Goal: Task Accomplishment & Management: Manage account settings

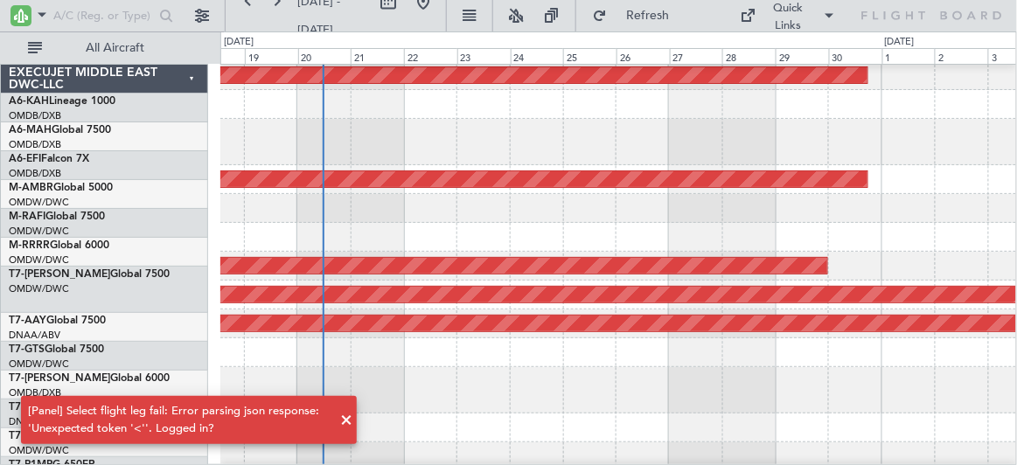
scroll to position [148, 0]
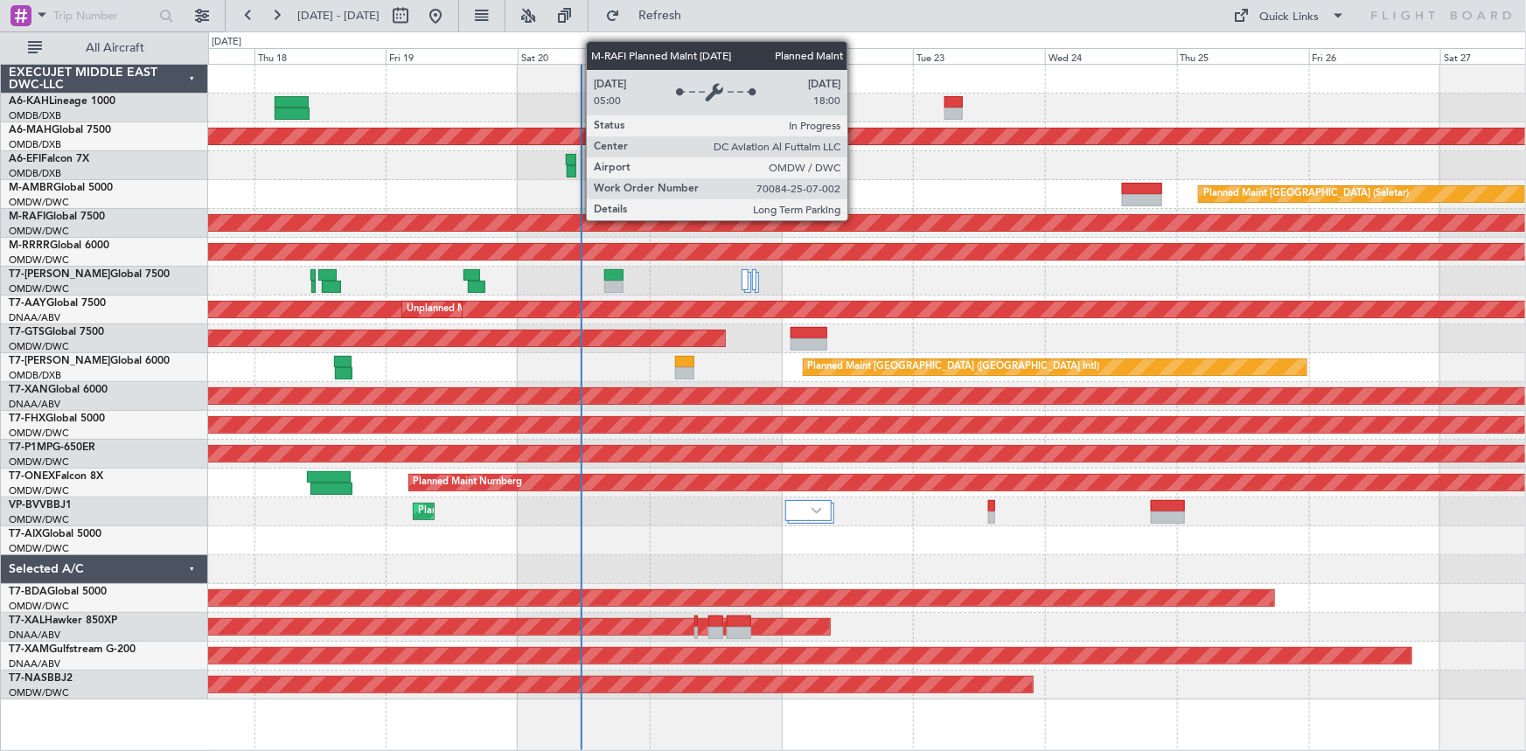
click at [730, 231] on div "Planned Maint Dubai (Al Maktoum Intl) Planned Maint [GEOGRAPHIC_DATA] ([GEOGRAP…" at bounding box center [867, 382] width 1318 height 635
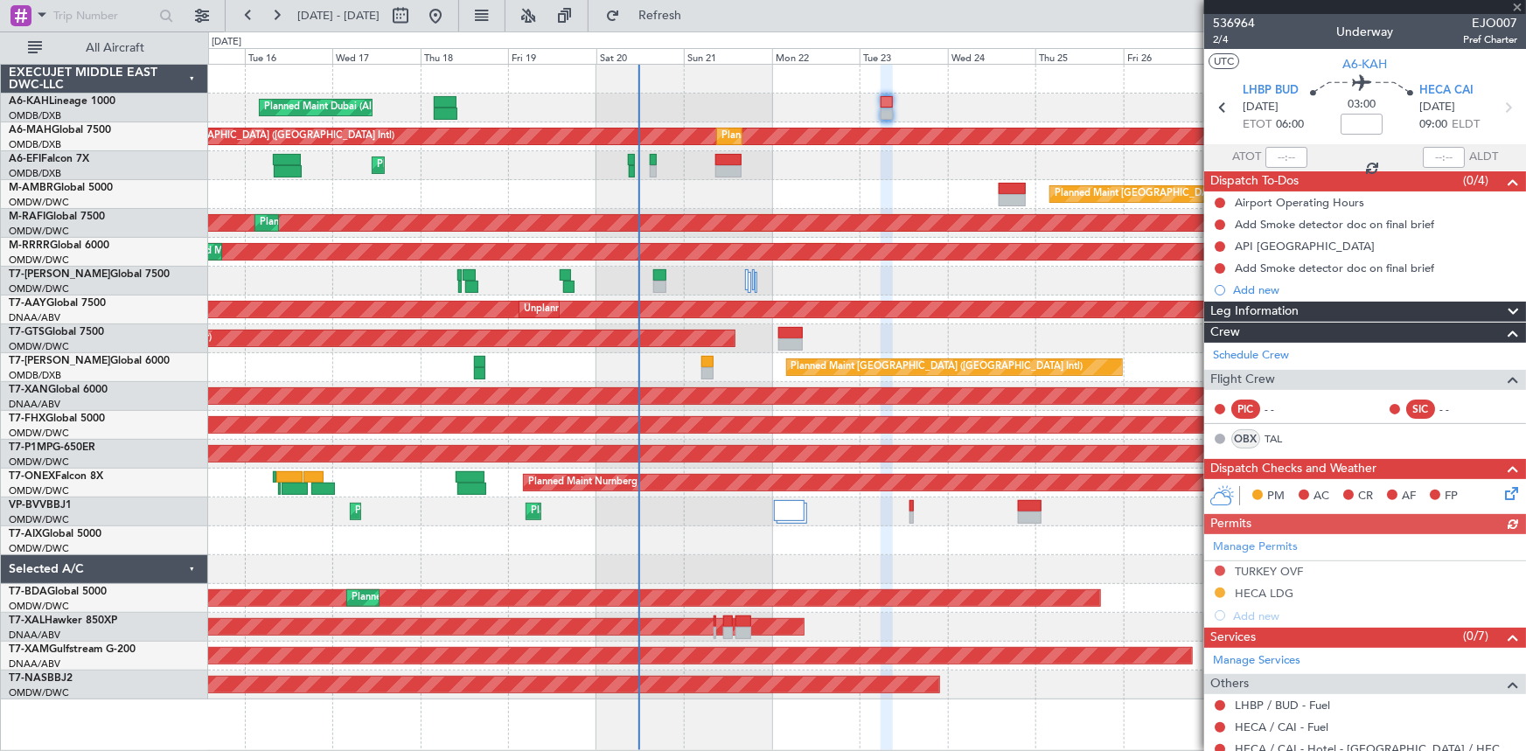
click at [934, 157] on div "Planned Maint [GEOGRAPHIC_DATA] ([GEOGRAPHIC_DATA]) Planned Maint [GEOGRAPHIC_D…" at bounding box center [867, 165] width 1318 height 29
click at [1520, 4] on span at bounding box center [1516, 8] width 17 height 16
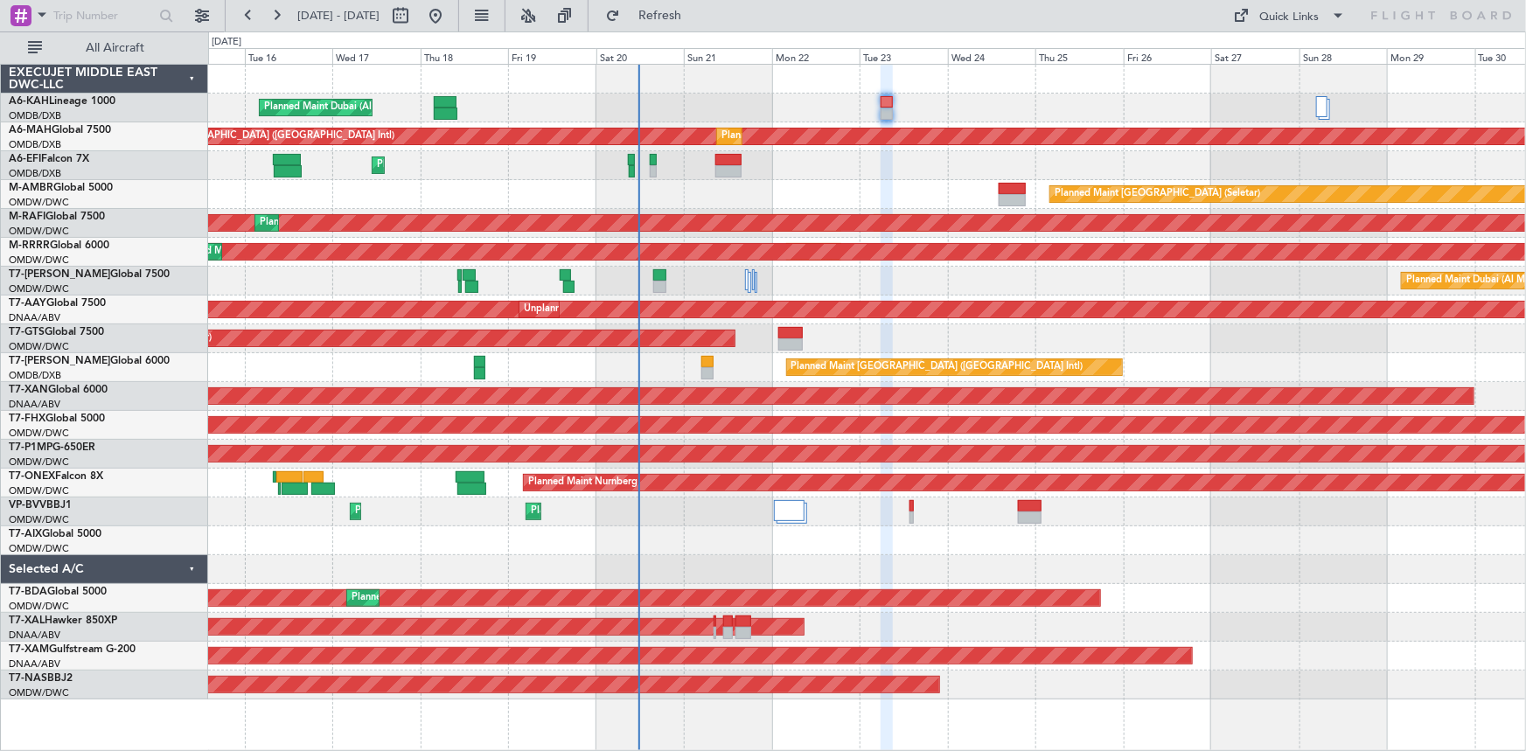
type input "0"
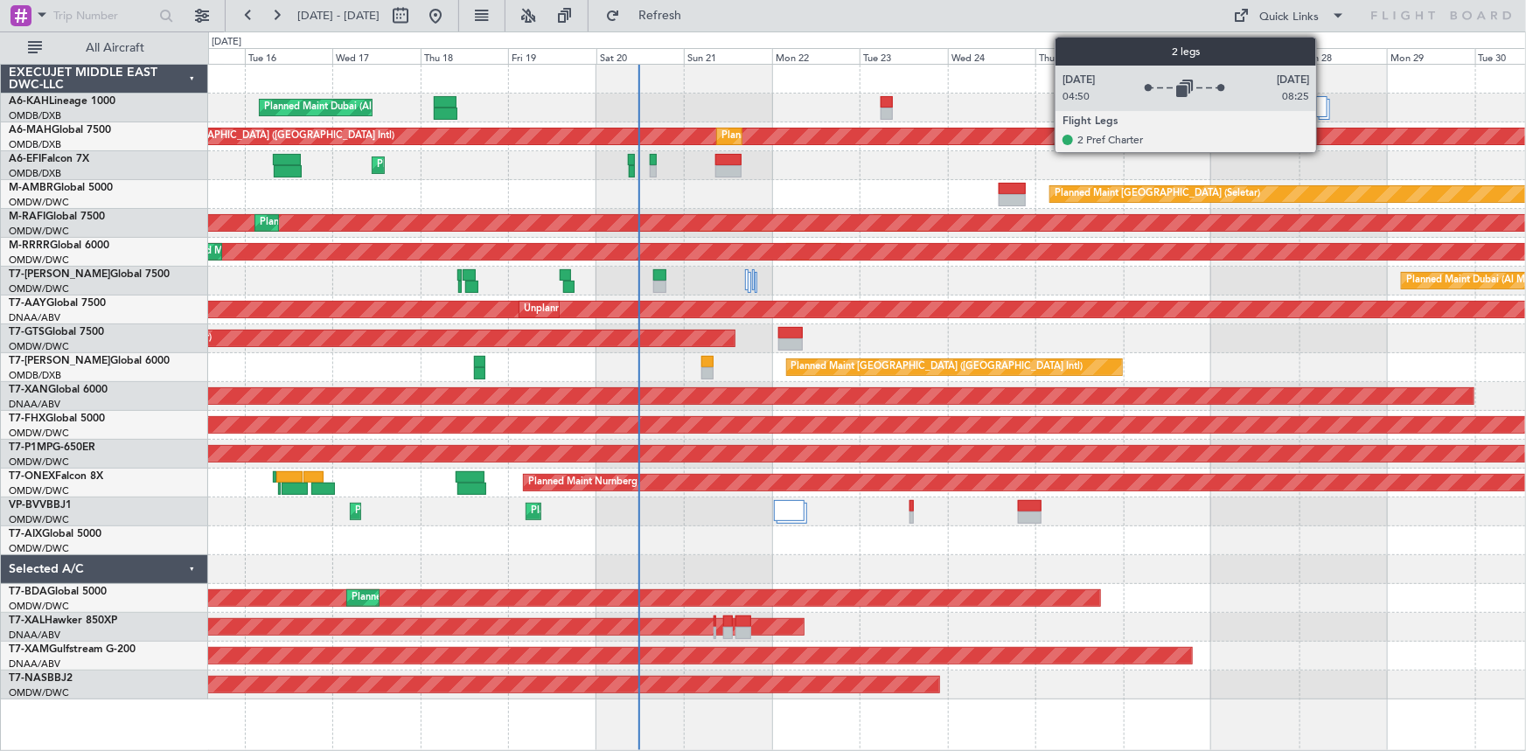
click at [1324, 104] on div at bounding box center [1321, 106] width 11 height 21
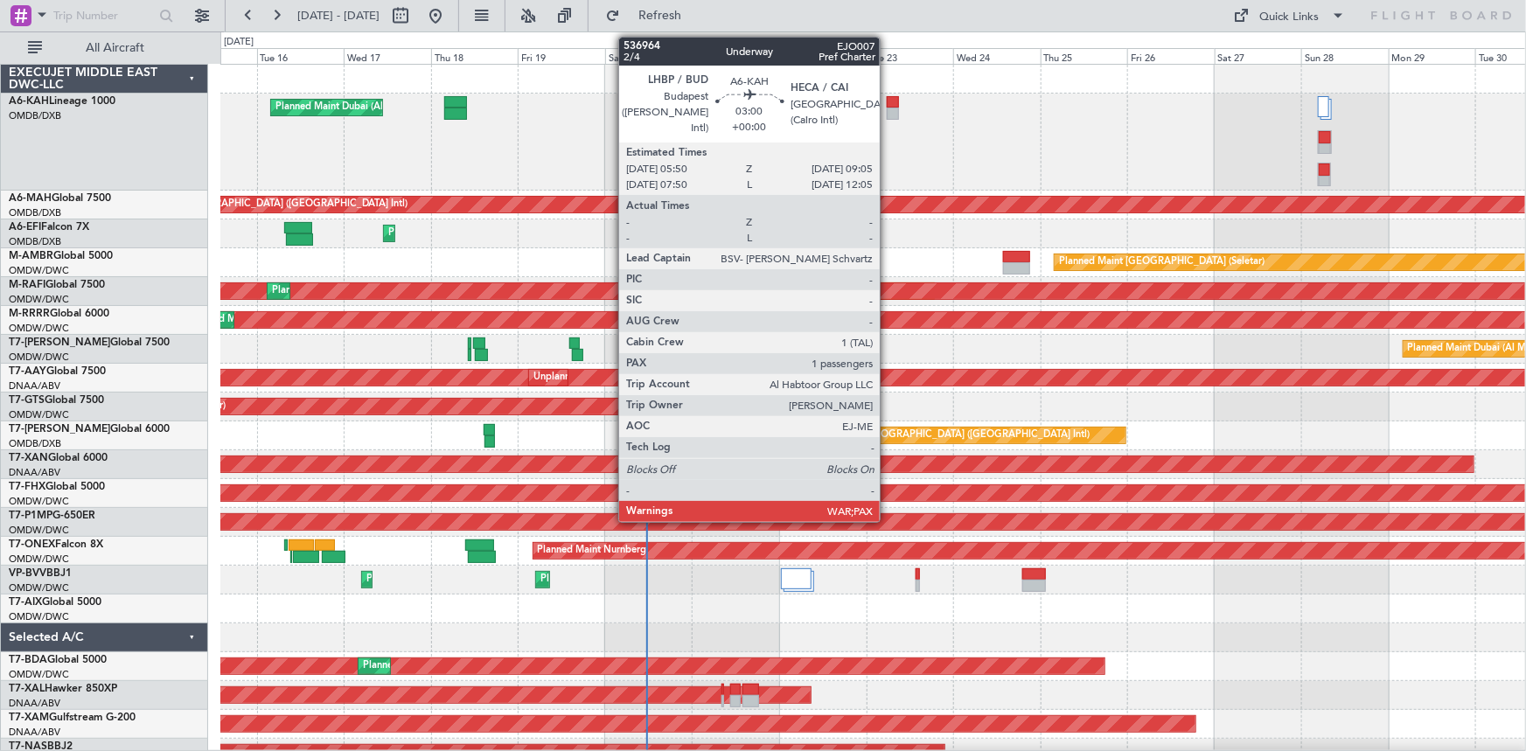
click at [888, 104] on div at bounding box center [893, 102] width 12 height 12
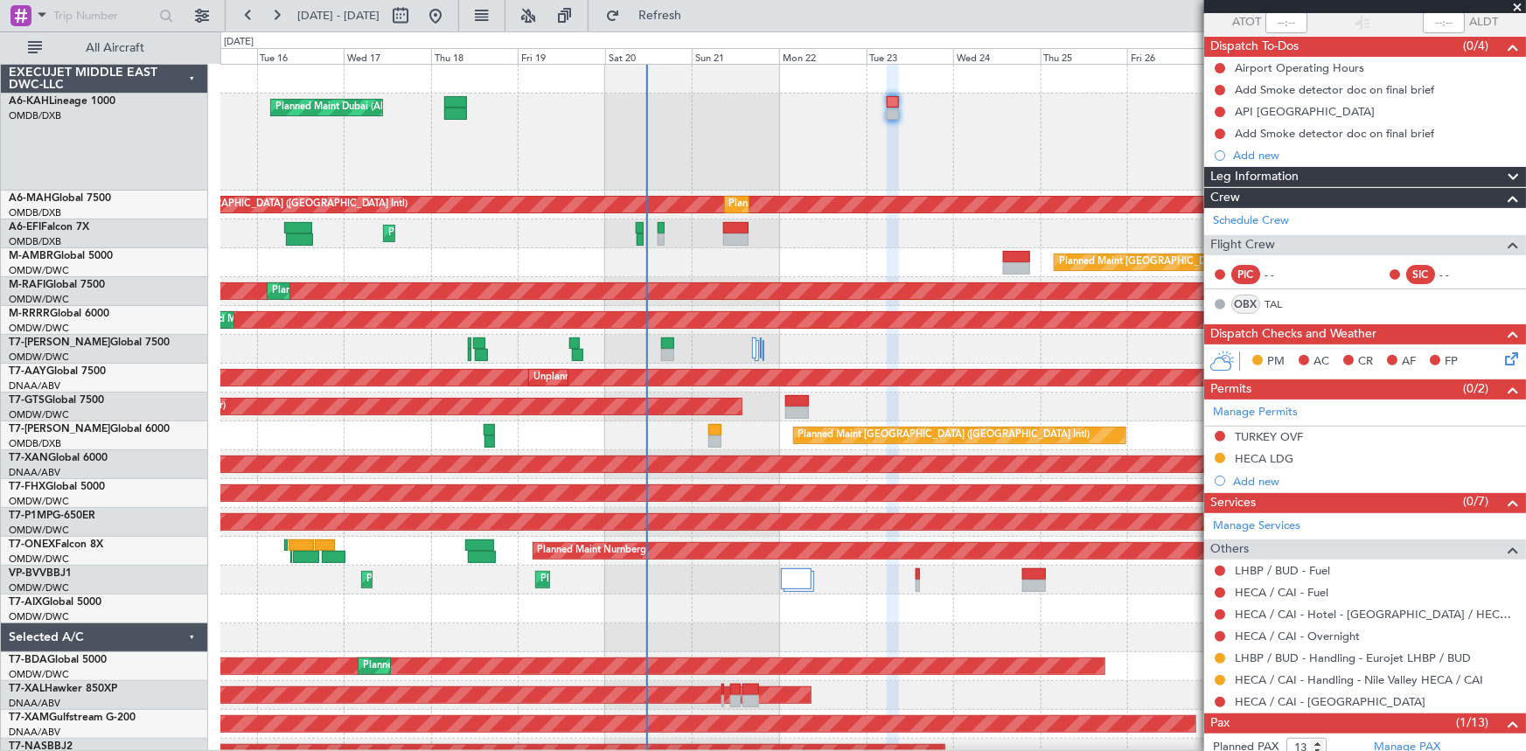
scroll to position [205, 0]
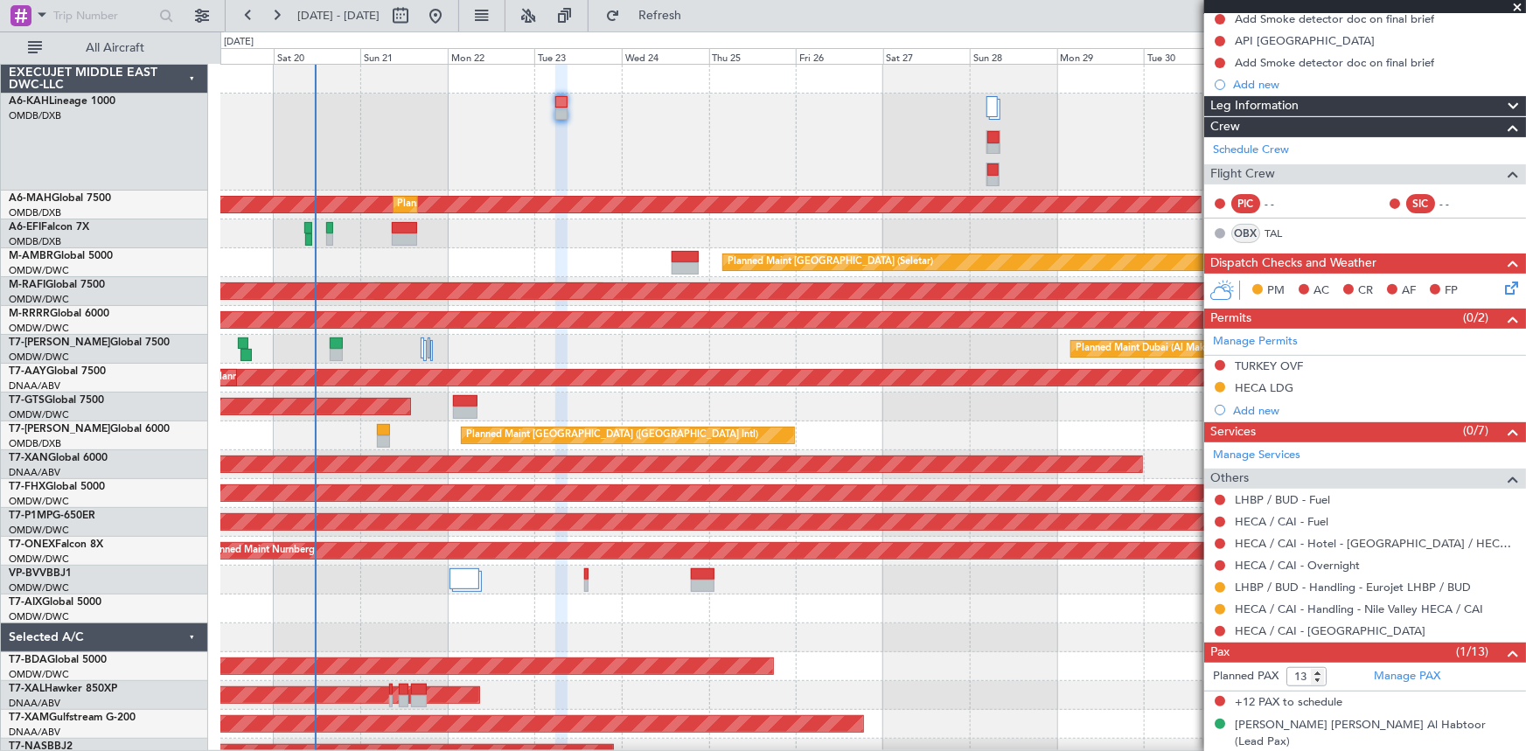
click at [592, 132] on div "Planned Maint Dubai (Al Maktoum Intl)" at bounding box center [873, 142] width 1306 height 97
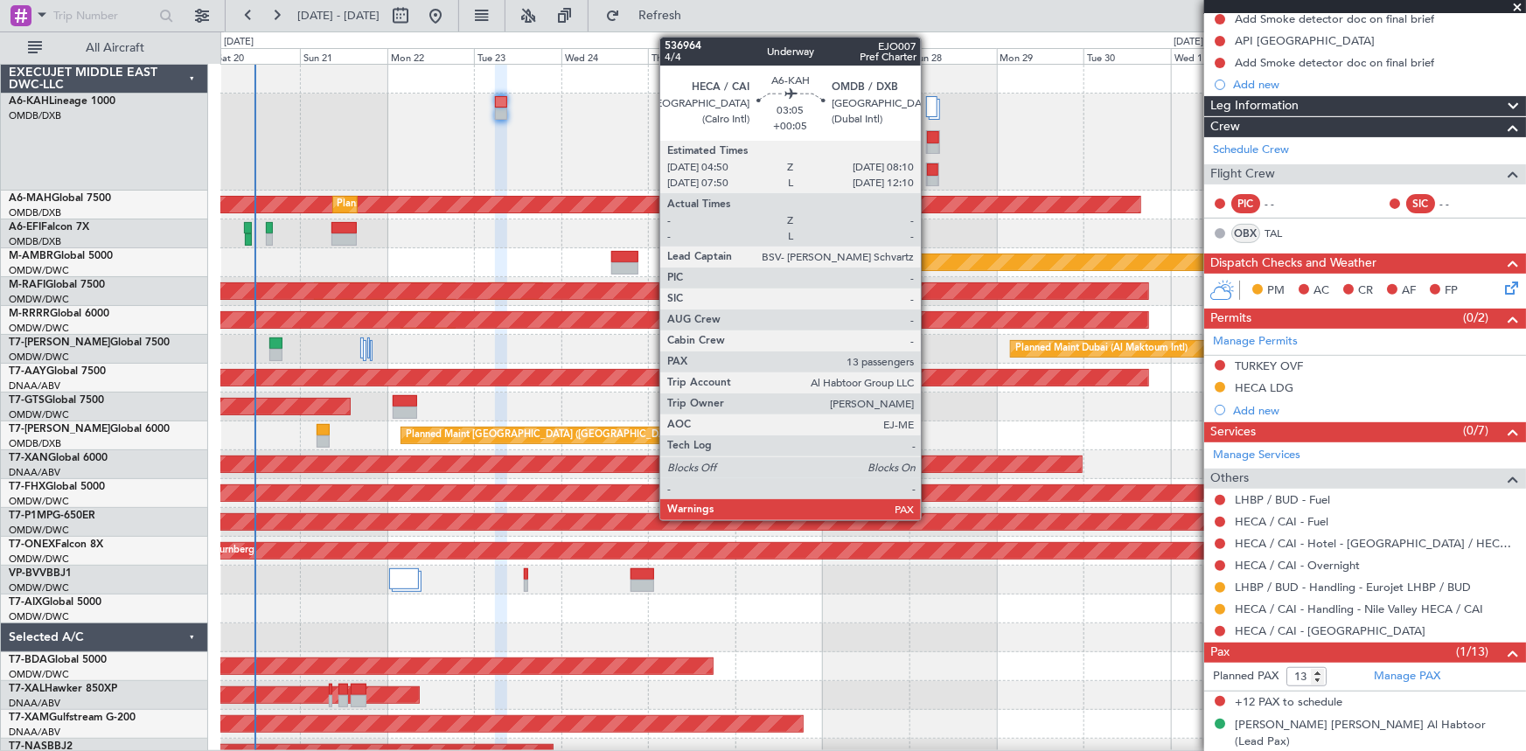
click at [929, 171] on div at bounding box center [932, 170] width 10 height 12
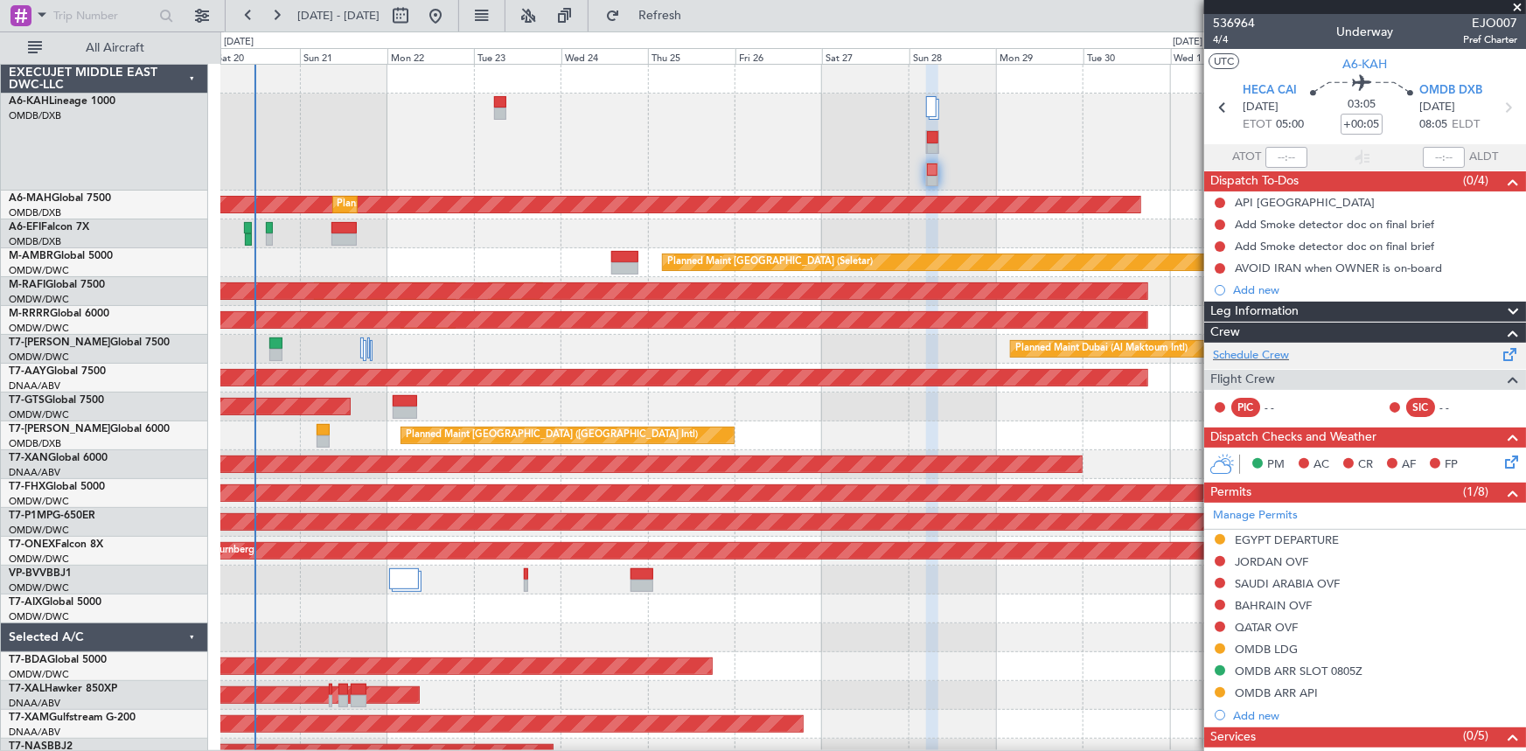
scroll to position [238, 0]
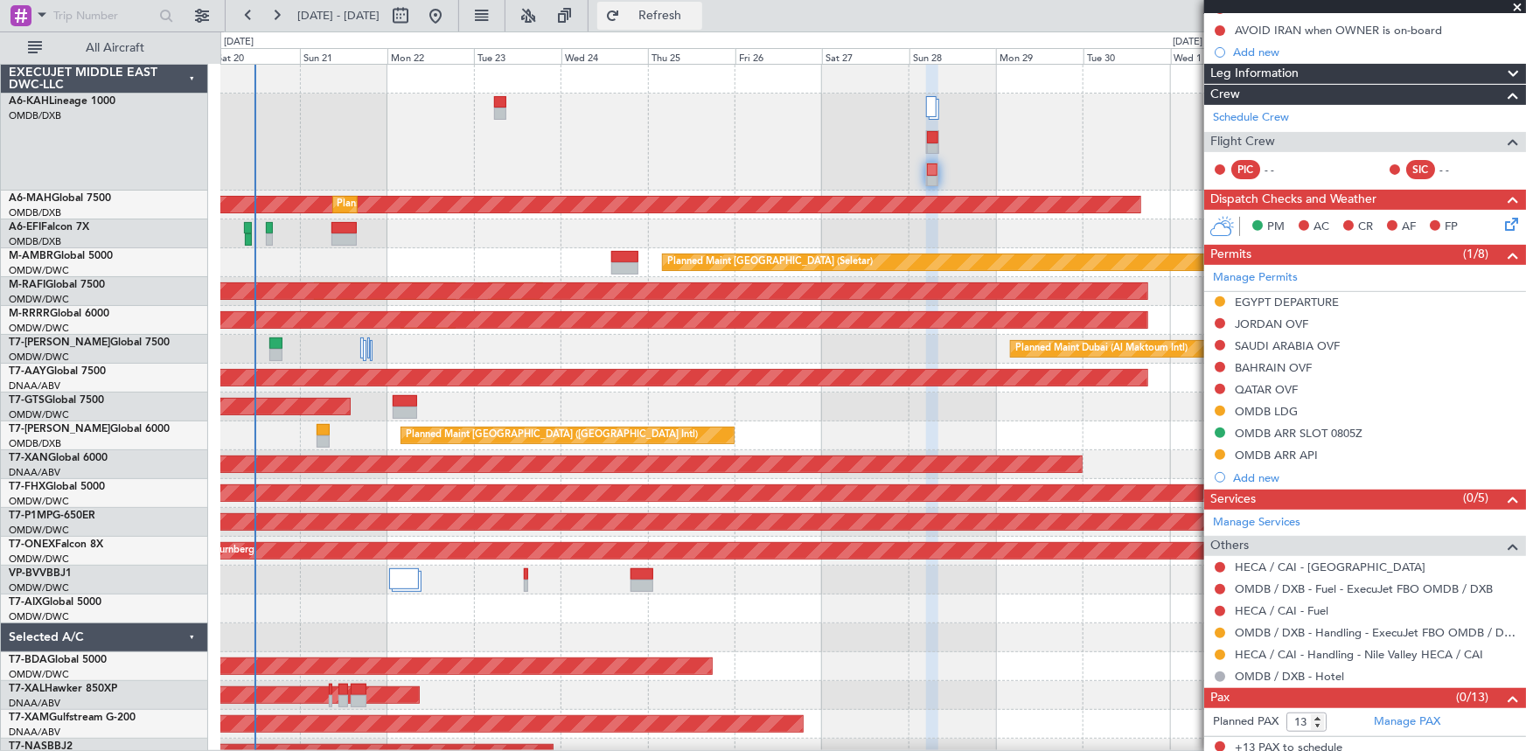
click at [691, 17] on span "Refresh" at bounding box center [659, 16] width 73 height 12
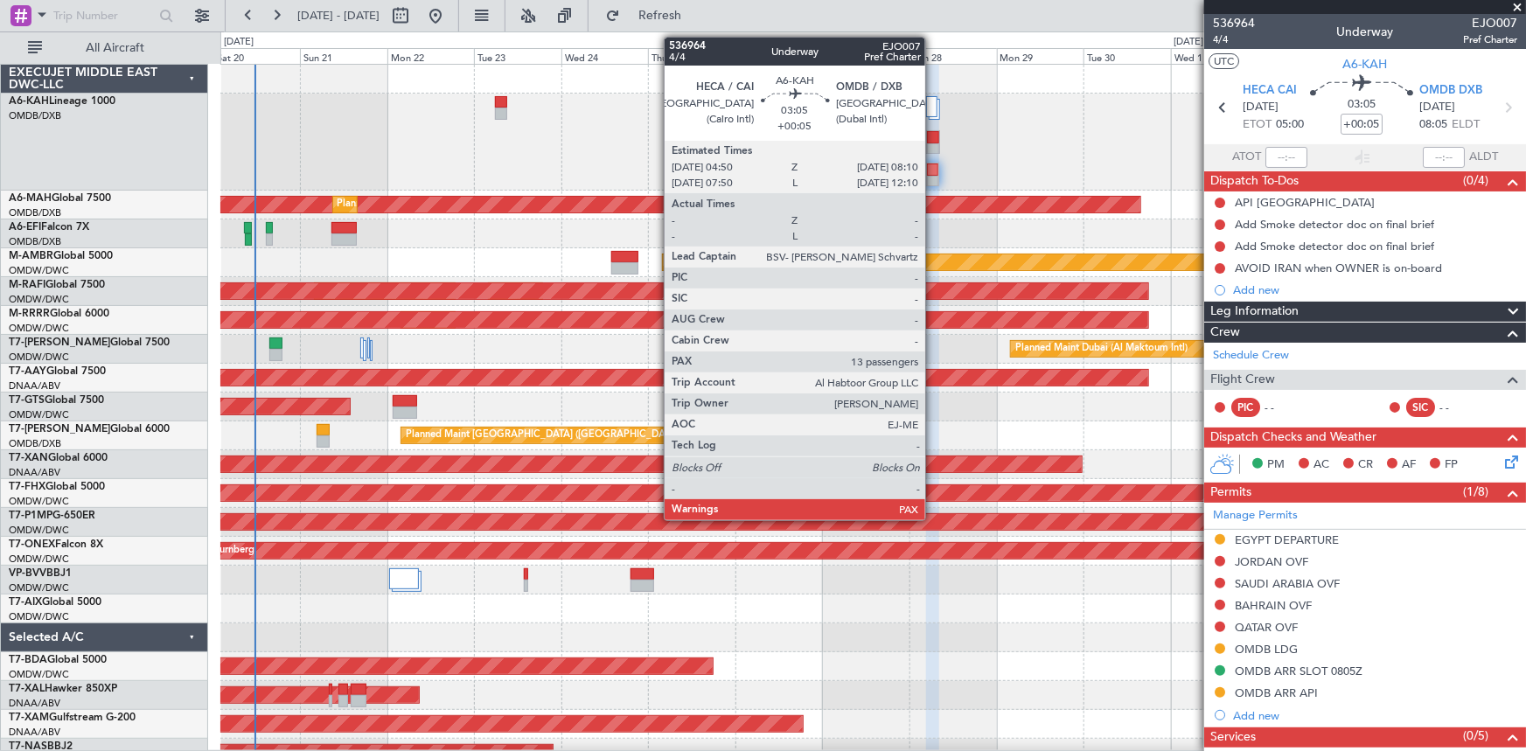
click at [933, 176] on div at bounding box center [932, 182] width 10 height 12
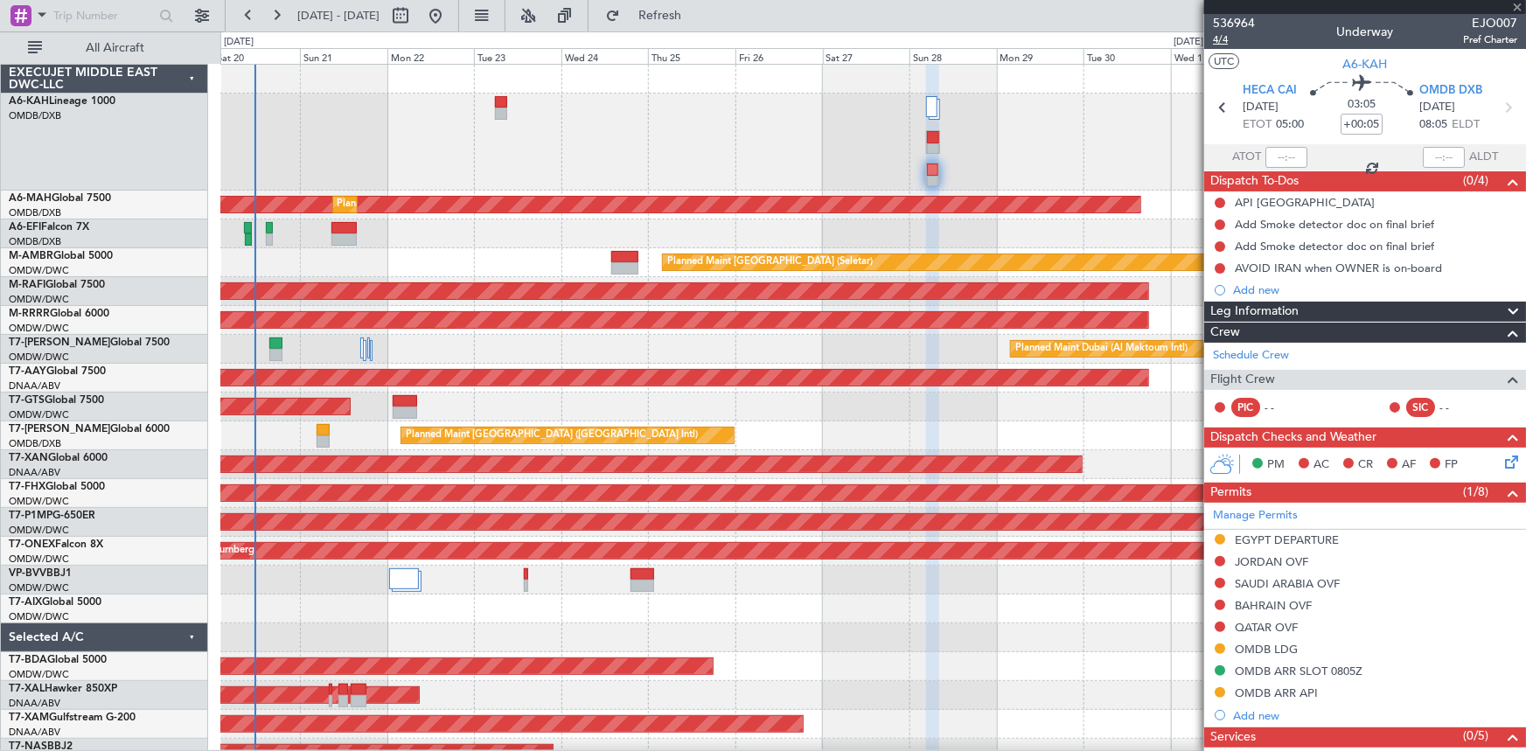
click at [1226, 40] on span "4/4" at bounding box center [1234, 39] width 42 height 15
click at [1221, 34] on span "4/4" at bounding box center [1234, 39] width 42 height 15
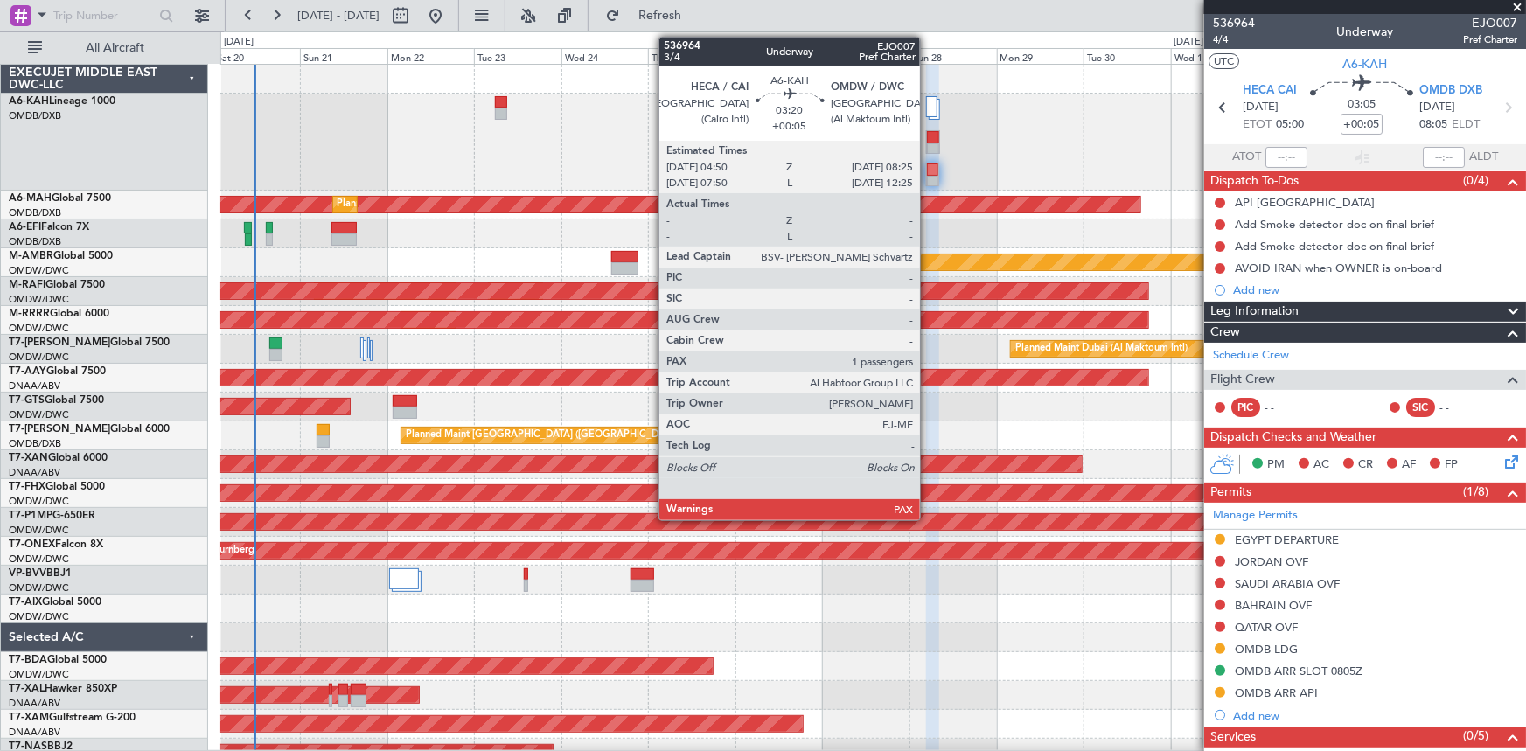
click at [928, 138] on div at bounding box center [932, 137] width 11 height 12
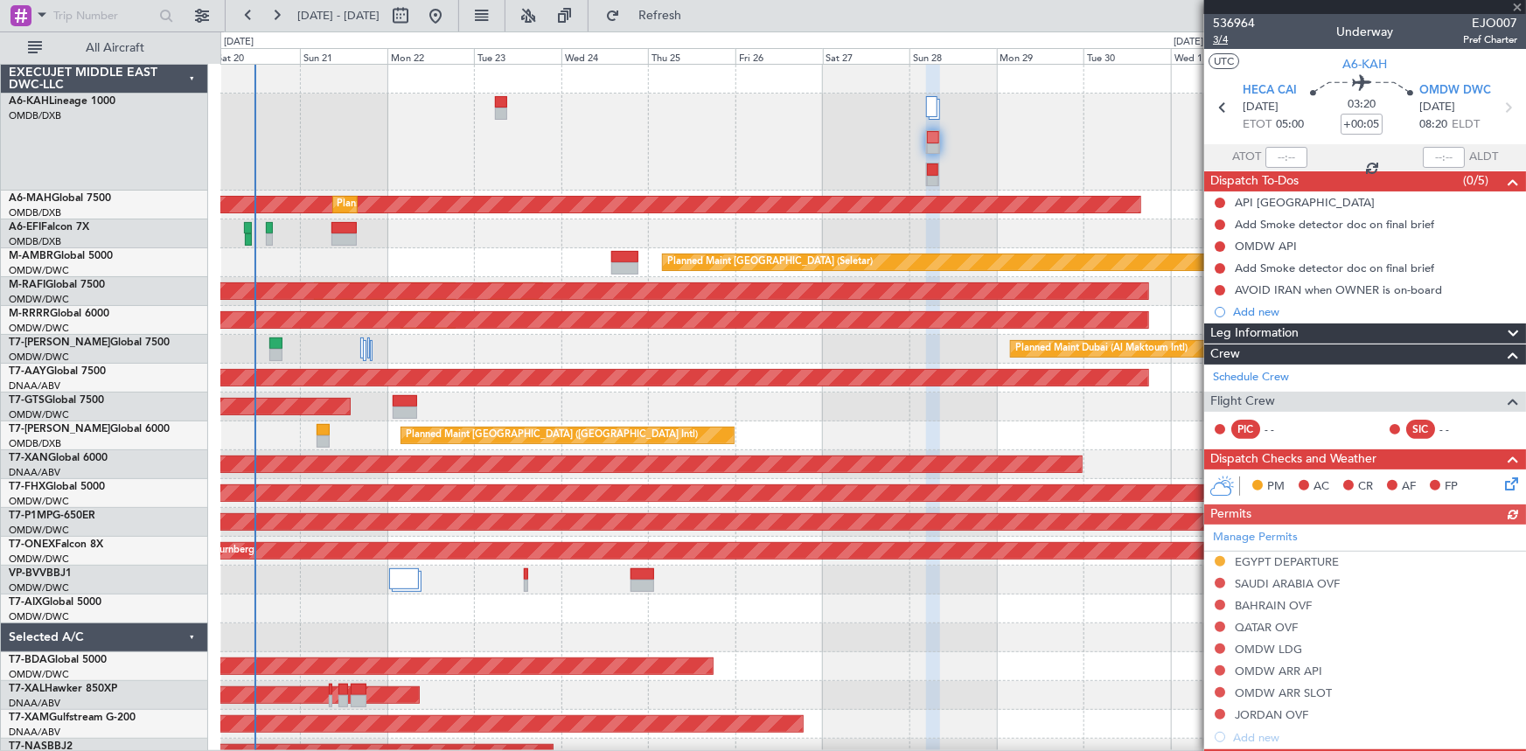
click at [1222, 37] on span "3/4" at bounding box center [1234, 39] width 42 height 15
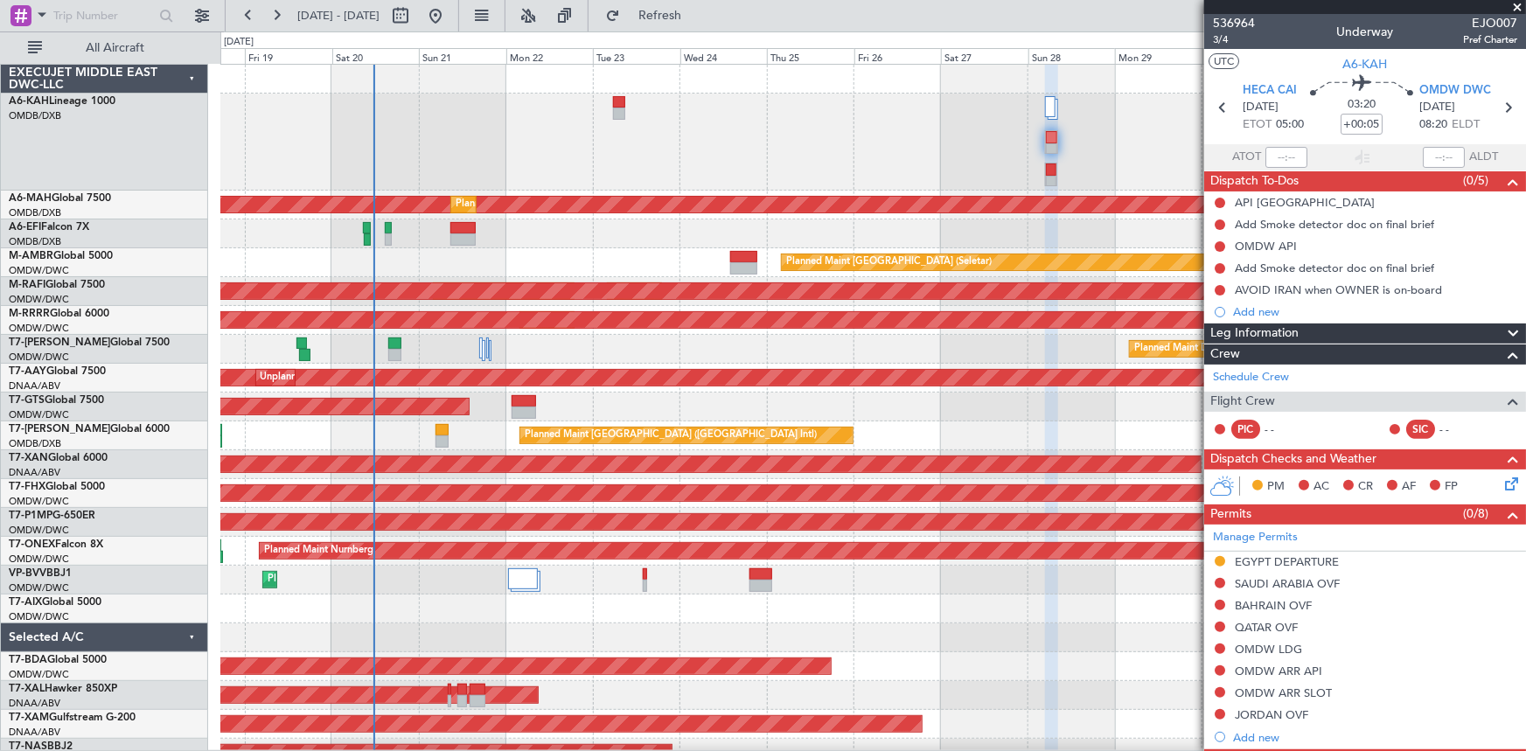
click at [407, 258] on div "Planned Maint Dubai (Al Maktoum Intl) Planned Maint Dubai (Dubai Intl) Planned …" at bounding box center [872, 416] width 1305 height 703
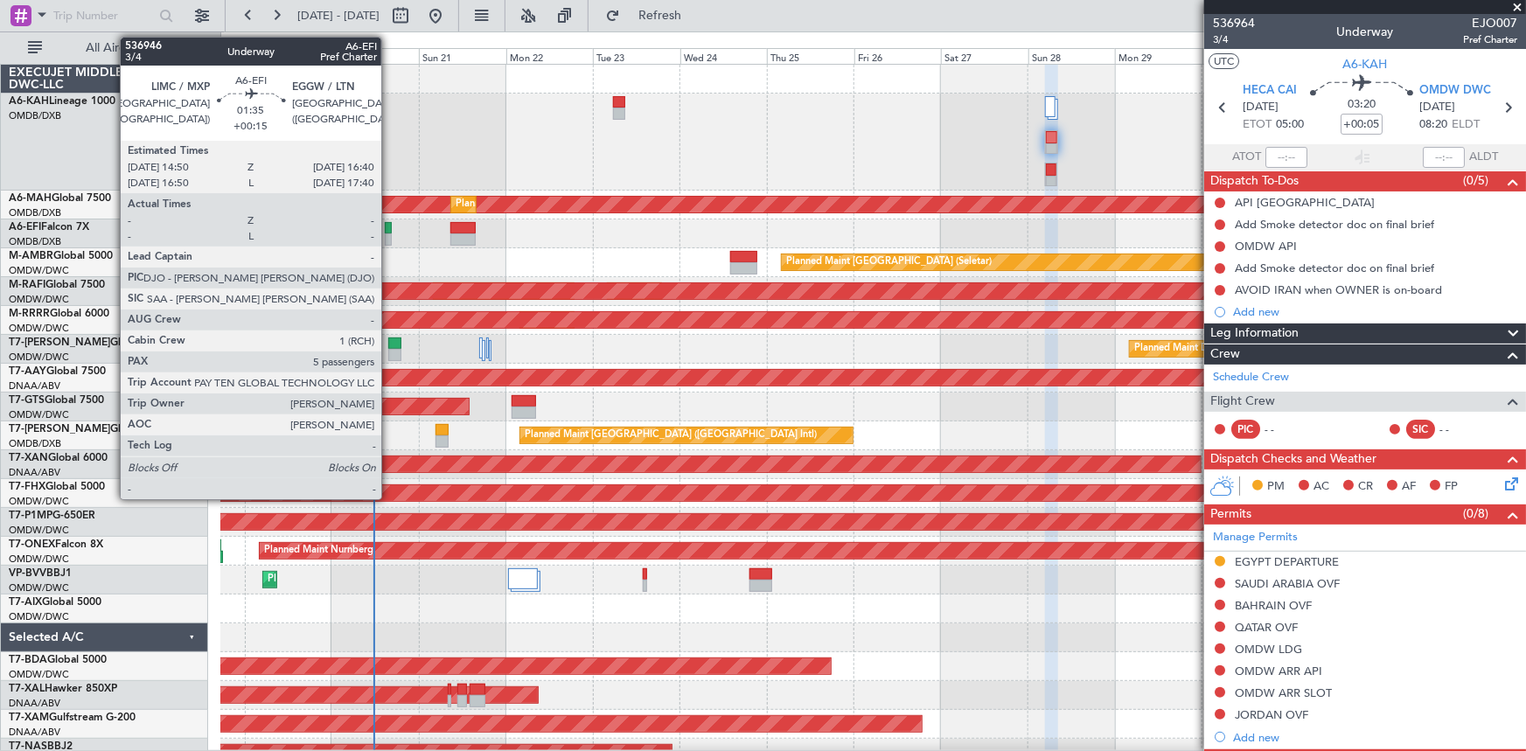
click at [389, 227] on div at bounding box center [388, 228] width 7 height 12
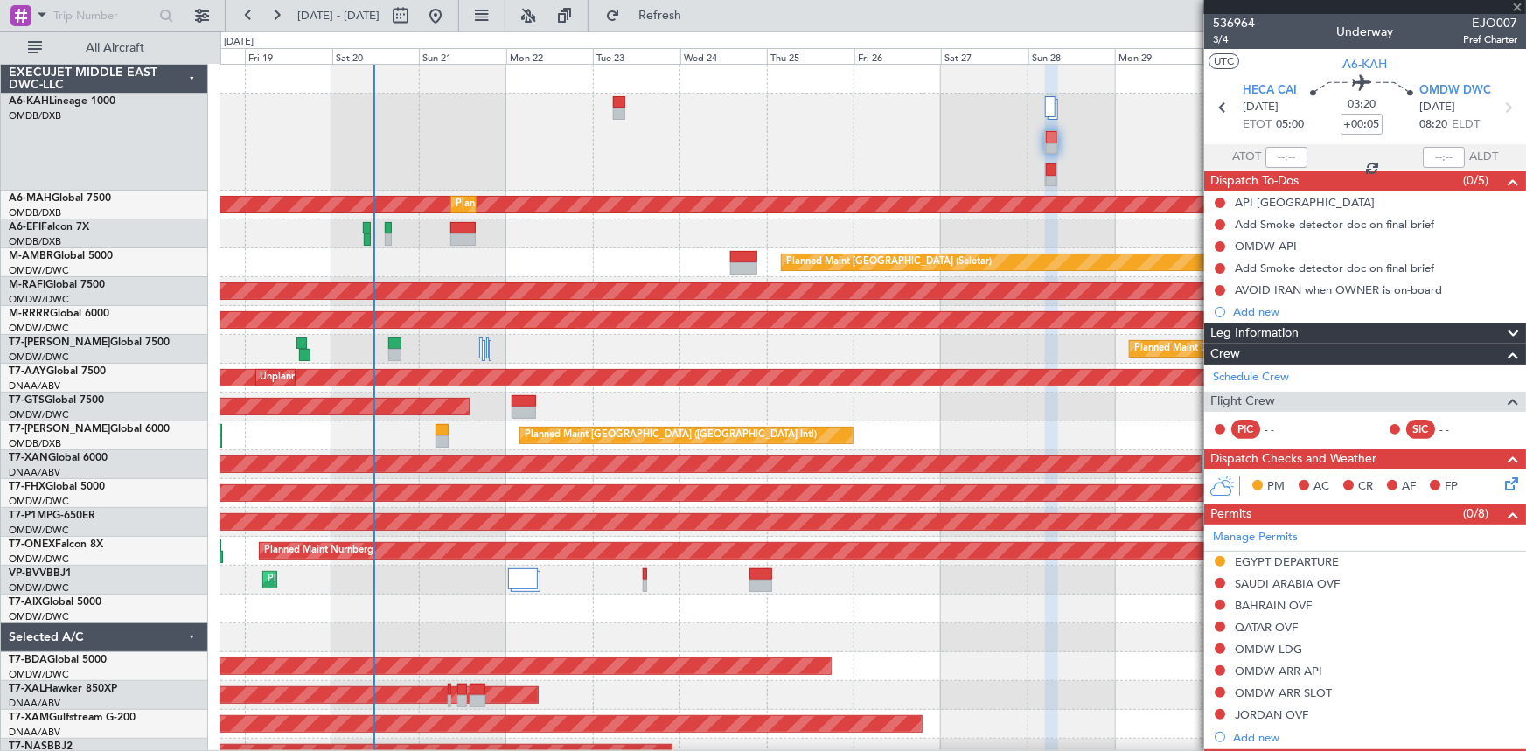
type input "+00:15"
type input "5"
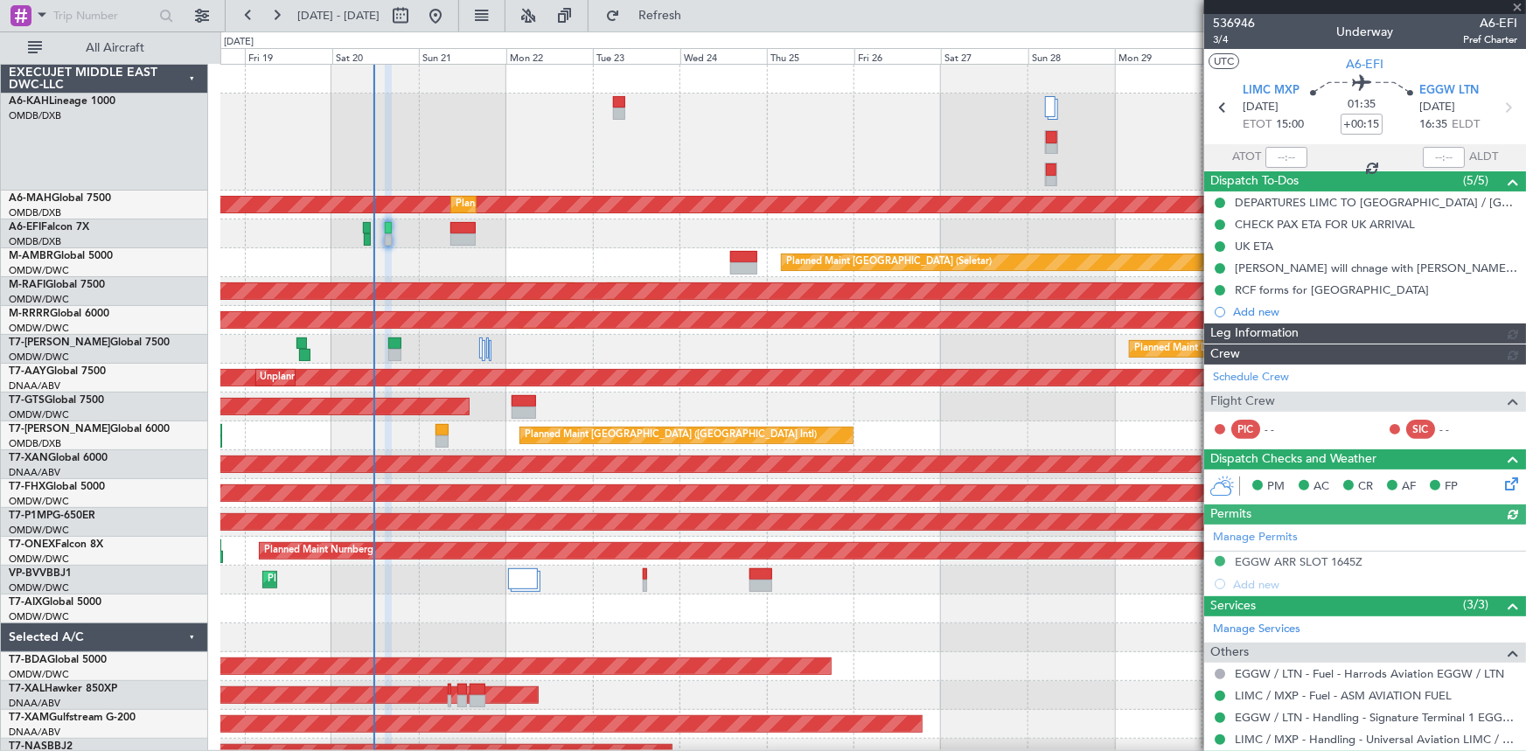
type input "[PERSON_NAME] ([PERSON_NAME])"
type input "7329"
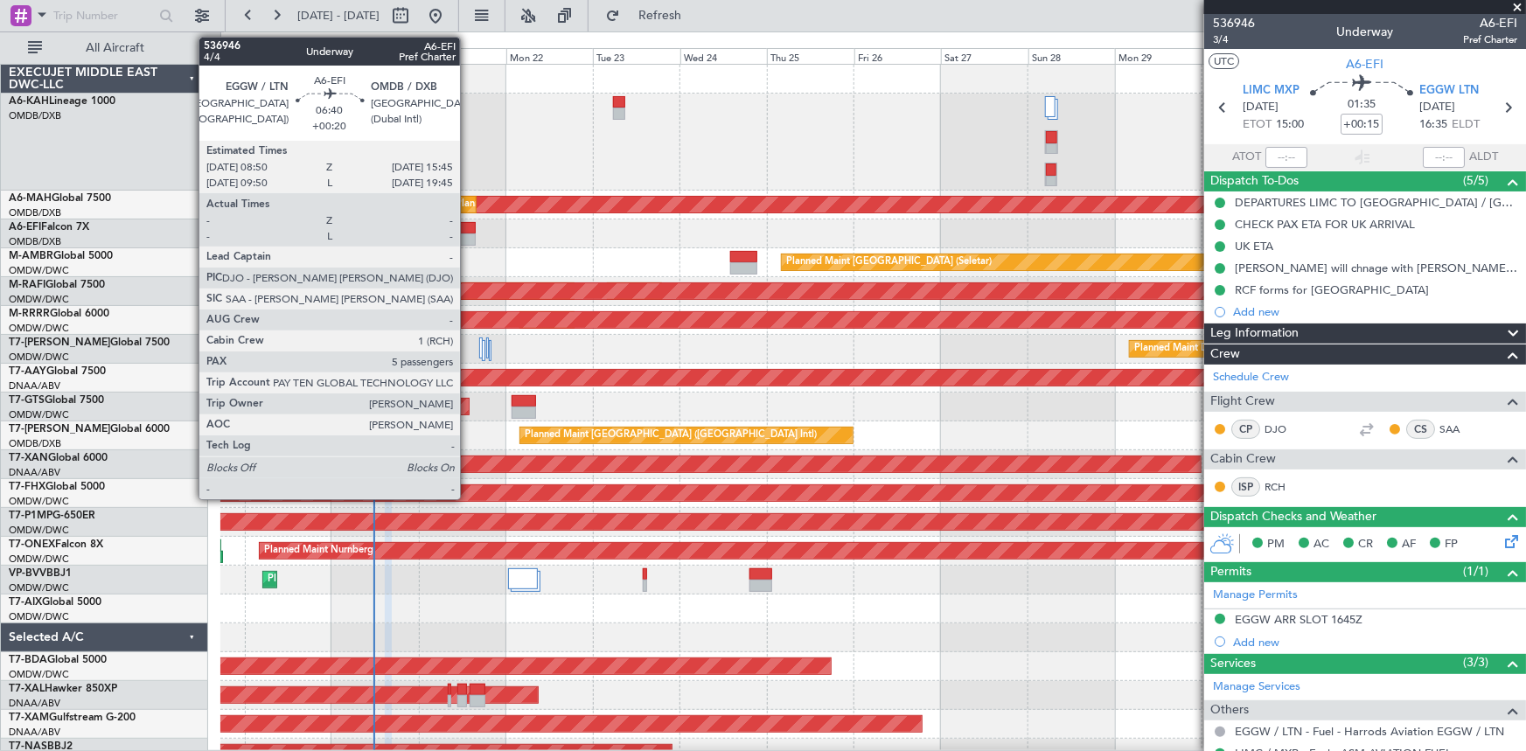
click at [468, 227] on div at bounding box center [462, 228] width 25 height 12
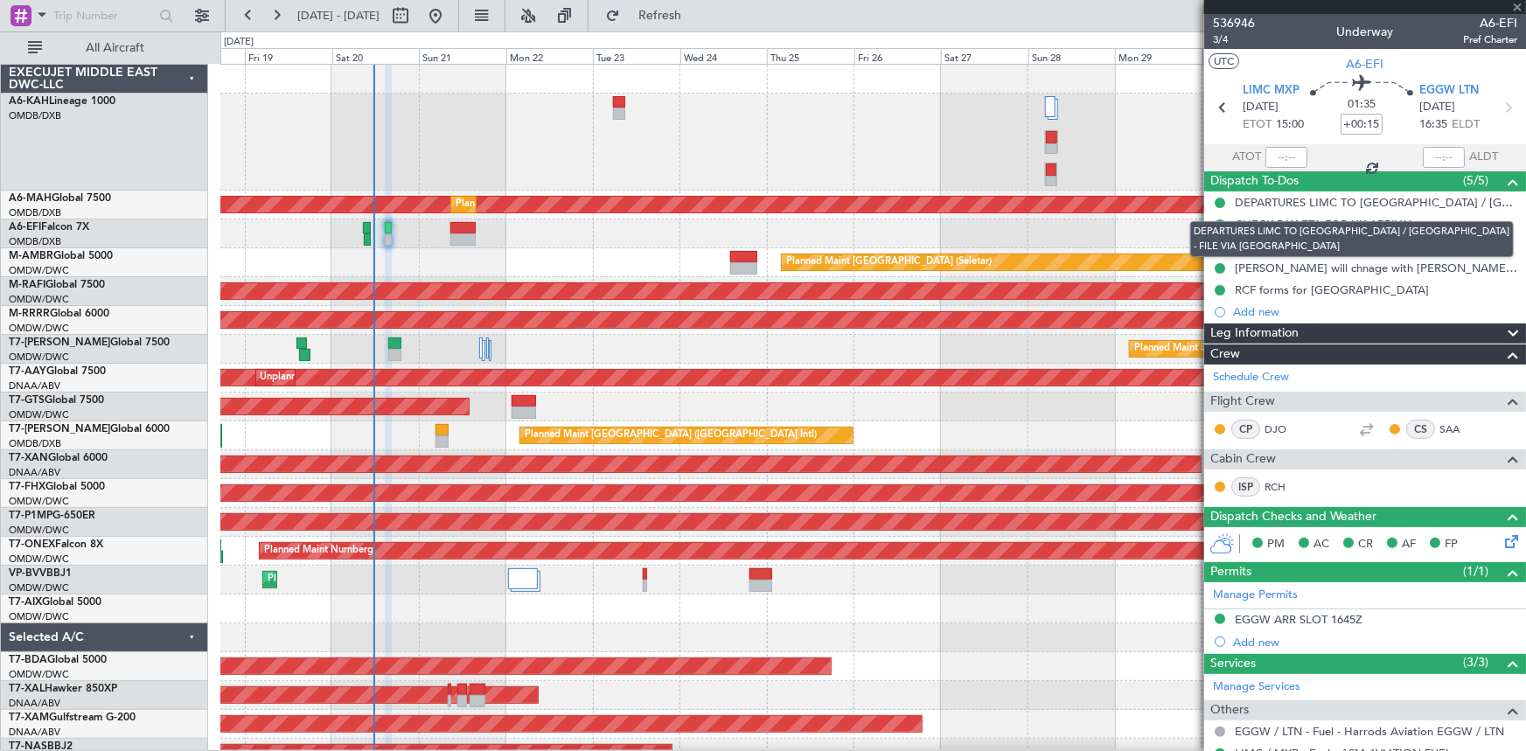
type input "+00:20"
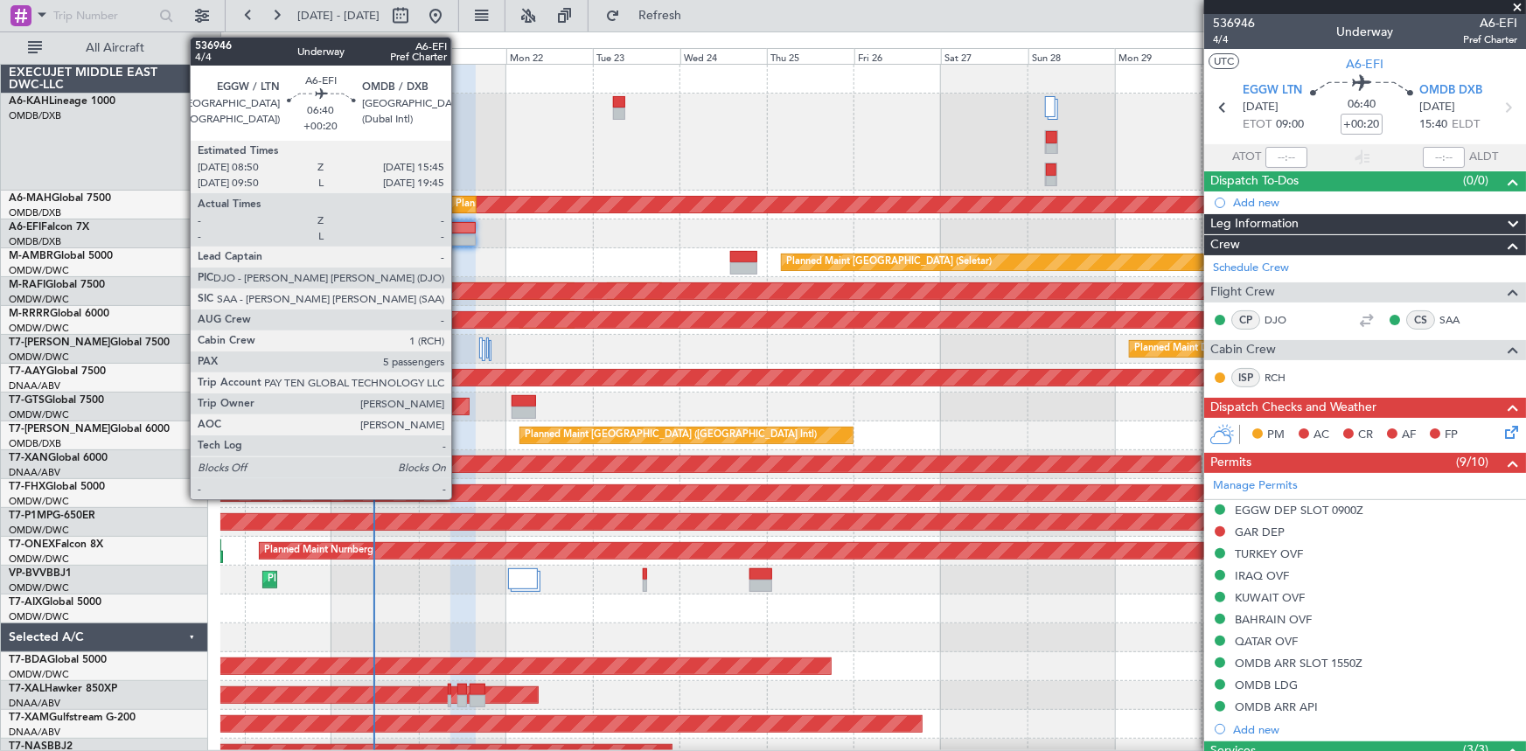
click at [459, 226] on div at bounding box center [462, 228] width 25 height 12
click at [463, 226] on div at bounding box center [462, 228] width 25 height 12
click at [458, 229] on div at bounding box center [462, 228] width 25 height 12
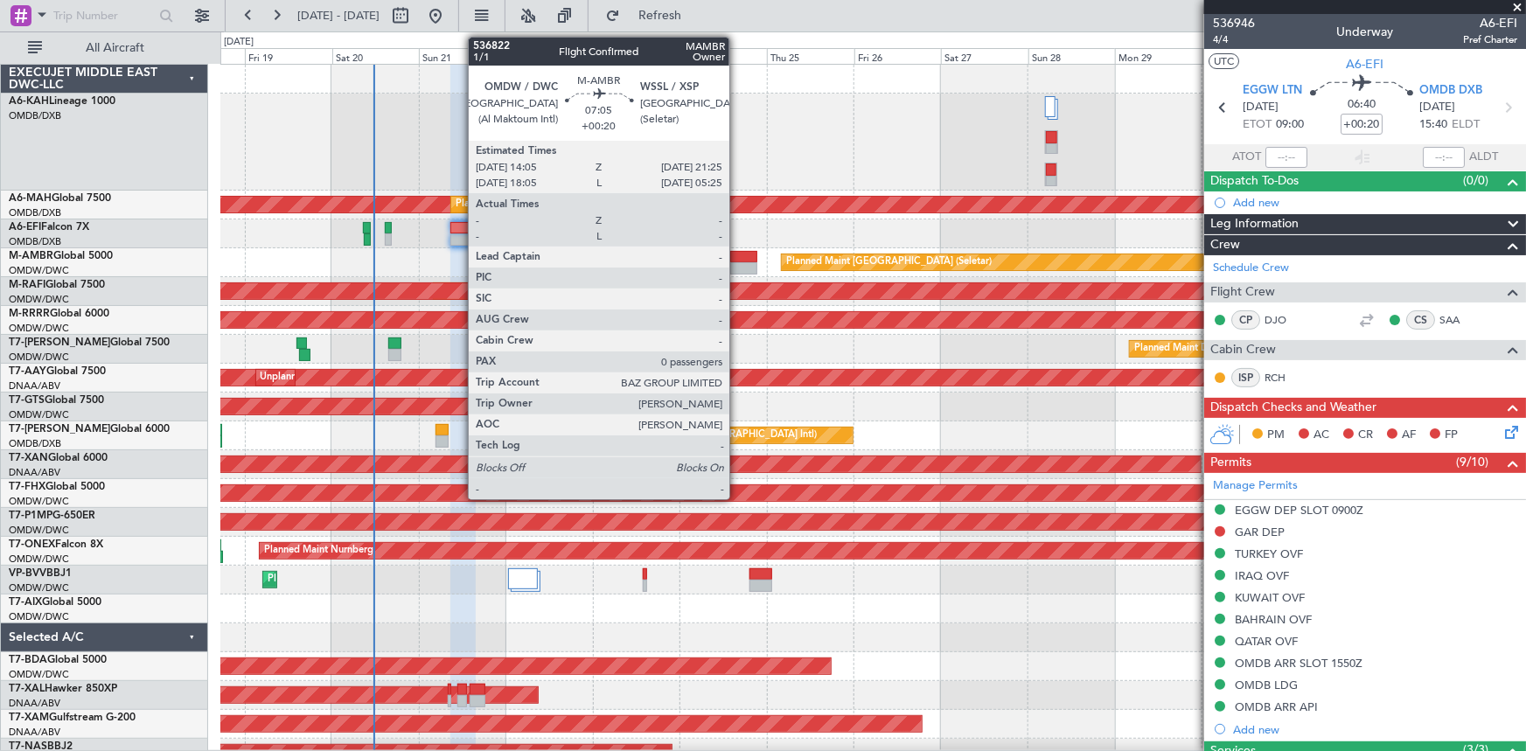
click at [737, 260] on div at bounding box center [743, 257] width 27 height 12
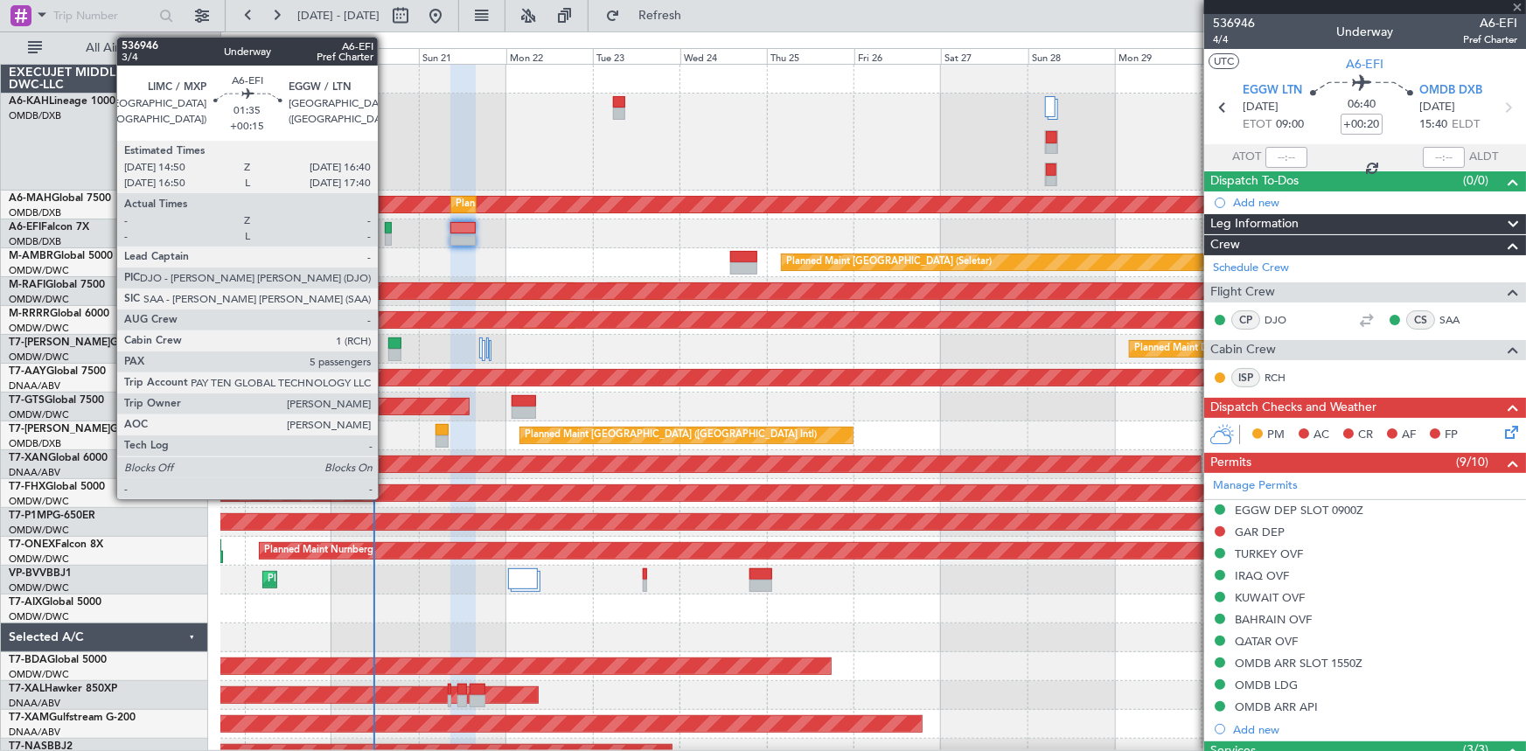
type input "0"
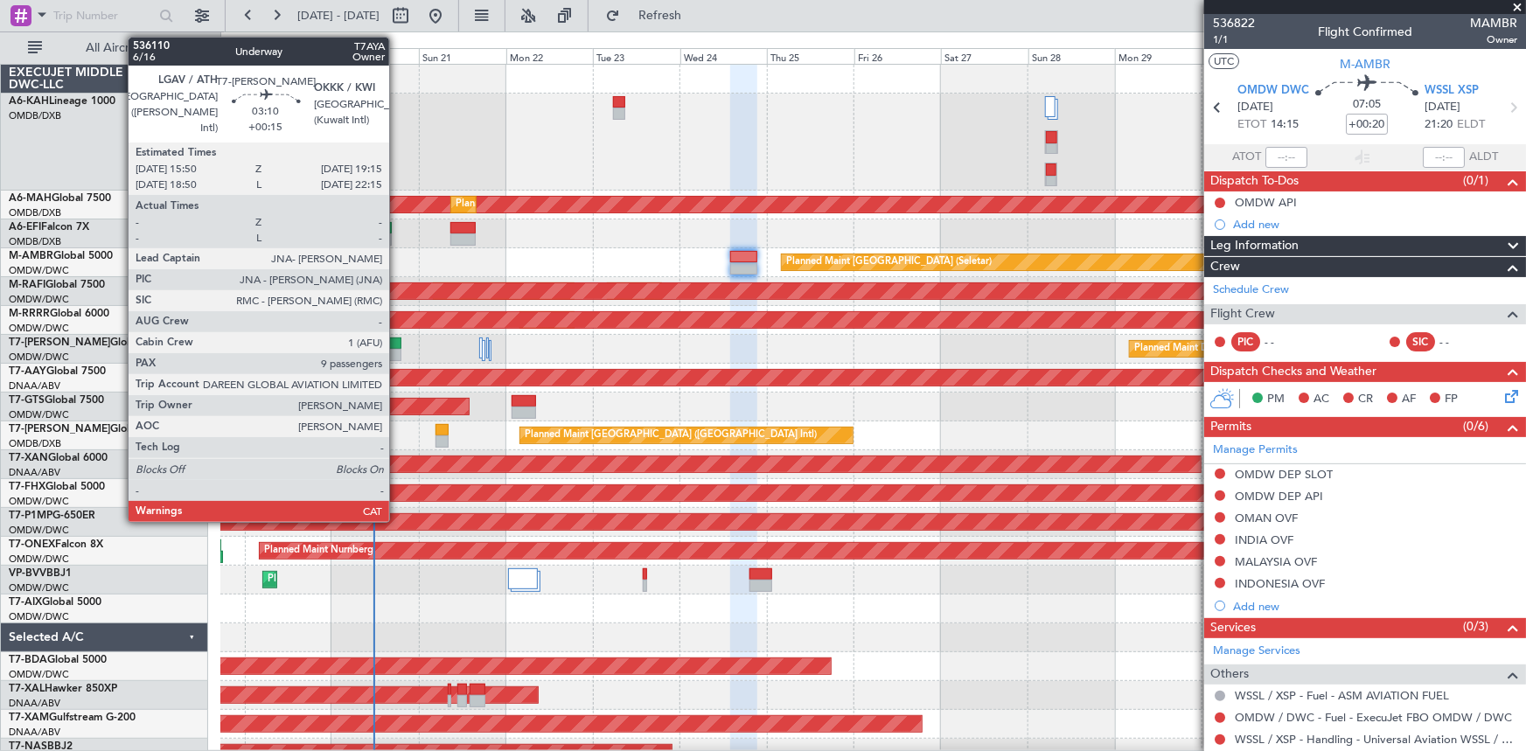
click at [397, 343] on div at bounding box center [394, 344] width 13 height 12
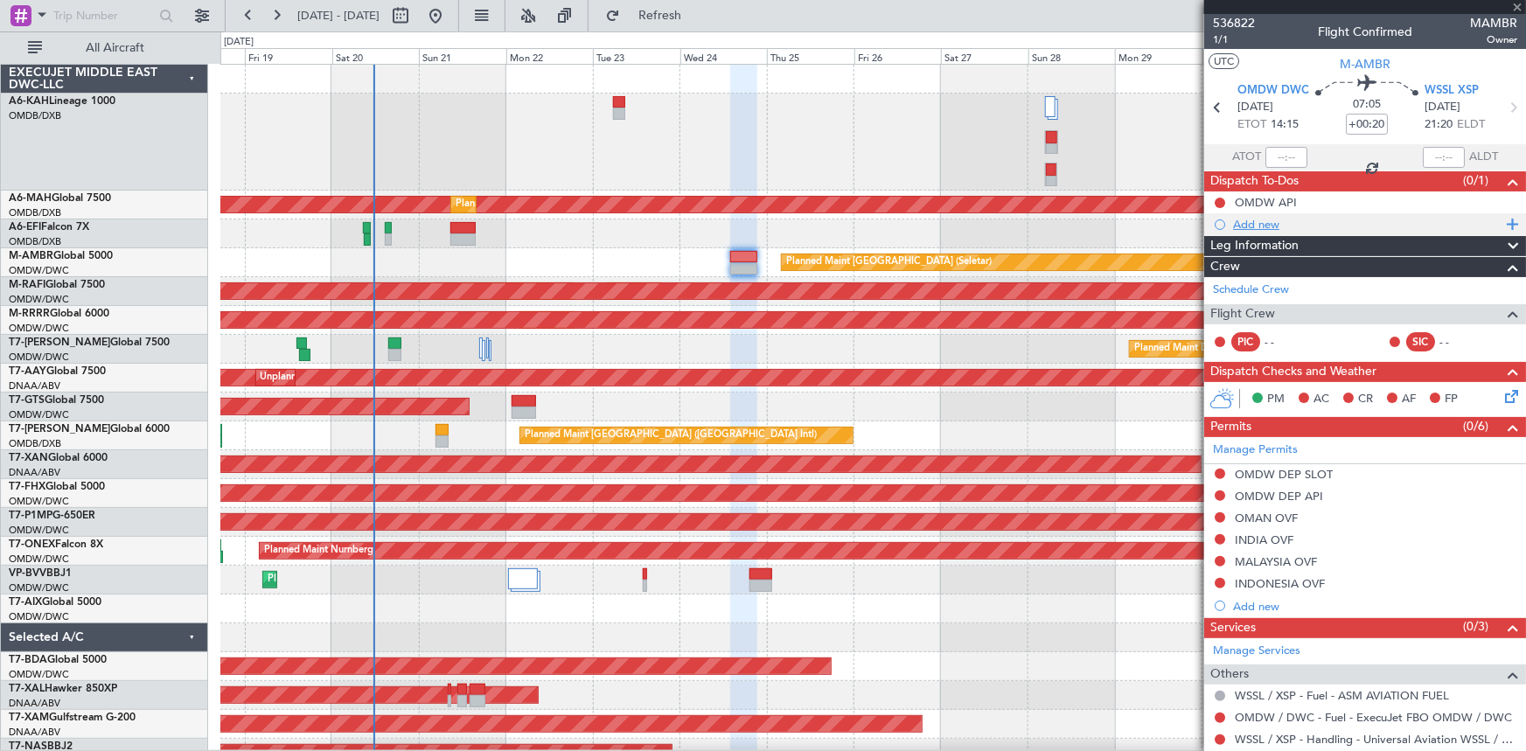
type input "+00:15"
type input "9"
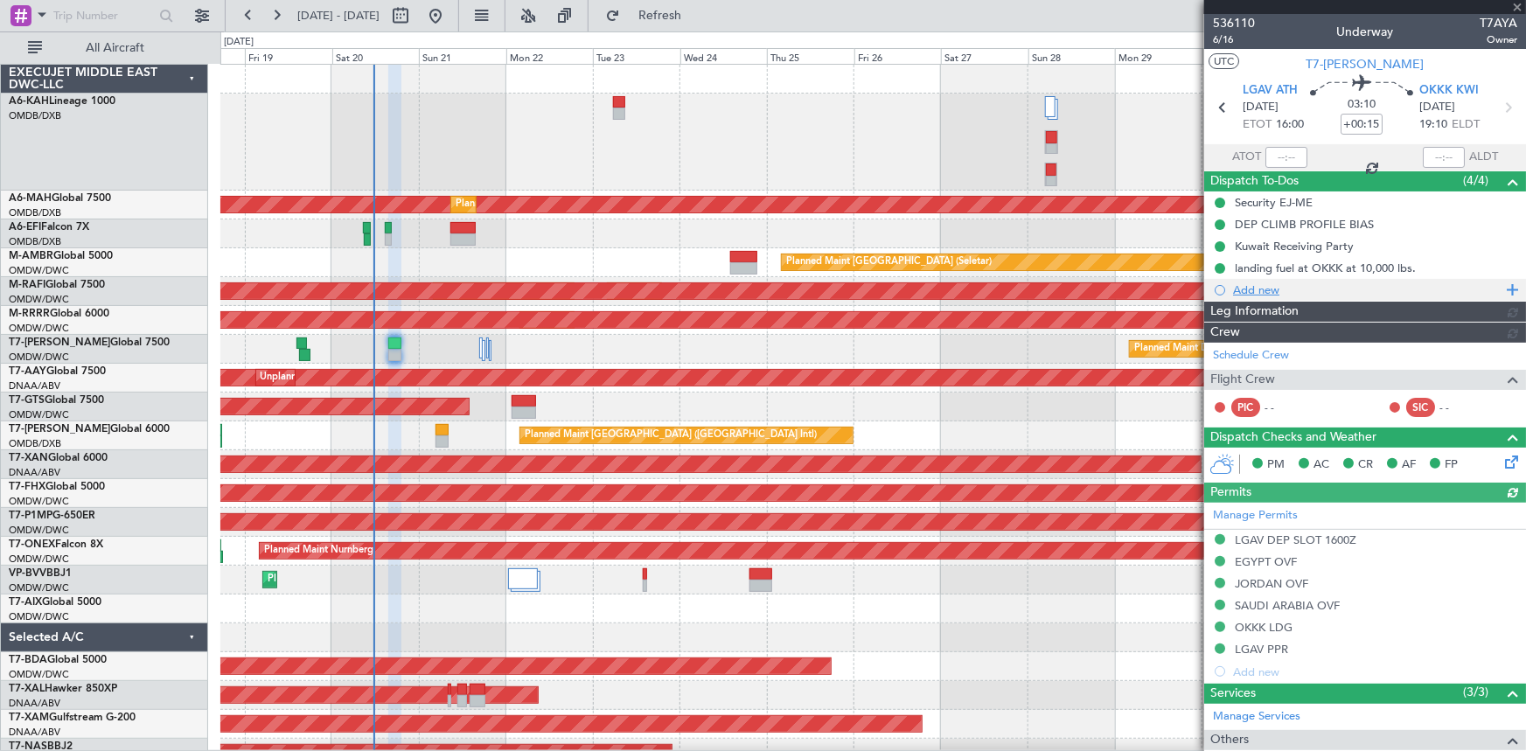
type input "[PERSON_NAME] ([PERSON_NAME])"
type input "7307"
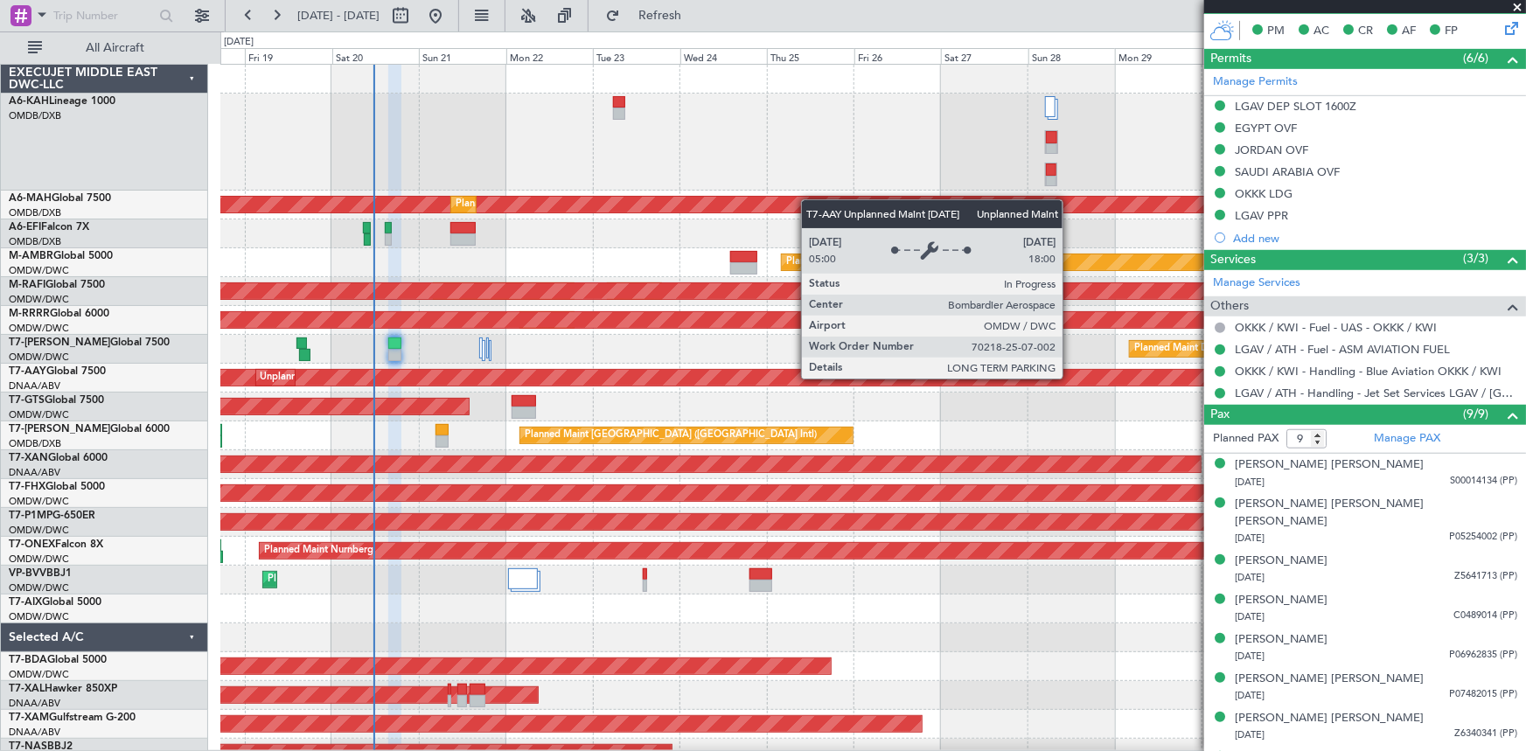
scroll to position [466, 0]
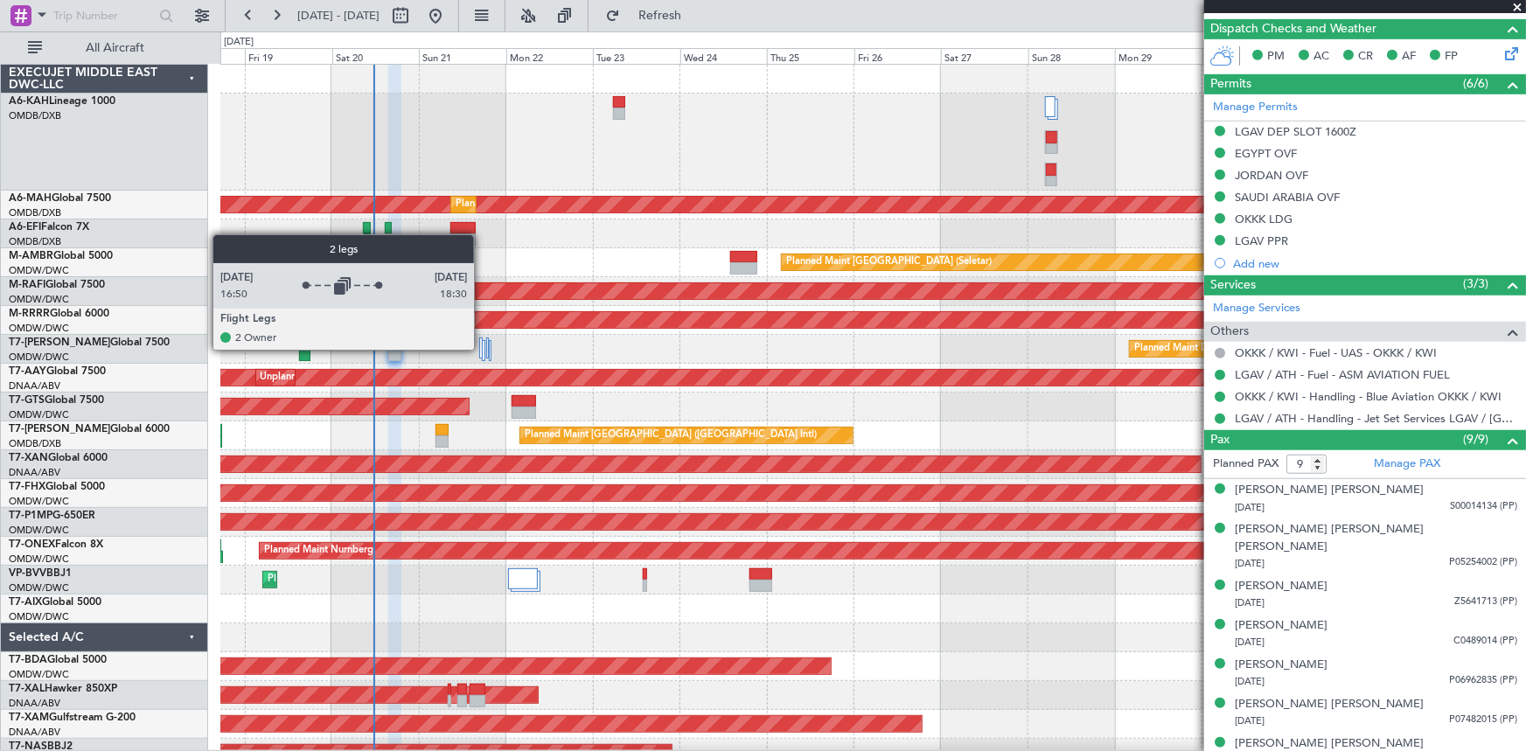
click at [482, 348] on div at bounding box center [480, 348] width 3 height 21
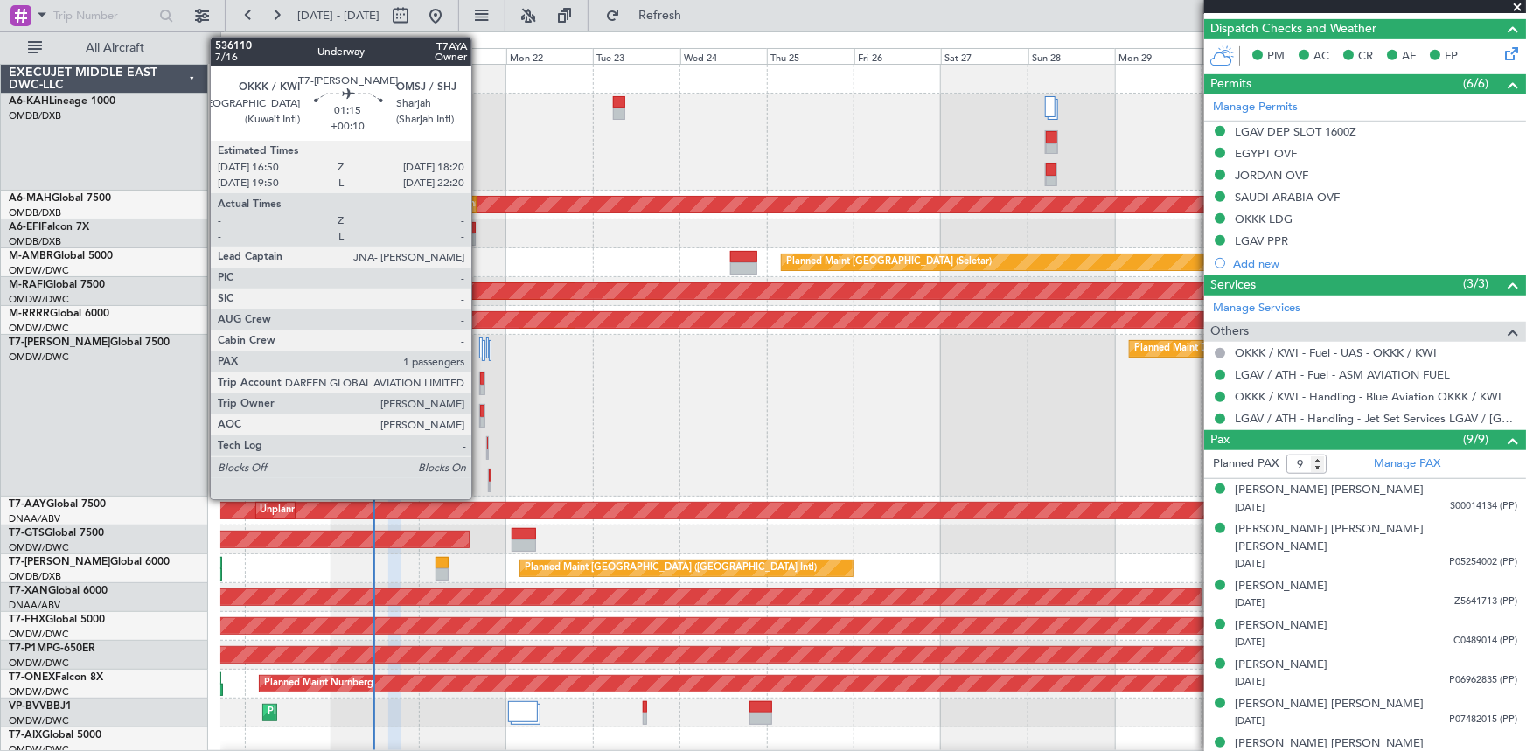
click at [480, 414] on div at bounding box center [482, 411] width 4 height 12
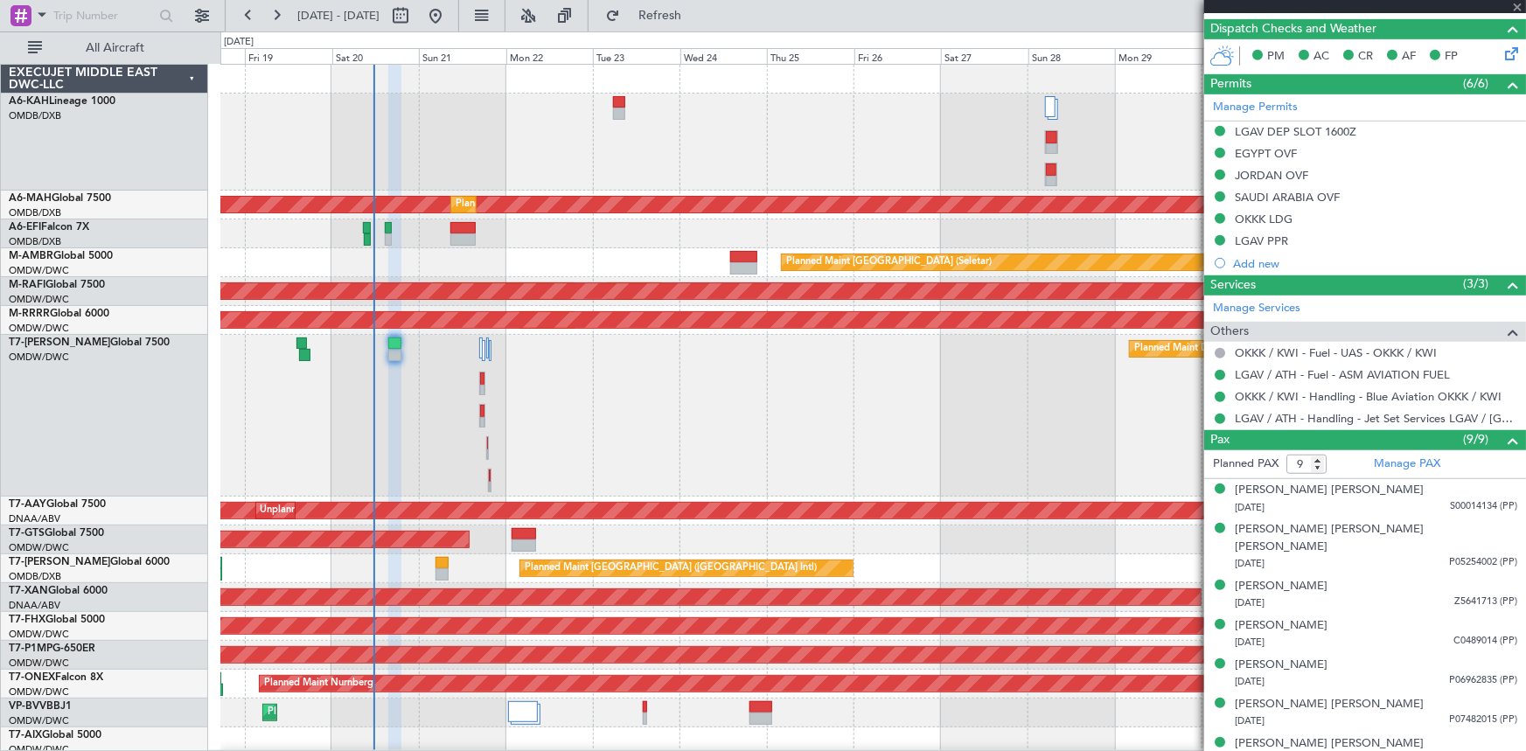
type input "+00:10"
type input "1"
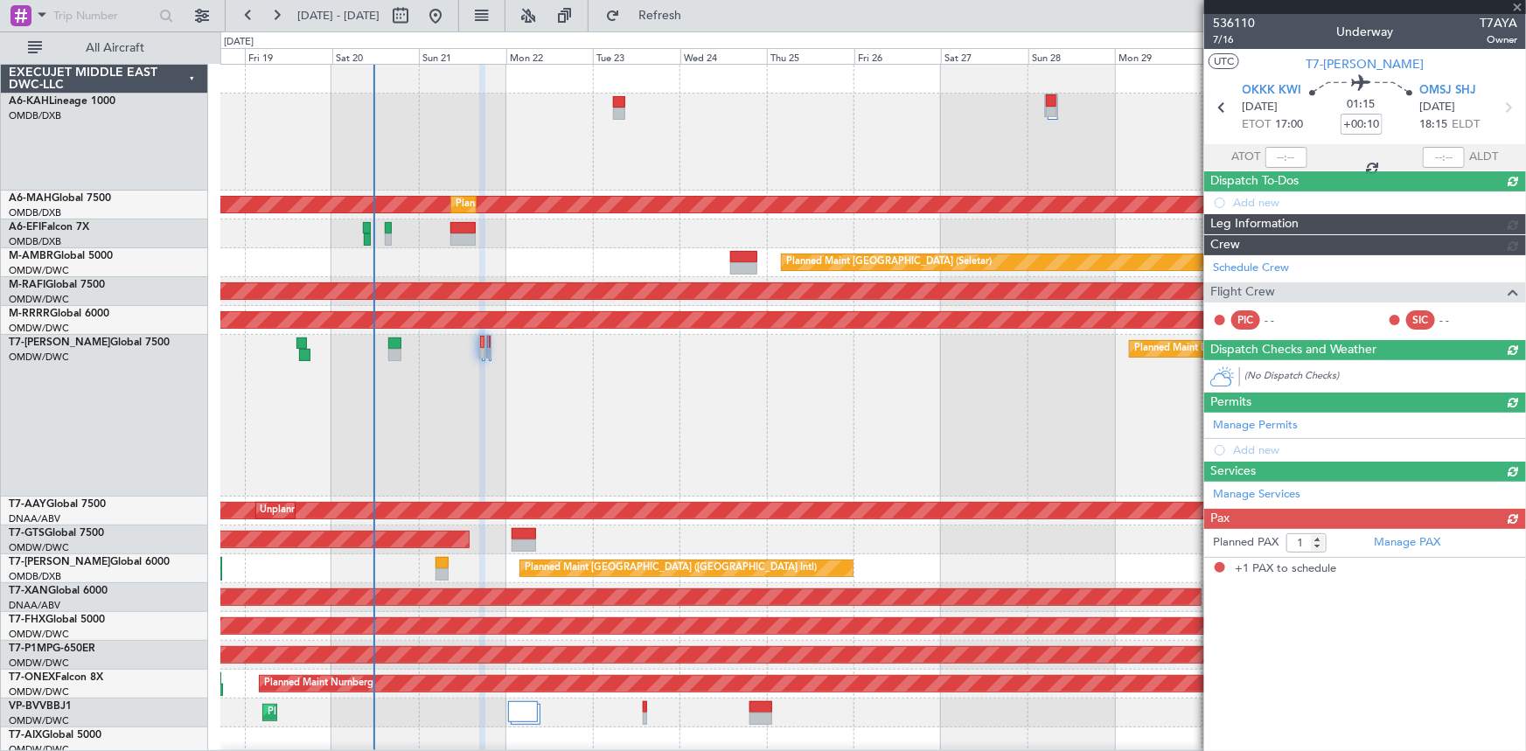
scroll to position [0, 0]
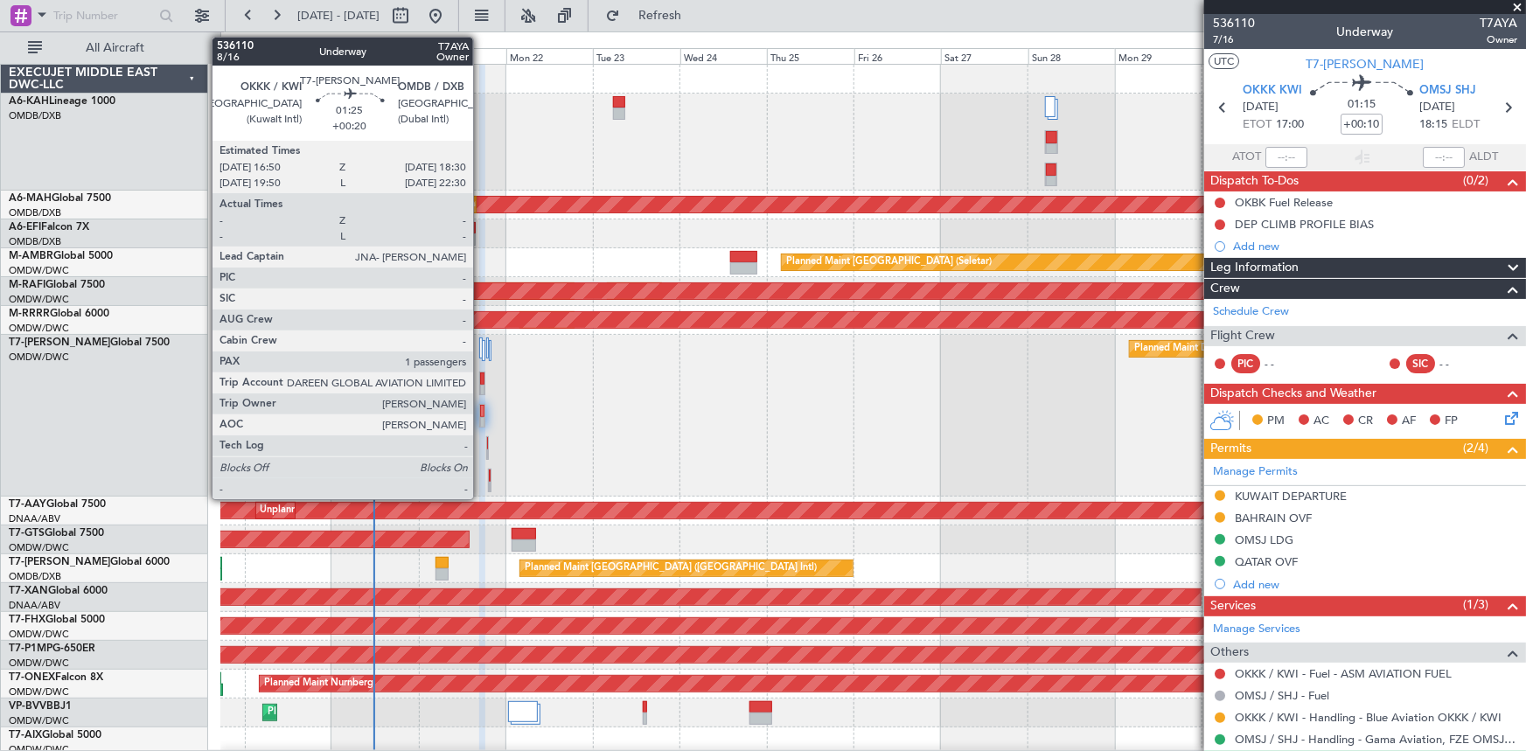
click at [480, 377] on div at bounding box center [482, 379] width 4 height 12
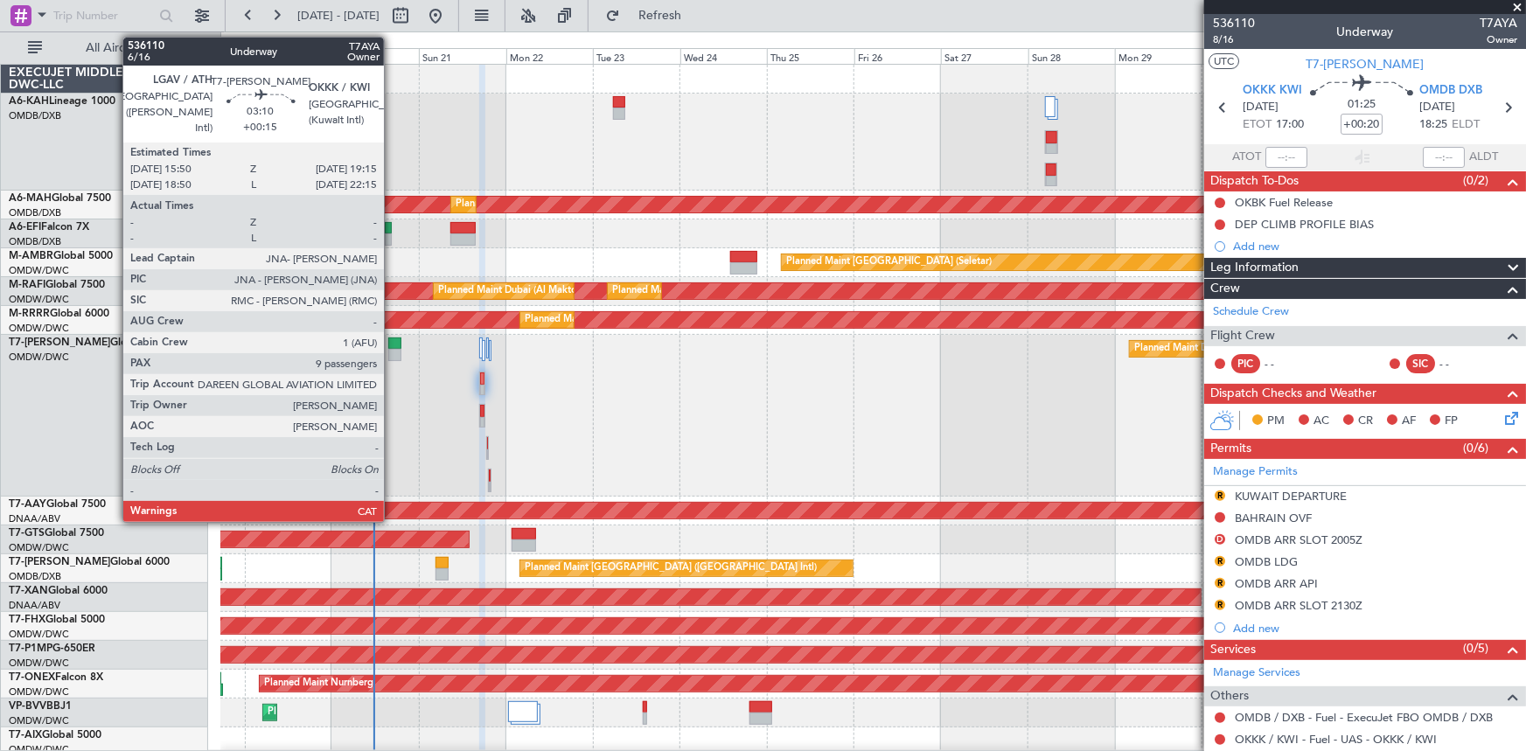
click at [392, 341] on div at bounding box center [394, 344] width 13 height 12
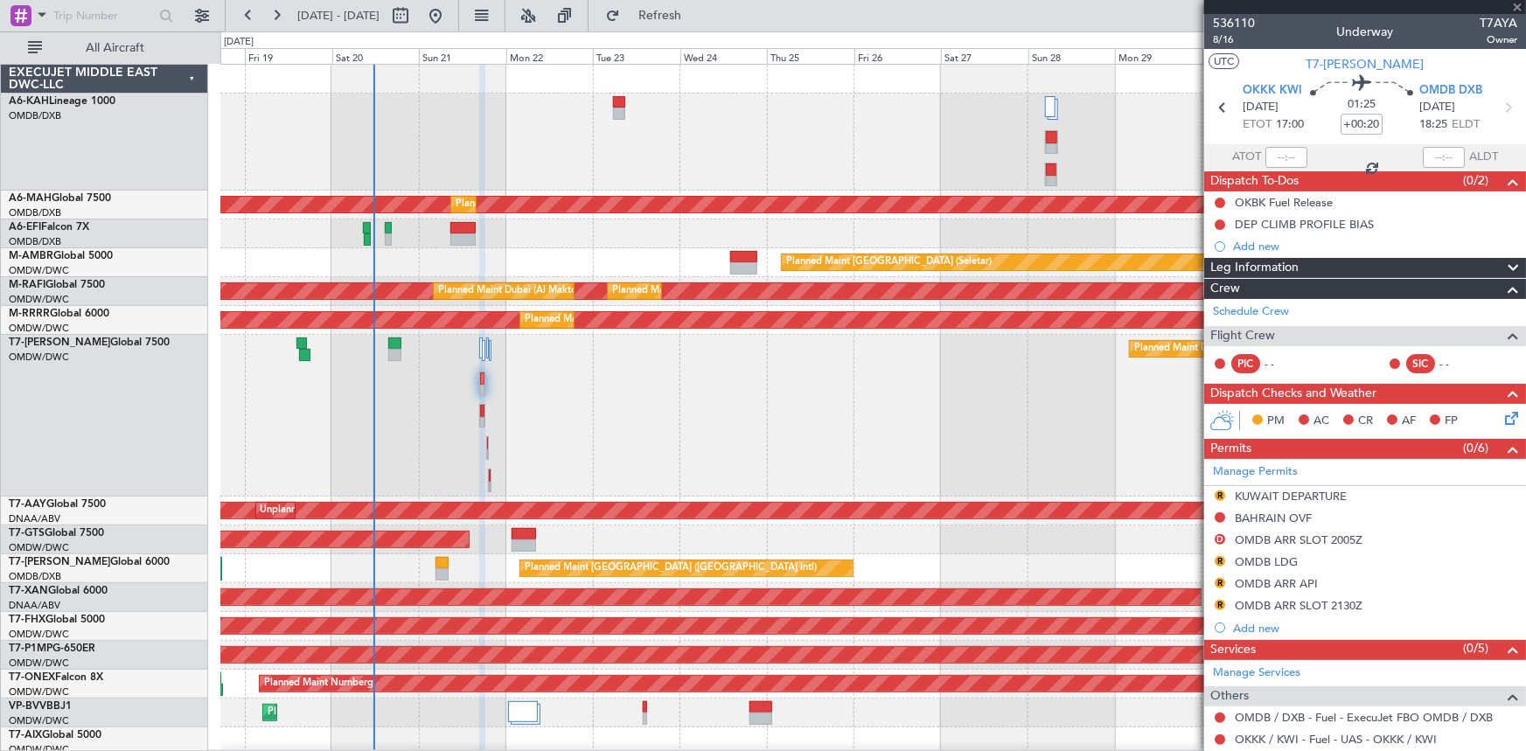
type input "+00:15"
type input "9"
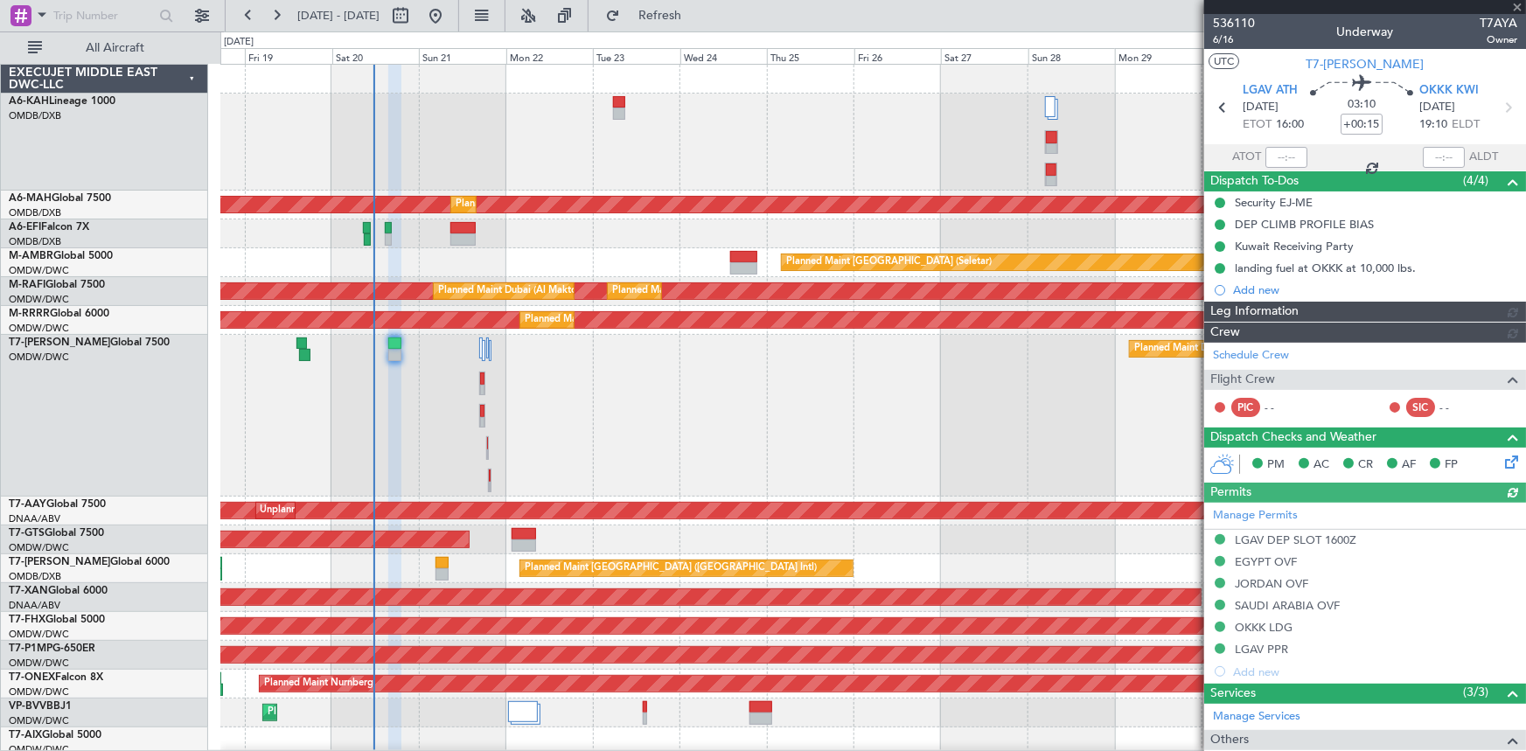
type input "[PERSON_NAME] ([PERSON_NAME])"
type input "7307"
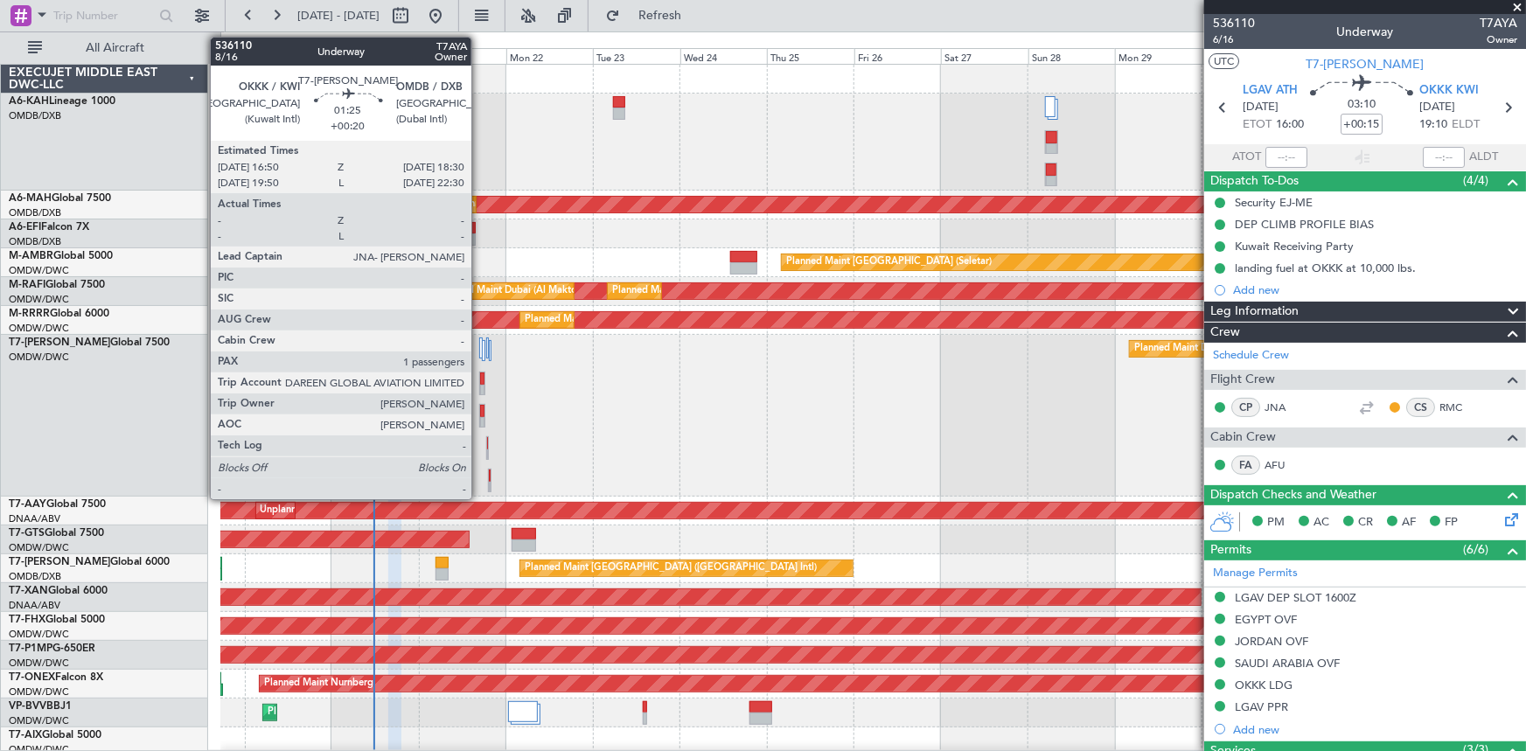
click at [480, 377] on div at bounding box center [482, 379] width 4 height 12
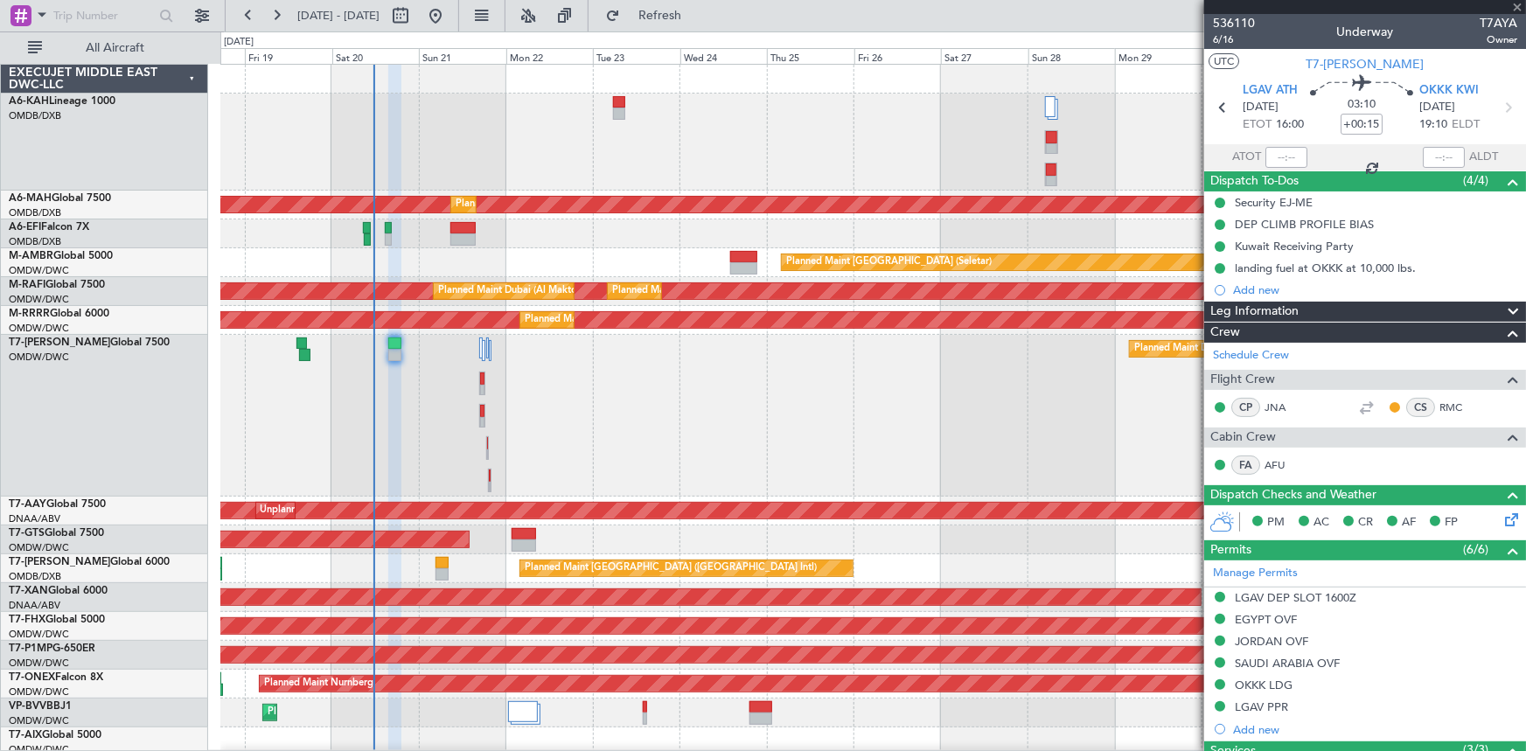
type input "+00:20"
type input "1"
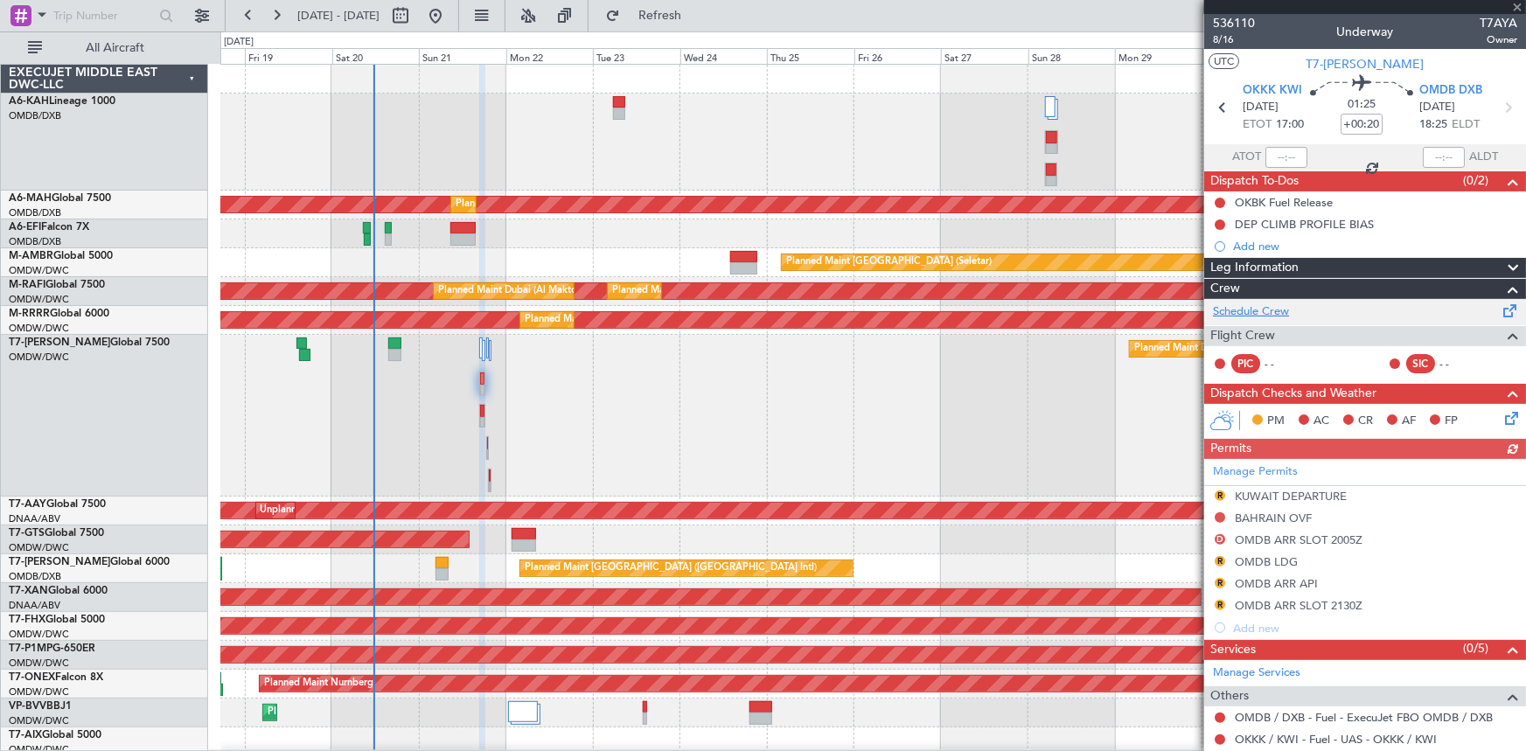
click at [1238, 310] on link "Schedule Crew" at bounding box center [1251, 311] width 76 height 17
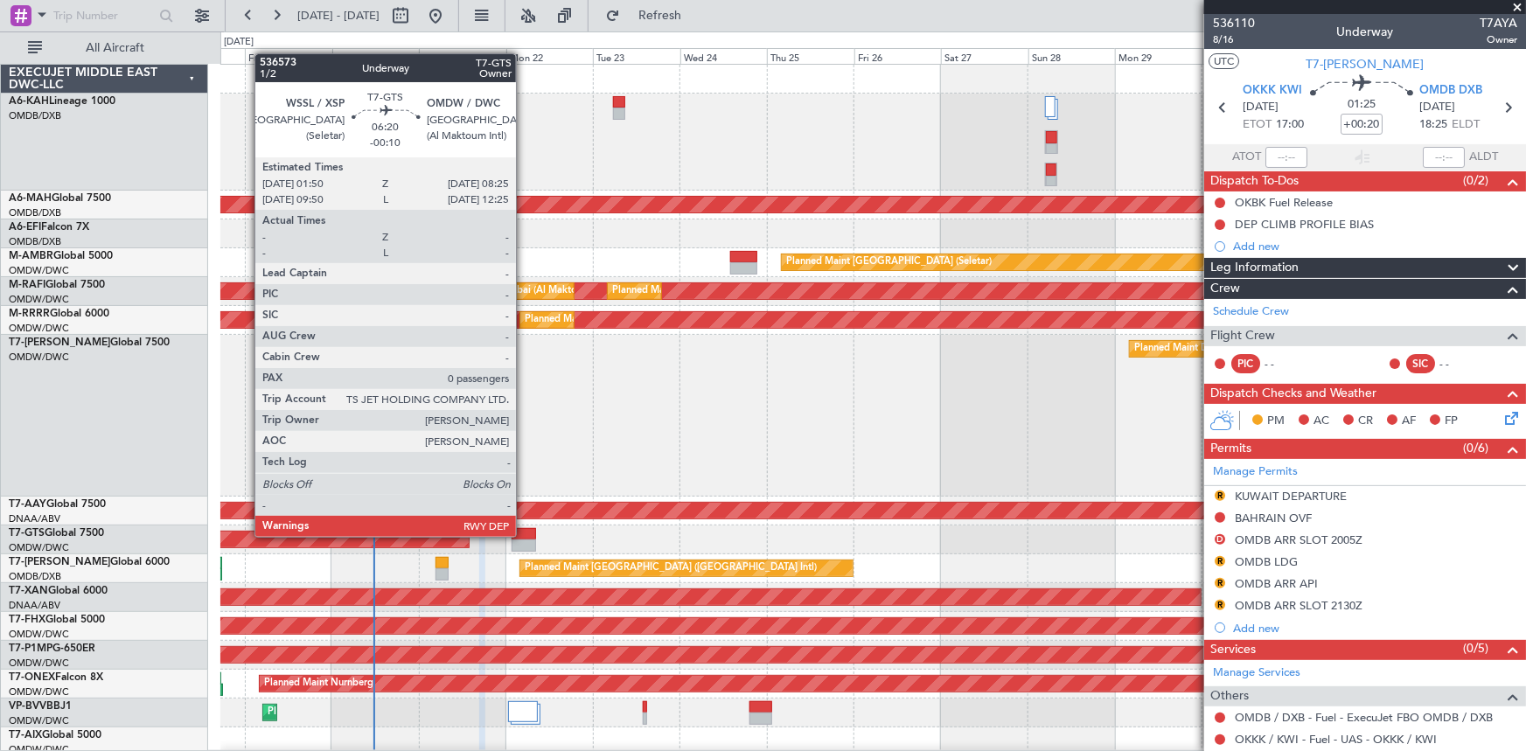
click at [524, 535] on div at bounding box center [524, 534] width 24 height 12
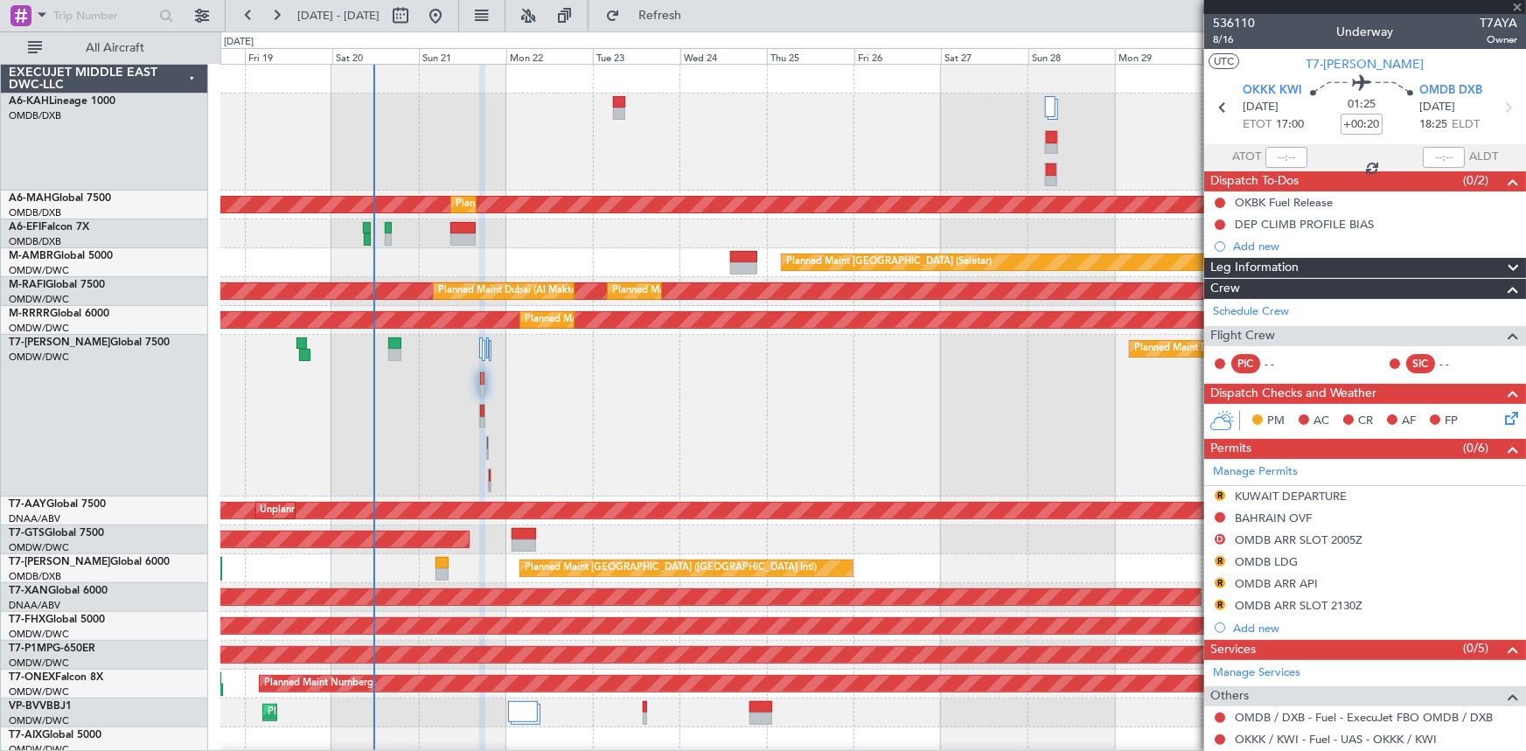
type input "-00:10"
type input "0"
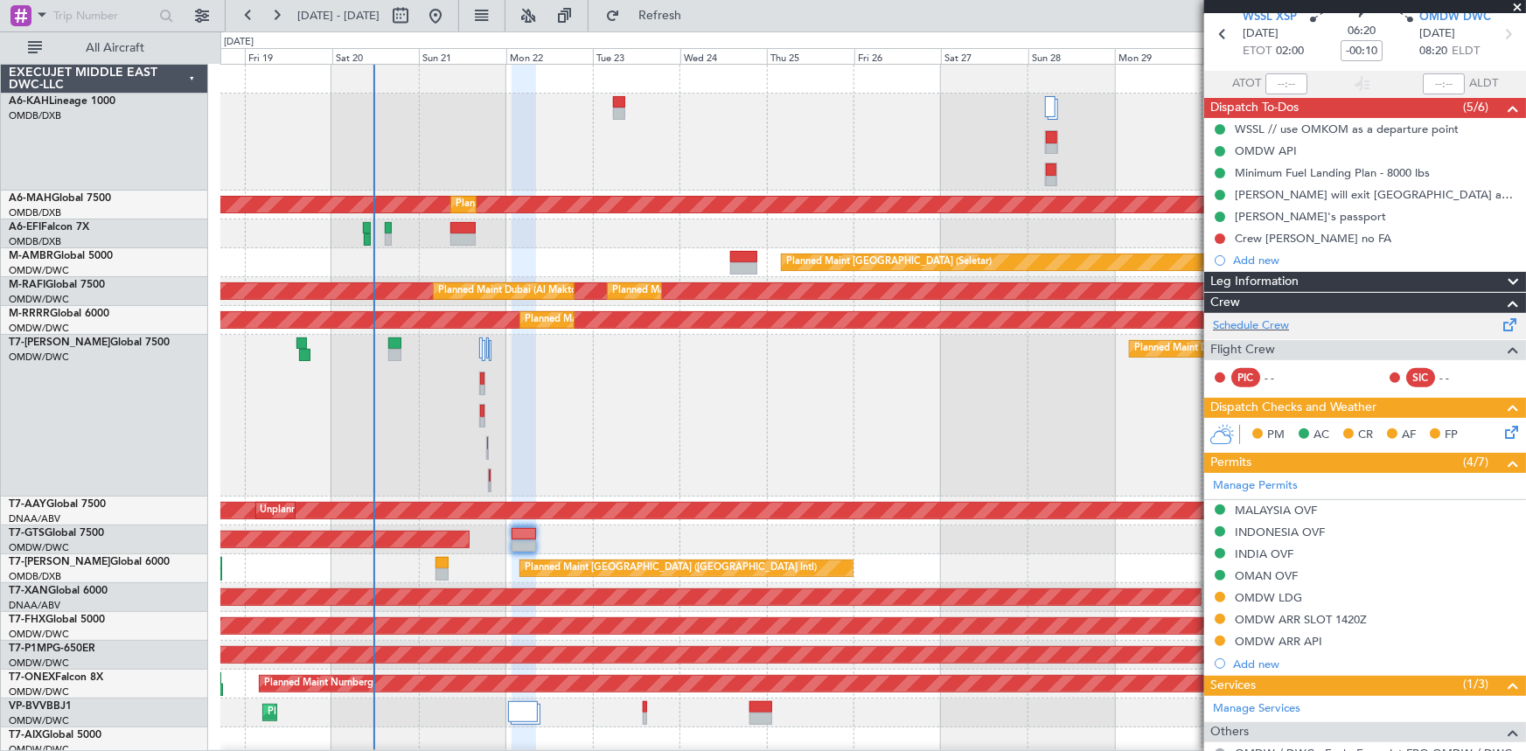
scroll to position [158, 0]
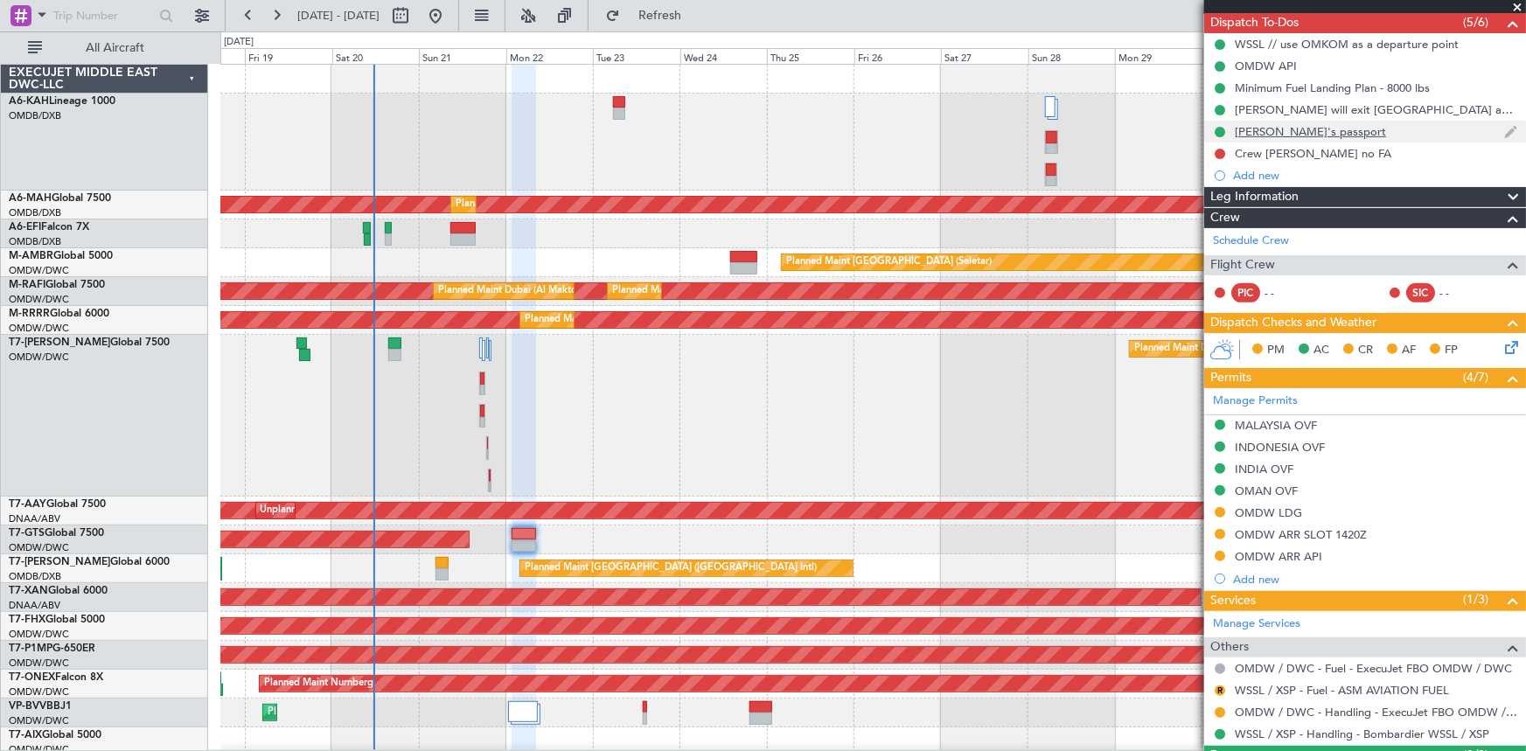
click at [1268, 131] on div "[PERSON_NAME]'s passport" at bounding box center [1310, 131] width 151 height 15
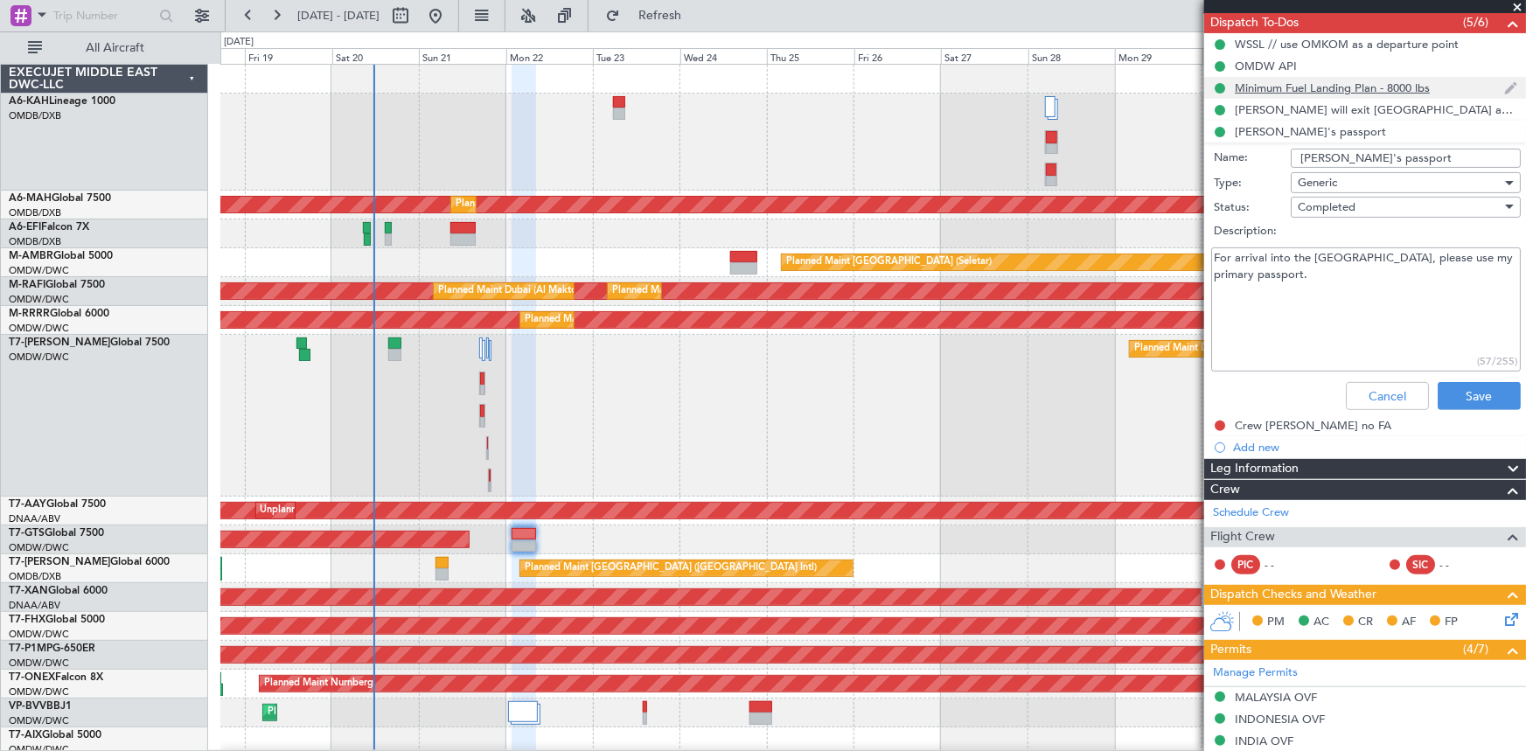
scroll to position [0, 0]
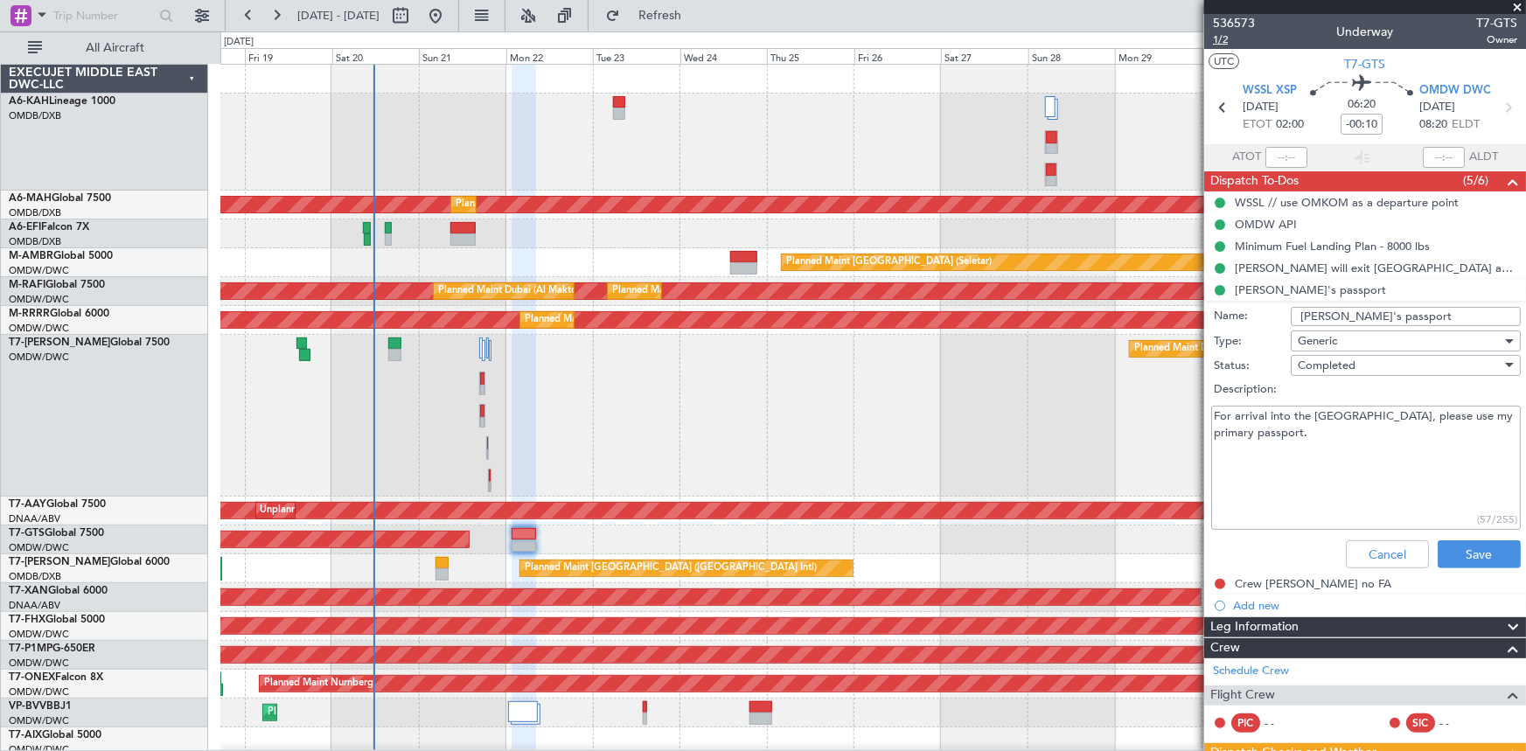
click at [1218, 41] on span "1/2" at bounding box center [1234, 39] width 42 height 15
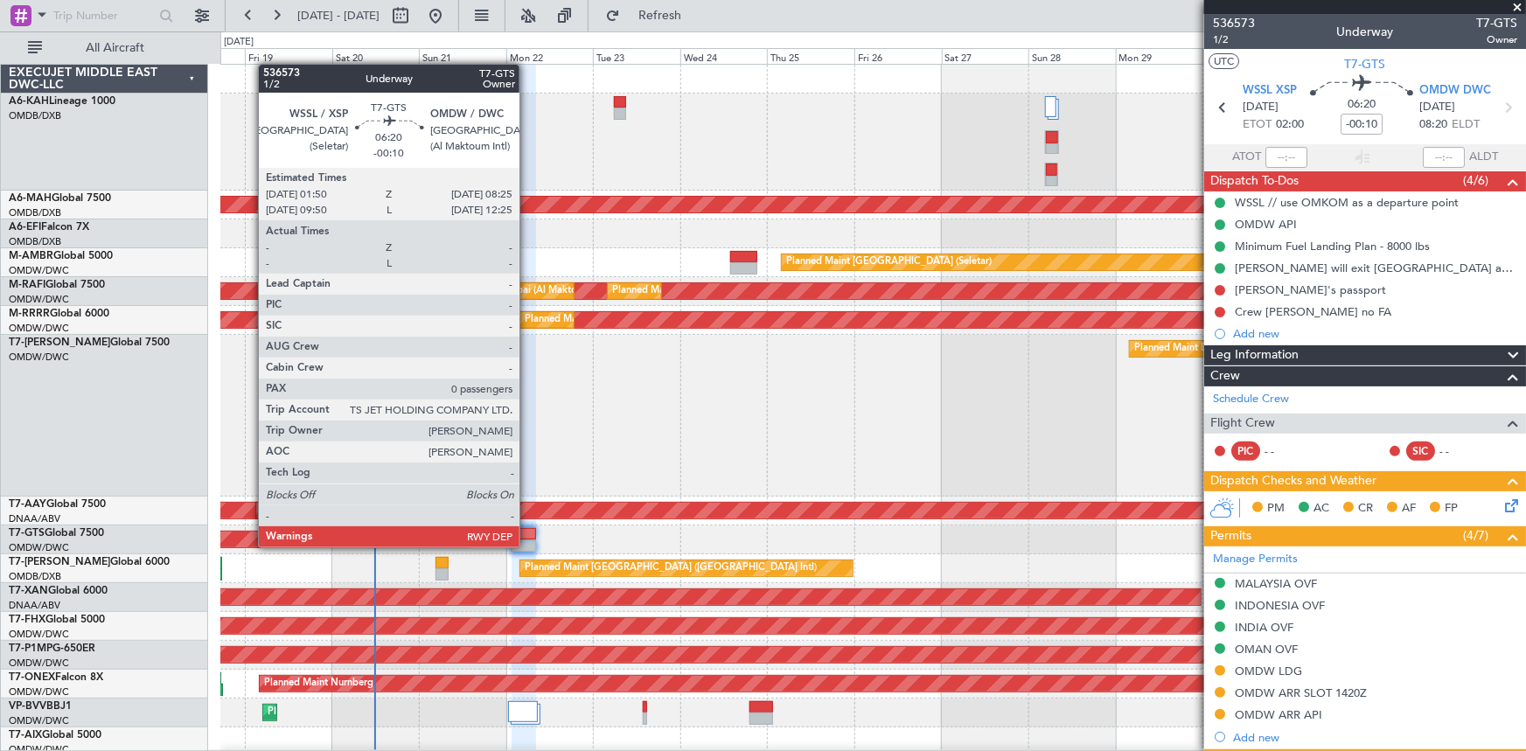
click at [527, 543] on div at bounding box center [524, 546] width 24 height 12
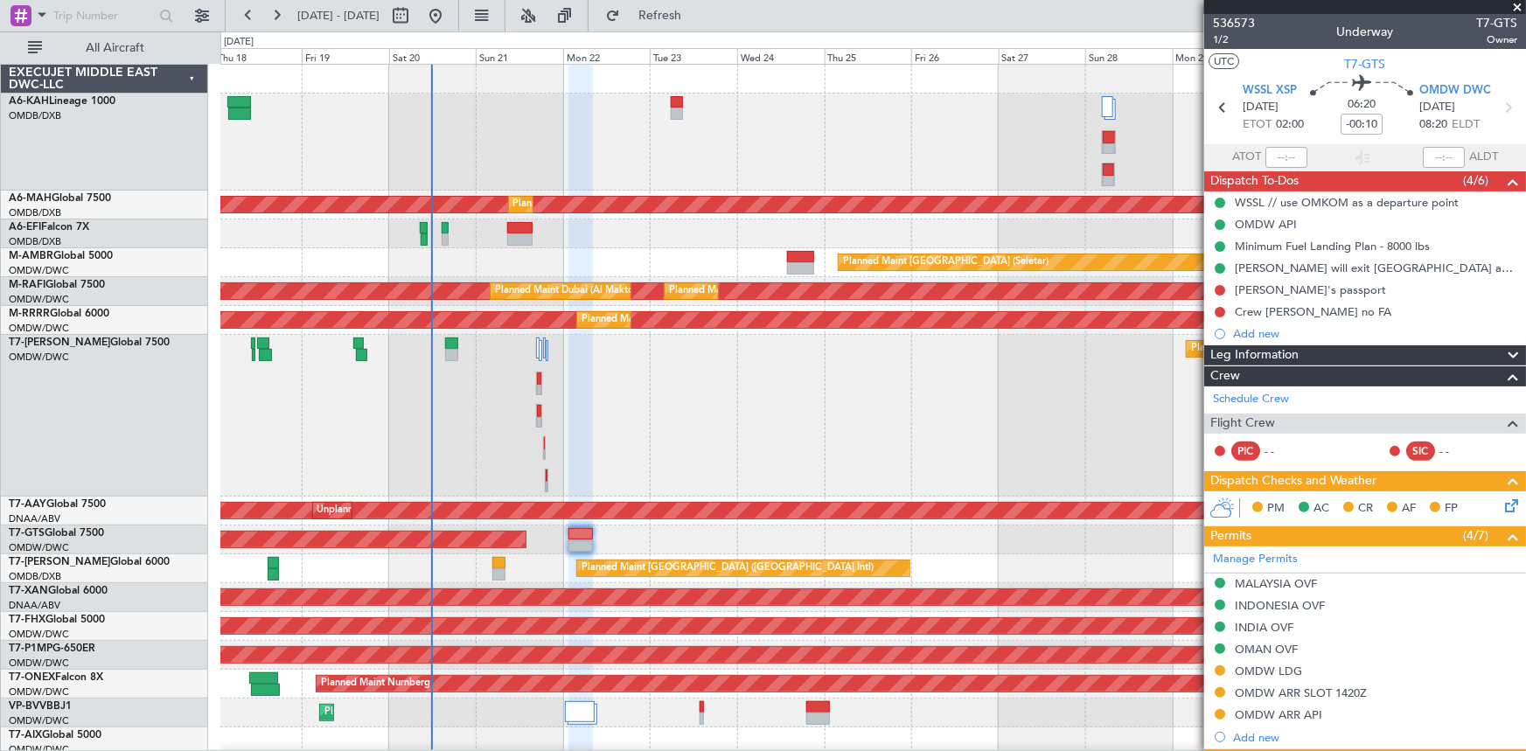
click at [671, 407] on div "Planned Maint Dubai (Al Maktoum Intl)" at bounding box center [873, 416] width 1306 height 162
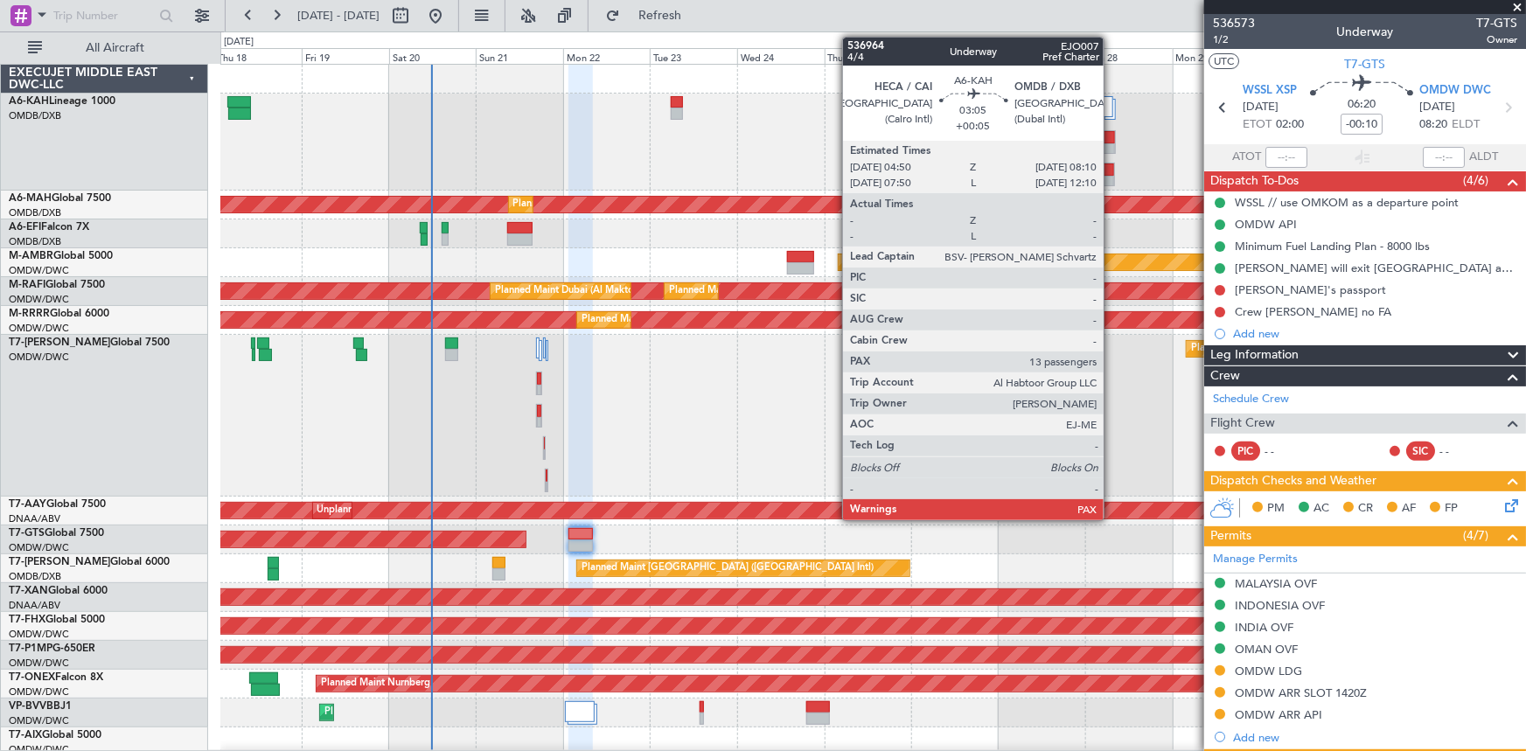
click at [1111, 169] on div at bounding box center [1108, 170] width 10 height 12
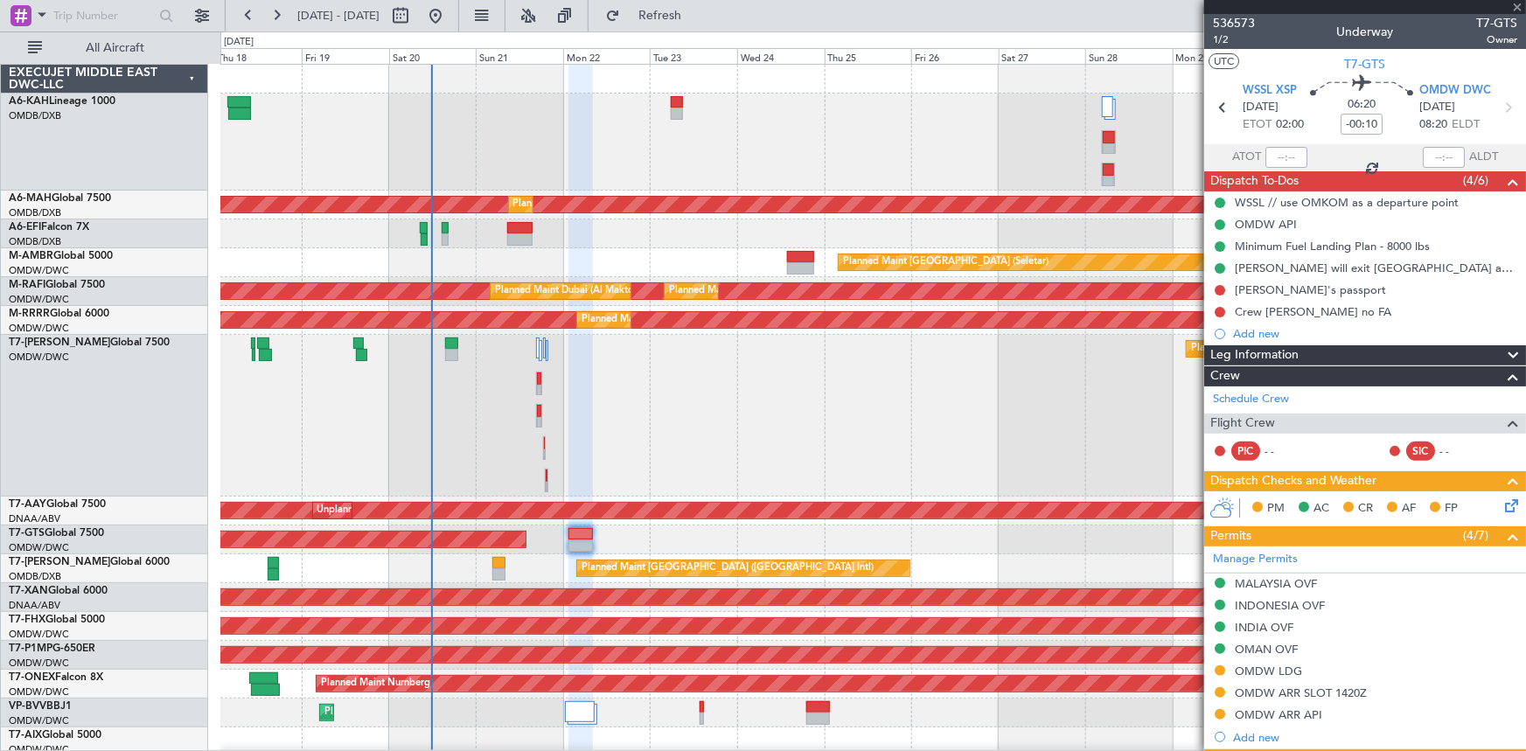
type input "+00:05"
type input "13"
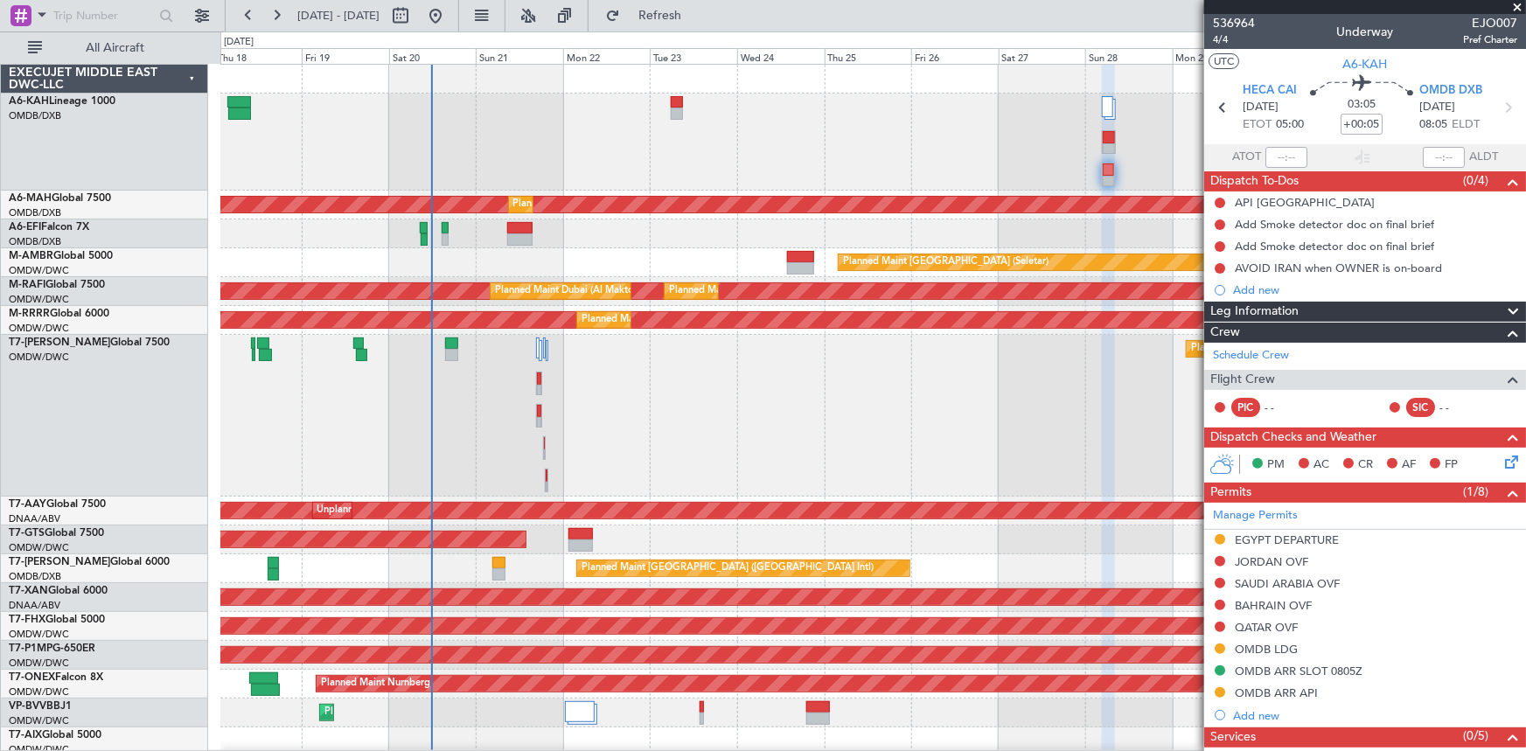
scroll to position [245, 0]
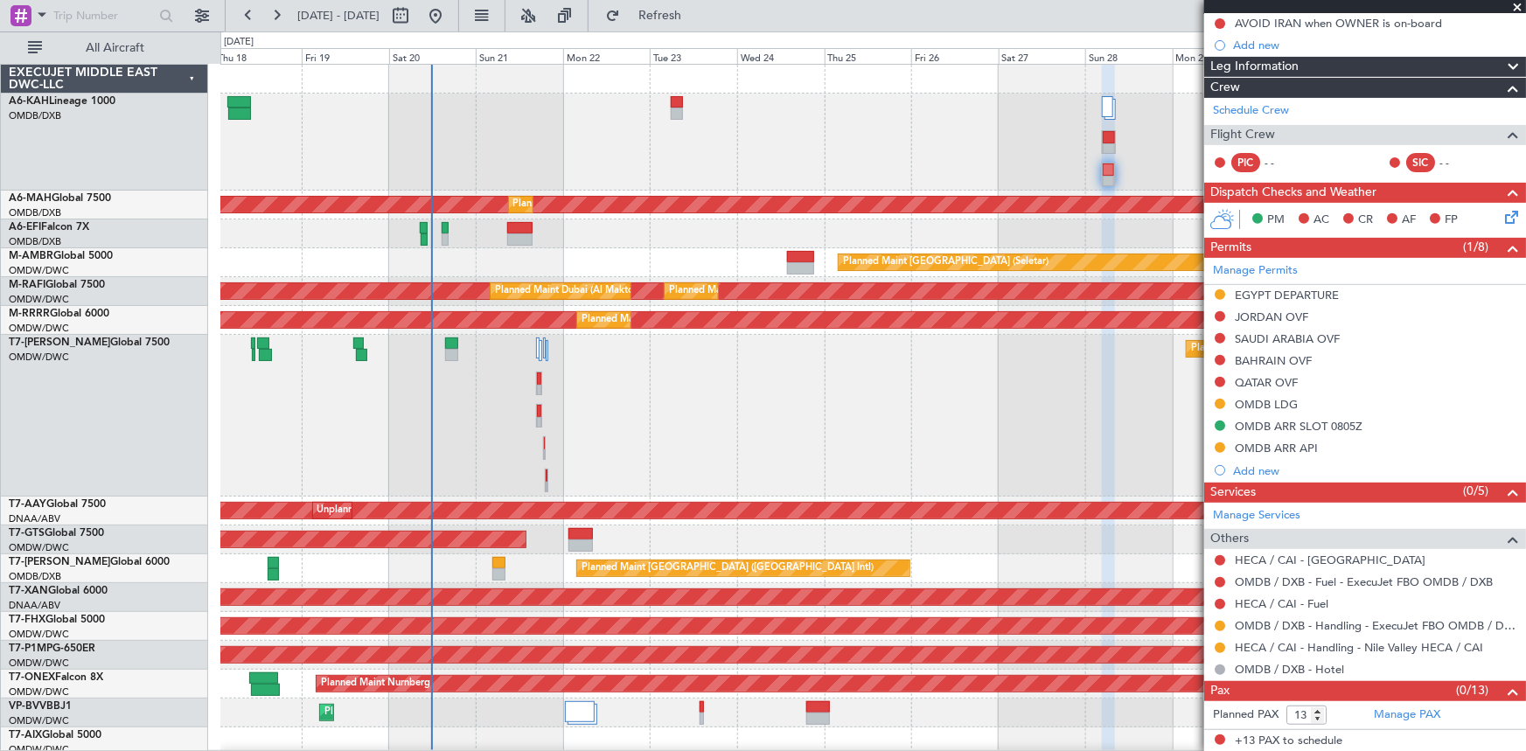
click at [1313, 419] on div "OMDB ARR SLOT 0805Z" at bounding box center [1299, 426] width 128 height 15
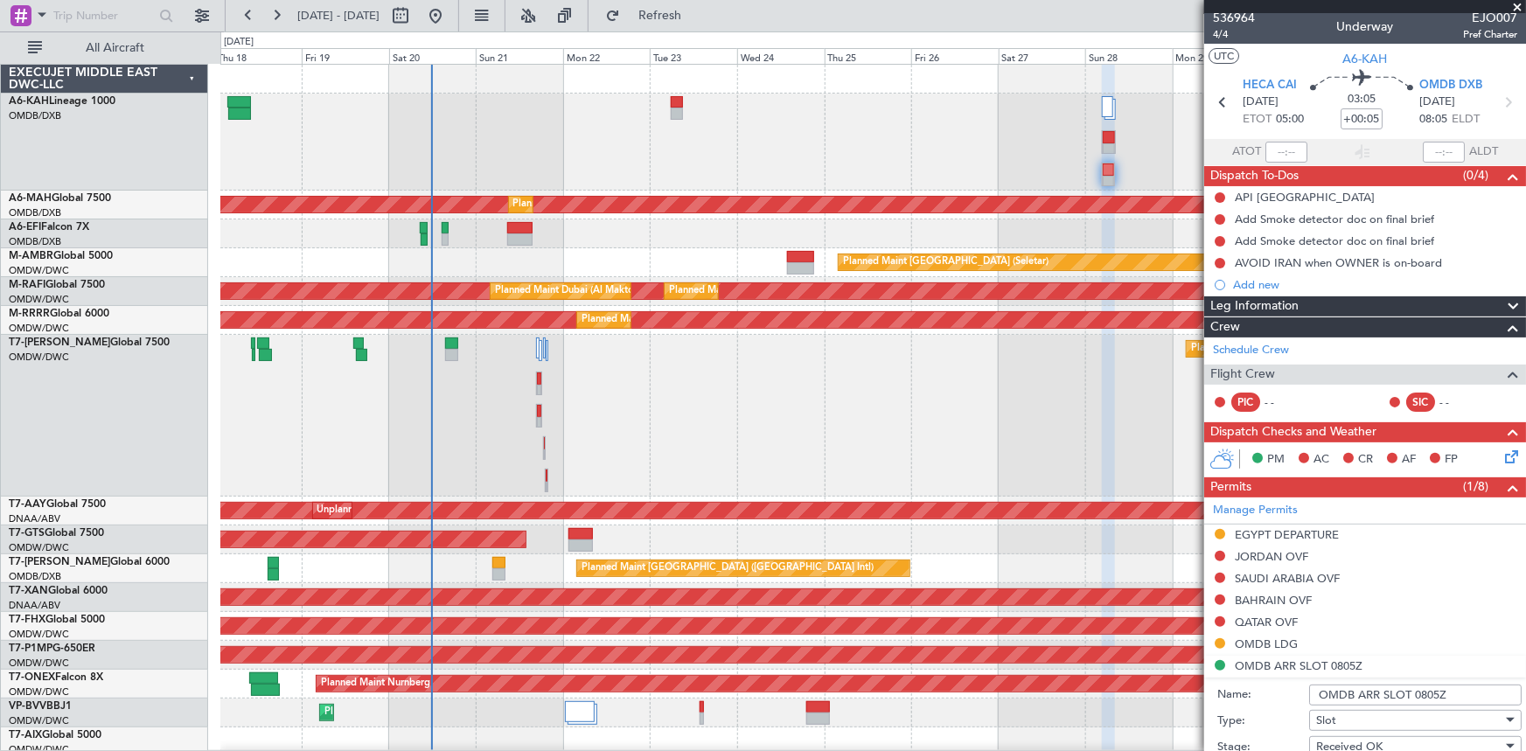
scroll to position [0, 0]
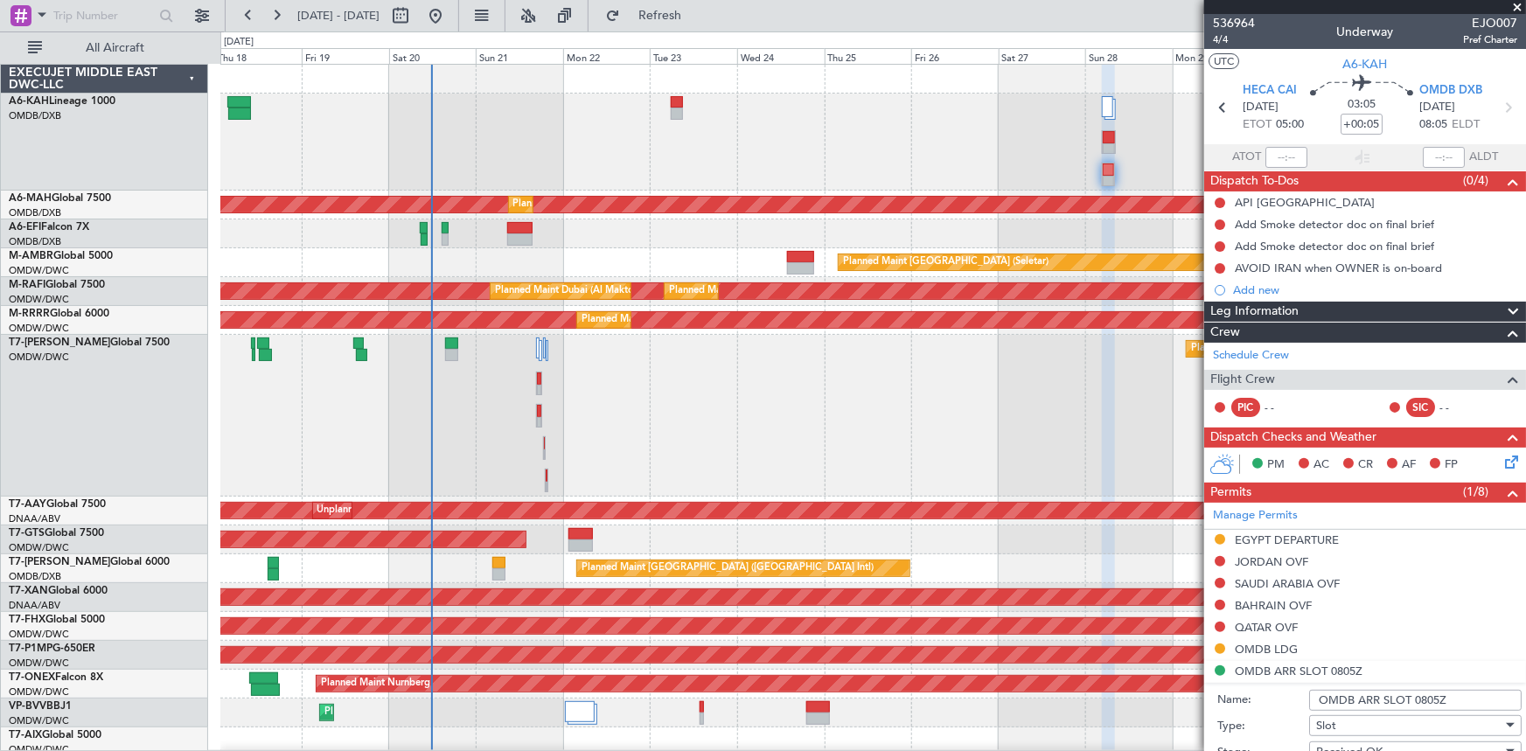
click at [1316, 149] on section "ATOT ALDT" at bounding box center [1365, 157] width 322 height 26
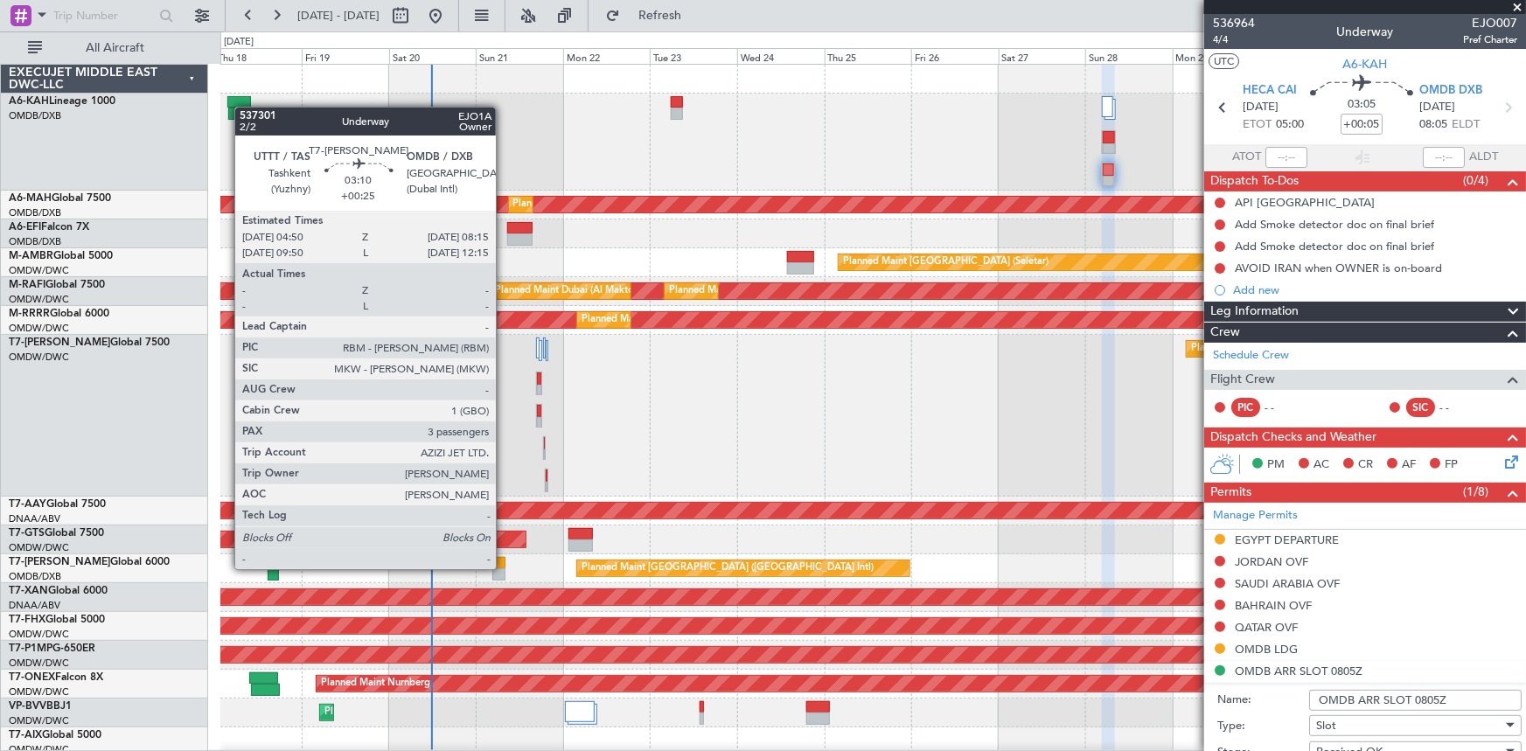
click at [504, 567] on div at bounding box center [498, 563] width 13 height 12
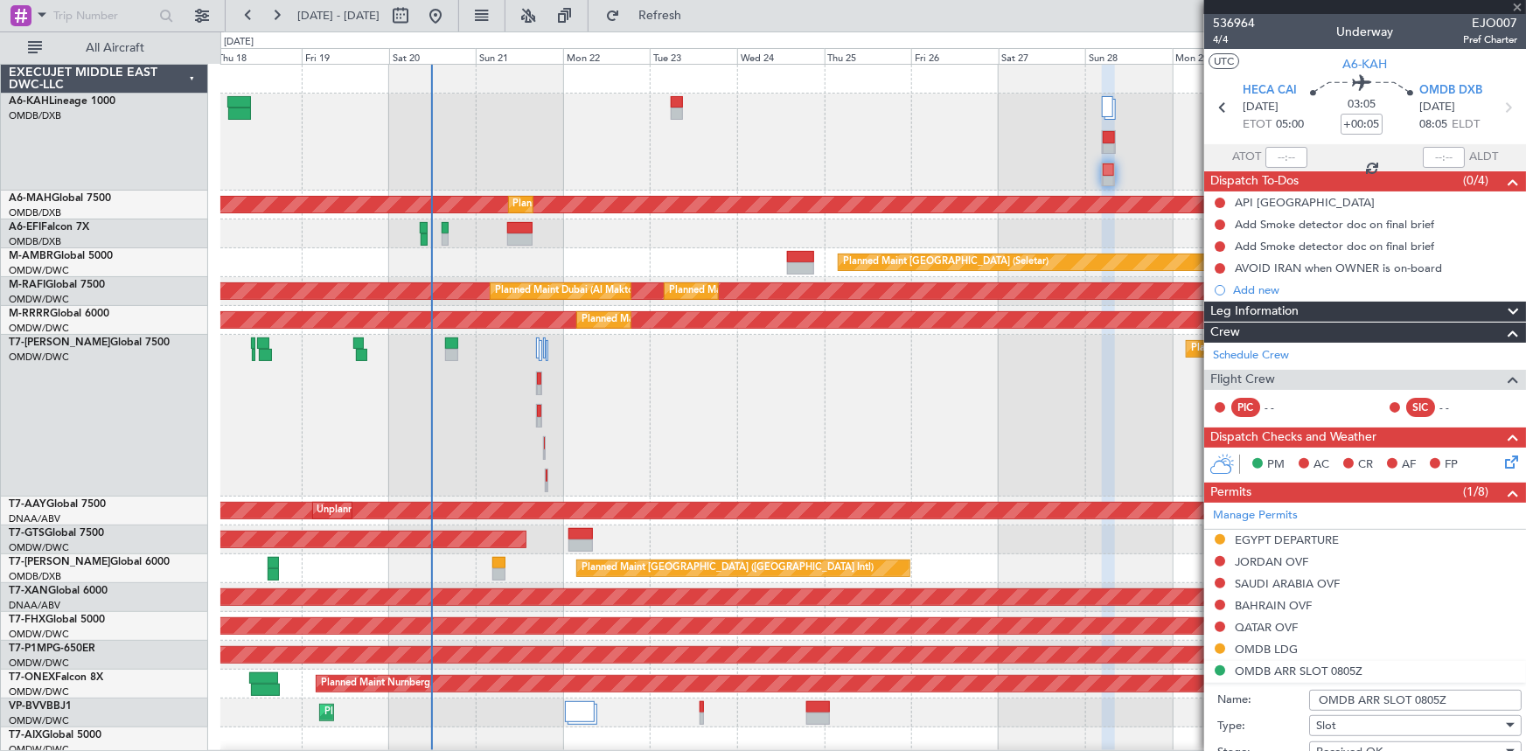
type input "+00:25"
type input "3"
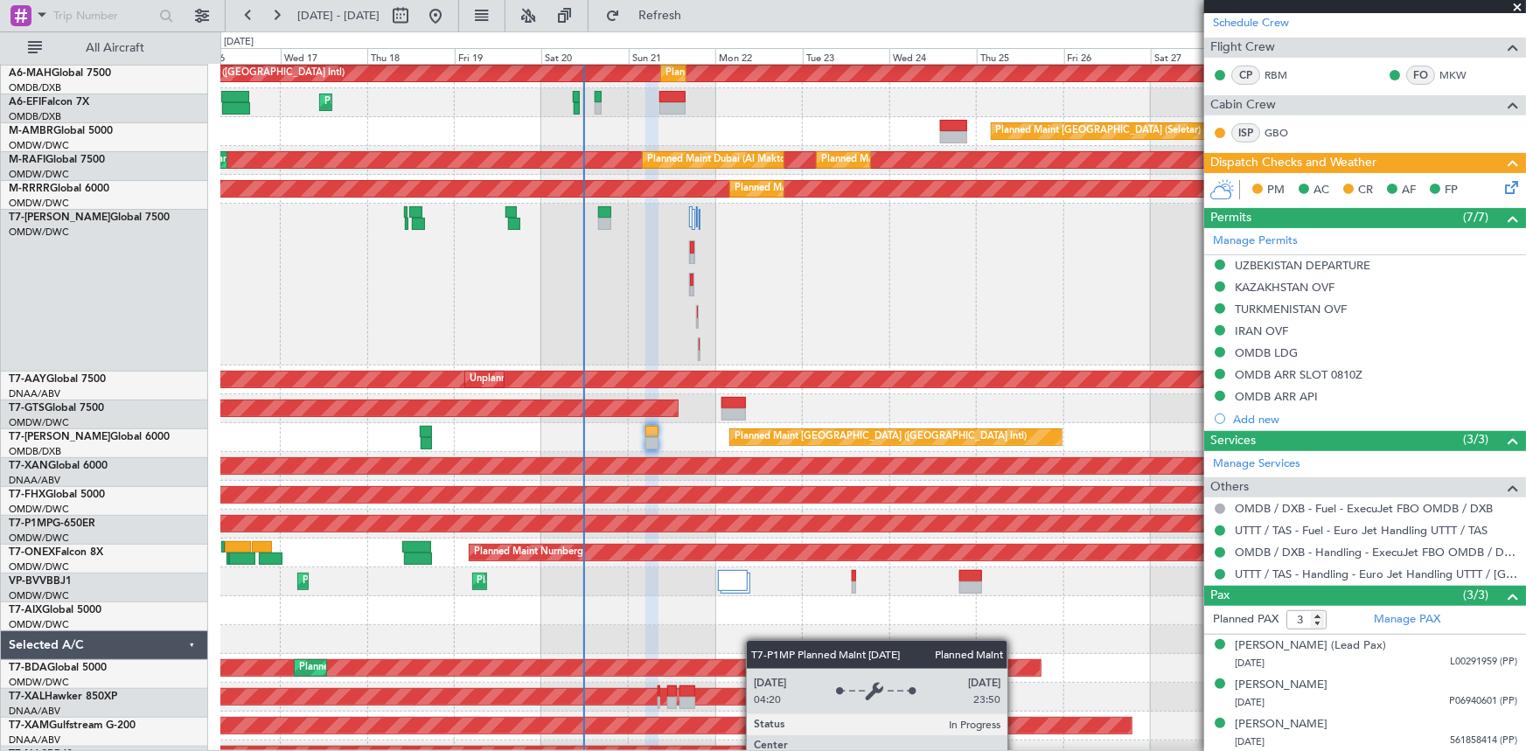
scroll to position [149, 0]
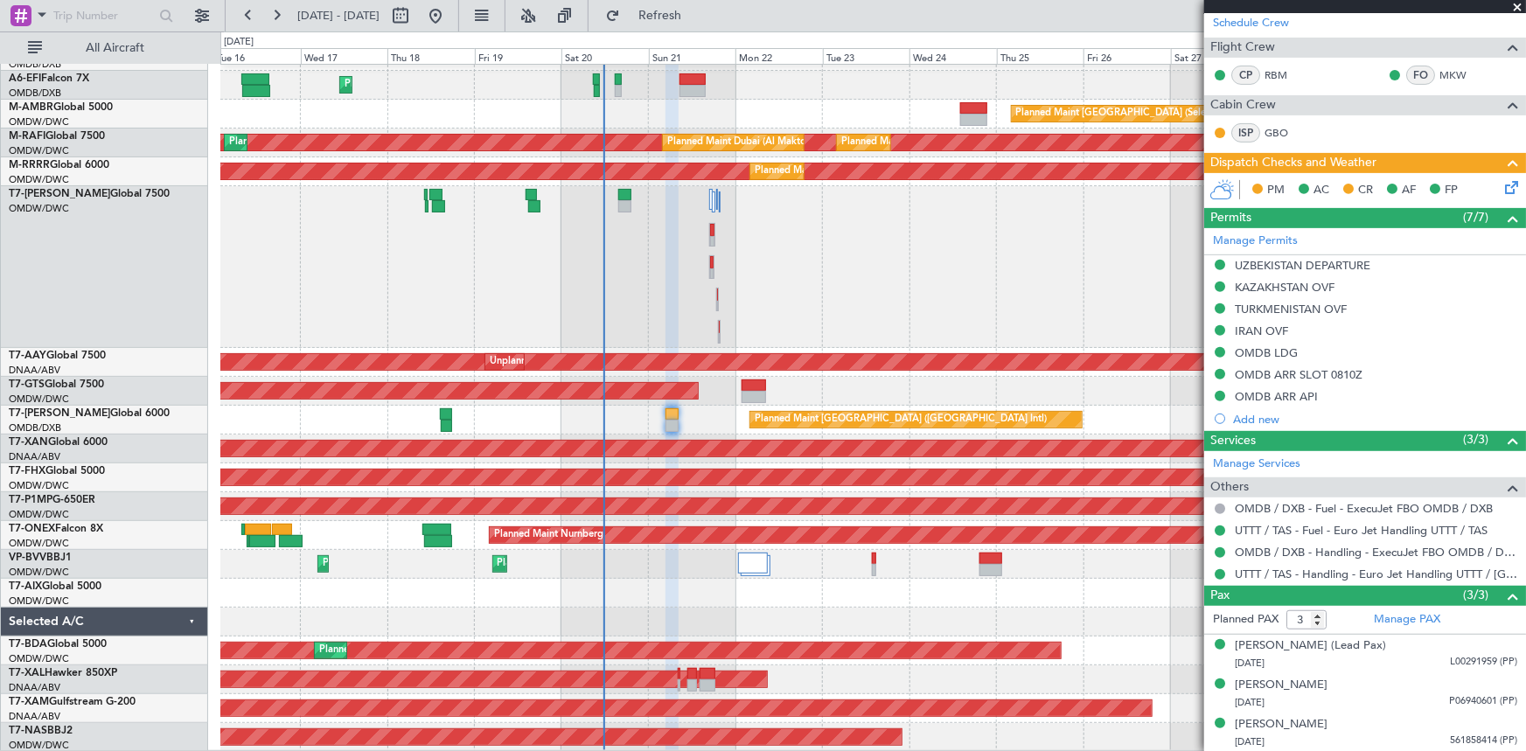
click at [797, 388] on div "Planned Maint Dubai (Dubai Intl) Planned Maint Dubai (Dubai Intl) Planned Maint…" at bounding box center [872, 334] width 1305 height 836
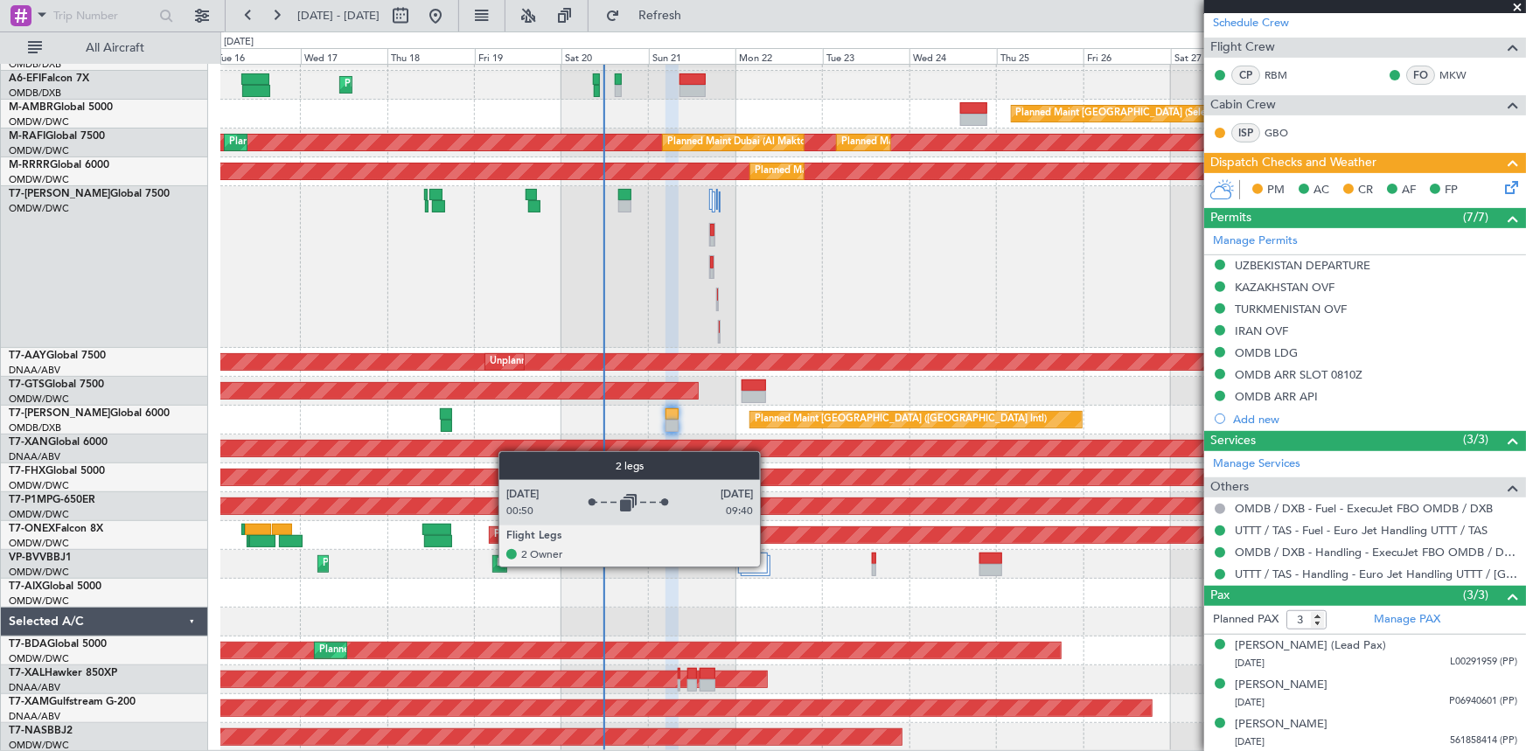
click at [768, 566] on div at bounding box center [756, 565] width 30 height 21
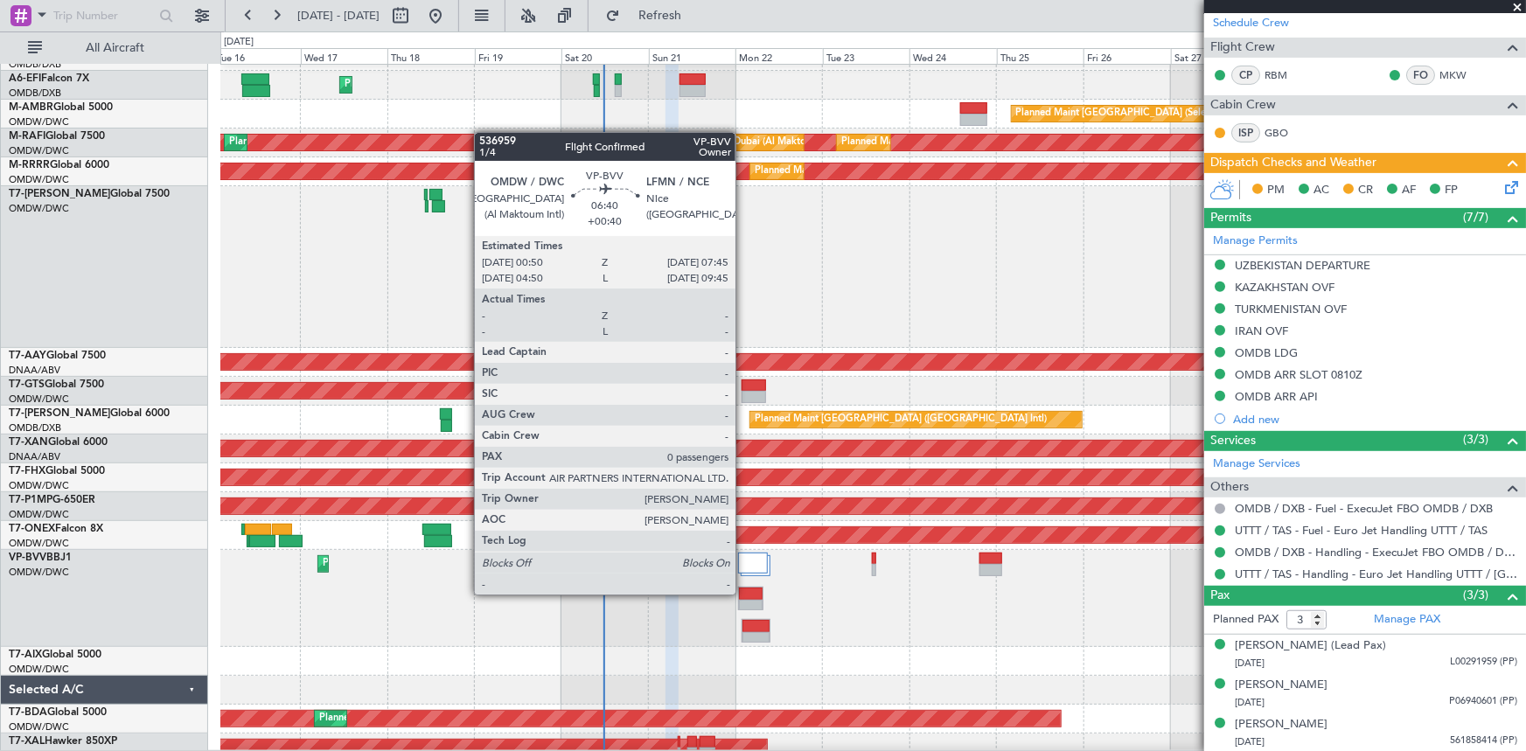
click at [743, 593] on div at bounding box center [751, 594] width 24 height 12
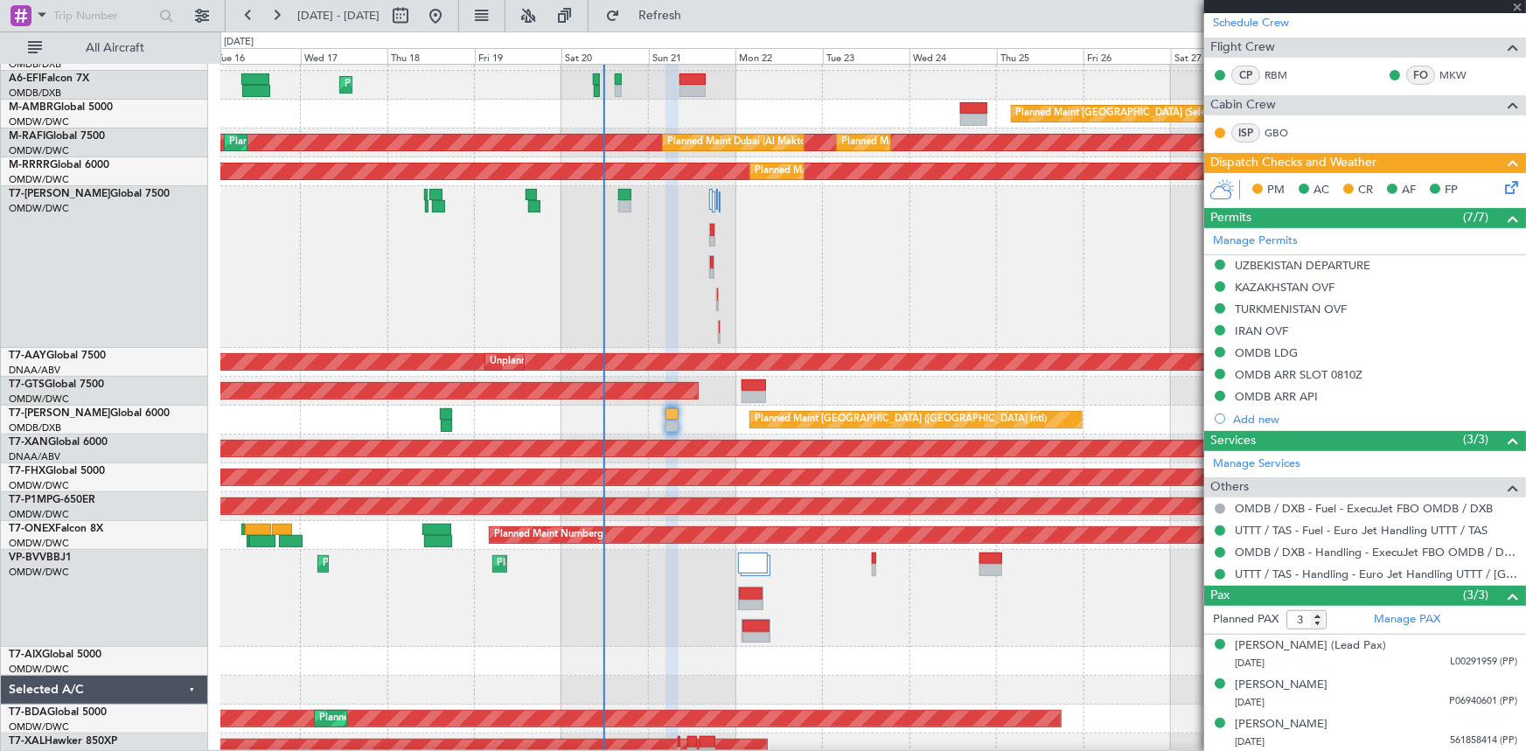
type input "+00:40"
type input "0"
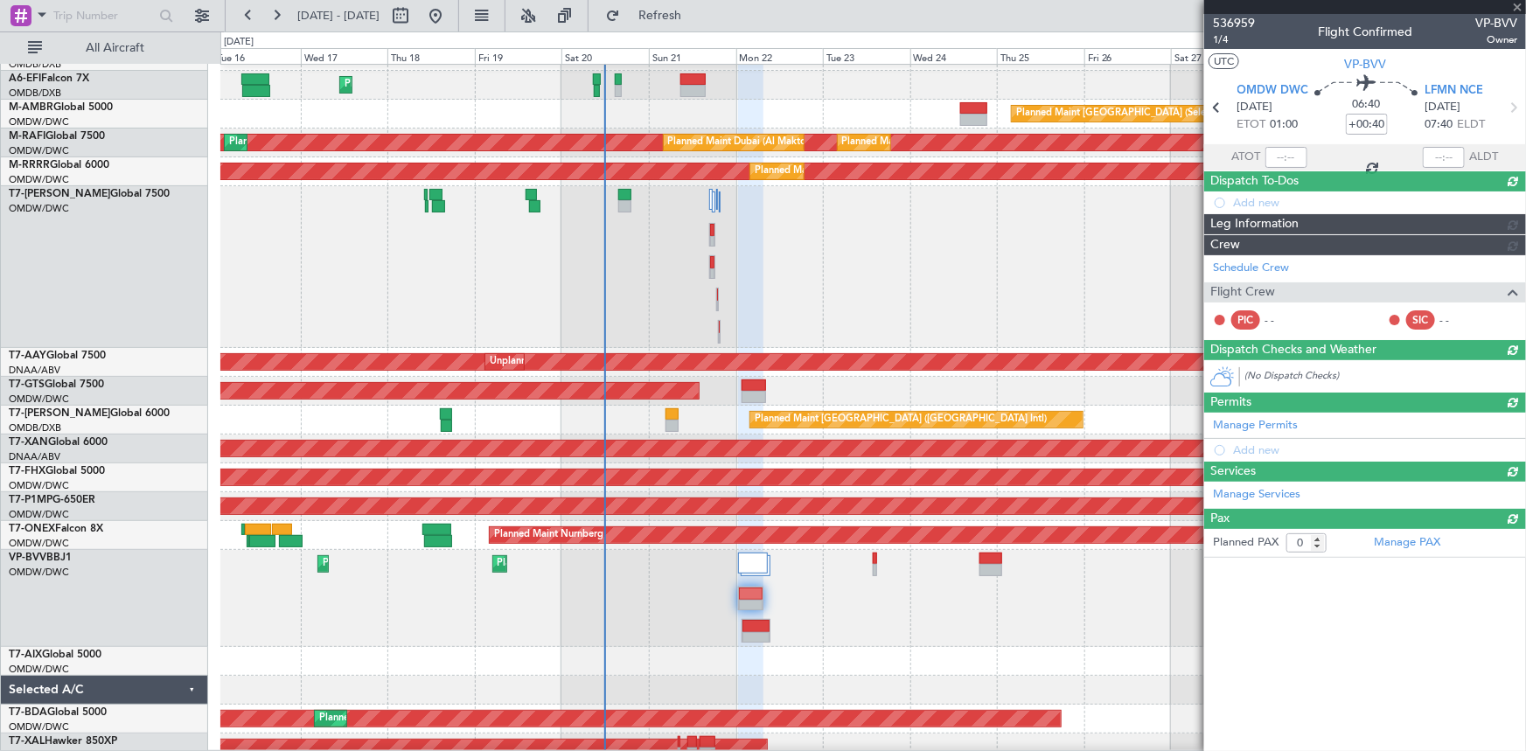
scroll to position [0, 0]
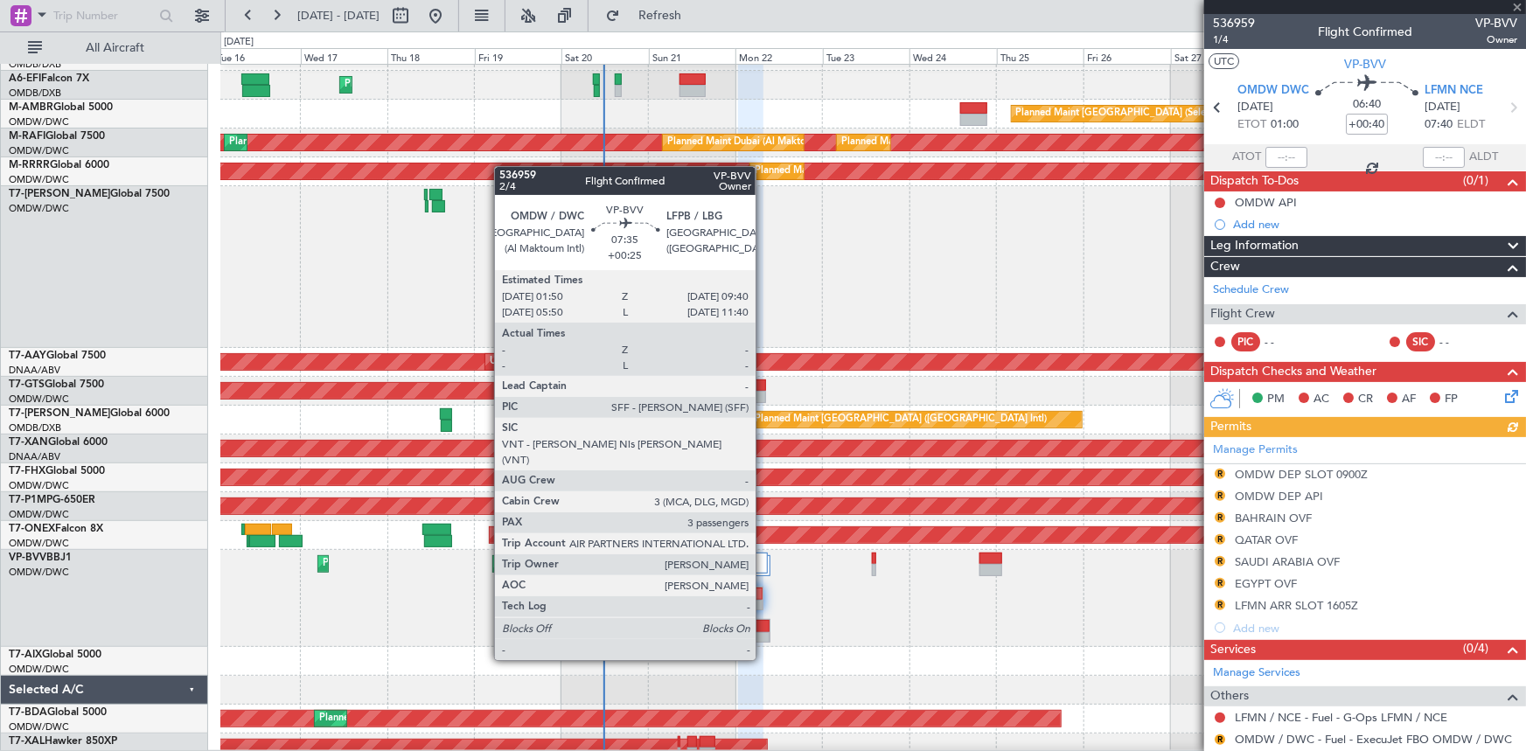
click at [763, 627] on div at bounding box center [755, 626] width 27 height 12
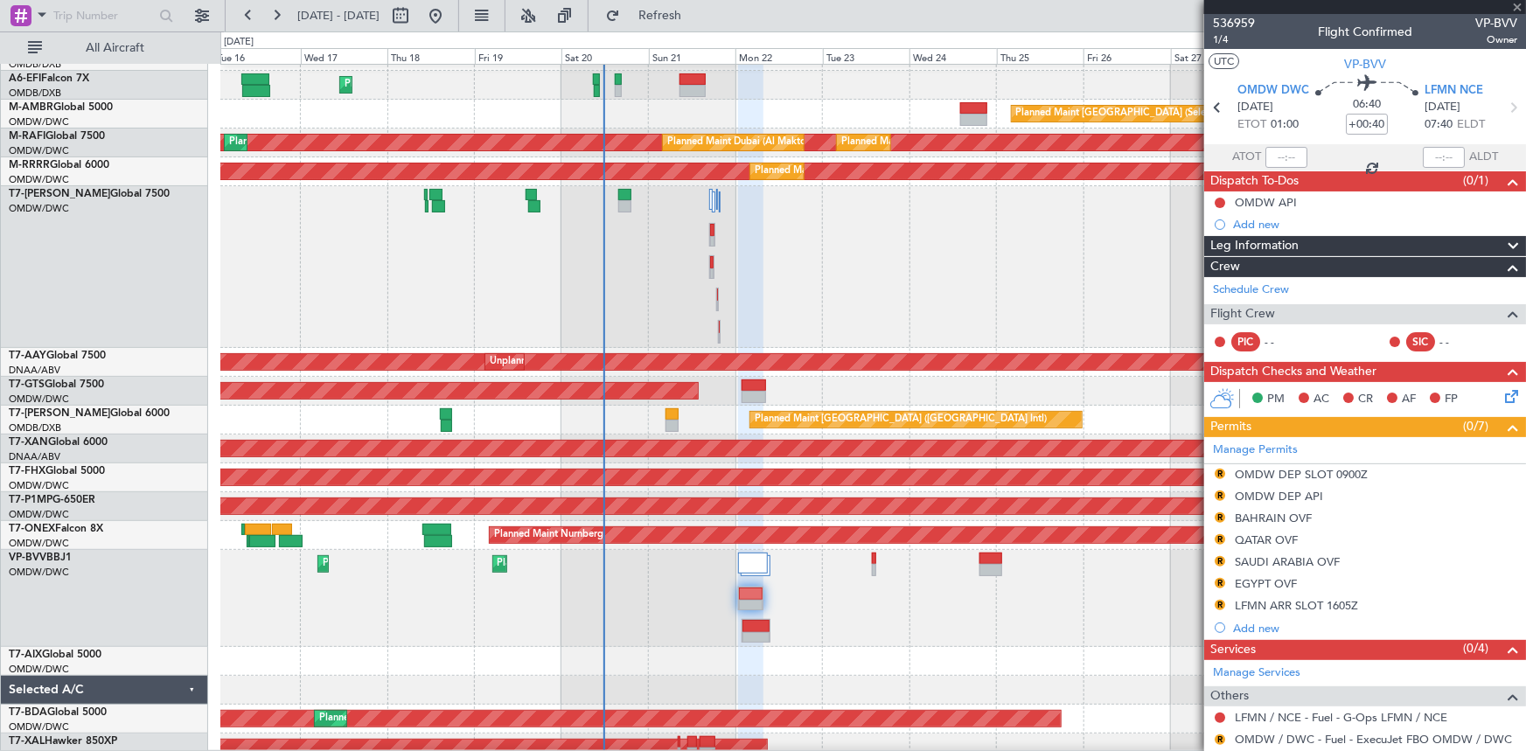
type input "+00:25"
type input "3"
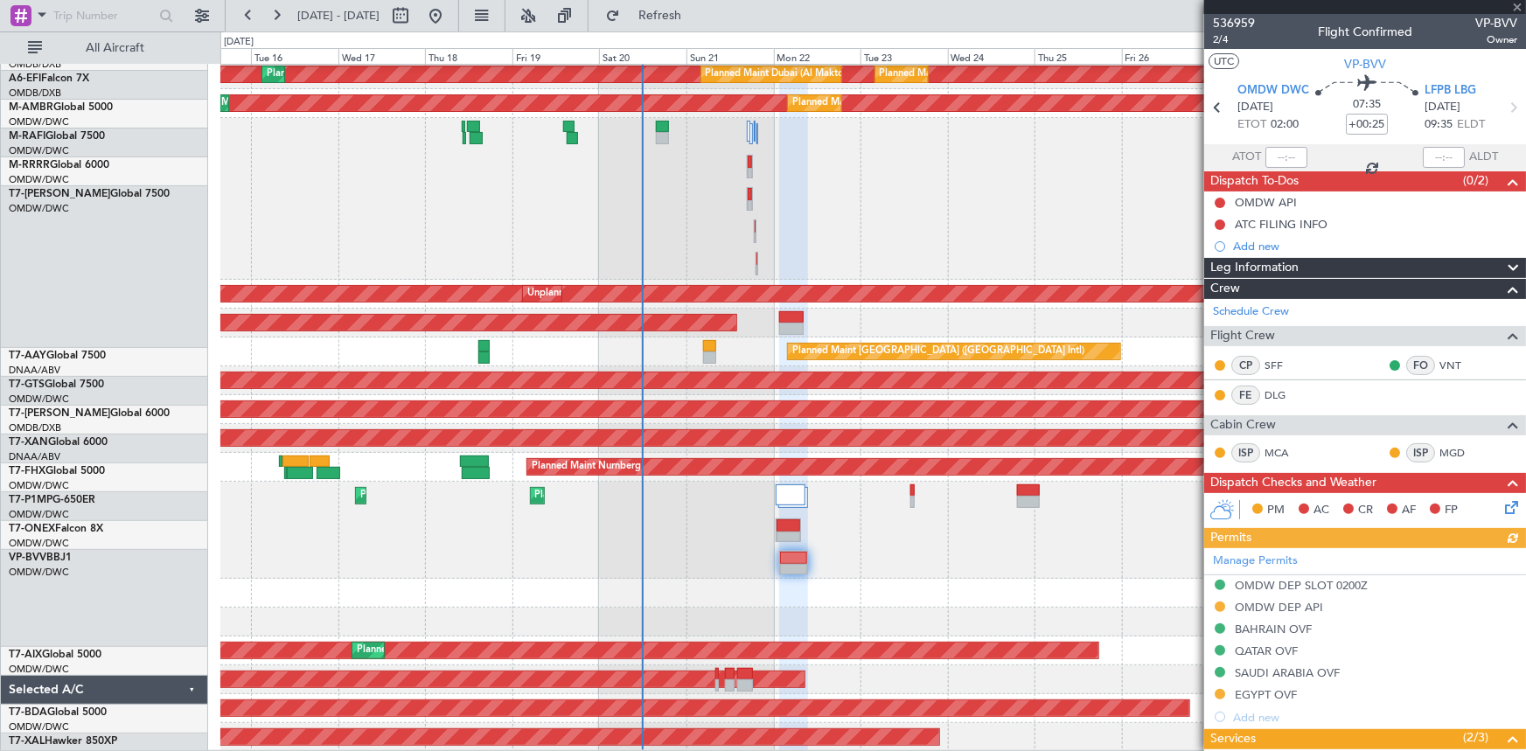
scroll to position [217, 0]
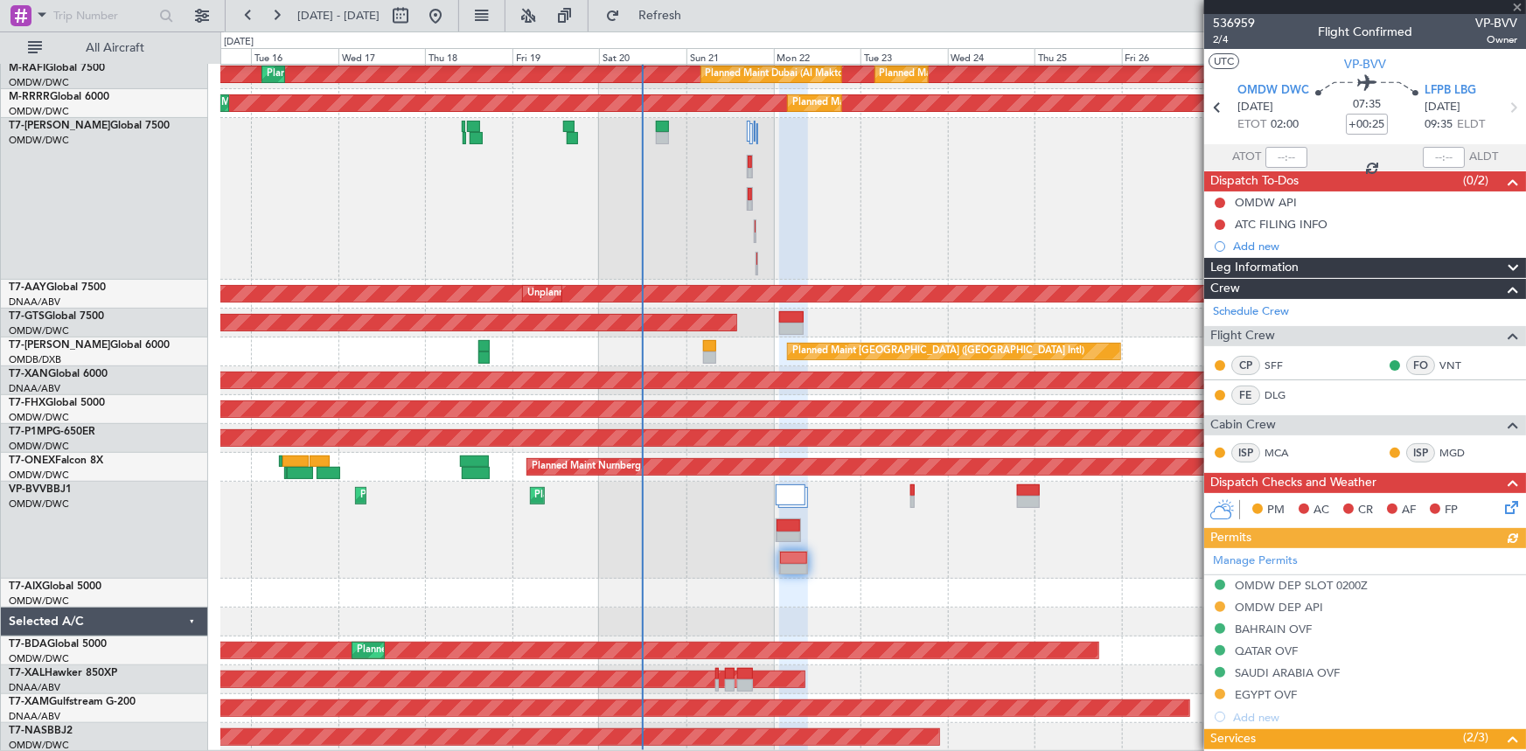
click at [682, 522] on div "Planned Maint Singapore (Seletar) Planned Maint Dubai (Al Maktoum Intl) Planned…" at bounding box center [873, 300] width 1306 height 904
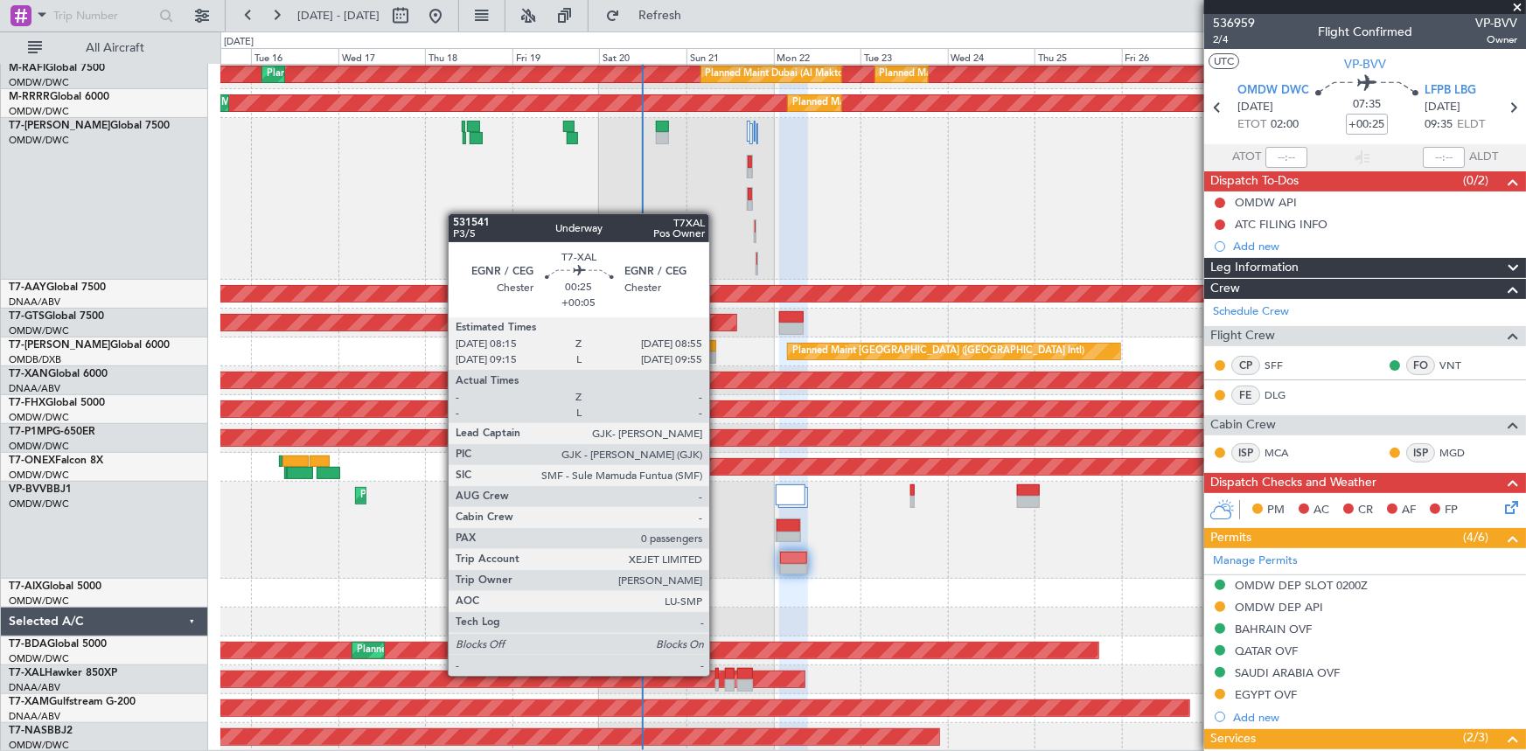
click at [717, 674] on div at bounding box center [716, 674] width 3 height 12
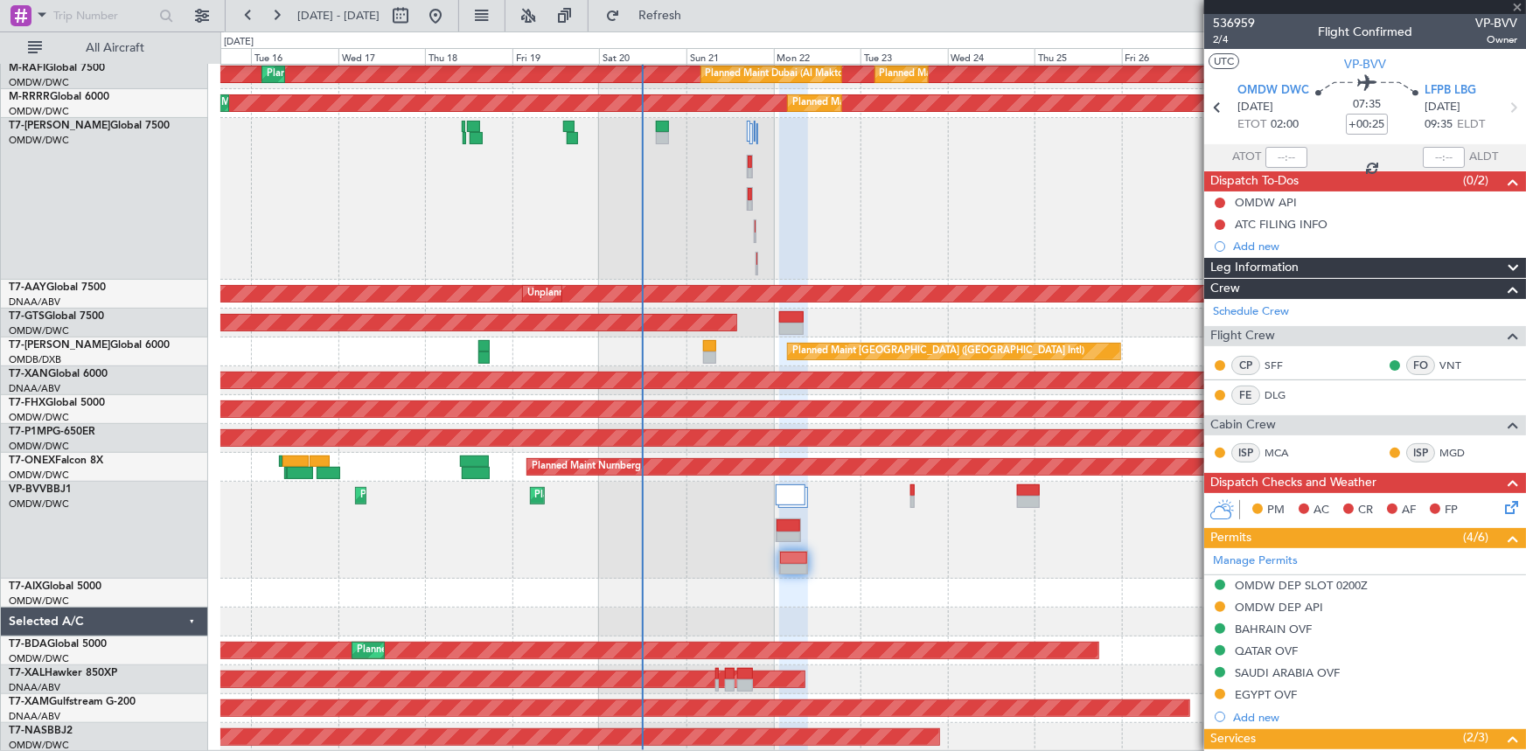
type input "+00:05"
type input "0"
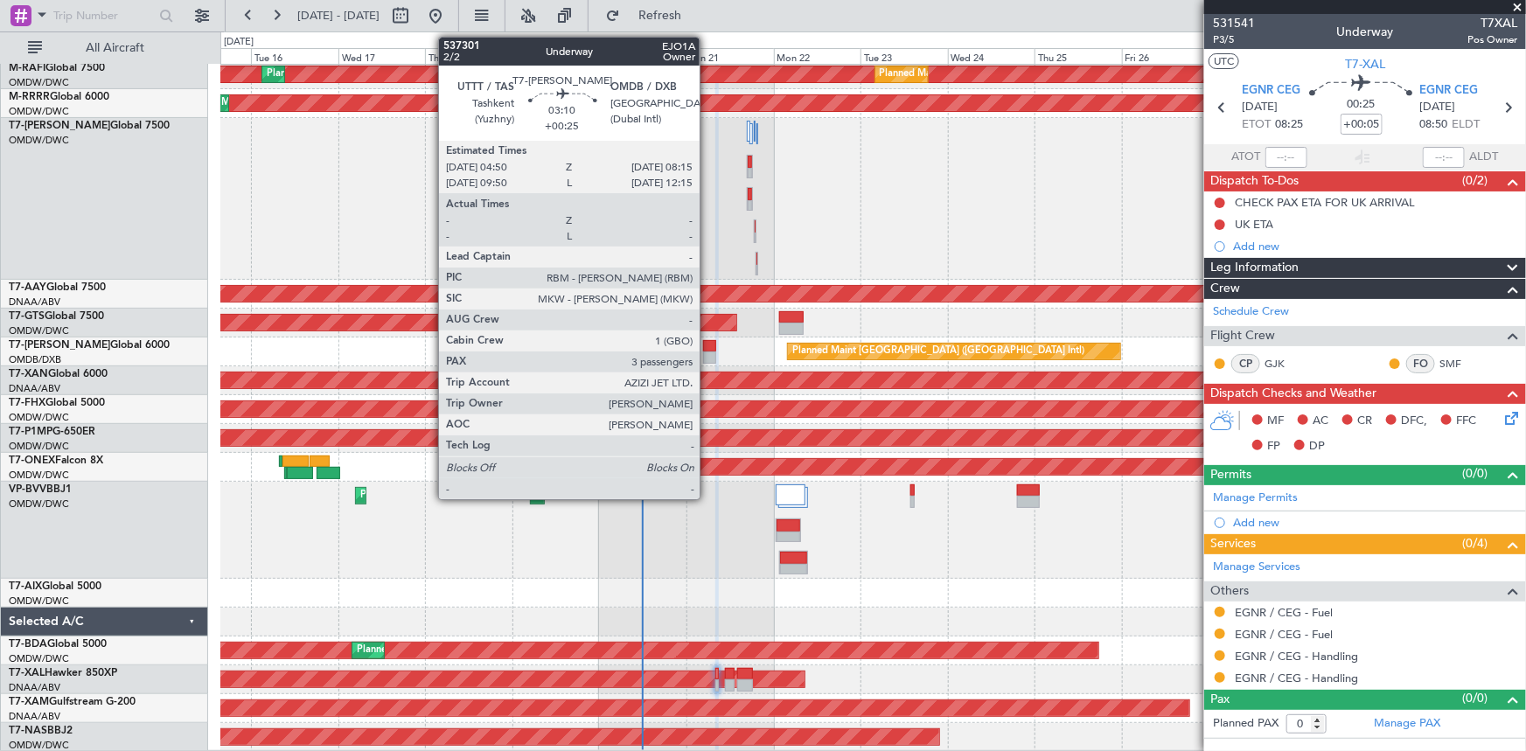
click at [707, 347] on div at bounding box center [709, 346] width 13 height 12
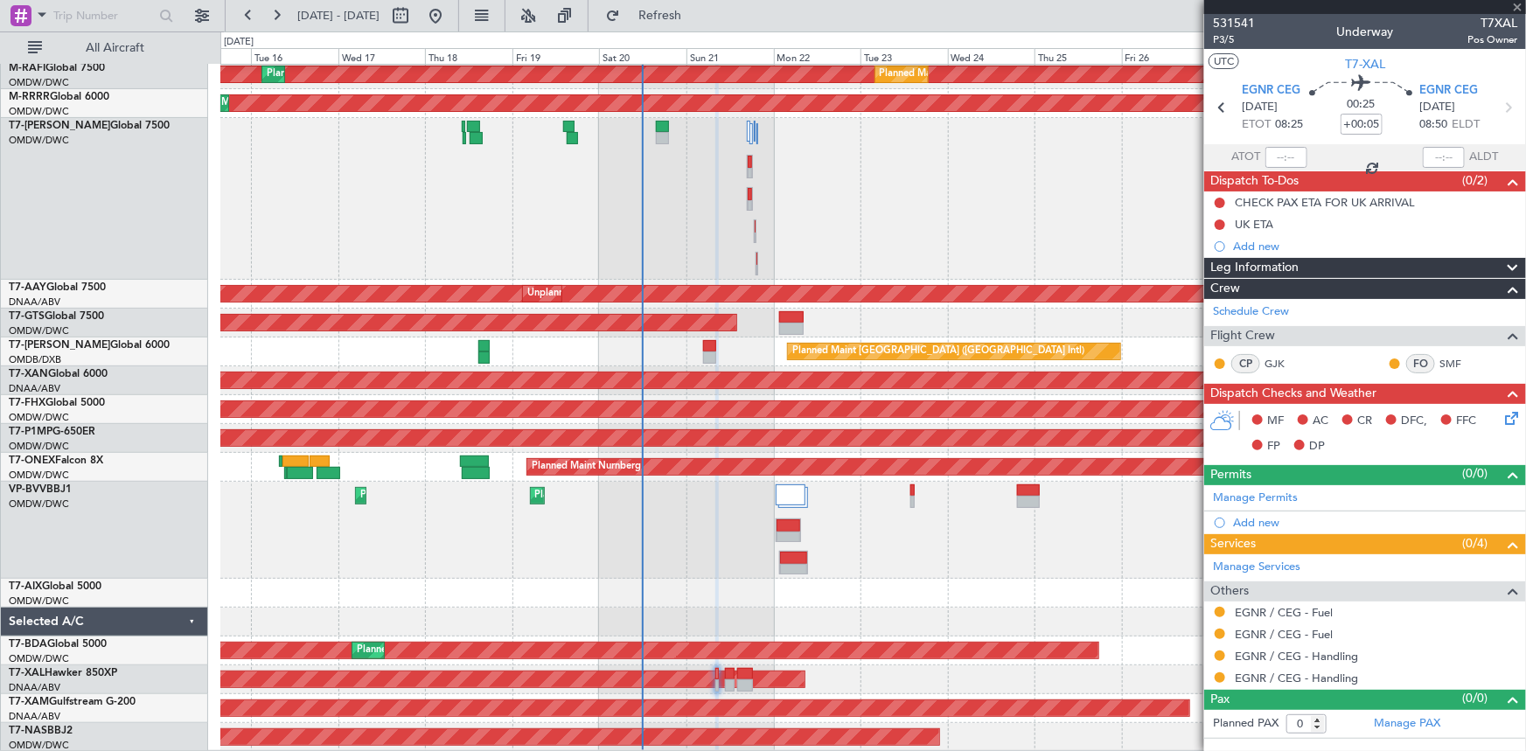
type input "+00:25"
type input "3"
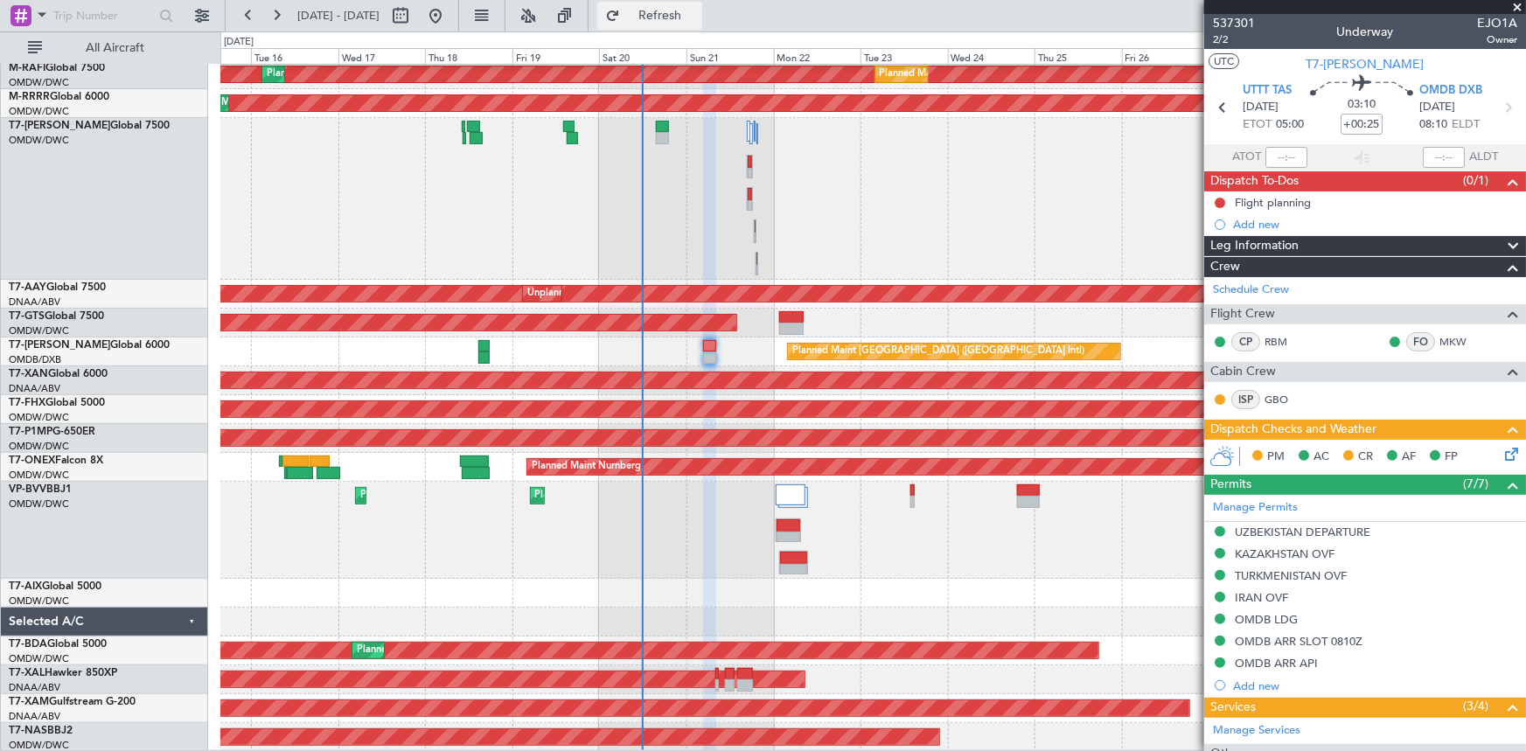
click at [697, 11] on span "Refresh" at bounding box center [659, 16] width 73 height 12
click at [697, 17] on span "Refresh" at bounding box center [659, 16] width 73 height 12
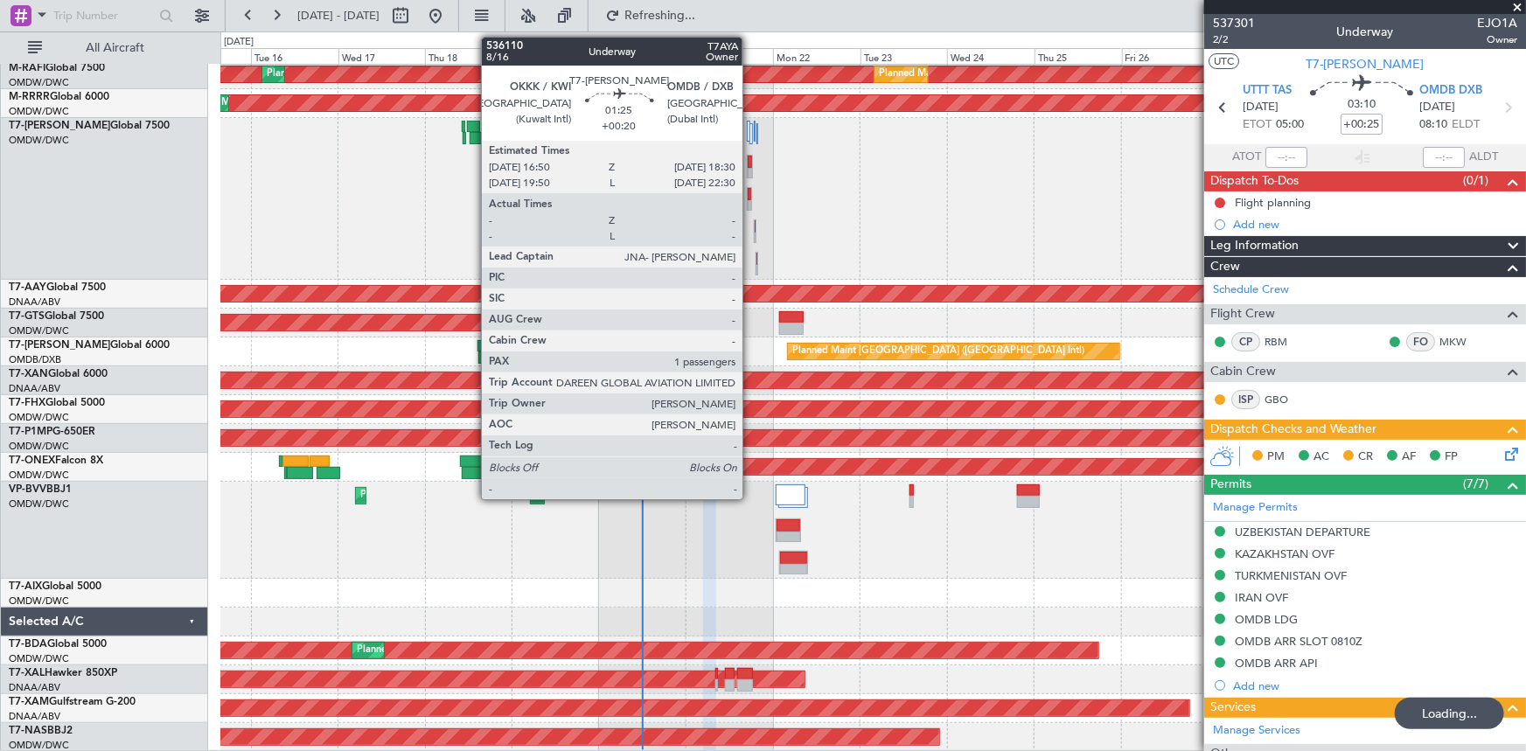
click at [750, 163] on div at bounding box center [750, 162] width 4 height 12
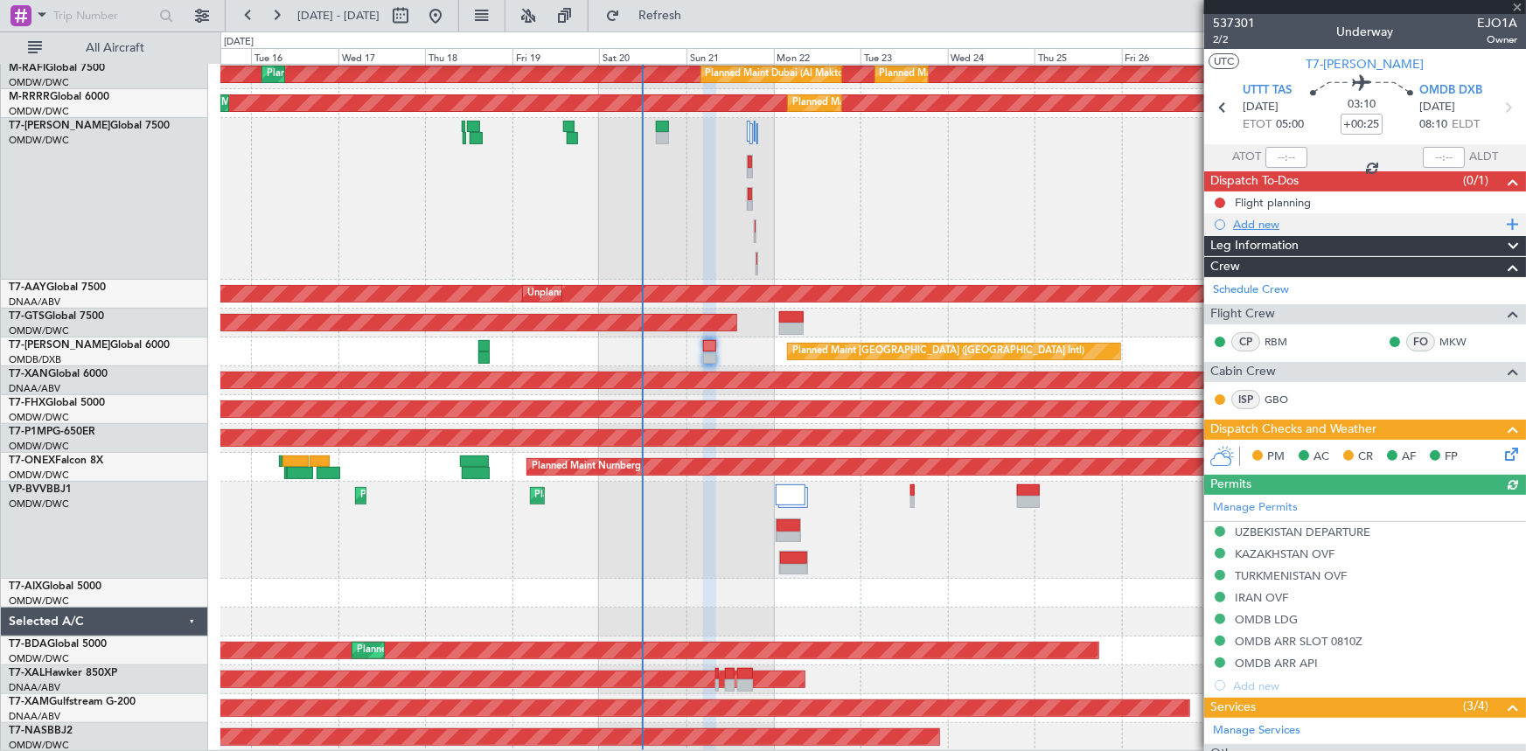
type input "+00:20"
type input "1"
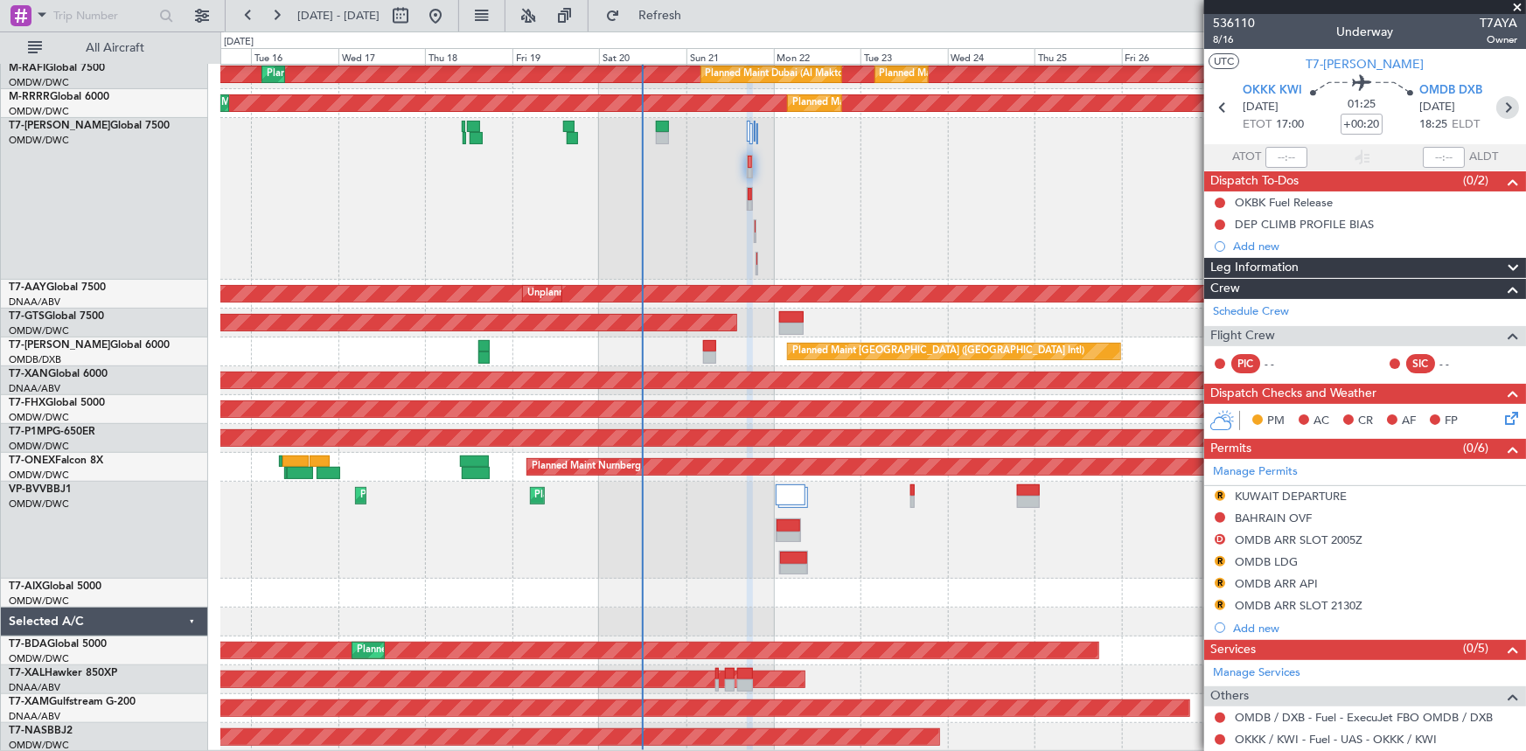
click at [1508, 108] on icon at bounding box center [1507, 107] width 23 height 23
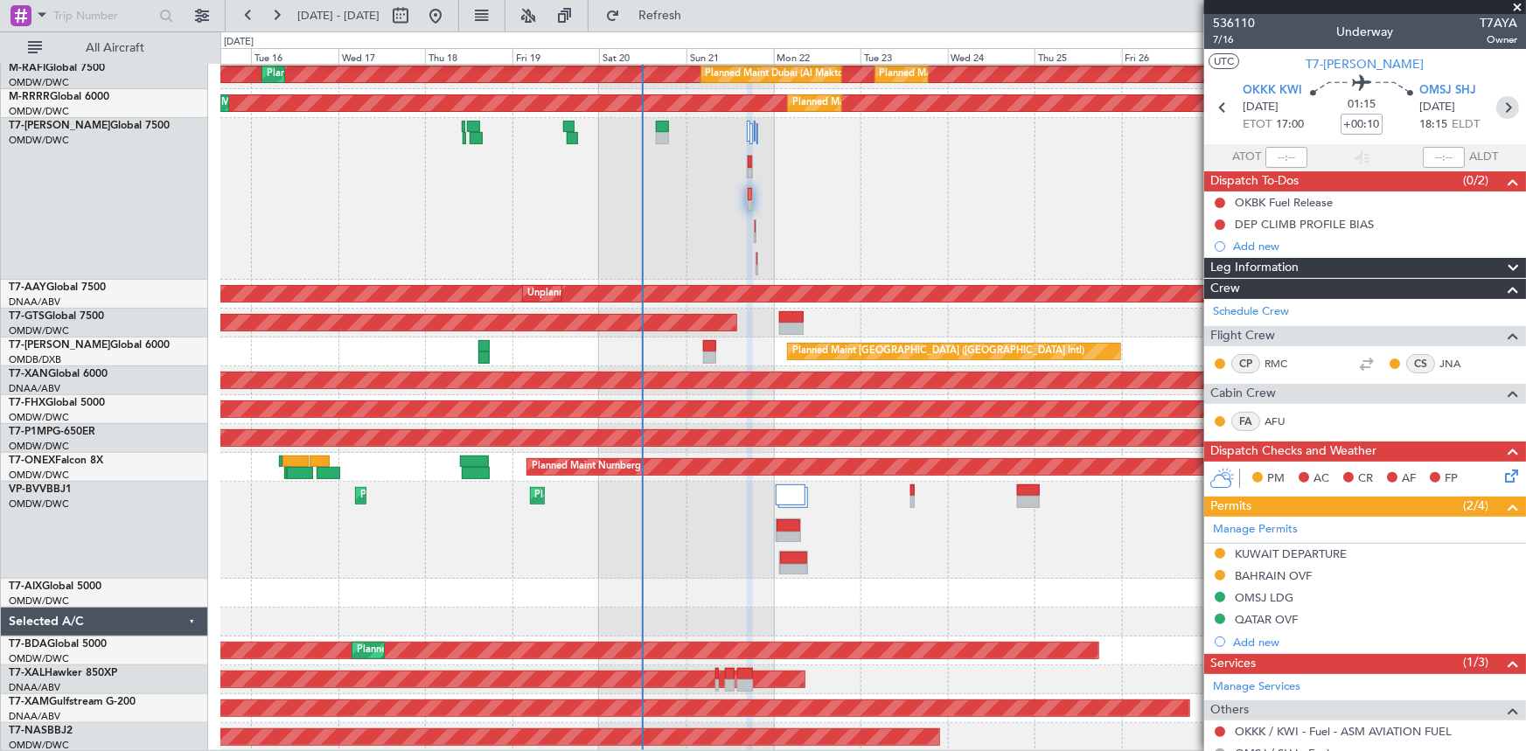
click at [1502, 107] on icon at bounding box center [1507, 107] width 23 height 23
type input "+00:05"
type input "0"
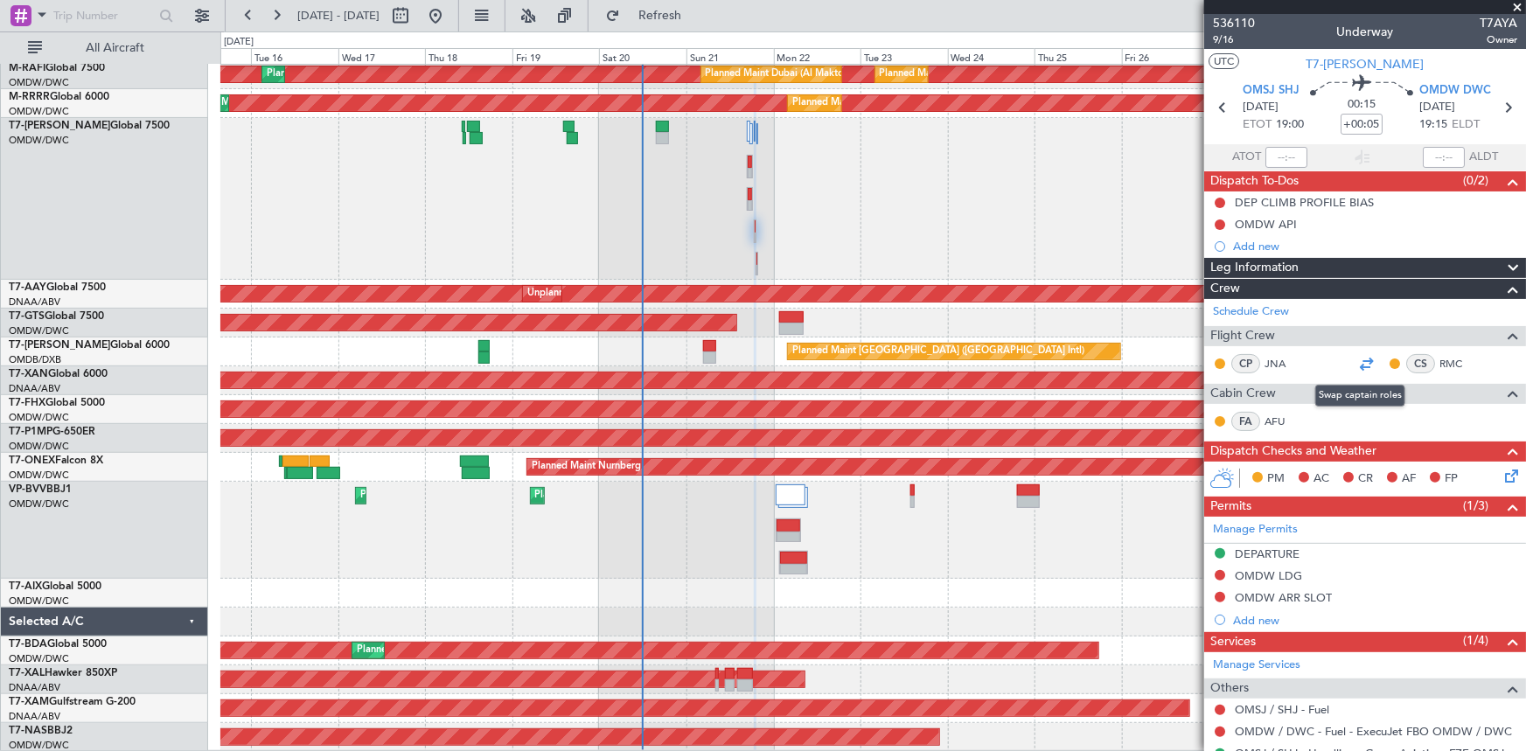
click at [1361, 359] on div at bounding box center [1365, 363] width 21 height 21
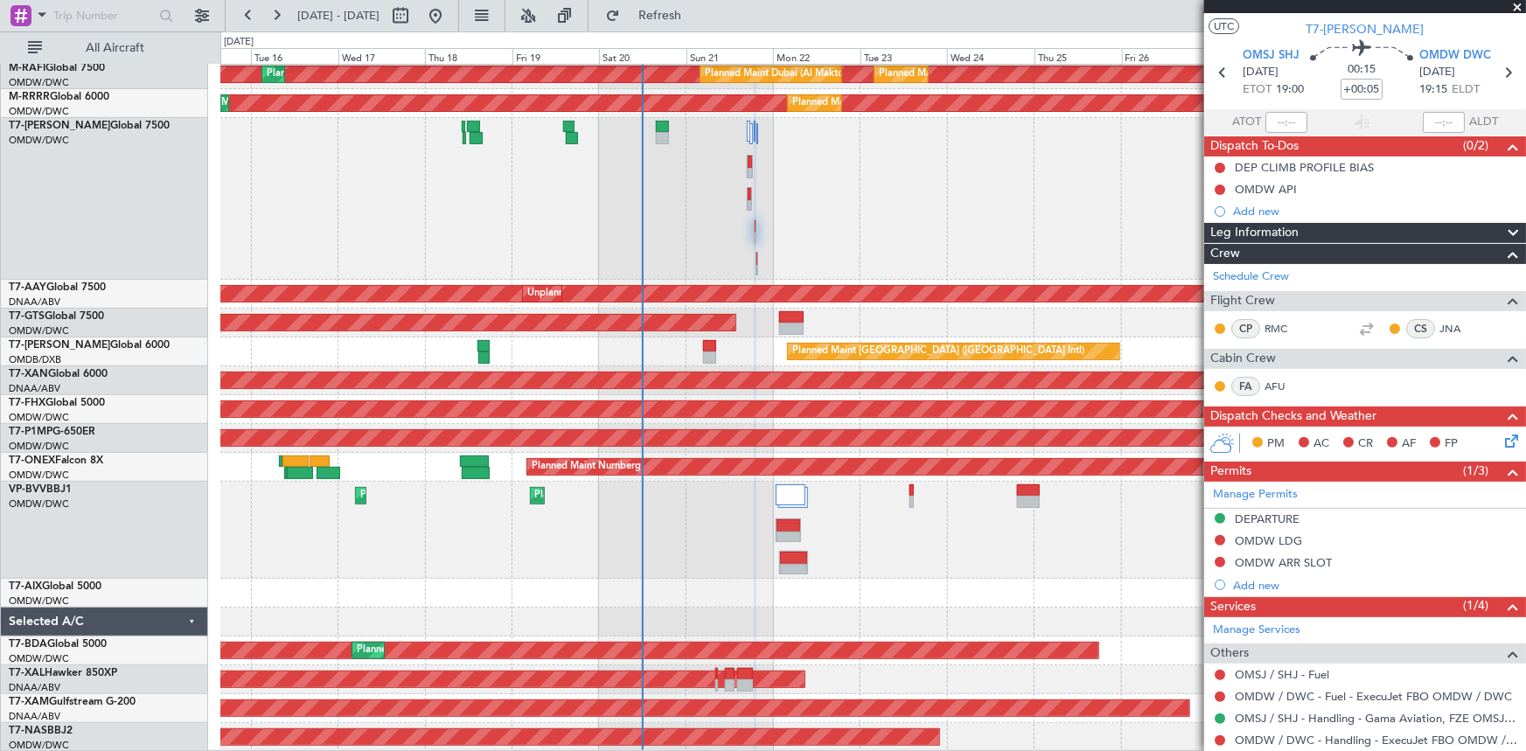
scroll to position [0, 0]
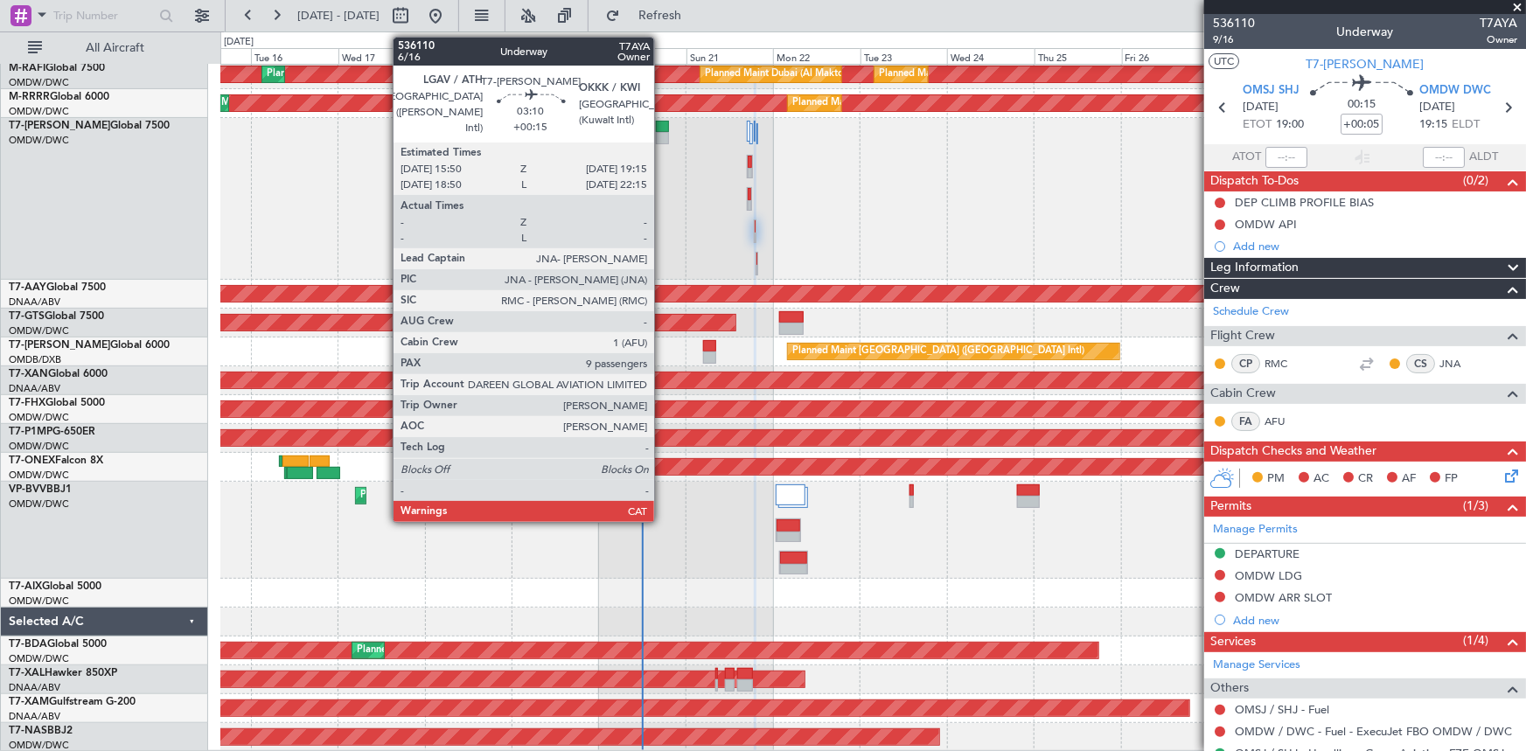
click at [662, 127] on div at bounding box center [662, 127] width 13 height 12
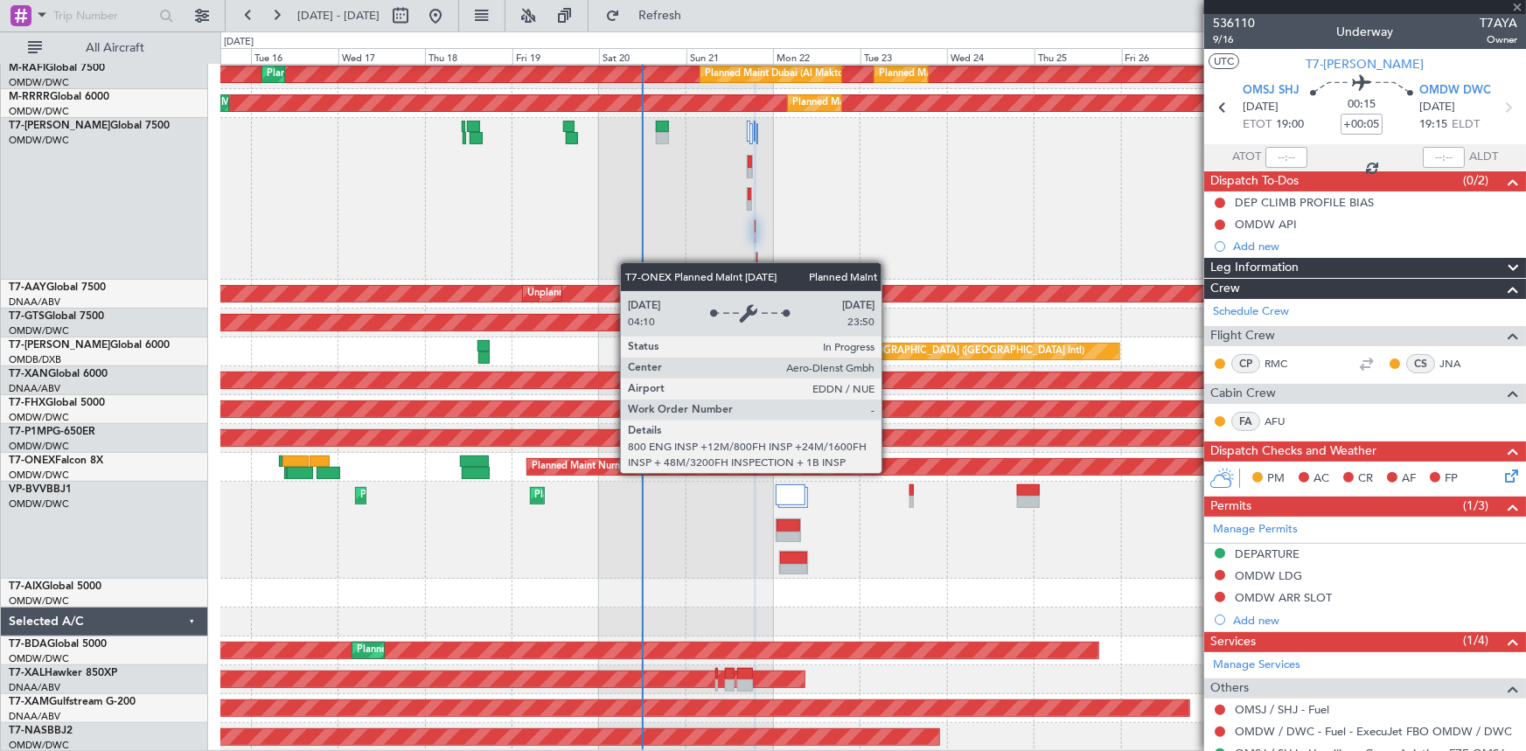
type input "+00:15"
type input "9"
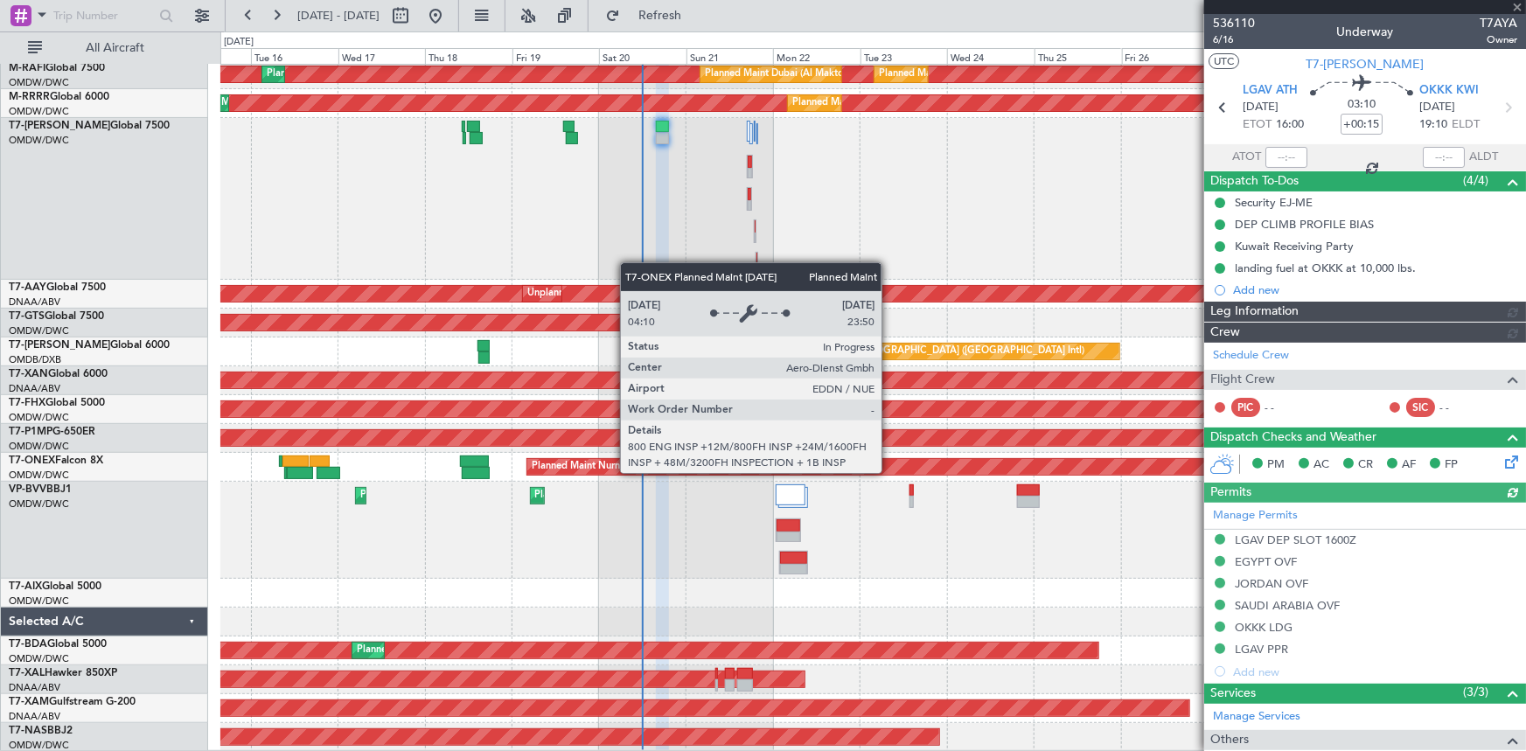
type input "[PERSON_NAME] ([PERSON_NAME])"
type input "7307"
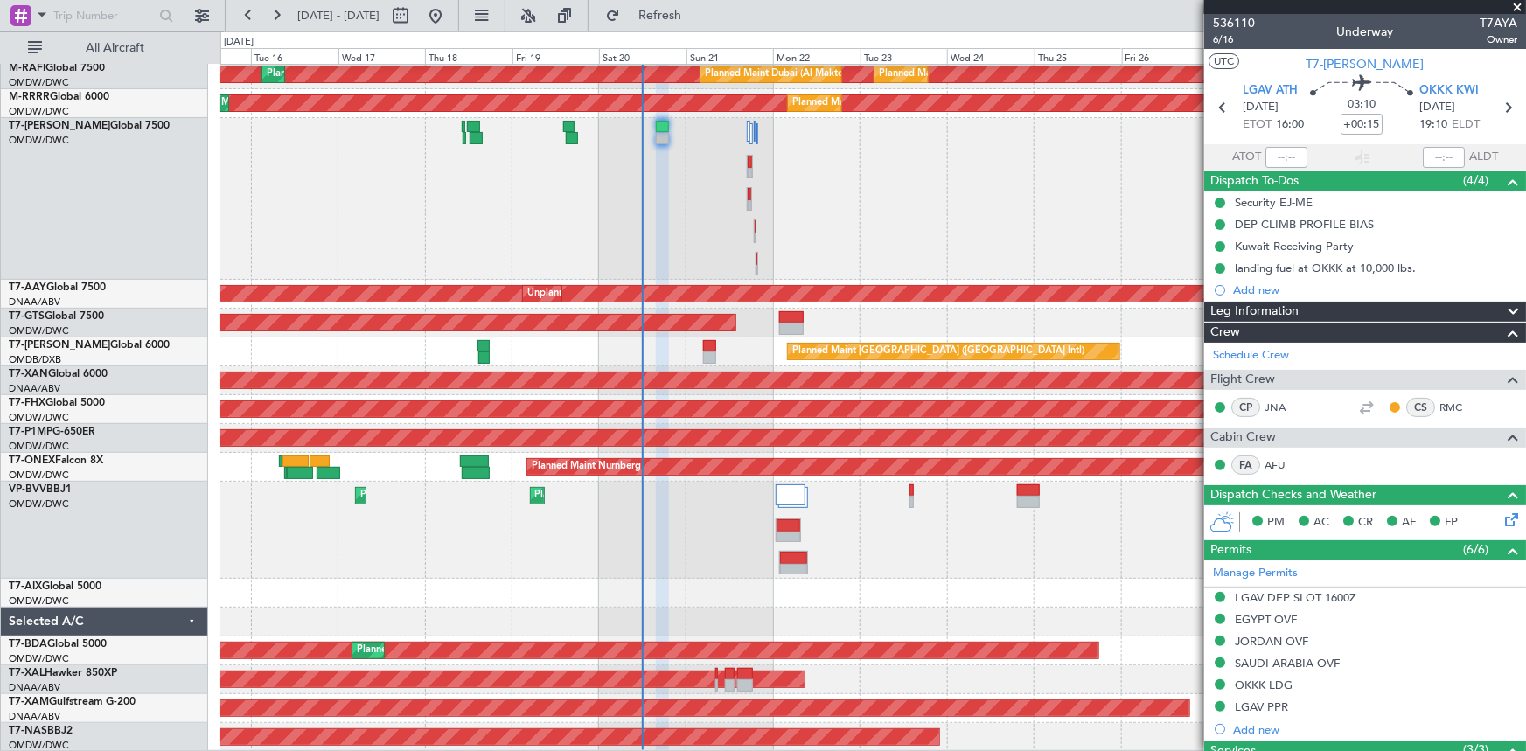
click at [915, 205] on div "Planned Maint Dubai (Al Maktoum Intl)" at bounding box center [872, 199] width 1305 height 162
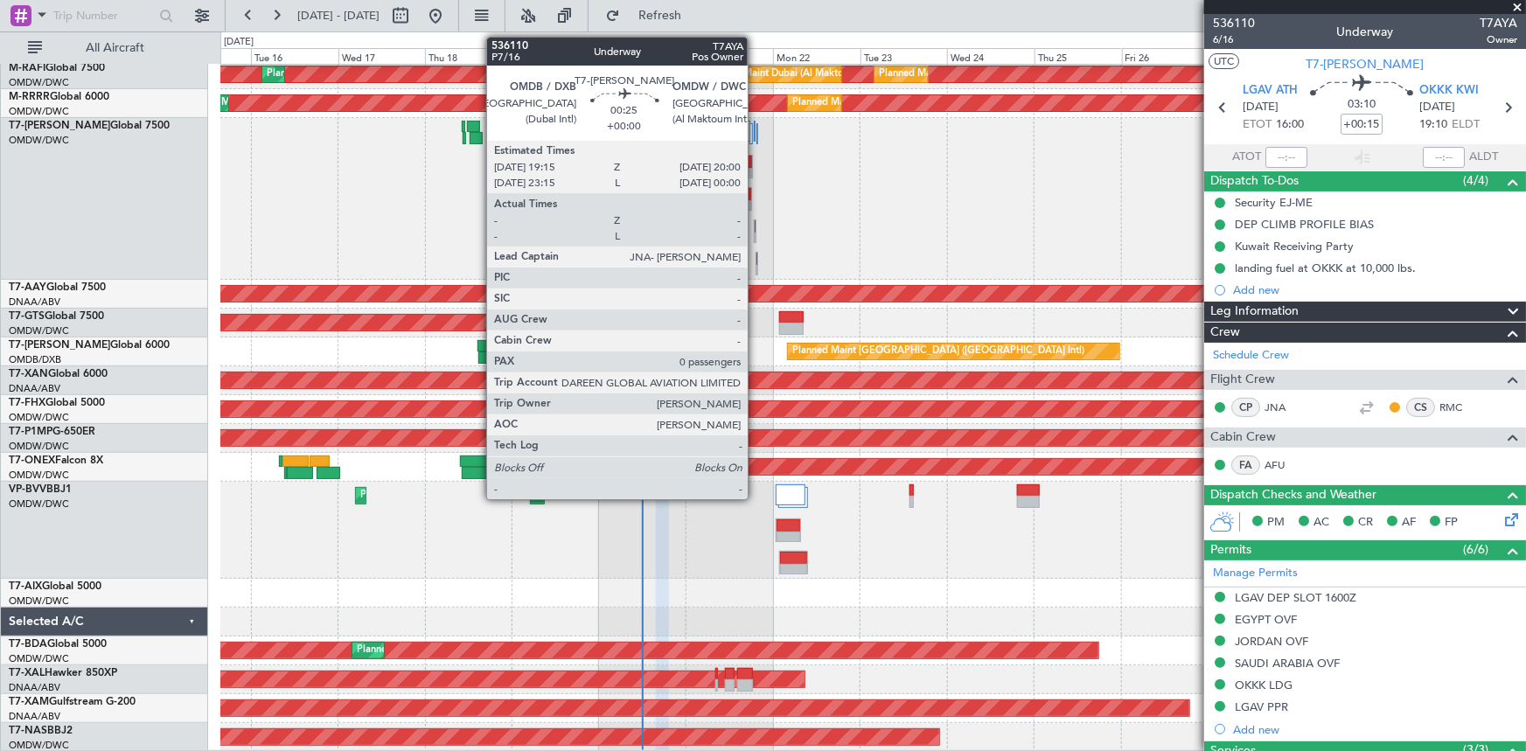
click at [756, 255] on div at bounding box center [757, 259] width 2 height 12
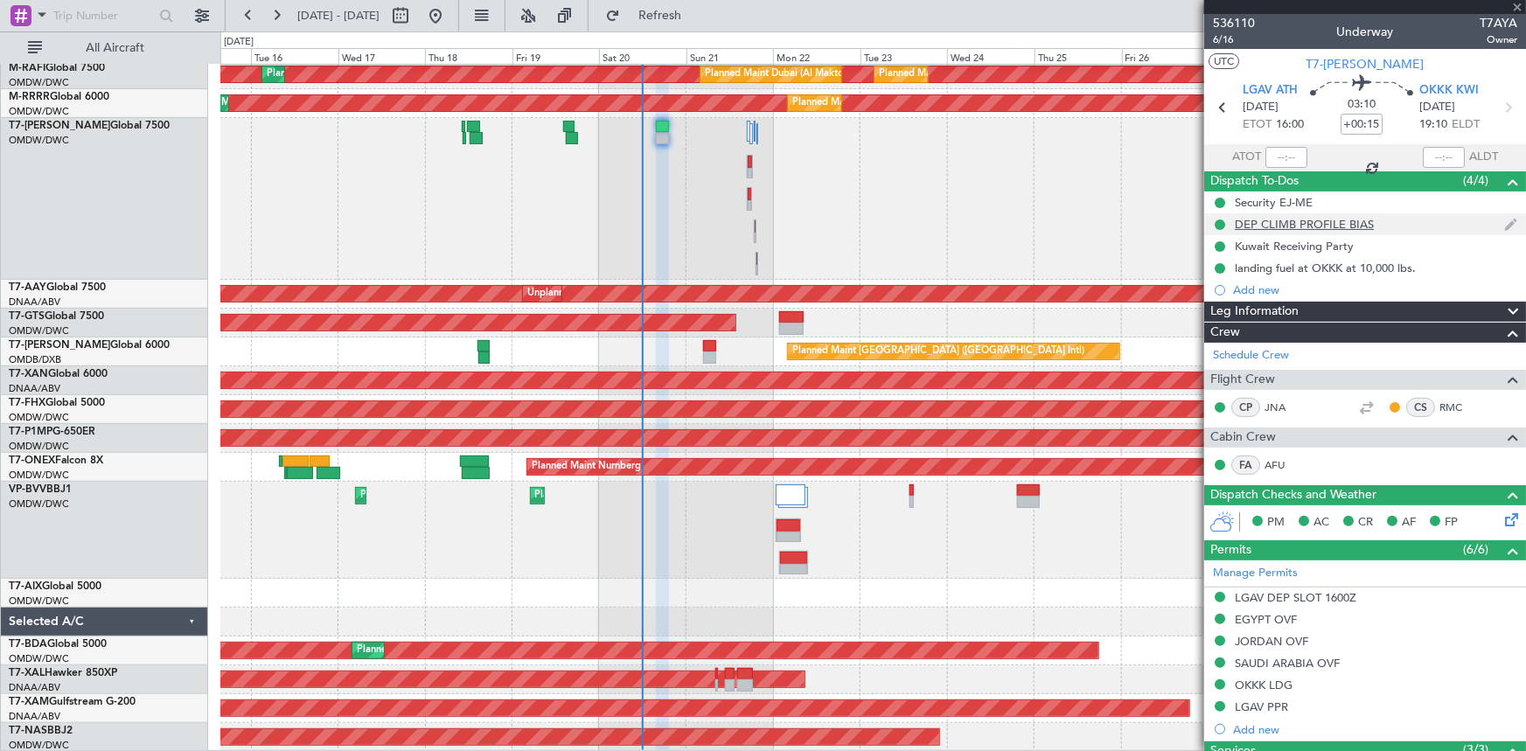
type input "0"
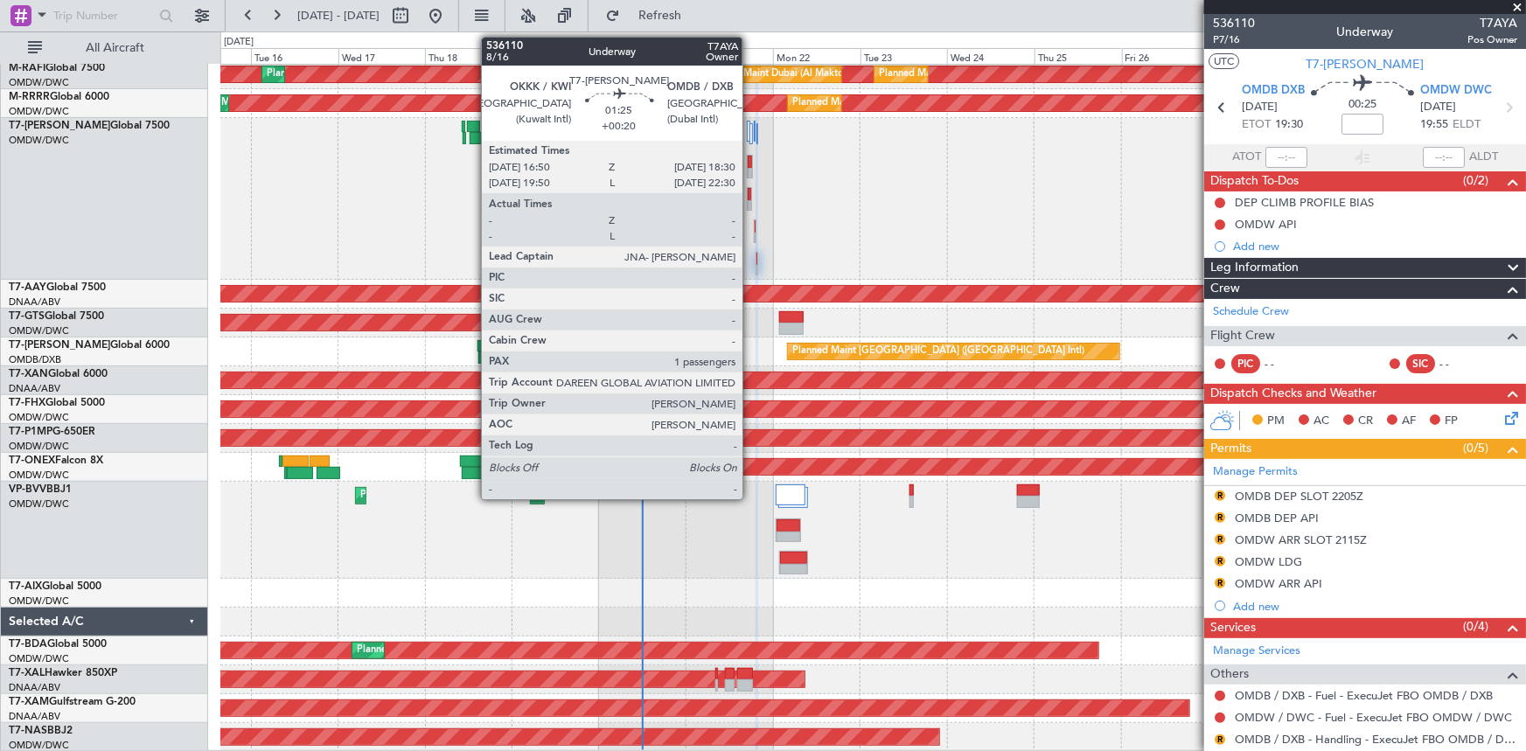
click at [750, 168] on div at bounding box center [750, 174] width 4 height 12
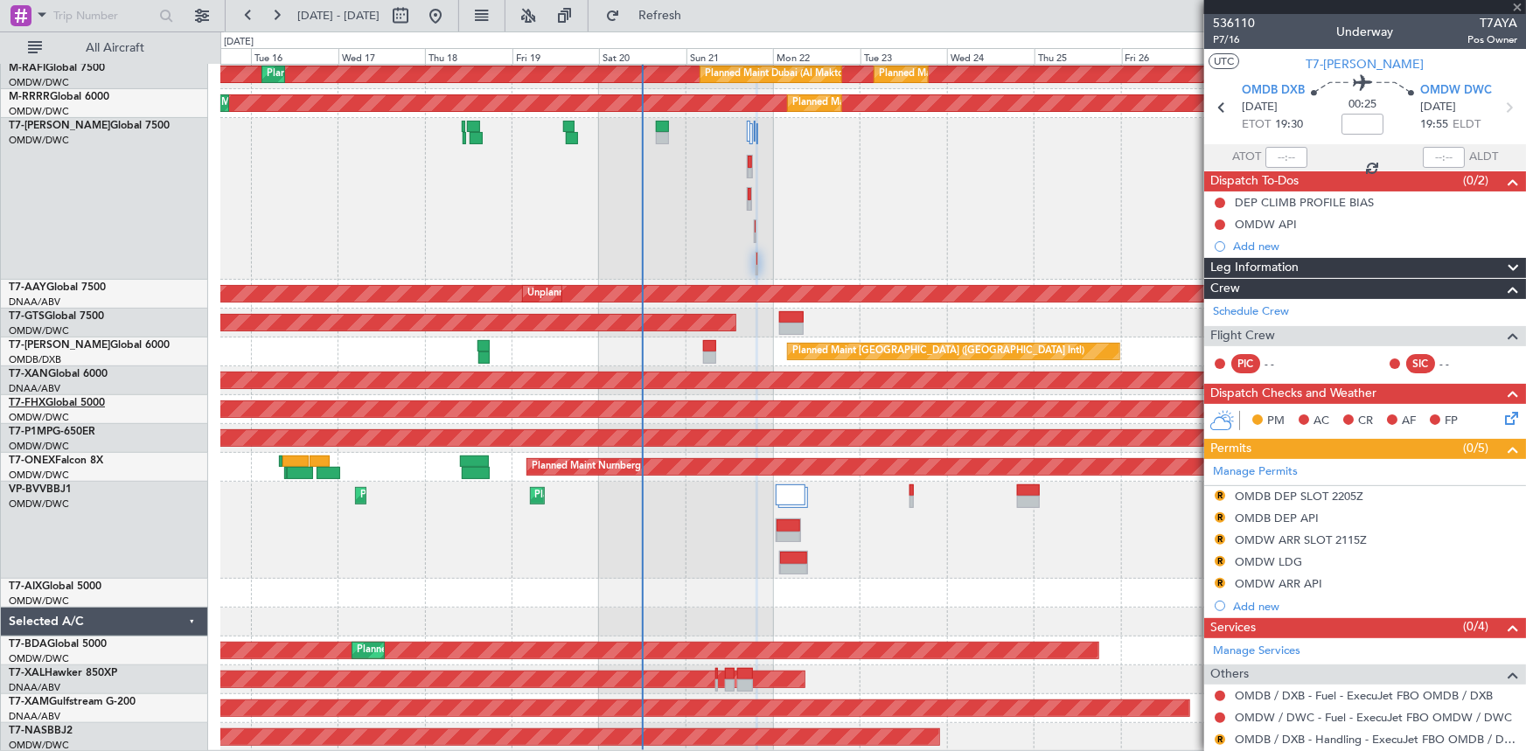
type input "+00:20"
type input "1"
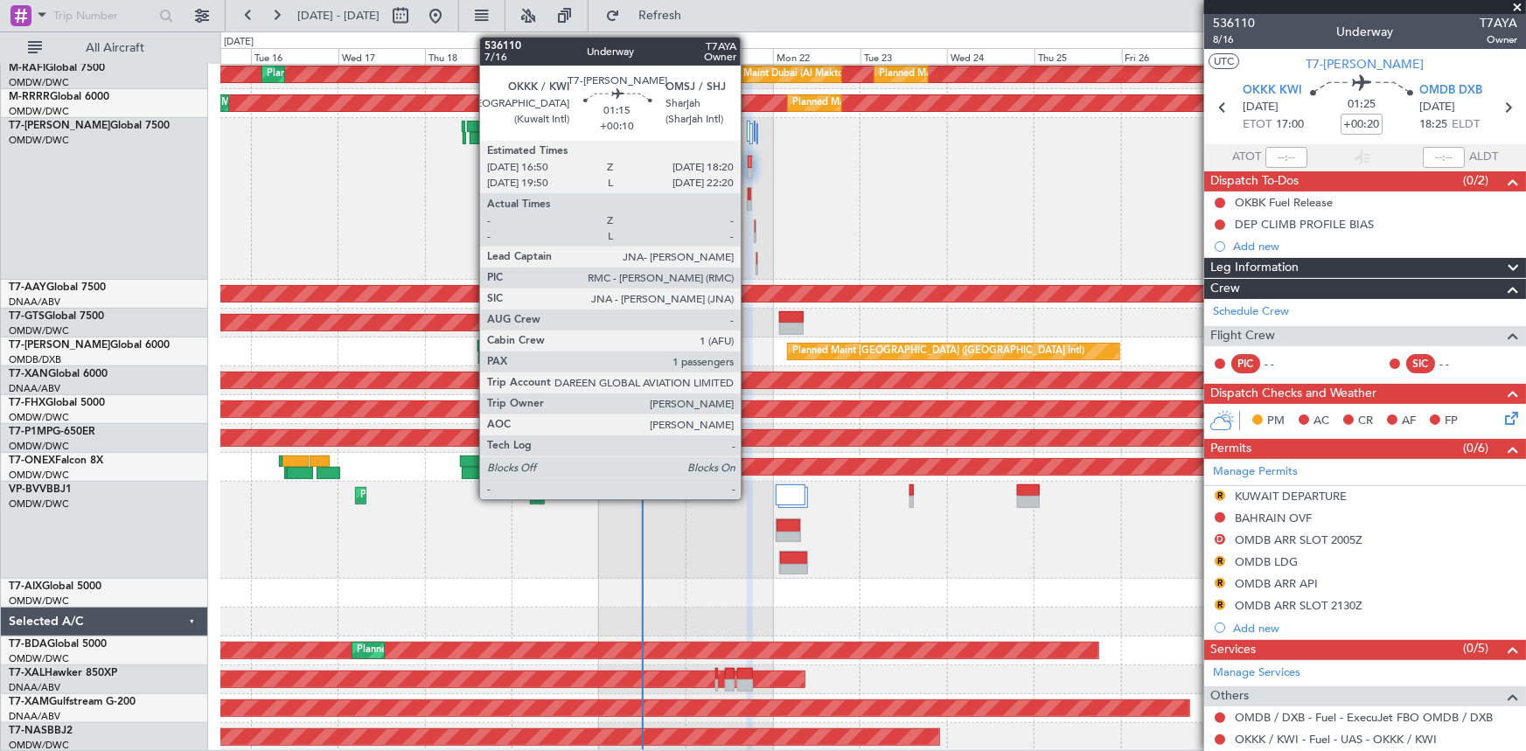
click at [749, 191] on div at bounding box center [750, 194] width 4 height 12
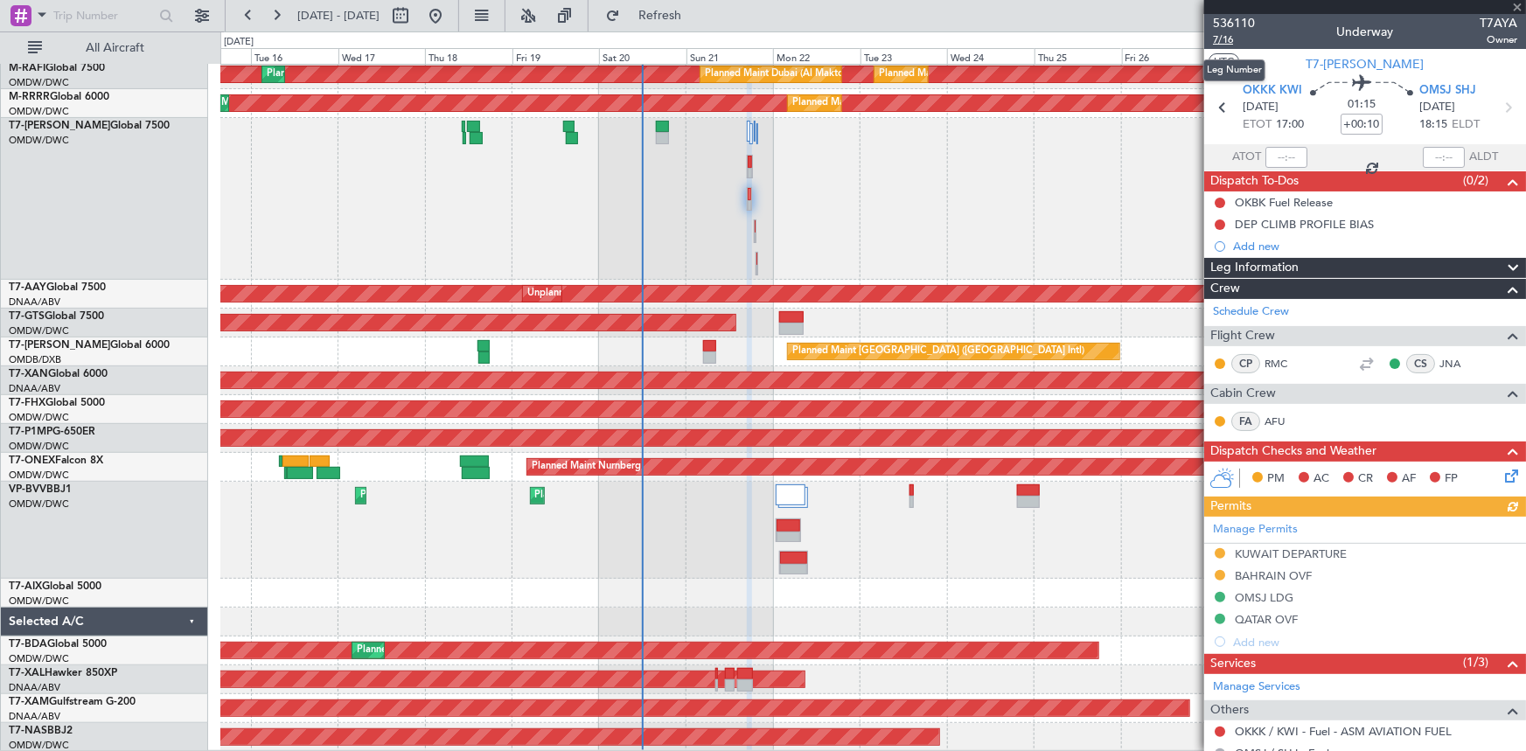
click at [1230, 37] on span "7/16" at bounding box center [1234, 39] width 42 height 15
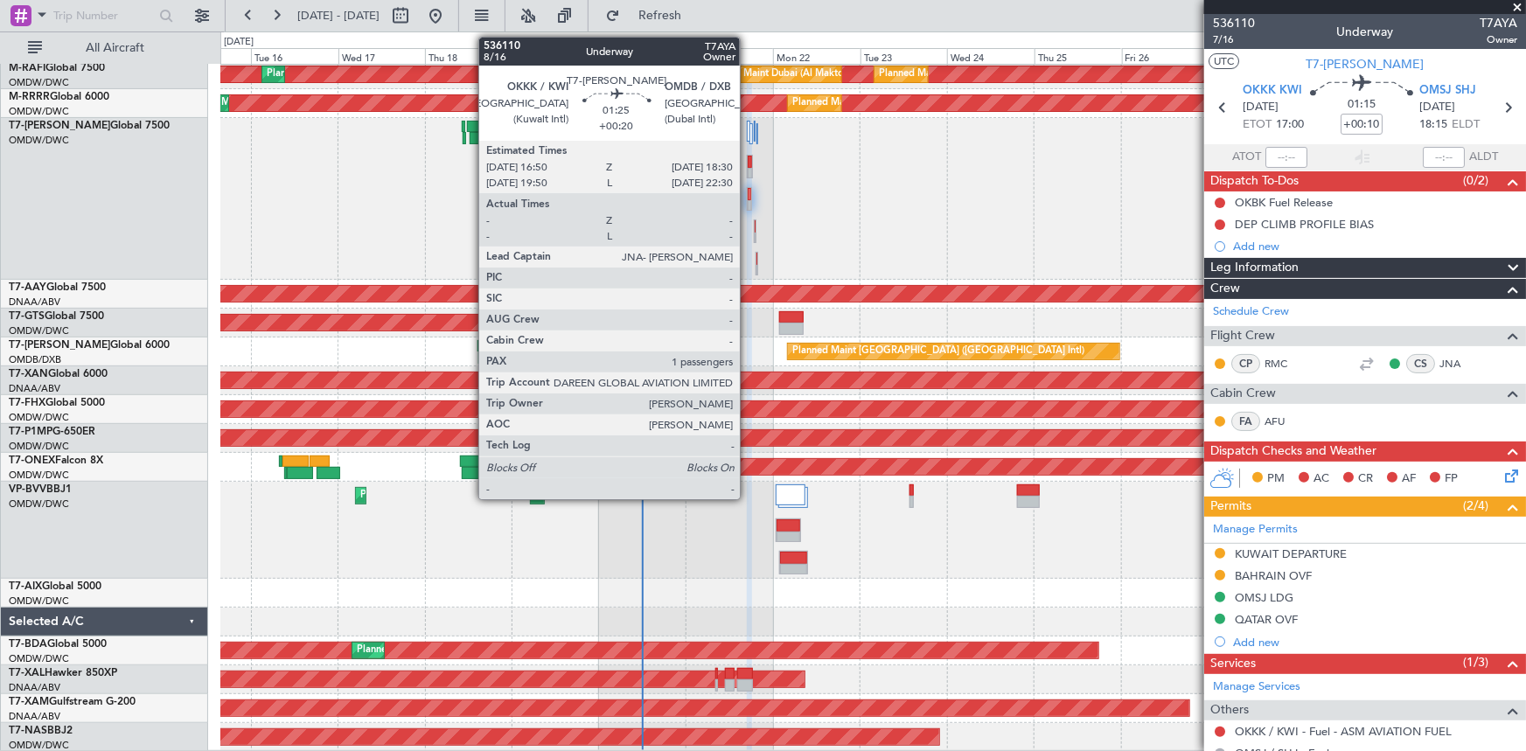
click at [748, 166] on div at bounding box center [750, 162] width 4 height 12
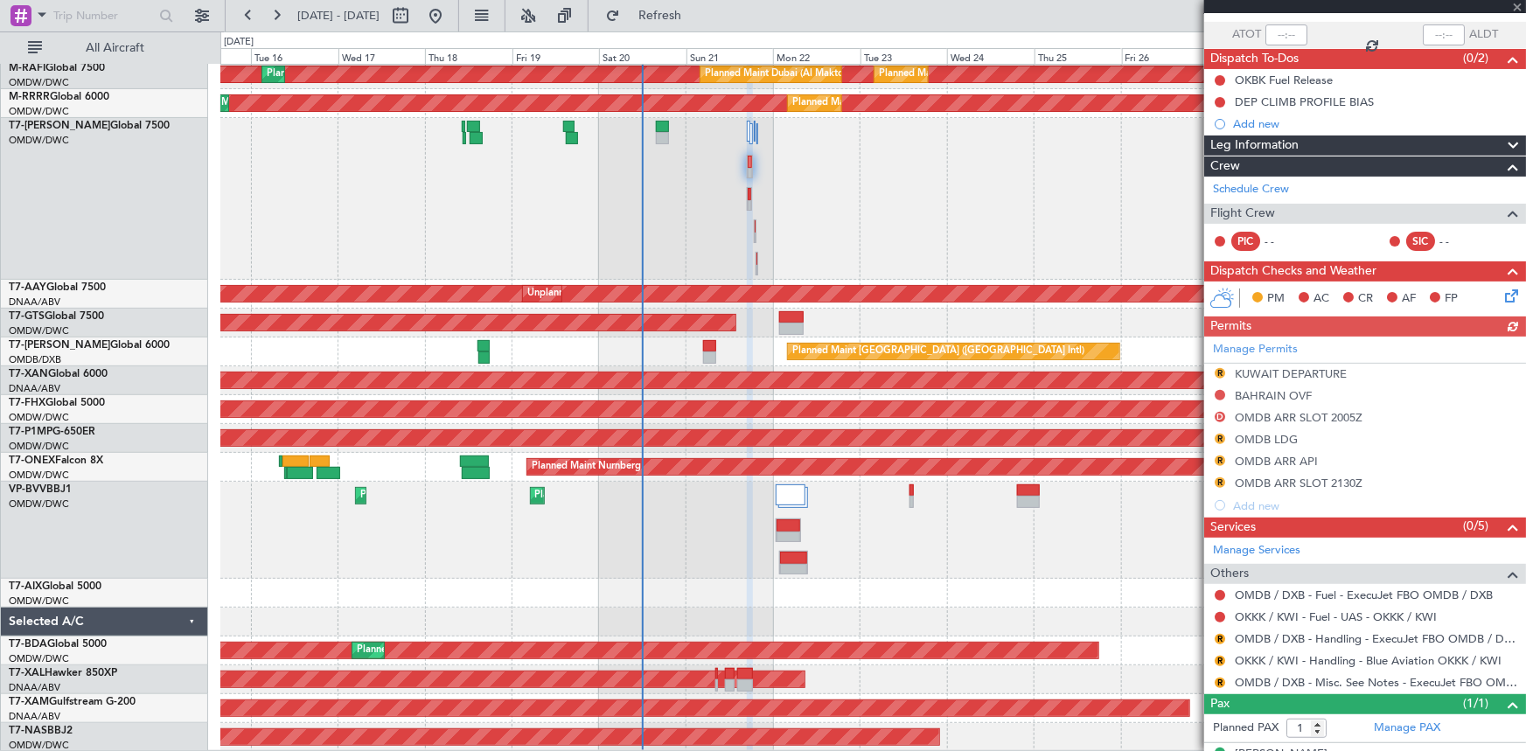
scroll to position [151, 0]
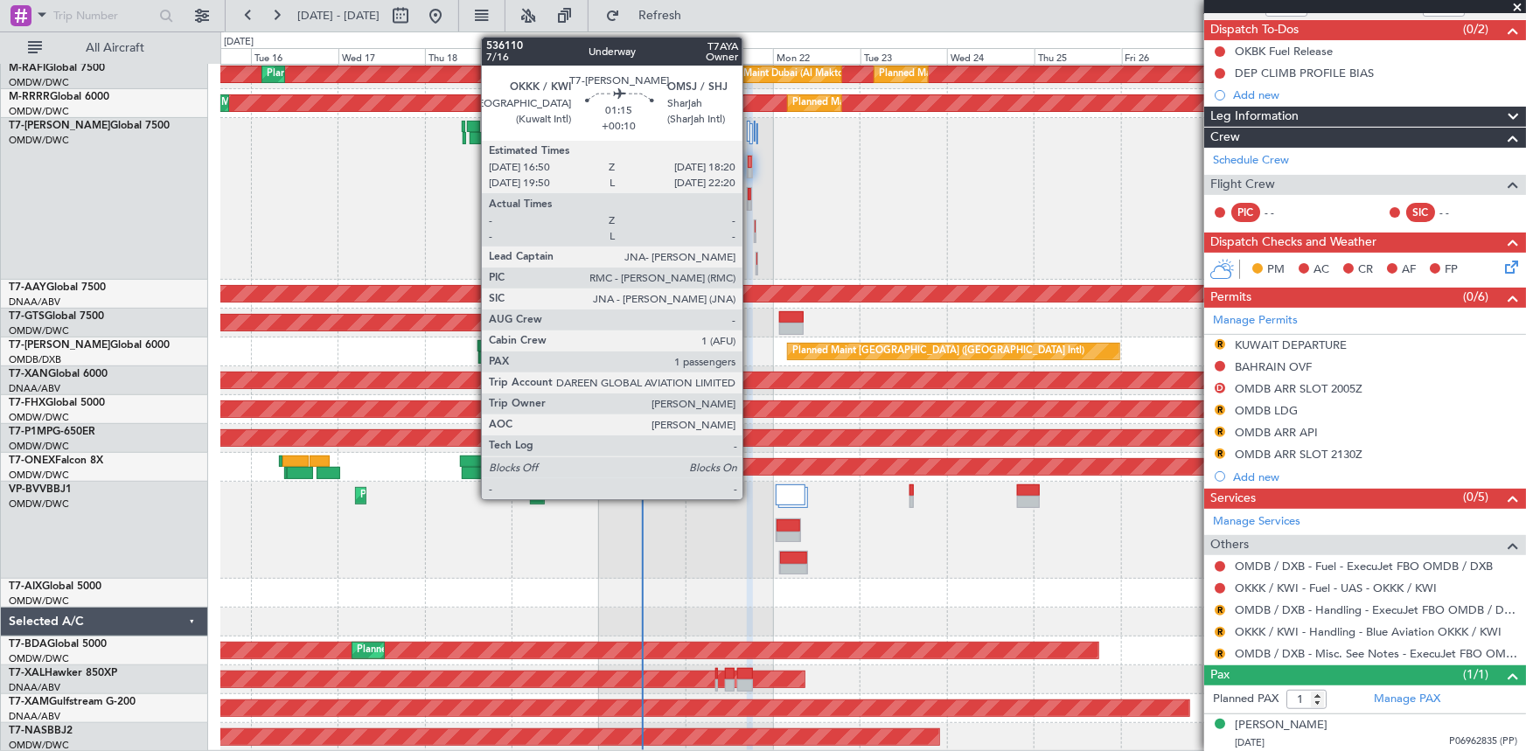
click at [750, 193] on div at bounding box center [750, 194] width 4 height 12
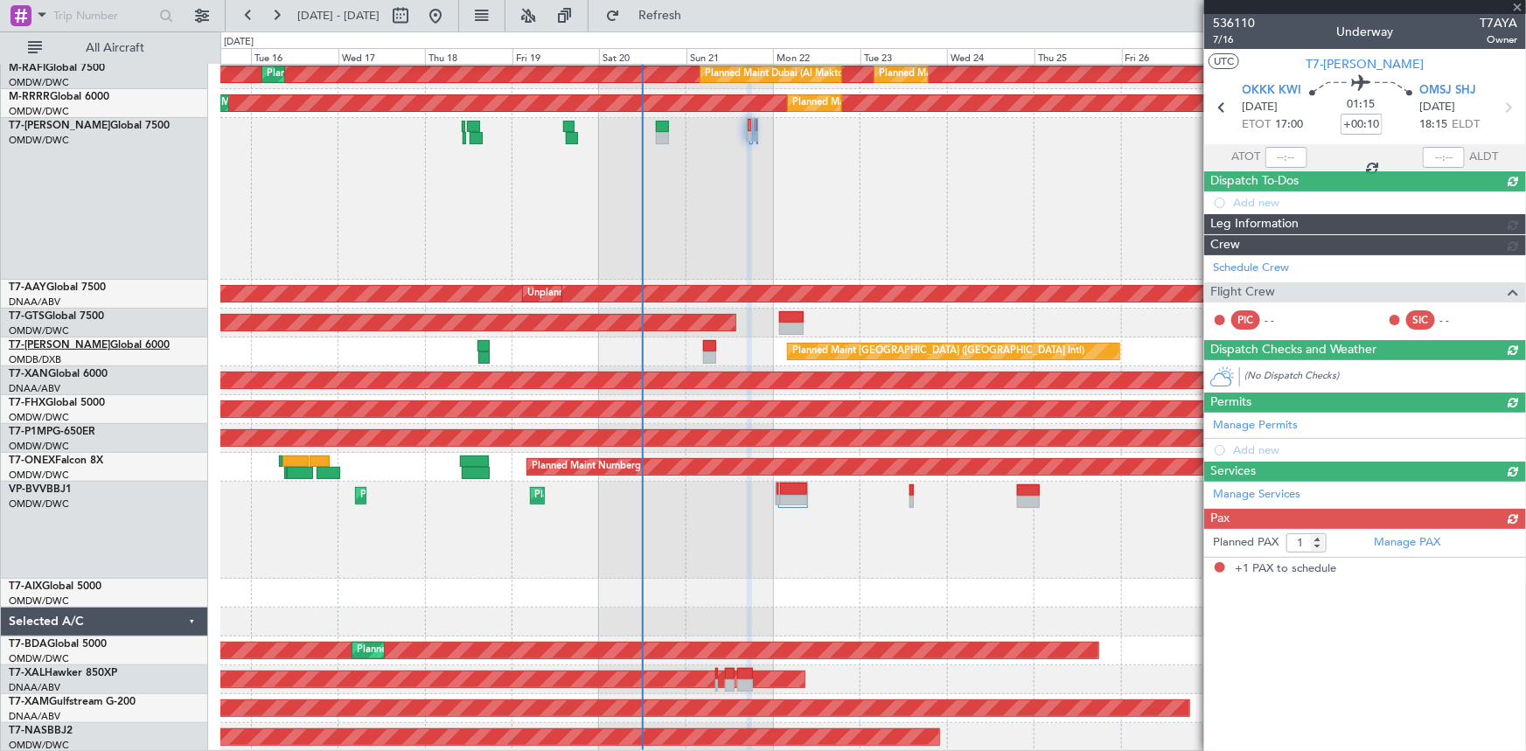
scroll to position [0, 0]
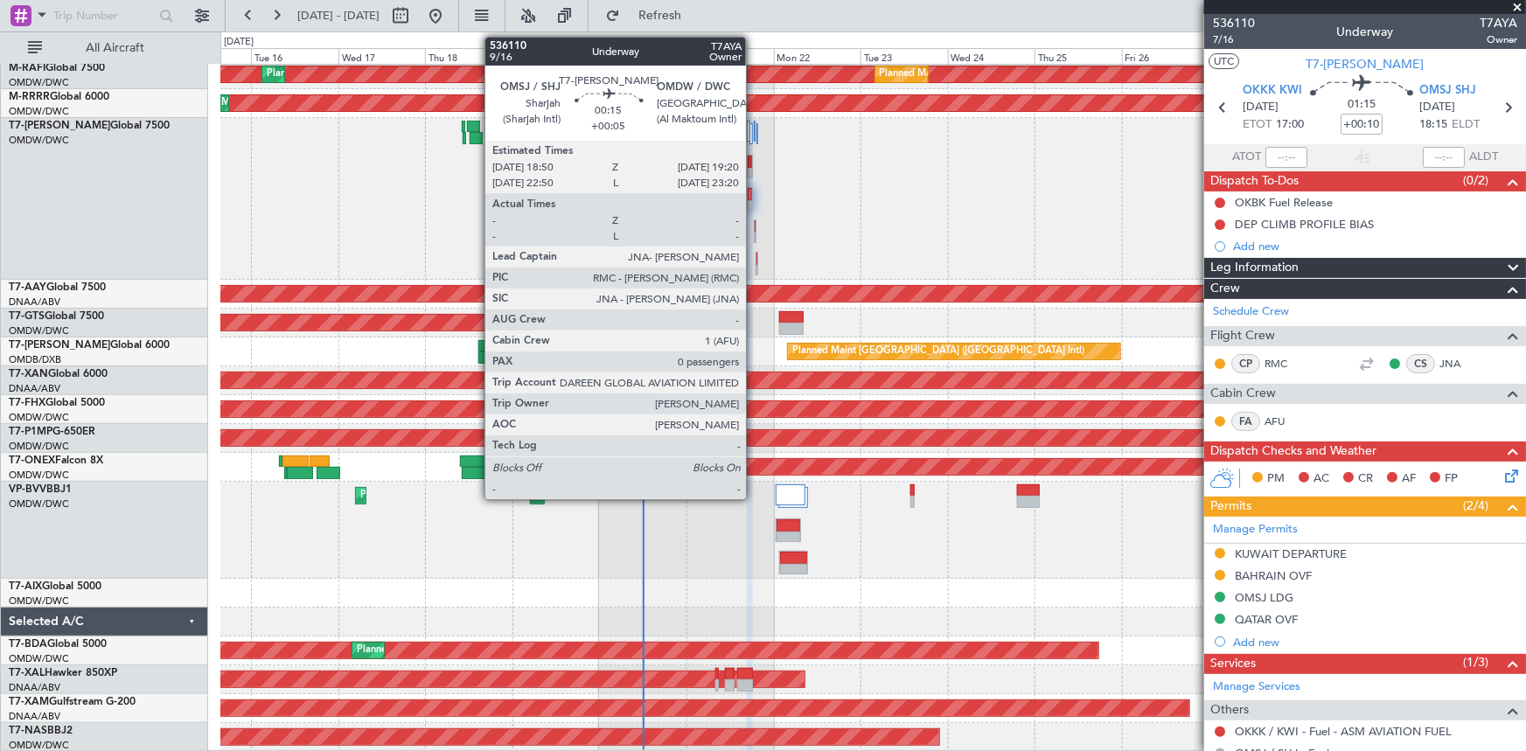
click at [755, 227] on div at bounding box center [756, 226] width 2 height 12
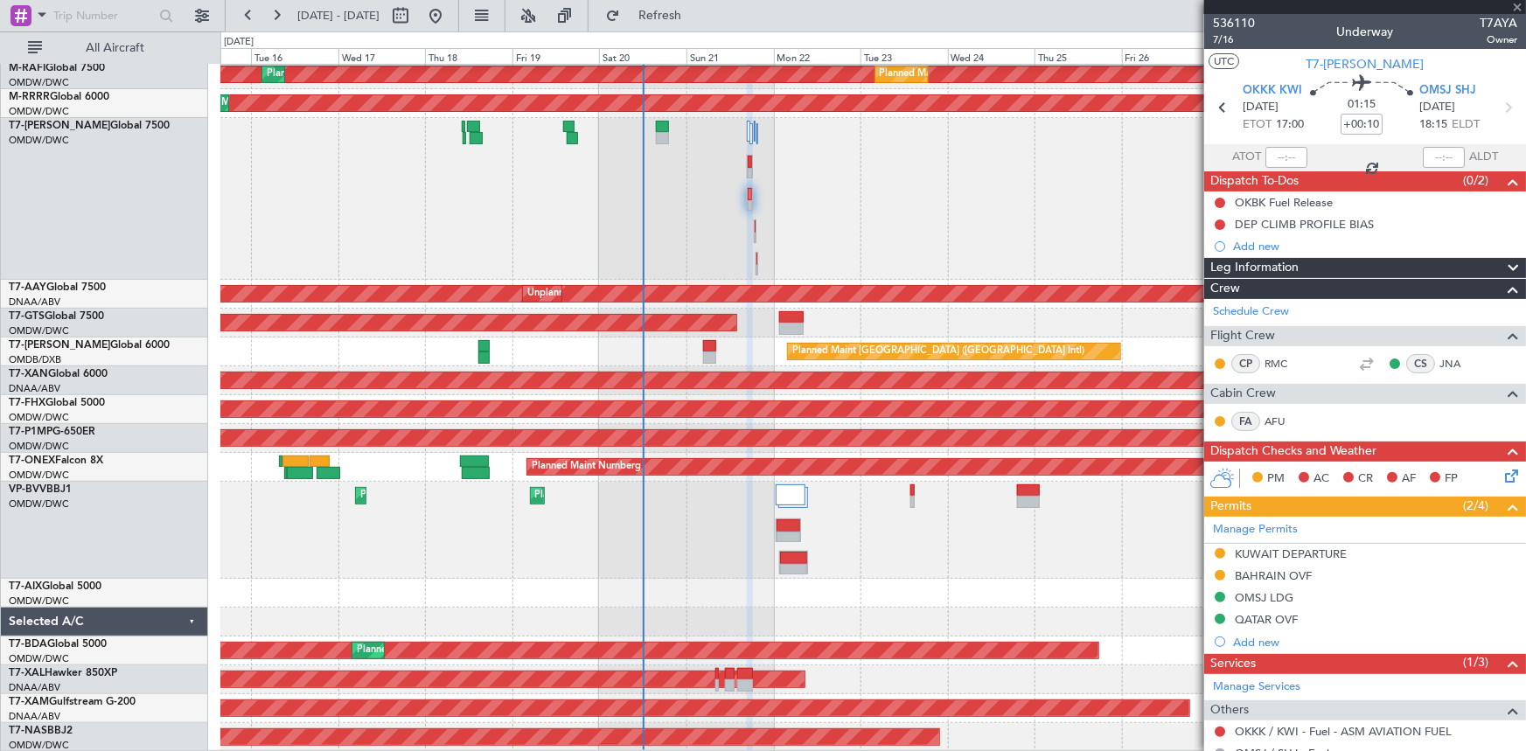
type input "+00:05"
type input "0"
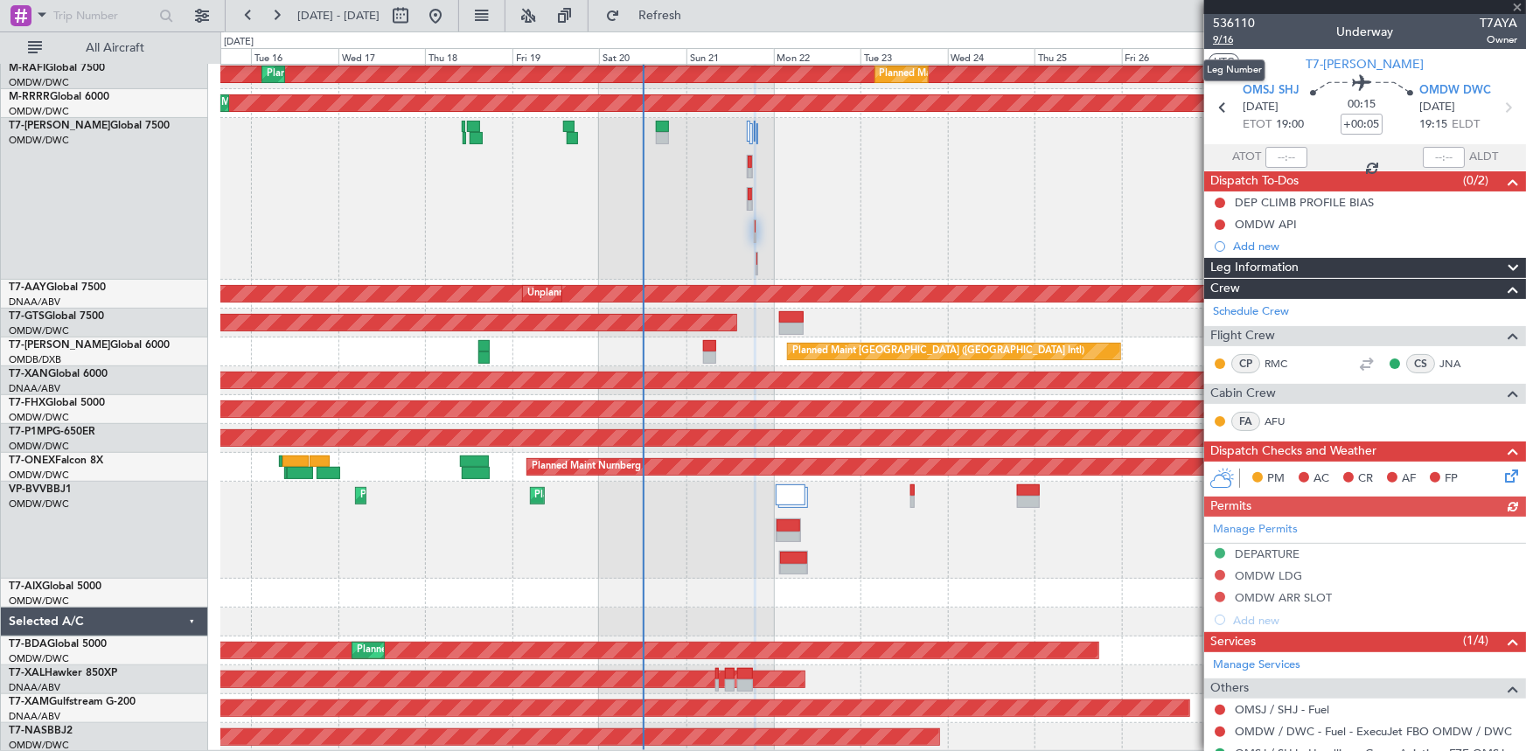
click at [1219, 42] on span "9/16" at bounding box center [1234, 39] width 42 height 15
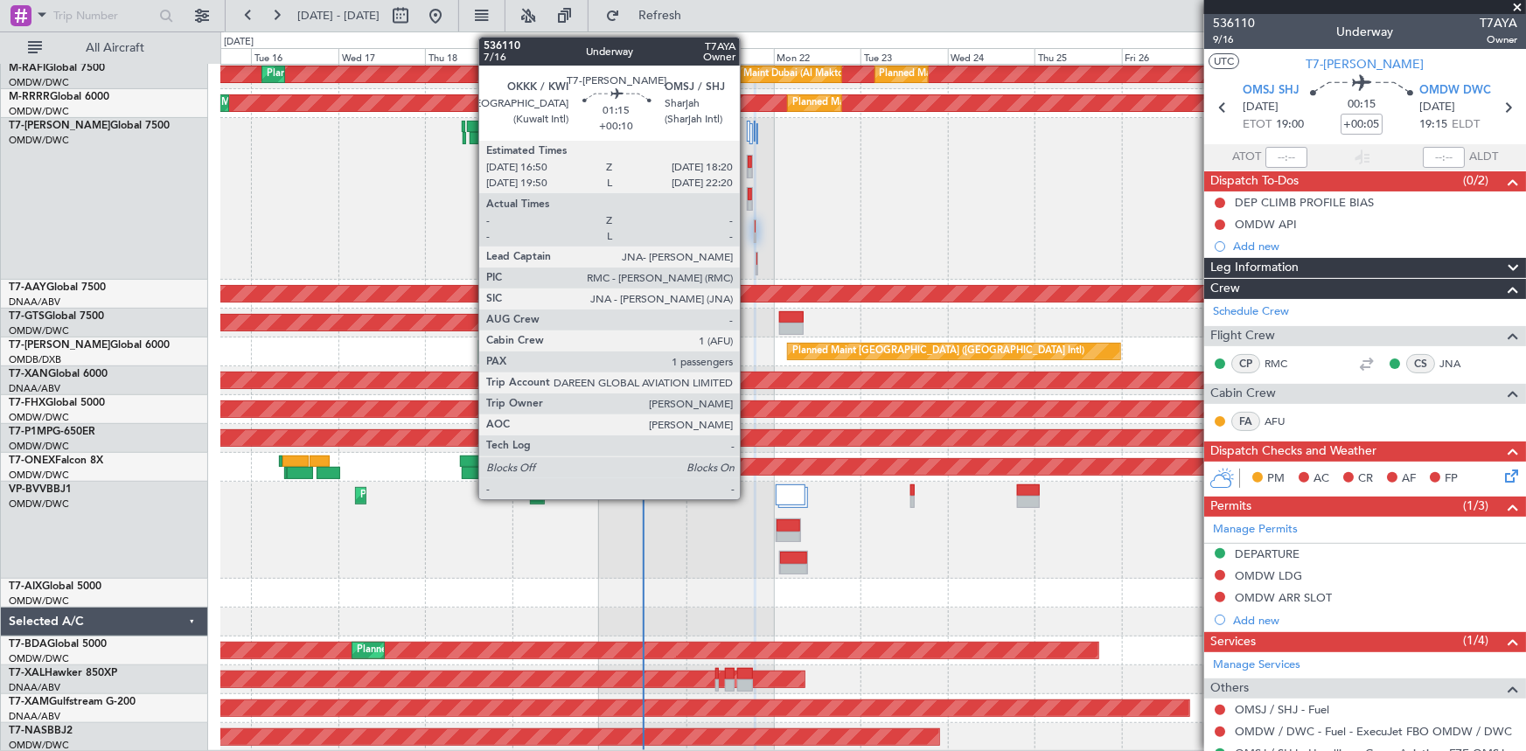
click at [748, 191] on div at bounding box center [750, 194] width 4 height 12
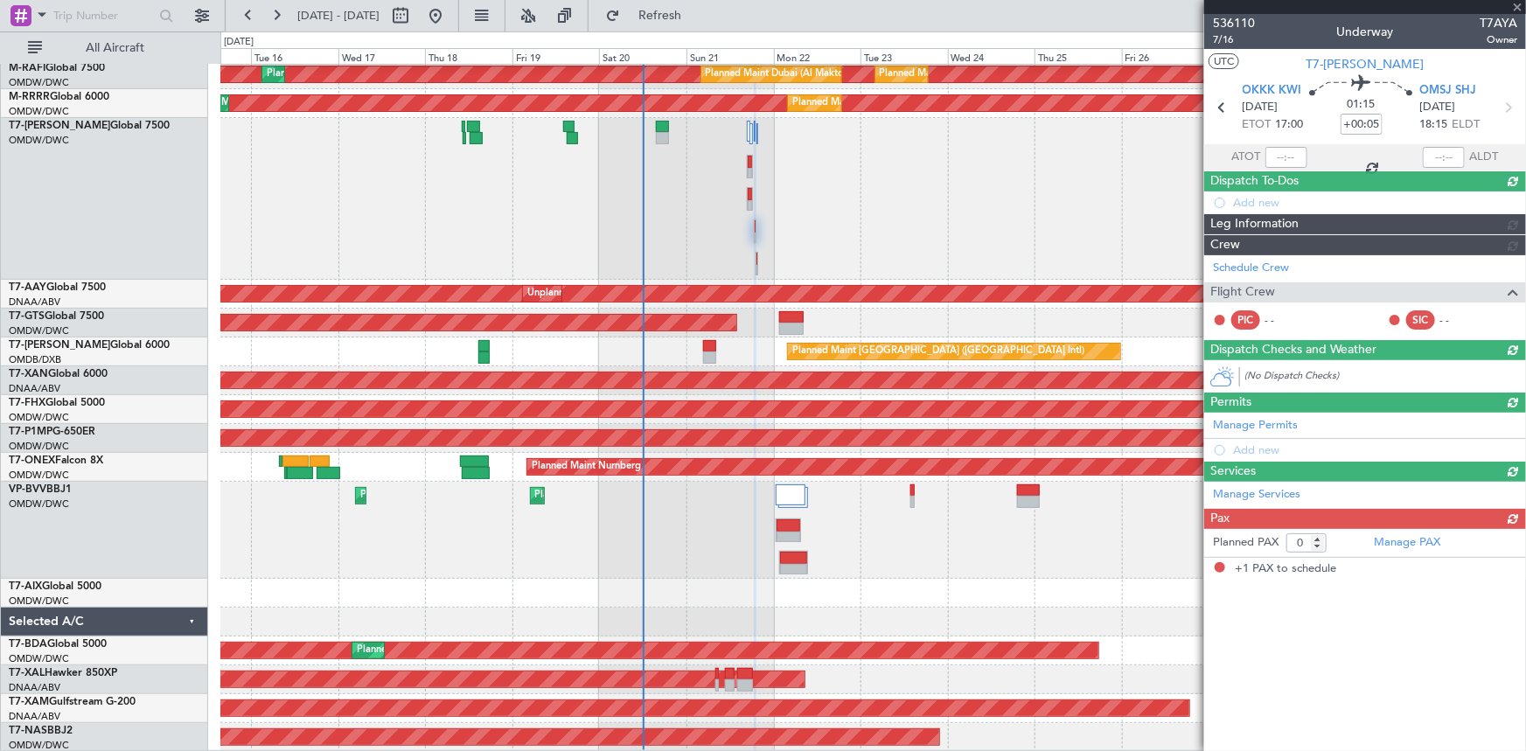
type input "+00:10"
type input "1"
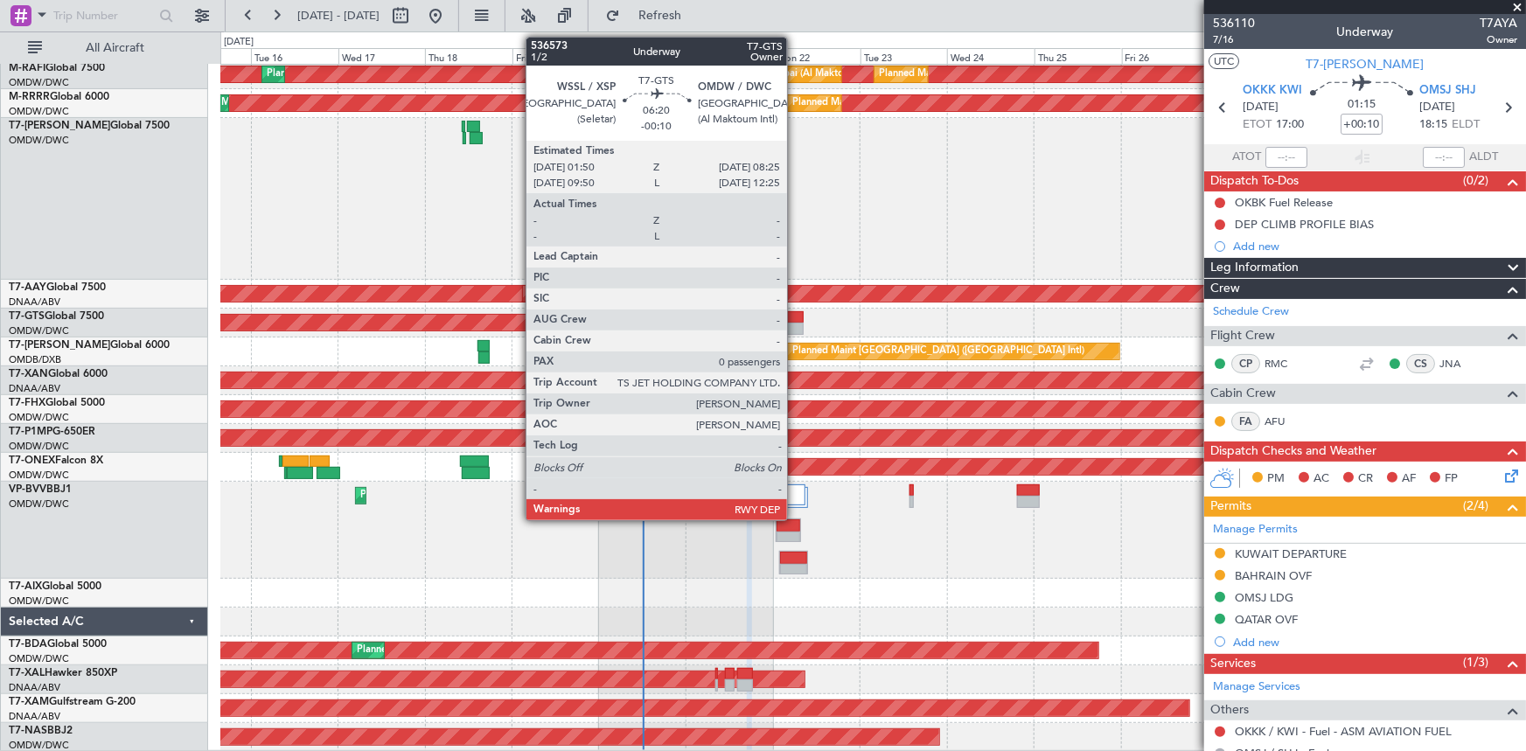
click at [795, 315] on div at bounding box center [791, 317] width 24 height 12
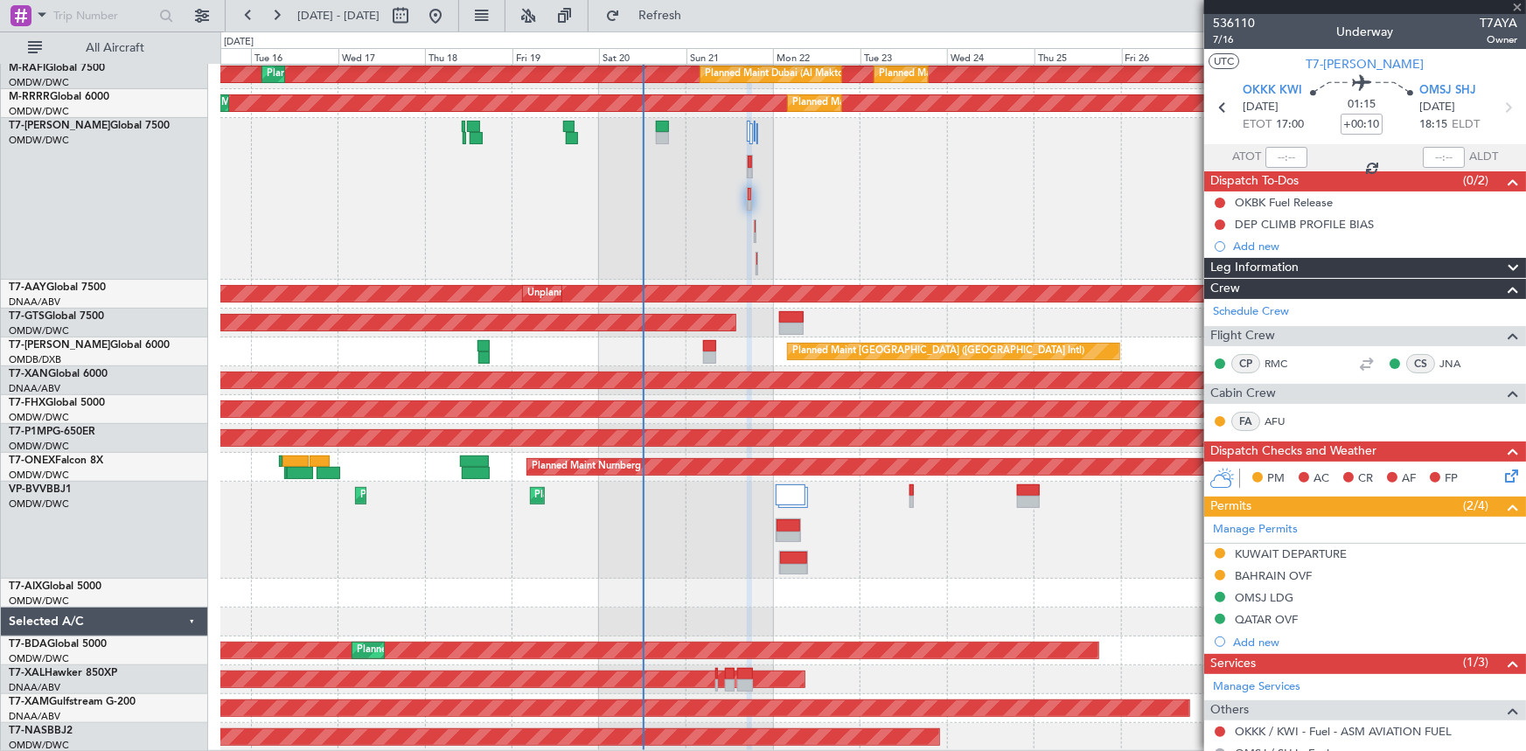
type input "-00:10"
type input "0"
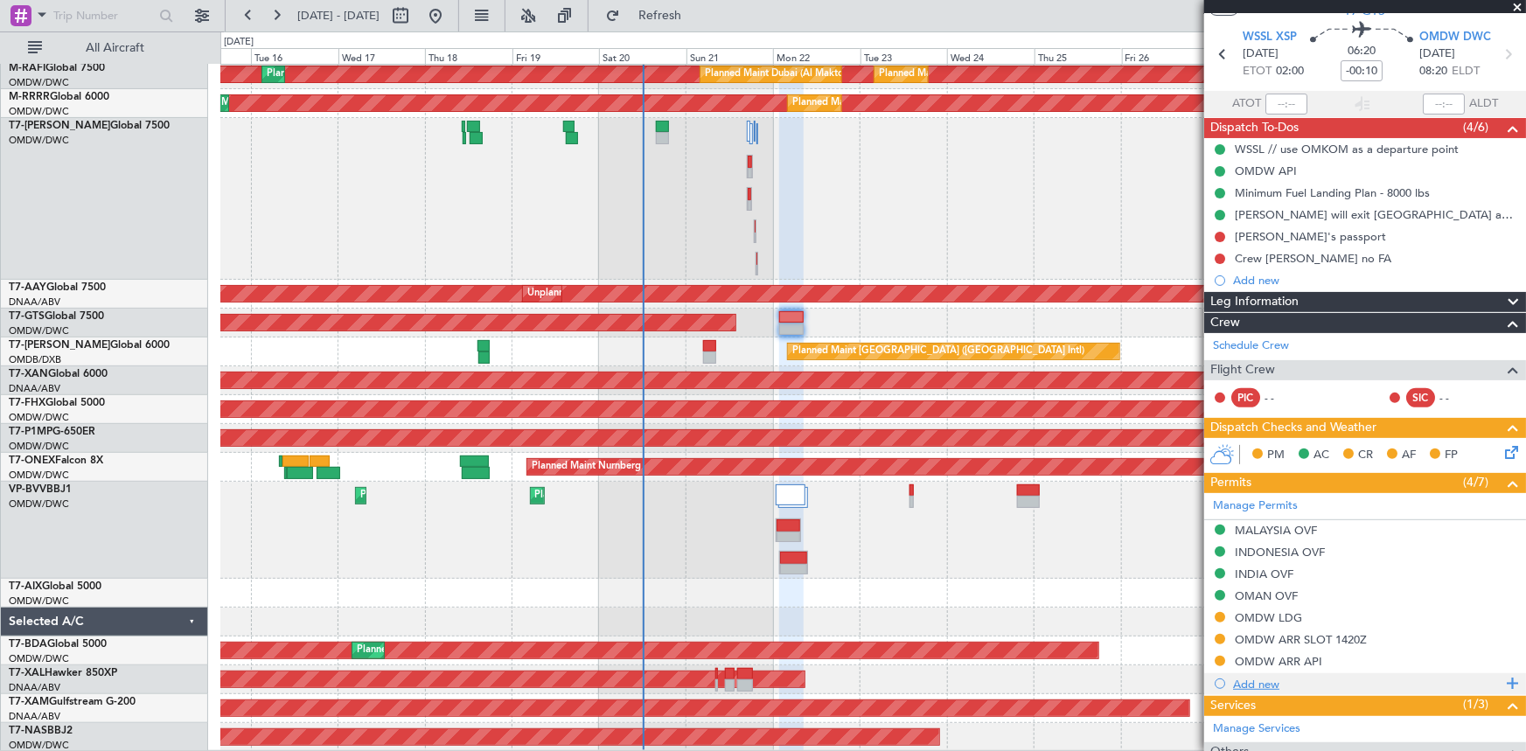
scroll to position [79, 0]
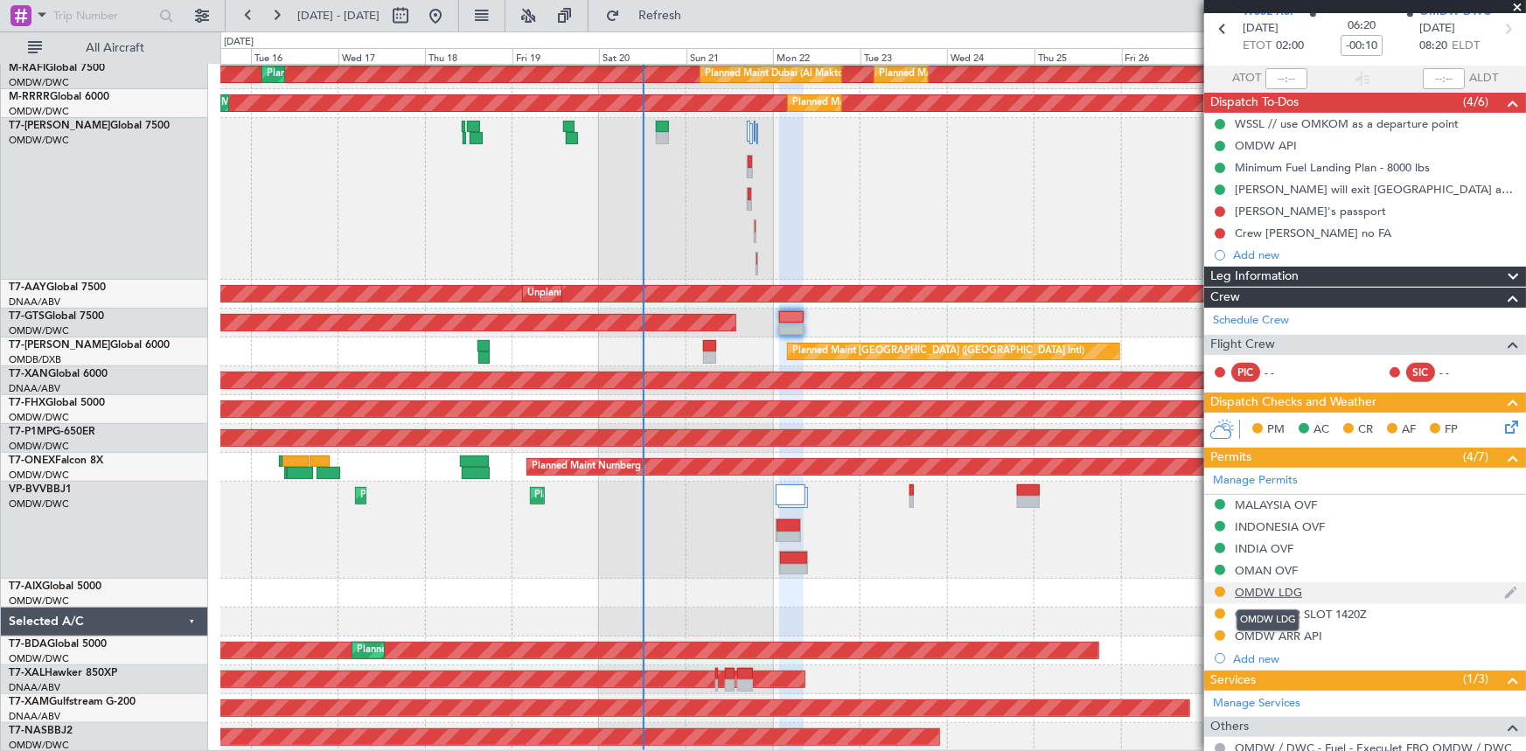
click at [1269, 588] on div "OMDW LDG" at bounding box center [1268, 592] width 67 height 15
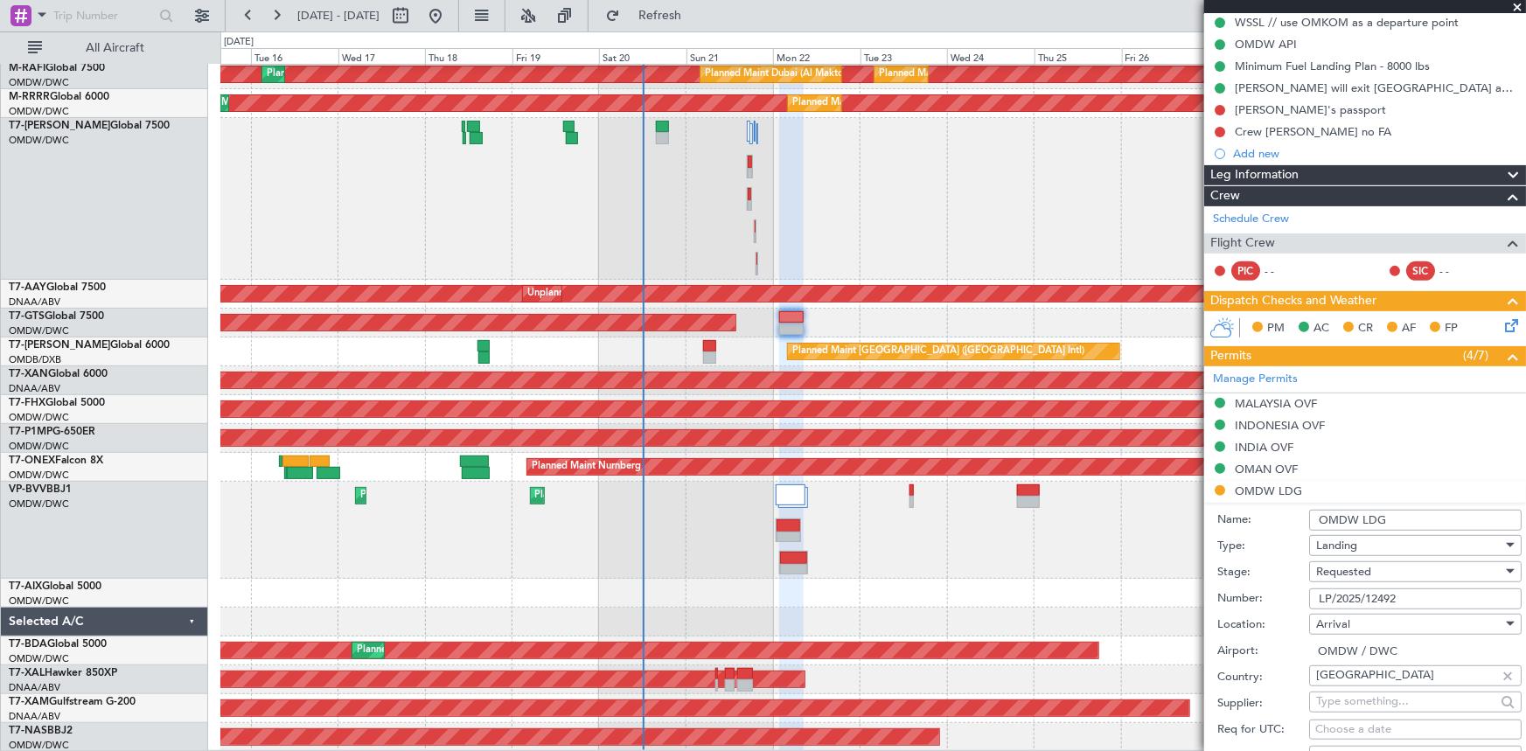
scroll to position [238, 0]
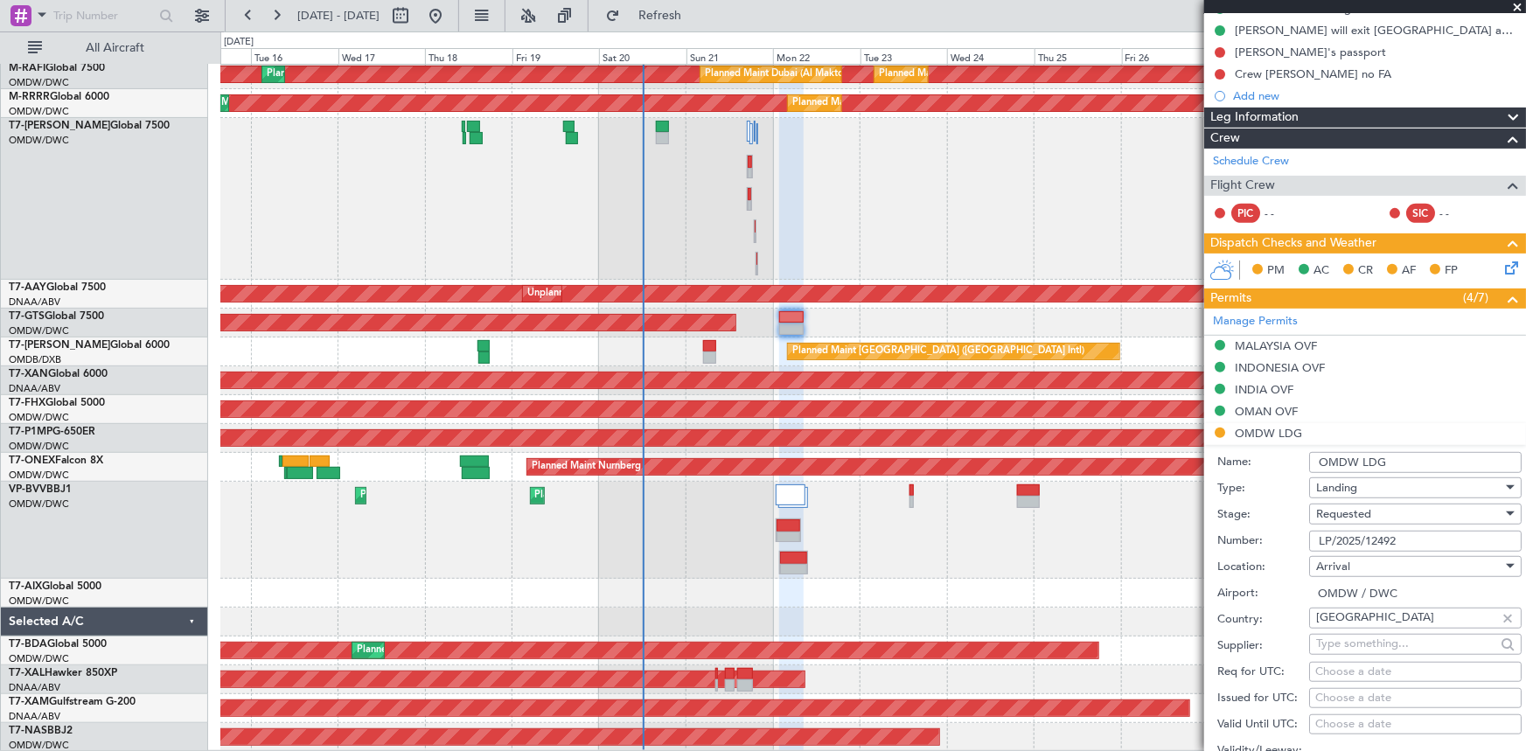
drag, startPoint x: 1407, startPoint y: 534, endPoint x: 1113, endPoint y: 510, distance: 294.8
click at [1113, 510] on fb-app "15 Sep 2025 - 30 Sep 2025 Refresh Quick Links All Aircraft Planned Maint Singap…" at bounding box center [763, 382] width 1526 height 738
paste input "879"
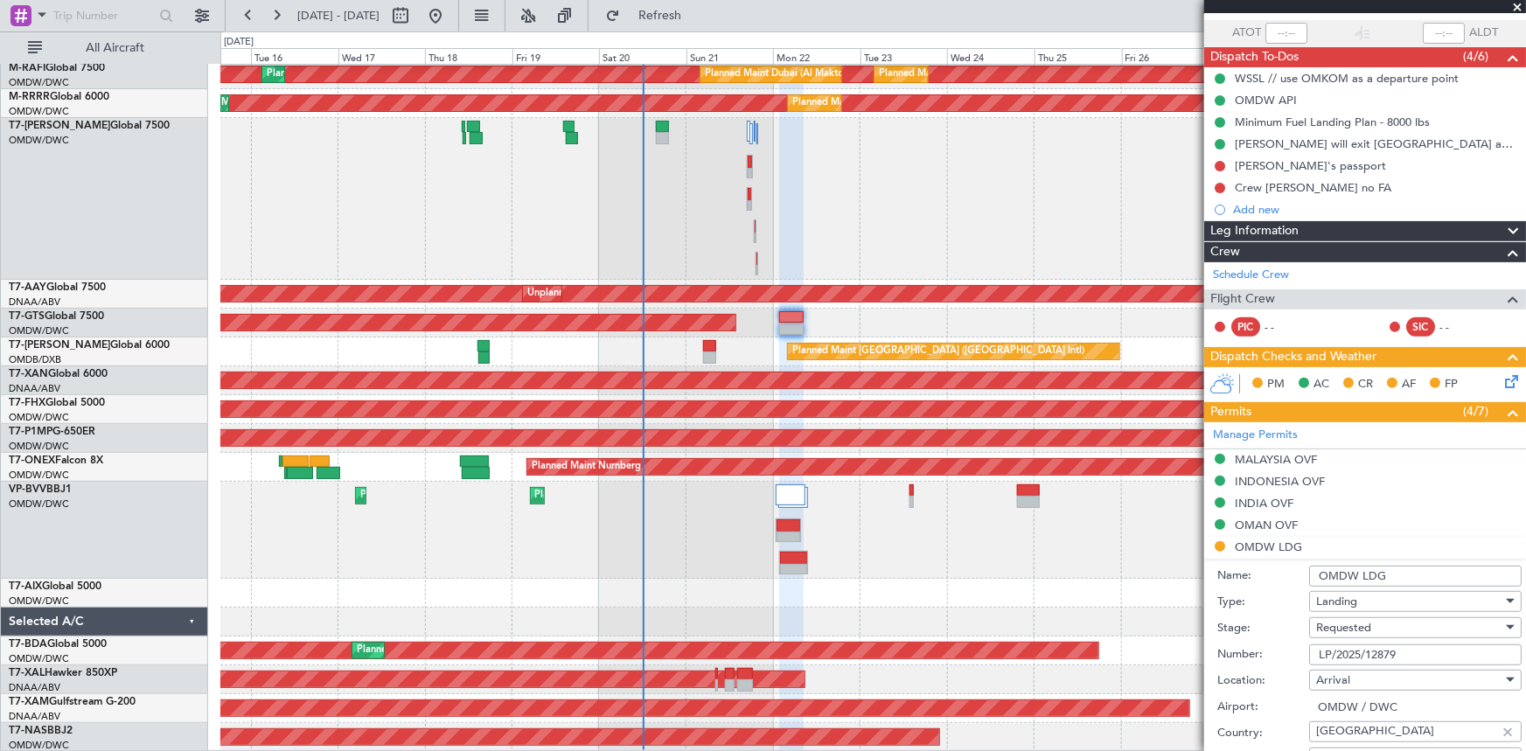
scroll to position [317, 0]
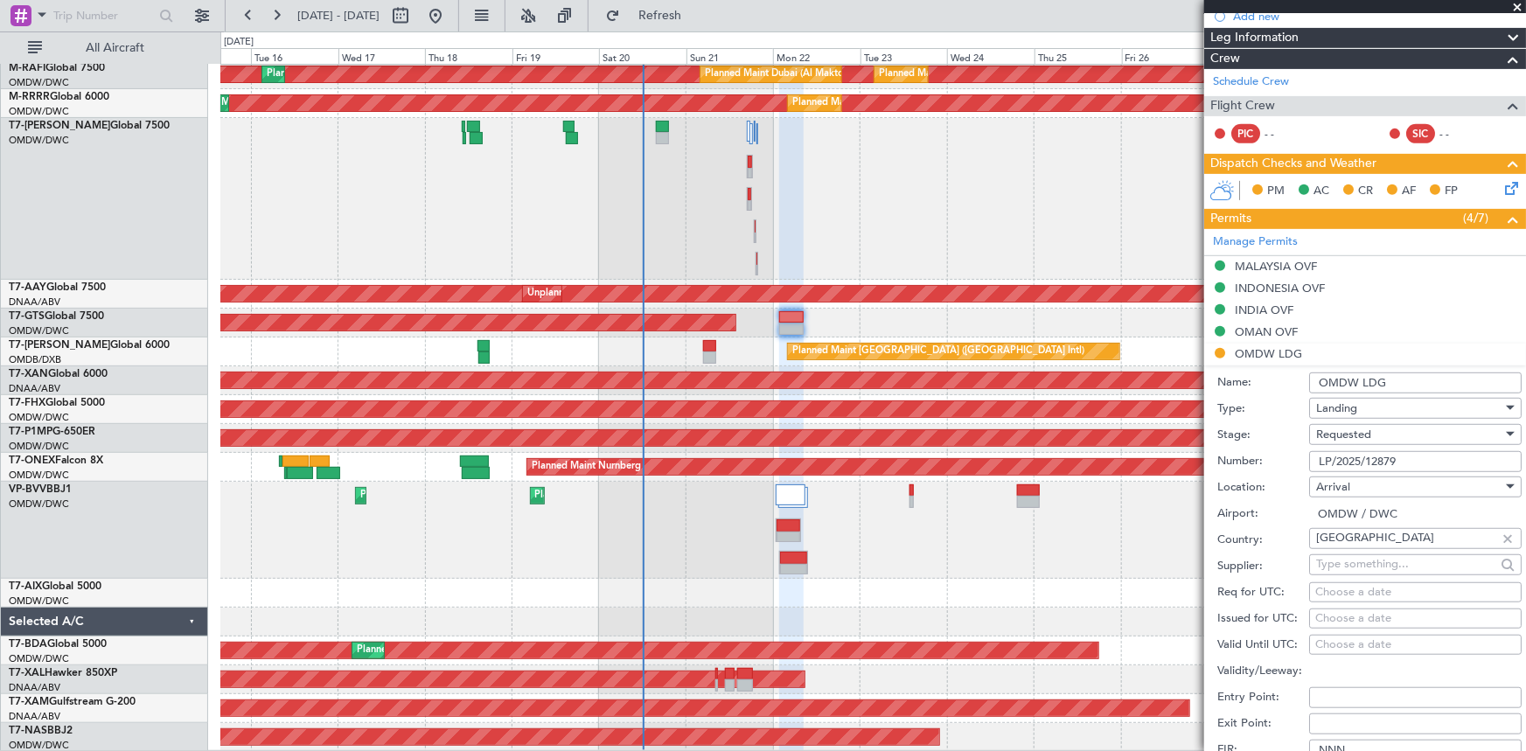
type input "LP/2025/12879"
click at [1357, 422] on div "Requested" at bounding box center [1409, 434] width 186 height 26
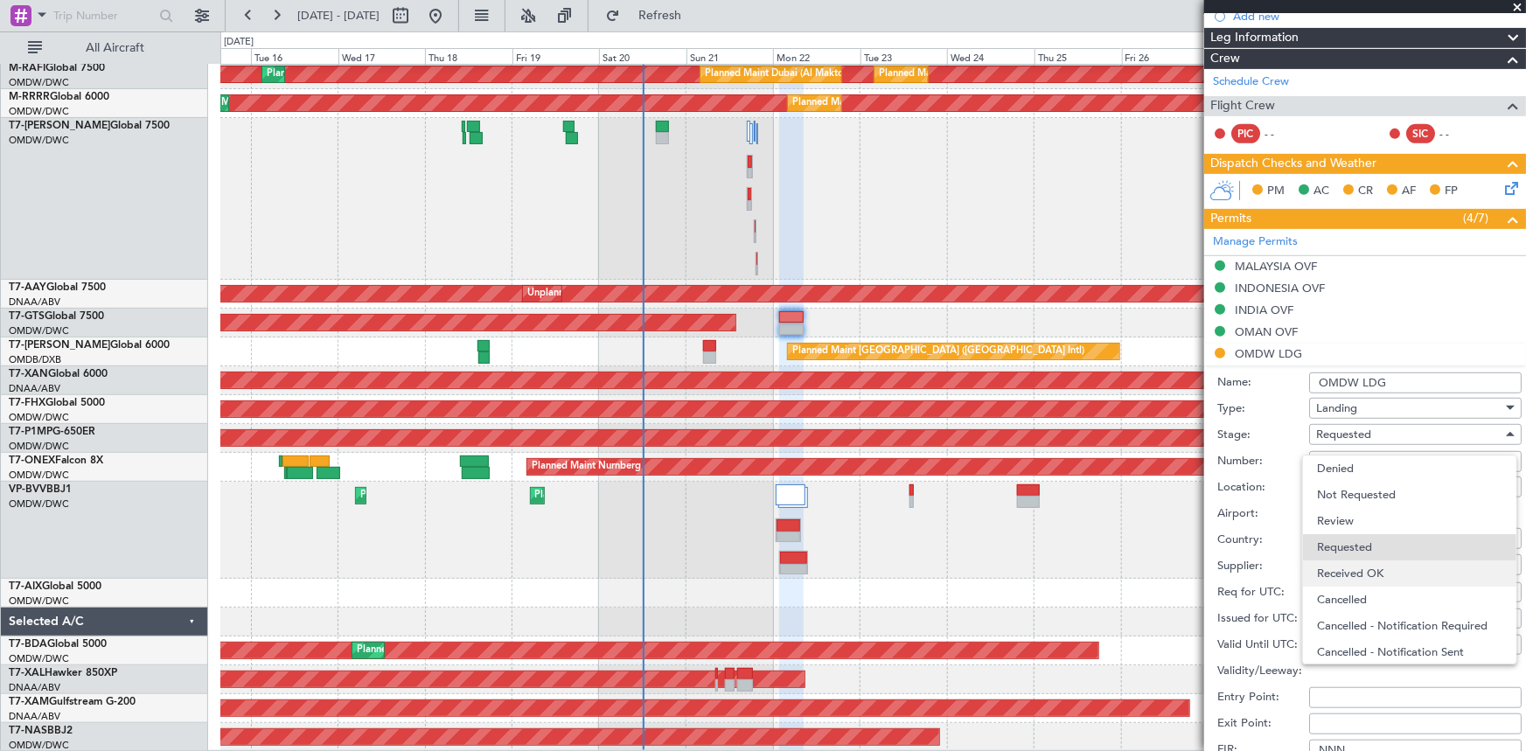
scroll to position [7, 0]
click at [1371, 562] on span "Received OK" at bounding box center [1409, 567] width 185 height 26
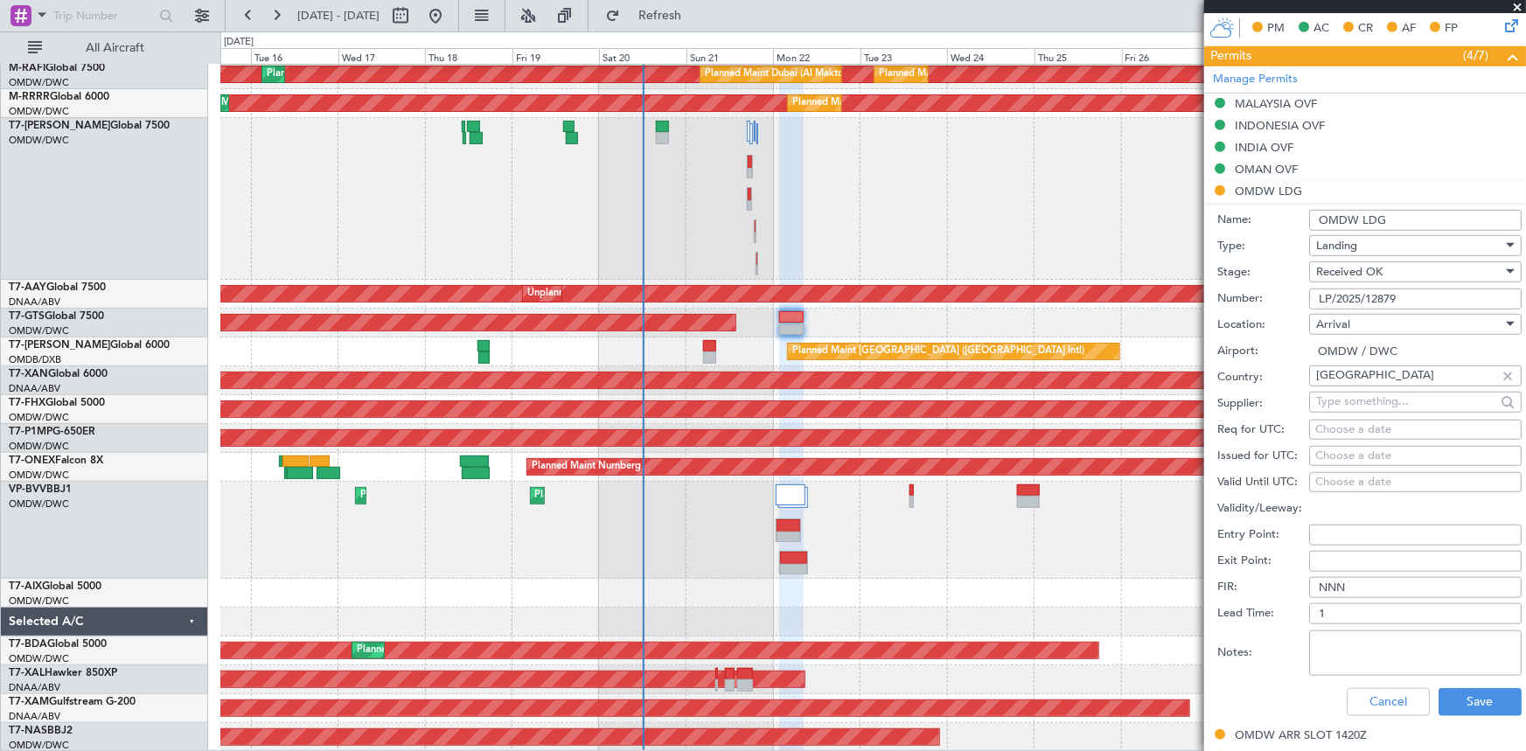
scroll to position [556, 0]
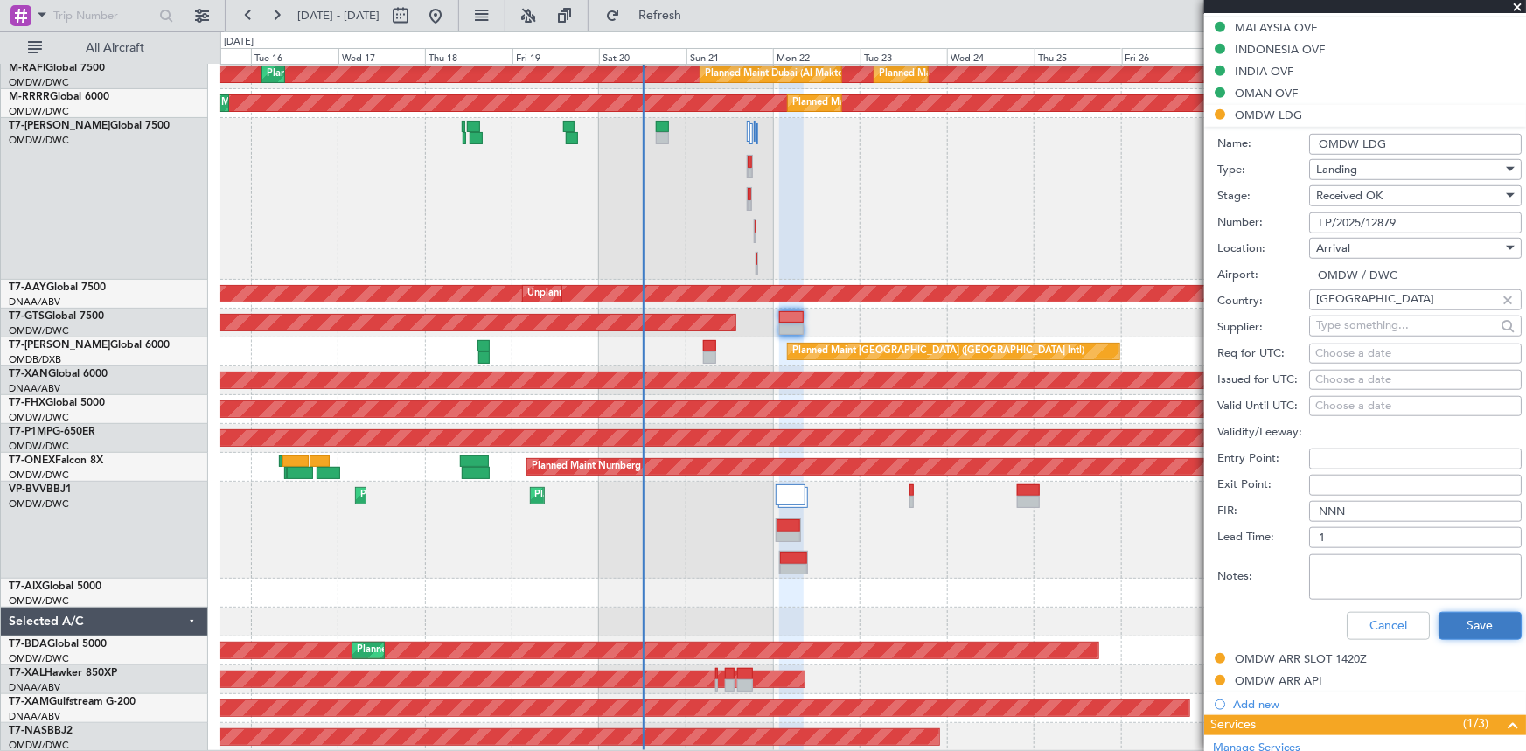
click at [1445, 612] on button "Save" at bounding box center [1479, 626] width 83 height 28
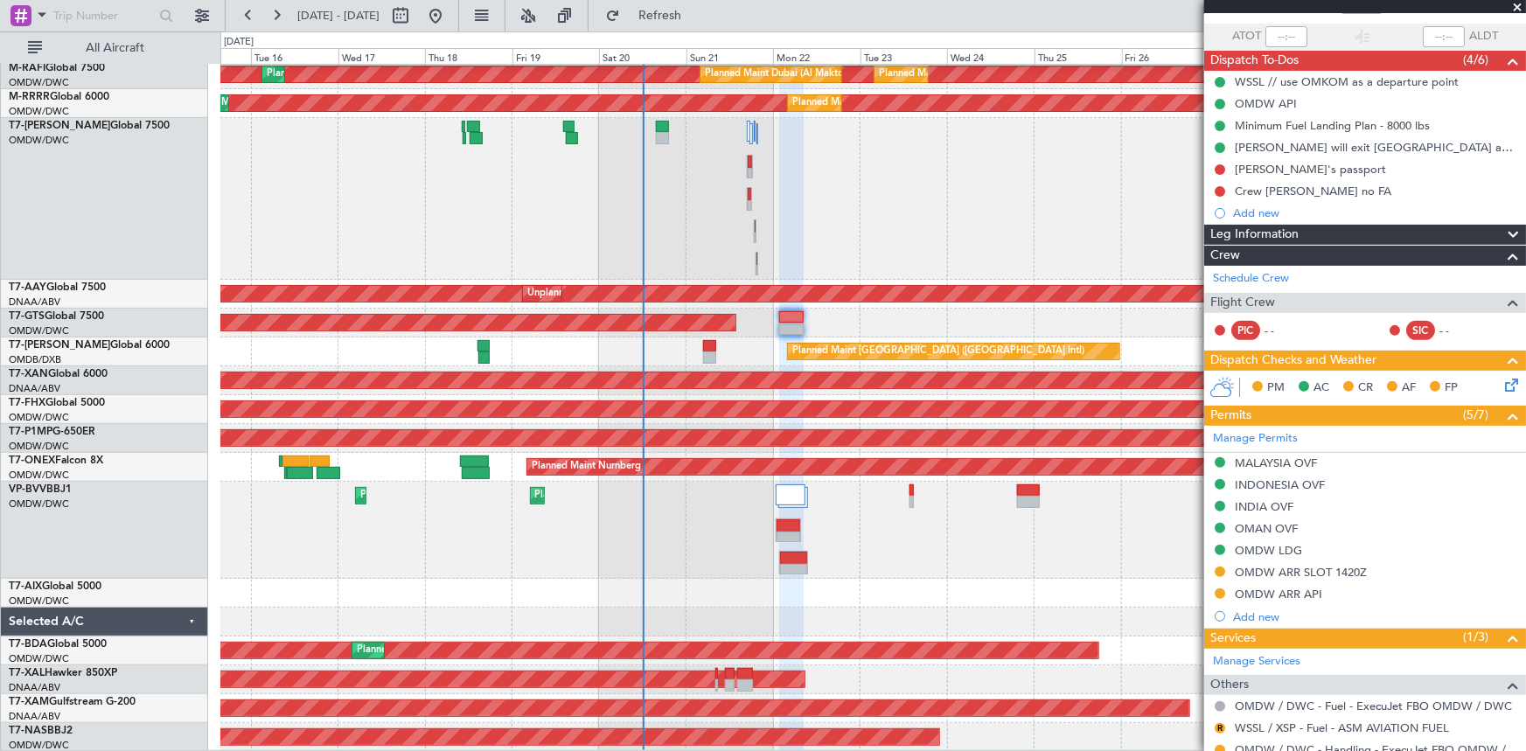
scroll to position [158, 0]
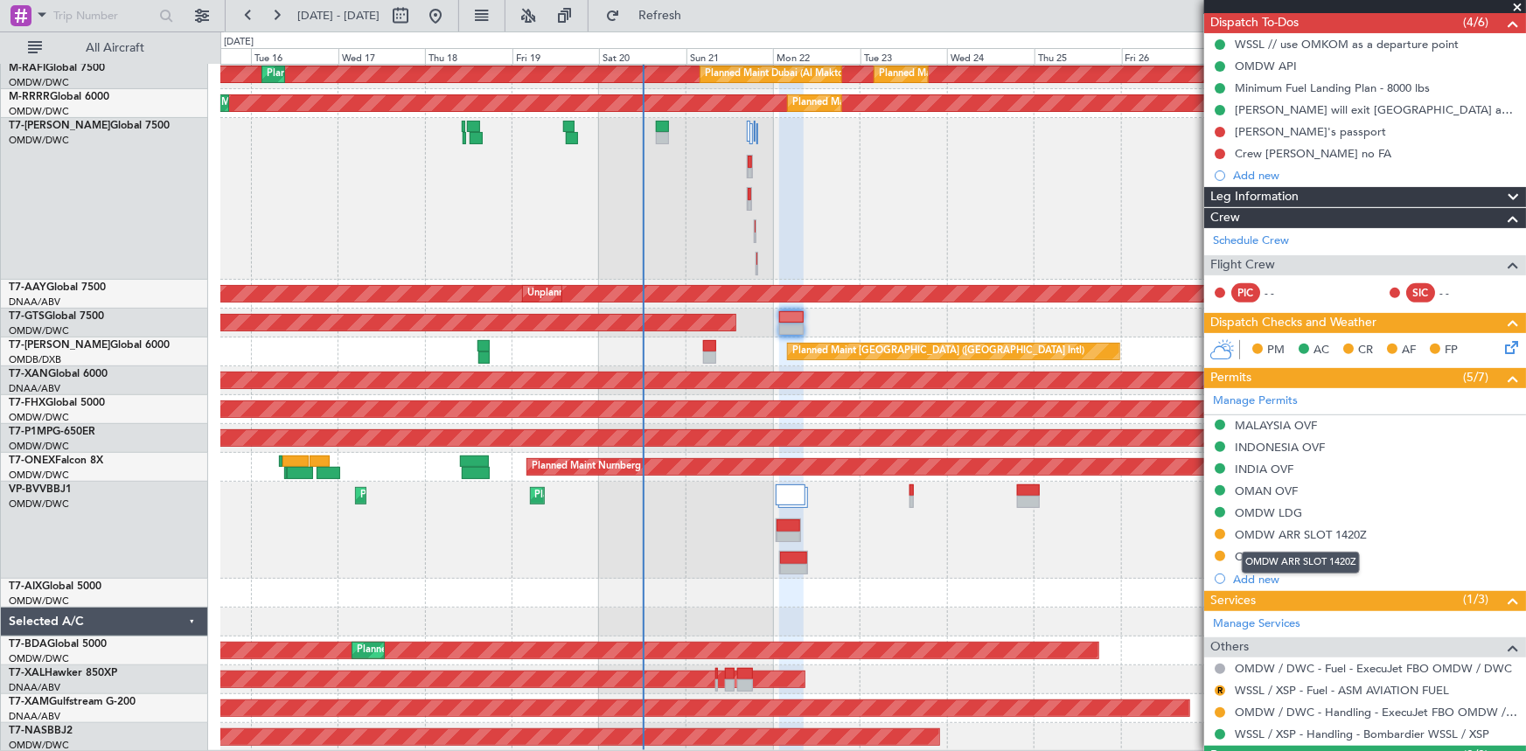
click at [1312, 533] on div "OMDW ARR SLOT 1420Z" at bounding box center [1301, 534] width 132 height 15
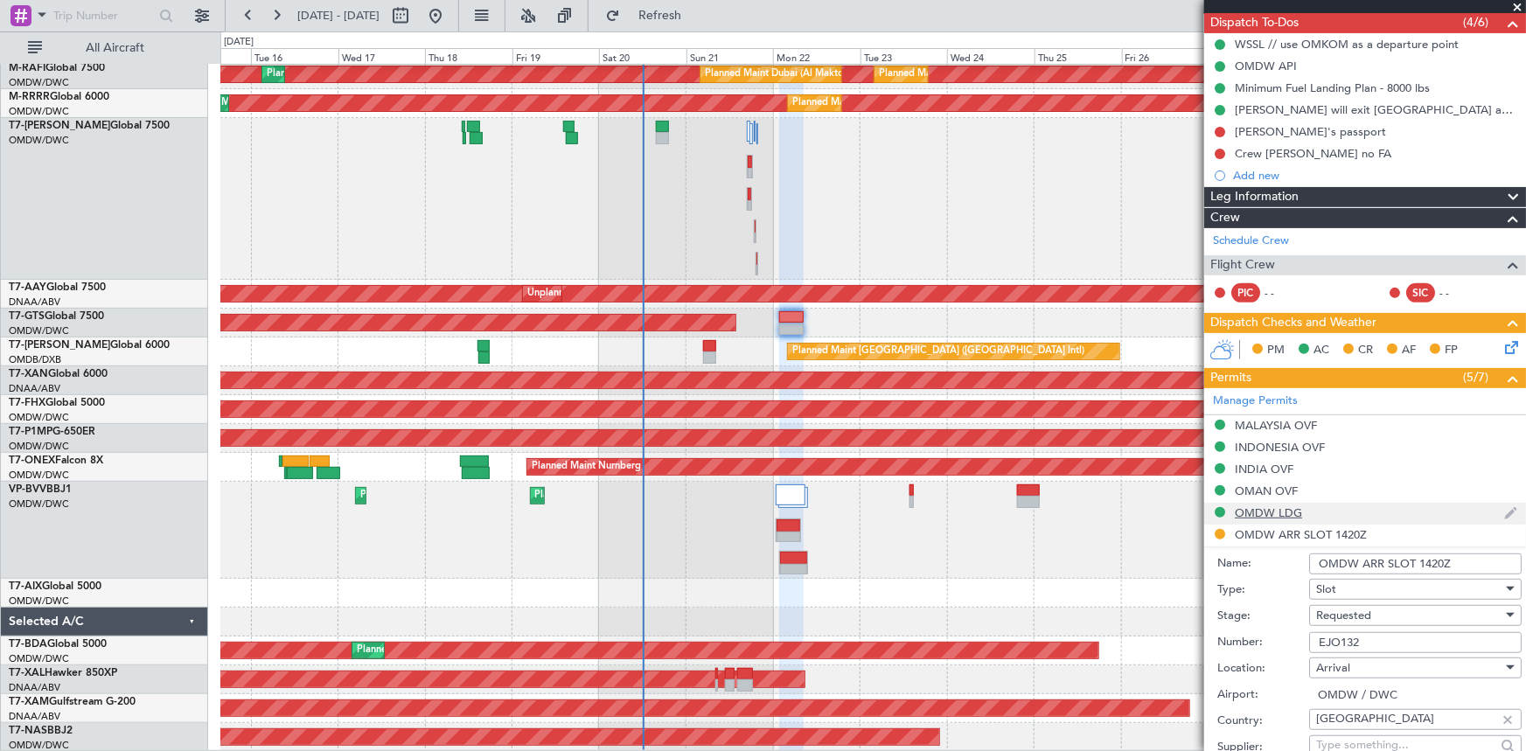
scroll to position [477, 0]
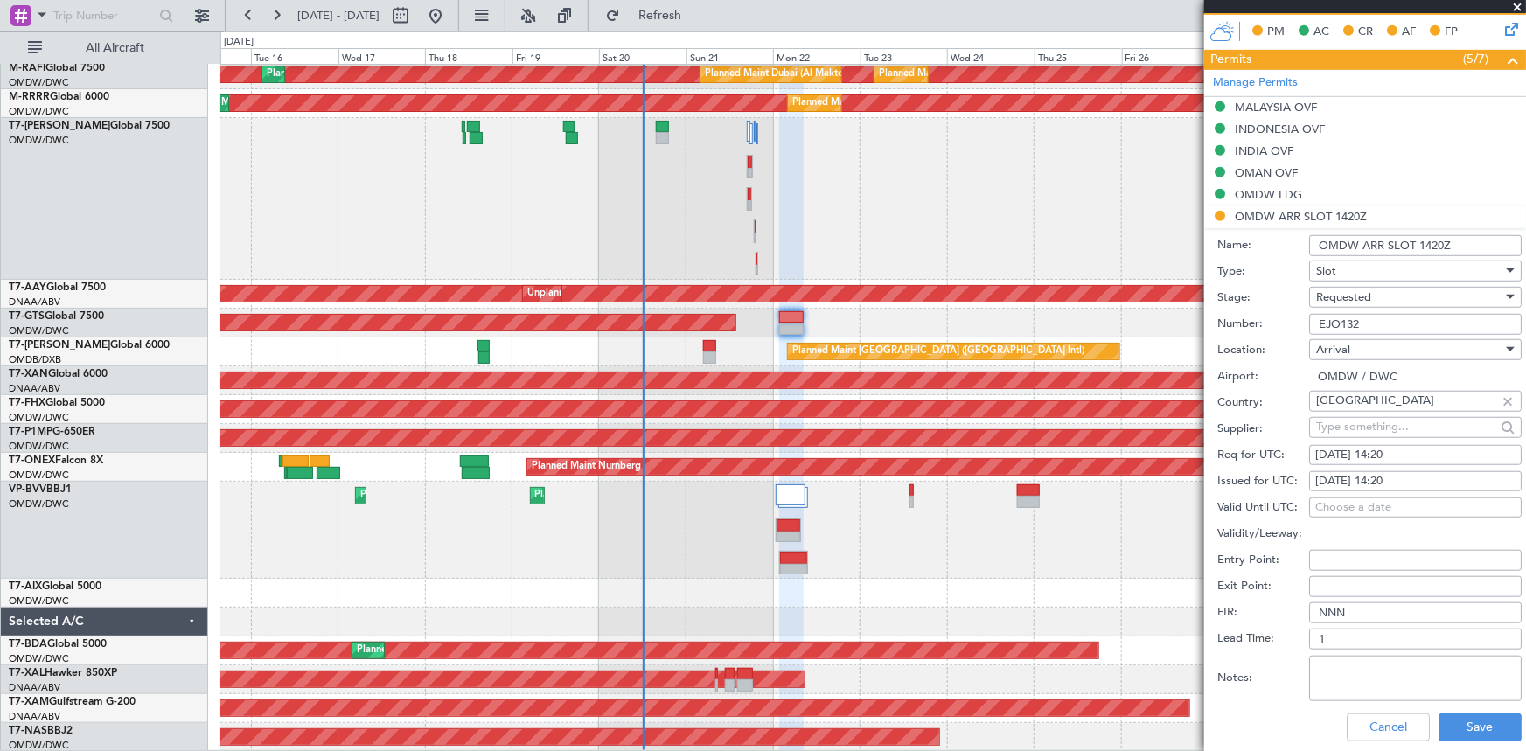
drag, startPoint x: 1380, startPoint y: 328, endPoint x: 1017, endPoint y: 282, distance: 365.8
click at [1018, 282] on fb-app "15 Sep 2025 - 30 Sep 2025 Refresh Quick Links All Aircraft Planned Maint Singap…" at bounding box center [763, 382] width 1526 height 738
paste input "64"
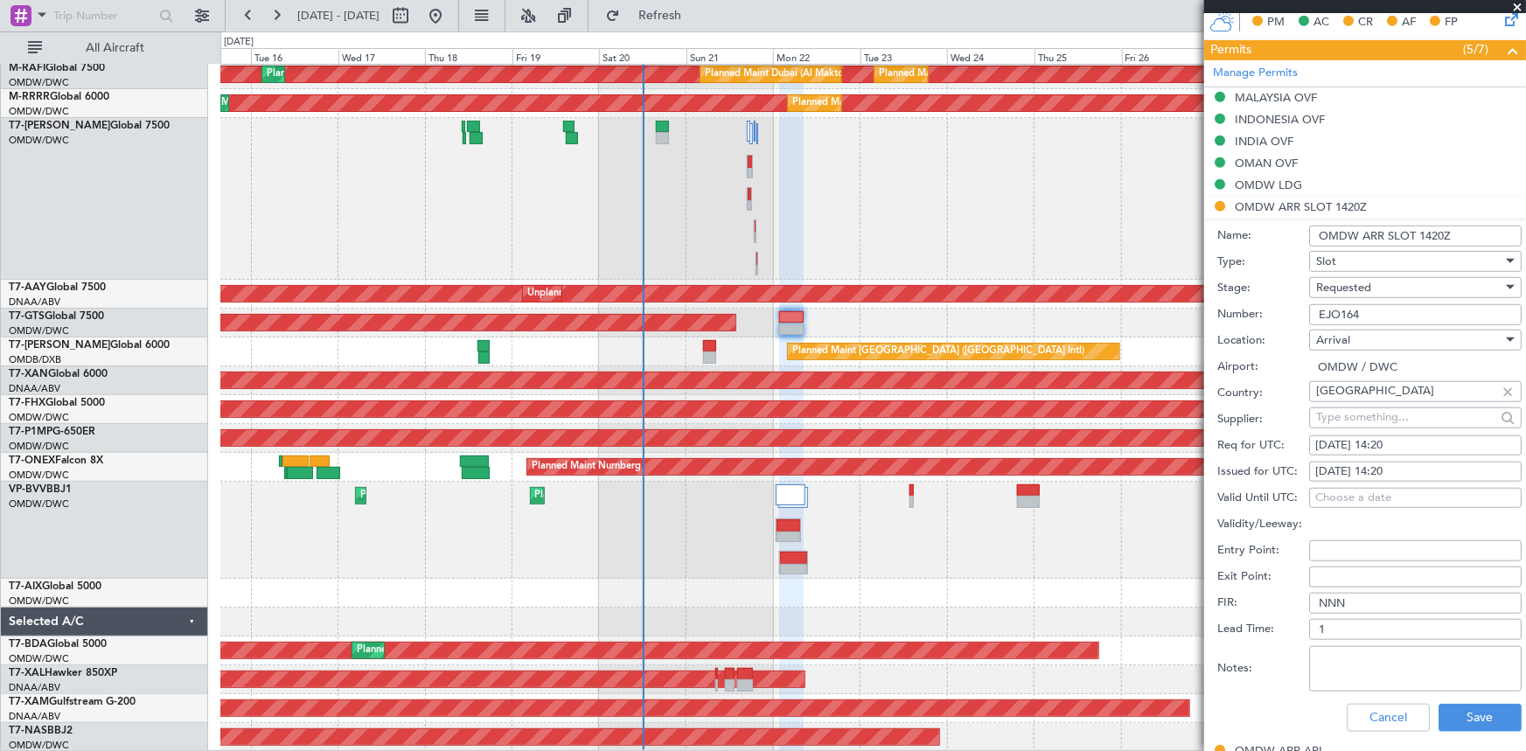
scroll to position [556, 0]
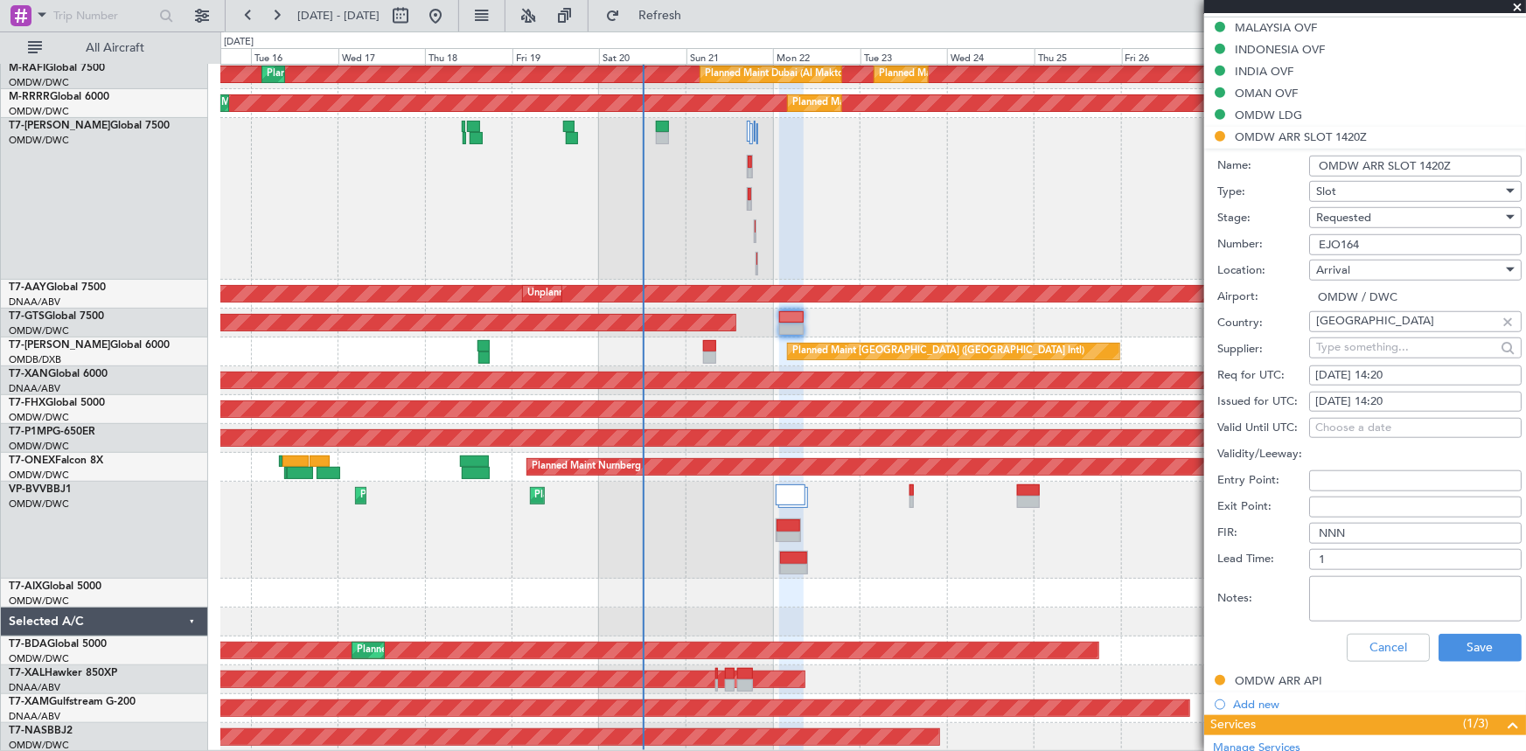
type input "EJO164"
click at [1376, 378] on div "13/09/2025 14:20" at bounding box center [1415, 375] width 200 height 17
select select "9"
select select "2025"
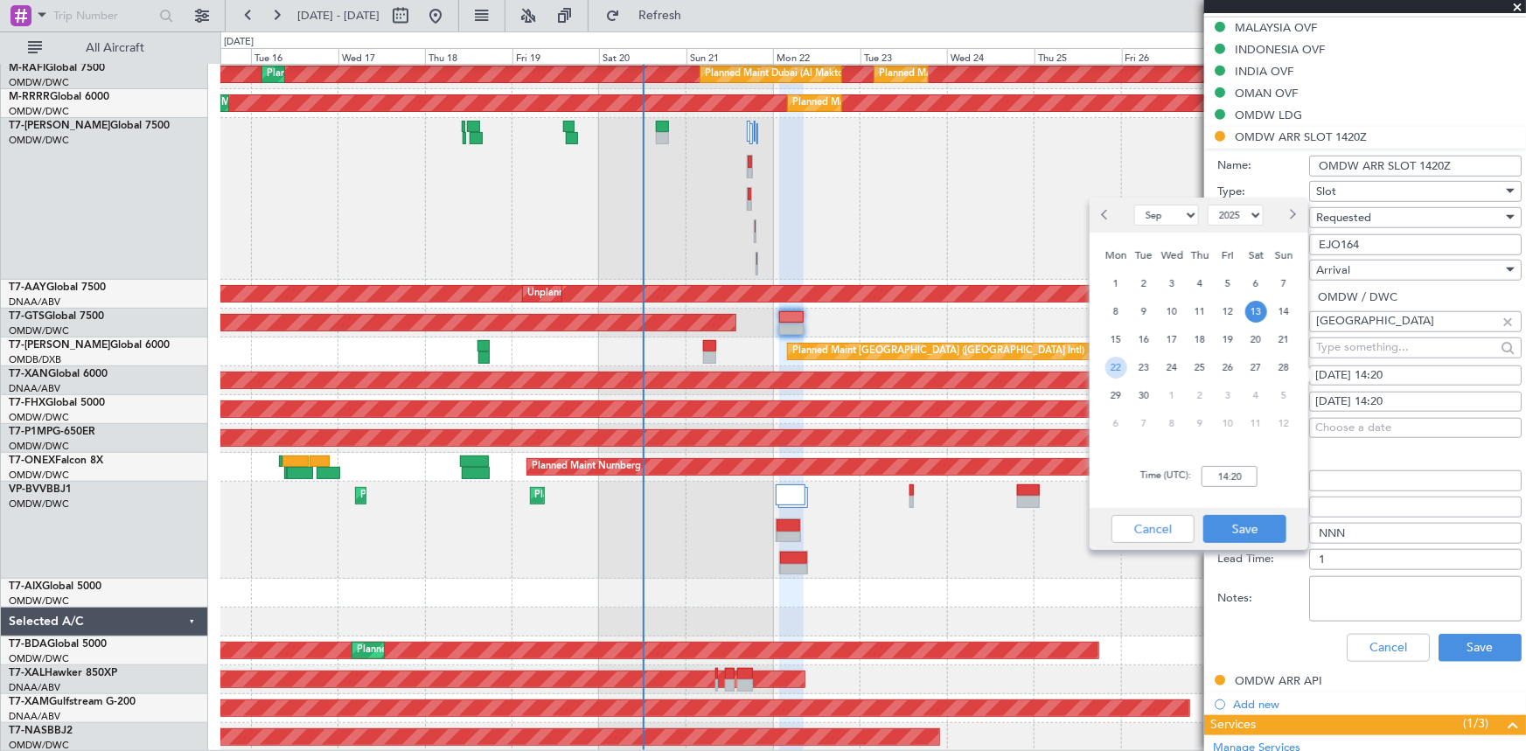
click at [1113, 366] on span "22" at bounding box center [1116, 368] width 22 height 22
click at [1213, 470] on input "00:00" at bounding box center [1229, 476] width 56 height 21
type input "08:20"
click at [1248, 523] on button "Save" at bounding box center [1244, 529] width 83 height 28
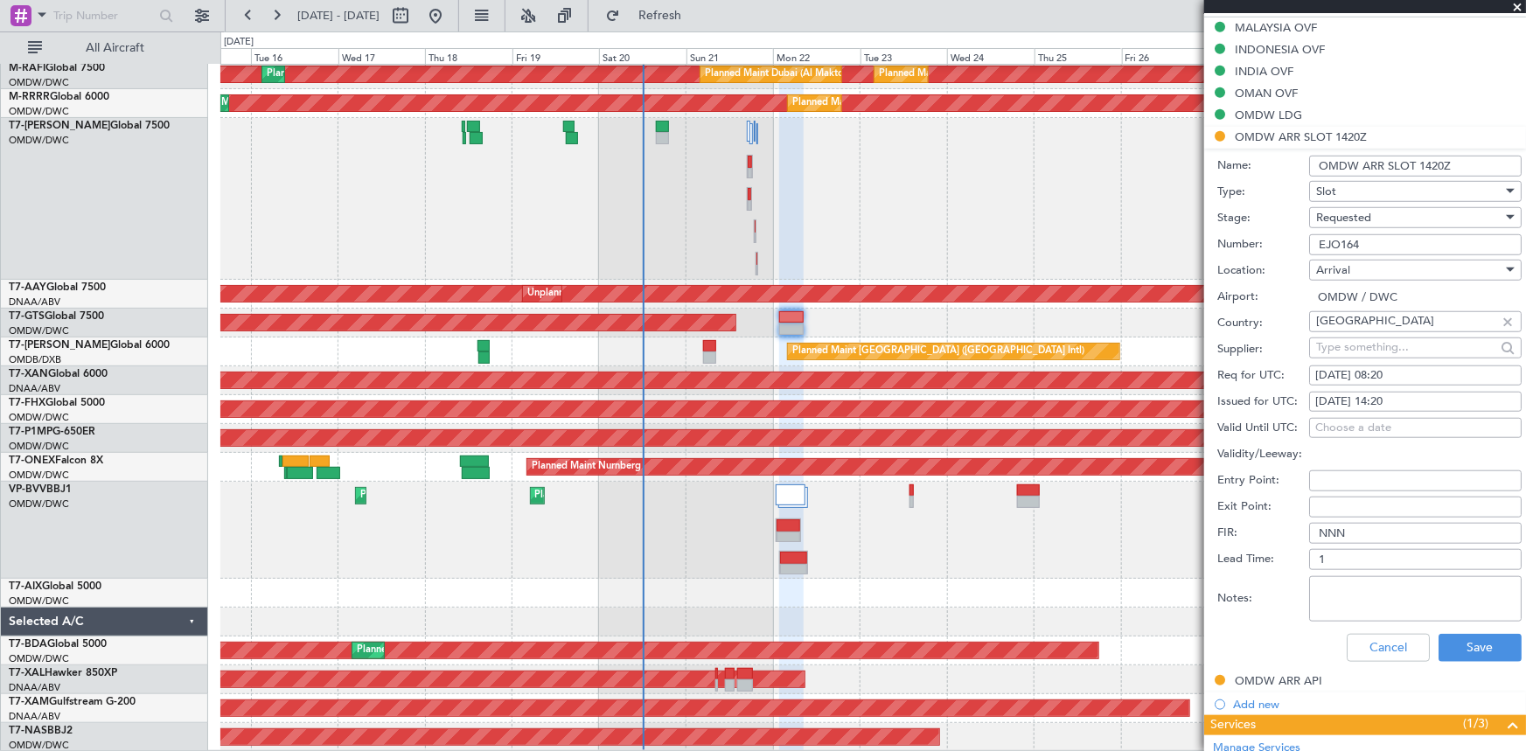
click at [1391, 403] on div "13/09/2025 14:20" at bounding box center [1415, 401] width 200 height 17
select select "9"
select select "2025"
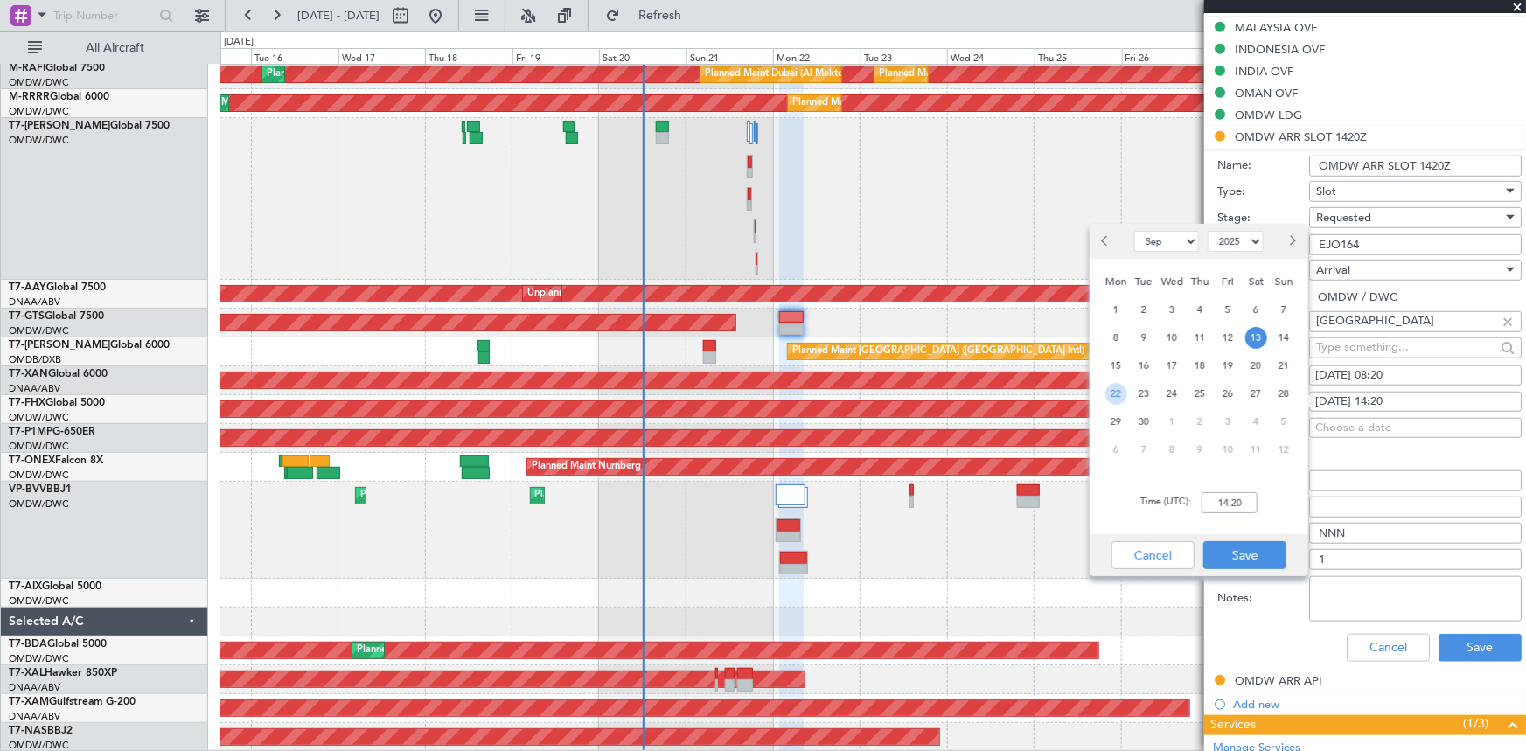
drag, startPoint x: 1113, startPoint y: 392, endPoint x: 1255, endPoint y: 491, distance: 172.7
click at [1113, 393] on span "22" at bounding box center [1116, 394] width 22 height 22
click at [1206, 503] on input "00:00" at bounding box center [1229, 502] width 56 height 21
type input "08:20"
click at [1248, 548] on button "Save" at bounding box center [1244, 555] width 83 height 28
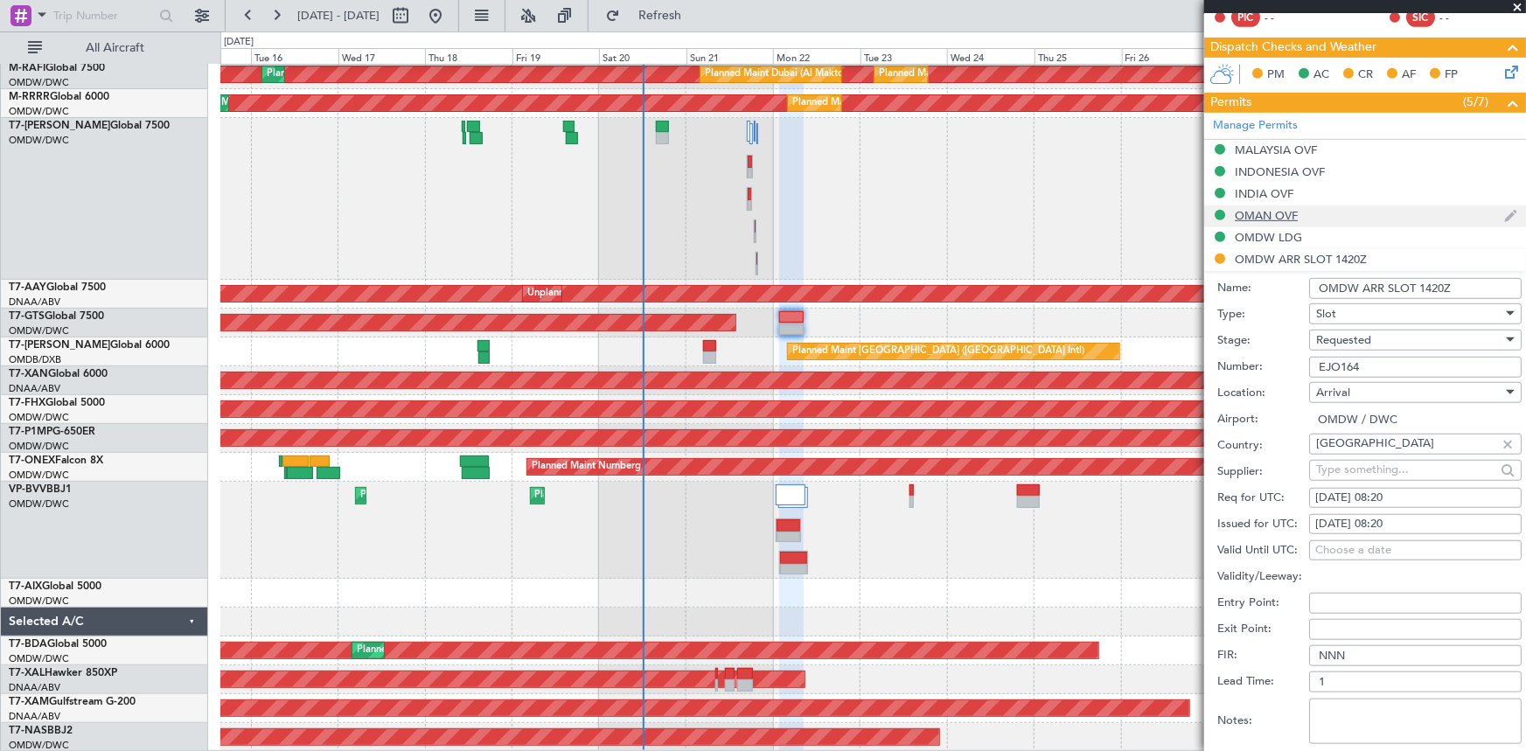
scroll to position [477, 0]
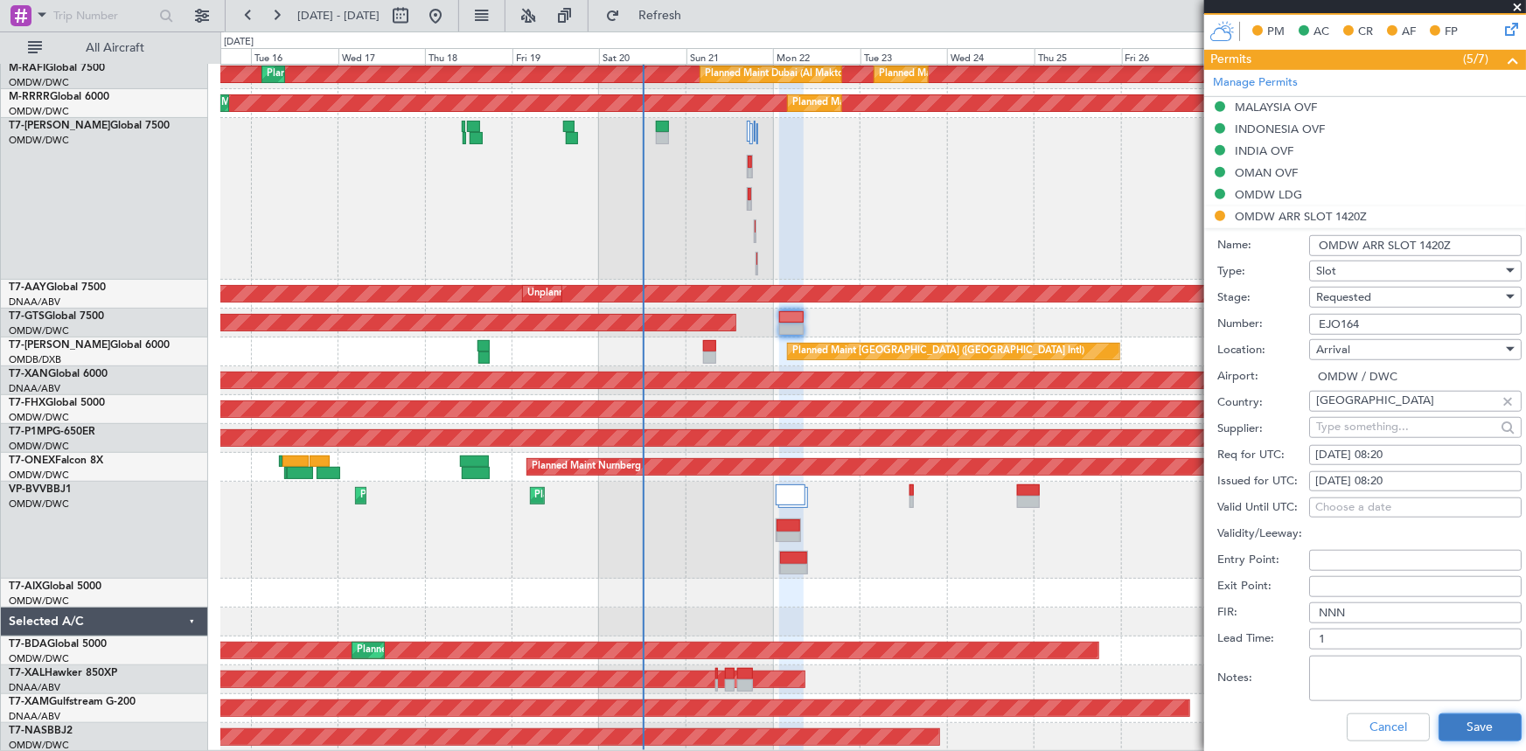
click at [1450, 723] on button "Save" at bounding box center [1479, 728] width 83 height 28
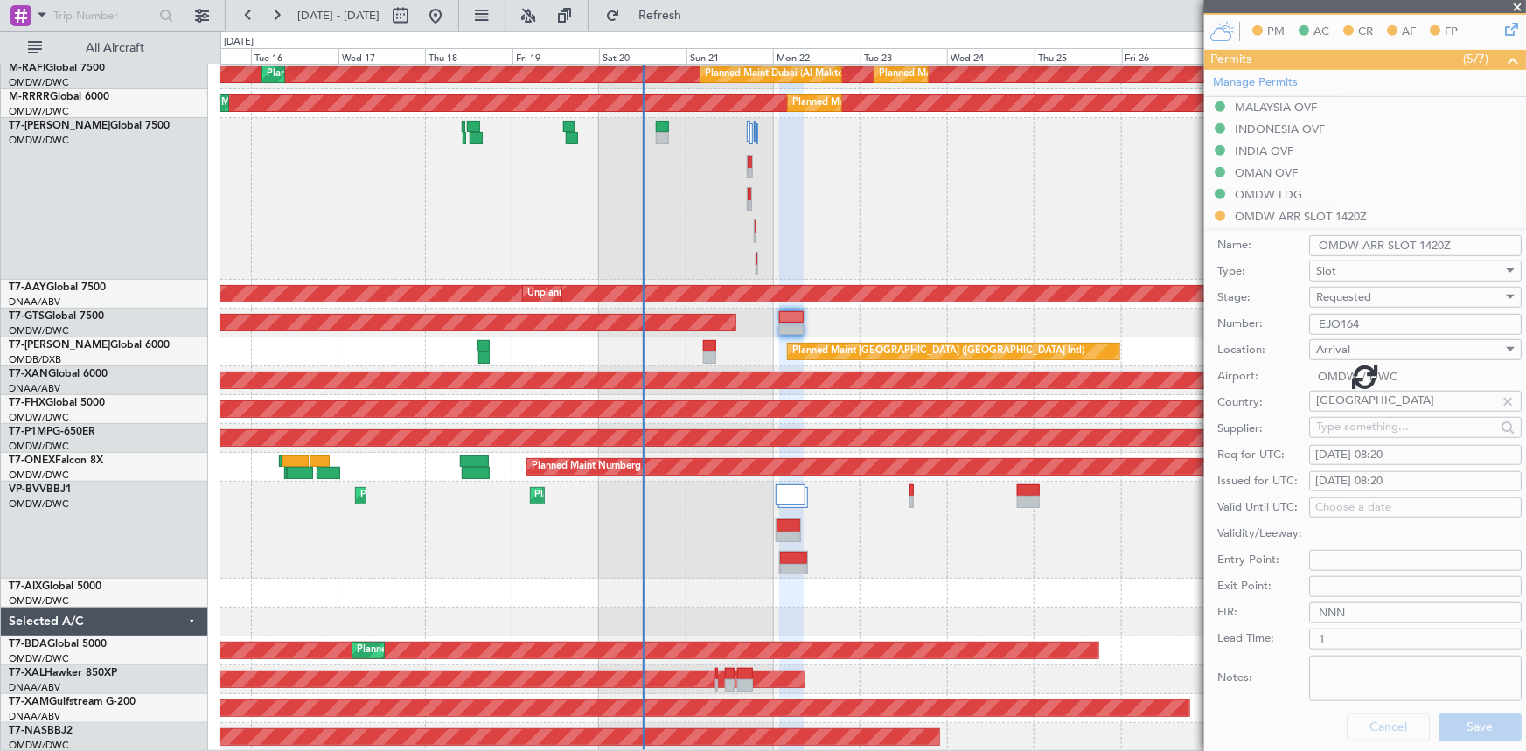
scroll to position [200, 0]
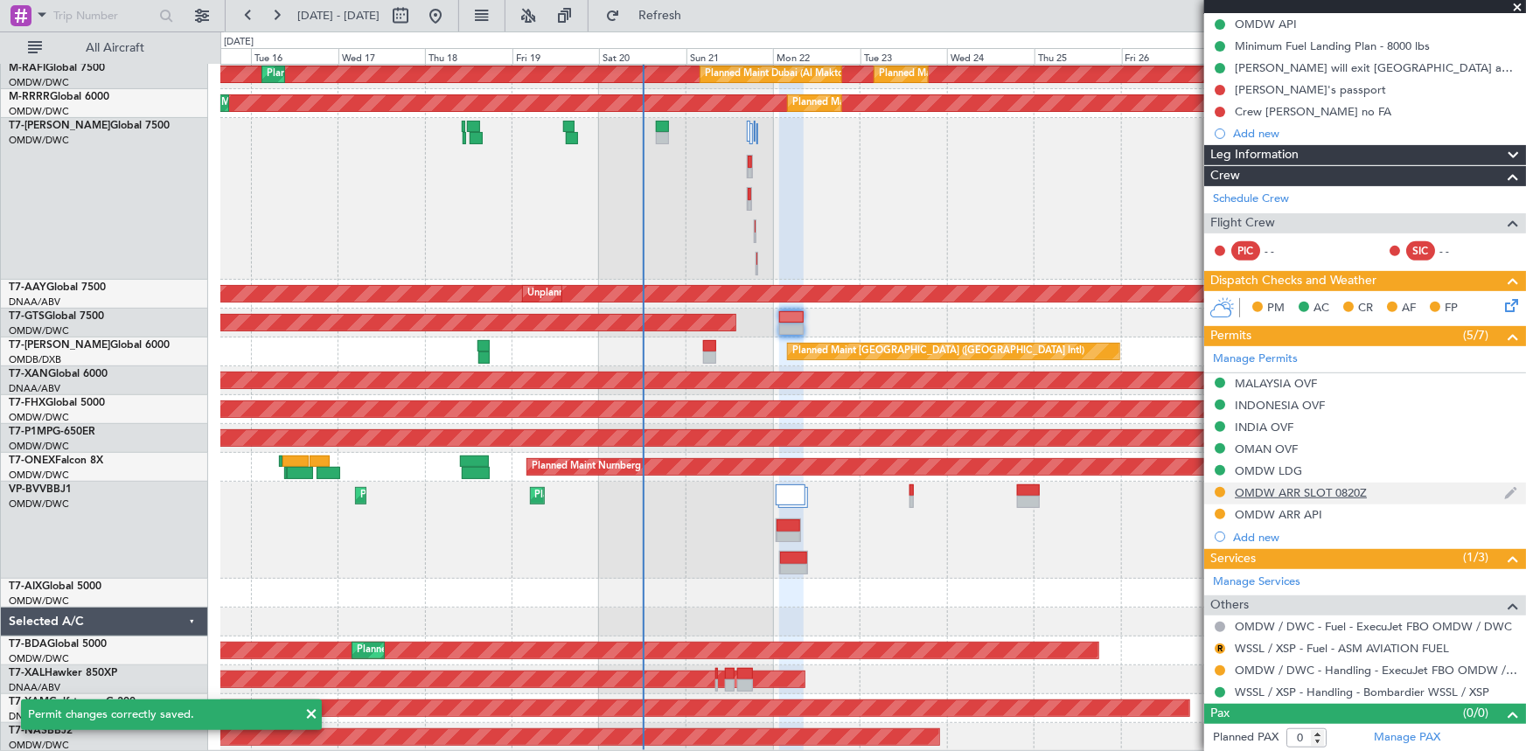
click at [1218, 496] on div at bounding box center [1220, 492] width 14 height 14
click at [1216, 490] on button at bounding box center [1220, 492] width 10 height 10
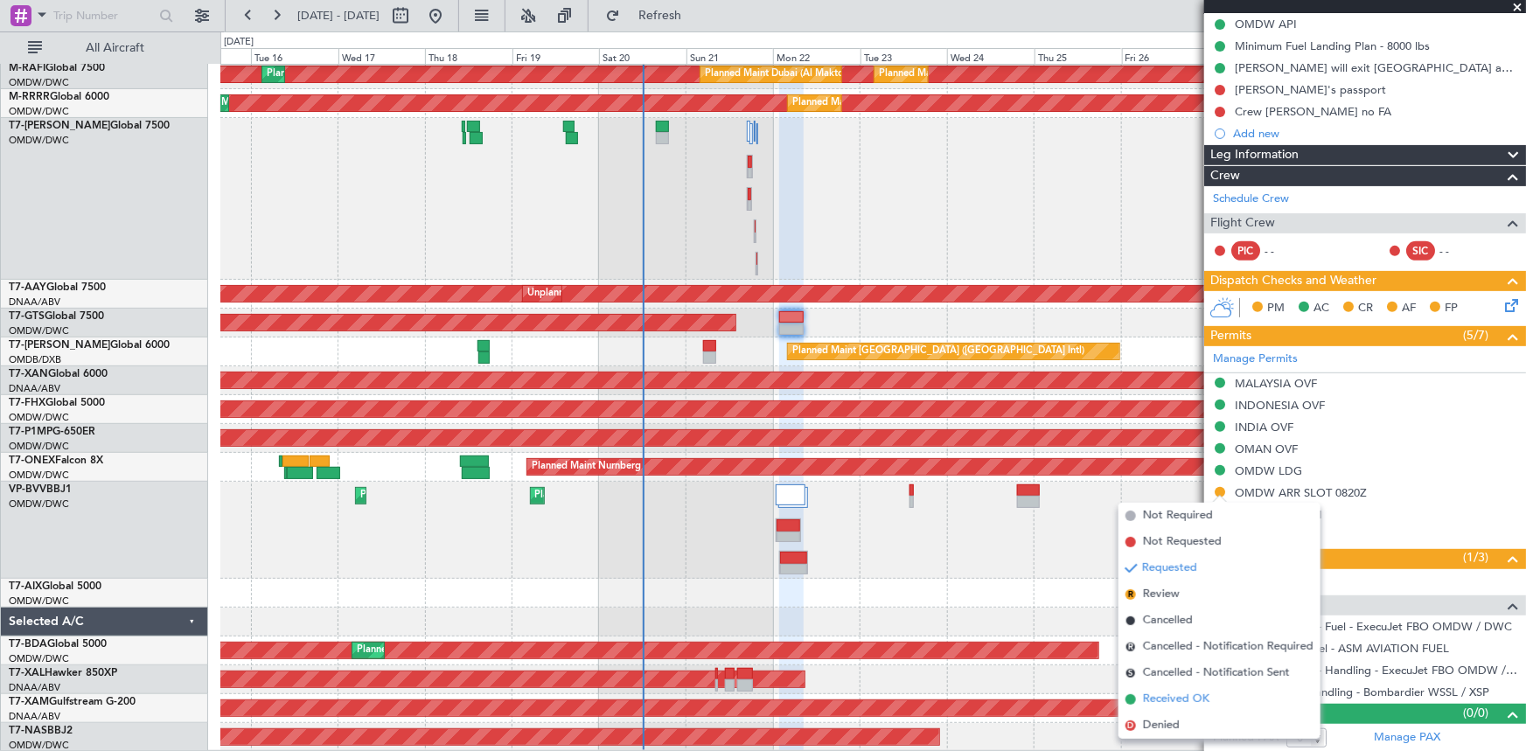
click at [1172, 705] on span "Received OK" at bounding box center [1176, 699] width 66 height 17
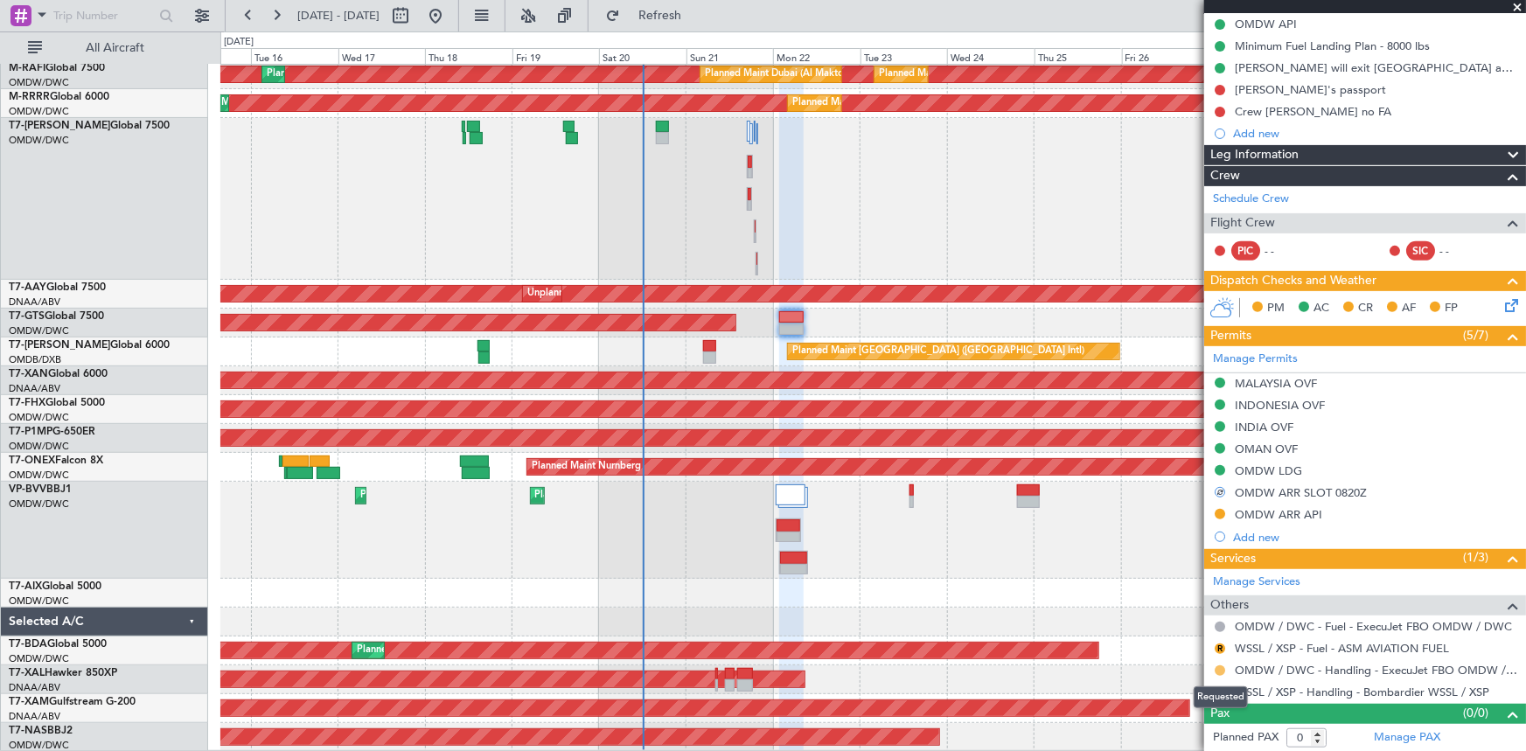
click at [1223, 665] on button at bounding box center [1220, 670] width 10 height 10
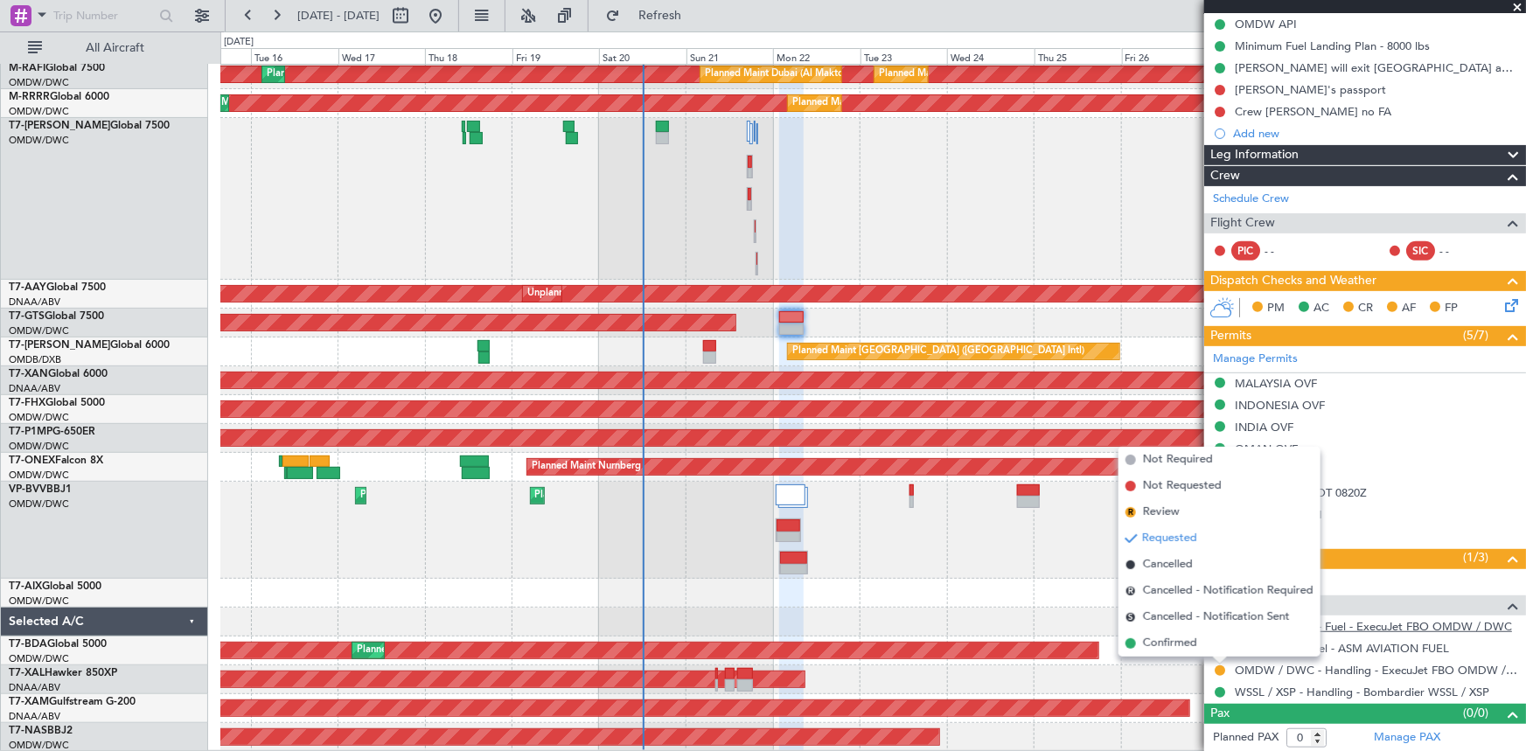
drag, startPoint x: 1164, startPoint y: 639, endPoint x: 1364, endPoint y: 622, distance: 201.0
click at [1165, 640] on span "Confirmed" at bounding box center [1170, 643] width 54 height 17
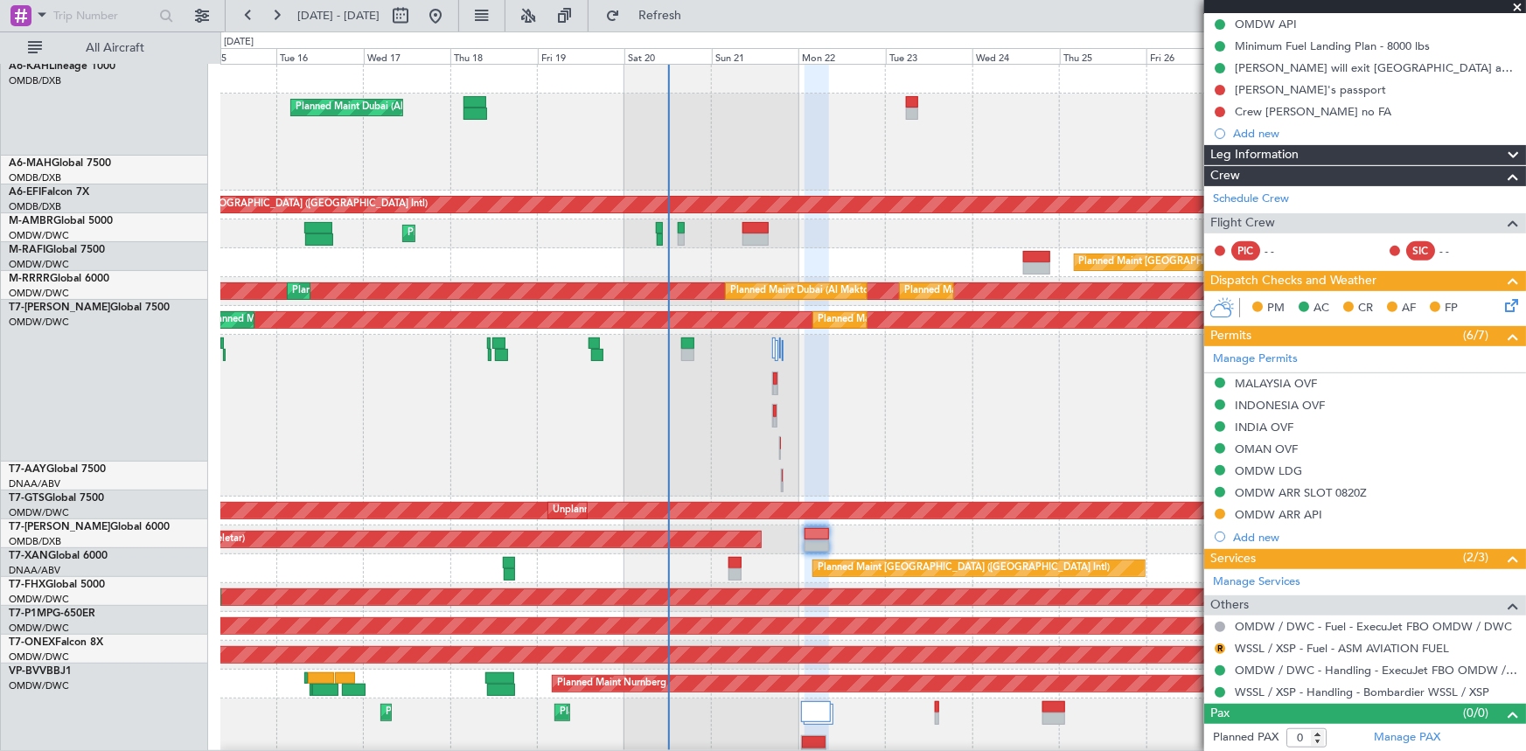
scroll to position [0, 0]
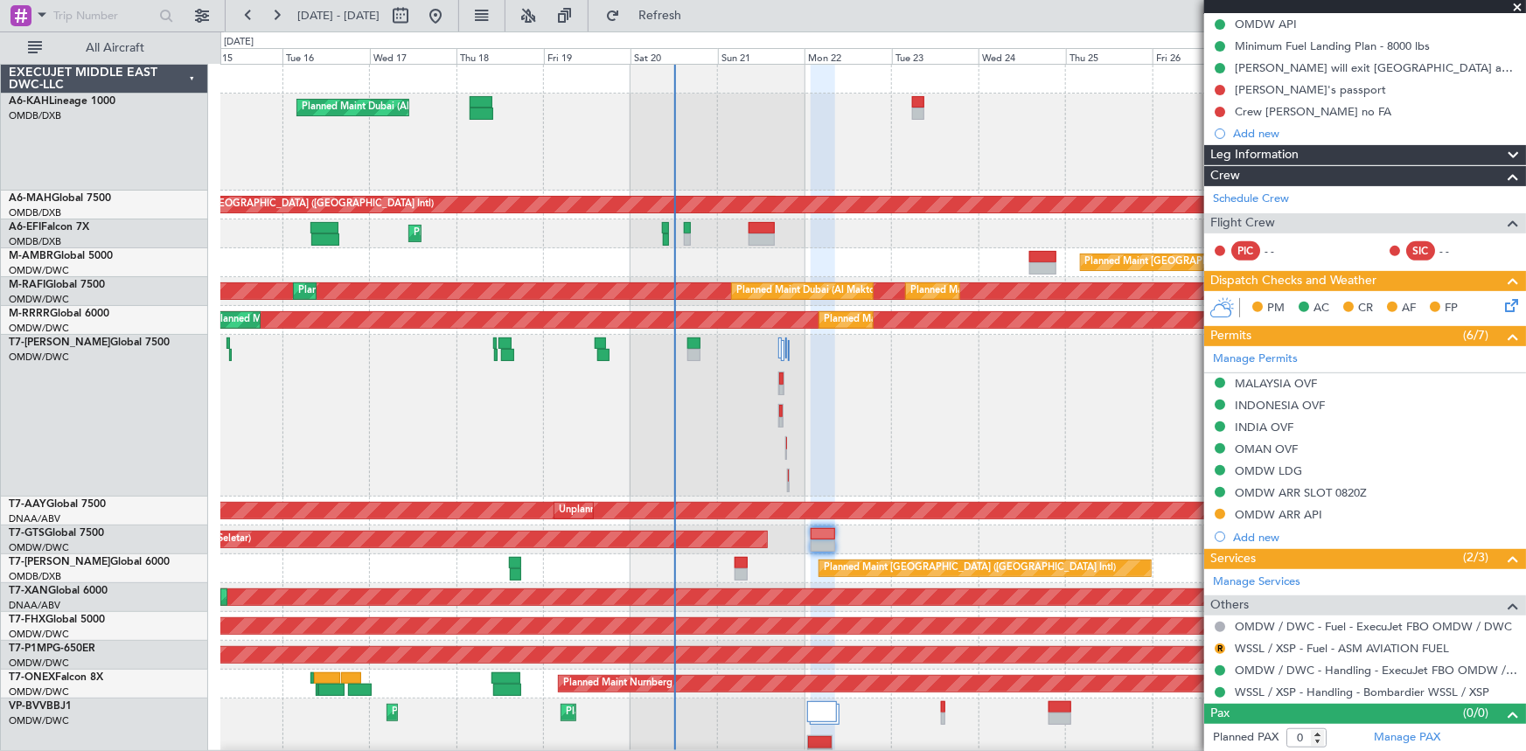
click at [724, 473] on div "Planned Maint Dubai (Al Maktoum Intl)" at bounding box center [872, 416] width 1305 height 162
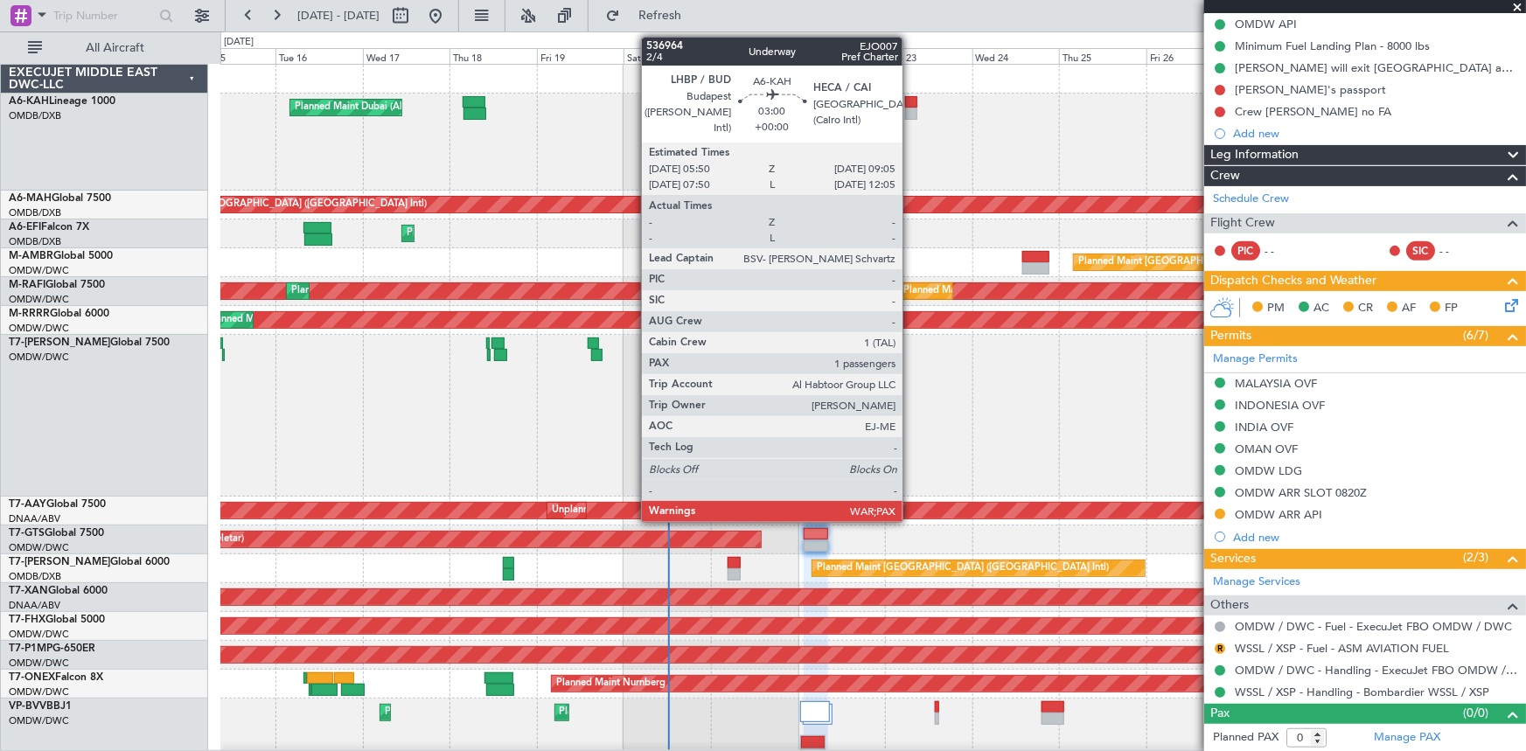
click at [910, 99] on div at bounding box center [911, 102] width 12 height 12
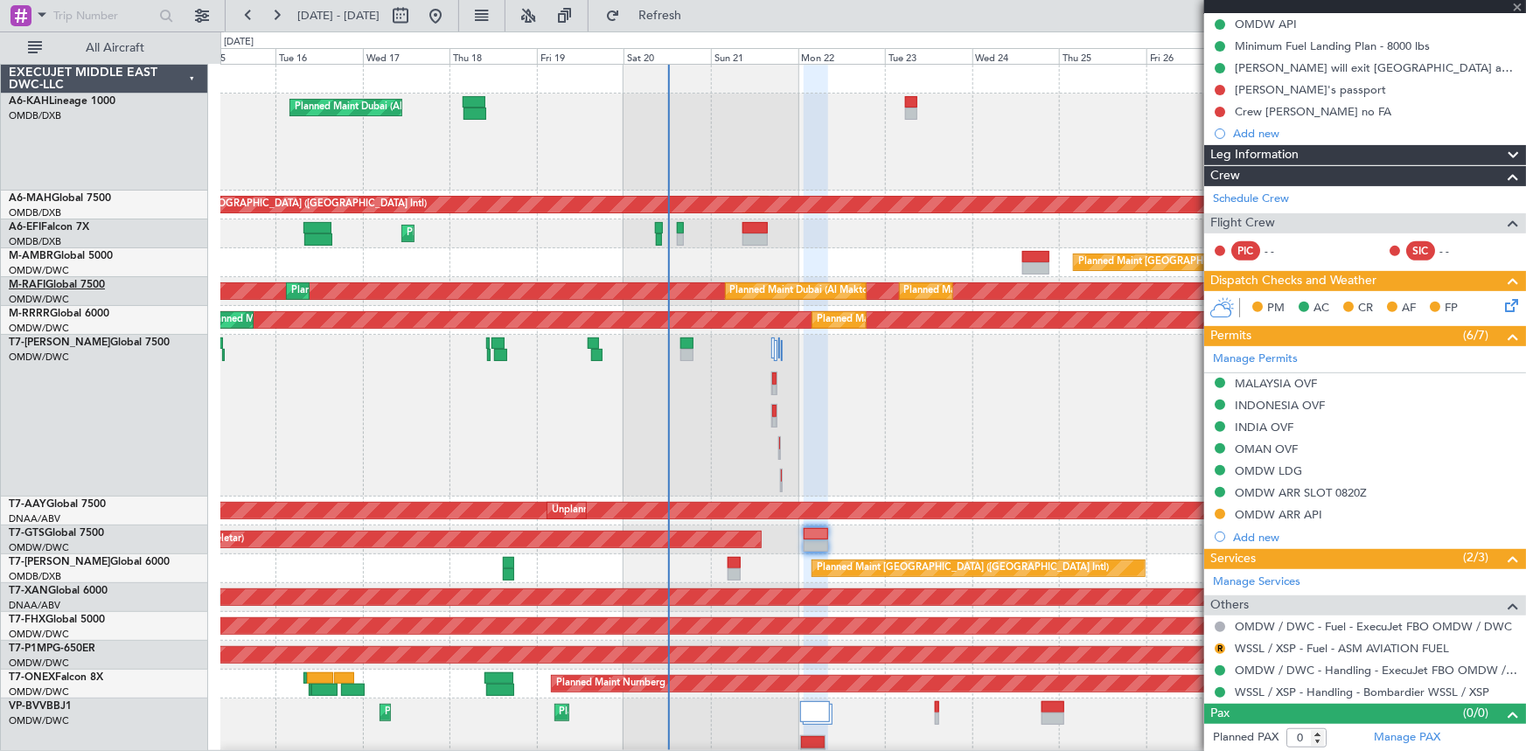
type input "13"
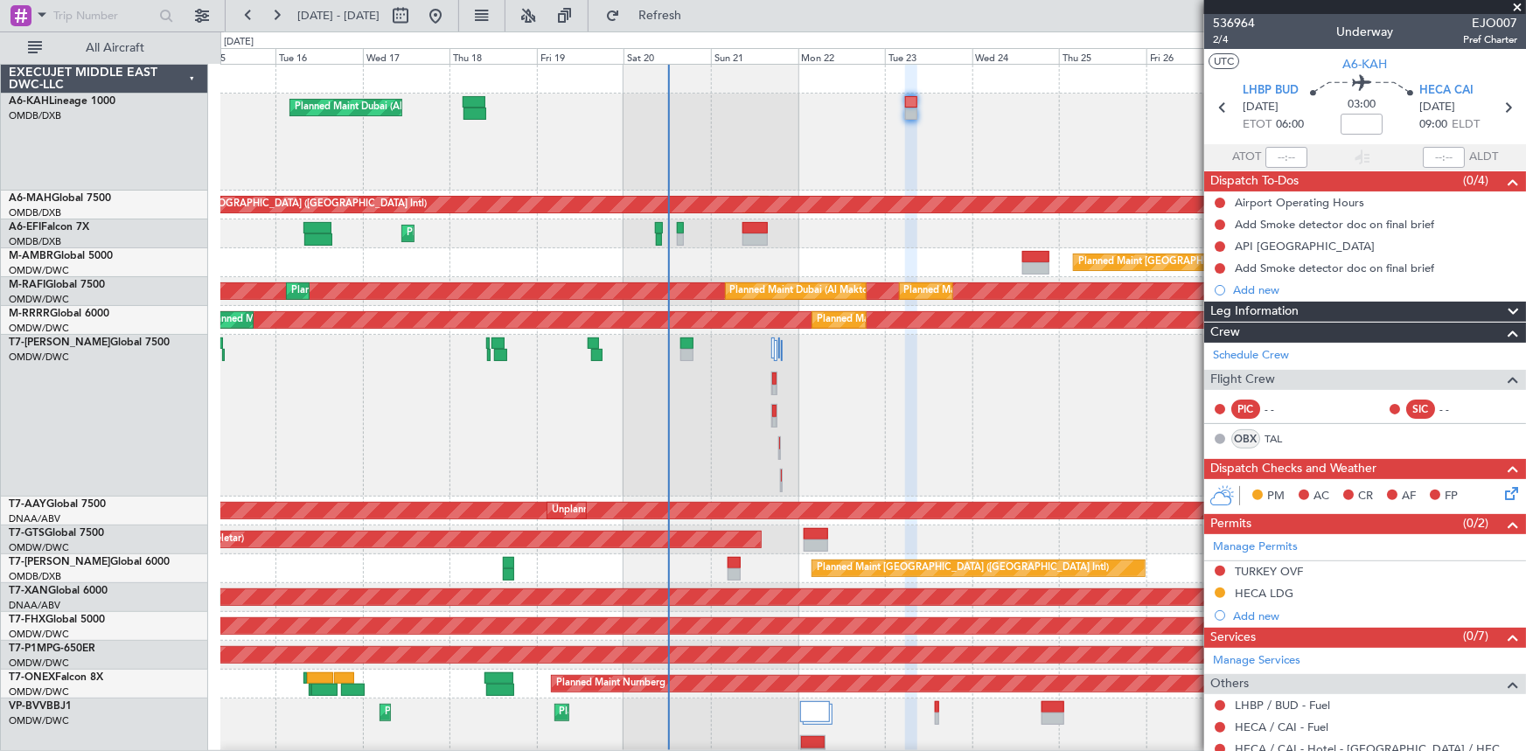
scroll to position [205, 0]
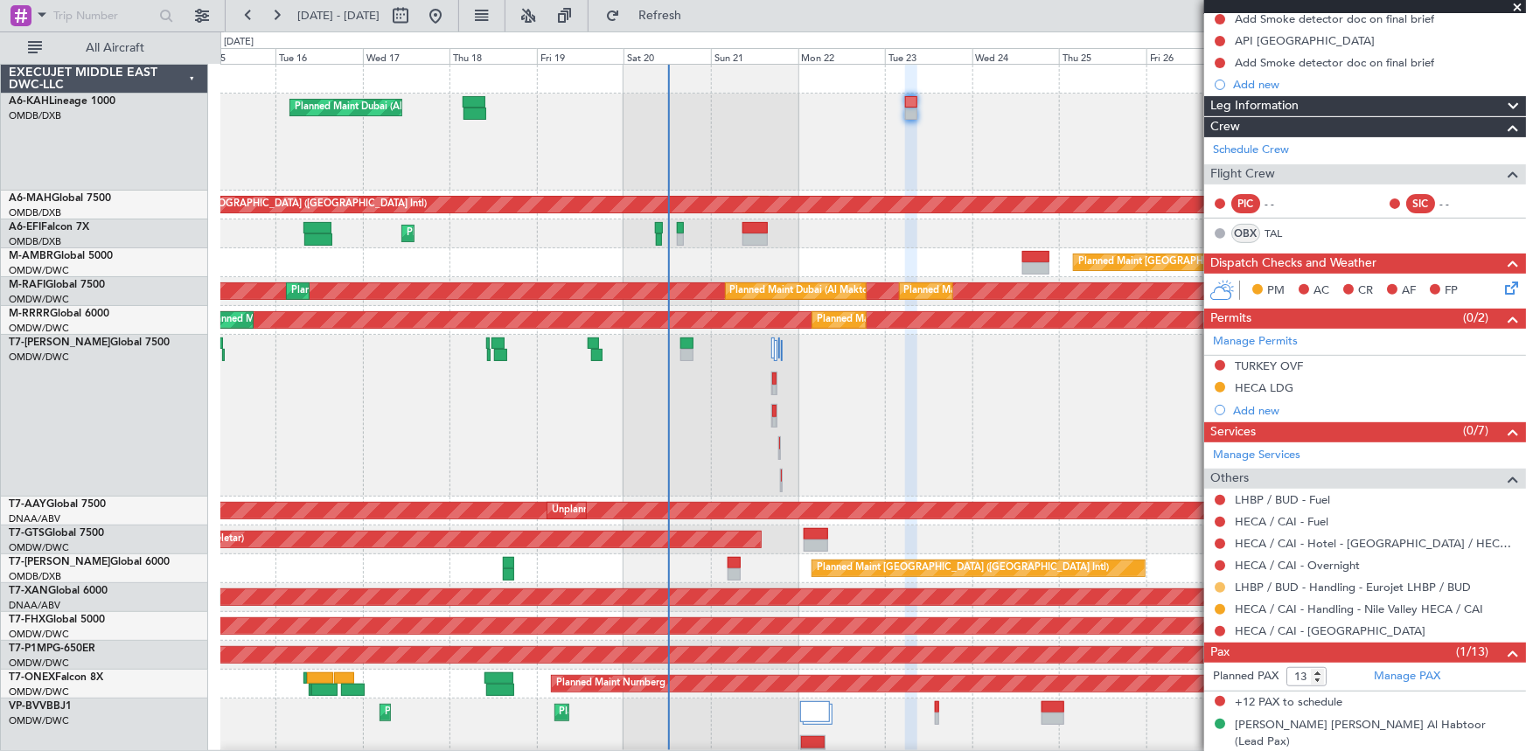
click at [1220, 583] on button at bounding box center [1220, 587] width 10 height 10
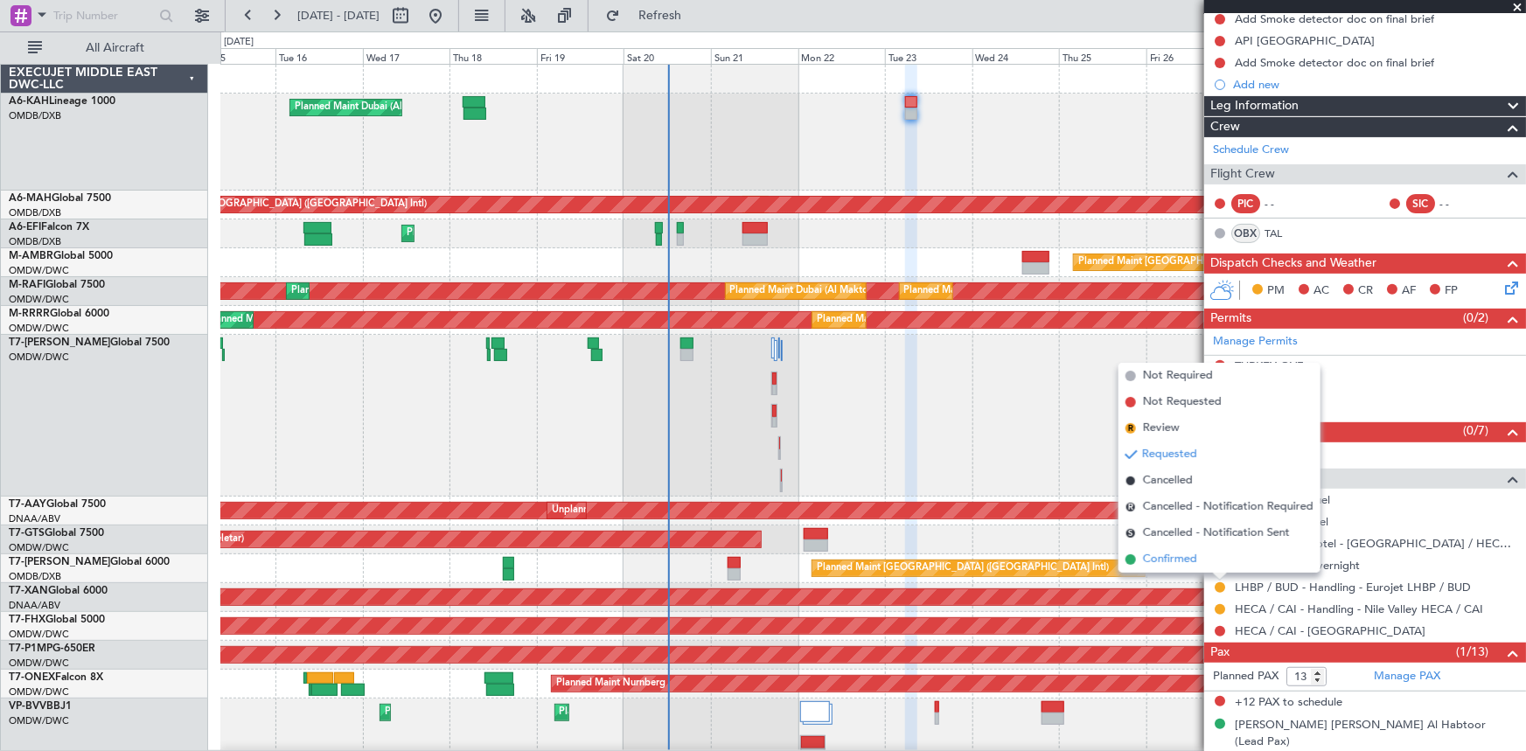
click at [1166, 560] on span "Confirmed" at bounding box center [1170, 559] width 54 height 17
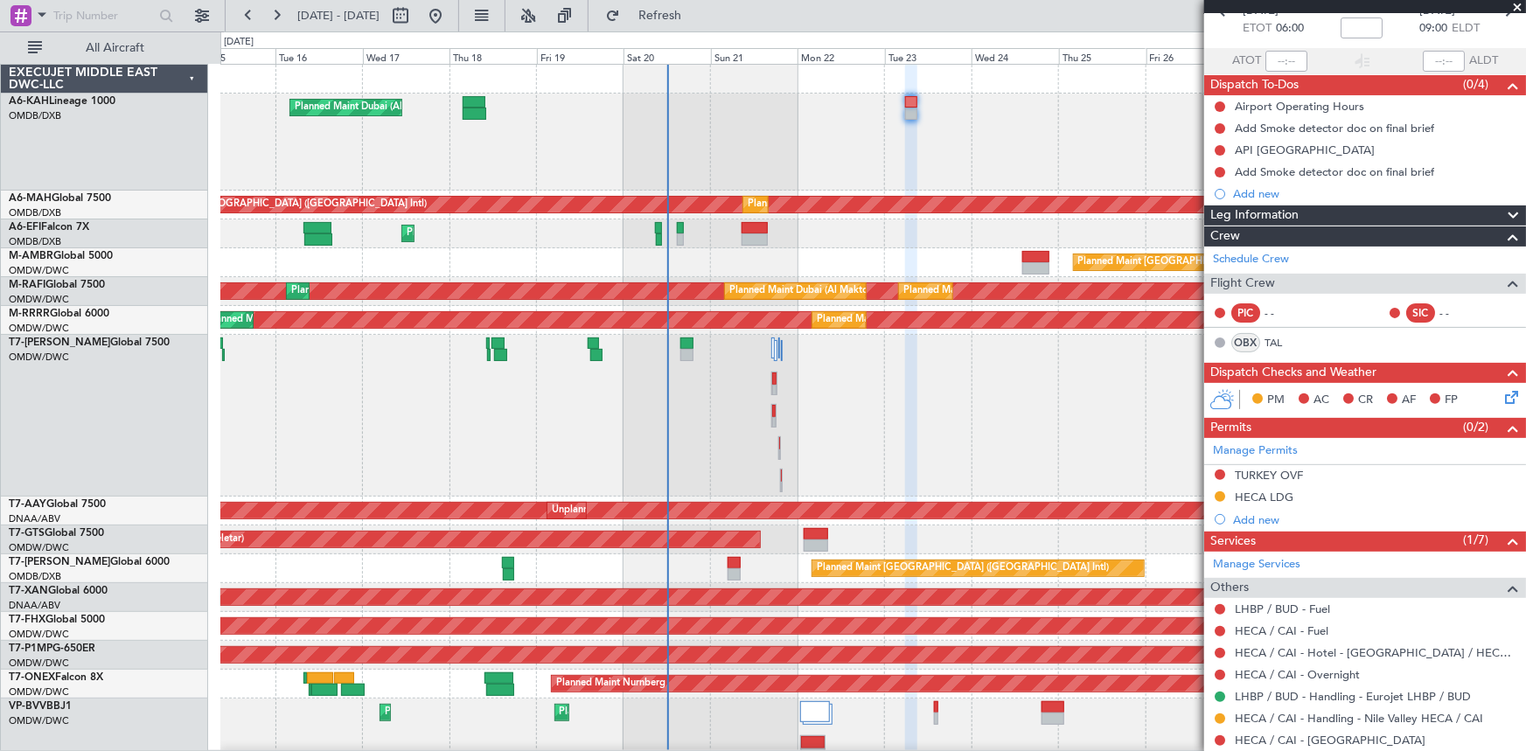
scroll to position [0, 0]
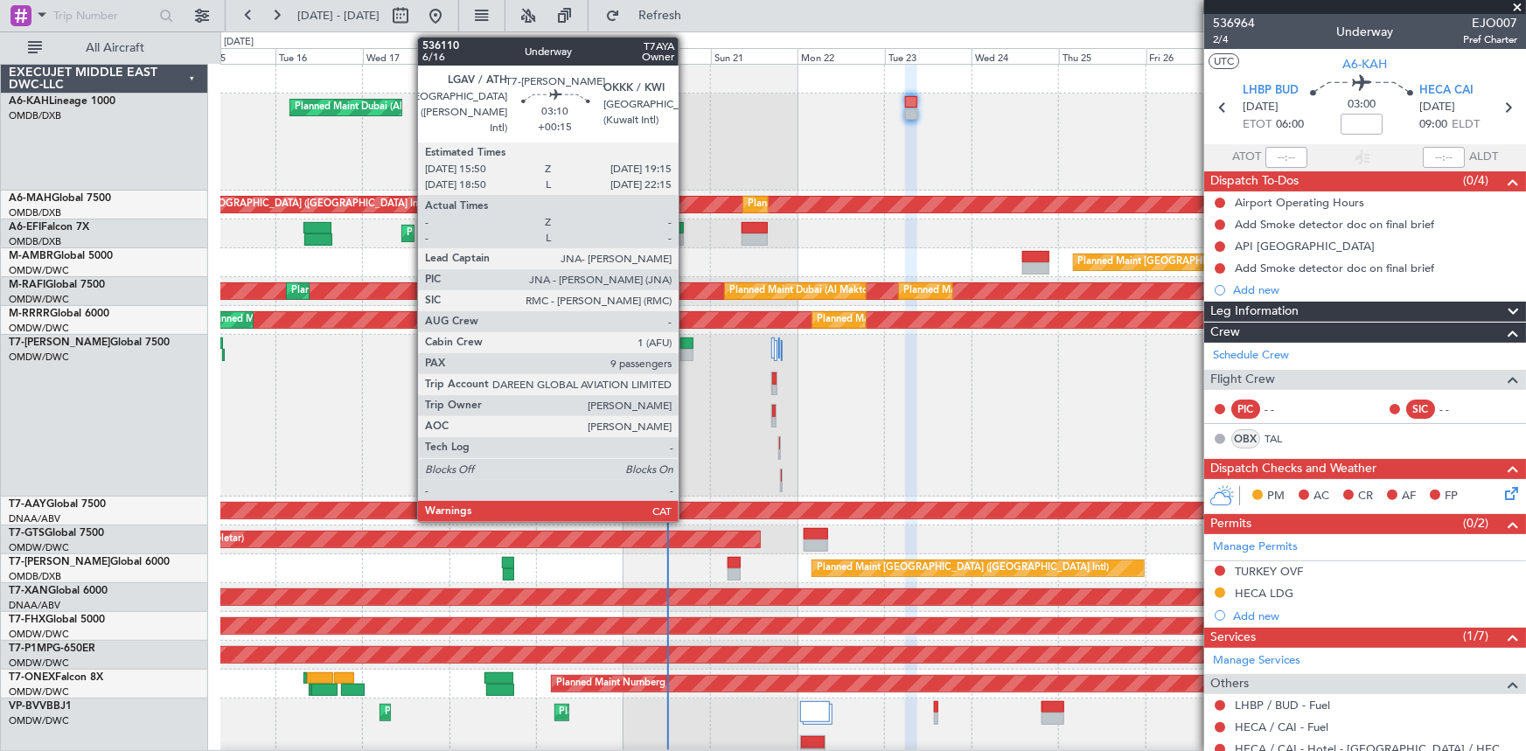
click at [686, 342] on div at bounding box center [686, 344] width 13 height 12
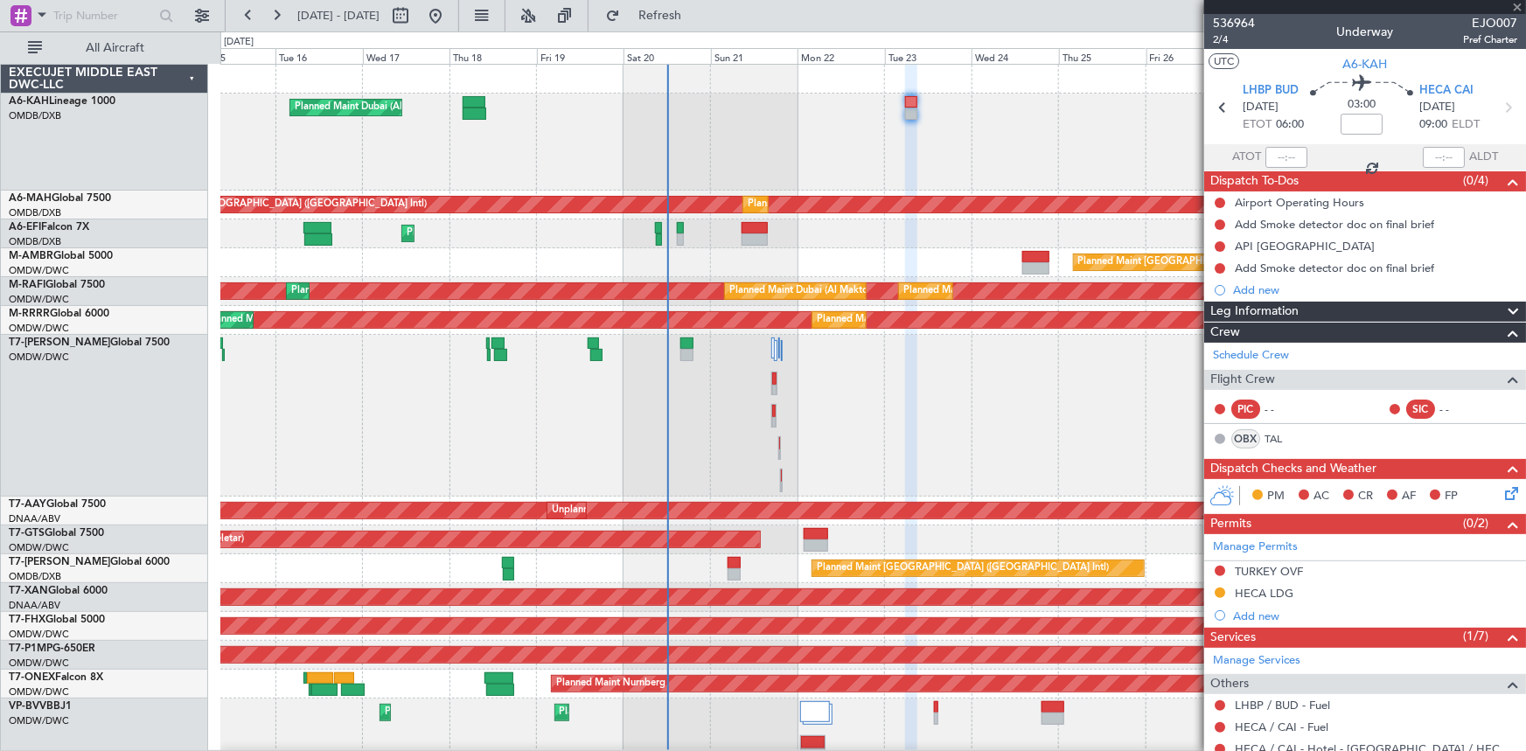
type input "+00:15"
type input "9"
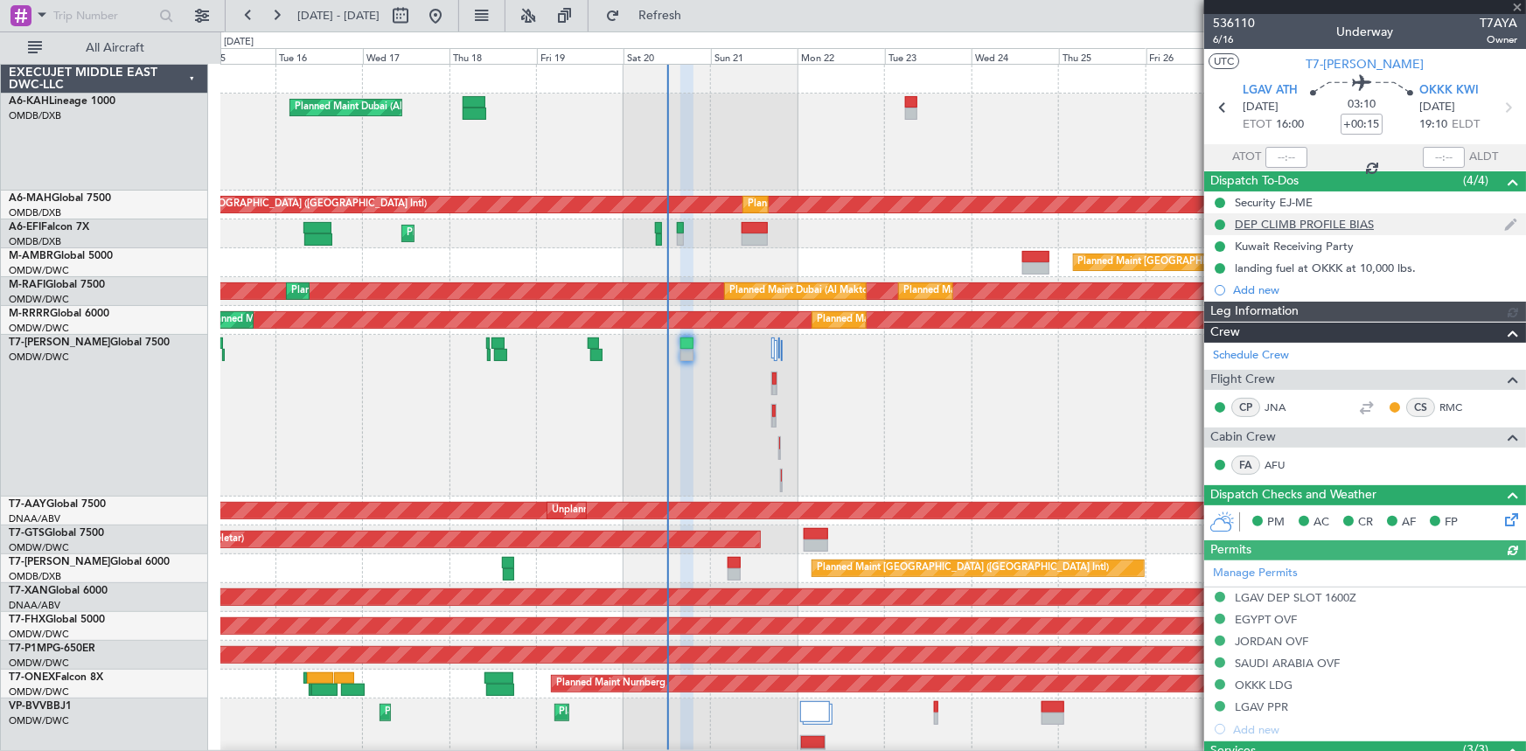
type input "[PERSON_NAME] ([PERSON_NAME])"
type input "7307"
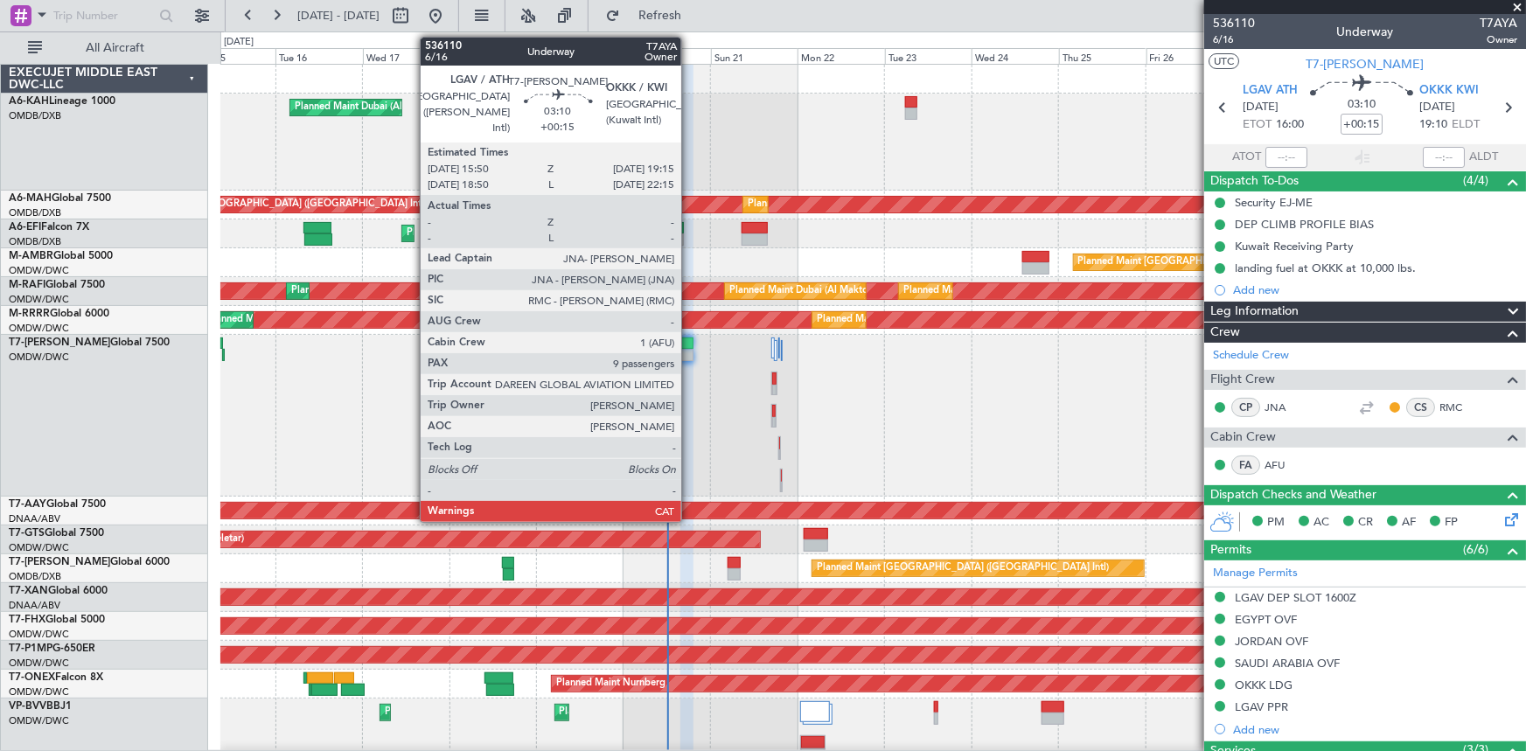
click at [689, 345] on div at bounding box center [686, 344] width 13 height 12
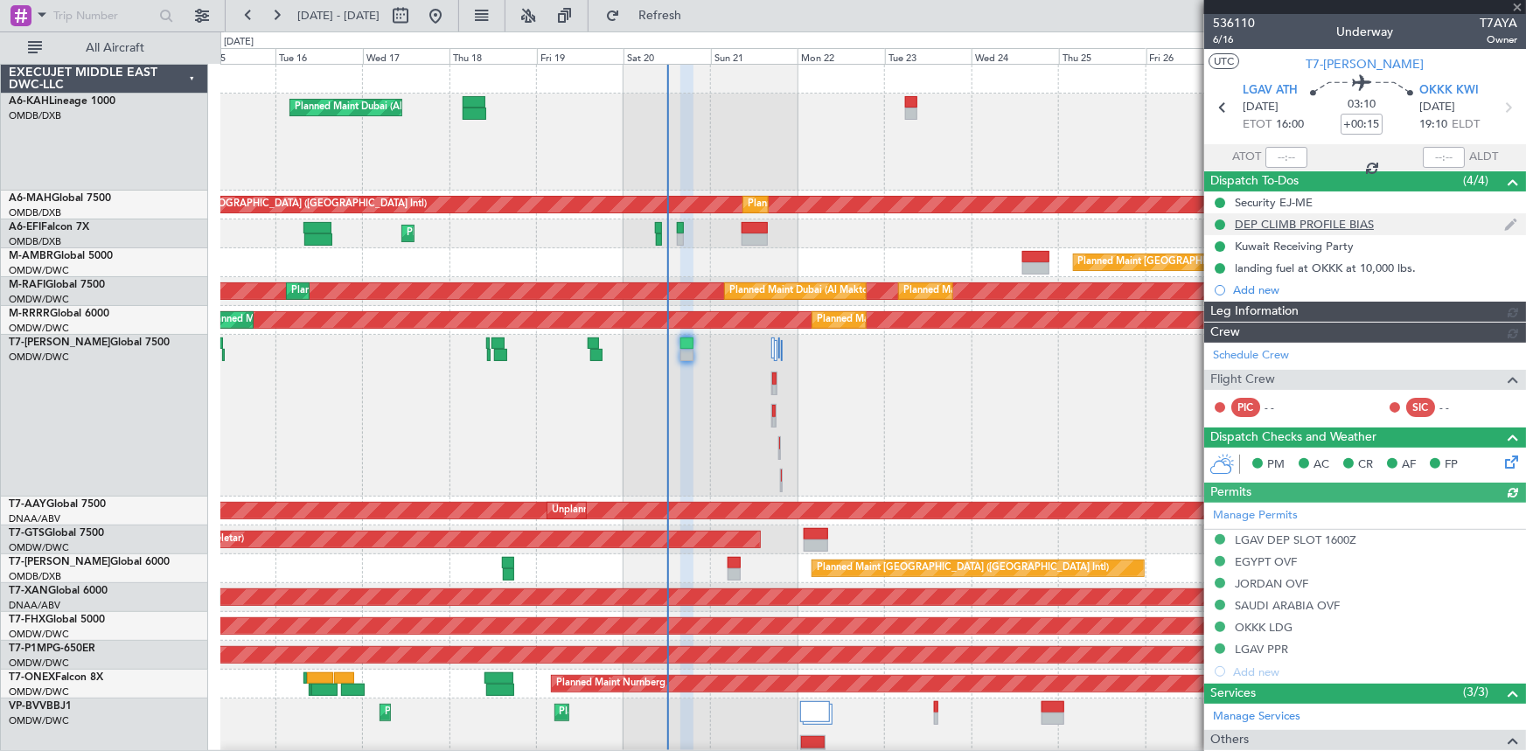
type input "[PERSON_NAME] ([PERSON_NAME])"
type input "7307"
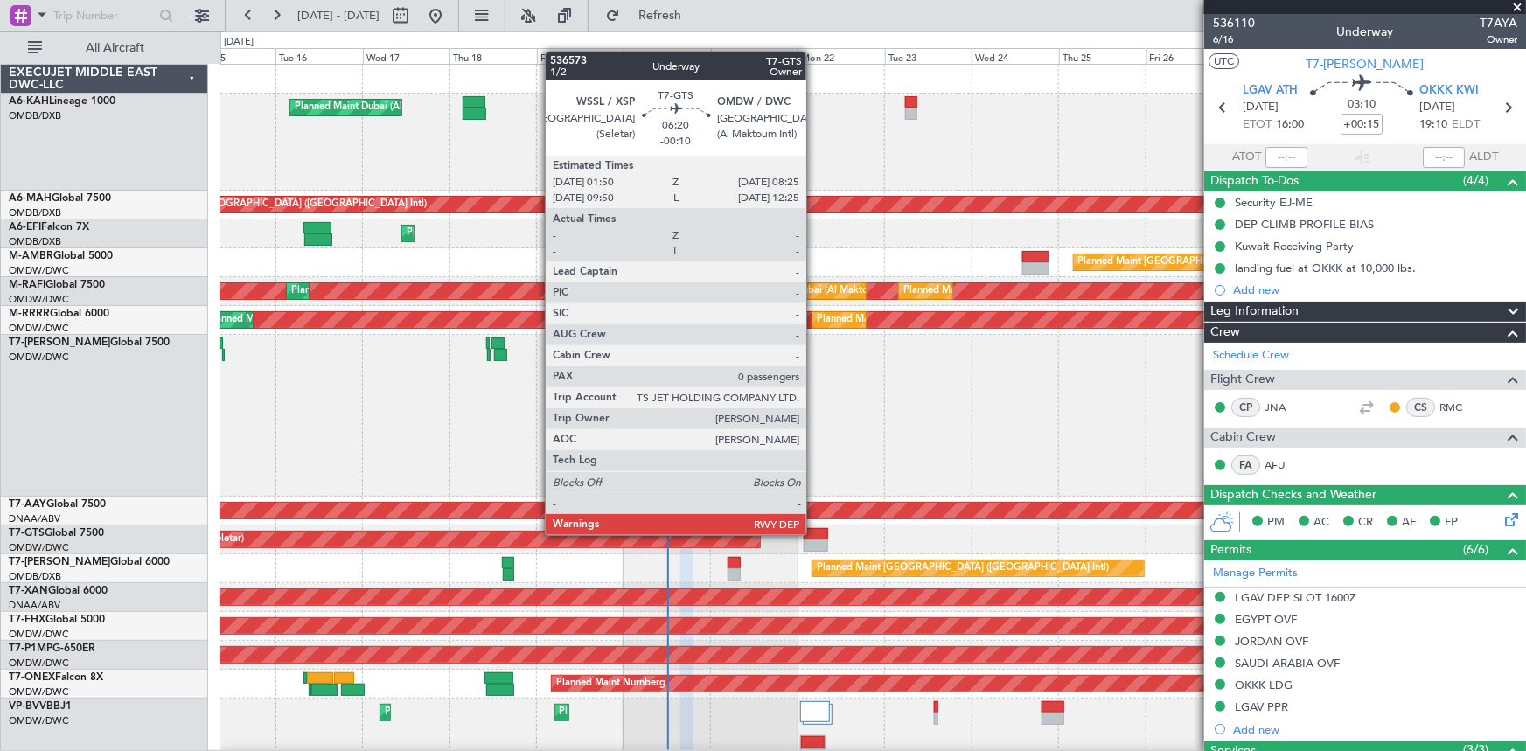
click at [814, 533] on div at bounding box center [816, 534] width 24 height 12
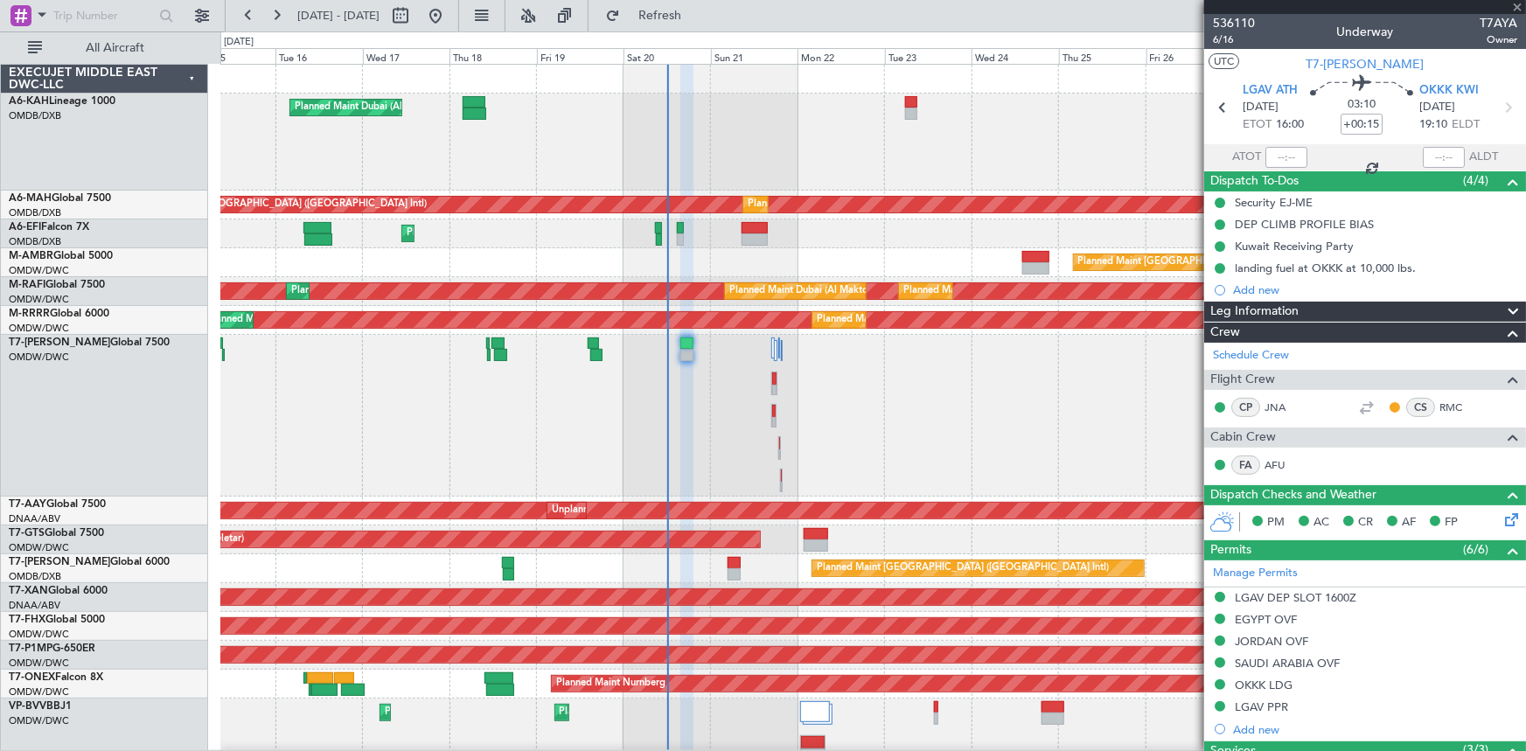
type input "-00:10"
type input "0"
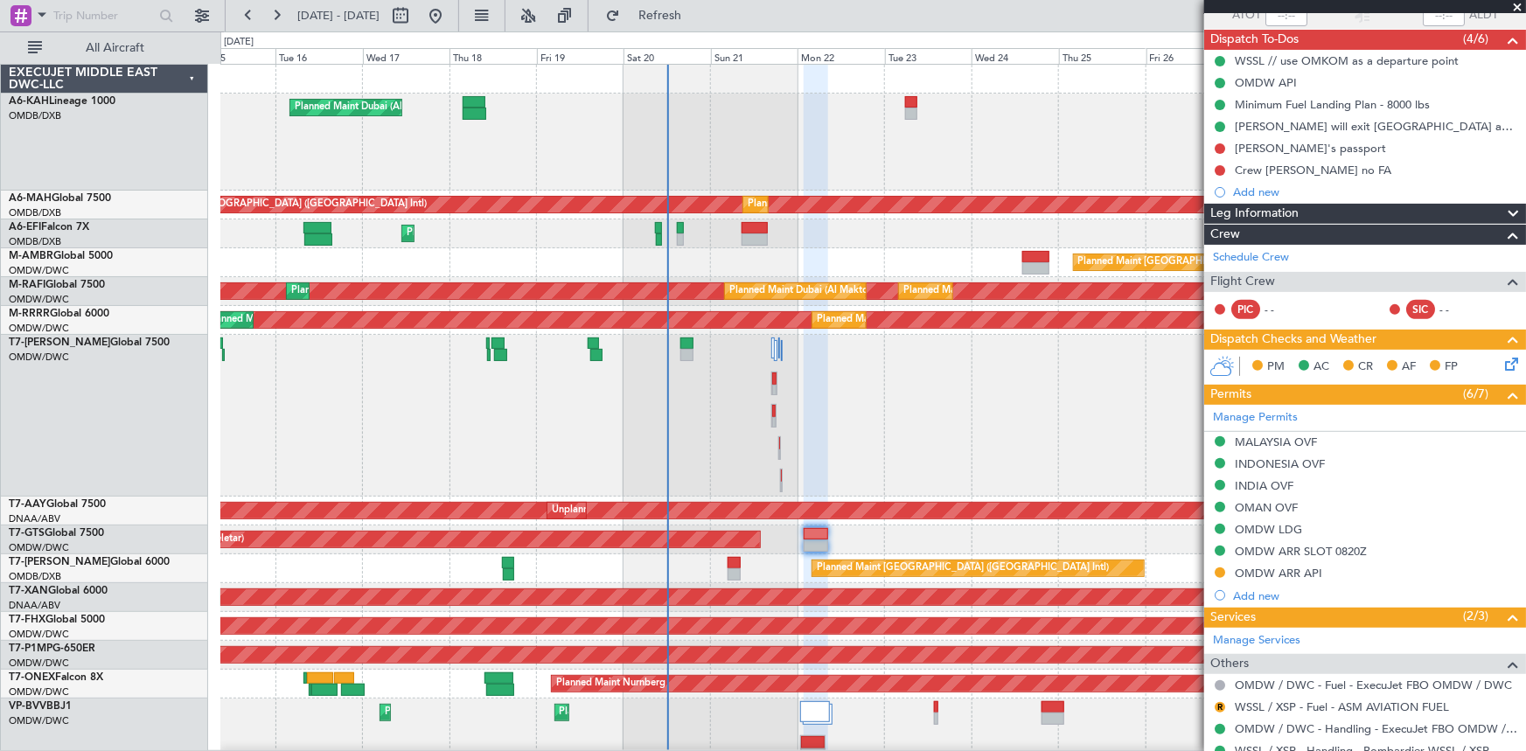
scroll to position [200, 0]
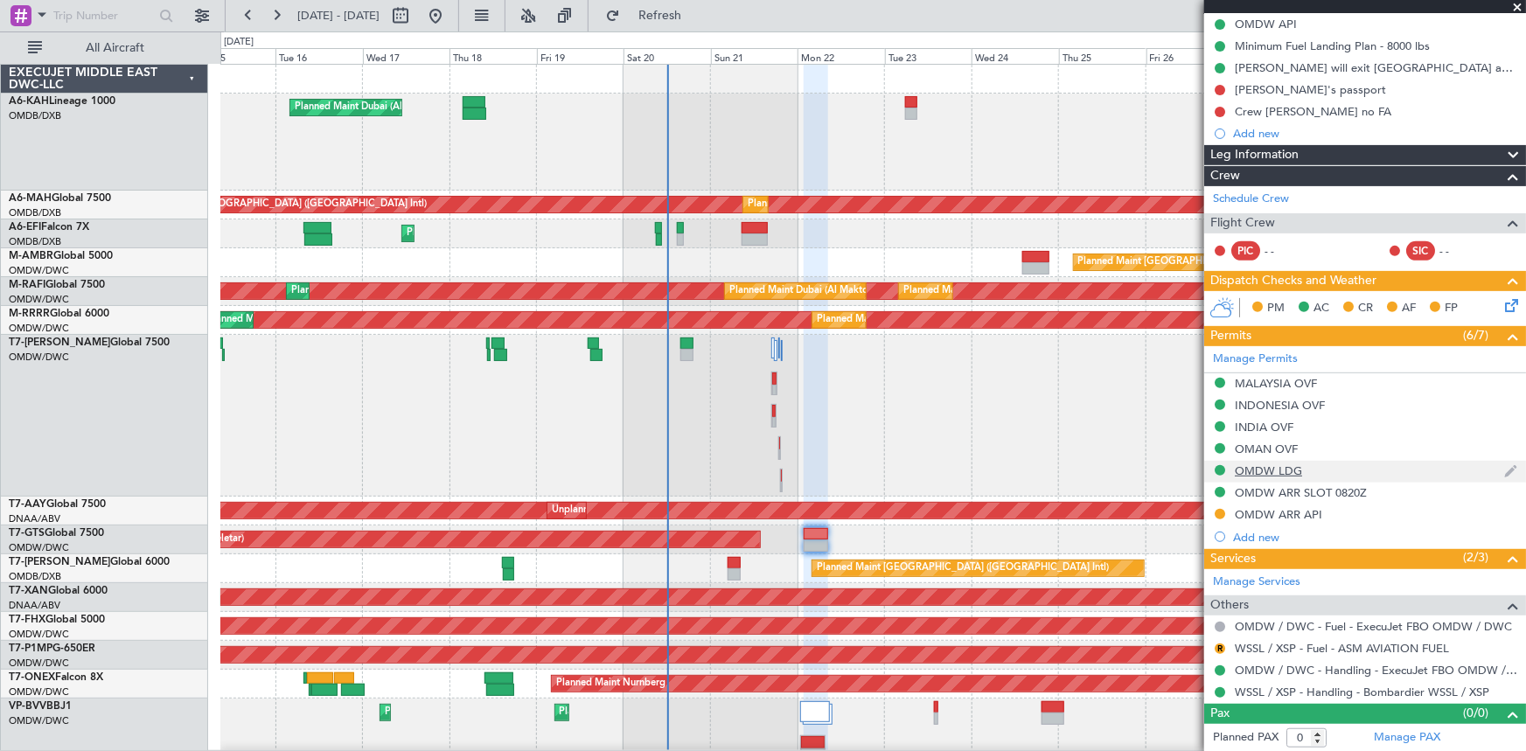
click at [1267, 466] on div "OMDW LDG" at bounding box center [1268, 470] width 67 height 15
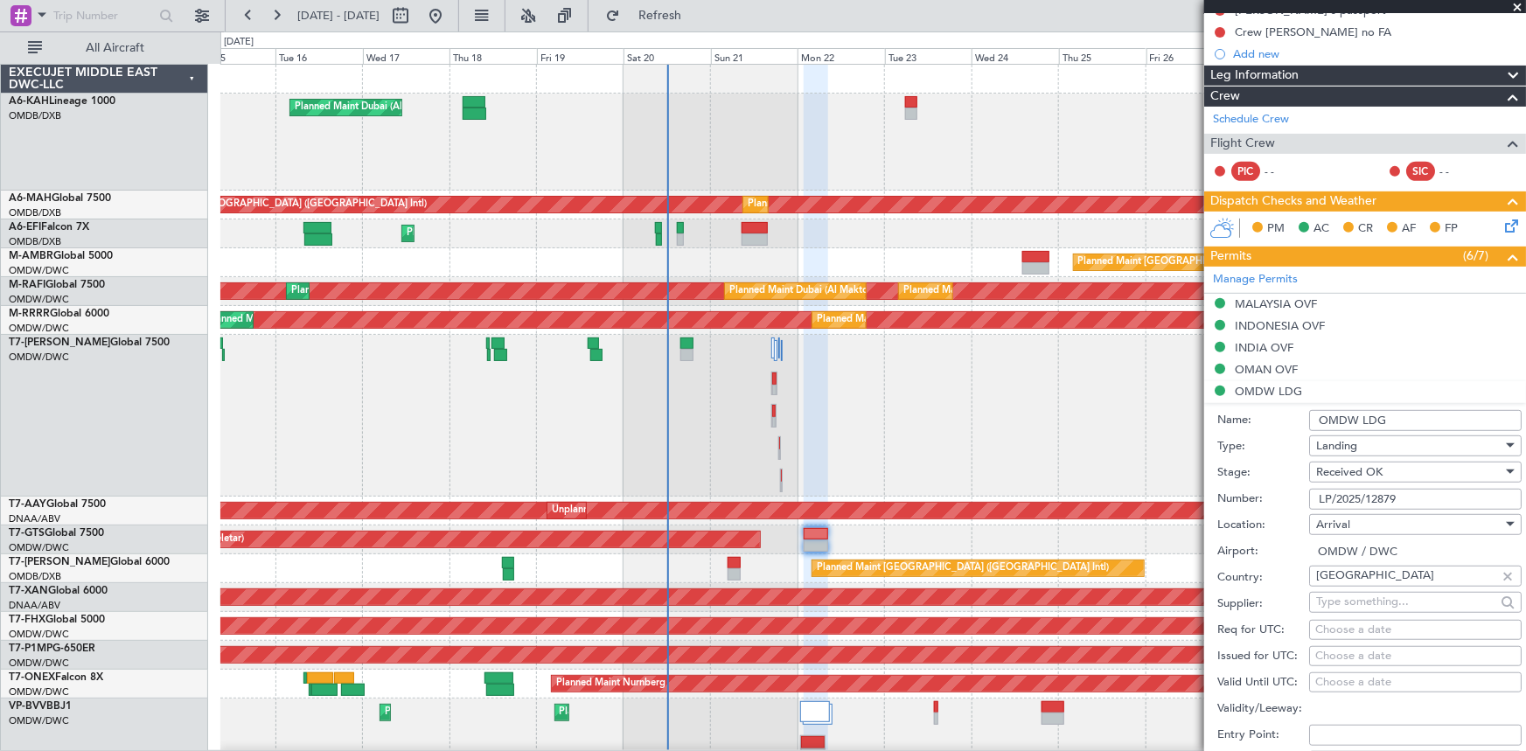
scroll to position [359, 0]
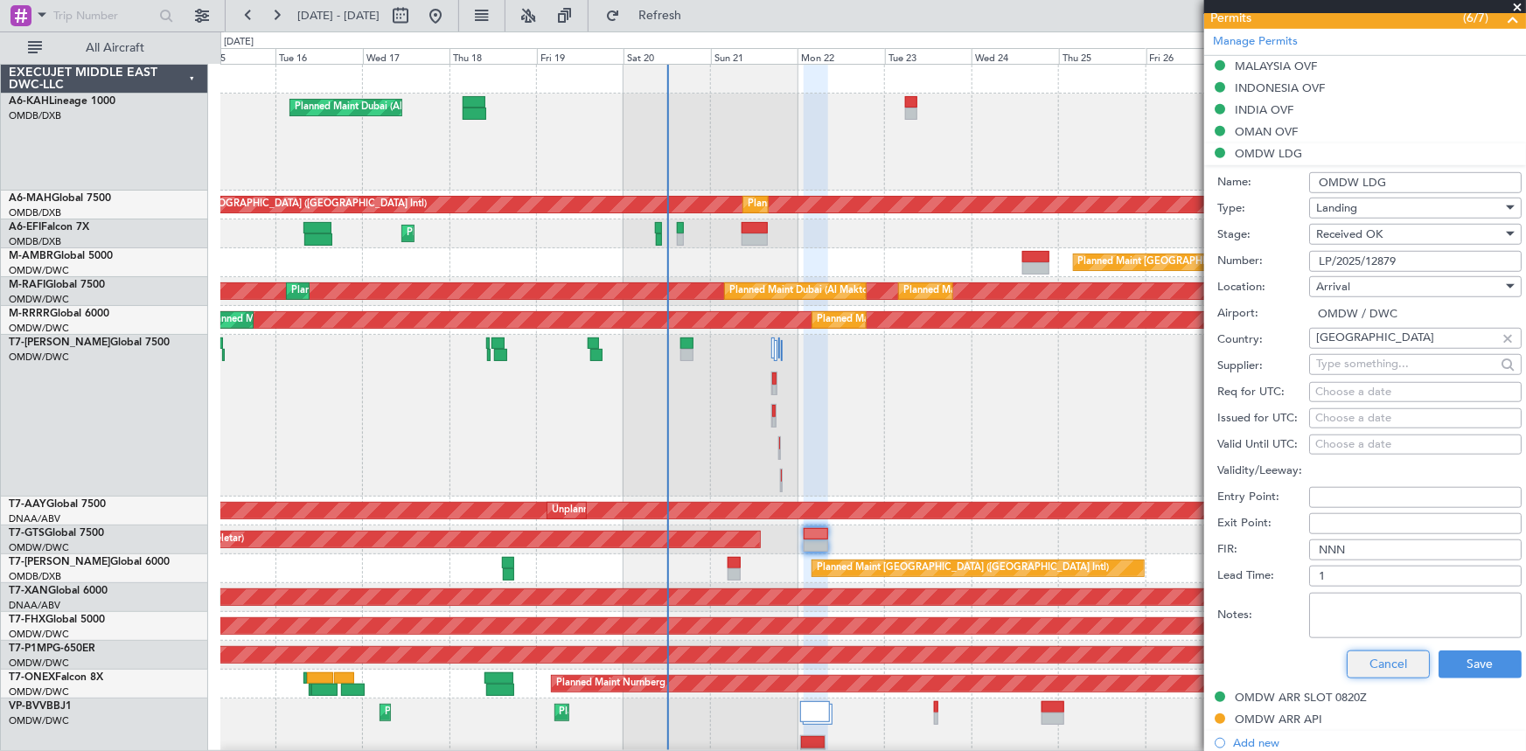
click at [1382, 665] on button "Cancel" at bounding box center [1388, 665] width 83 height 28
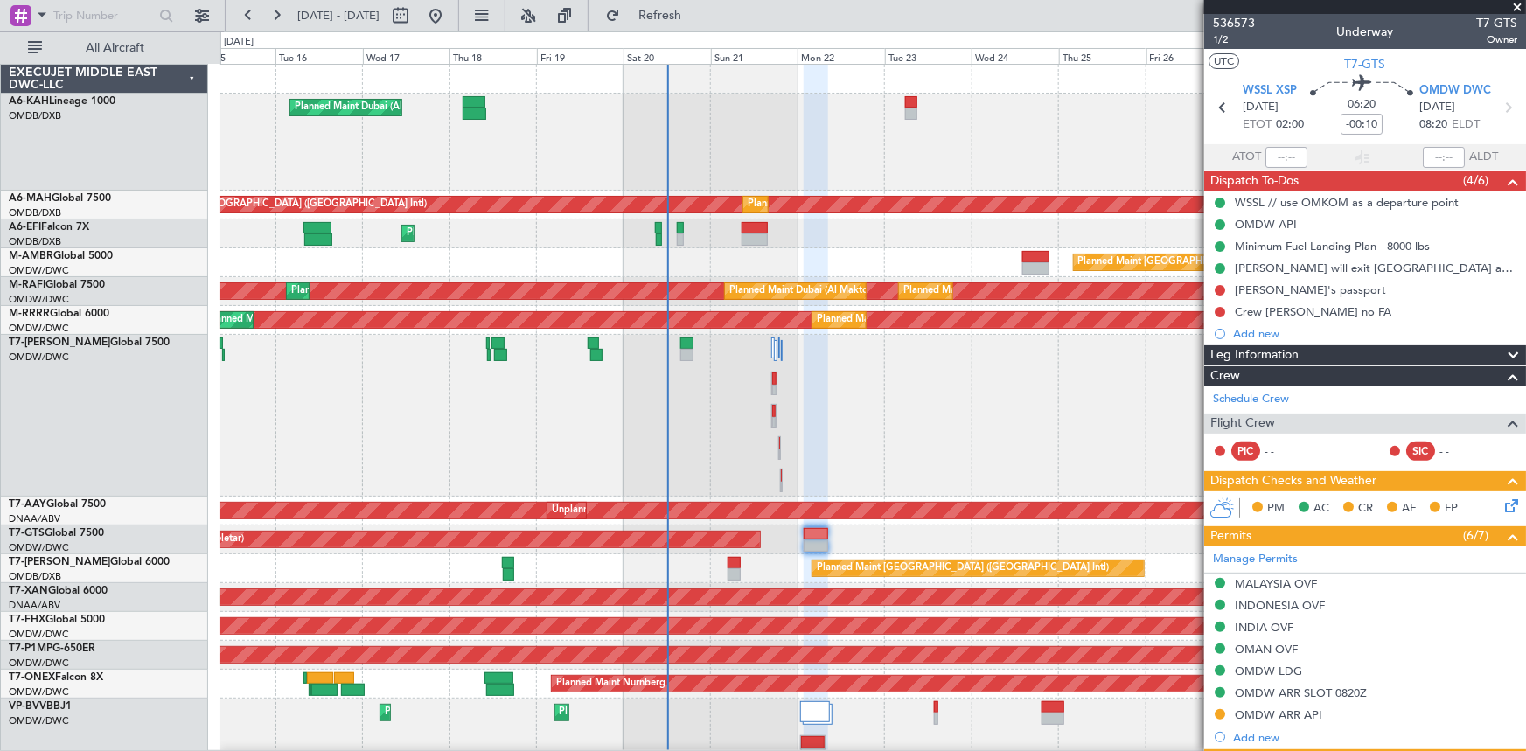
scroll to position [200, 0]
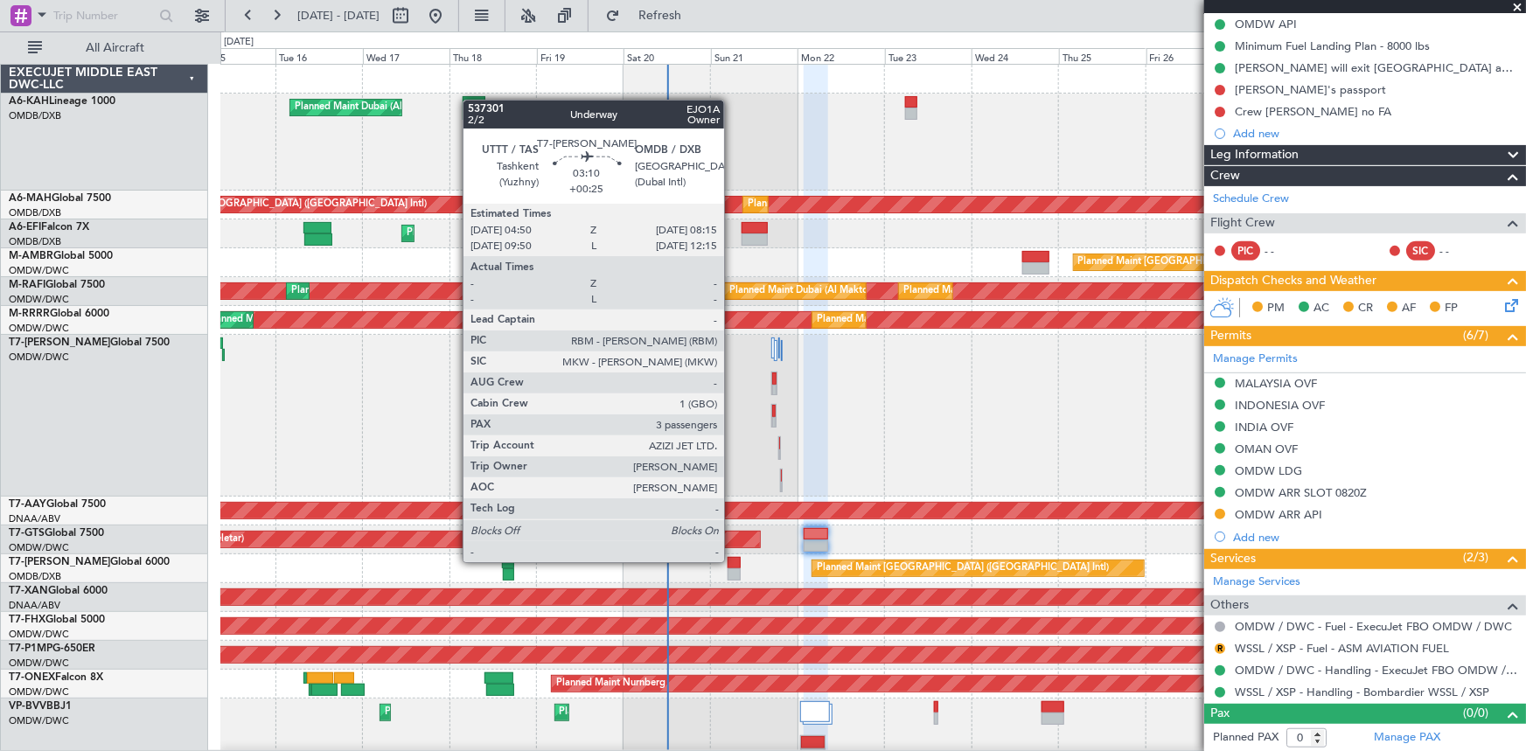
click at [734, 561] on div at bounding box center [734, 563] width 13 height 12
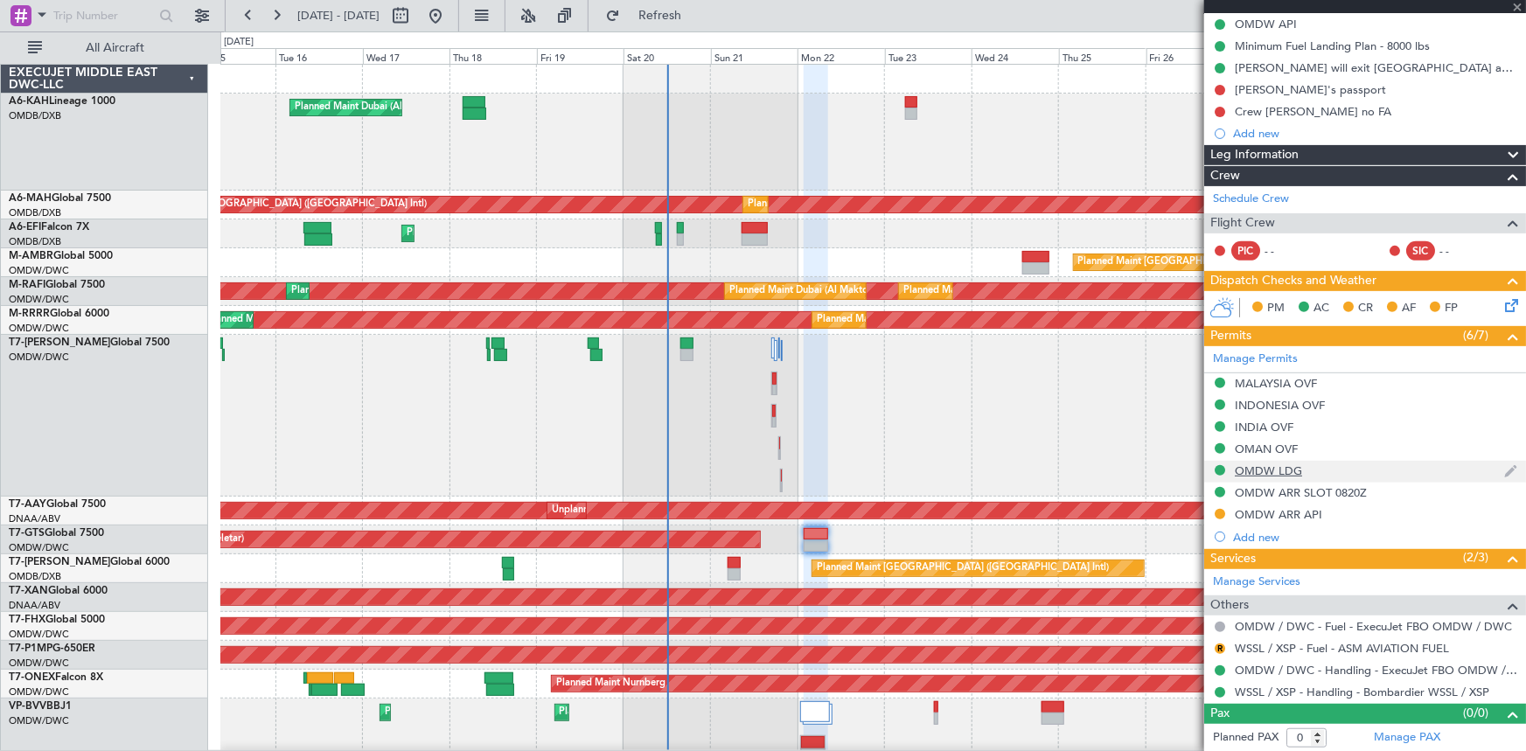
type input "+00:25"
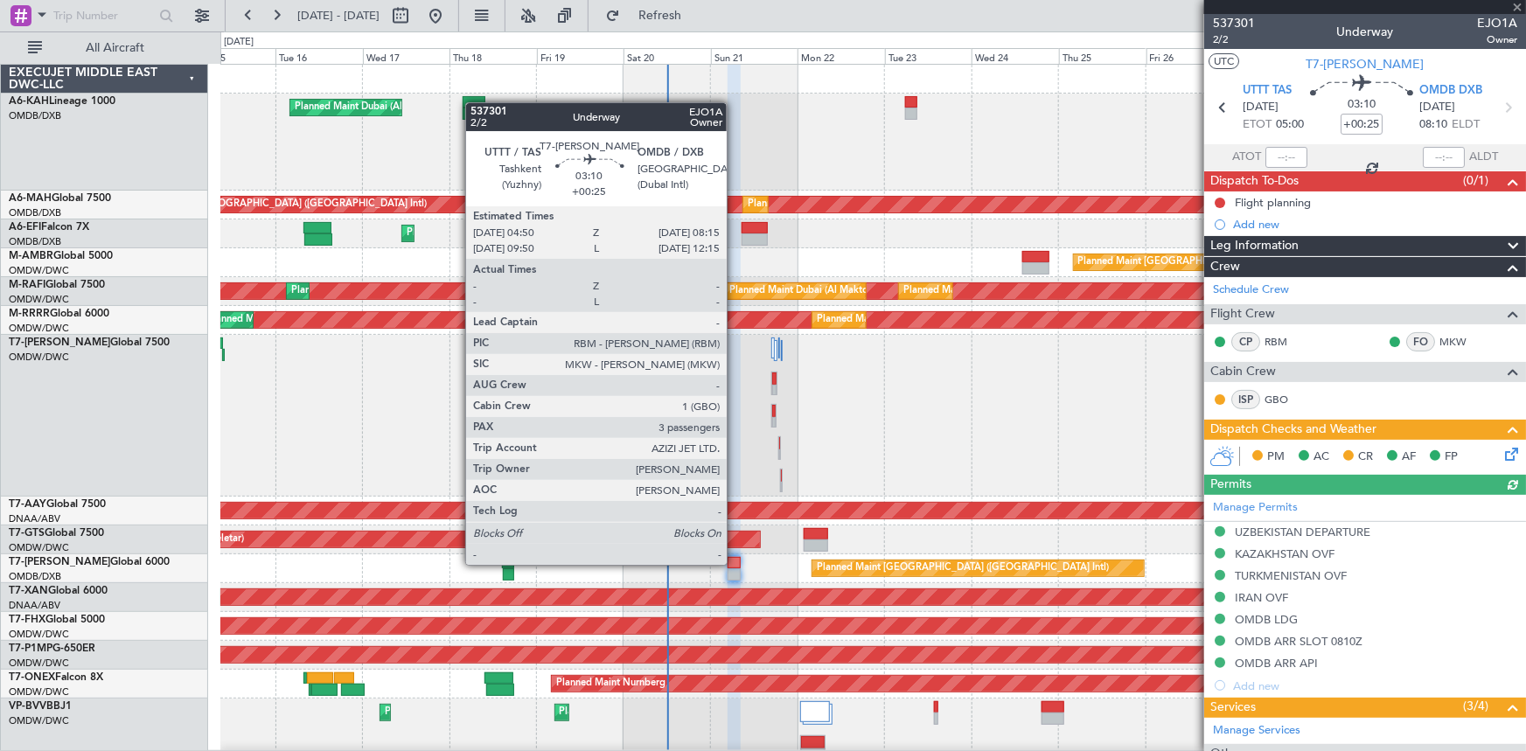
click at [733, 563] on div at bounding box center [734, 563] width 13 height 12
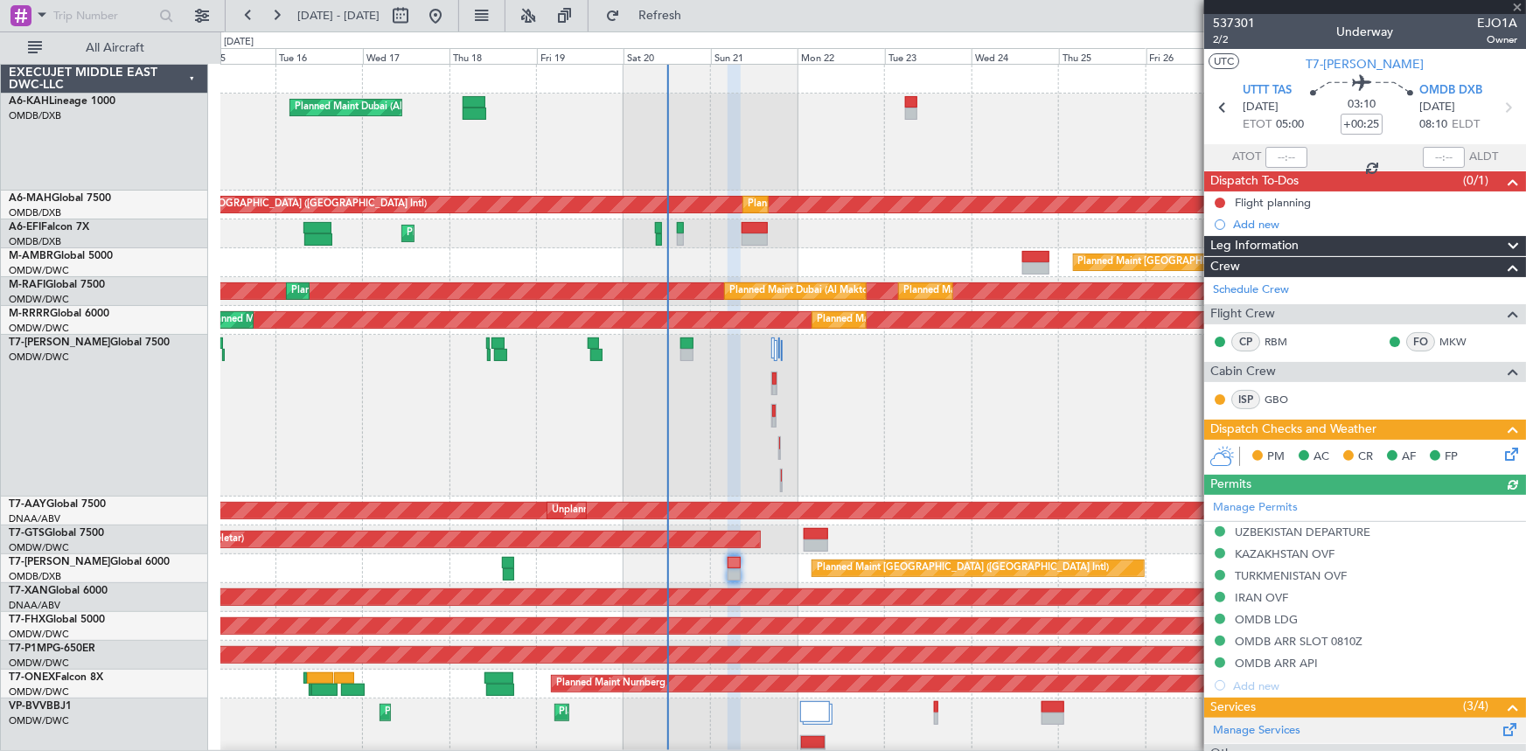
scroll to position [289, 0]
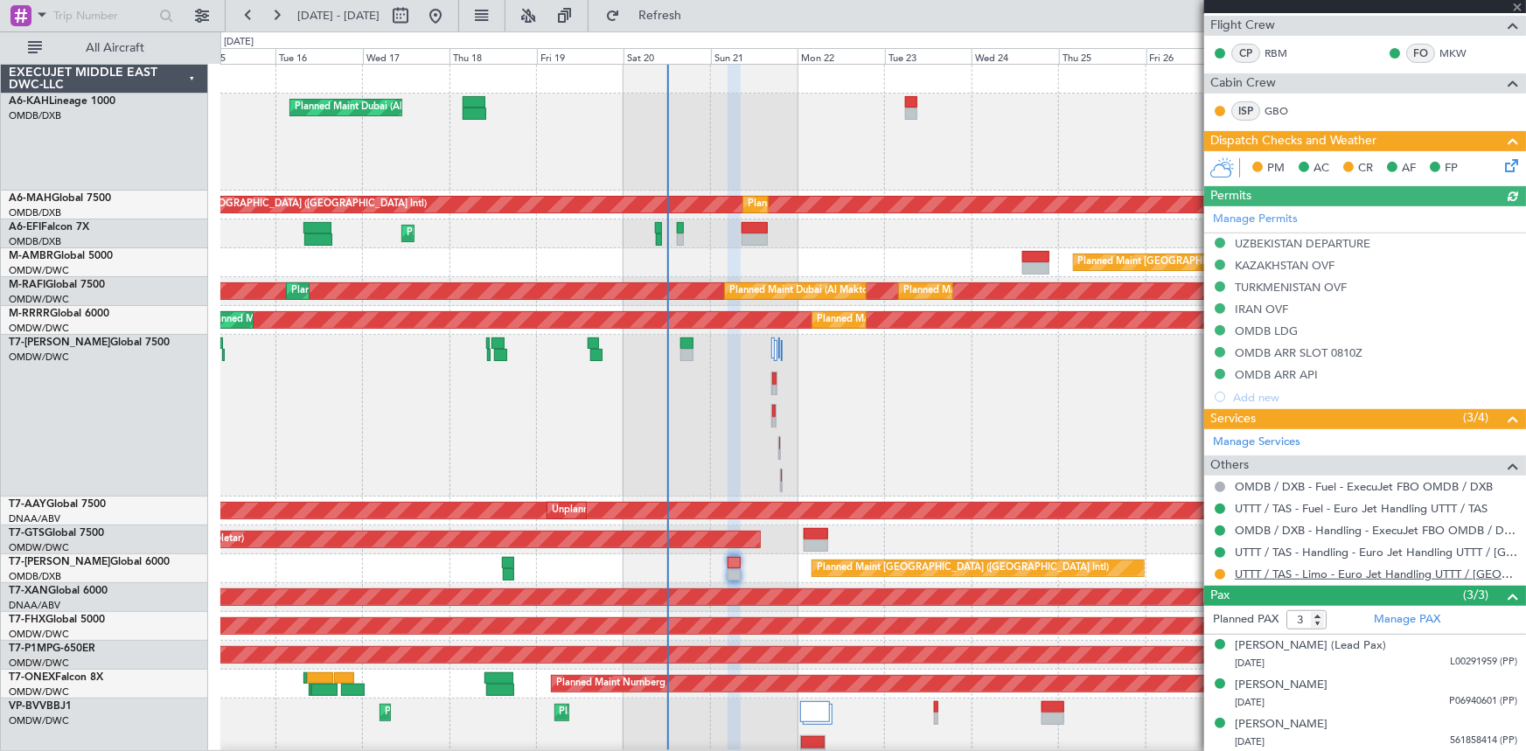
click at [1312, 567] on link "UTTT / TAS - Limo - Euro Jet Handling UTTT / [GEOGRAPHIC_DATA]" at bounding box center [1376, 574] width 282 height 15
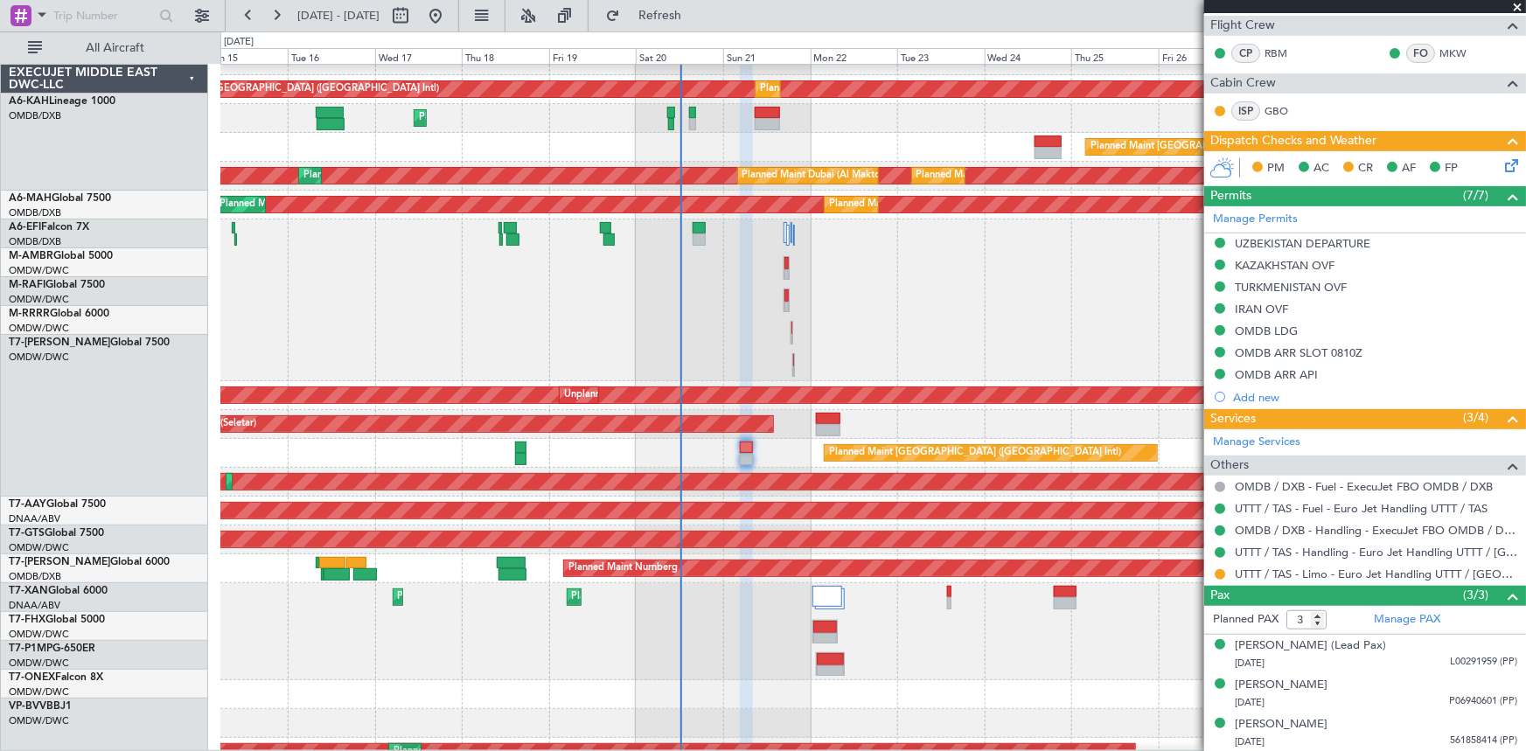
scroll to position [115, 0]
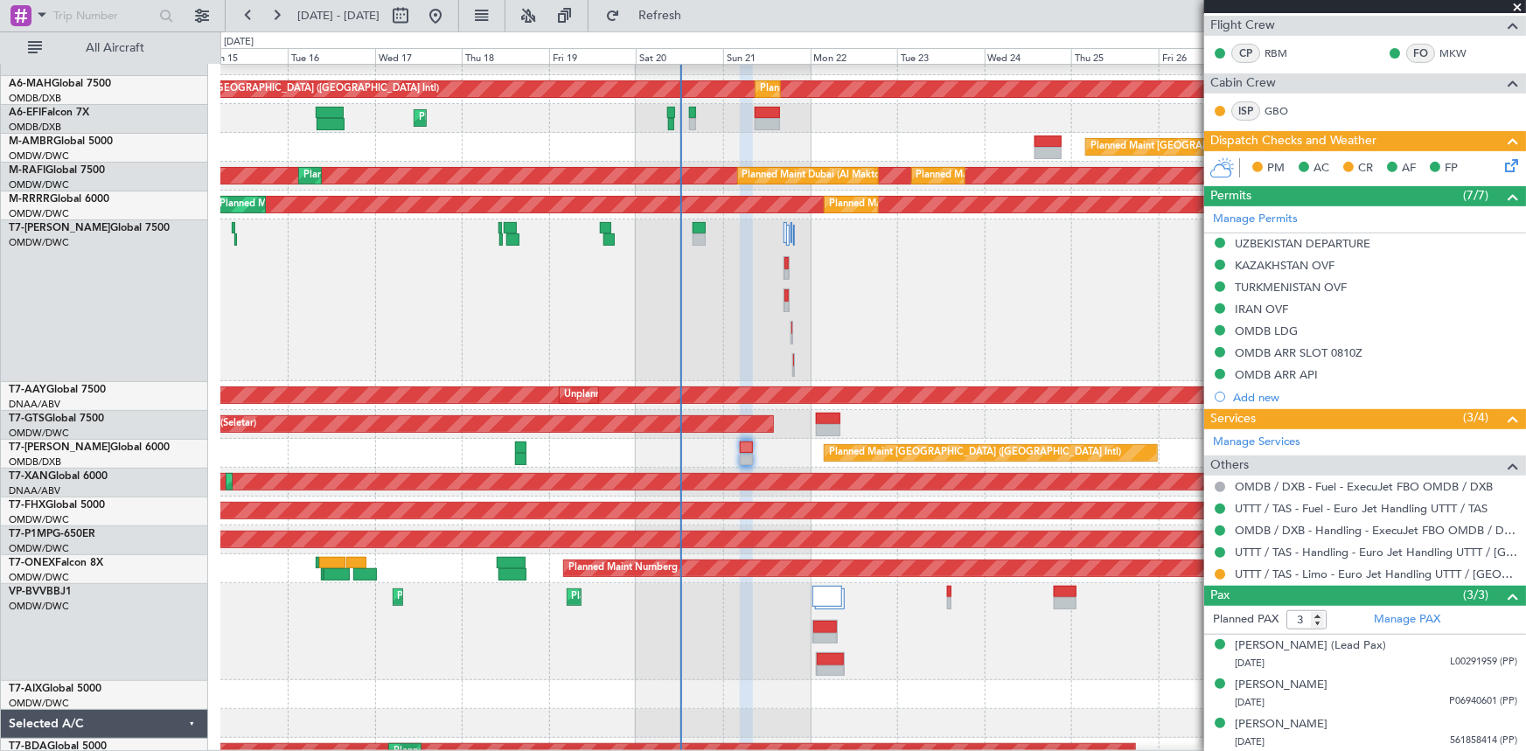
click at [555, 304] on div "Planned Maint Dubai (Al Maktoum Intl)" at bounding box center [873, 300] width 1306 height 162
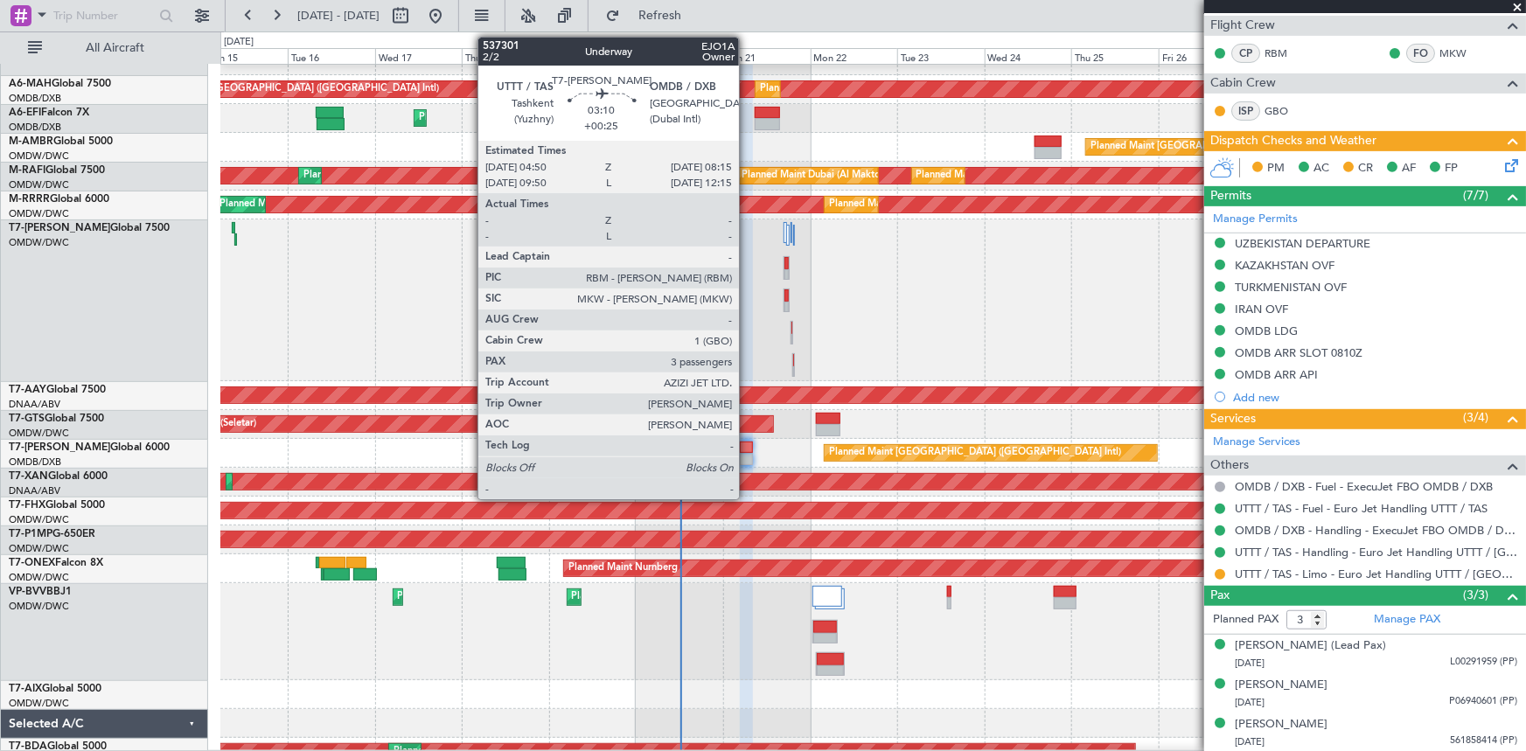
click at [747, 445] on div at bounding box center [746, 448] width 13 height 12
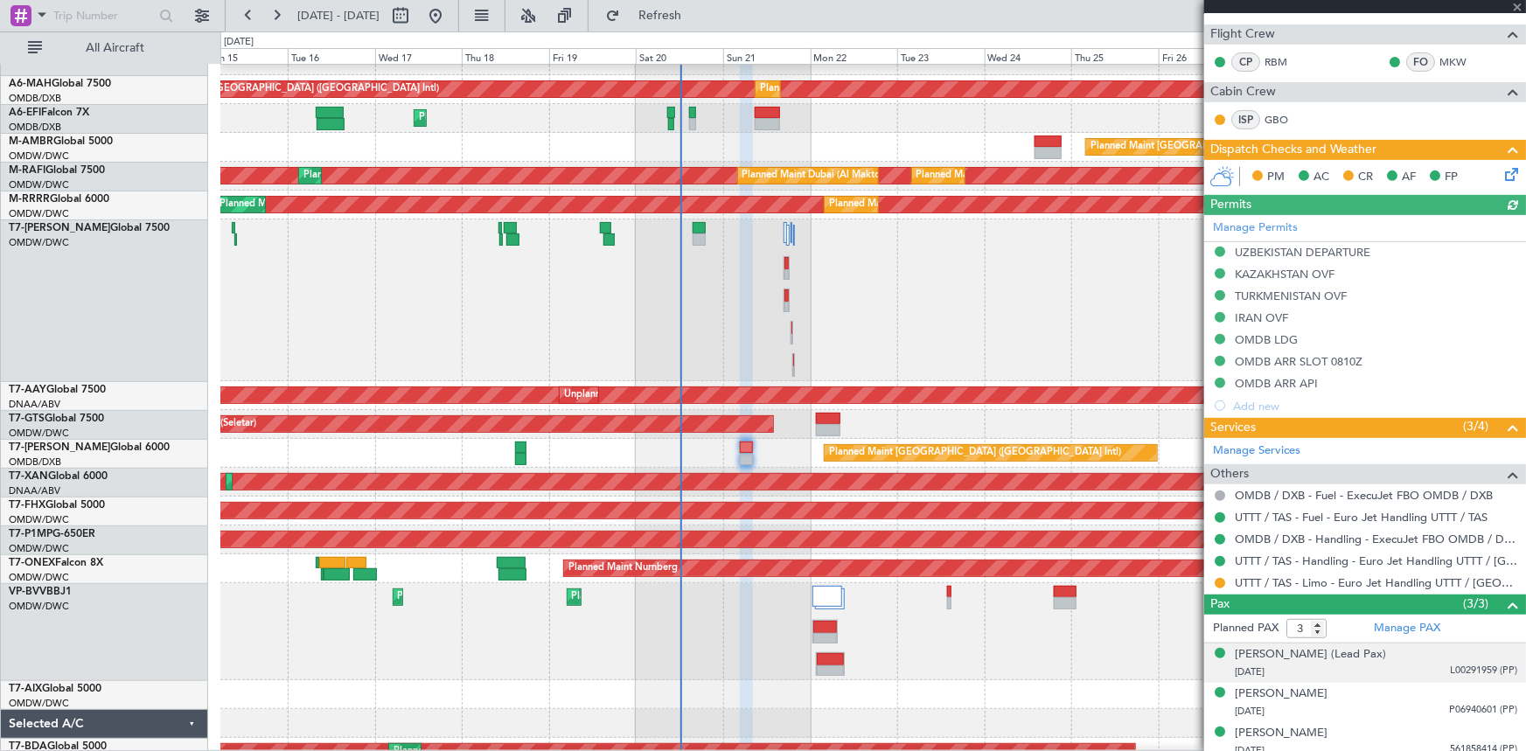
scroll to position [289, 0]
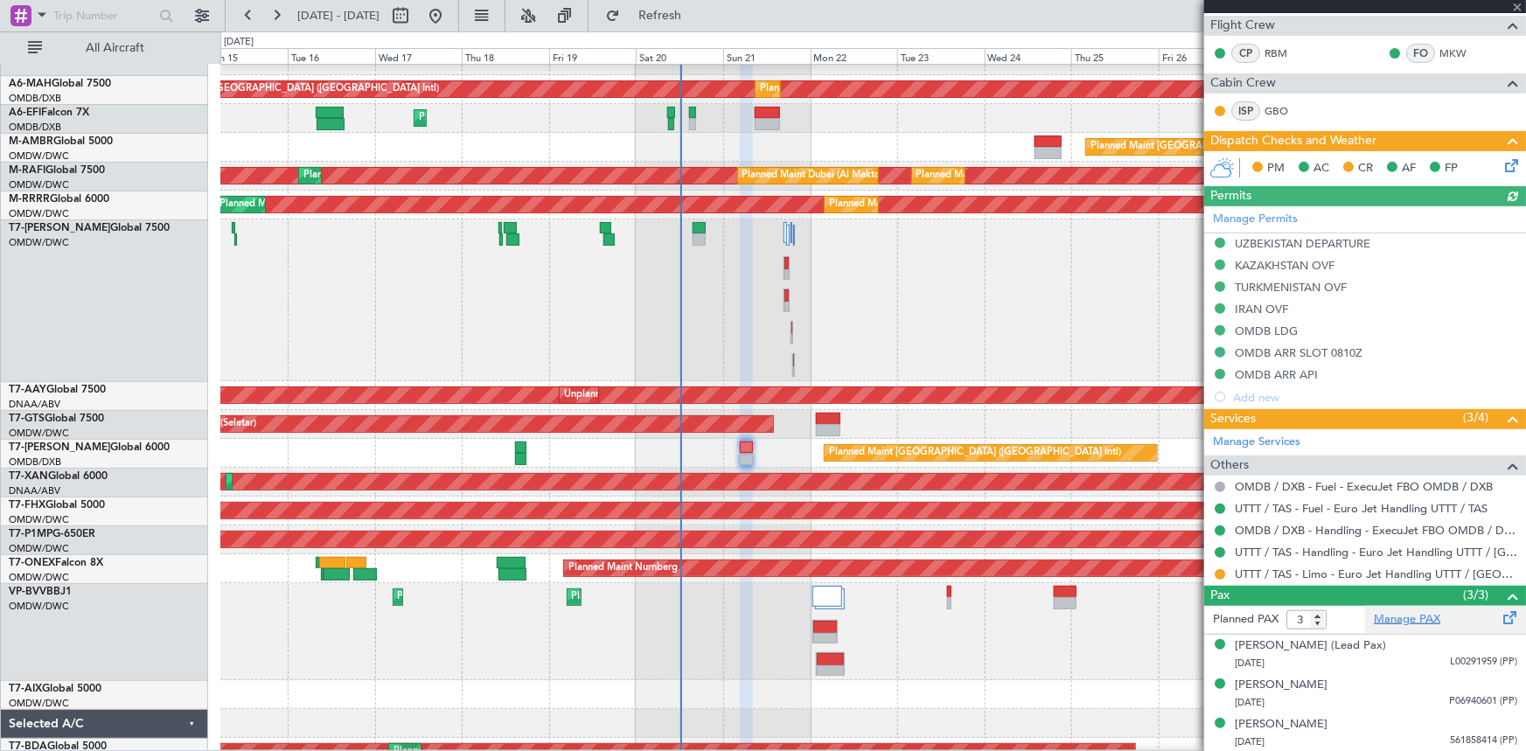
click at [1393, 616] on link "Manage PAX" at bounding box center [1407, 619] width 66 height 17
click at [1407, 612] on link "Manage PAX" at bounding box center [1407, 619] width 66 height 17
drag, startPoint x: 681, startPoint y: 18, endPoint x: 1166, endPoint y: 254, distance: 538.9
click at [683, 19] on span "Refresh" at bounding box center [659, 16] width 73 height 12
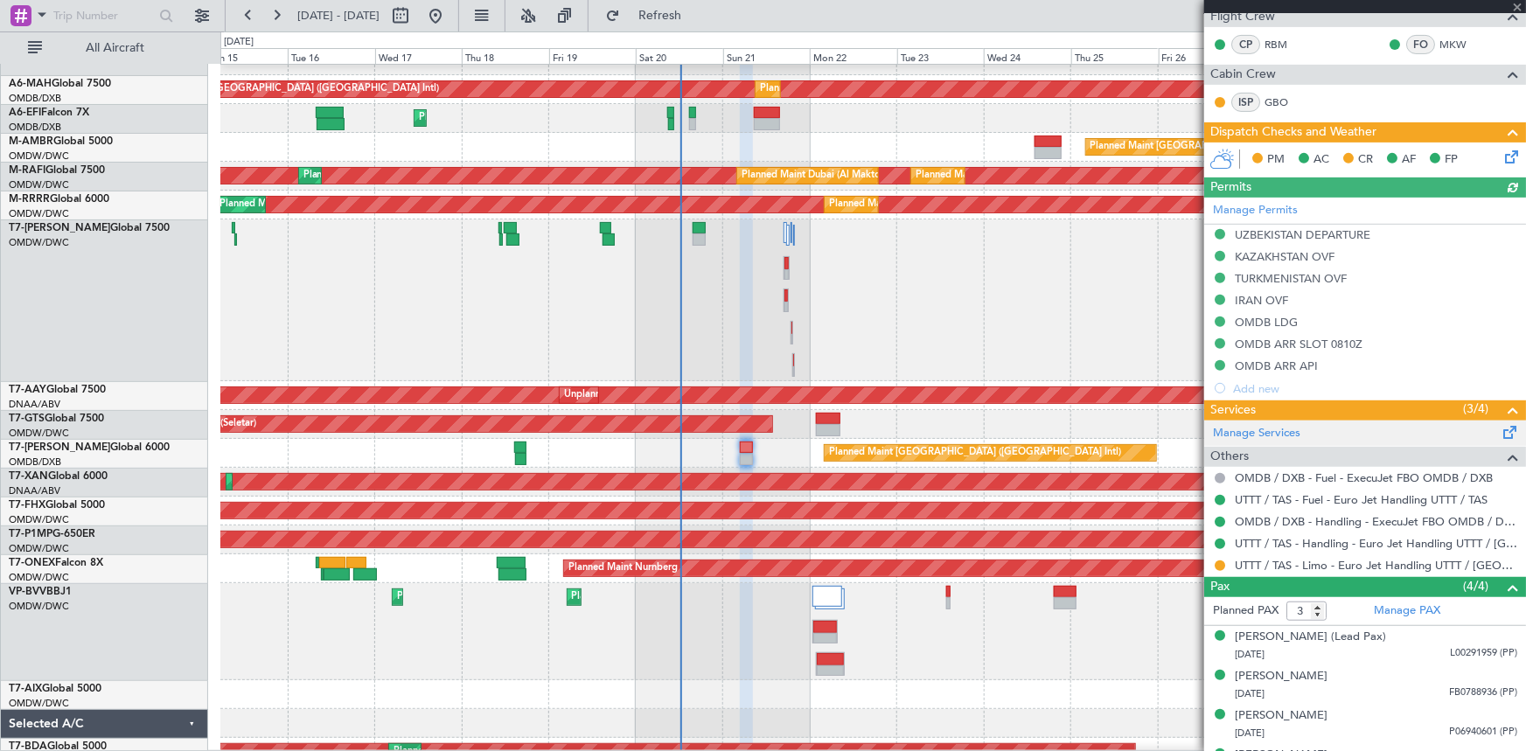
scroll to position [327, 0]
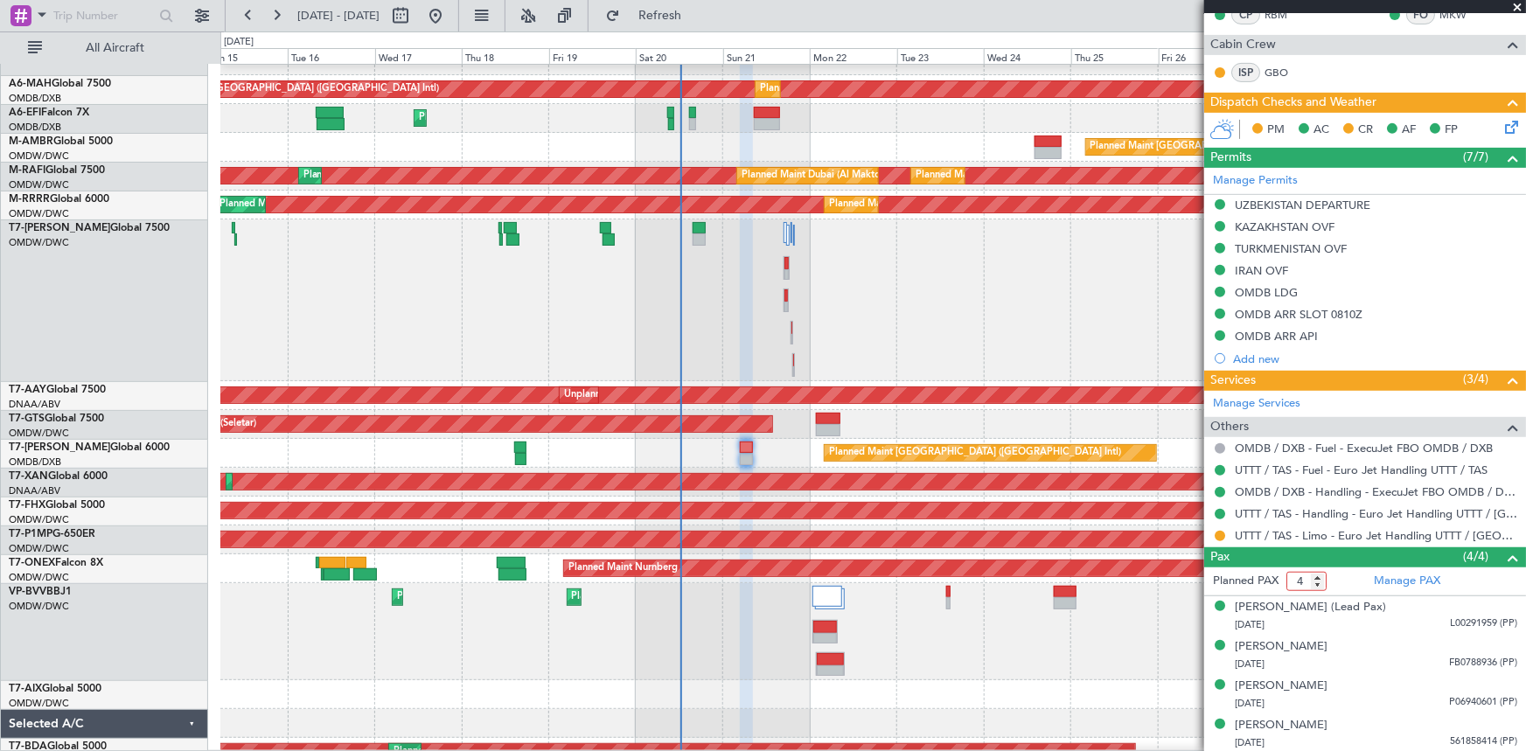
drag, startPoint x: 1317, startPoint y: 573, endPoint x: 1349, endPoint y: 567, distance: 32.9
type input "4"
click at [1318, 573] on input "4" at bounding box center [1306, 581] width 40 height 19
click at [696, 10] on span "Refresh" at bounding box center [659, 16] width 73 height 12
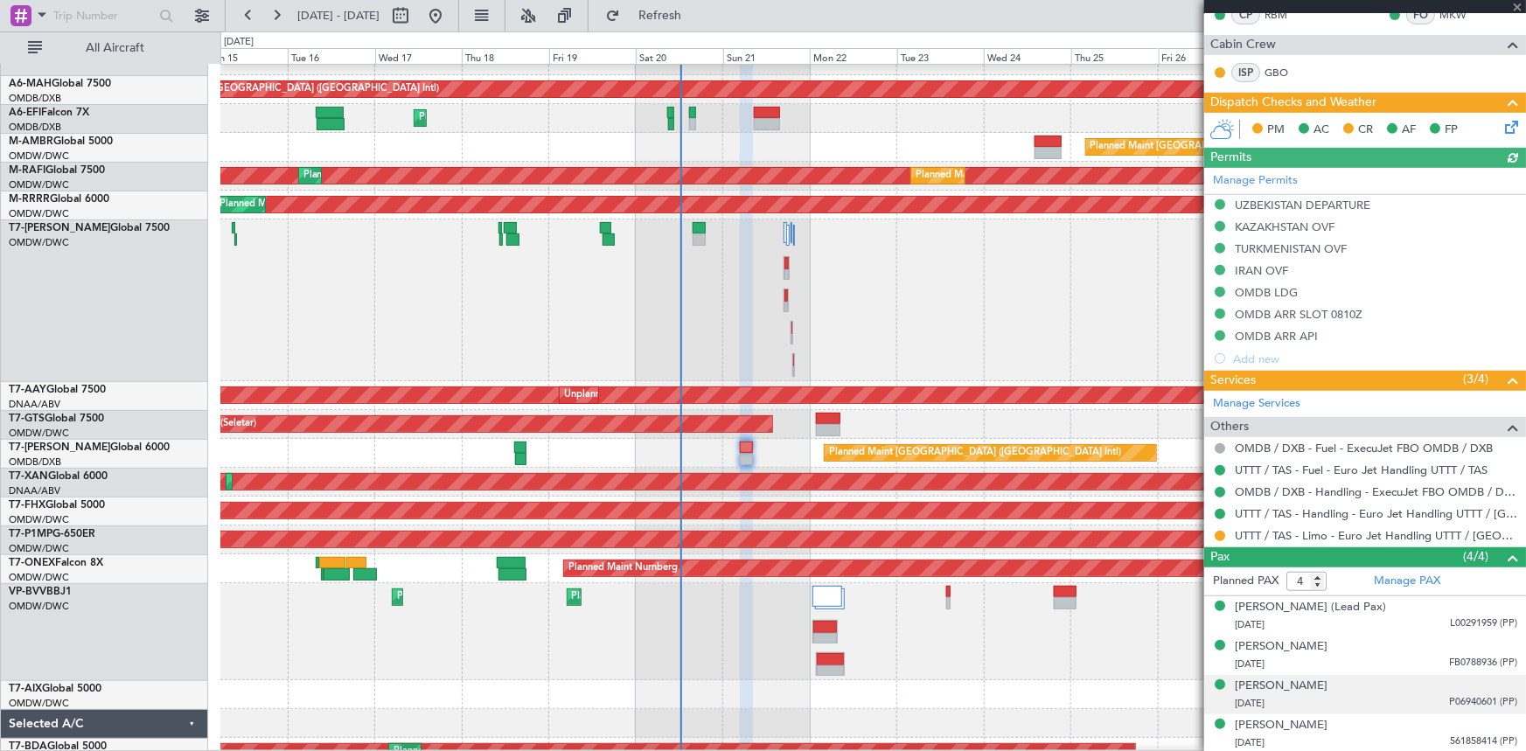
scroll to position [0, 0]
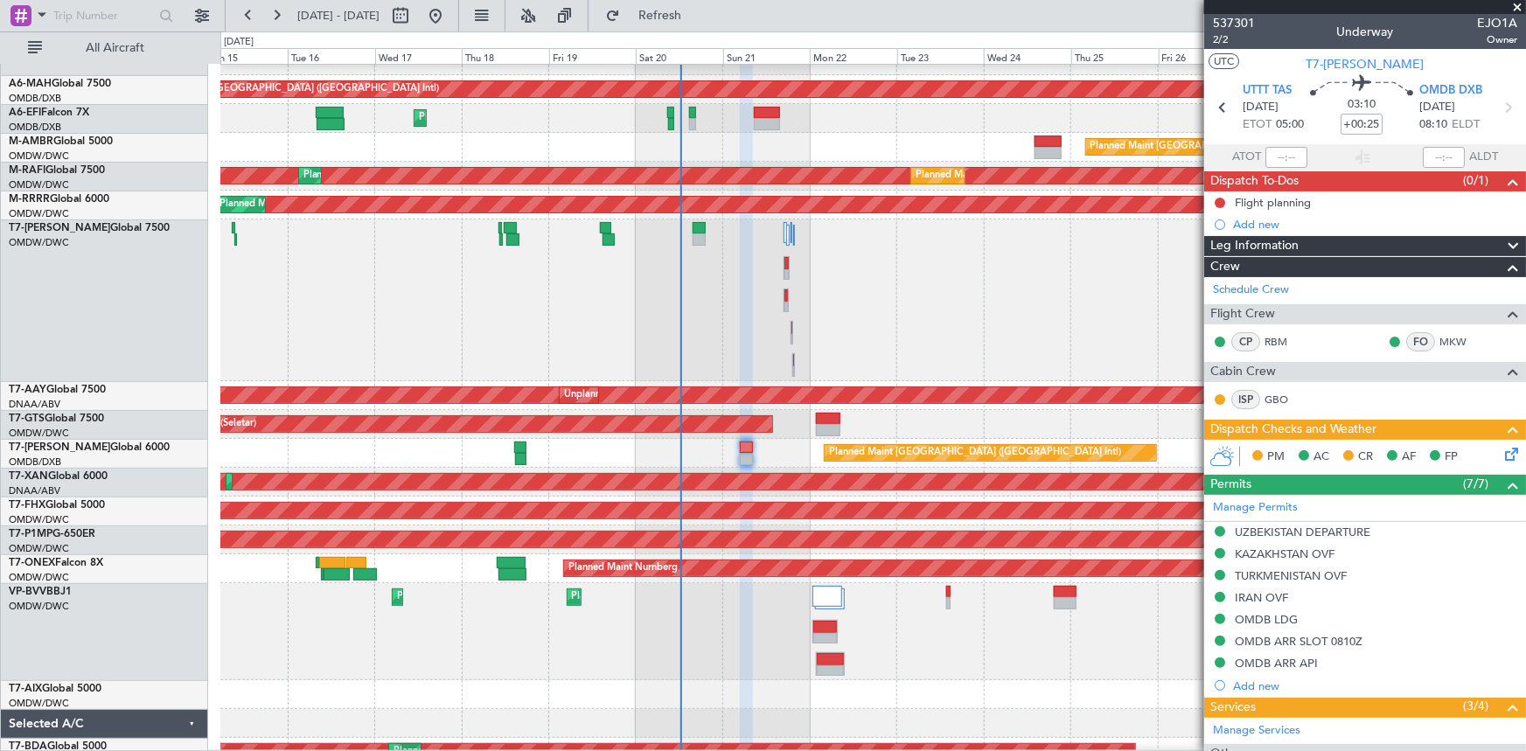
click at [1212, 38] on div "537301 2/2 Underway EJO1A Owner" at bounding box center [1365, 31] width 322 height 35
click at [1215, 37] on span "2/2" at bounding box center [1234, 39] width 42 height 15
click at [1220, 39] on span "2/2" at bounding box center [1234, 39] width 42 height 15
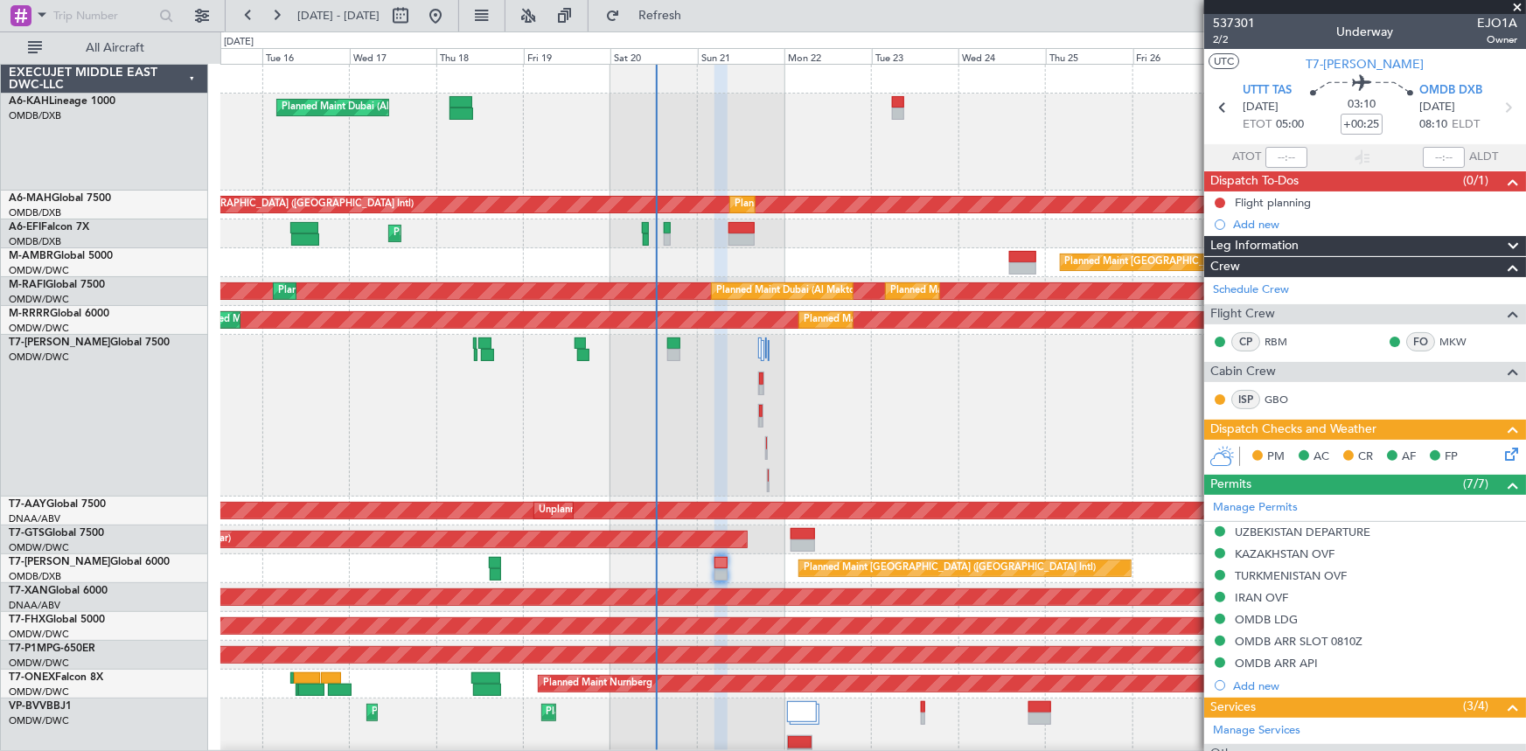
click at [630, 328] on div "Planned Maint Dubai (Al Maktoum Intl) Planned Maint Dubai (Dubai Intl) Planned …" at bounding box center [872, 517] width 1305 height 904
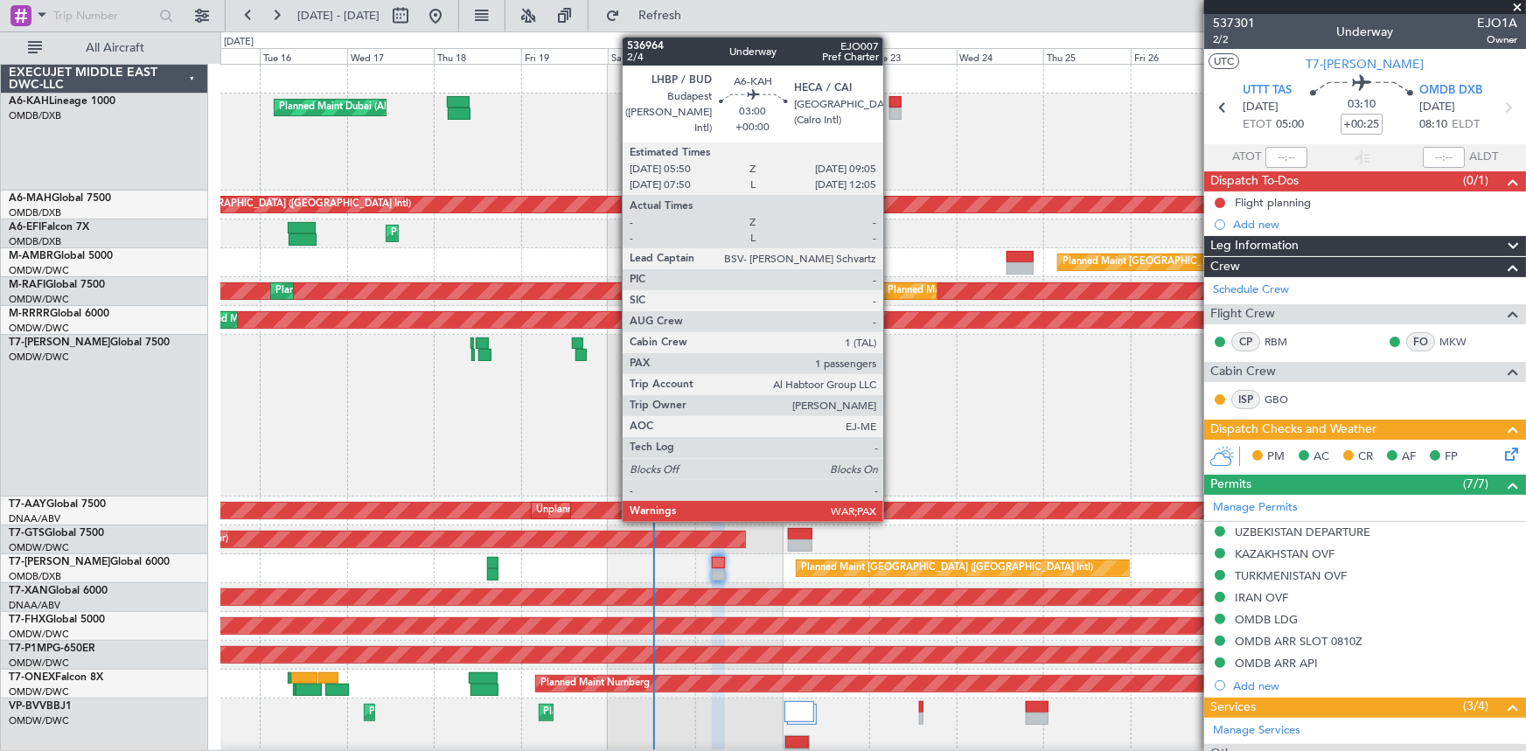
click at [891, 104] on div at bounding box center [895, 102] width 12 height 12
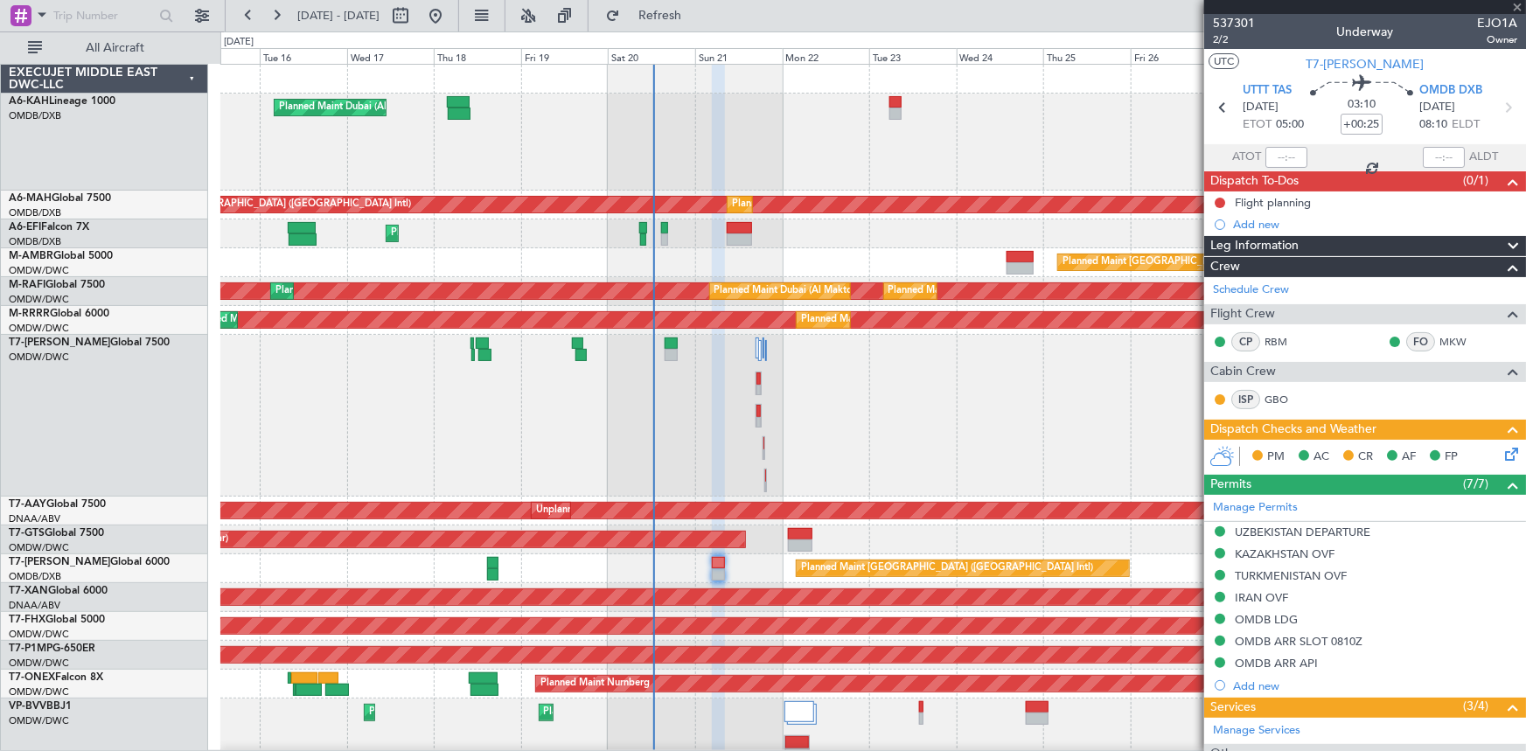
type input "13"
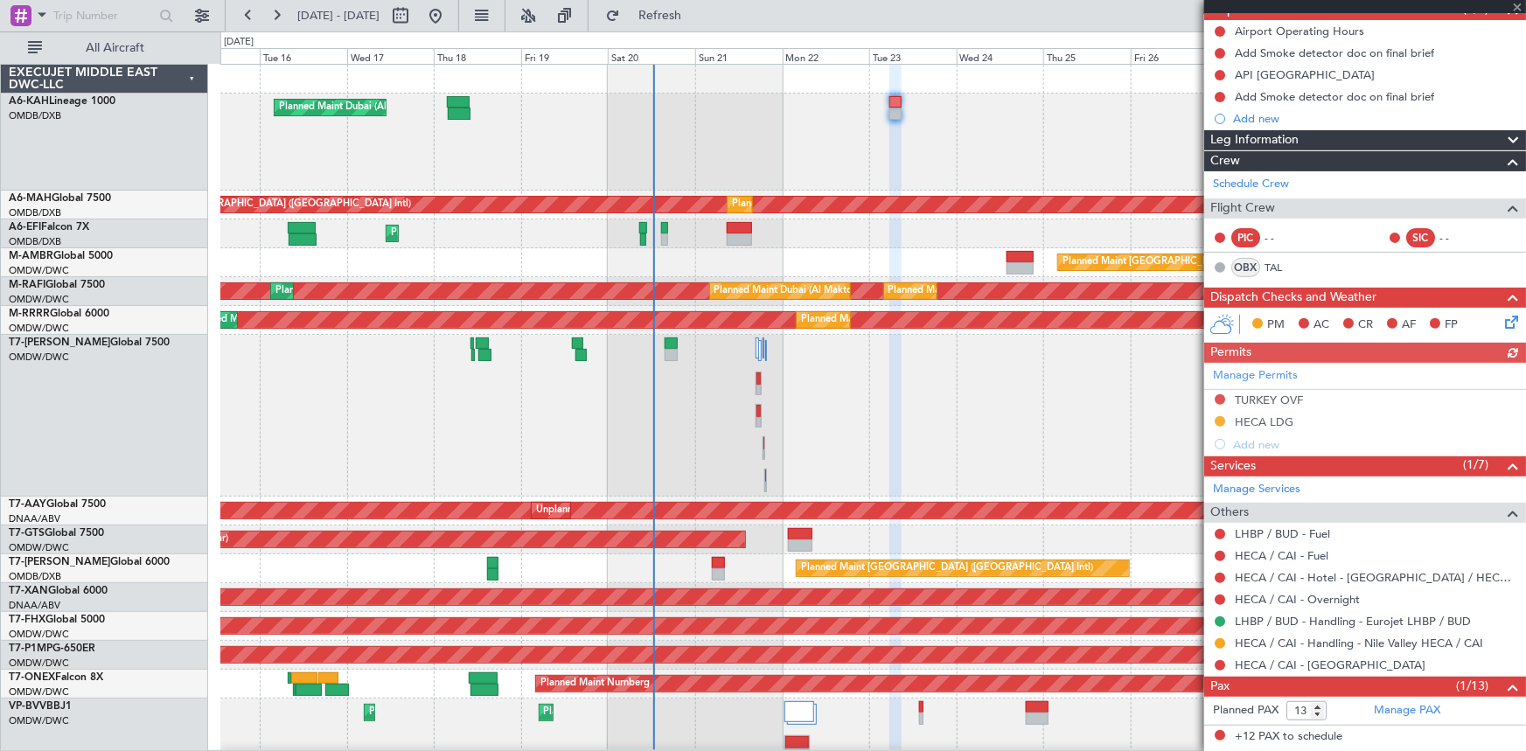
scroll to position [205, 0]
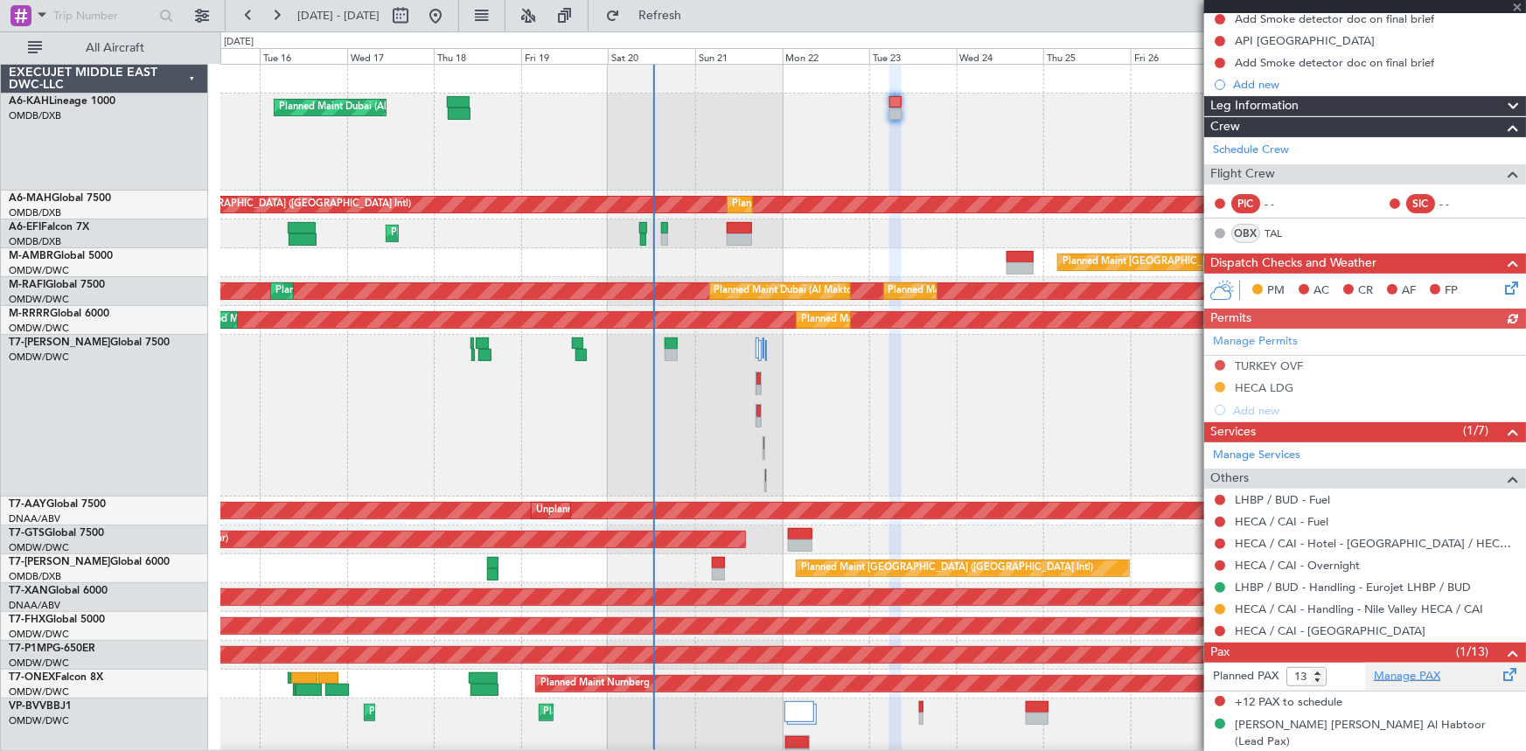
click at [1392, 679] on link "Manage PAX" at bounding box center [1407, 676] width 66 height 17
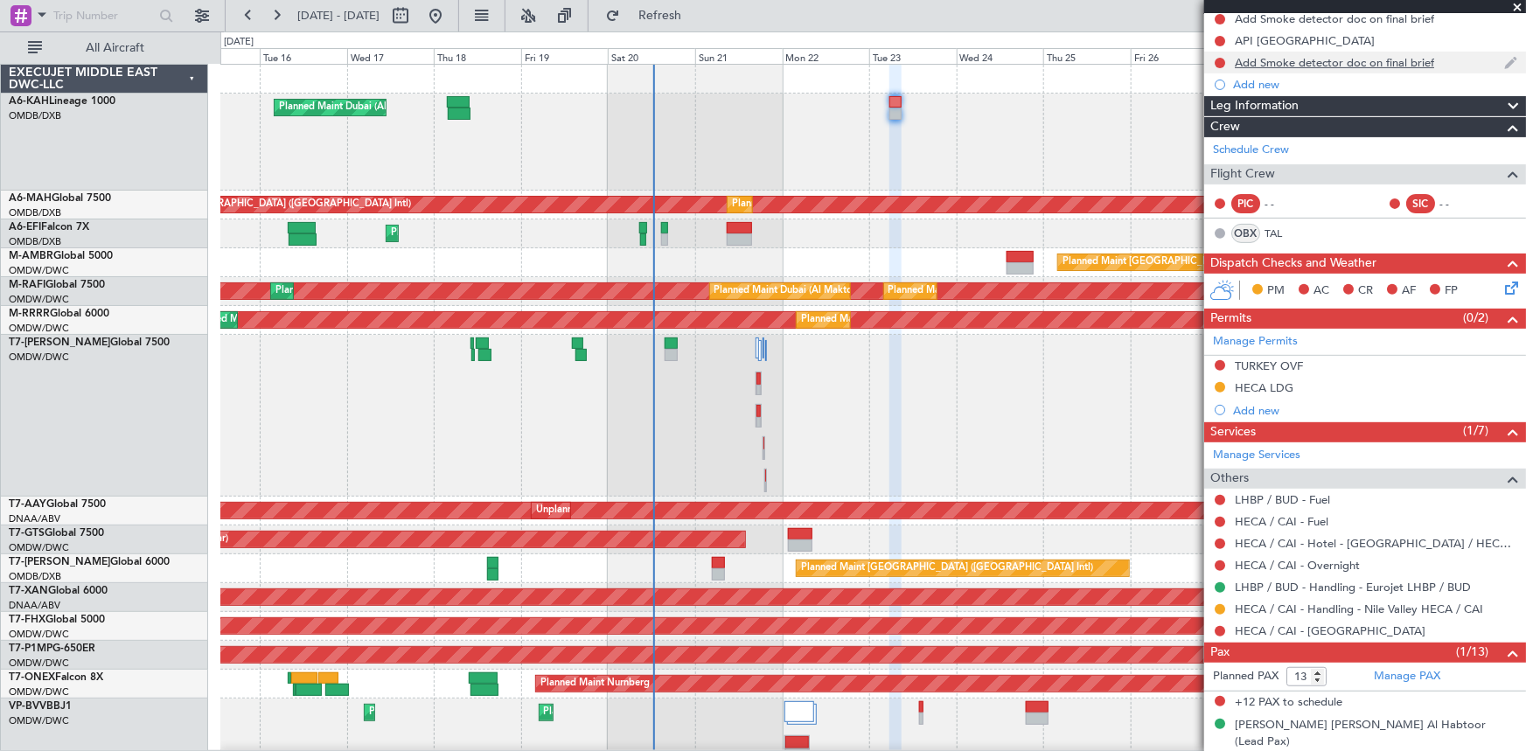
scroll to position [0, 0]
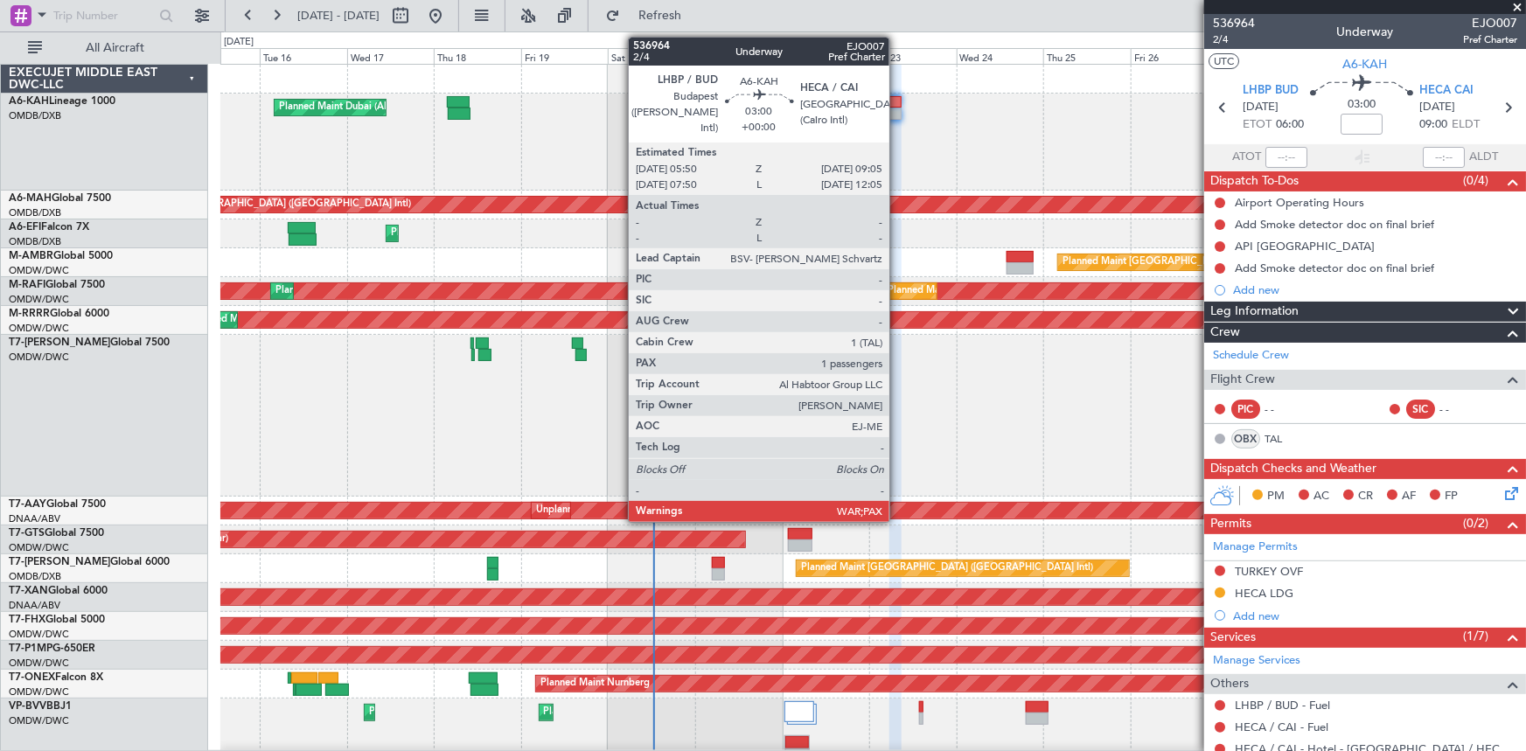
click at [897, 105] on div at bounding box center [895, 102] width 12 height 12
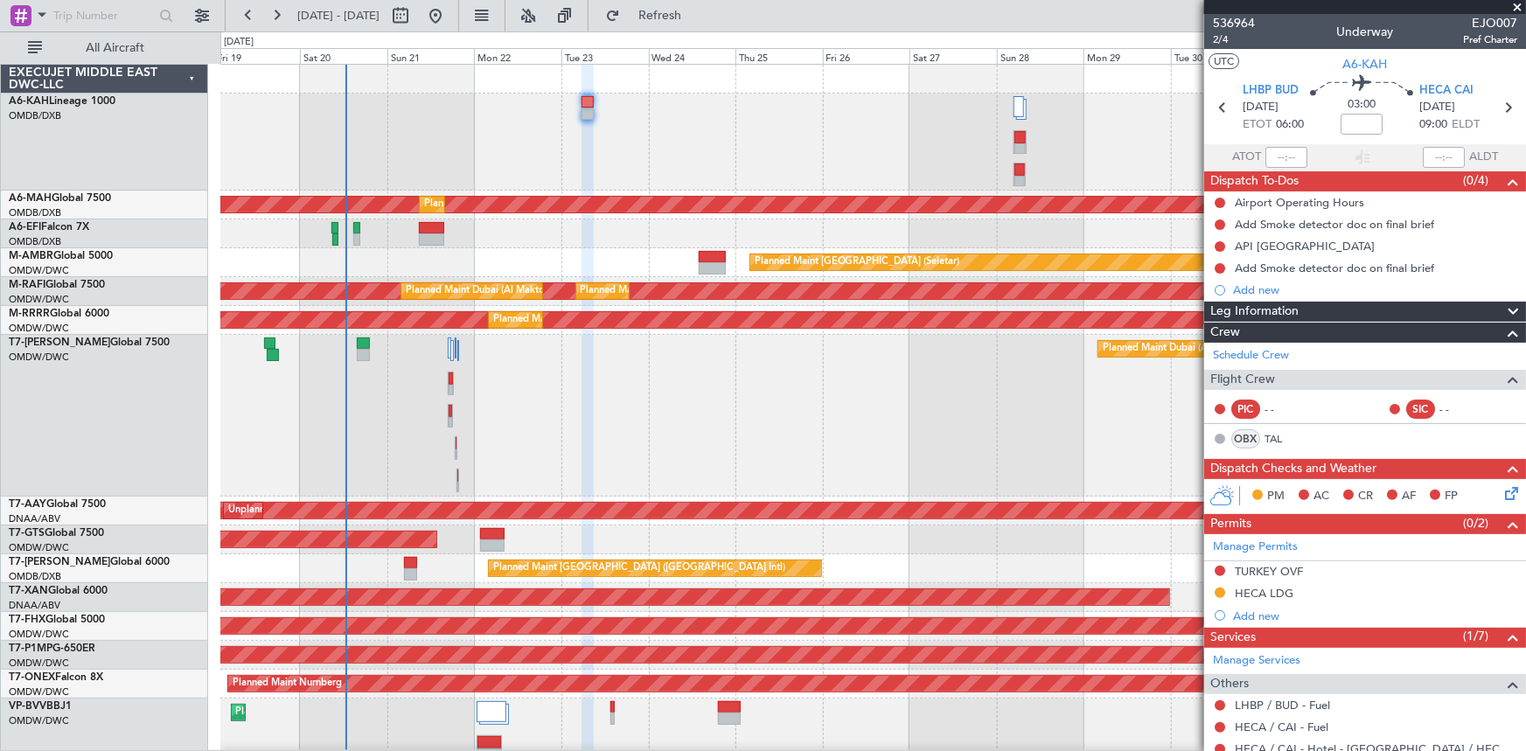
click at [635, 136] on div "Planned Maint Dubai (Al Maktoum Intl)" at bounding box center [873, 142] width 1306 height 97
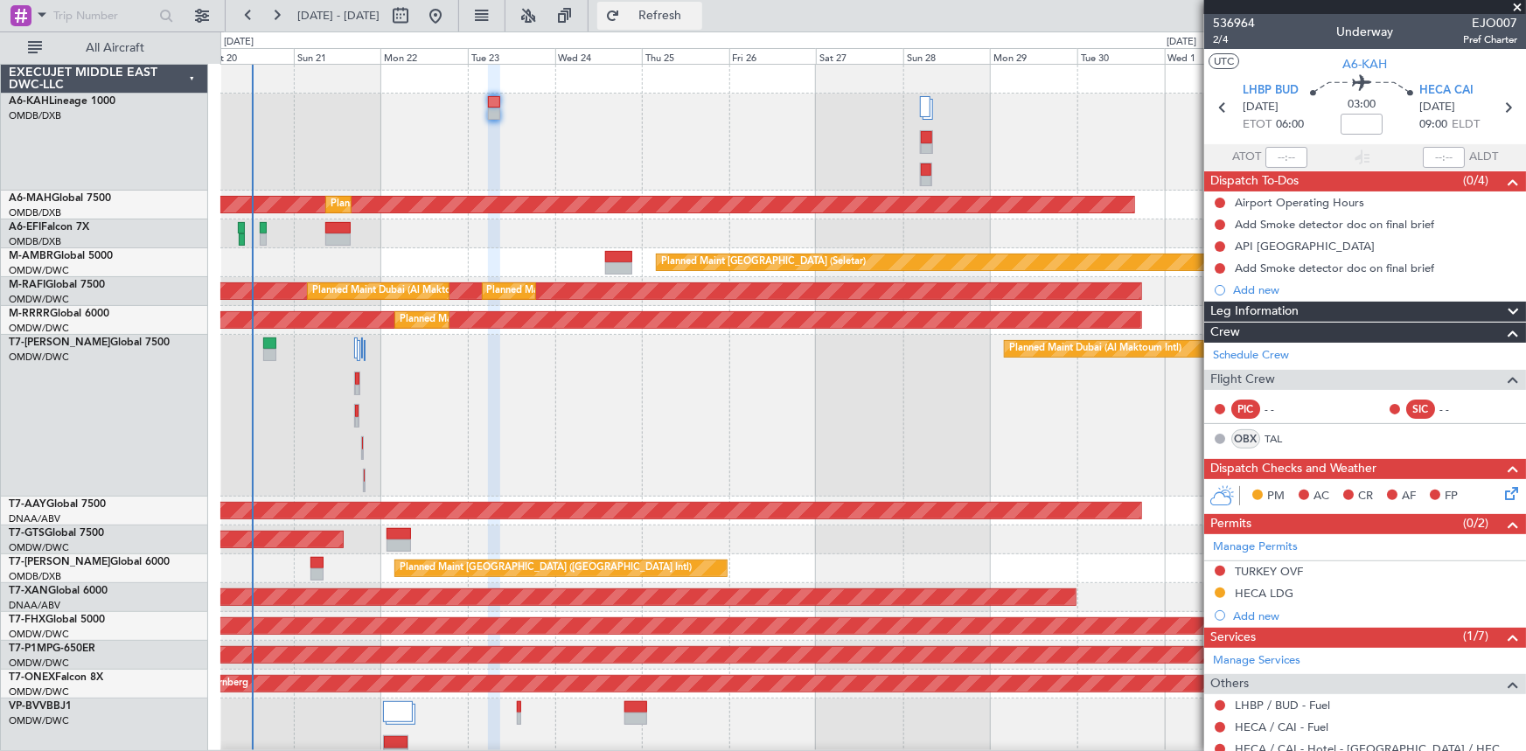
click at [682, 17] on span "Refresh" at bounding box center [659, 16] width 73 height 12
click at [1219, 44] on span "2/4" at bounding box center [1234, 39] width 42 height 15
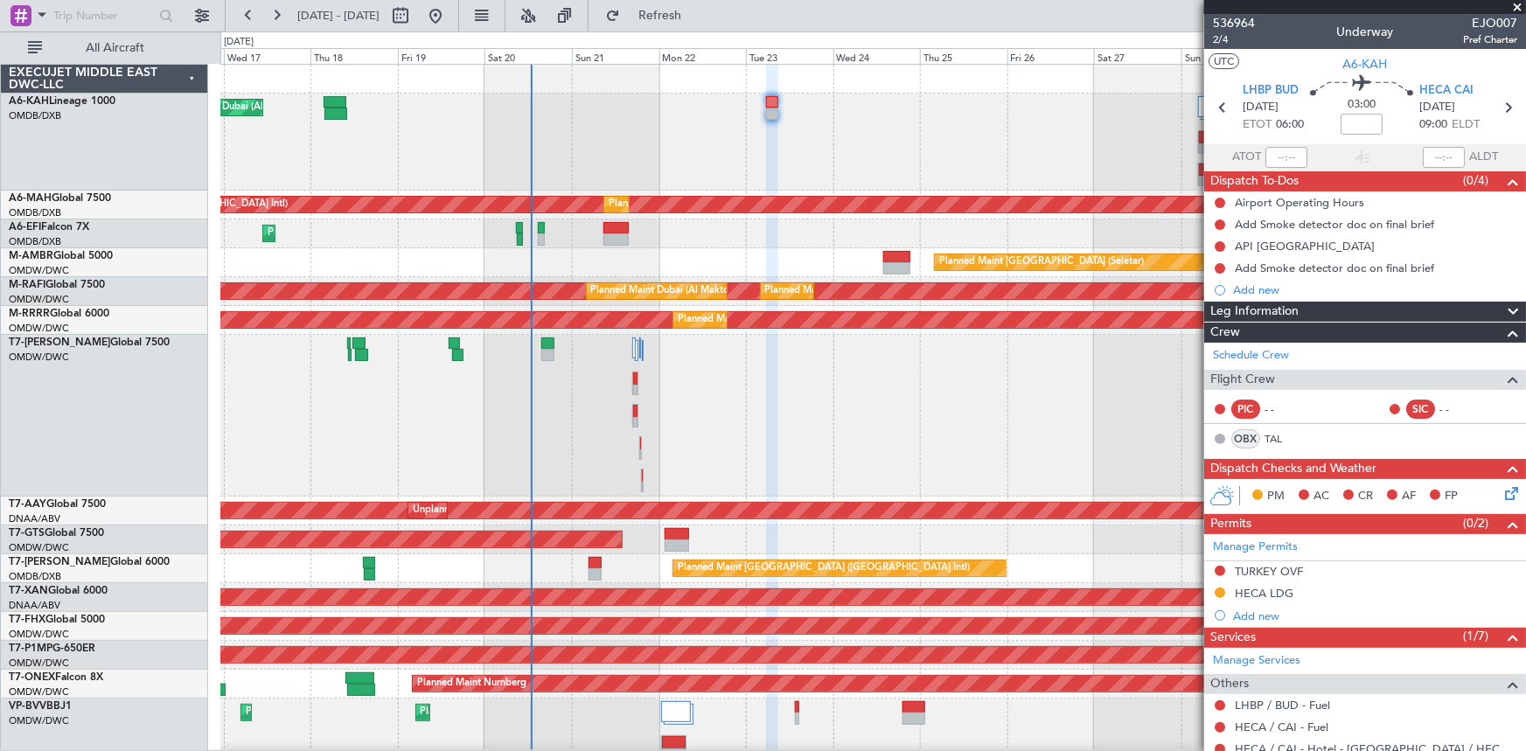
click at [827, 400] on div "Planned Maint Dubai (Al Maktoum Intl)" at bounding box center [873, 416] width 1306 height 162
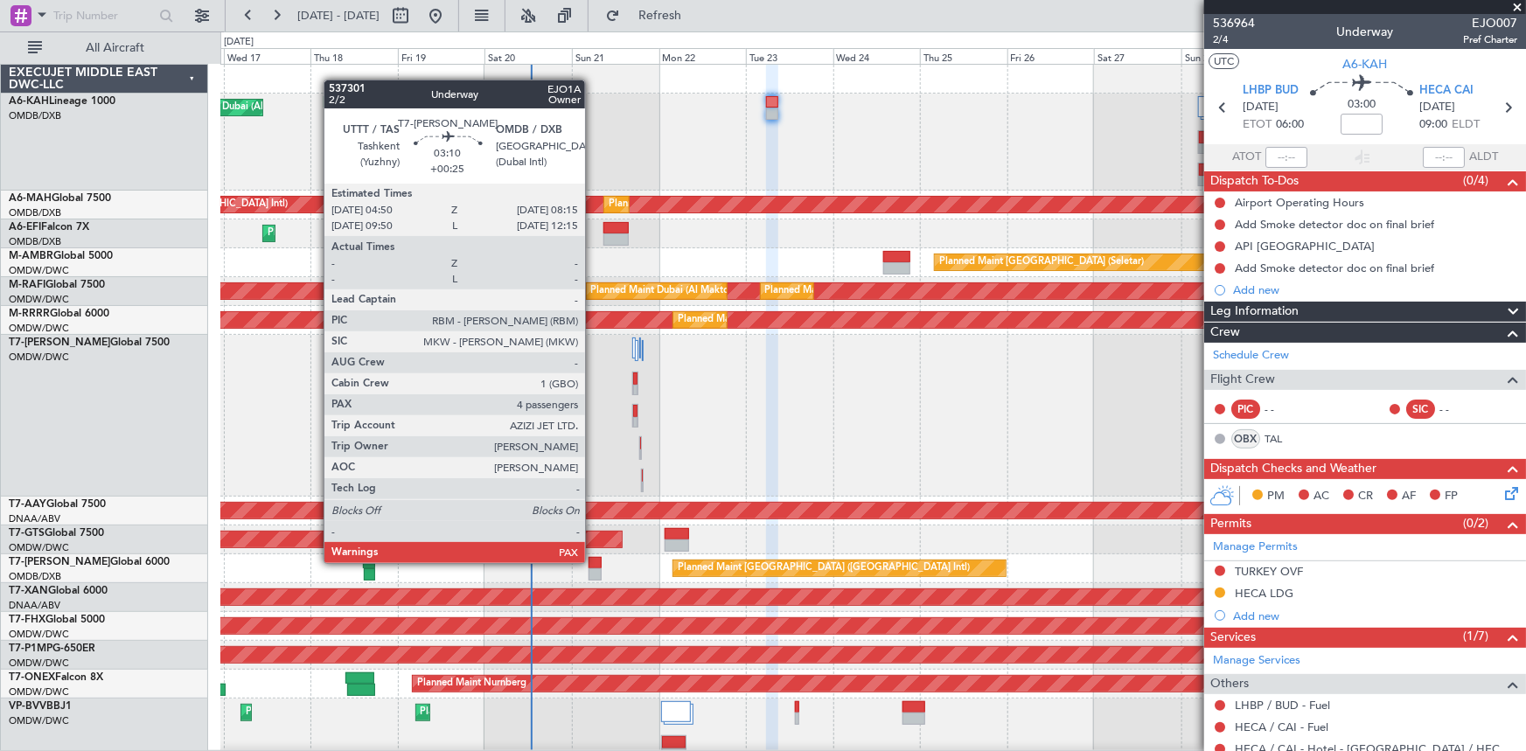
click at [593, 561] on div at bounding box center [594, 563] width 13 height 12
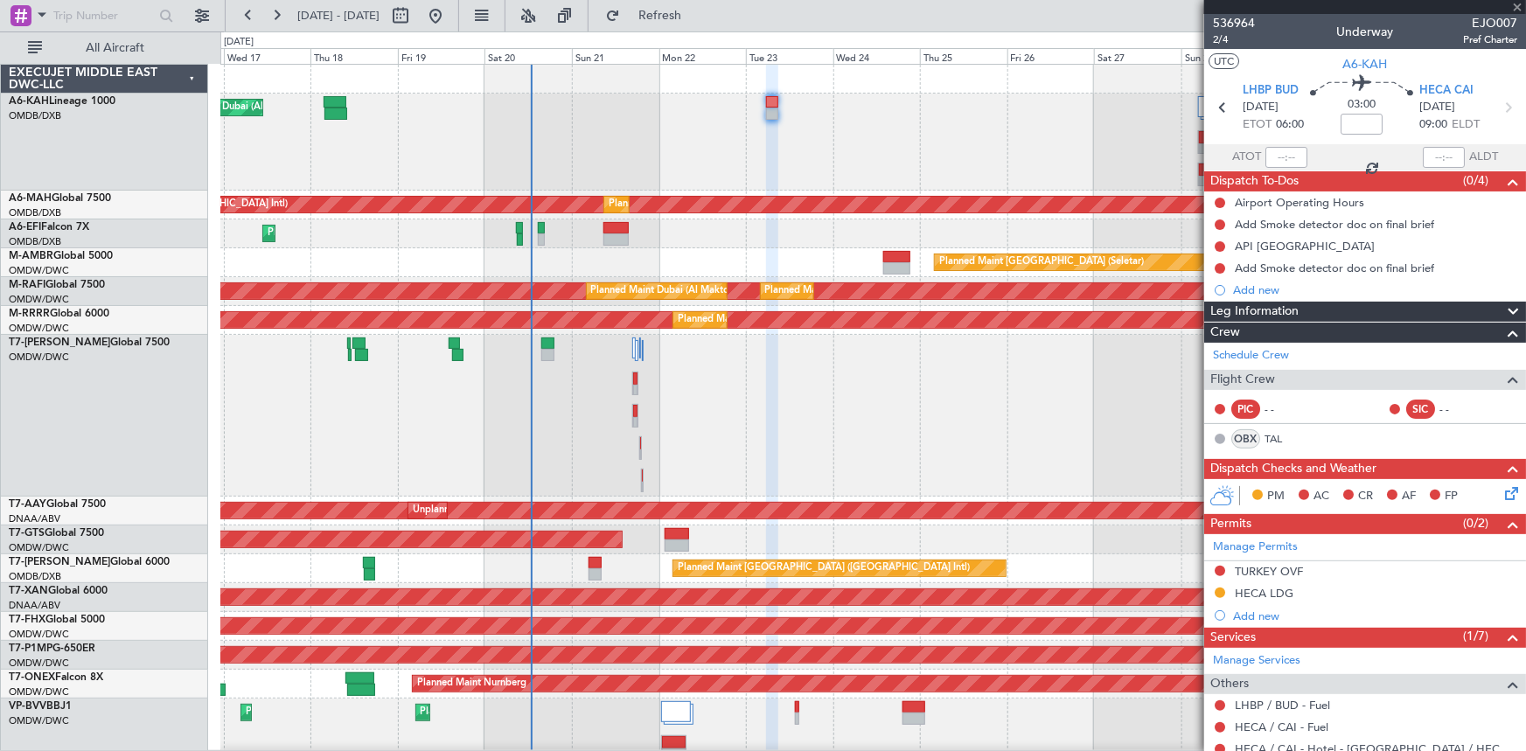
type input "+00:25"
type input "4"
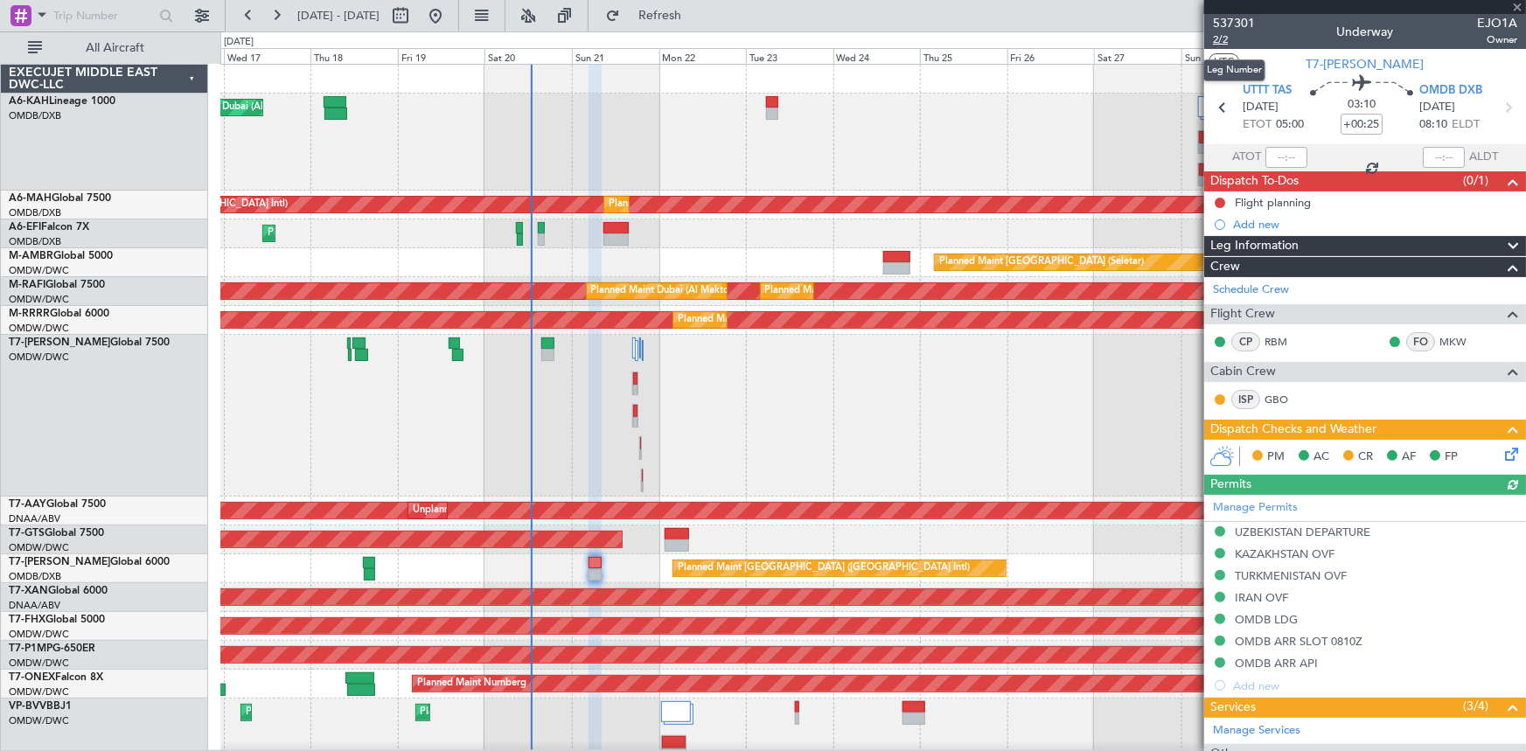
click at [1215, 36] on span "2/2" at bounding box center [1234, 39] width 42 height 15
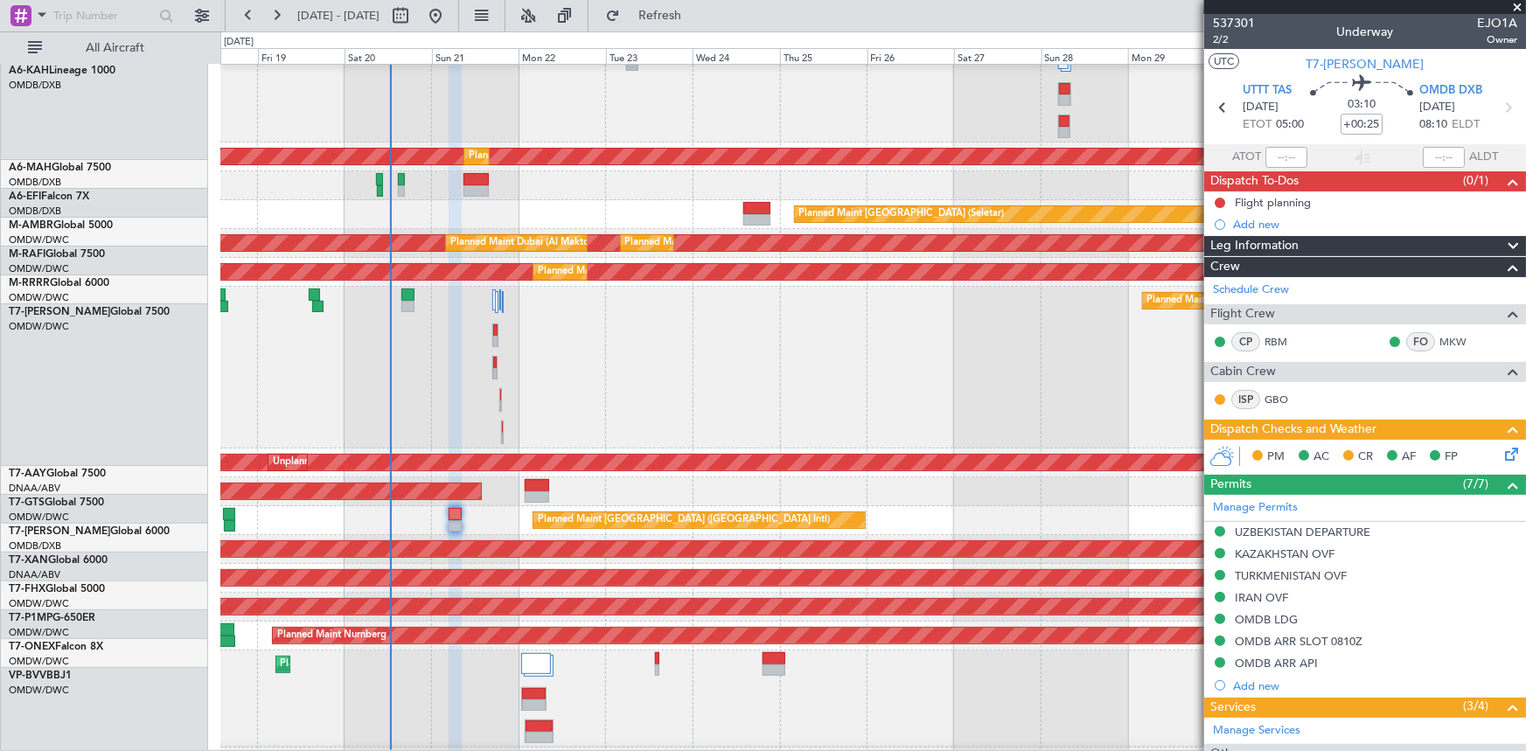
scroll to position [49, 0]
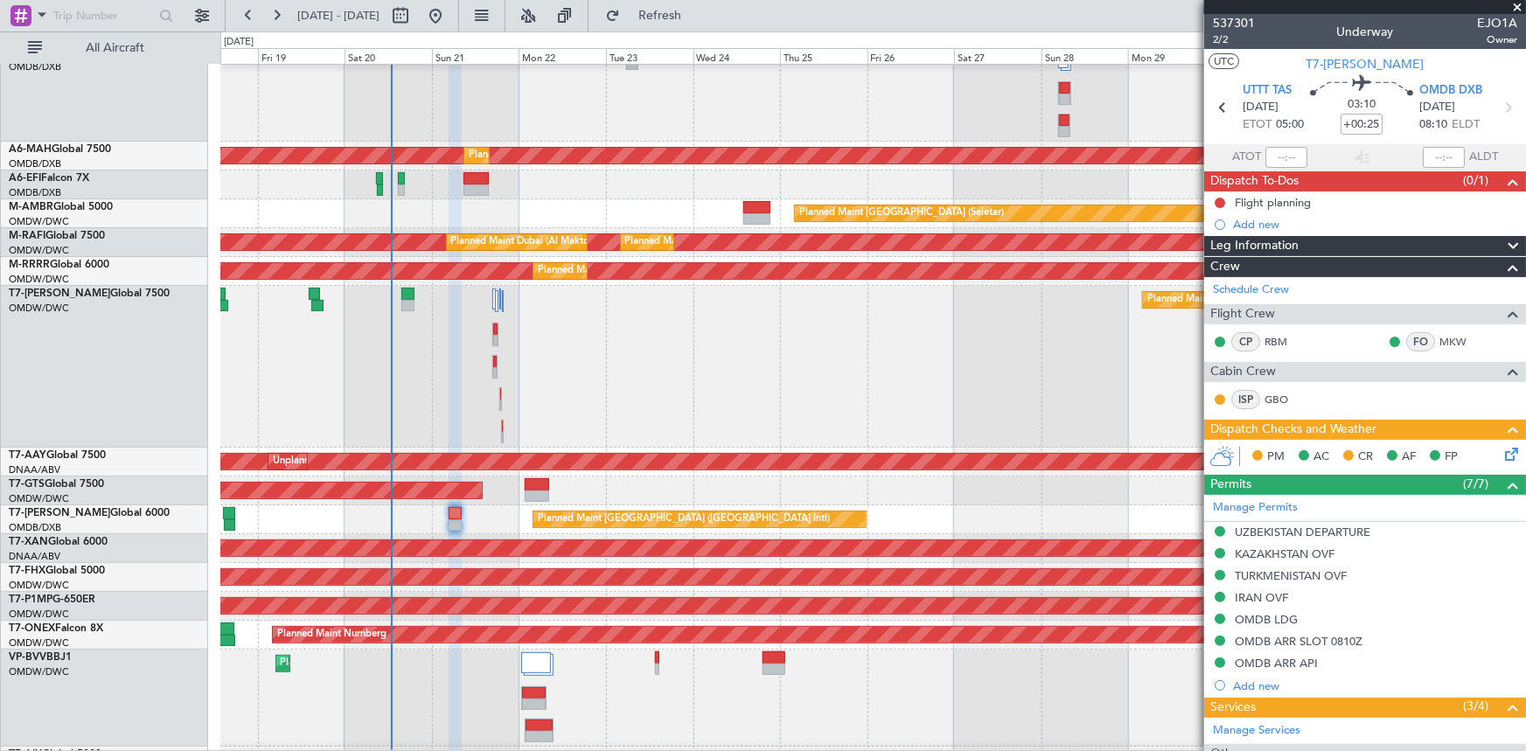
click at [738, 352] on div "Planned Maint Dubai (Al Maktoum Intl)" at bounding box center [873, 367] width 1306 height 162
click at [521, 492] on div "AOG Maint [GEOGRAPHIC_DATA] (Seletar)" at bounding box center [873, 491] width 1306 height 29
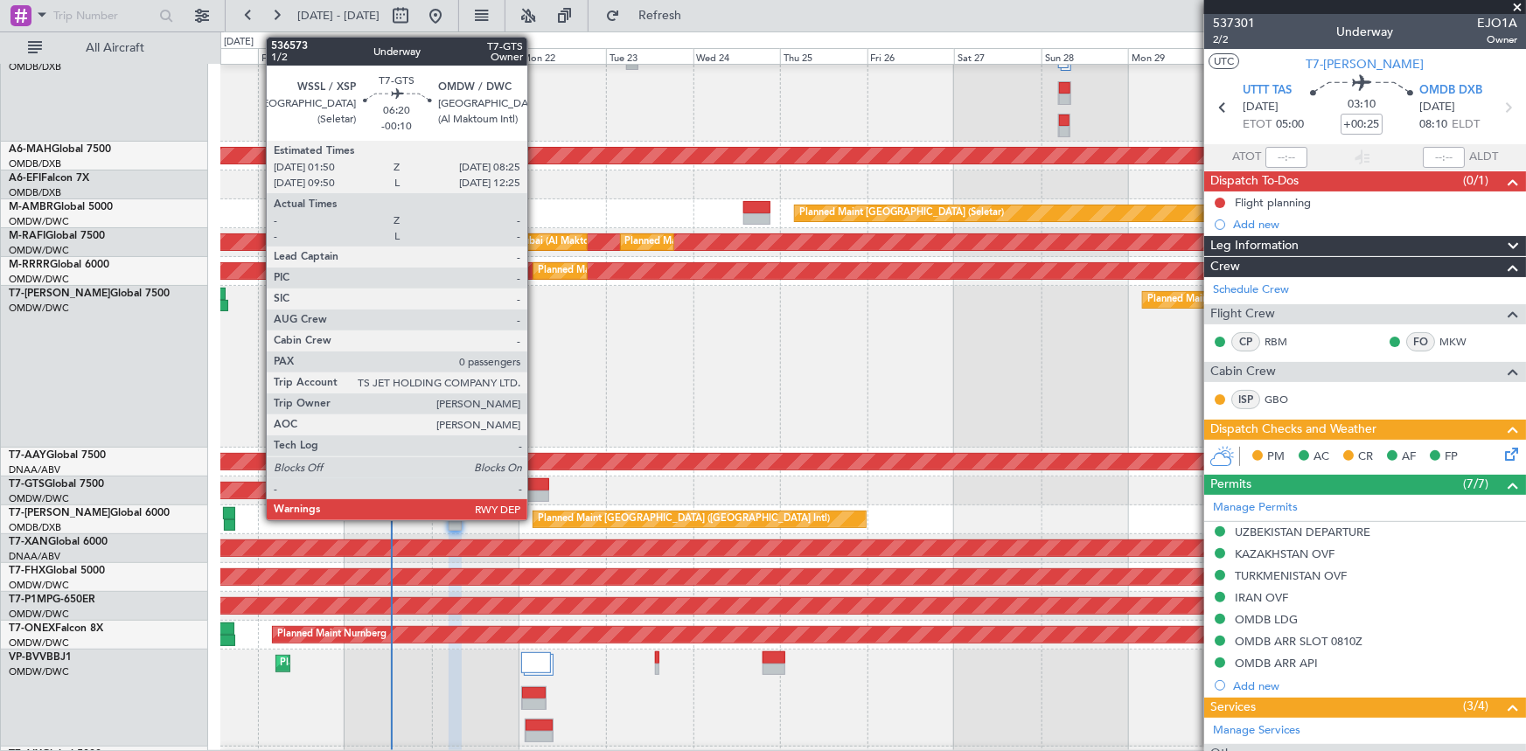
click at [535, 487] on div at bounding box center [537, 484] width 24 height 12
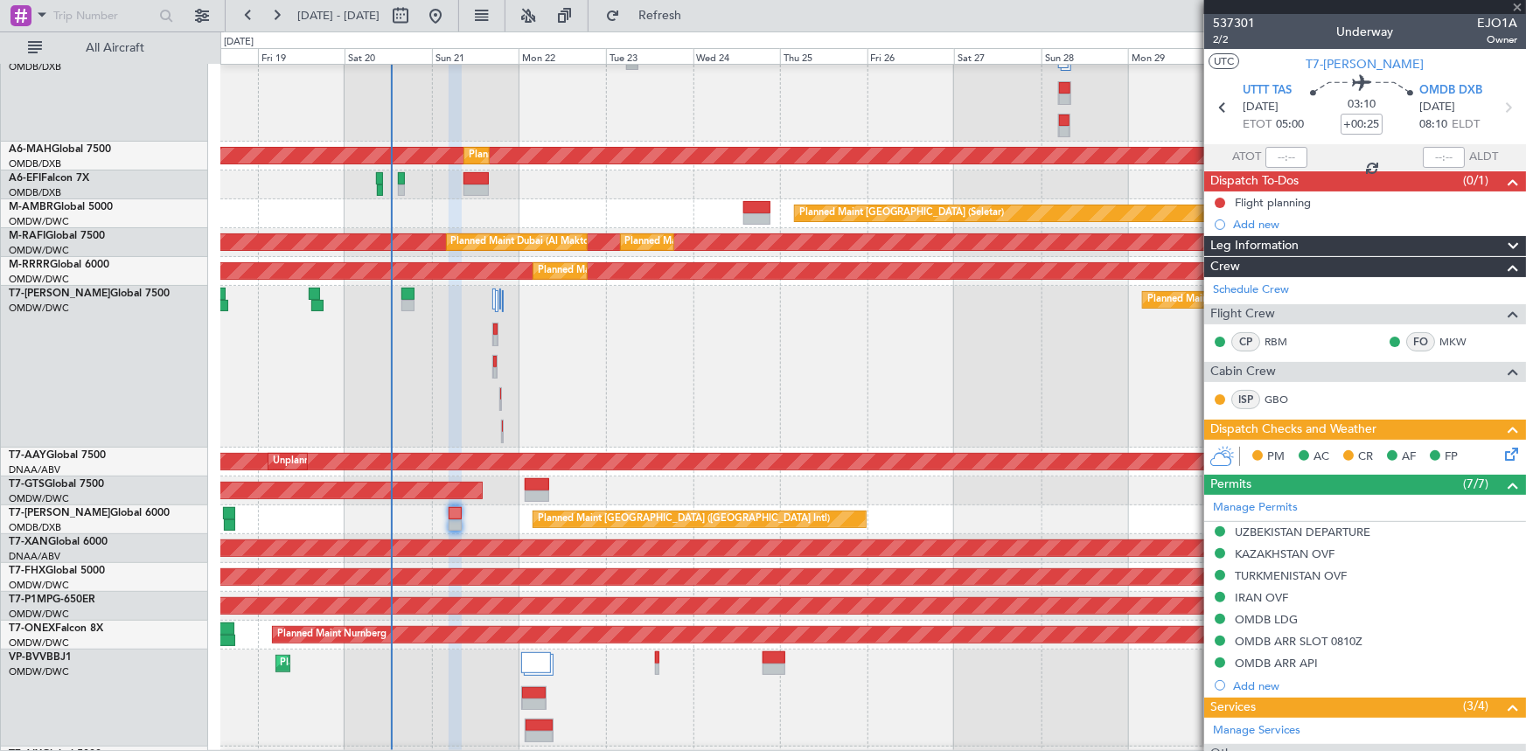
type input "-00:10"
type input "0"
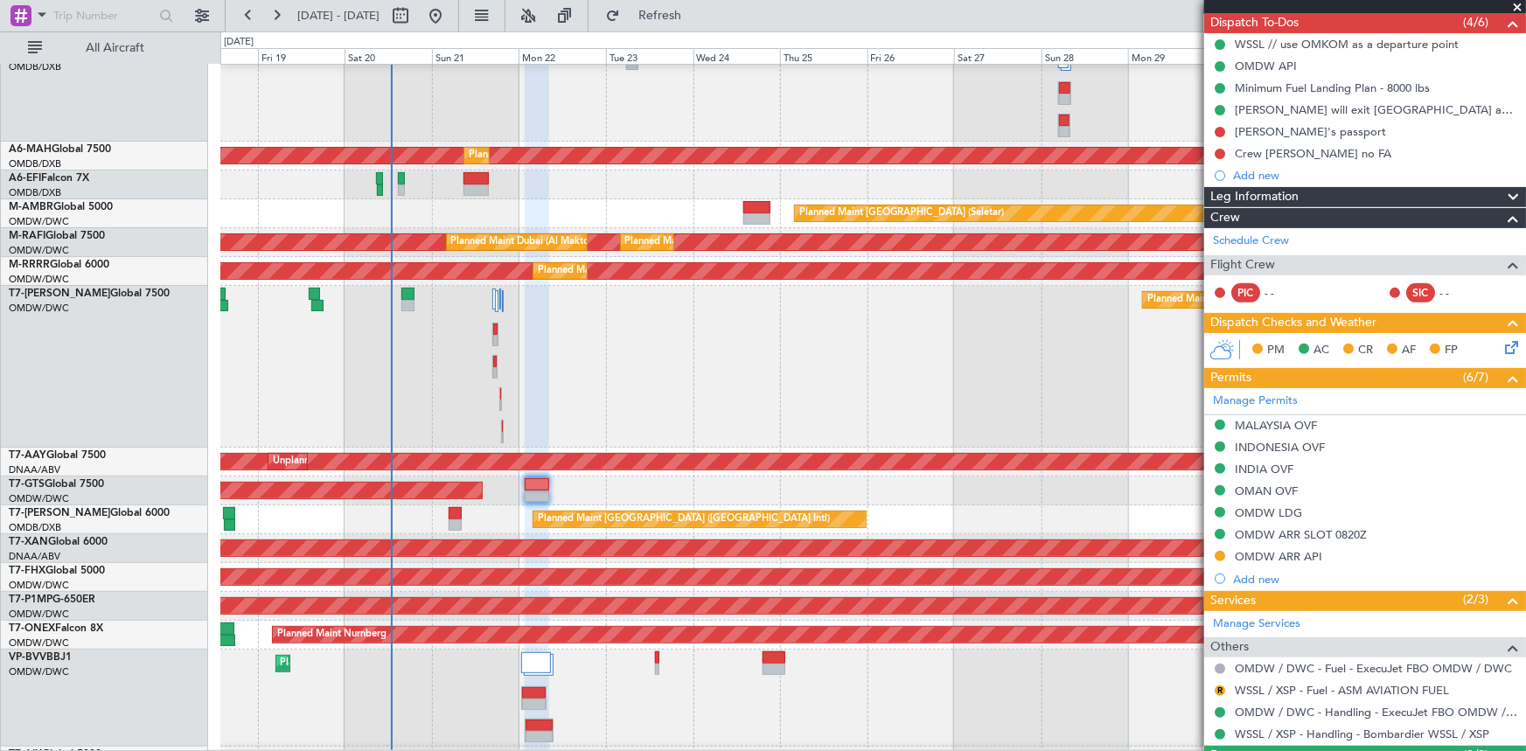
scroll to position [0, 0]
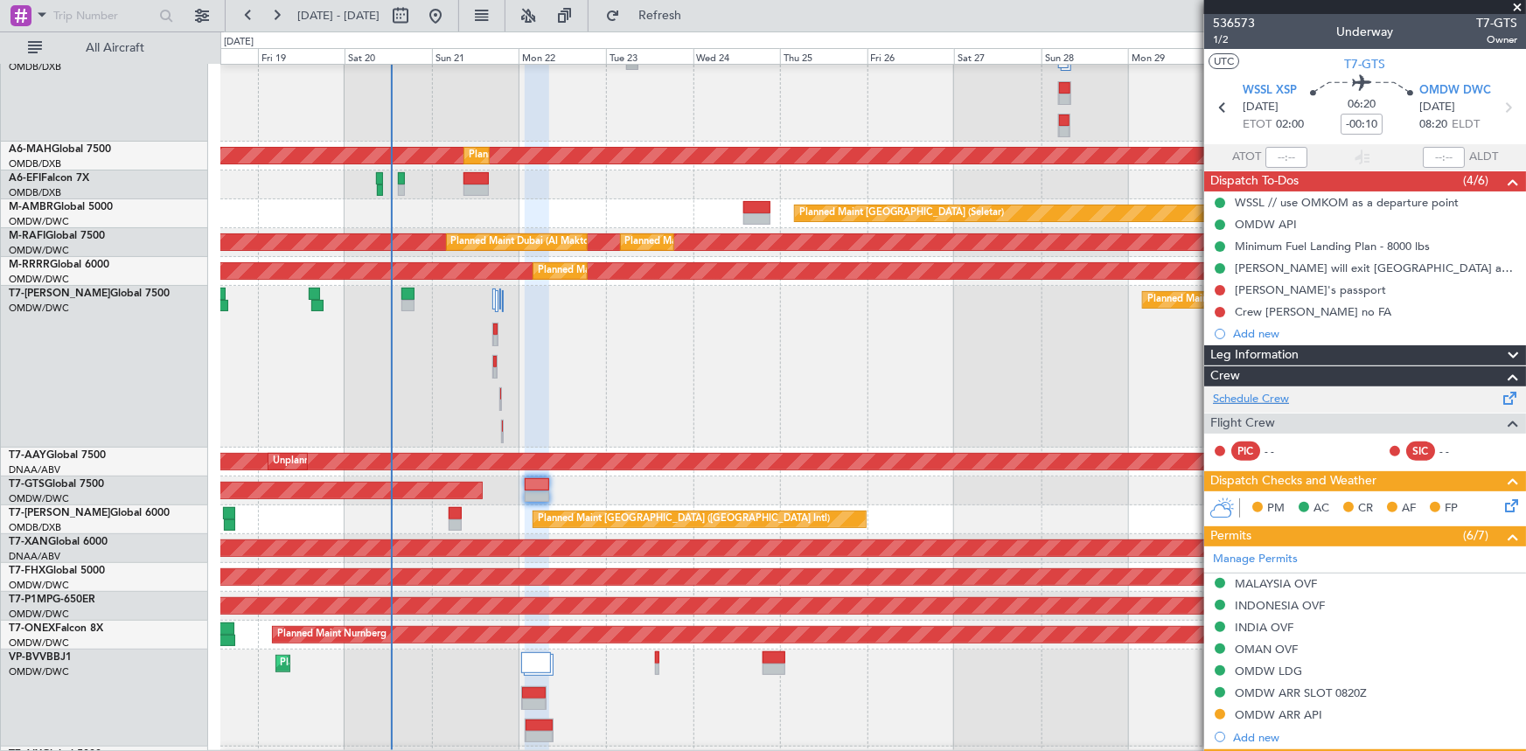
click at [1259, 396] on link "Schedule Crew" at bounding box center [1251, 399] width 76 height 17
click at [1217, 38] on span "1/2" at bounding box center [1234, 39] width 42 height 15
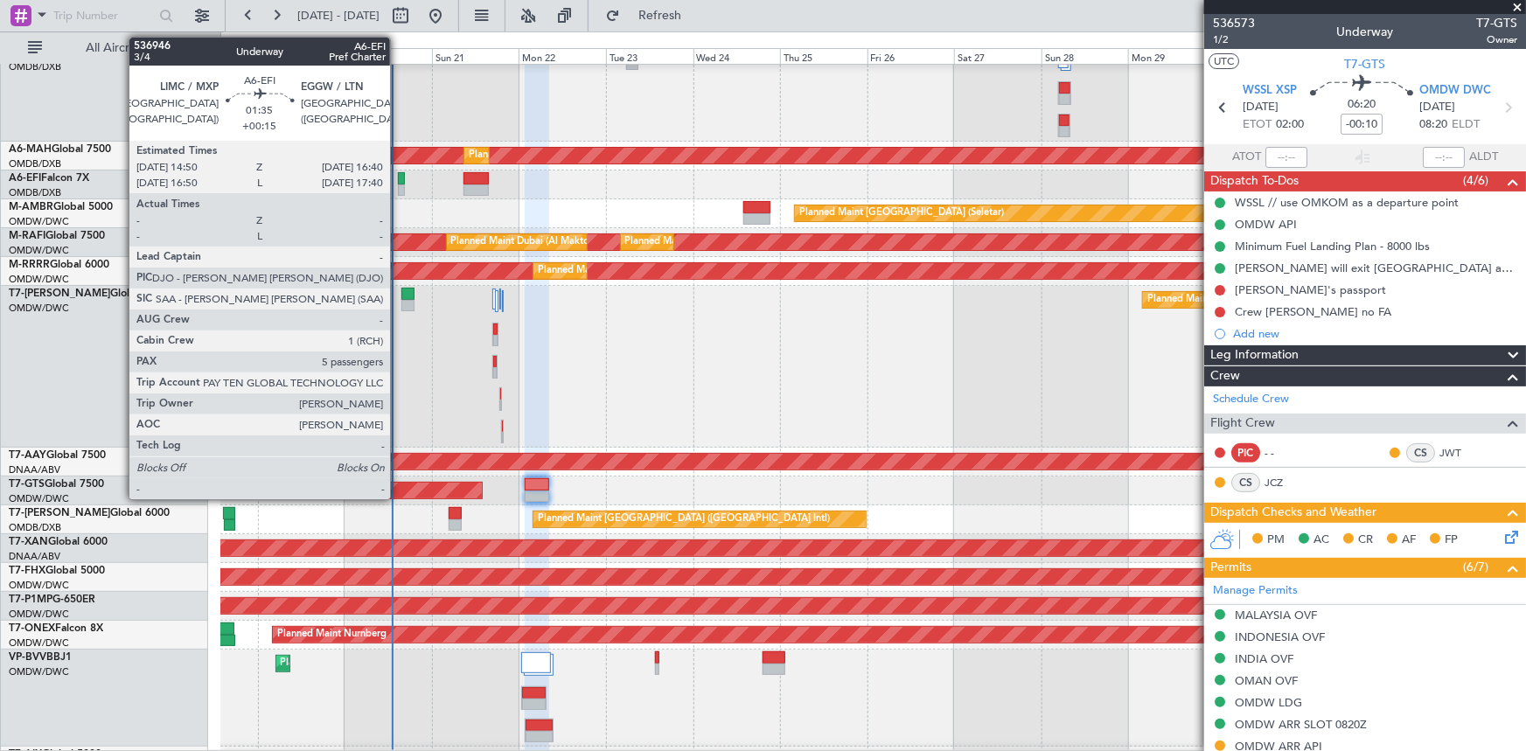
click at [398, 175] on div at bounding box center [401, 178] width 7 height 12
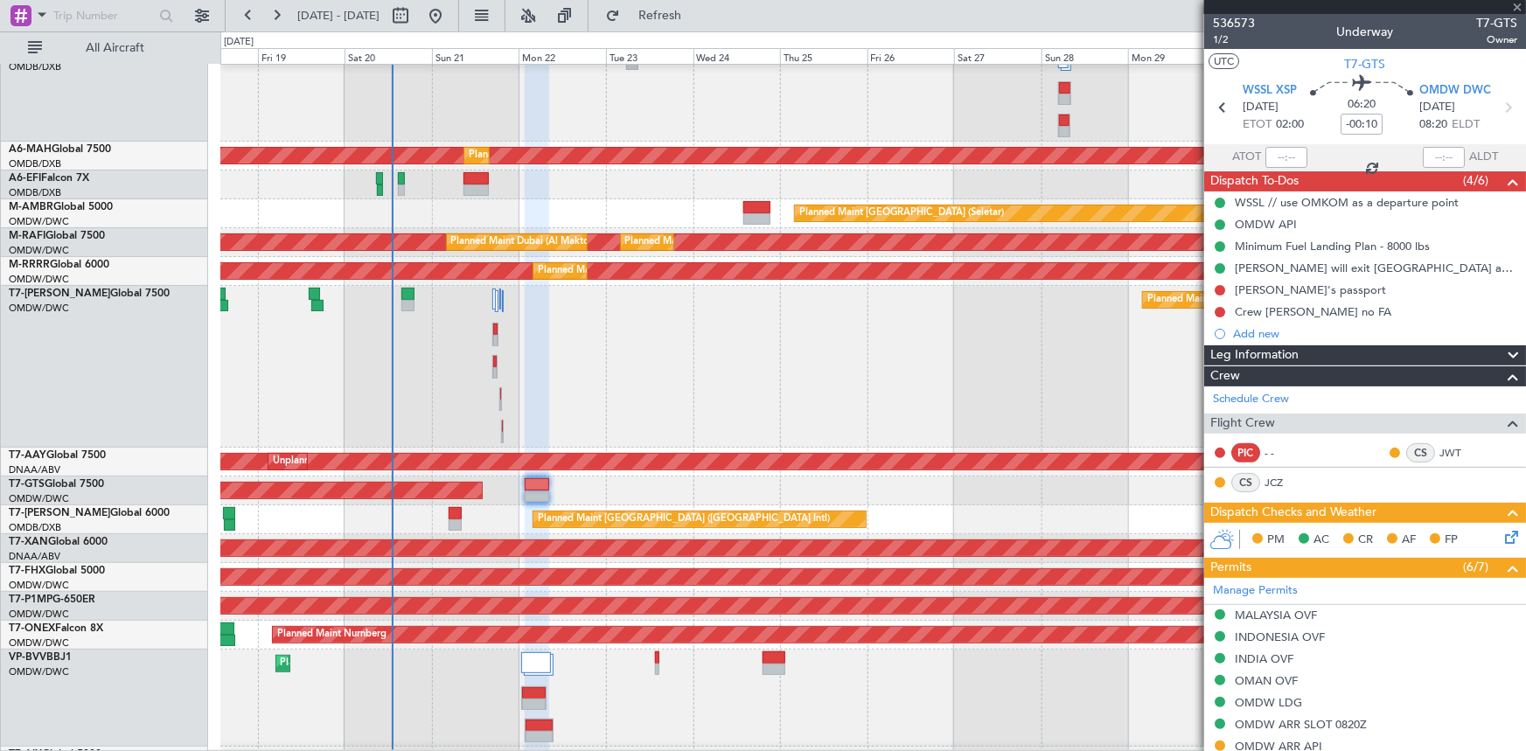
type input "+00:15"
type input "5"
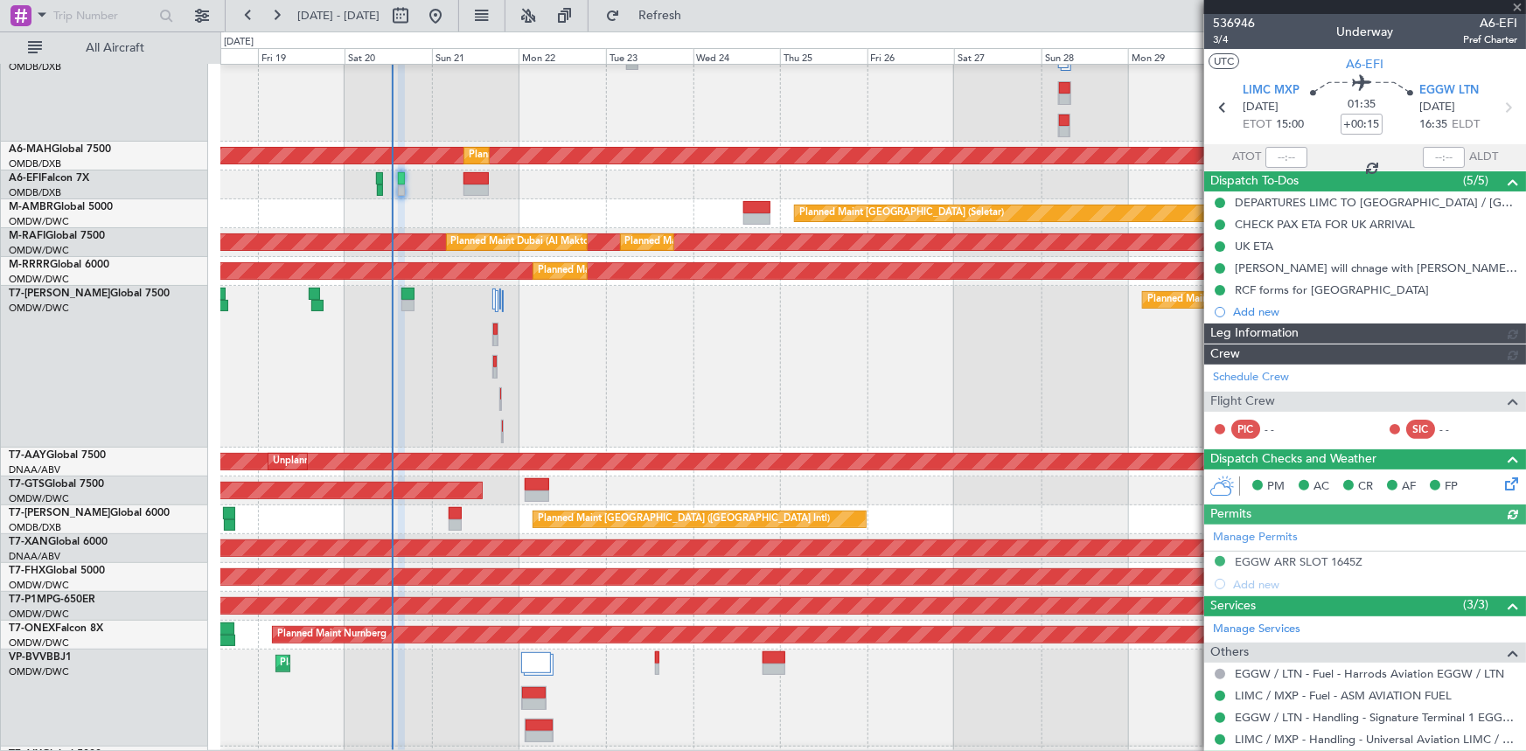
type input "[PERSON_NAME] ([PERSON_NAME])"
type input "7329"
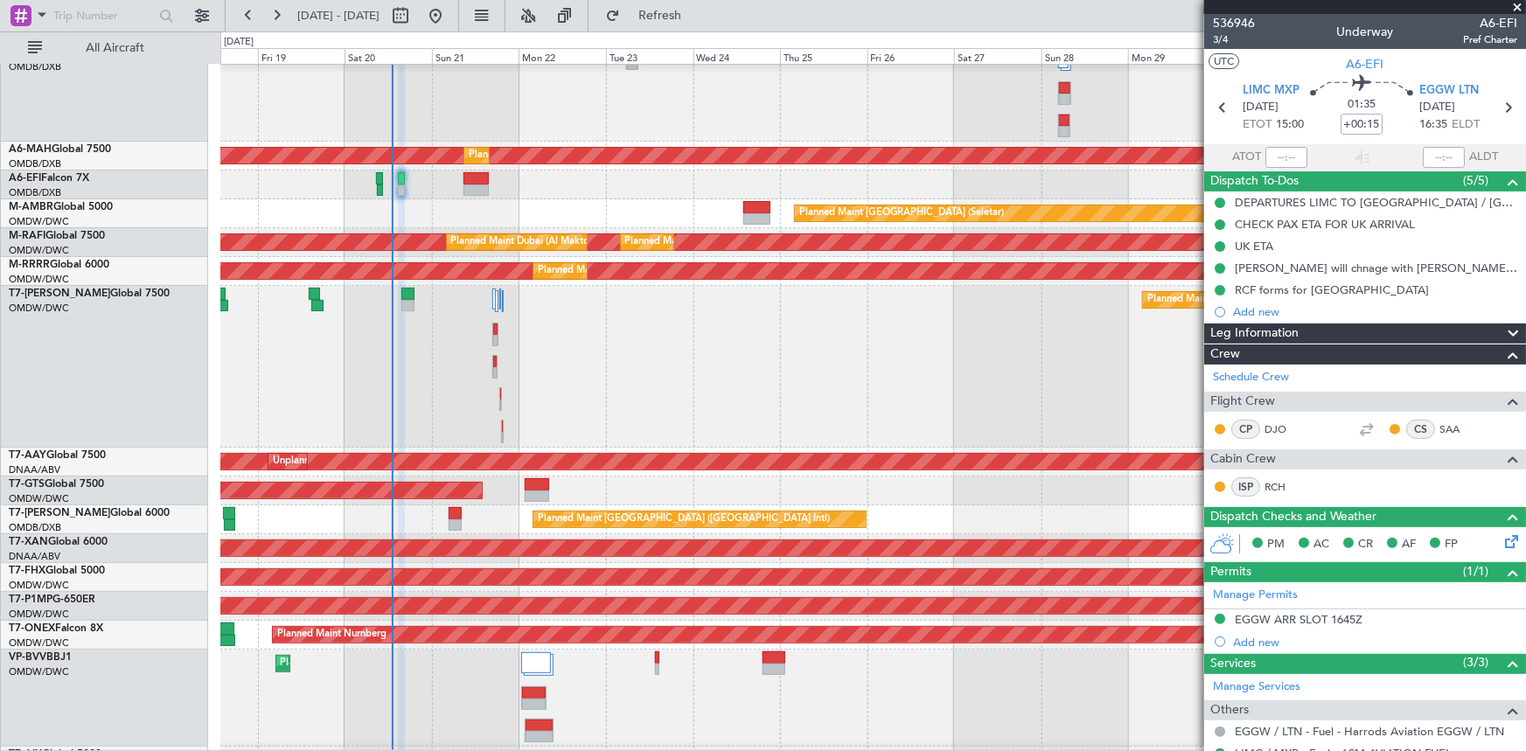
click at [1320, 140] on section "LIMC MXP 20/09/2025 ETOT 15:00 01:35 +00:15 EGGW LTN 20/09/2025 16:35 ELDT" at bounding box center [1365, 109] width 322 height 69
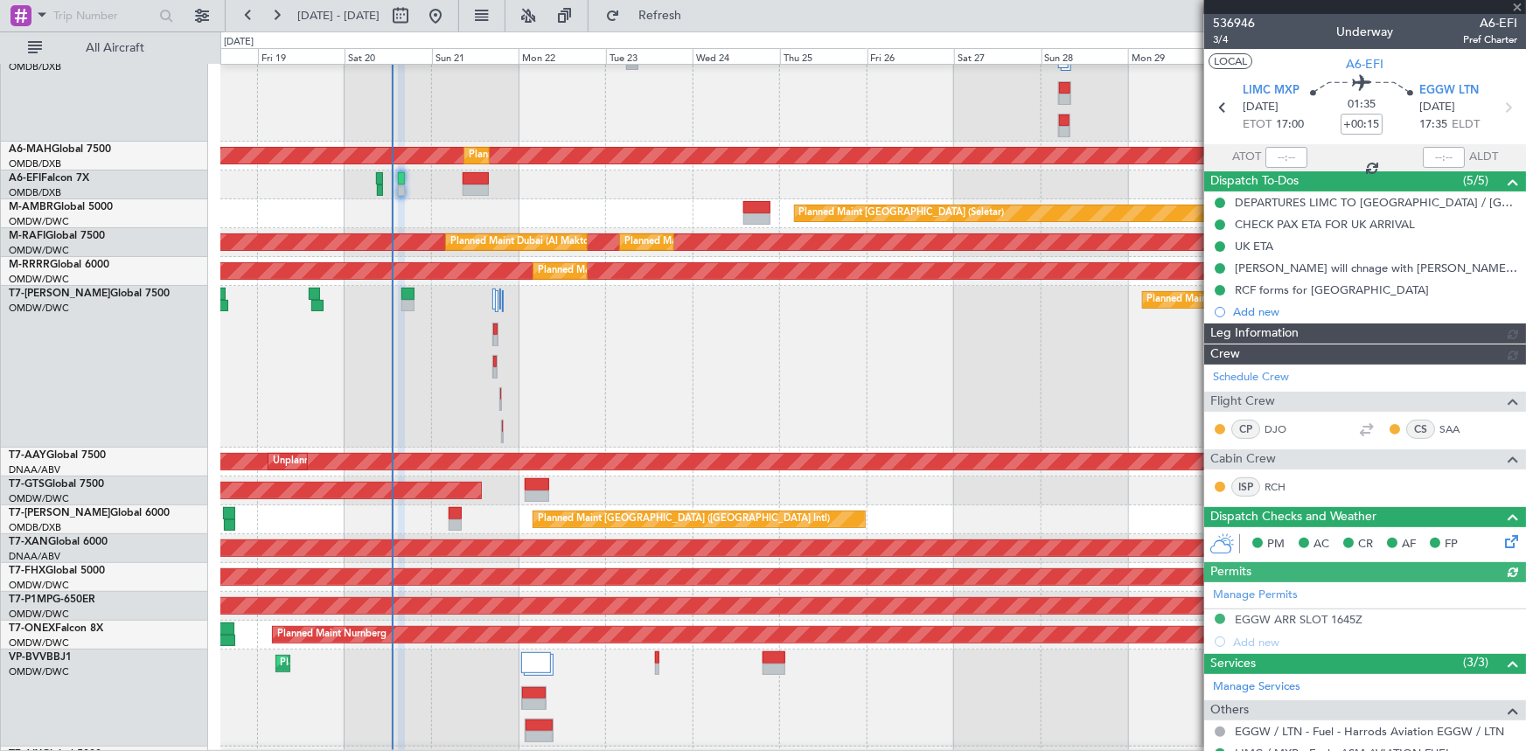
type input "[PERSON_NAME] ([PERSON_NAME])"
type input "7329"
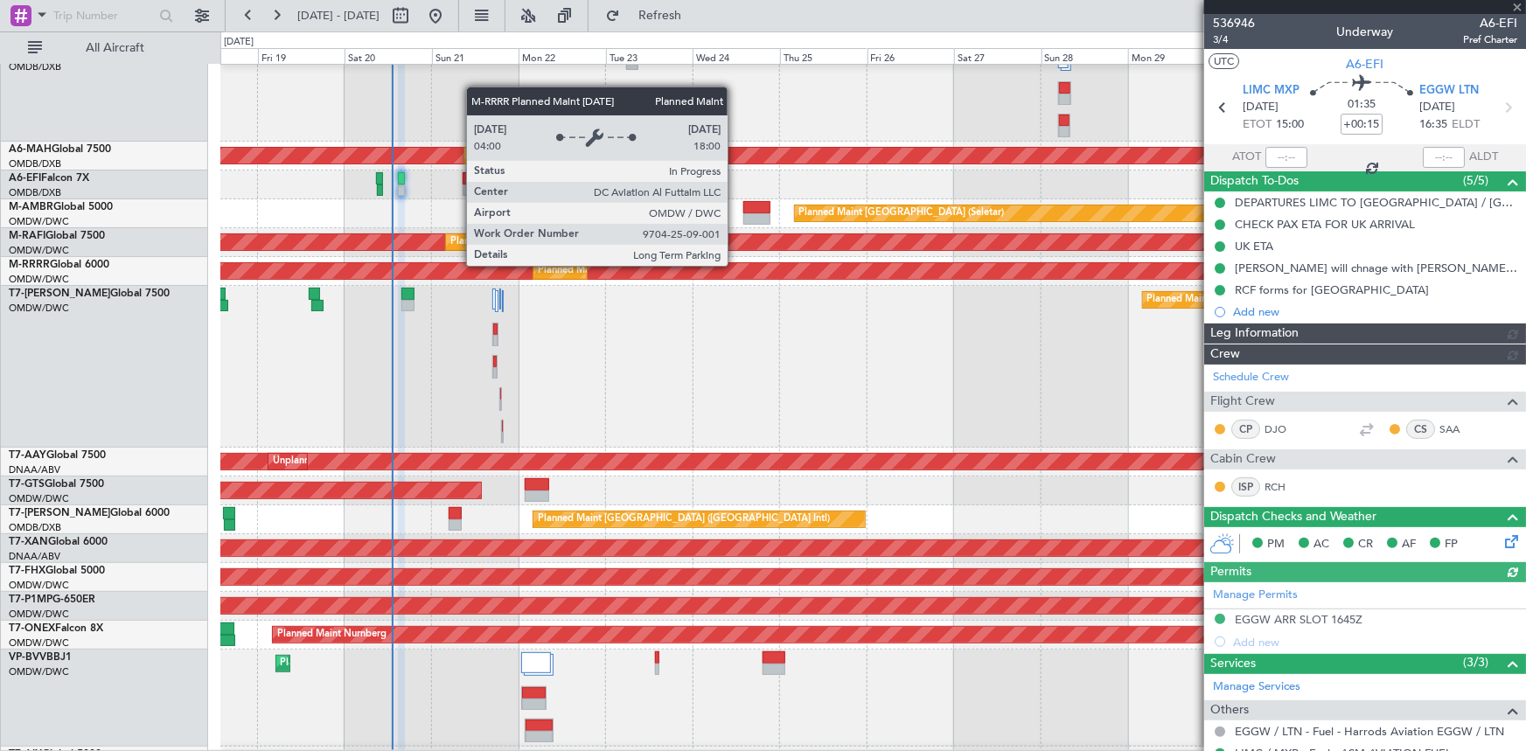
type input "[PERSON_NAME] ([PERSON_NAME])"
type input "7329"
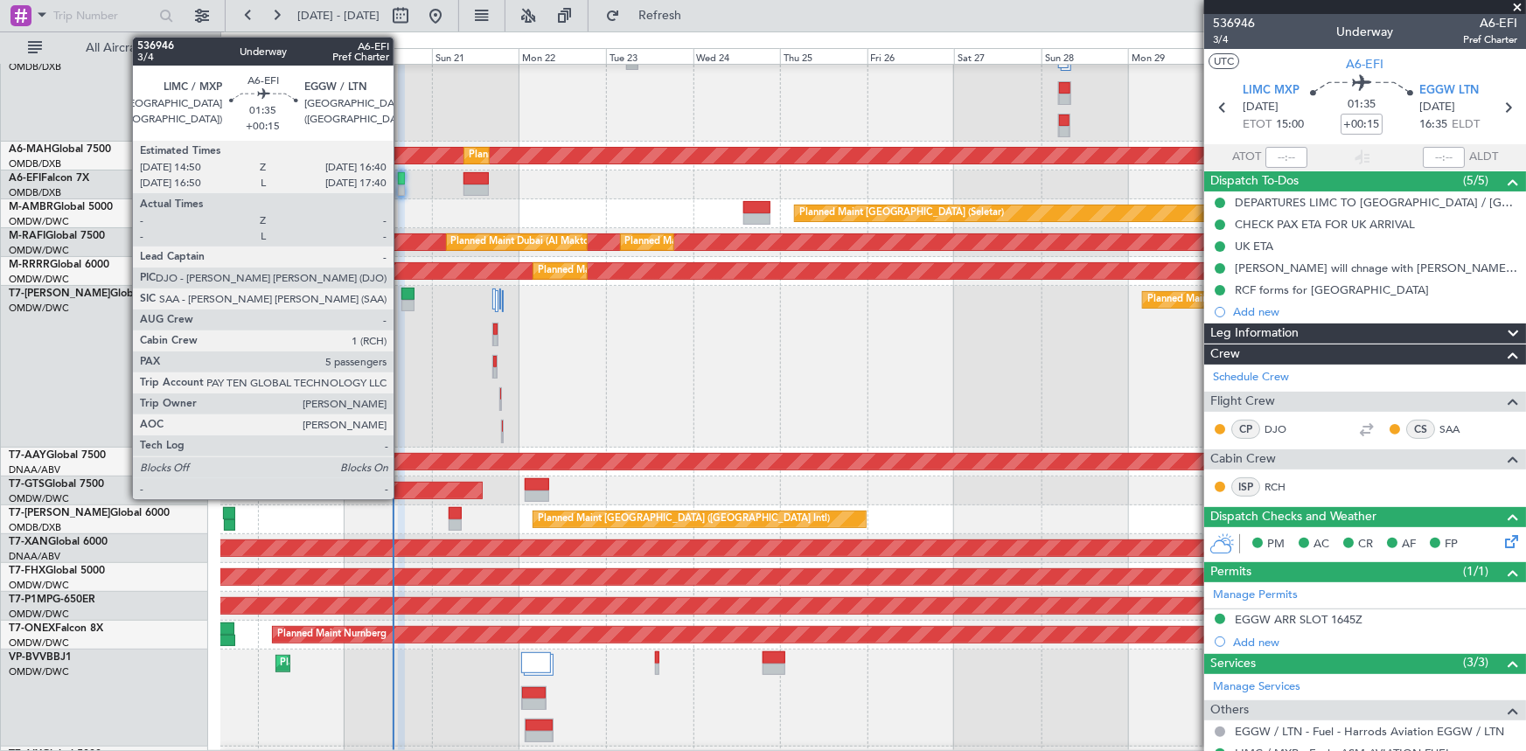
click at [401, 180] on div at bounding box center [401, 178] width 7 height 12
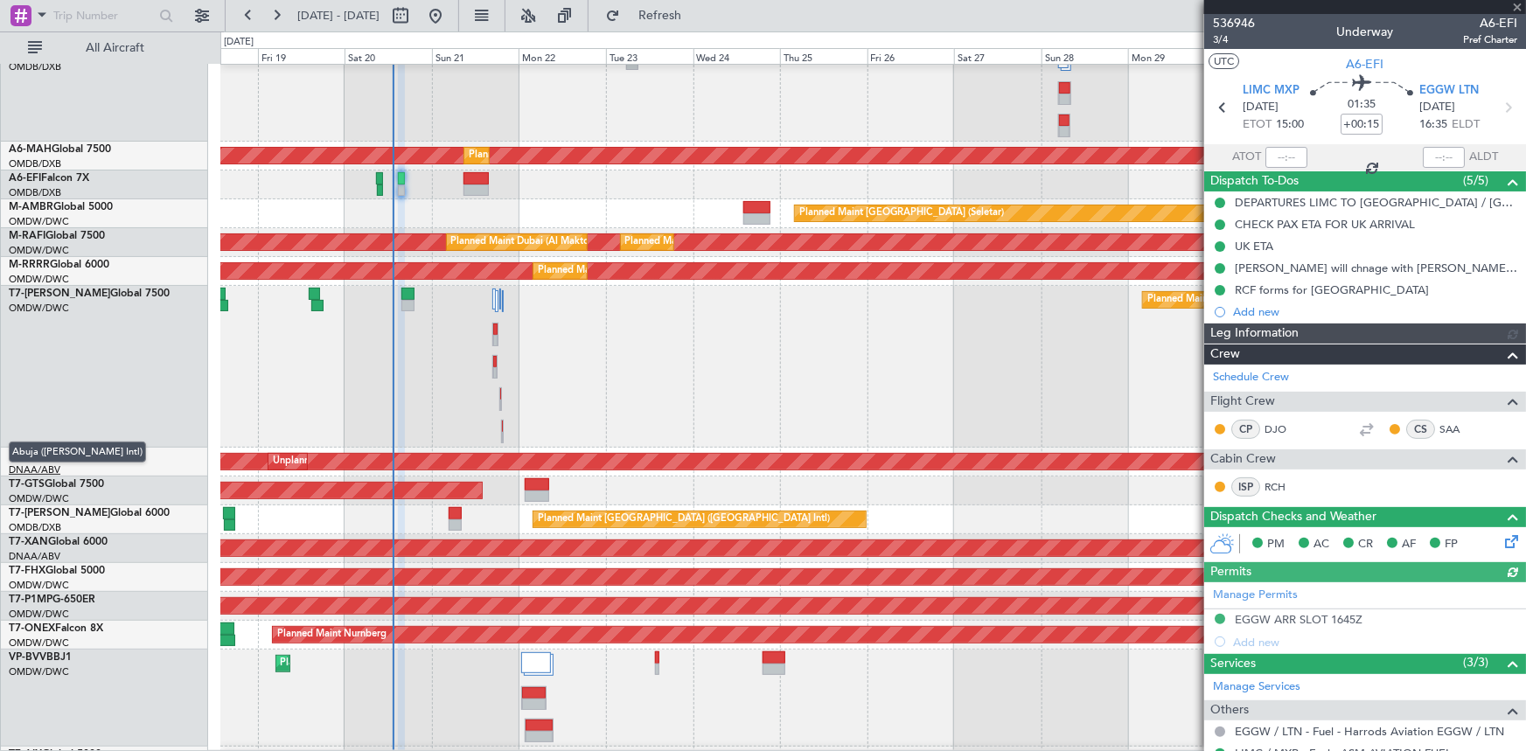
type input "[PERSON_NAME] ([PERSON_NAME])"
type input "7329"
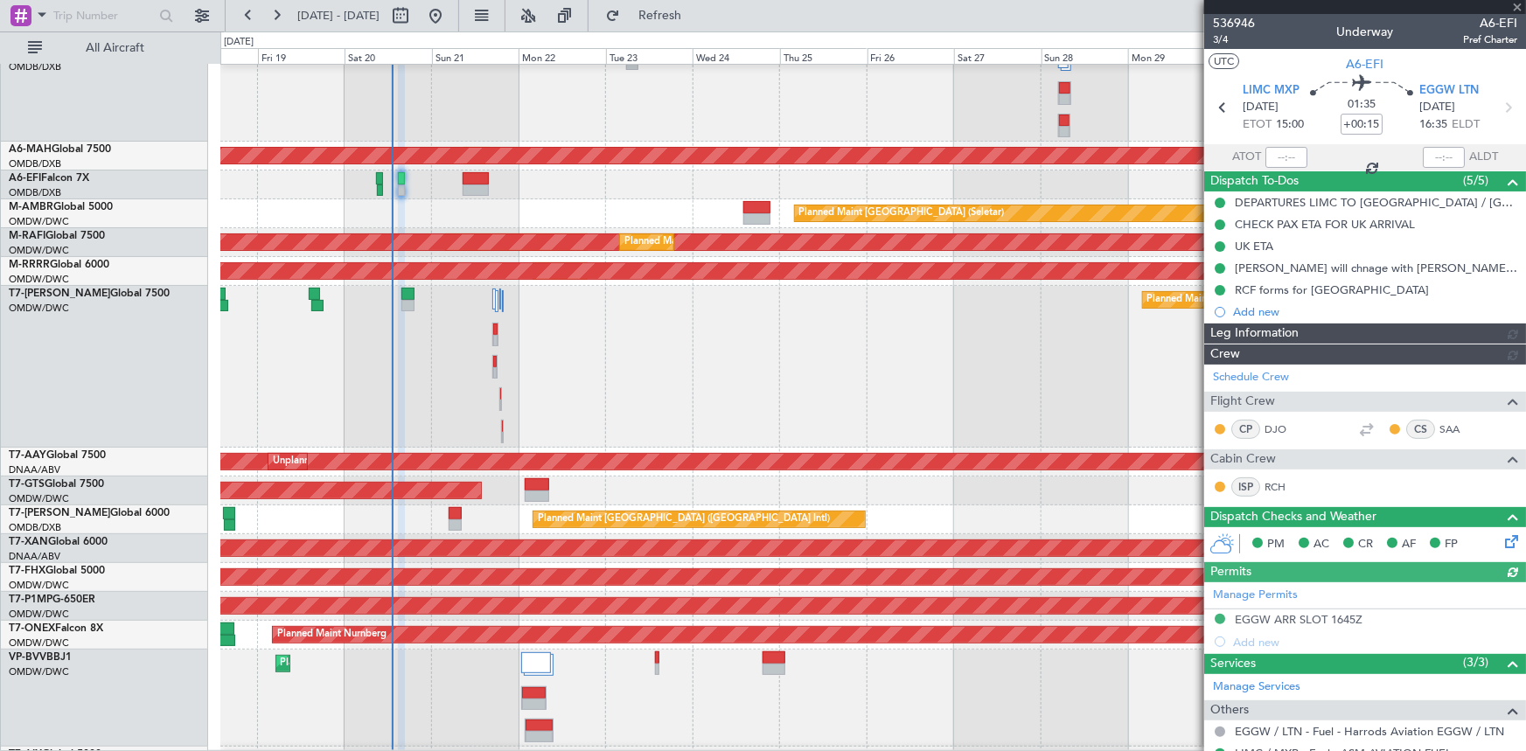
type input "[PERSON_NAME] ([PERSON_NAME])"
type input "7329"
type input "[PERSON_NAME] ([PERSON_NAME])"
type input "7329"
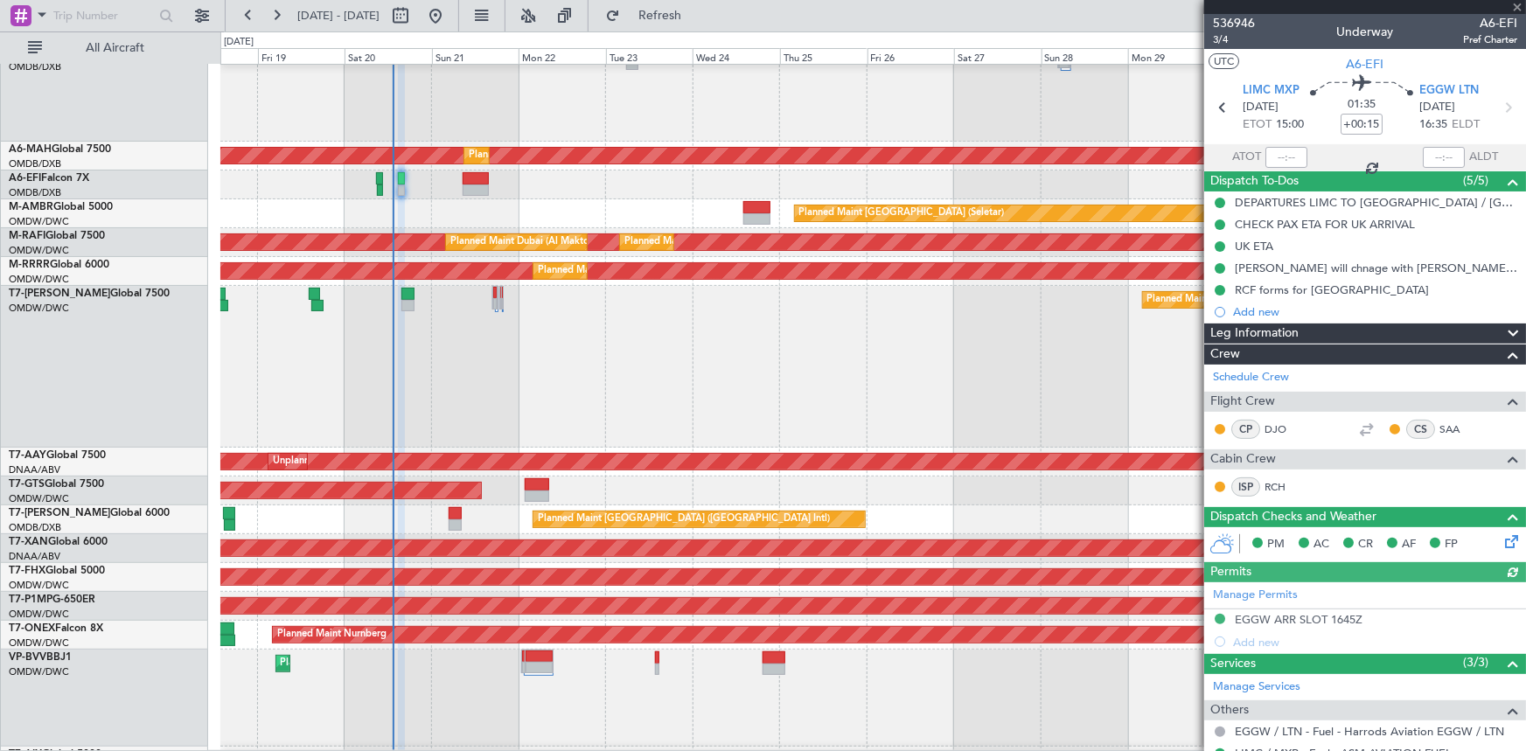
type input "[PERSON_NAME] ([PERSON_NAME])"
type input "7329"
type input "[PERSON_NAME] ([PERSON_NAME])"
type input "7329"
type input "[PERSON_NAME] ([PERSON_NAME])"
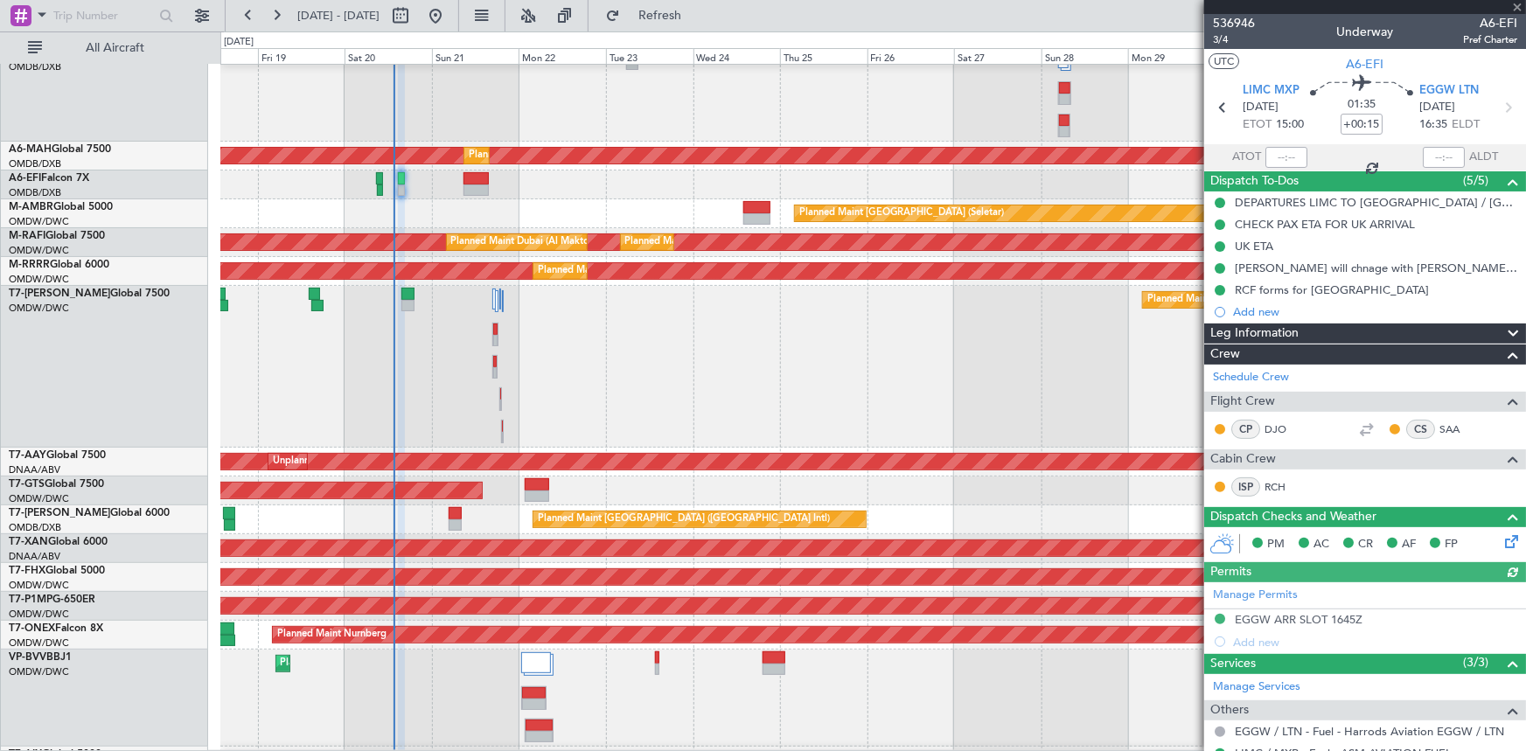
type input "7329"
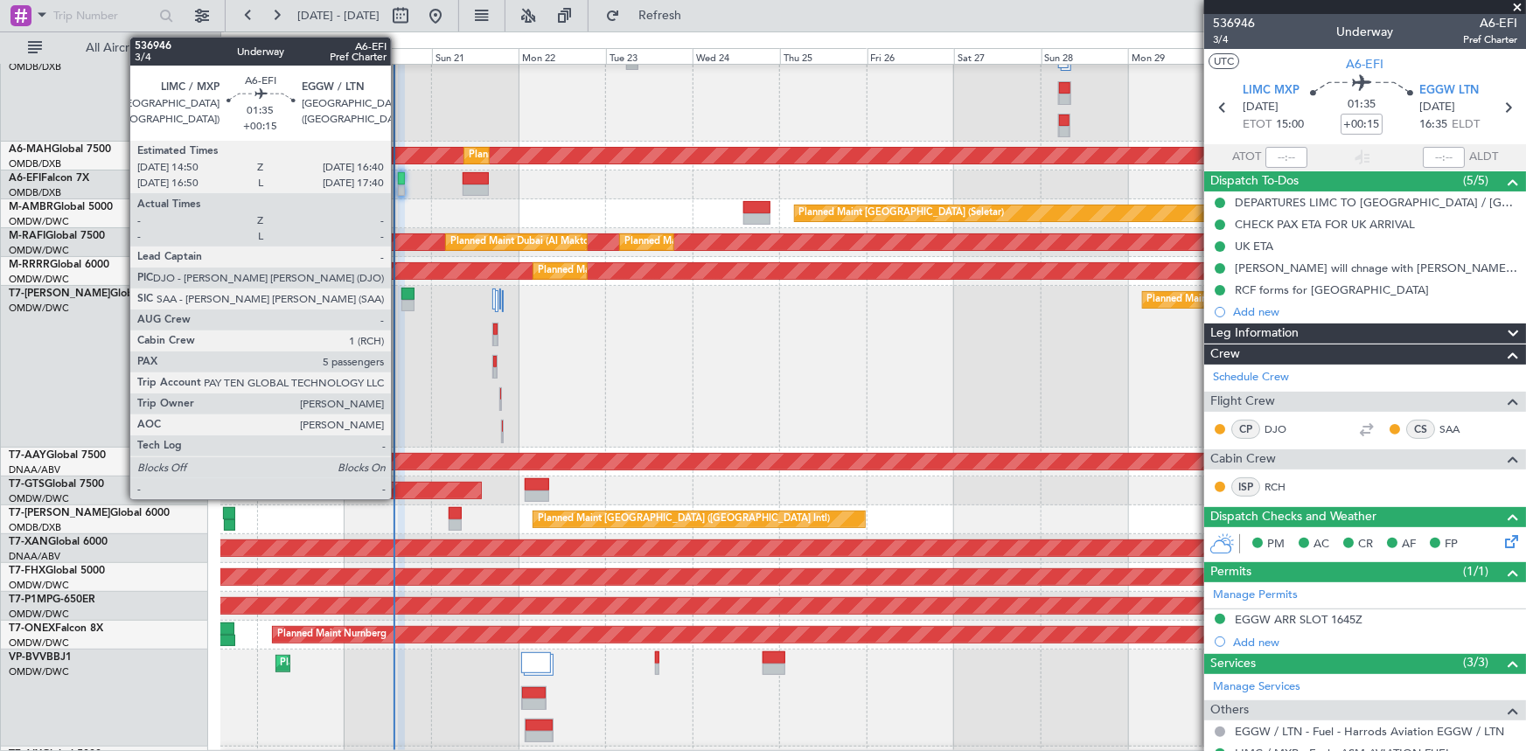
click at [399, 179] on div at bounding box center [401, 178] width 7 height 12
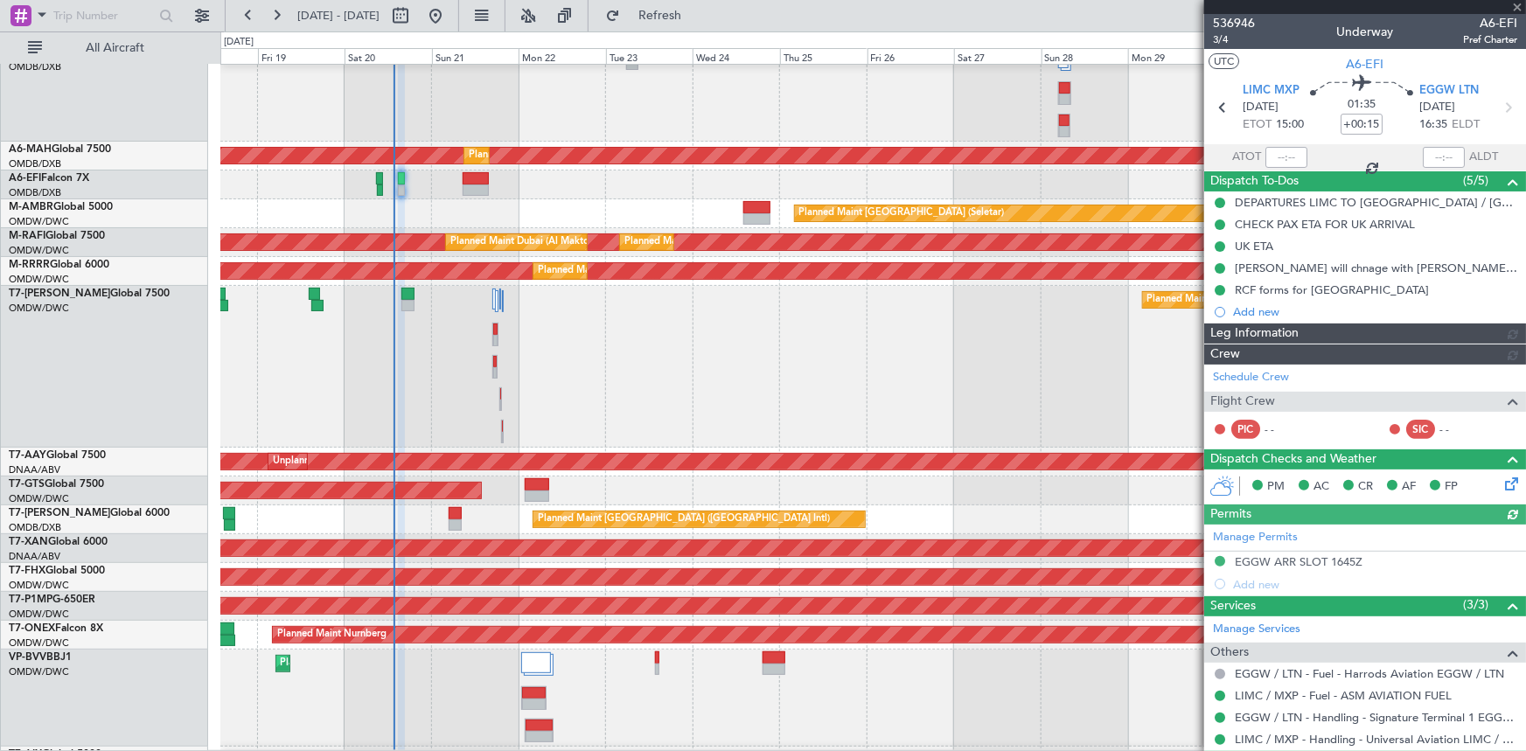
type input "[PERSON_NAME] ([PERSON_NAME])"
type input "7329"
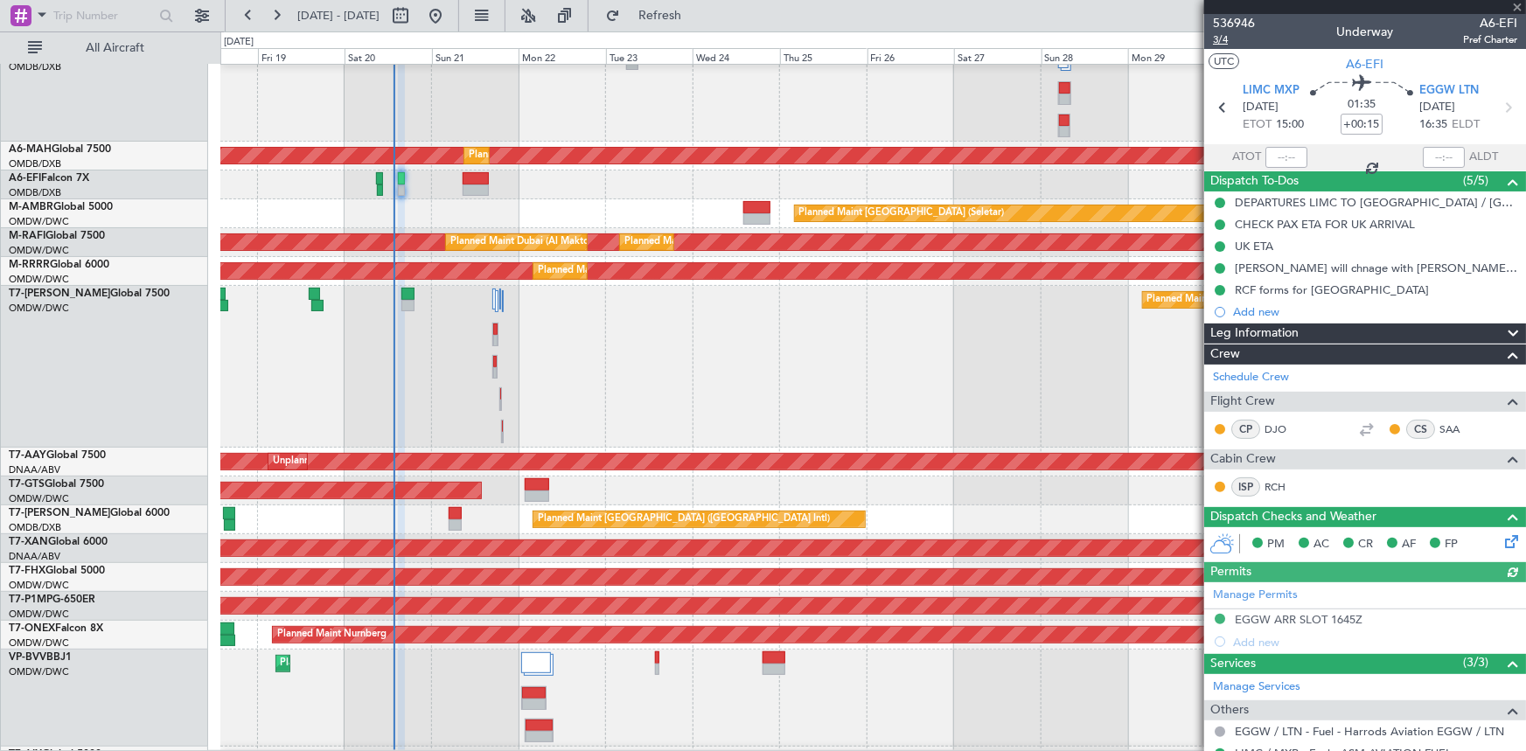
click at [1218, 43] on span "3/4" at bounding box center [1234, 39] width 42 height 15
click at [697, 14] on span "Refresh" at bounding box center [659, 16] width 73 height 12
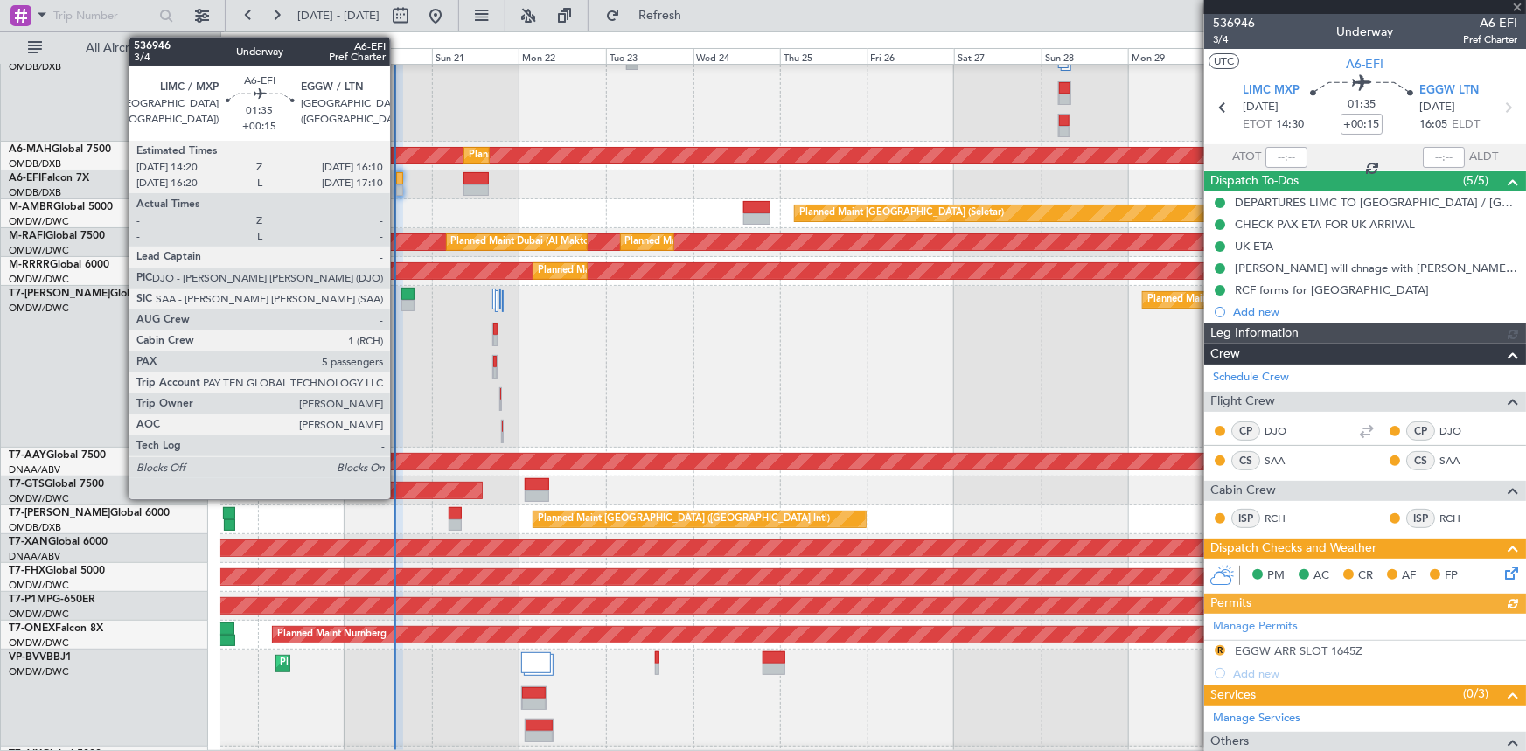
type input "[PERSON_NAME] ([PERSON_NAME])"
type input "7329"
click at [398, 178] on div at bounding box center [399, 178] width 7 height 12
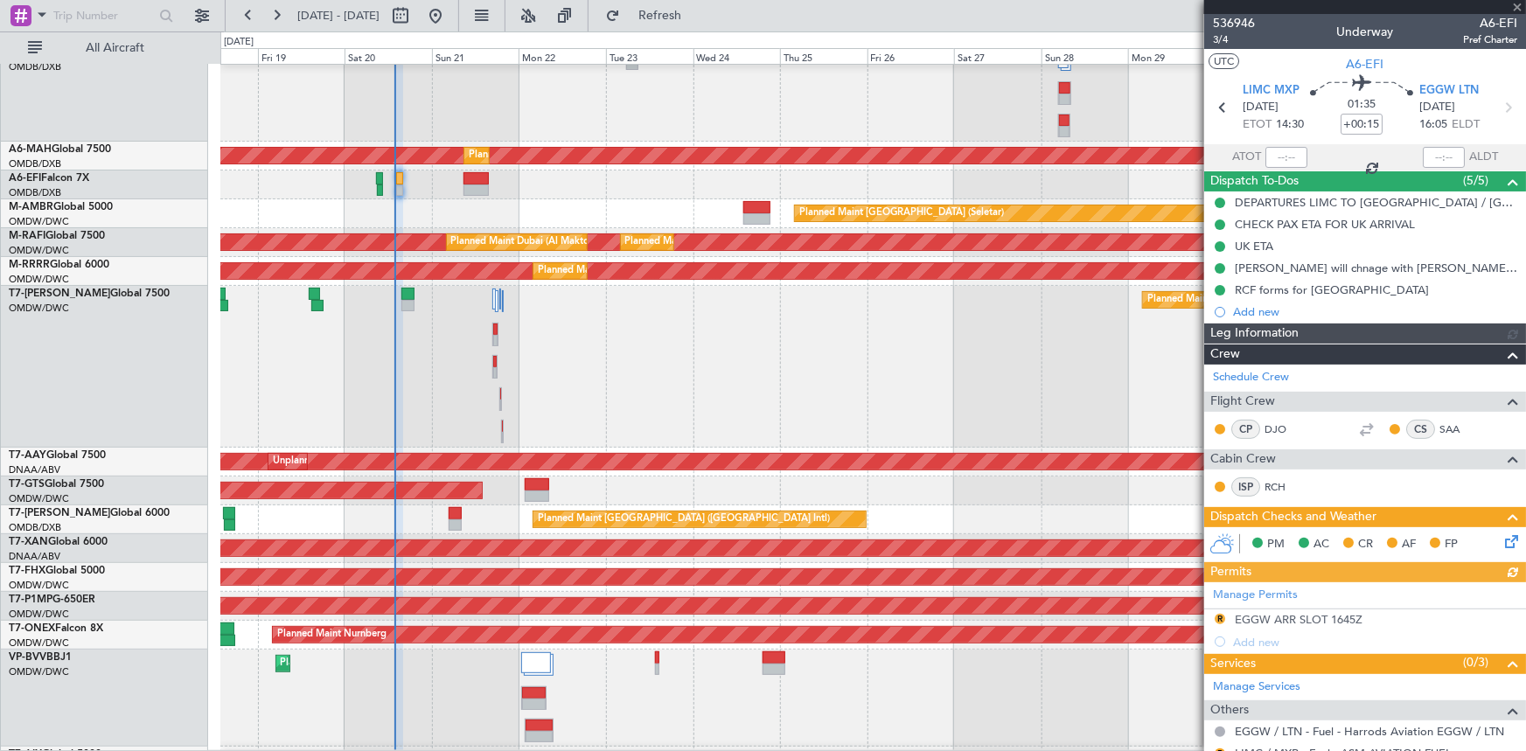
type input "[PERSON_NAME] ([PERSON_NAME])"
type input "7329"
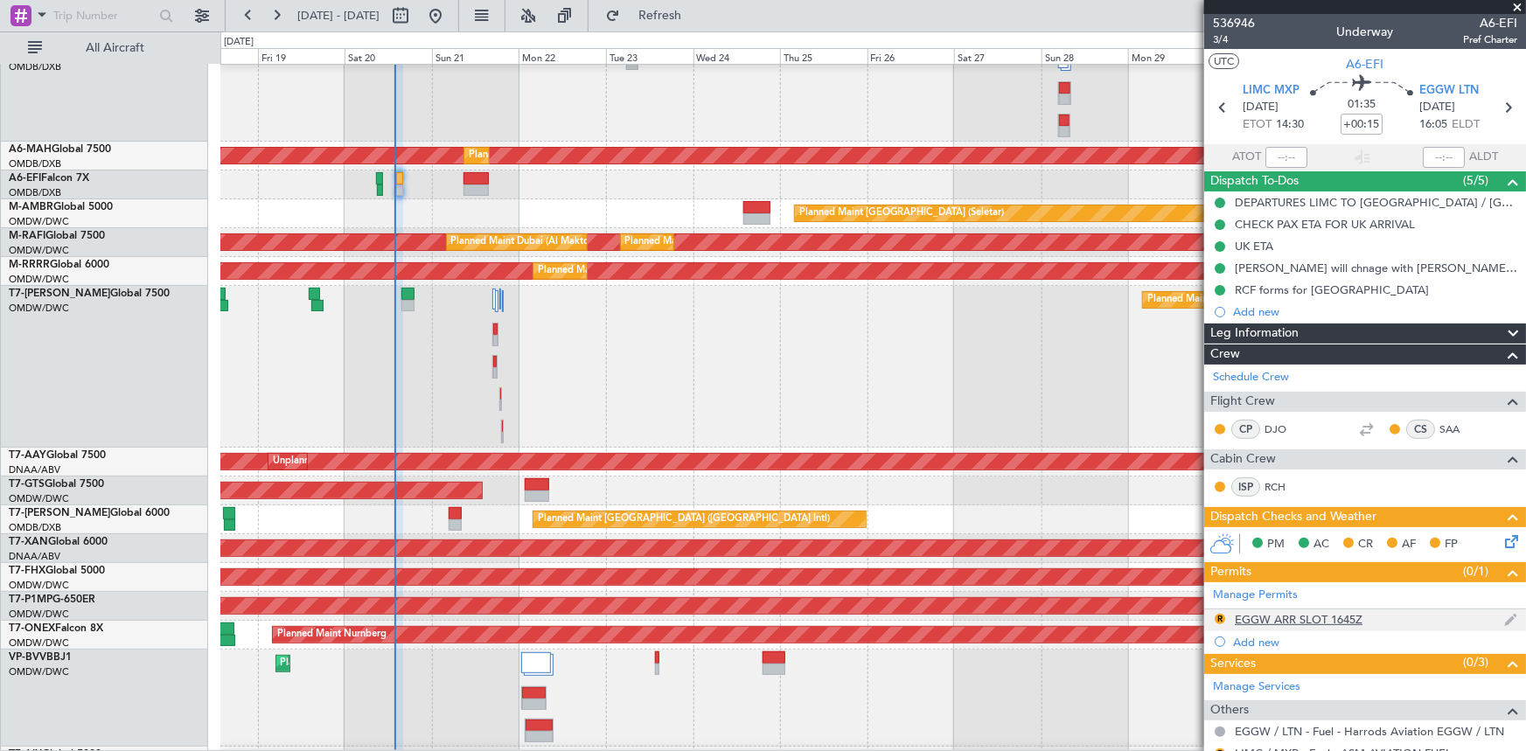
click at [1320, 616] on div "EGGW ARR SLOT 1645Z" at bounding box center [1299, 619] width 128 height 15
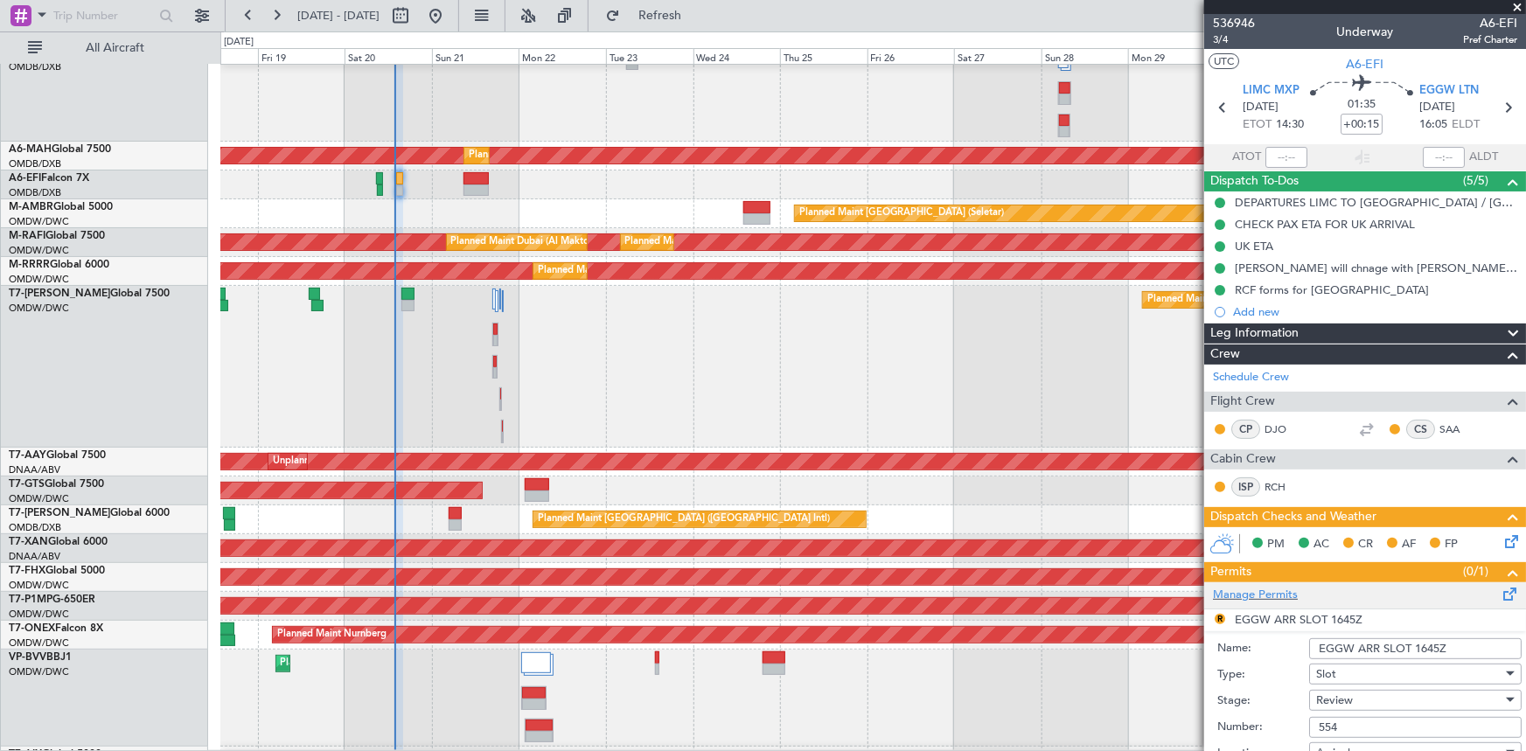
scroll to position [238, 0]
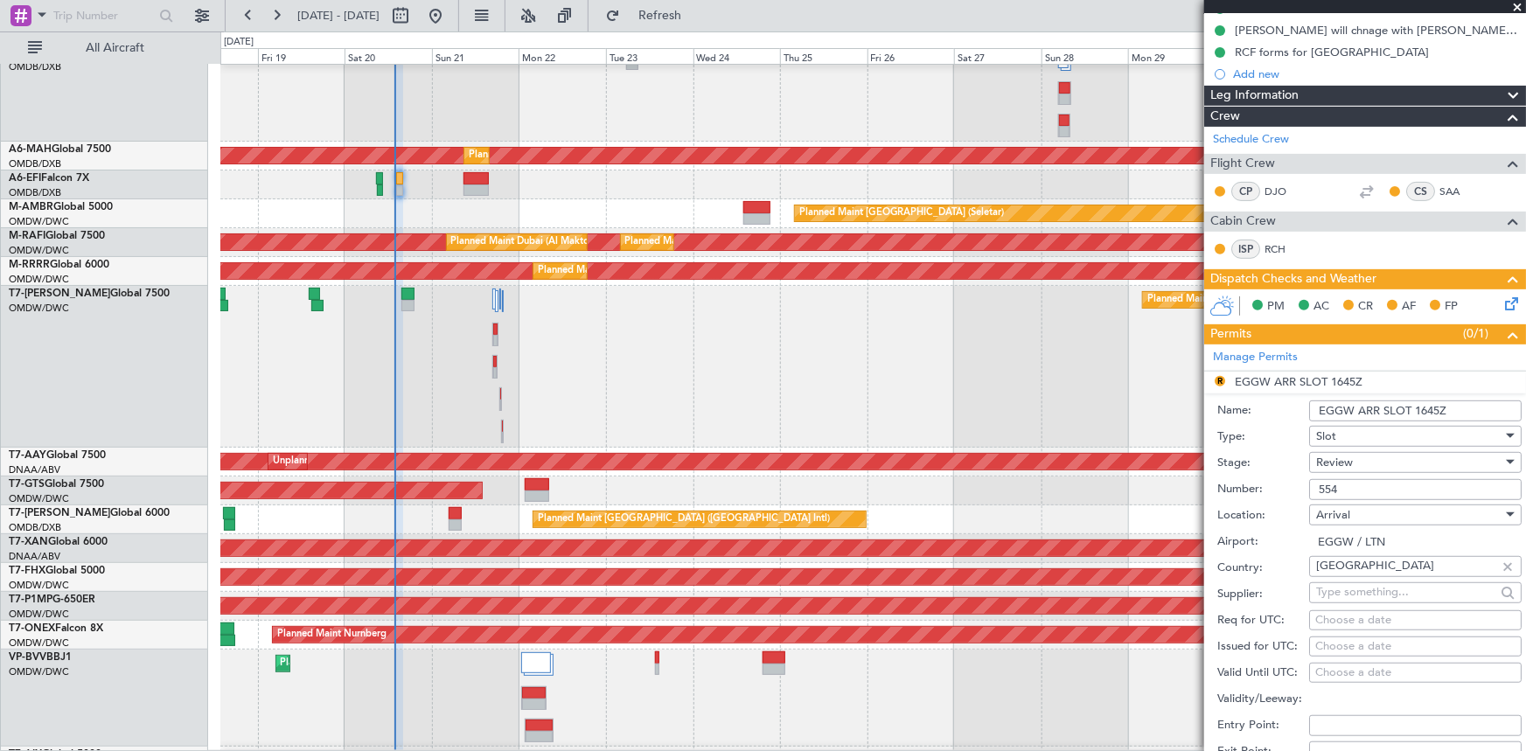
drag, startPoint x: 1413, startPoint y: 410, endPoint x: 1440, endPoint y: 409, distance: 27.1
click at [1440, 409] on input "EGGW ARR SLOT 1645Z" at bounding box center [1415, 410] width 212 height 21
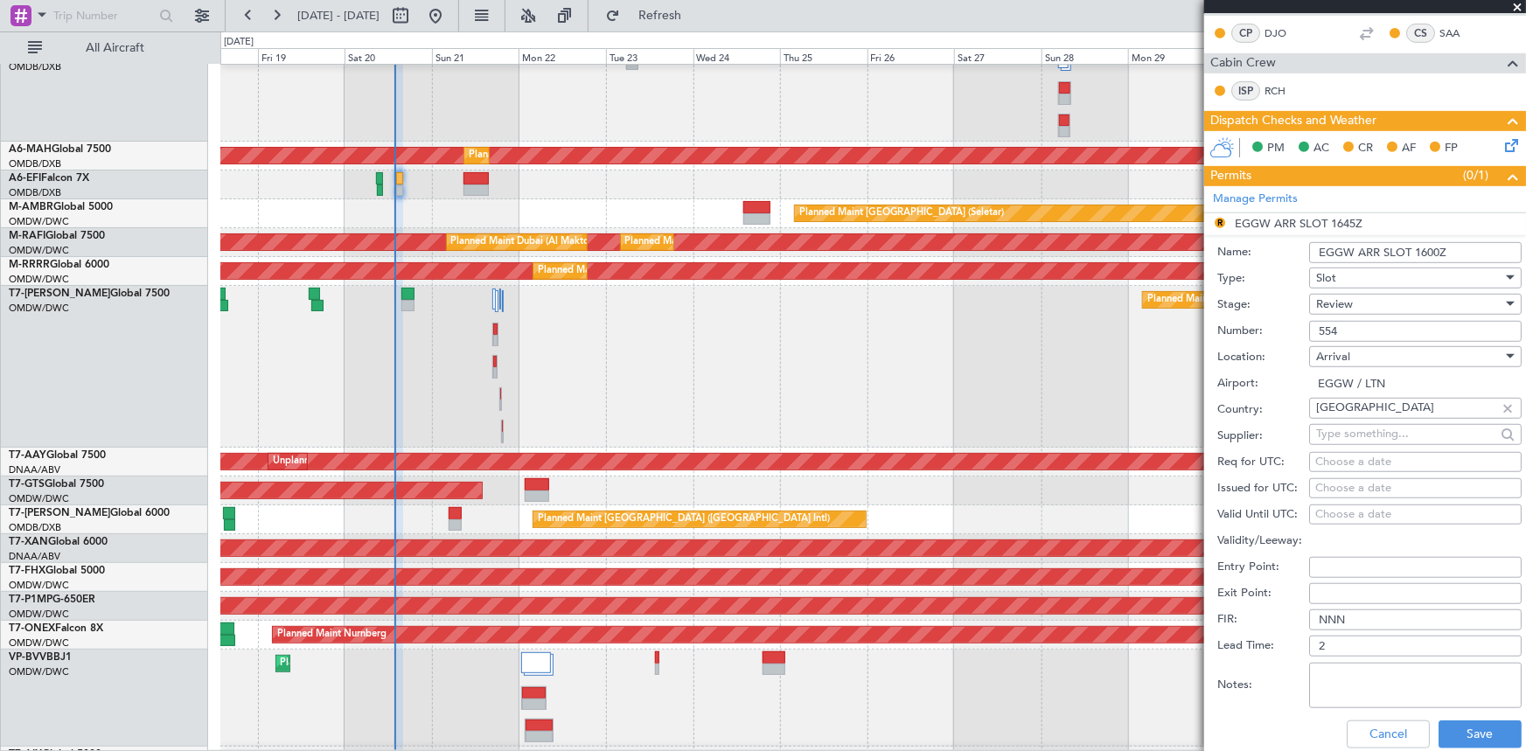
scroll to position [397, 0]
type input "EGGW ARR SLOT 1600Z"
click at [1363, 451] on fb-calendar-cell "Choose a date" at bounding box center [1415, 461] width 212 height 21
click at [1353, 455] on div "Choose a date" at bounding box center [1415, 461] width 200 height 17
select select "9"
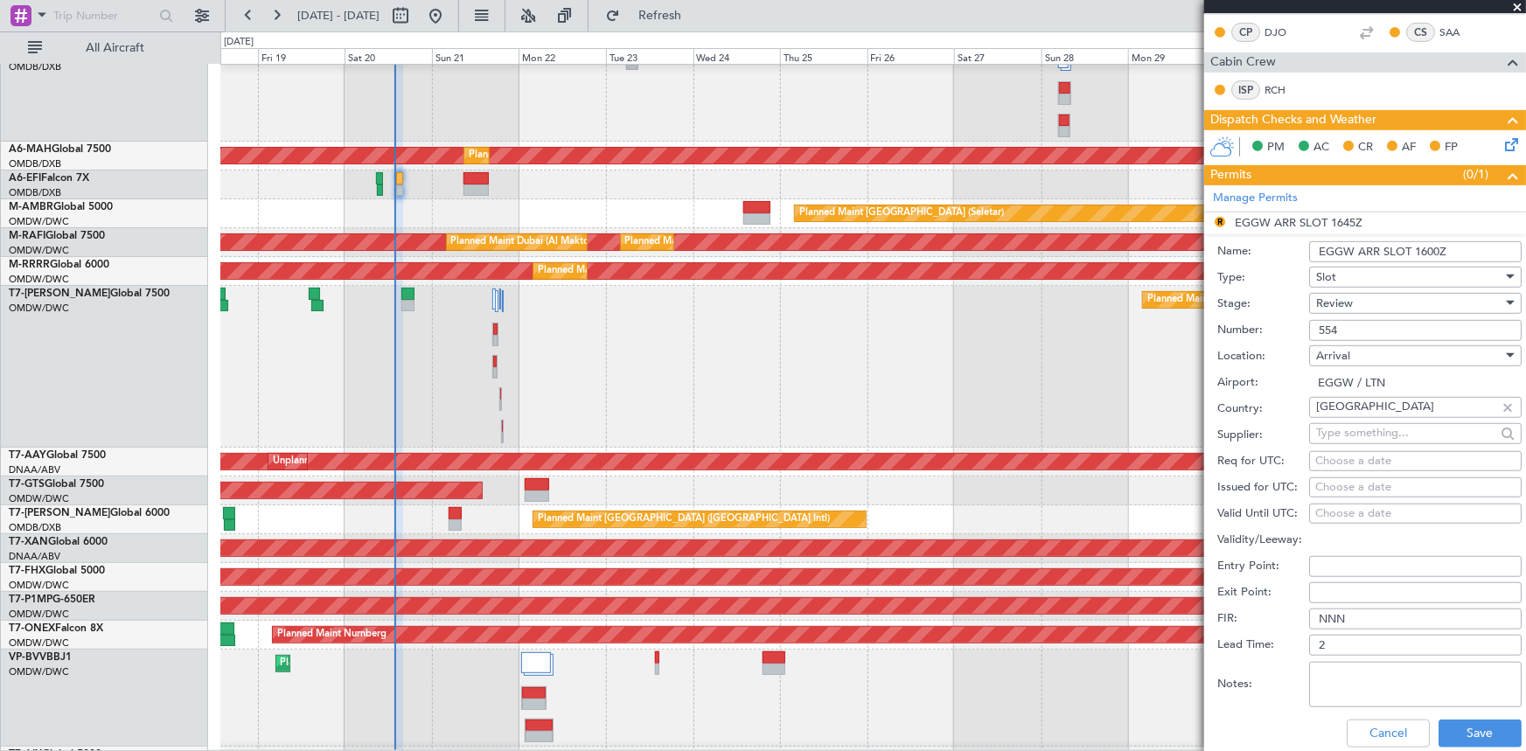
select select "2025"
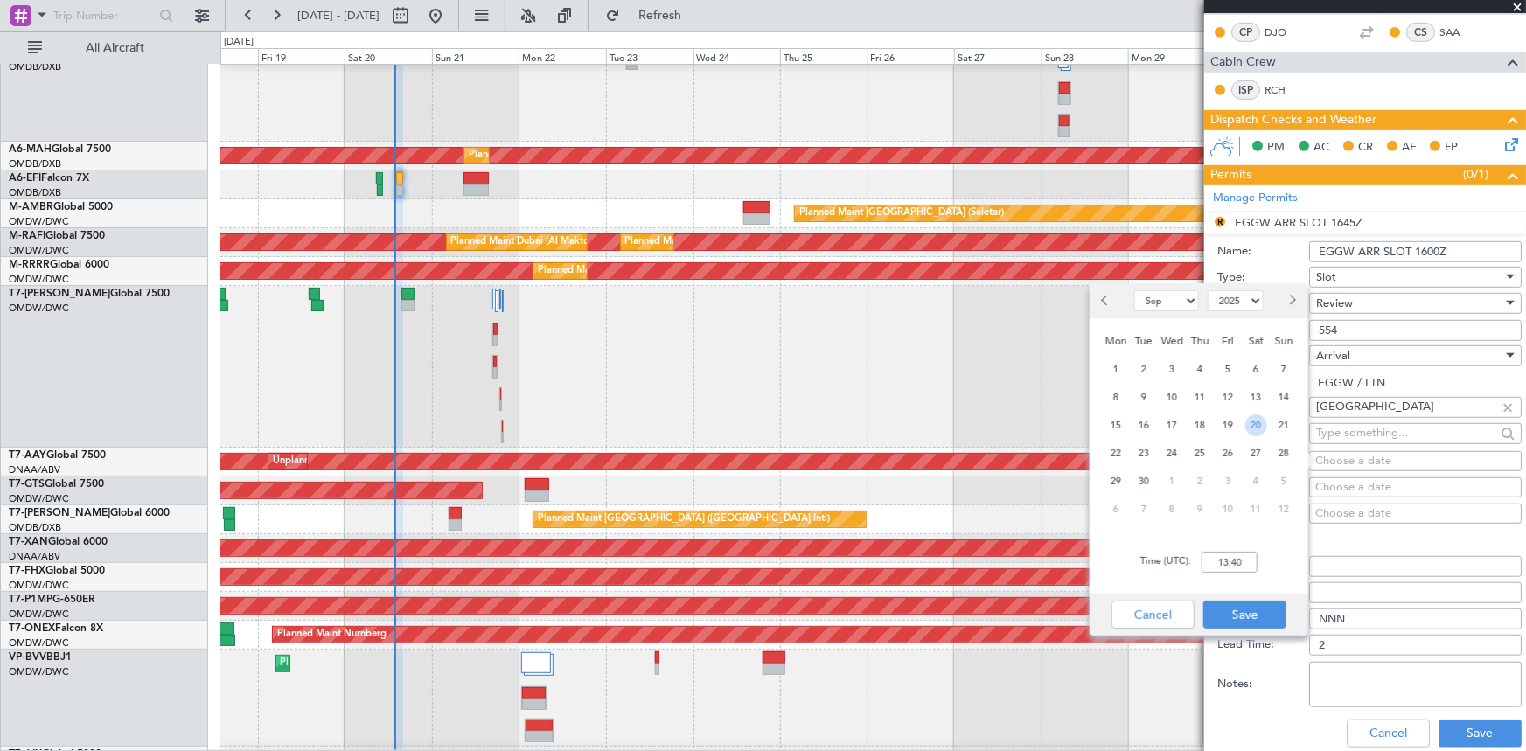
click at [1259, 422] on span "20" at bounding box center [1256, 425] width 22 height 22
click at [1208, 559] on input "00:00" at bounding box center [1229, 562] width 56 height 21
type input "16:00"
drag, startPoint x: 1238, startPoint y: 613, endPoint x: 1359, endPoint y: 528, distance: 147.5
click at [1238, 612] on button "Save" at bounding box center [1244, 615] width 83 height 28
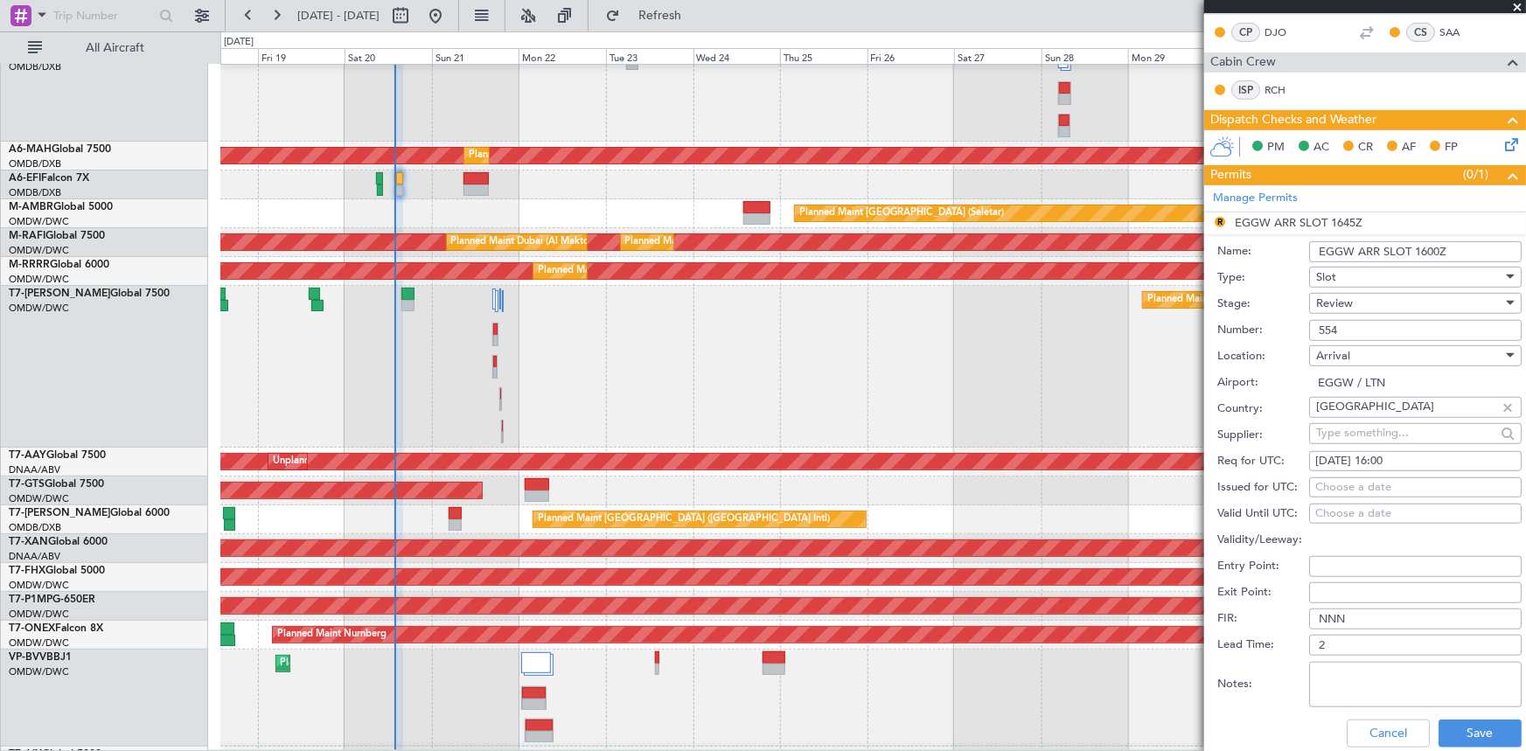
click at [1349, 479] on div "Choose a date" at bounding box center [1415, 487] width 200 height 17
select select "9"
select select "2025"
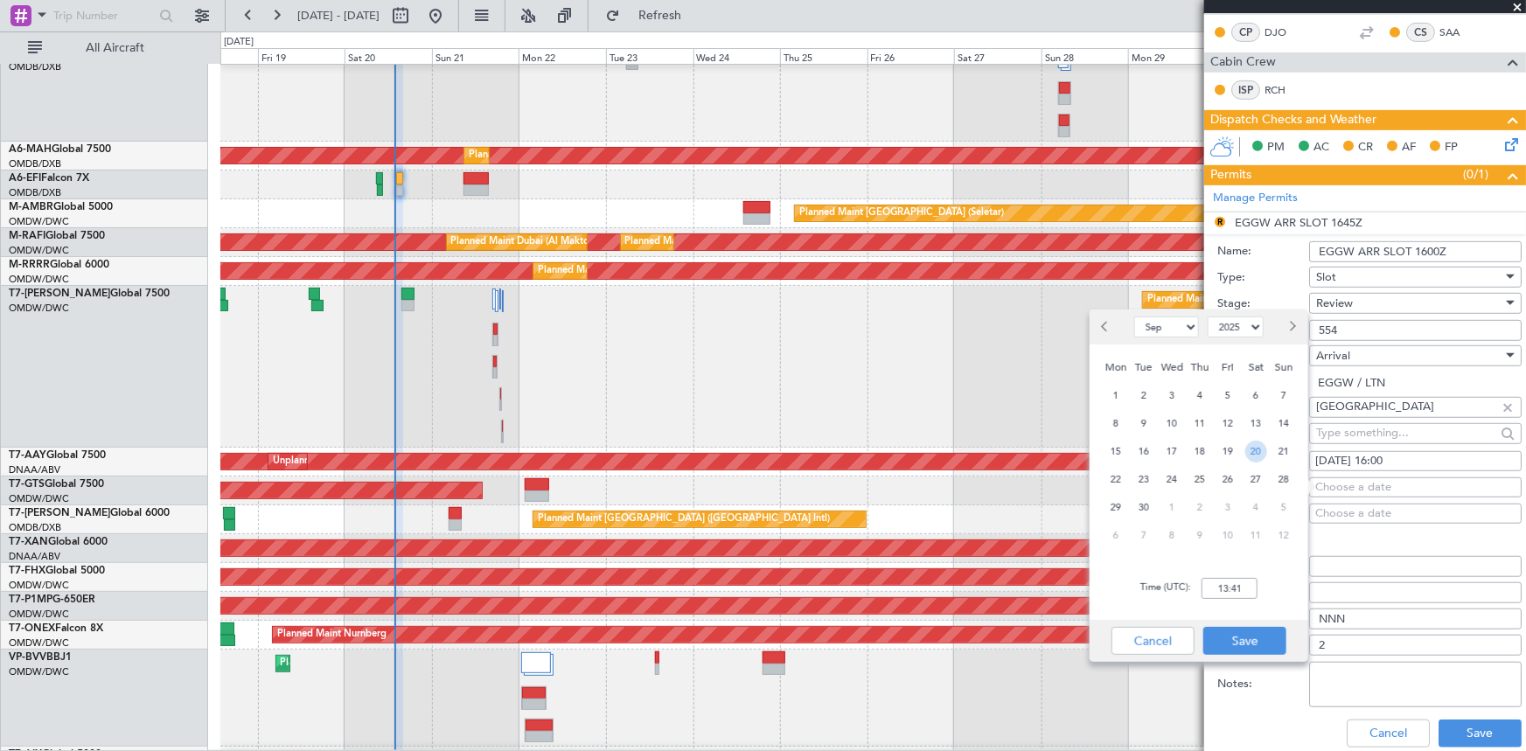
click at [1259, 450] on span "20" at bounding box center [1256, 452] width 22 height 22
click at [1213, 585] on input "00:00" at bounding box center [1229, 588] width 56 height 21
type input "16:00"
click at [1244, 641] on button "Save" at bounding box center [1244, 641] width 83 height 28
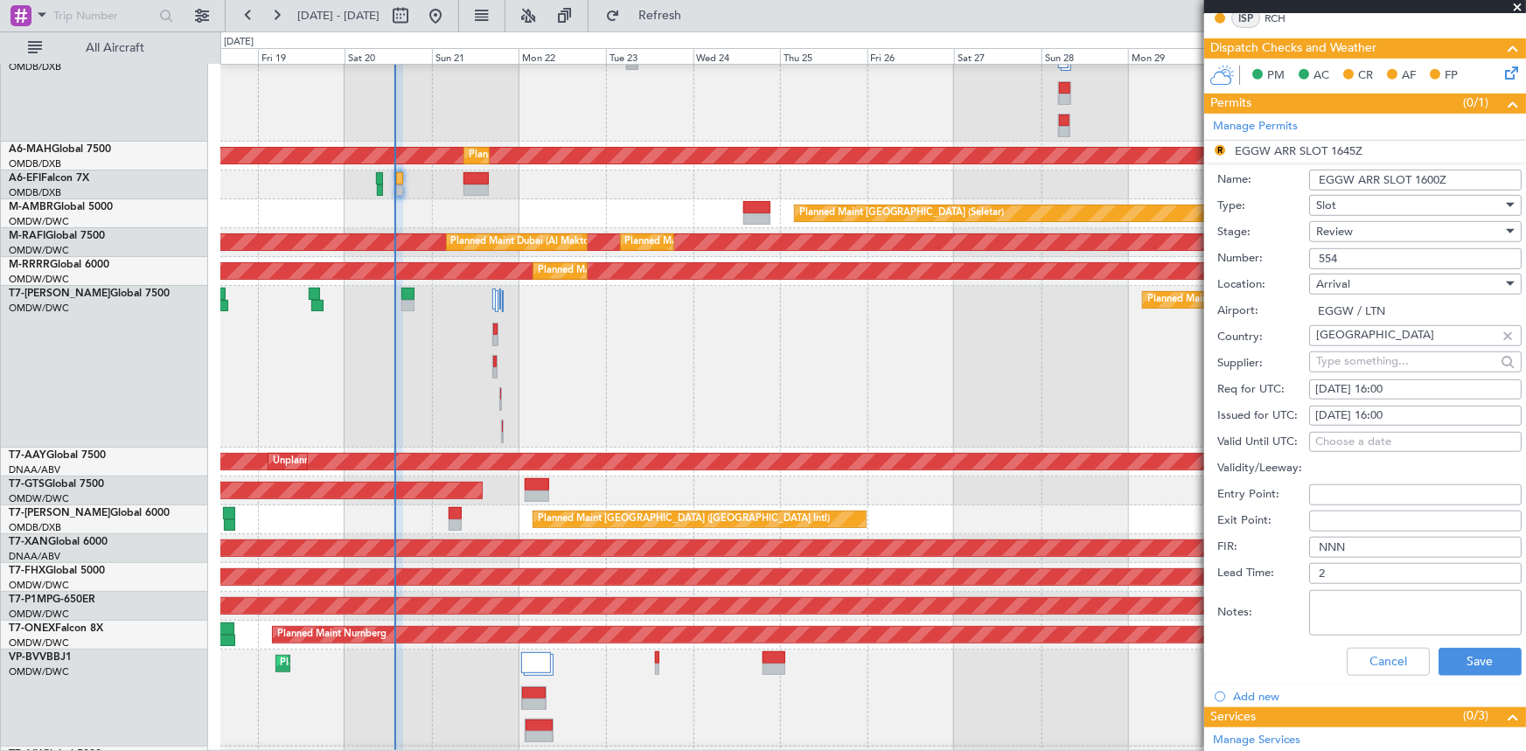
scroll to position [556, 0]
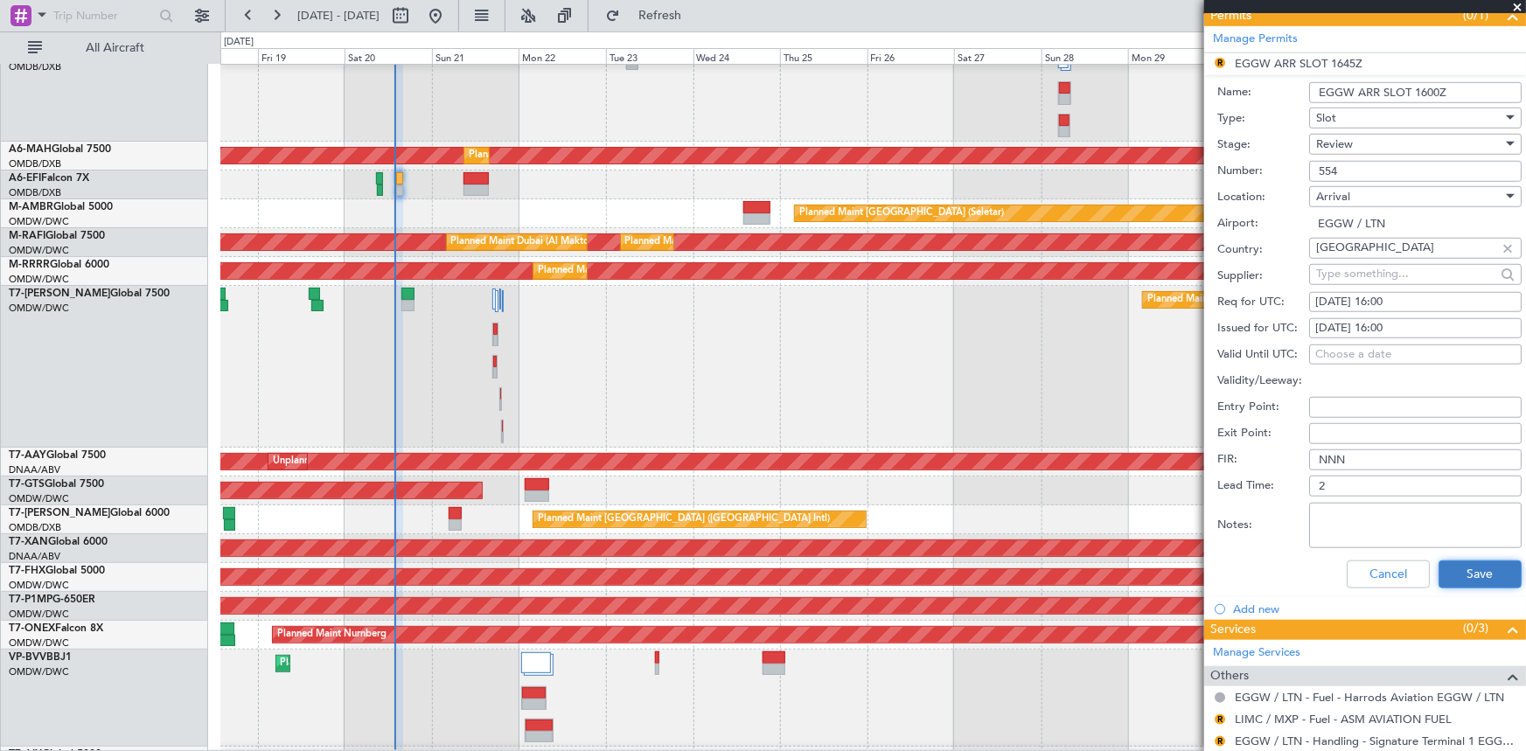
click at [1457, 561] on button "Save" at bounding box center [1479, 575] width 83 height 28
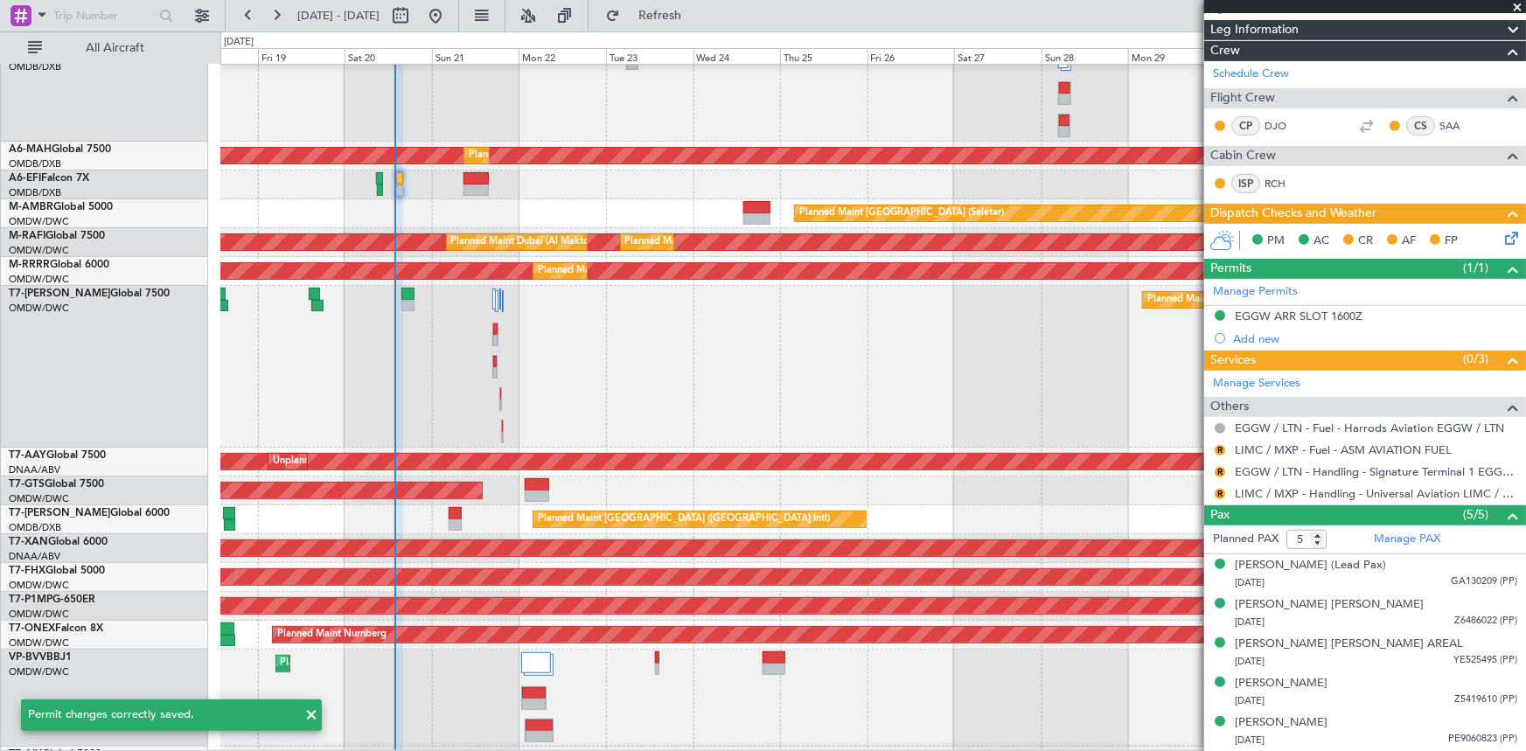
scroll to position [302, 0]
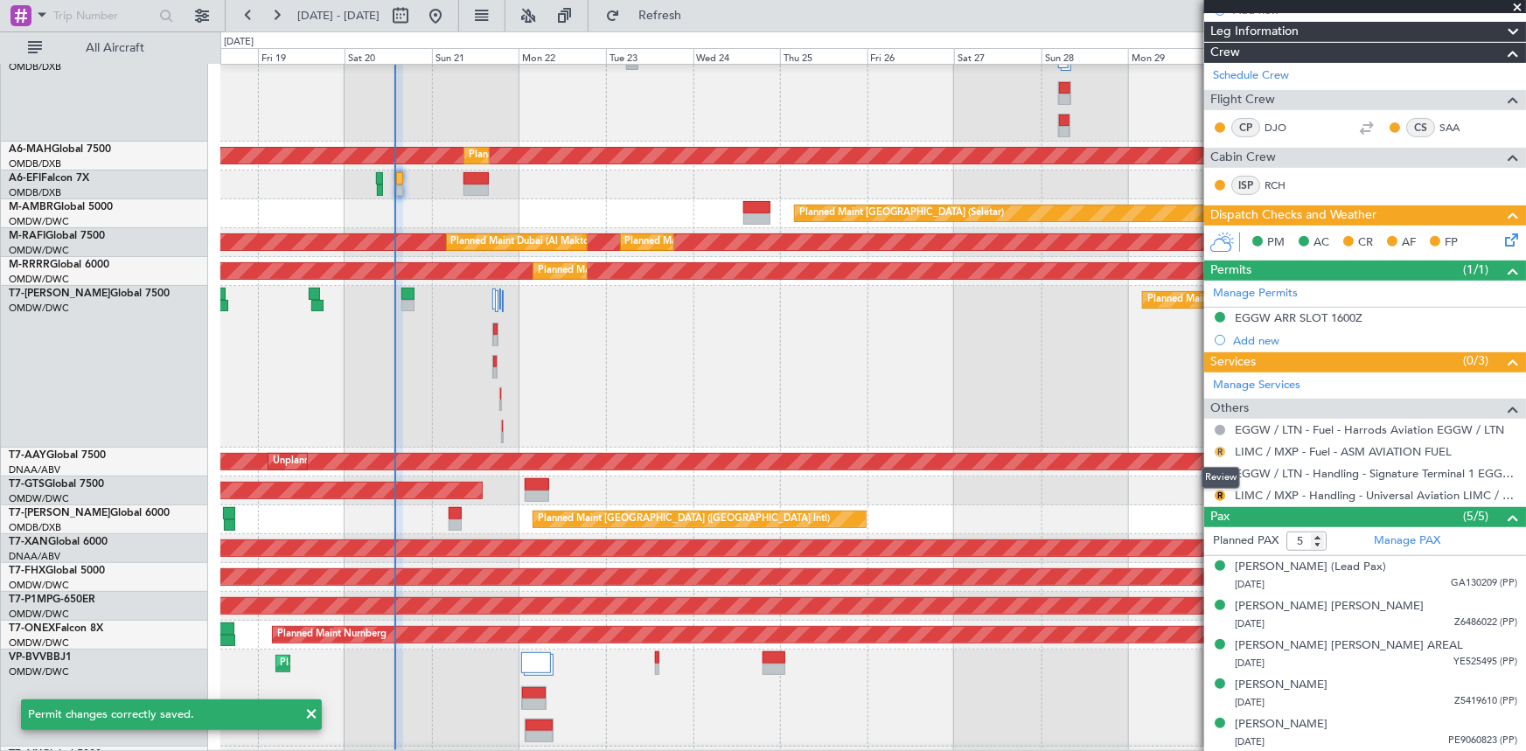
click at [1219, 449] on button "R" at bounding box center [1220, 452] width 10 height 10
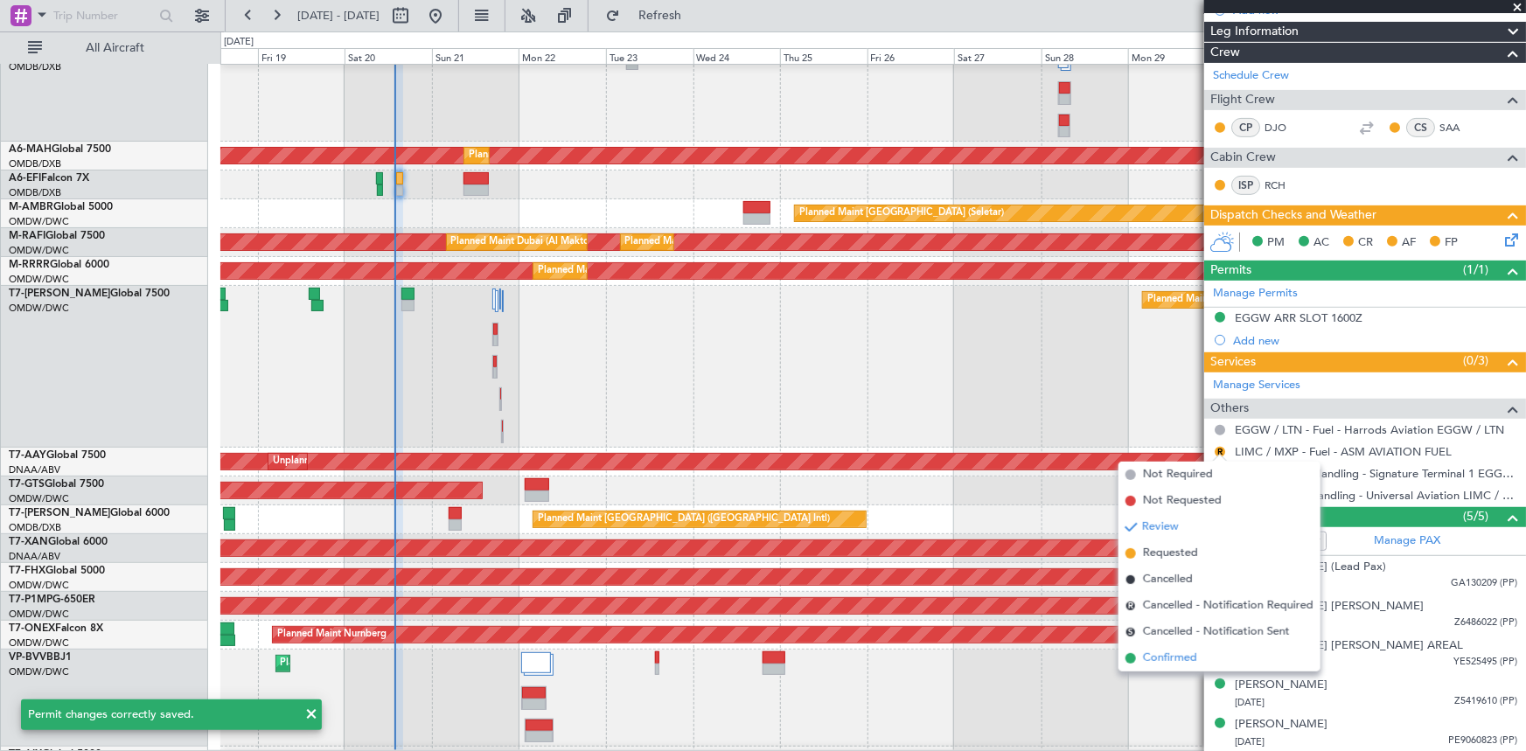
click at [1166, 653] on span "Confirmed" at bounding box center [1170, 658] width 54 height 17
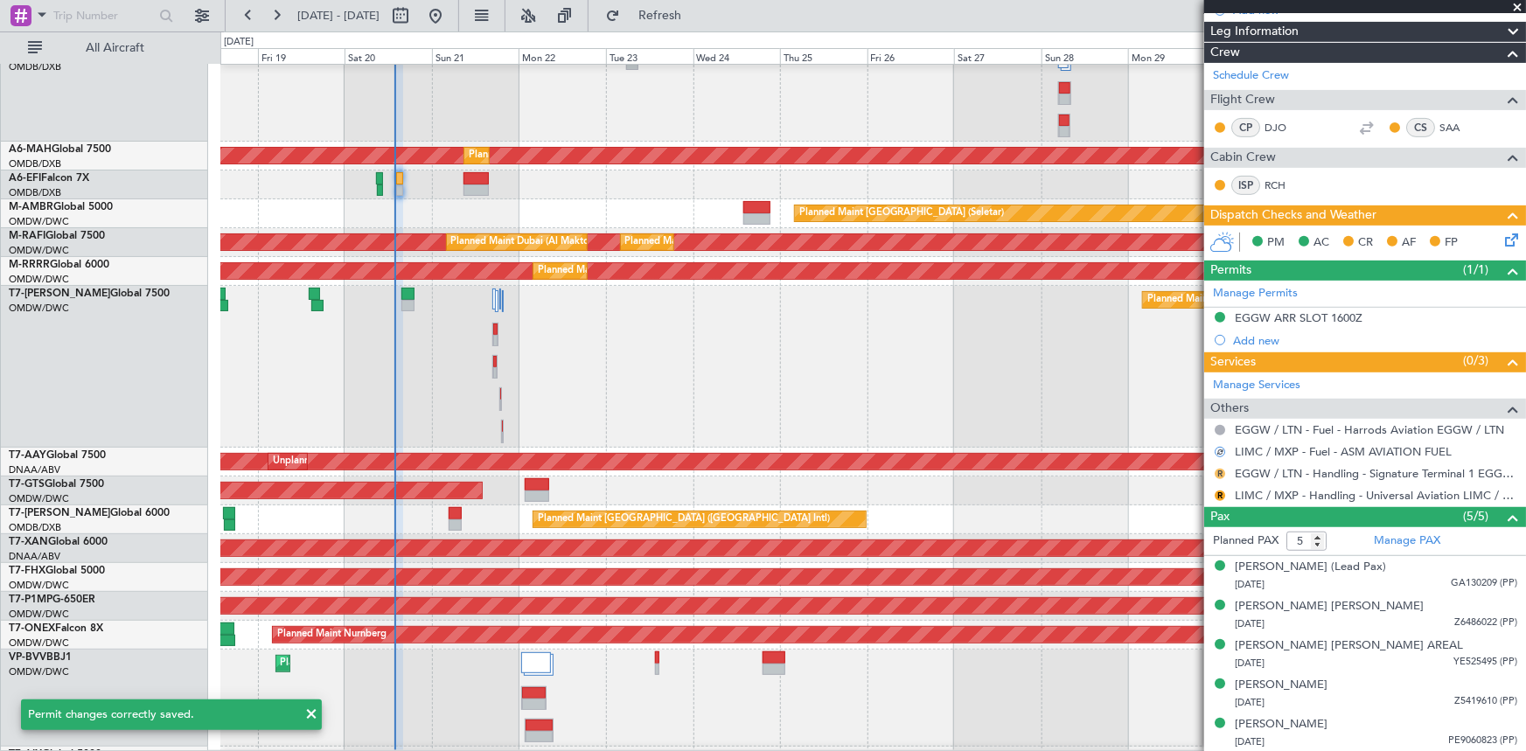
click at [1222, 472] on button "R" at bounding box center [1220, 474] width 10 height 10
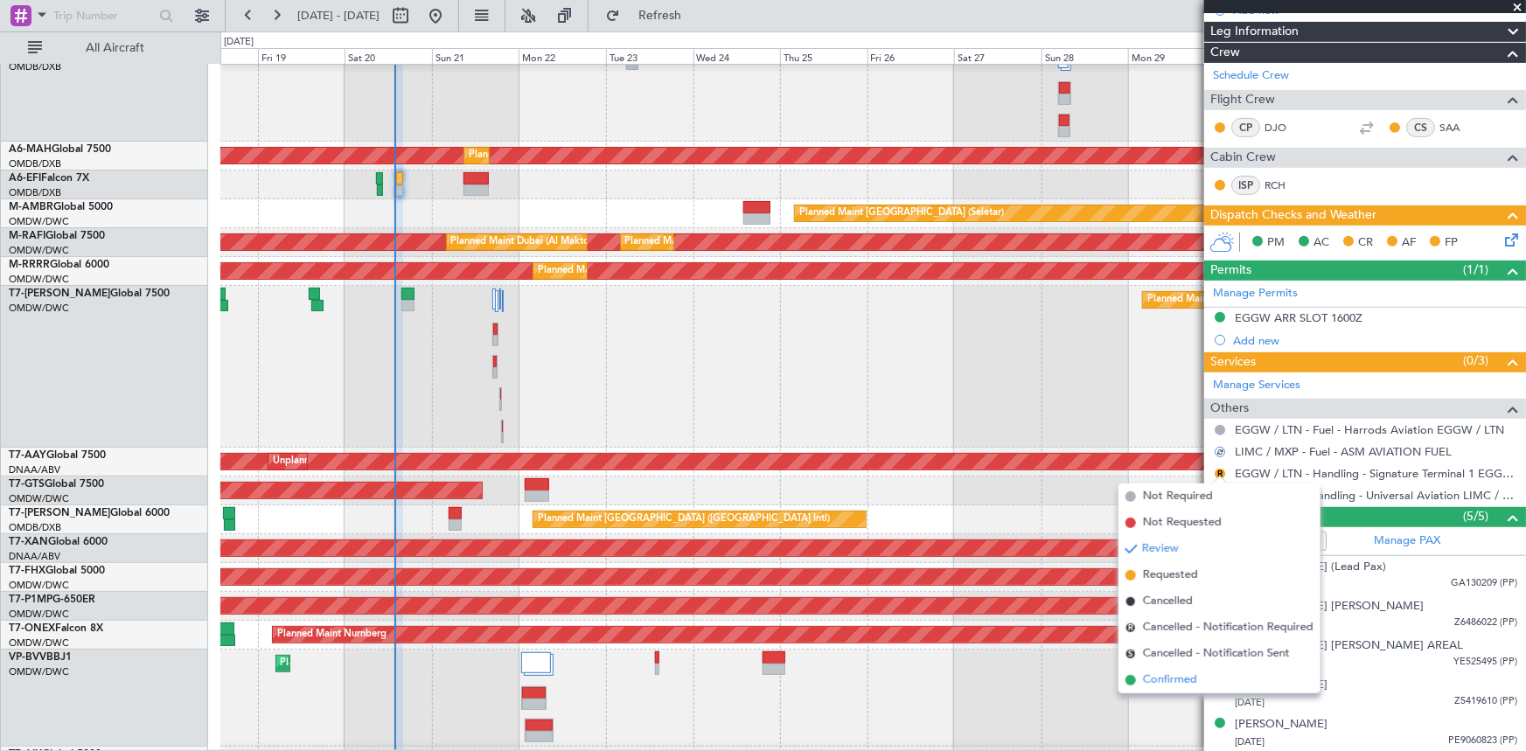
click at [1161, 679] on span "Confirmed" at bounding box center [1170, 680] width 54 height 17
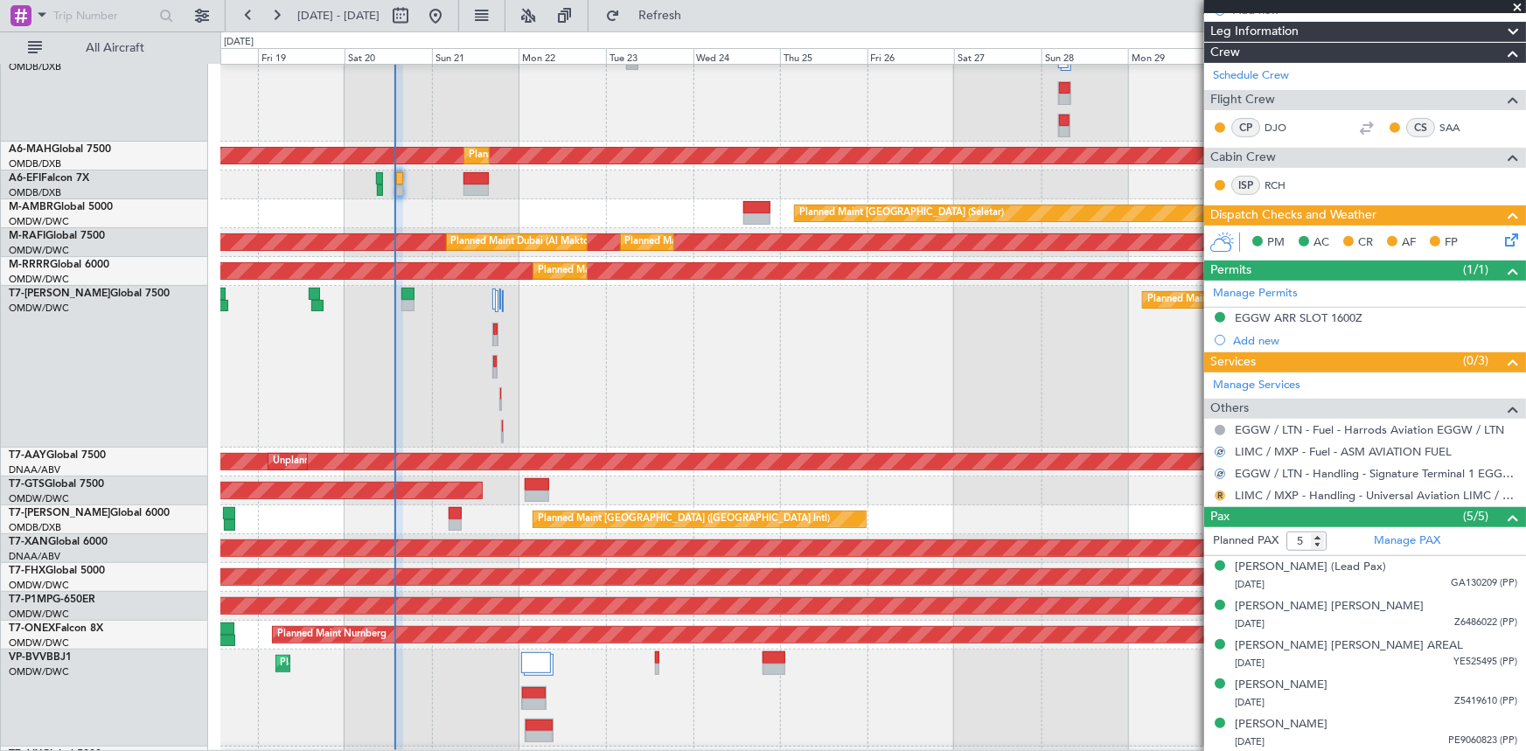
click at [1217, 495] on button "R" at bounding box center [1220, 496] width 10 height 10
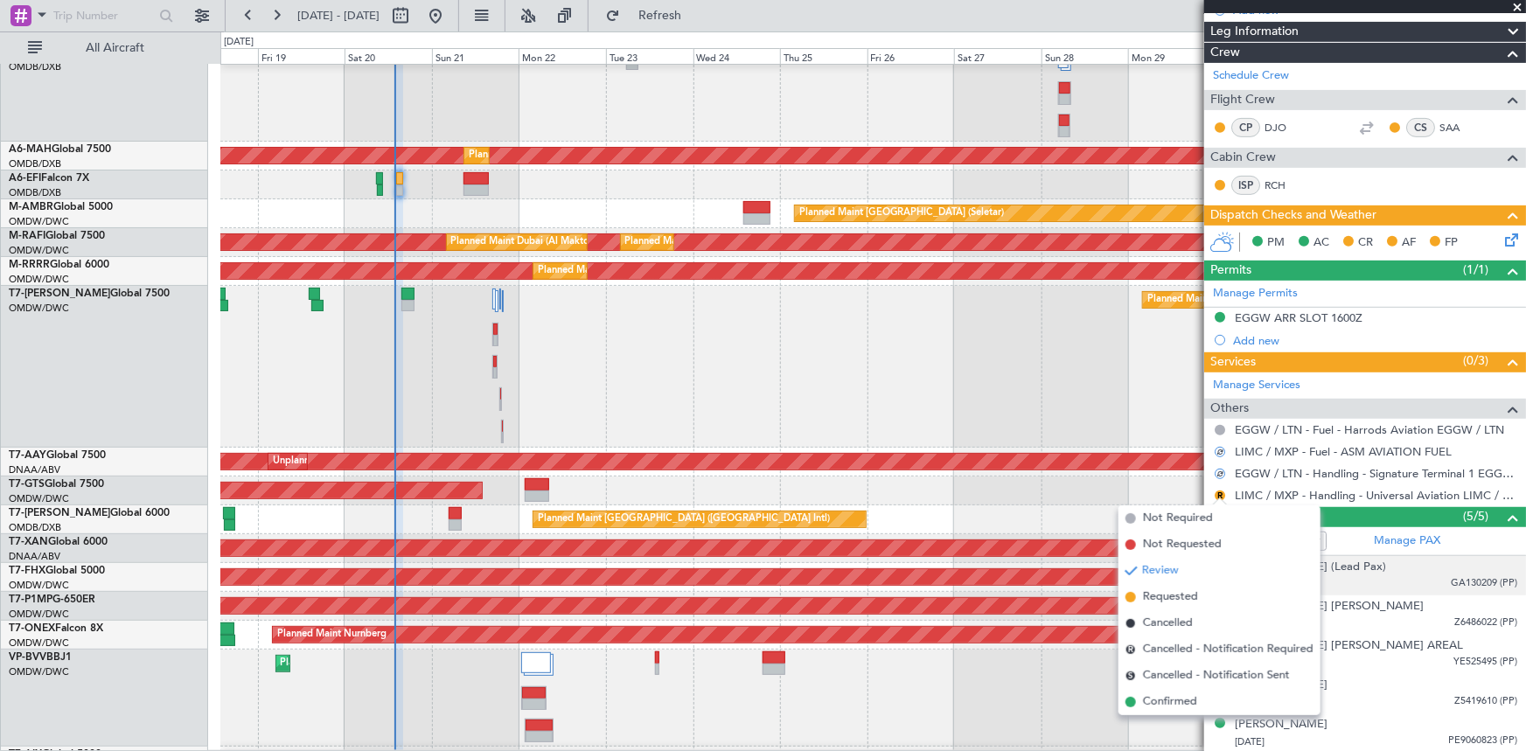
drag, startPoint x: 1180, startPoint y: 703, endPoint x: 1207, endPoint y: 586, distance: 120.3
click at [1180, 703] on span "Confirmed" at bounding box center [1170, 701] width 54 height 17
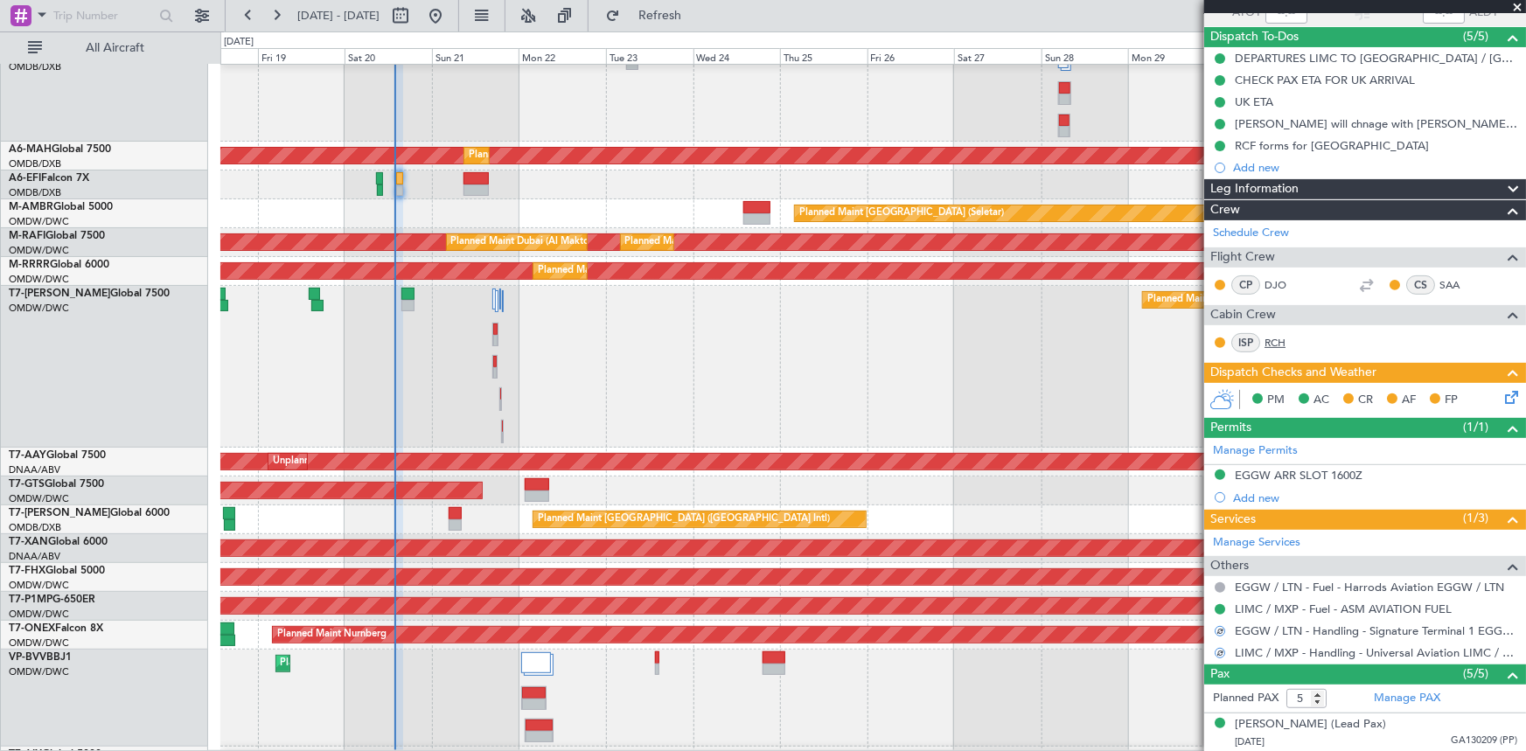
scroll to position [63, 0]
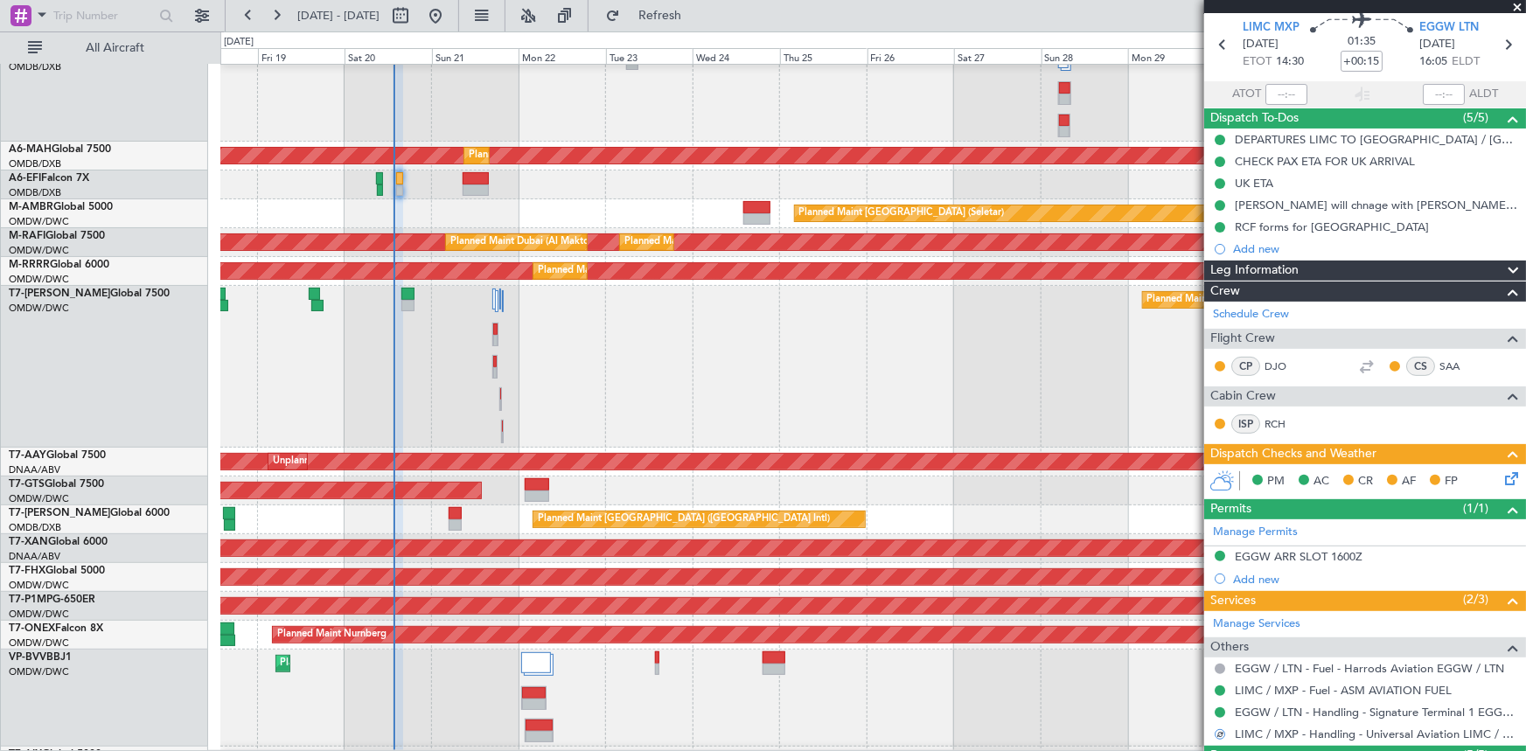
click at [1502, 476] on icon at bounding box center [1508, 476] width 14 height 14
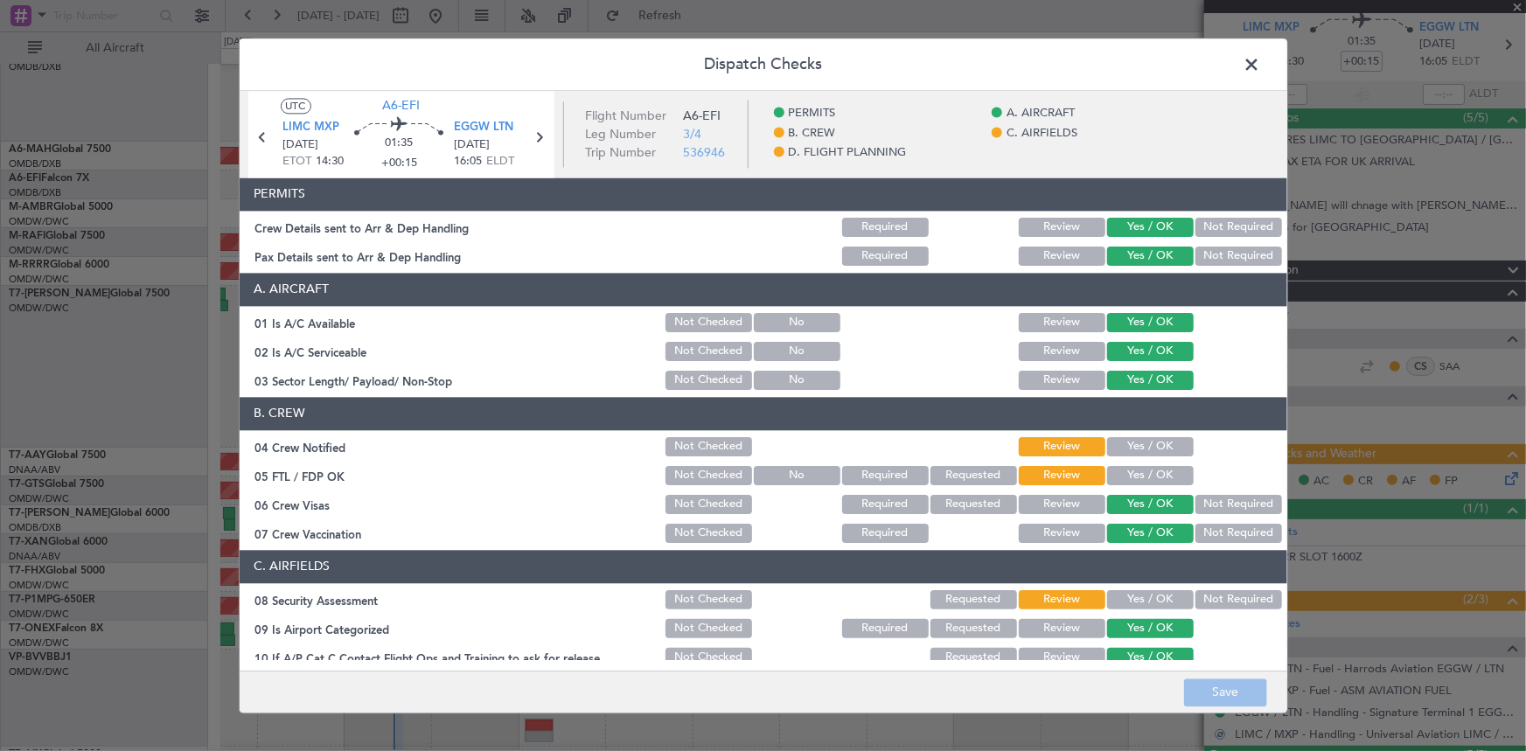
click at [1138, 440] on button "Yes / OK" at bounding box center [1150, 446] width 87 height 19
drag, startPoint x: 1137, startPoint y: 463, endPoint x: 1163, endPoint y: 602, distance: 141.5
click at [1145, 469] on div "Yes / OK" at bounding box center [1148, 475] width 88 height 24
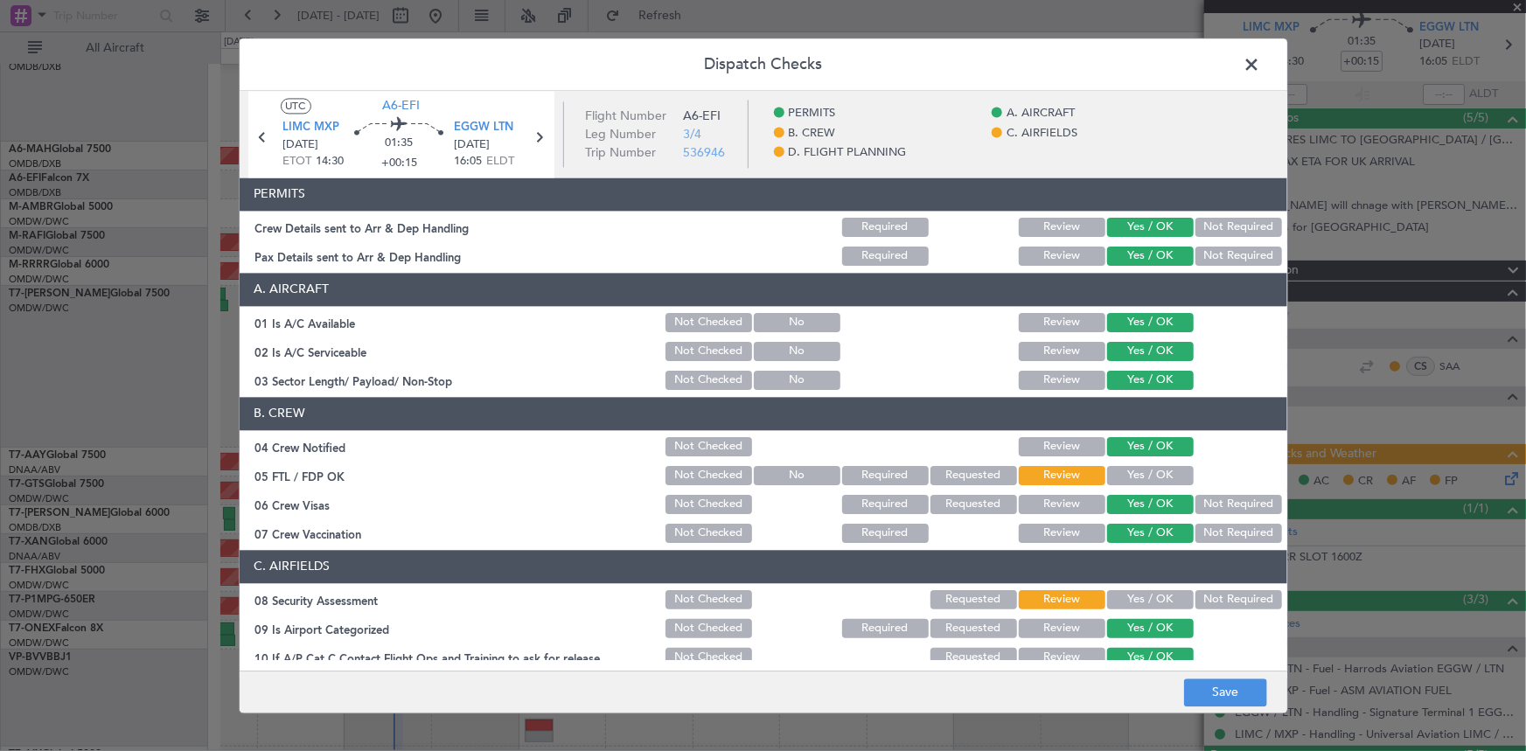
click at [1133, 599] on button "Yes / OK" at bounding box center [1150, 599] width 87 height 19
click at [1140, 474] on button "Yes / OK" at bounding box center [1150, 475] width 87 height 19
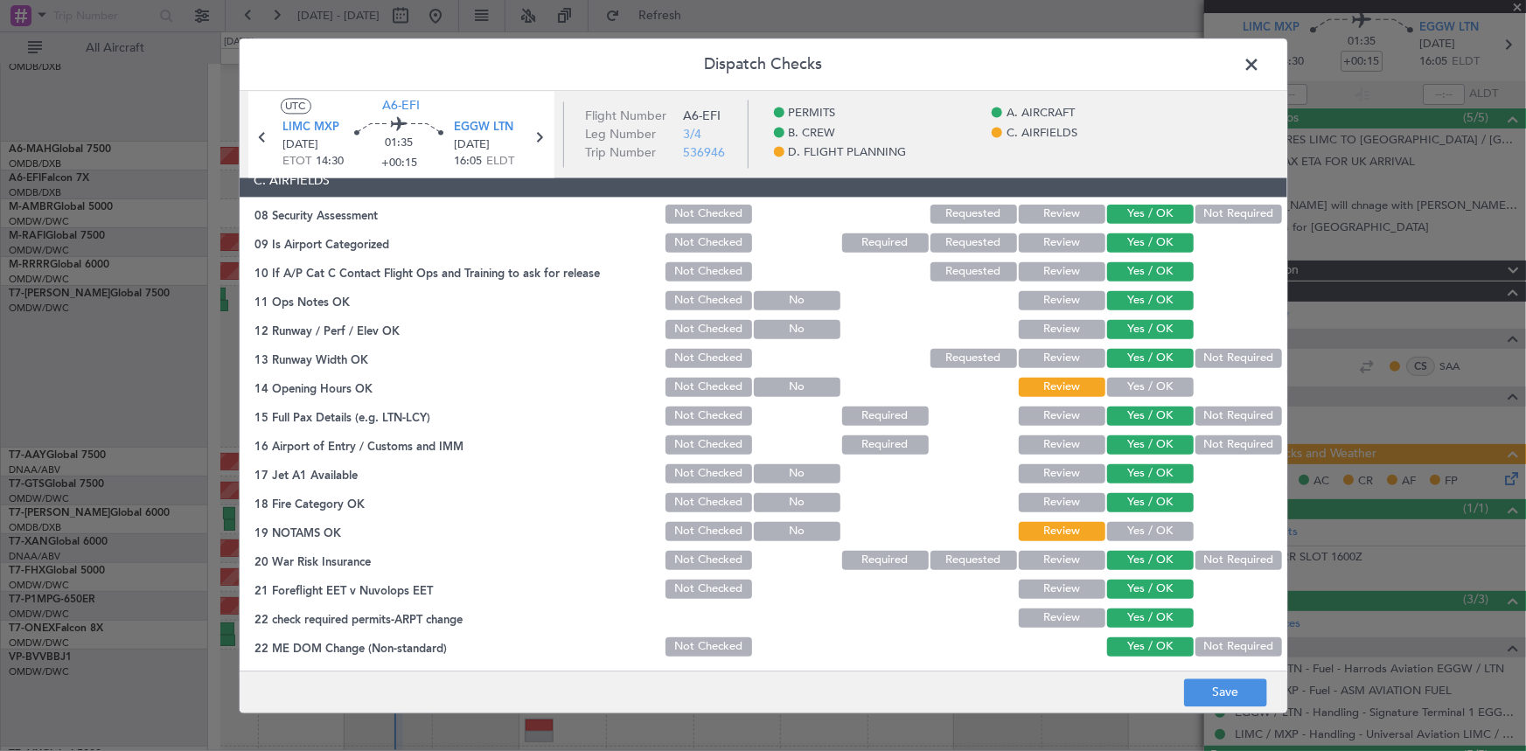
scroll to position [477, 0]
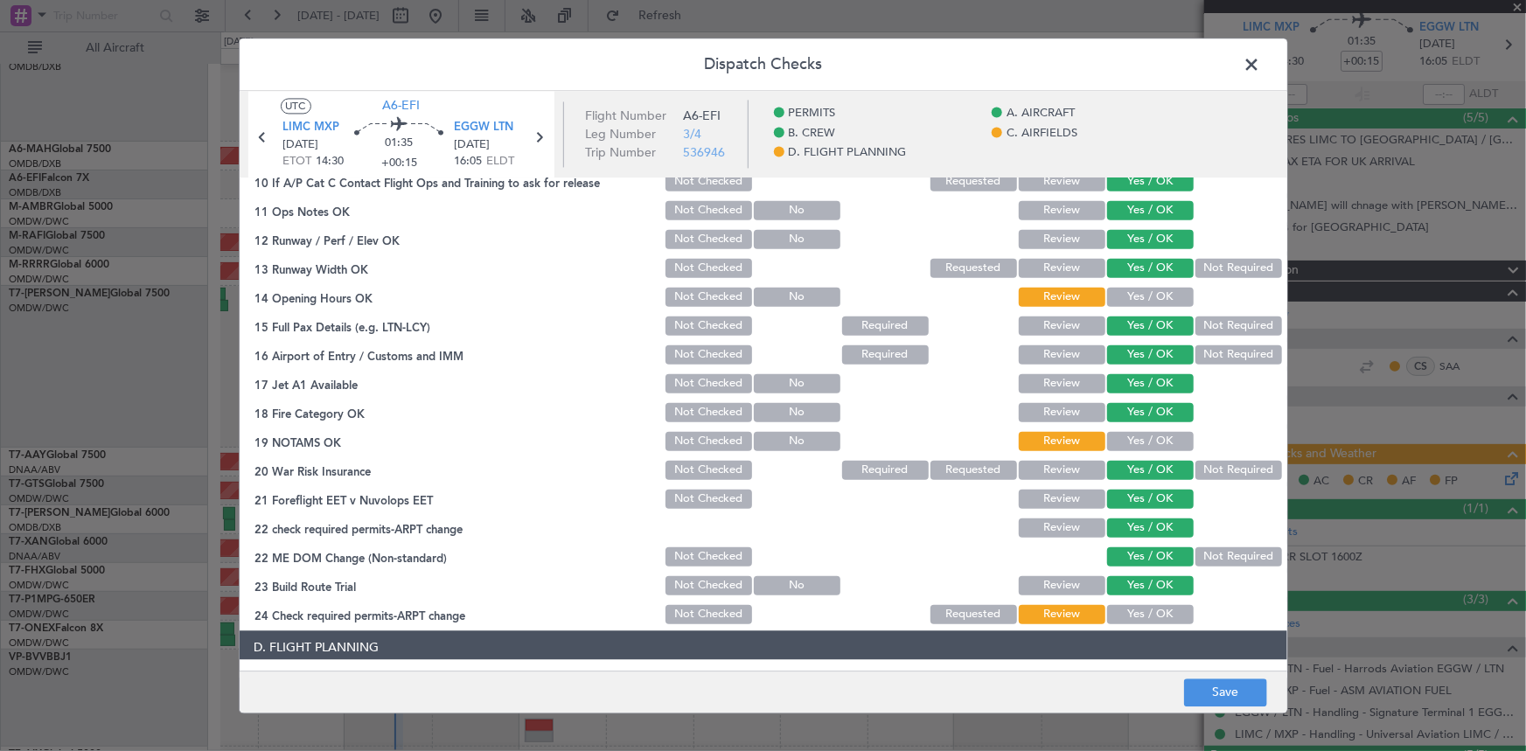
drag, startPoint x: 1116, startPoint y: 293, endPoint x: 1132, endPoint y: 339, distance: 49.2
click at [1116, 294] on button "Yes / OK" at bounding box center [1150, 296] width 87 height 19
click at [1117, 442] on button "Yes / OK" at bounding box center [1150, 440] width 87 height 19
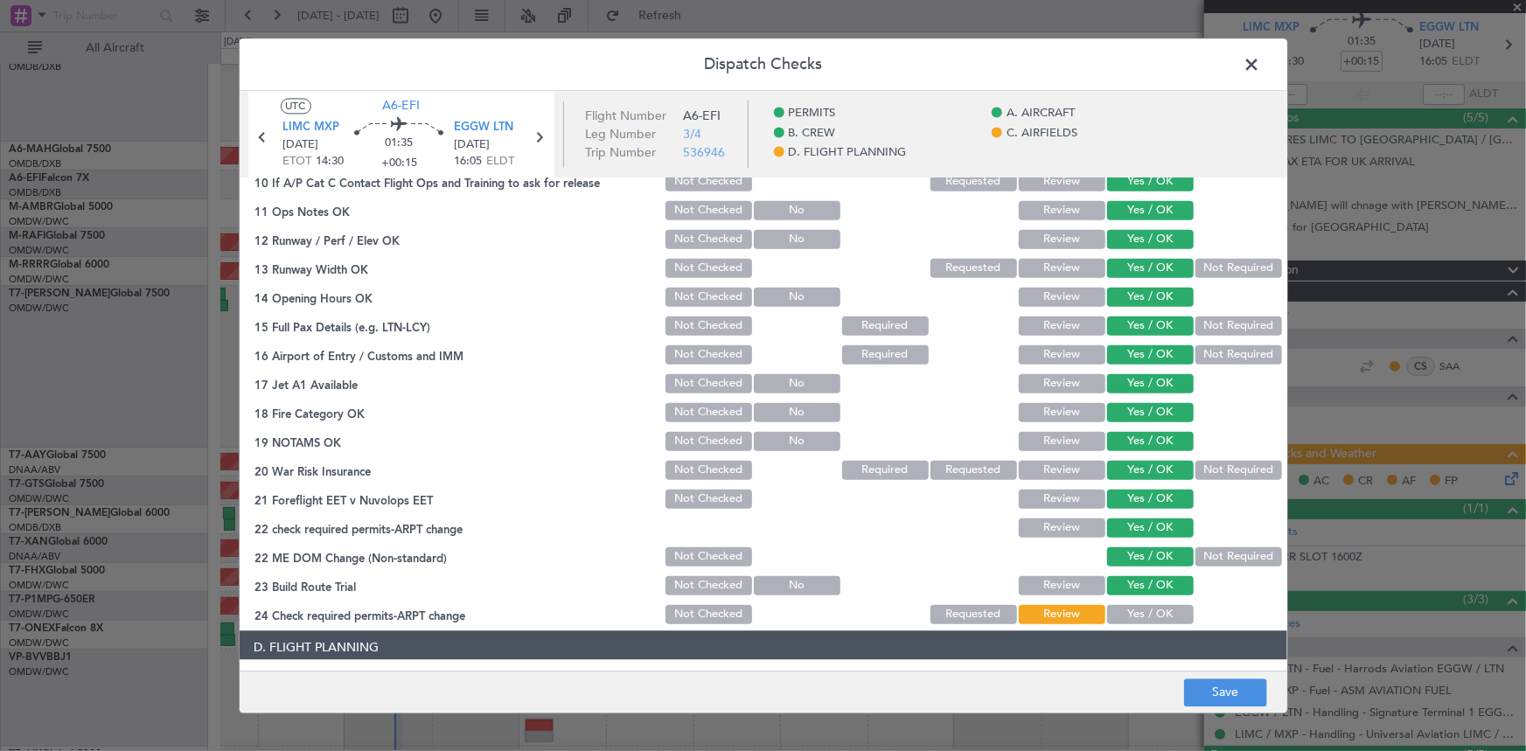
click at [1152, 615] on button "Yes / OK" at bounding box center [1150, 613] width 87 height 19
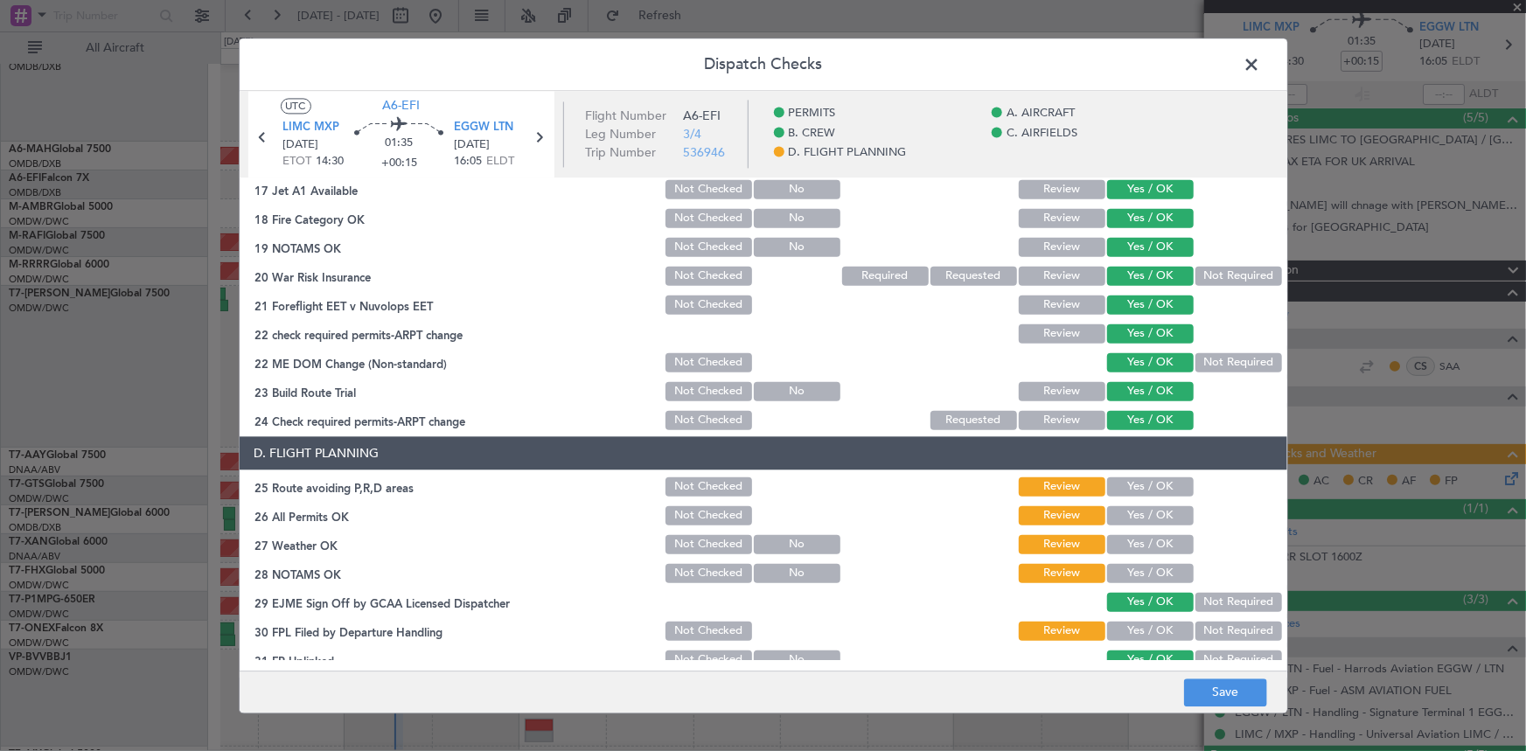
scroll to position [795, 0]
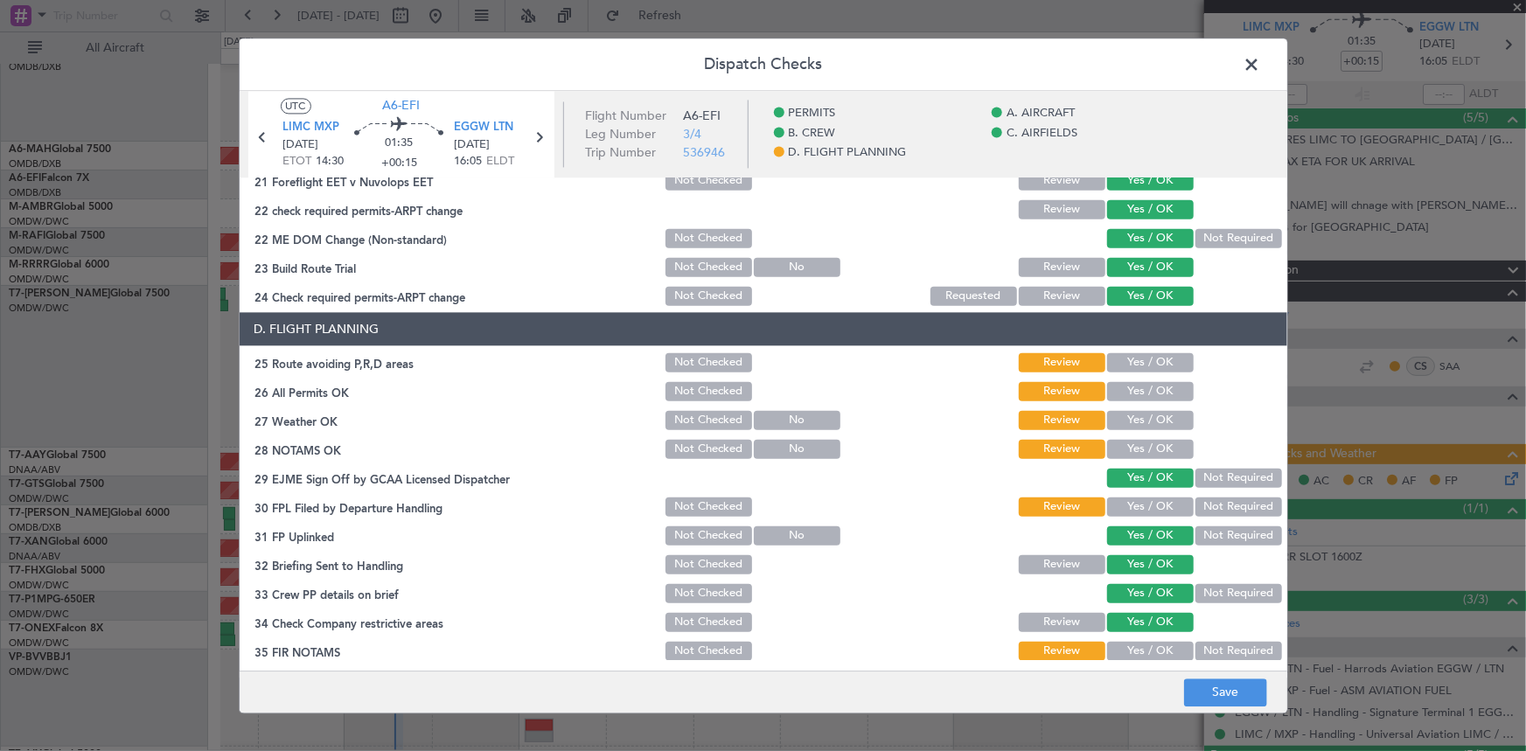
click at [1145, 360] on button "Yes / OK" at bounding box center [1150, 361] width 87 height 19
click at [1139, 393] on button "Yes / OK" at bounding box center [1150, 390] width 87 height 19
drag, startPoint x: 1135, startPoint y: 416, endPoint x: 1149, endPoint y: 448, distance: 34.4
click at [1135, 417] on button "Yes / OK" at bounding box center [1150, 419] width 87 height 19
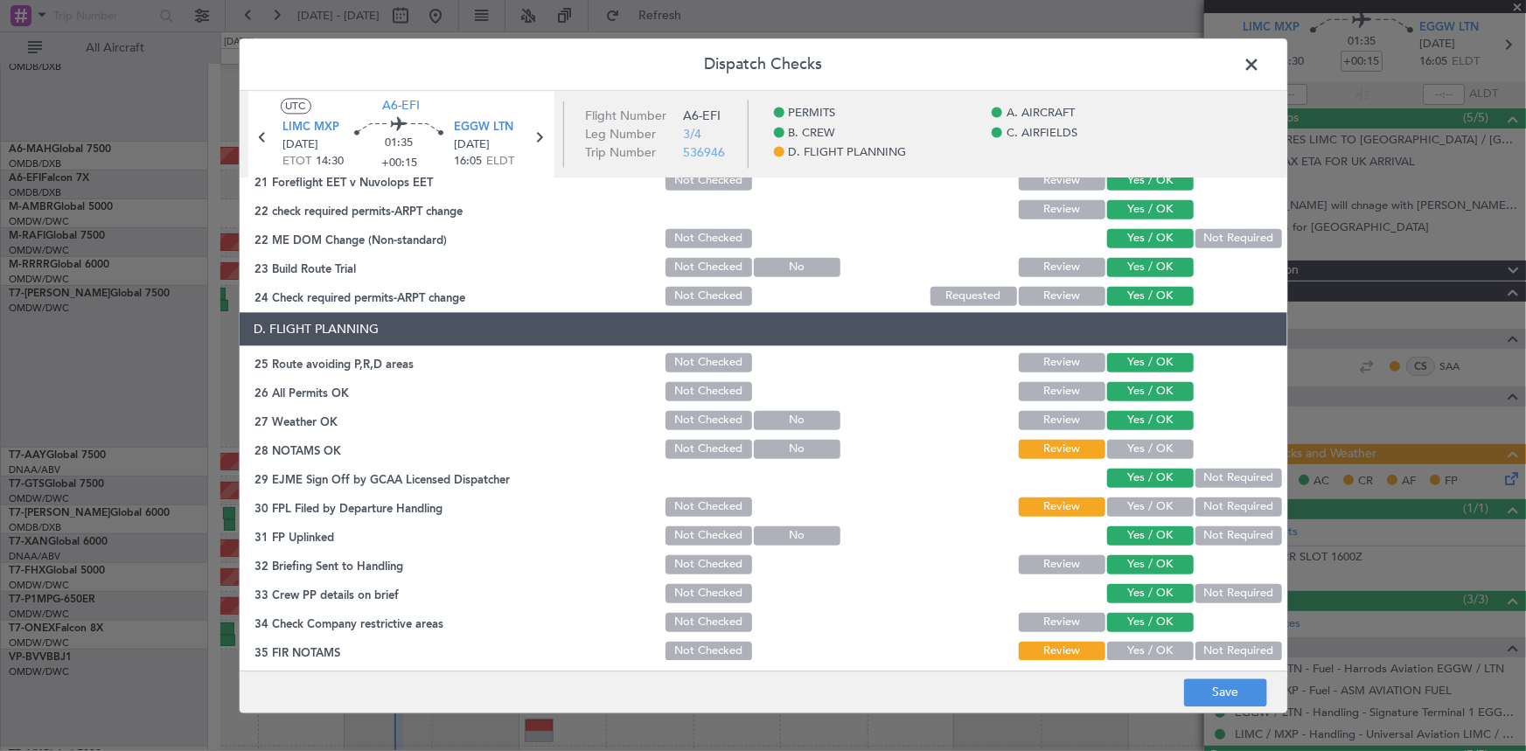
click at [1145, 447] on button "Yes / OK" at bounding box center [1150, 448] width 87 height 19
click at [1140, 507] on button "Yes / OK" at bounding box center [1150, 506] width 87 height 19
click at [1139, 641] on button "Yes / OK" at bounding box center [1150, 650] width 87 height 19
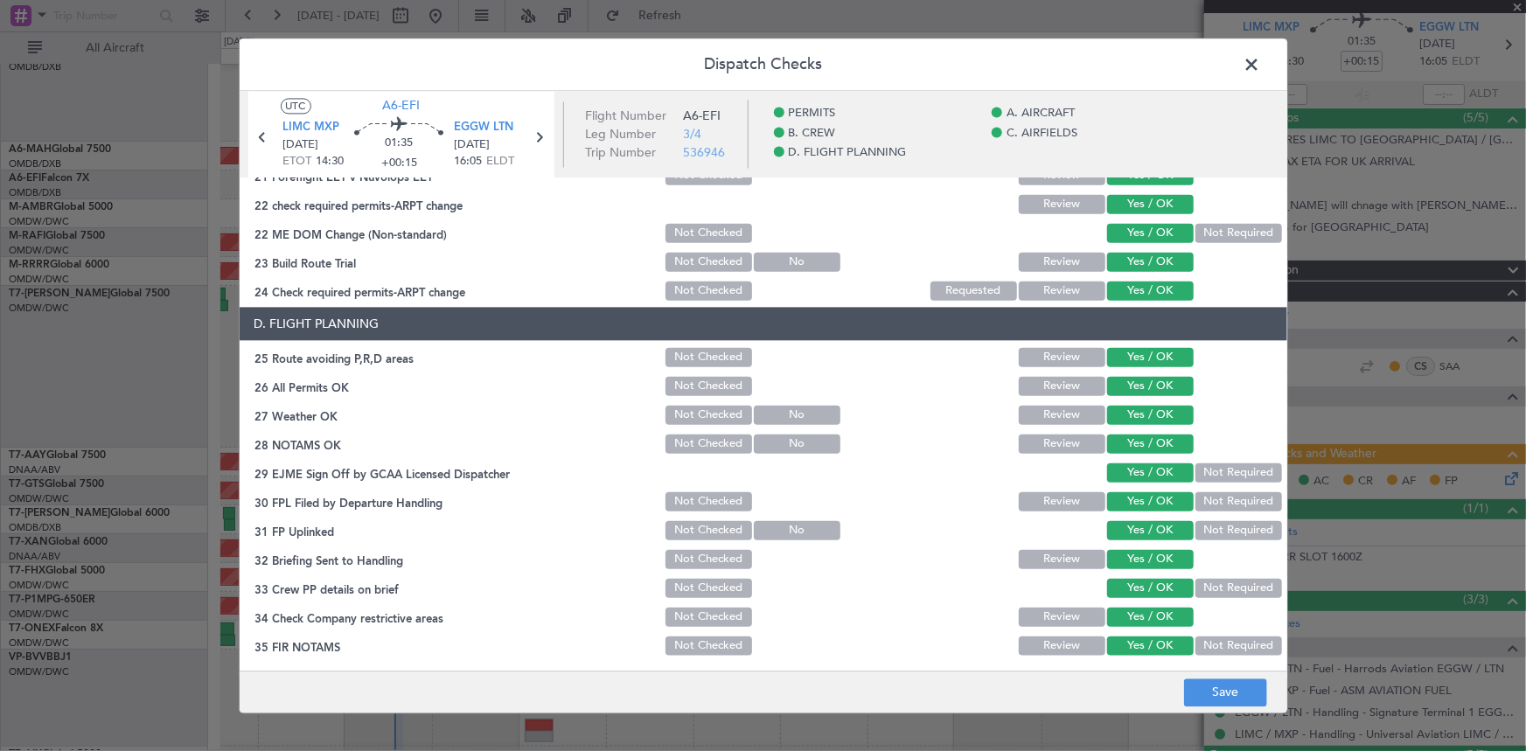
scroll to position [801, 0]
click at [1227, 691] on button "Save" at bounding box center [1225, 693] width 83 height 28
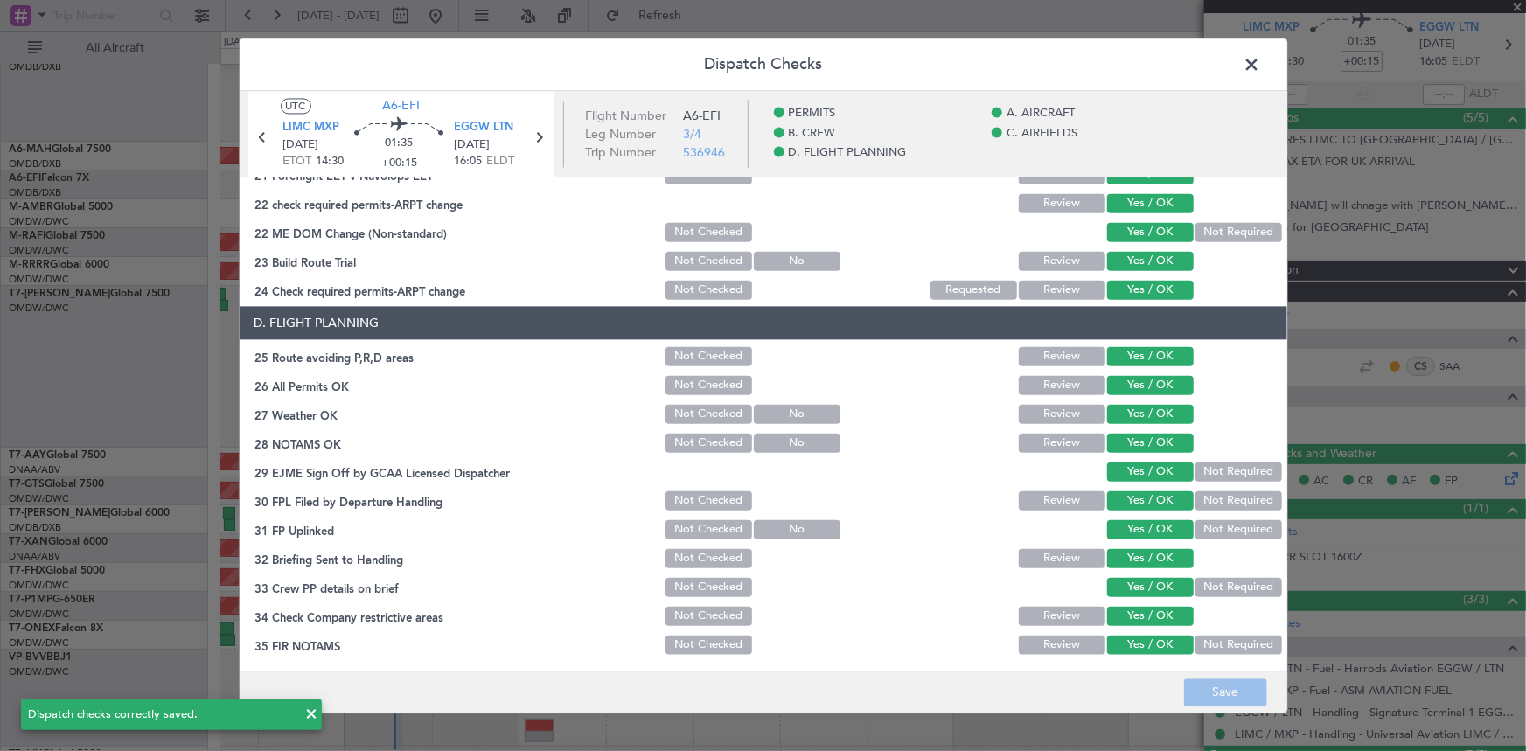
click at [1261, 61] on span at bounding box center [1261, 69] width 0 height 35
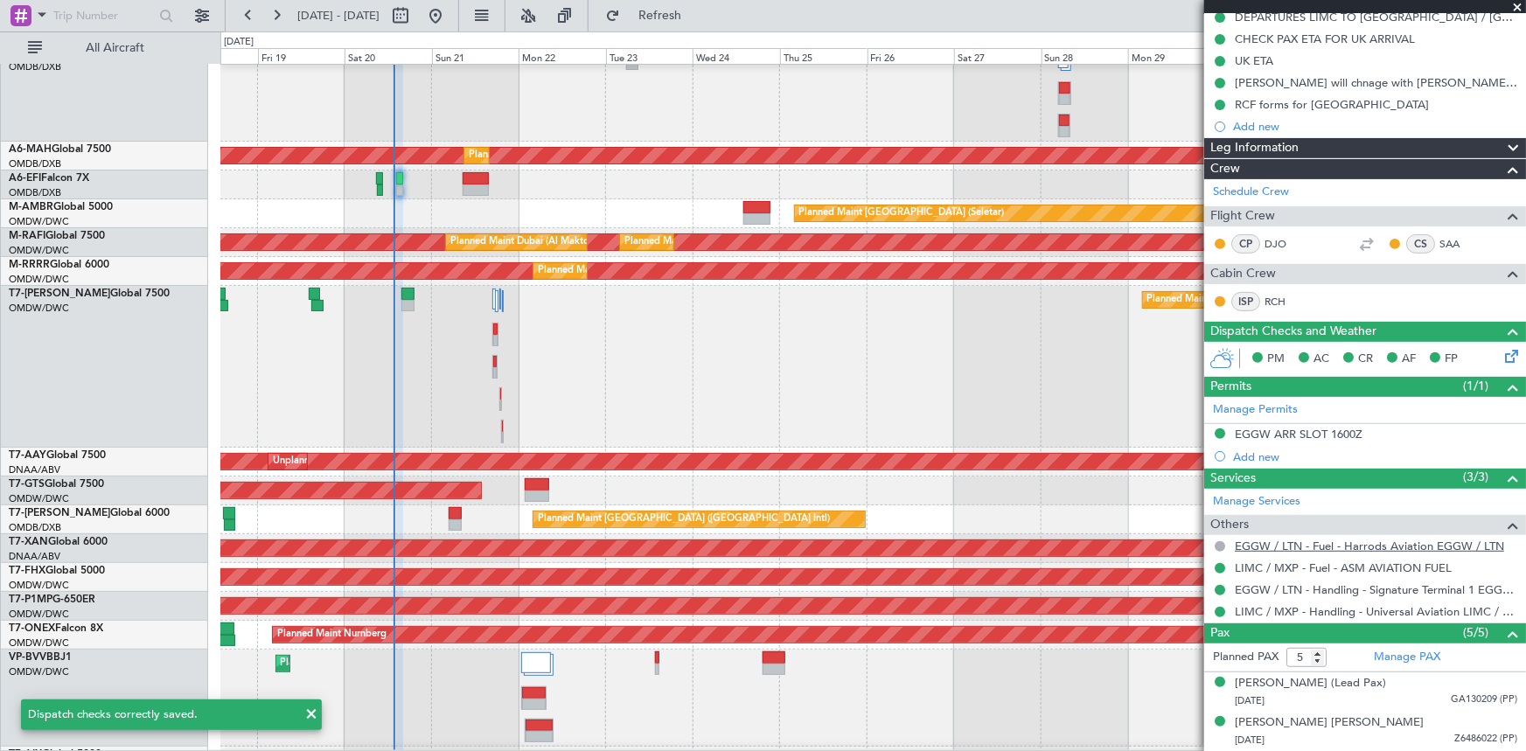
scroll to position [301, 0]
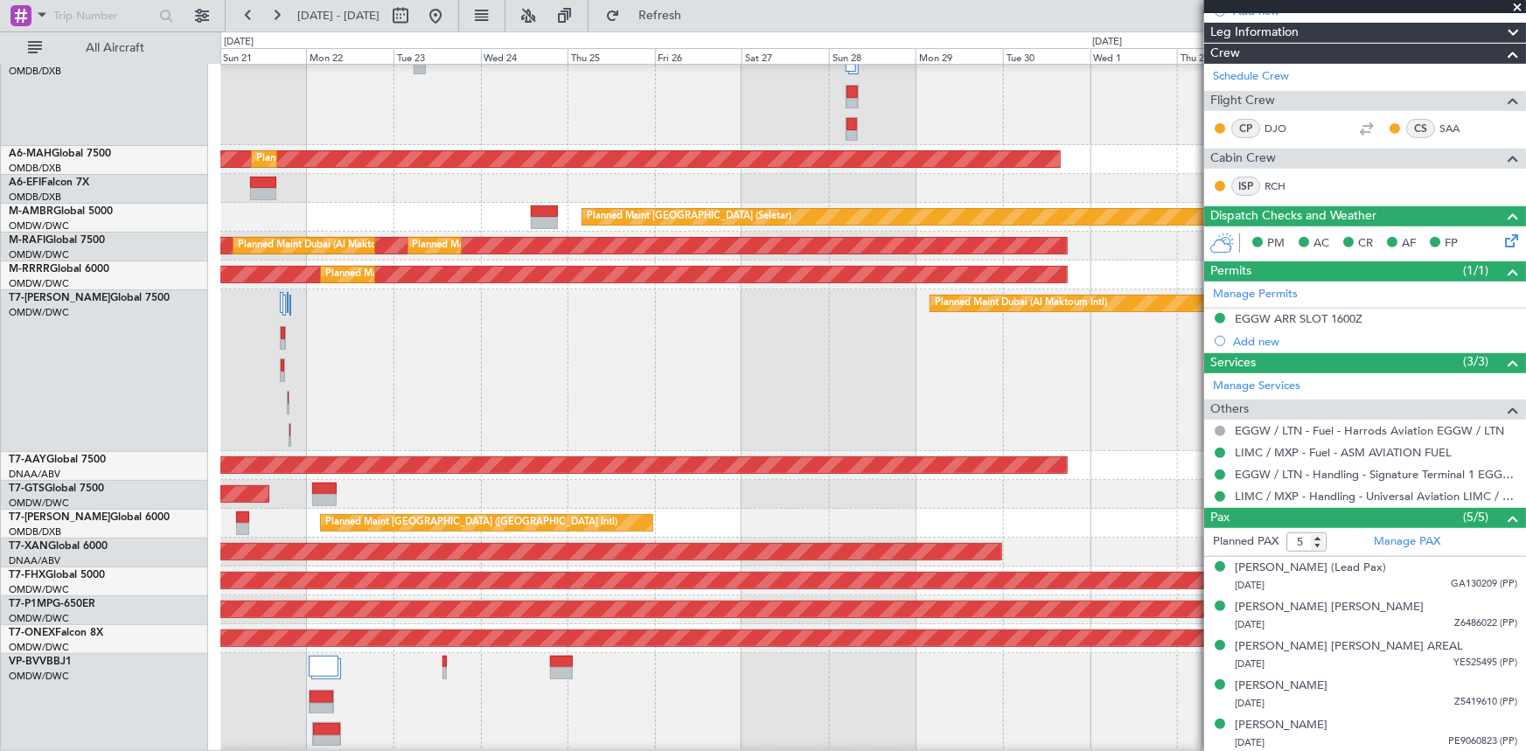
click at [668, 100] on div "Planned Maint Dubai (Al Maktoum Intl)" at bounding box center [873, 96] width 1306 height 97
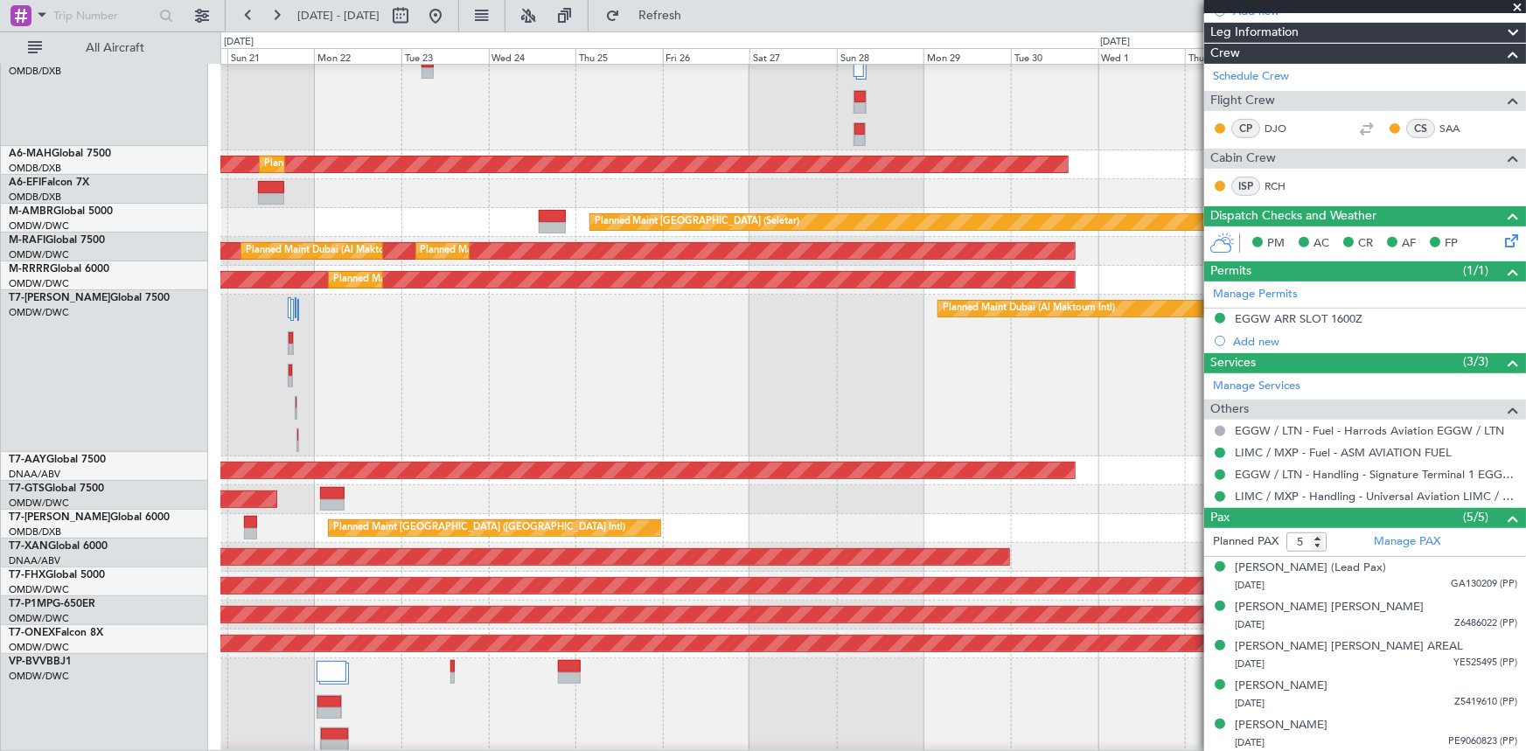
scroll to position [40, 0]
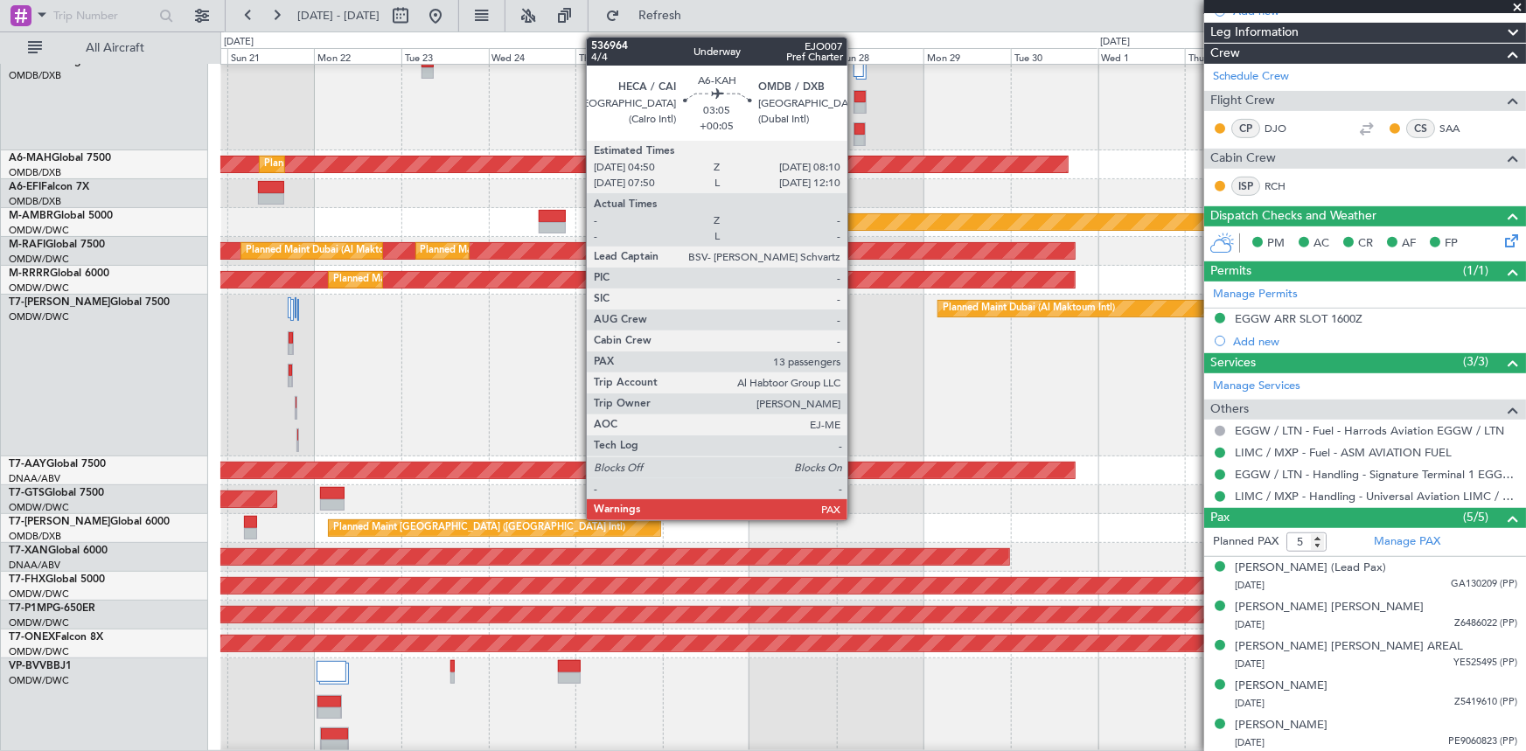
click at [855, 128] on div at bounding box center [859, 129] width 10 height 12
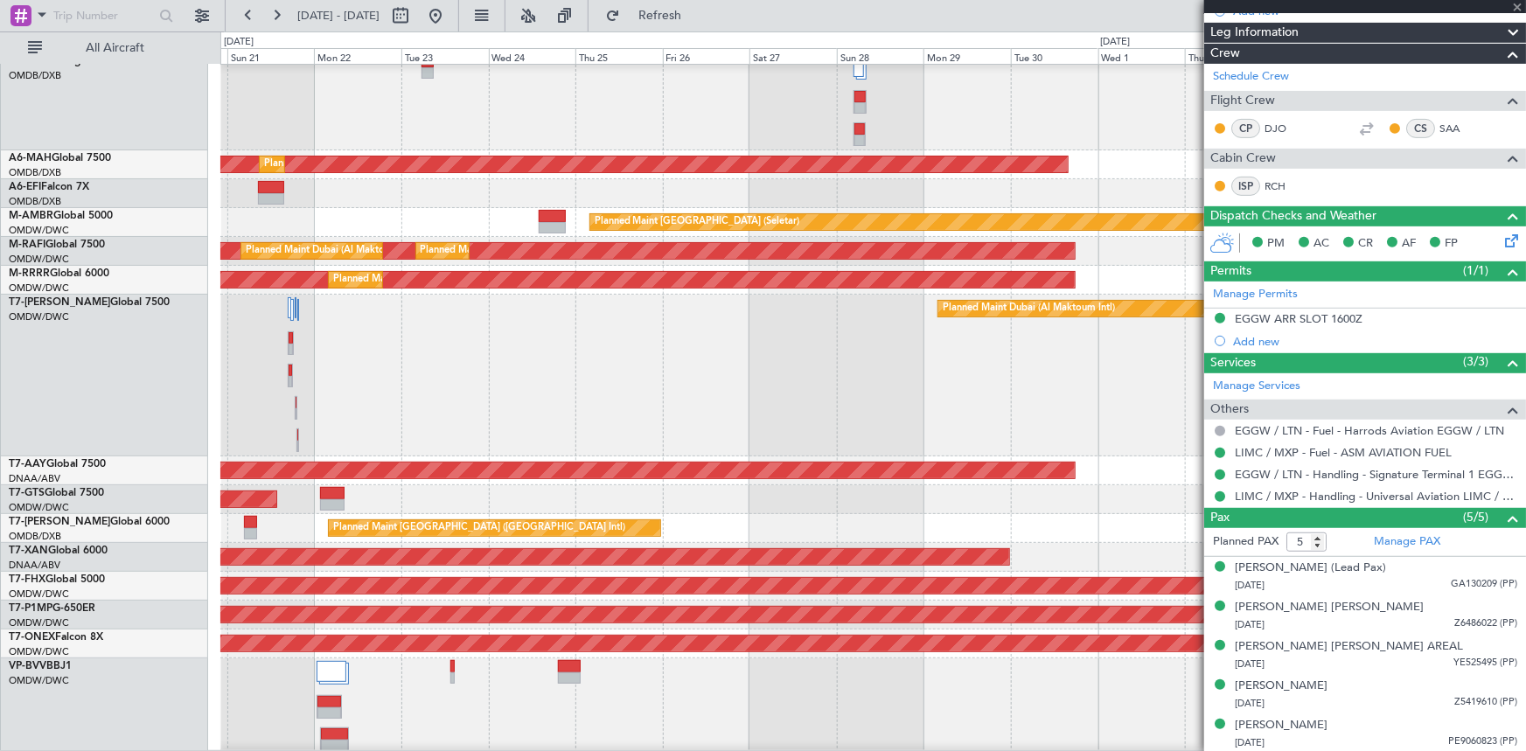
type input "+00:05"
type input "13"
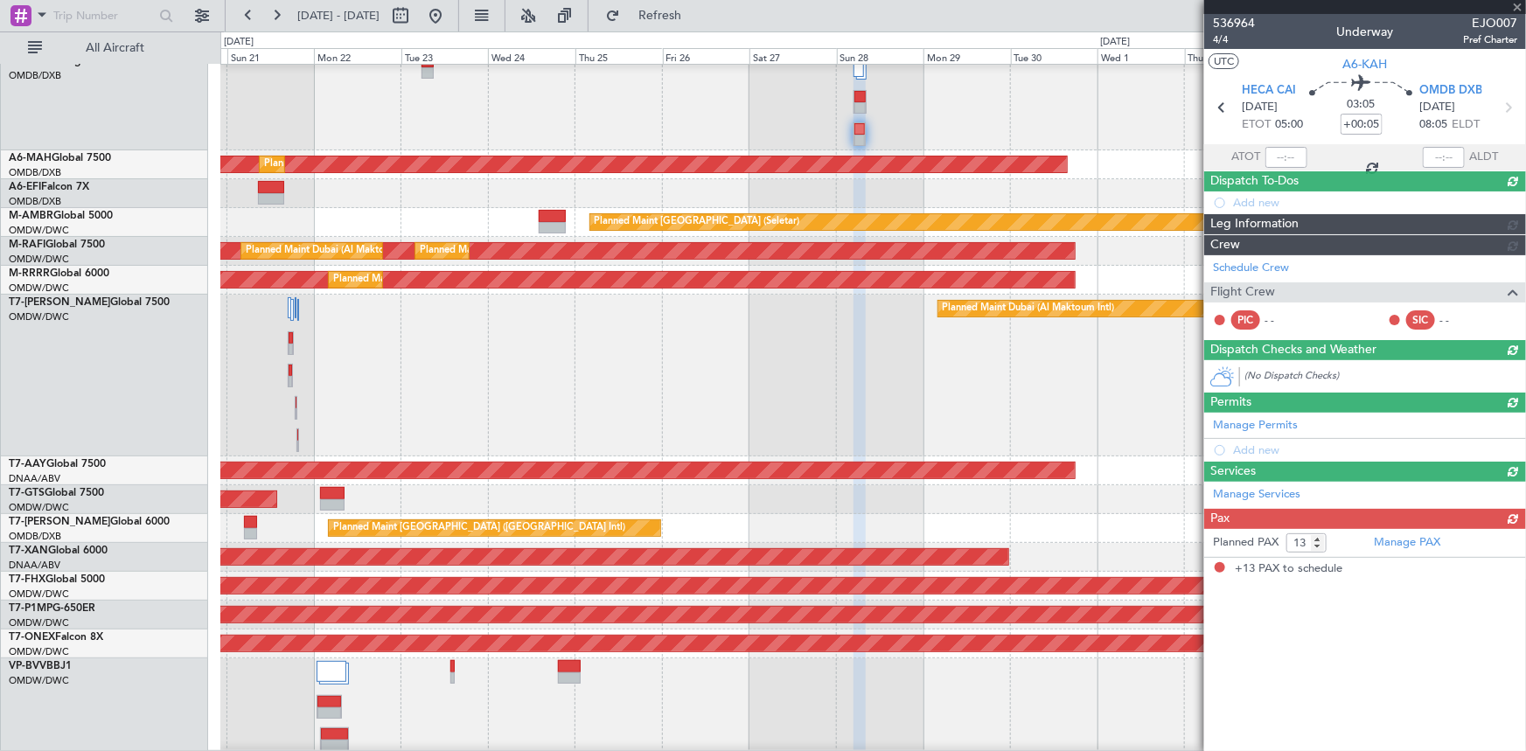
scroll to position [0, 0]
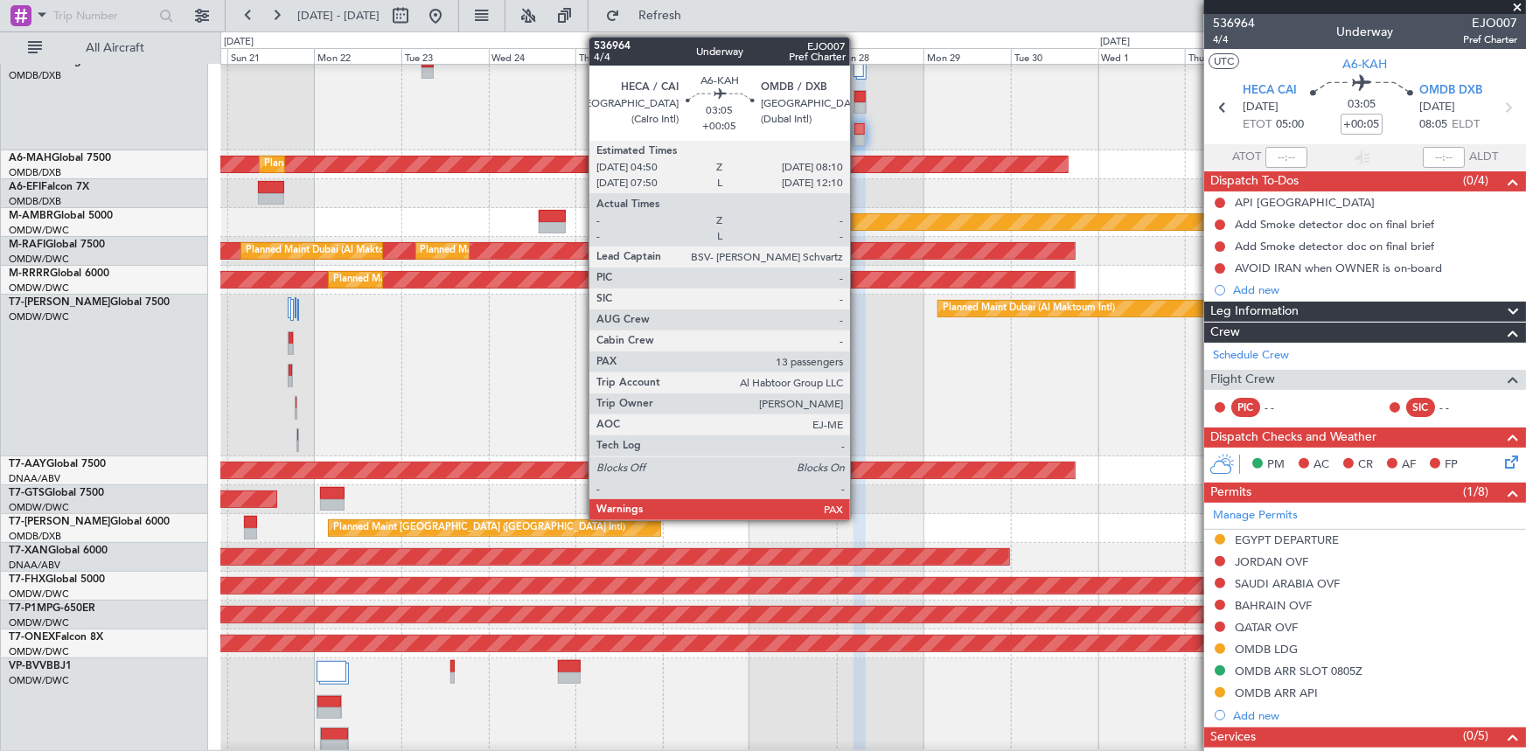
click at [858, 131] on div at bounding box center [859, 129] width 10 height 12
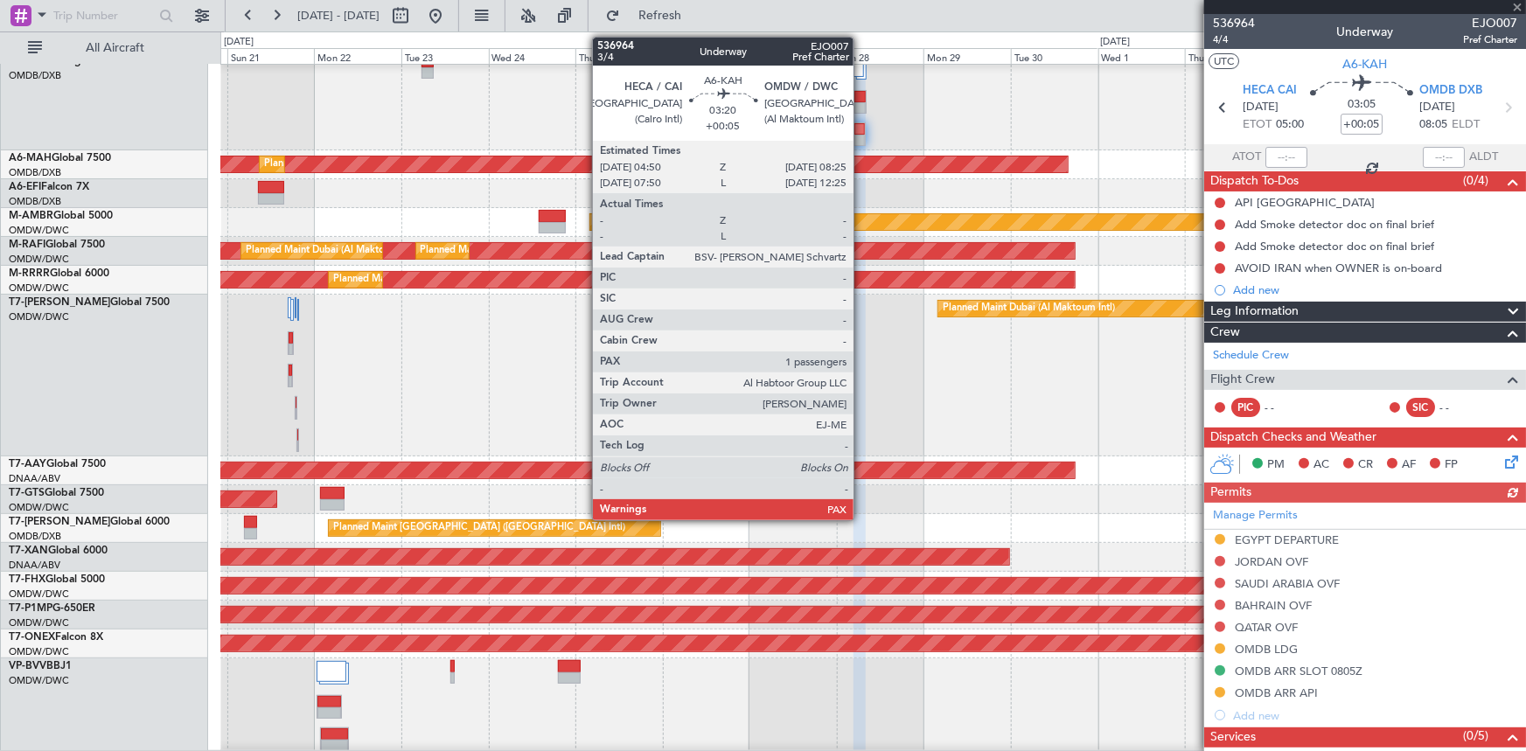
click at [861, 101] on div at bounding box center [859, 97] width 11 height 12
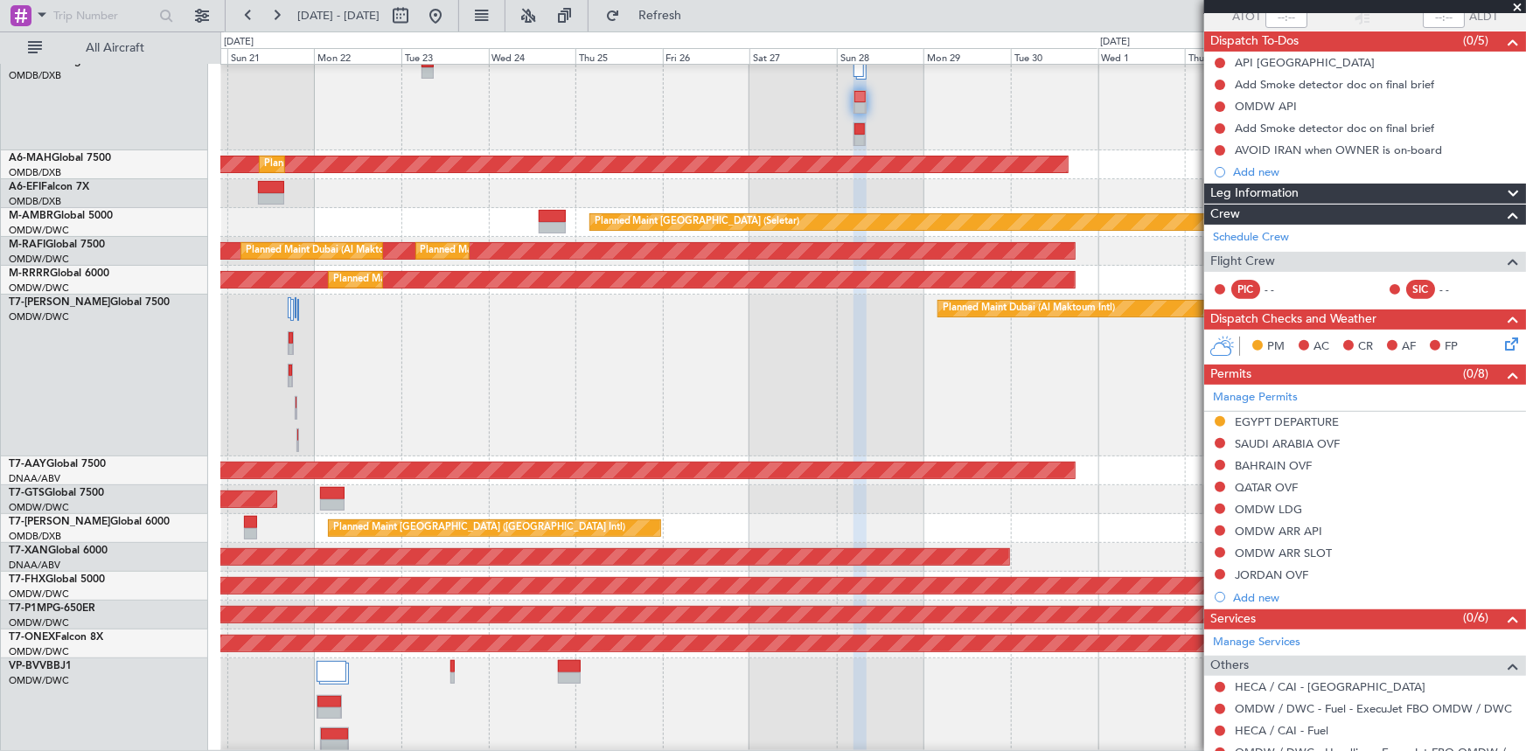
scroll to position [238, 0]
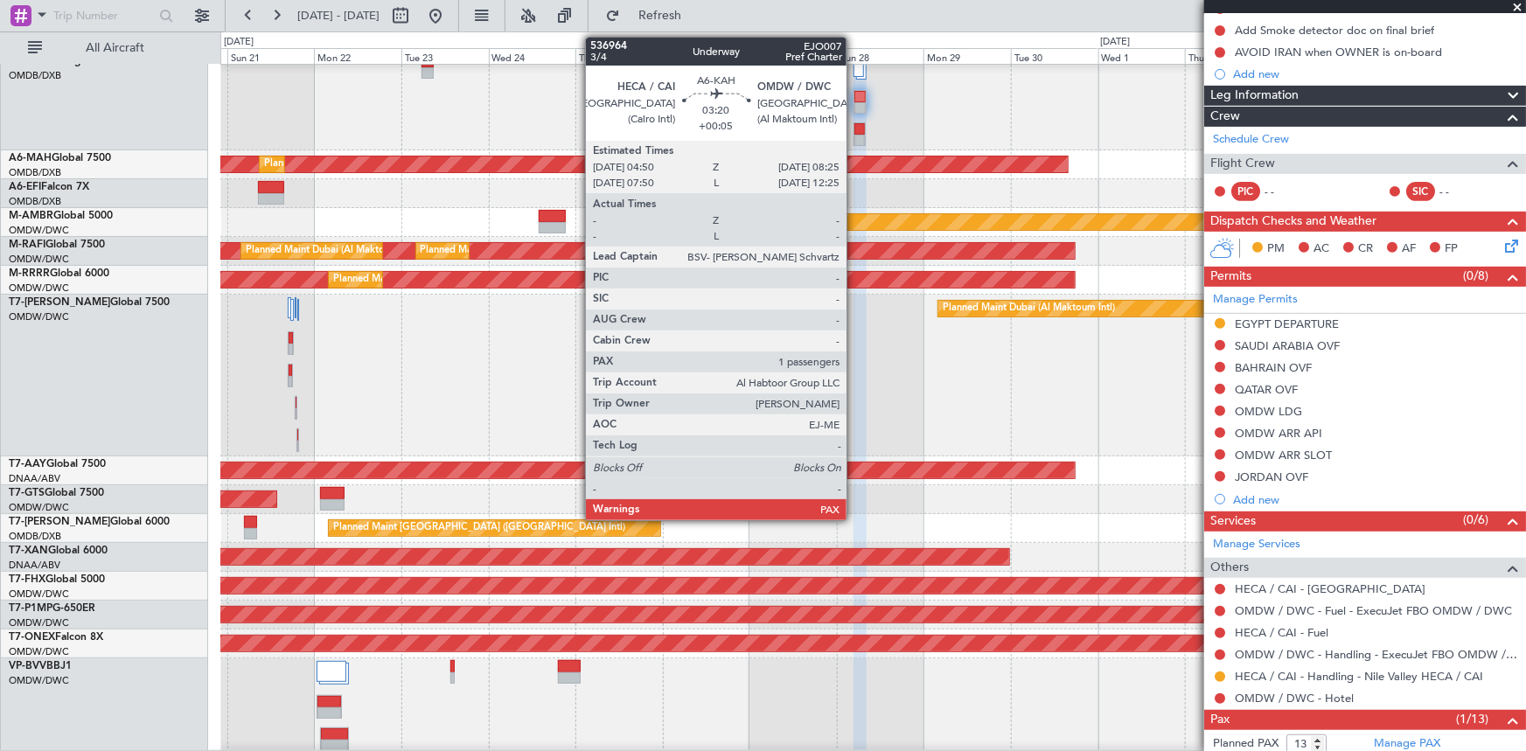
click at [854, 96] on div at bounding box center [859, 97] width 11 height 12
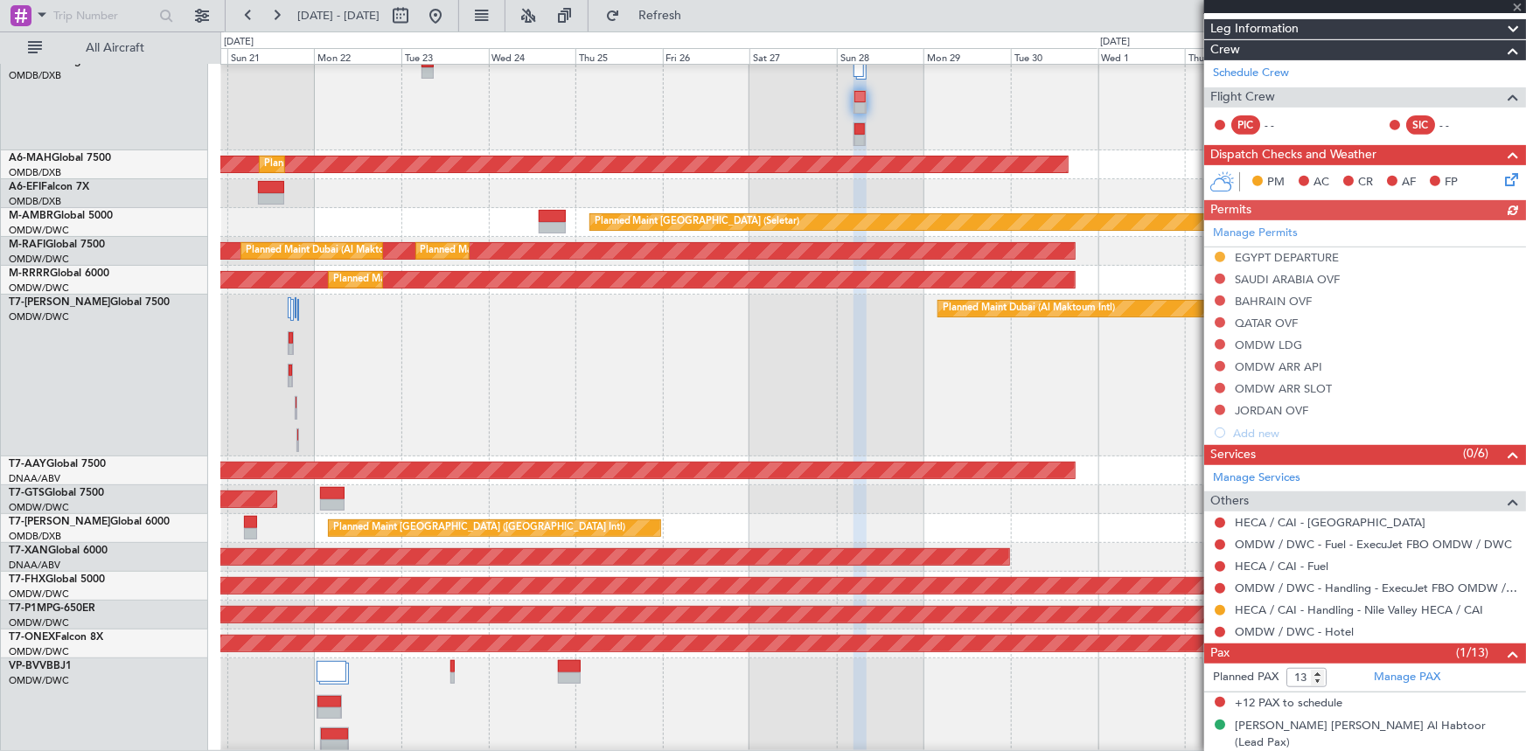
scroll to position [306, 0]
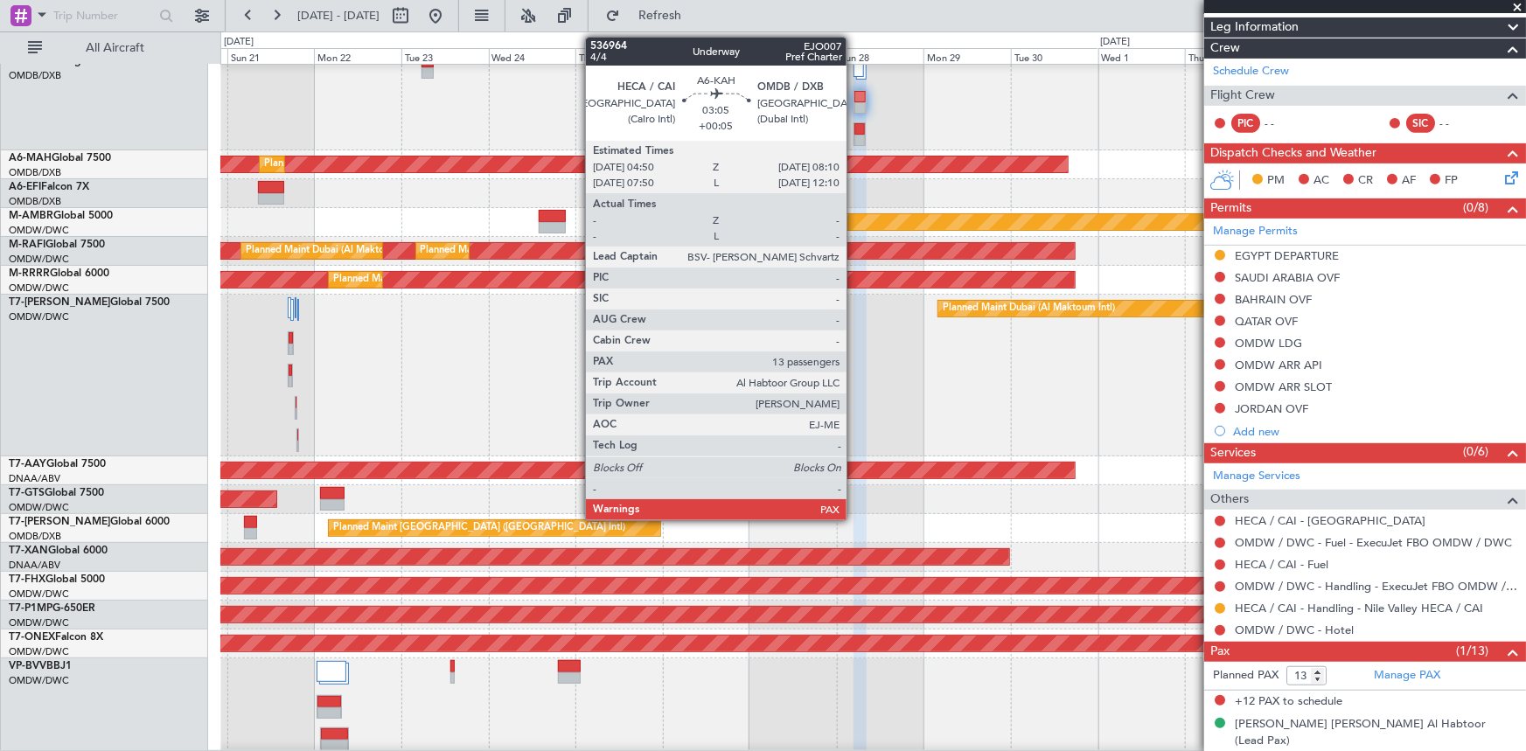
click at [854, 129] on div at bounding box center [859, 129] width 10 height 12
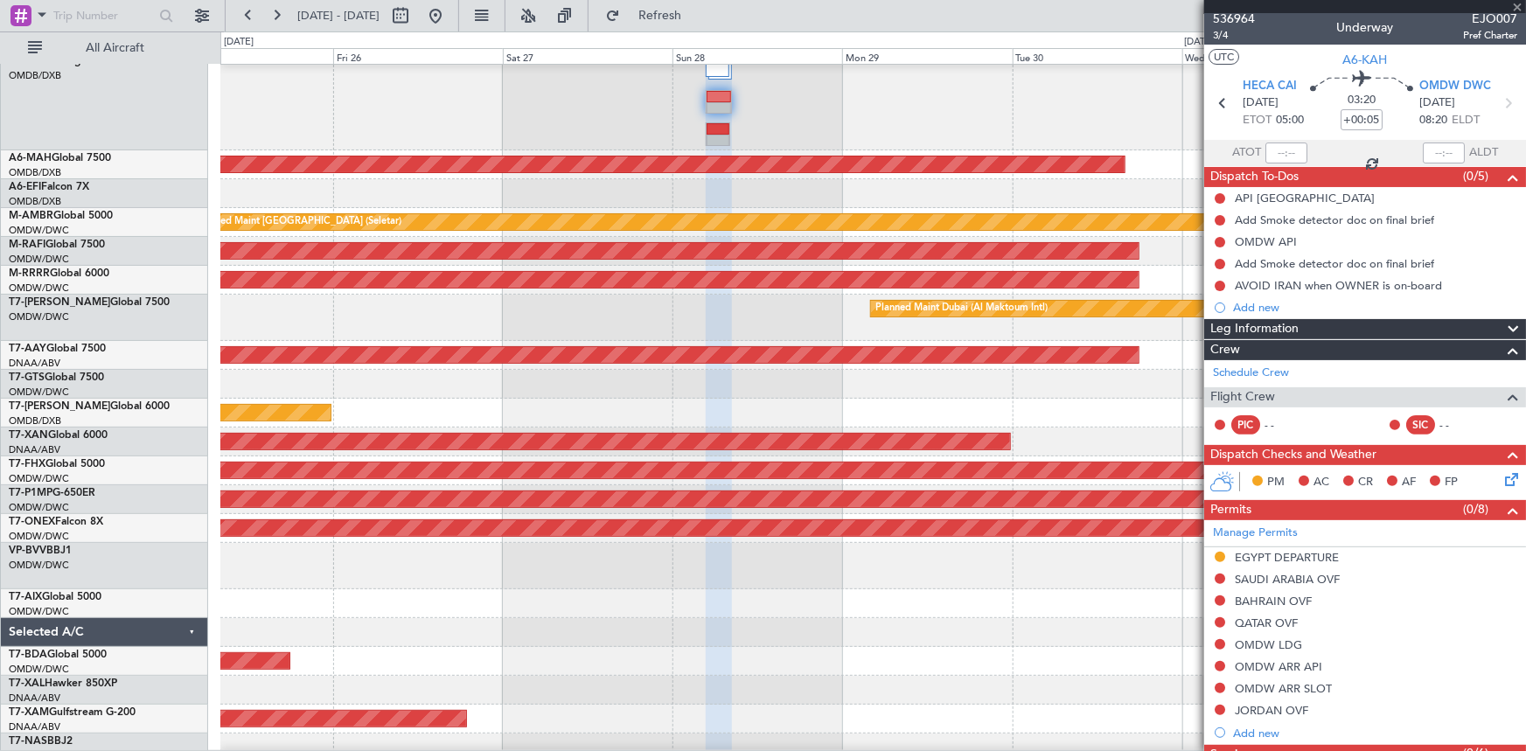
scroll to position [0, 0]
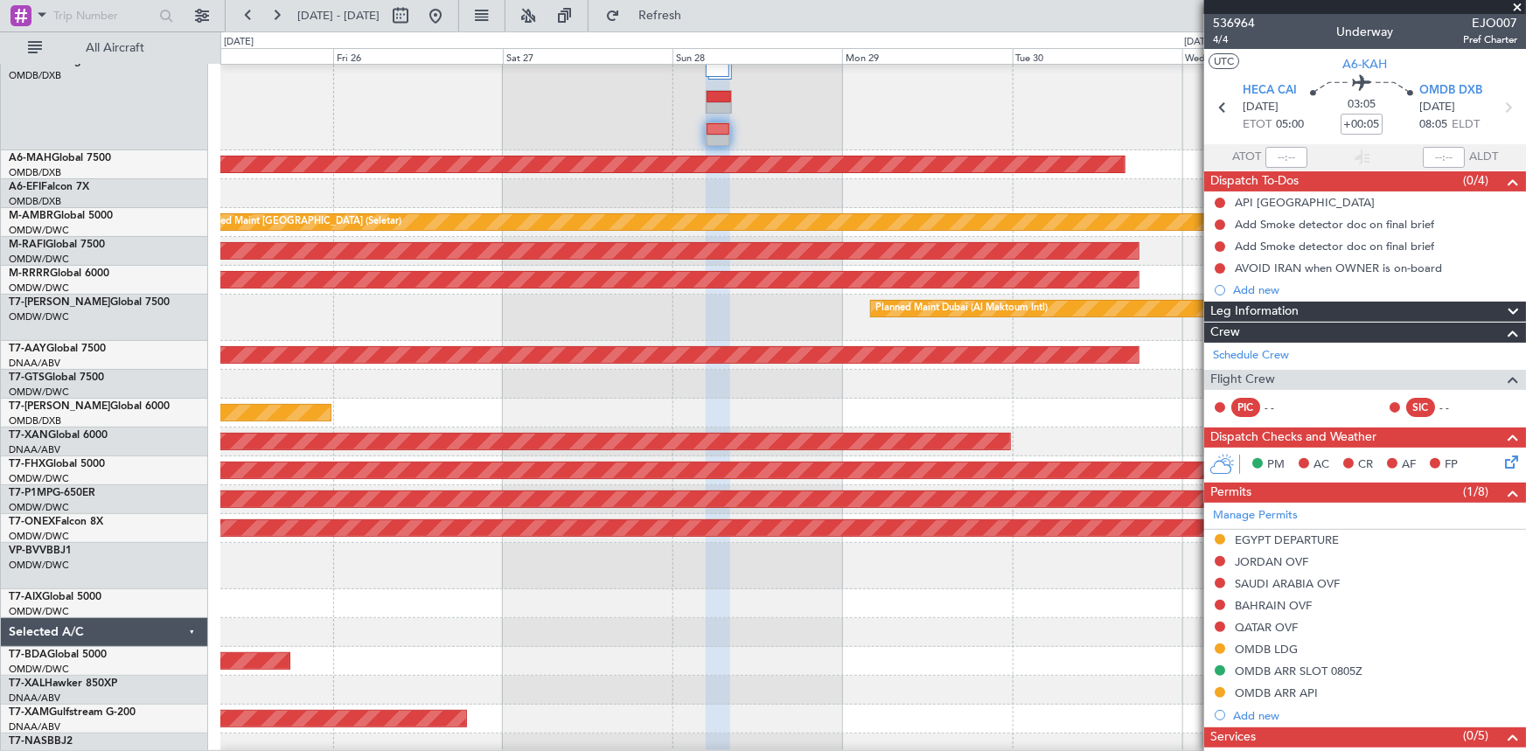
click at [1307, 673] on div "OMDB ARR SLOT 0805Z" at bounding box center [1299, 671] width 128 height 15
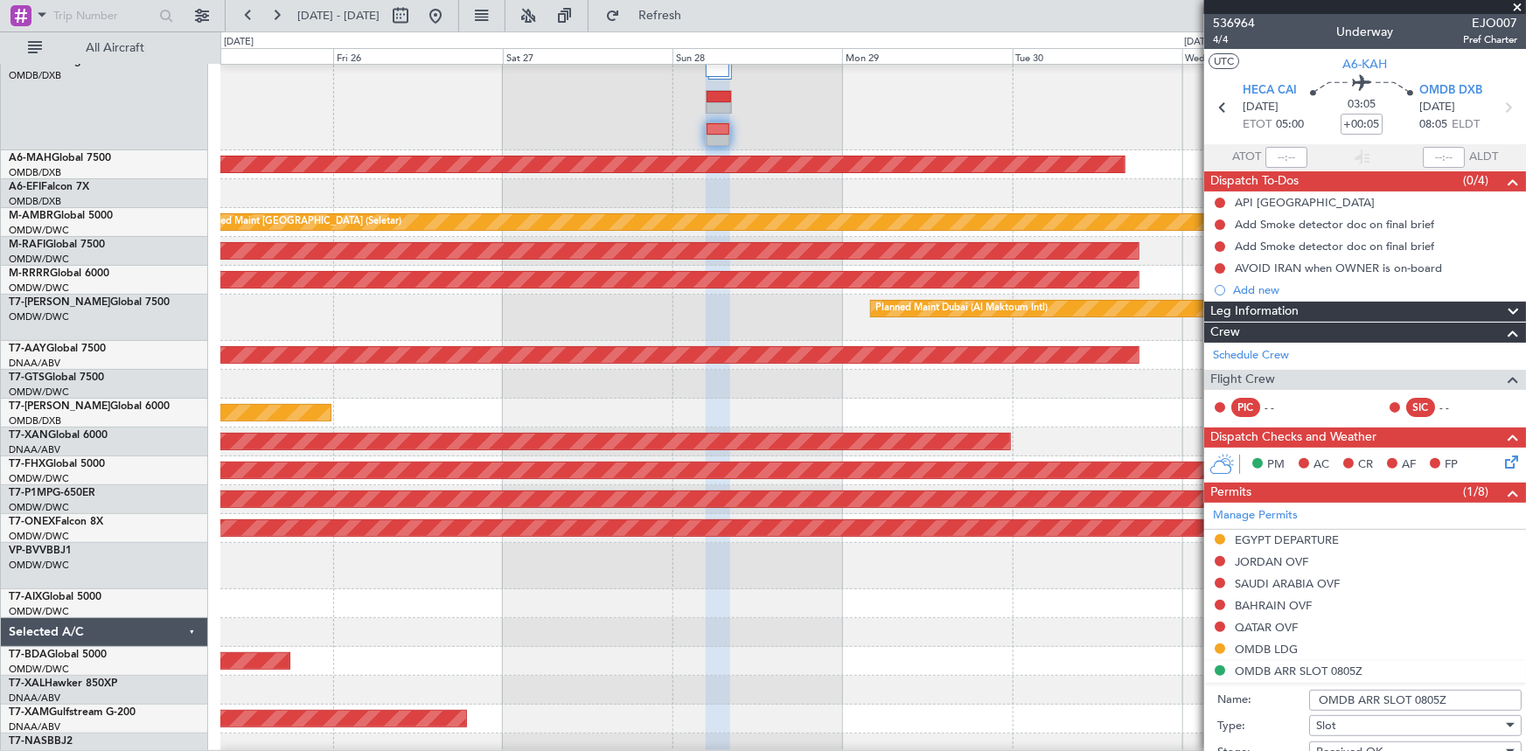
scroll to position [317, 0]
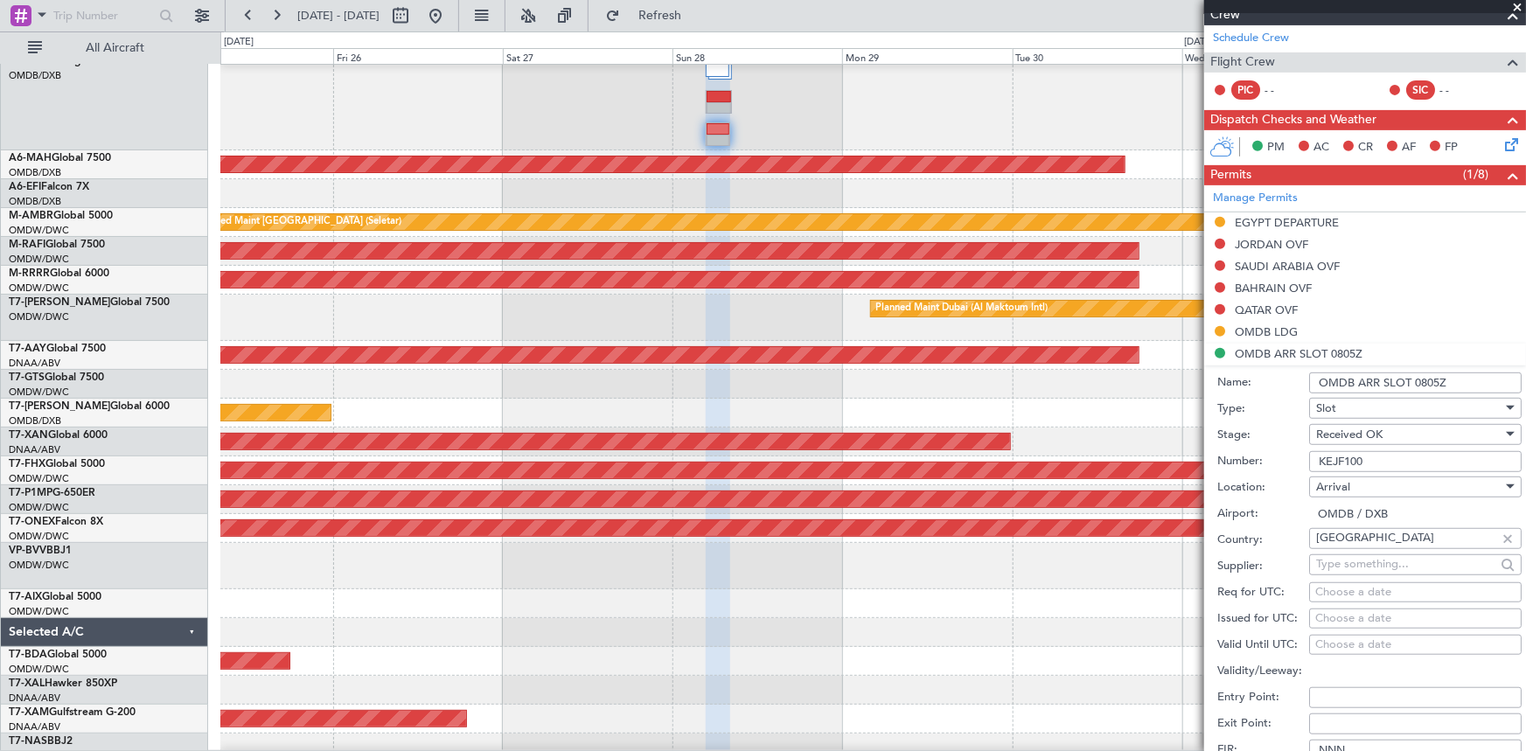
click at [1380, 461] on input "KEJF100" at bounding box center [1415, 461] width 212 height 21
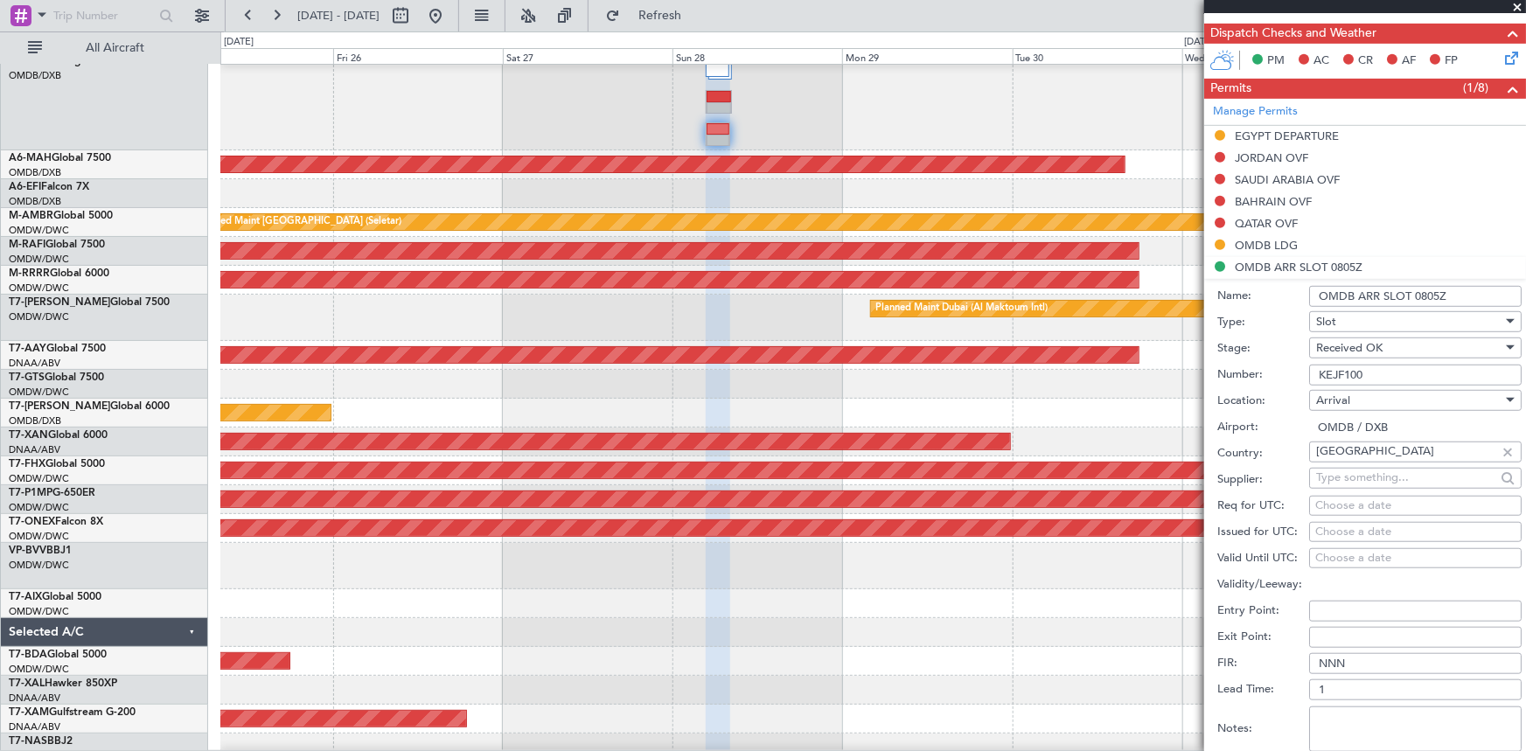
scroll to position [556, 0]
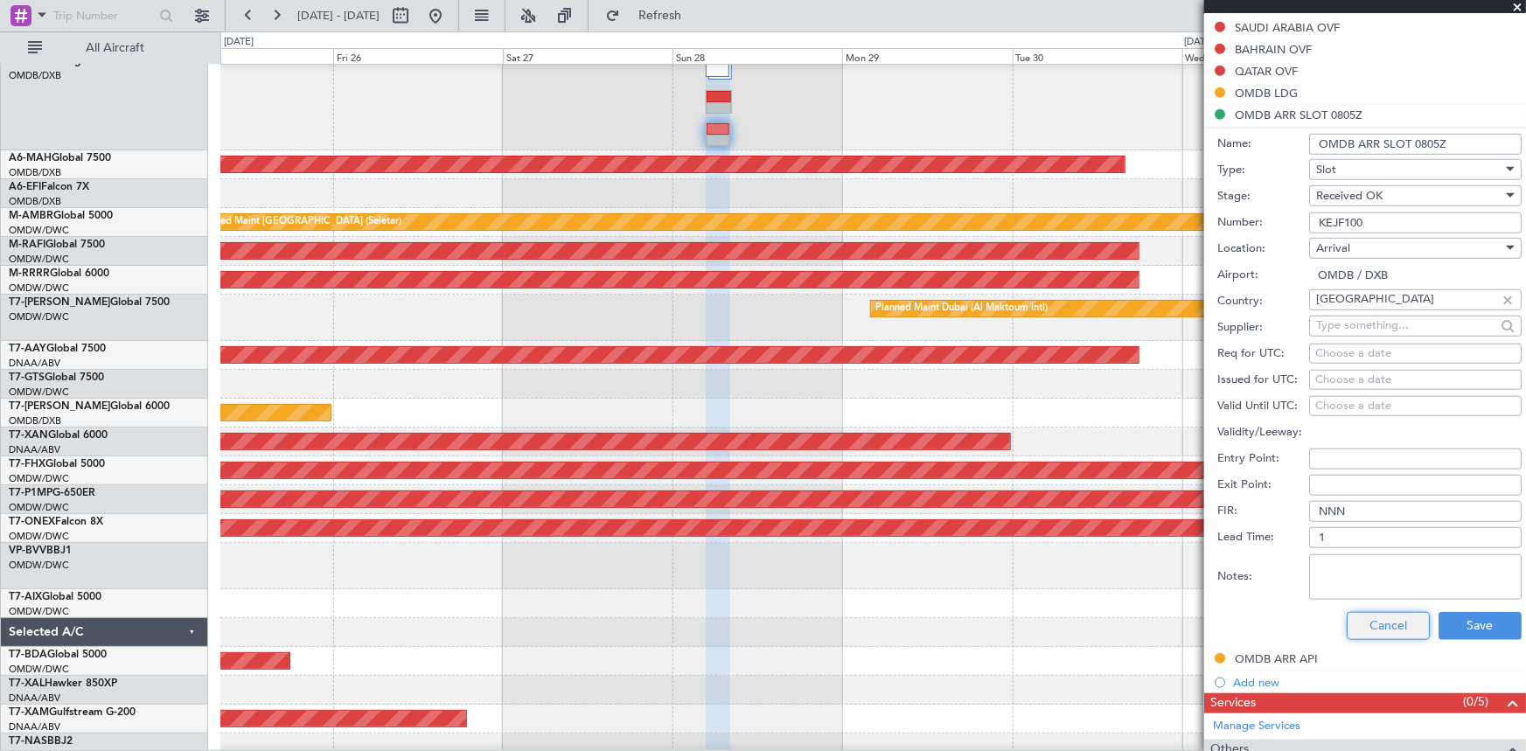
click at [1365, 632] on button "Cancel" at bounding box center [1388, 626] width 83 height 28
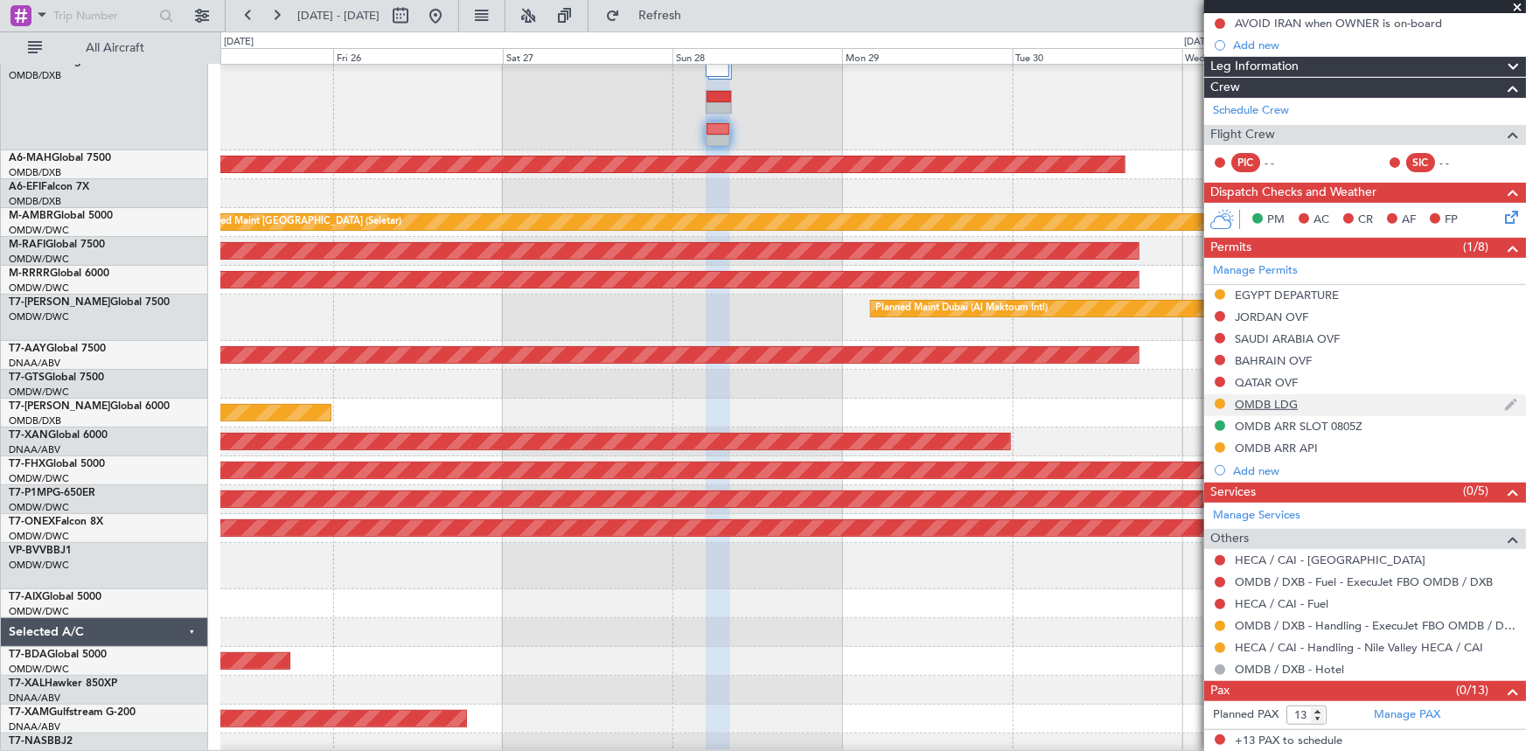
click at [1266, 398] on div "OMDB LDG" at bounding box center [1266, 404] width 63 height 15
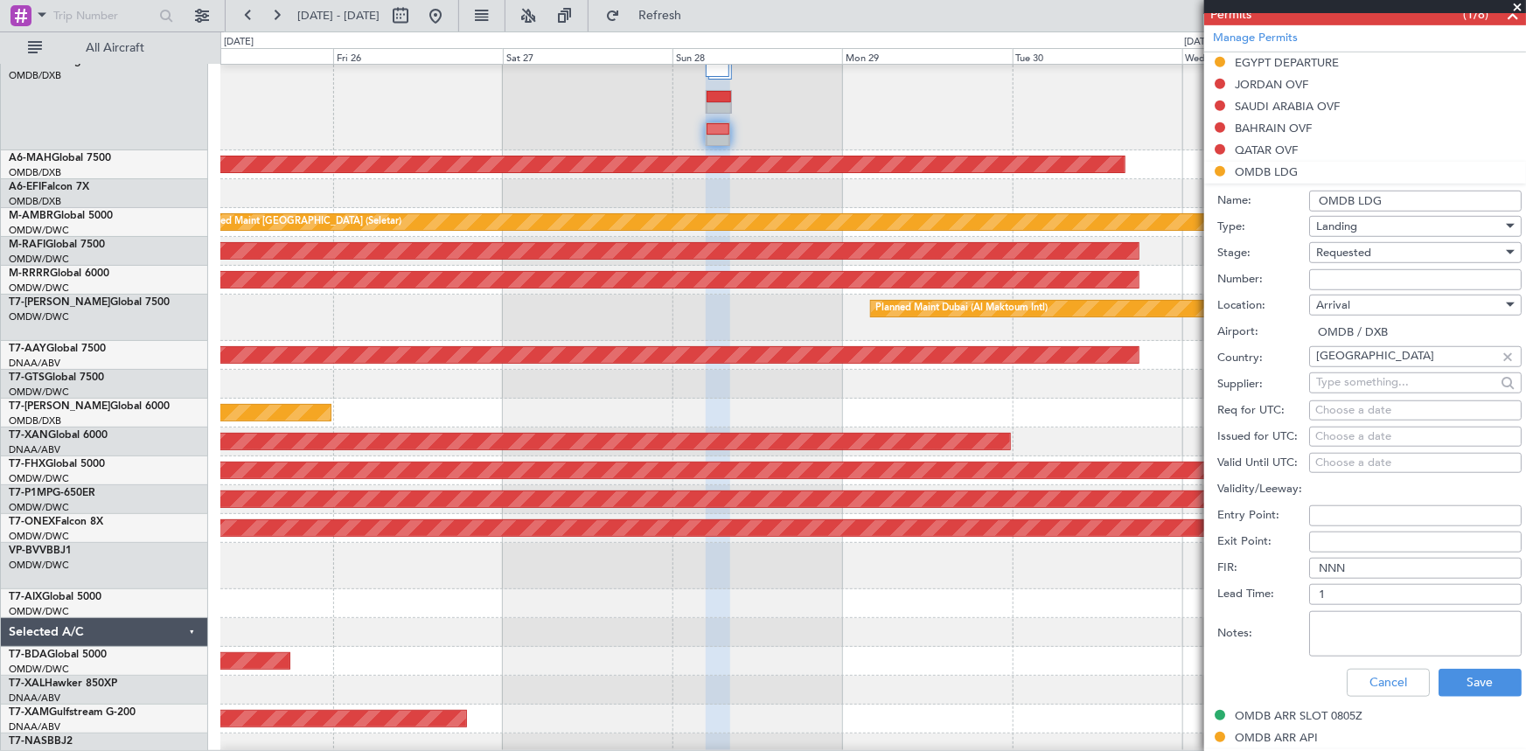
scroll to position [477, 0]
click at [1365, 275] on input "Number:" at bounding box center [1415, 280] width 212 height 21
paste input "LP/2025/12882"
type input "LP/2025/12882"
click at [1357, 248] on span "Requested" at bounding box center [1343, 254] width 55 height 16
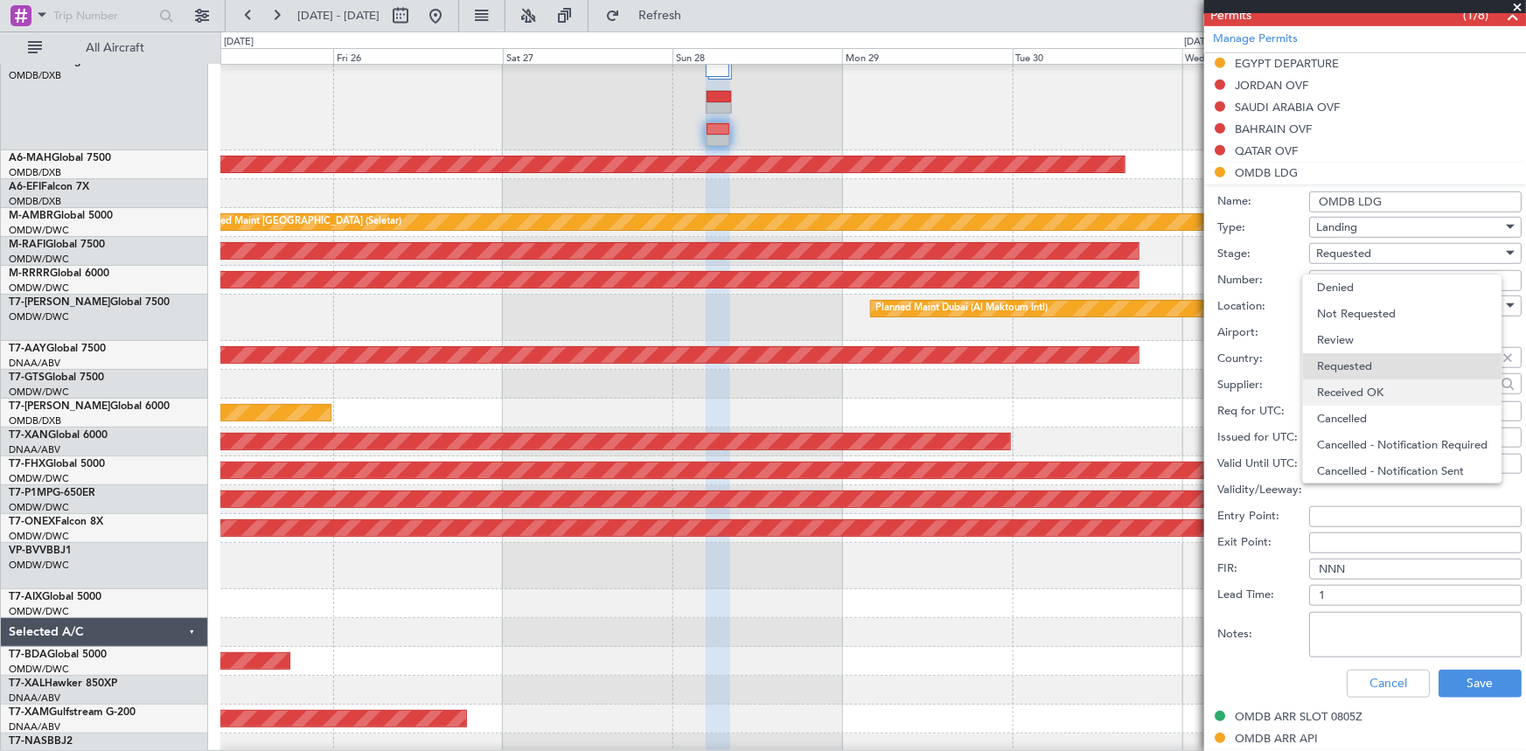
scroll to position [7, 0]
click at [1368, 379] on span "Received OK" at bounding box center [1409, 386] width 185 height 26
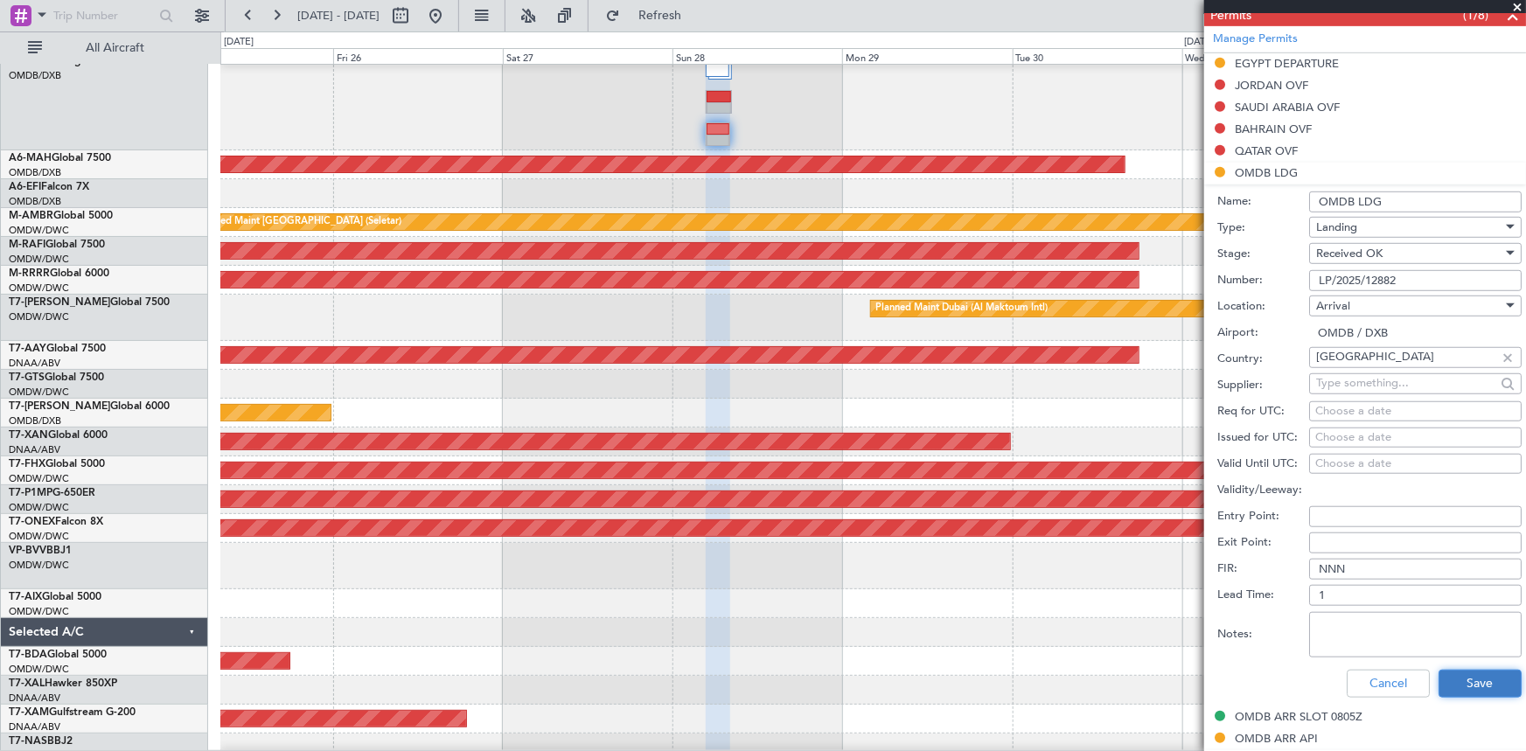
click at [1465, 683] on button "Save" at bounding box center [1479, 684] width 83 height 28
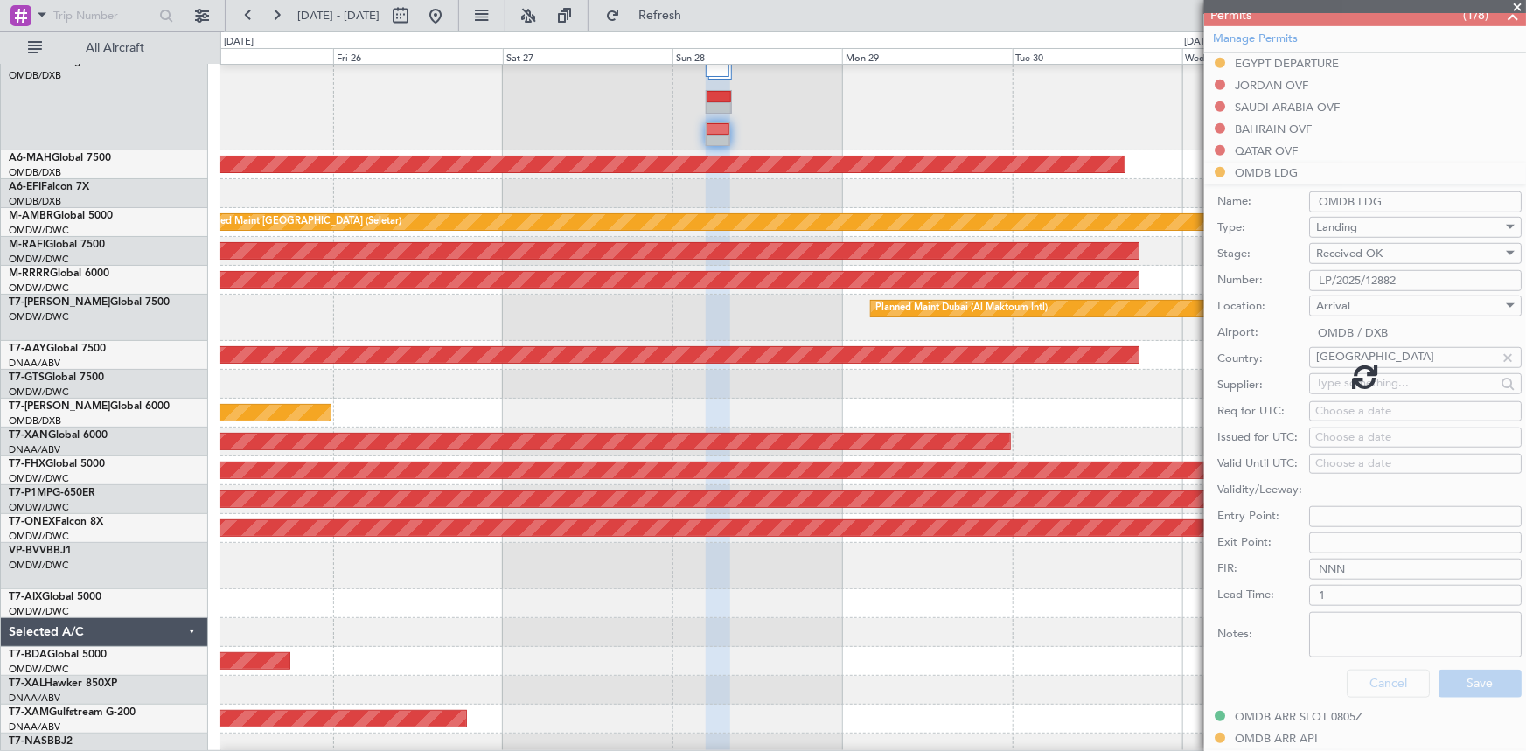
scroll to position [245, 0]
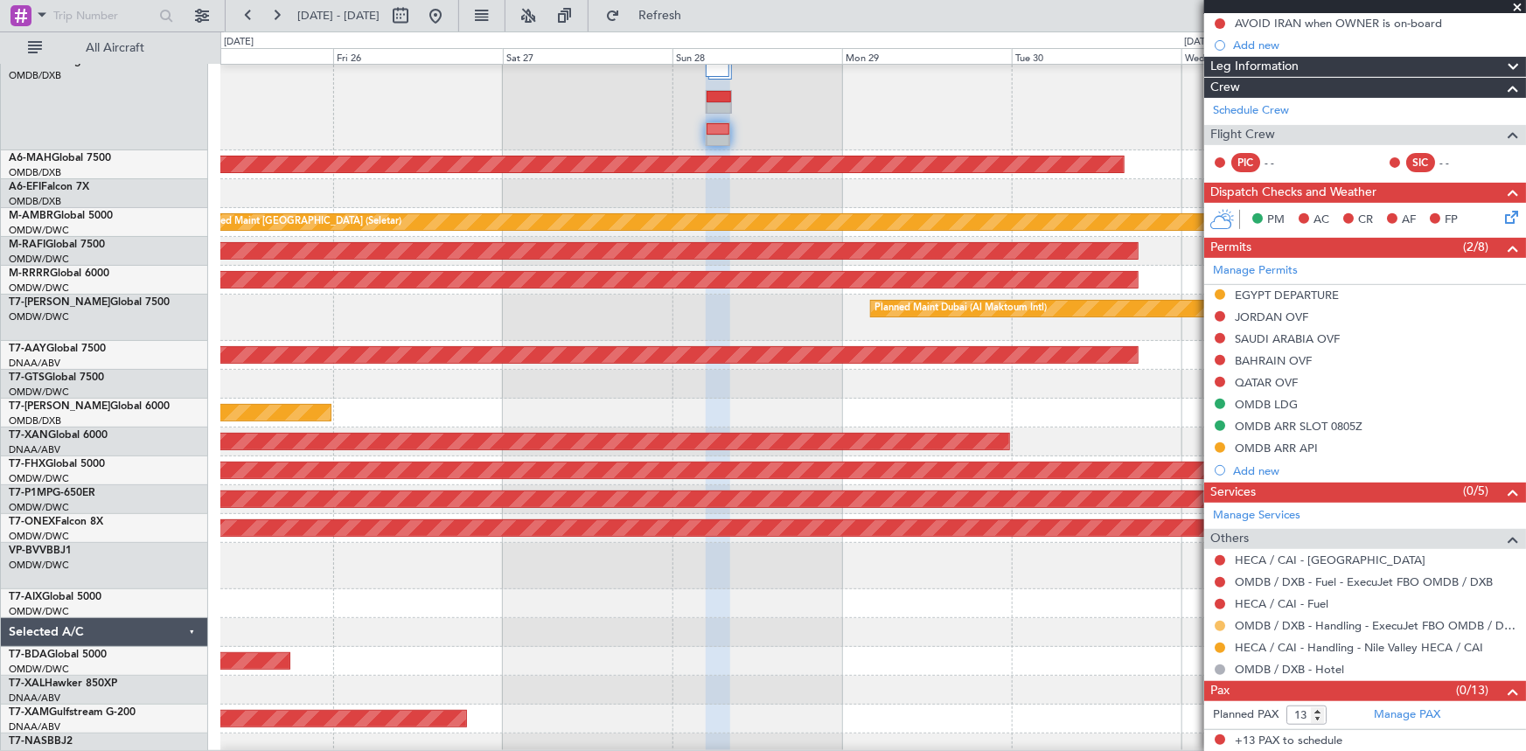
click at [1222, 621] on button at bounding box center [1220, 626] width 10 height 10
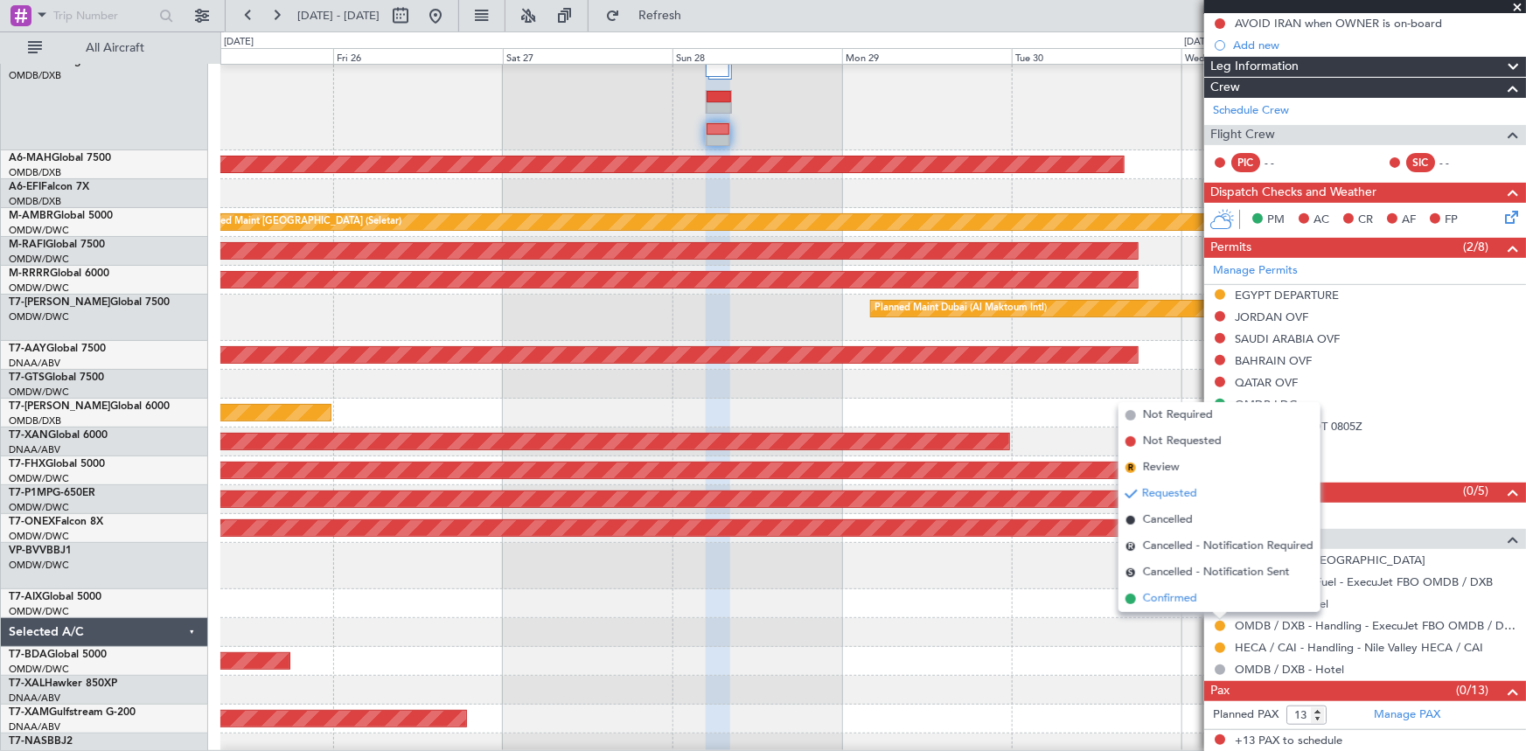
click at [1181, 595] on span "Confirmed" at bounding box center [1170, 598] width 54 height 17
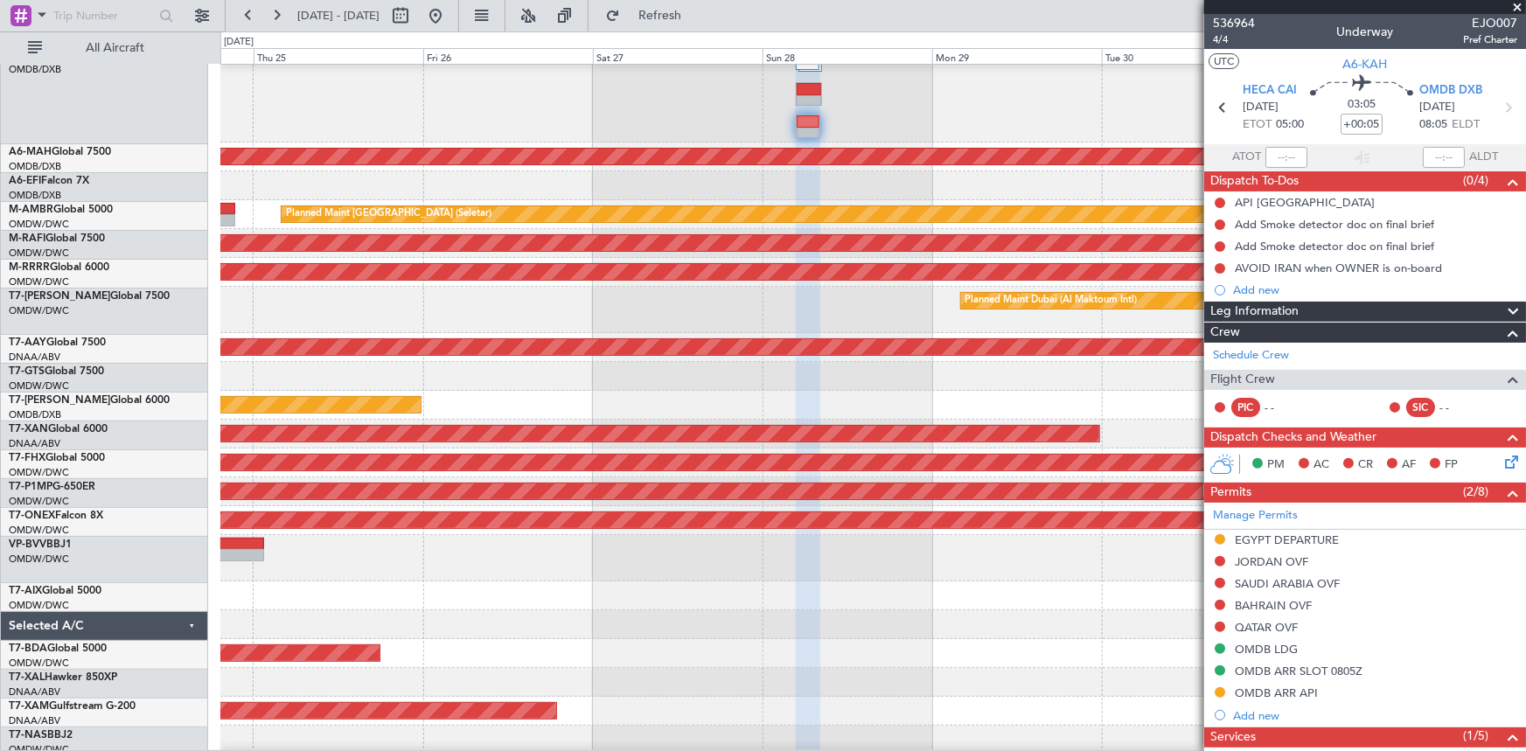
scroll to position [47, 0]
click at [455, 373] on div at bounding box center [872, 376] width 1305 height 29
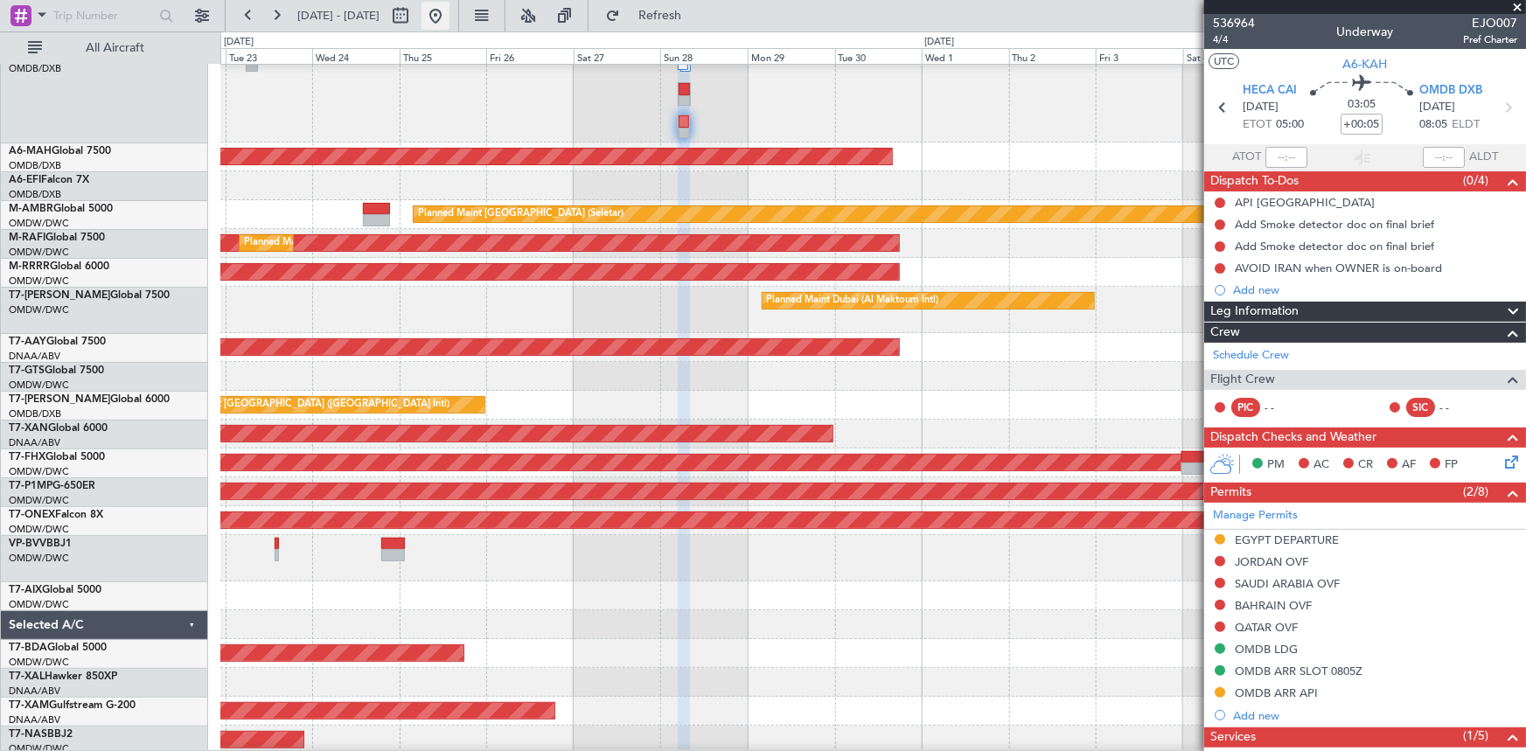
click at [449, 17] on button at bounding box center [435, 16] width 28 height 28
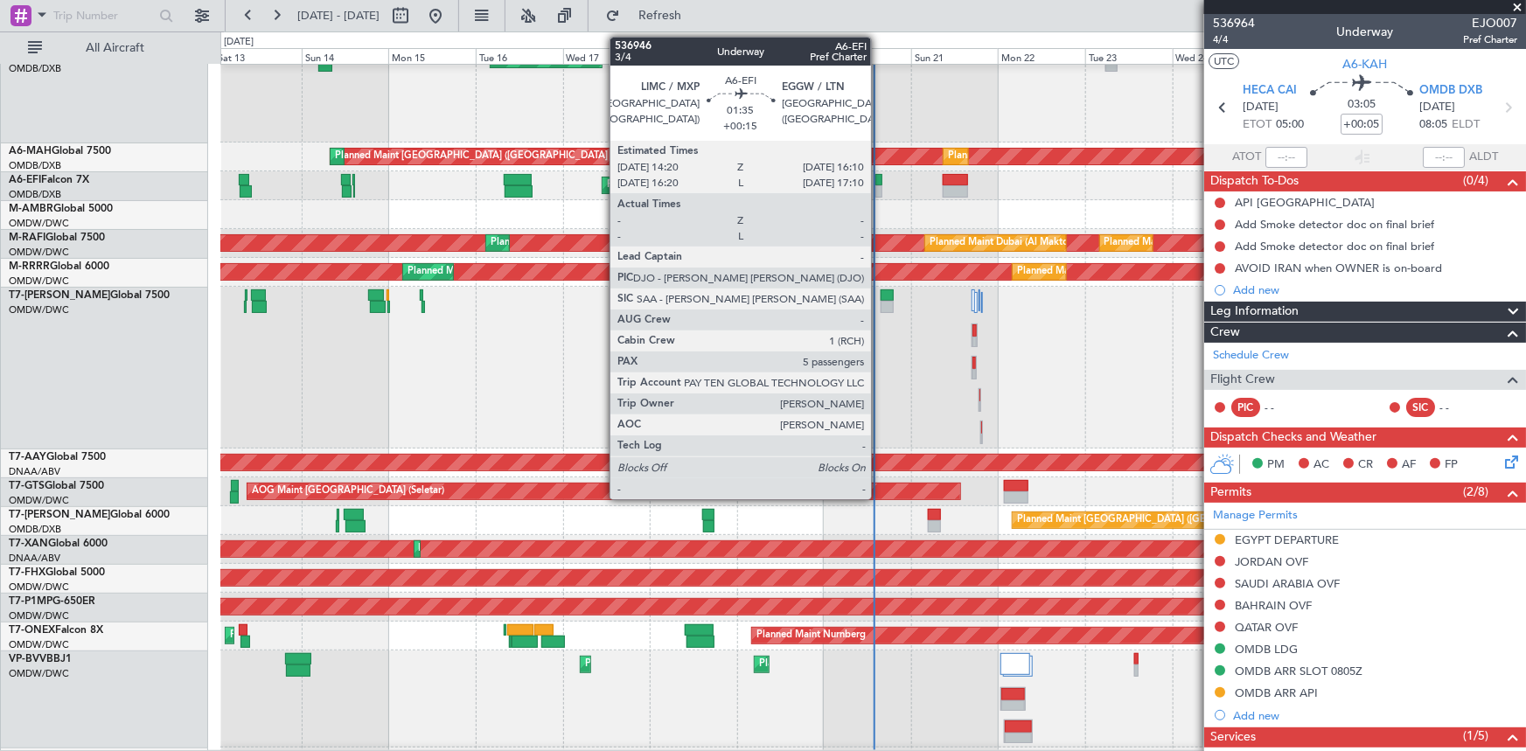
click at [879, 181] on div at bounding box center [878, 180] width 7 height 12
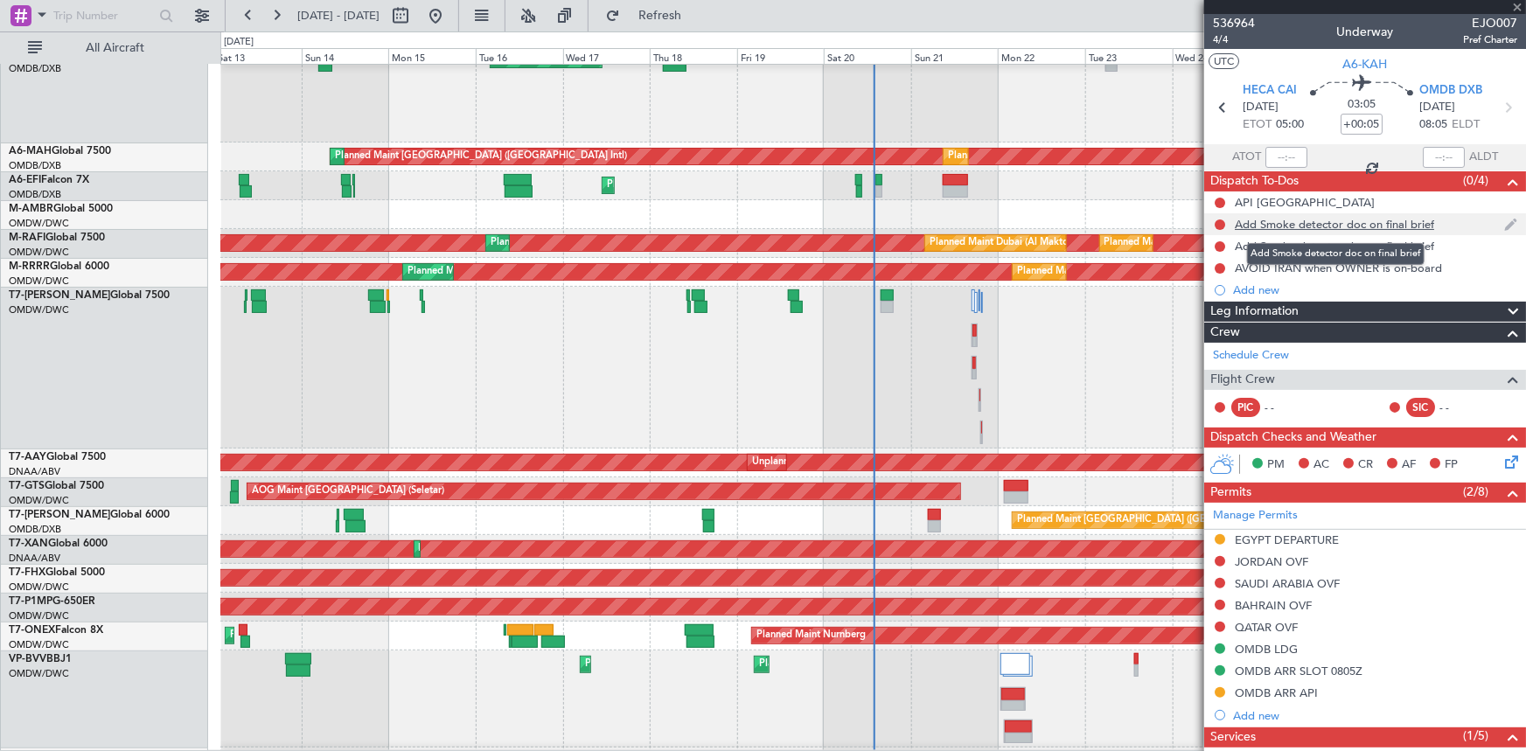
type input "+00:15"
type input "5"
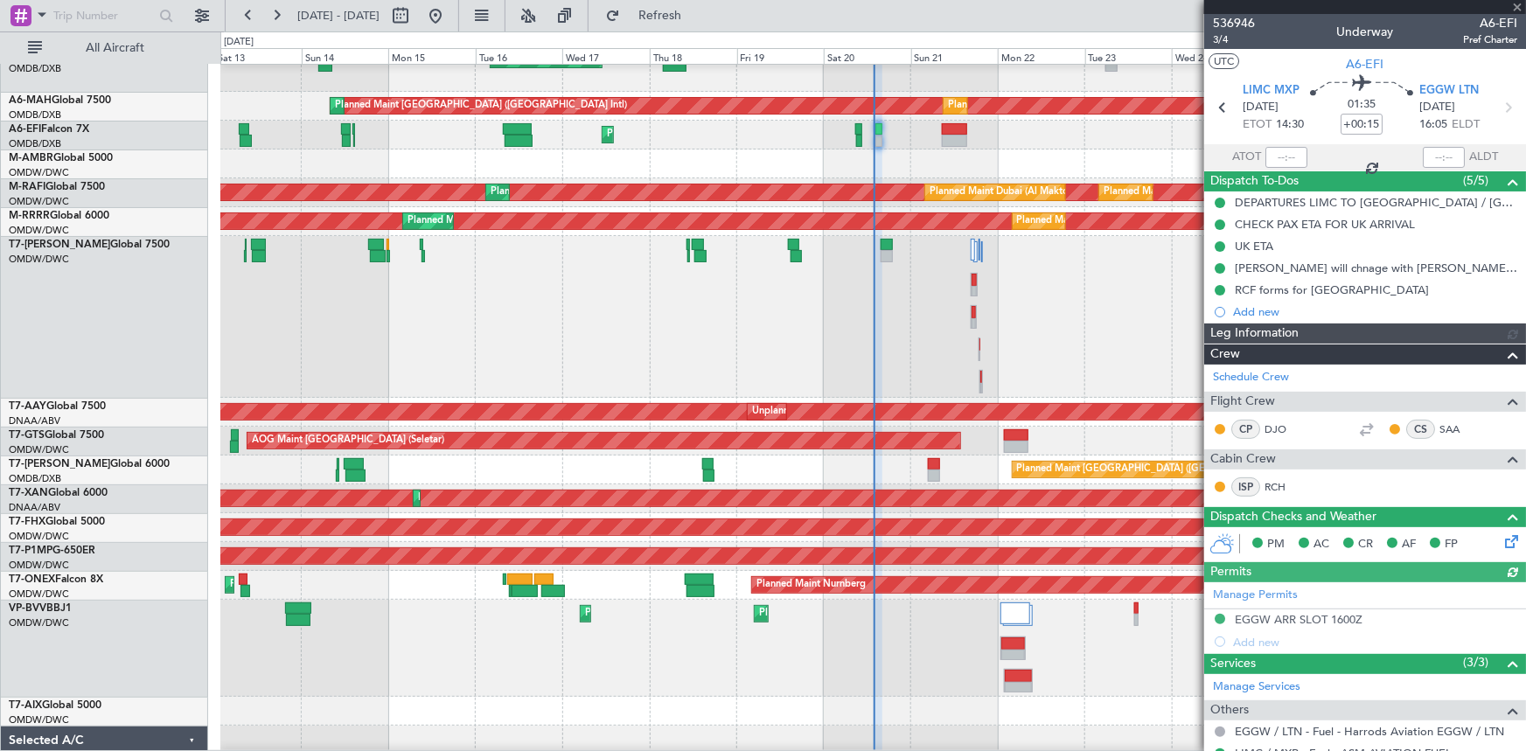
type input "[PERSON_NAME] ([PERSON_NAME])"
type input "7329"
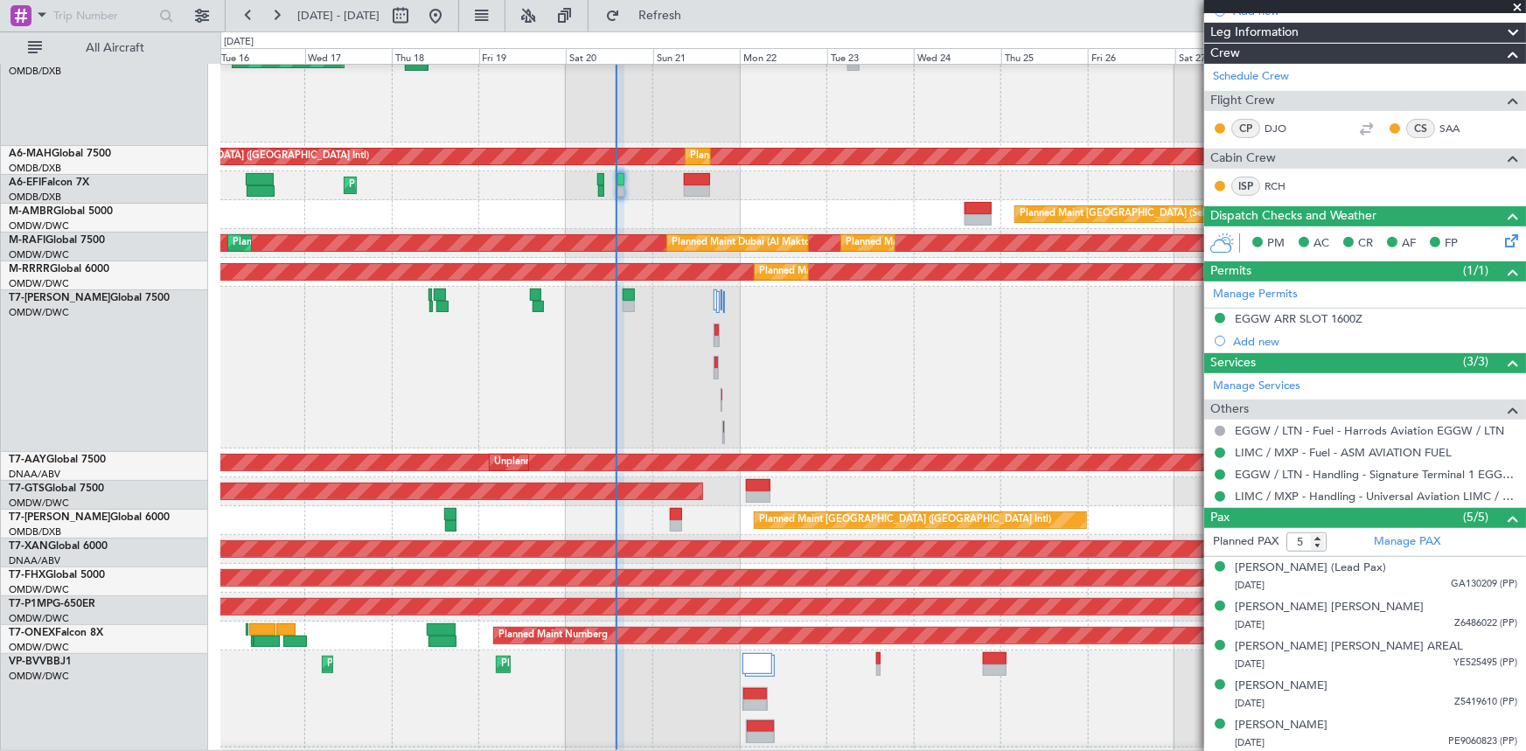
scroll to position [49, 0]
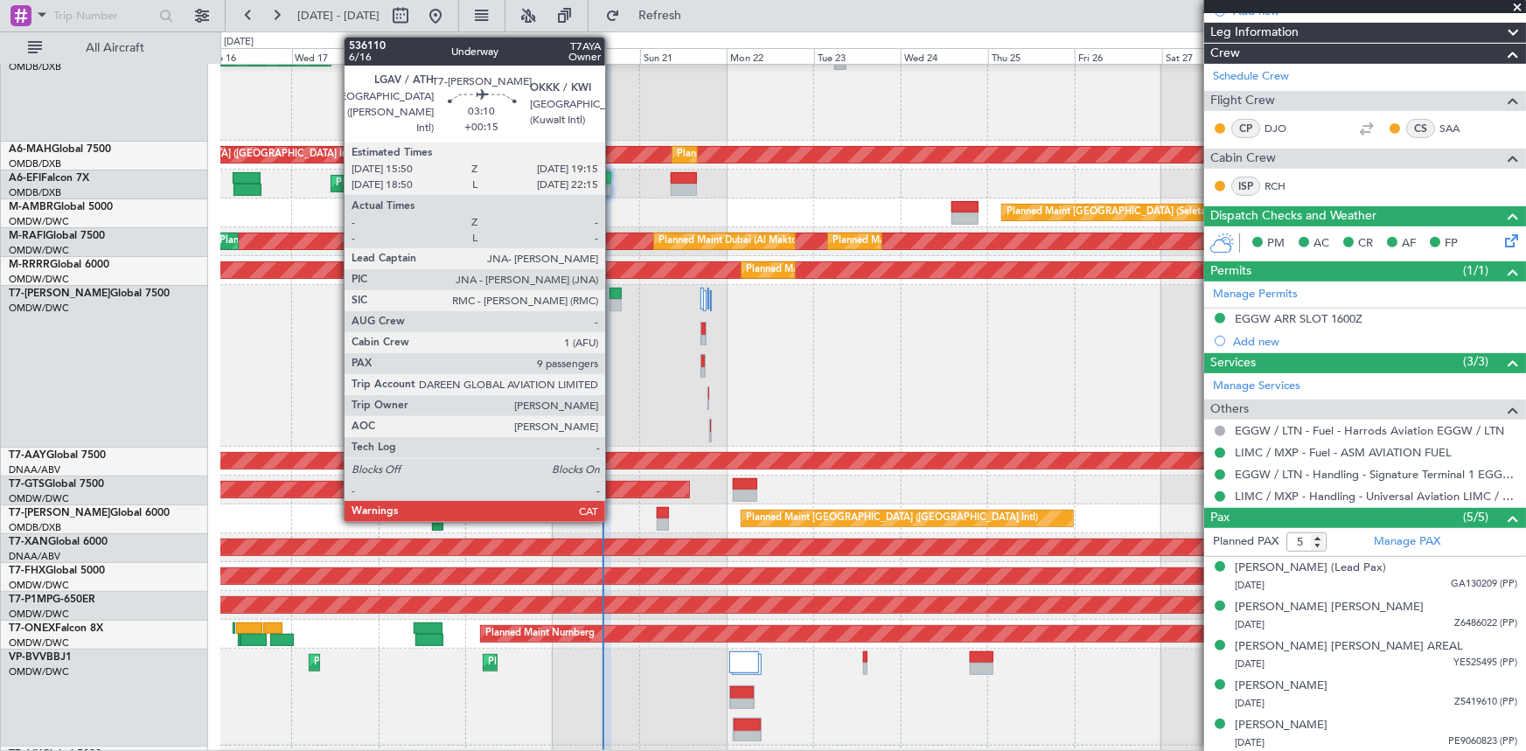
click at [613, 297] on div at bounding box center [615, 294] width 13 height 12
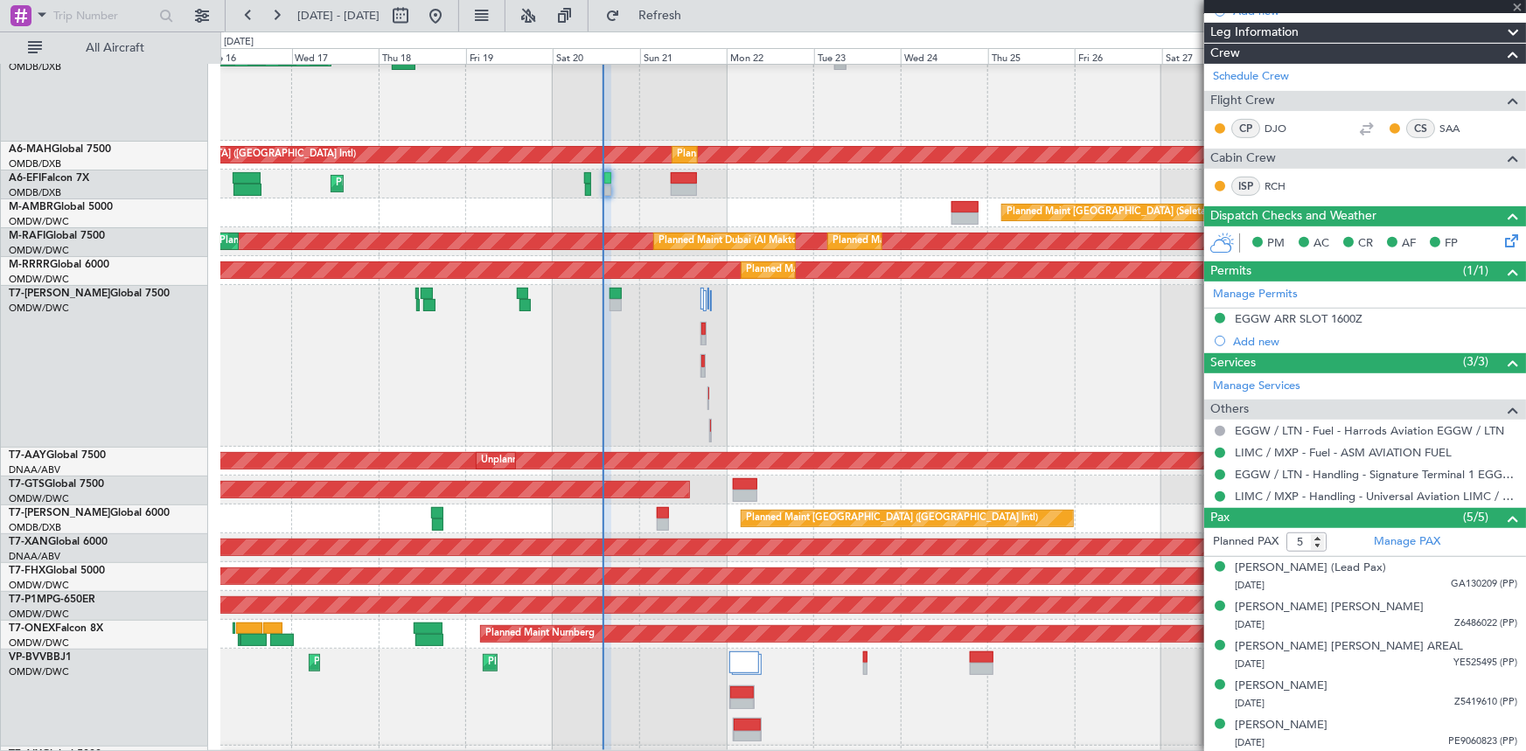
type input "9"
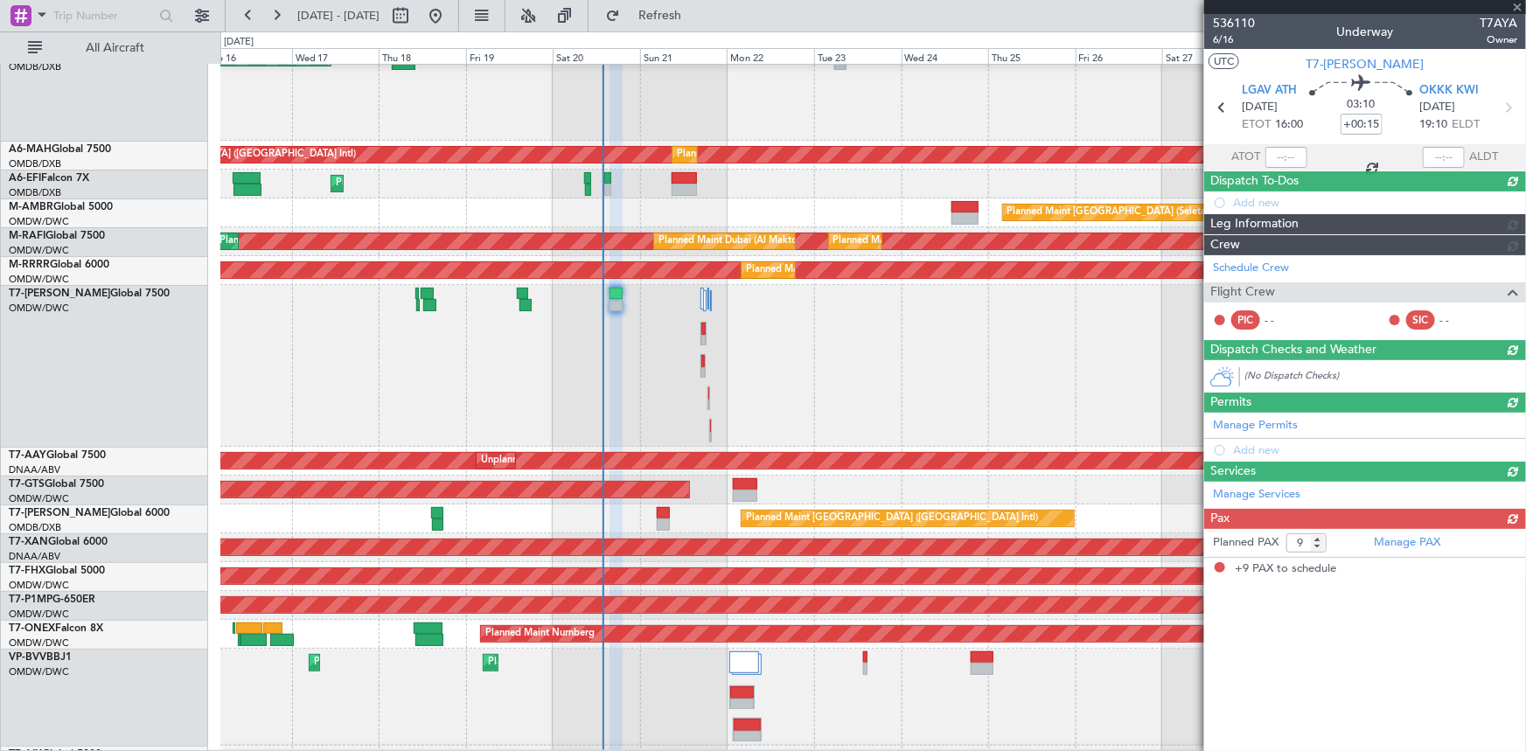
scroll to position [0, 0]
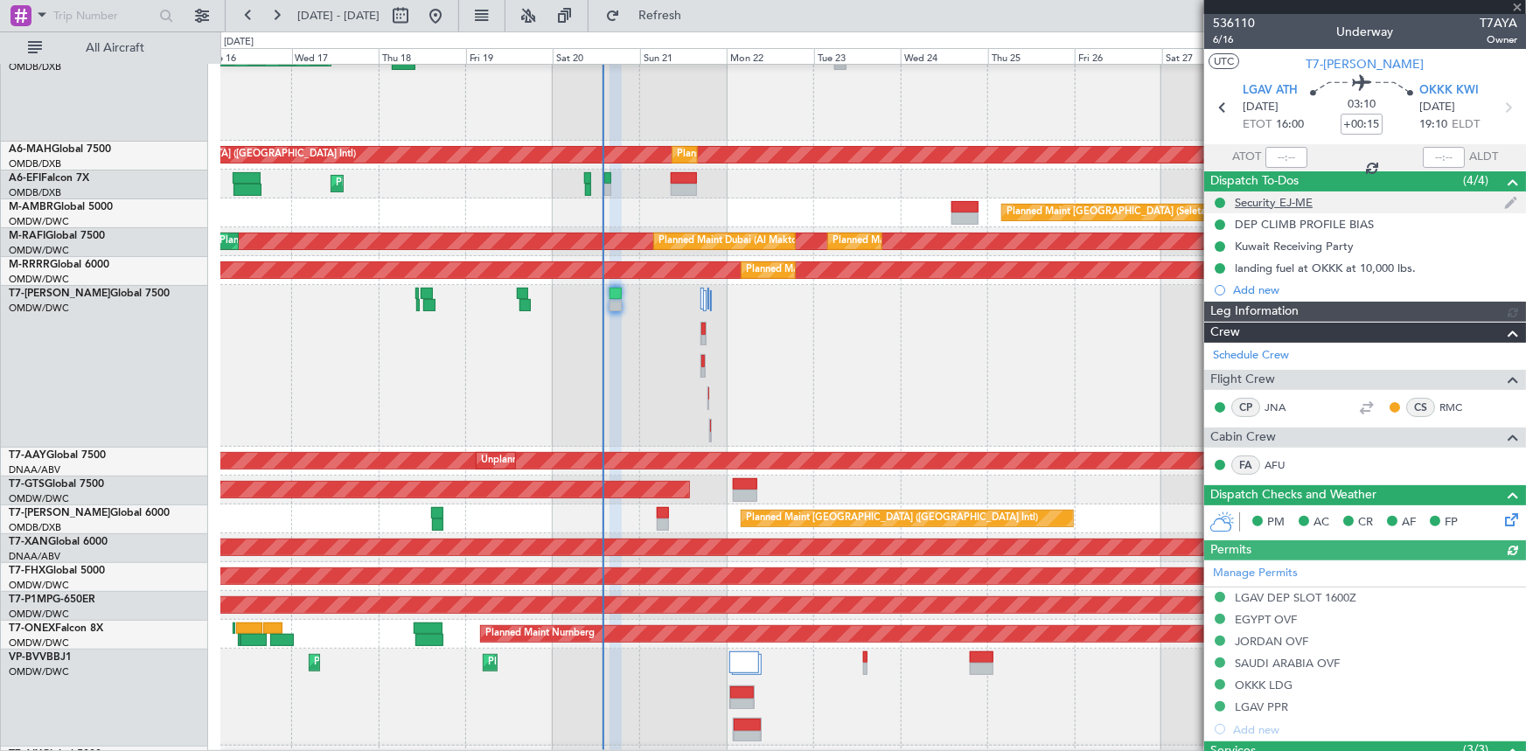
type input "[PERSON_NAME] ([PERSON_NAME])"
type input "7307"
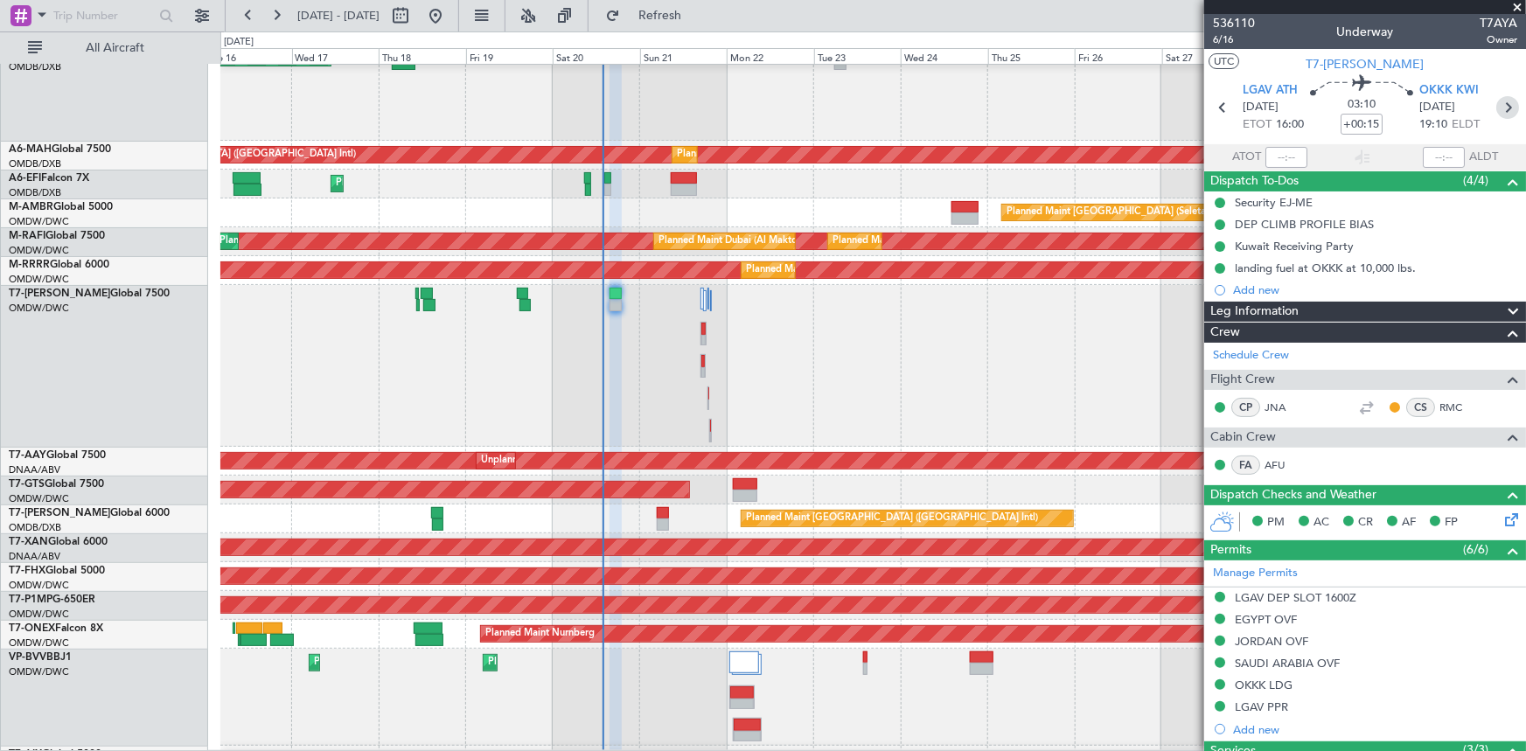
click at [1503, 106] on icon at bounding box center [1507, 107] width 23 height 23
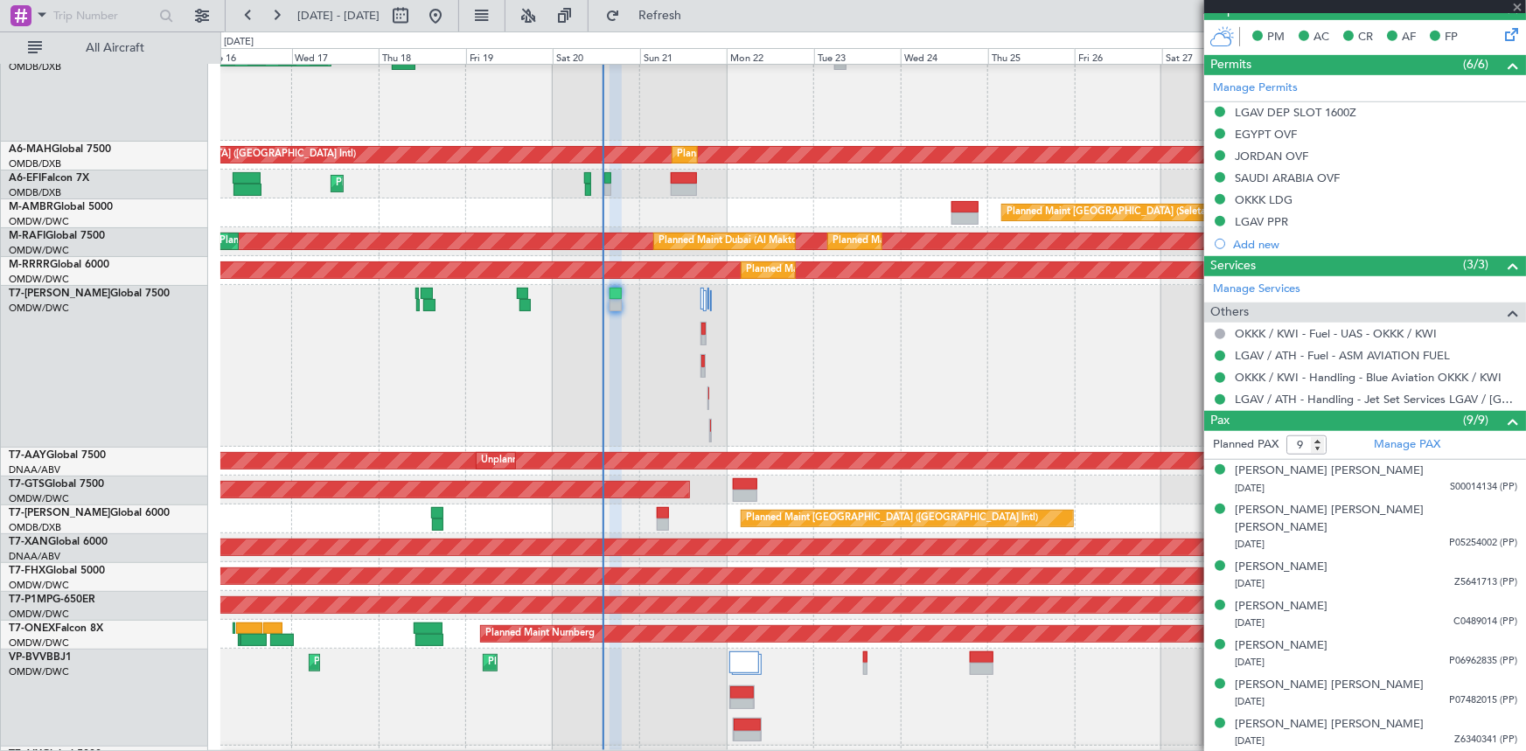
scroll to position [546, 0]
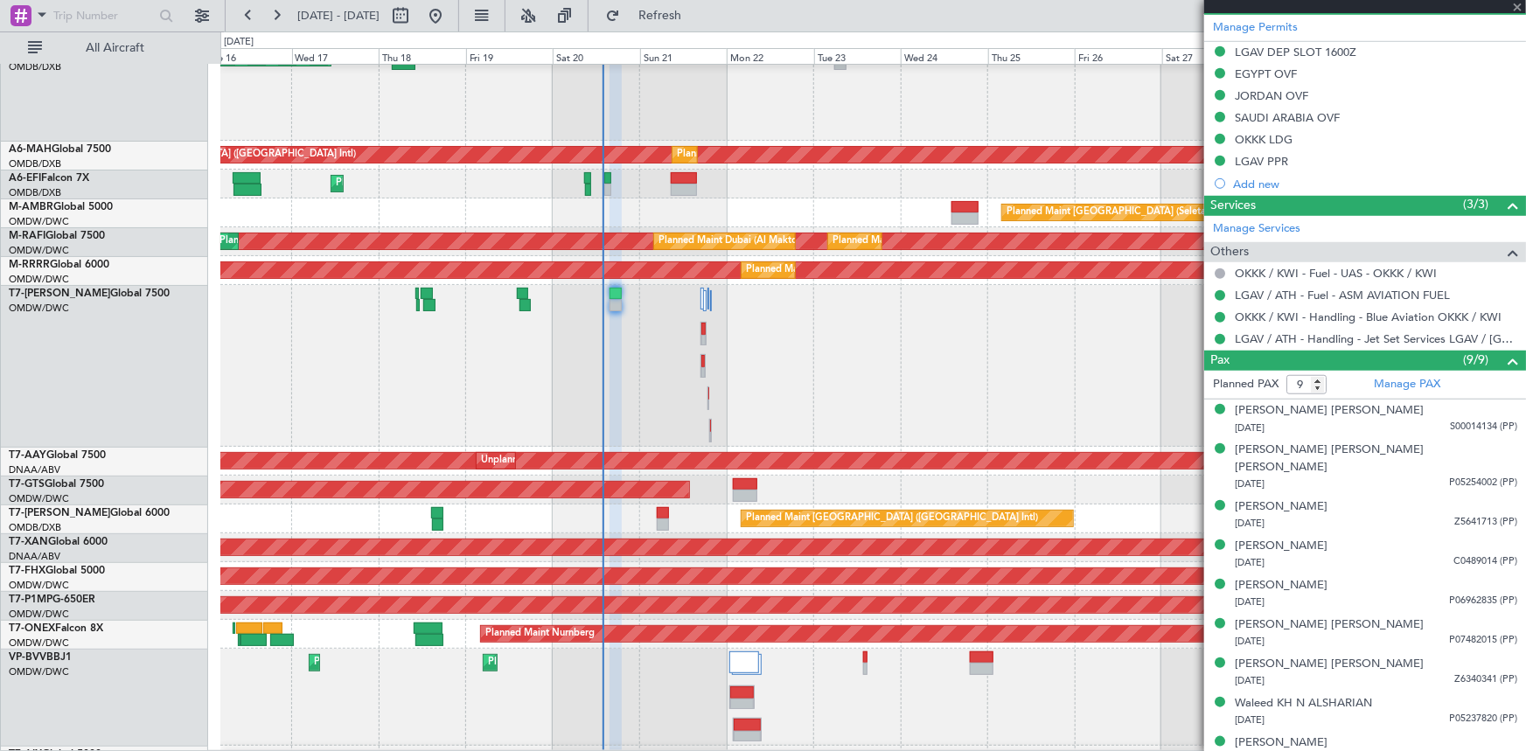
type input "+00:20"
type input "1"
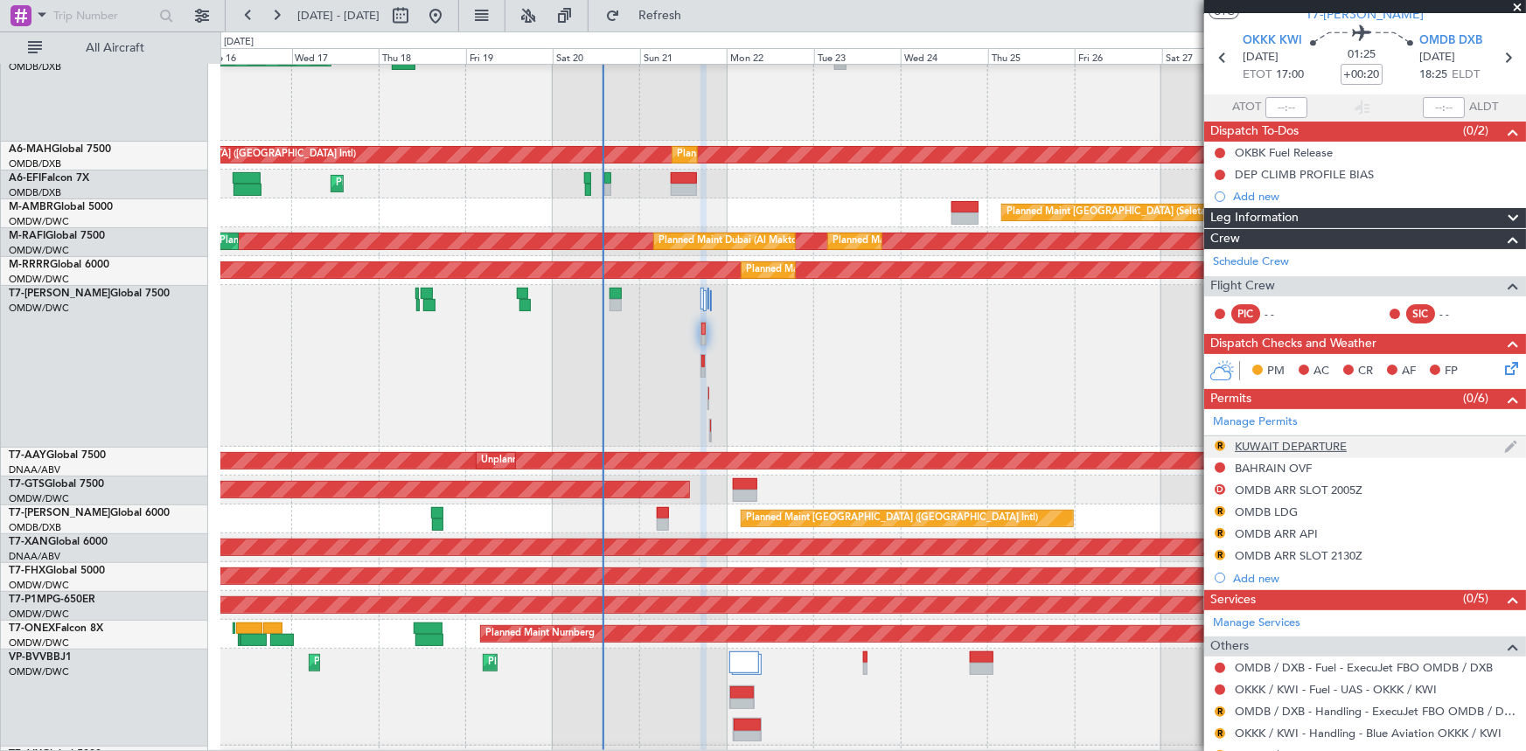
scroll to position [0, 0]
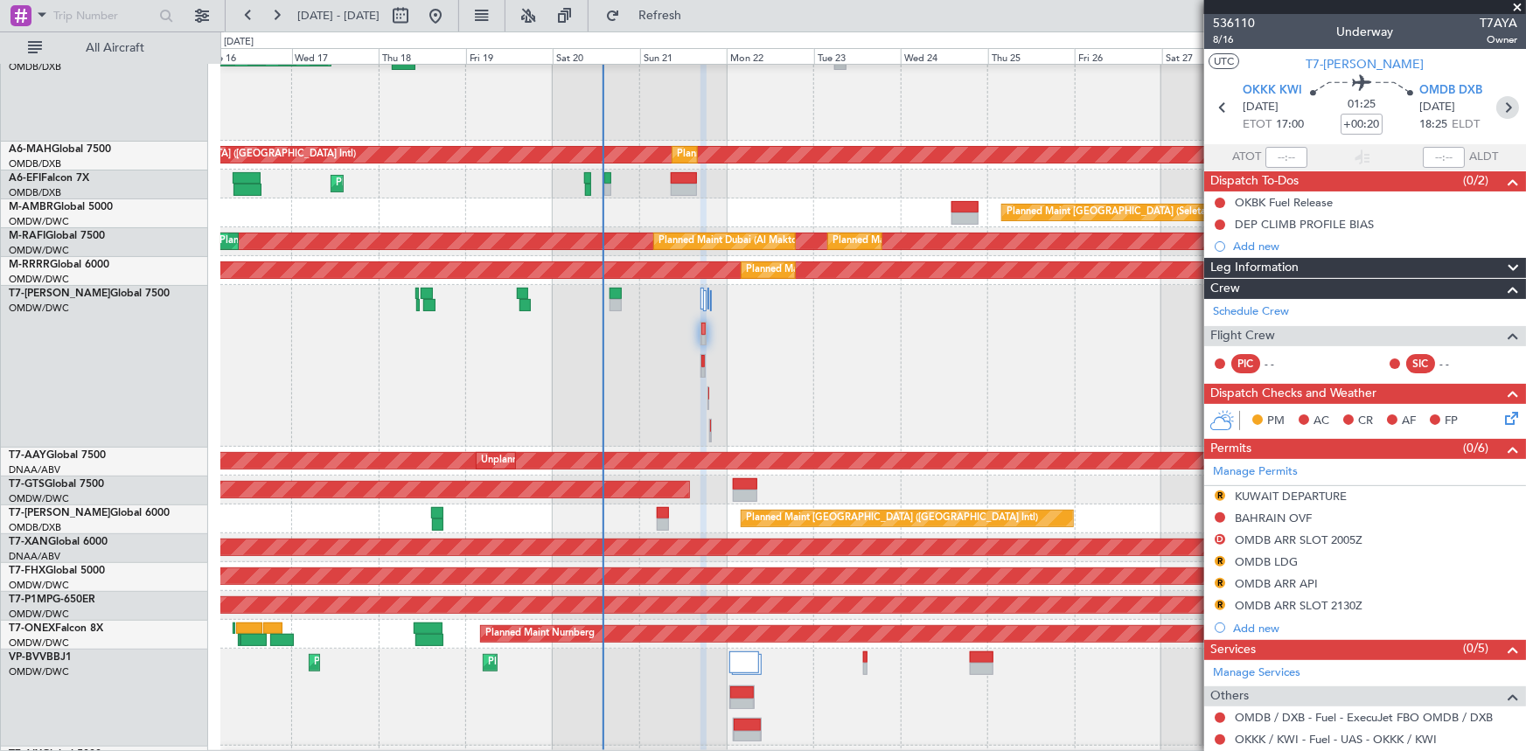
click at [1502, 109] on icon at bounding box center [1507, 107] width 23 height 23
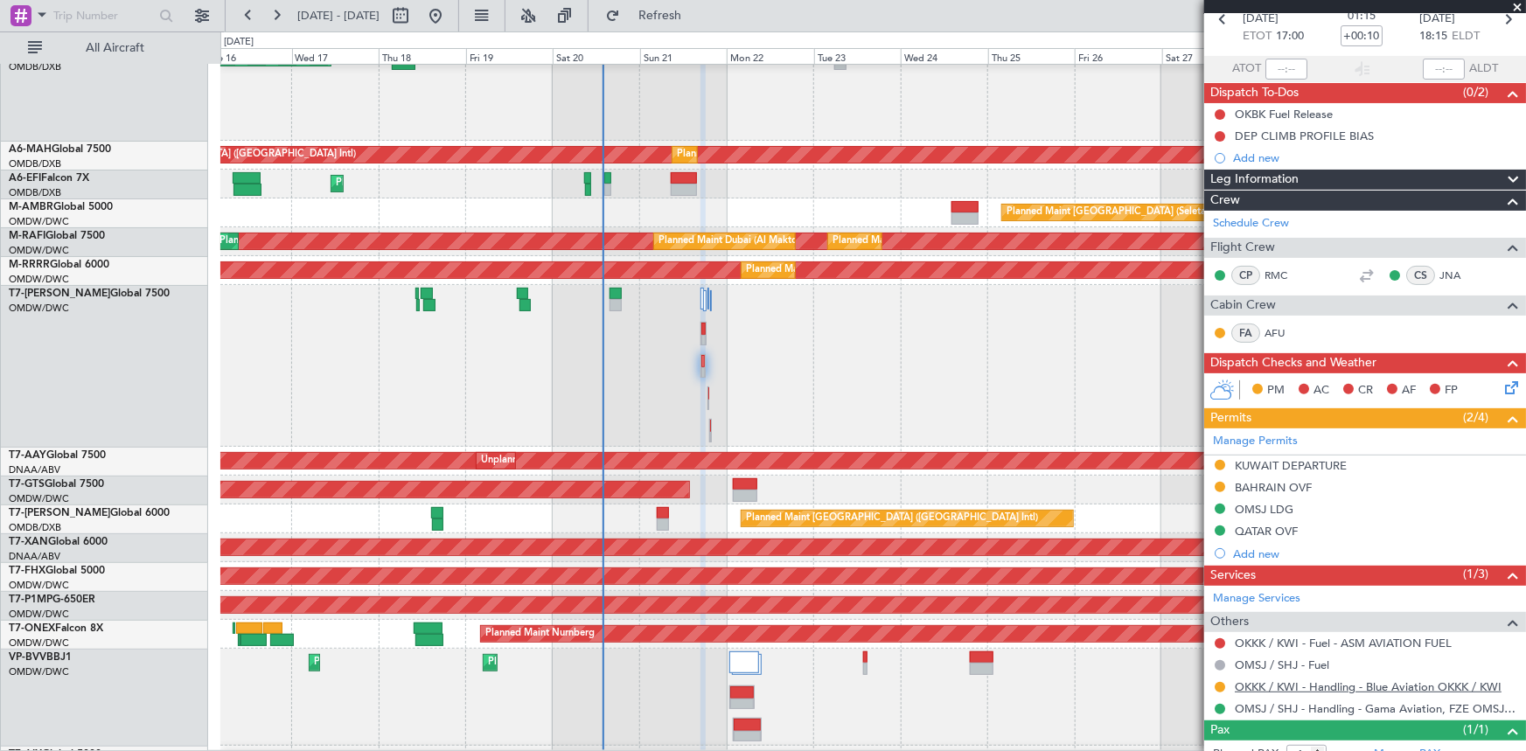
scroll to position [143, 0]
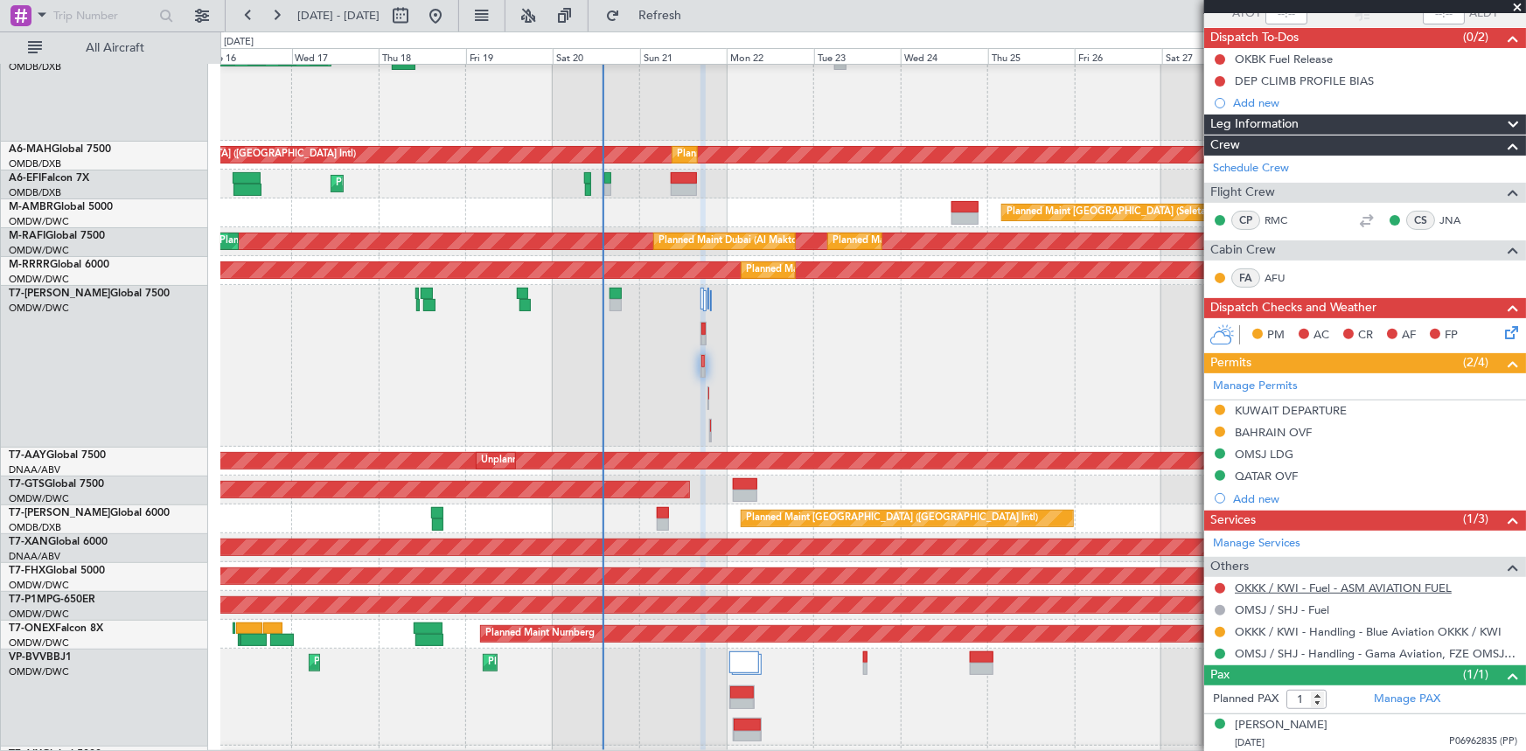
click at [1358, 581] on link "OKKK / KWI - Fuel - ASM AVIATION FUEL" at bounding box center [1343, 588] width 217 height 15
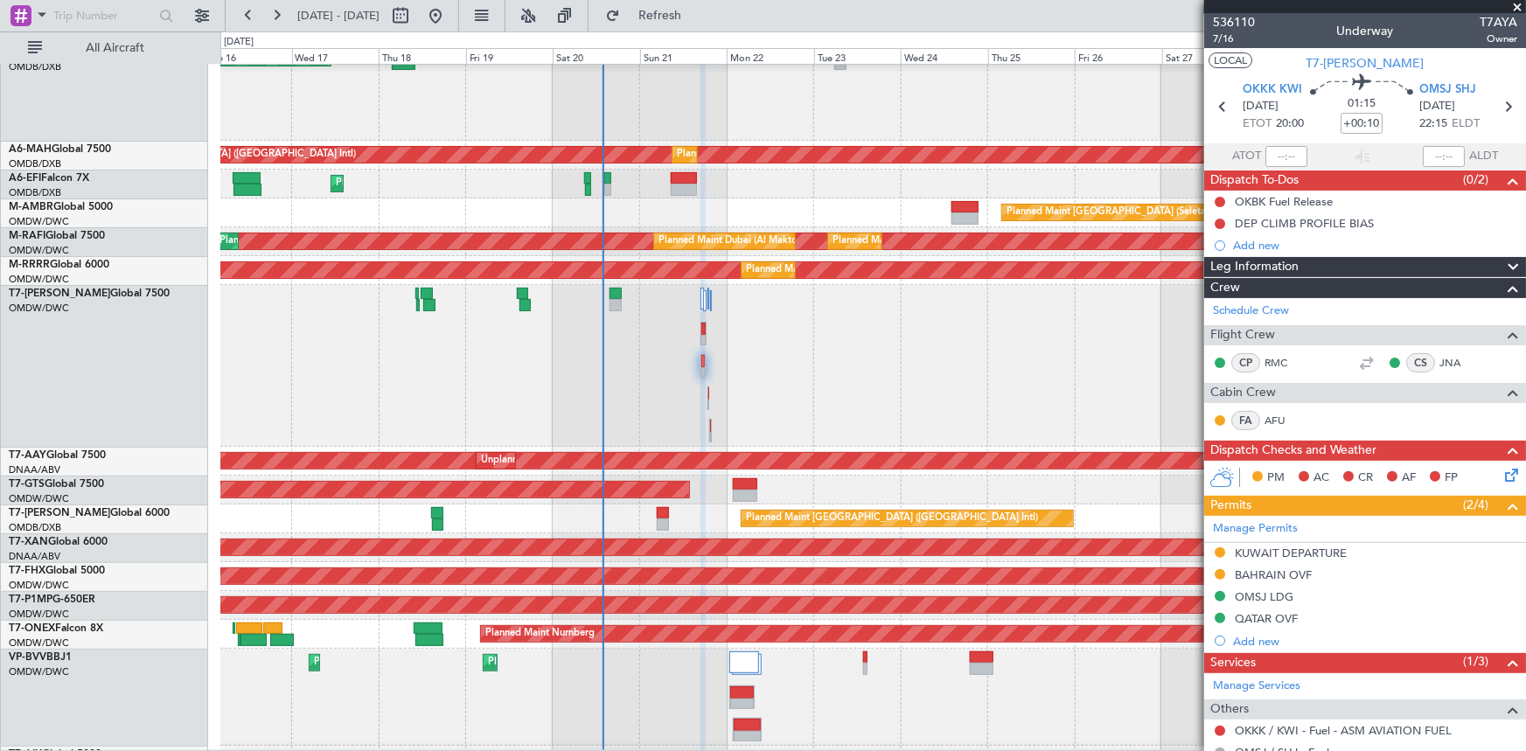
scroll to position [0, 0]
click at [1216, 110] on mat-tooltip-component "[GEOGRAPHIC_DATA] (Kuwait Intl) Cat A" at bounding box center [1304, 129] width 186 height 60
click at [1219, 107] on icon at bounding box center [1222, 107] width 23 height 23
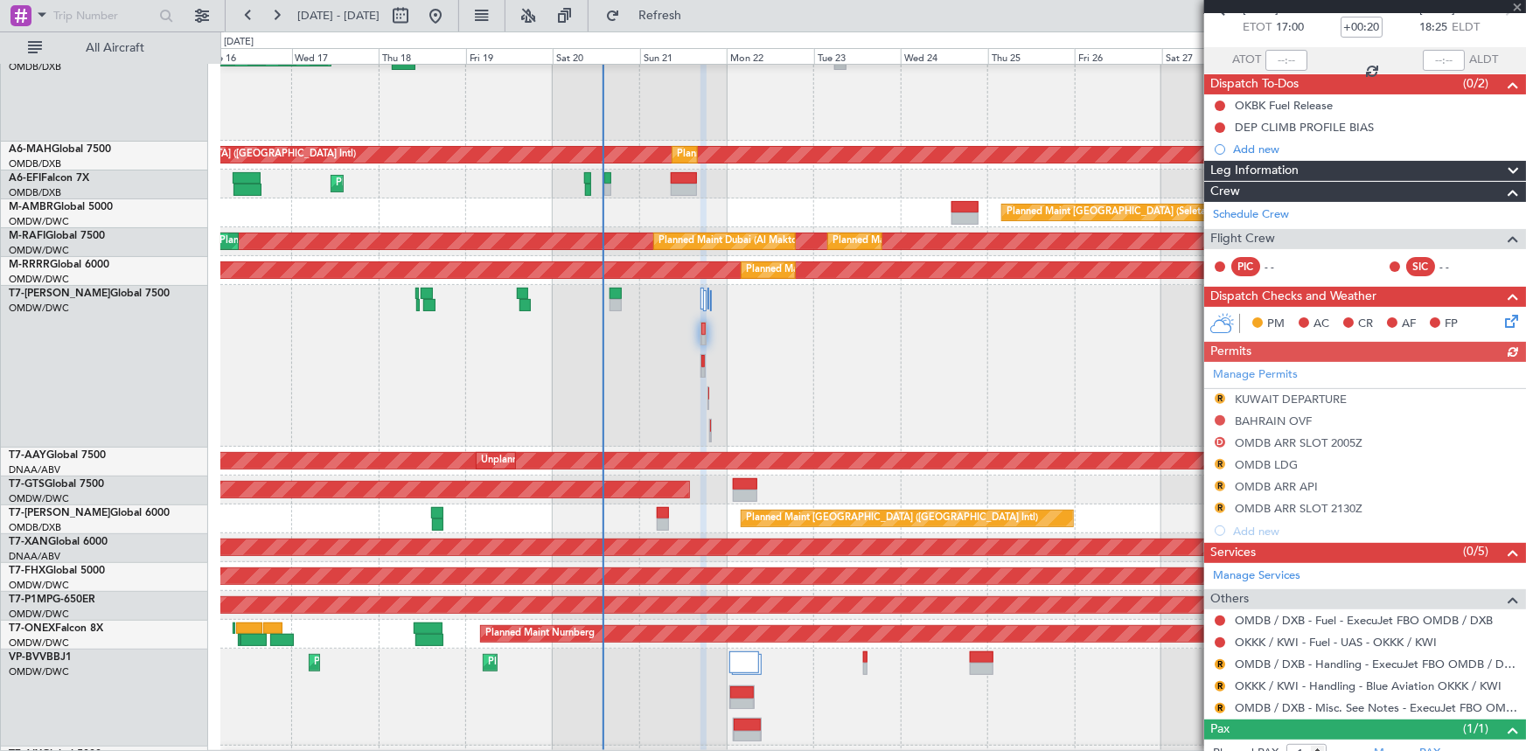
scroll to position [151, 0]
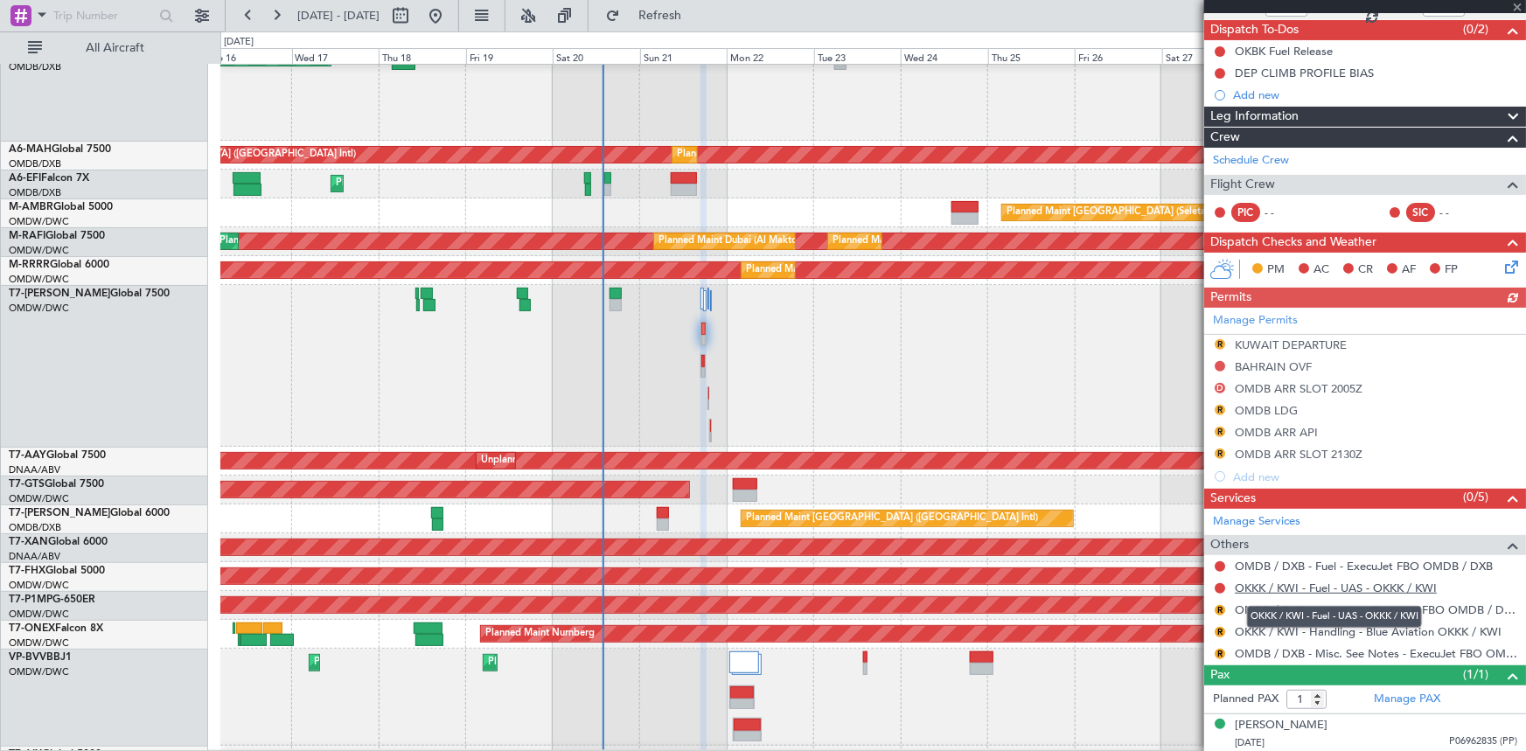
click at [1329, 587] on link "OKKK / KWI - Fuel - UAS - OKKK / KWI" at bounding box center [1336, 588] width 202 height 15
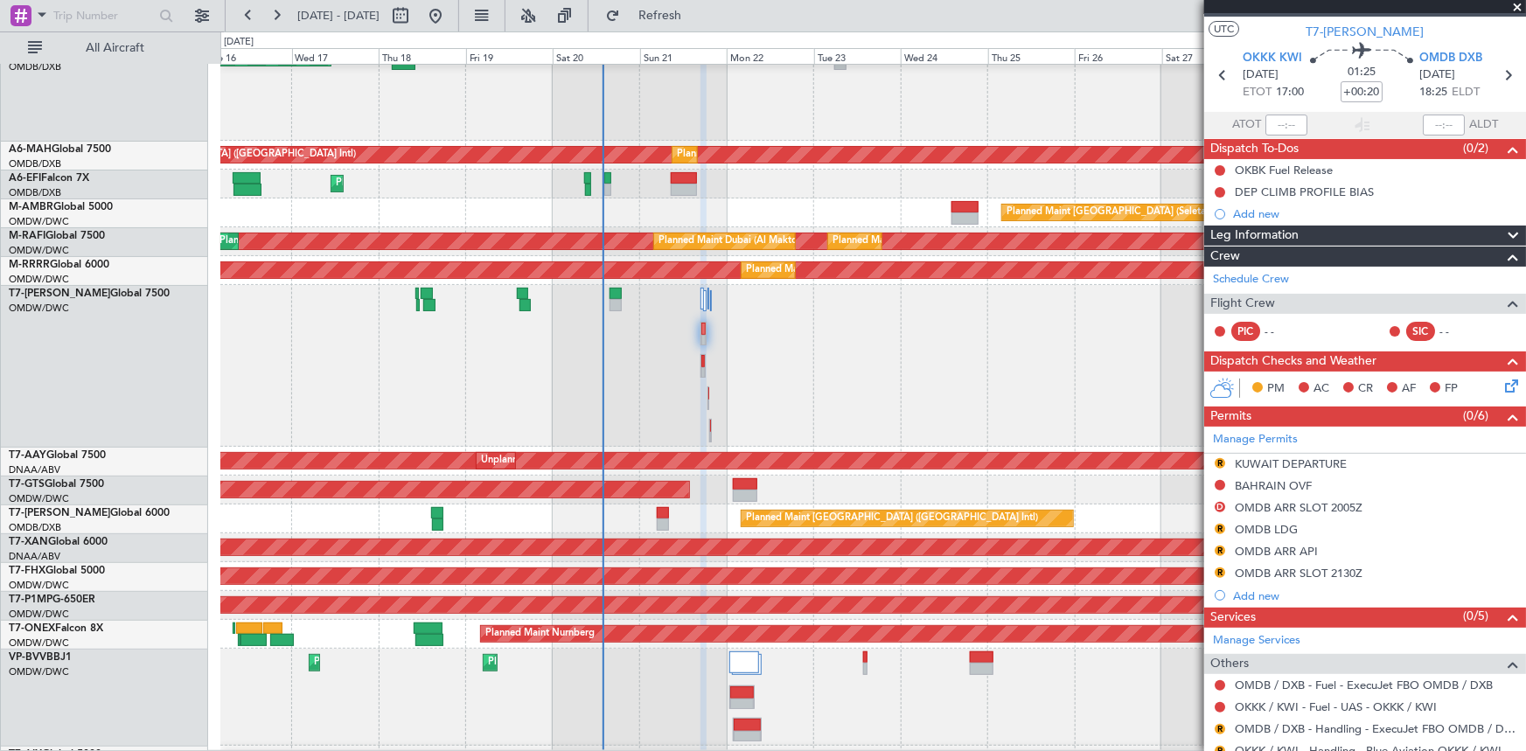
scroll to position [0, 0]
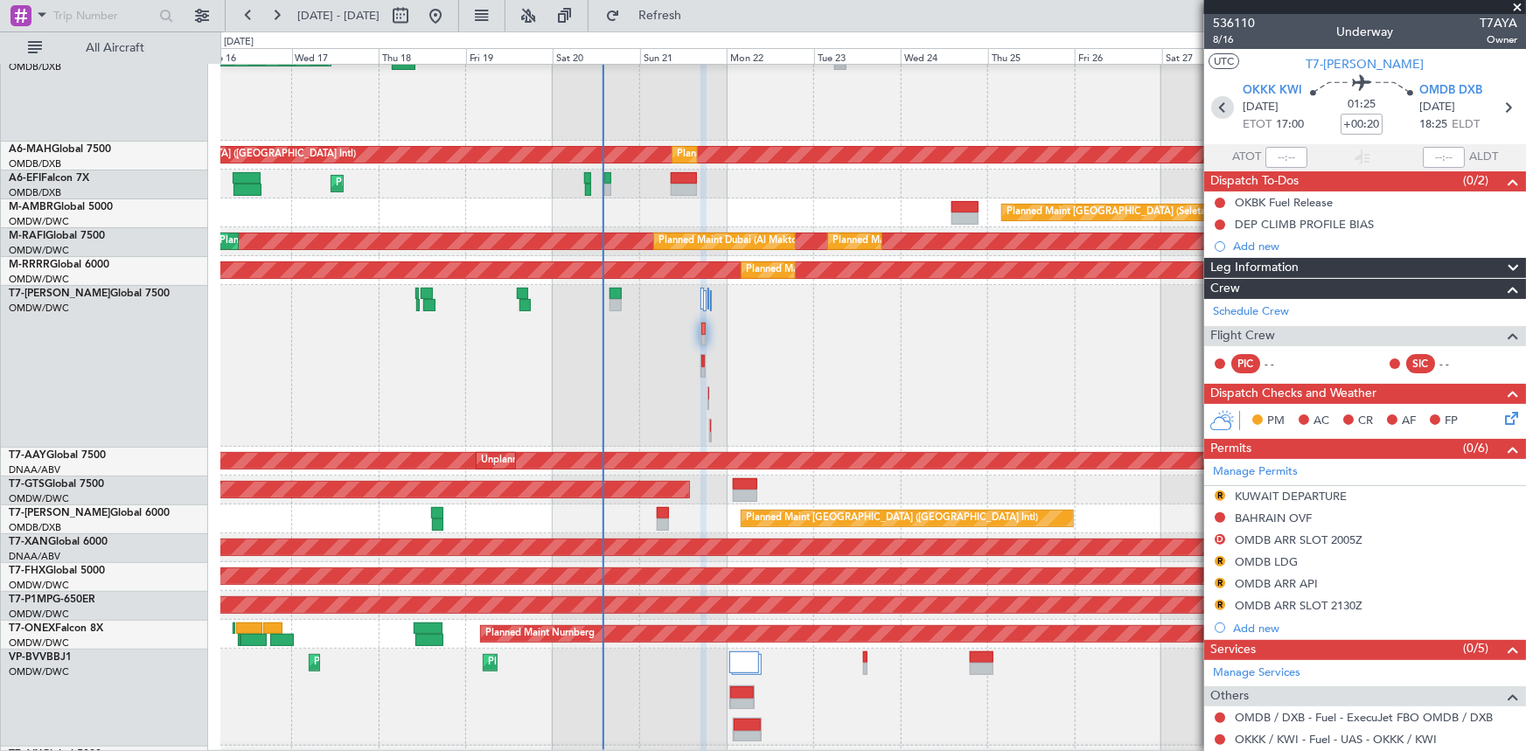
click at [1220, 102] on icon at bounding box center [1222, 107] width 23 height 23
type input "+00:15"
type input "9"
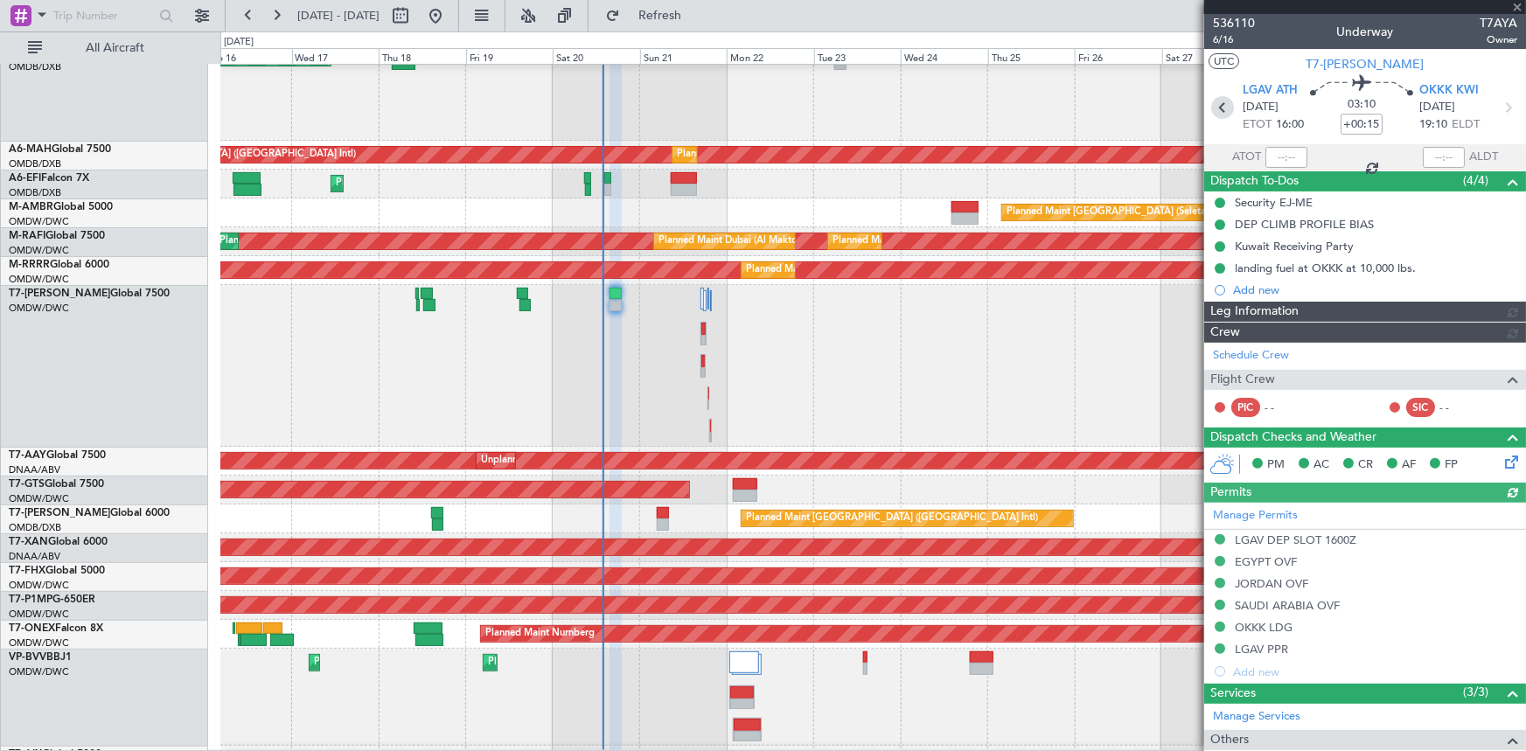
type input "[PERSON_NAME] ([PERSON_NAME])"
type input "7307"
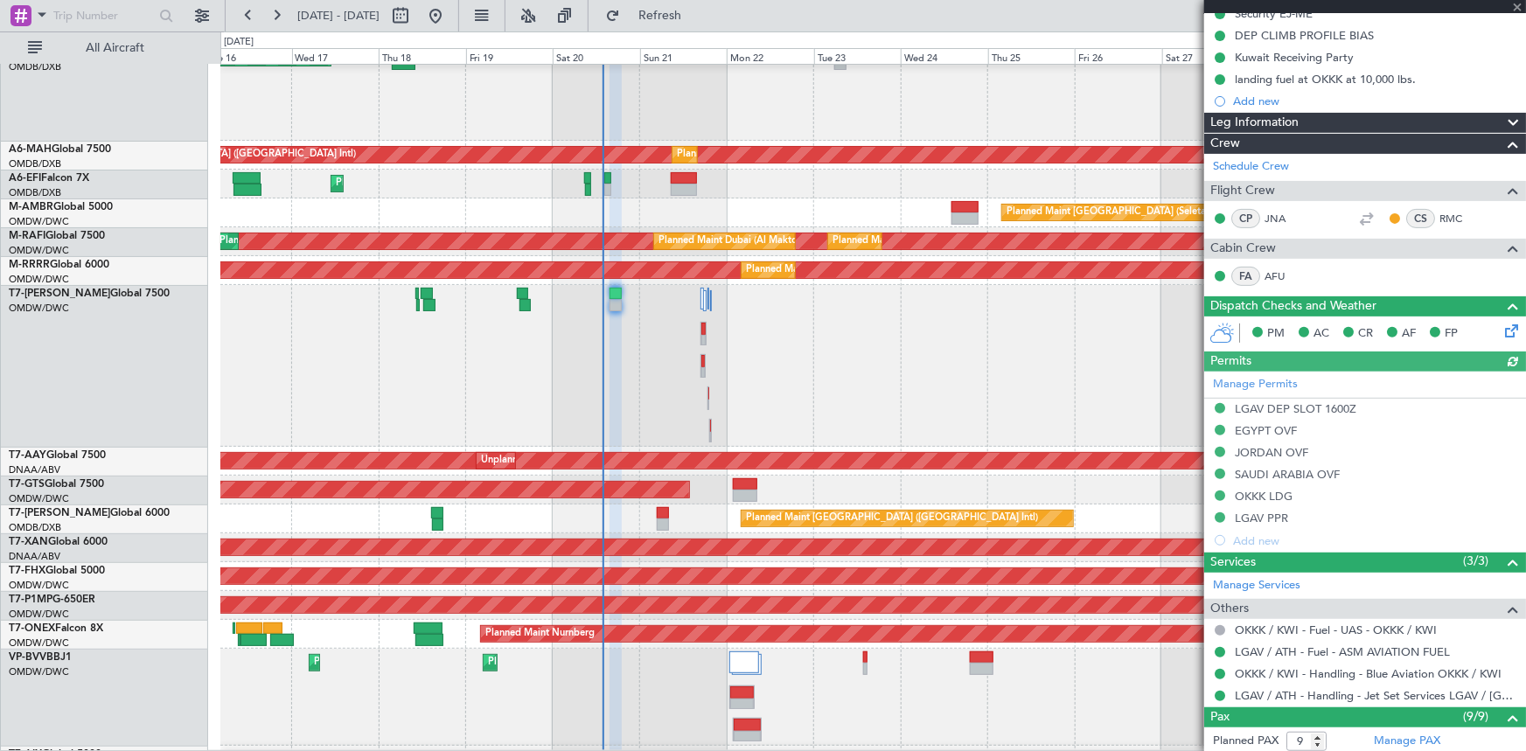
scroll to position [317, 0]
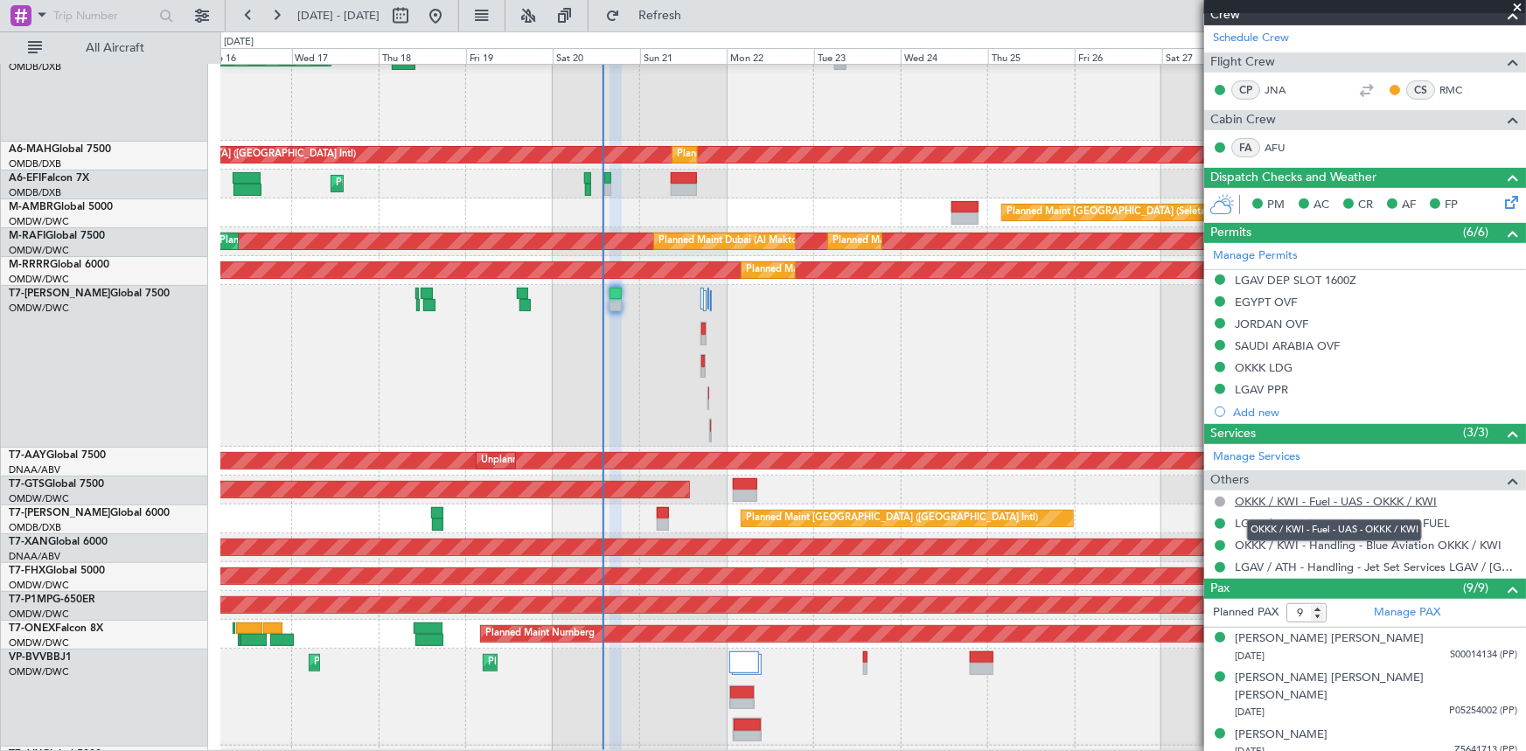
click at [1354, 499] on link "OKKK / KWI - Fuel - UAS - OKKK / KWI" at bounding box center [1336, 501] width 202 height 15
click at [697, 17] on span "Refresh" at bounding box center [659, 16] width 73 height 12
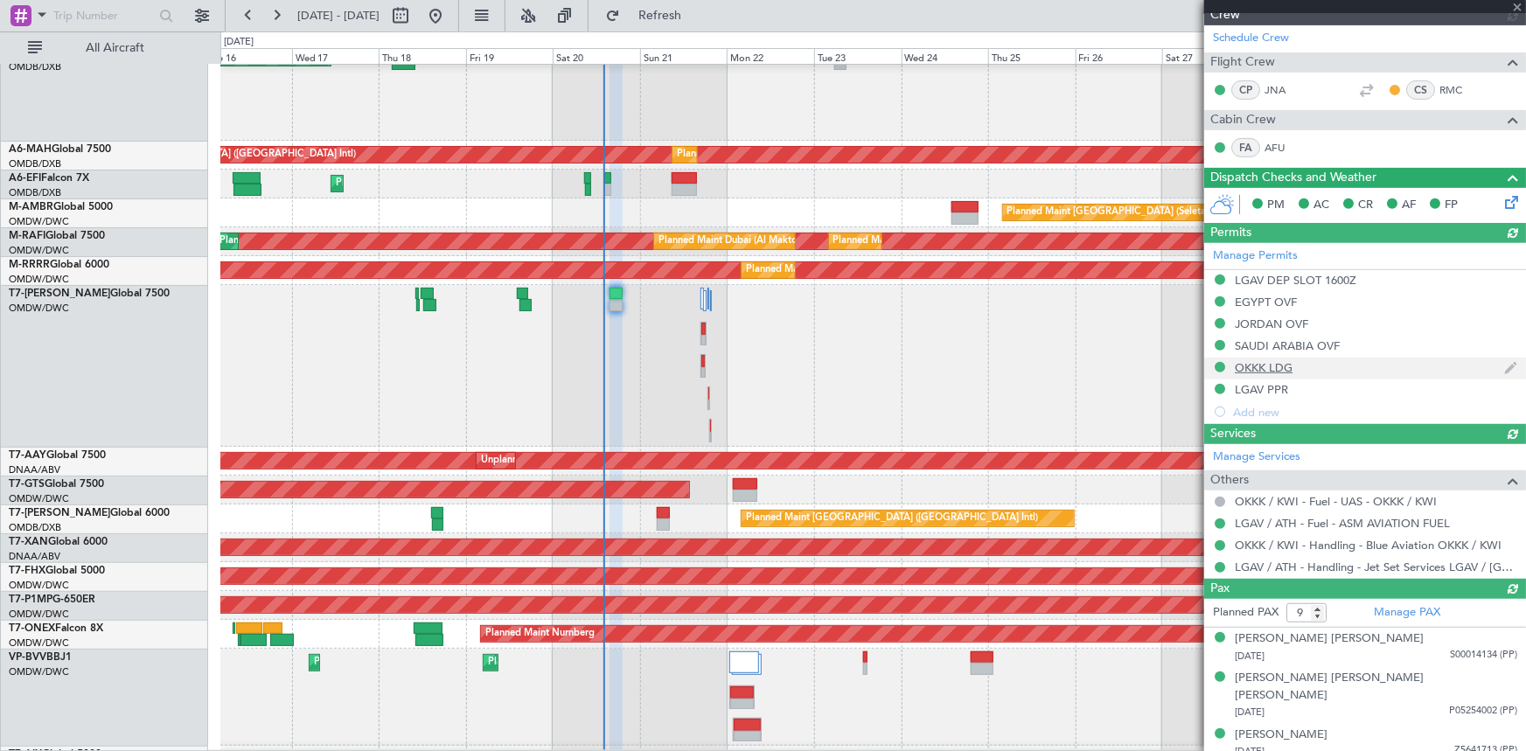
type input "[PERSON_NAME] ([PERSON_NAME])"
type input "7307"
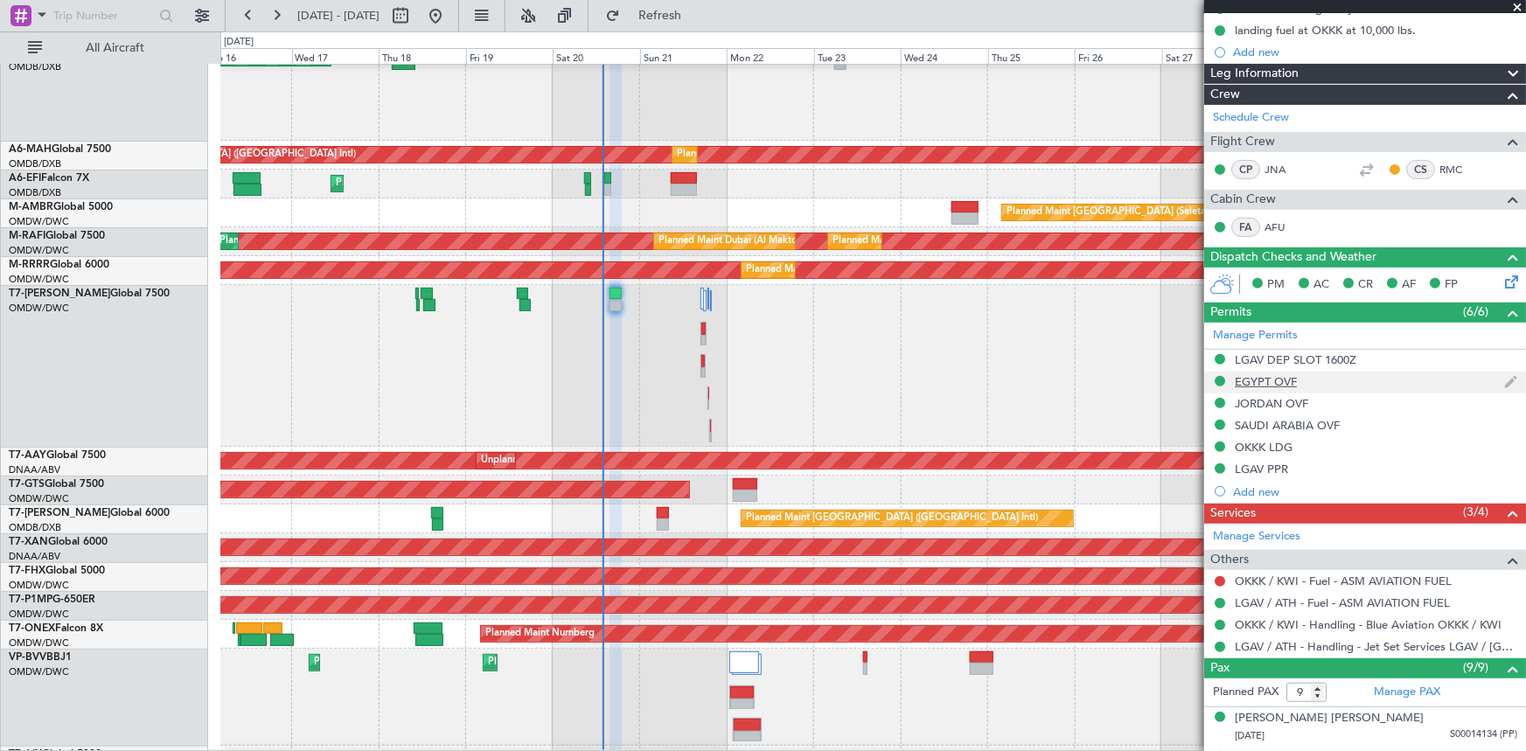
scroll to position [0, 0]
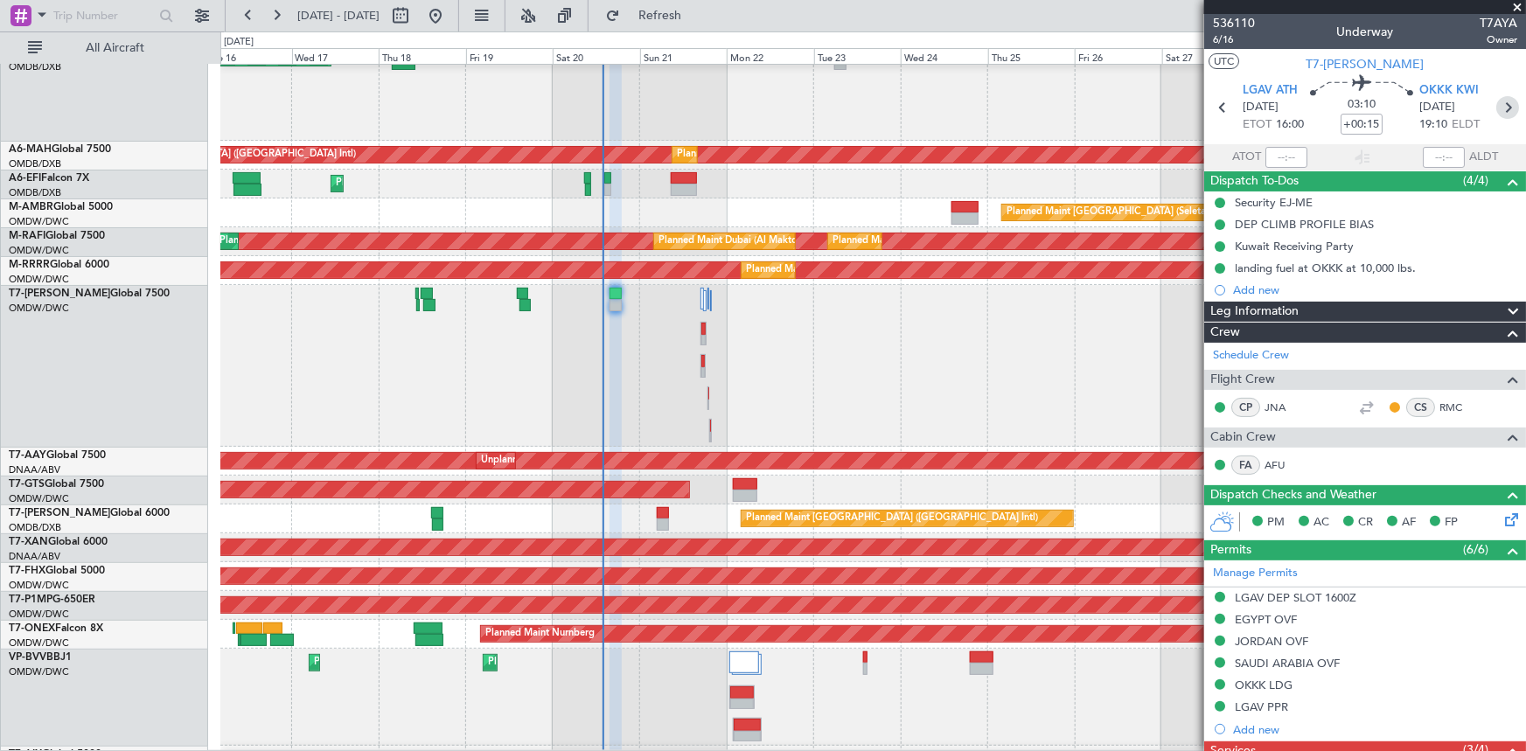
click at [1501, 102] on icon at bounding box center [1507, 107] width 23 height 23
type input "+00:20"
type input "1"
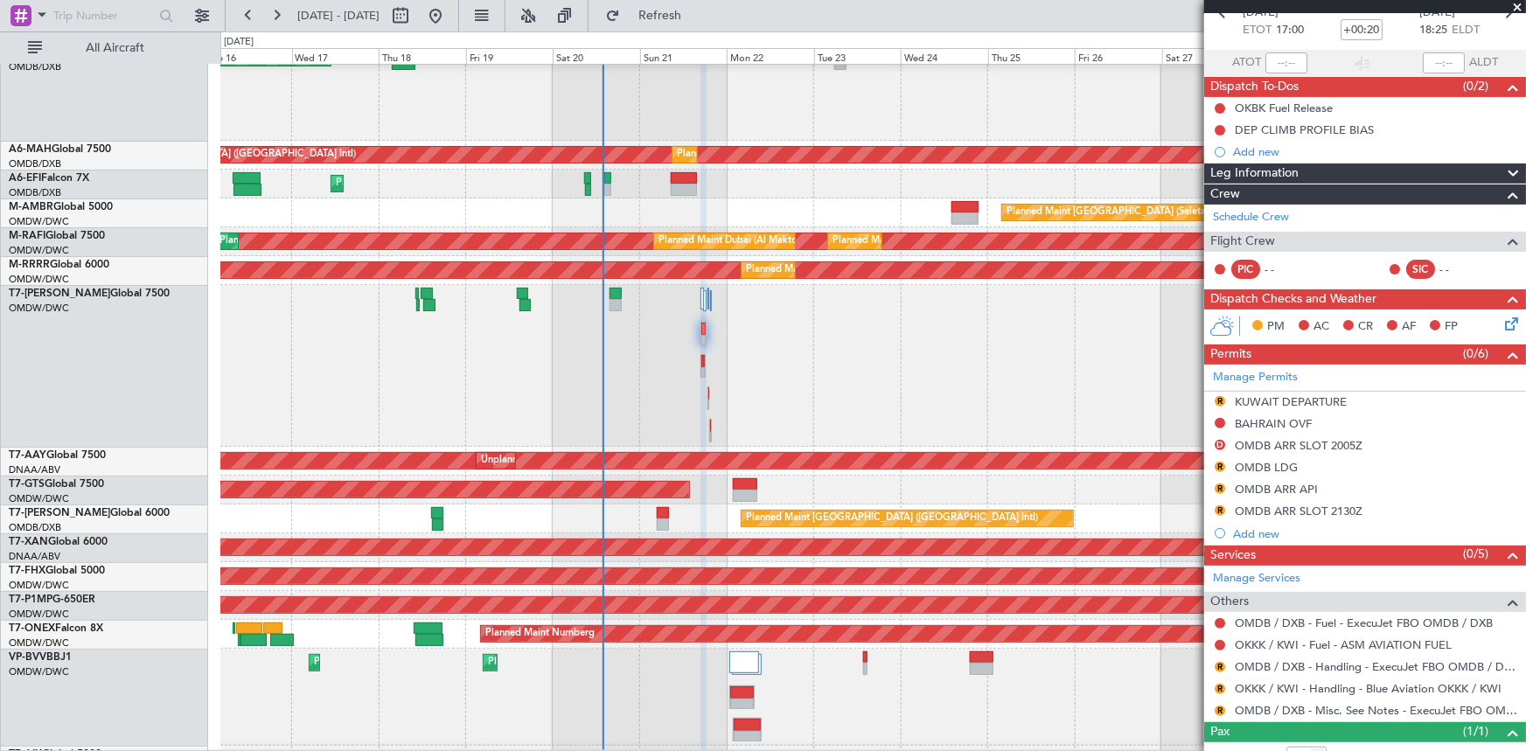
scroll to position [151, 0]
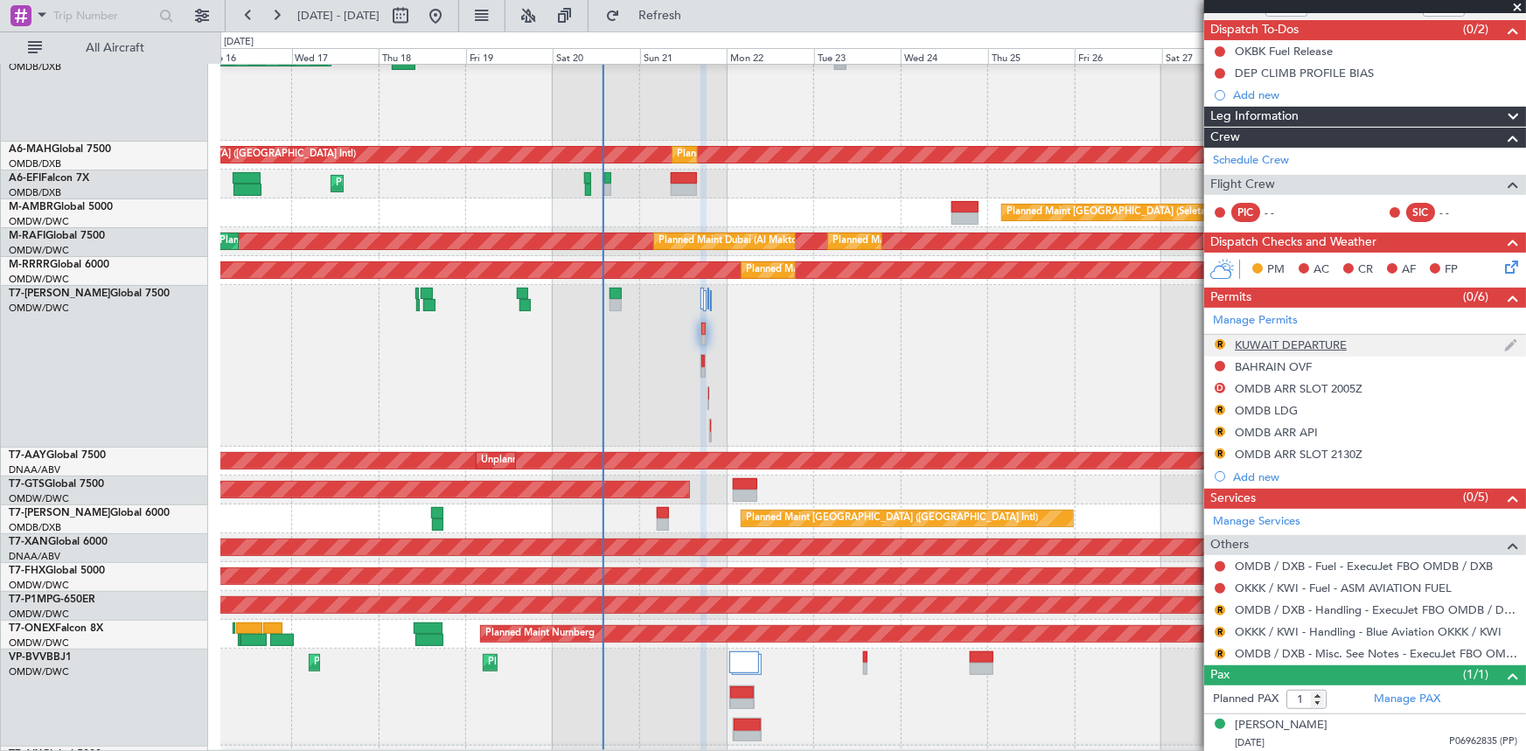
drag, startPoint x: 680, startPoint y: 11, endPoint x: 1280, endPoint y: 338, distance: 683.2
click at [682, 11] on span "Refresh" at bounding box center [659, 16] width 73 height 12
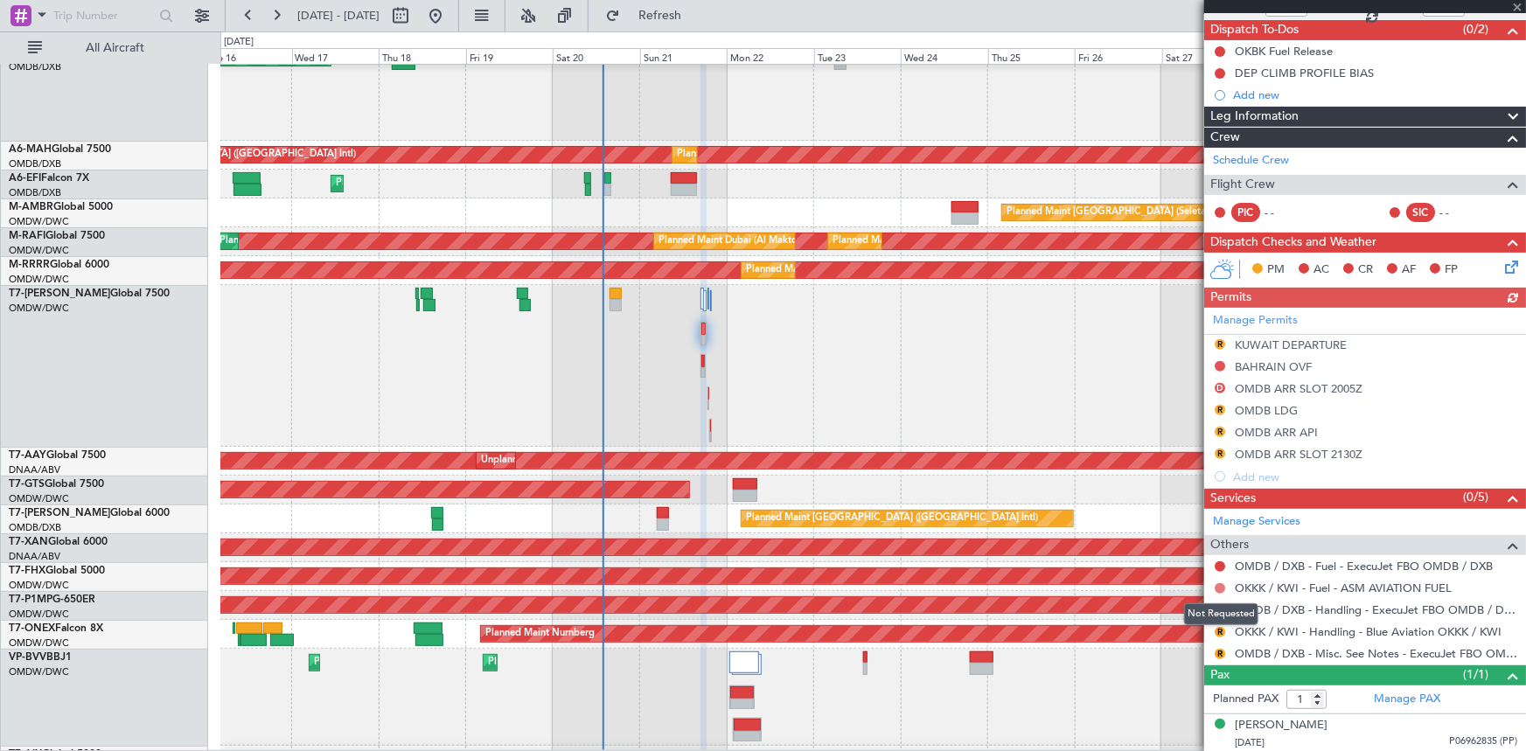
click at [1222, 583] on button at bounding box center [1220, 588] width 10 height 10
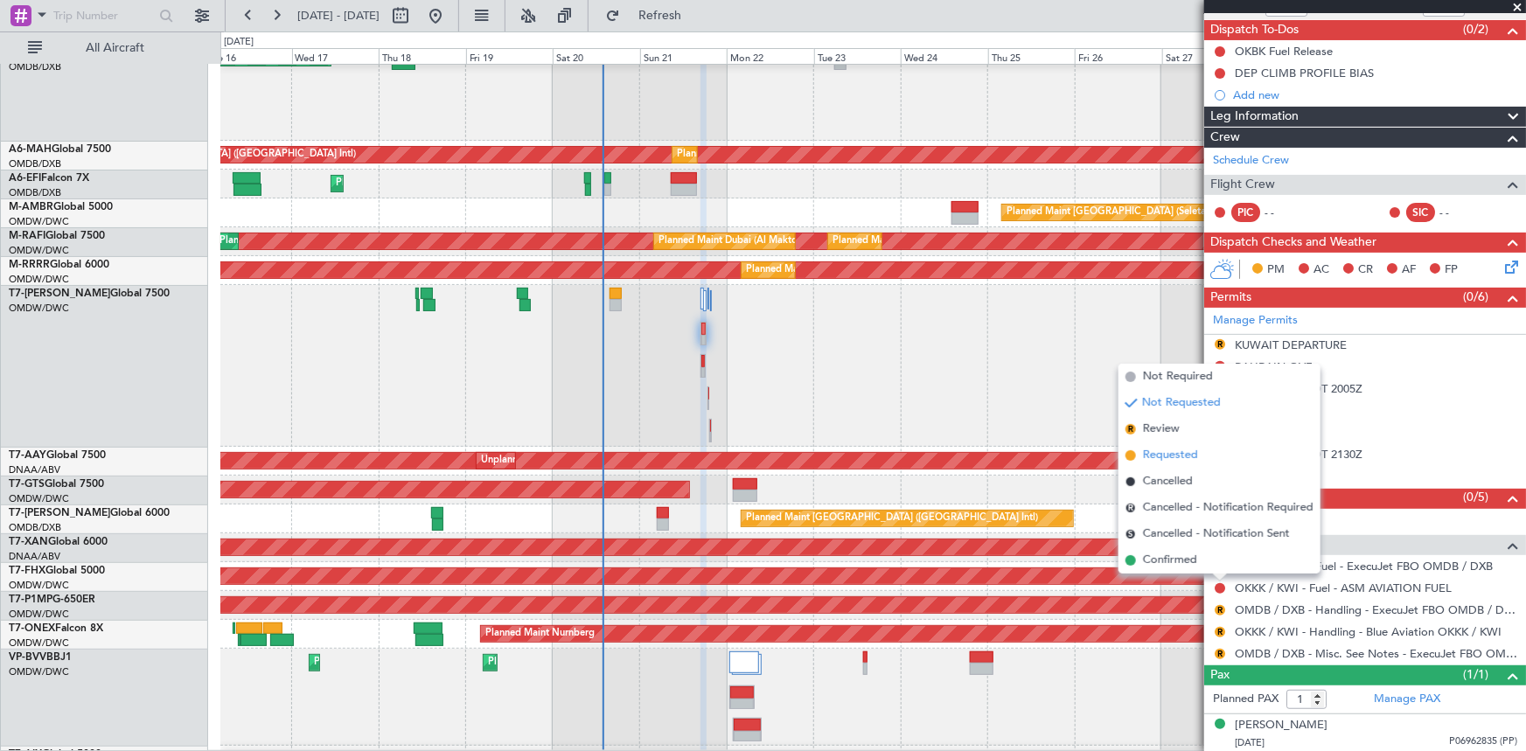
click at [1168, 456] on span "Requested" at bounding box center [1170, 455] width 55 height 17
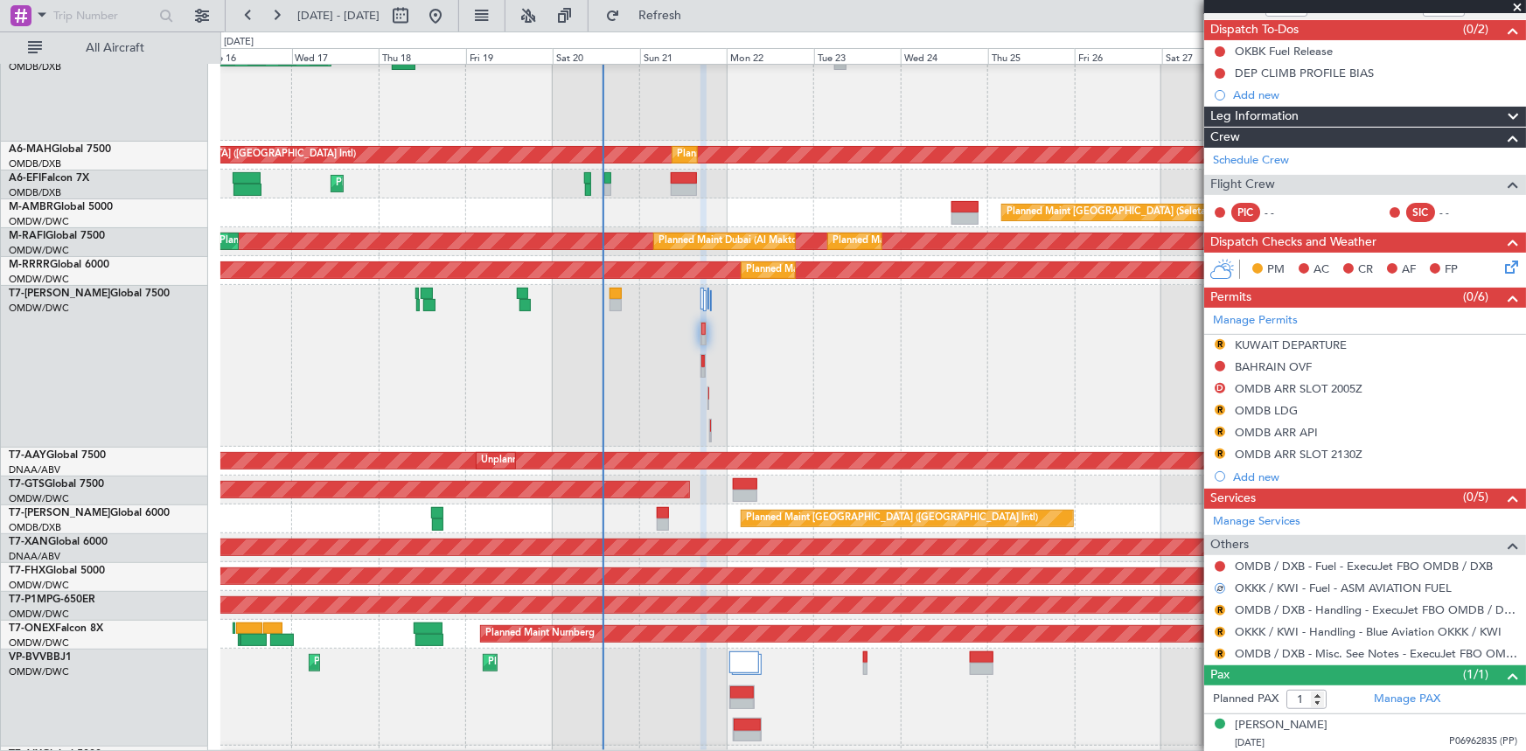
scroll to position [0, 0]
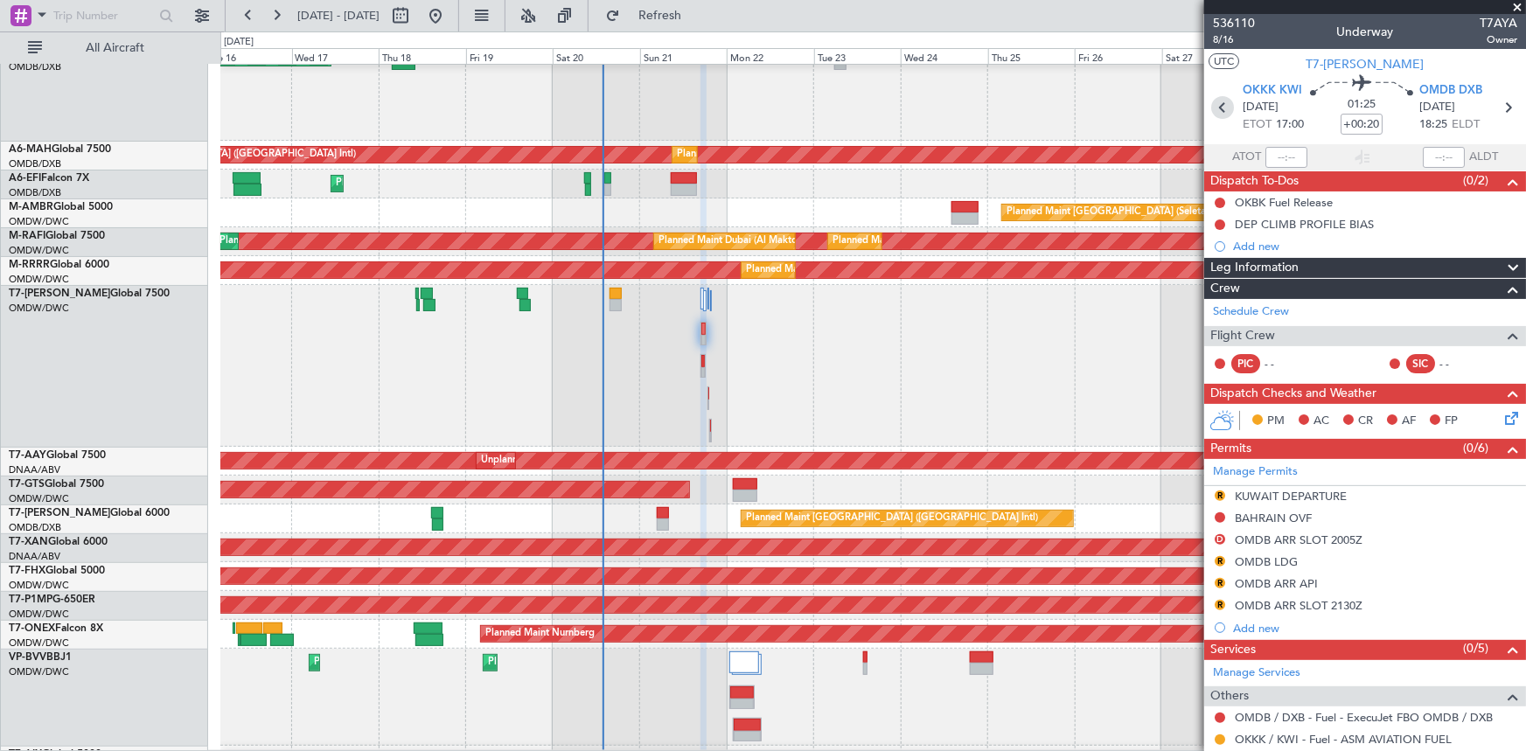
click at [1218, 106] on icon at bounding box center [1222, 107] width 23 height 23
type input "+00:15"
type input "9"
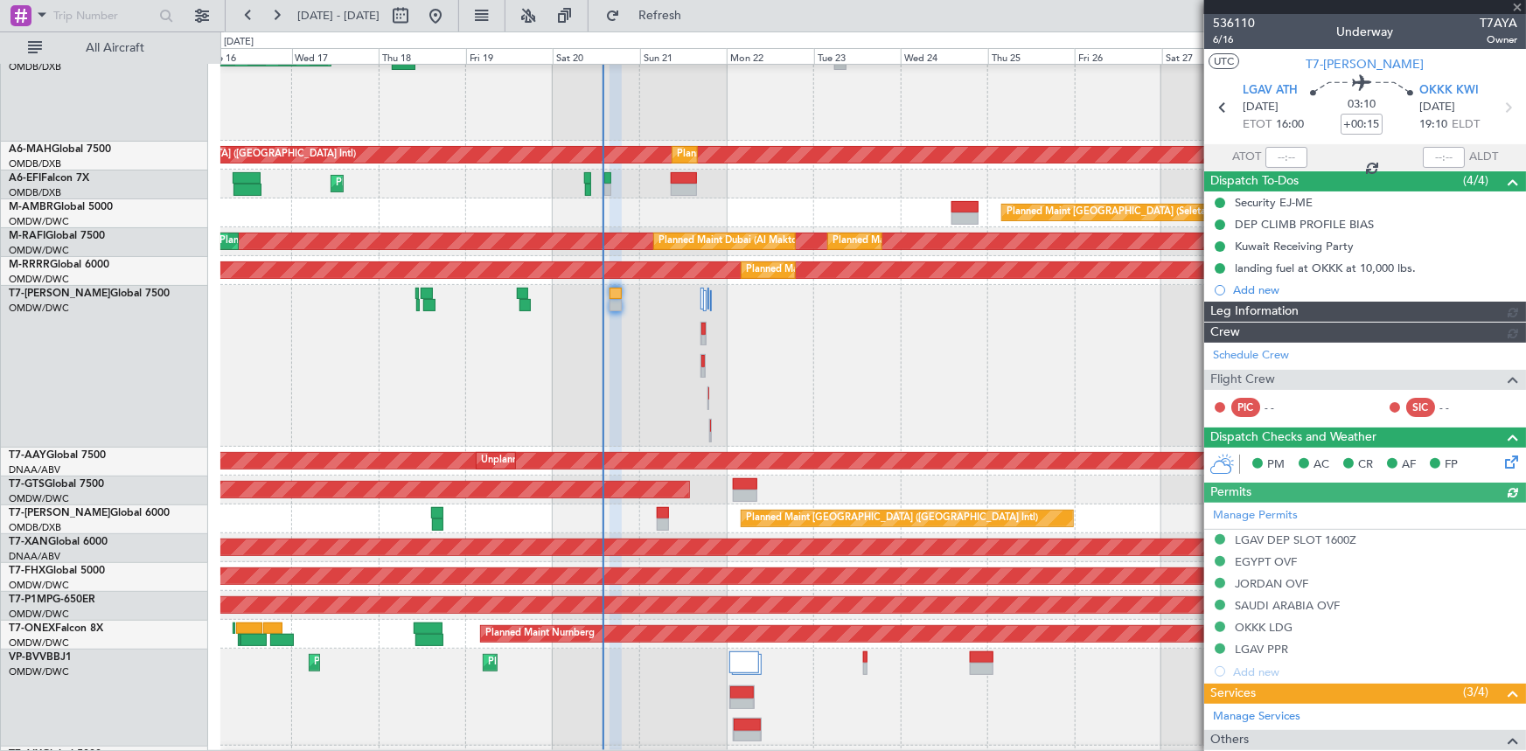
type input "[PERSON_NAME] ([PERSON_NAME])"
type input "7307"
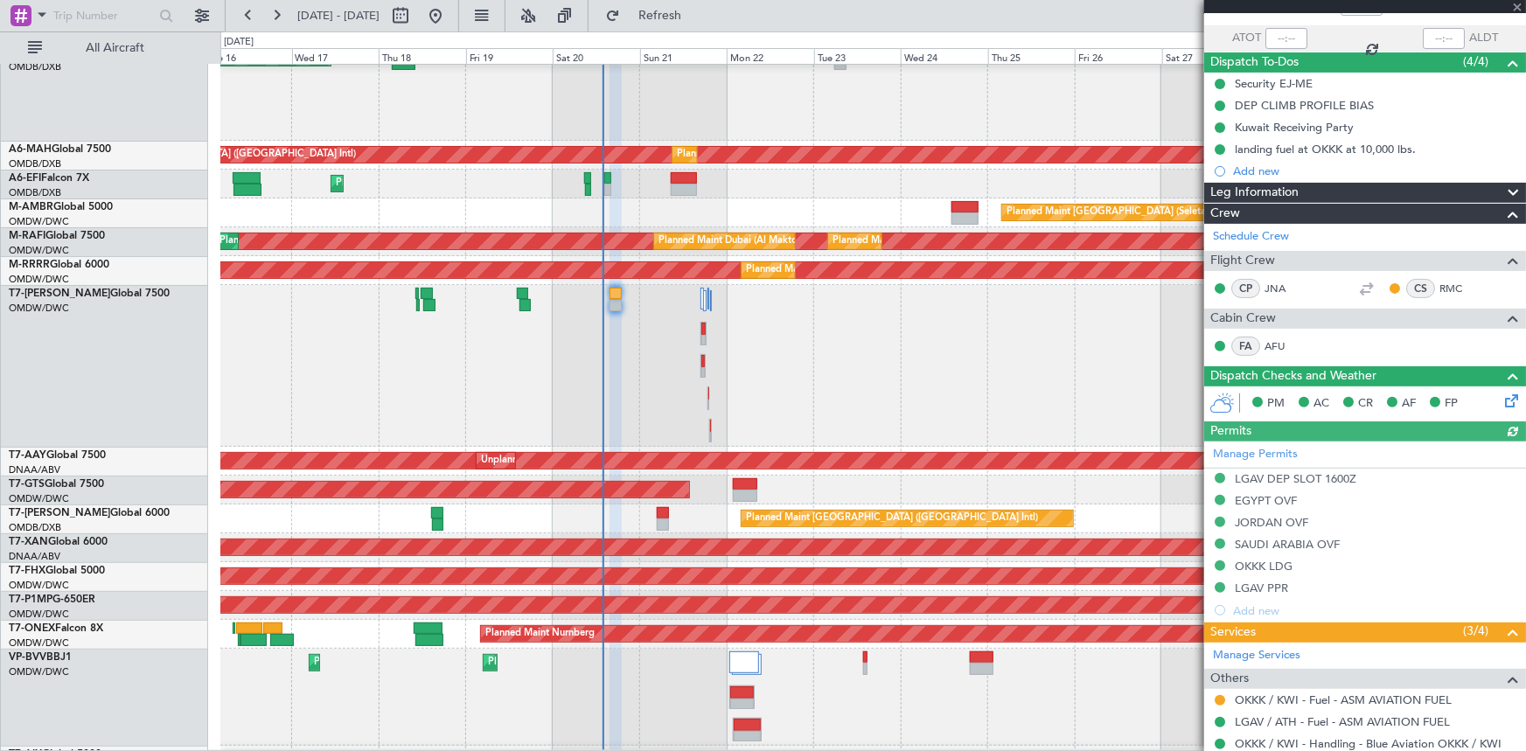
scroll to position [238, 0]
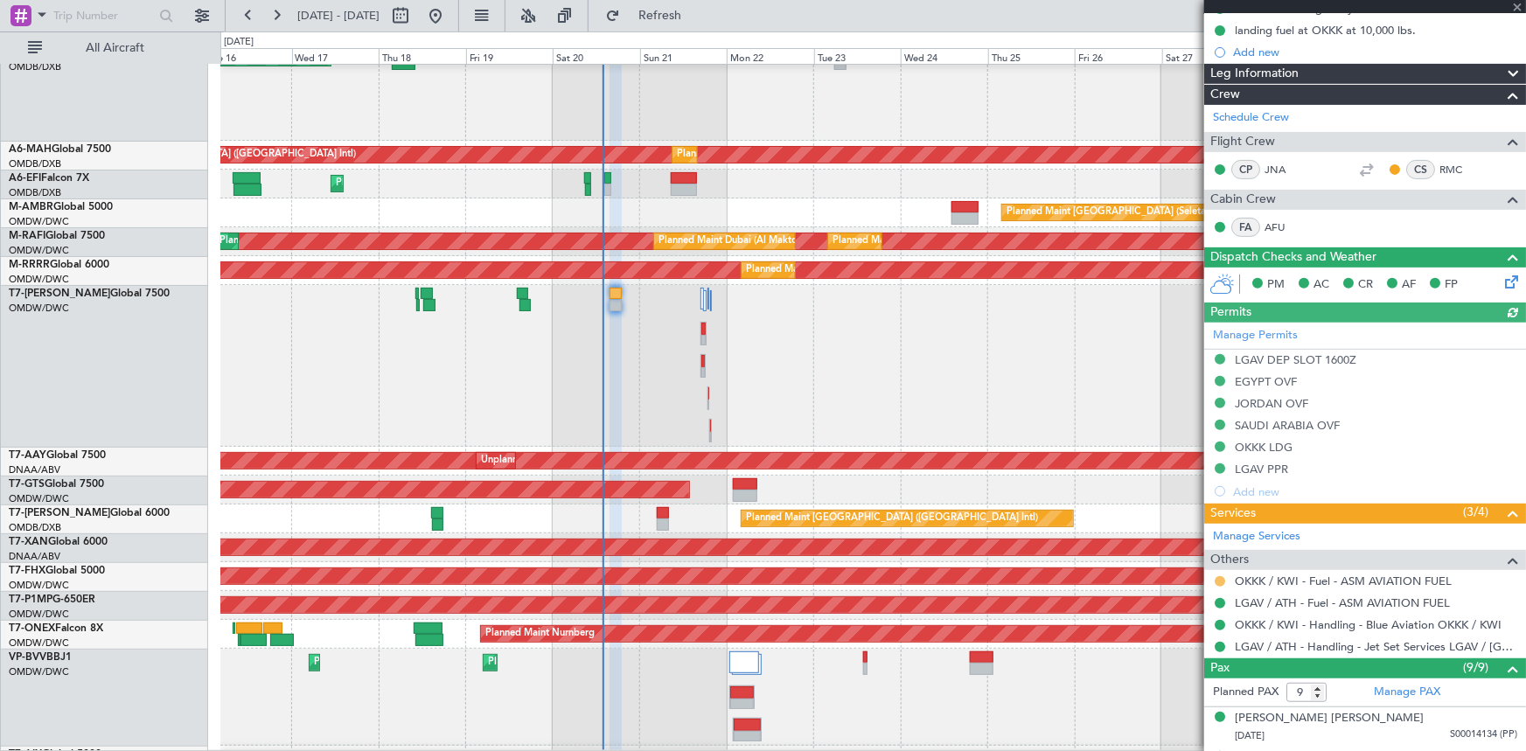
click at [1216, 578] on button at bounding box center [1220, 581] width 10 height 10
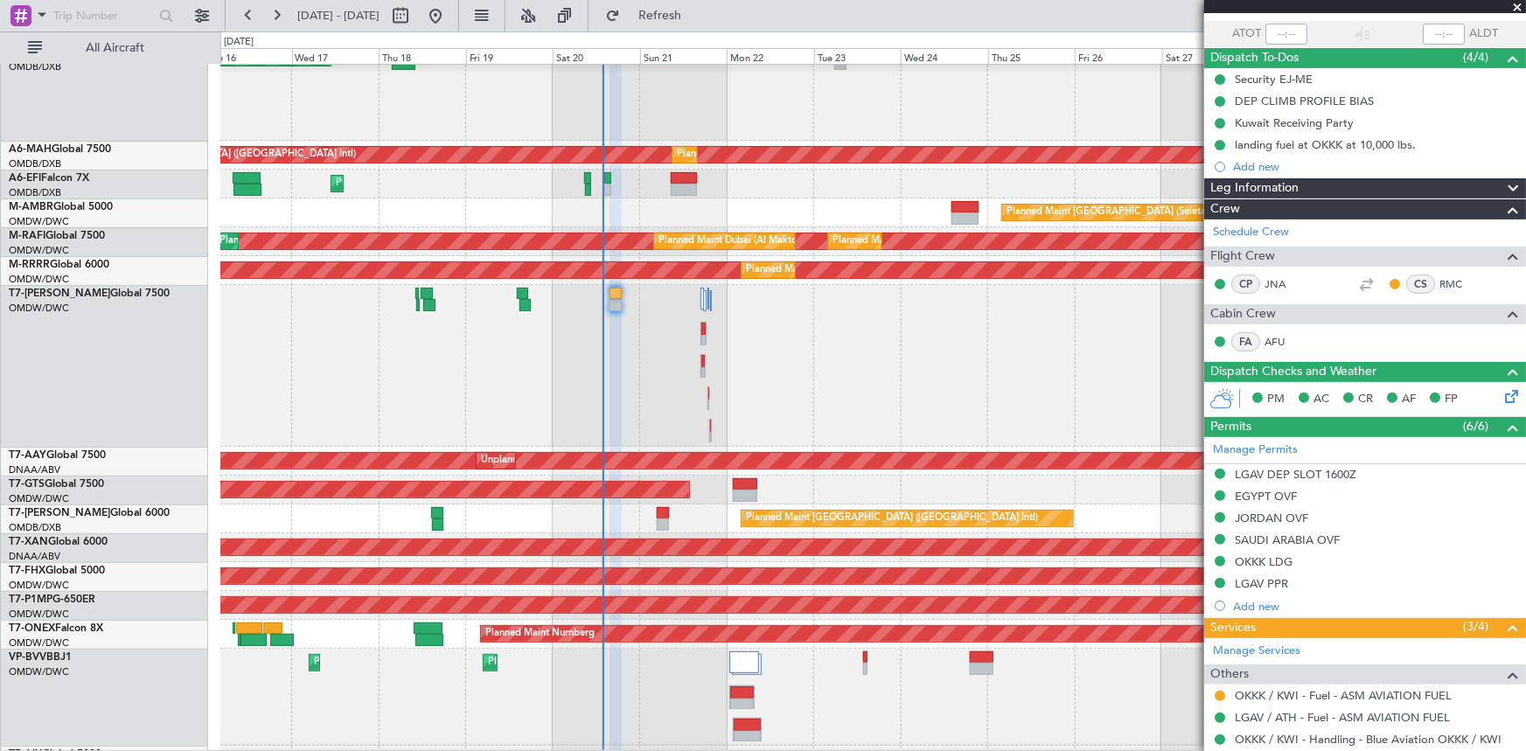
scroll to position [0, 0]
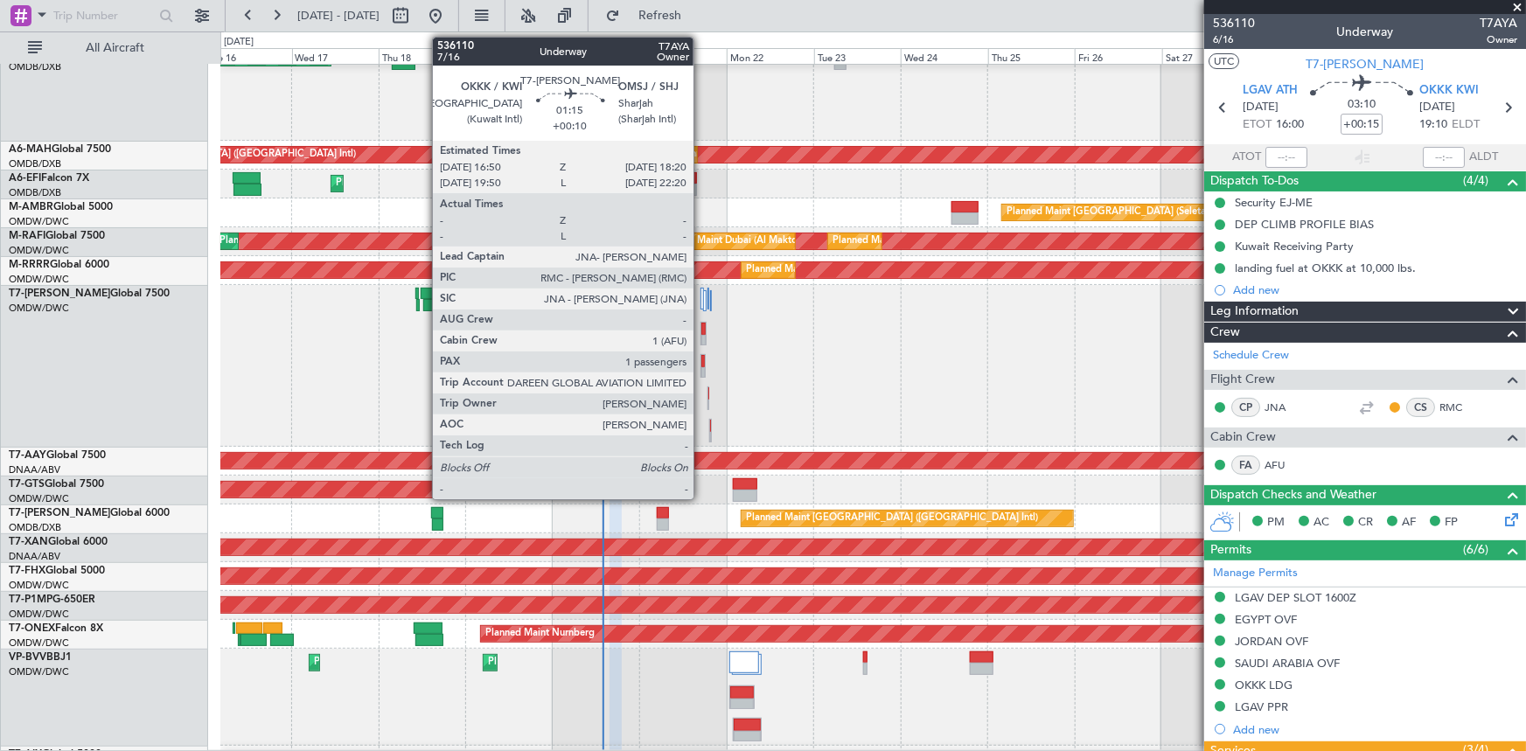
click at [701, 361] on div at bounding box center [703, 361] width 4 height 12
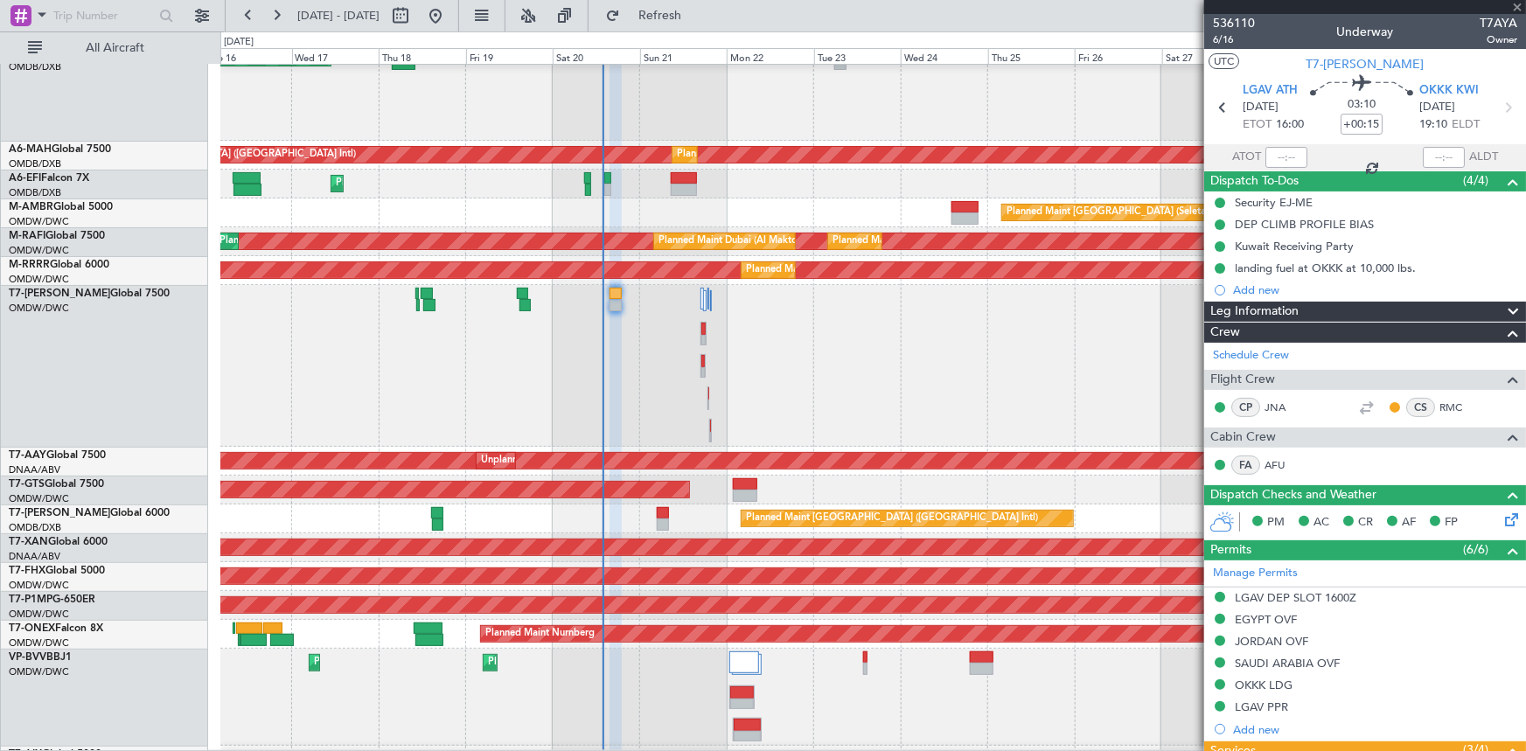
type input "+00:10"
type input "1"
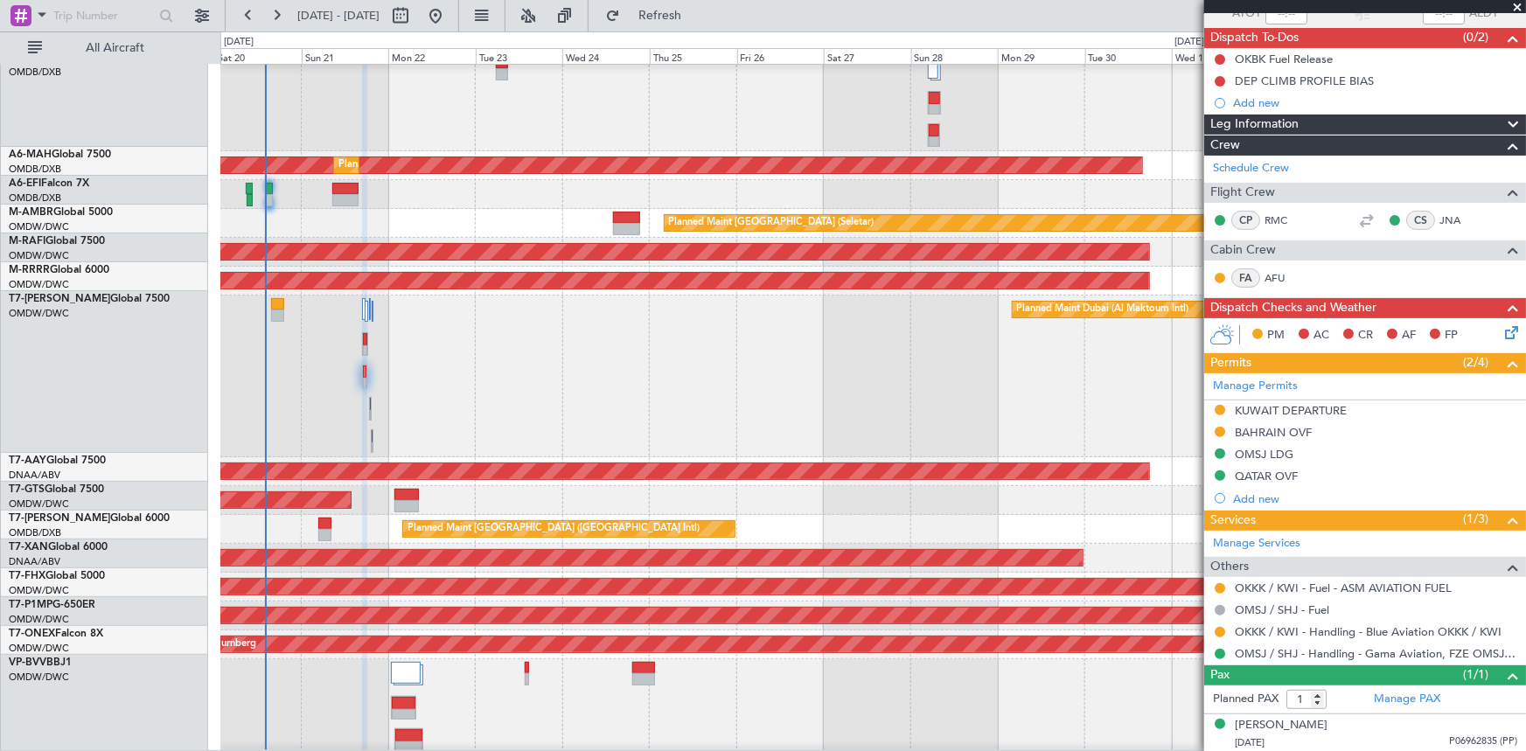
scroll to position [46, 0]
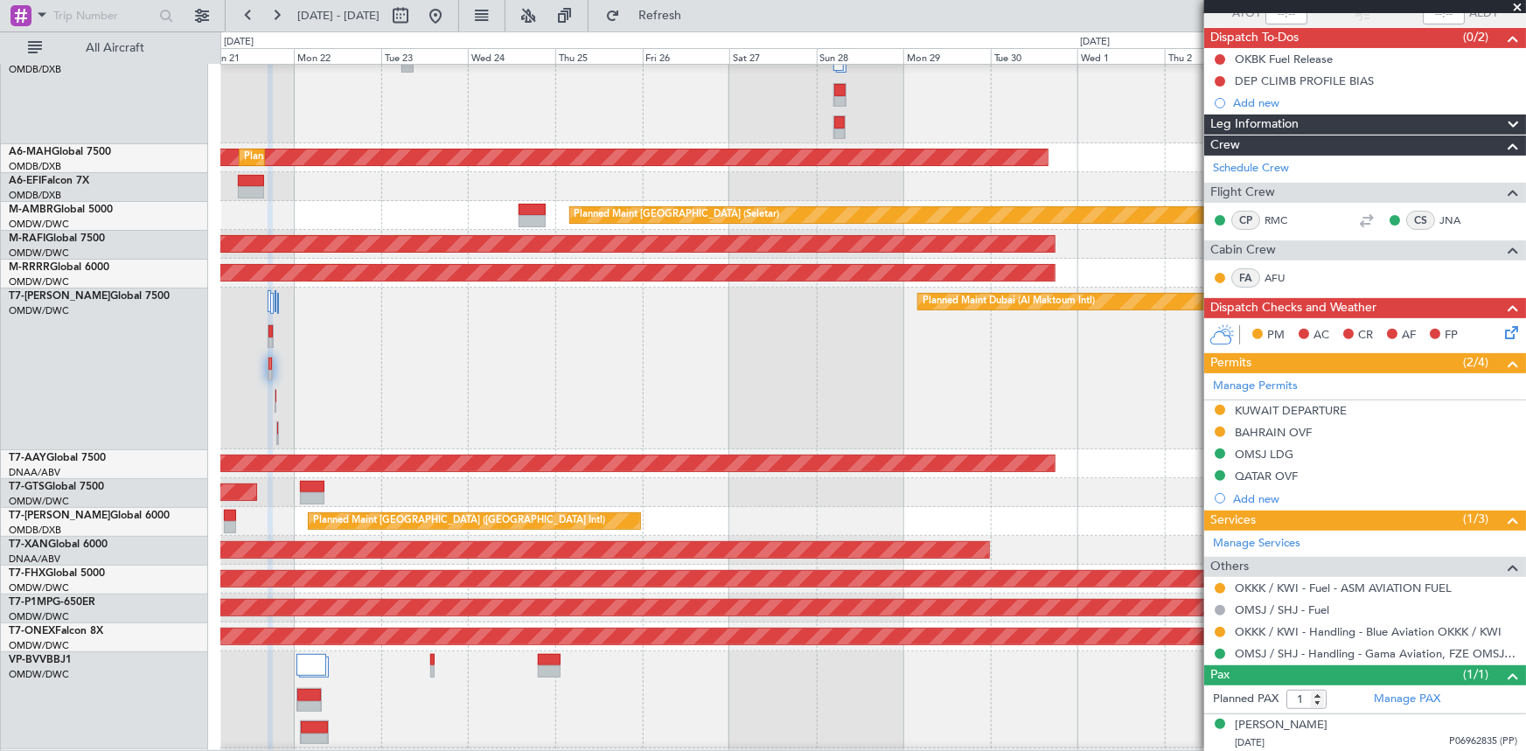
click at [462, 189] on div "Planned Maint [GEOGRAPHIC_DATA] ([GEOGRAPHIC_DATA])" at bounding box center [873, 186] width 1306 height 29
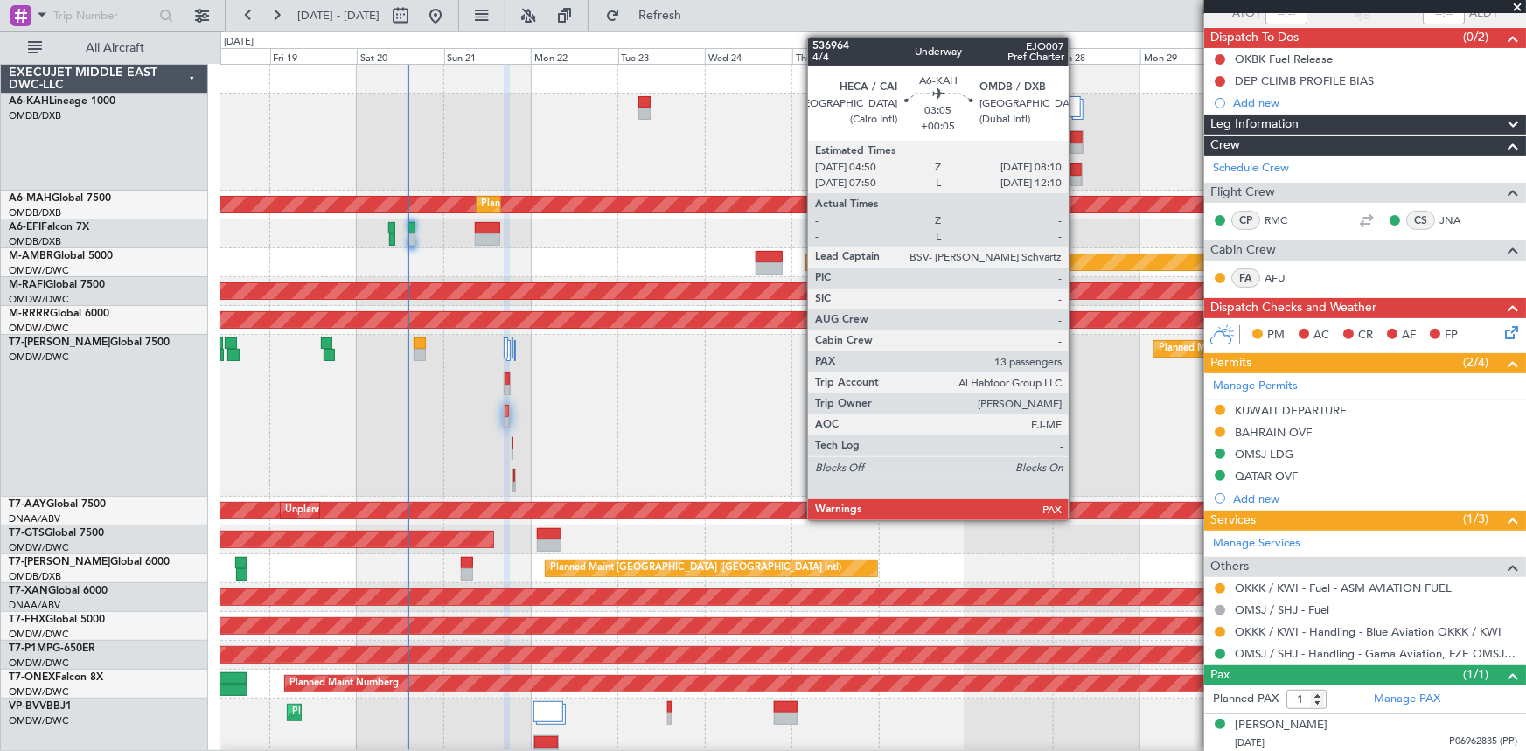
click at [1076, 170] on div at bounding box center [1075, 170] width 10 height 12
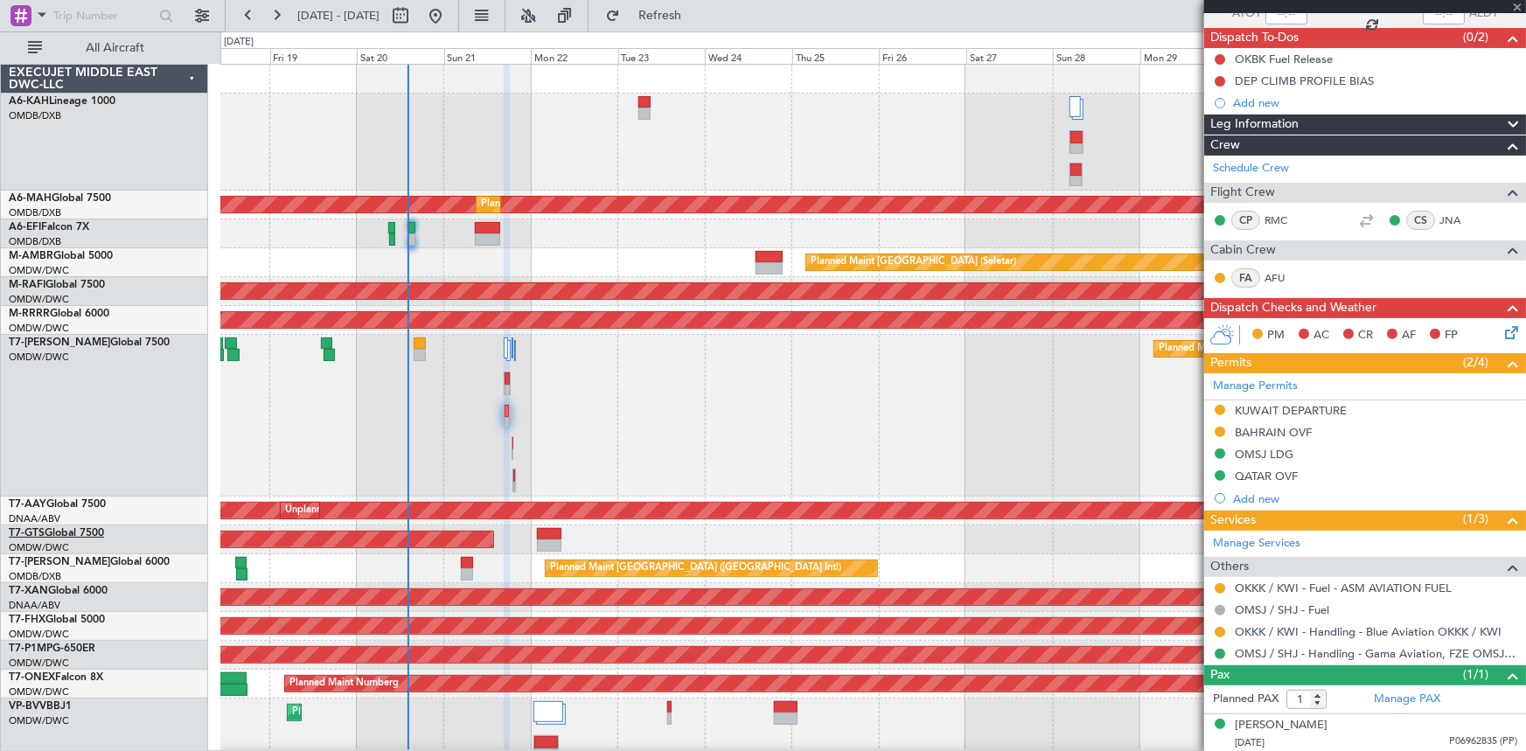
type input "+00:05"
type input "13"
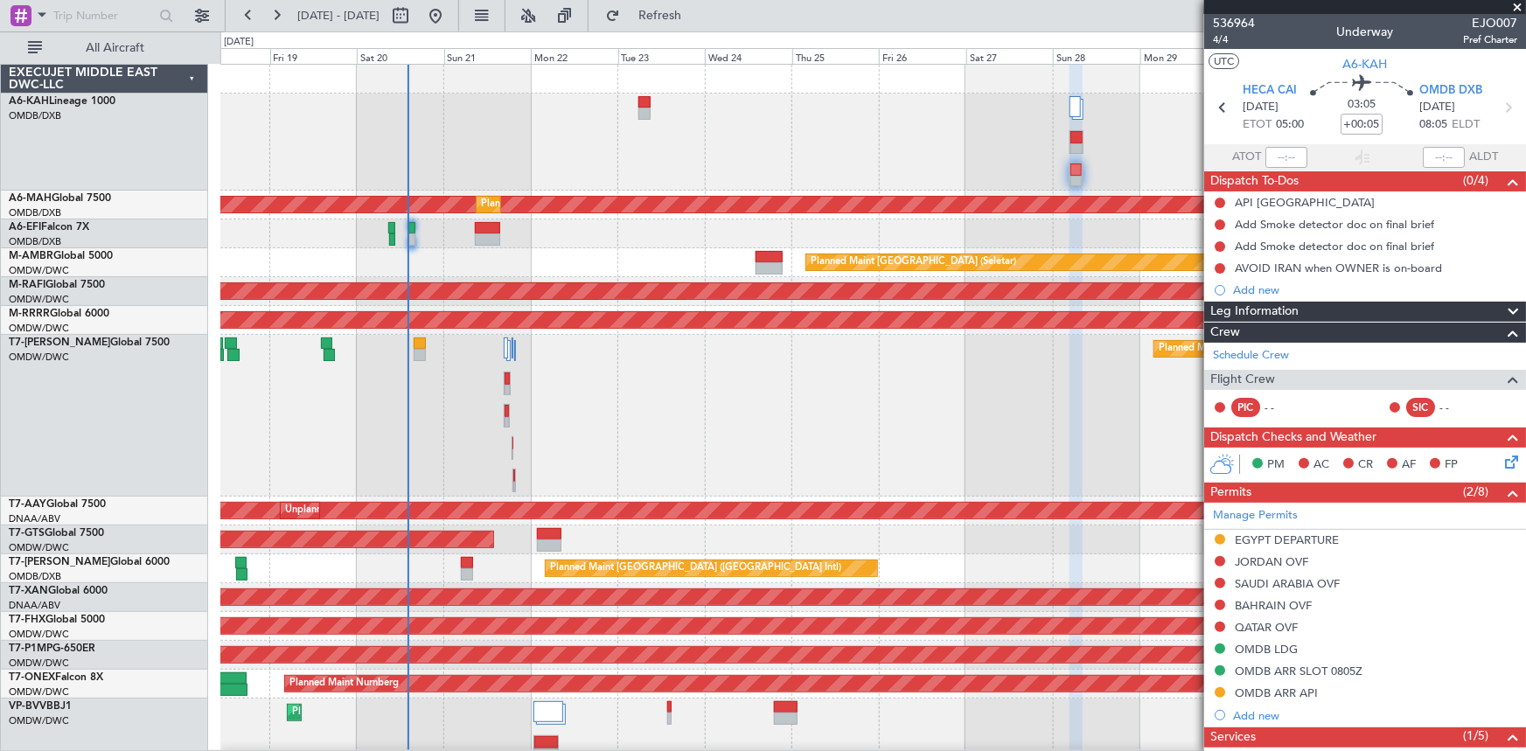
click at [635, 159] on div "Planned Maint Dubai (Al Maktoum Intl)" at bounding box center [872, 142] width 1305 height 97
click at [626, 434] on div "Planned Maint Dubai (Al Maktoum Intl)" at bounding box center [872, 416] width 1305 height 162
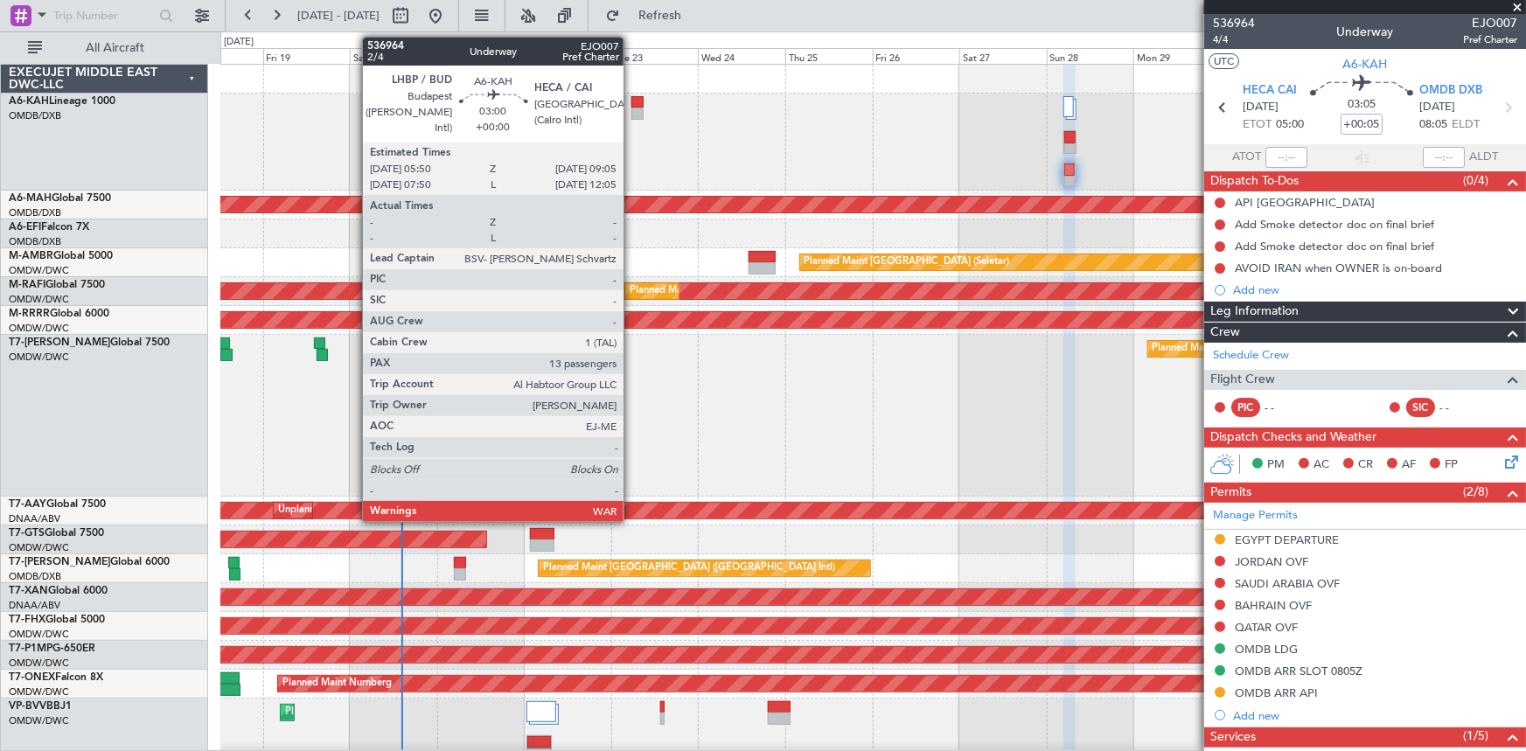
click at [631, 104] on div at bounding box center [637, 102] width 12 height 12
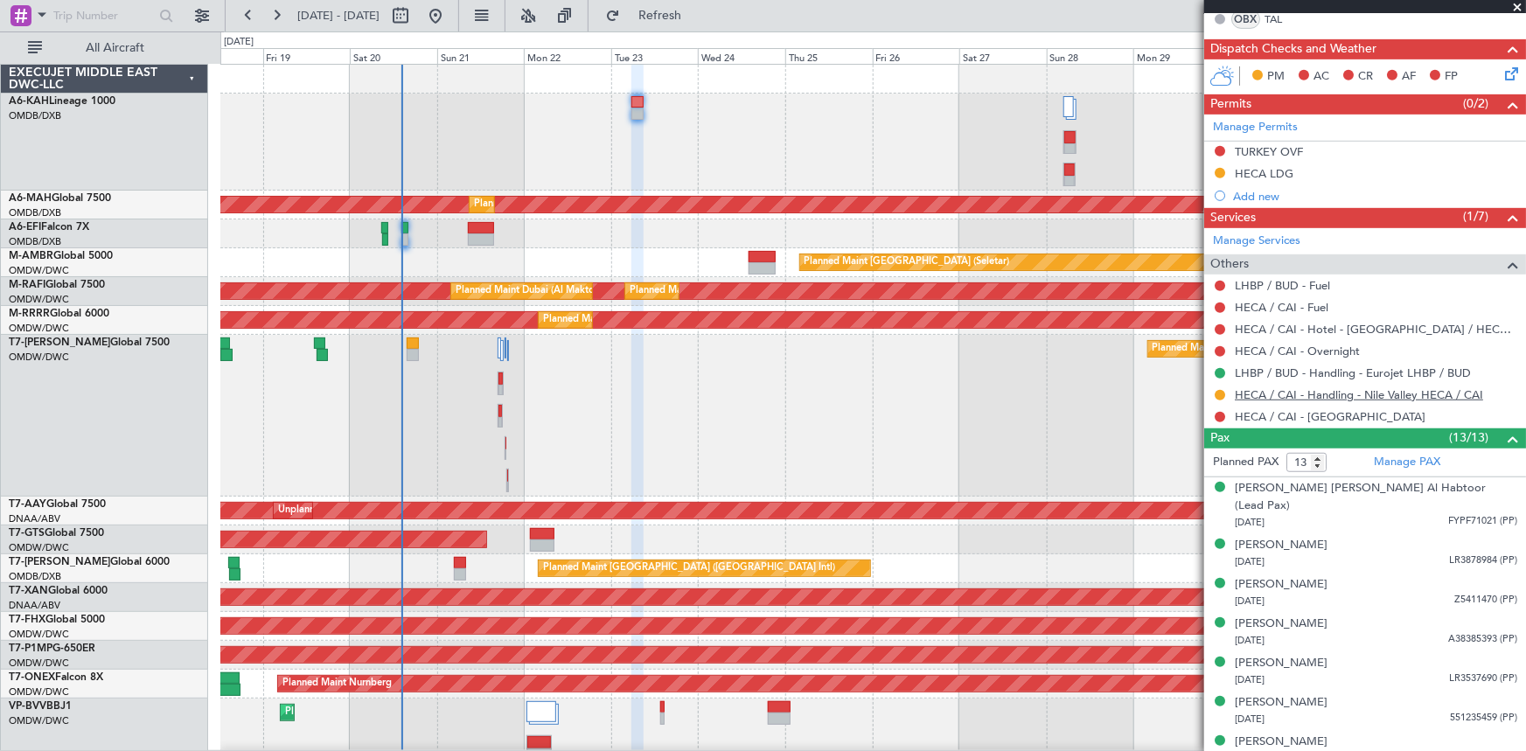
scroll to position [397, 0]
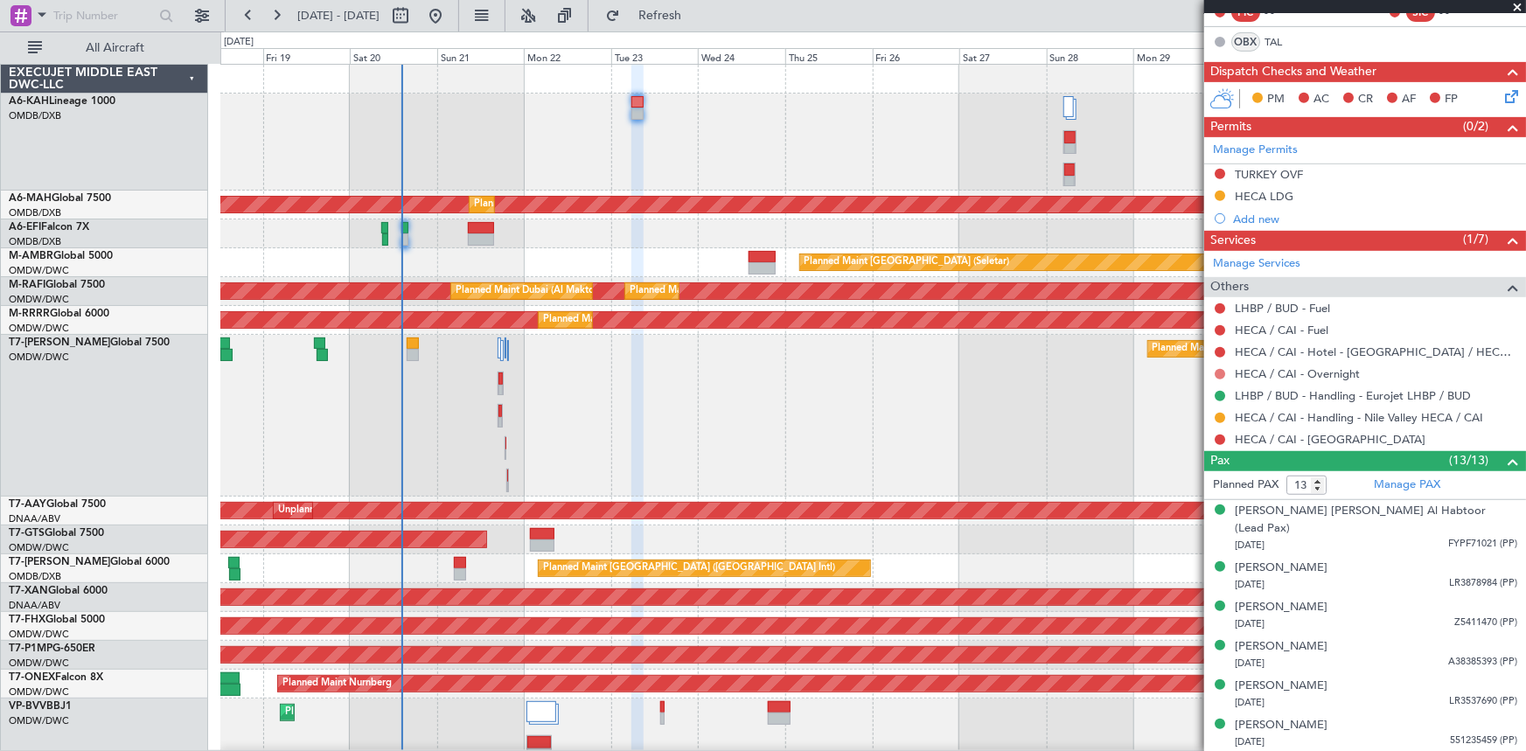
click at [1224, 370] on button at bounding box center [1220, 374] width 10 height 10
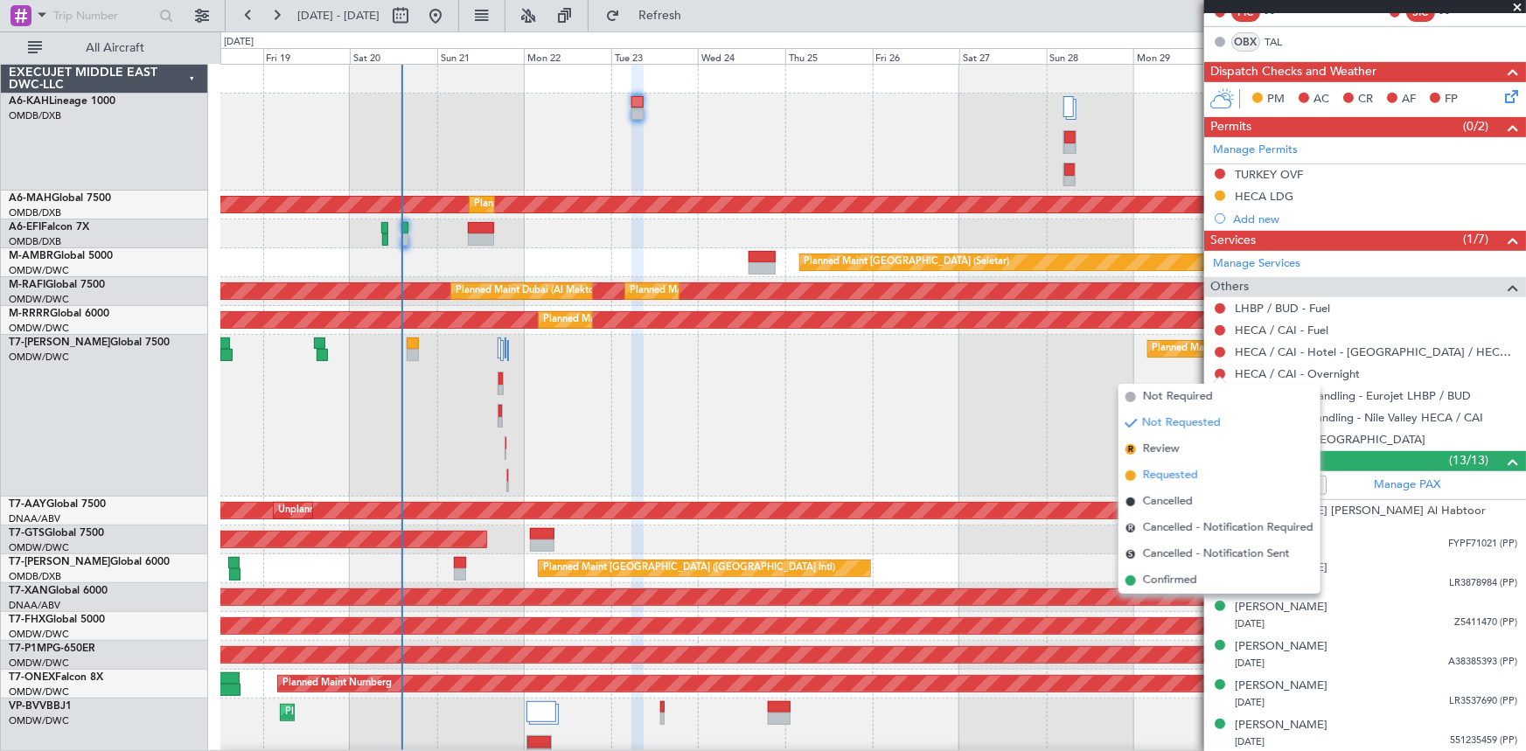
click at [1165, 472] on span "Requested" at bounding box center [1170, 475] width 55 height 17
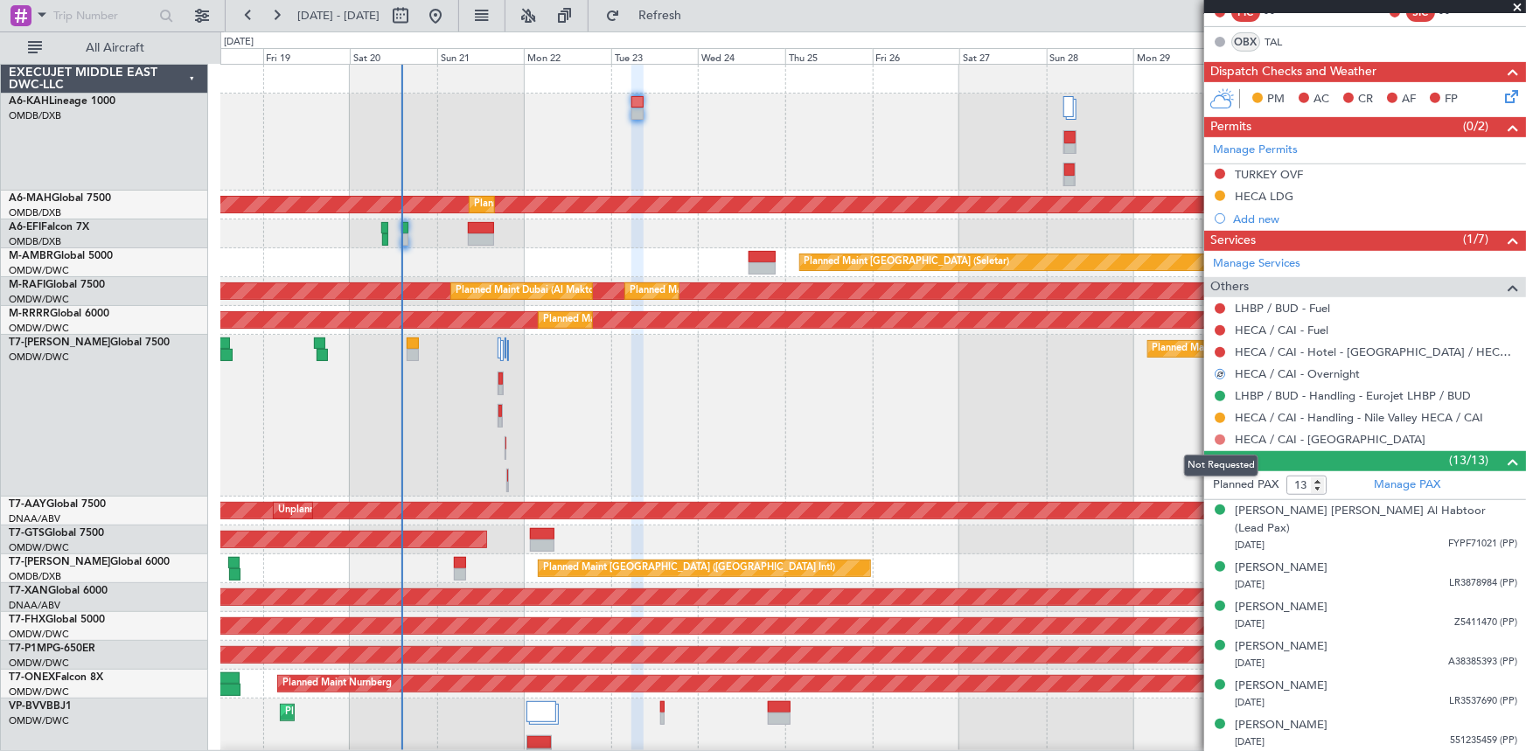
click at [1222, 436] on button at bounding box center [1220, 440] width 10 height 10
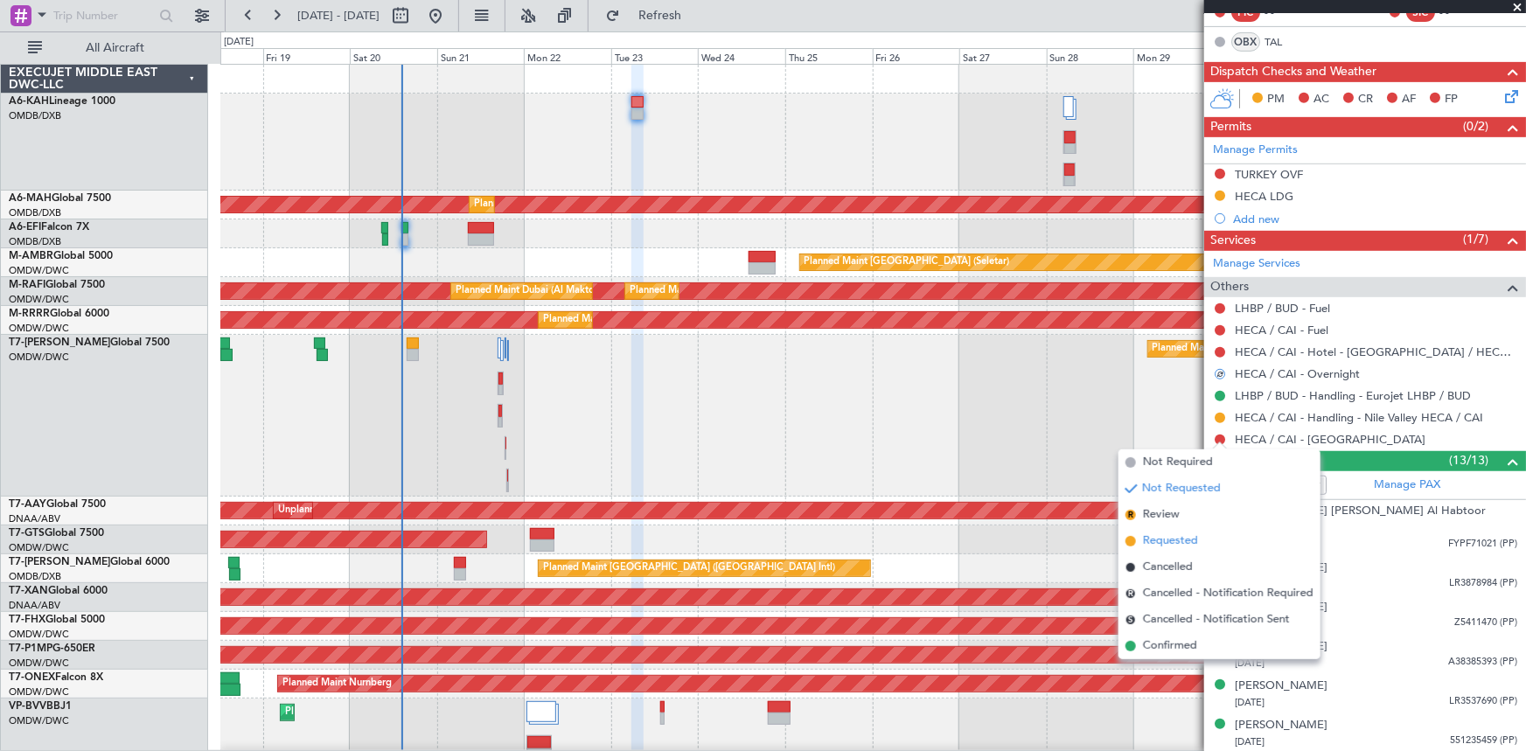
click at [1176, 546] on span "Requested" at bounding box center [1170, 541] width 55 height 17
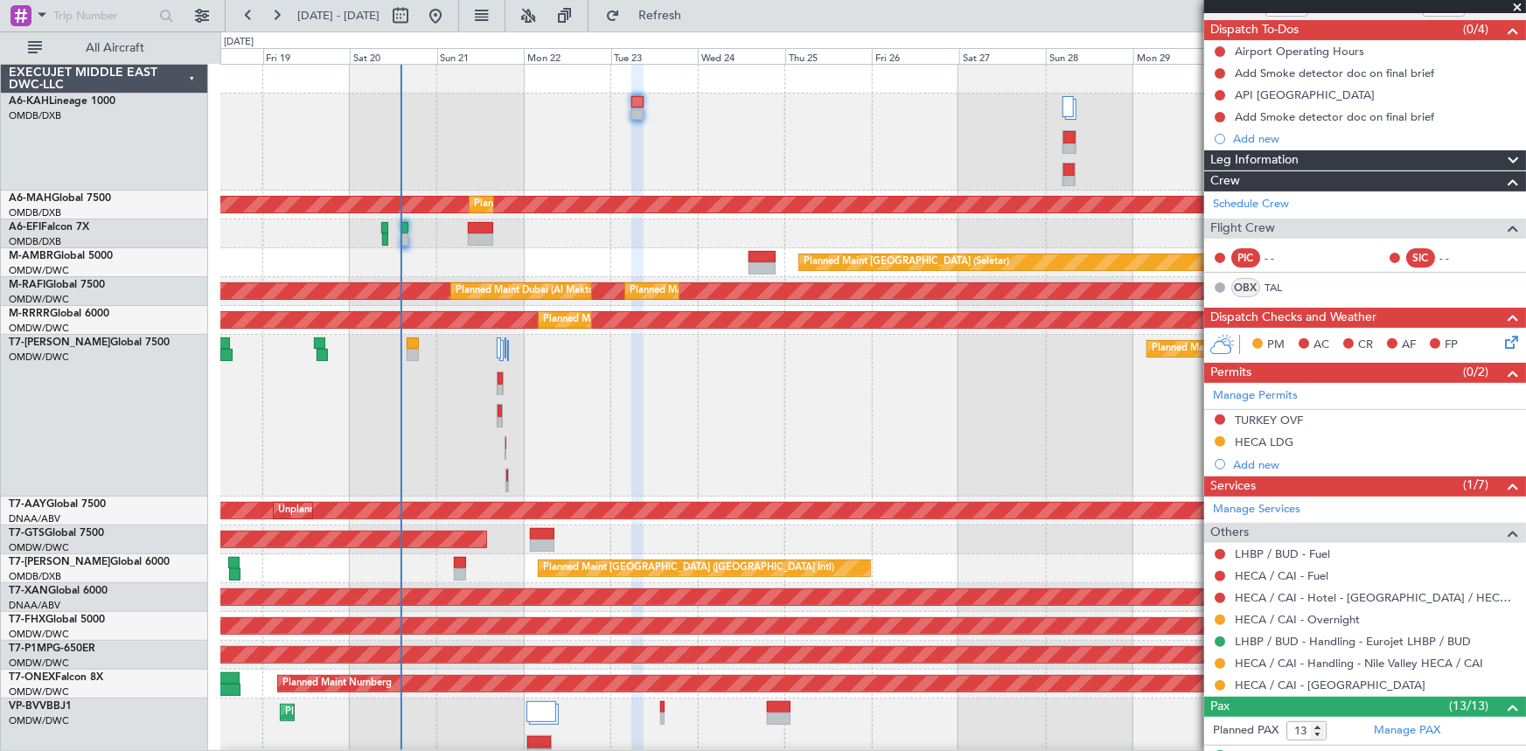
scroll to position [0, 0]
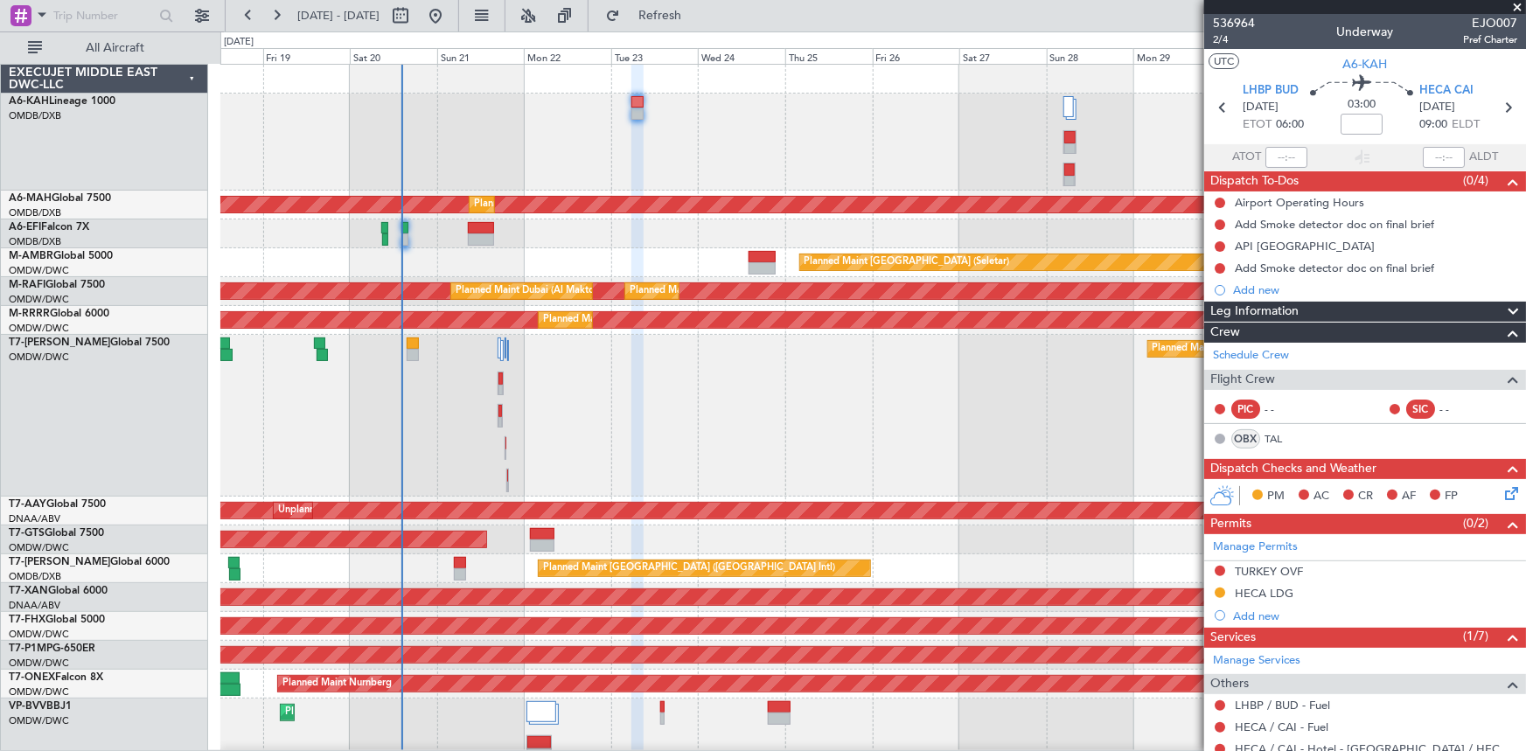
drag, startPoint x: 704, startPoint y: 23, endPoint x: 77, endPoint y: 236, distance: 662.3
click at [702, 23] on button "Refresh" at bounding box center [649, 16] width 105 height 28
click at [697, 15] on span "Refresh" at bounding box center [659, 16] width 73 height 12
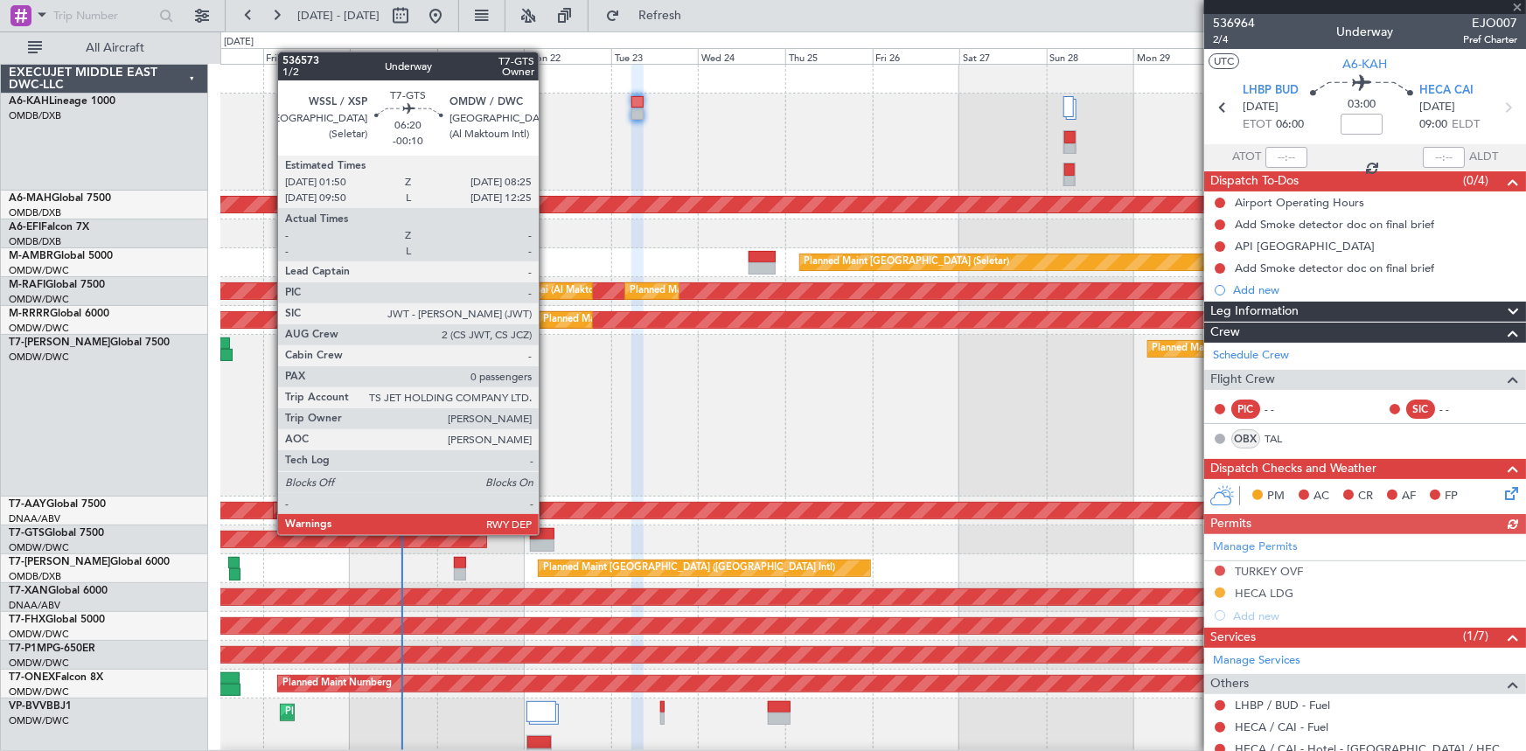
click at [547, 533] on div at bounding box center [542, 534] width 24 height 12
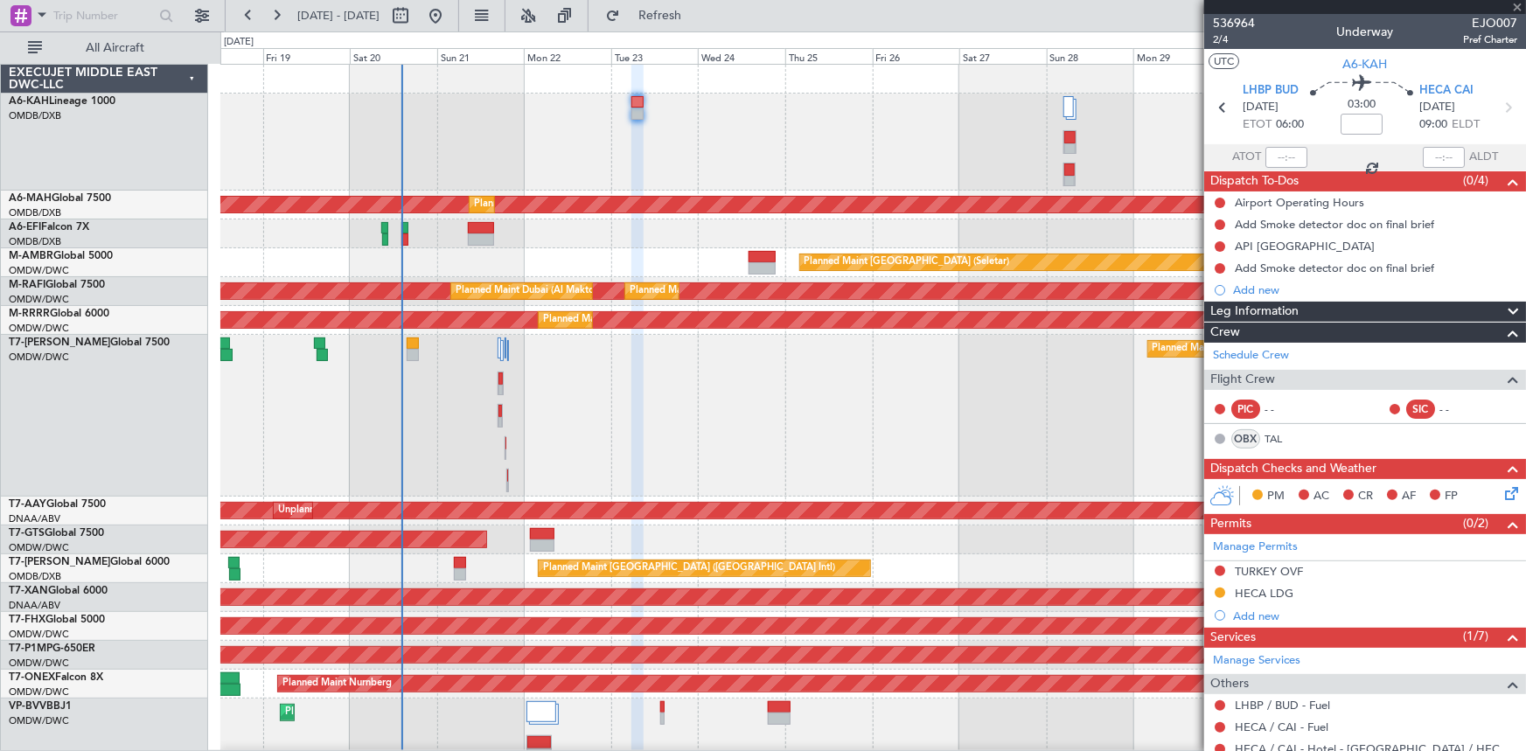
type input "-00:10"
type input "0"
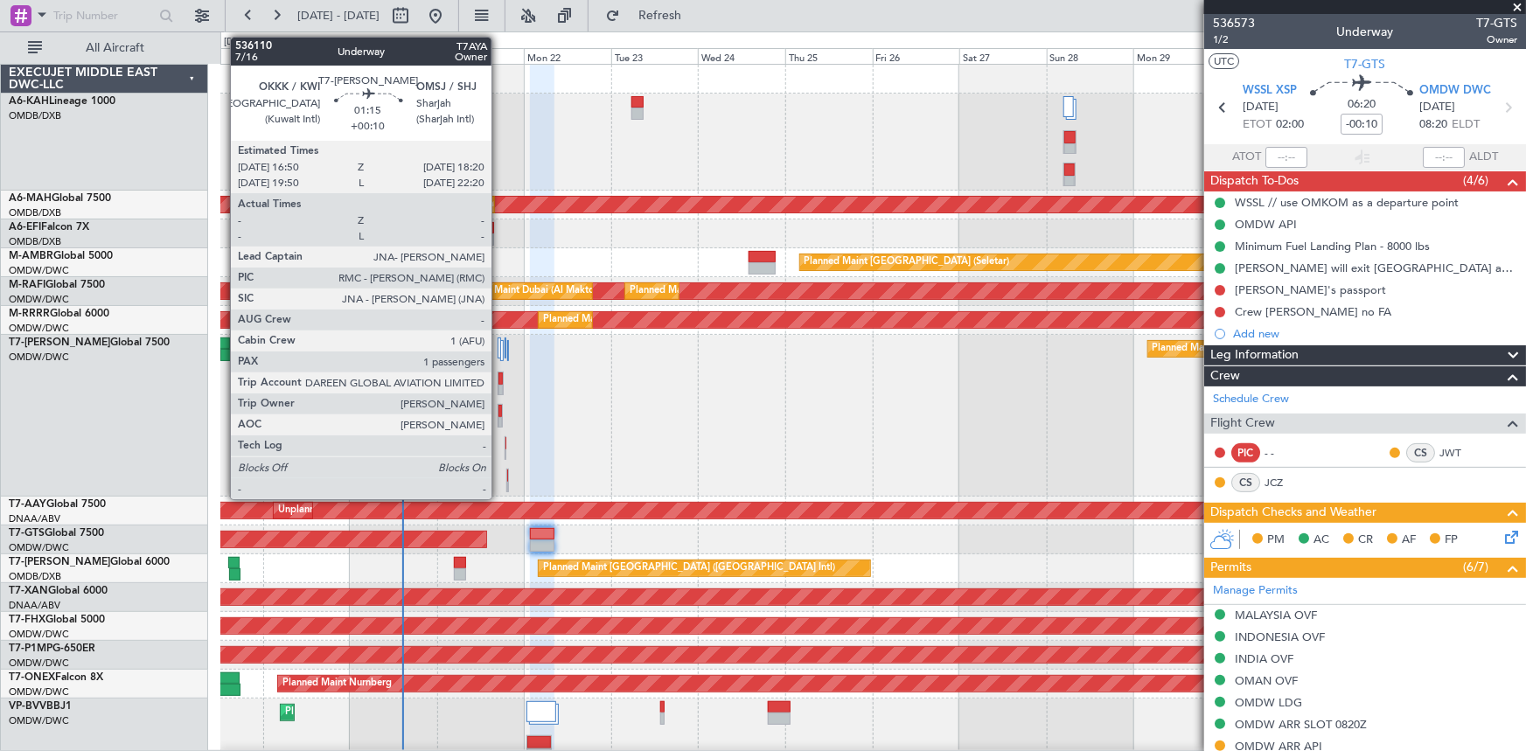
click at [499, 410] on div at bounding box center [500, 411] width 4 height 12
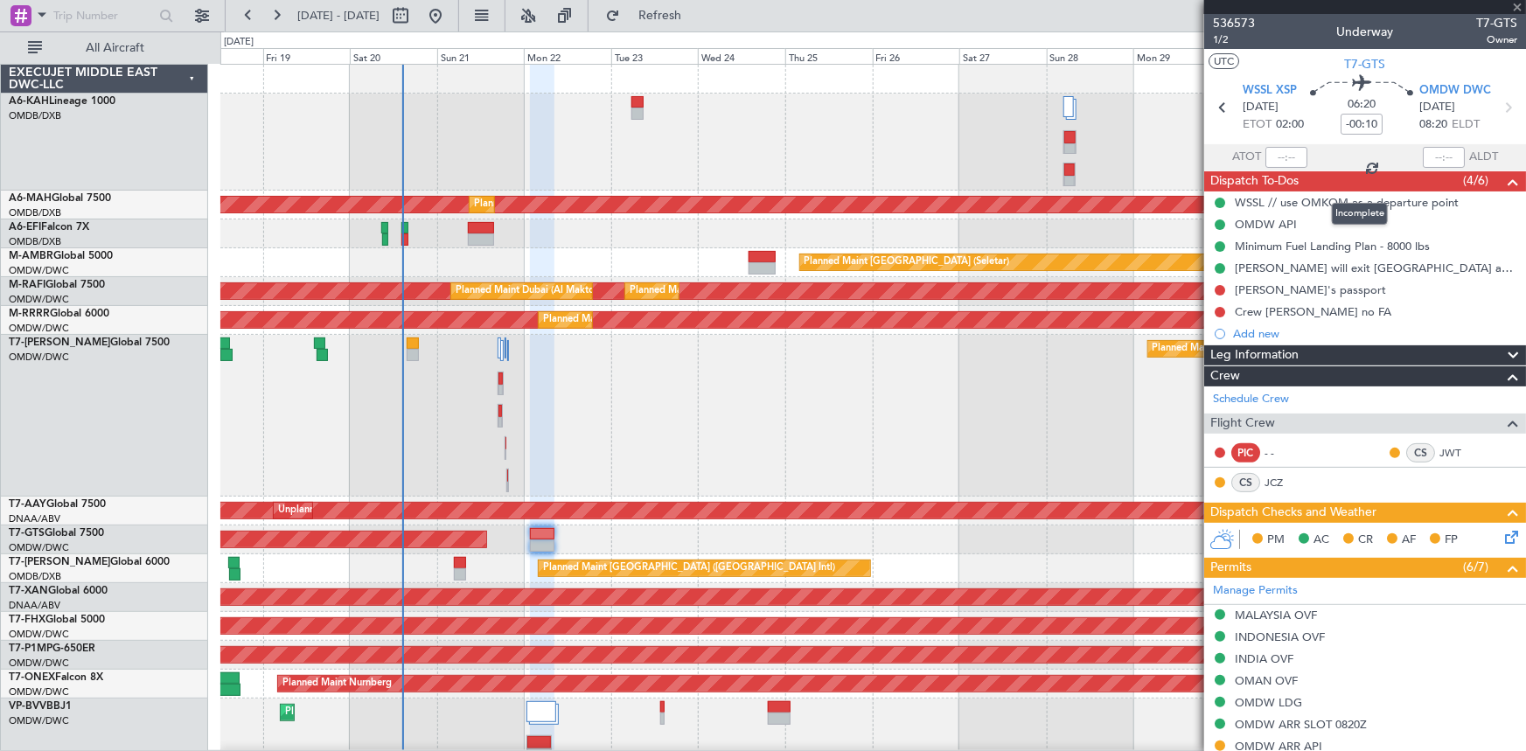
type input "+00:10"
type input "1"
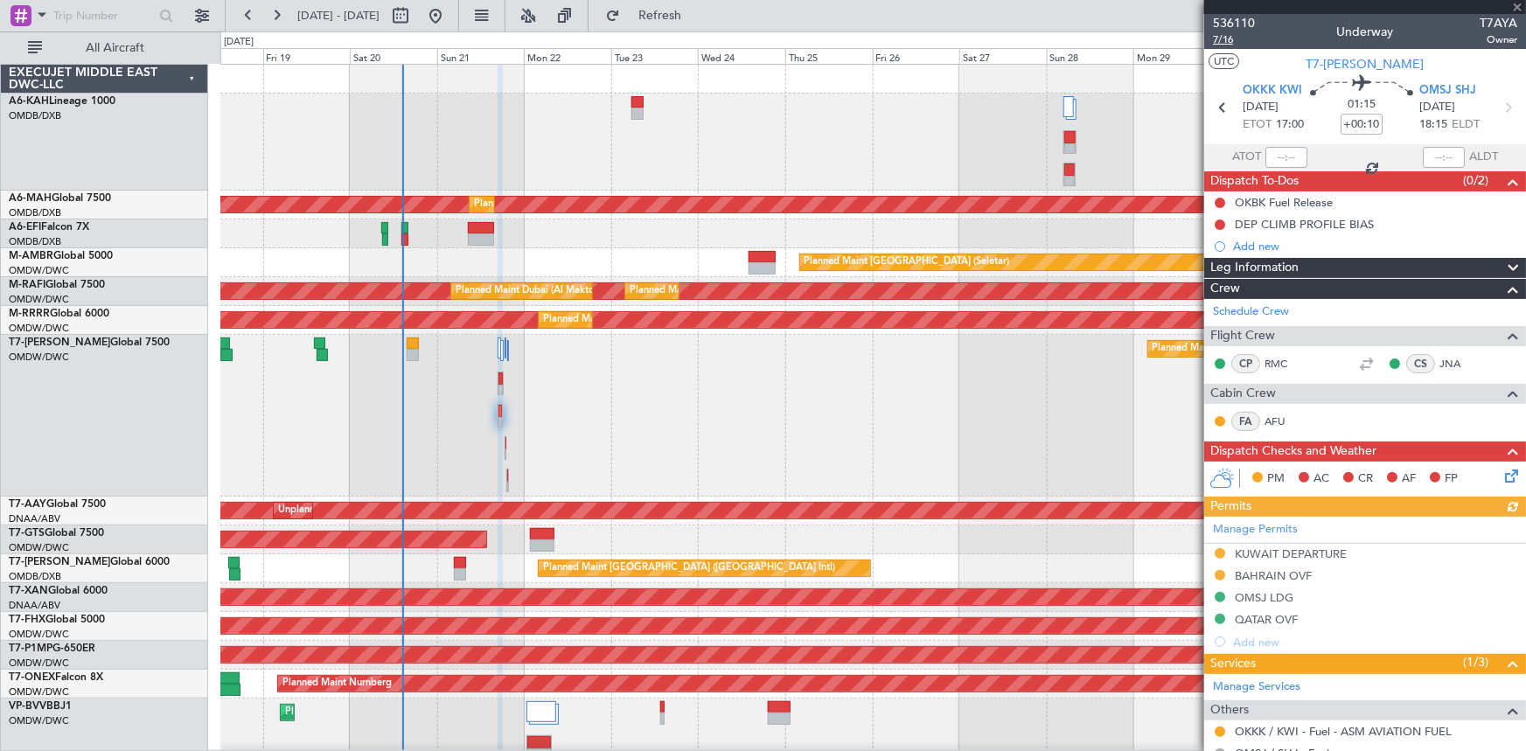
click at [1229, 38] on span "7/16" at bounding box center [1234, 39] width 42 height 15
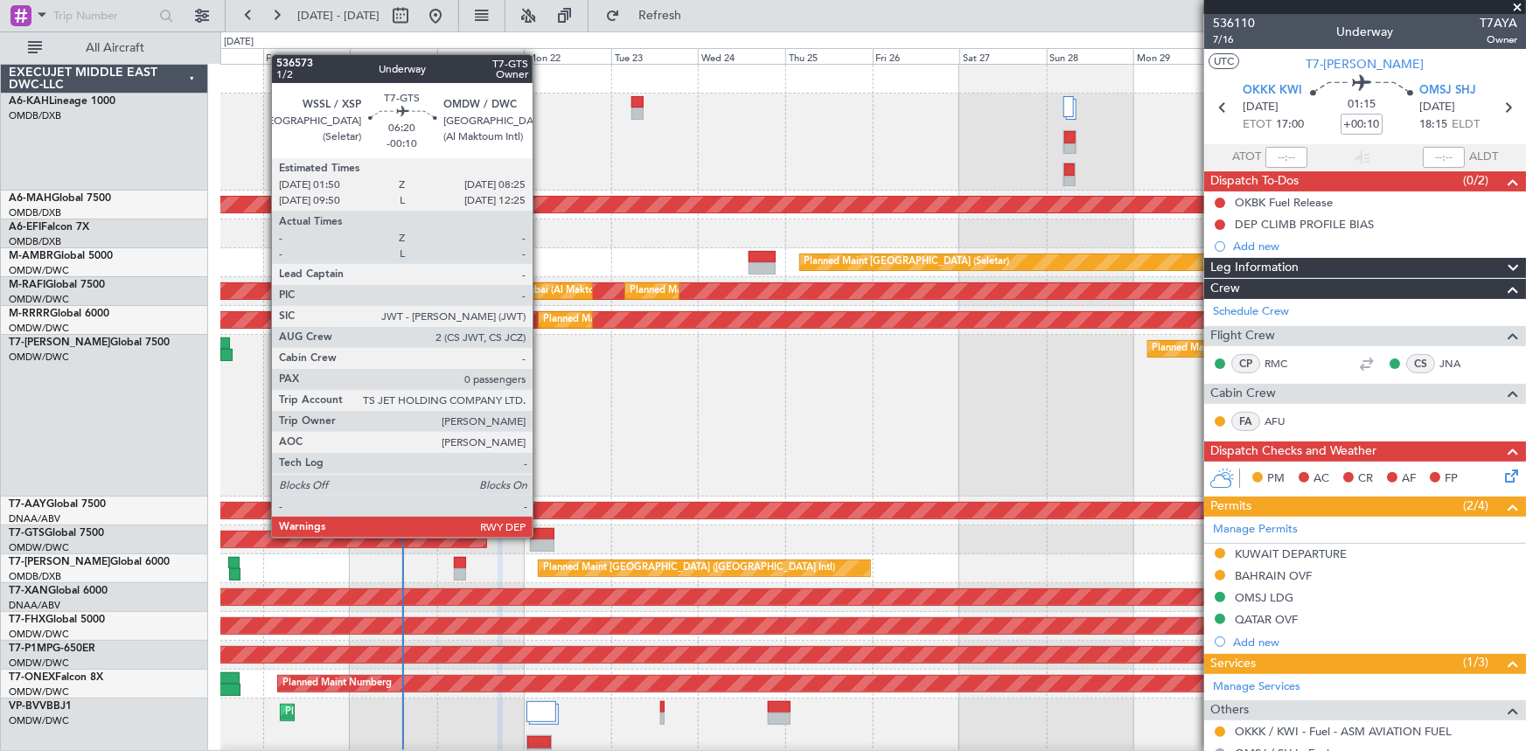
click at [540, 536] on div at bounding box center [542, 534] width 24 height 12
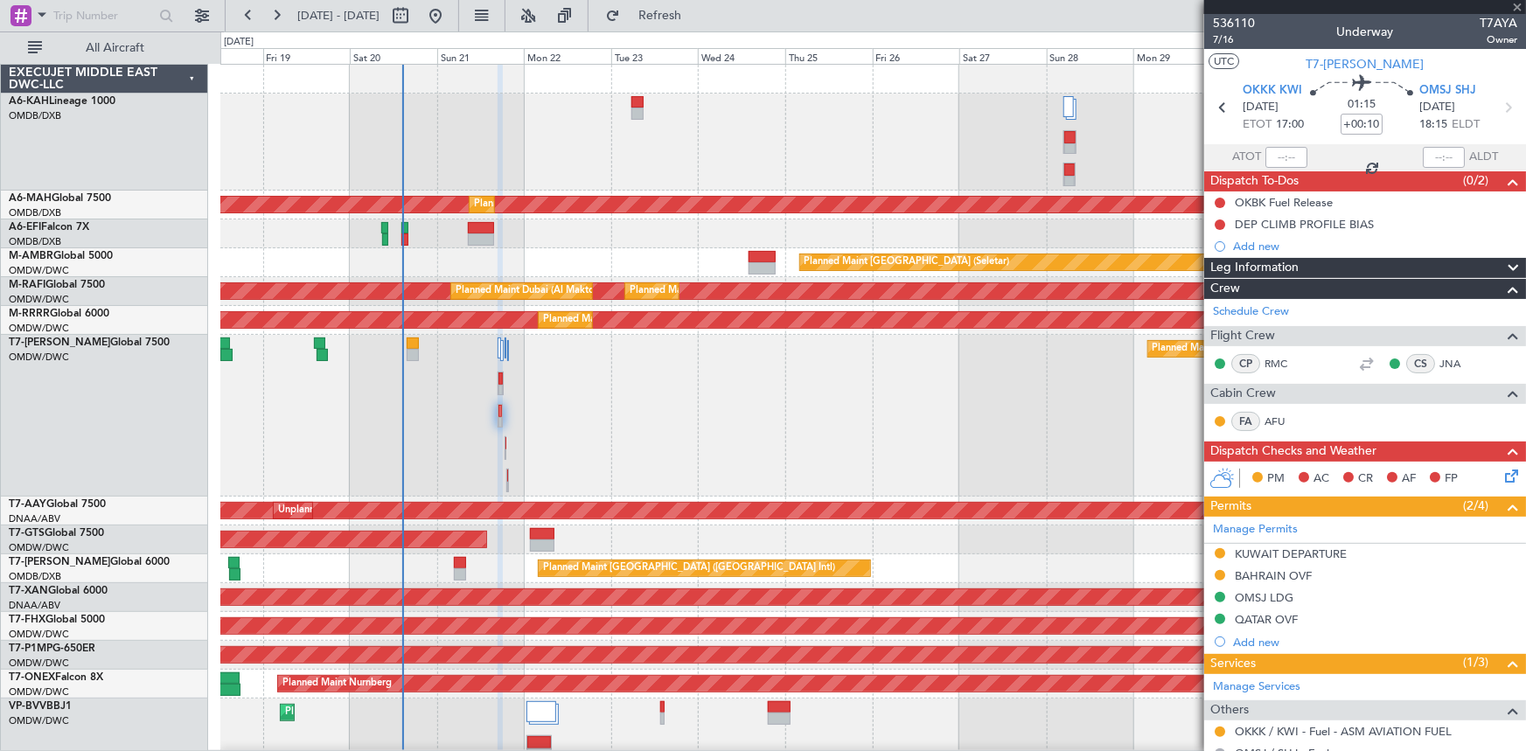
type input "-00:10"
type input "0"
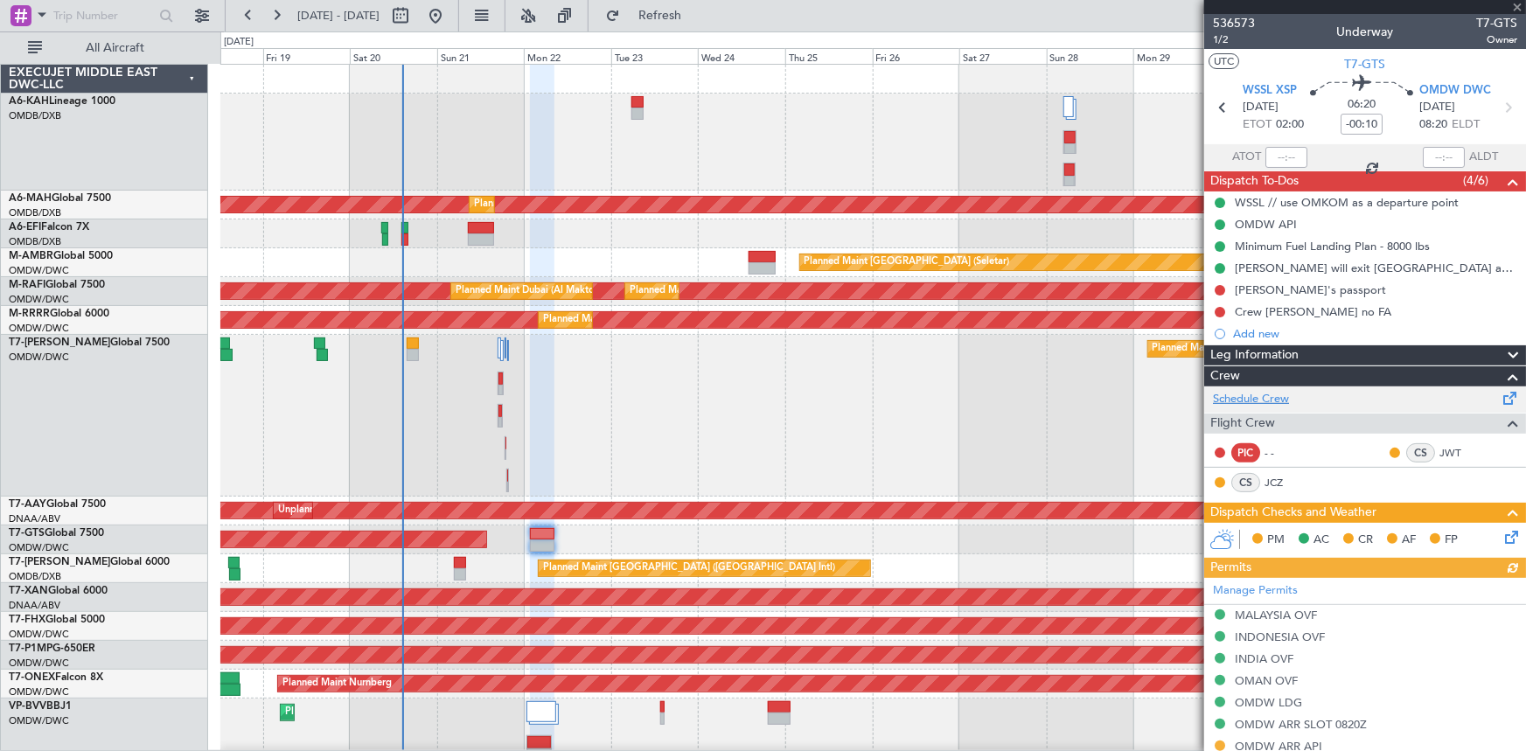
click at [1251, 391] on link "Schedule Crew" at bounding box center [1251, 399] width 76 height 17
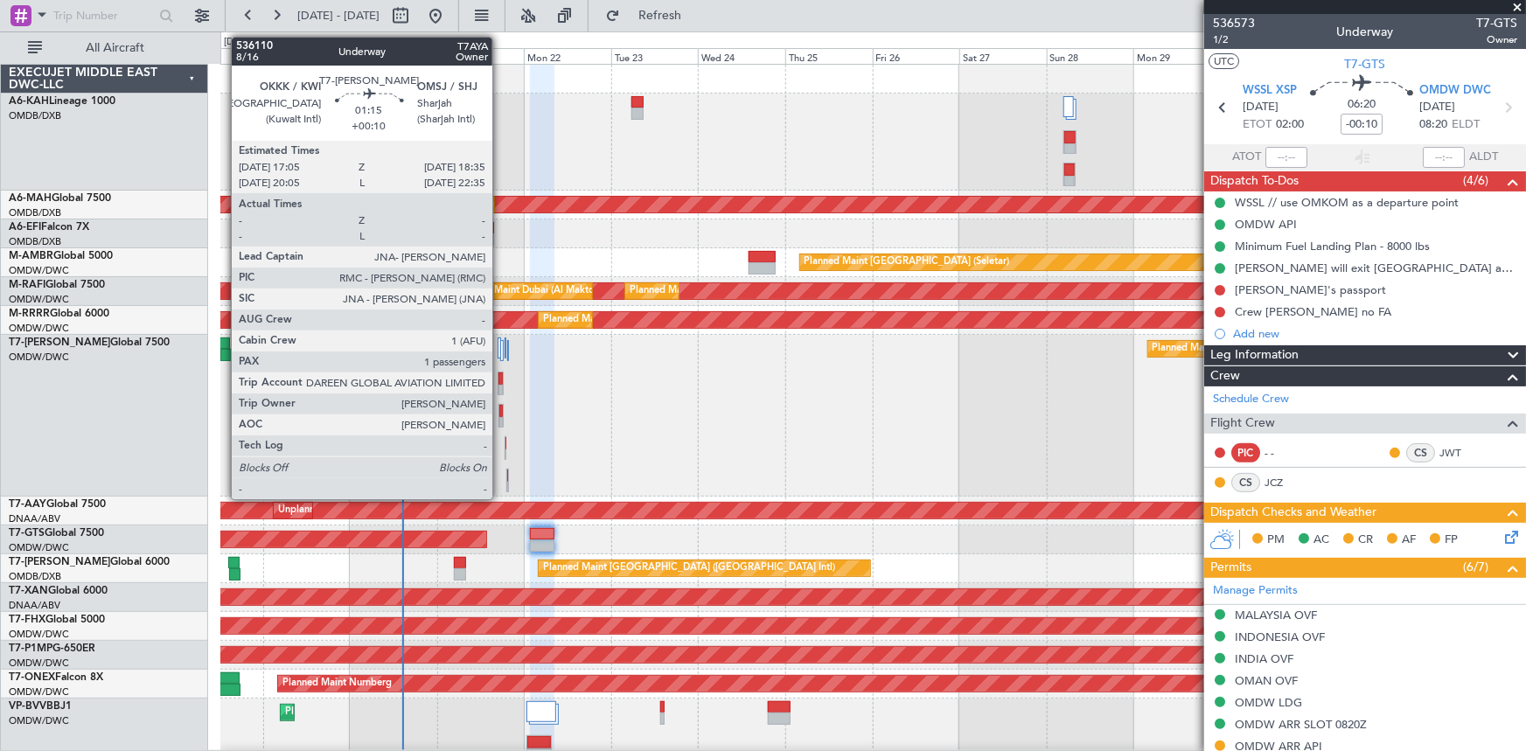
click at [500, 418] on div at bounding box center [501, 423] width 4 height 12
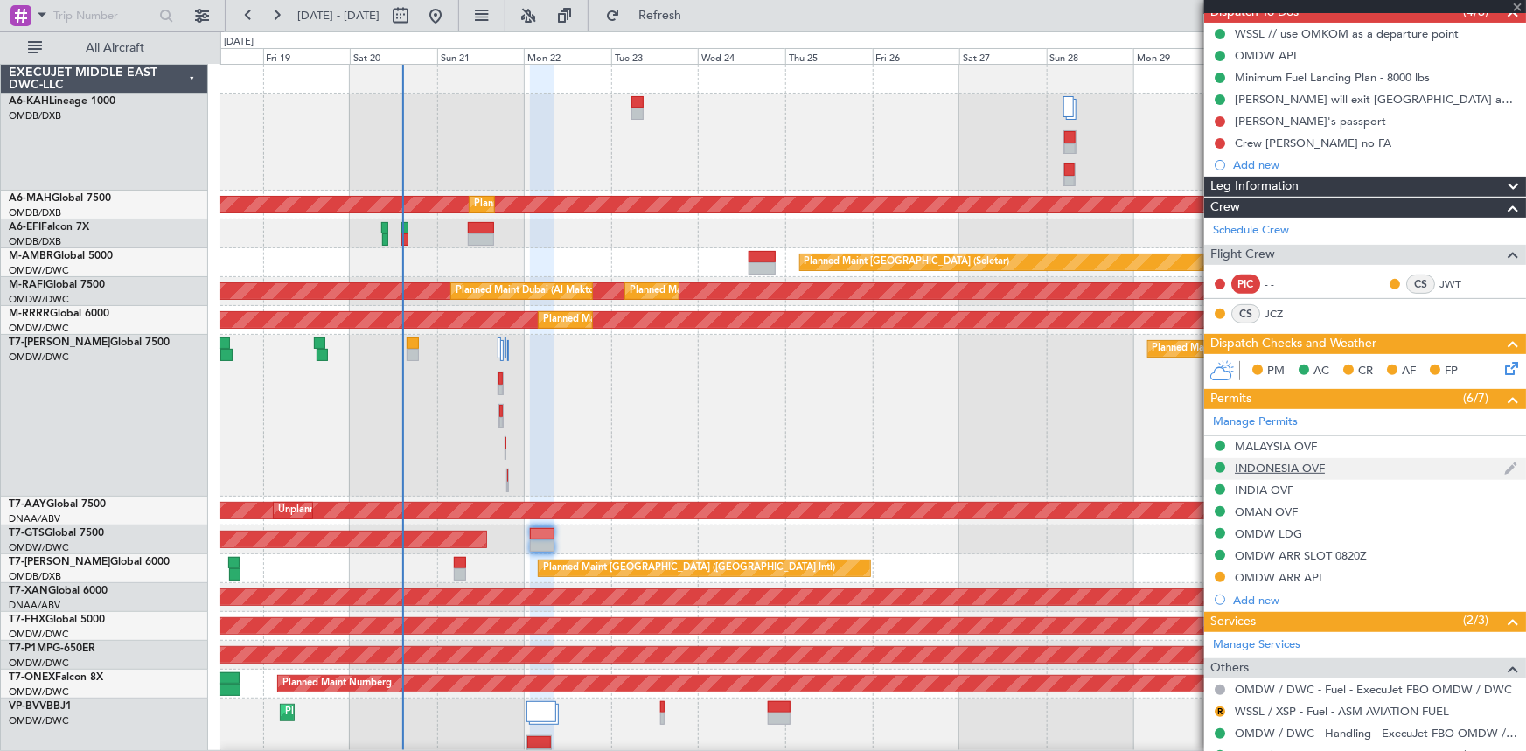
scroll to position [231, 0]
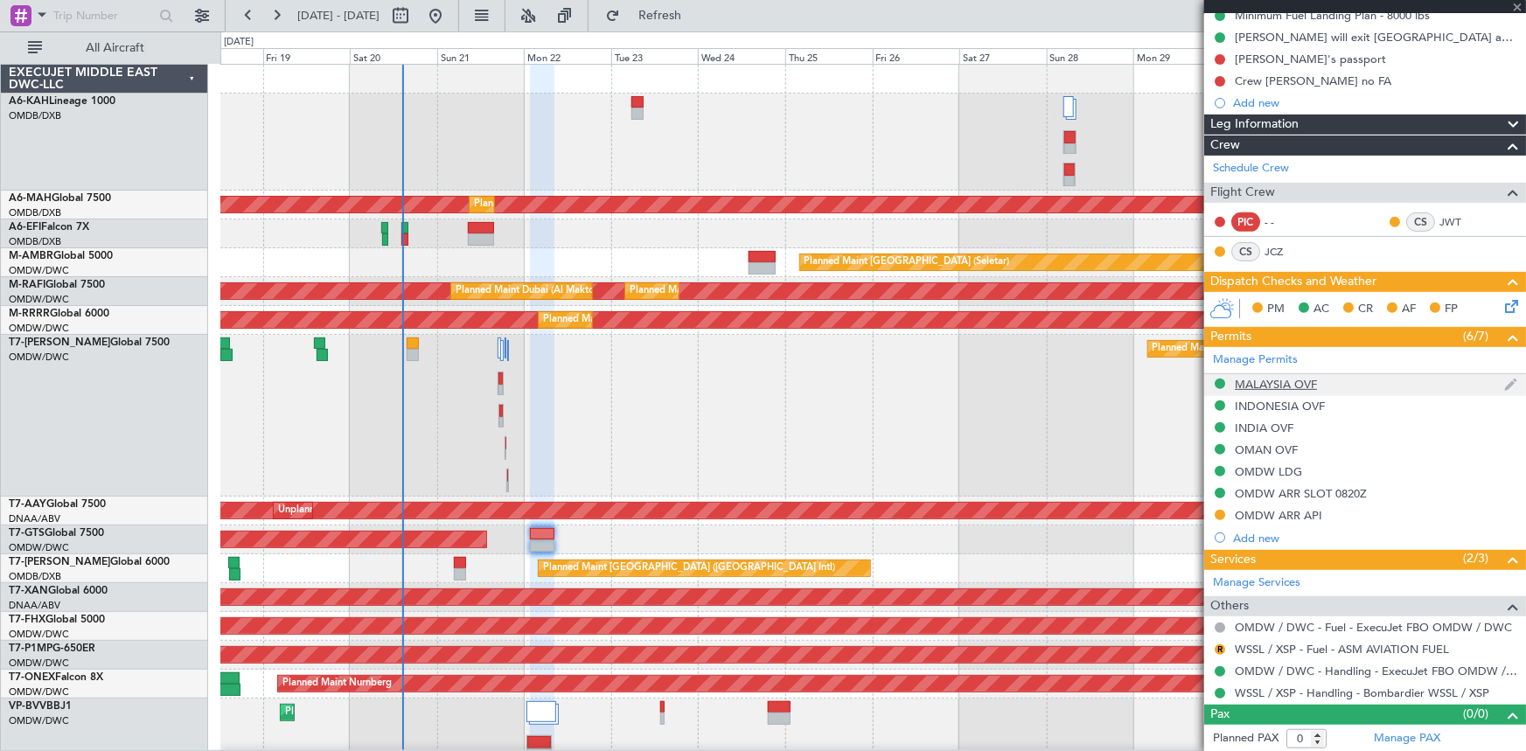
type input "+00:10"
type input "1"
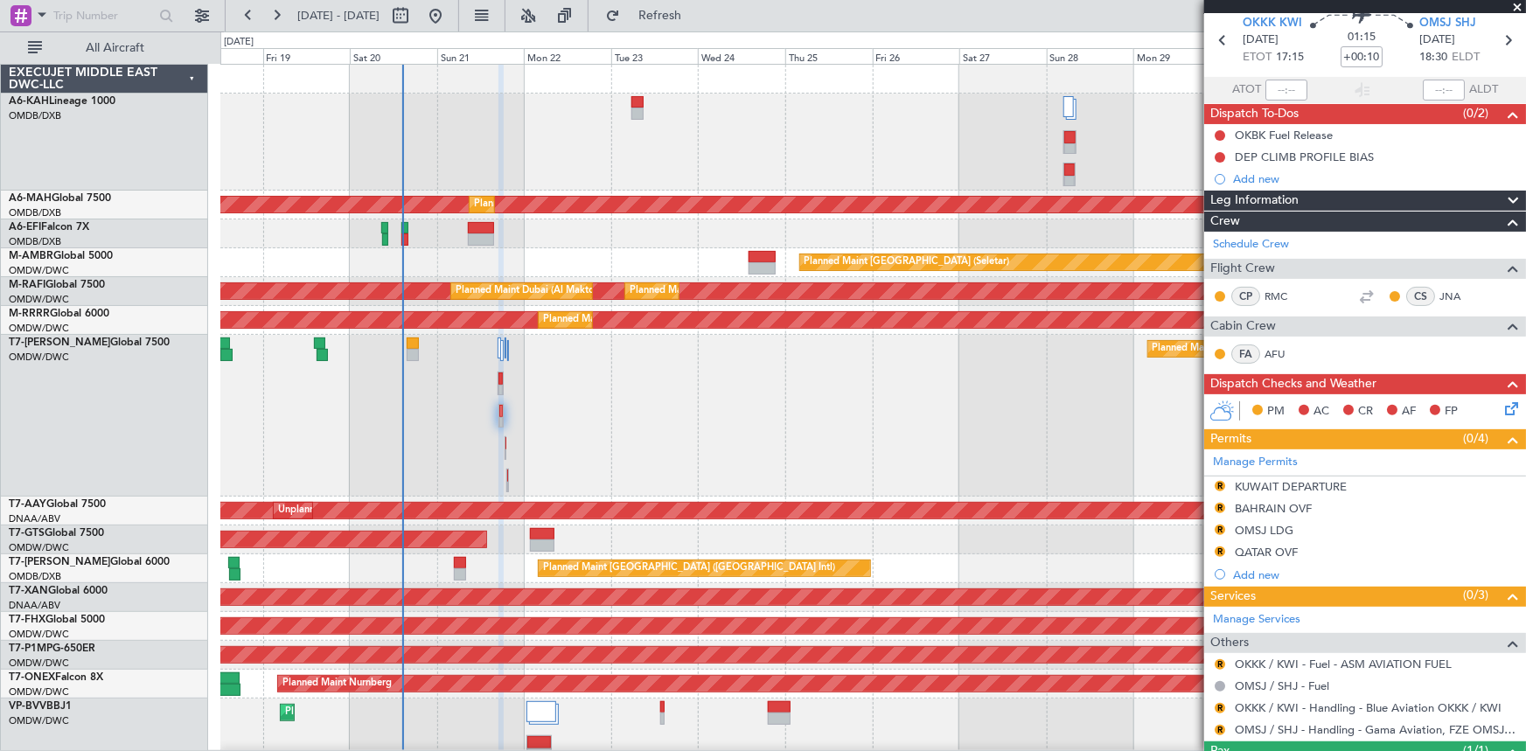
scroll to position [143, 0]
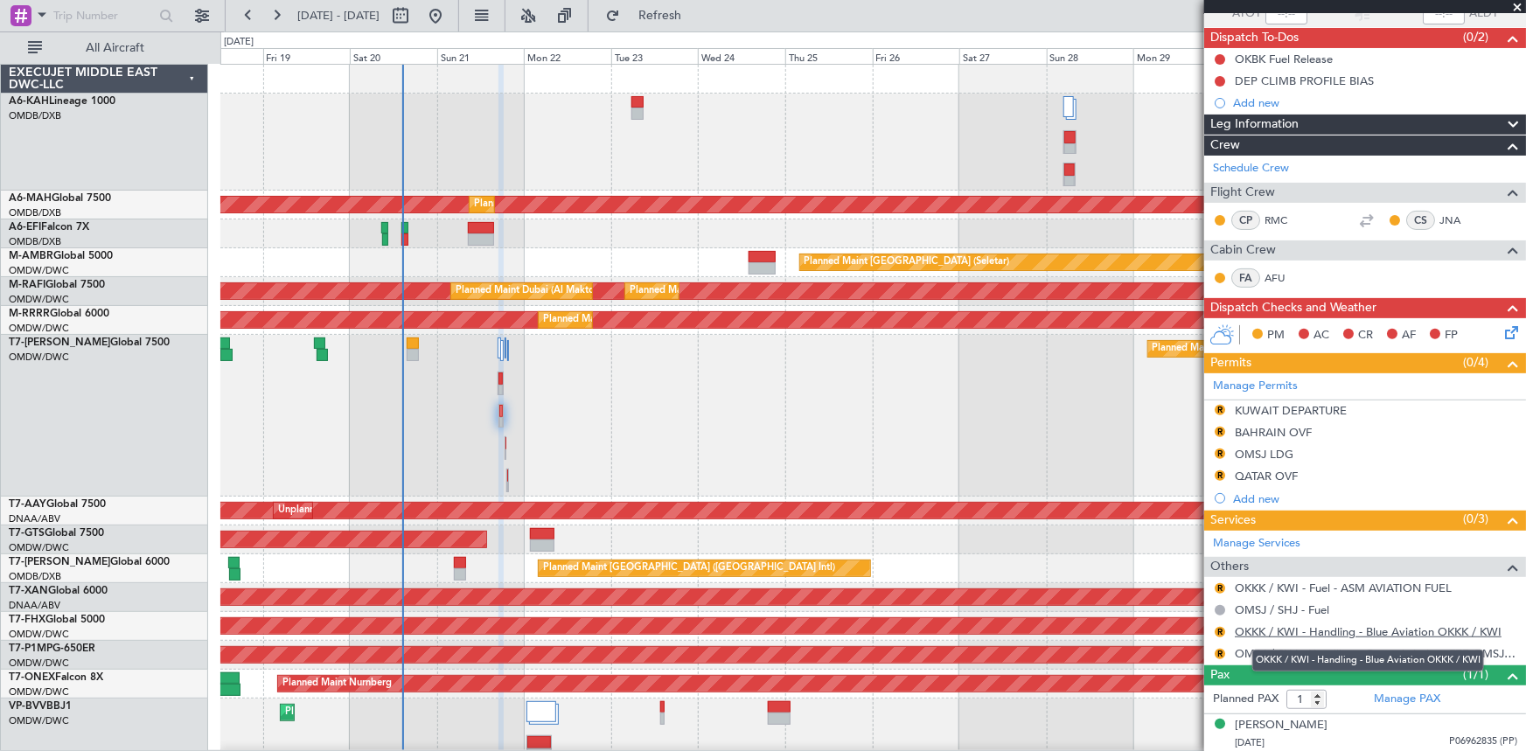
click at [1304, 631] on link "OKKK / KWI - Handling - Blue Aviation OKKK / KWI" at bounding box center [1368, 631] width 267 height 15
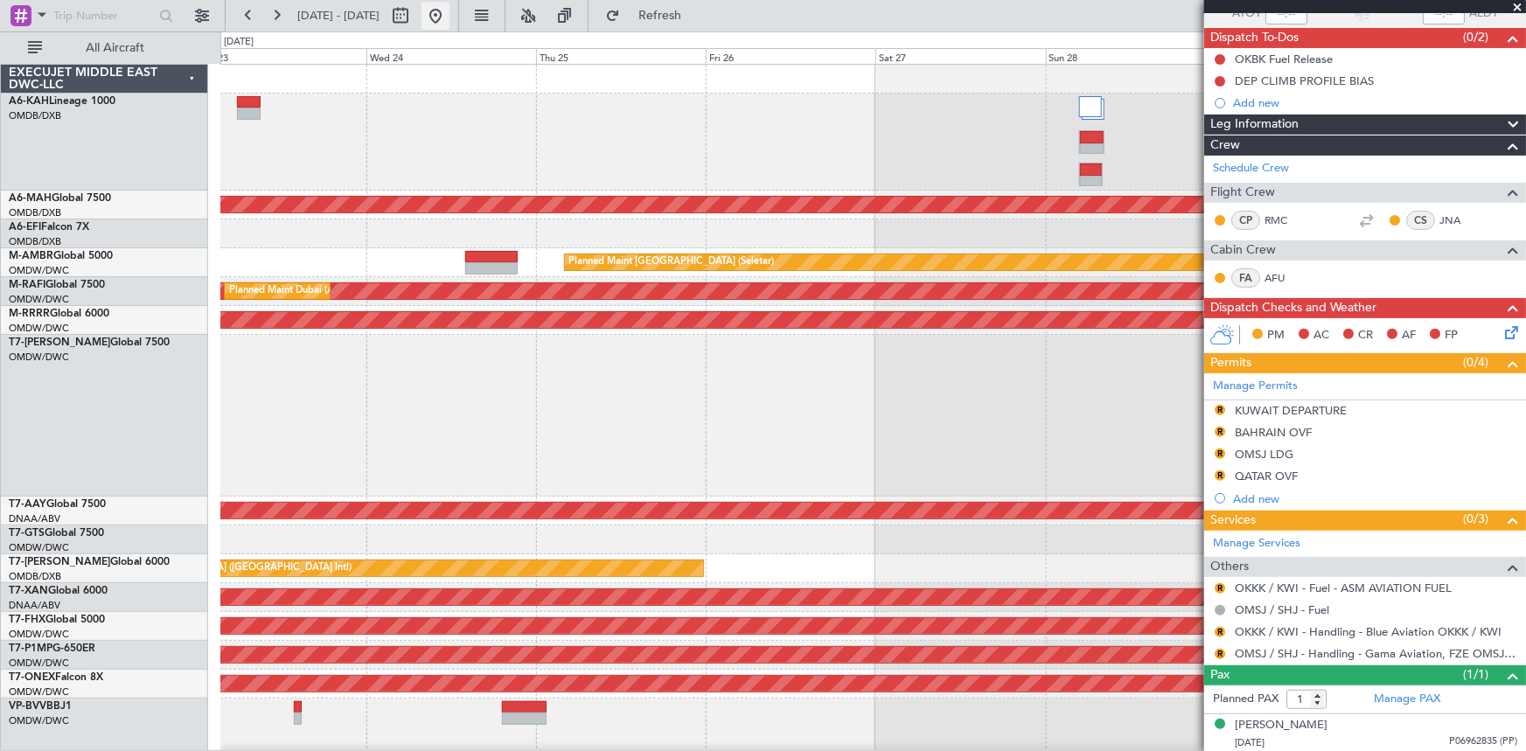
click at [449, 13] on button at bounding box center [435, 16] width 28 height 28
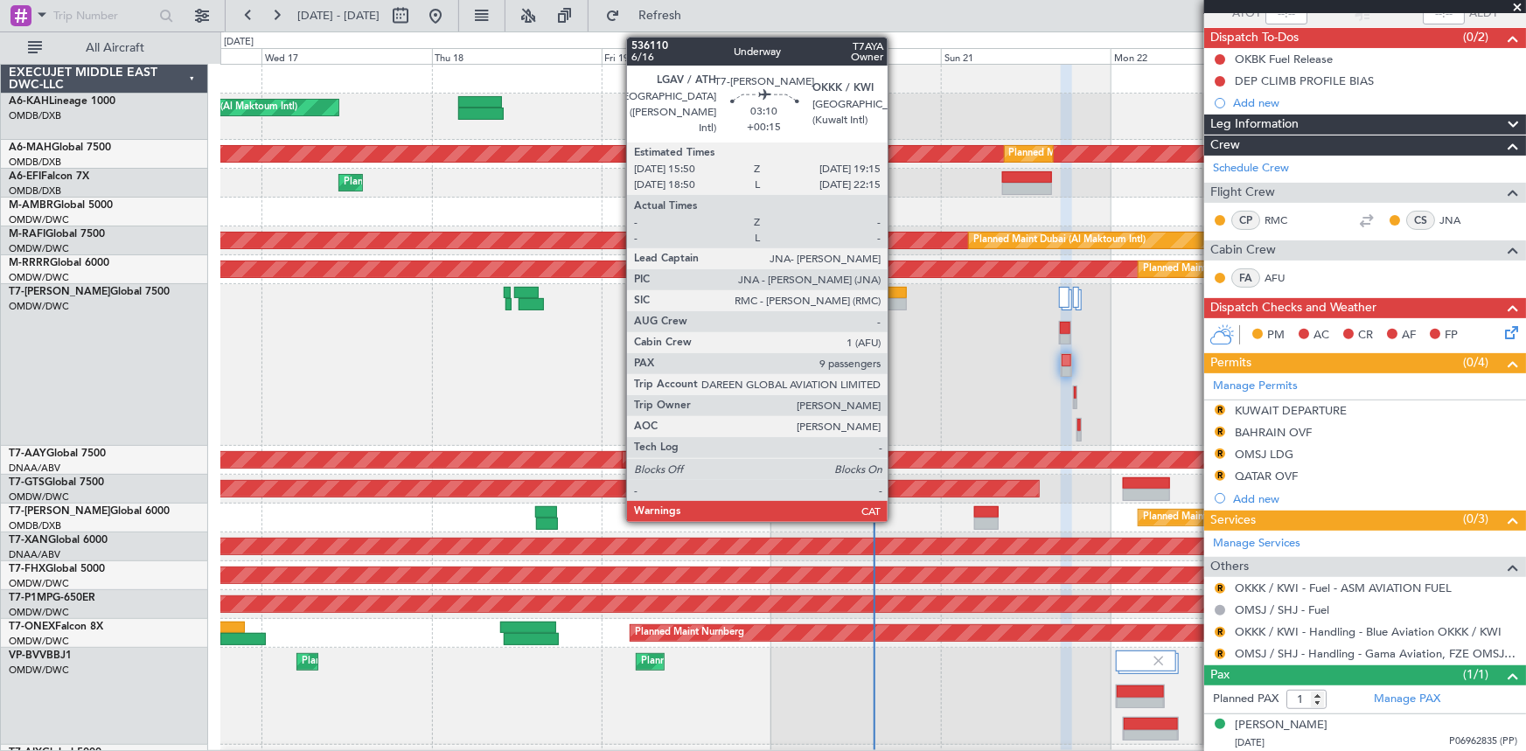
click at [895, 294] on div at bounding box center [894, 293] width 24 height 12
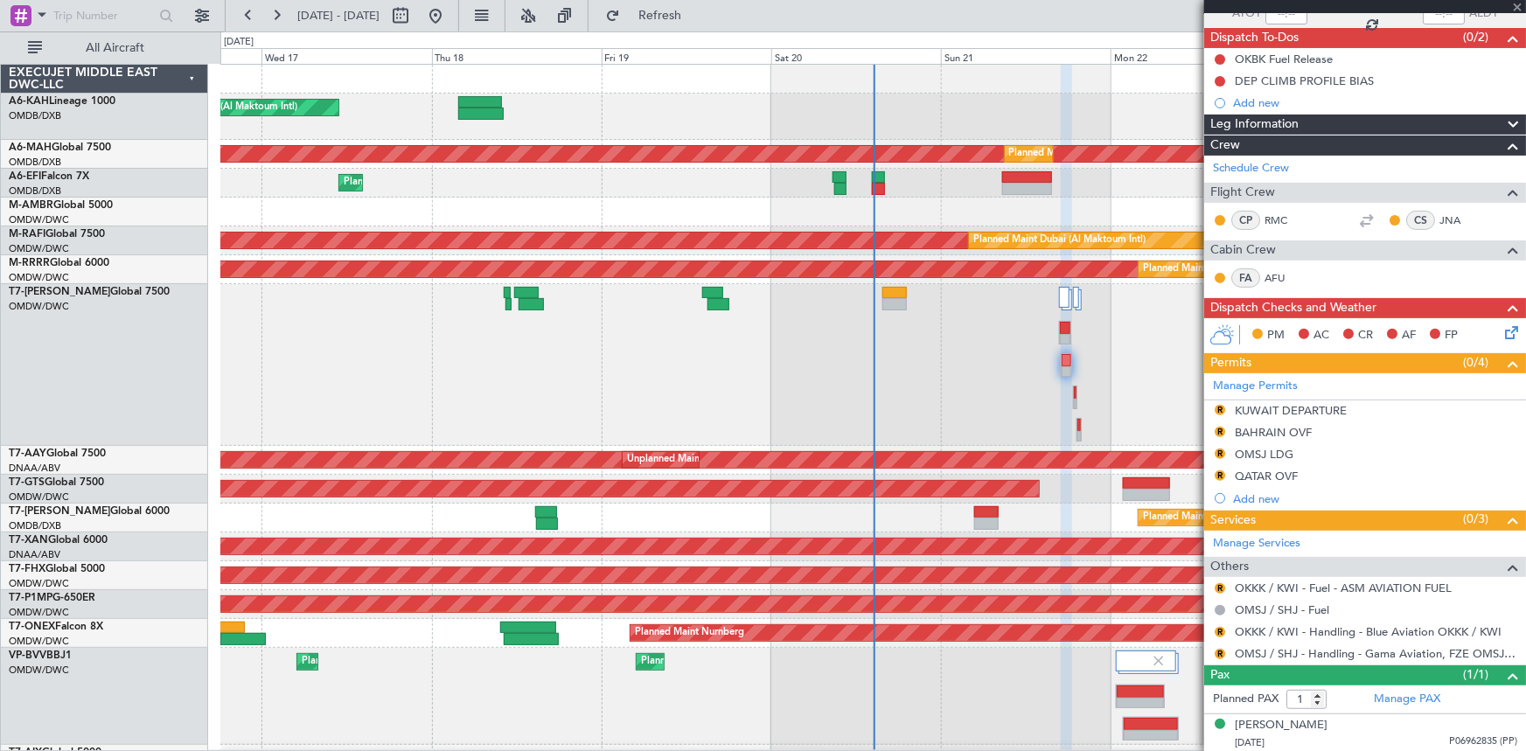
scroll to position [0, 0]
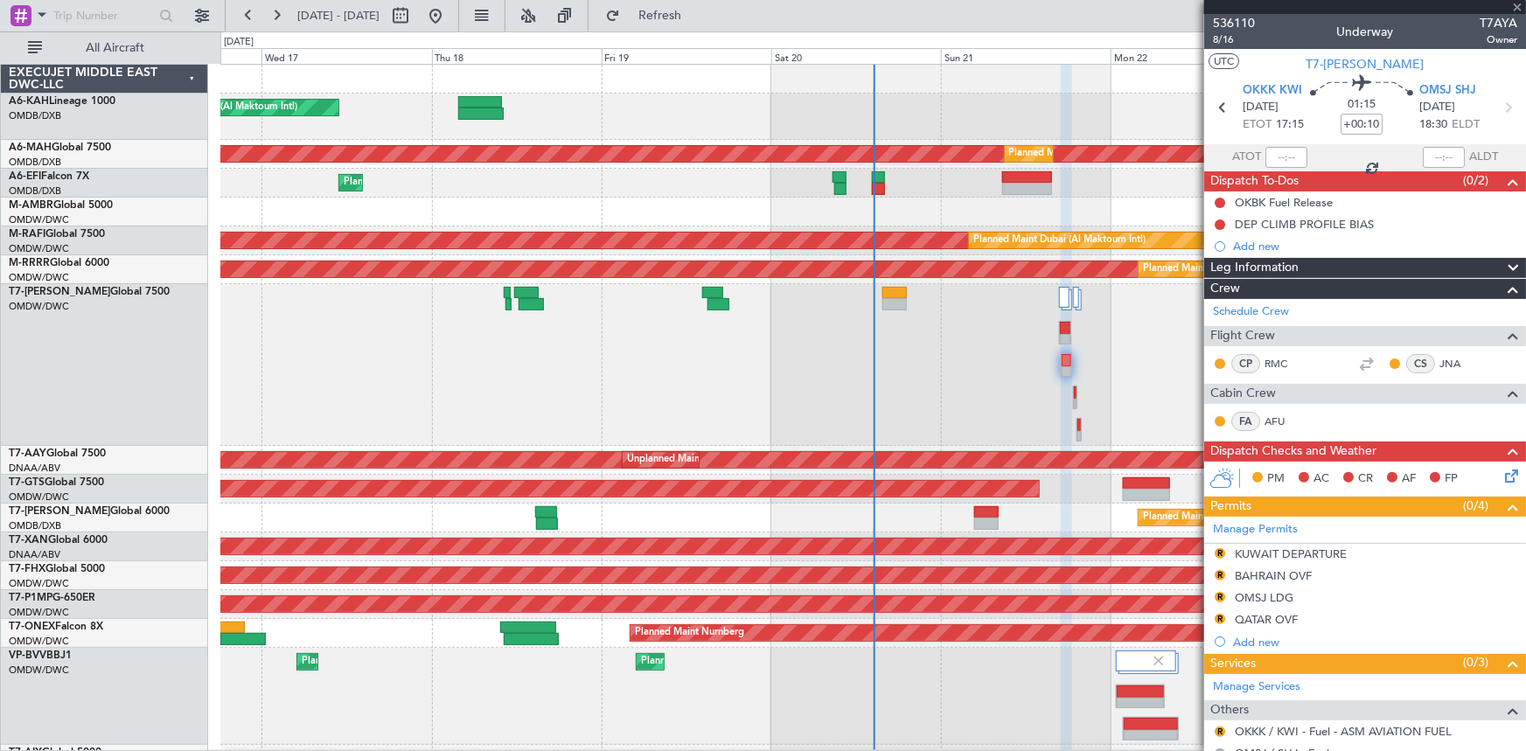
type input "+00:15"
type input "9"
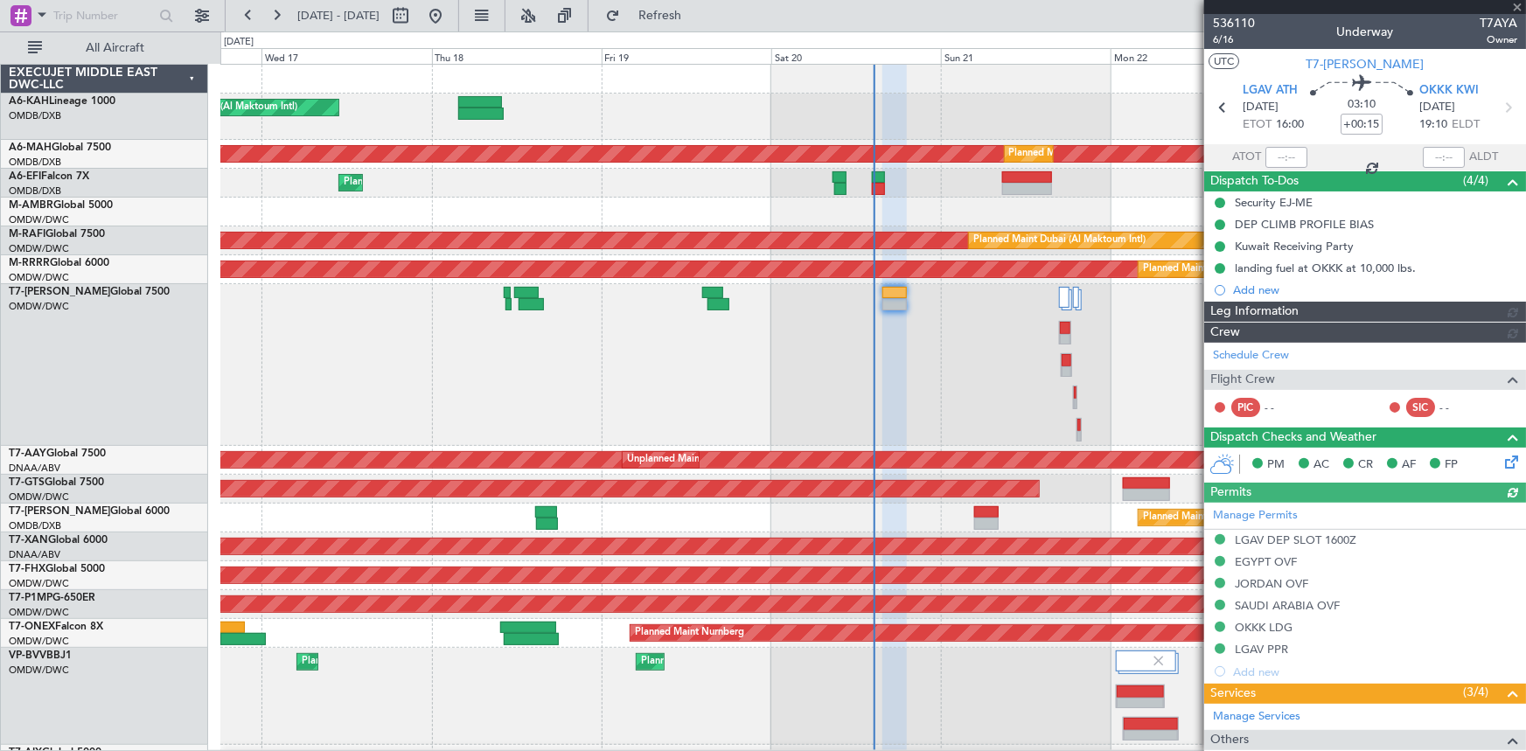
type input "[PERSON_NAME] ([PERSON_NAME])"
type input "7307"
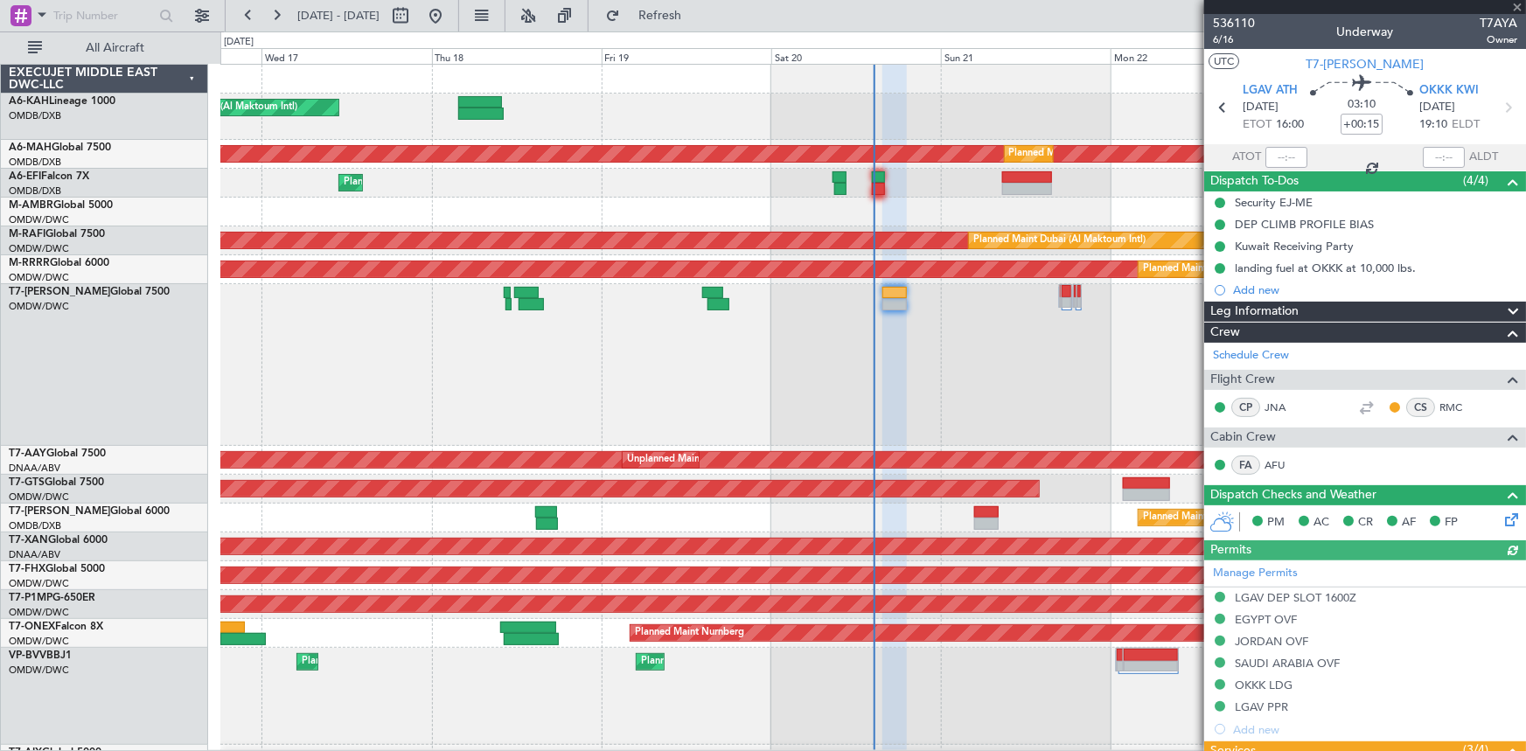
type input "[PERSON_NAME] ([PERSON_NAME])"
type input "7307"
type input "[PERSON_NAME] ([PERSON_NAME])"
type input "7307"
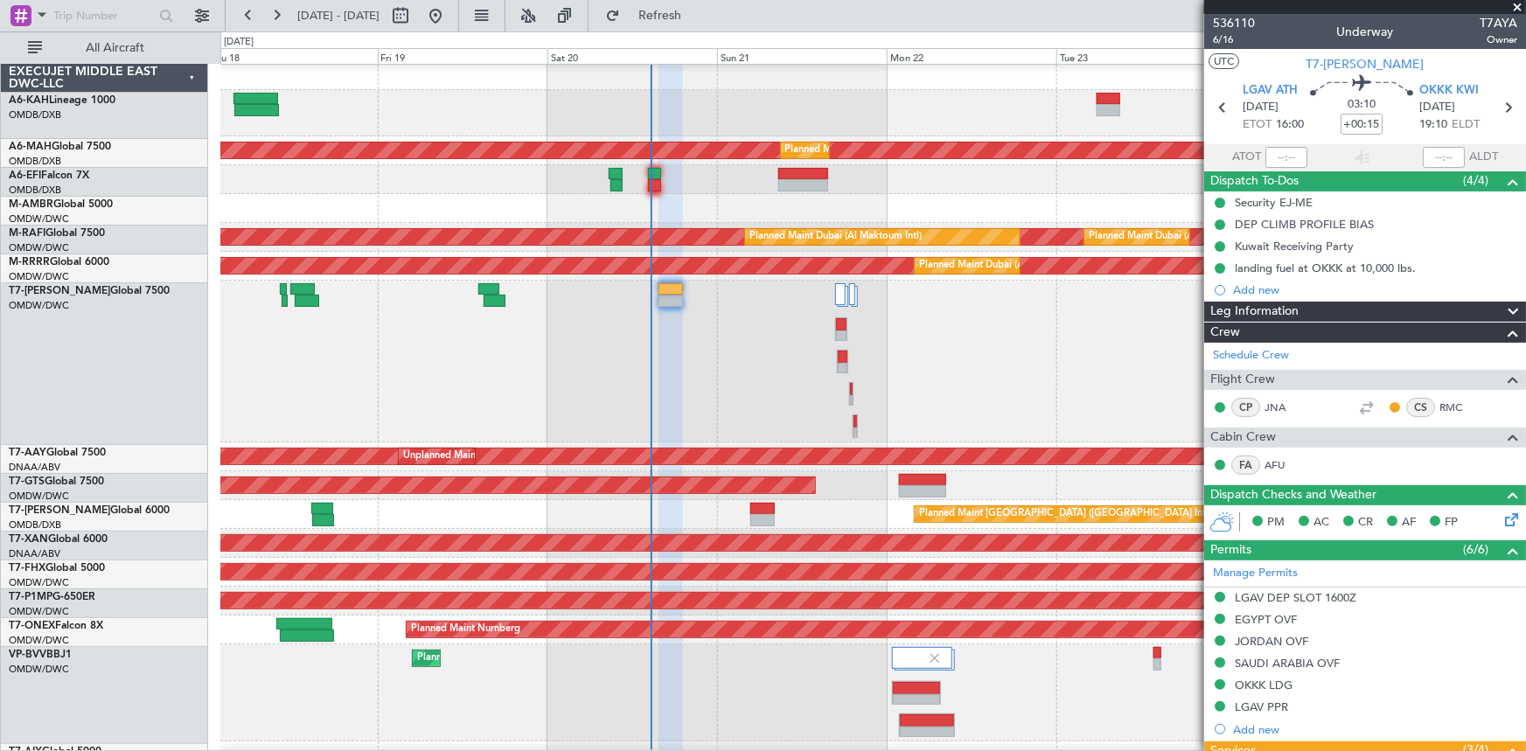
scroll to position [5, 0]
click at [721, 323] on div at bounding box center [873, 362] width 1306 height 162
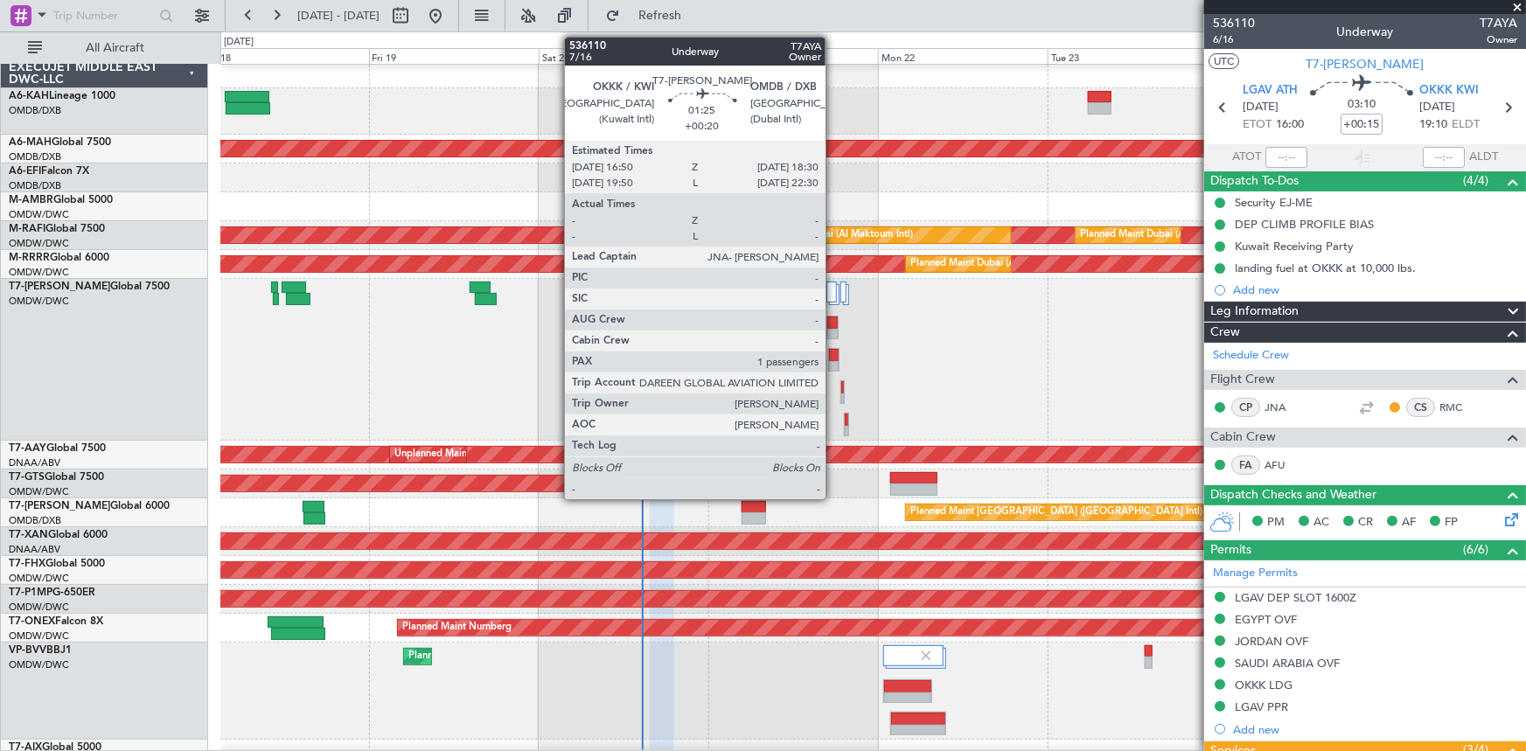
click at [833, 322] on div at bounding box center [832, 323] width 10 height 12
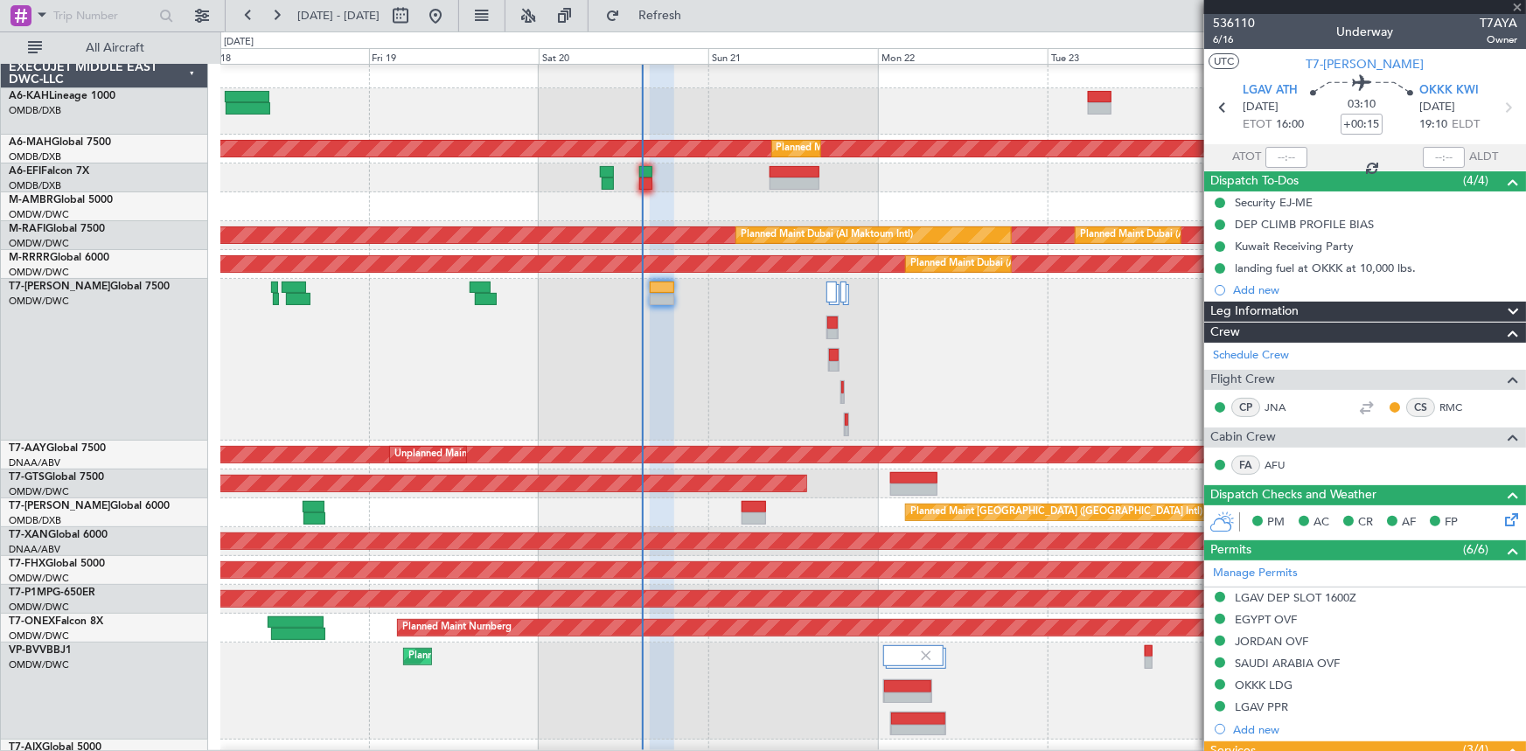
type input "+00:20"
type input "1"
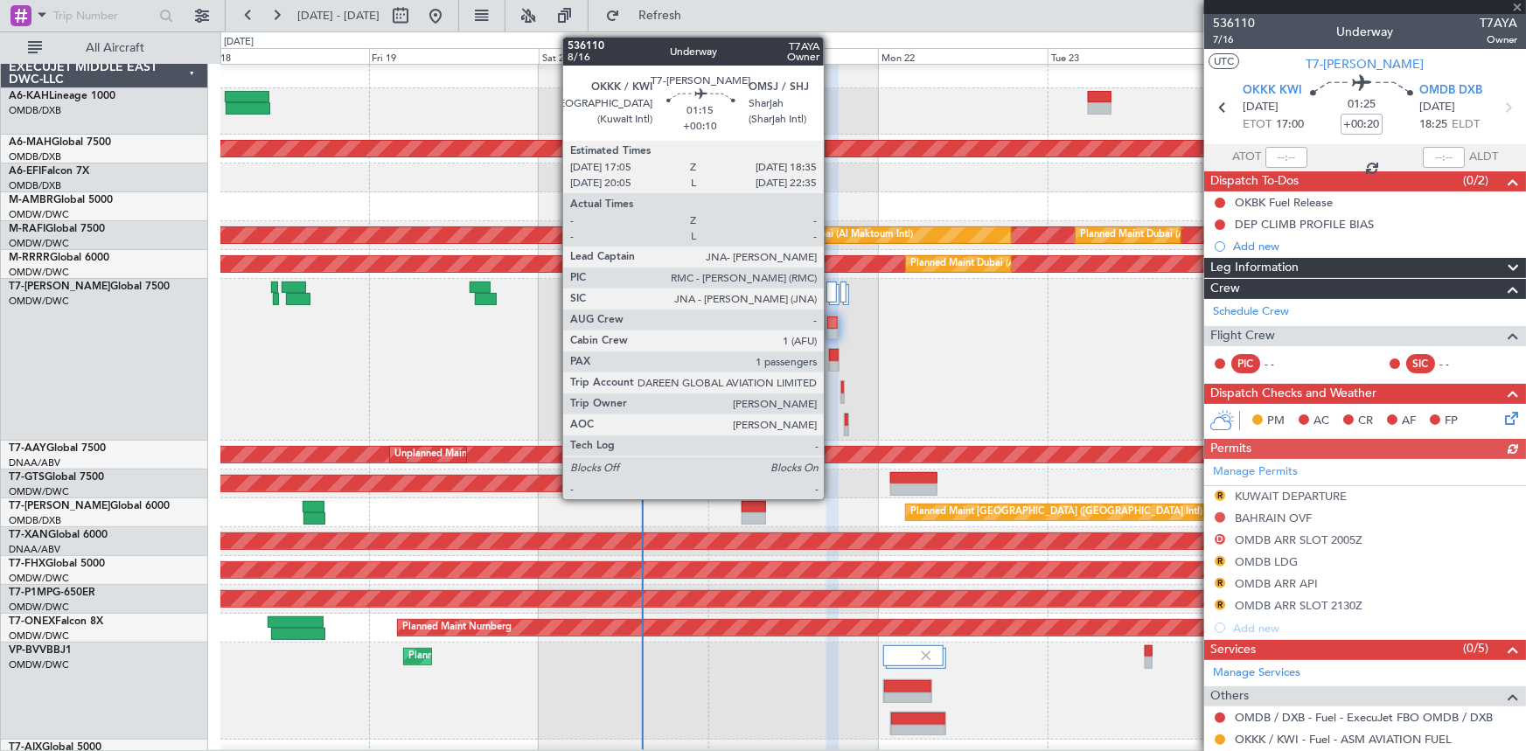
click at [832, 353] on div at bounding box center [834, 355] width 10 height 12
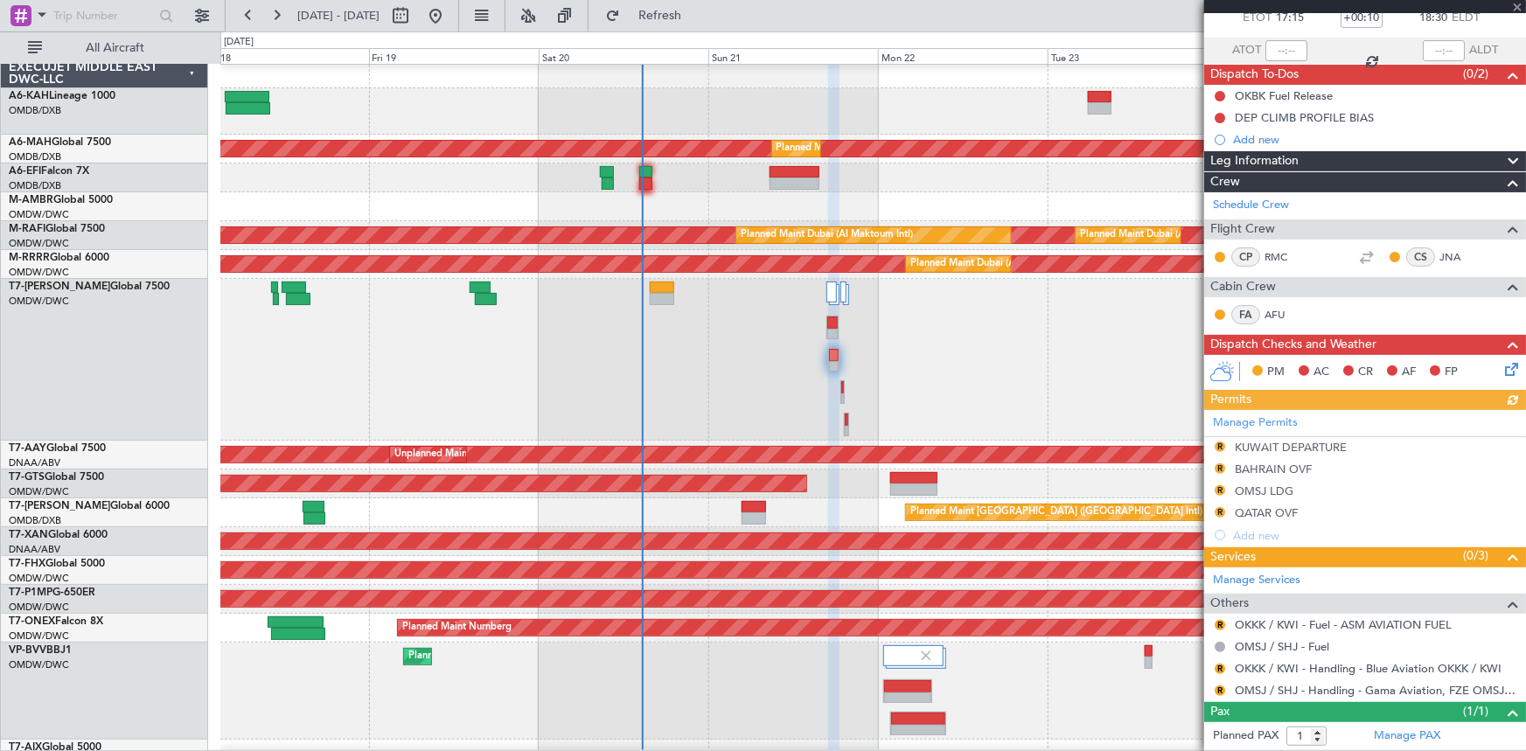
scroll to position [143, 0]
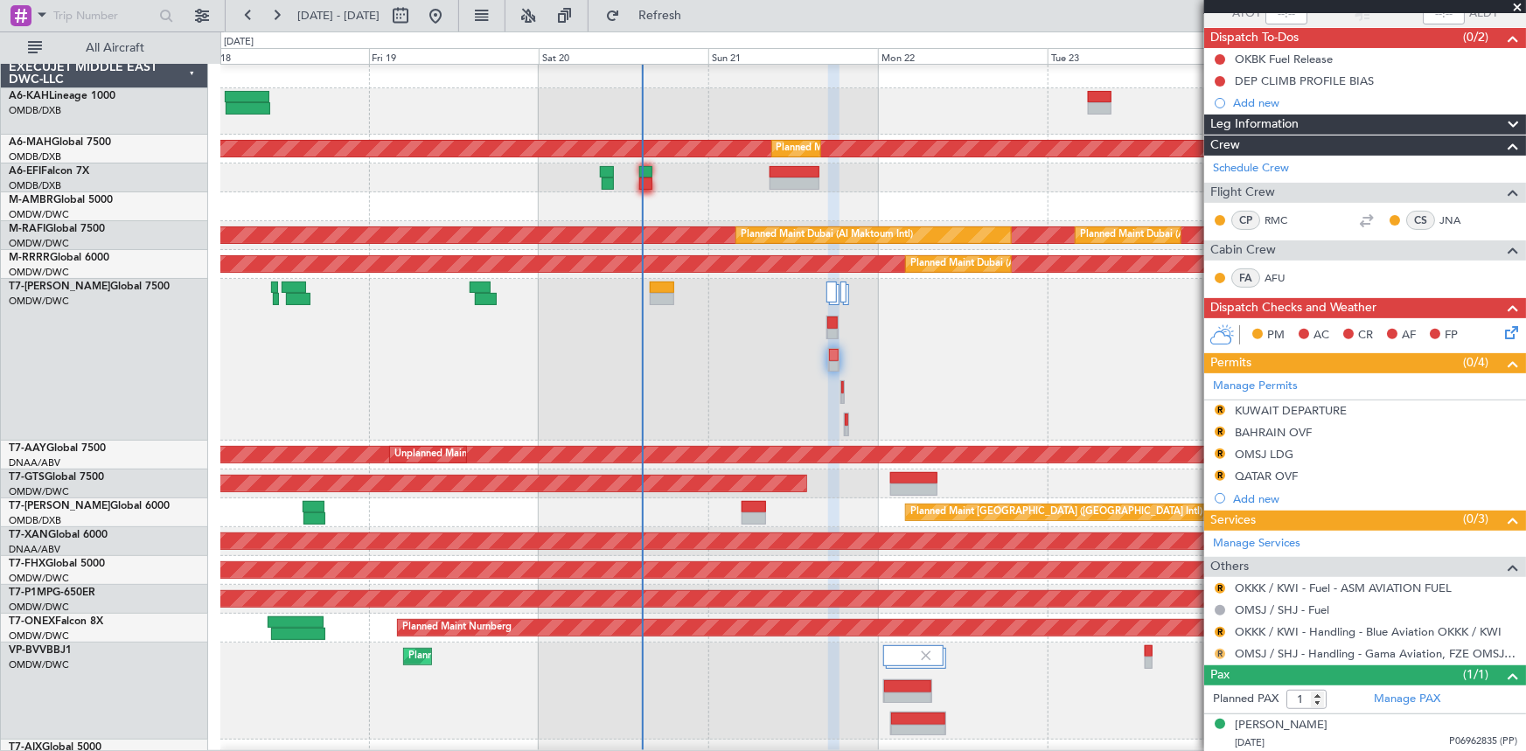
click at [1217, 651] on button "R" at bounding box center [1220, 654] width 10 height 10
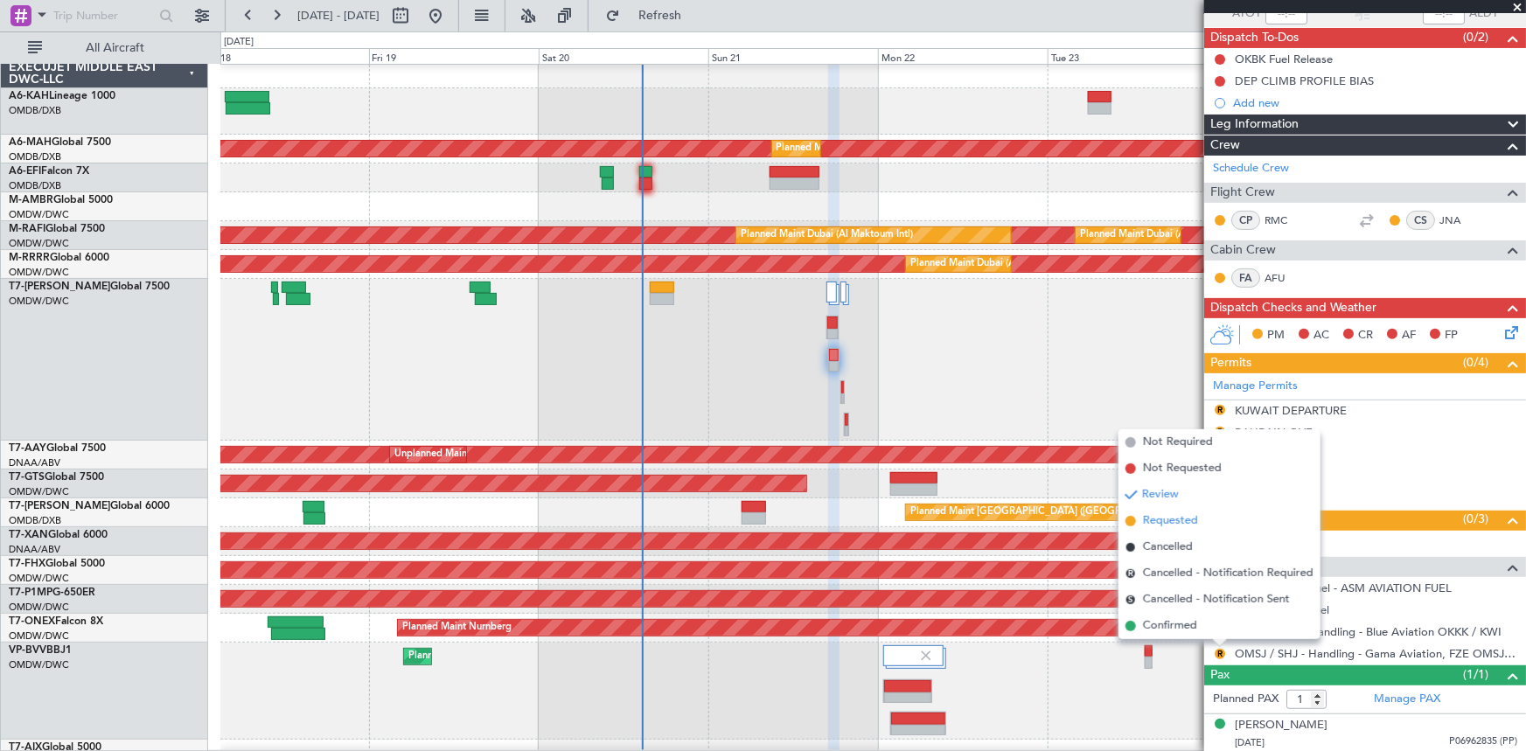
click at [1161, 518] on span "Requested" at bounding box center [1170, 520] width 55 height 17
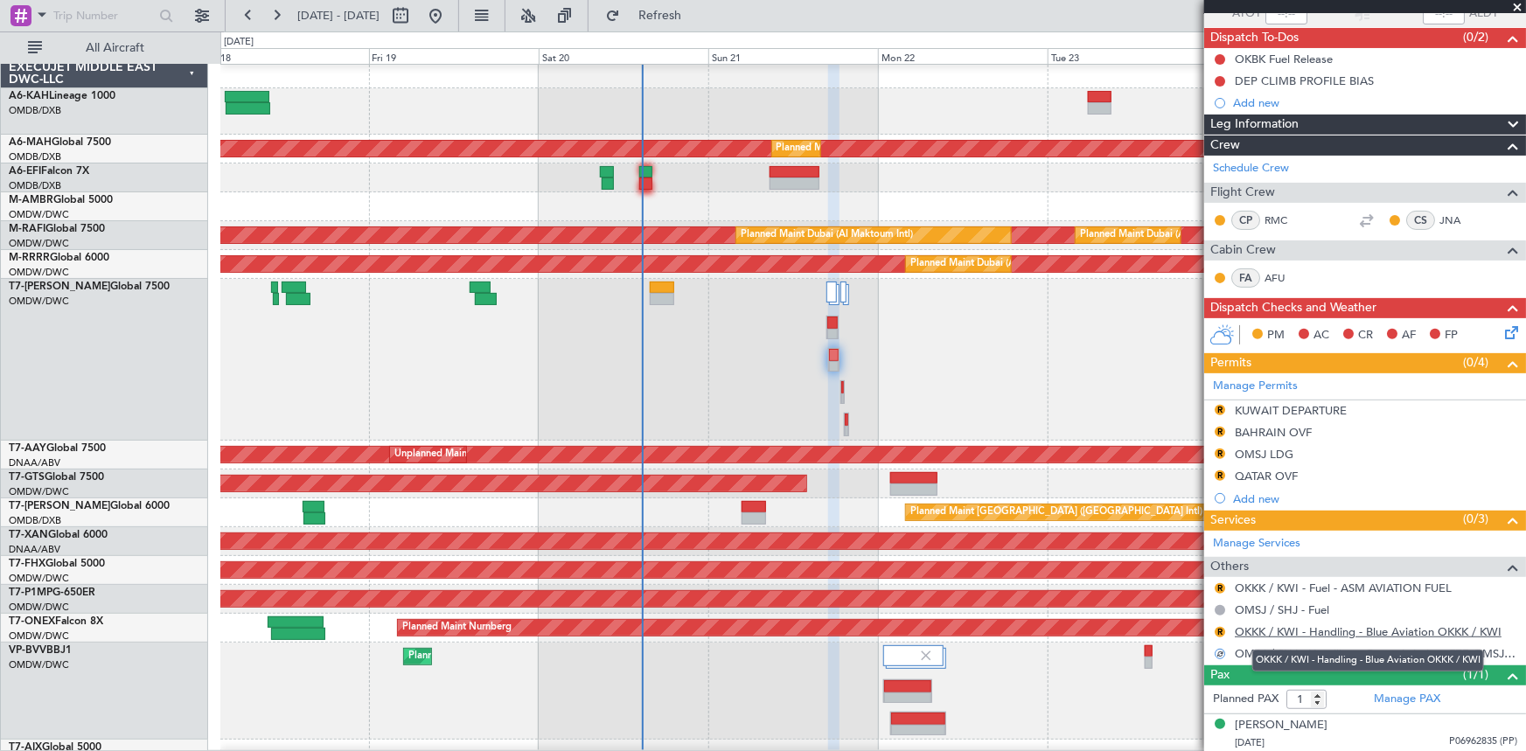
click at [1288, 629] on link "OKKK / KWI - Handling - Blue Aviation OKKK / KWI" at bounding box center [1368, 631] width 267 height 15
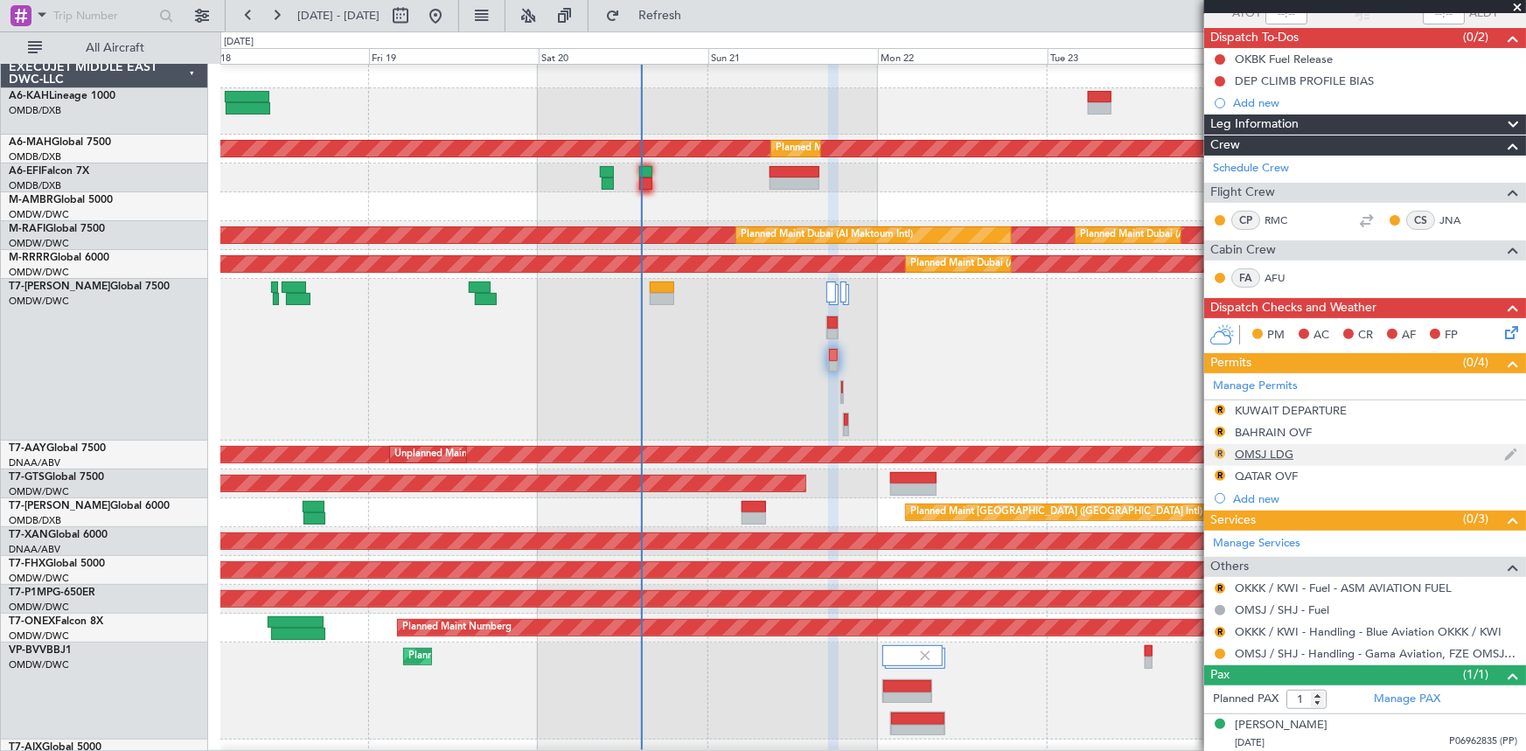
click at [1220, 455] on button "R" at bounding box center [1220, 454] width 10 height 10
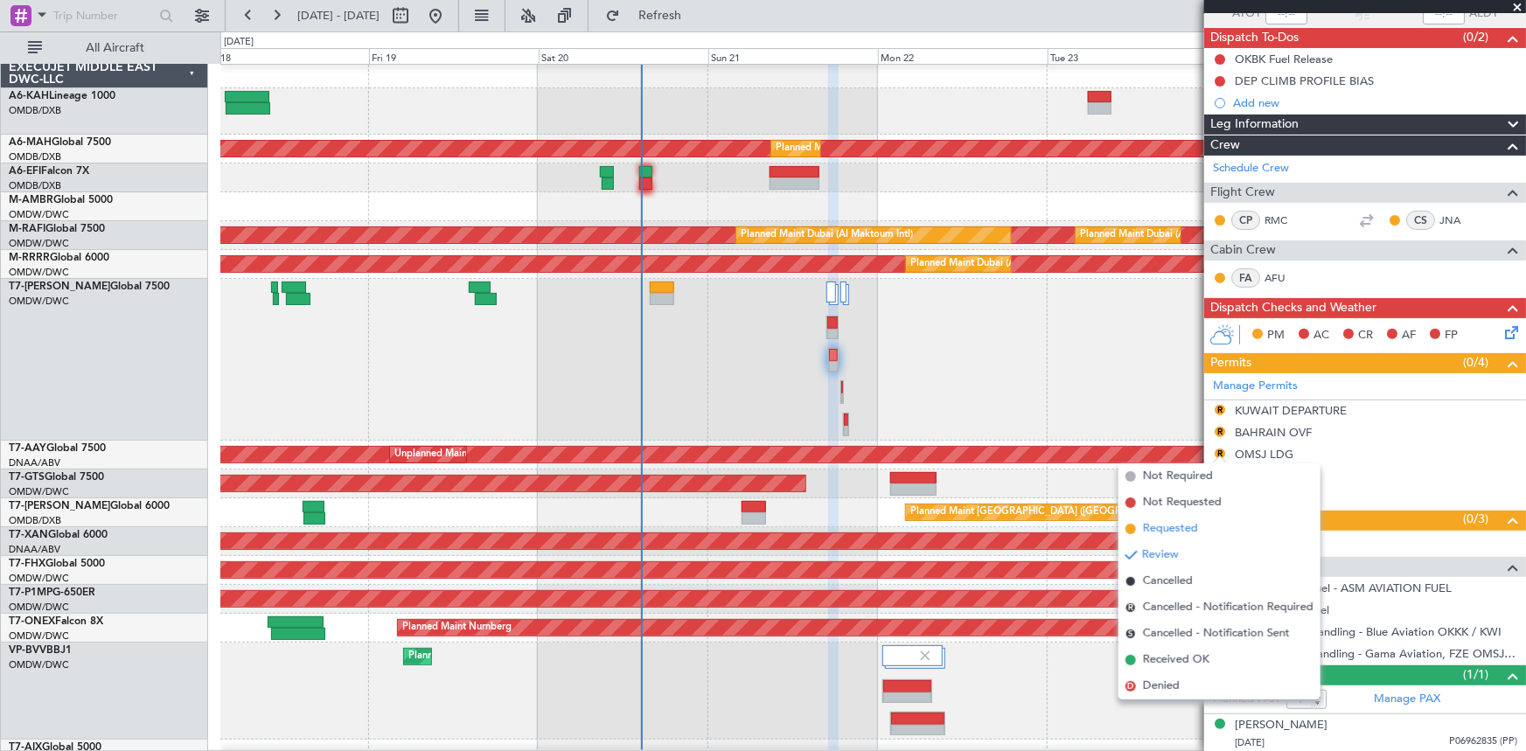
click at [1168, 525] on span "Requested" at bounding box center [1170, 528] width 55 height 17
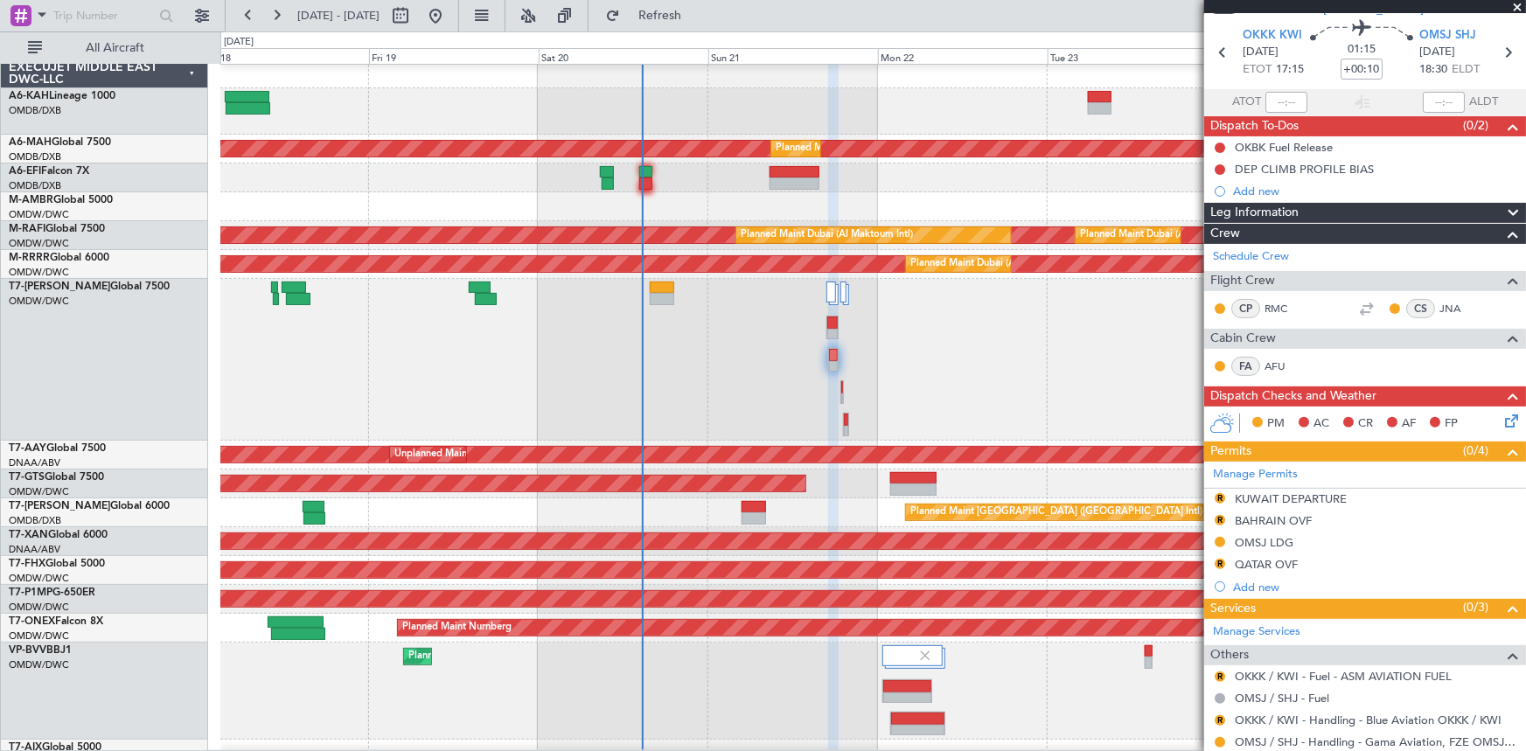
scroll to position [0, 0]
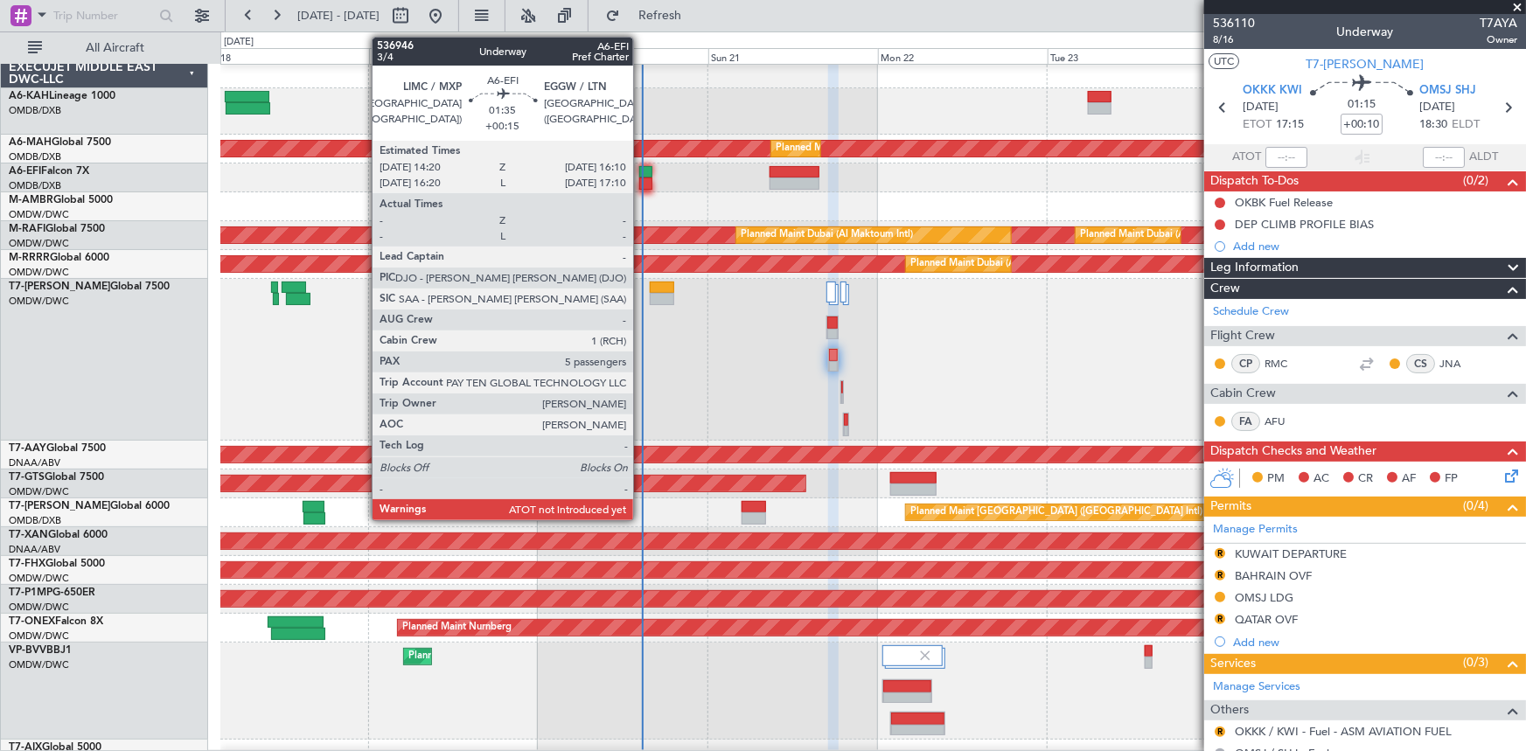
click at [641, 178] on div at bounding box center [645, 184] width 13 height 12
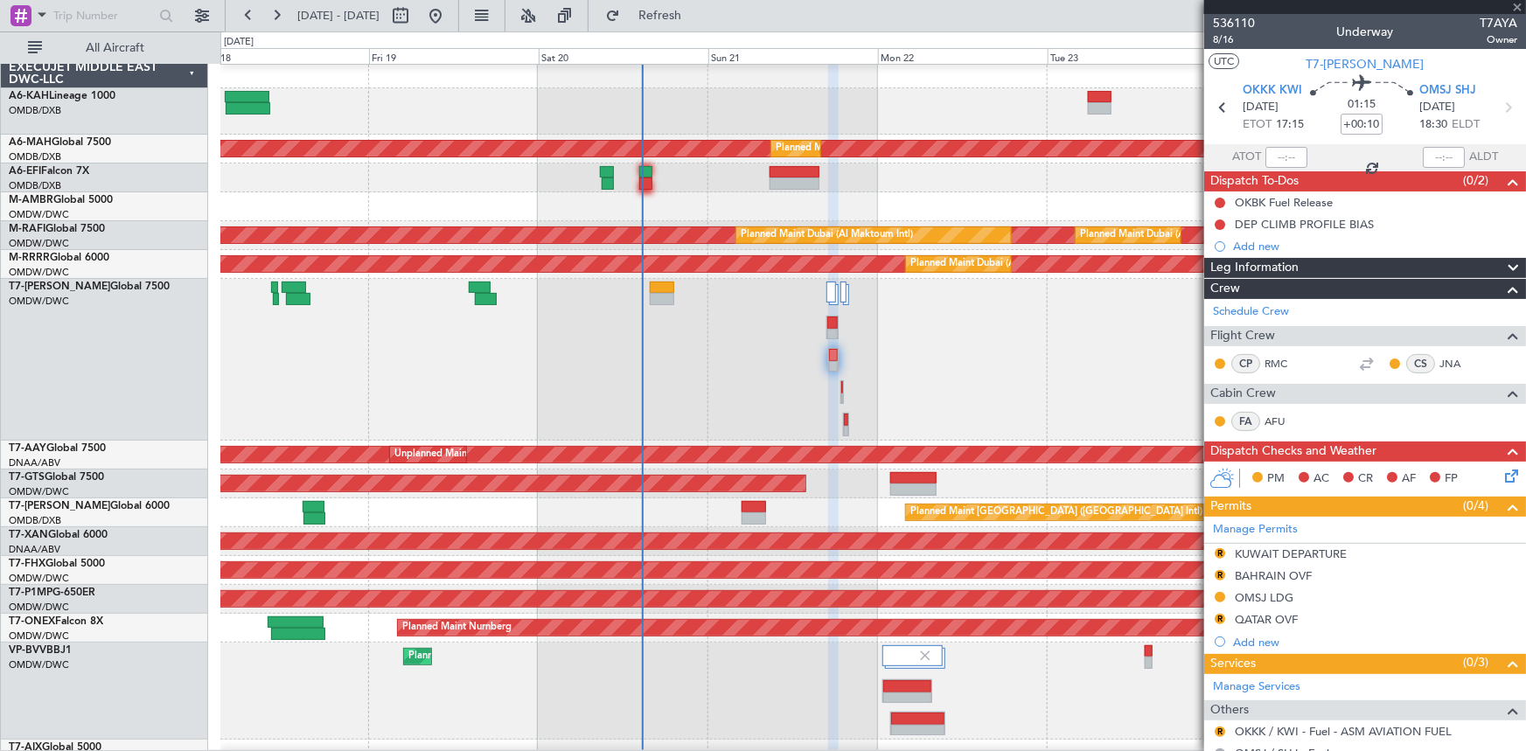
type input "+00:15"
type input "5"
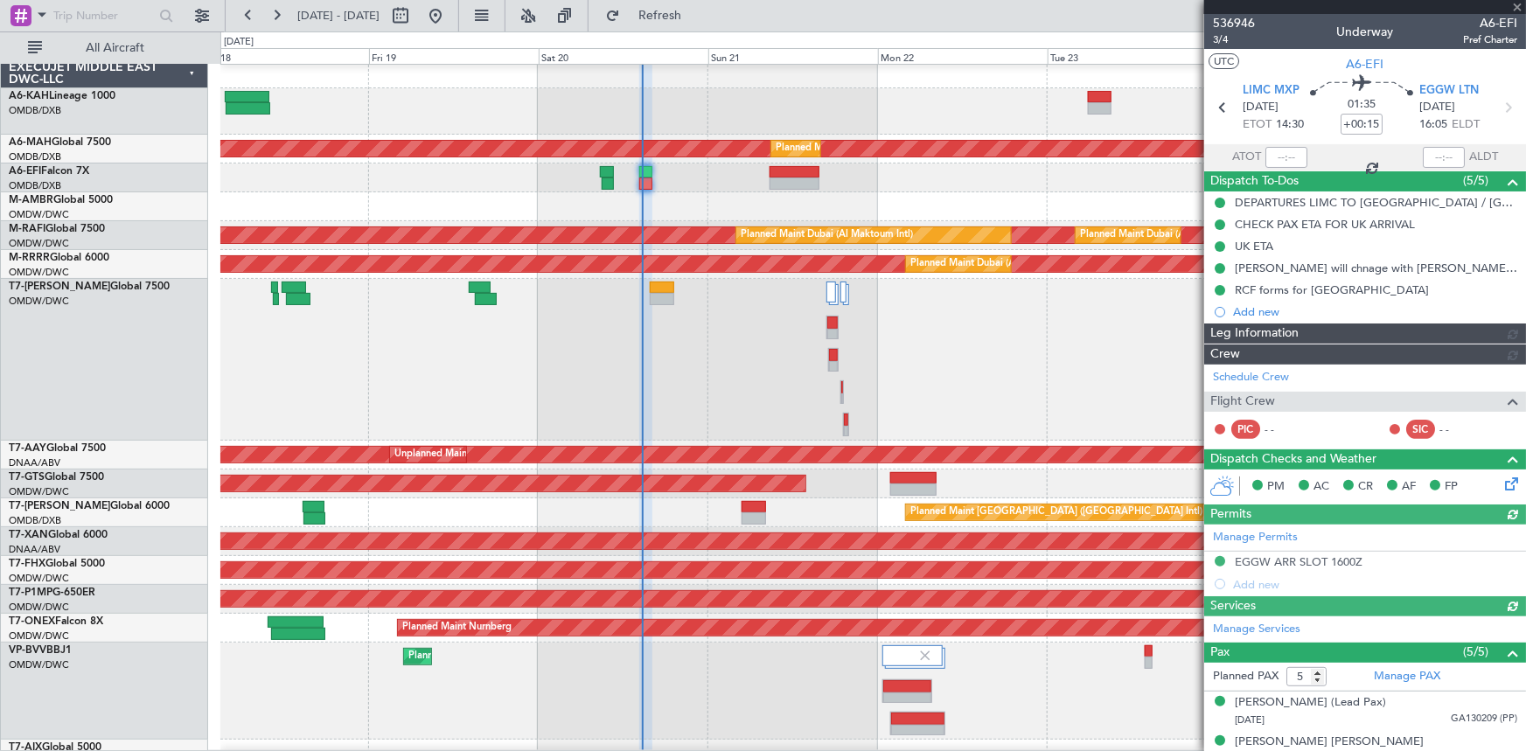
type input "[PERSON_NAME] ([PERSON_NAME])"
type input "7329"
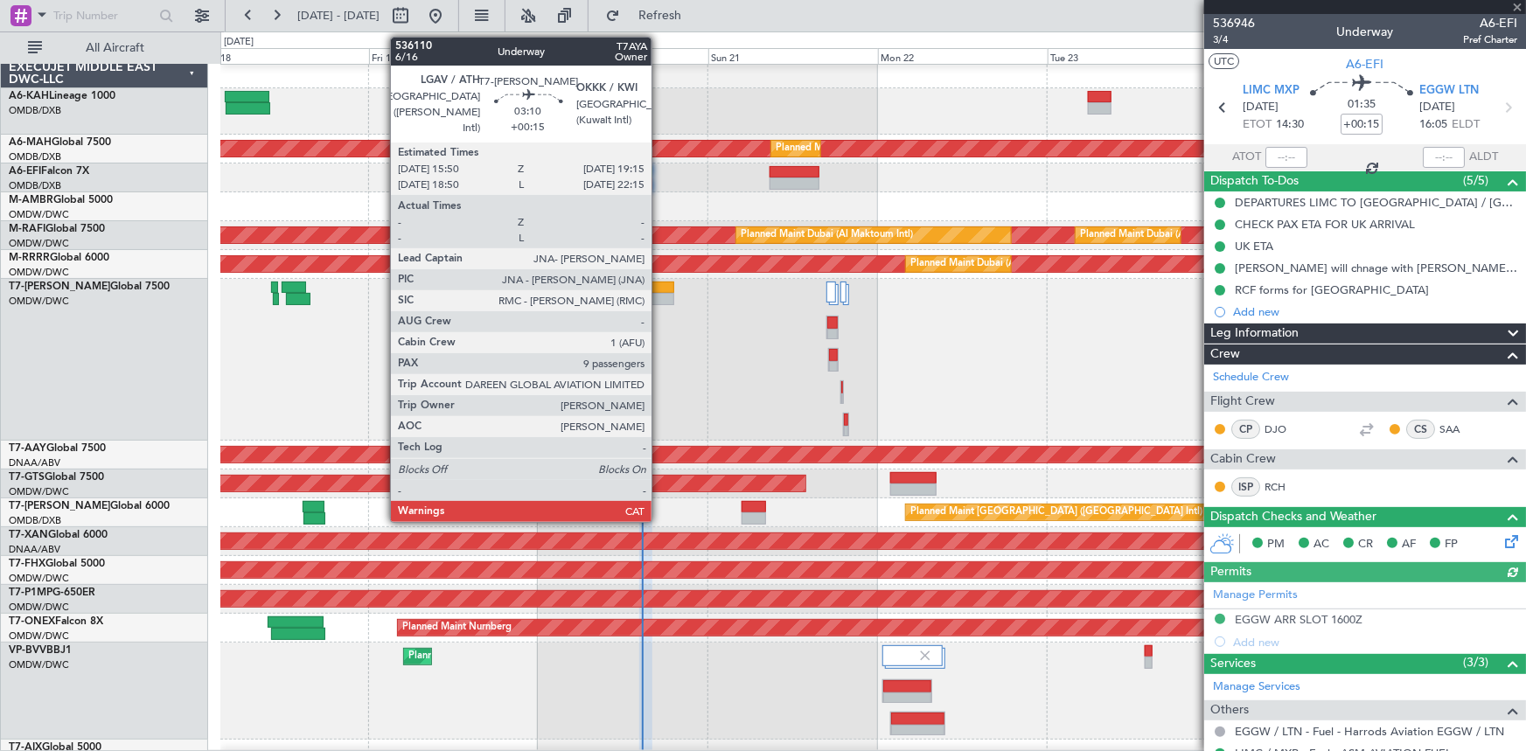
click at [659, 287] on div at bounding box center [662, 288] width 24 height 12
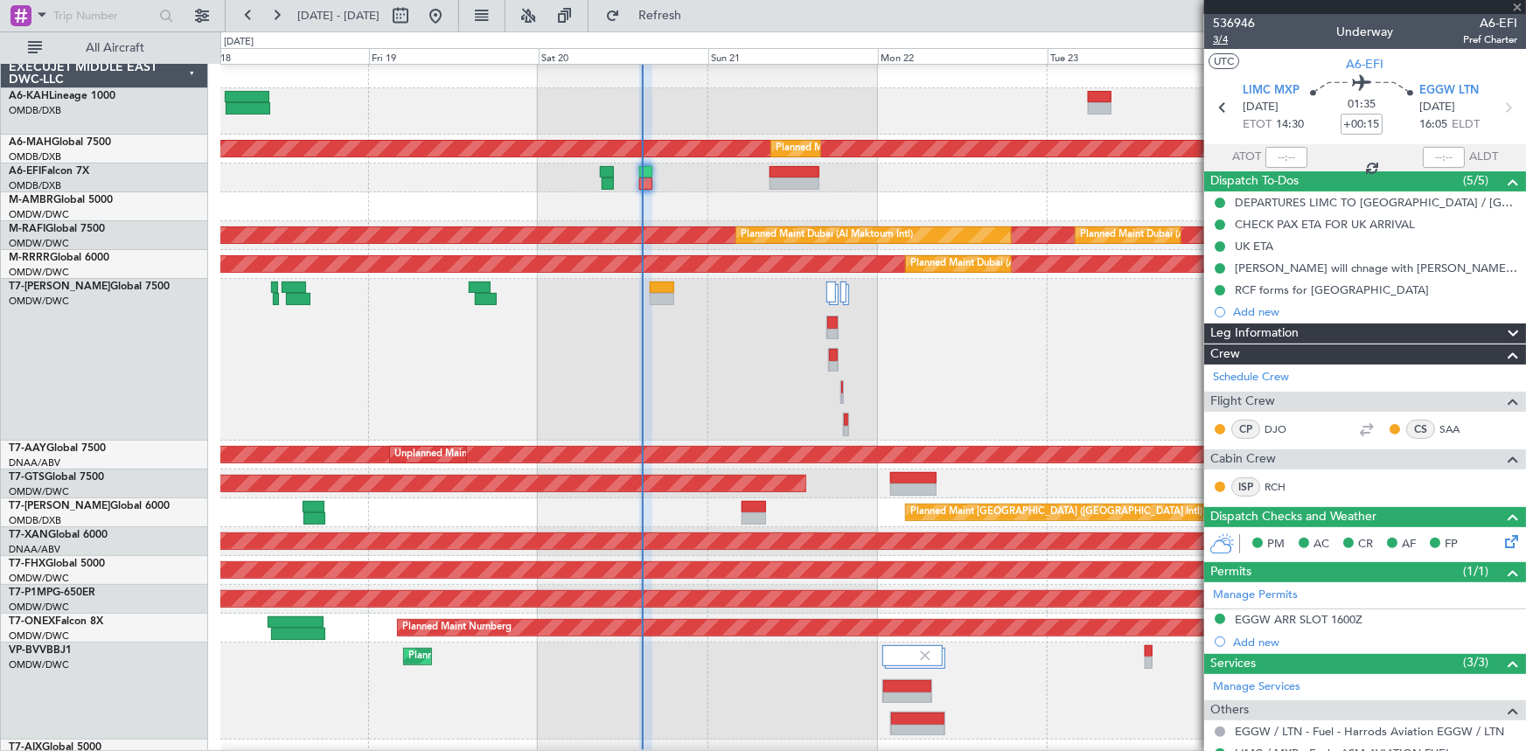
type input "9"
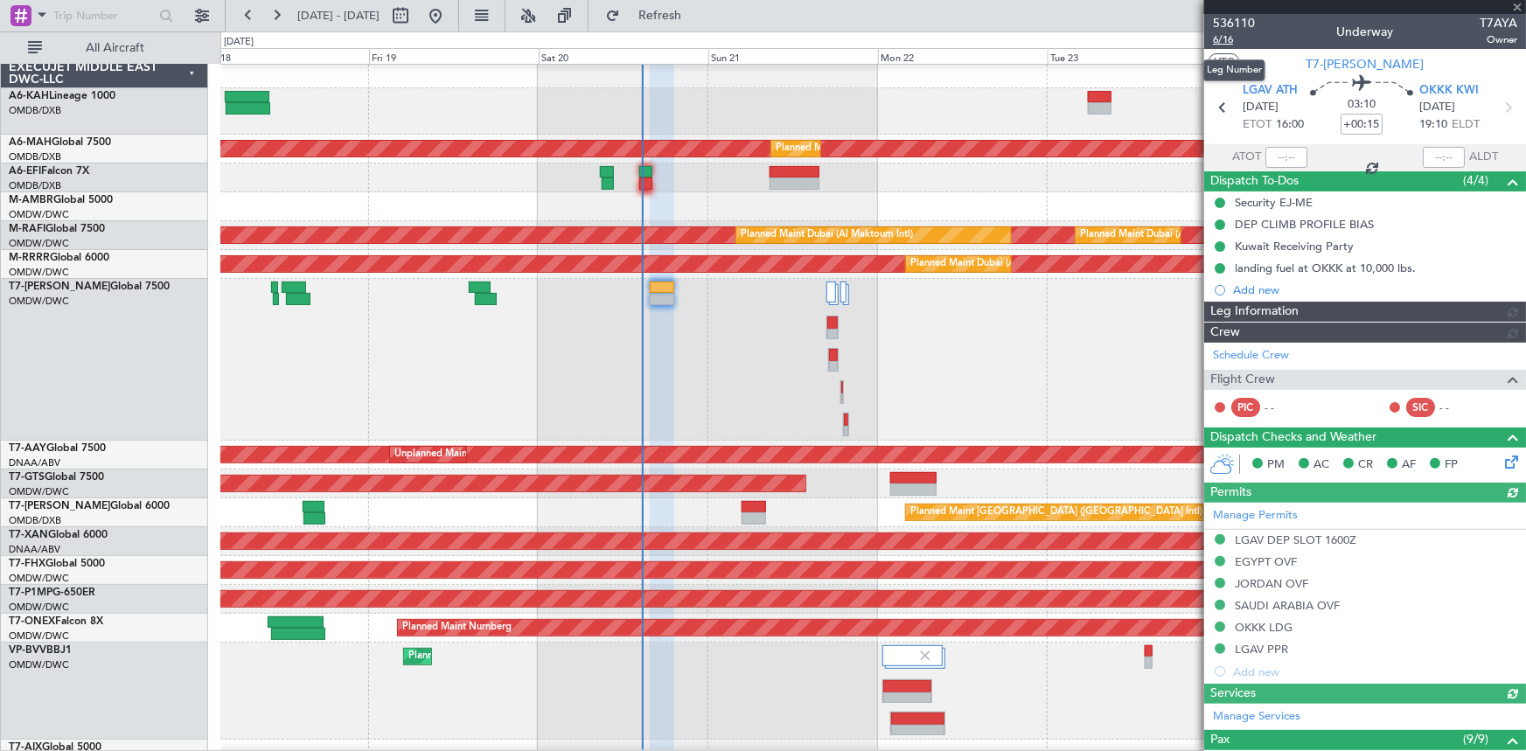
type input "[PERSON_NAME] ([PERSON_NAME])"
type input "7307"
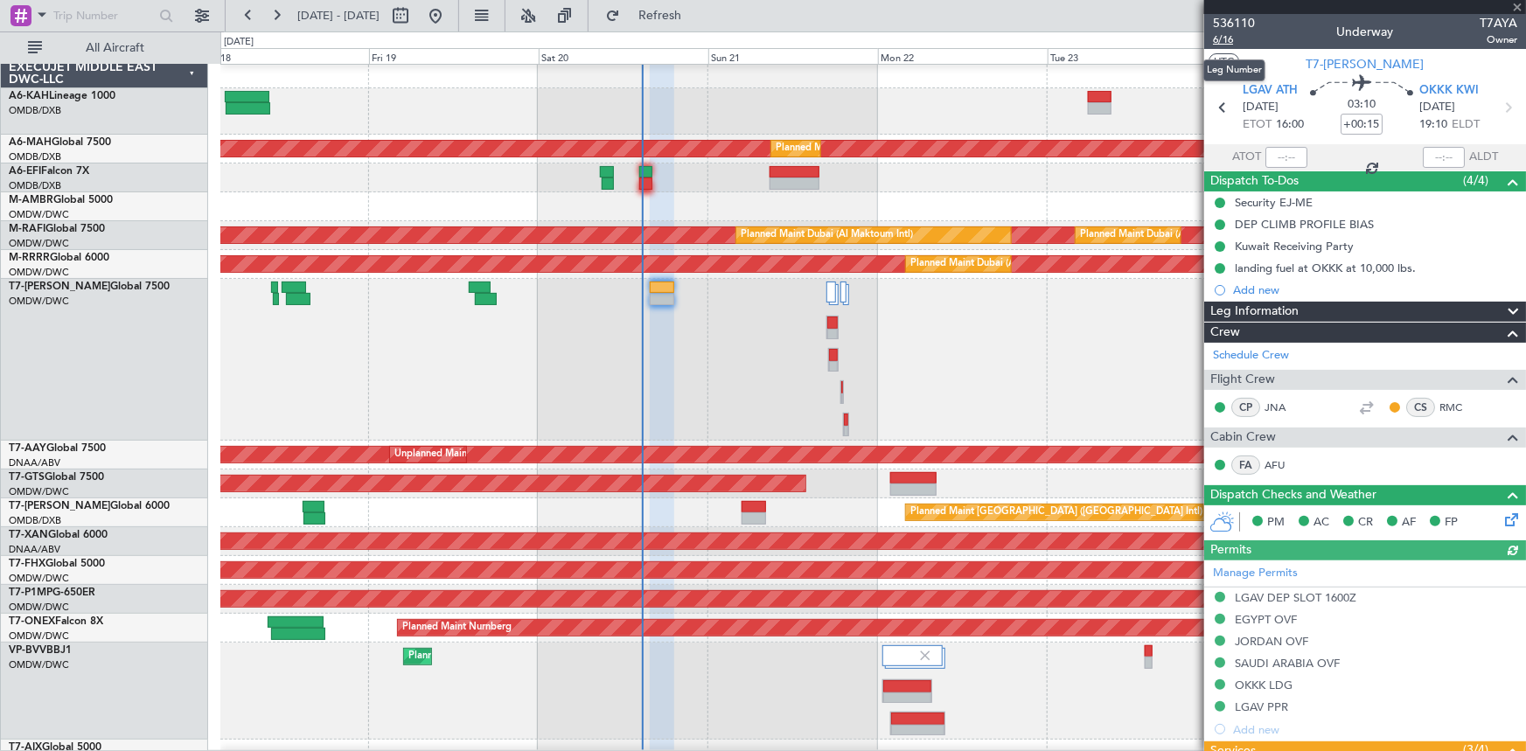
click at [1222, 38] on span "6/16" at bounding box center [1234, 39] width 42 height 15
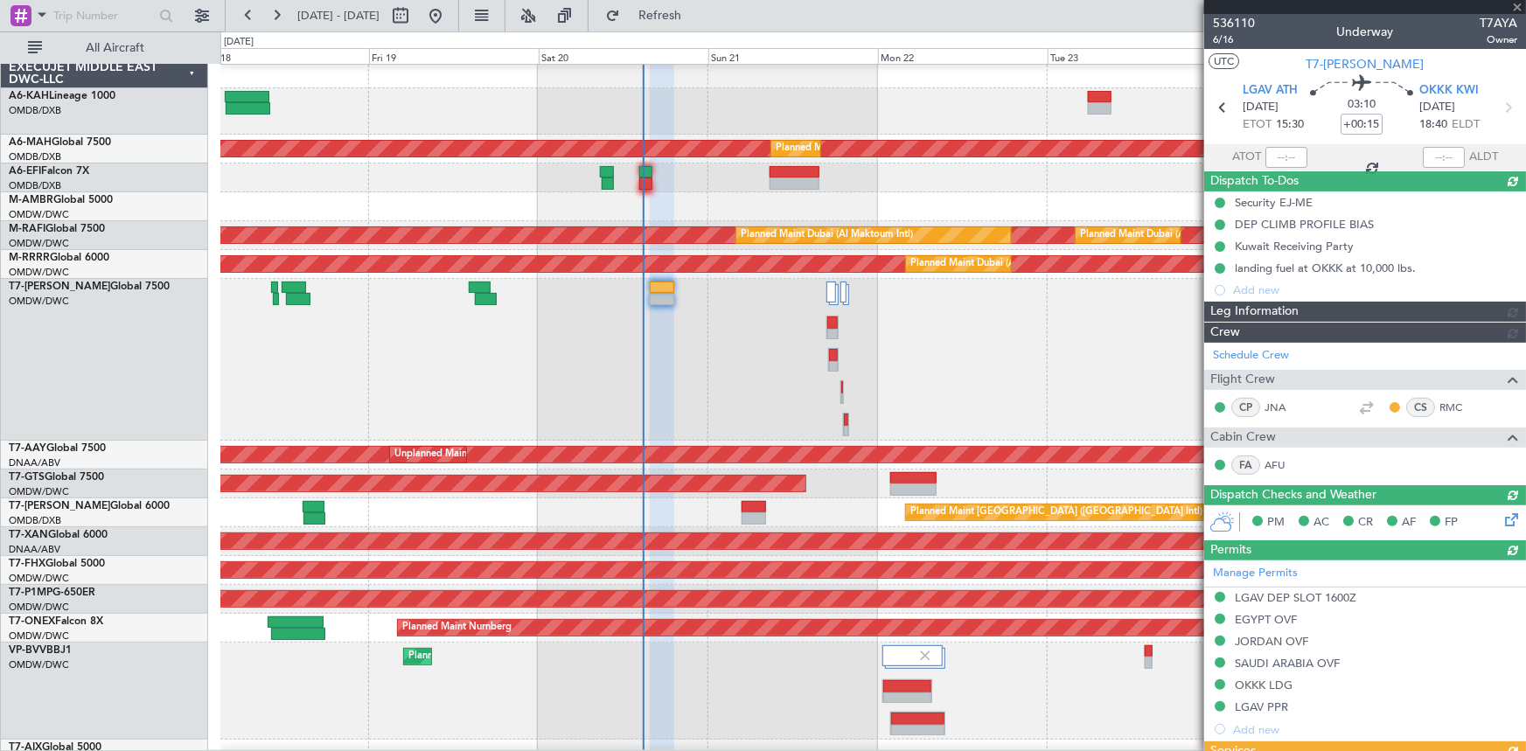
type input "[PERSON_NAME] ([PERSON_NAME])"
type input "7307"
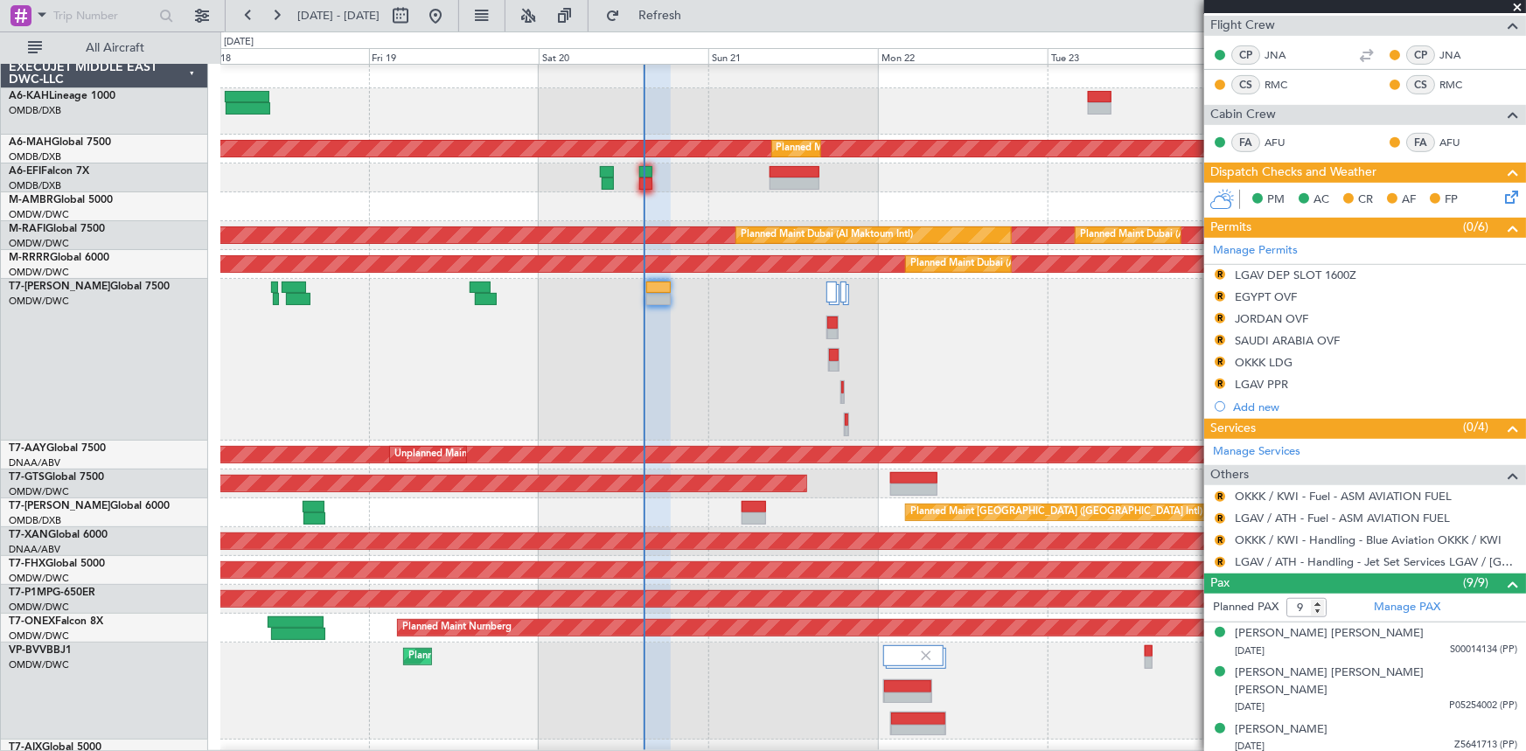
scroll to position [397, 0]
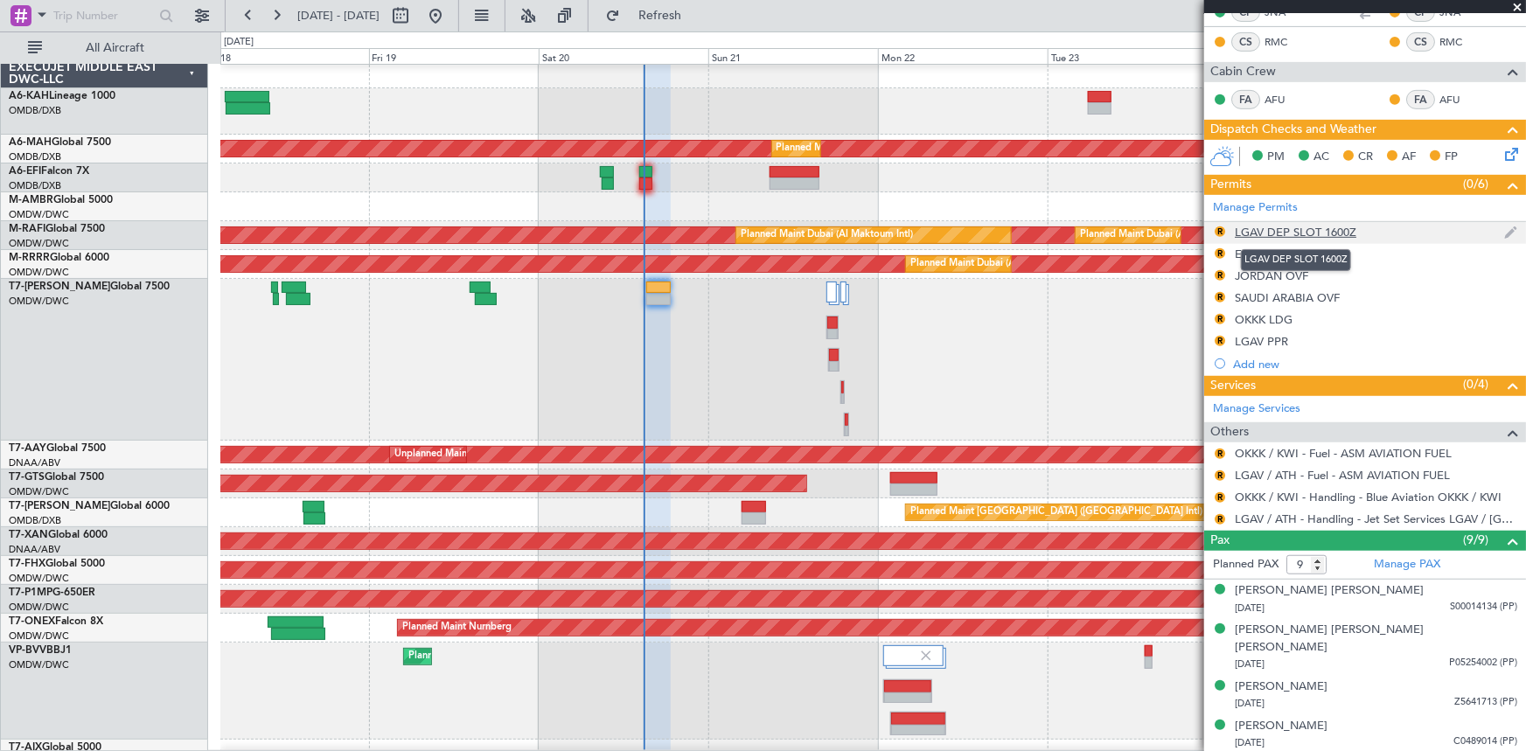
click at [1303, 232] on div "LGAV DEP SLOT 1600Z" at bounding box center [1296, 232] width 122 height 15
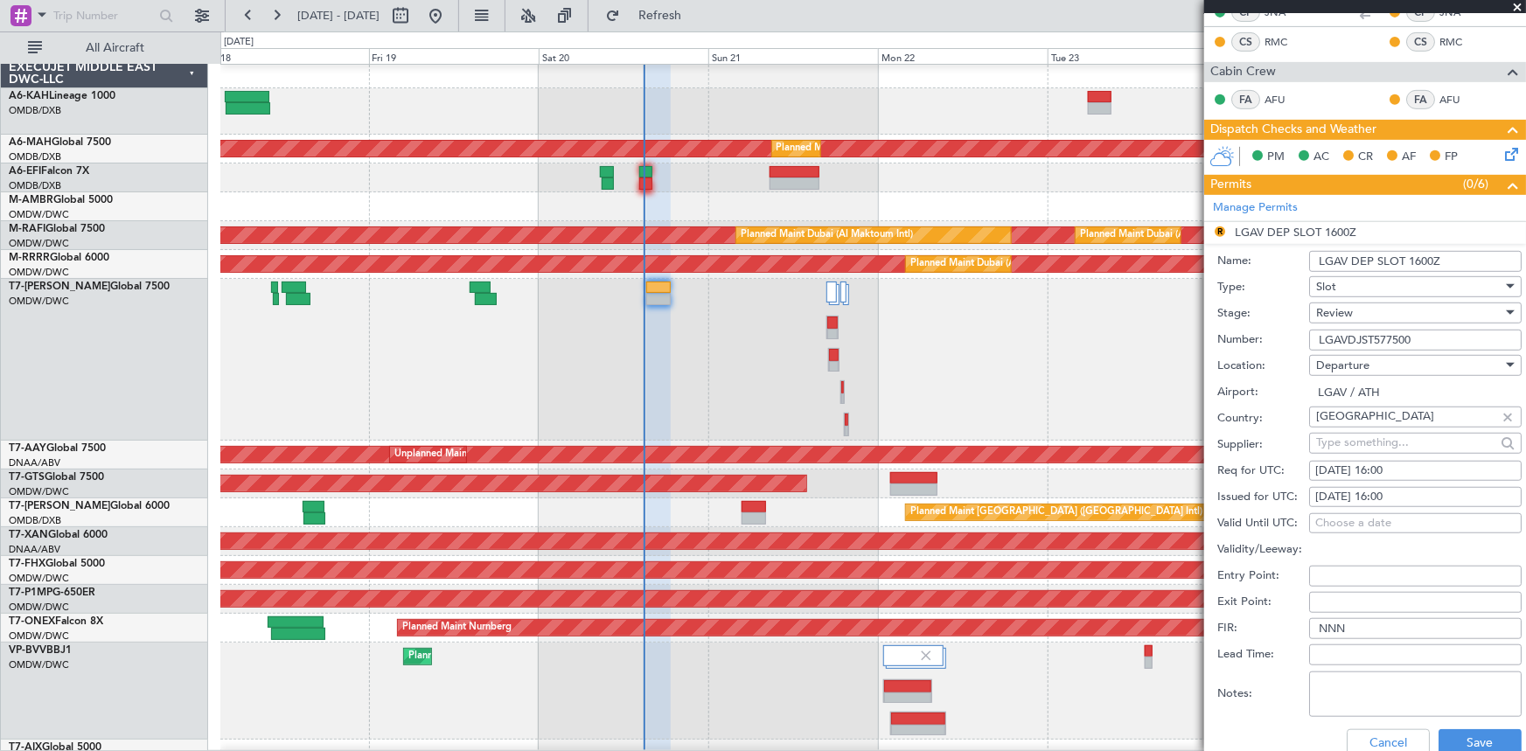
drag, startPoint x: 1410, startPoint y: 256, endPoint x: 1480, endPoint y: 255, distance: 69.1
click at [1480, 255] on input "LGAV DEP SLOT 1600Z" at bounding box center [1415, 261] width 212 height 21
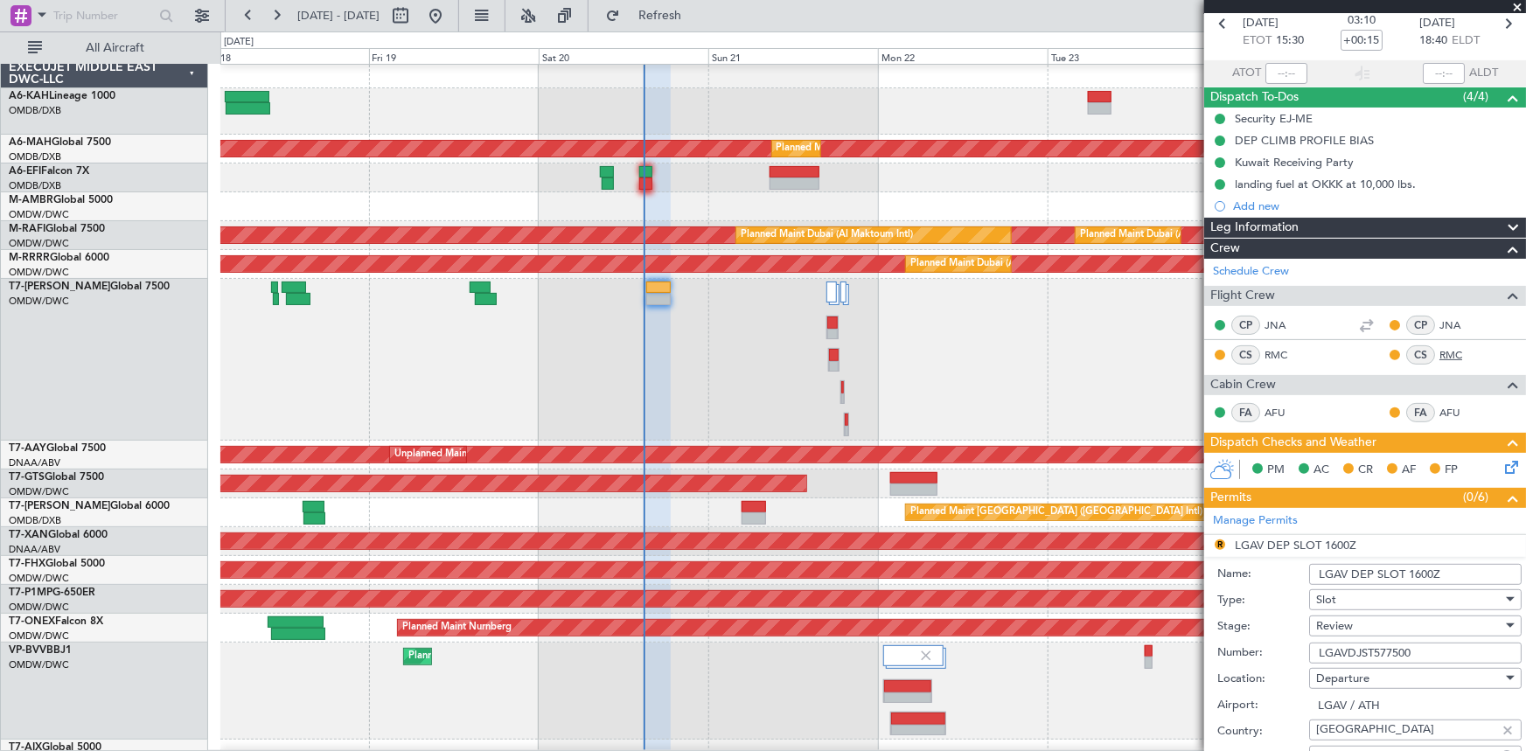
scroll to position [238, 0]
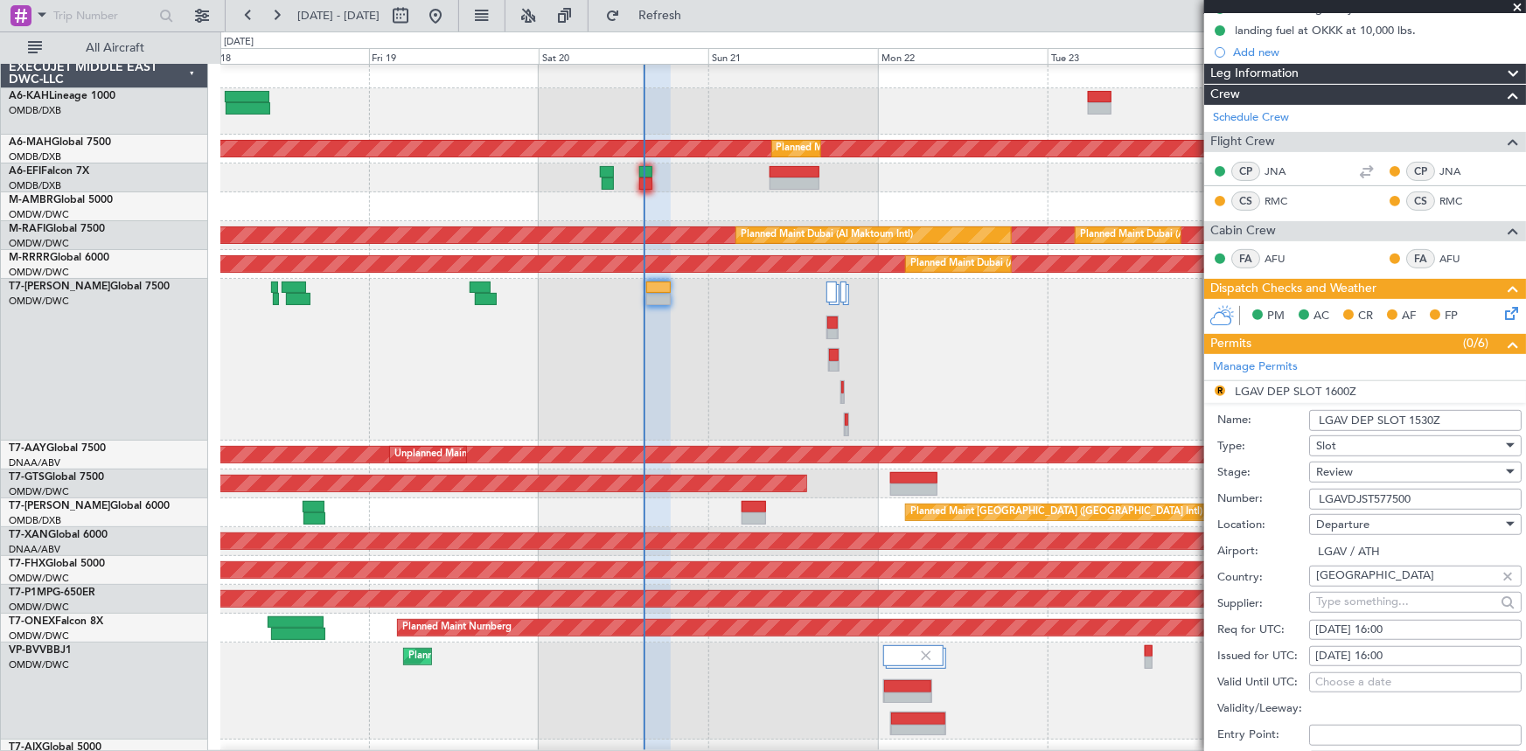
type input "LGAV DEP SLOT 1530Z"
click at [1382, 635] on div "20/09/2025 16:00" at bounding box center [1415, 630] width 200 height 17
select select "9"
select select "2025"
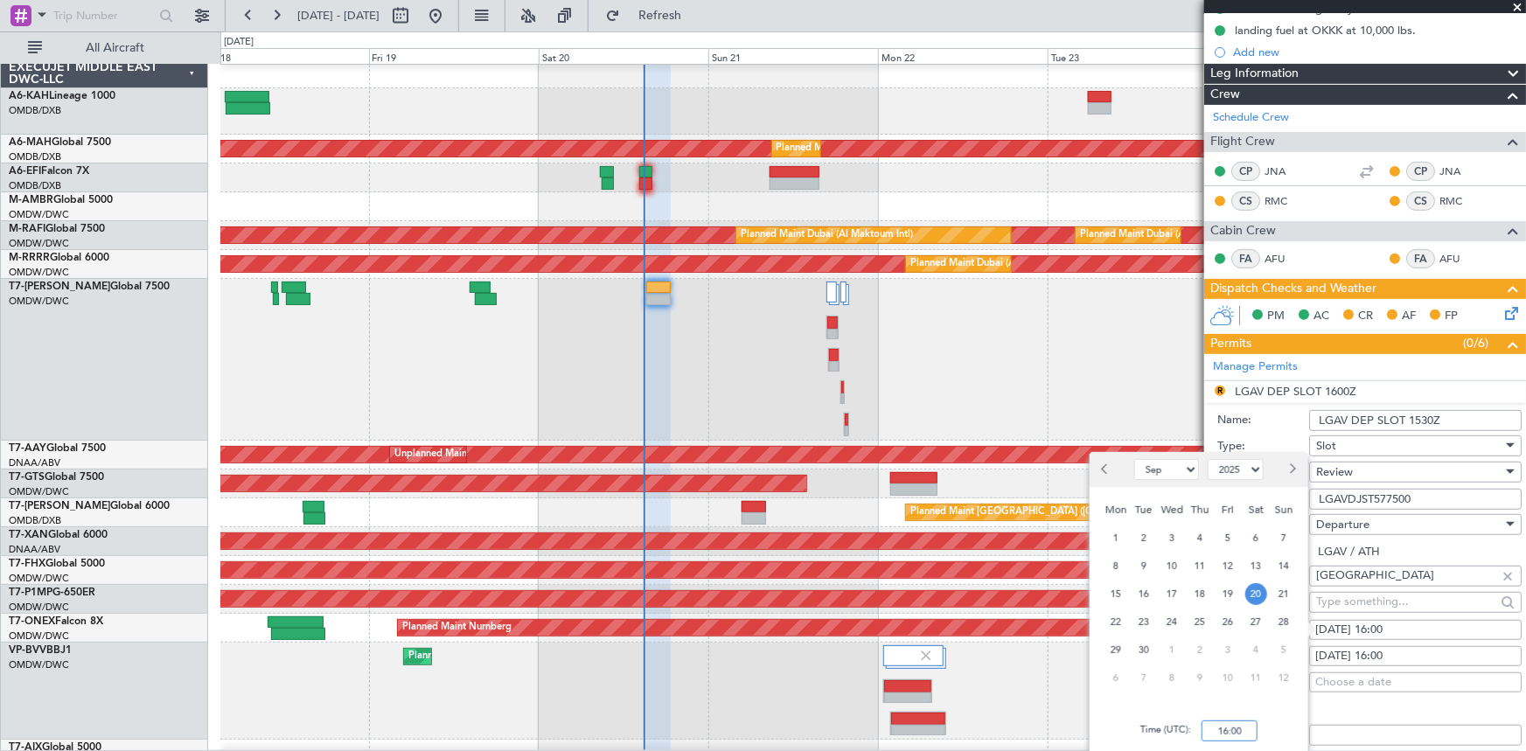
click at [1203, 729] on input "16:00" at bounding box center [1229, 731] width 56 height 21
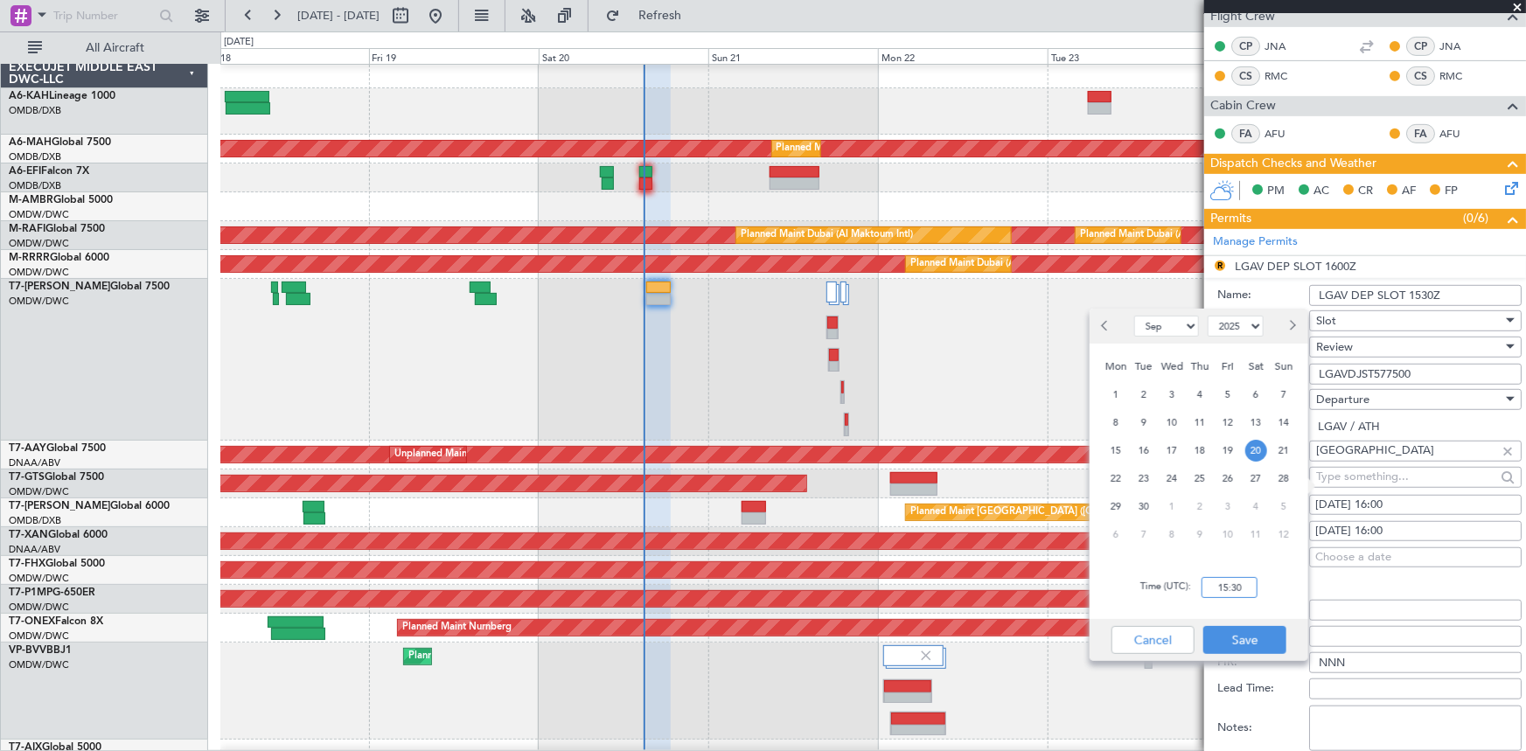
scroll to position [397, 0]
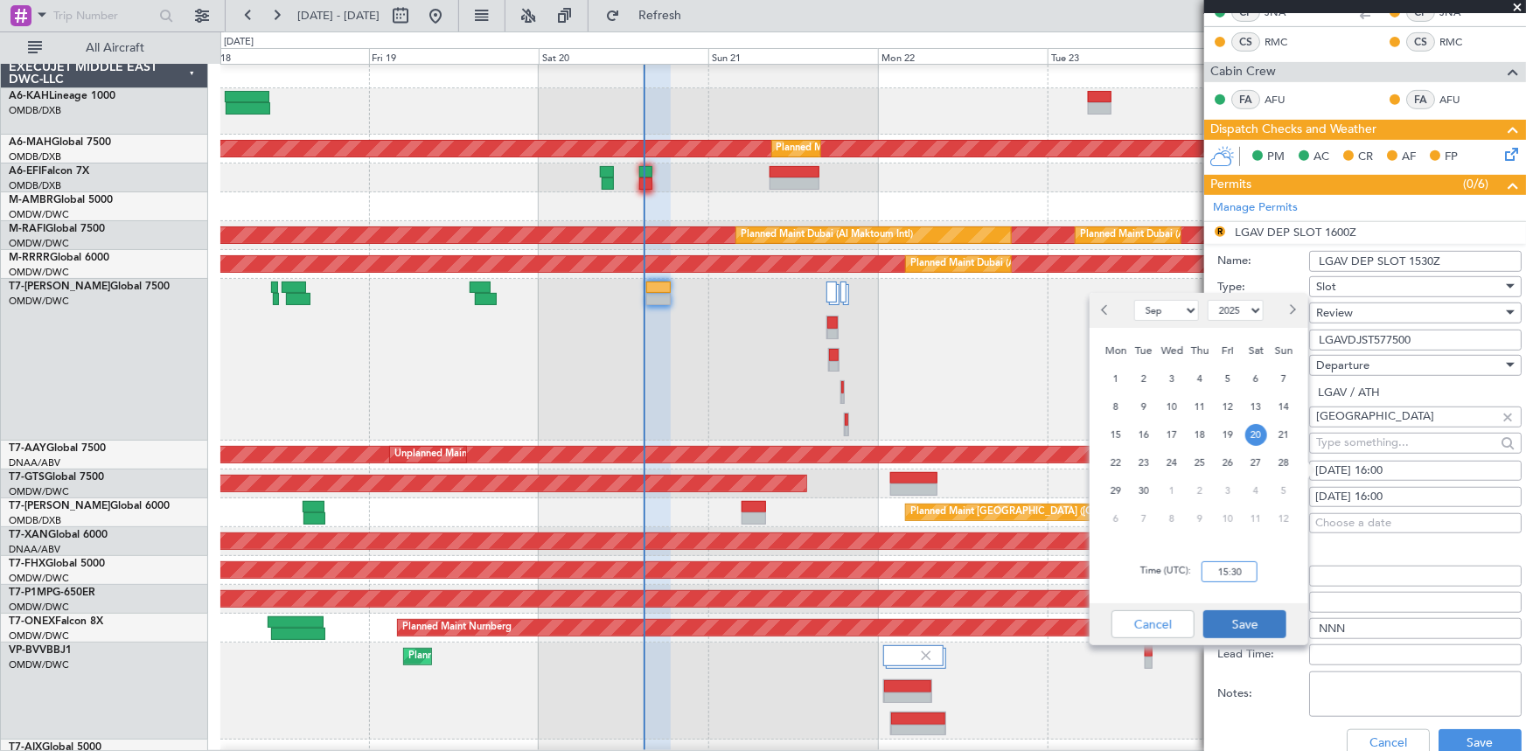
type input "15:30"
click at [1252, 630] on button "Save" at bounding box center [1244, 624] width 83 height 28
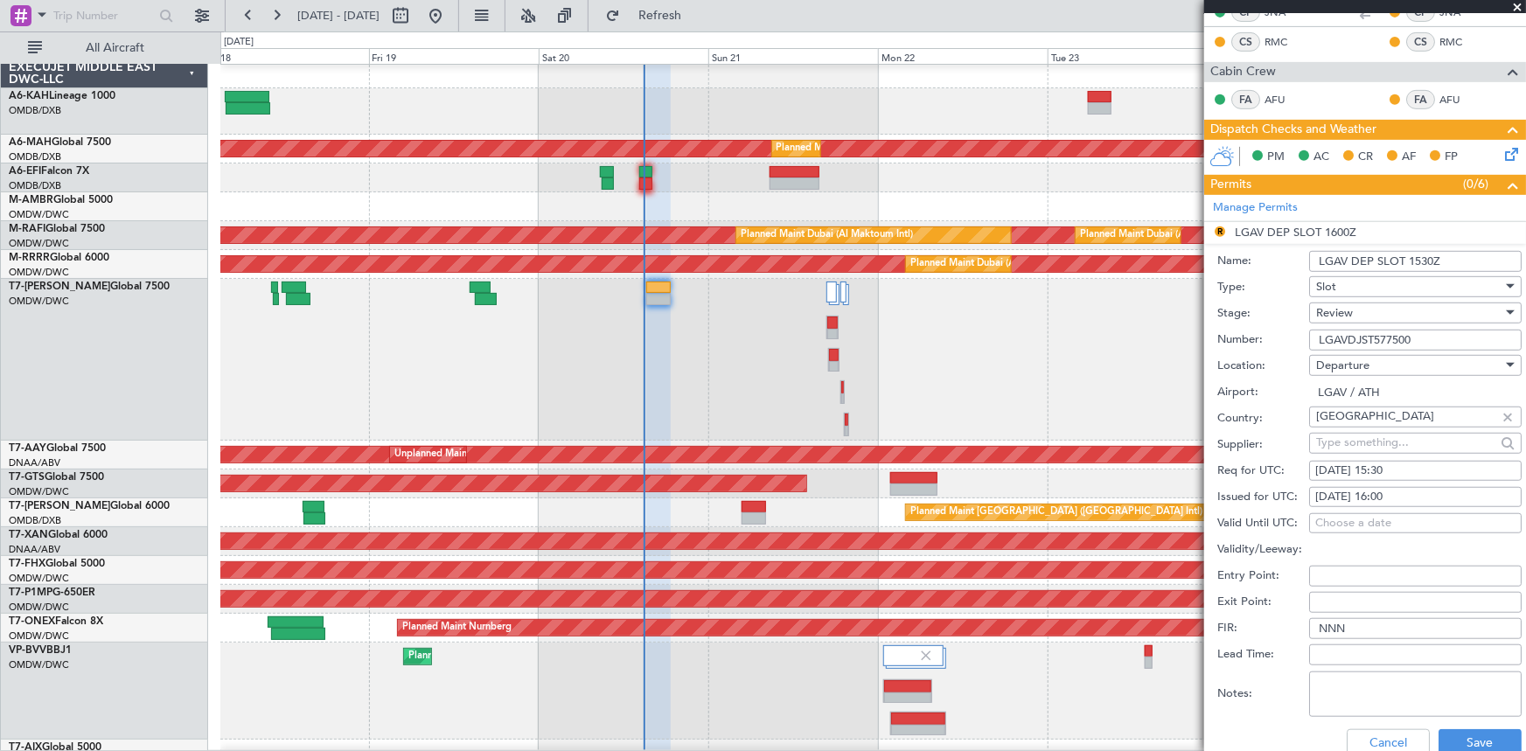
click at [1368, 498] on div "20/09/2025 16:00" at bounding box center [1415, 497] width 200 height 17
select select "9"
select select "2025"
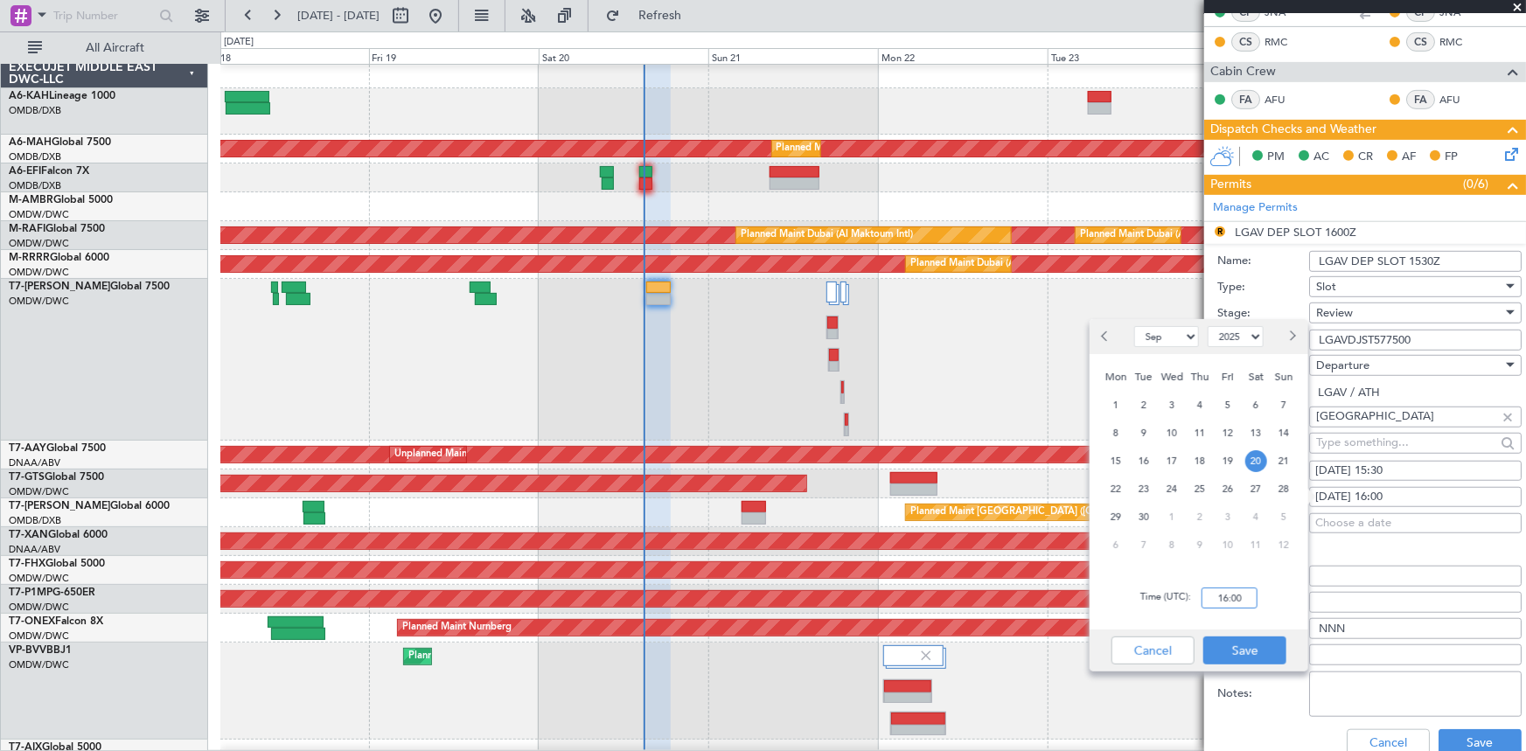
click at [1217, 592] on input "16:00" at bounding box center [1229, 598] width 56 height 21
type input "15:30"
click at [1257, 647] on button "Save" at bounding box center [1244, 651] width 83 height 28
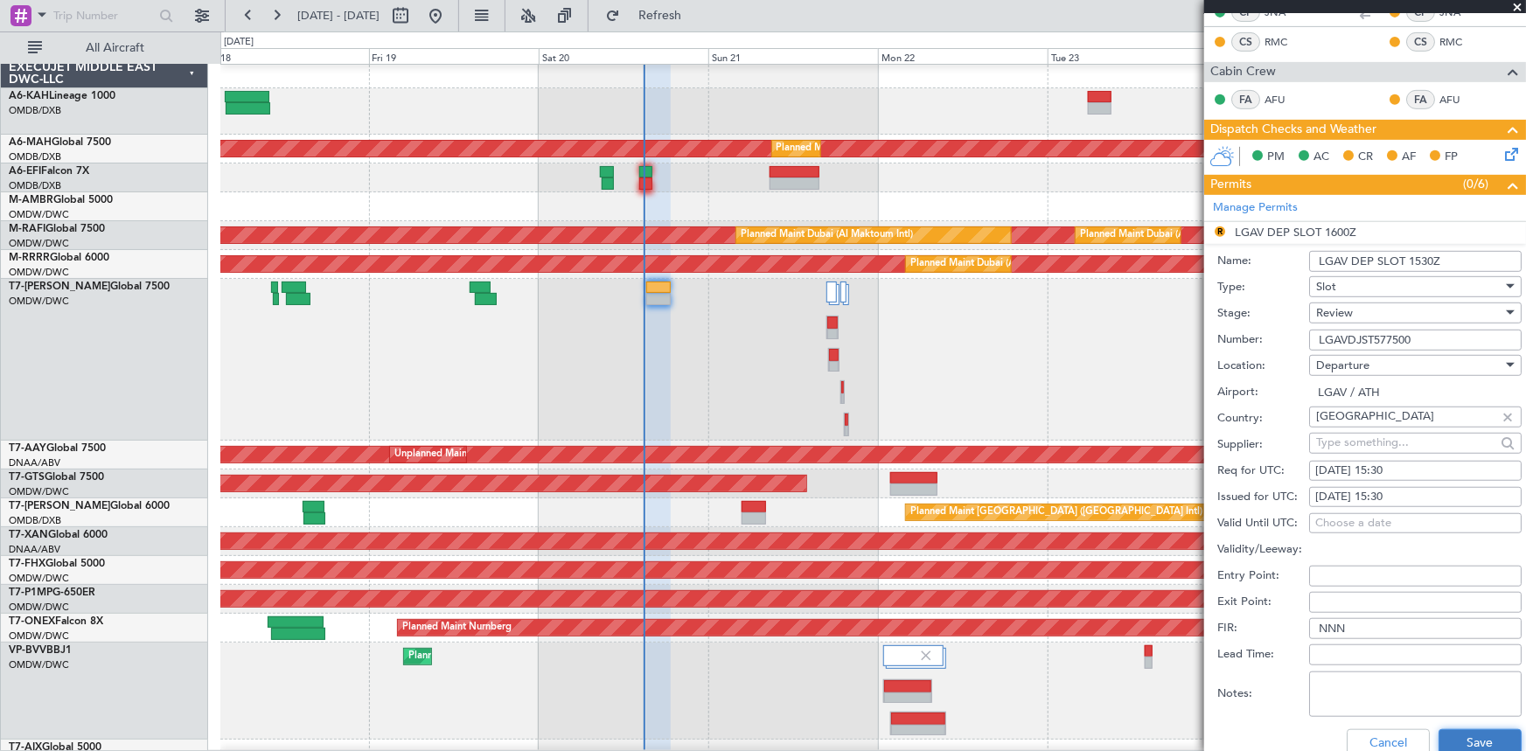
click at [1461, 729] on button "Save" at bounding box center [1479, 743] width 83 height 28
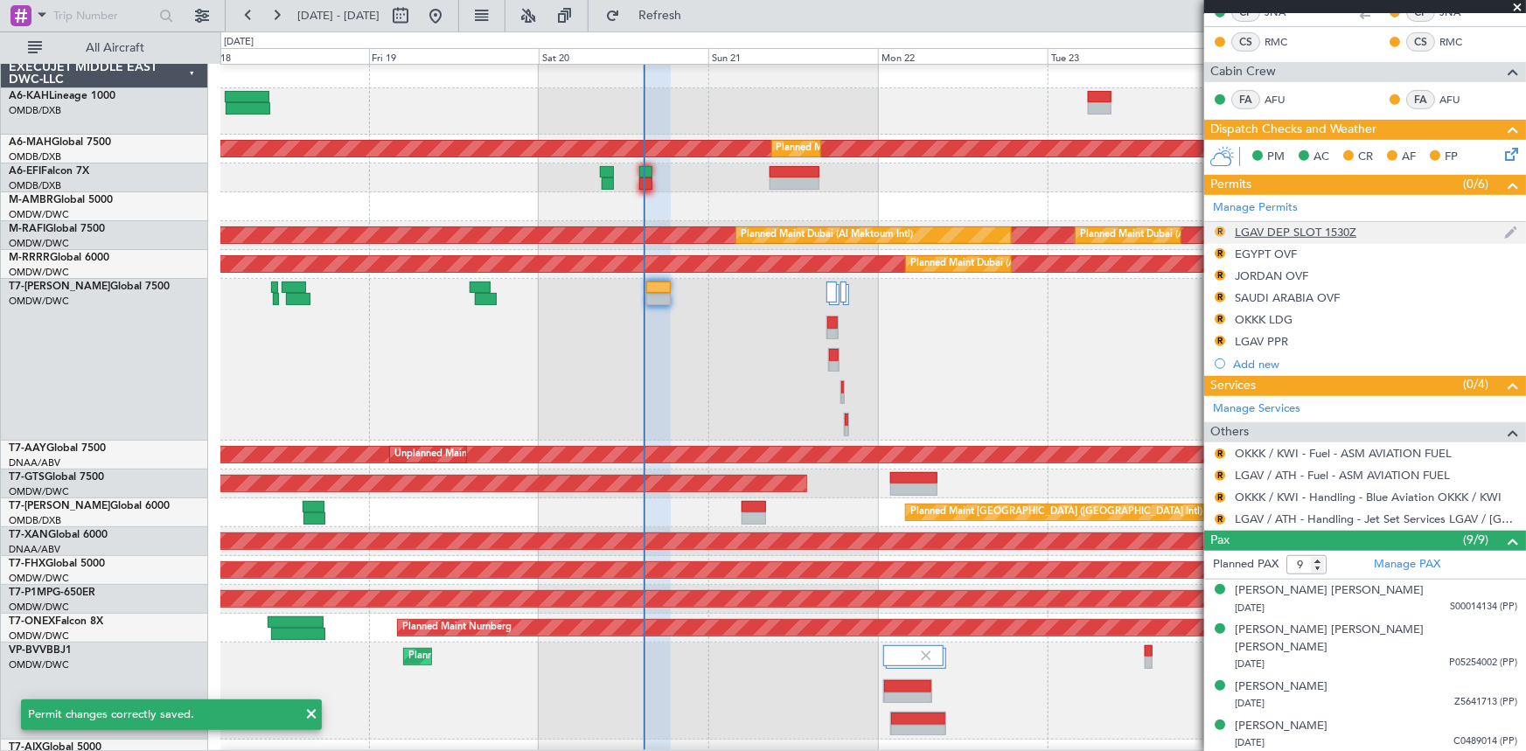
click at [1215, 227] on button "R" at bounding box center [1220, 231] width 10 height 10
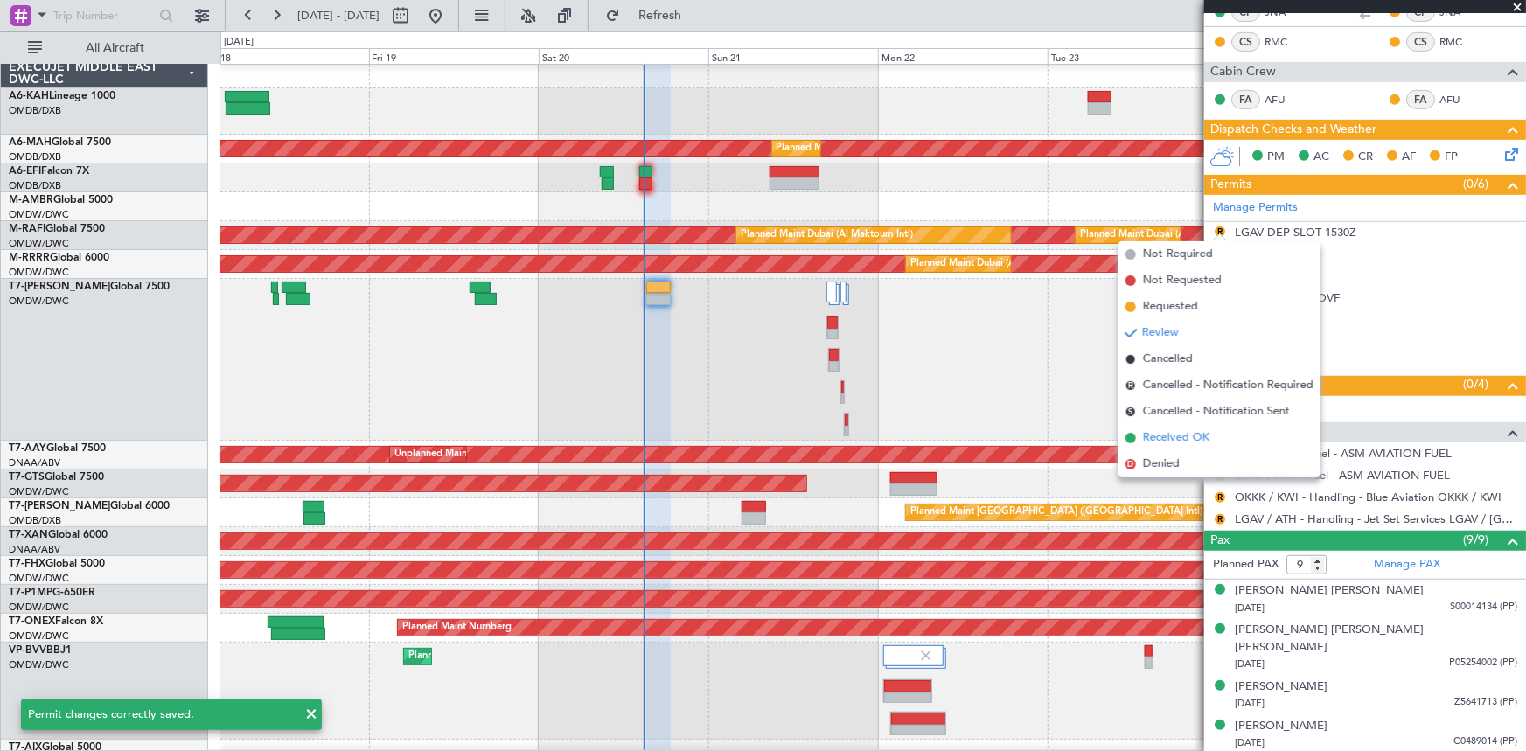
click at [1186, 436] on span "Received OK" at bounding box center [1176, 437] width 66 height 17
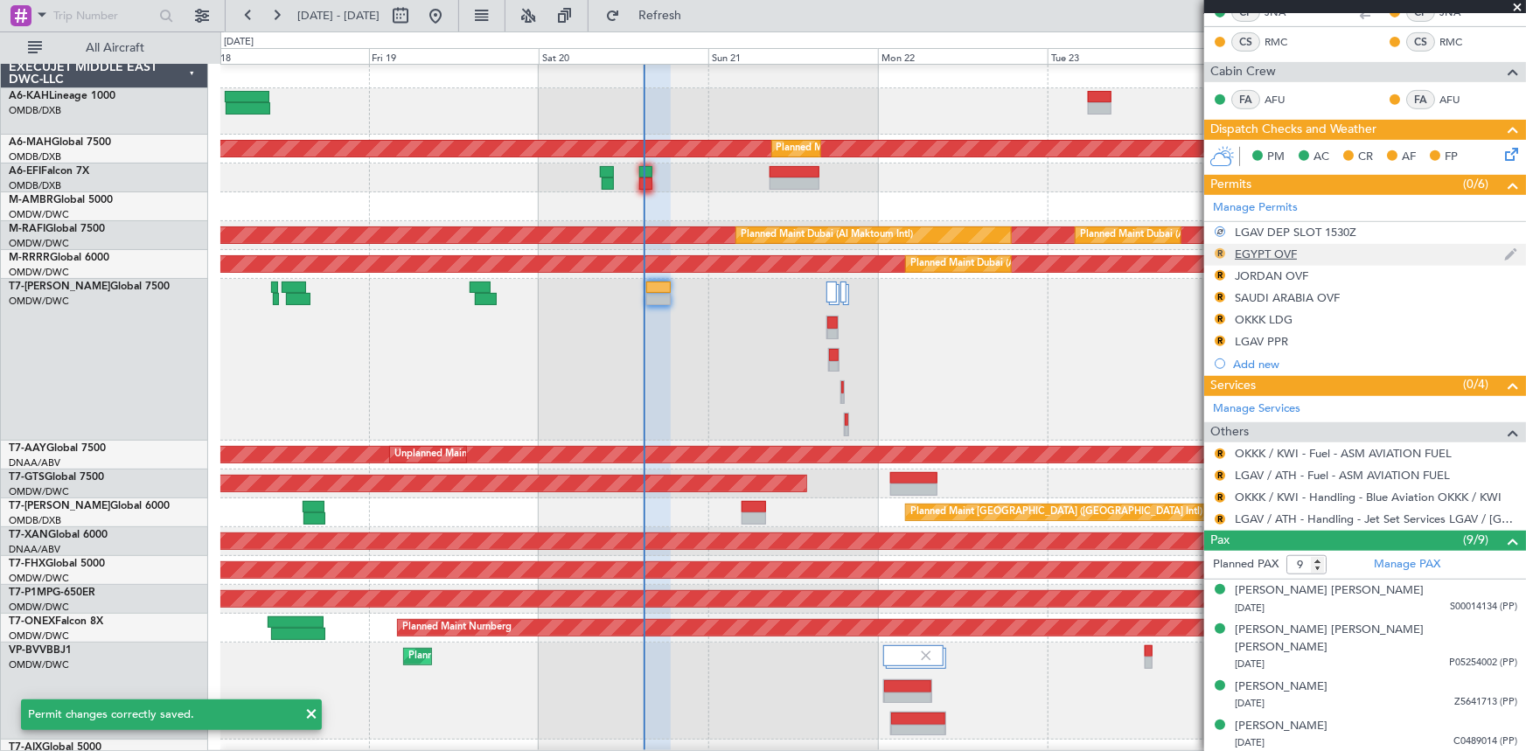
click at [1221, 251] on button "R" at bounding box center [1220, 253] width 10 height 10
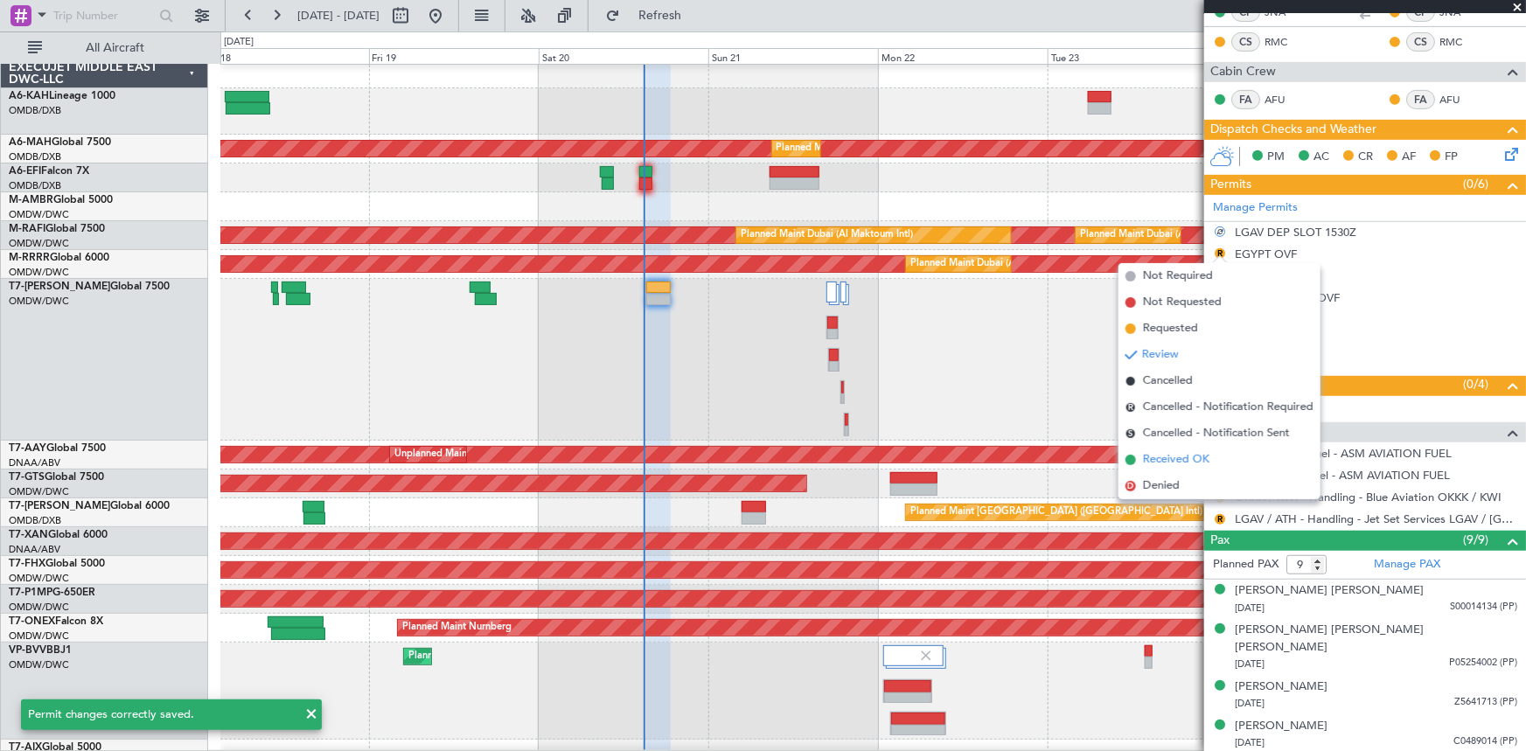
click at [1174, 463] on span "Received OK" at bounding box center [1176, 459] width 66 height 17
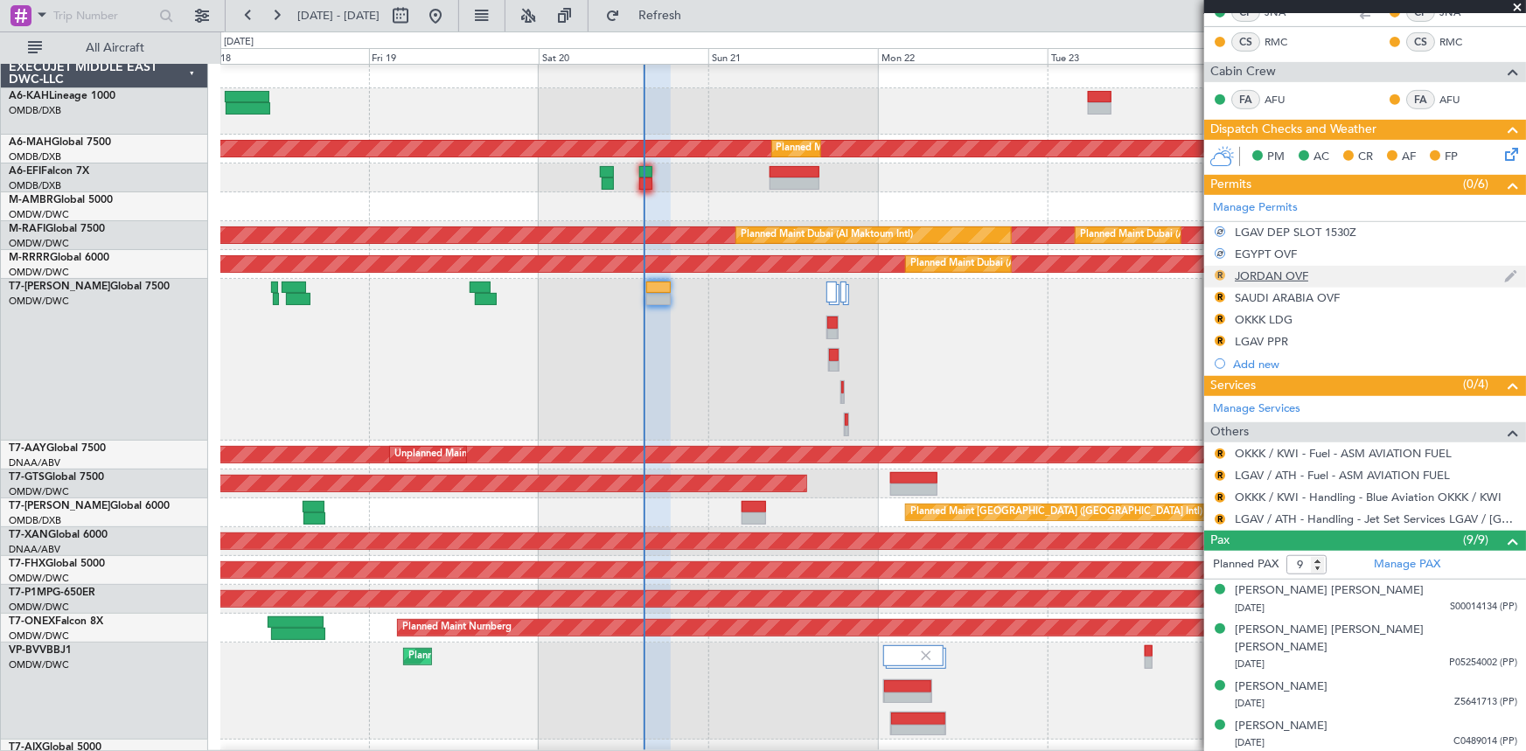
click at [1219, 272] on button "R" at bounding box center [1220, 275] width 10 height 10
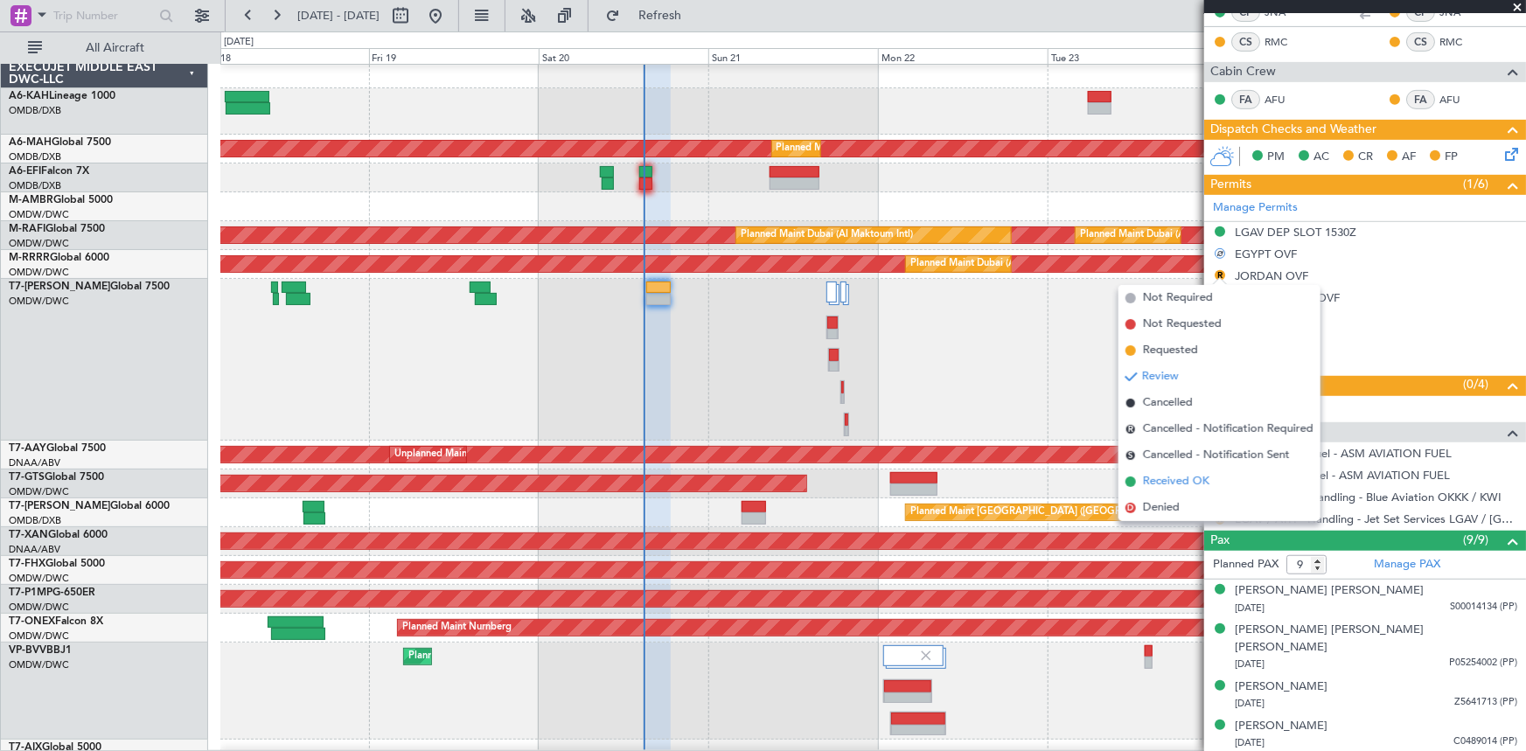
click at [1196, 481] on span "Received OK" at bounding box center [1176, 481] width 66 height 17
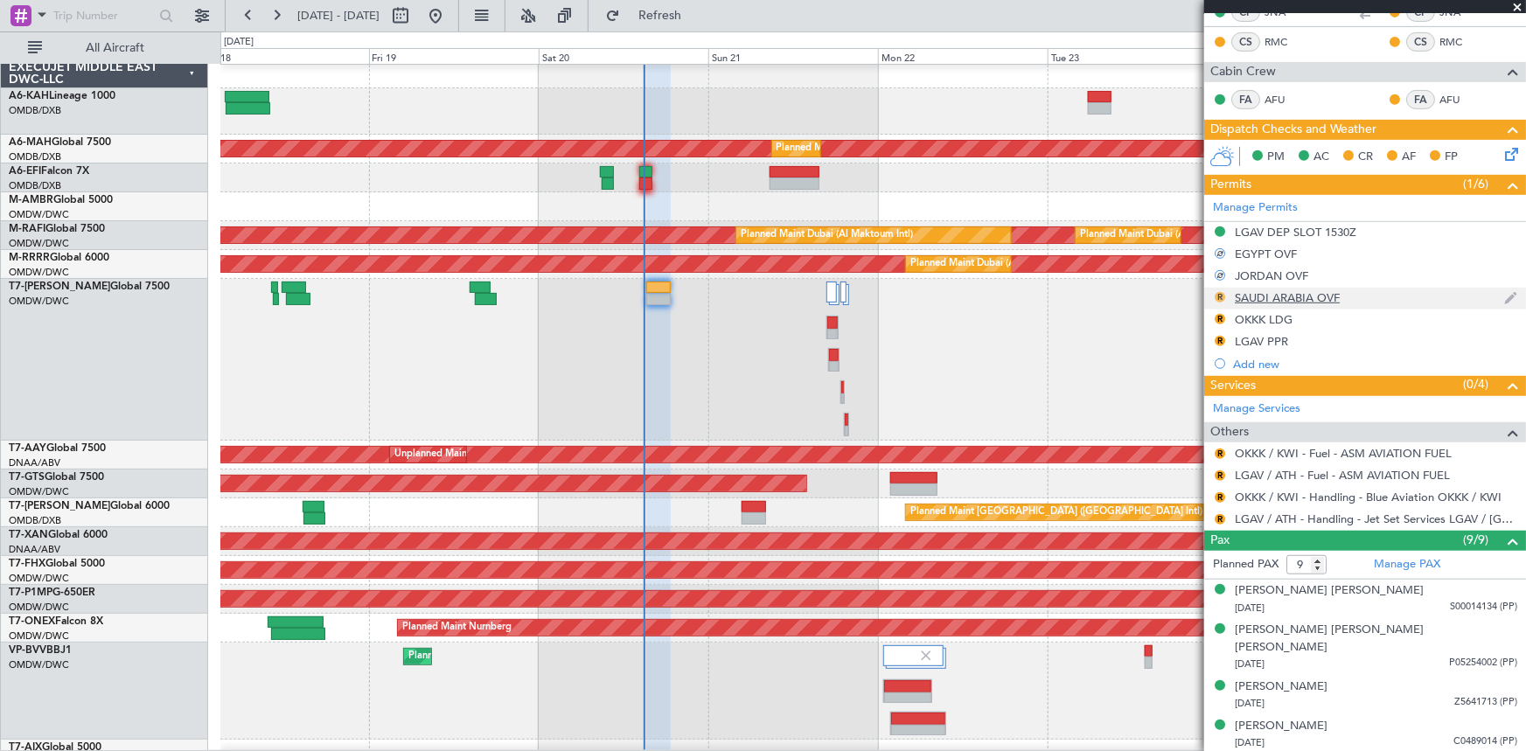
click at [1222, 294] on button "R" at bounding box center [1220, 297] width 10 height 10
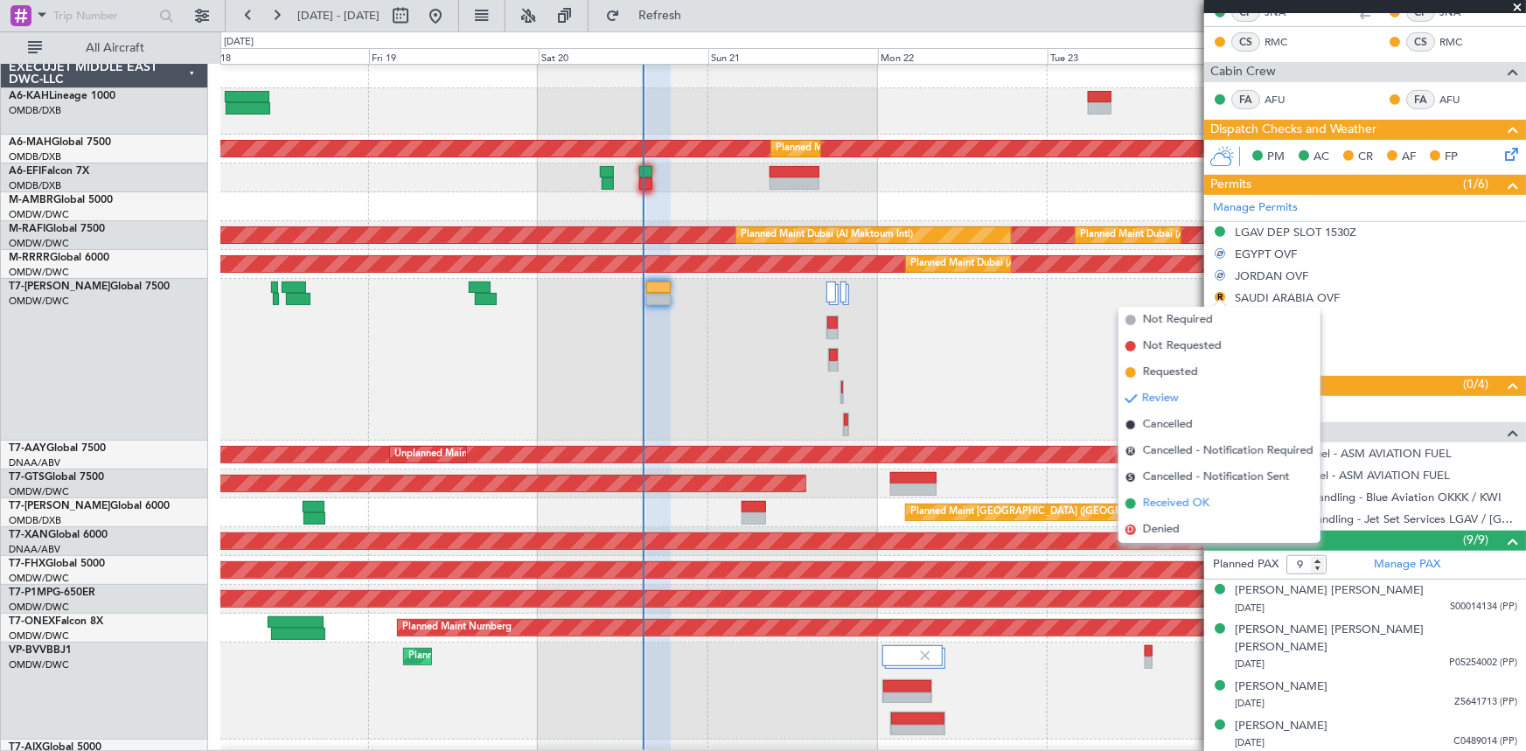
click at [1180, 502] on span "Received OK" at bounding box center [1176, 503] width 66 height 17
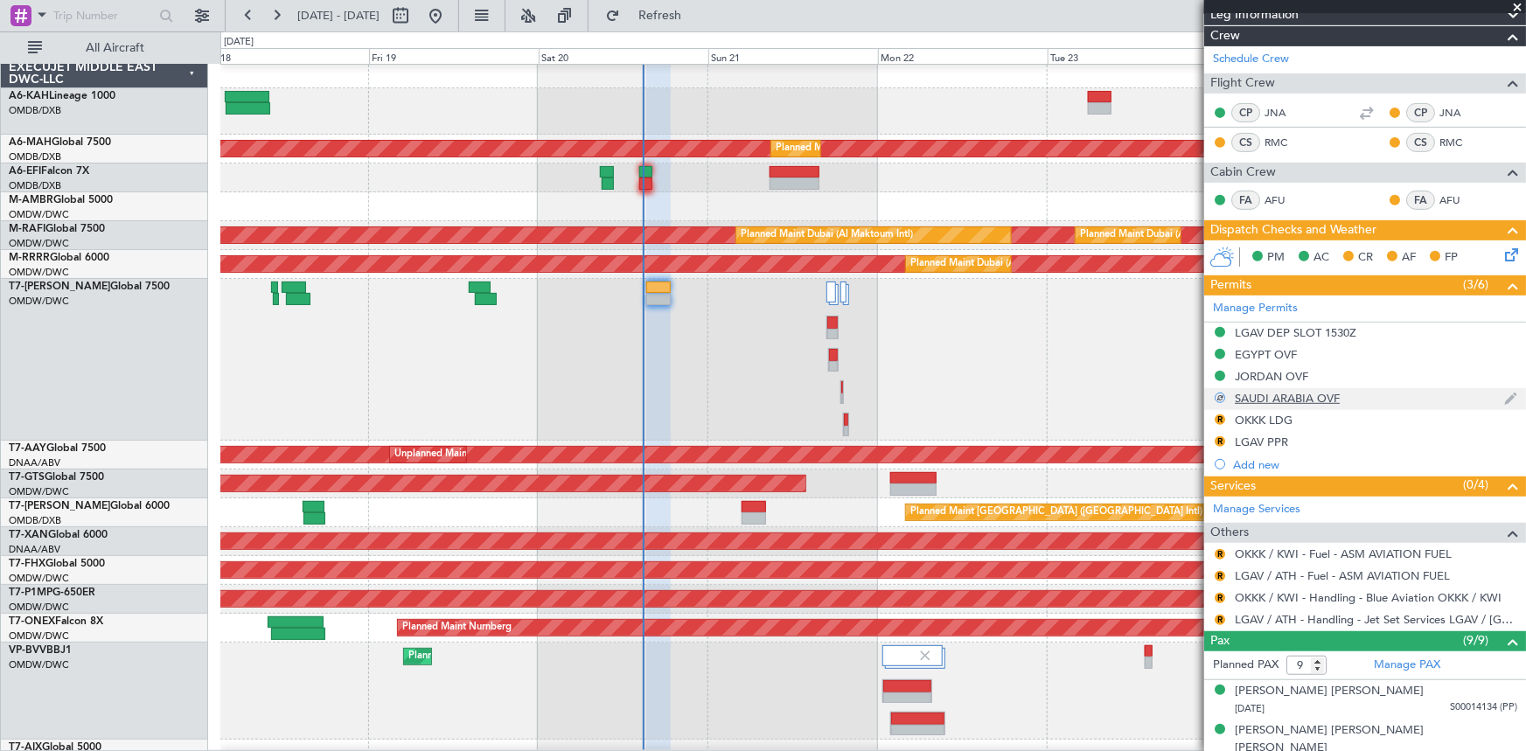
scroll to position [238, 0]
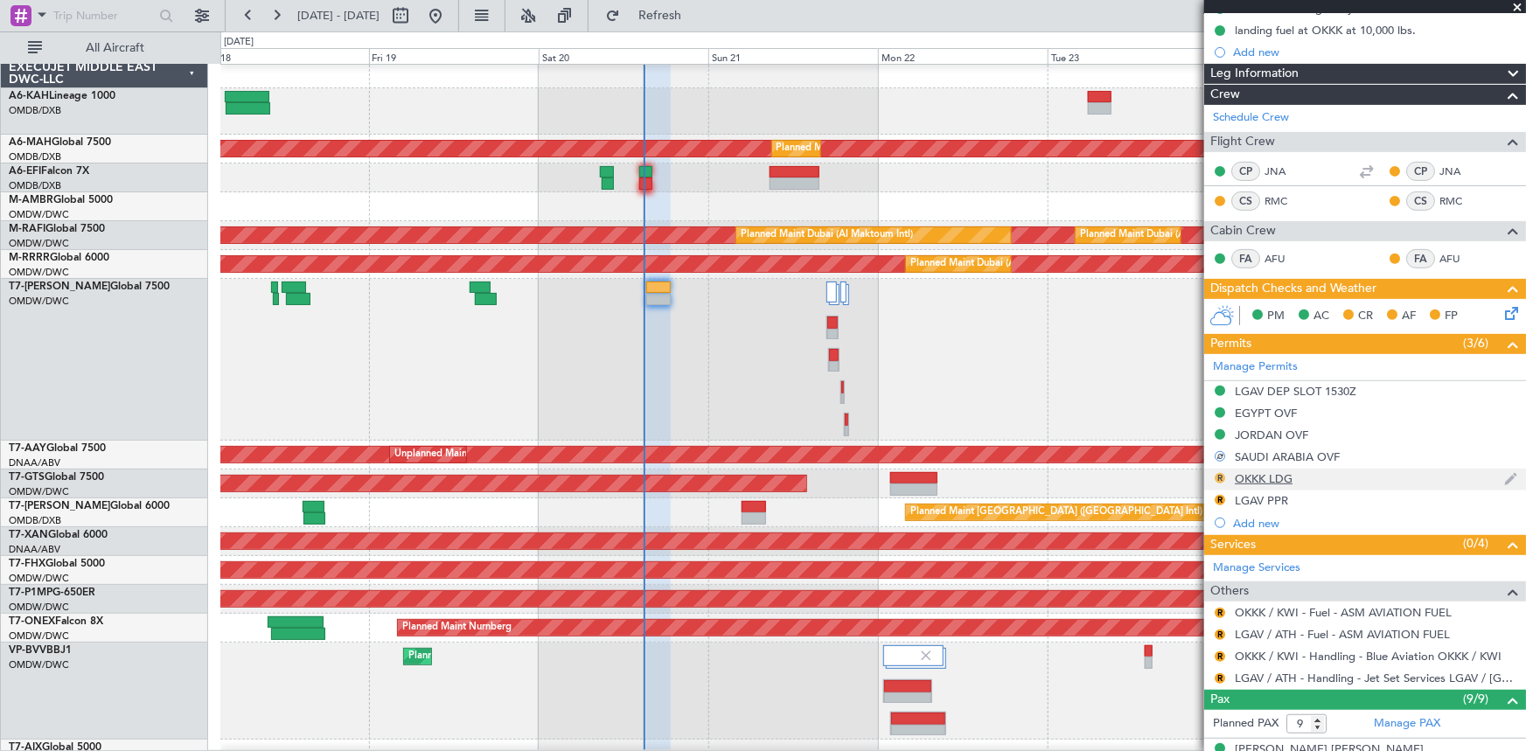
click at [1218, 474] on button "R" at bounding box center [1220, 478] width 10 height 10
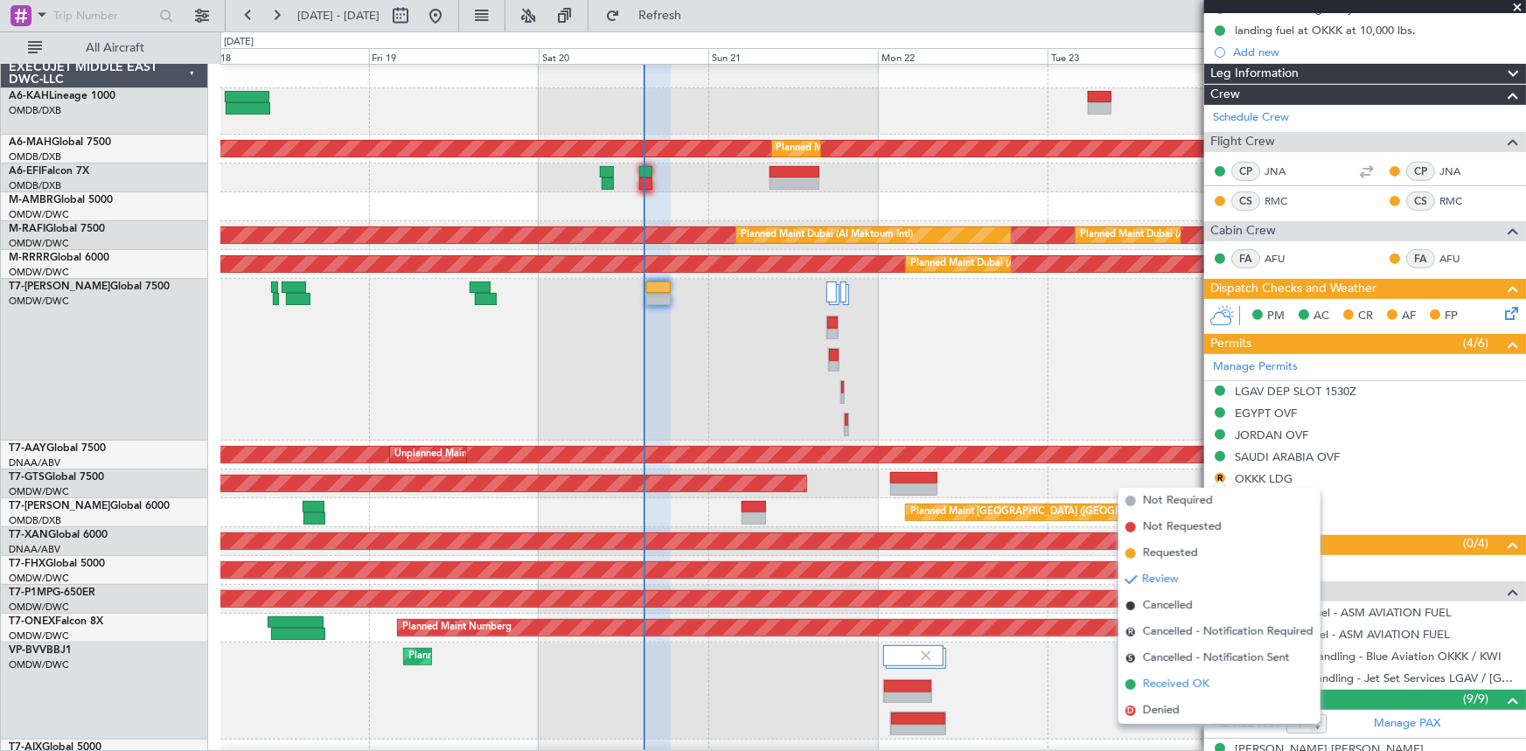
click at [1176, 682] on span "Received OK" at bounding box center [1176, 684] width 66 height 17
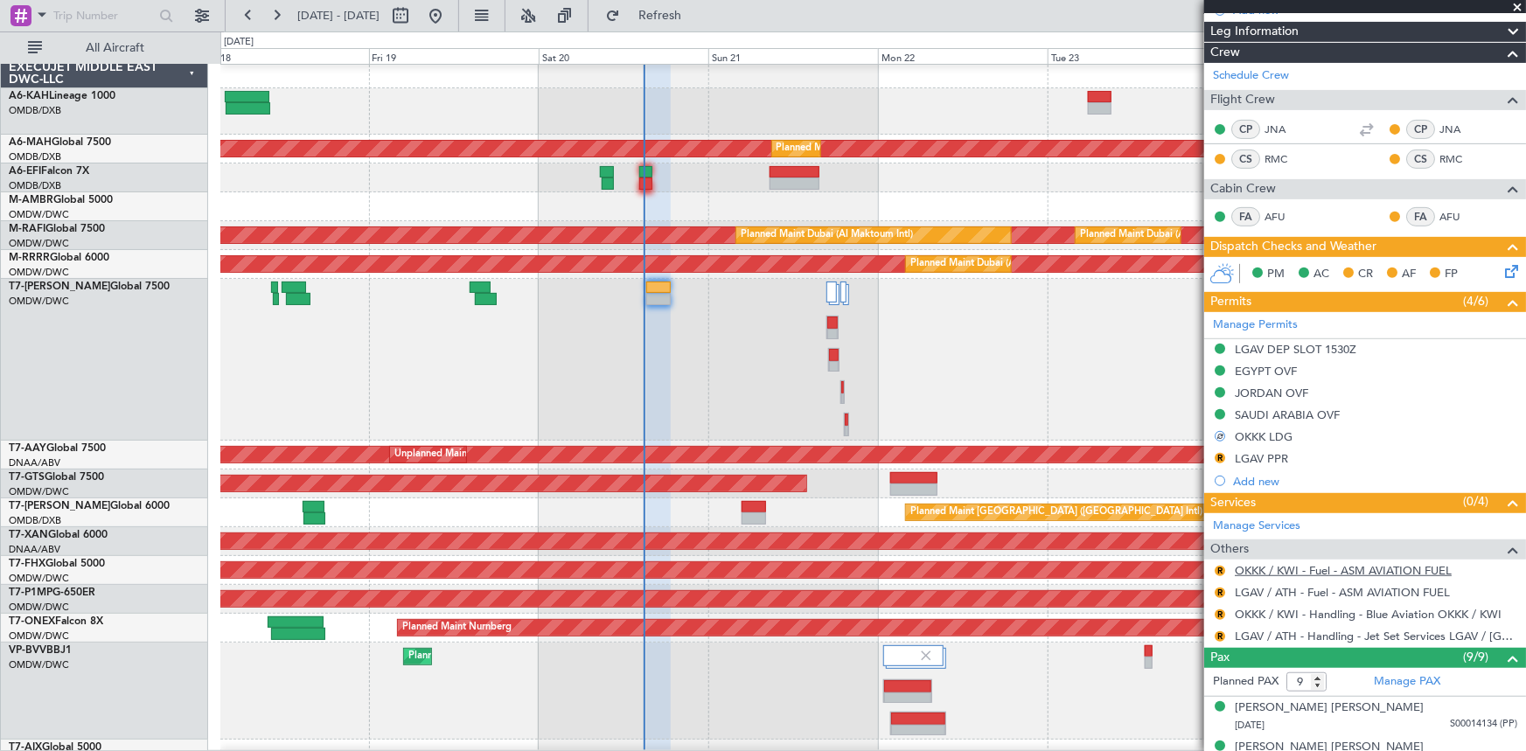
scroll to position [397, 0]
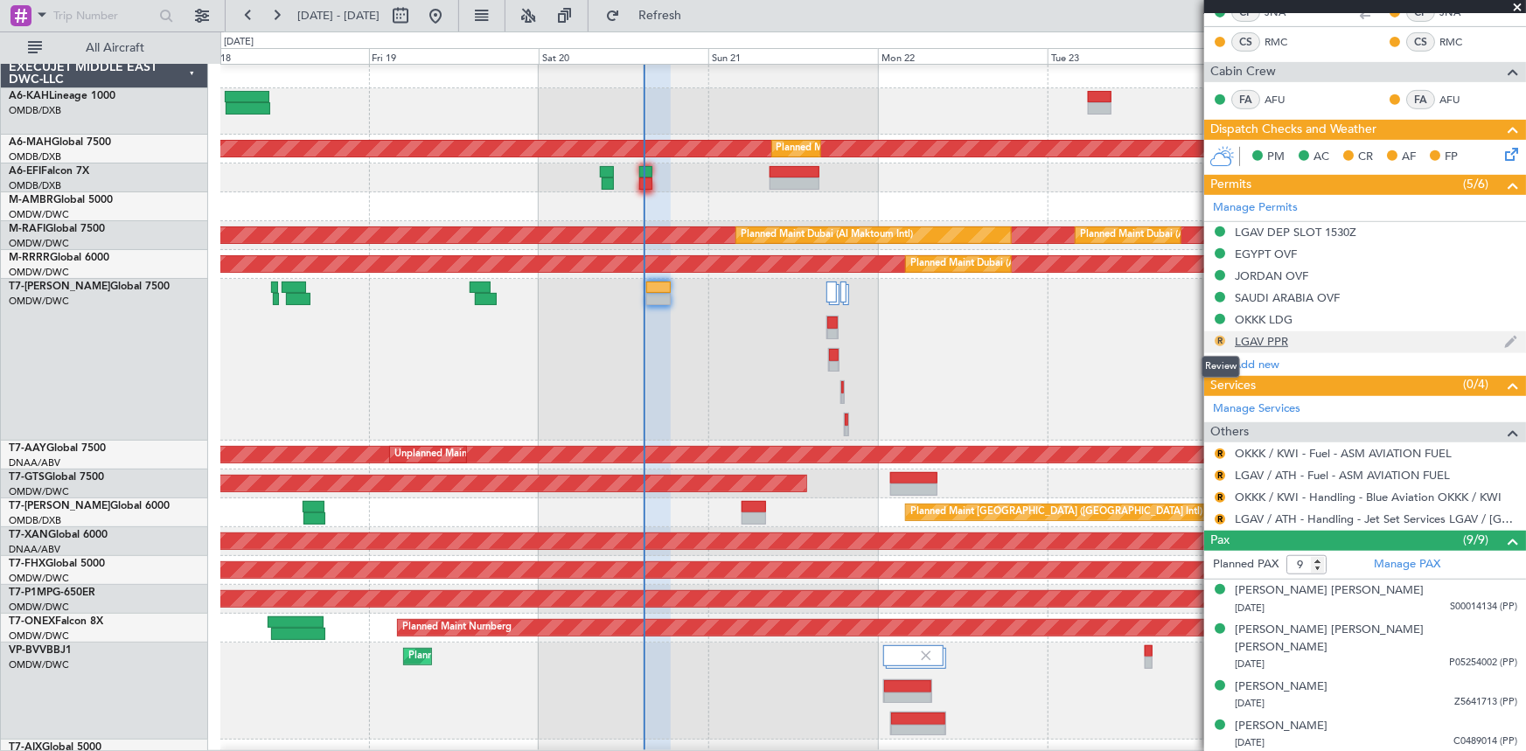
click at [1220, 339] on button "R" at bounding box center [1220, 341] width 10 height 10
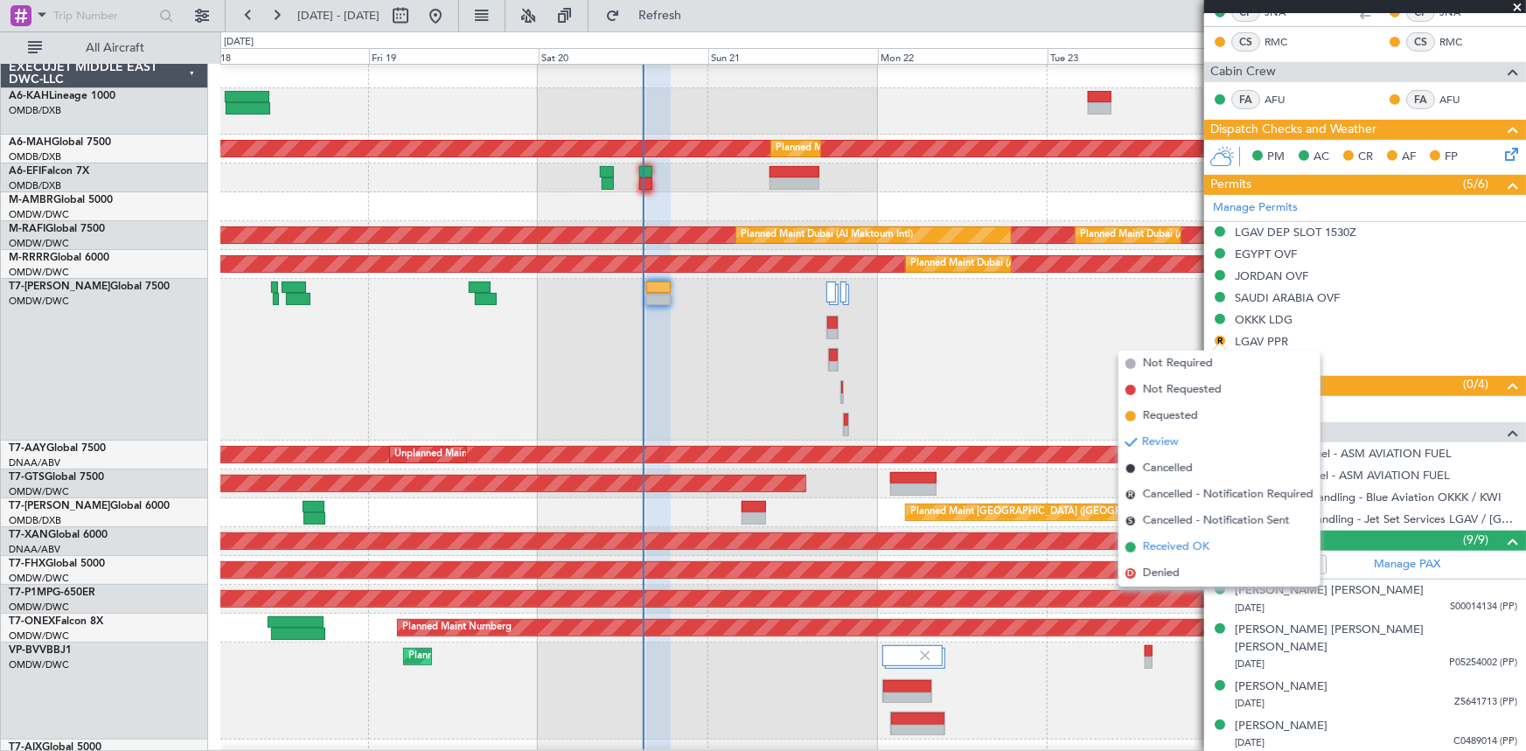
click at [1172, 546] on span "Received OK" at bounding box center [1176, 547] width 66 height 17
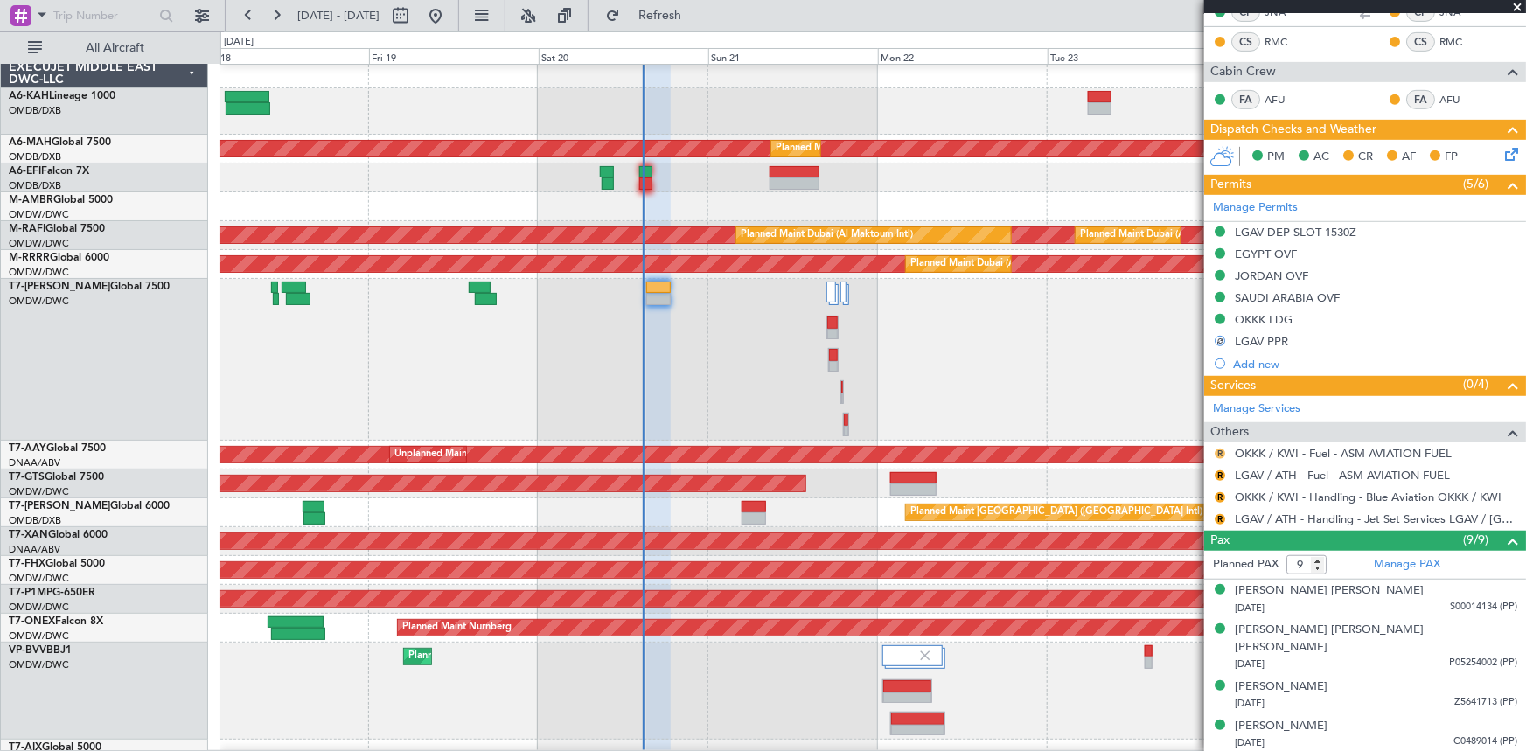
click at [1217, 453] on button "R" at bounding box center [1220, 454] width 10 height 10
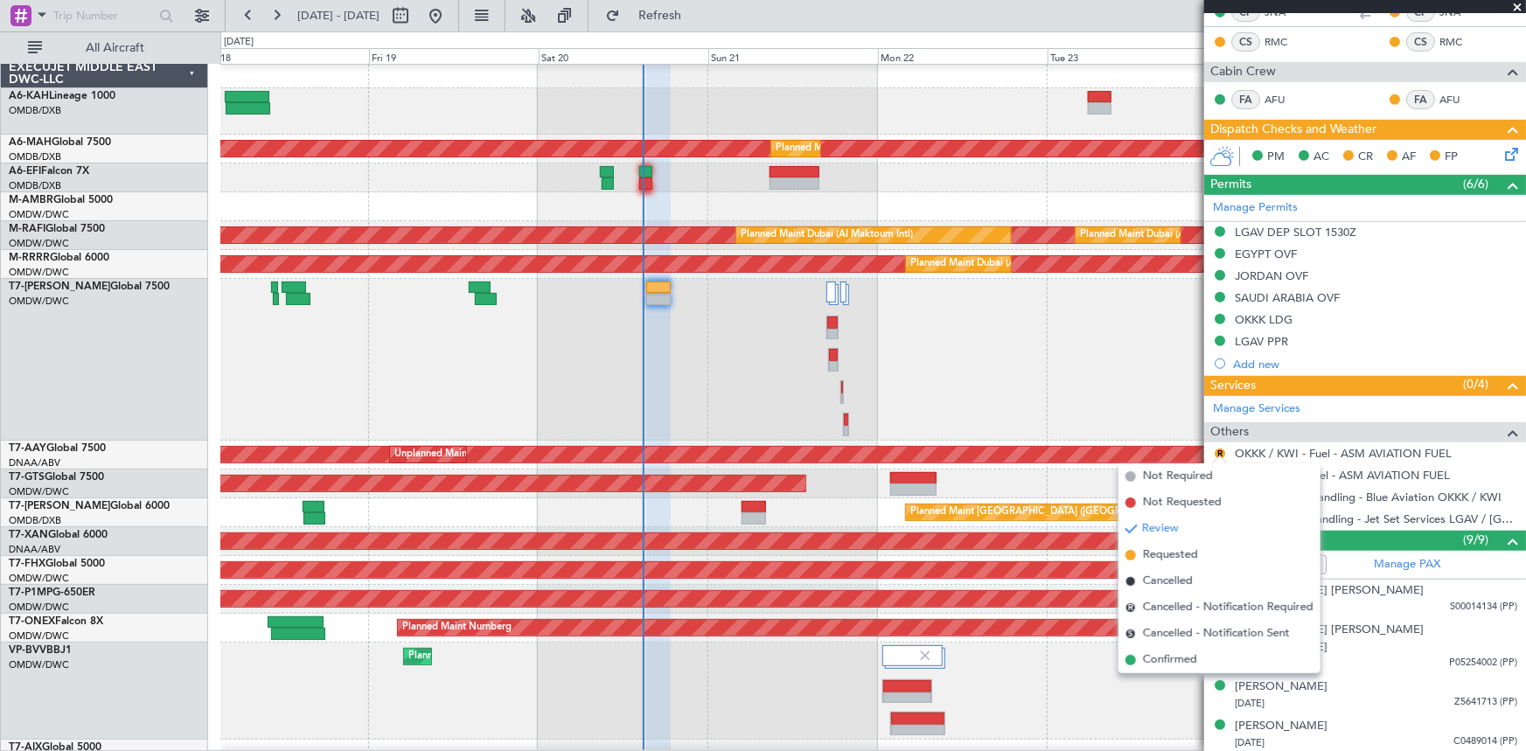
click at [1161, 556] on span "Requested" at bounding box center [1170, 555] width 55 height 17
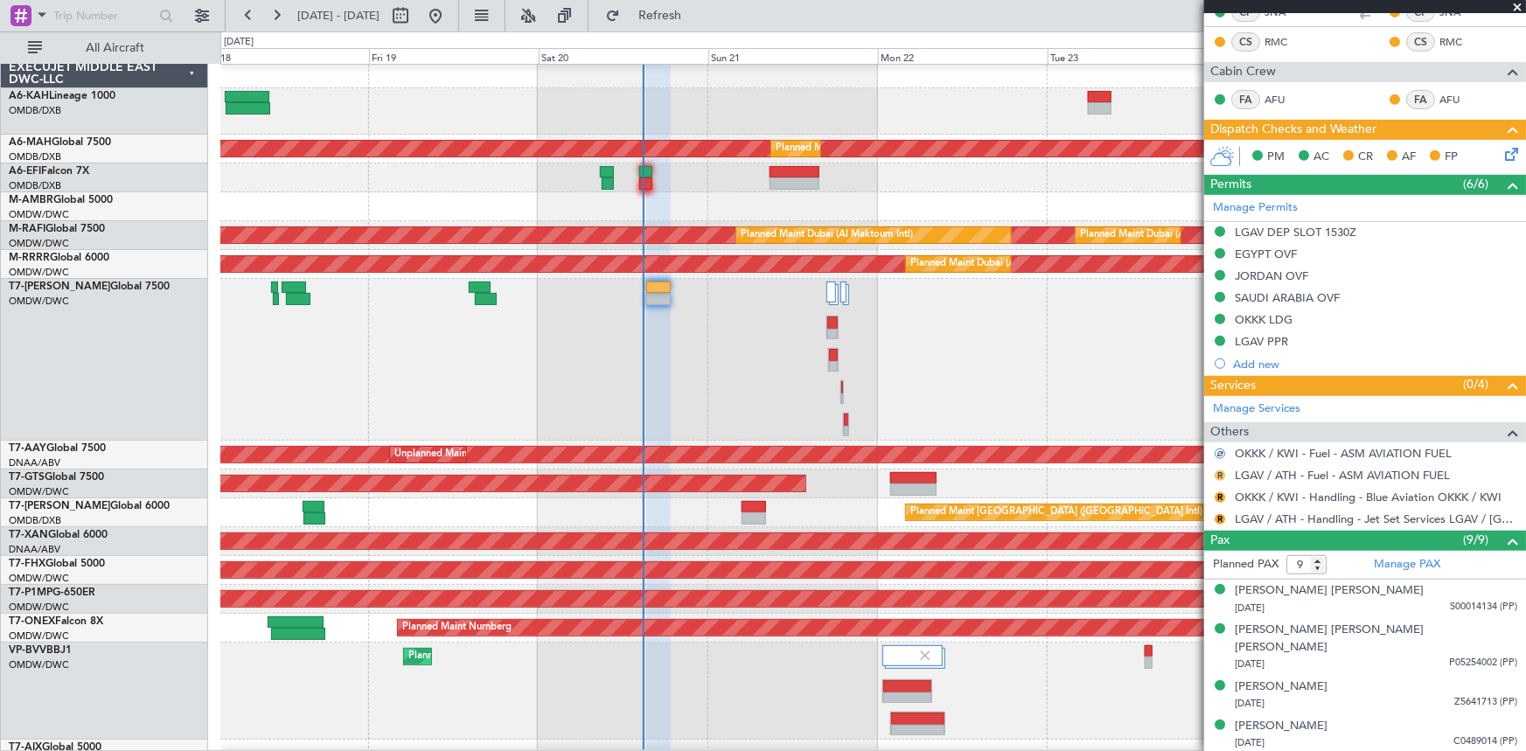
click at [1216, 475] on button "R" at bounding box center [1220, 475] width 10 height 10
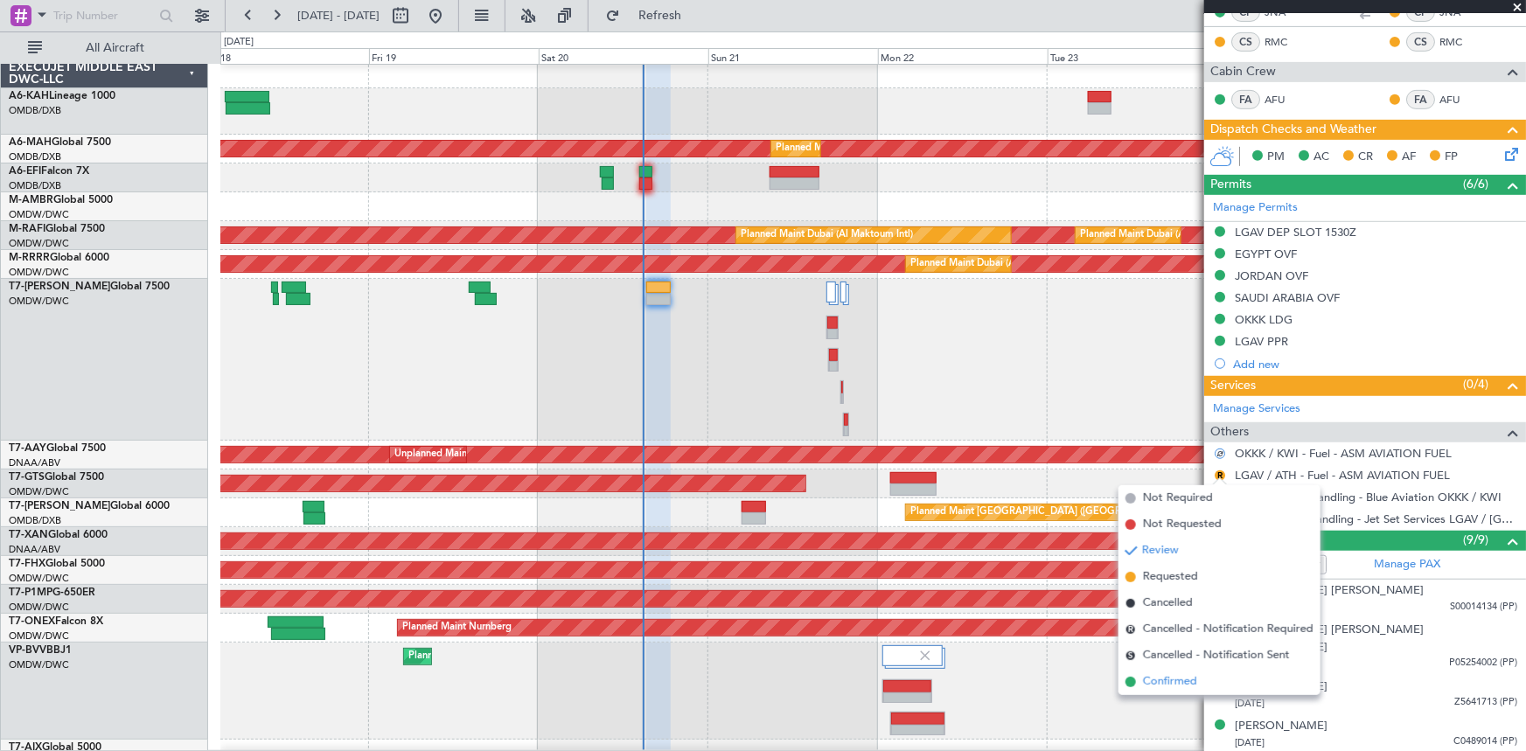
click at [1151, 685] on span "Confirmed" at bounding box center [1170, 681] width 54 height 17
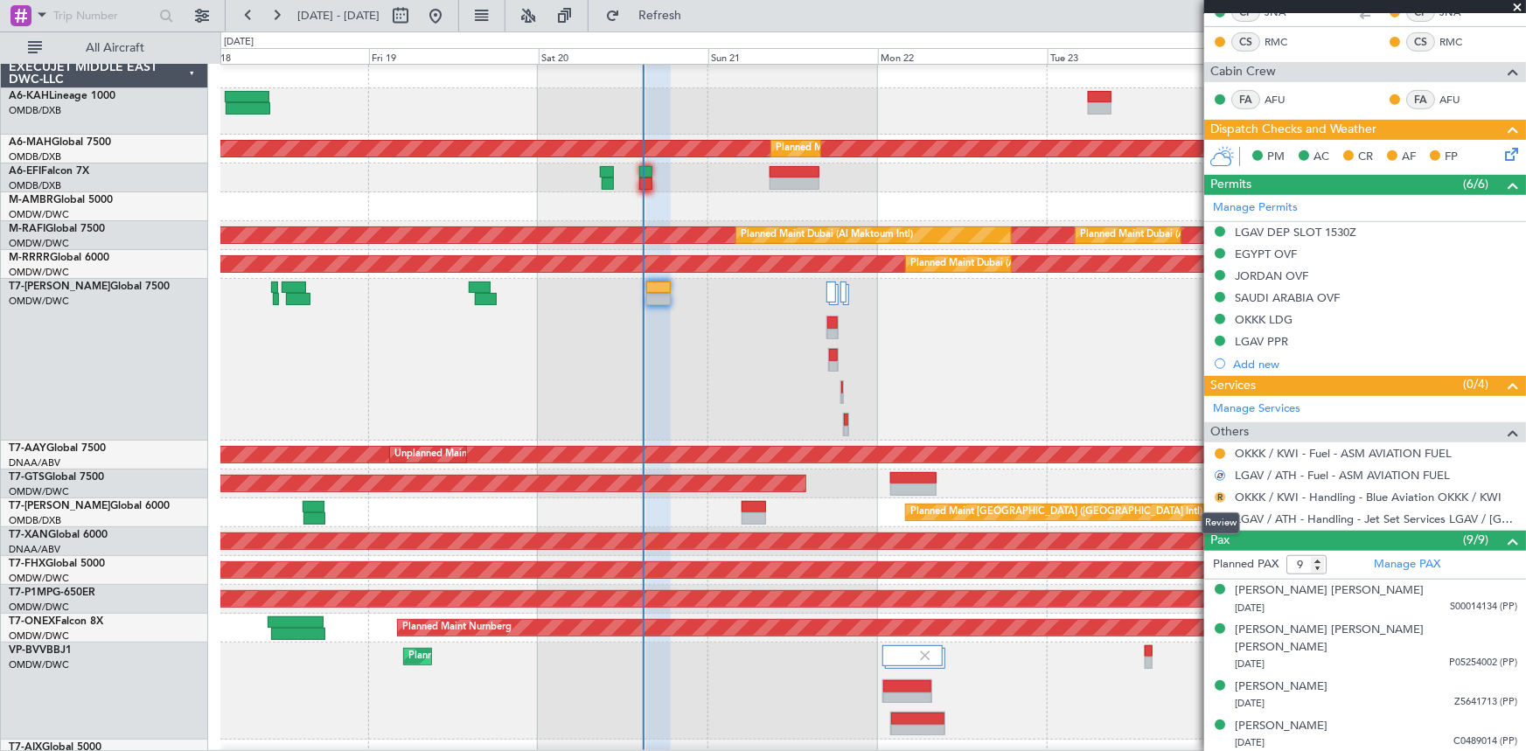
click at [1219, 493] on button "R" at bounding box center [1220, 497] width 10 height 10
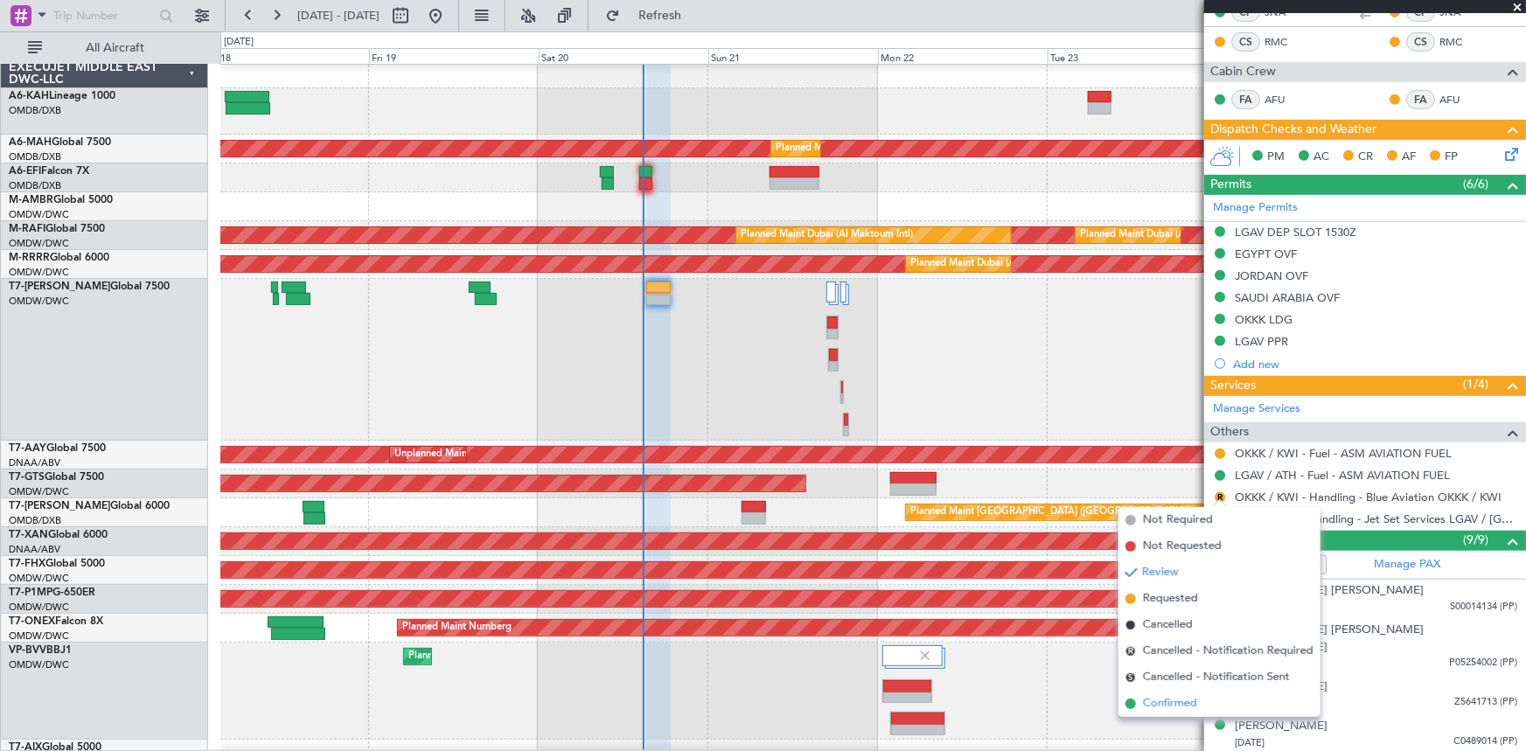
click at [1164, 700] on span "Confirmed" at bounding box center [1170, 703] width 54 height 17
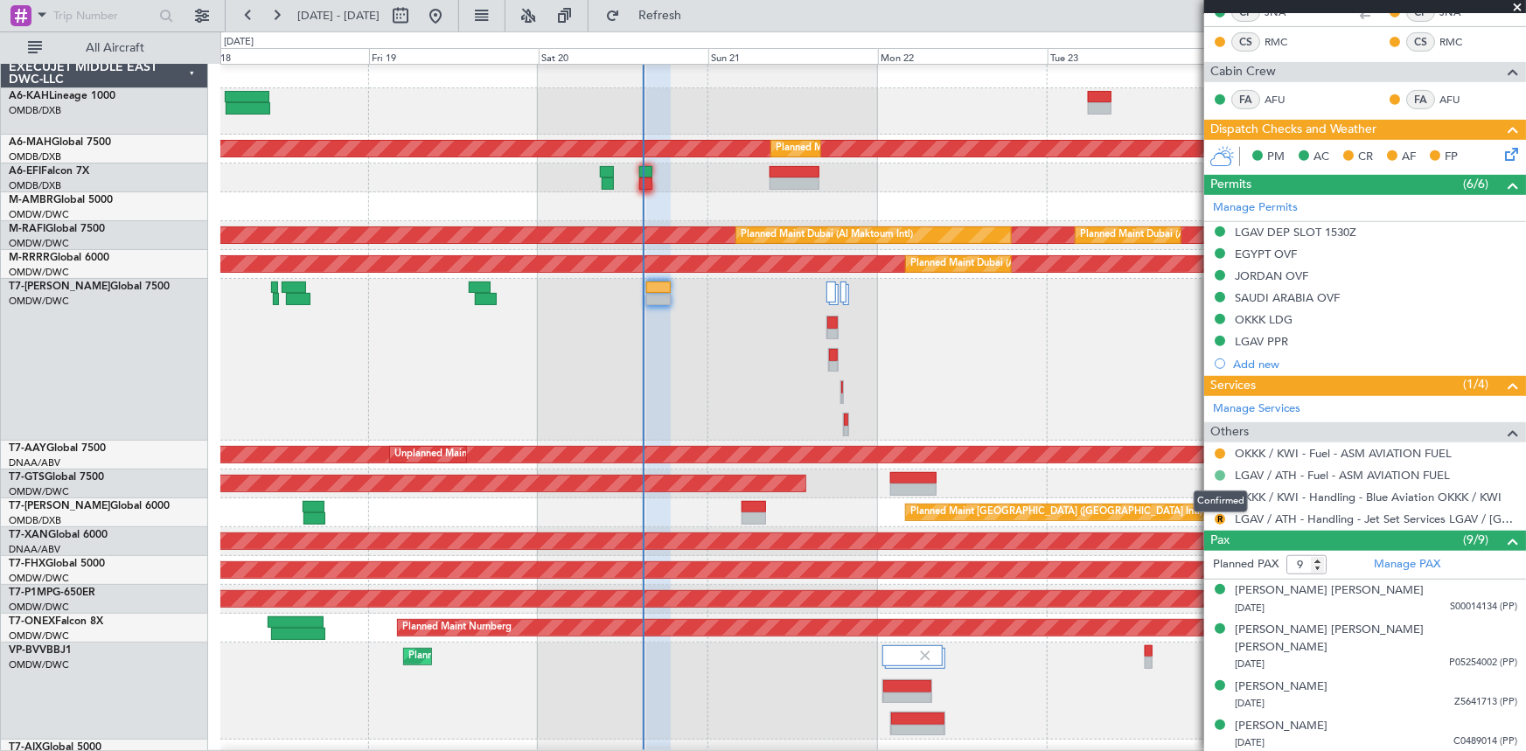
click at [1221, 470] on button at bounding box center [1220, 475] width 10 height 10
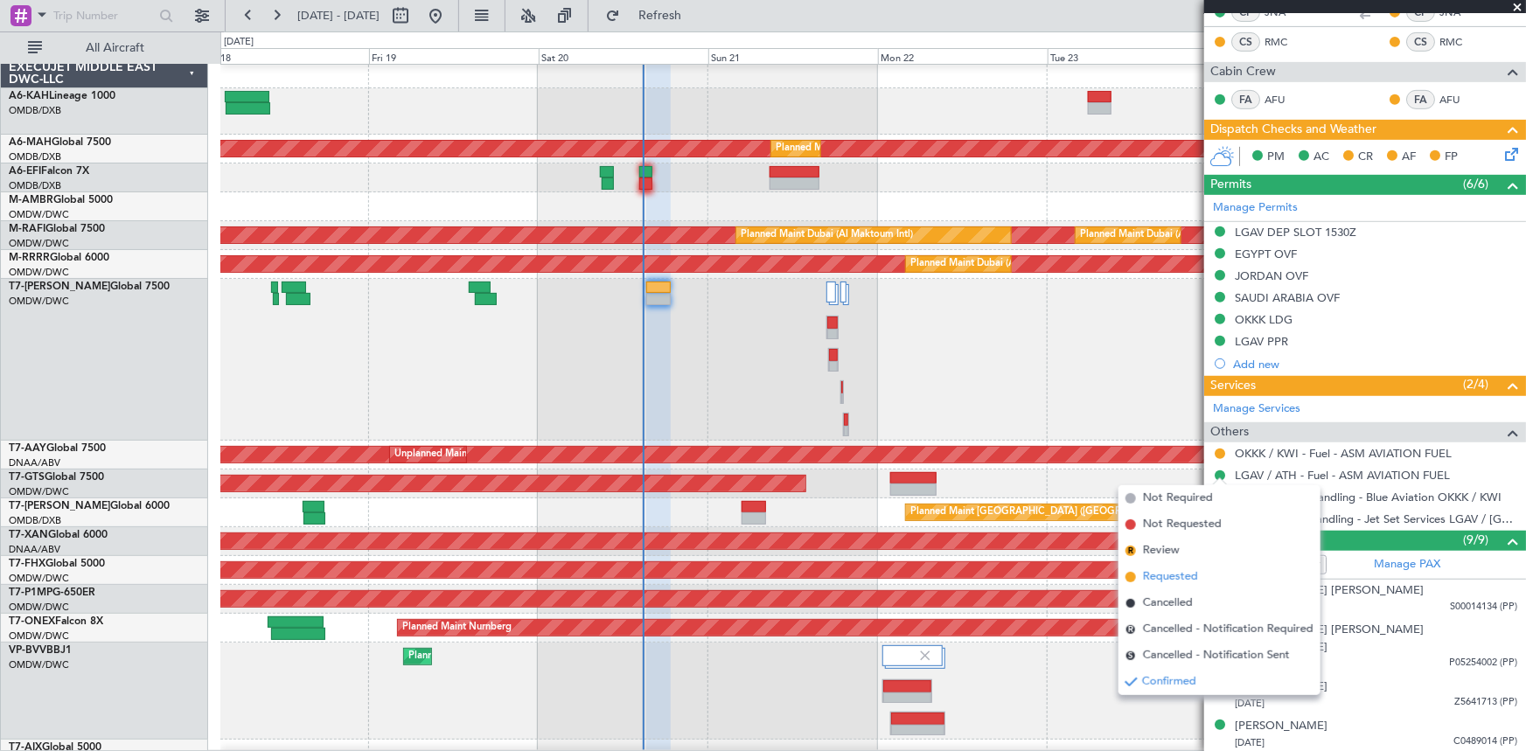
click at [1173, 569] on span "Requested" at bounding box center [1170, 576] width 55 height 17
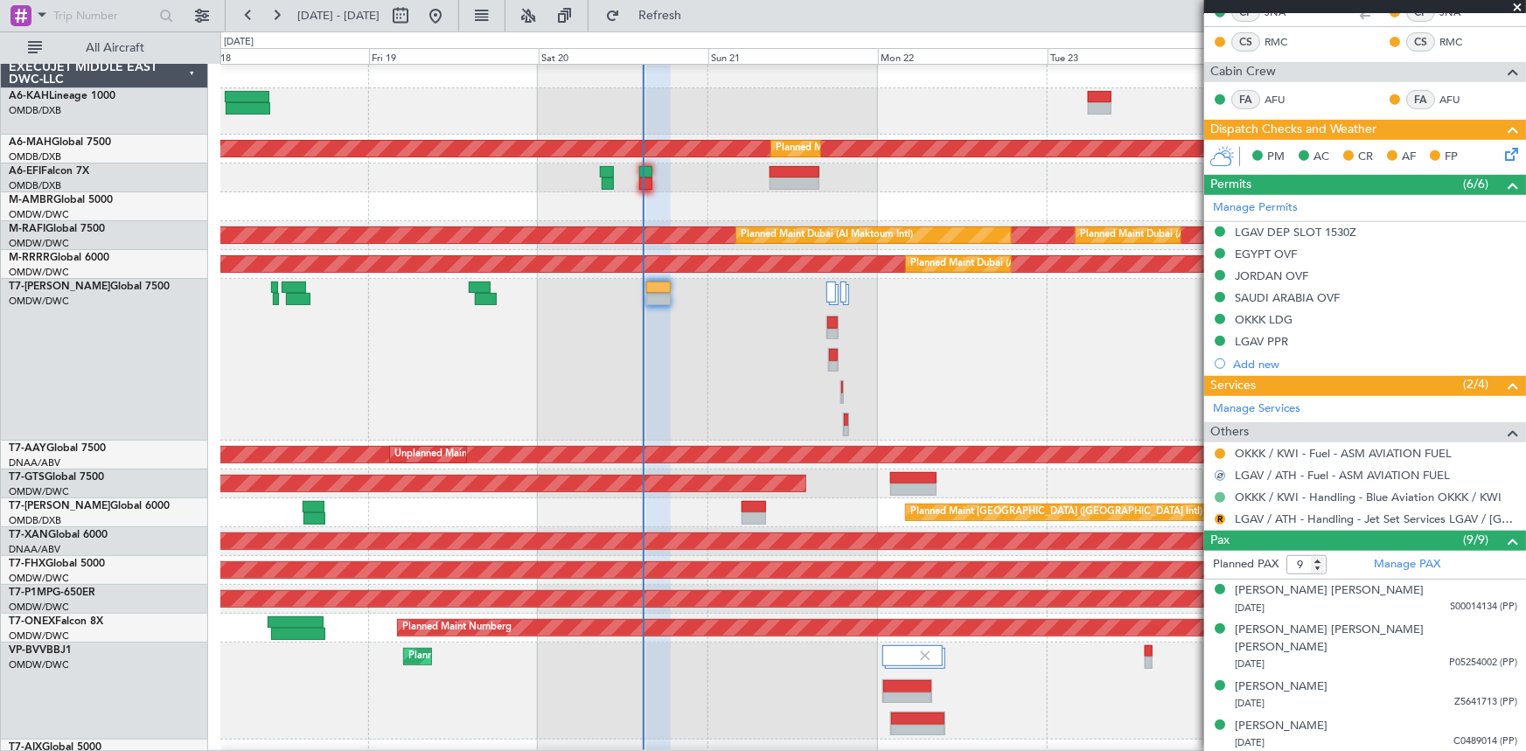
click at [1217, 492] on button at bounding box center [1220, 497] width 10 height 10
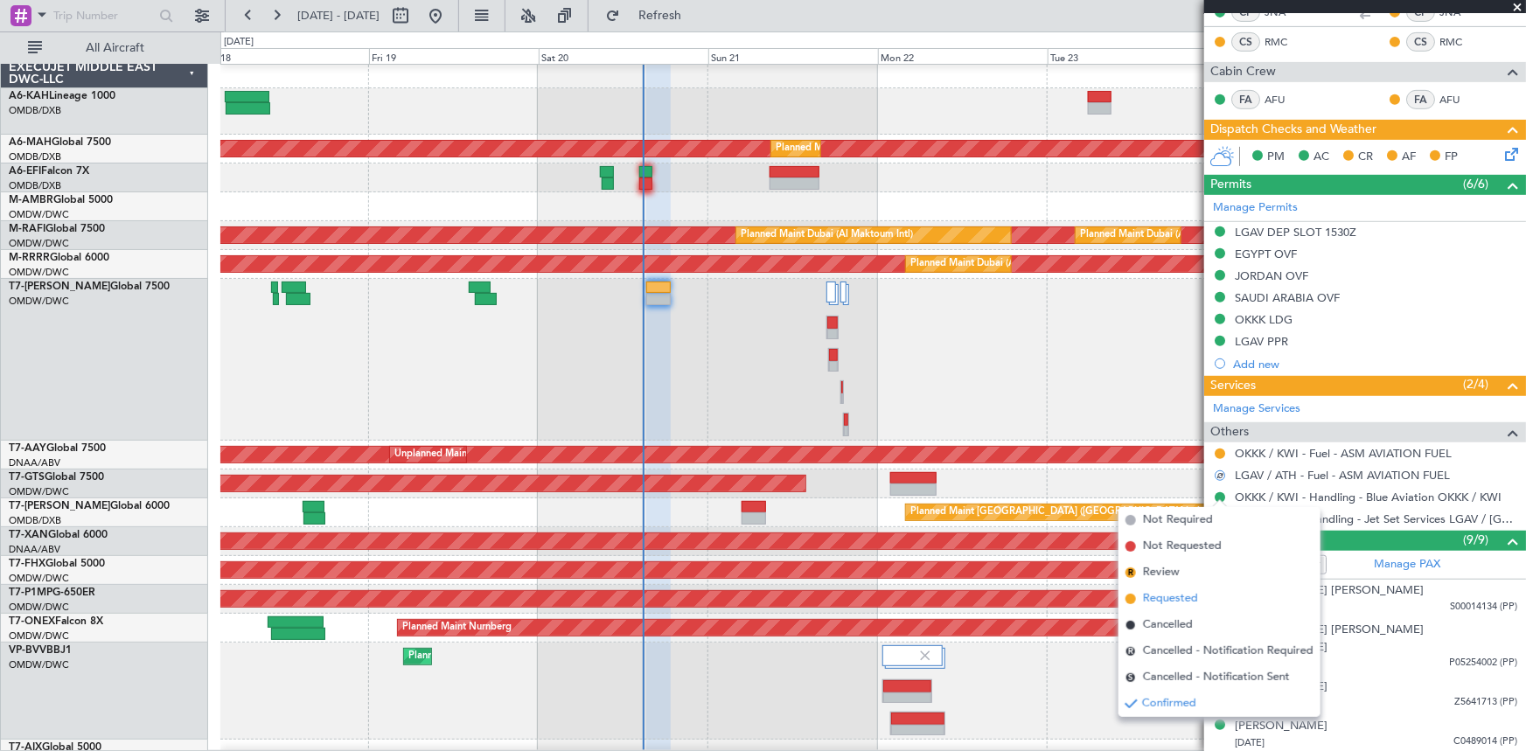
click at [1170, 602] on span "Requested" at bounding box center [1170, 598] width 55 height 17
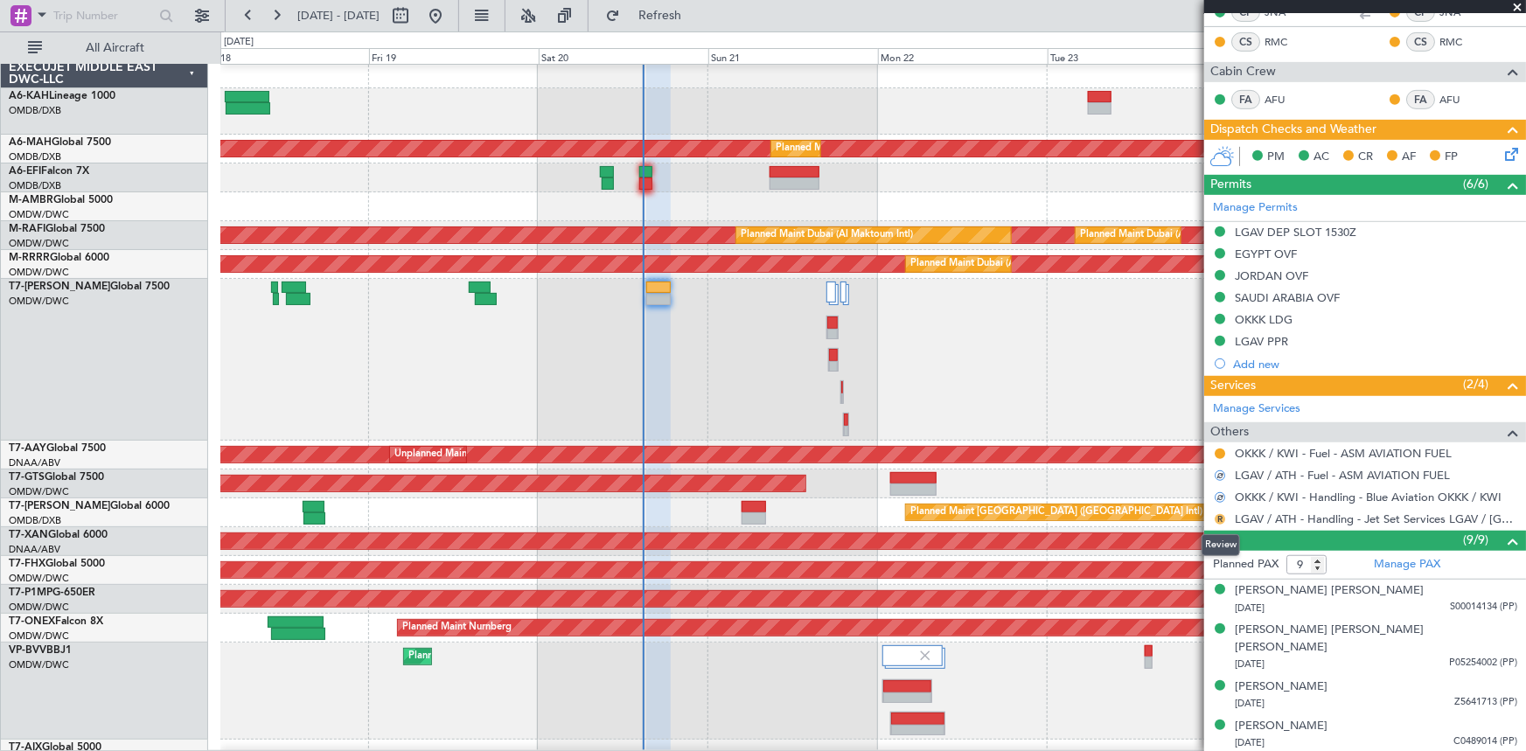
click at [1221, 514] on button "R" at bounding box center [1220, 519] width 10 height 10
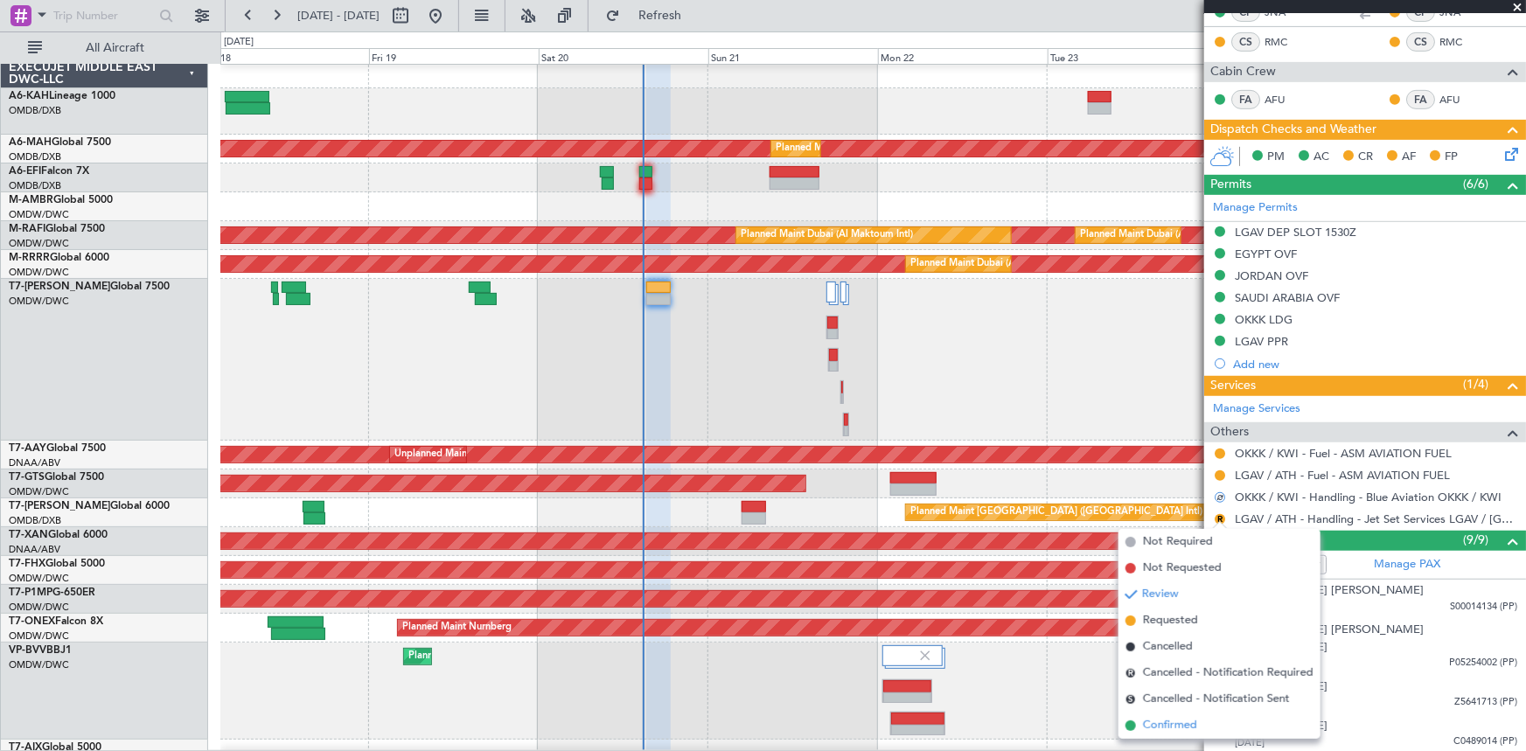
click at [1145, 730] on span "Confirmed" at bounding box center [1170, 725] width 54 height 17
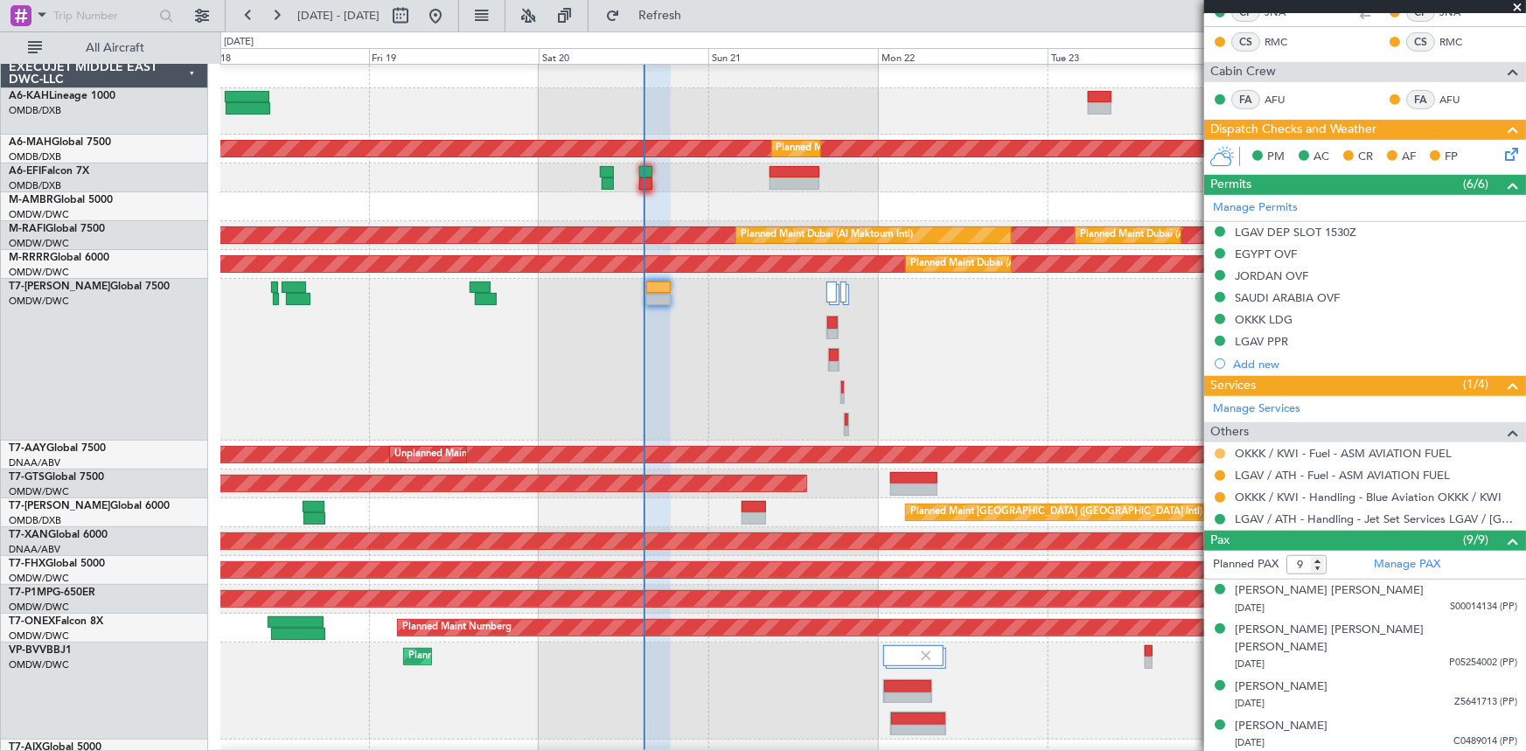
click at [1216, 449] on button at bounding box center [1220, 454] width 10 height 10
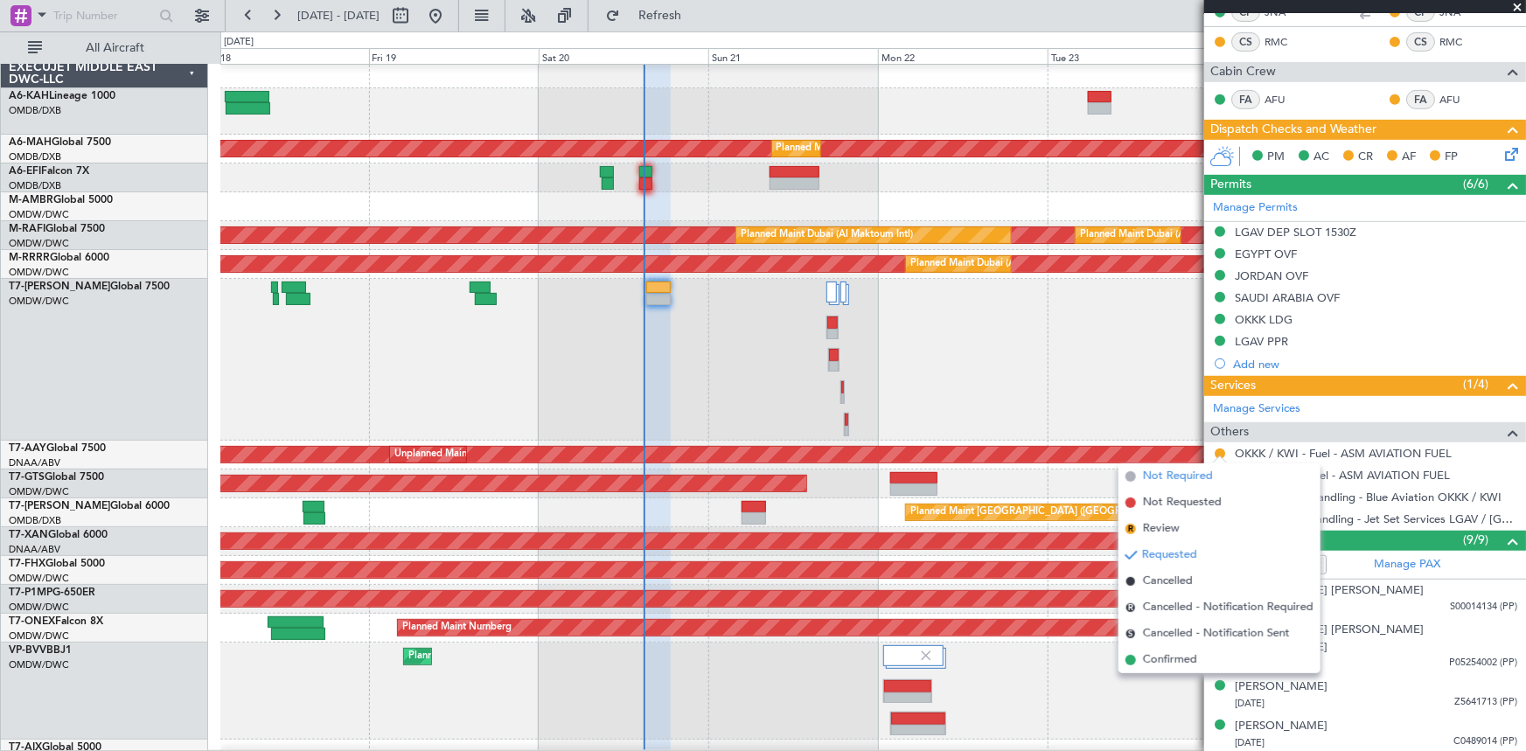
click at [1184, 476] on span "Not Required" at bounding box center [1178, 476] width 70 height 17
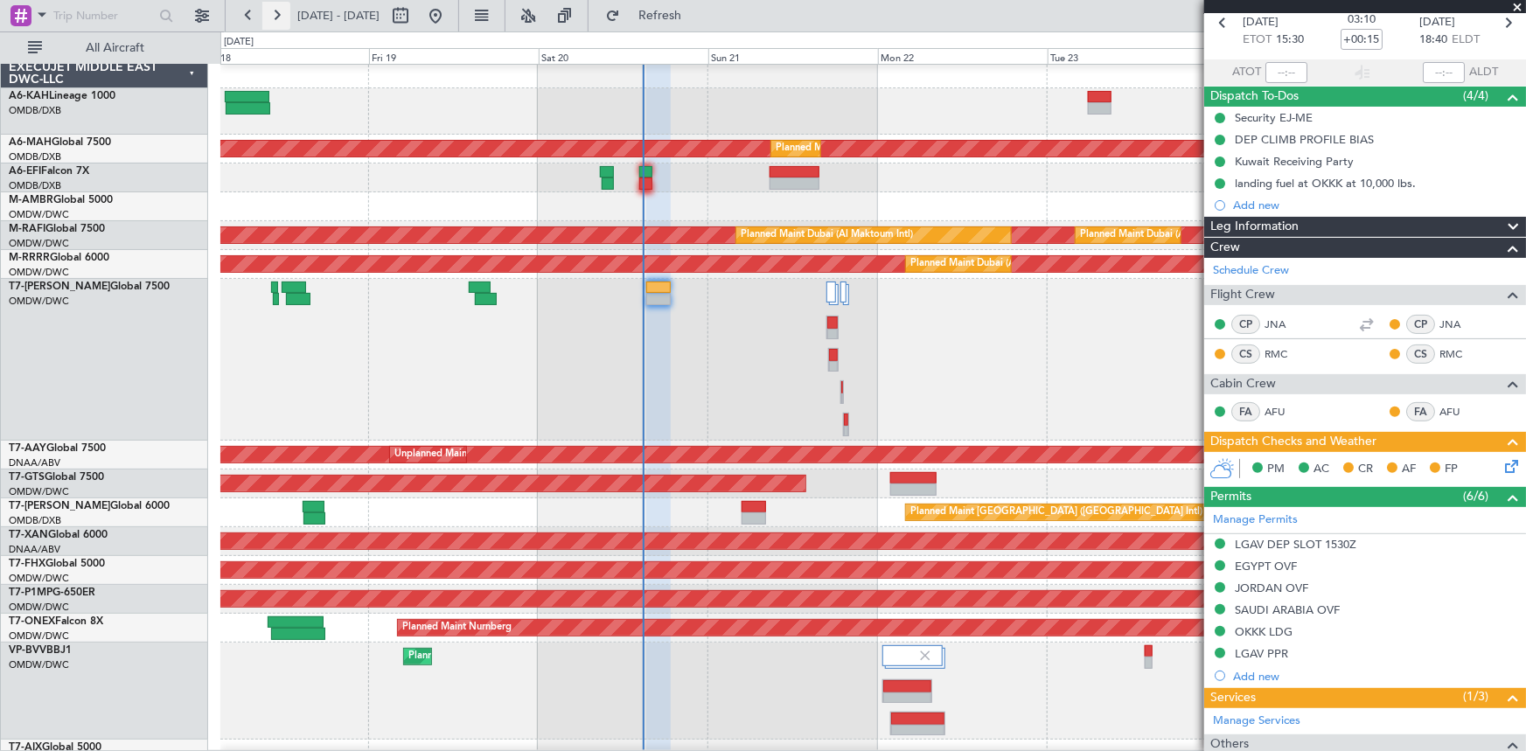
scroll to position [79, 0]
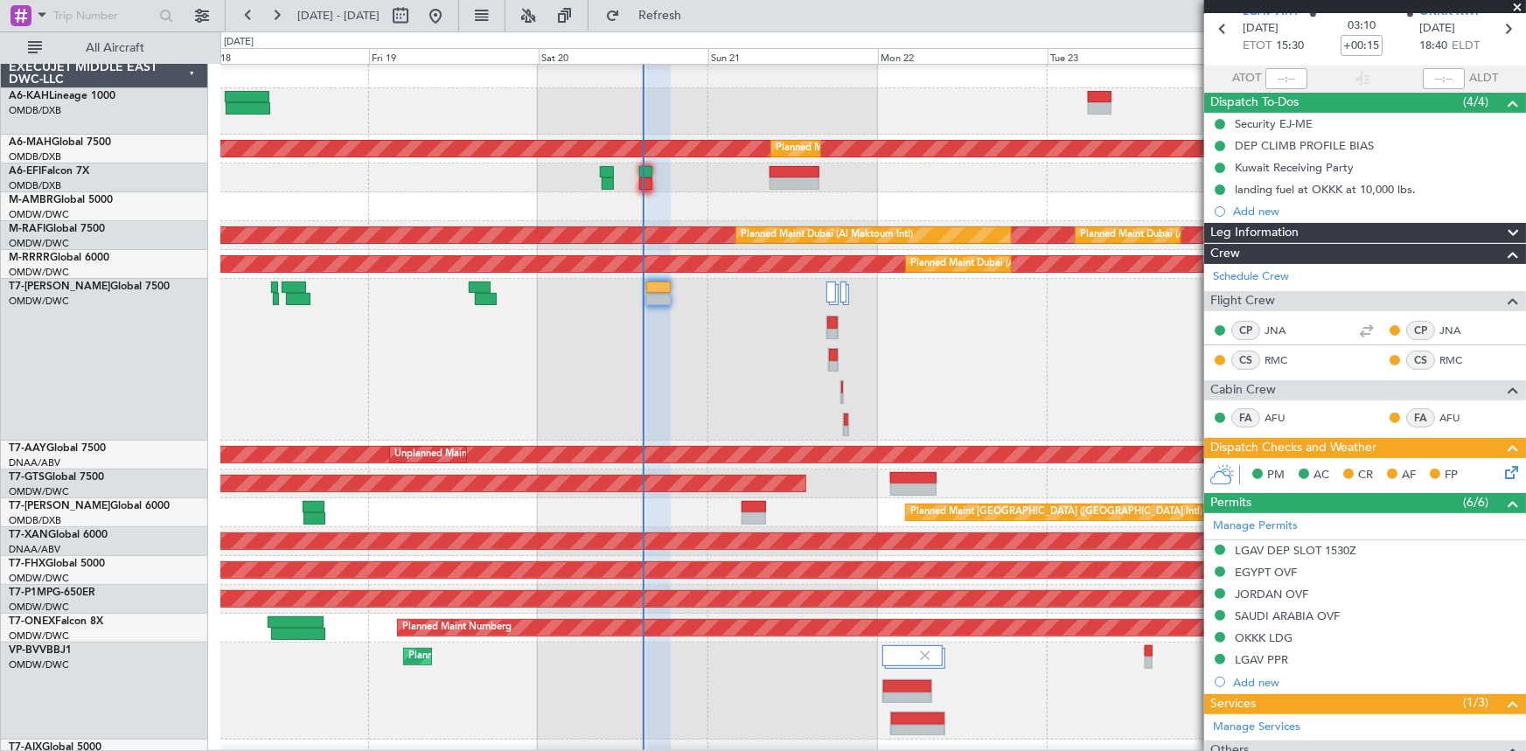
type input "[PERSON_NAME] ([PERSON_NAME])"
type input "7307"
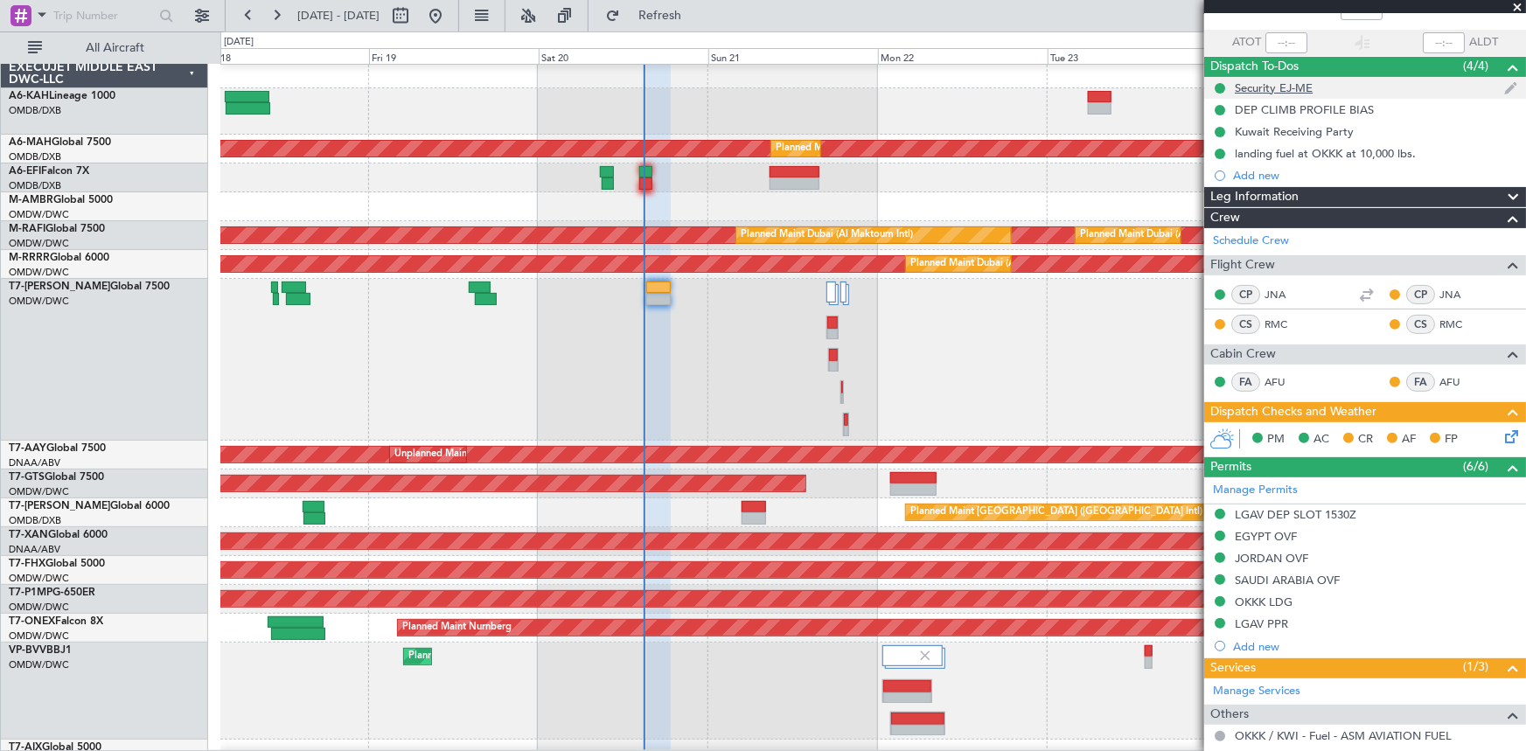
scroll to position [0, 0]
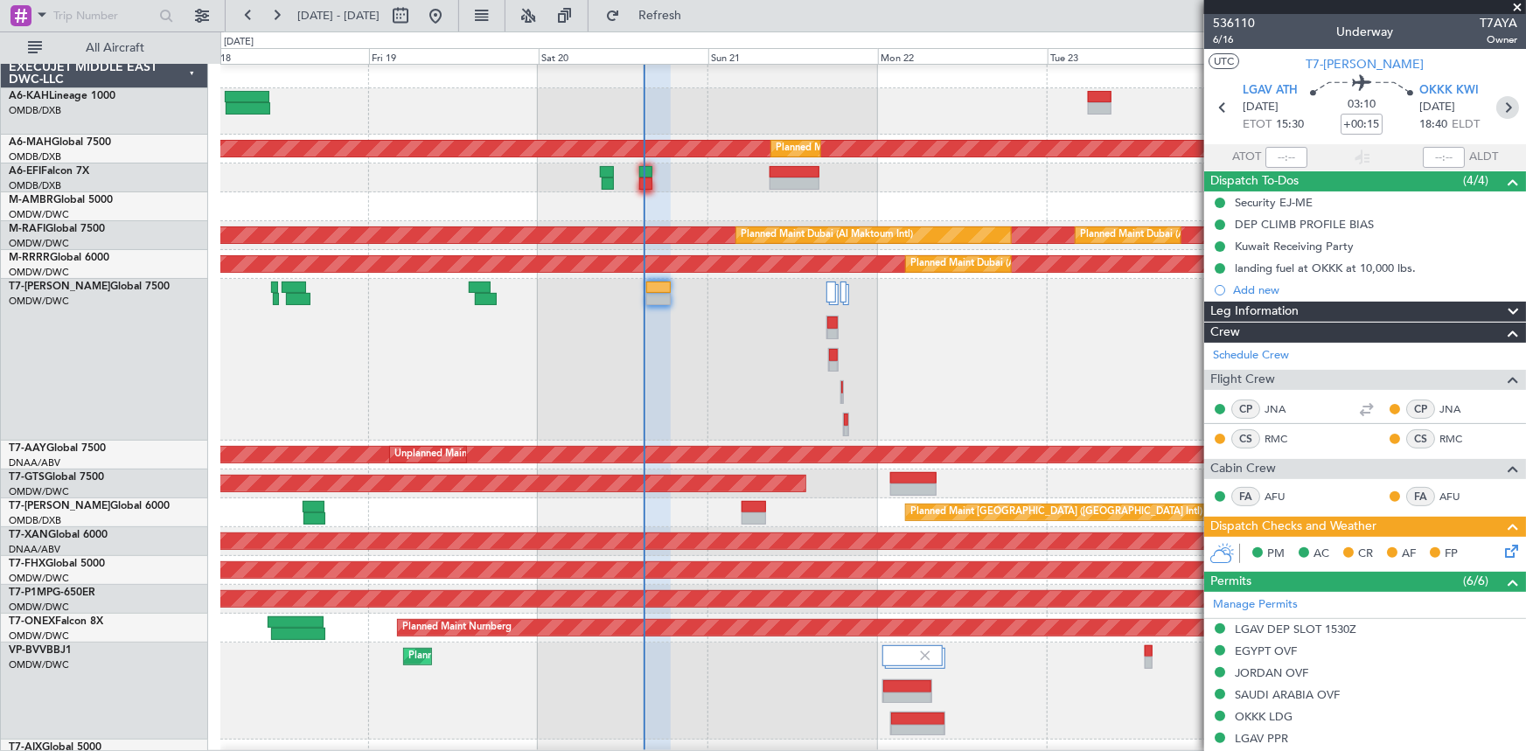
click at [1496, 109] on icon at bounding box center [1507, 107] width 23 height 23
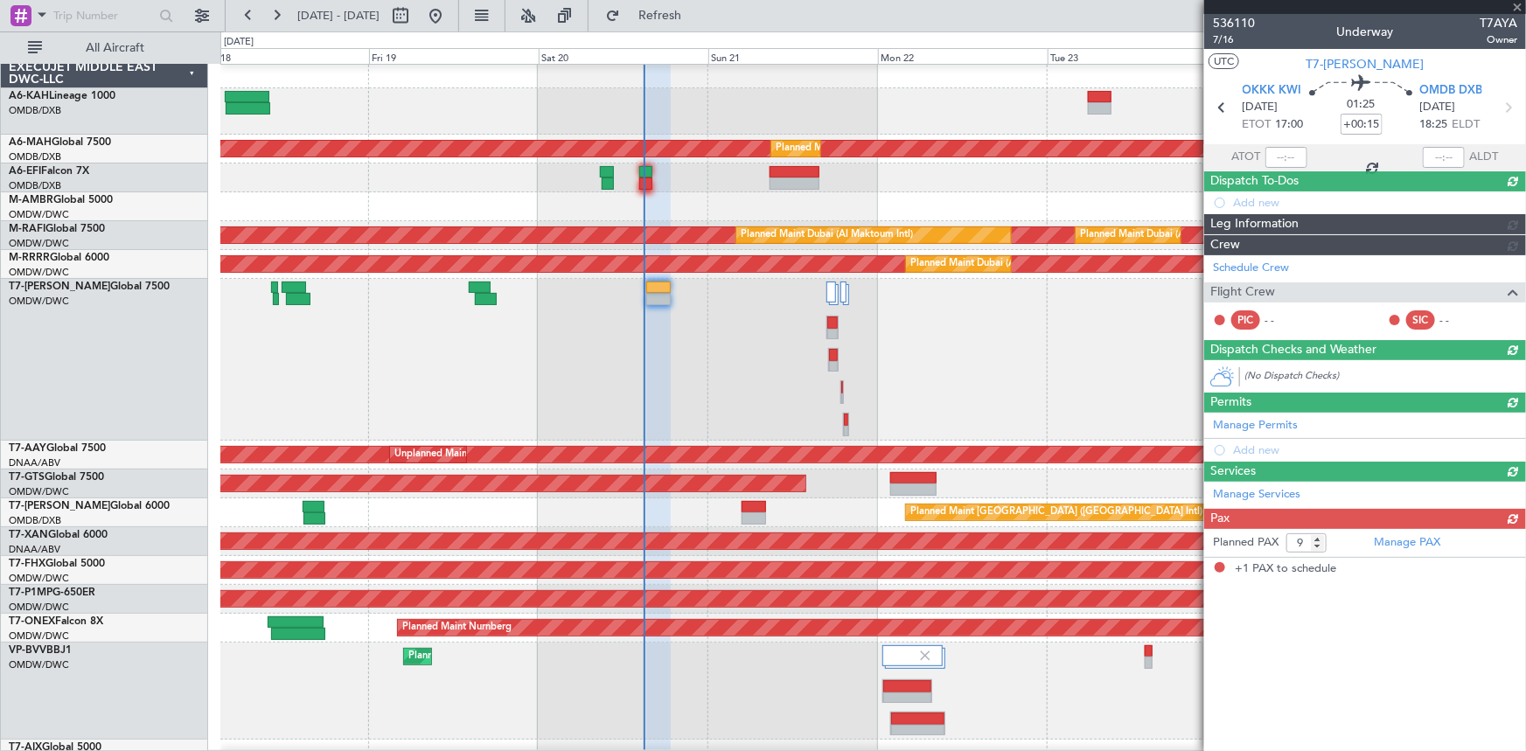
type input "+00:20"
type input "1"
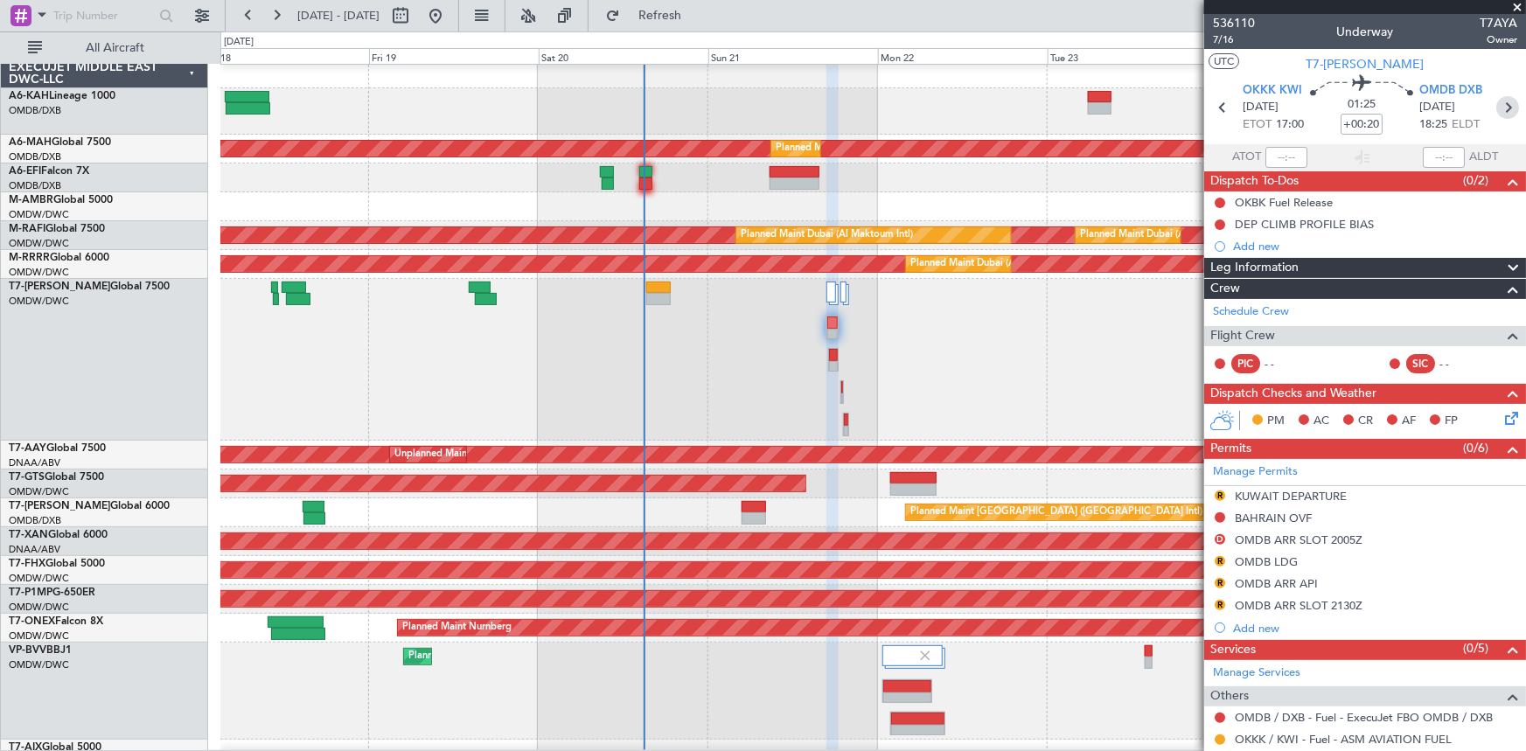
click at [1496, 108] on icon at bounding box center [1507, 107] width 23 height 23
type input "+00:10"
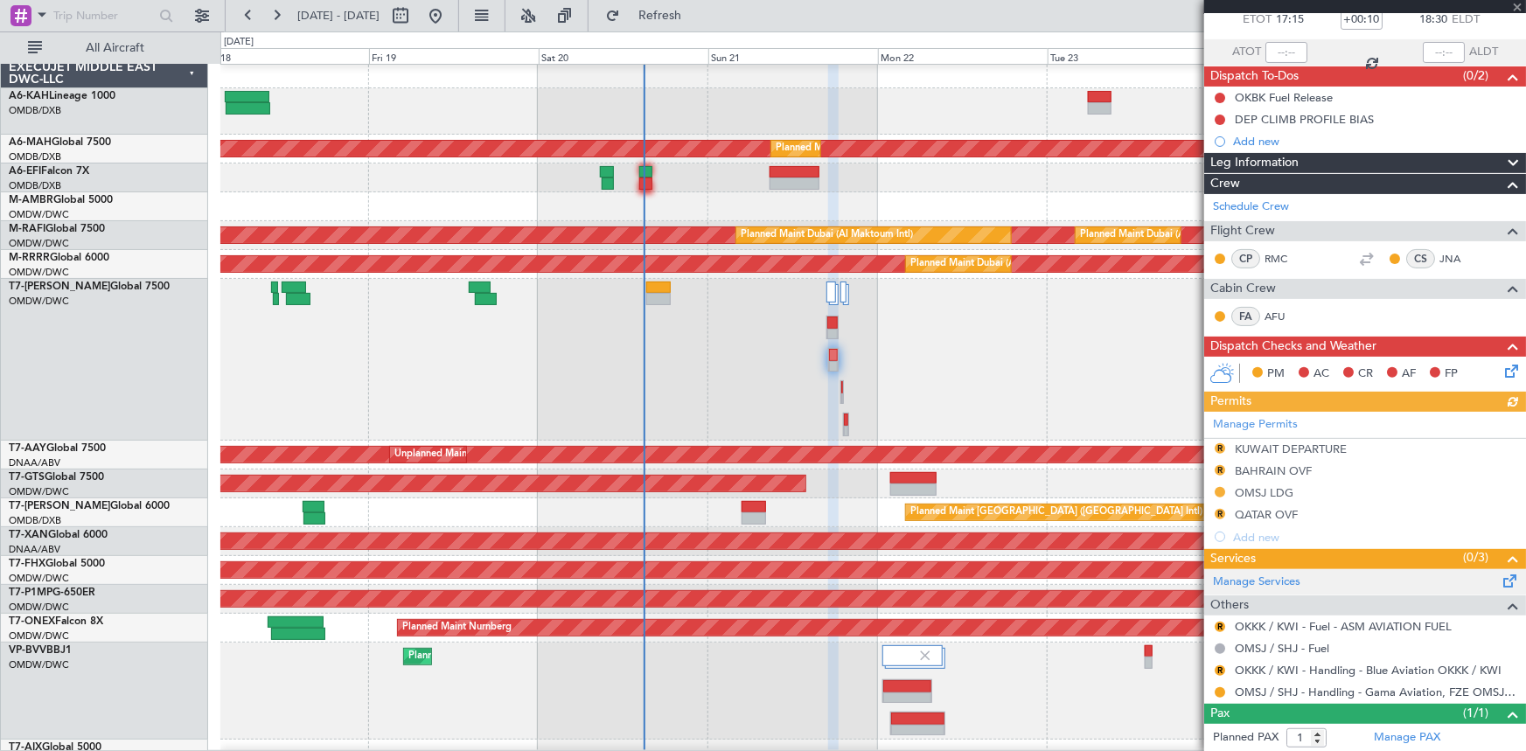
scroll to position [143, 0]
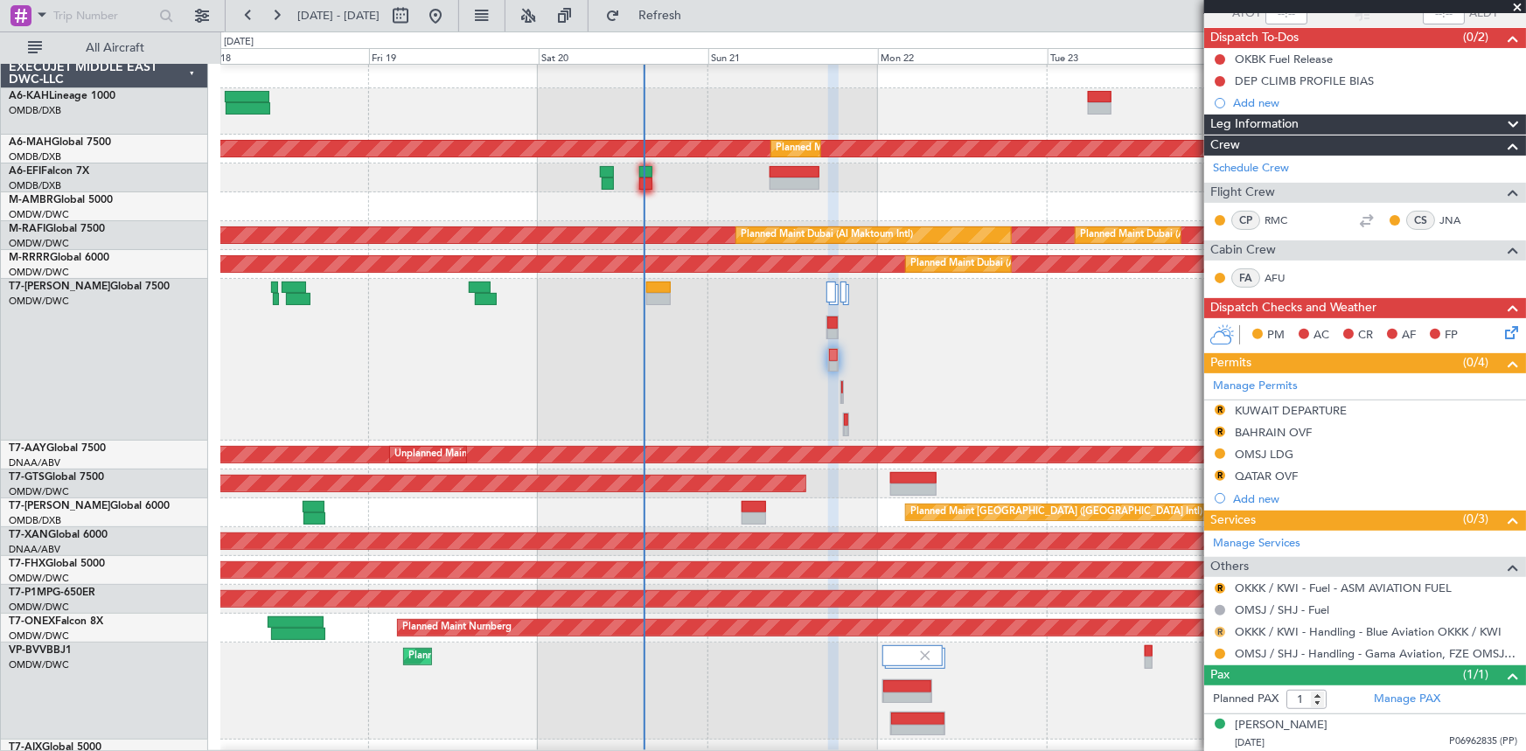
click at [1220, 630] on button "R" at bounding box center [1220, 632] width 10 height 10
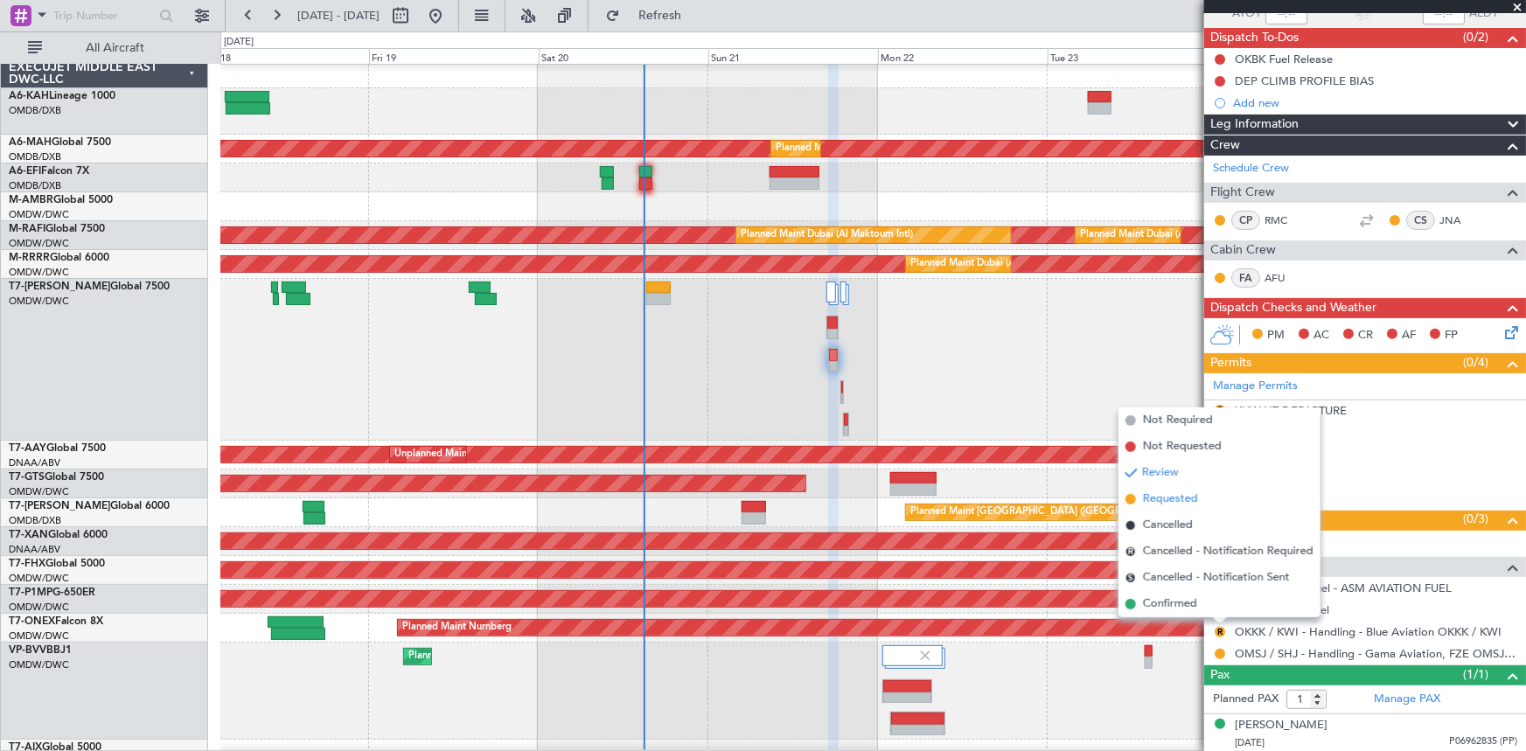
click at [1166, 500] on span "Requested" at bounding box center [1170, 499] width 55 height 17
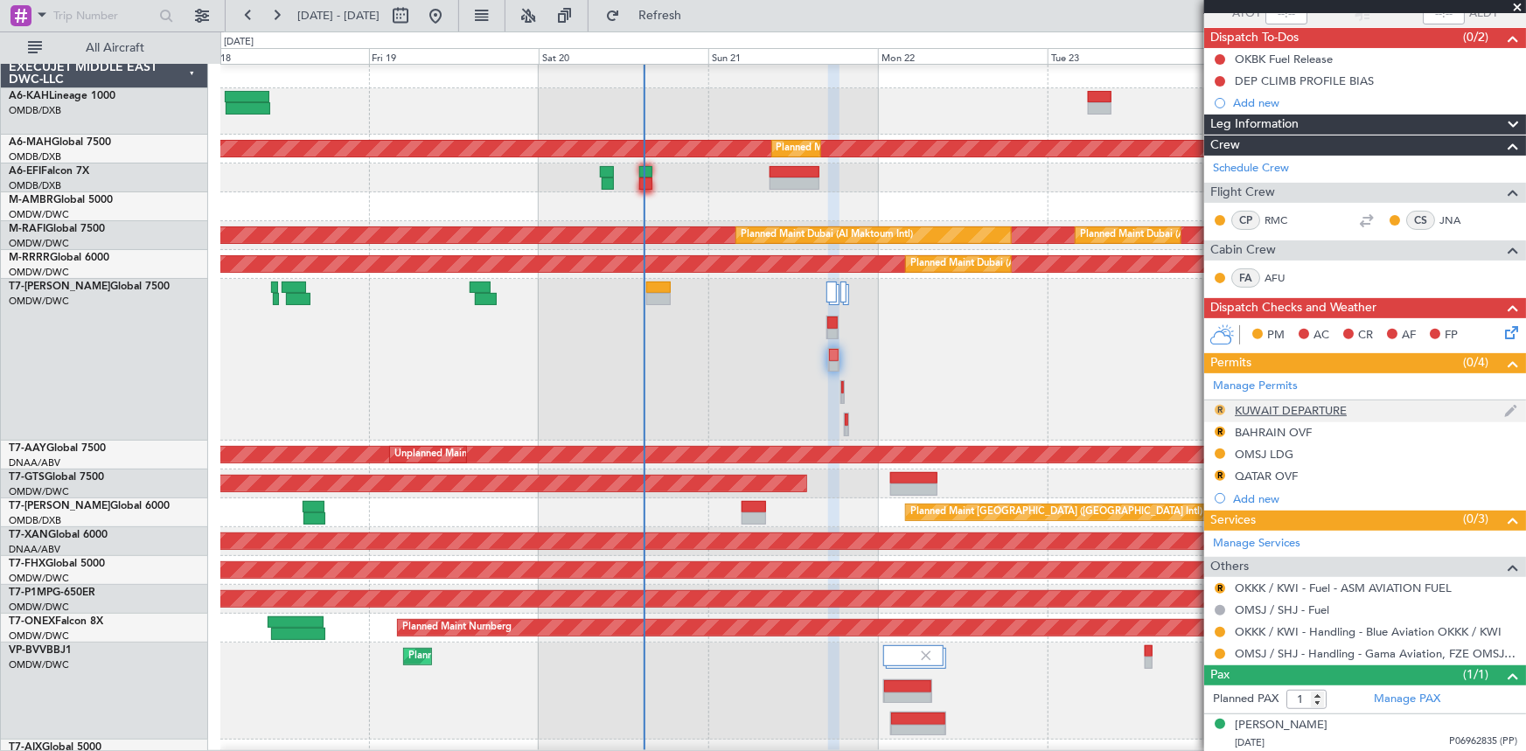
click at [1222, 407] on button "R" at bounding box center [1220, 410] width 10 height 10
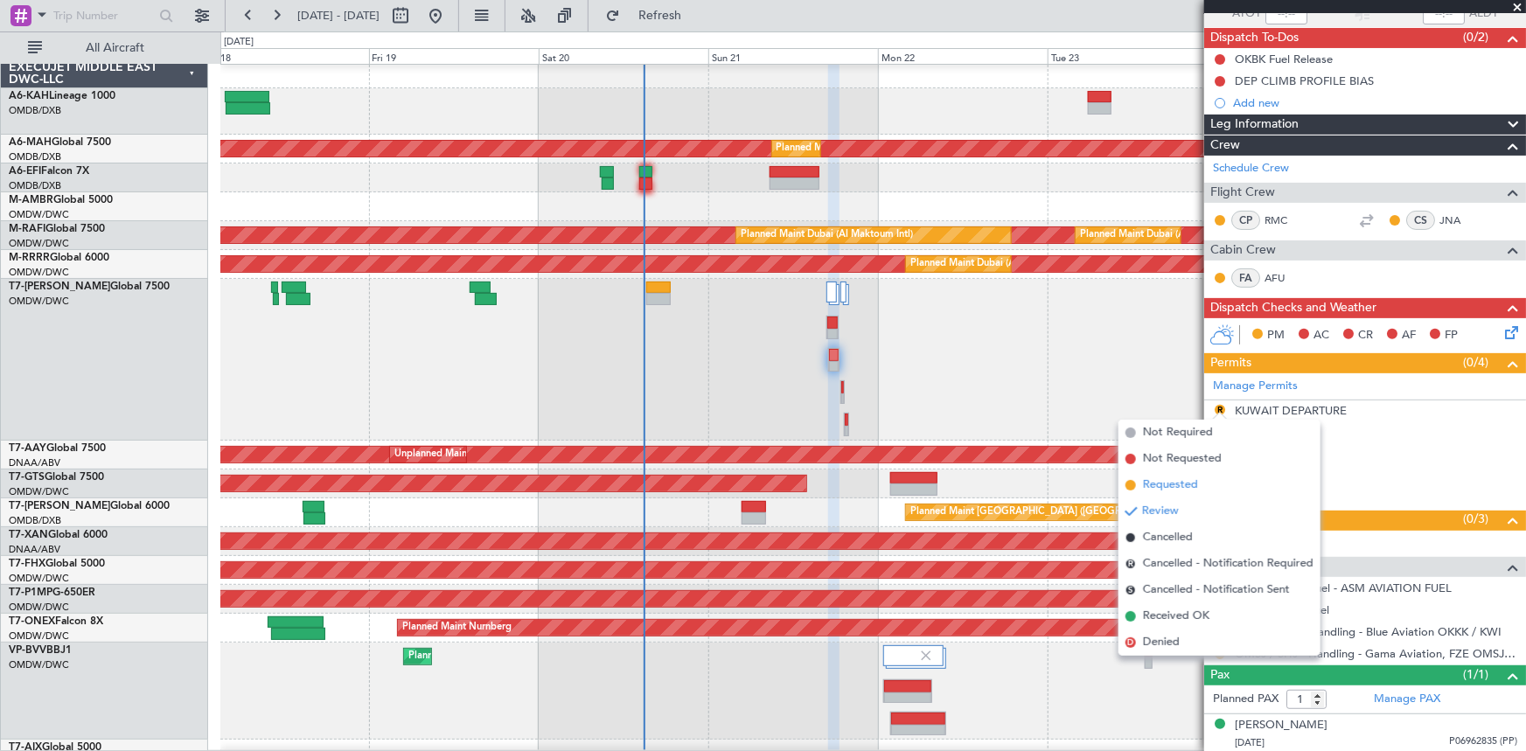
click at [1163, 489] on span "Requested" at bounding box center [1170, 485] width 55 height 17
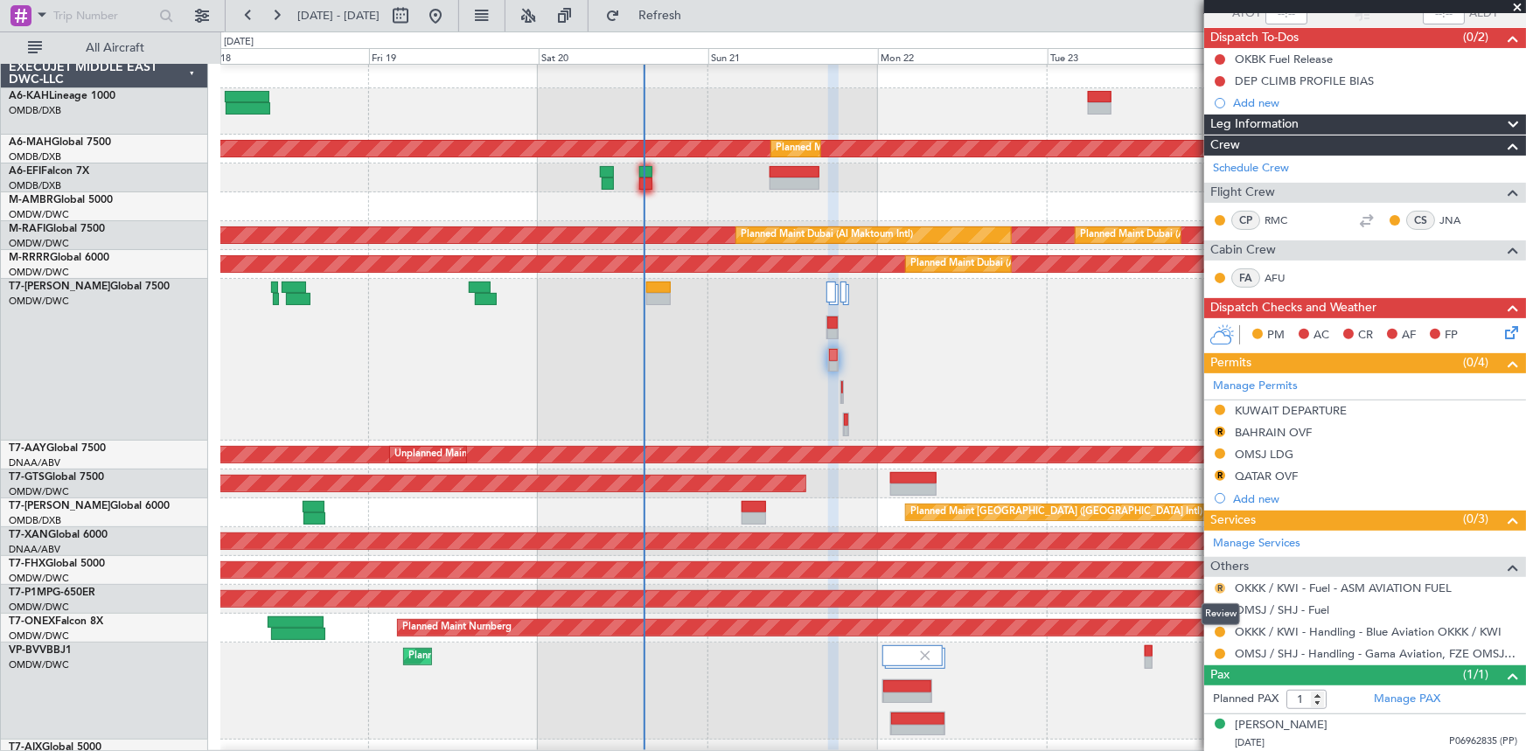
click at [1217, 583] on button "R" at bounding box center [1220, 588] width 10 height 10
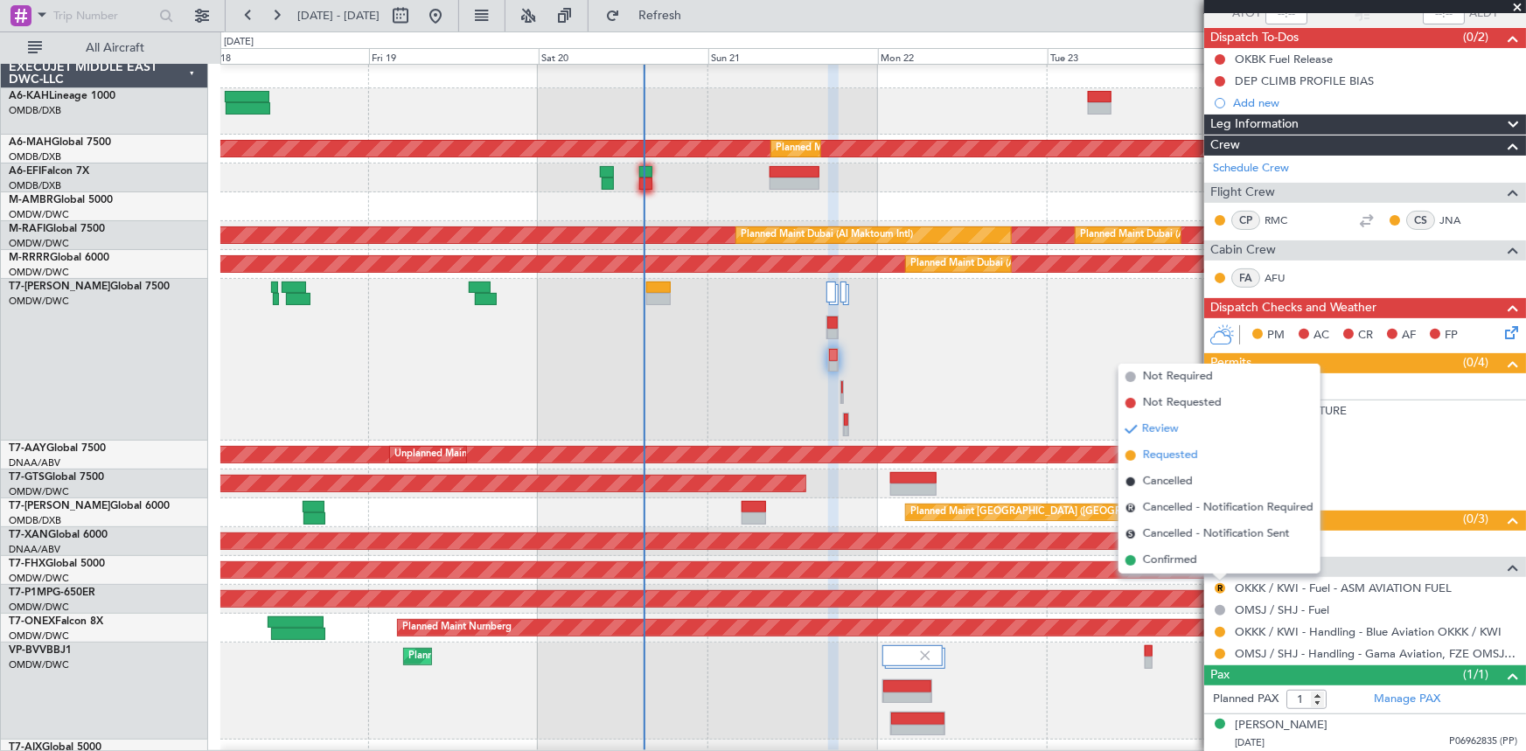
click at [1162, 449] on span "Requested" at bounding box center [1170, 455] width 55 height 17
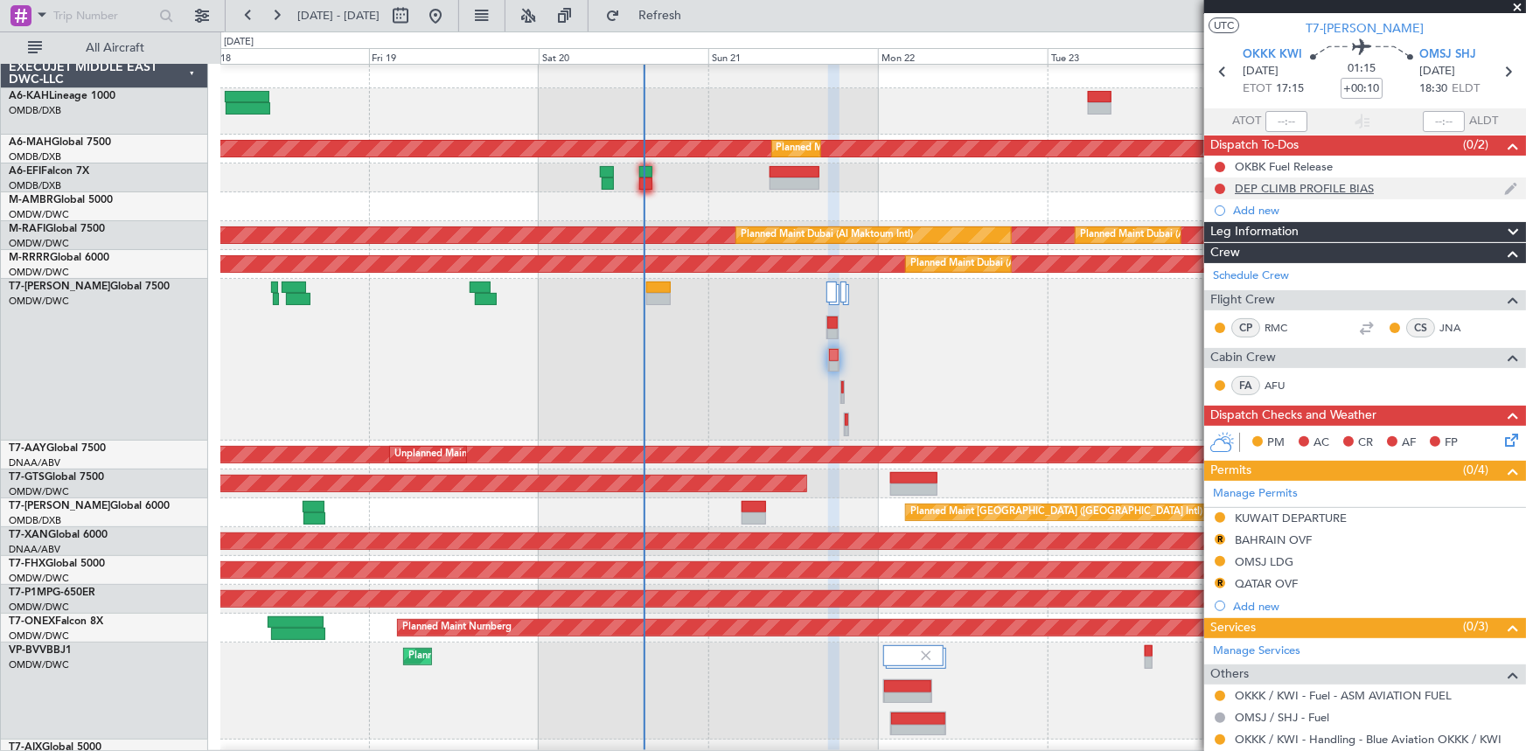
scroll to position [0, 0]
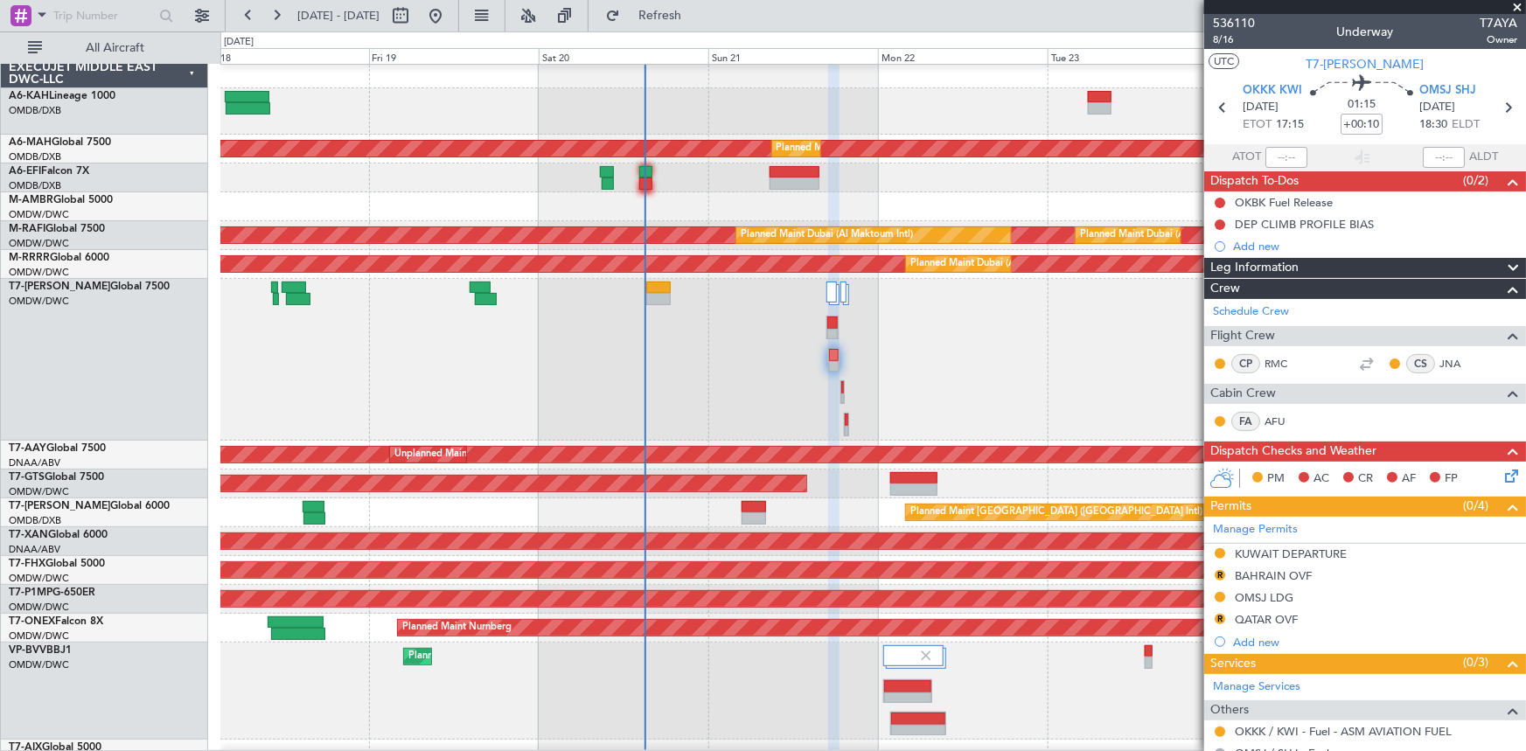
drag, startPoint x: 1278, startPoint y: 573, endPoint x: 1291, endPoint y: 573, distance: 13.1
click at [1278, 573] on div "BAHRAIN OVF" at bounding box center [1273, 575] width 77 height 15
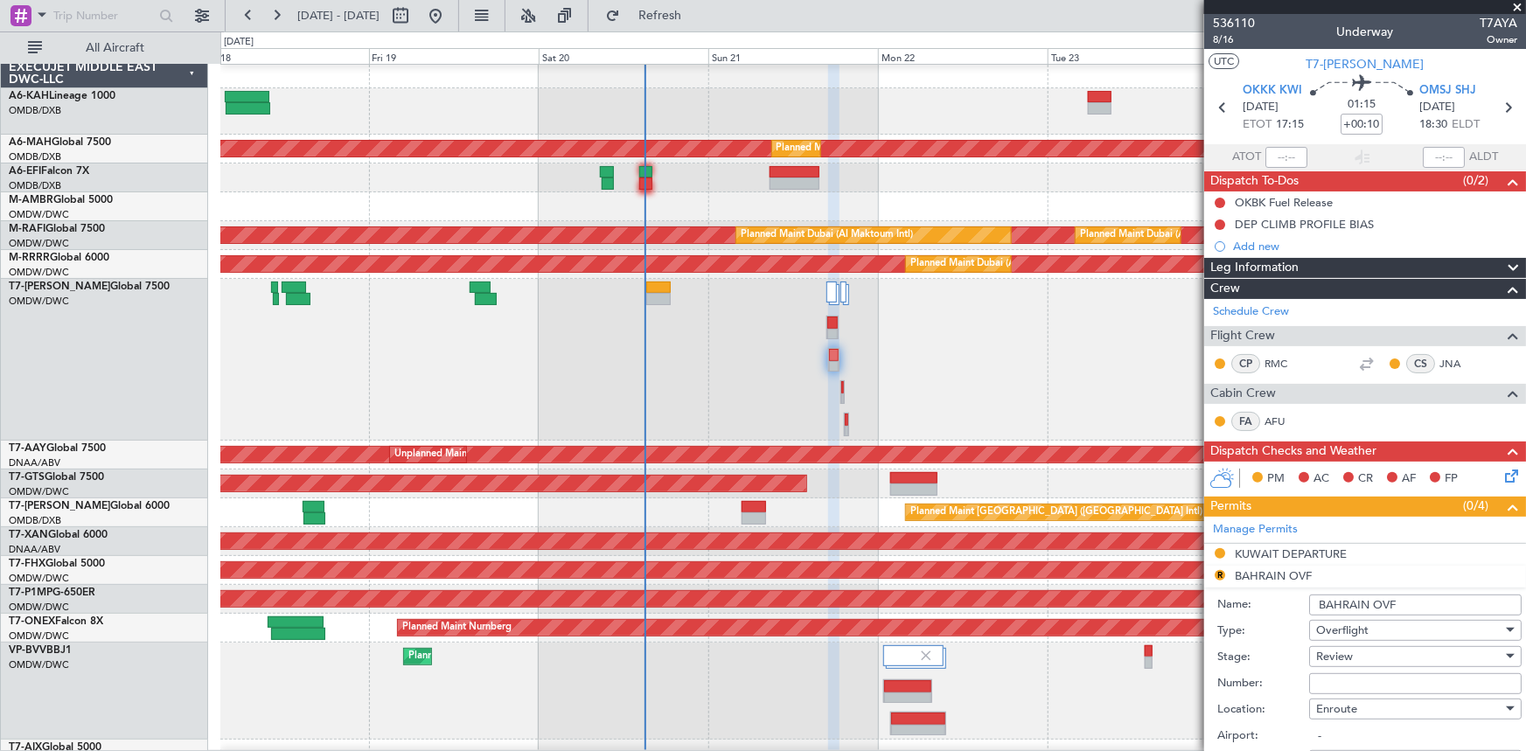
scroll to position [238, 0]
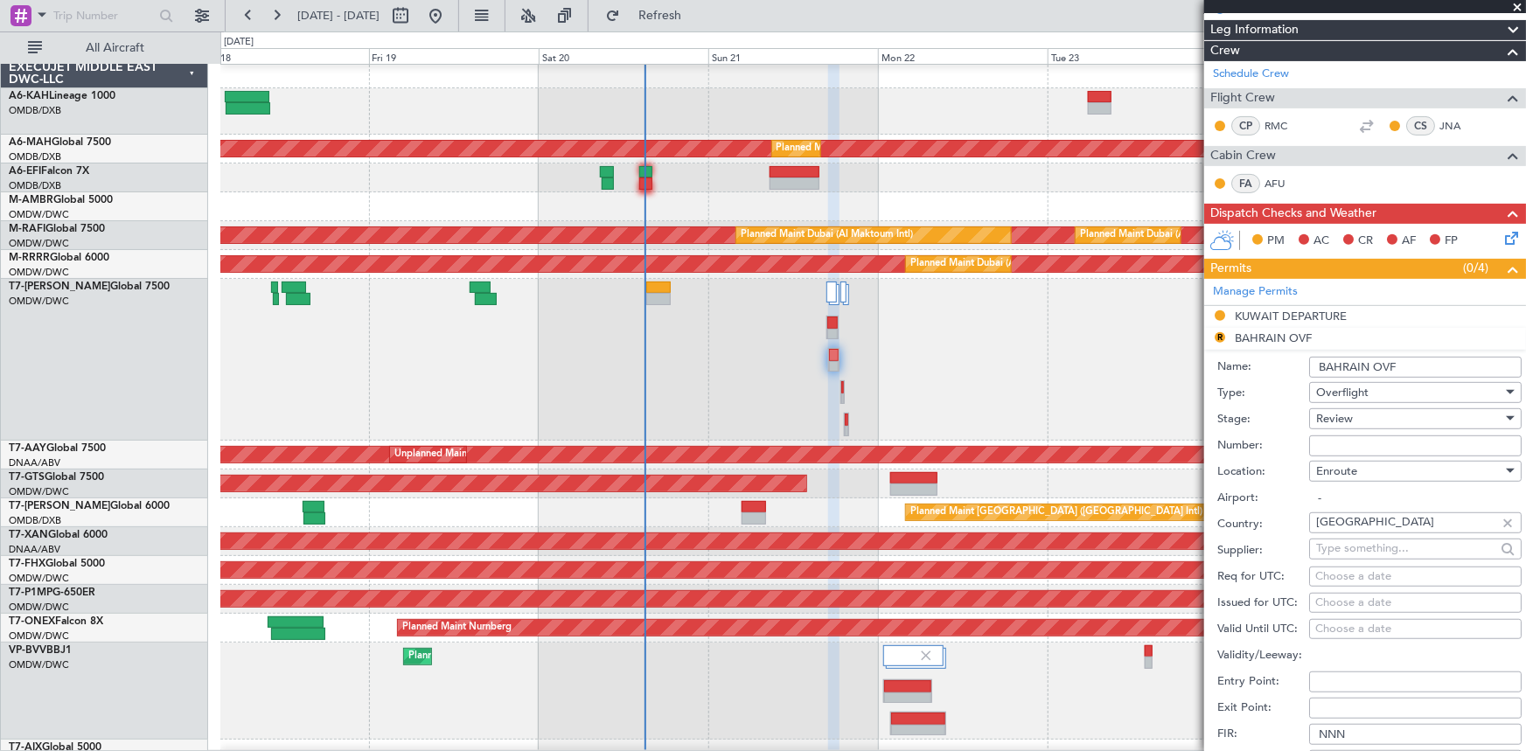
click at [1378, 441] on input "Number:" at bounding box center [1415, 445] width 212 height 21
paste input "AT/P/25-09/ON/001054"
type input "AT/P/25-09/ON/001054"
click at [1366, 412] on div "Review" at bounding box center [1409, 419] width 186 height 26
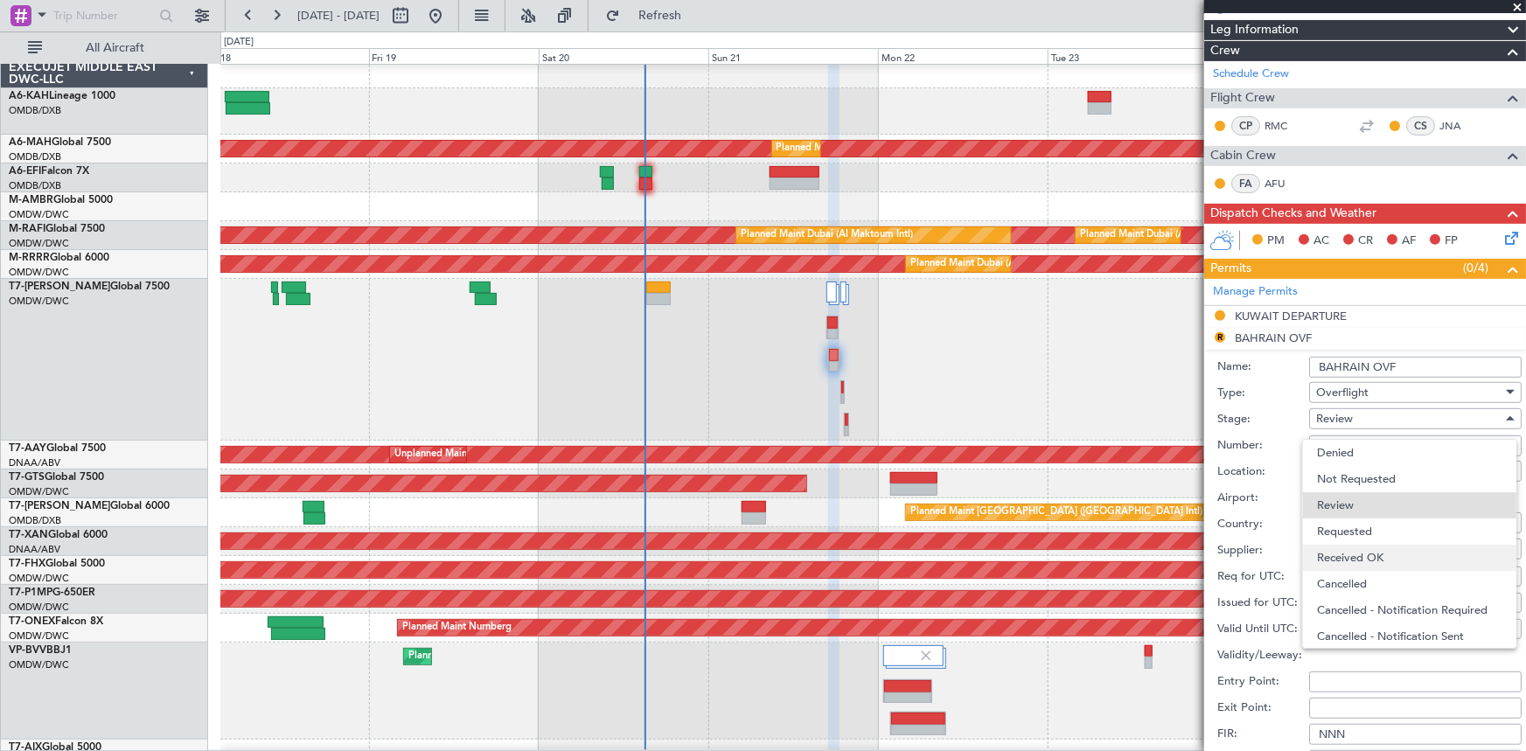
click at [1378, 554] on span "Received OK" at bounding box center [1409, 558] width 185 height 26
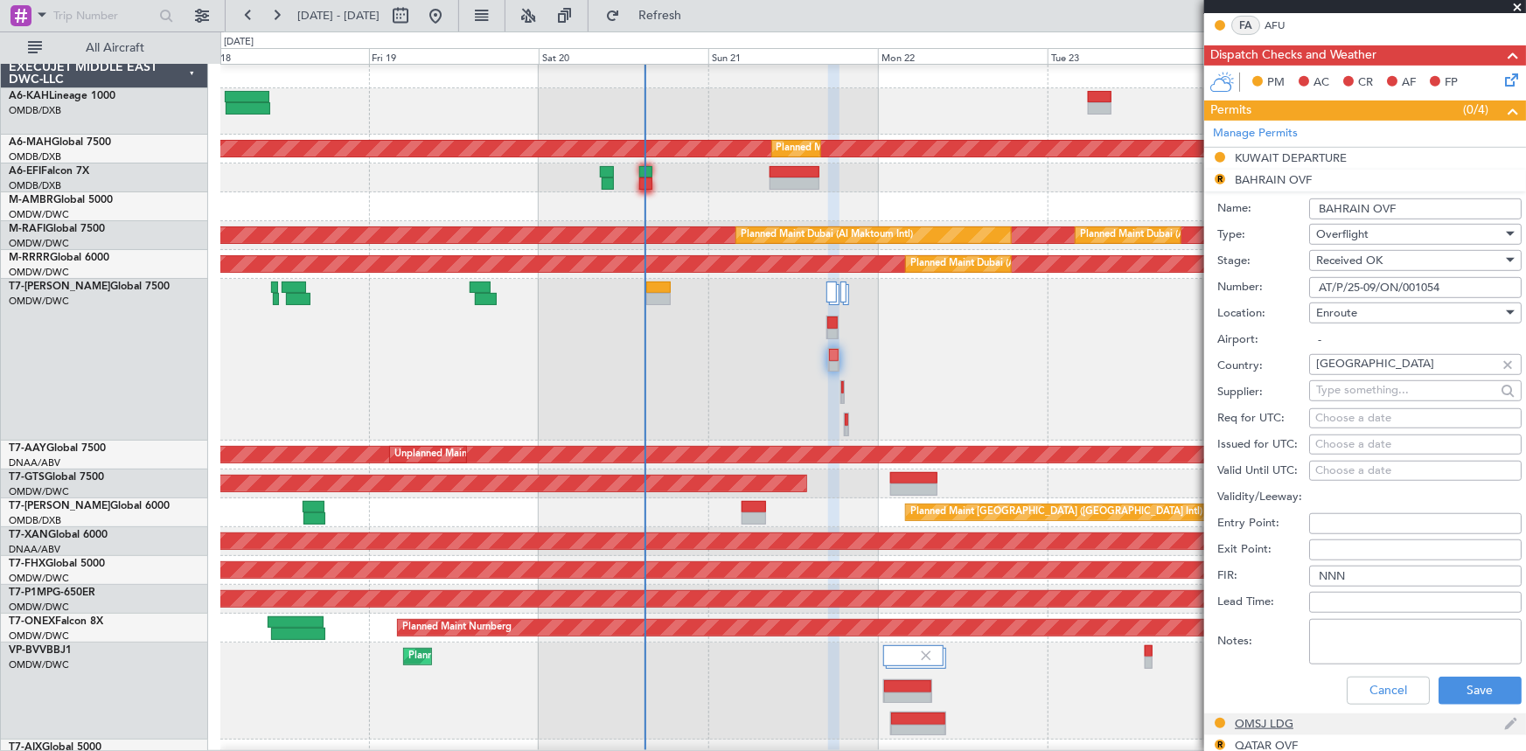
scroll to position [477, 0]
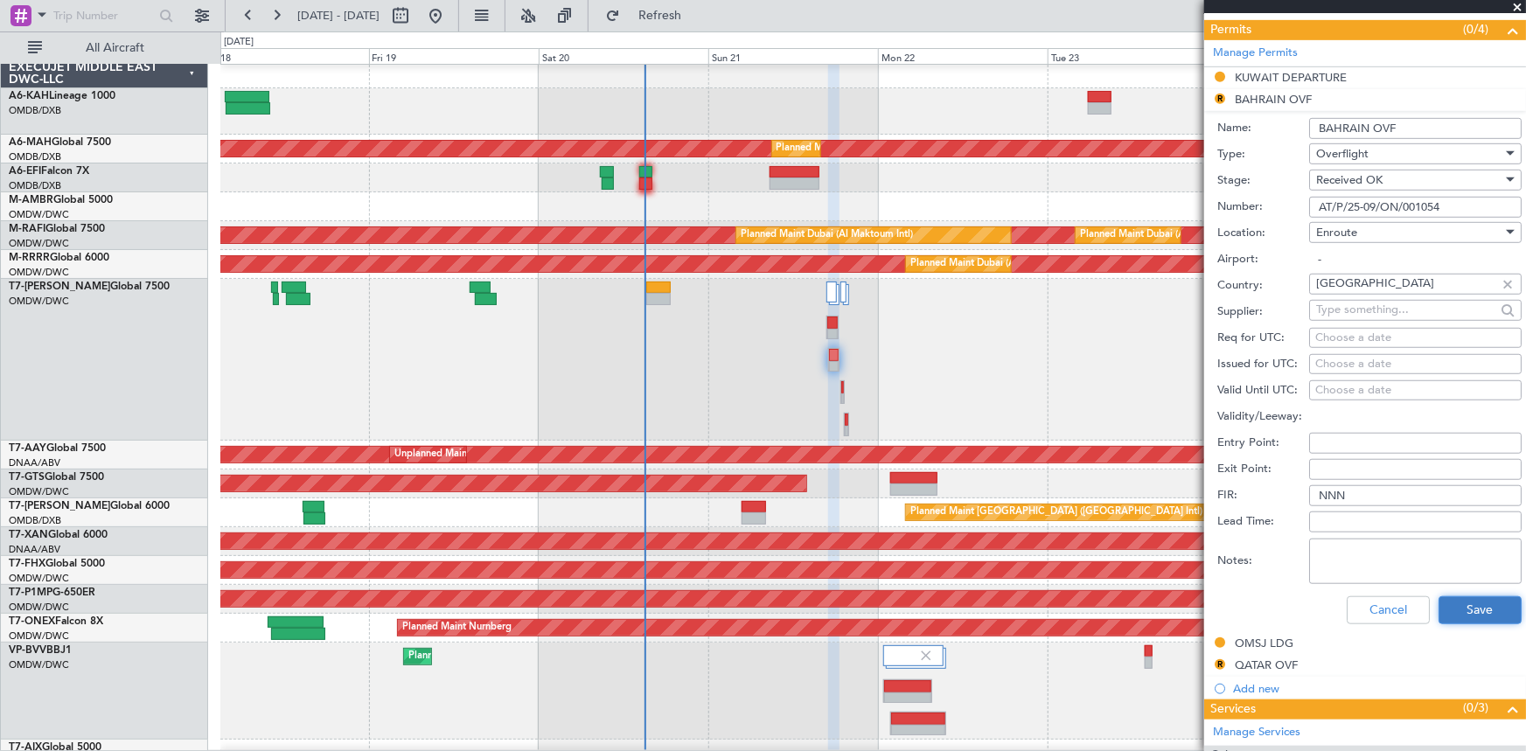
click at [1470, 608] on button "Save" at bounding box center [1479, 610] width 83 height 28
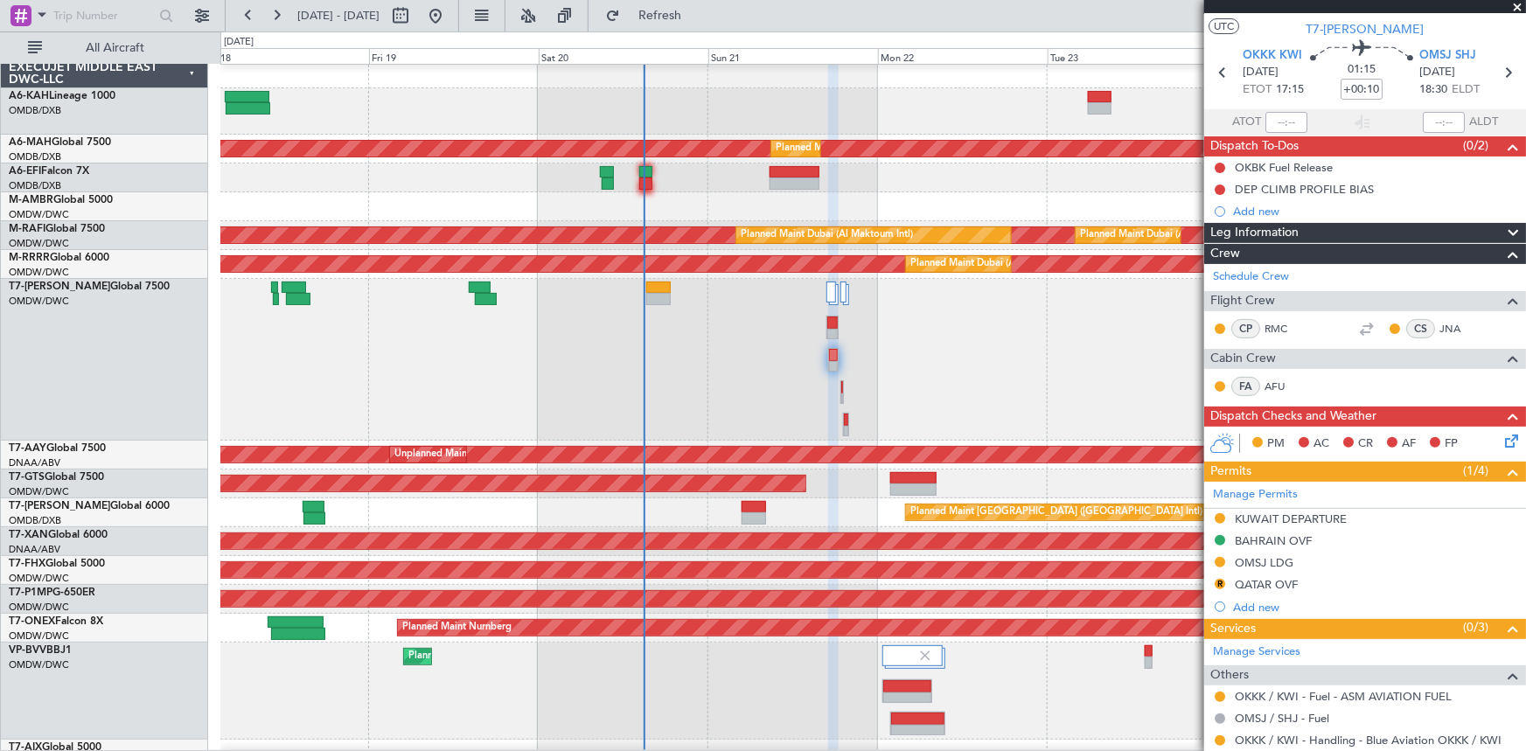
scroll to position [0, 0]
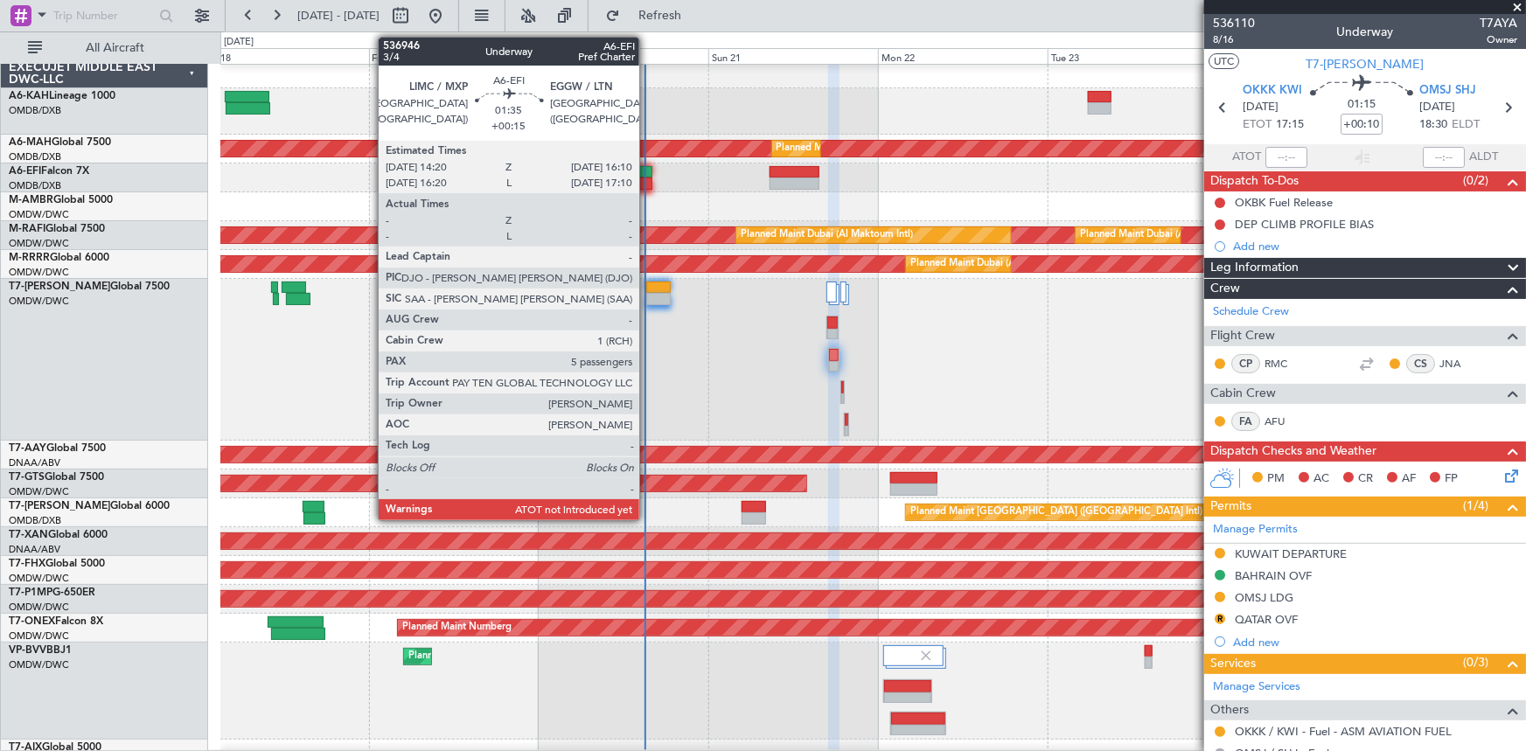
click at [647, 166] on div at bounding box center [645, 172] width 13 height 12
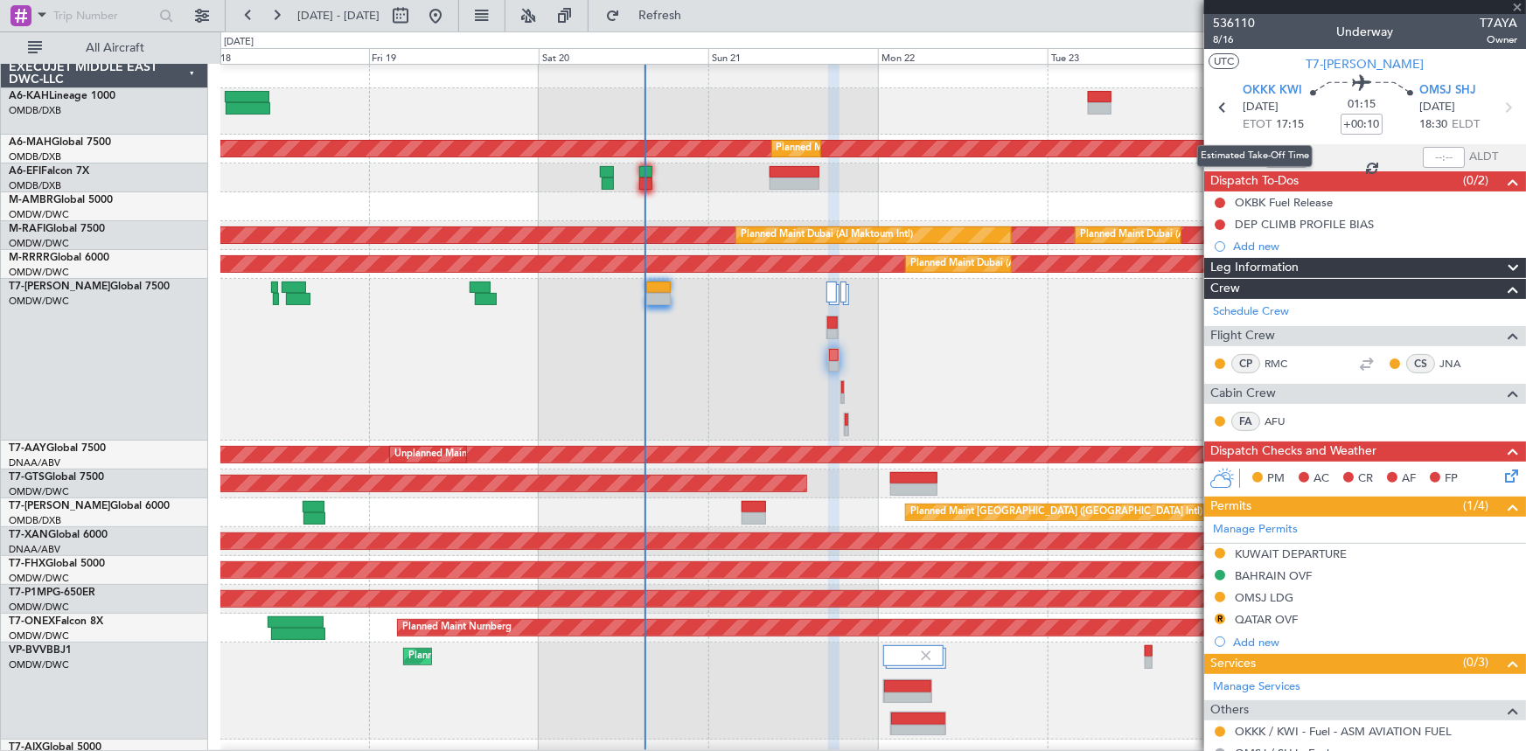
type input "+00:15"
type input "5"
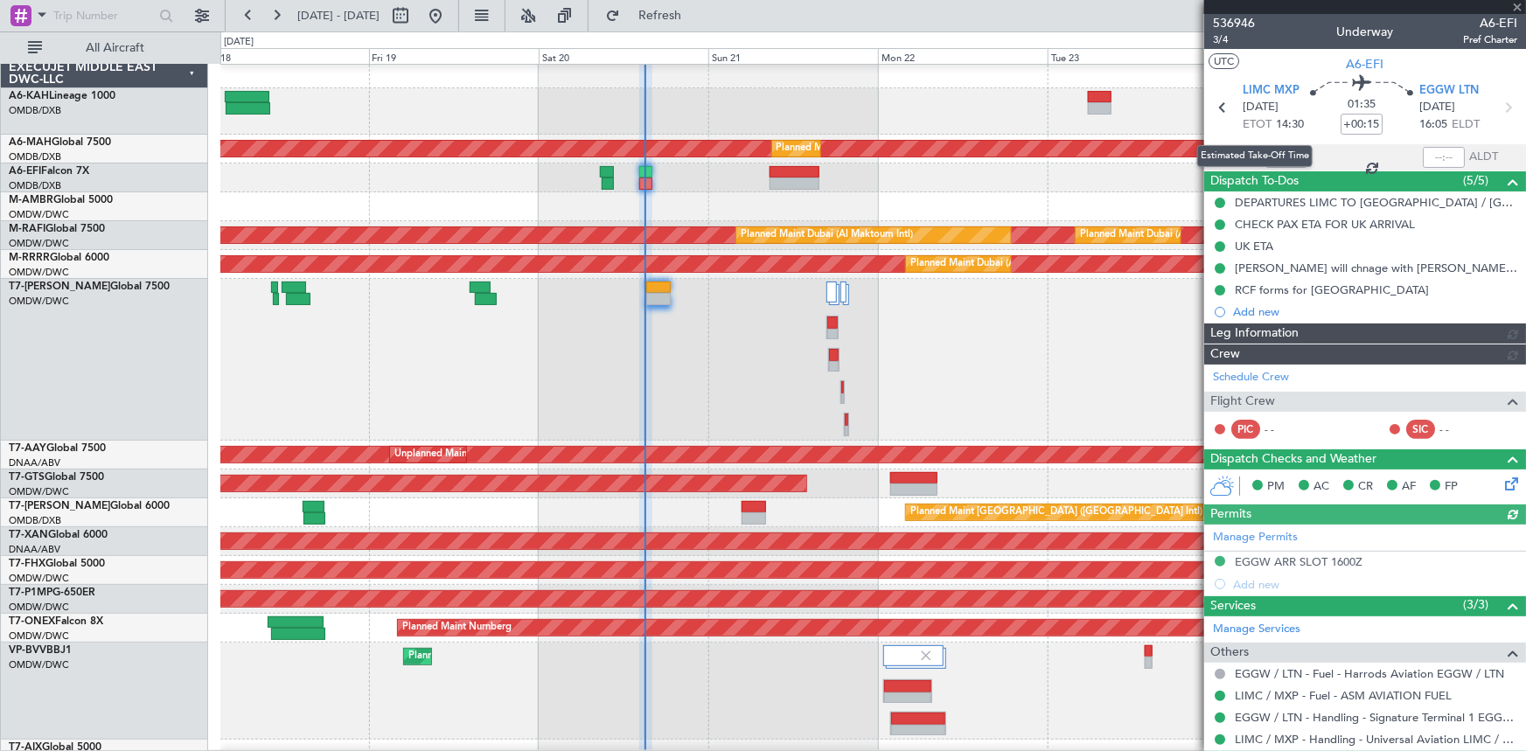
type input "[PERSON_NAME] ([PERSON_NAME])"
type input "7329"
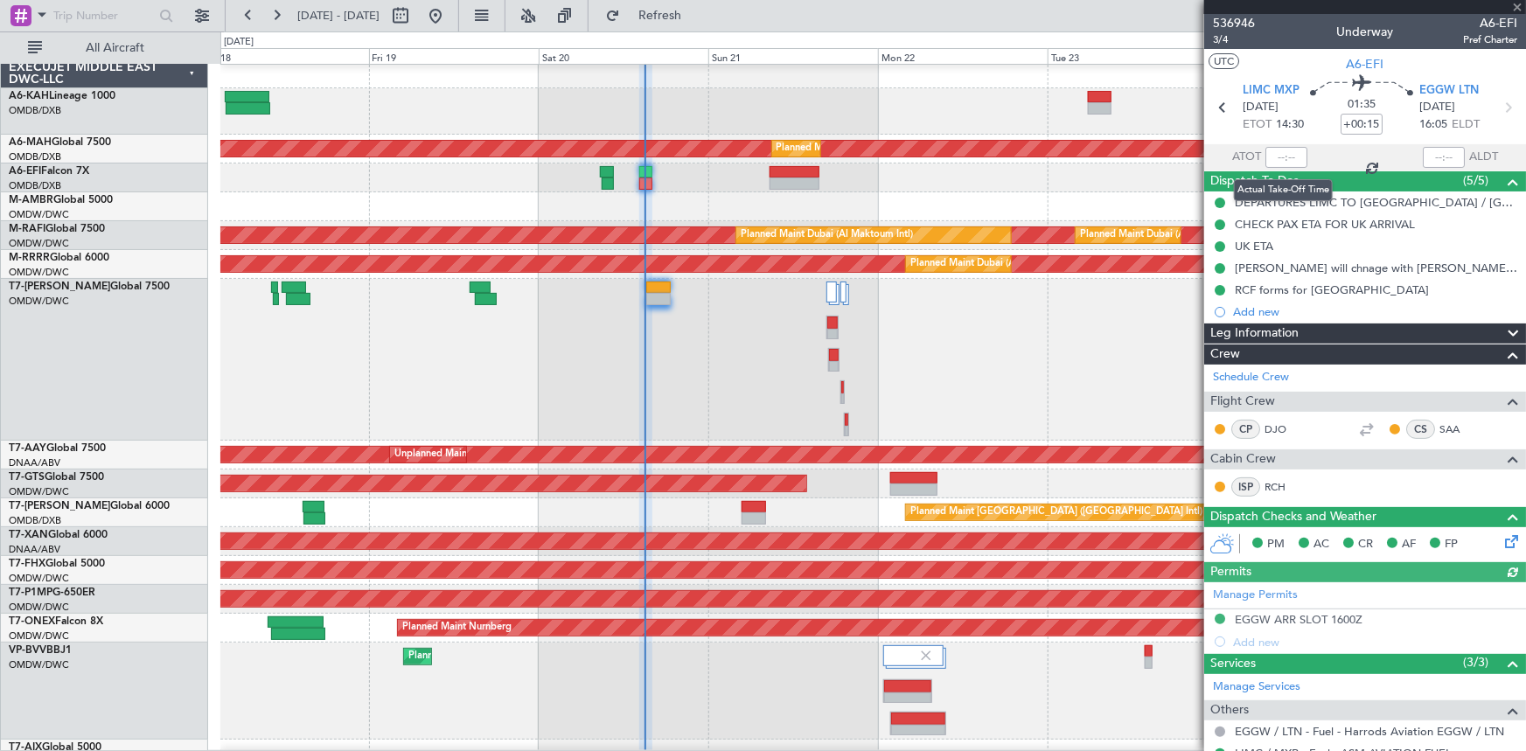
click at [1271, 155] on div at bounding box center [1286, 157] width 42 height 21
click at [1280, 156] on div at bounding box center [1286, 157] width 42 height 21
click at [1274, 154] on input "text" at bounding box center [1286, 157] width 42 height 21
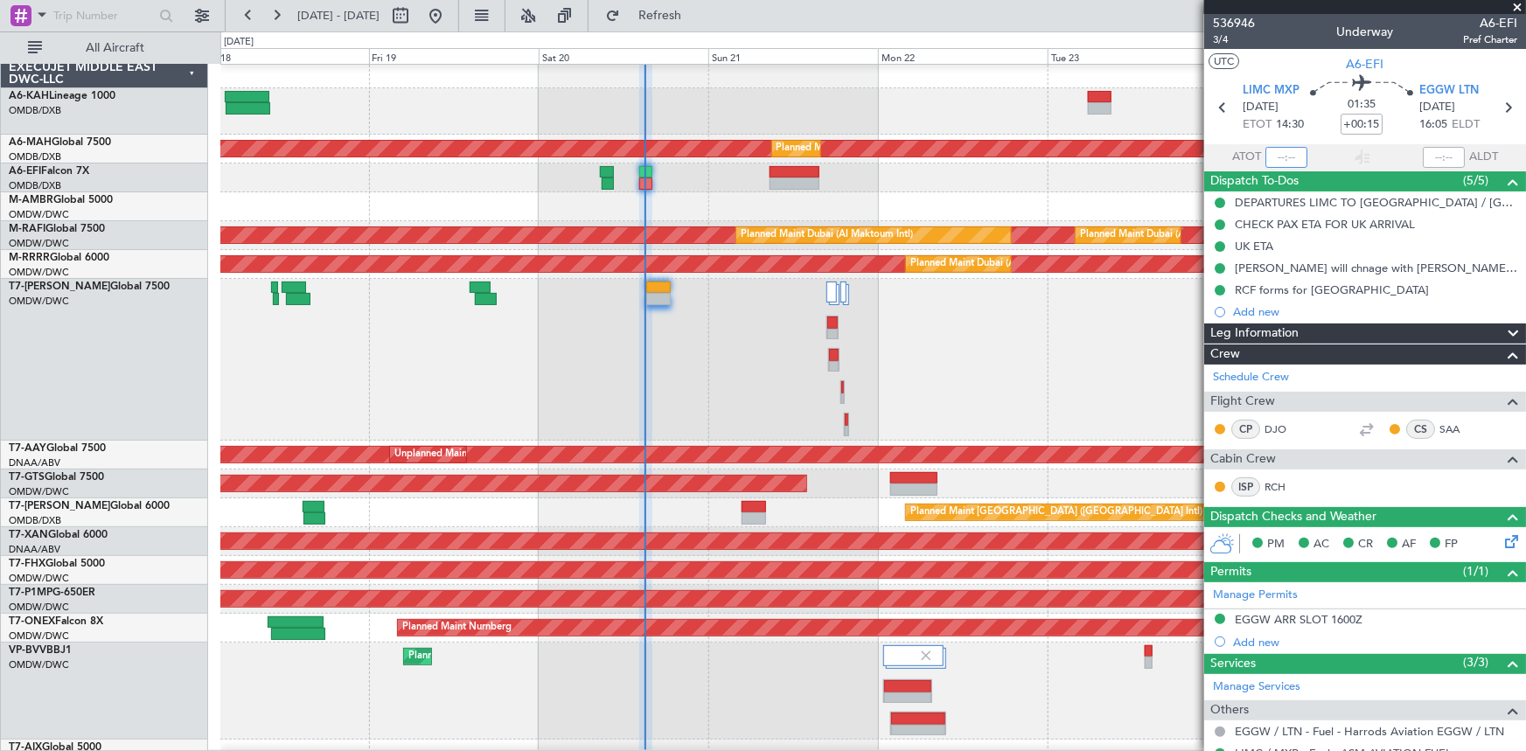
click at [1274, 154] on input "text" at bounding box center [1286, 157] width 42 height 21
click at [1339, 148] on section "ATOT 1504 ALDT" at bounding box center [1365, 157] width 322 height 26
type input "15:04"
click at [1224, 39] on span "3/4" at bounding box center [1234, 39] width 42 height 15
click at [693, 18] on span "Refresh" at bounding box center [659, 16] width 73 height 12
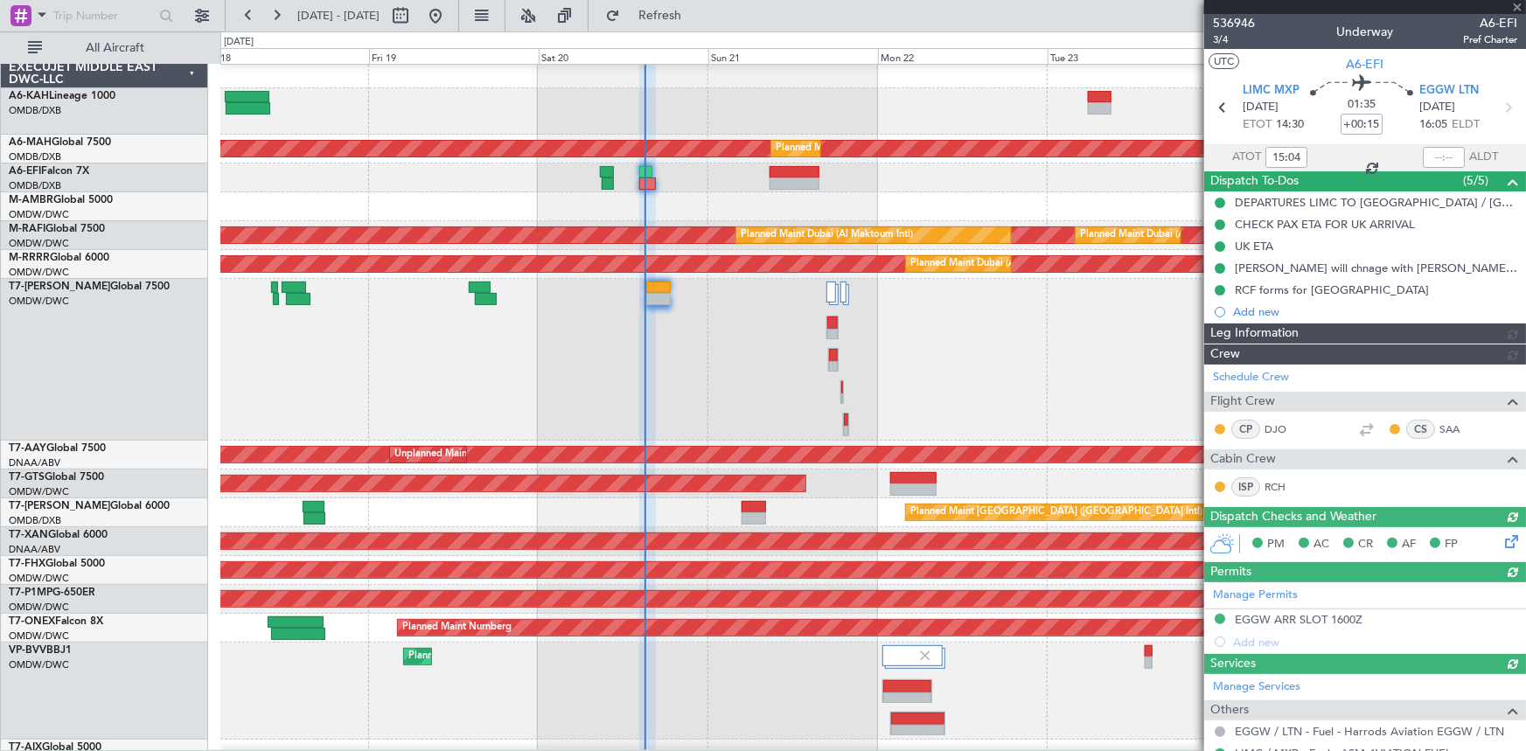
type input "[PERSON_NAME] ([PERSON_NAME])"
type input "7329"
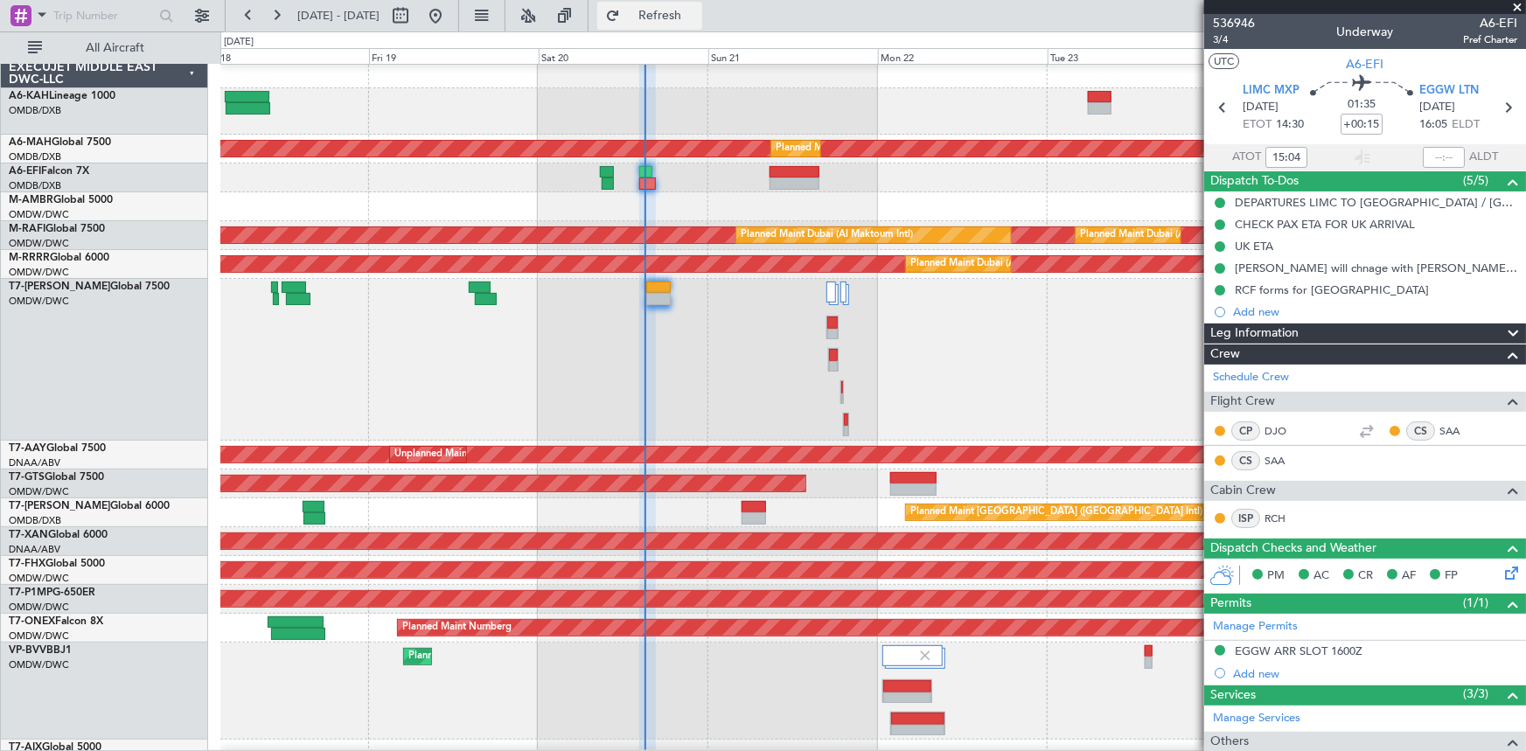
type input "[PERSON_NAME] ([PERSON_NAME])"
type input "7329"
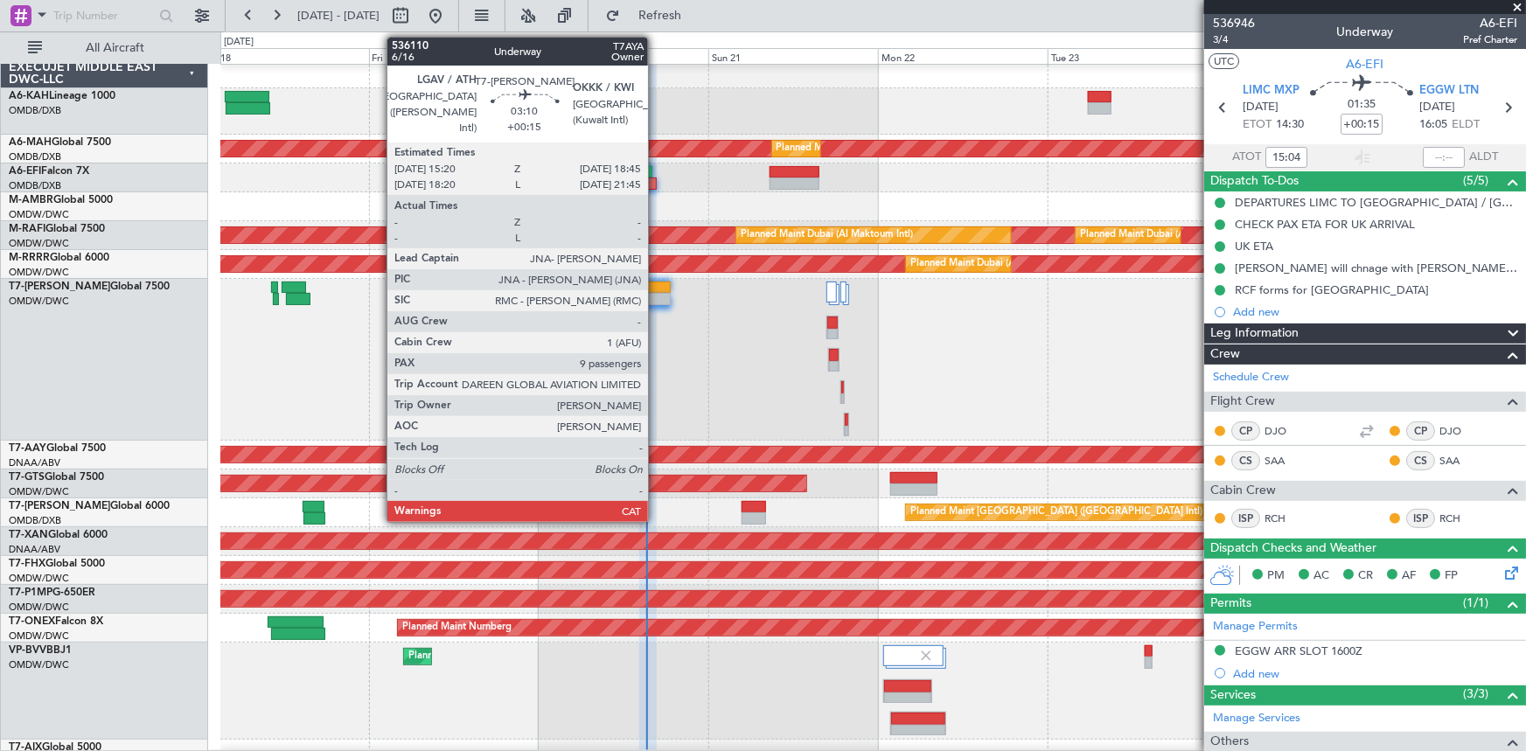
click at [656, 287] on div at bounding box center [658, 288] width 24 height 12
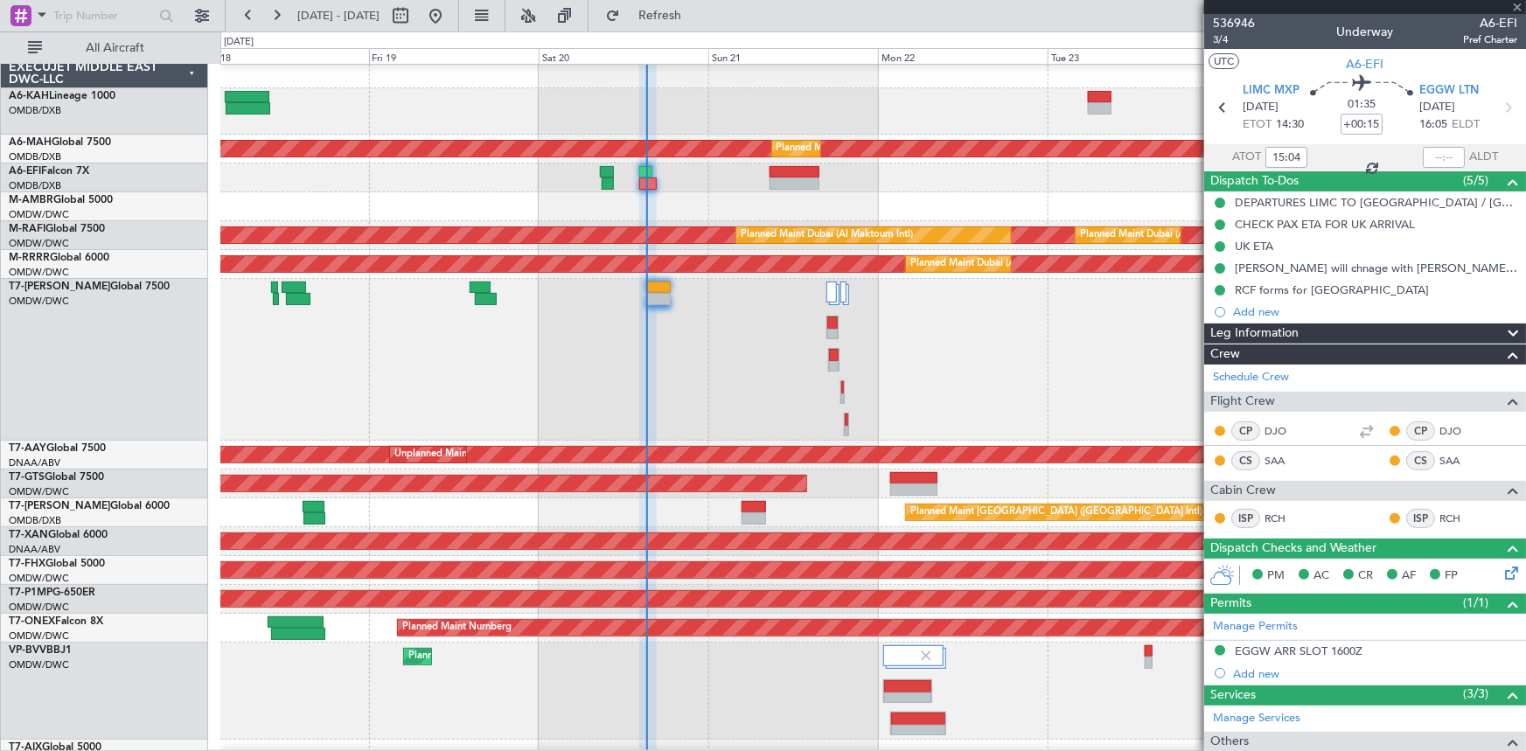
type input "9"
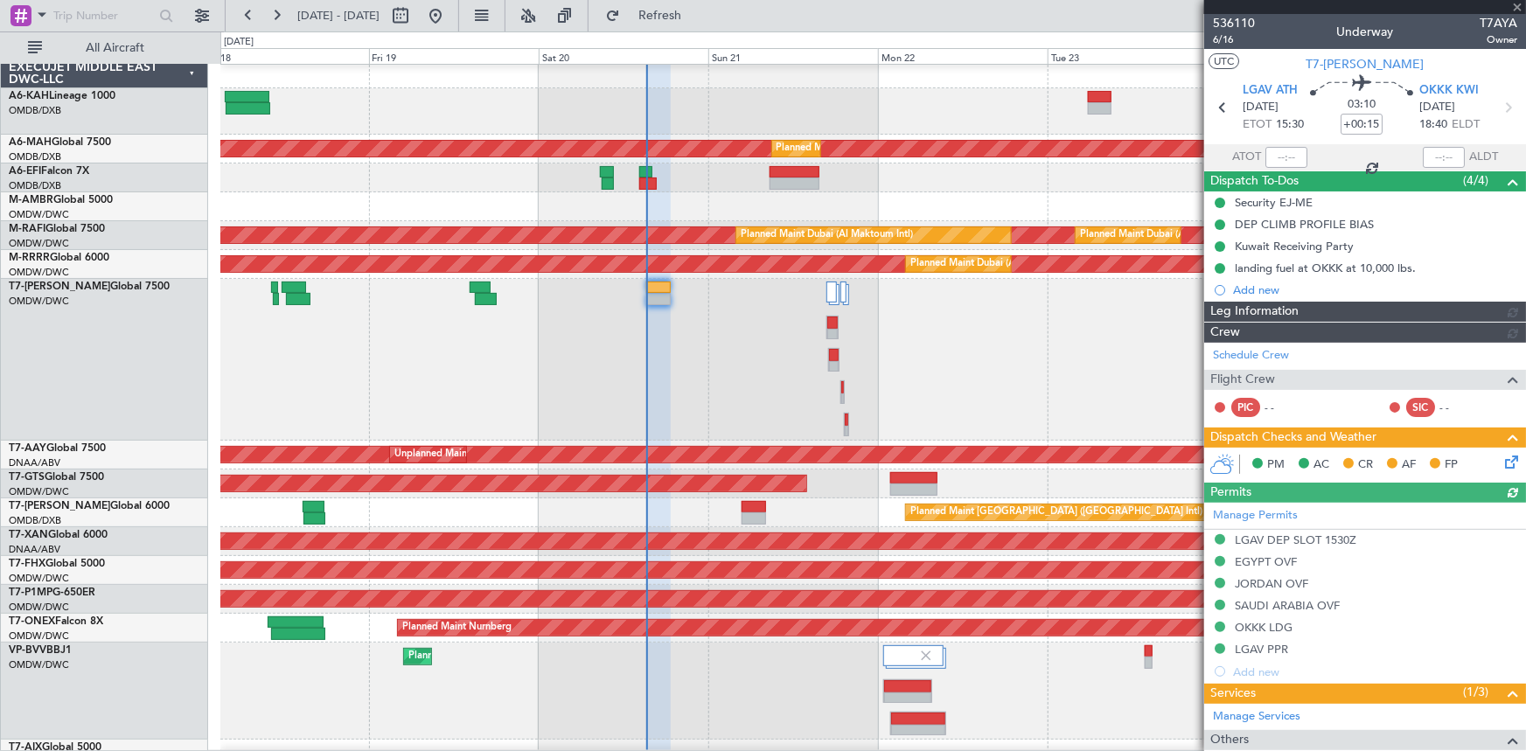
type input "[PERSON_NAME] ([PERSON_NAME])"
type input "7307"
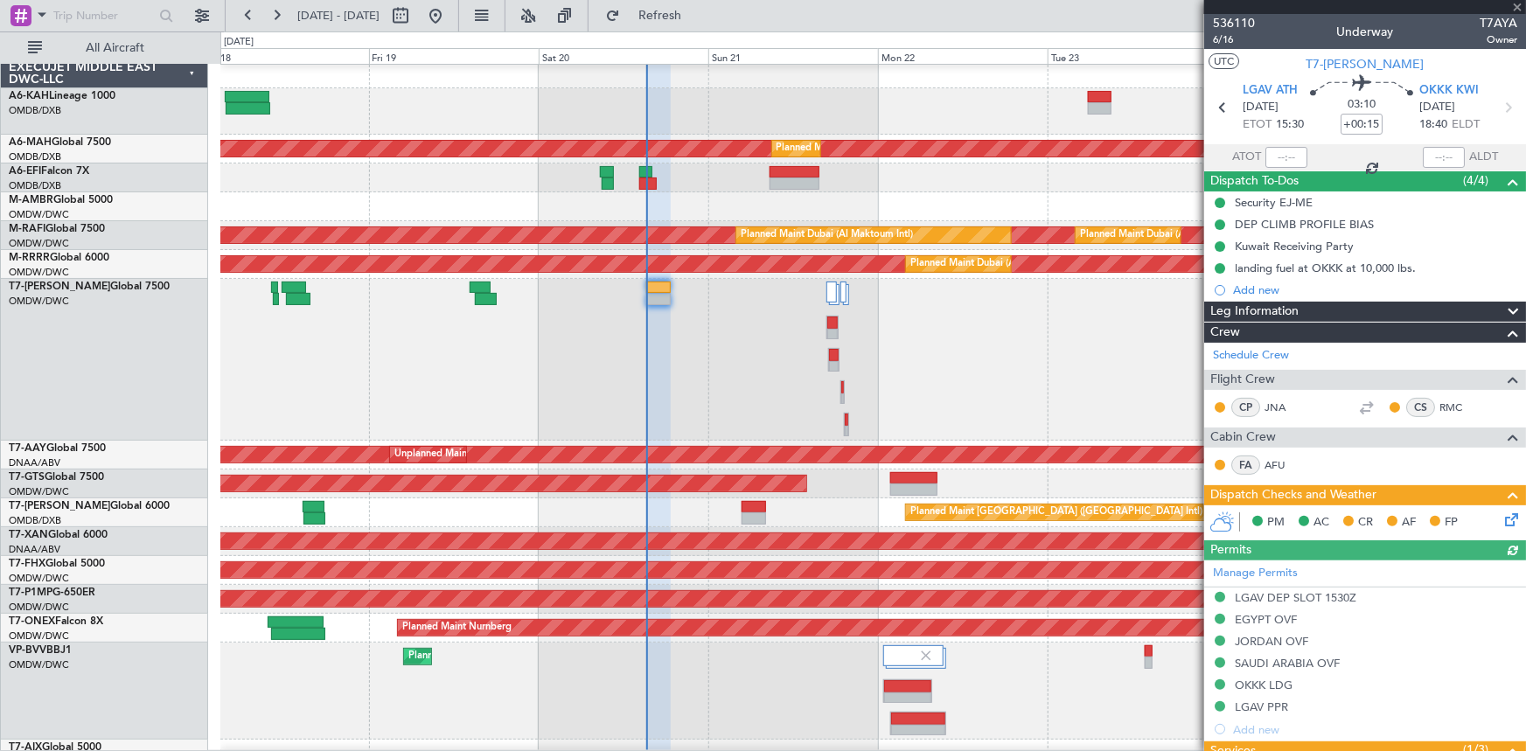
click at [1497, 108] on icon at bounding box center [1507, 107] width 23 height 23
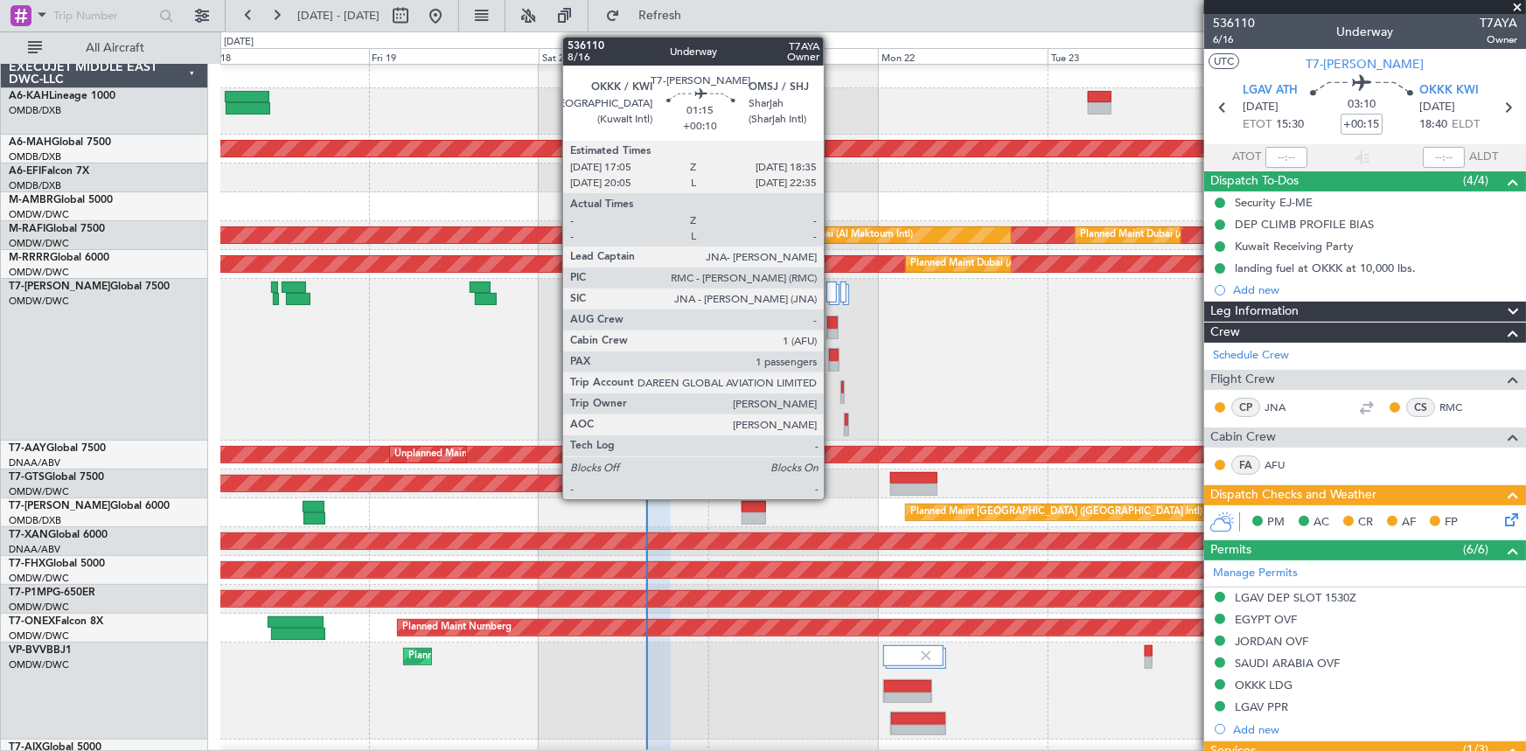
click at [832, 355] on div at bounding box center [834, 355] width 10 height 12
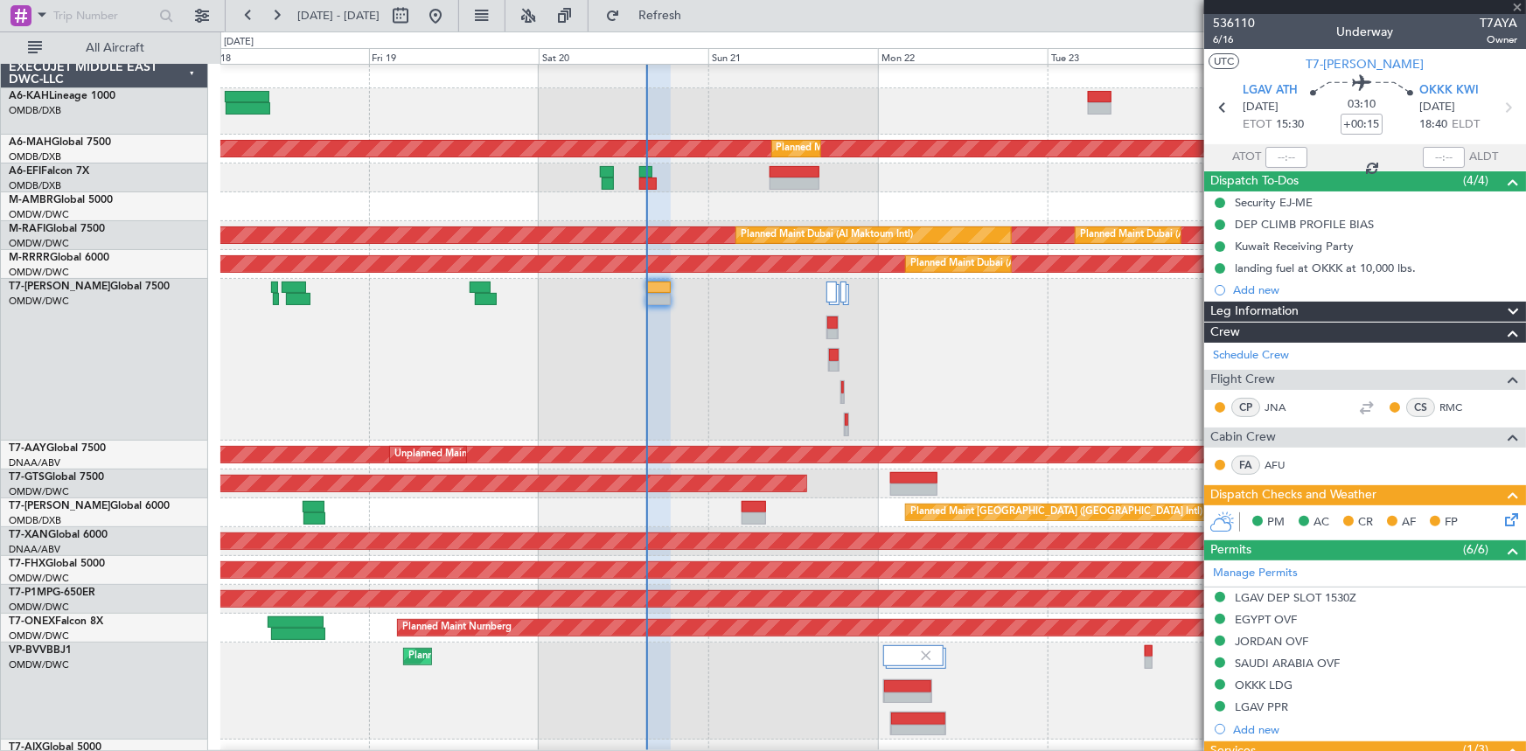
type input "+00:10"
type input "1"
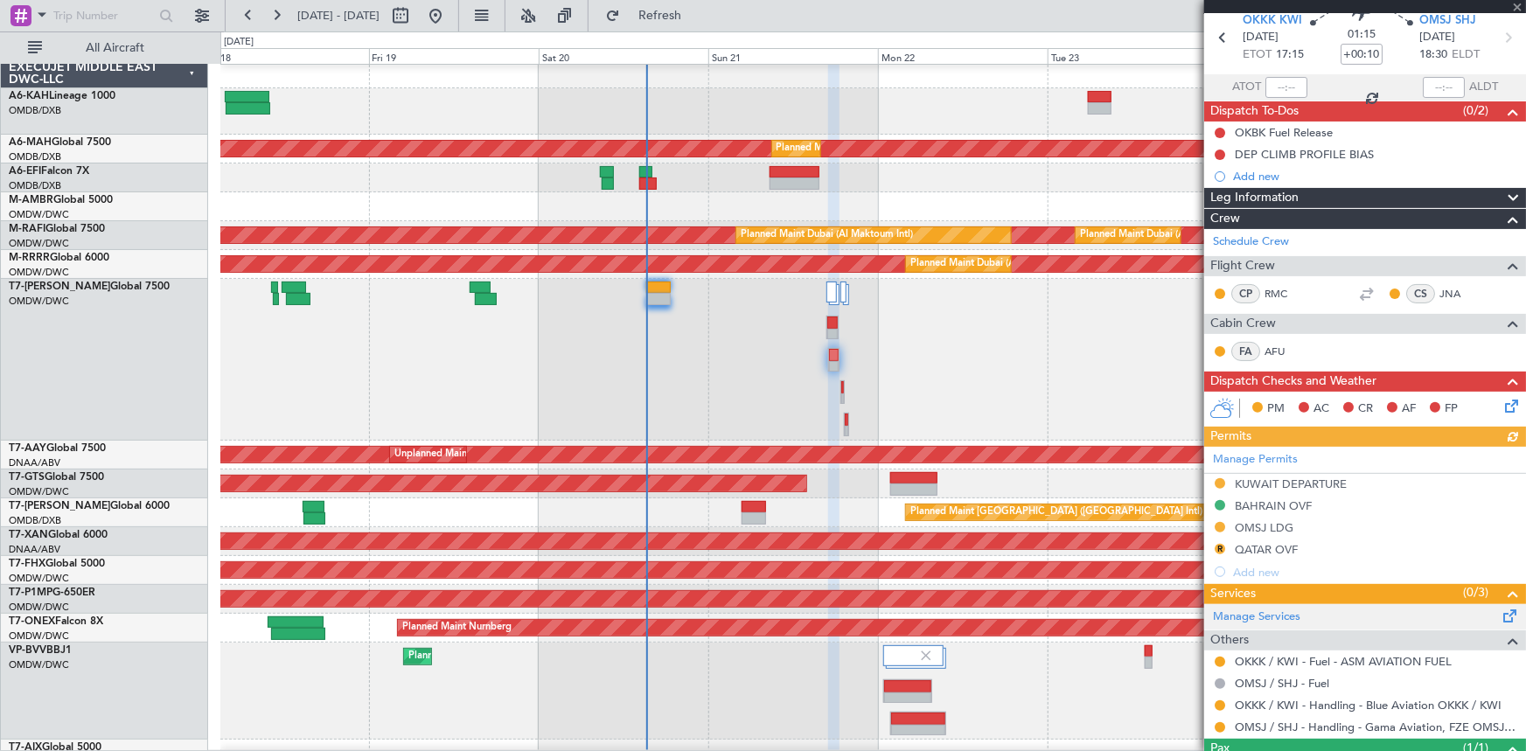
scroll to position [143, 0]
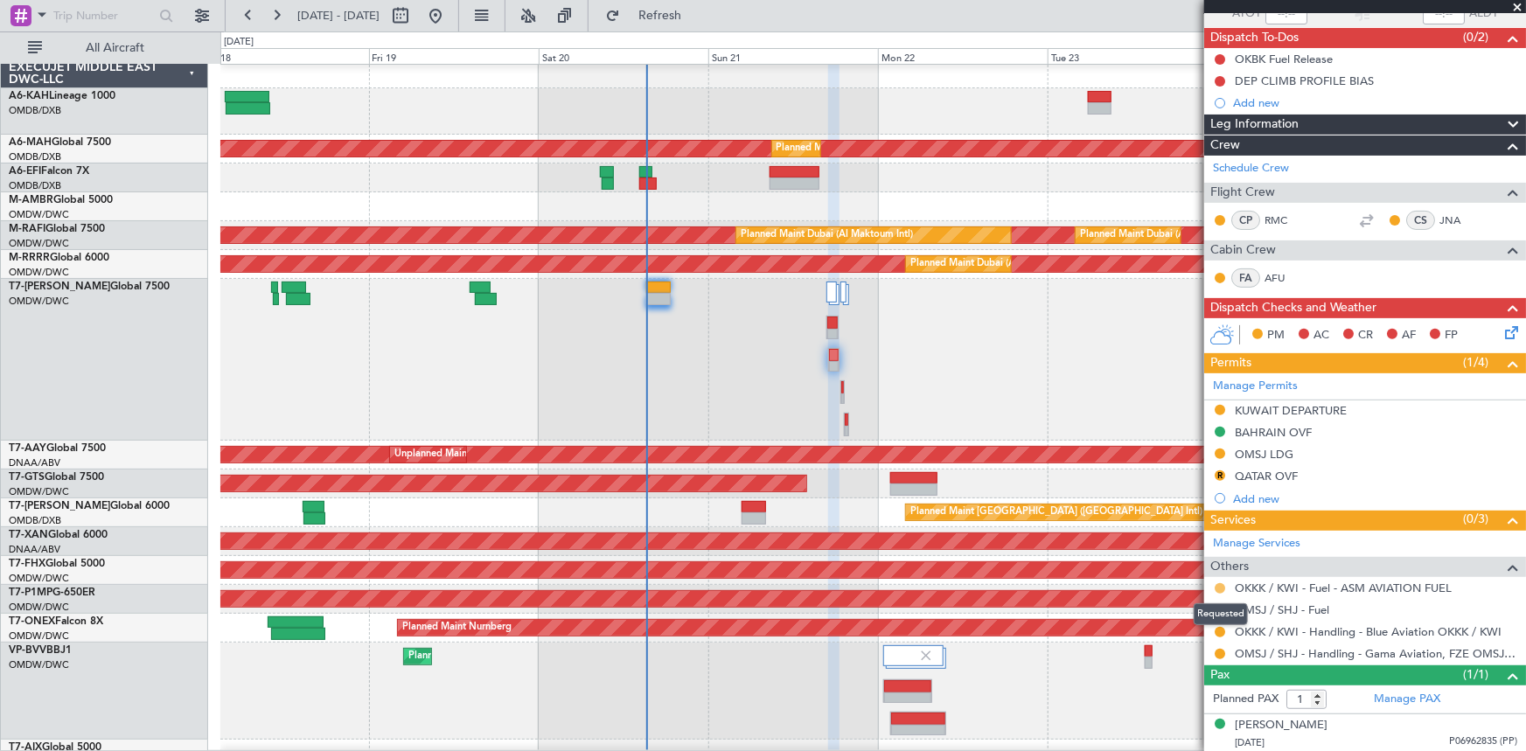
click at [1219, 586] on button at bounding box center [1220, 588] width 10 height 10
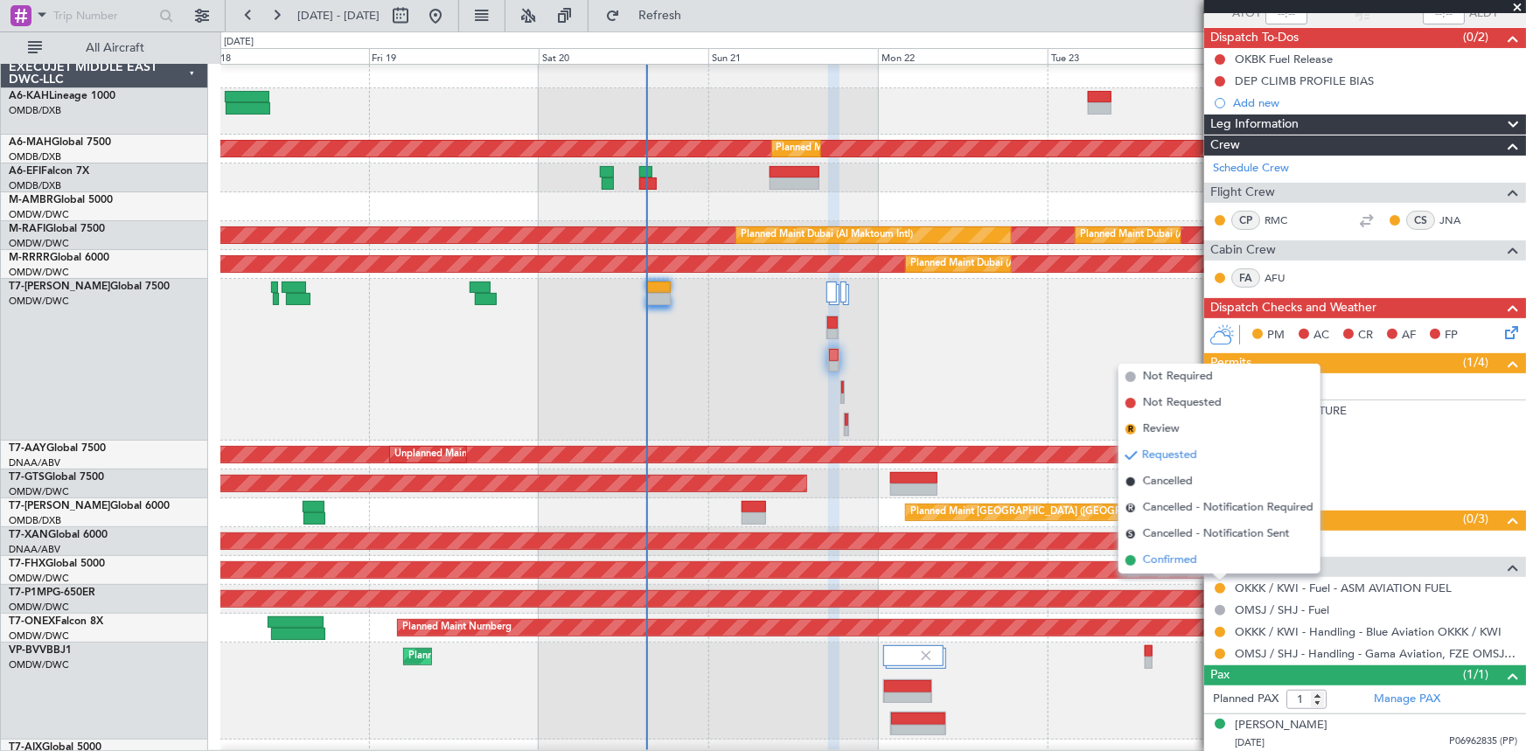
click at [1187, 564] on span "Confirmed" at bounding box center [1170, 560] width 54 height 17
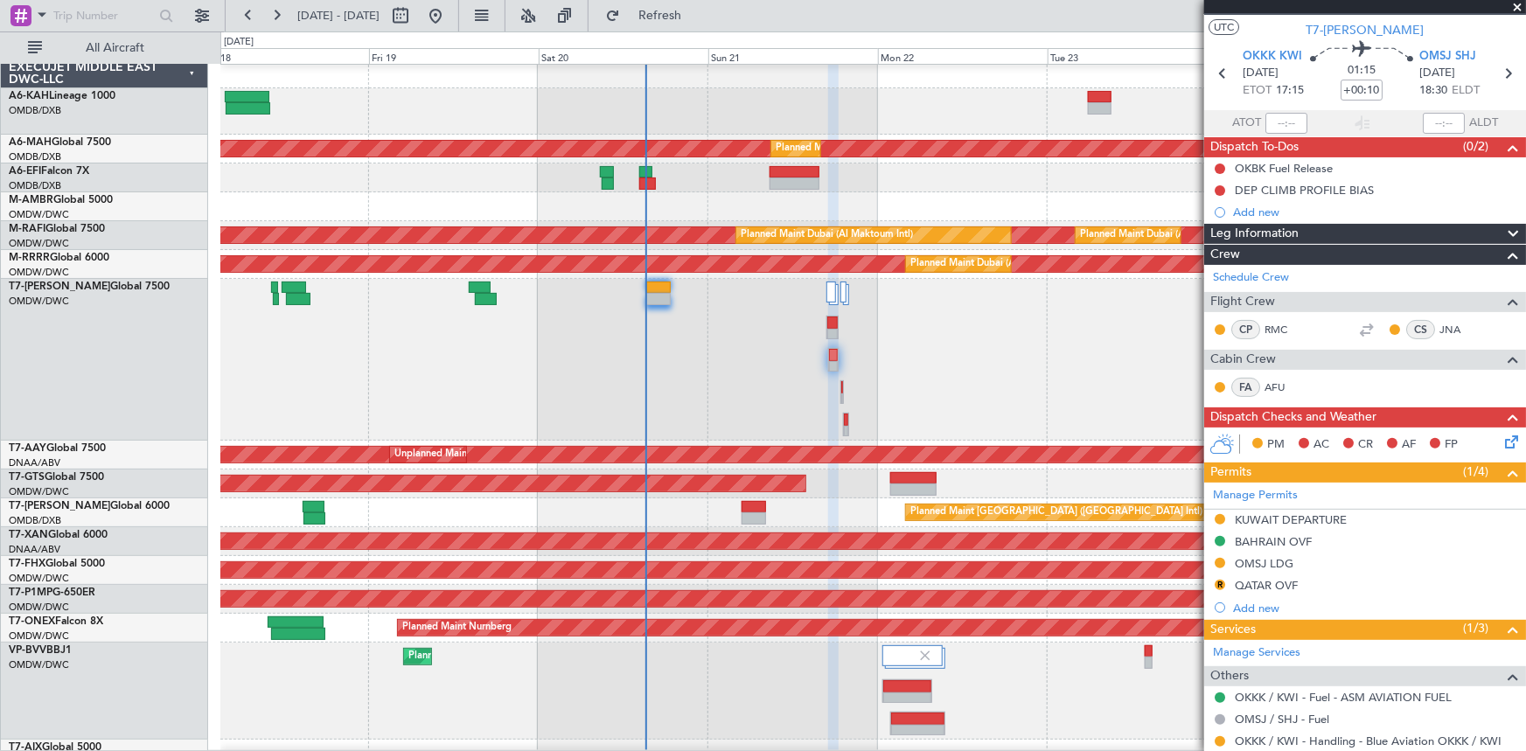
scroll to position [0, 0]
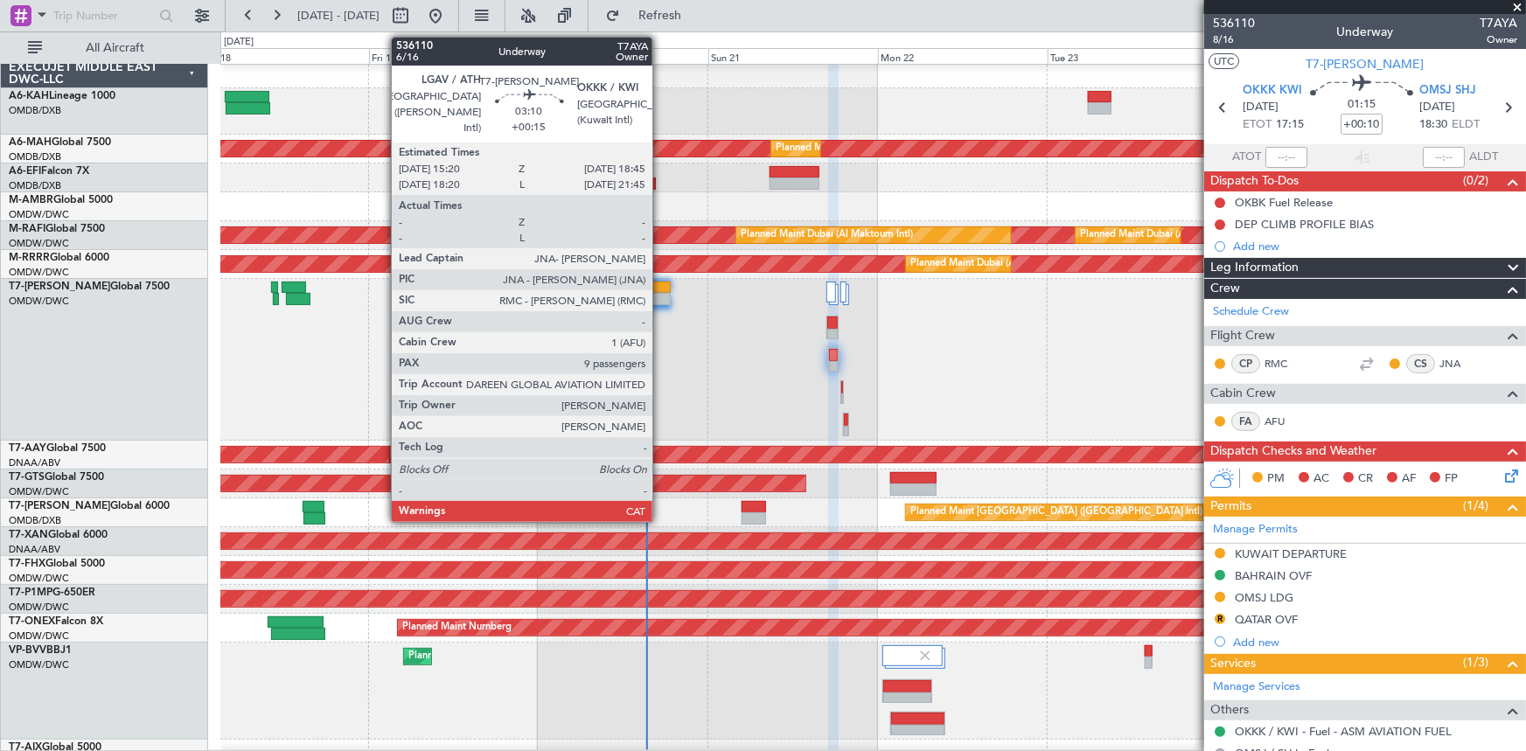
click at [660, 286] on div at bounding box center [658, 288] width 24 height 12
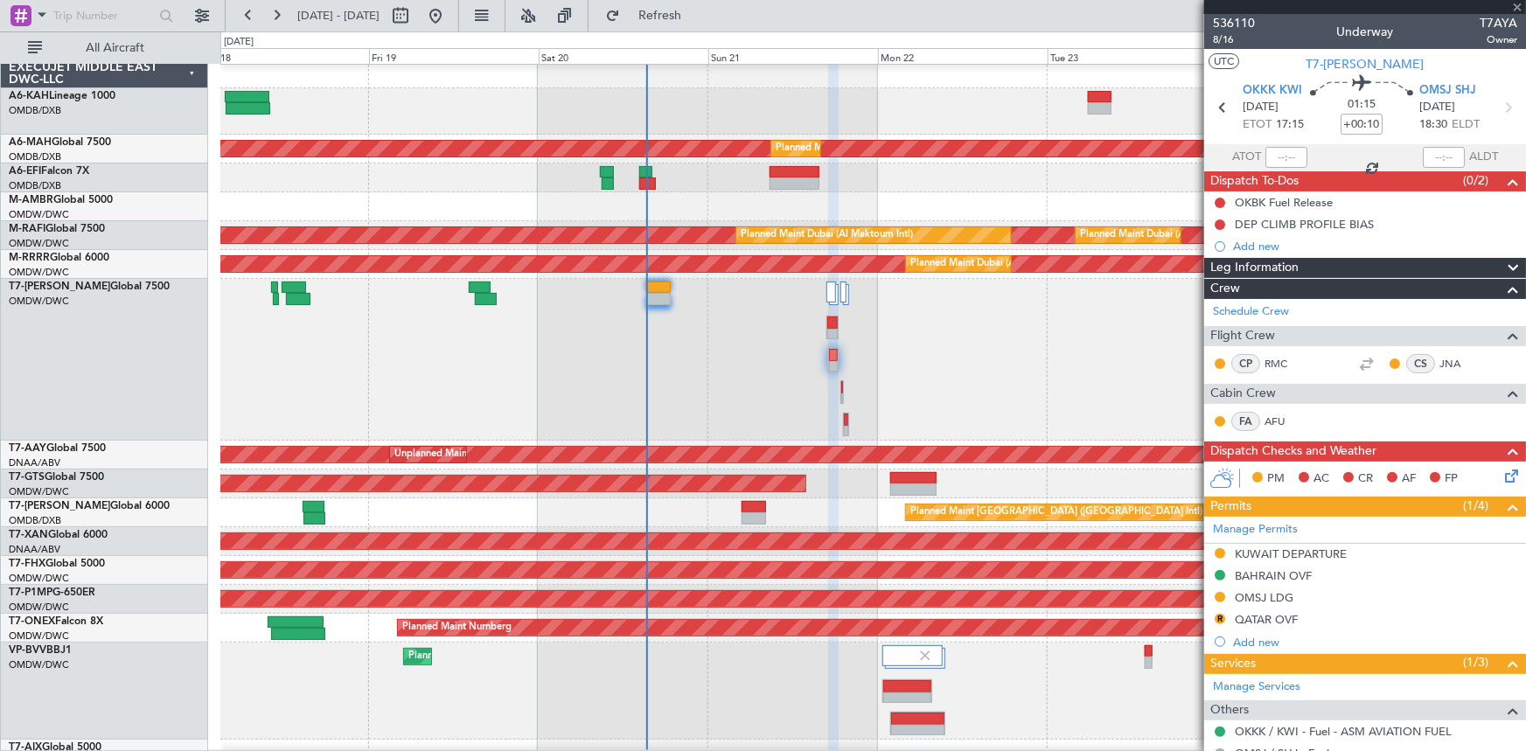
type input "+00:15"
type input "9"
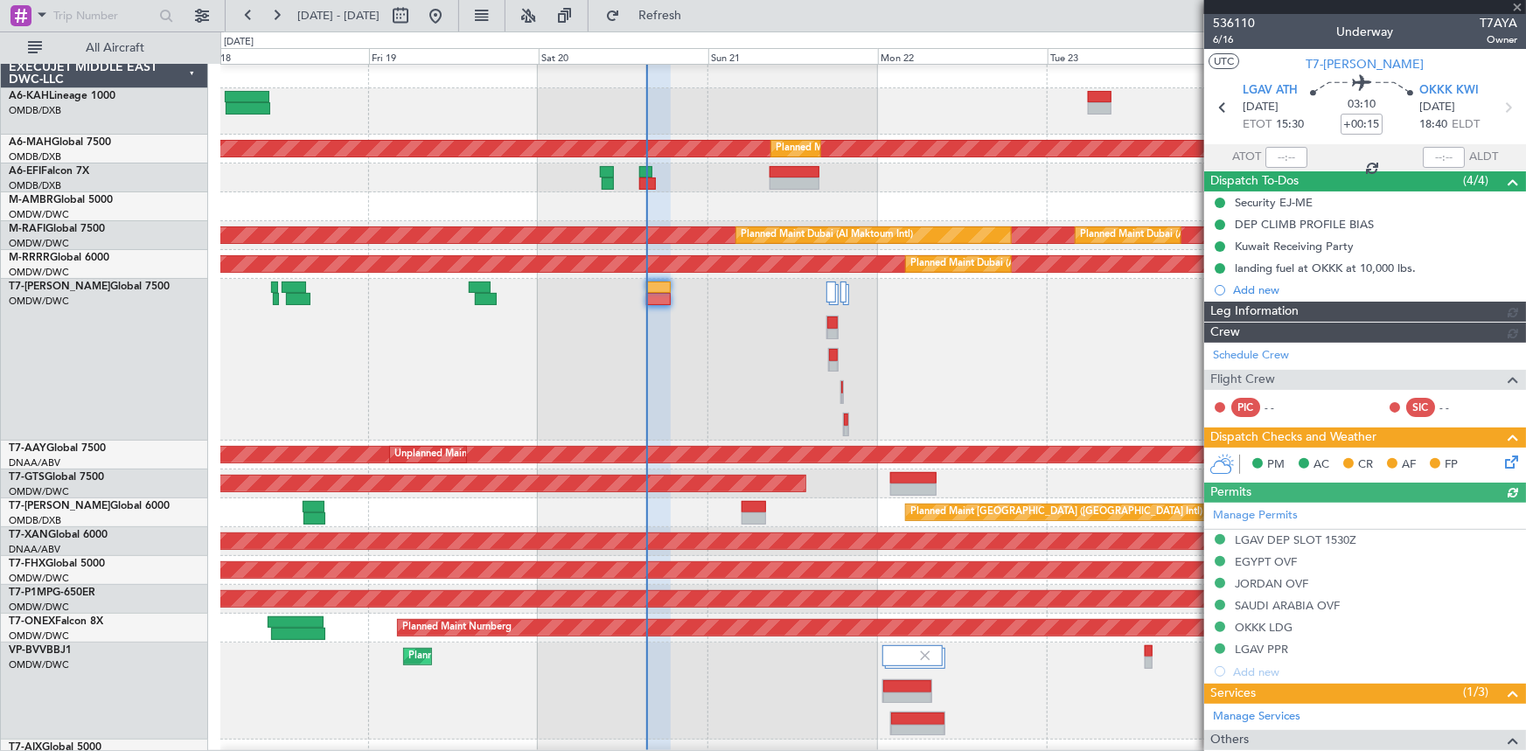
type input "[PERSON_NAME] ([PERSON_NAME])"
type input "7307"
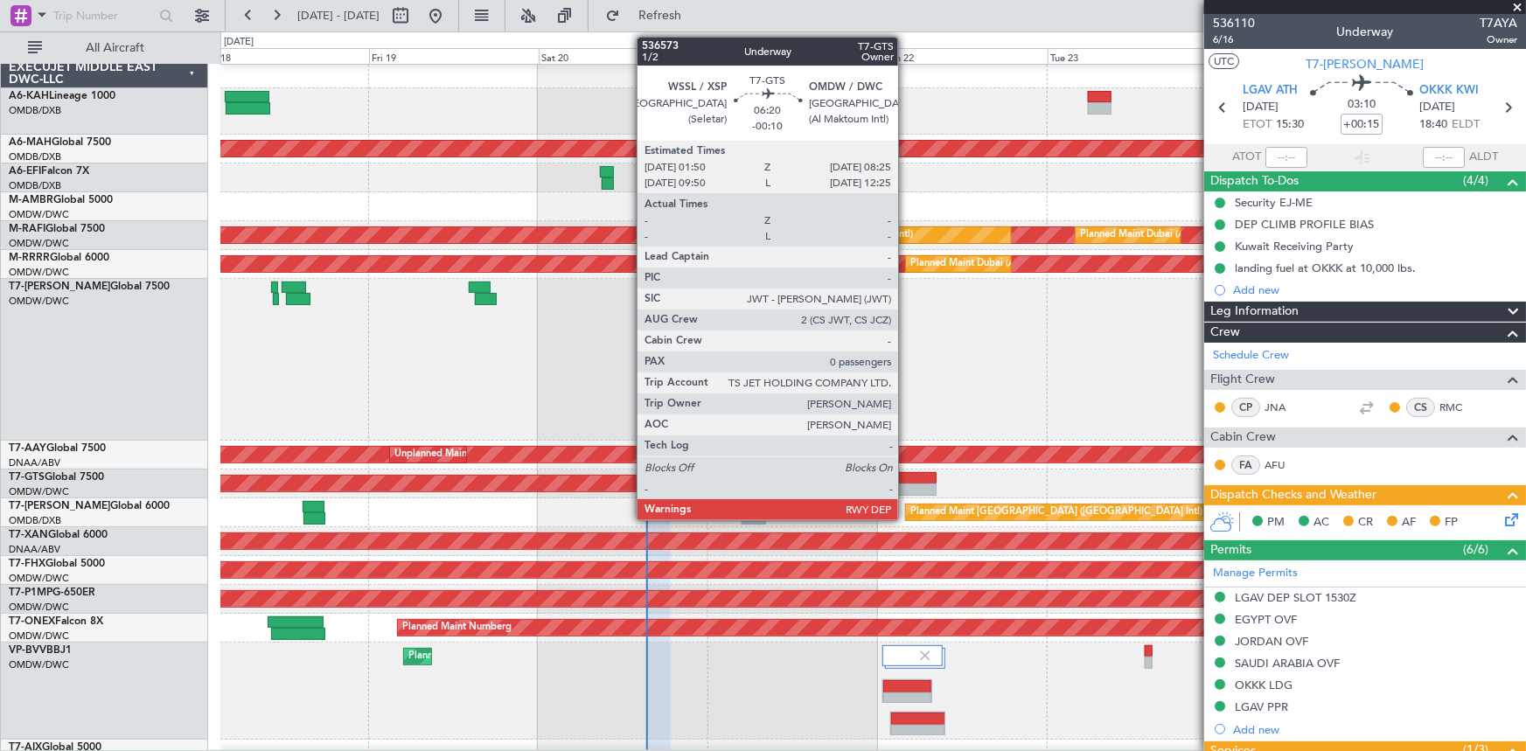
click at [907, 476] on div at bounding box center [913, 478] width 47 height 12
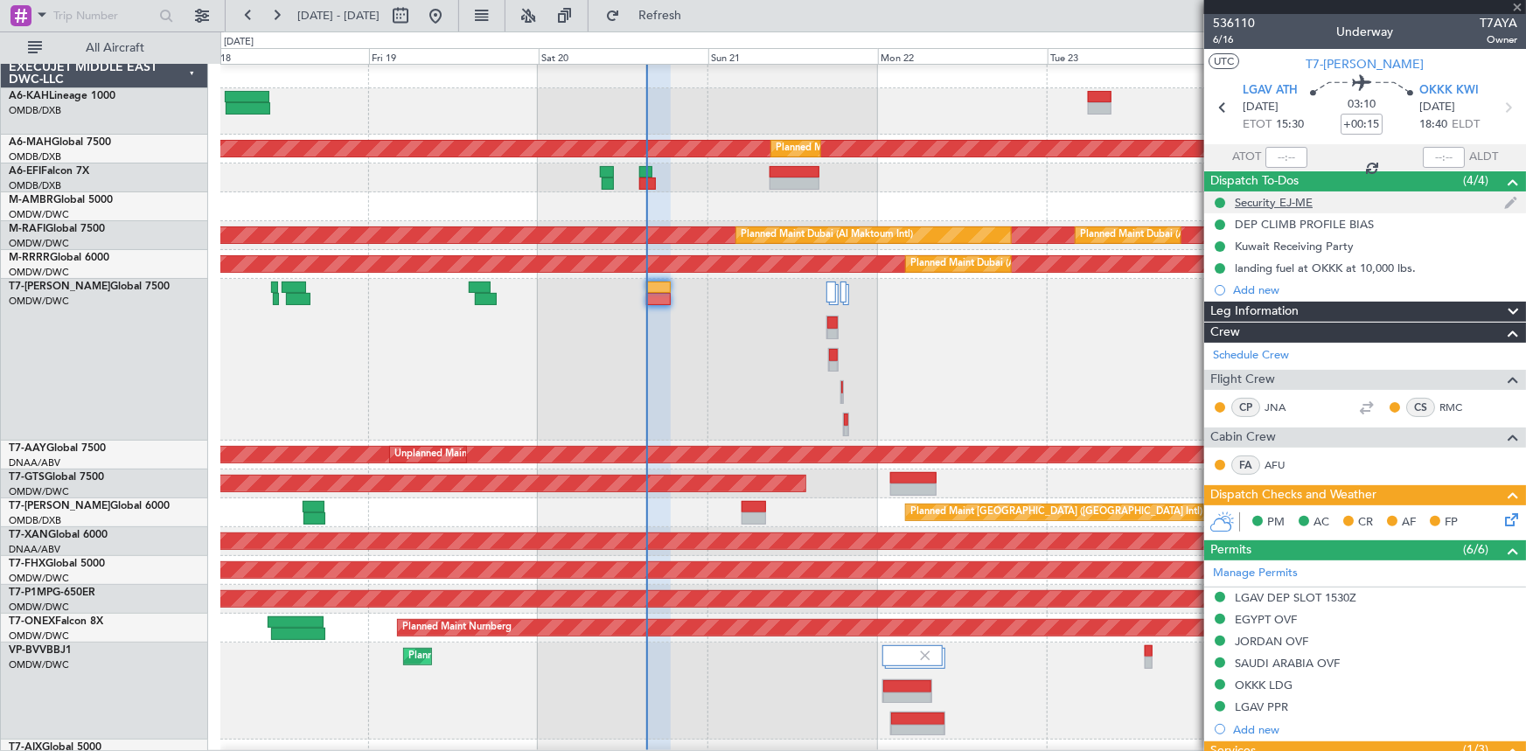
type input "-00:10"
type input "0"
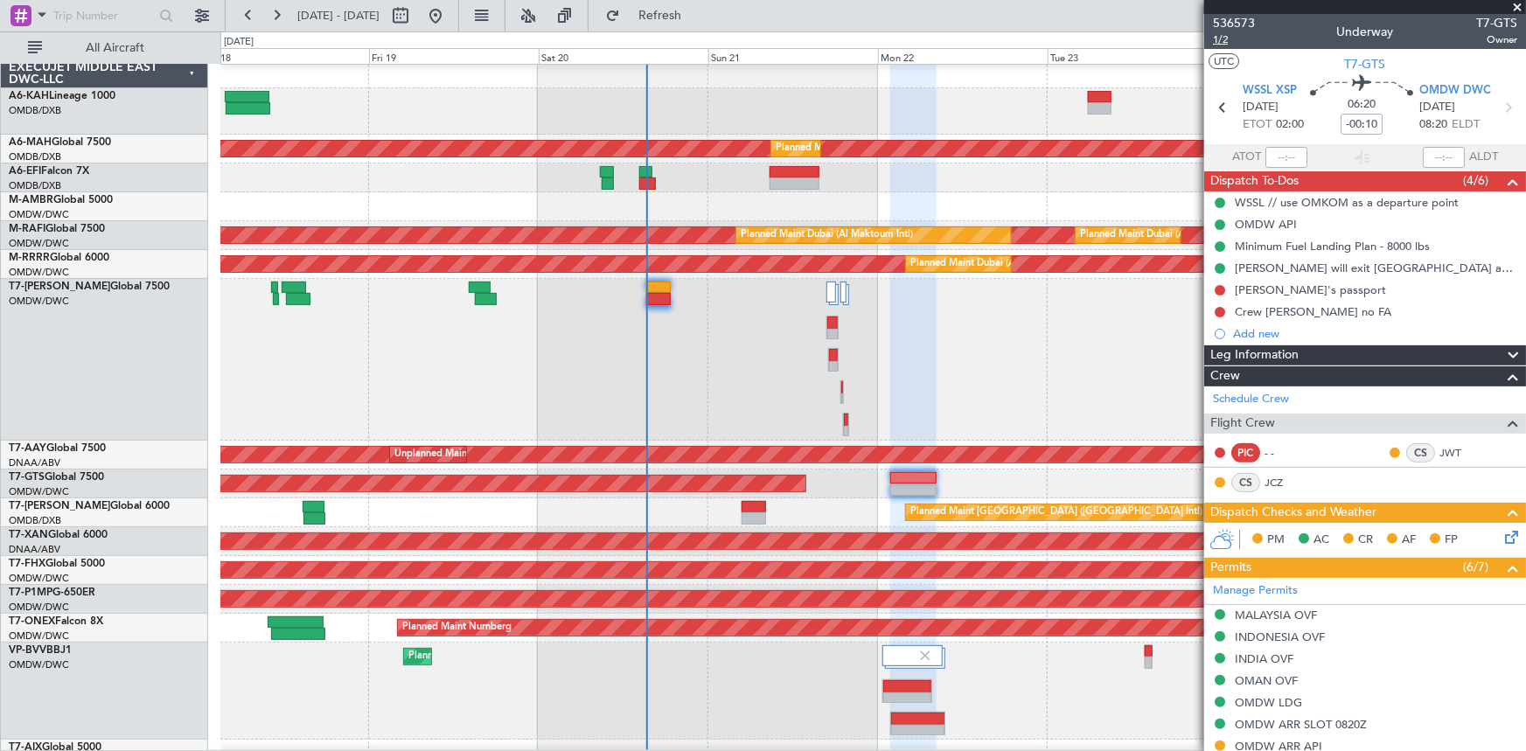
click at [1222, 43] on span "1/2" at bounding box center [1234, 39] width 42 height 15
click at [702, 25] on button "Refresh" at bounding box center [649, 16] width 105 height 28
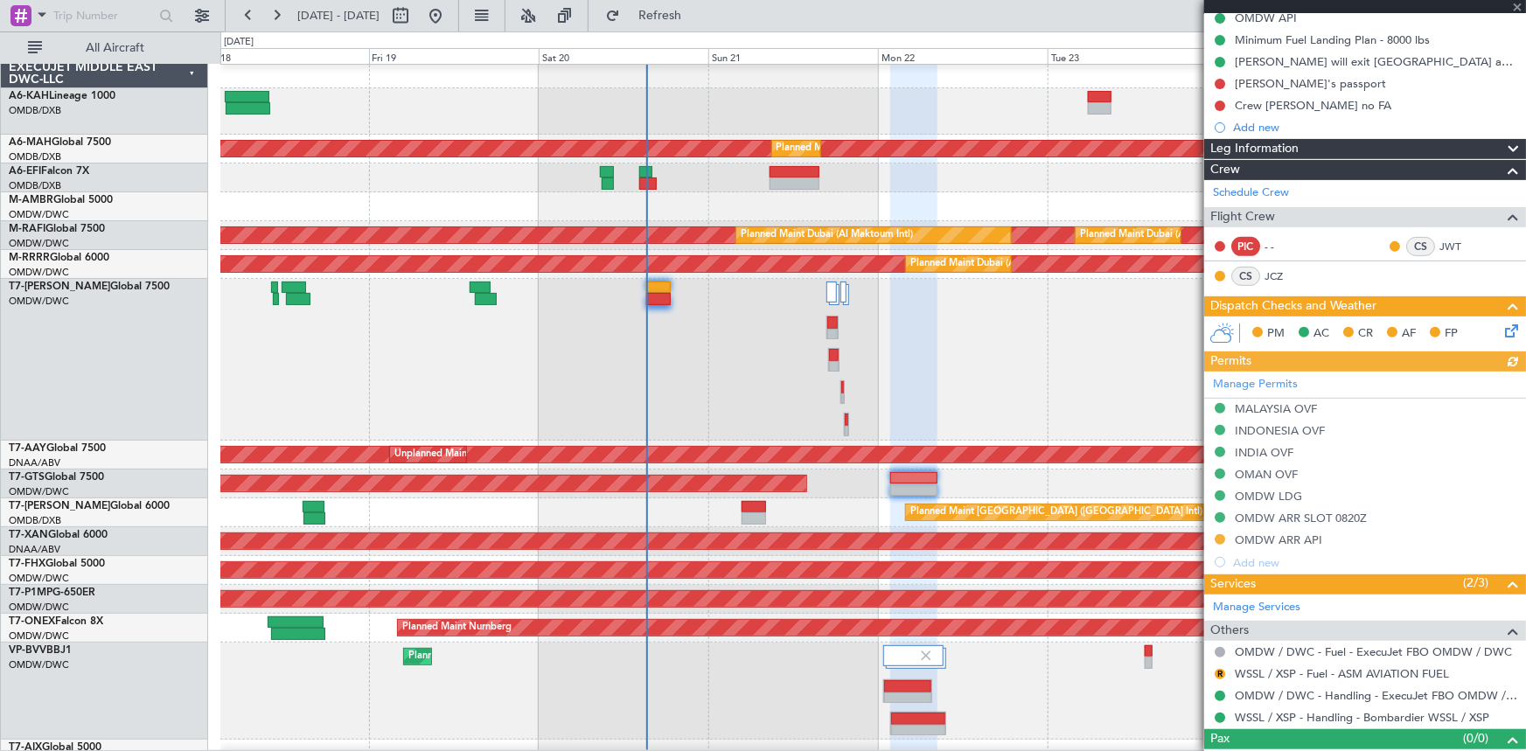
scroll to position [231, 0]
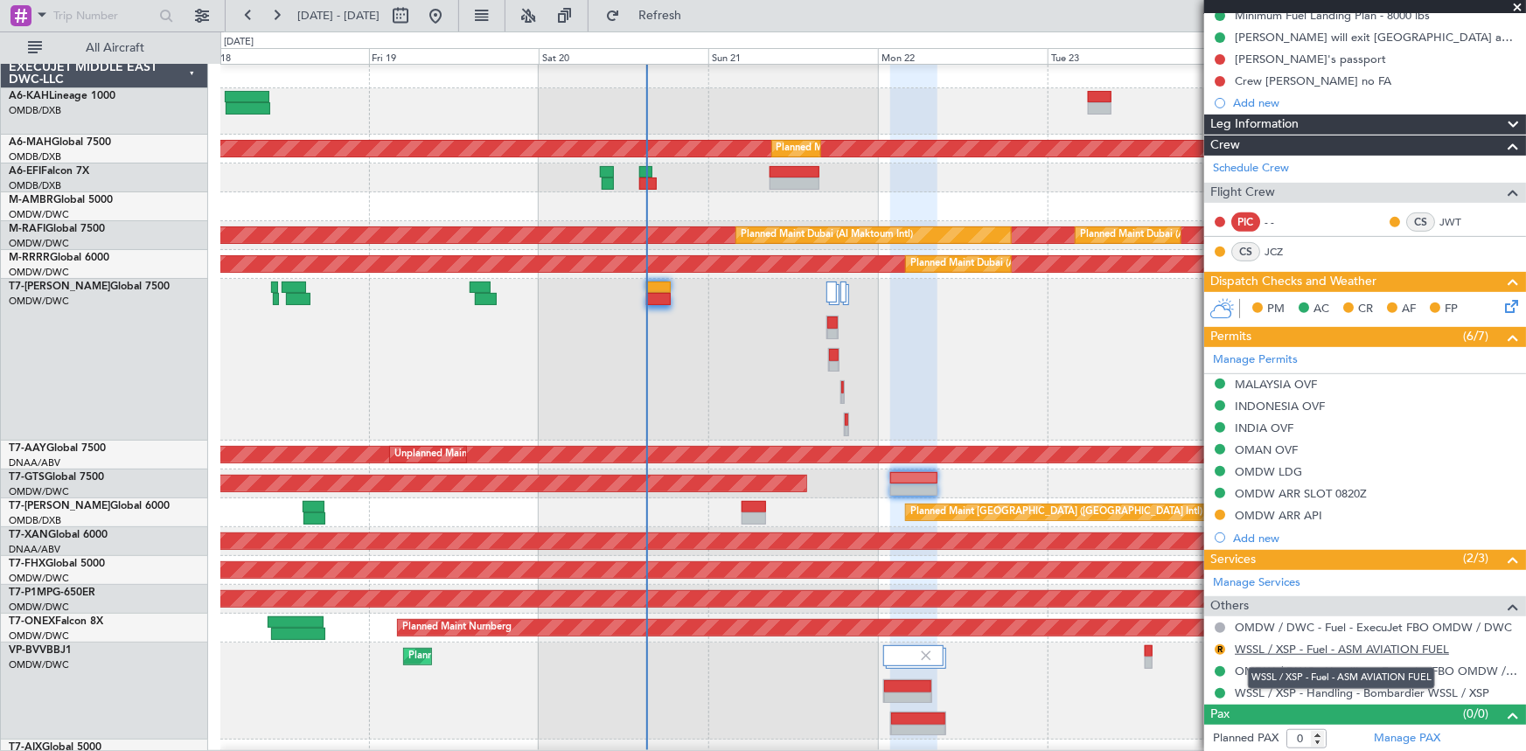
click at [1293, 651] on link "WSSL / XSP - Fuel - ASM AVIATION FUEL" at bounding box center [1342, 649] width 214 height 15
click at [1217, 647] on button "R" at bounding box center [1220, 649] width 10 height 10
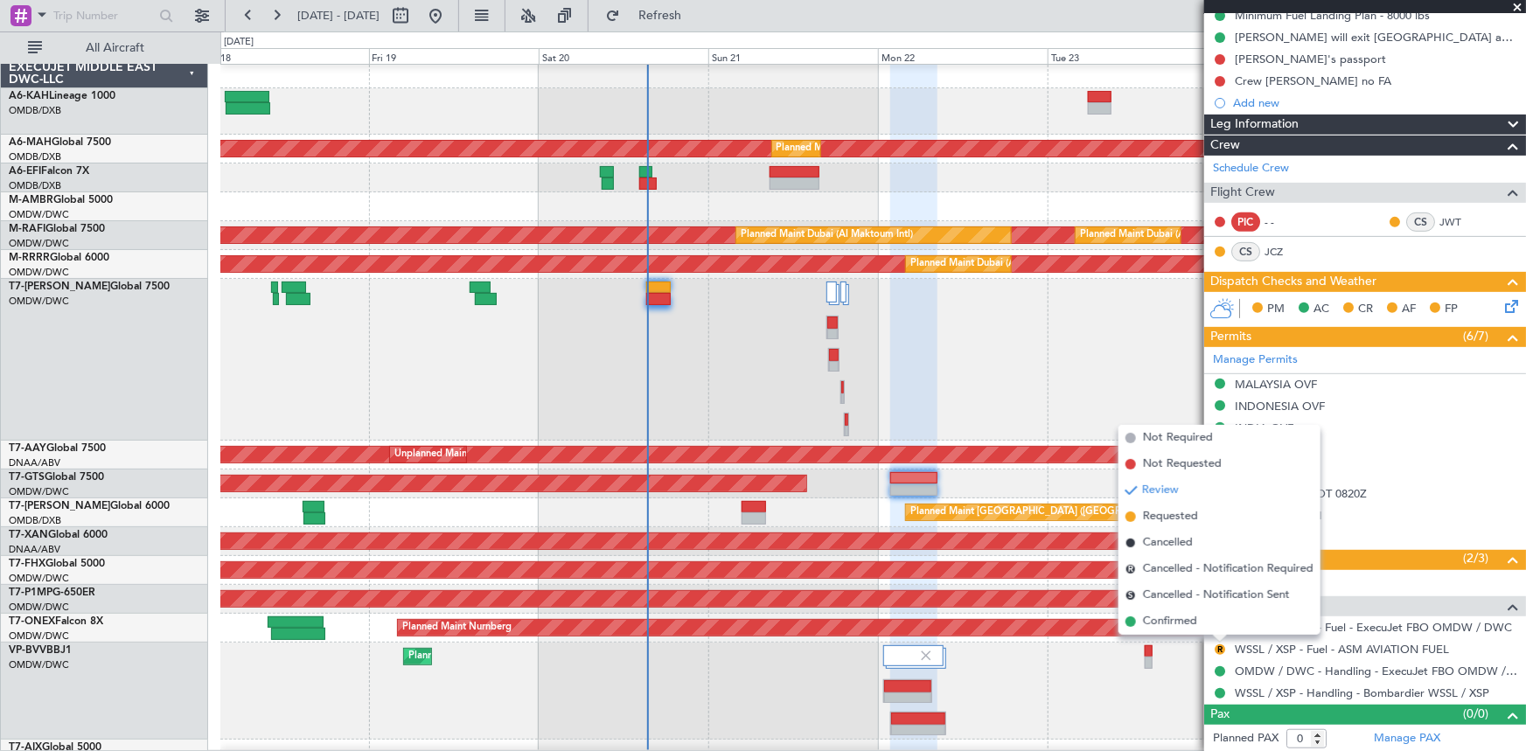
click at [1159, 518] on span "Requested" at bounding box center [1170, 516] width 55 height 17
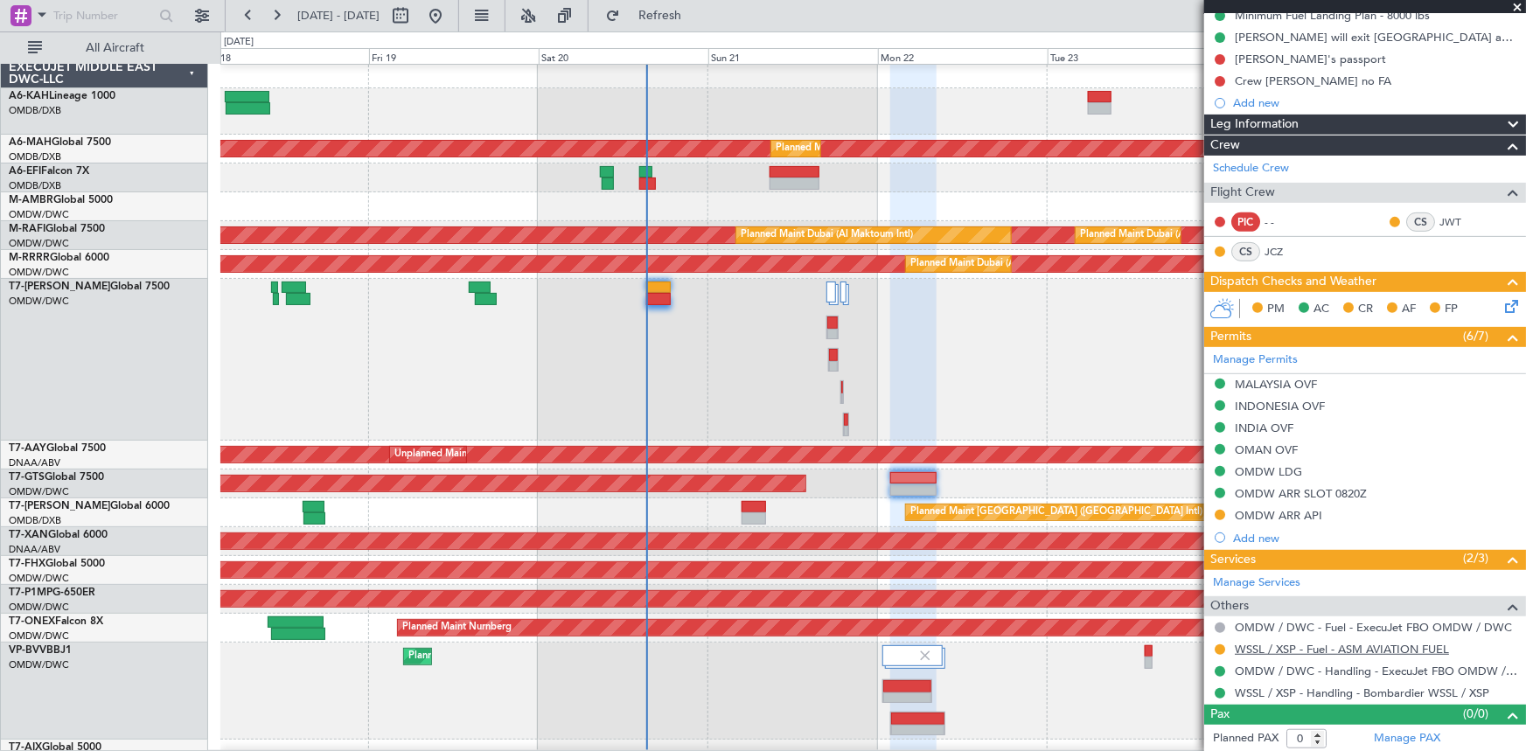
click at [1256, 647] on link "WSSL / XSP - Fuel - ASM AVIATION FUEL" at bounding box center [1342, 649] width 214 height 15
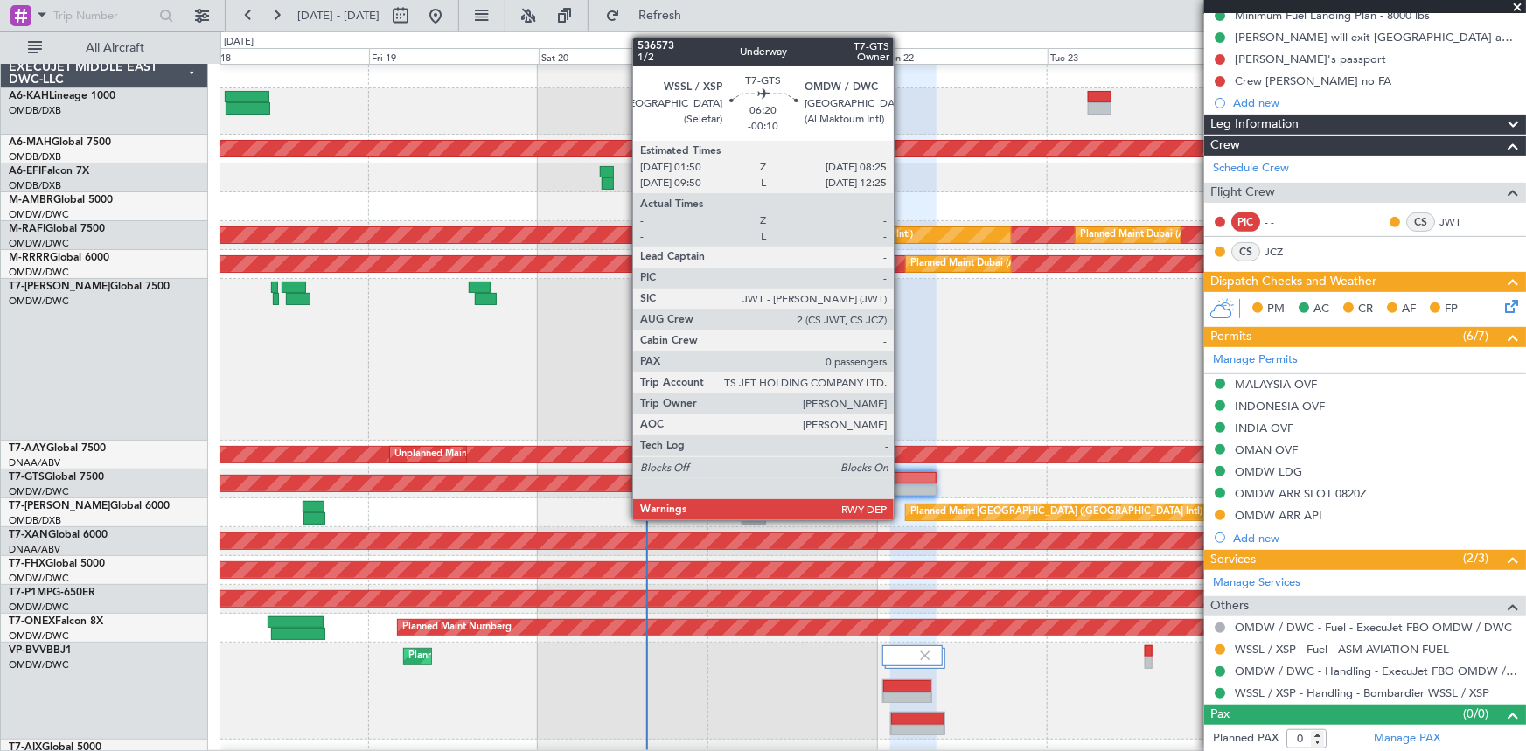
click at [902, 484] on div at bounding box center [913, 490] width 47 height 12
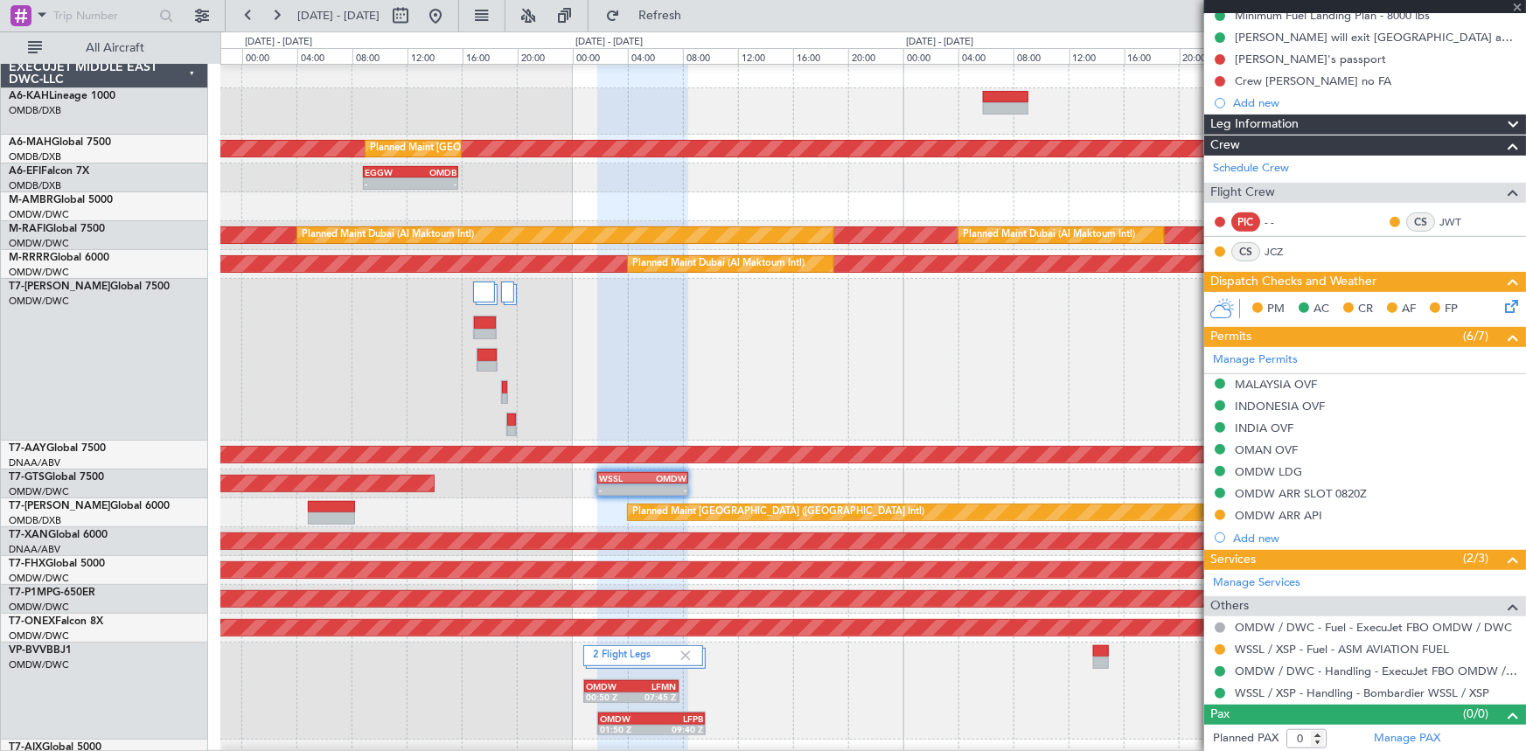
scroll to position [0, 0]
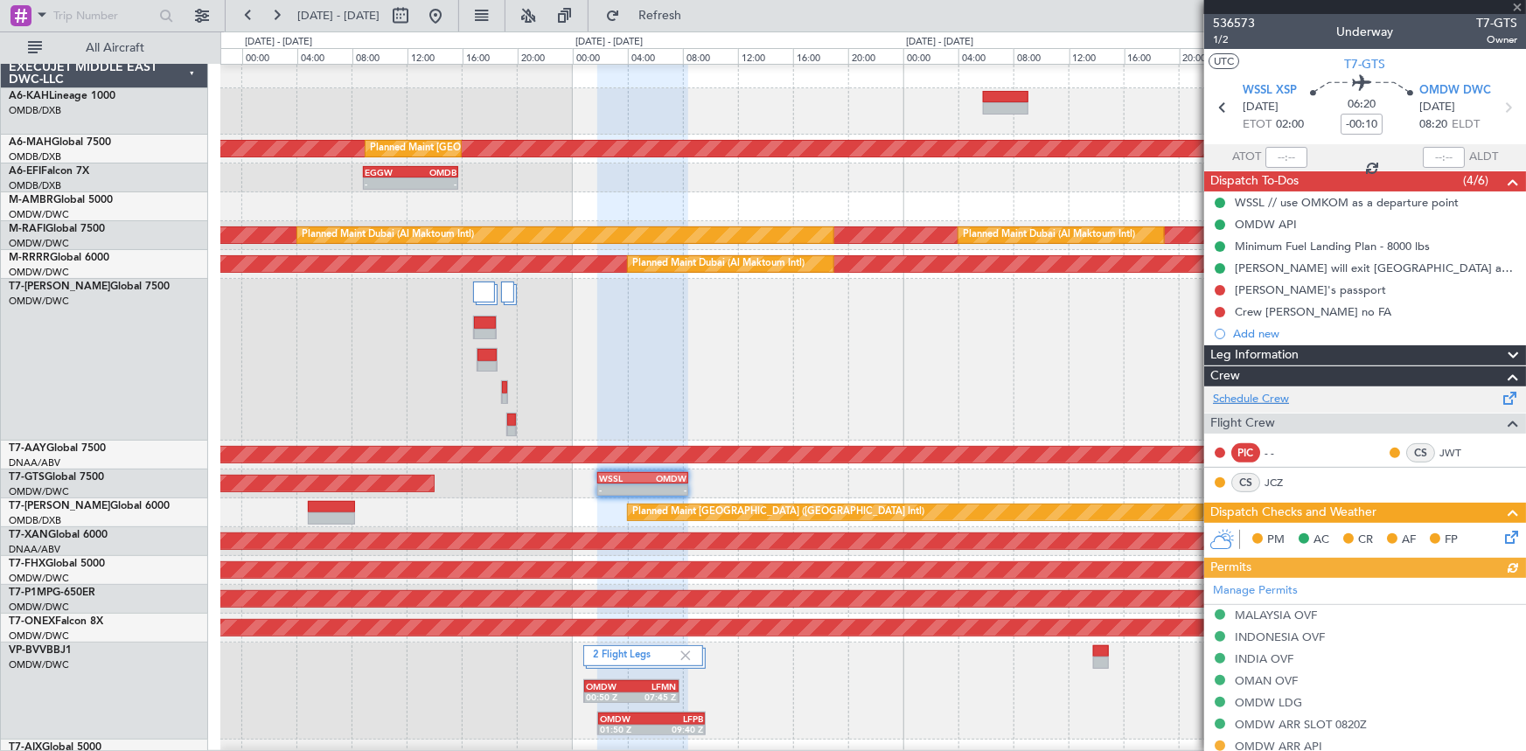
click at [1234, 394] on link "Schedule Crew" at bounding box center [1251, 399] width 76 height 17
click at [1267, 400] on link "Schedule Crew" at bounding box center [1251, 399] width 76 height 17
click at [1259, 393] on link "Schedule Crew" at bounding box center [1251, 399] width 76 height 17
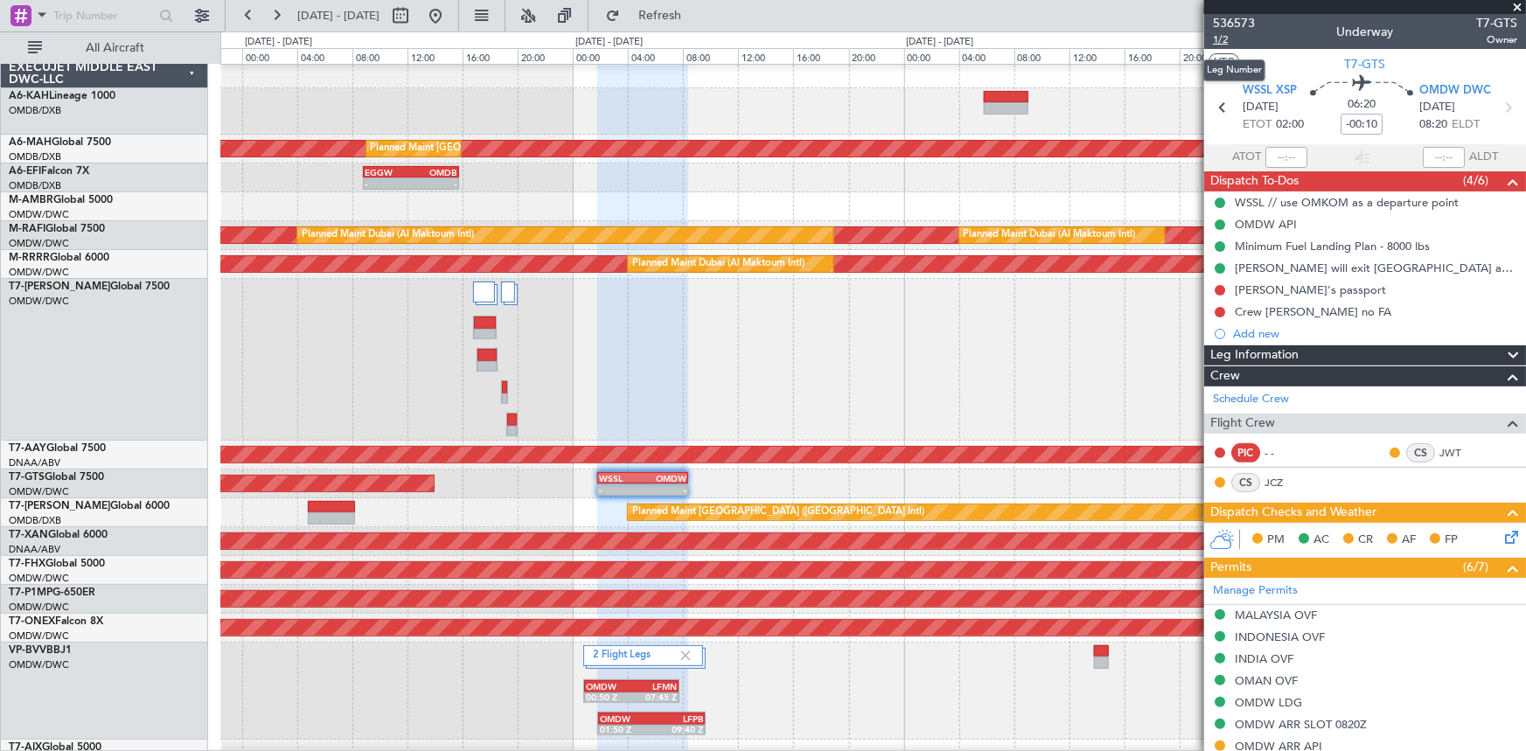
click at [1219, 41] on span "1/2" at bounding box center [1234, 39] width 42 height 15
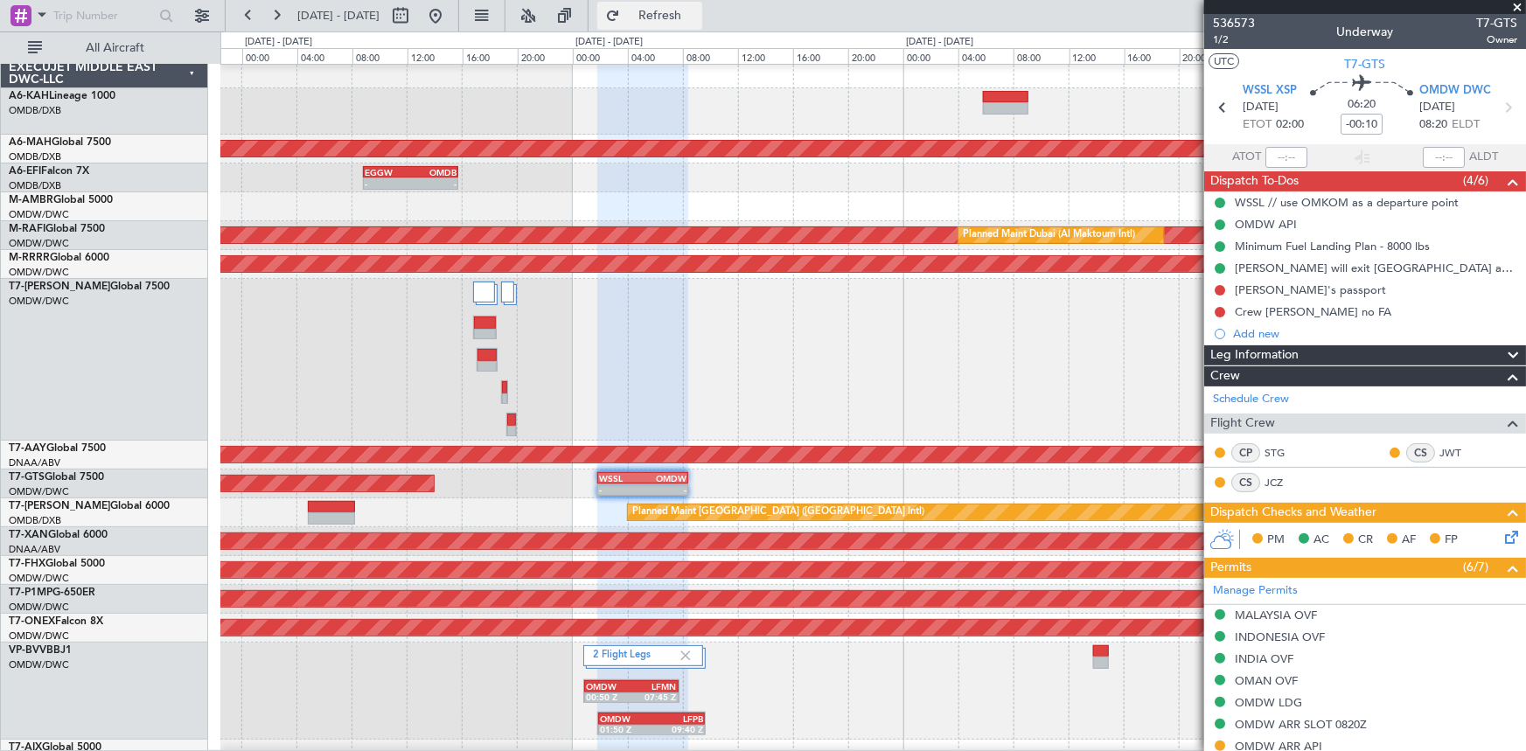
click at [686, 10] on span "Refresh" at bounding box center [659, 16] width 73 height 12
click at [449, 16] on button at bounding box center [435, 16] width 28 height 28
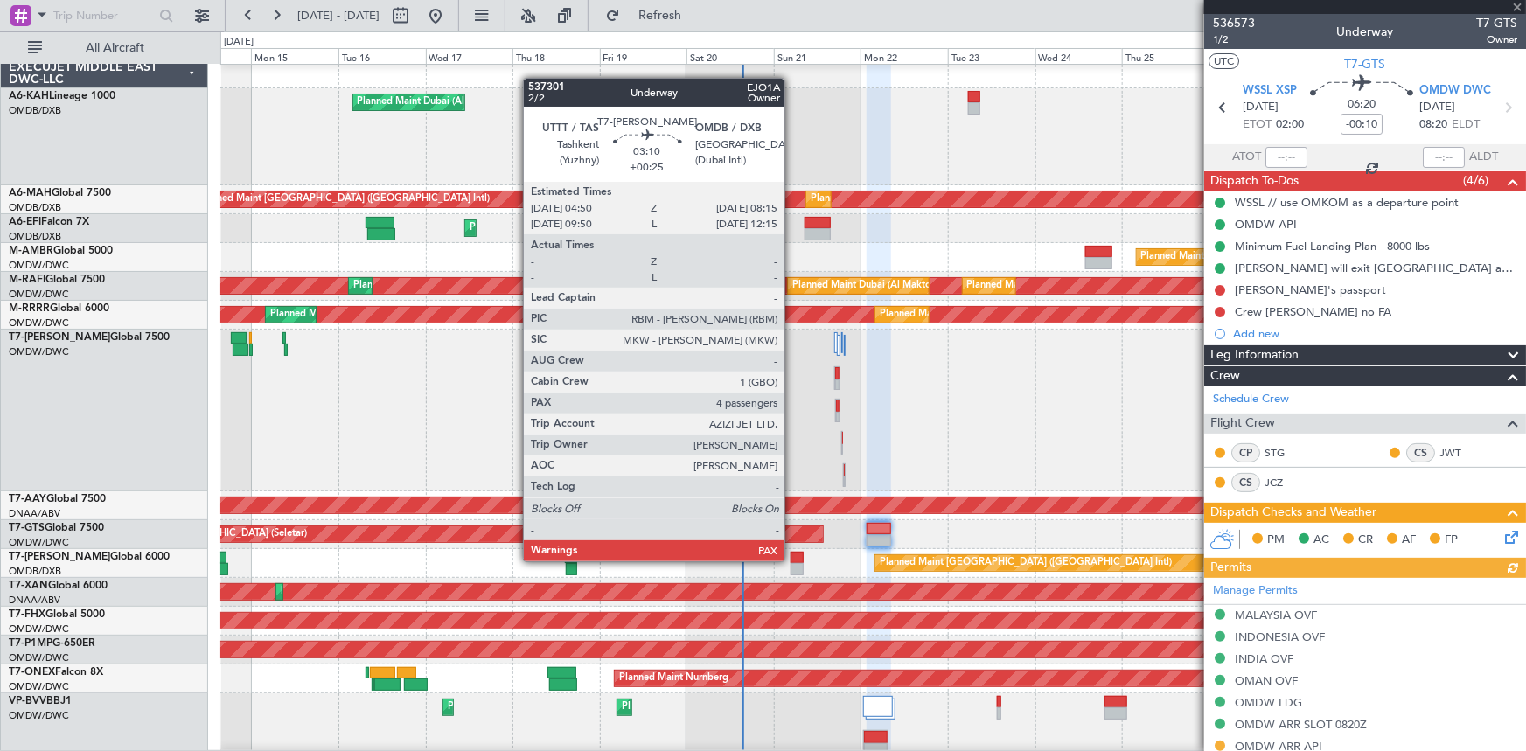
click at [792, 560] on div at bounding box center [796, 558] width 13 height 12
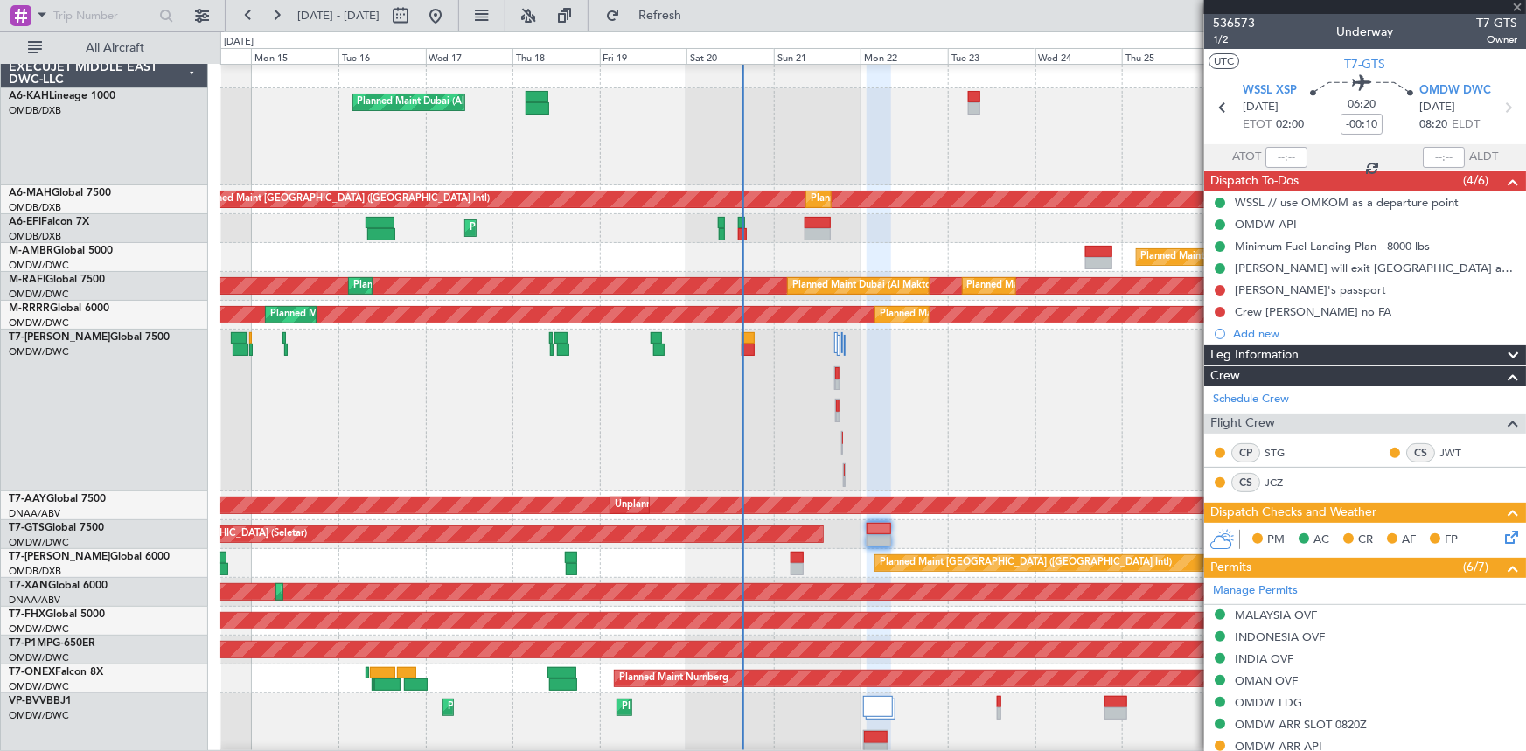
type input "+00:25"
type input "4"
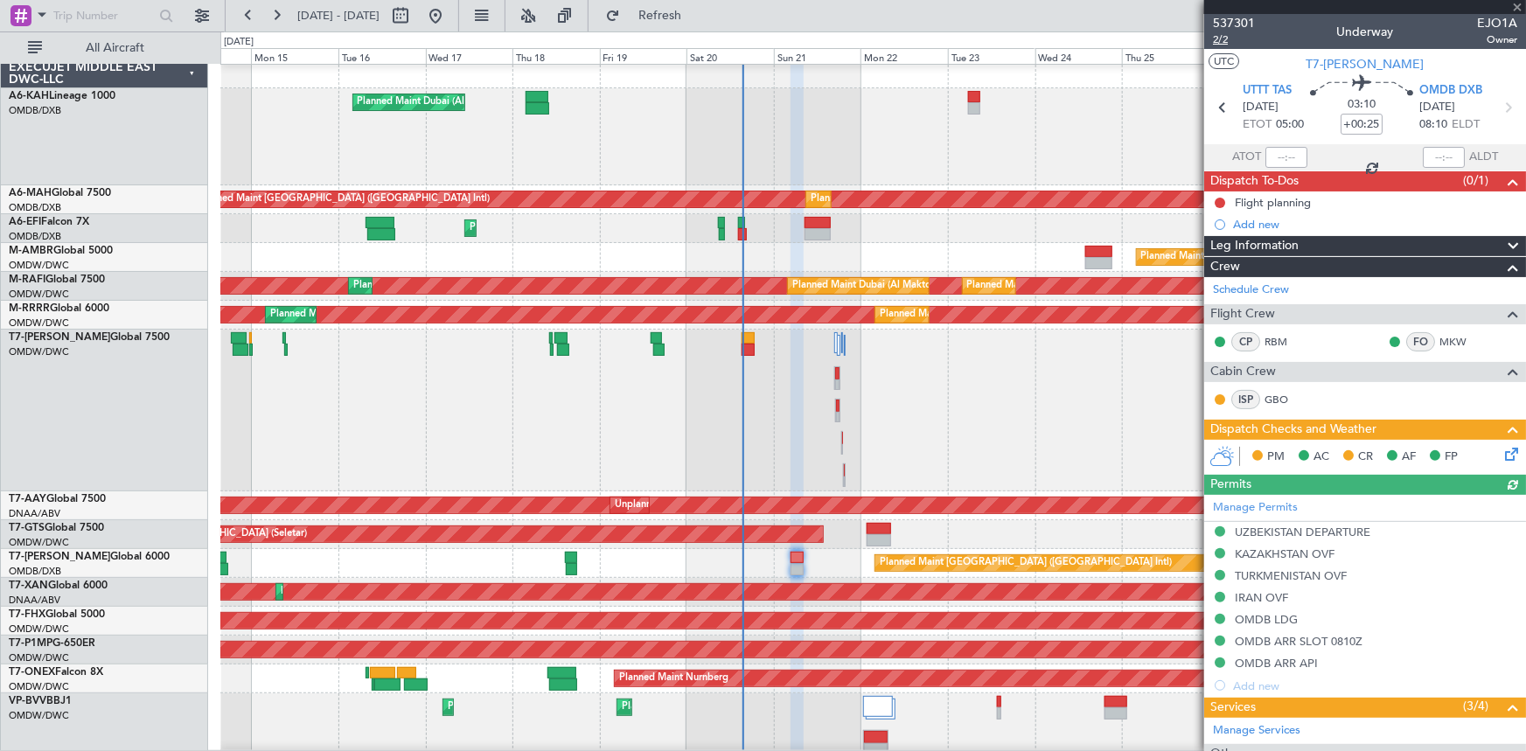
click at [1227, 37] on span "2/2" at bounding box center [1234, 39] width 42 height 15
click at [1225, 43] on span "2/2" at bounding box center [1234, 39] width 42 height 15
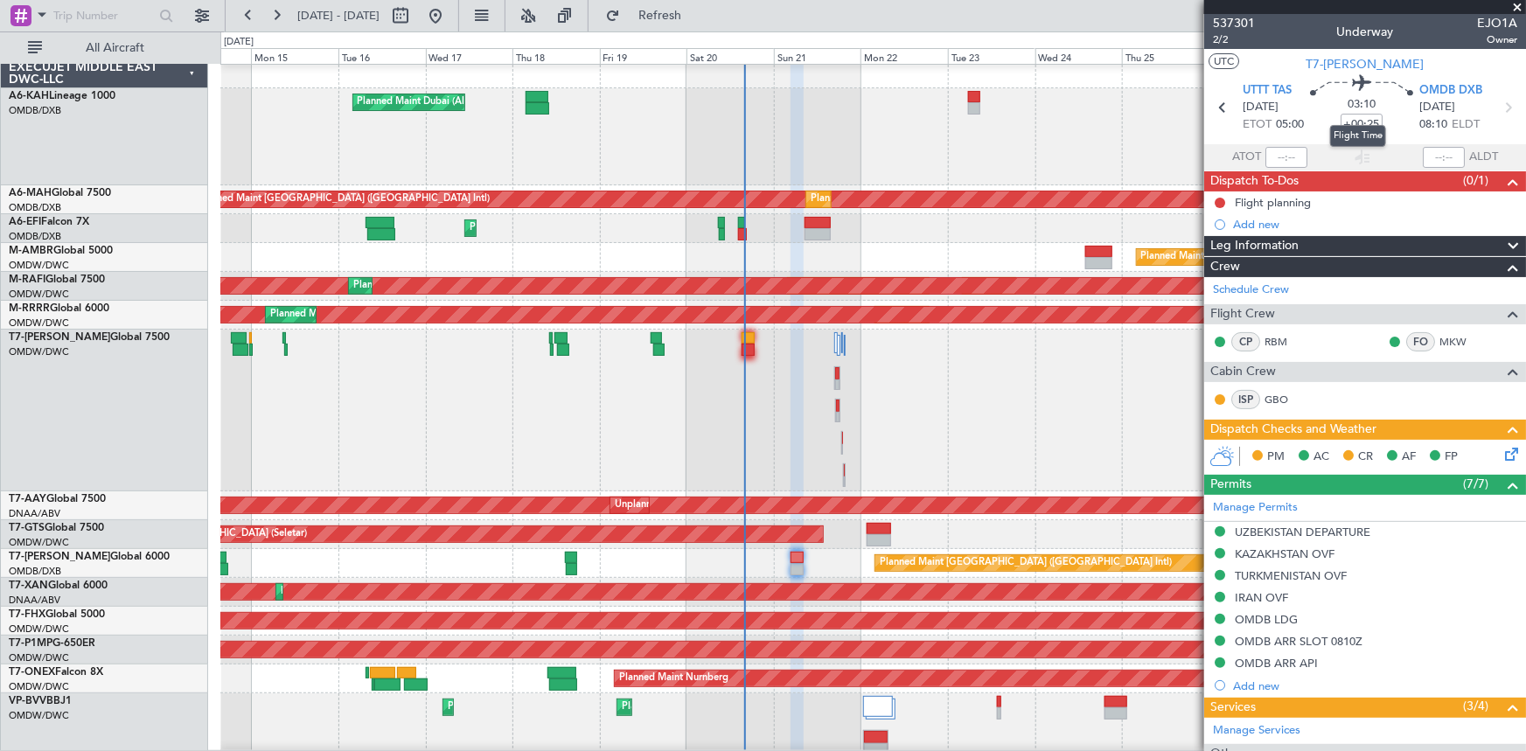
click at [1355, 116] on mat-tooltip-component "Flight Time" at bounding box center [1358, 136] width 80 height 46
click at [1347, 121] on mat-tooltip-component "Flight Time" at bounding box center [1358, 136] width 80 height 46
click at [1360, 122] on input "+00:25" at bounding box center [1361, 124] width 42 height 21
click at [1316, 127] on div "03:10 +0035" at bounding box center [1361, 107] width 115 height 65
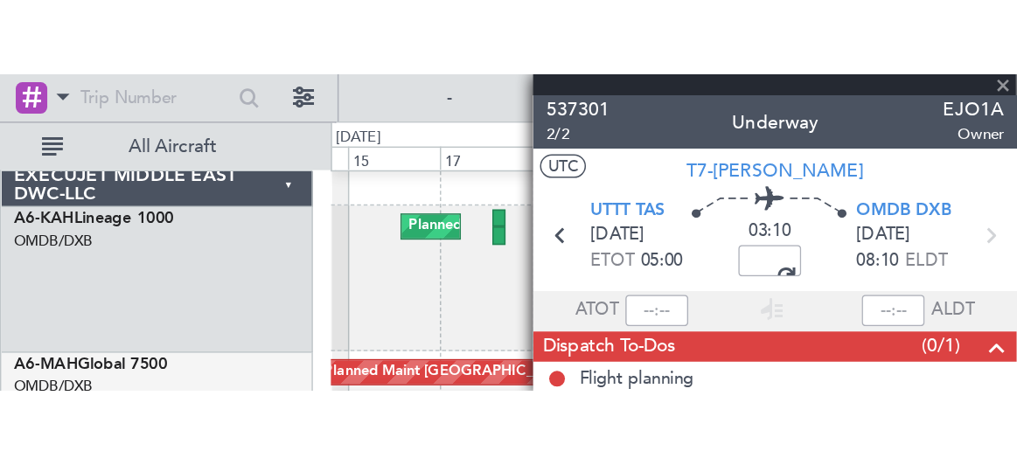
scroll to position [5, 0]
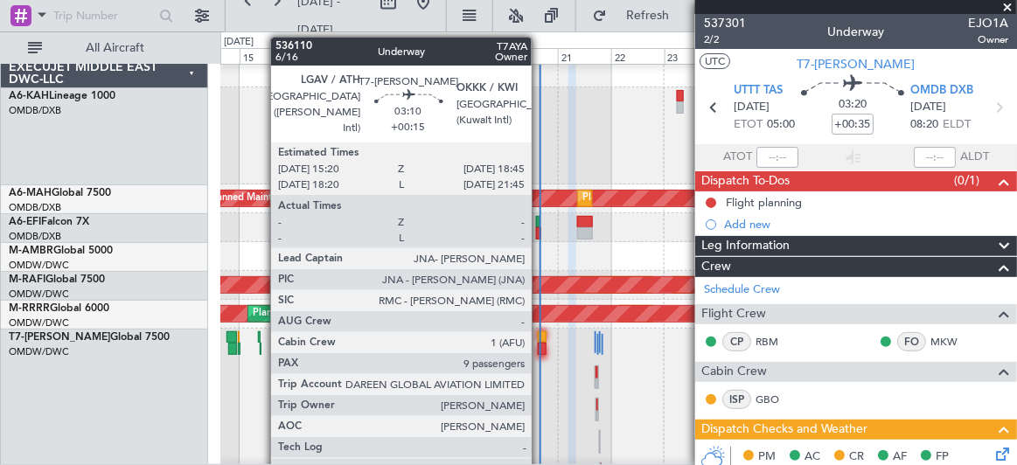
click at [540, 344] on div at bounding box center [542, 349] width 8 height 12
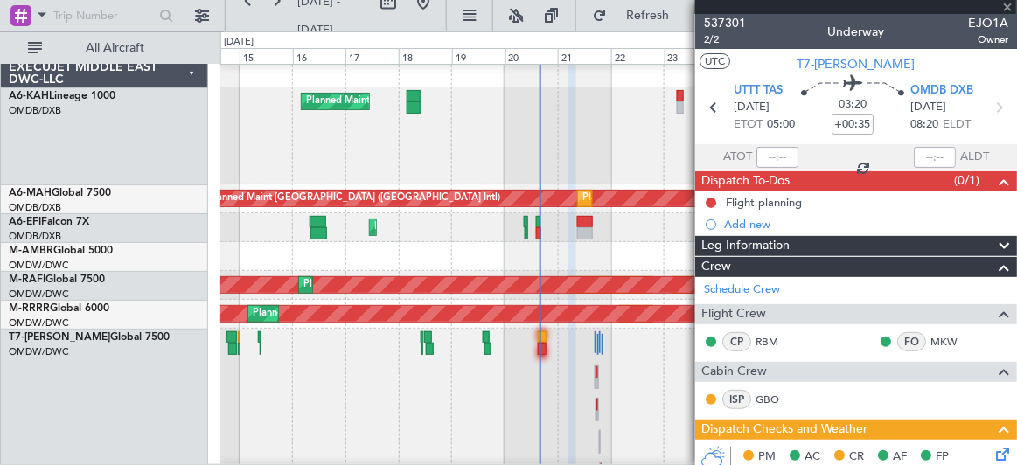
type input "+00:15"
type input "9"
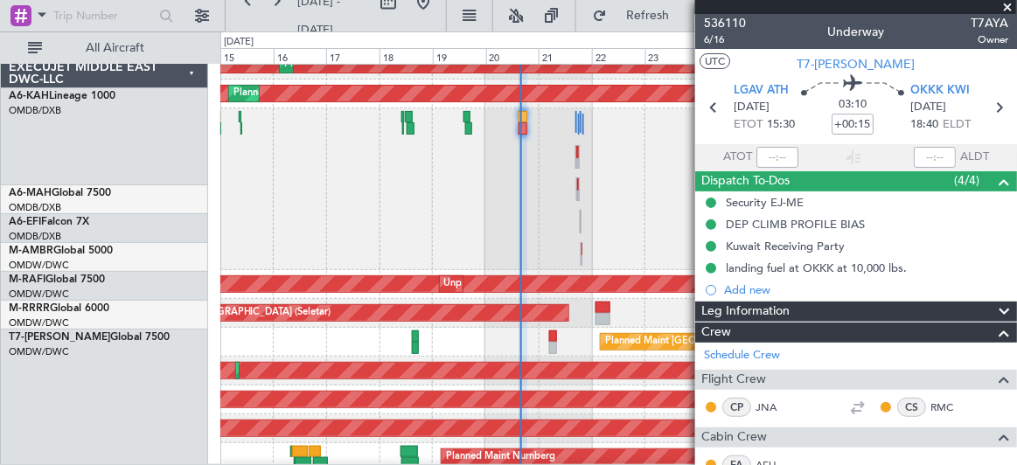
scroll to position [230, 0]
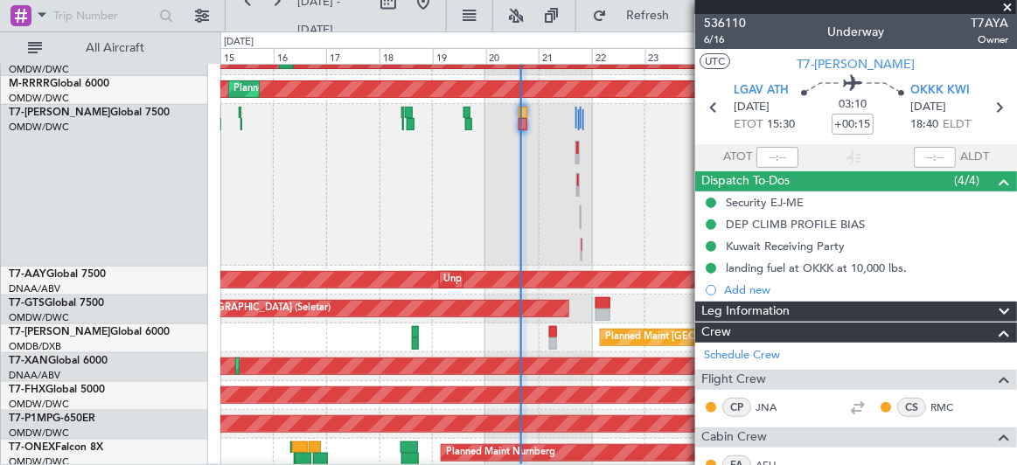
click at [553, 171] on div "Planned Maint Dubai (Al Maktoum Intl)" at bounding box center [618, 185] width 796 height 162
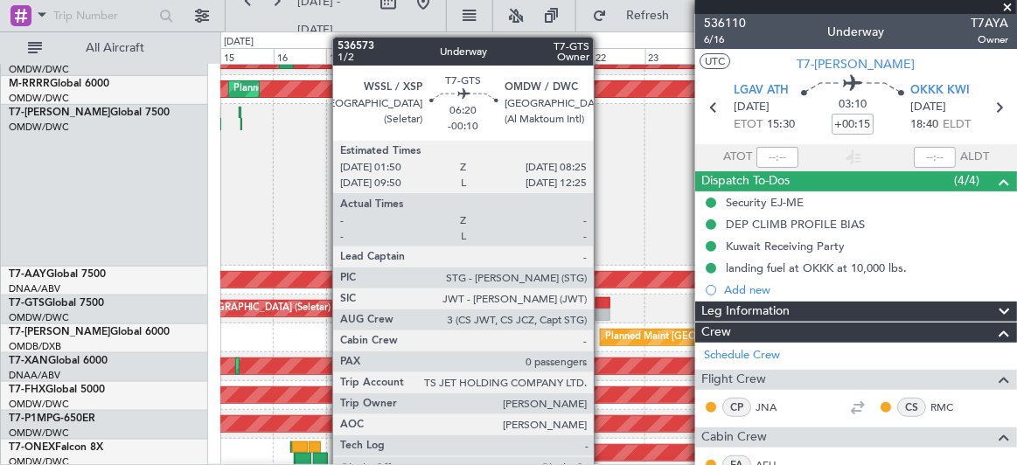
click at [602, 302] on div at bounding box center [602, 303] width 15 height 12
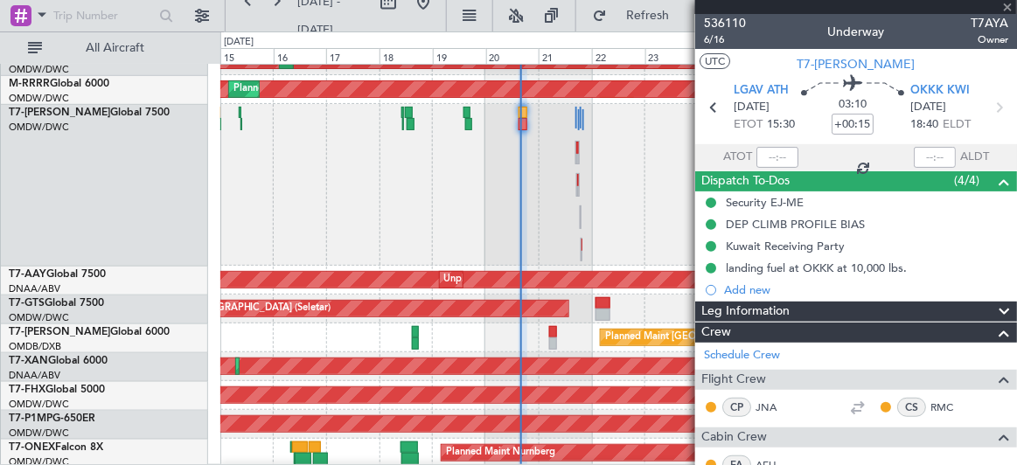
type input "-00:10"
type input "0"
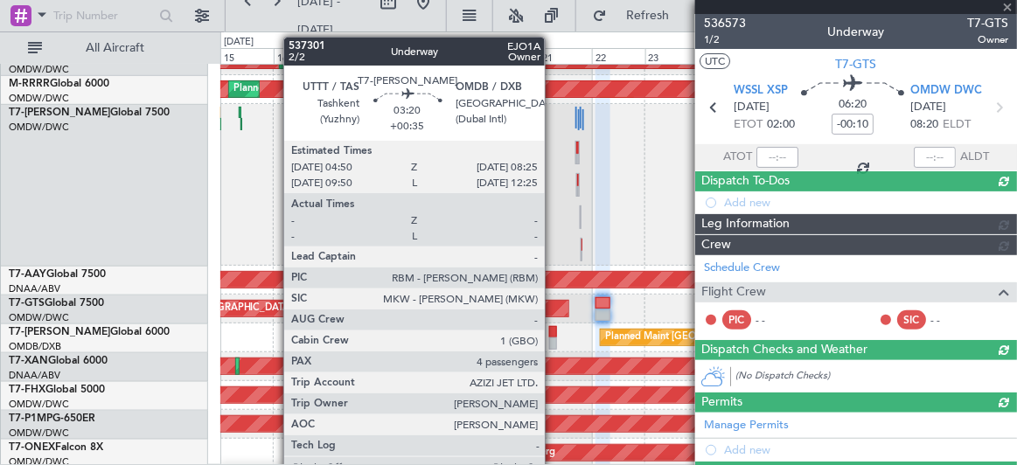
click at [554, 338] on div at bounding box center [553, 344] width 9 height 12
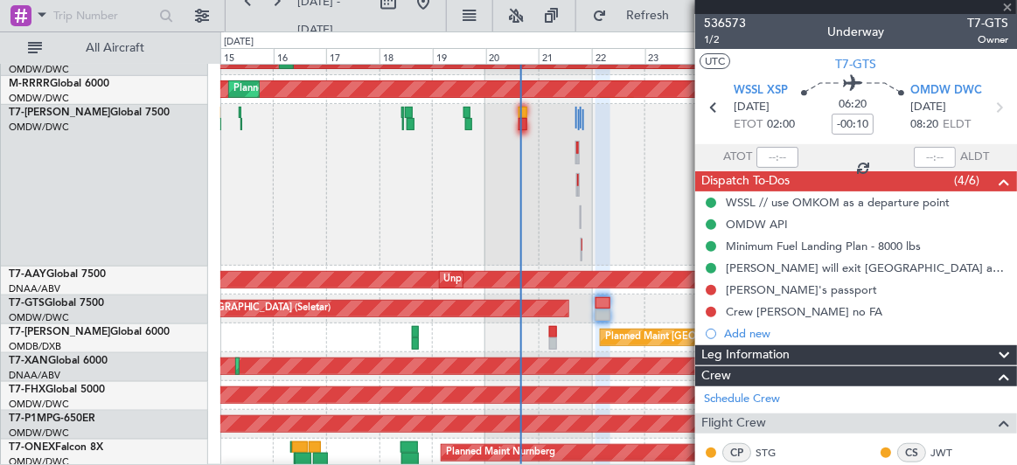
type input "+00:35"
type input "4"
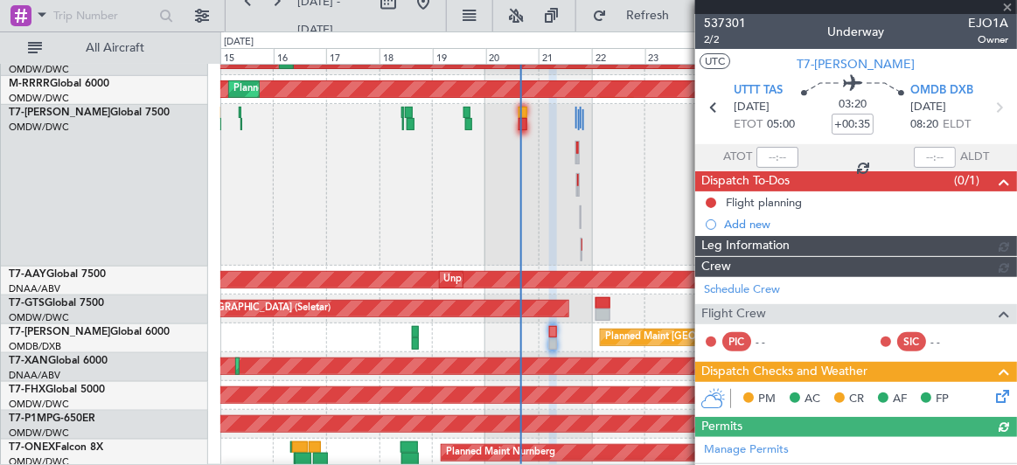
type input "Dherander Fithani (DHF)"
type input "7333"
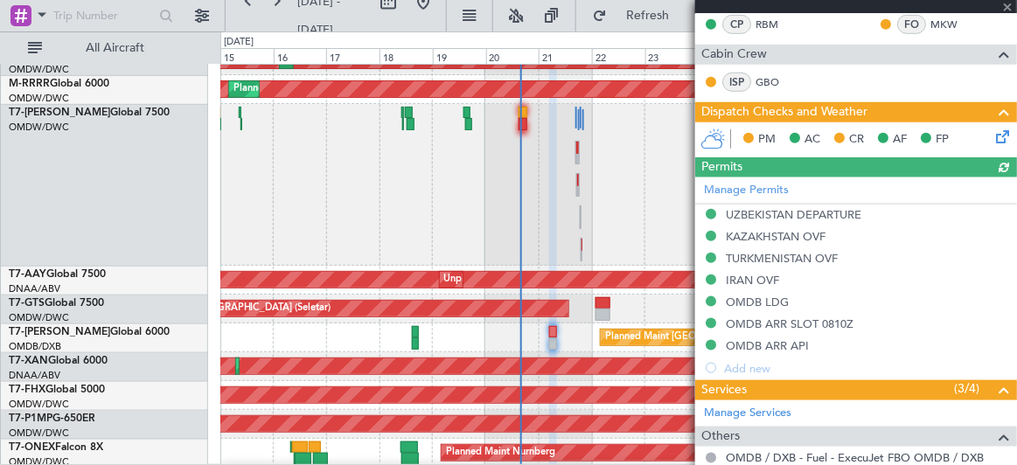
scroll to position [397, 0]
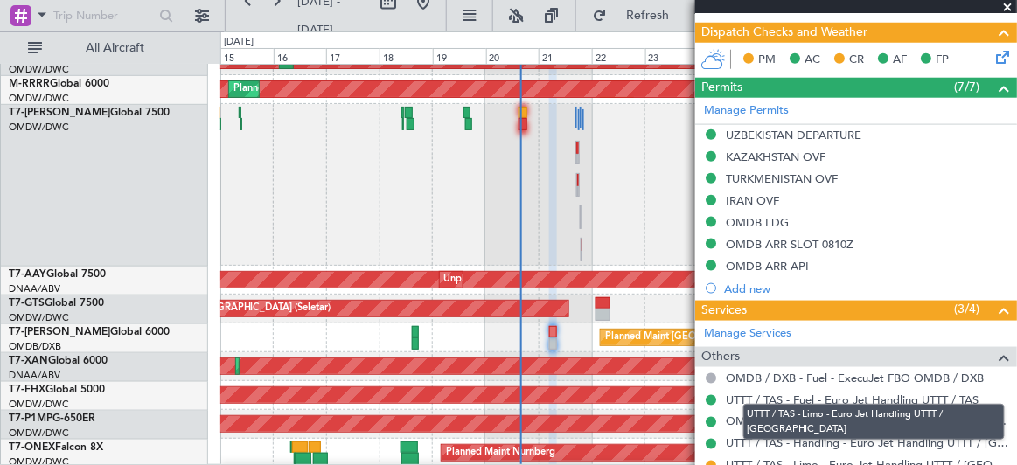
click at [831, 458] on link "UTTT / TAS - Limo - Euro Jet Handling UTTT / [GEOGRAPHIC_DATA]" at bounding box center [867, 465] width 282 height 15
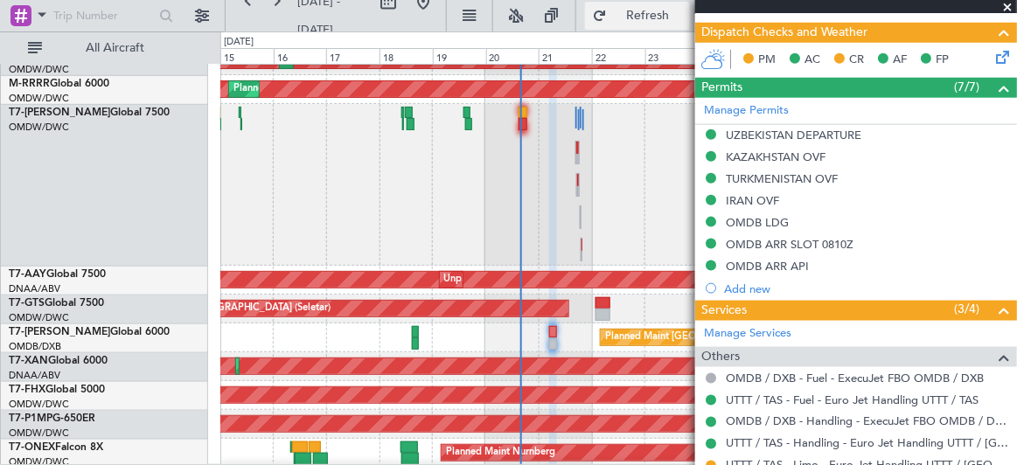
click at [637, 10] on span "Refresh" at bounding box center [647, 16] width 73 height 12
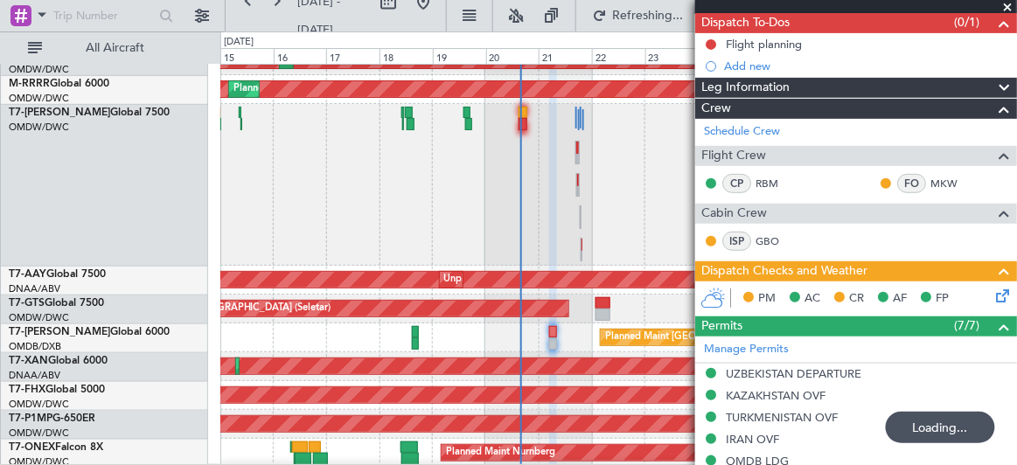
scroll to position [0, 0]
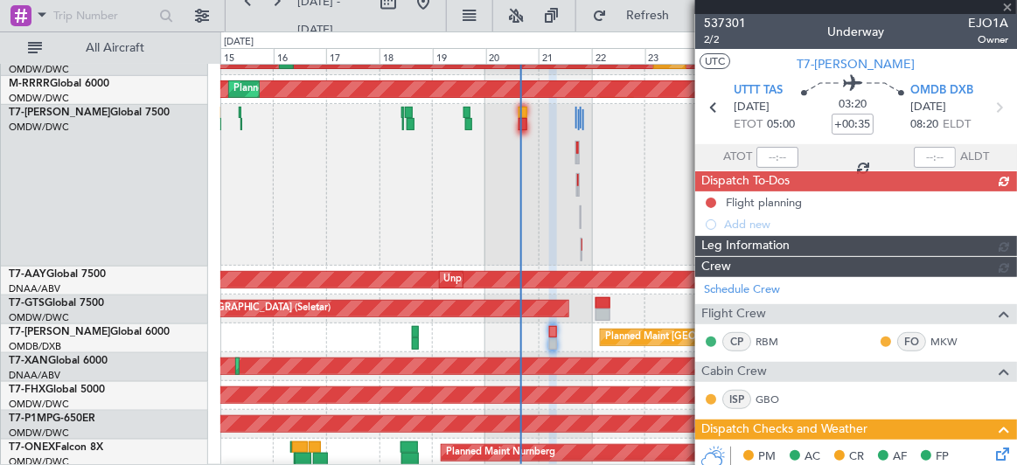
type input "Dherander Fithani (DHF)"
type input "7333"
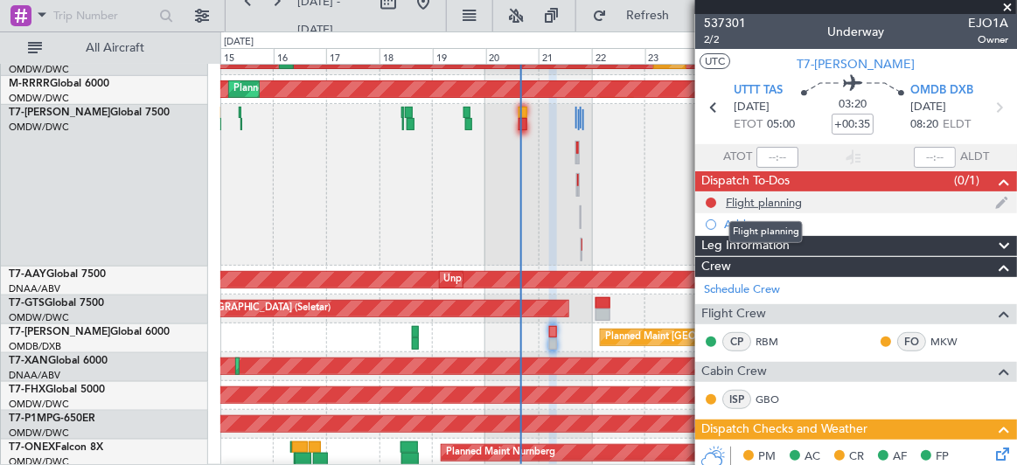
click at [762, 202] on div "Flight planning" at bounding box center [764, 202] width 76 height 15
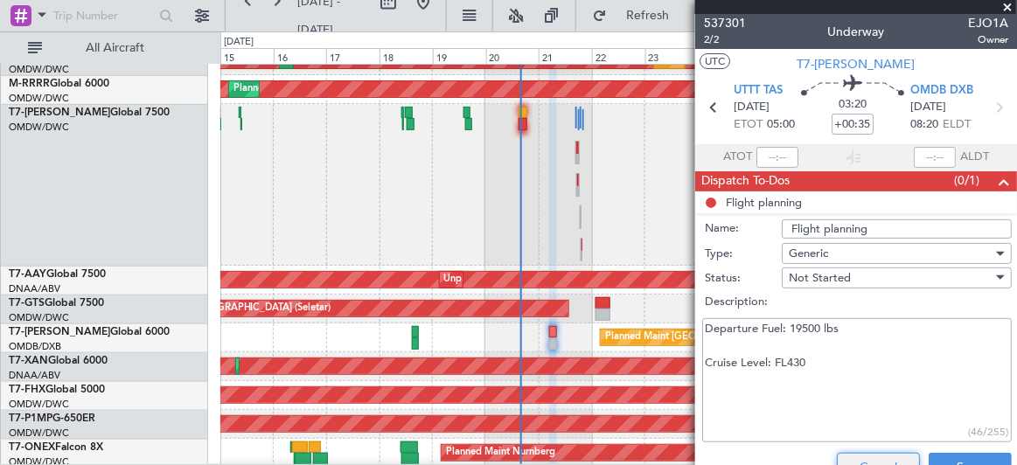
click at [867, 459] on button "Cancel" at bounding box center [878, 467] width 83 height 28
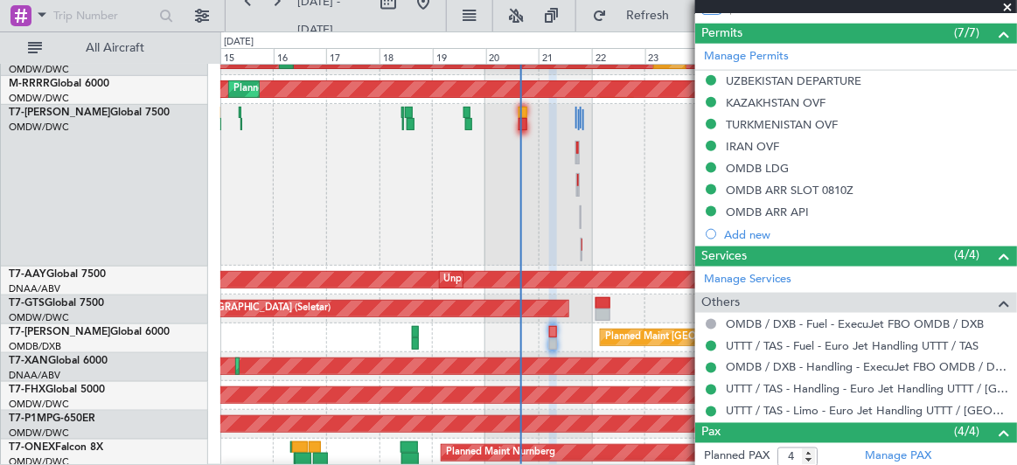
scroll to position [477, 0]
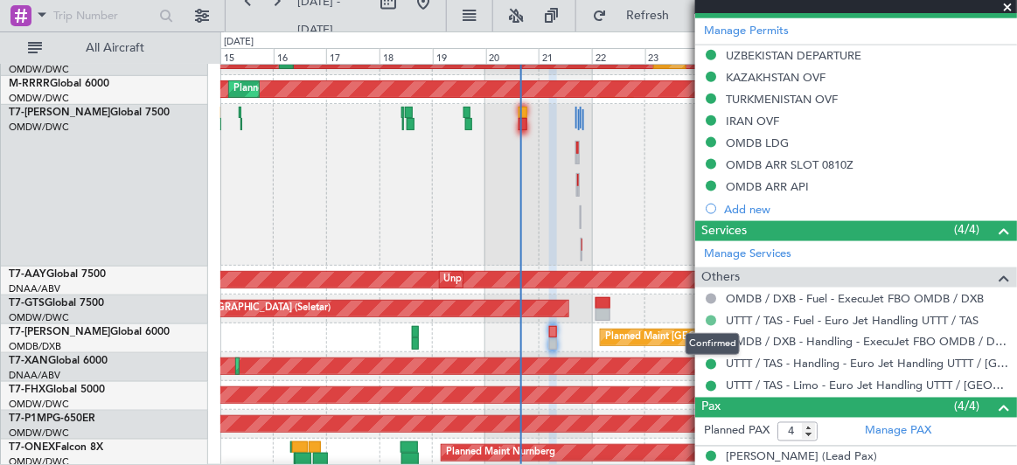
click at [708, 316] on button at bounding box center [711, 321] width 10 height 10
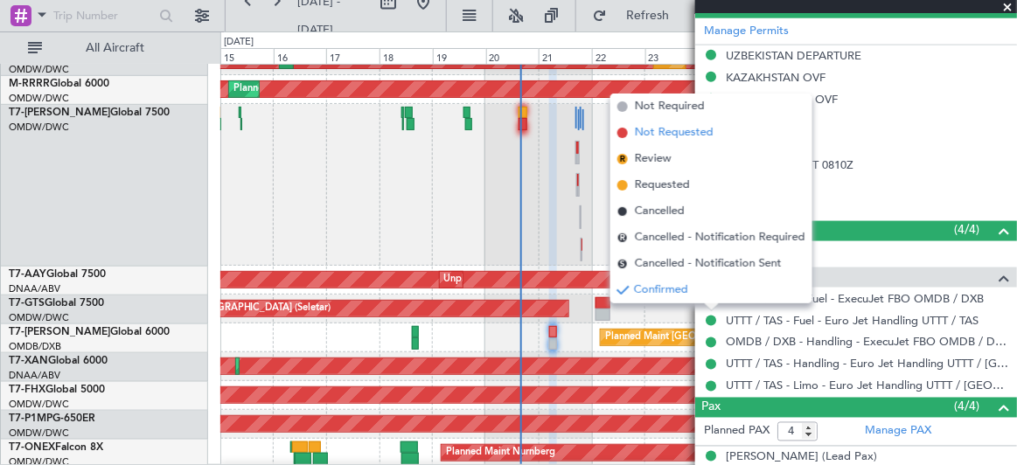
click at [684, 136] on span "Not Requested" at bounding box center [674, 132] width 79 height 17
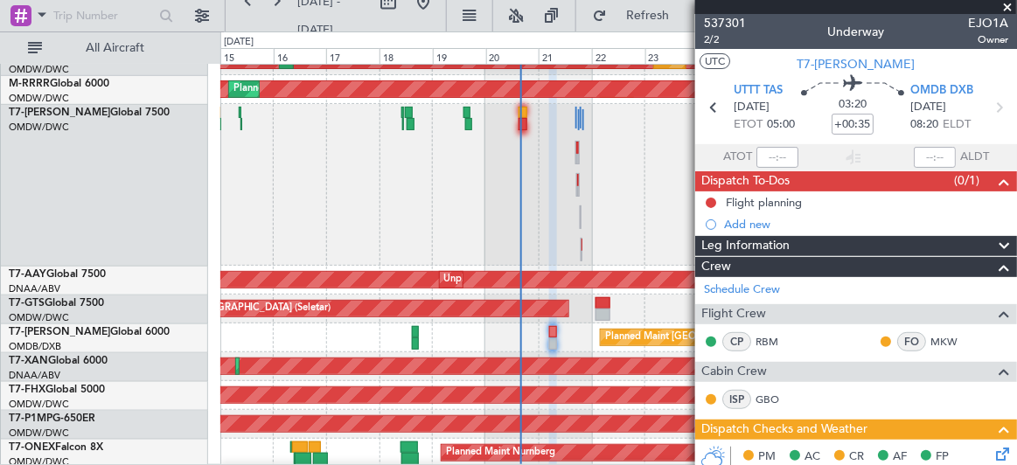
scroll to position [238, 0]
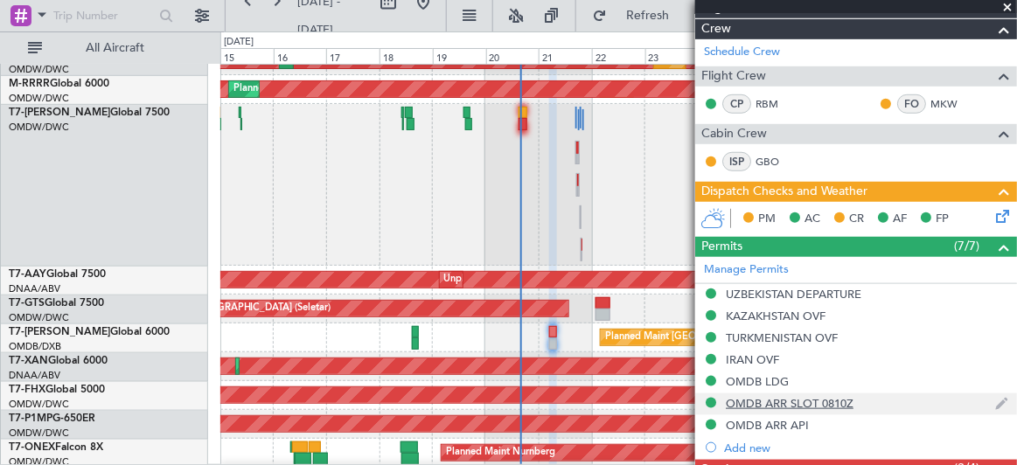
click at [816, 399] on div "OMDB ARR SLOT 0810Z" at bounding box center [790, 403] width 128 height 15
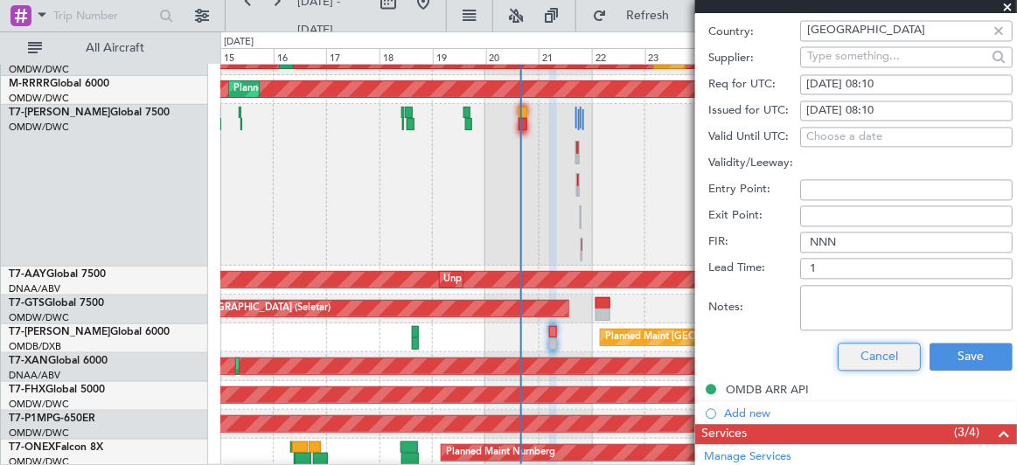
click at [885, 352] on button "Cancel" at bounding box center [879, 358] width 83 height 28
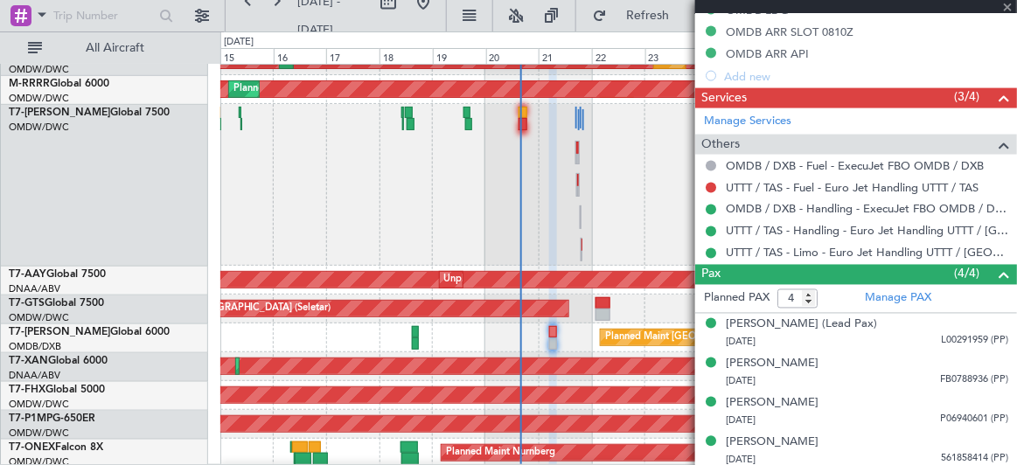
type input "Dherander Fithani (DHF)"
type input "7333"
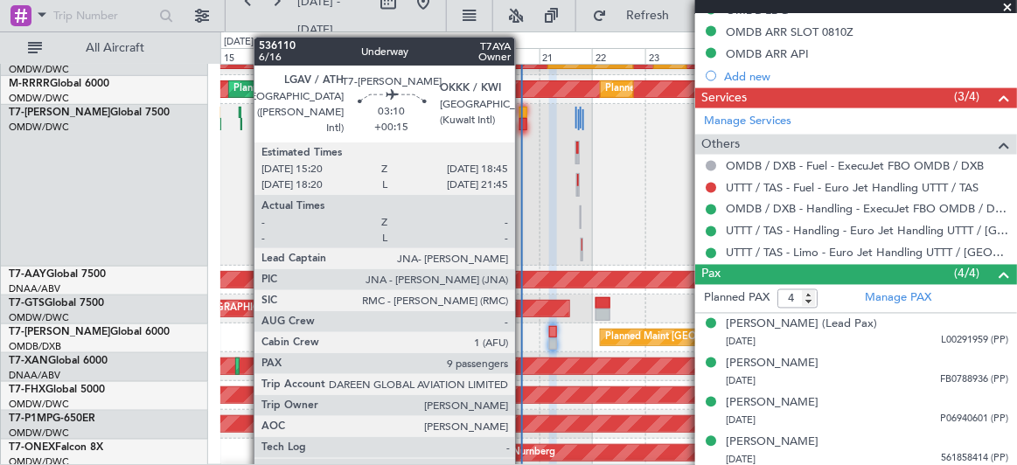
click at [526, 119] on div at bounding box center [523, 124] width 8 height 12
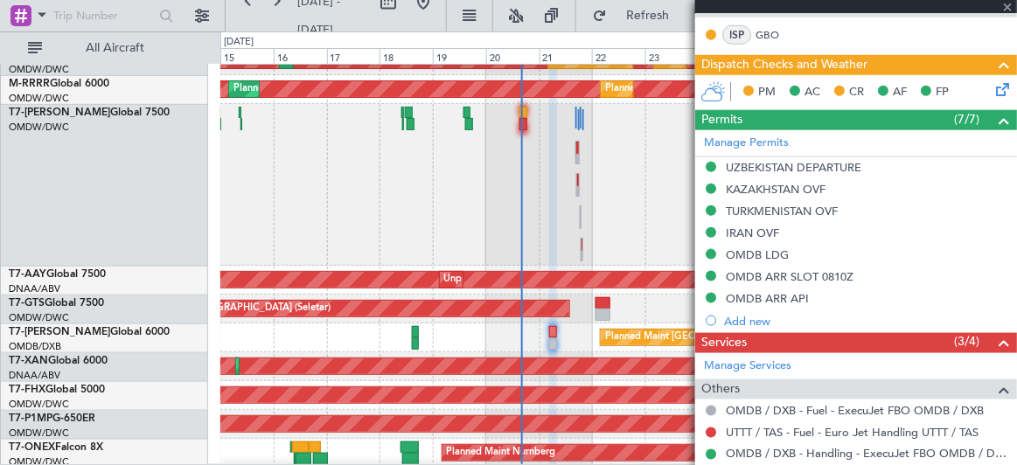
scroll to position [291, 0]
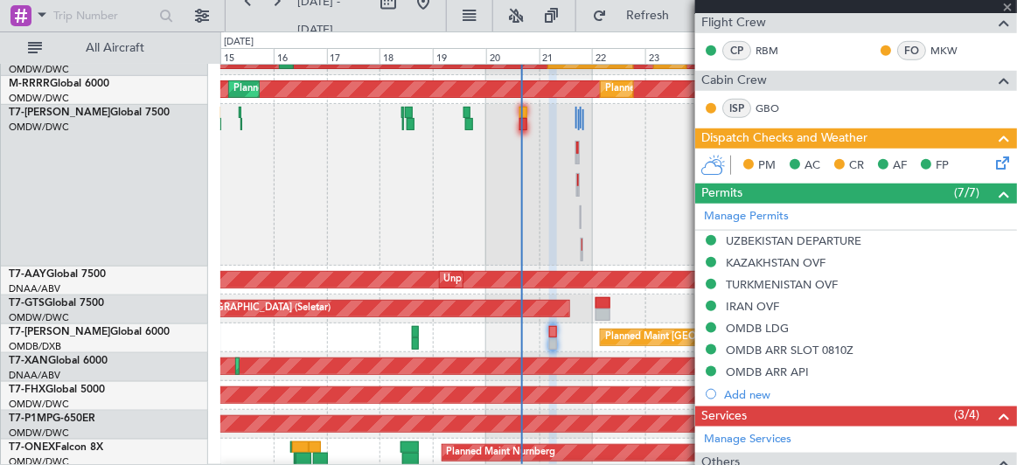
type input "+00:15"
type input "9"
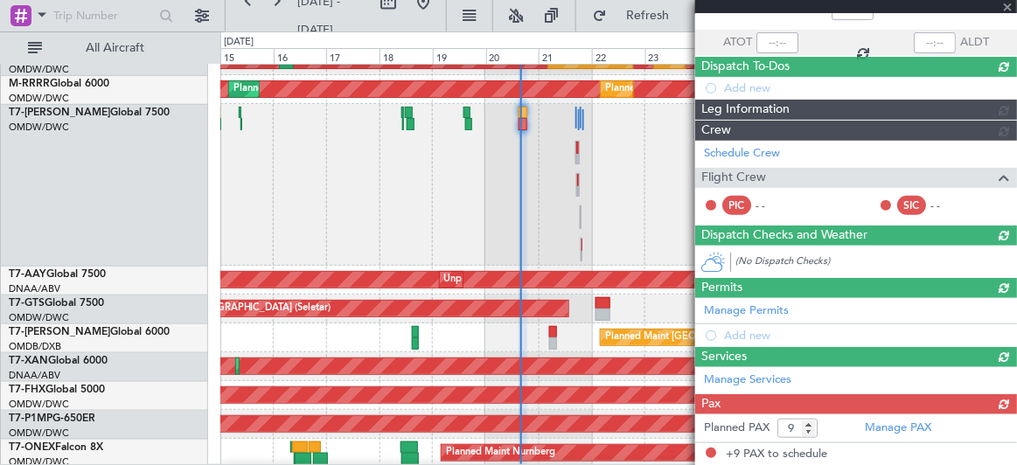
scroll to position [0, 0]
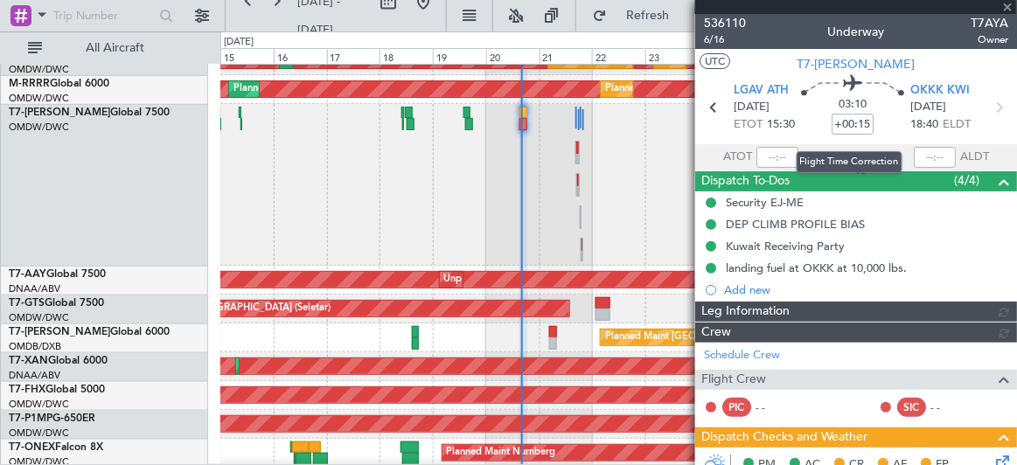
type input "[PERSON_NAME] ([PERSON_NAME])"
type input "7307"
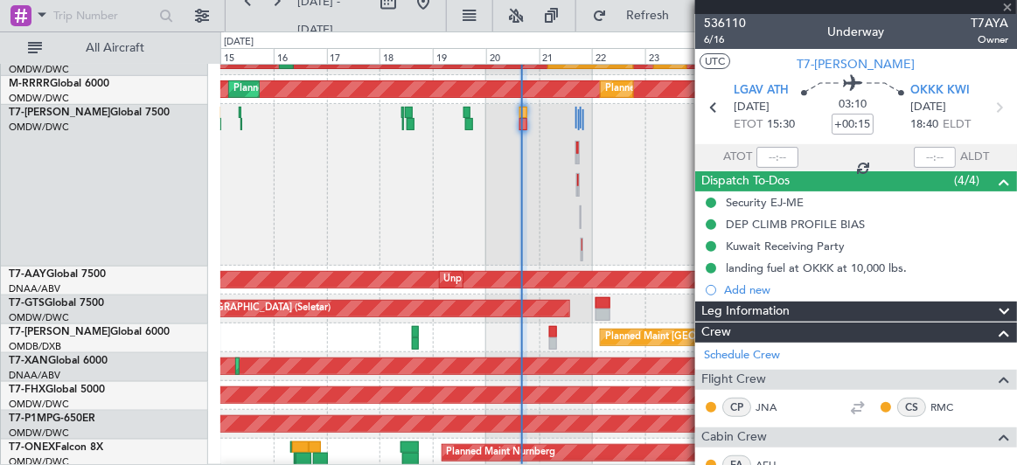
click at [764, 157] on div at bounding box center [777, 157] width 42 height 21
click at [773, 154] on div at bounding box center [777, 157] width 42 height 21
click at [770, 152] on input "text" at bounding box center [777, 157] width 42 height 21
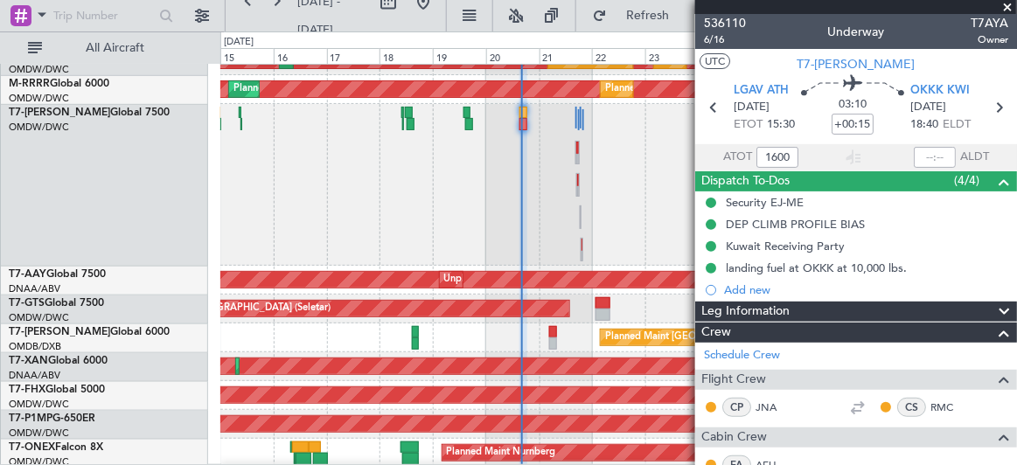
click at [823, 144] on section "ATOT 1600 ALDT" at bounding box center [856, 157] width 322 height 26
type input "16:00"
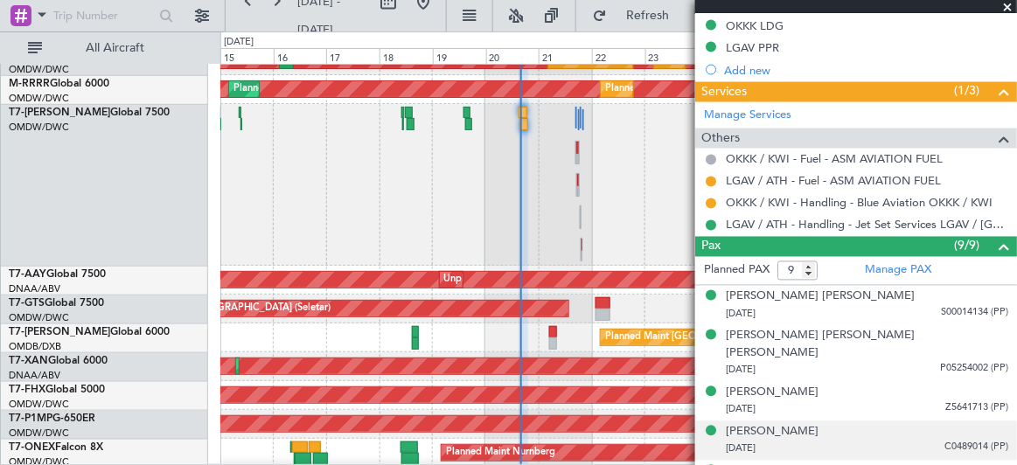
scroll to position [556, 0]
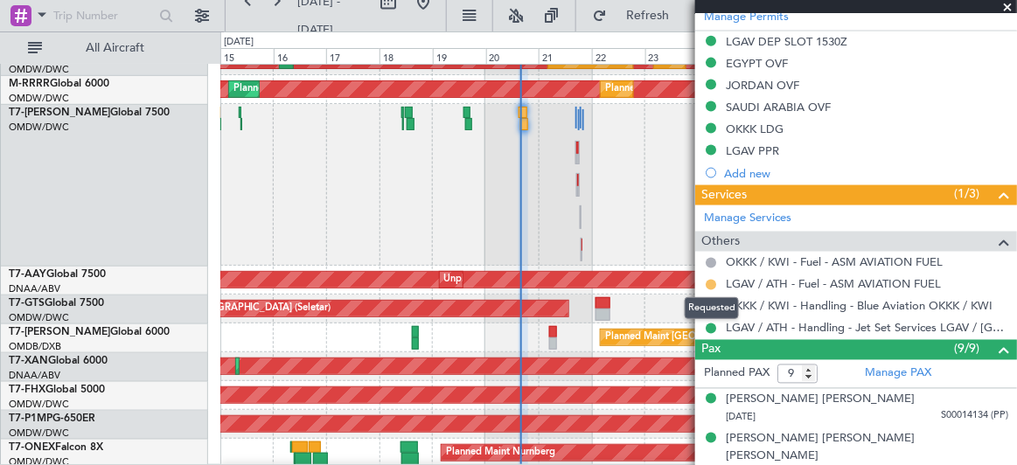
click at [710, 280] on button at bounding box center [711, 285] width 10 height 10
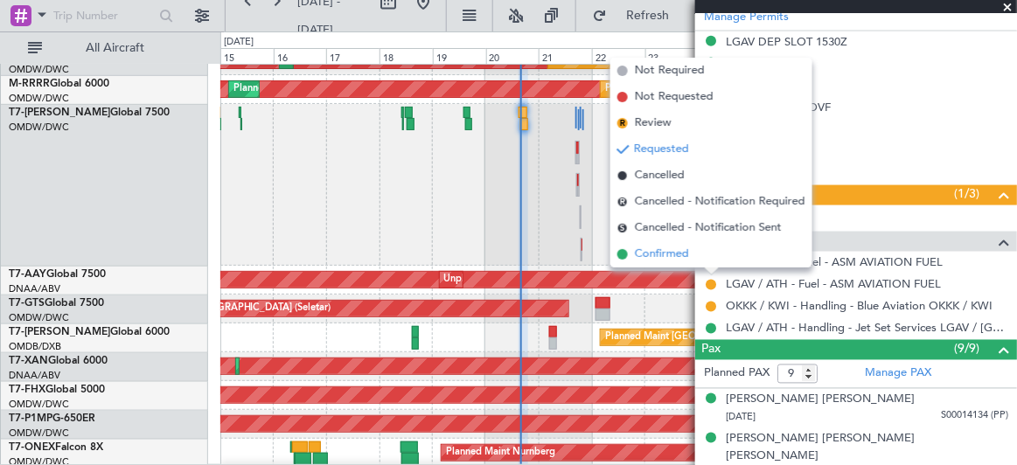
click at [671, 258] on span "Confirmed" at bounding box center [662, 254] width 54 height 17
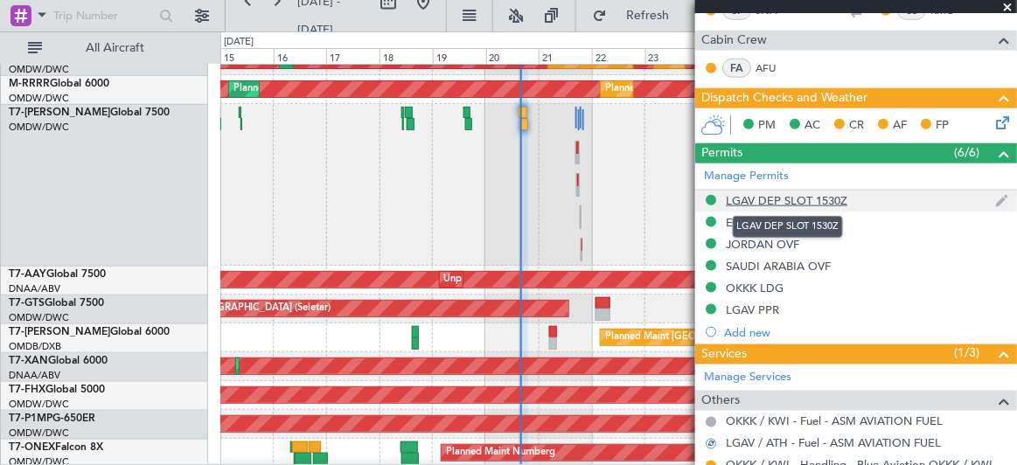
scroll to position [238, 0]
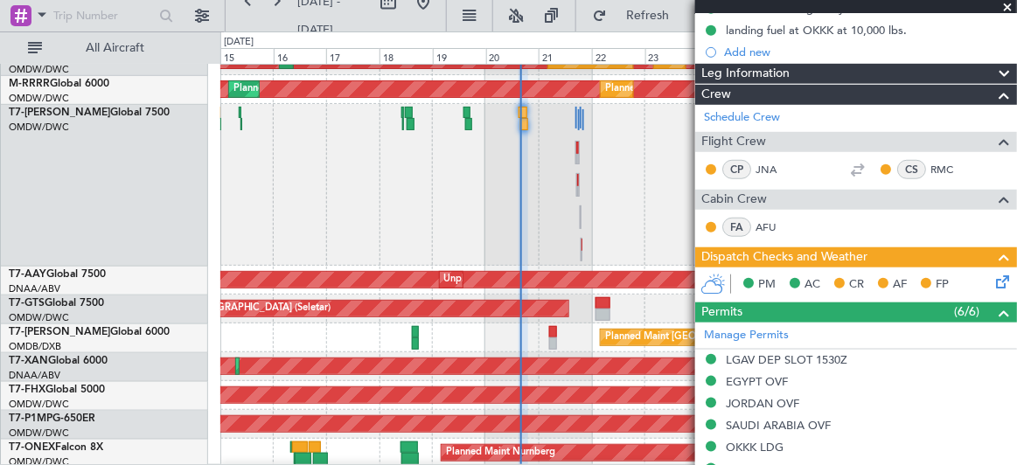
click at [992, 280] on icon at bounding box center [999, 279] width 14 height 14
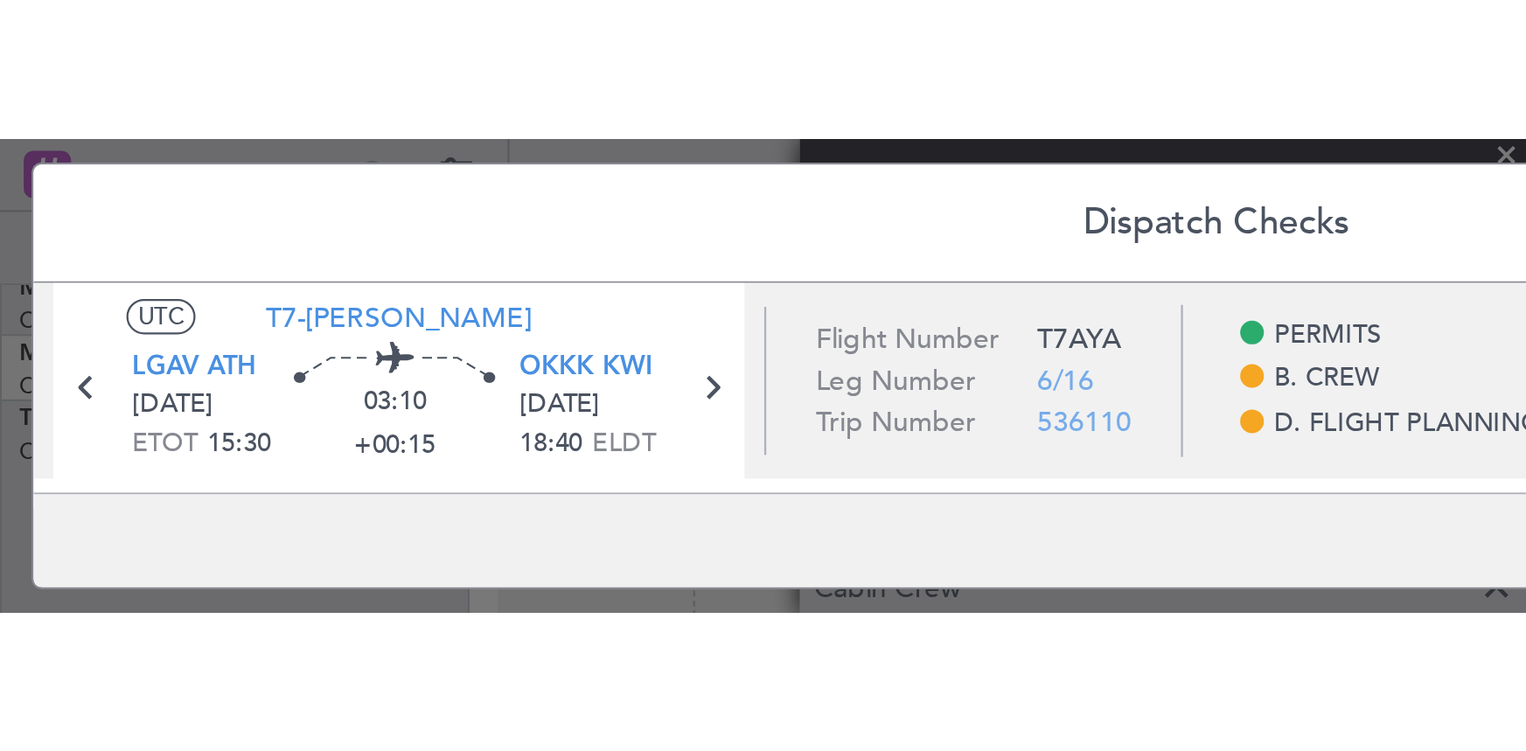
scroll to position [217, 0]
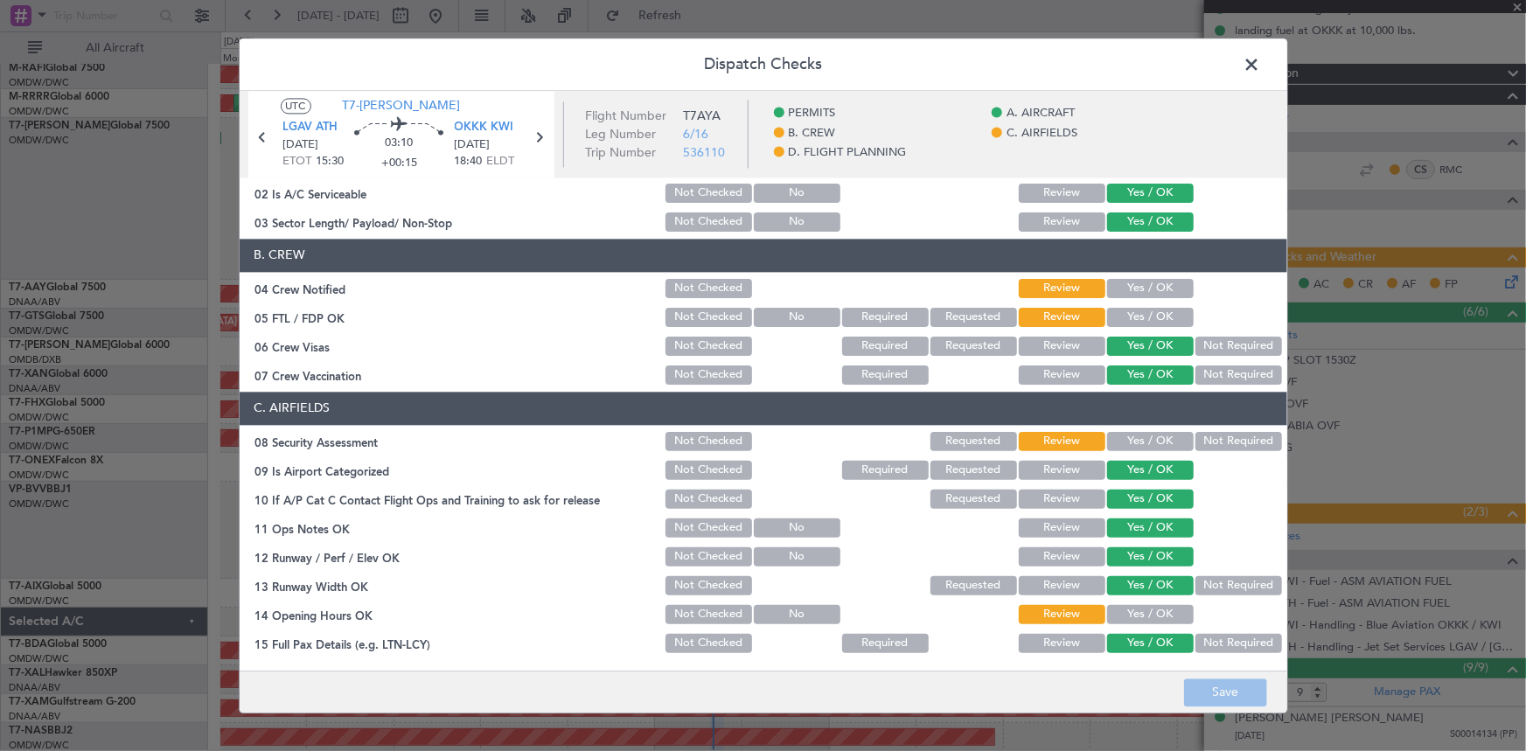
click at [1016, 293] on button "Yes / OK" at bounding box center [1150, 288] width 87 height 19
click at [1016, 312] on button "Yes / OK" at bounding box center [1150, 317] width 87 height 19
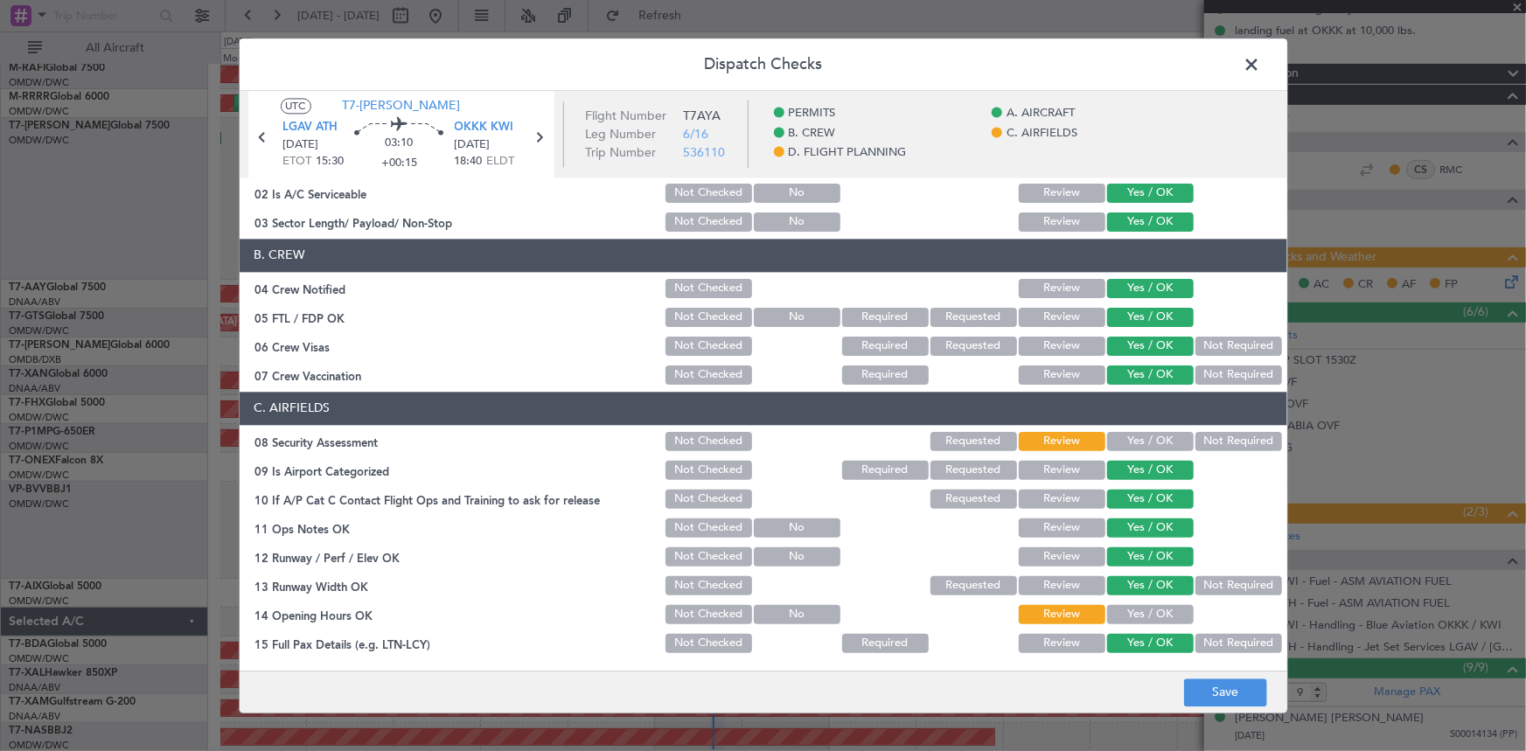
click at [1016, 433] on button "Yes / OK" at bounding box center [1150, 441] width 87 height 19
click at [1016, 464] on section "C. AIRFIELDS 08 Security Assessment Not Checked Requested Review Yes / OK Not R…" at bounding box center [764, 668] width 1048 height 553
click at [1016, 464] on button "Yes / OK" at bounding box center [1150, 614] width 87 height 19
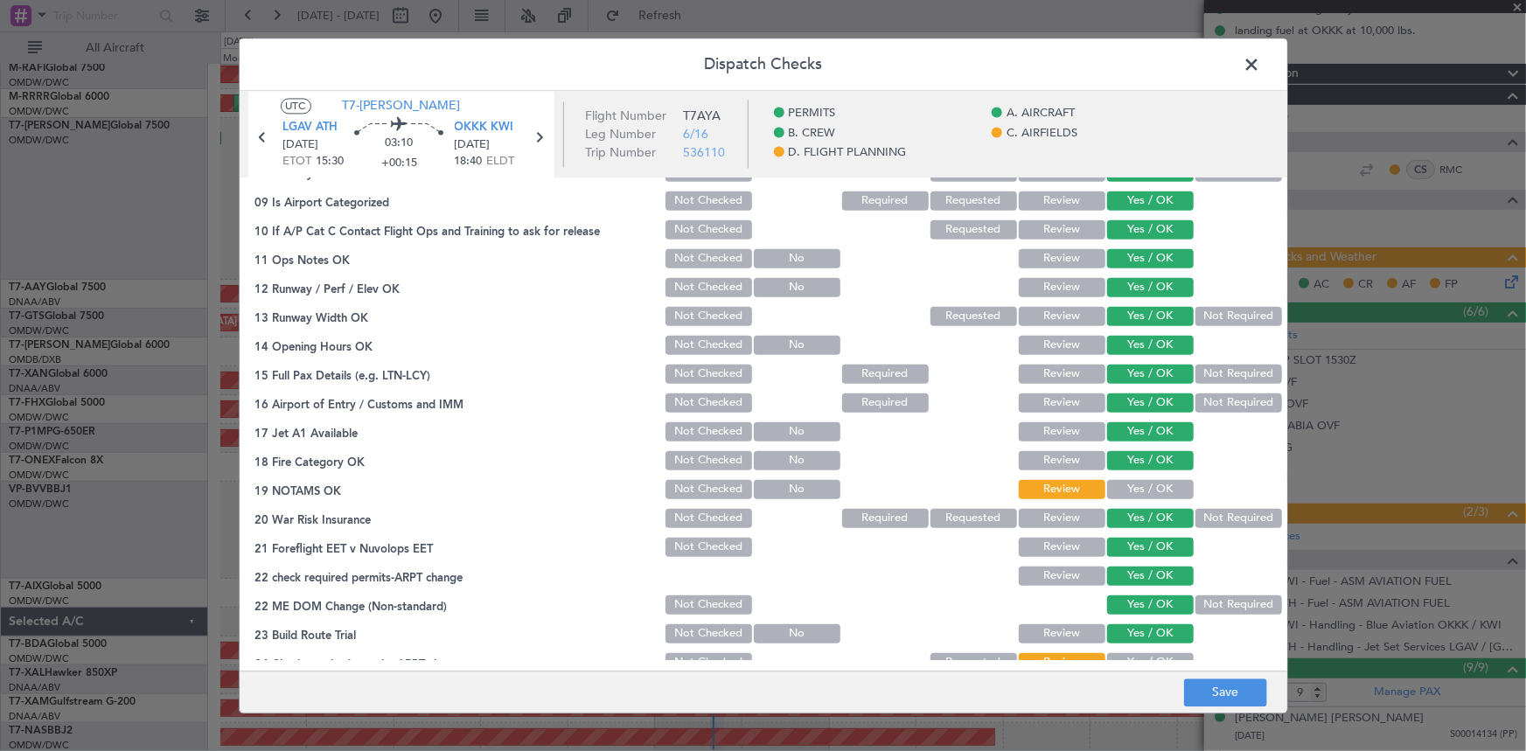
scroll to position [477, 0]
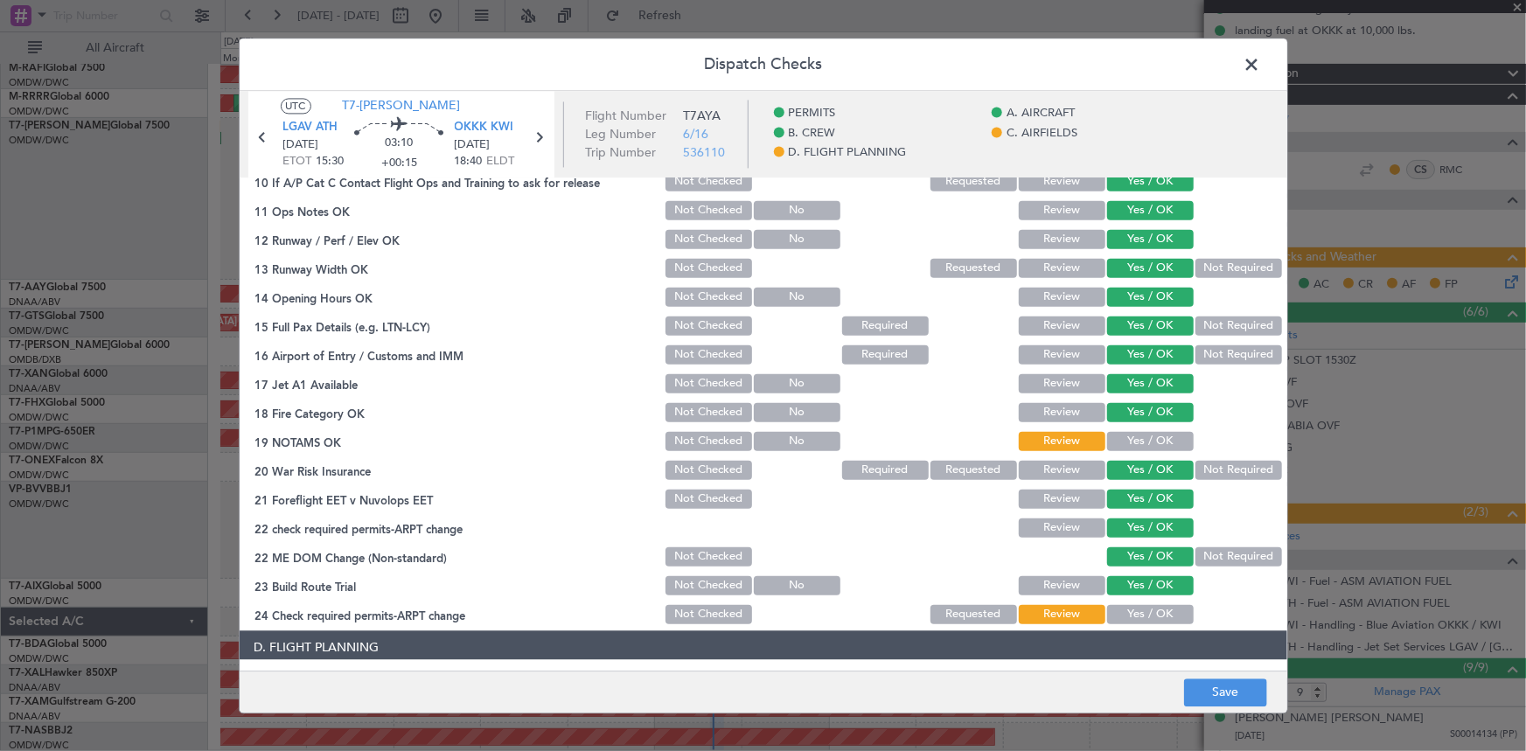
click at [1016, 437] on button "Yes / OK" at bounding box center [1150, 440] width 87 height 19
drag, startPoint x: 1111, startPoint y: 614, endPoint x: 1100, endPoint y: 581, distance: 34.3
click at [1016, 464] on button "Yes / OK" at bounding box center [1150, 613] width 87 height 19
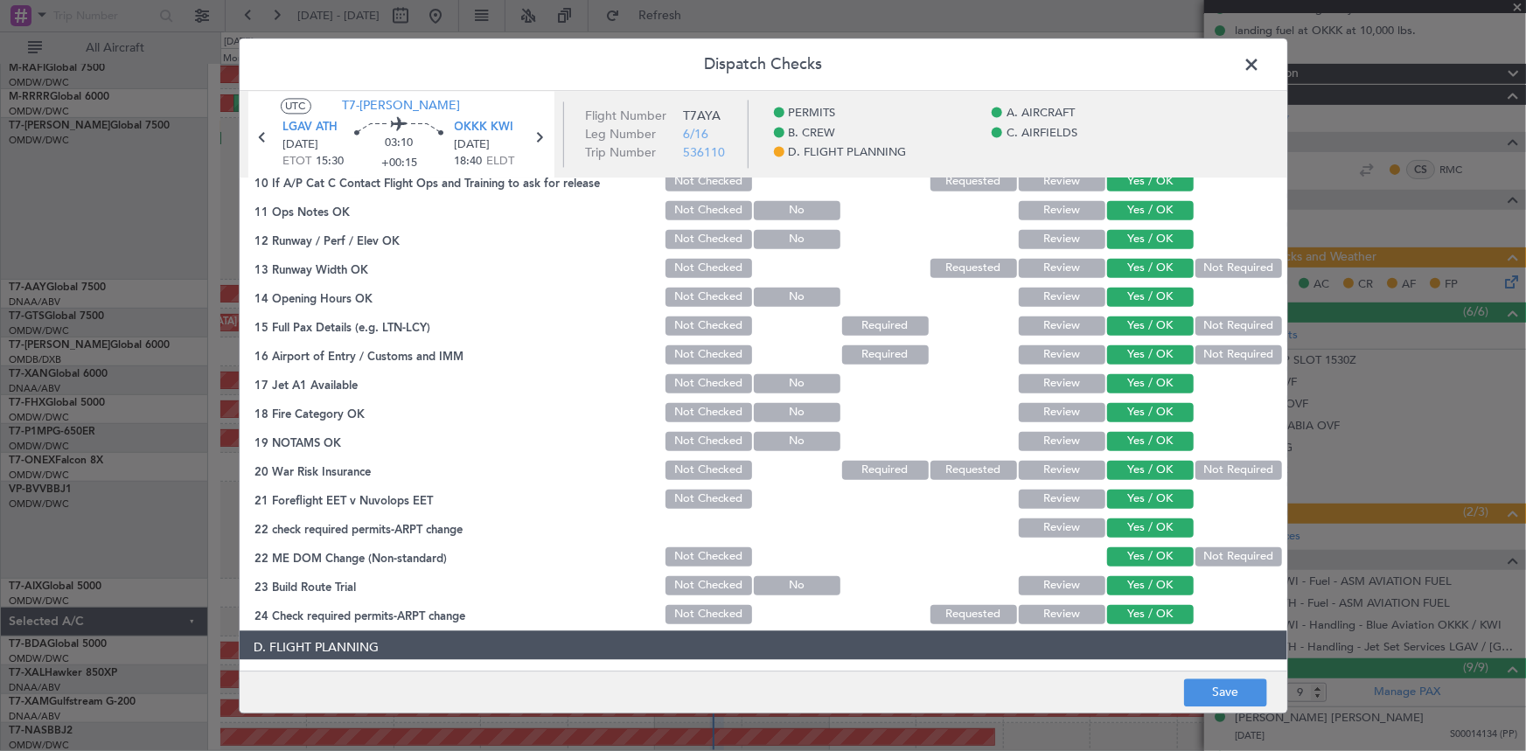
scroll to position [801, 0]
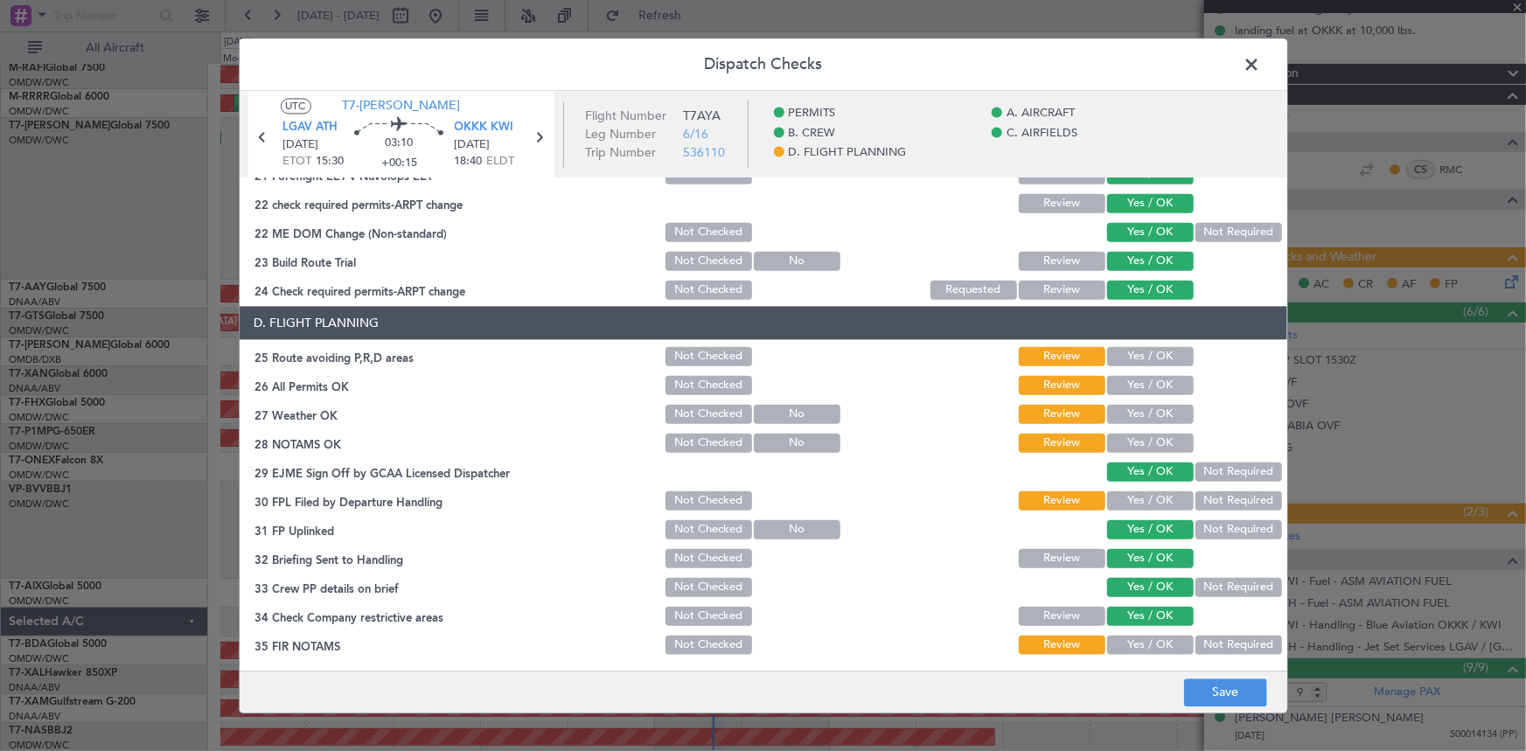
click at [1016, 348] on button "Yes / OK" at bounding box center [1150, 355] width 87 height 19
click at [1016, 387] on button "Yes / OK" at bounding box center [1150, 384] width 87 height 19
click at [1016, 414] on button "Yes / OK" at bounding box center [1150, 413] width 87 height 19
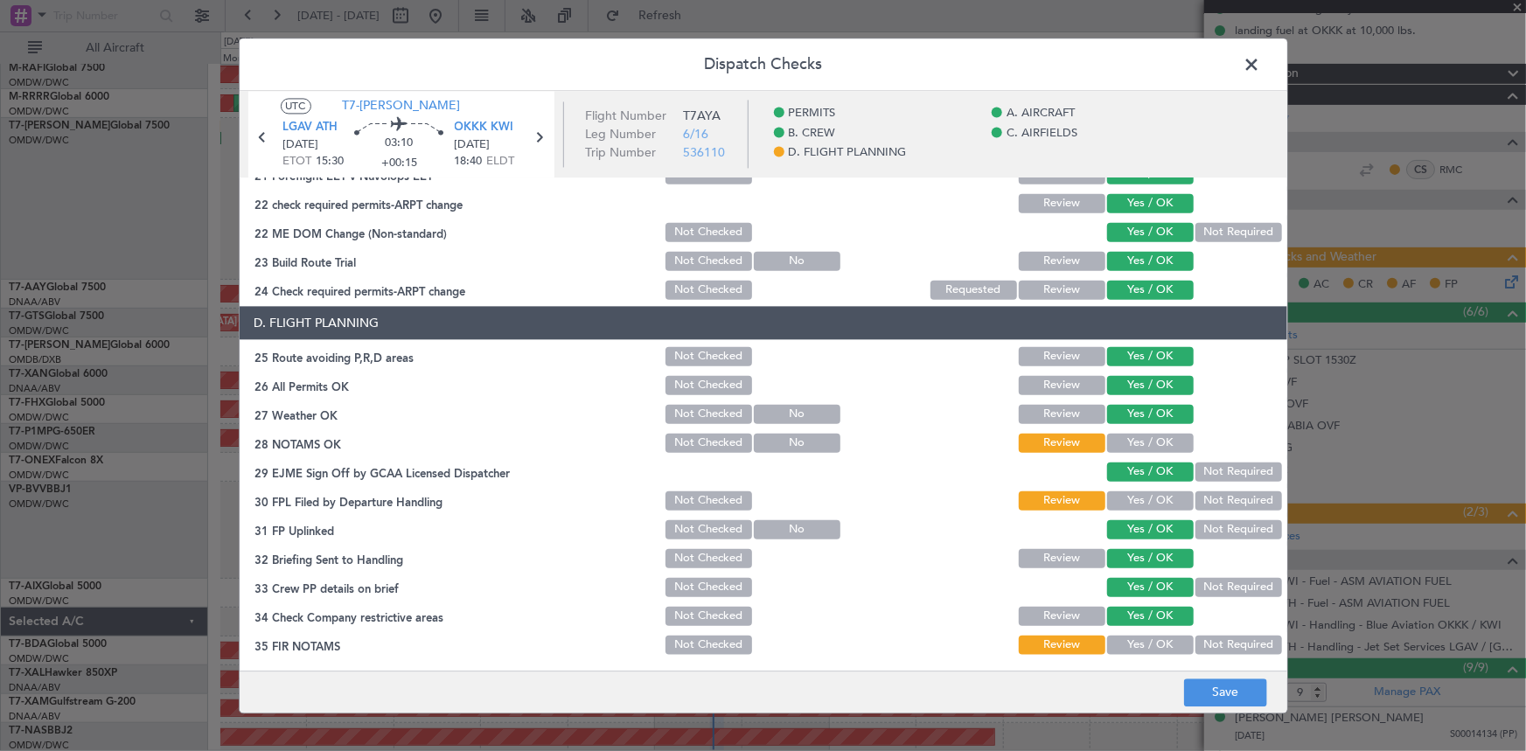
click at [1016, 453] on div "Yes / OK" at bounding box center [1148, 442] width 88 height 24
click at [1016, 444] on button "Yes / OK" at bounding box center [1150, 442] width 87 height 19
click at [1016, 464] on button "Yes / OK" at bounding box center [1150, 500] width 87 height 19
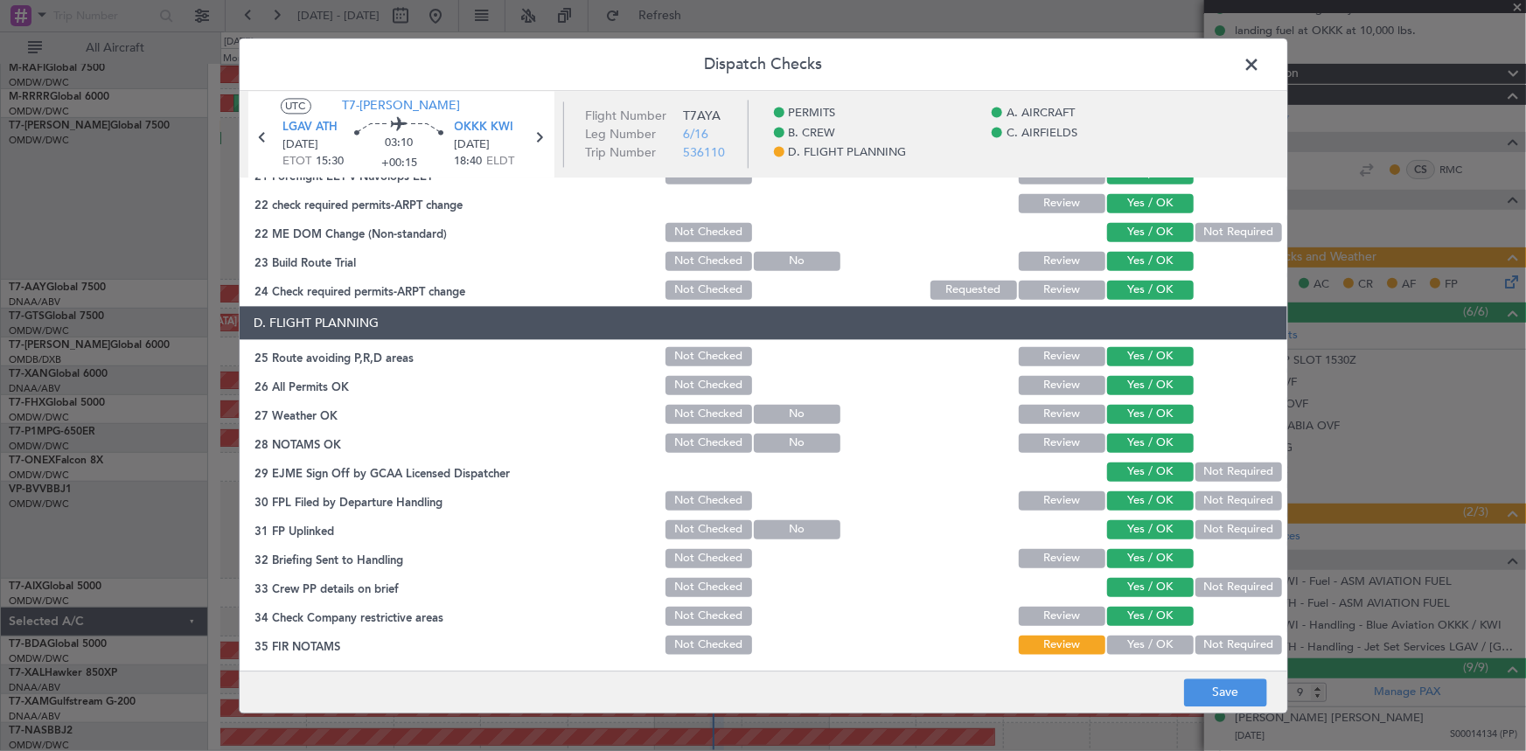
click at [1016, 464] on button "Yes / OK" at bounding box center [1150, 644] width 87 height 19
click at [1016, 464] on button "Save" at bounding box center [1225, 693] width 83 height 28
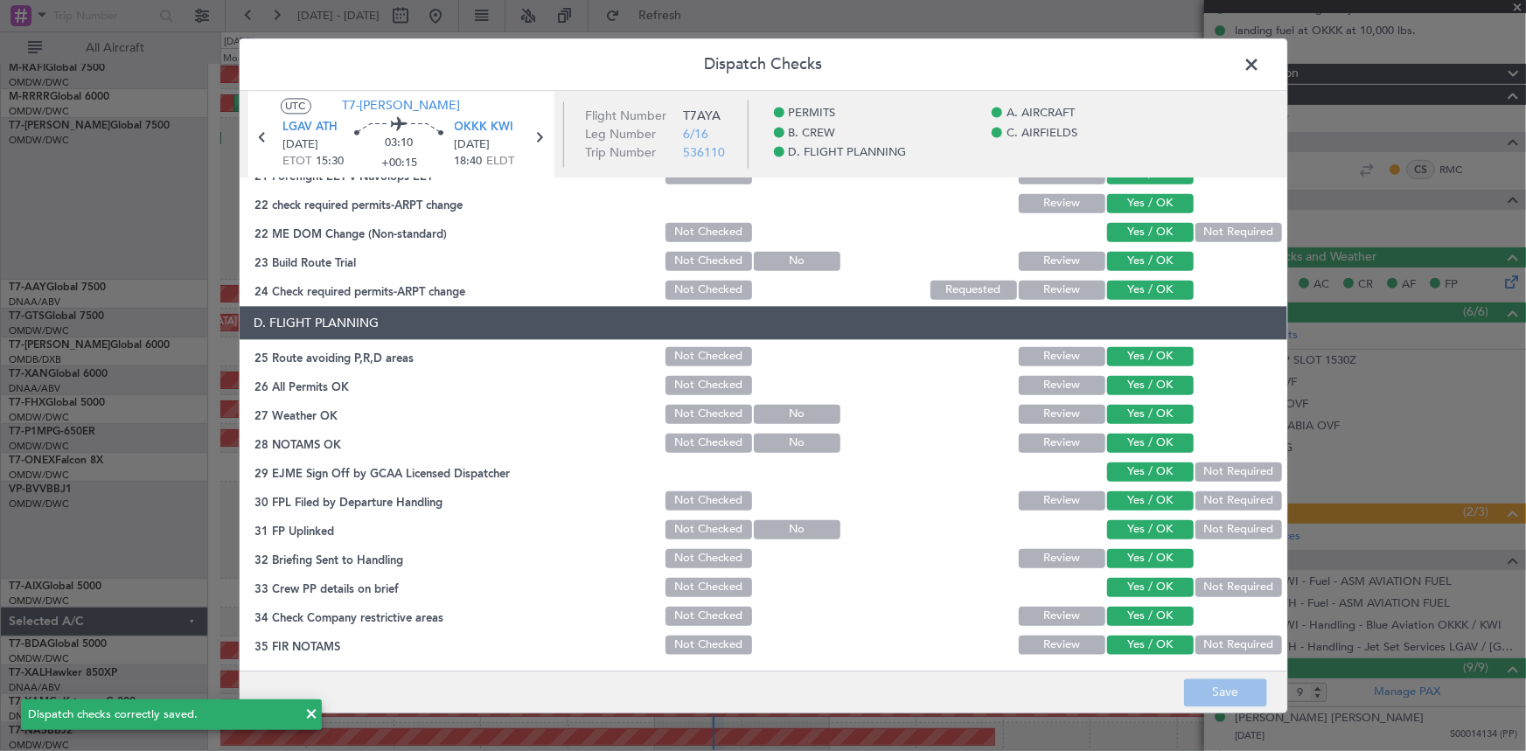
click at [1016, 63] on span at bounding box center [1261, 69] width 0 height 35
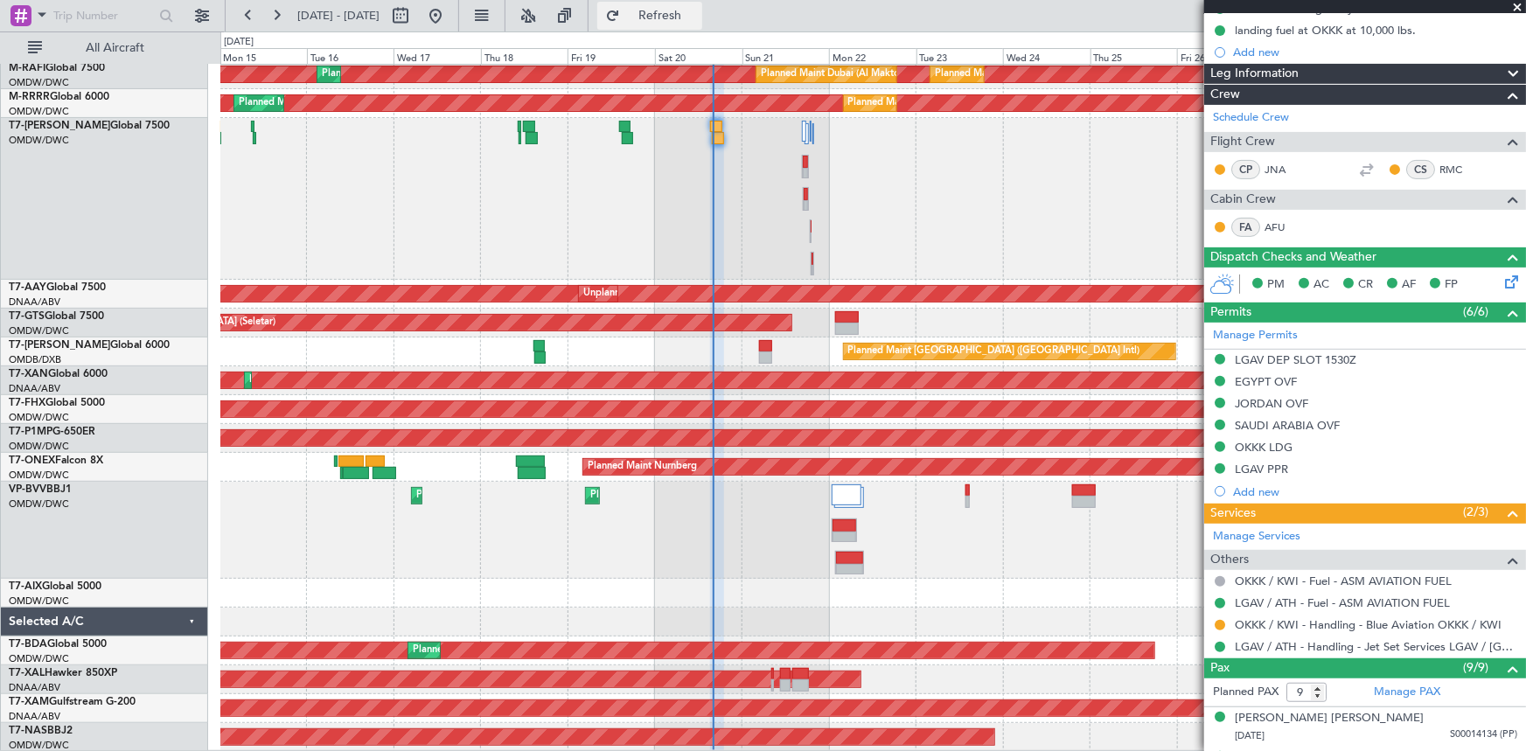
click at [690, 13] on span "Refresh" at bounding box center [659, 16] width 73 height 12
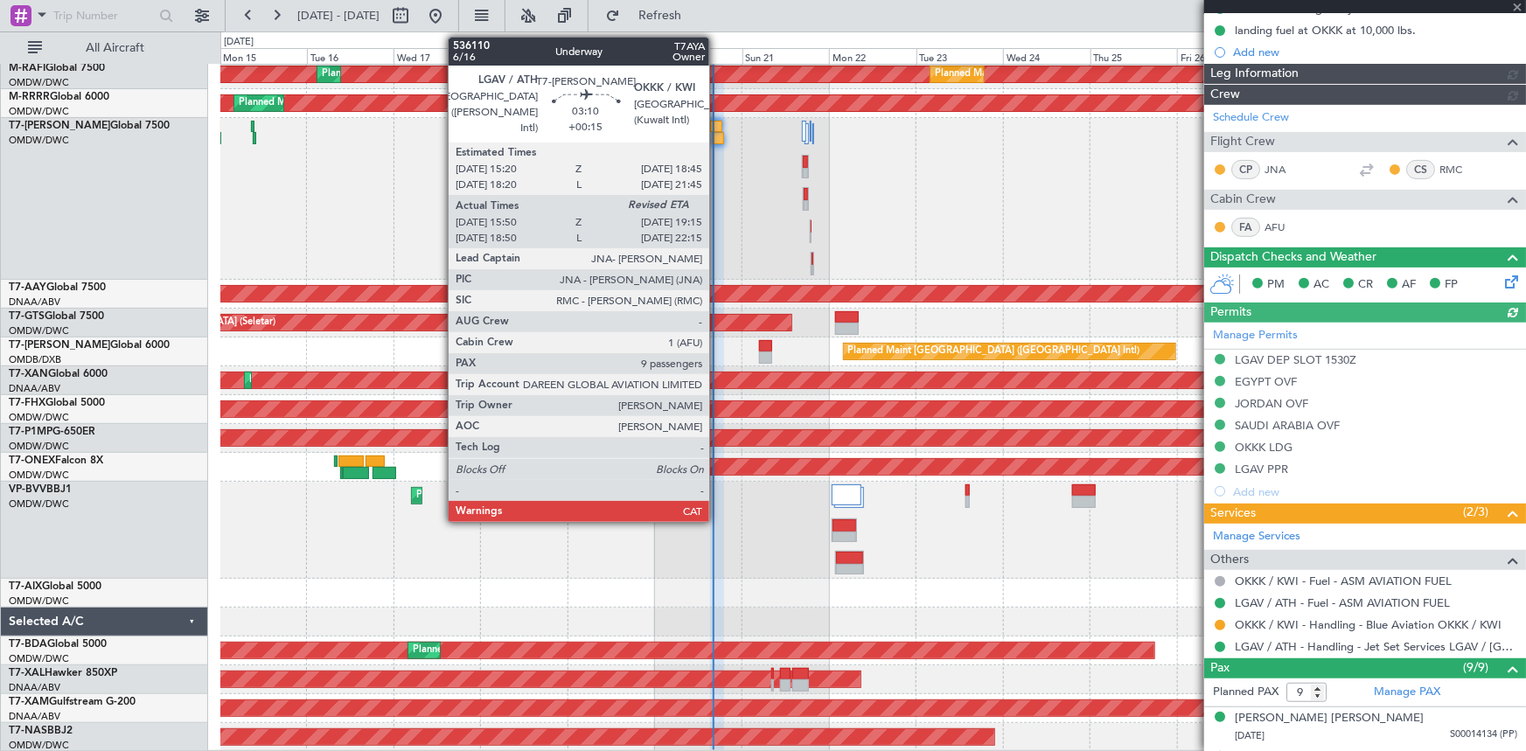
type input "[PERSON_NAME] ([PERSON_NAME])"
type input "7307"
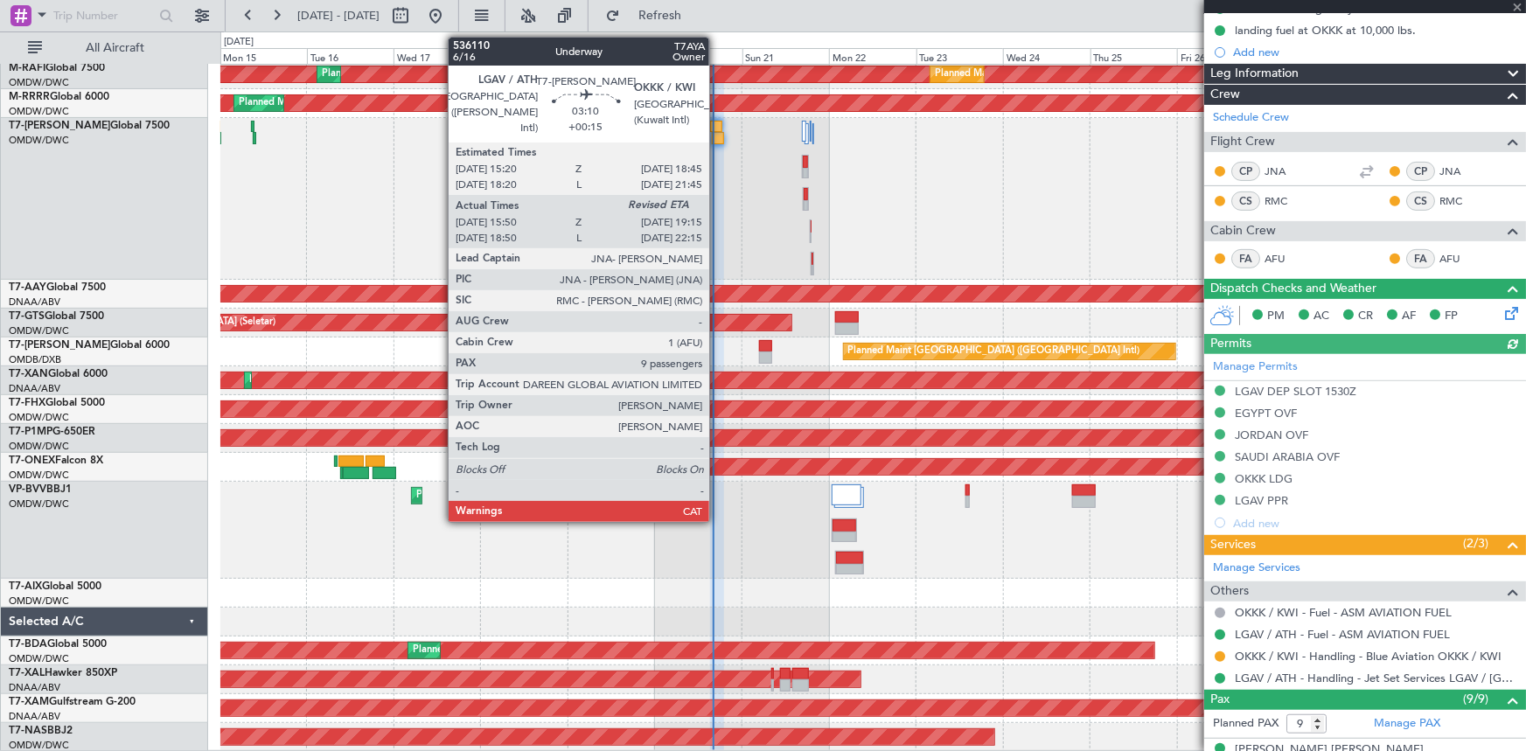
click at [717, 127] on div at bounding box center [716, 127] width 13 height 12
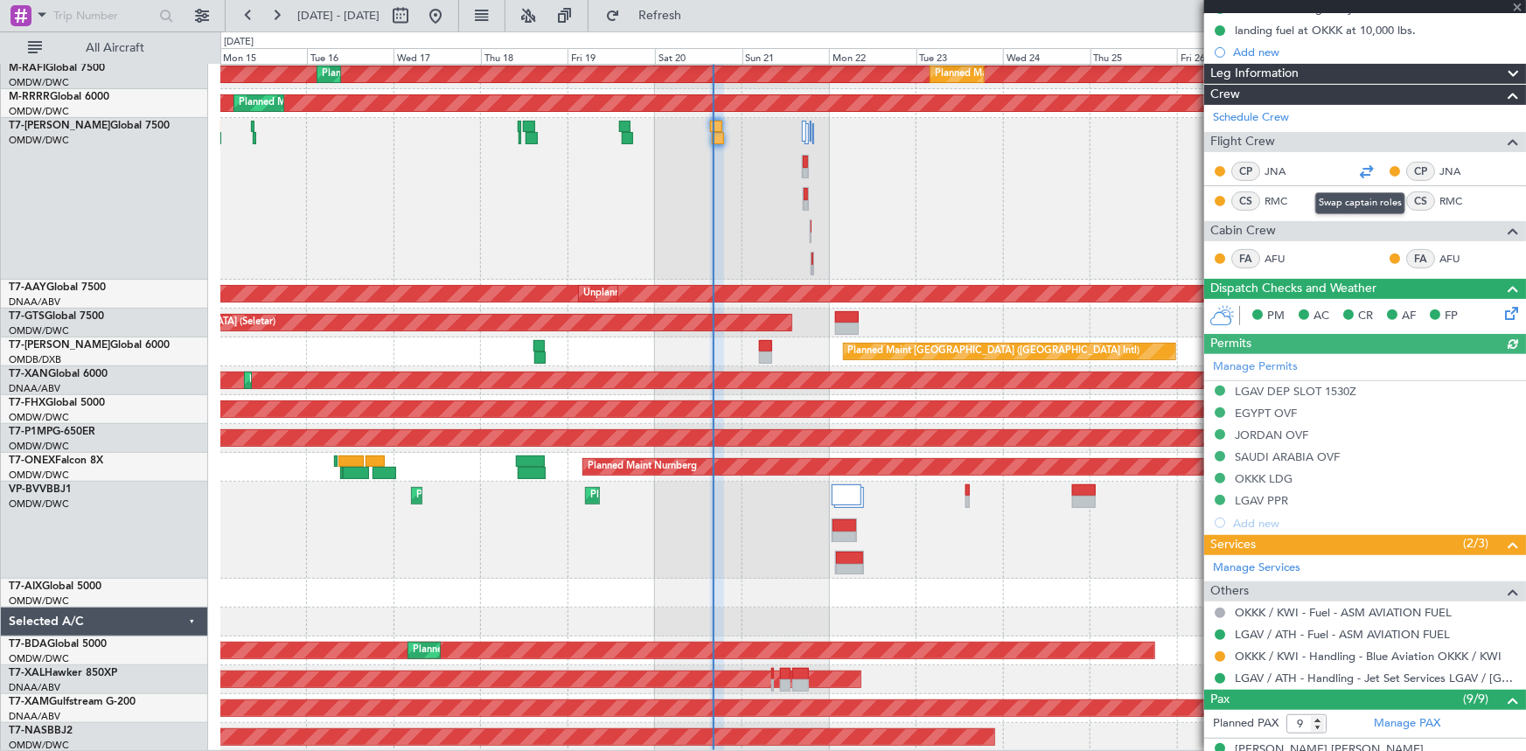
scroll to position [0, 0]
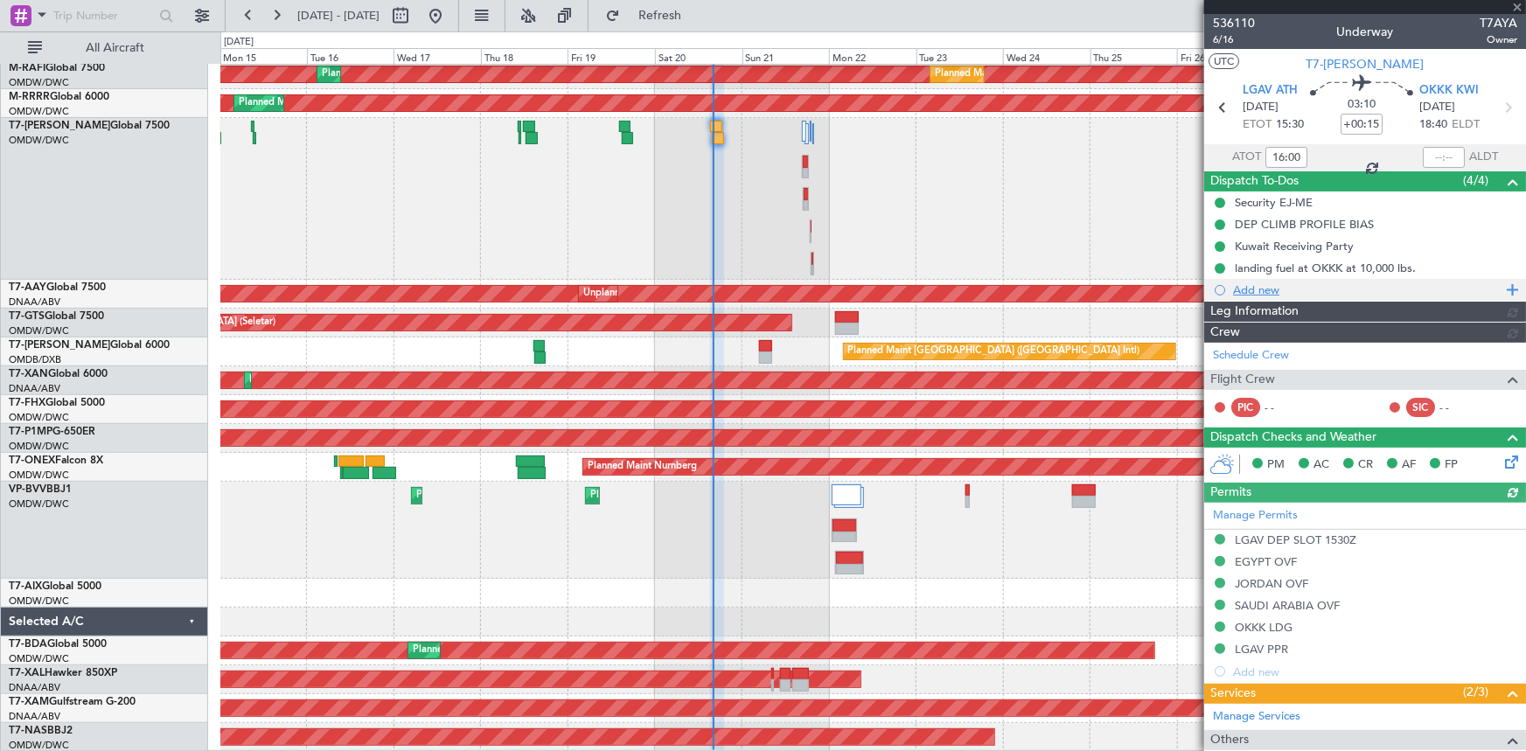
type input "[PERSON_NAME] ([PERSON_NAME])"
type input "7307"
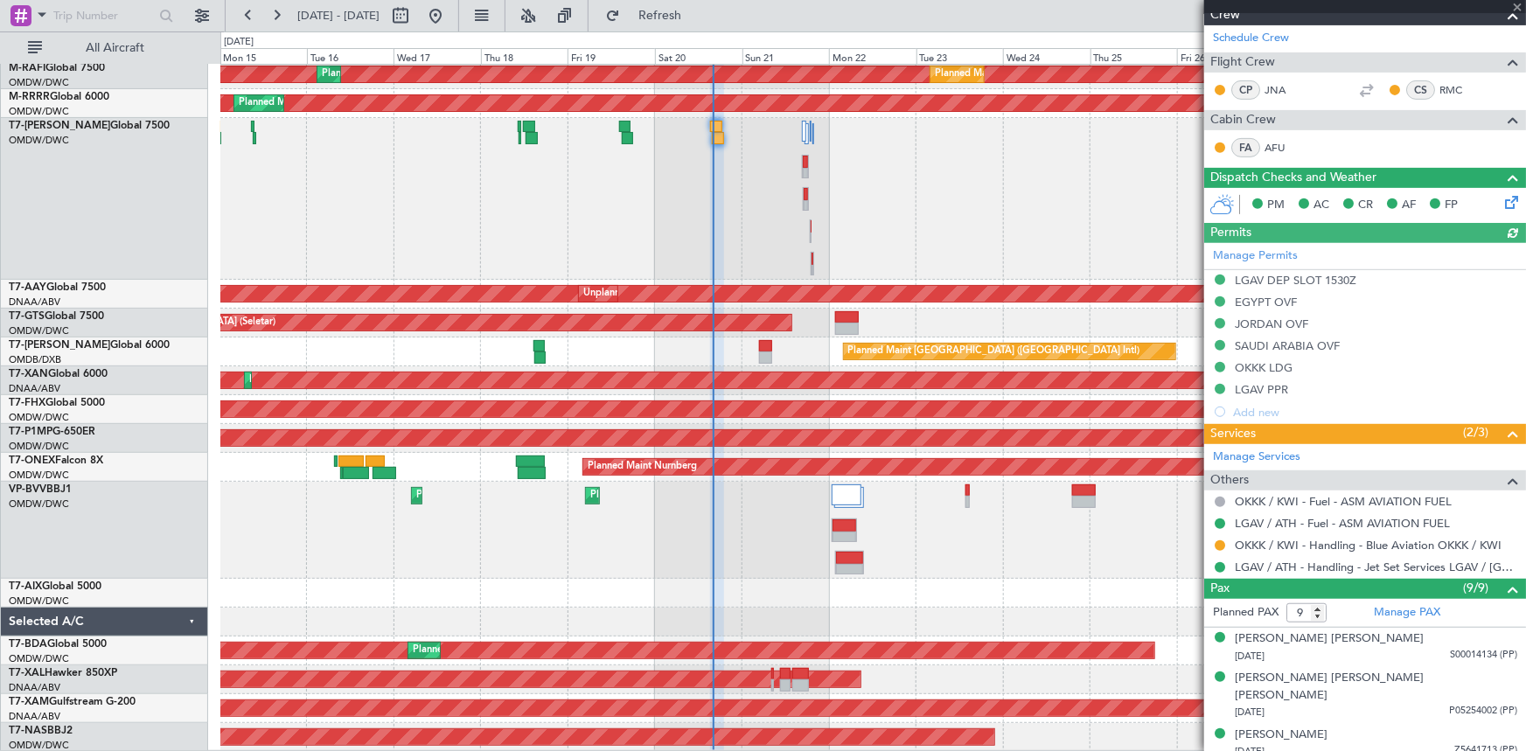
scroll to position [477, 0]
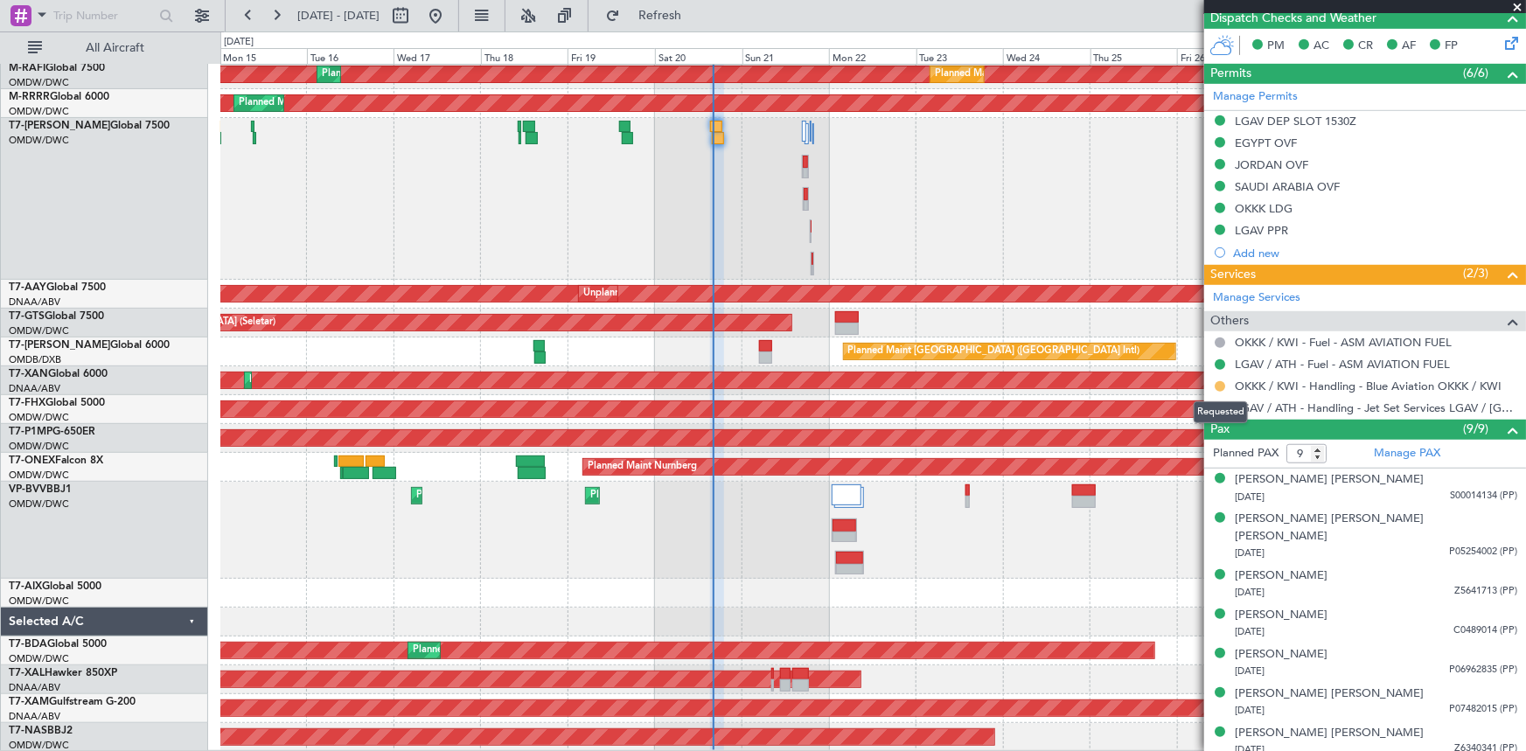
click at [1016, 384] on button at bounding box center [1220, 386] width 10 height 10
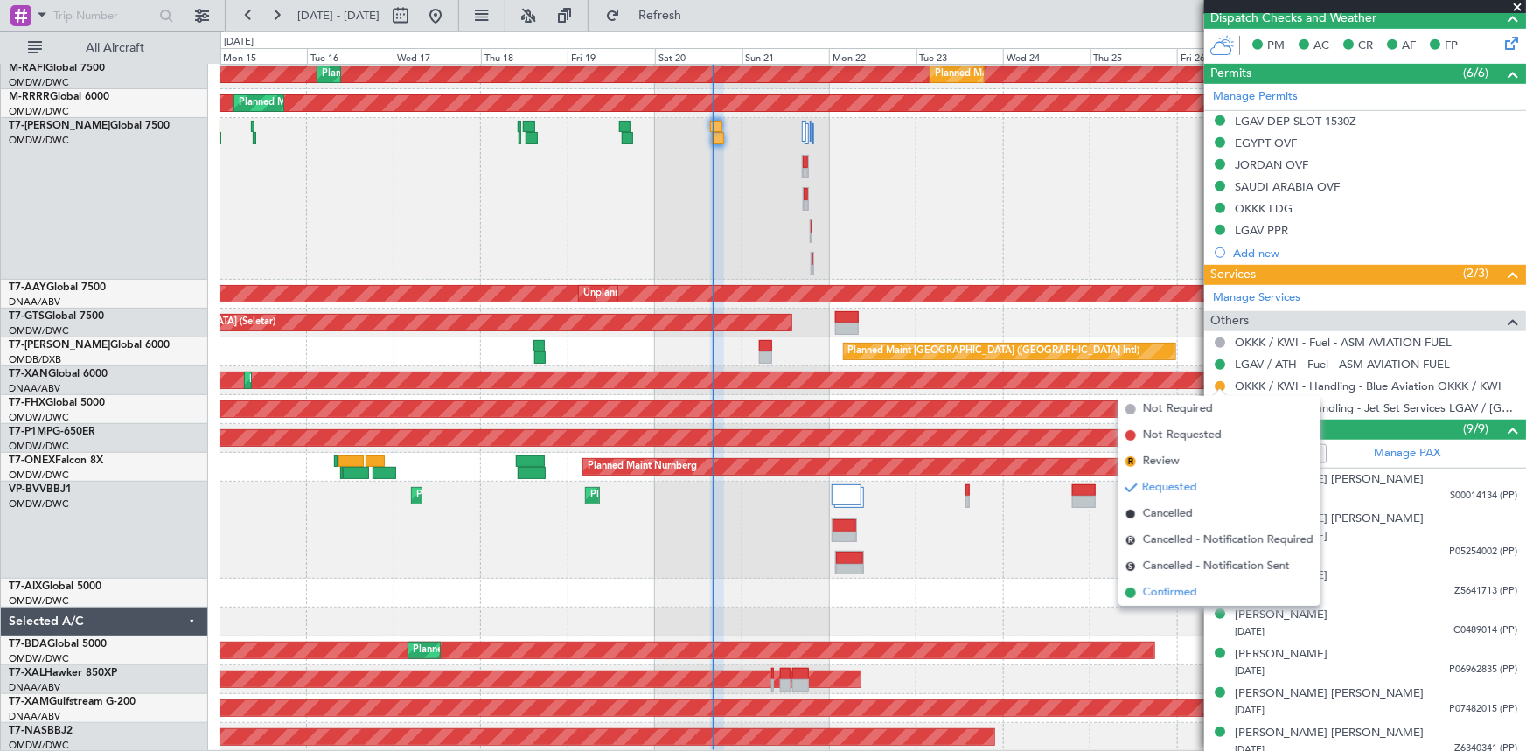
click at [1016, 464] on span "Confirmed" at bounding box center [1170, 592] width 54 height 17
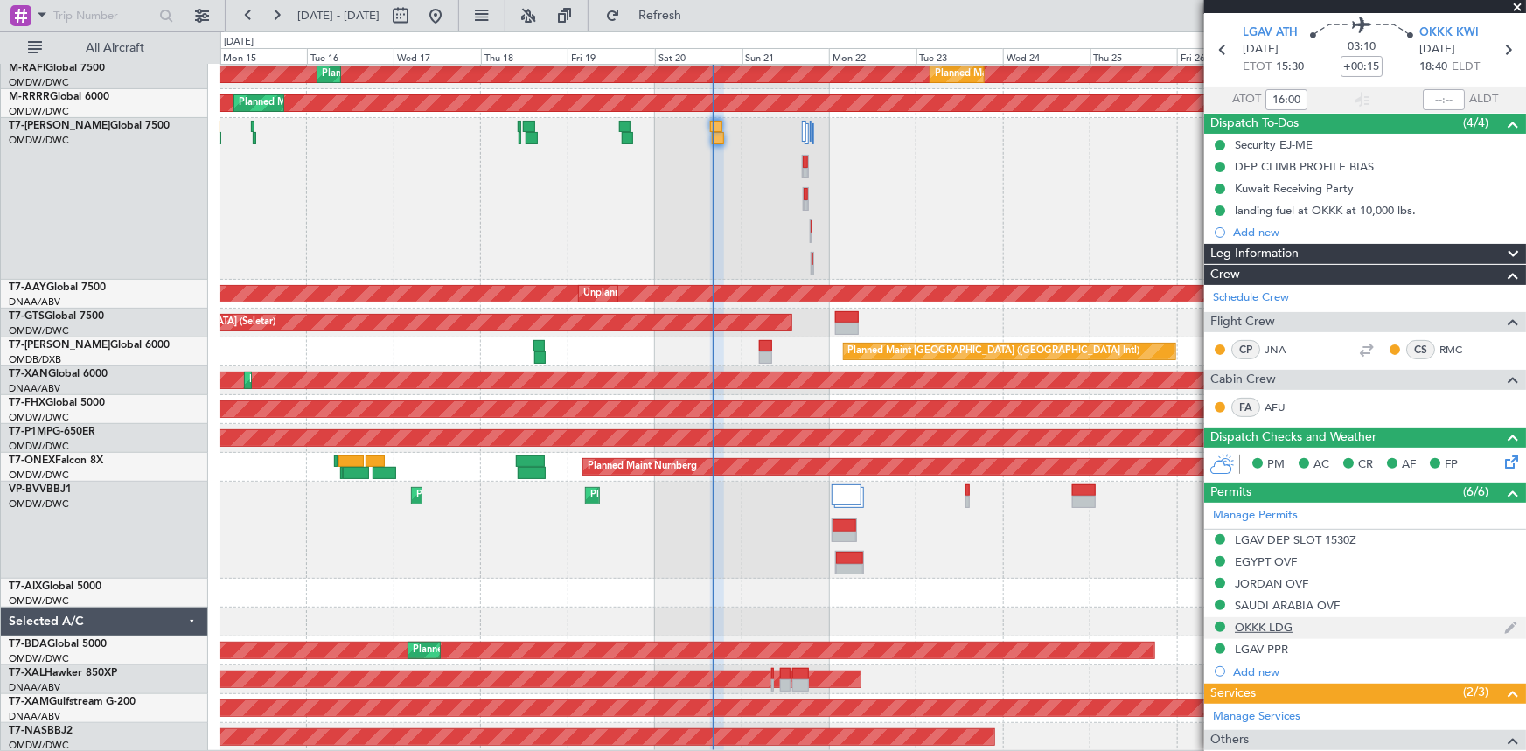
scroll to position [0, 0]
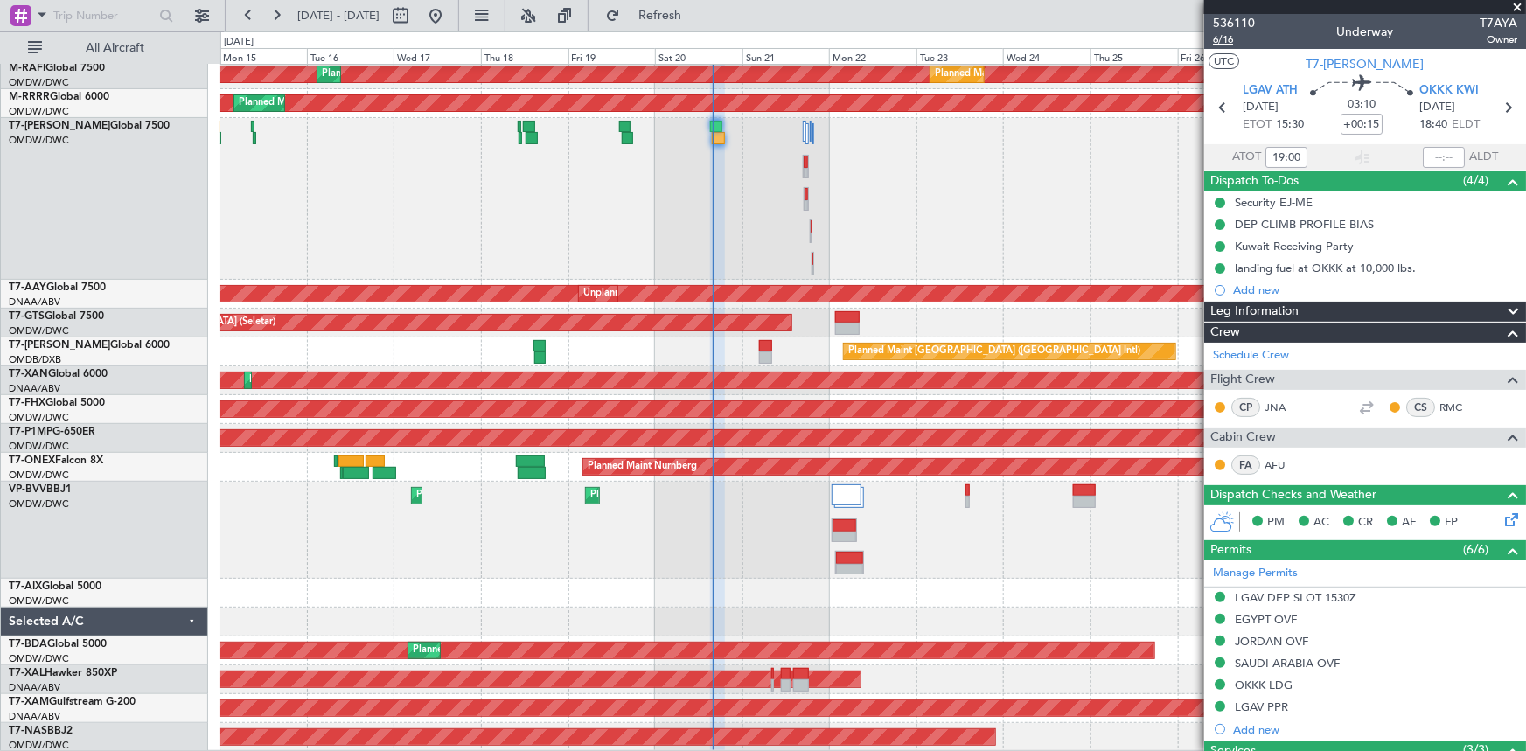
type input "16:00"
click at [1016, 41] on span "6/16" at bounding box center [1234, 39] width 42 height 15
click at [702, 5] on button "Refresh" at bounding box center [649, 16] width 105 height 28
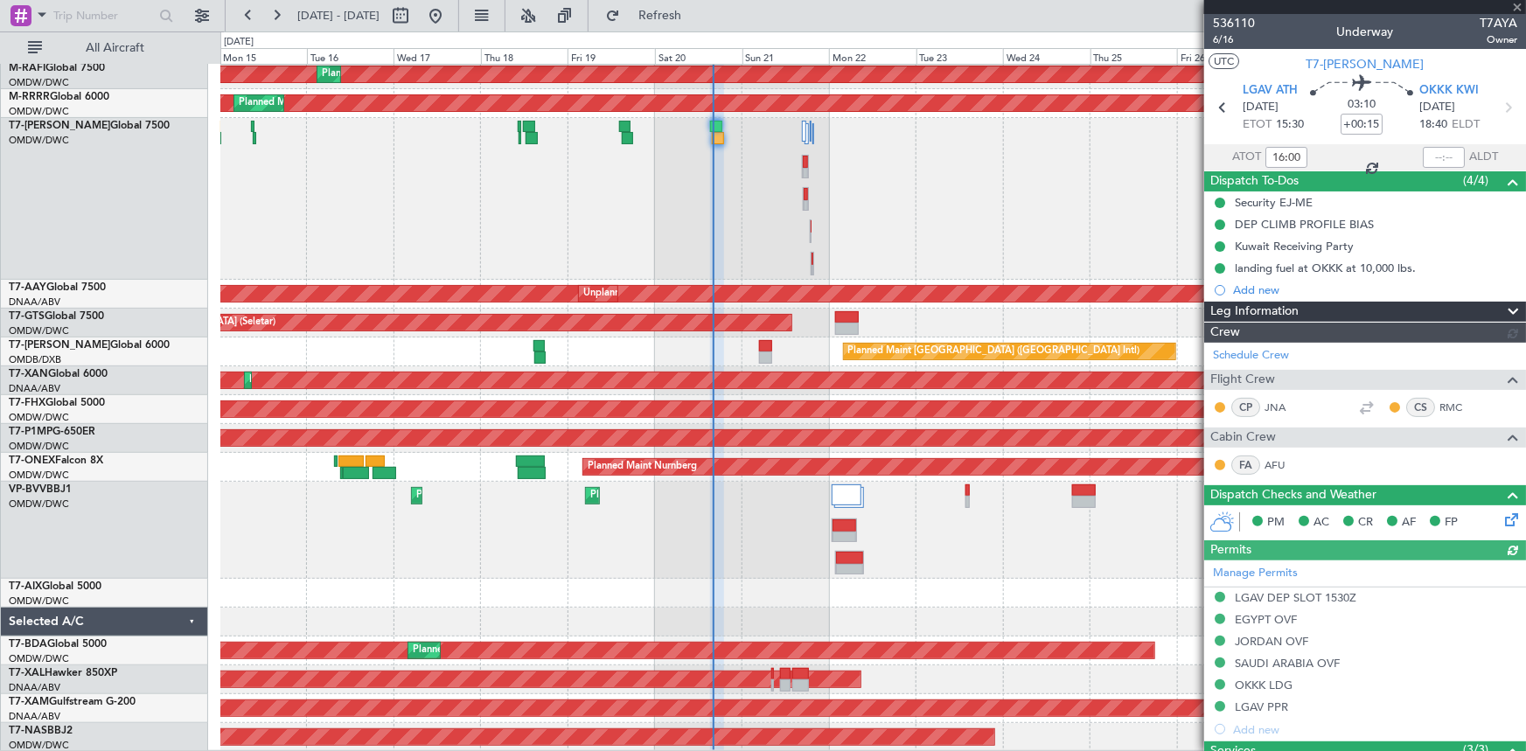
type input "[PERSON_NAME] ([PERSON_NAME])"
type input "7307"
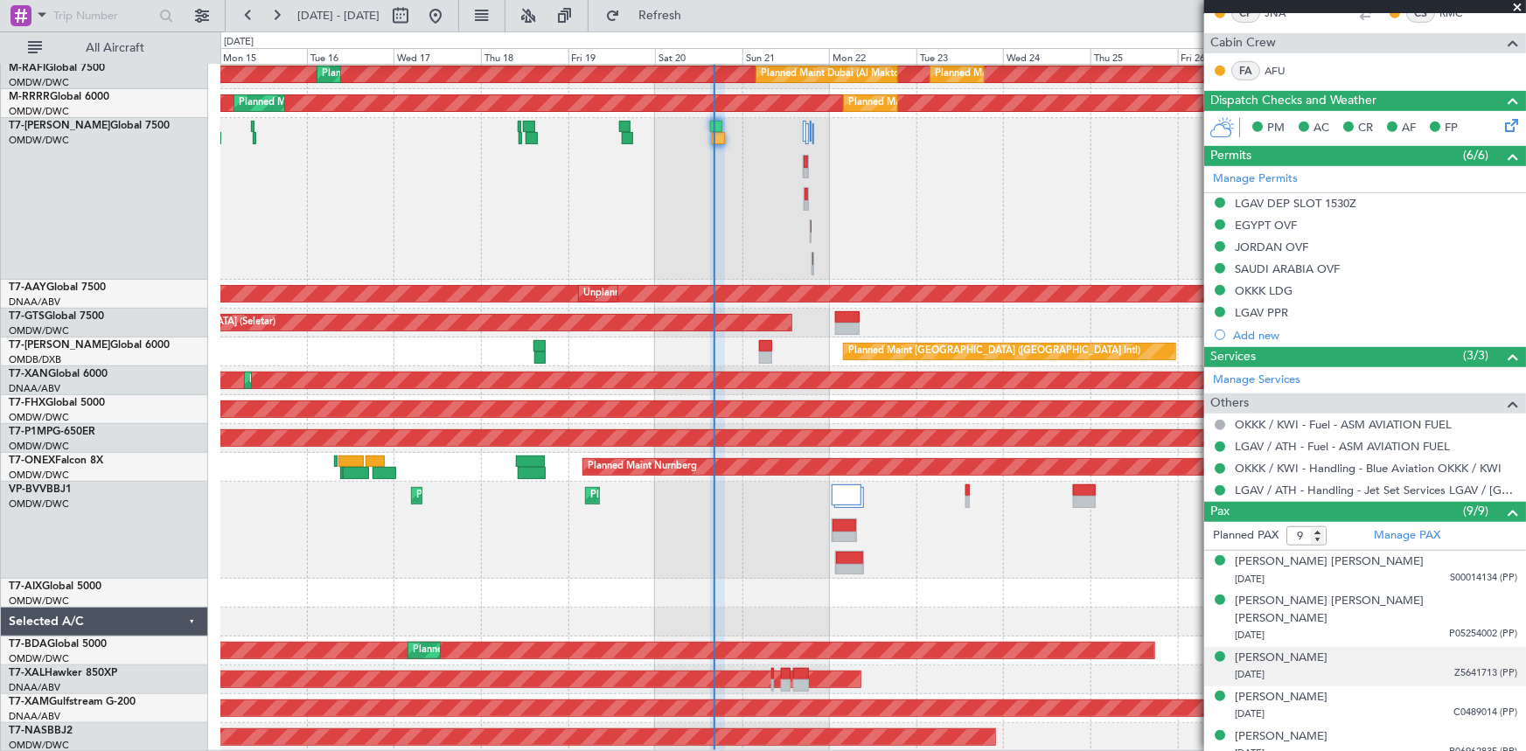
scroll to position [546, 0]
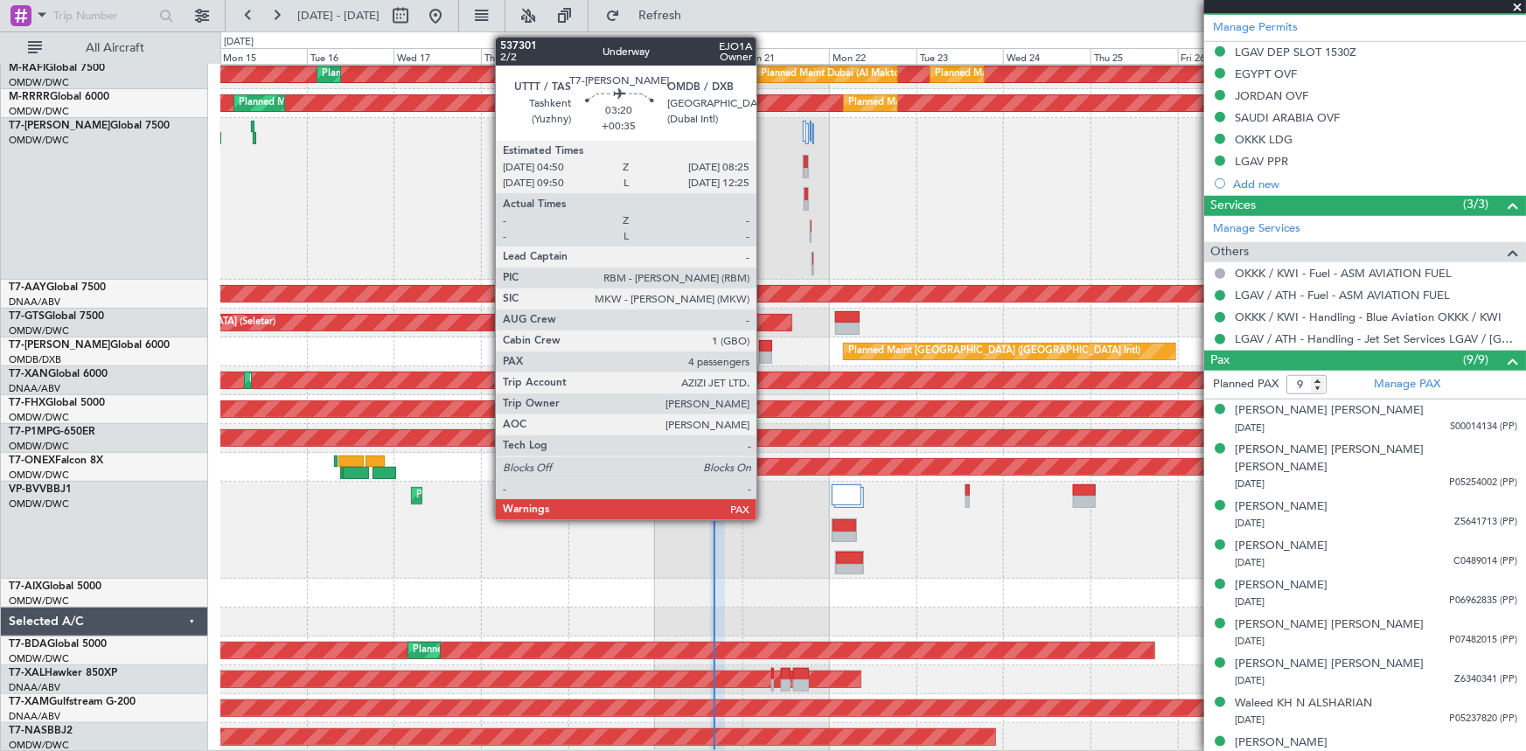
click at [764, 350] on div at bounding box center [765, 346] width 13 height 12
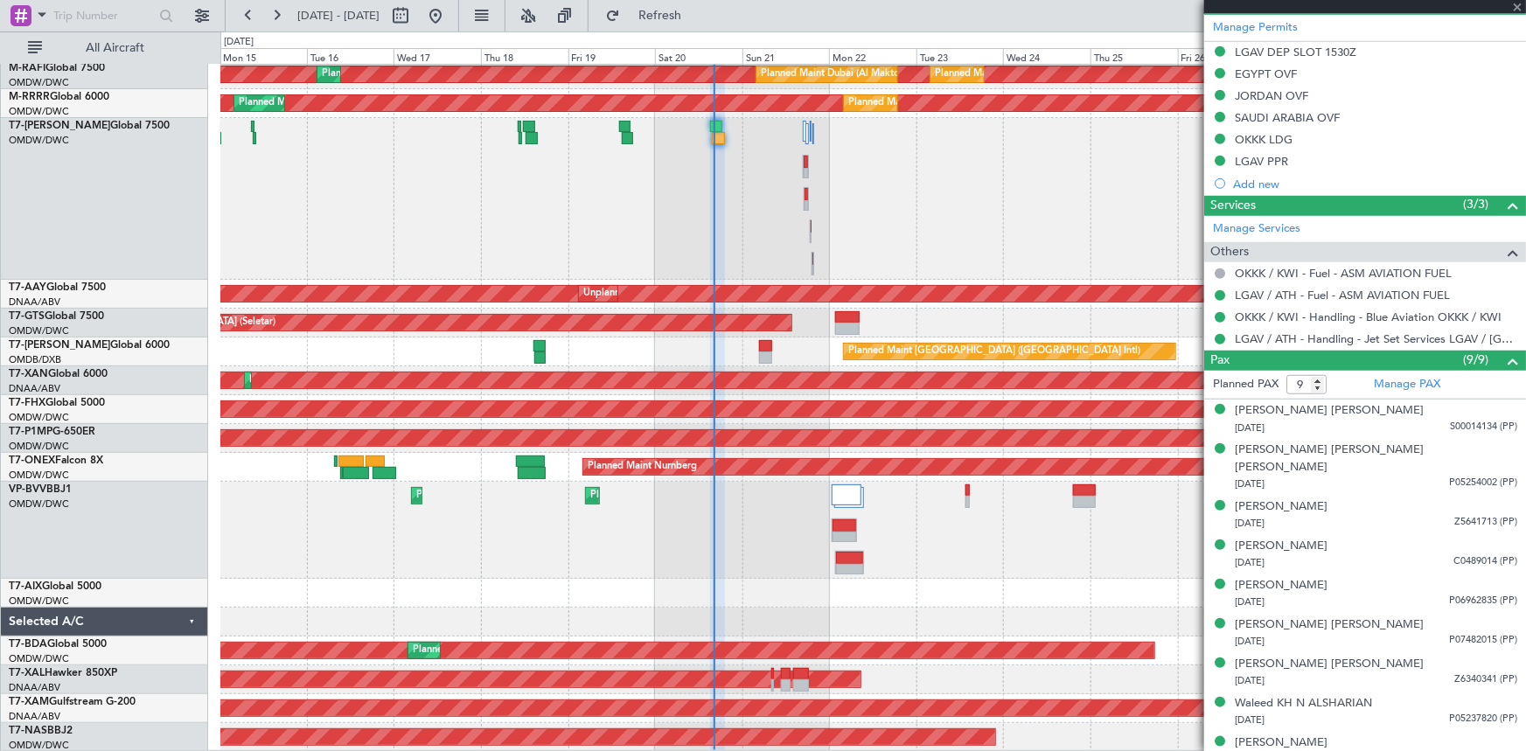
type input "+00:35"
type input "4"
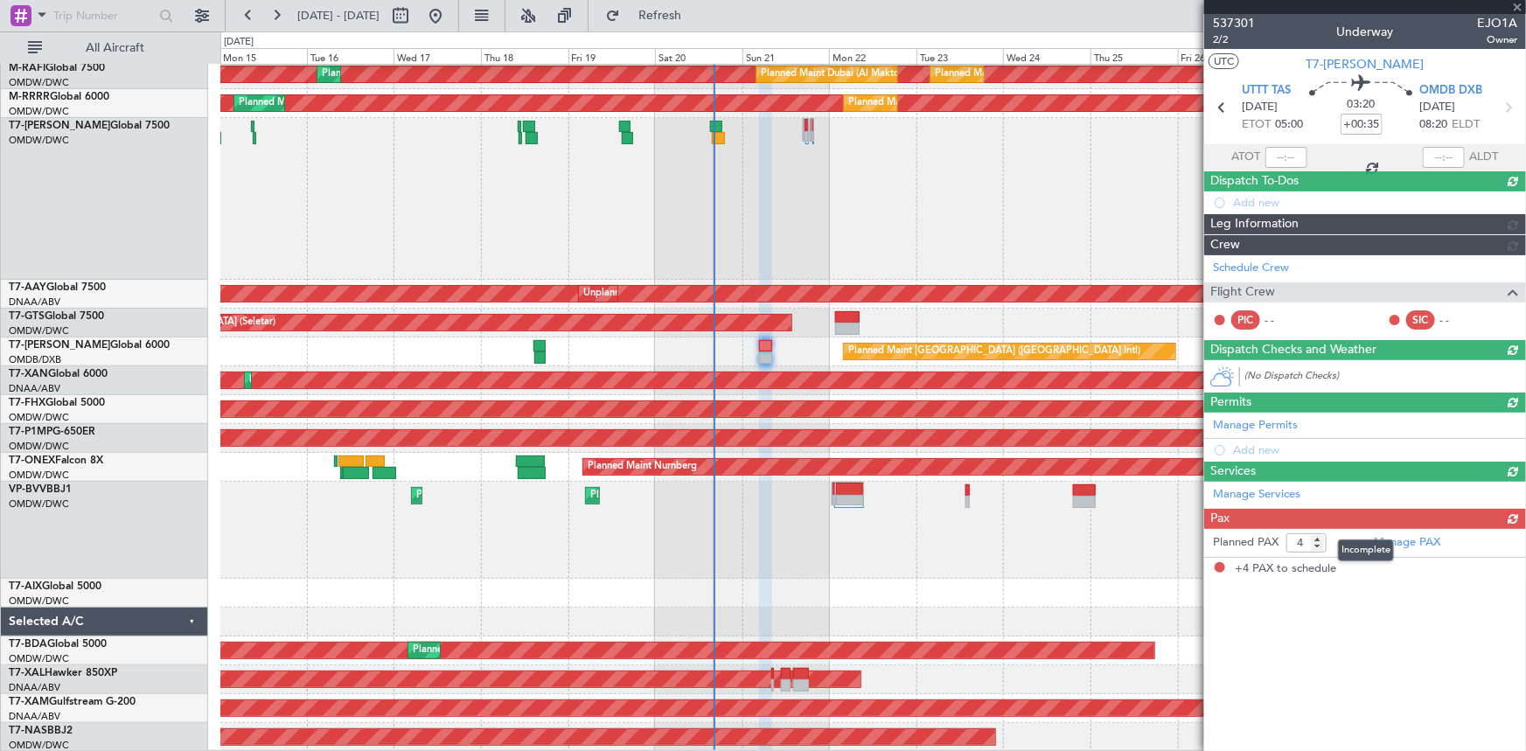
scroll to position [0, 0]
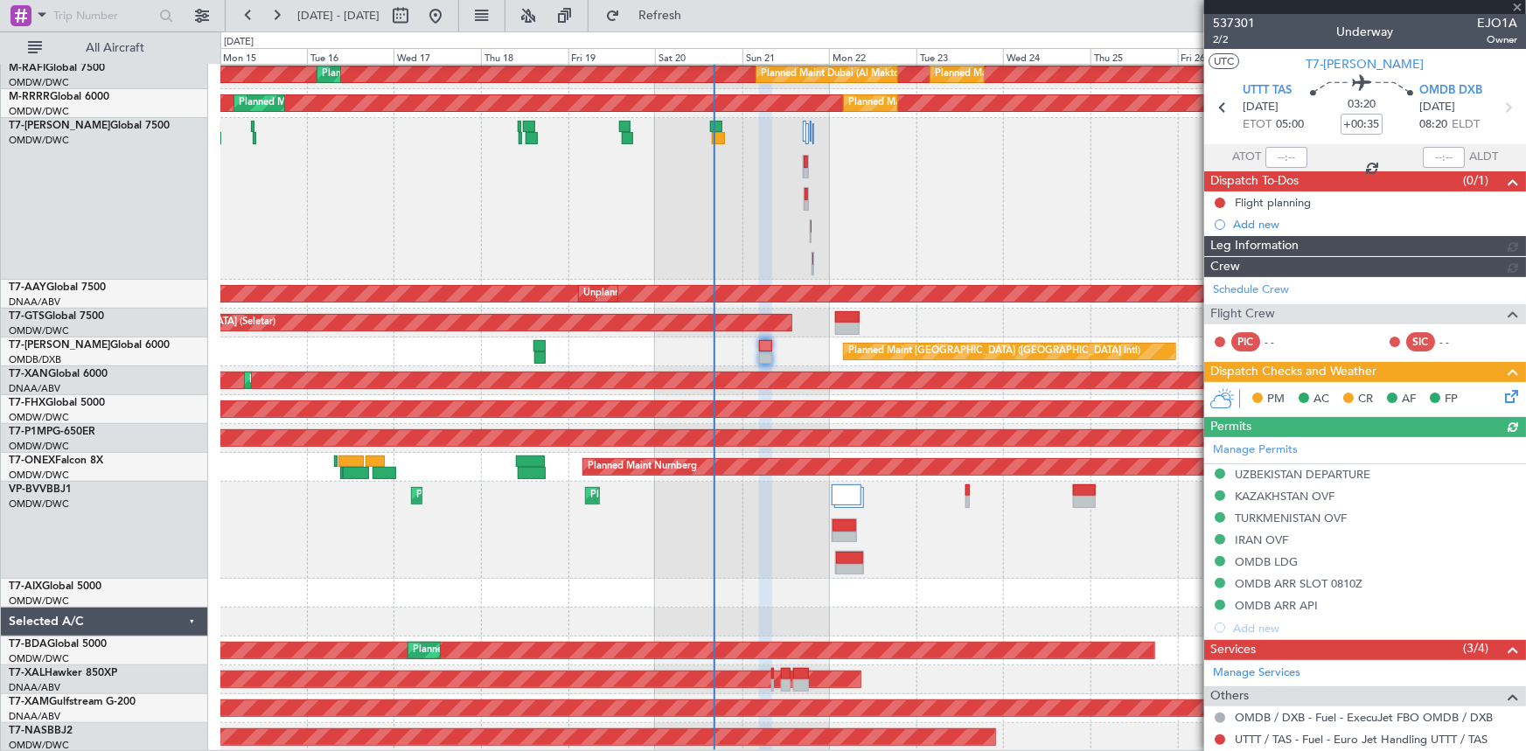
type input "Dherander Fithani (DHF)"
type input "7333"
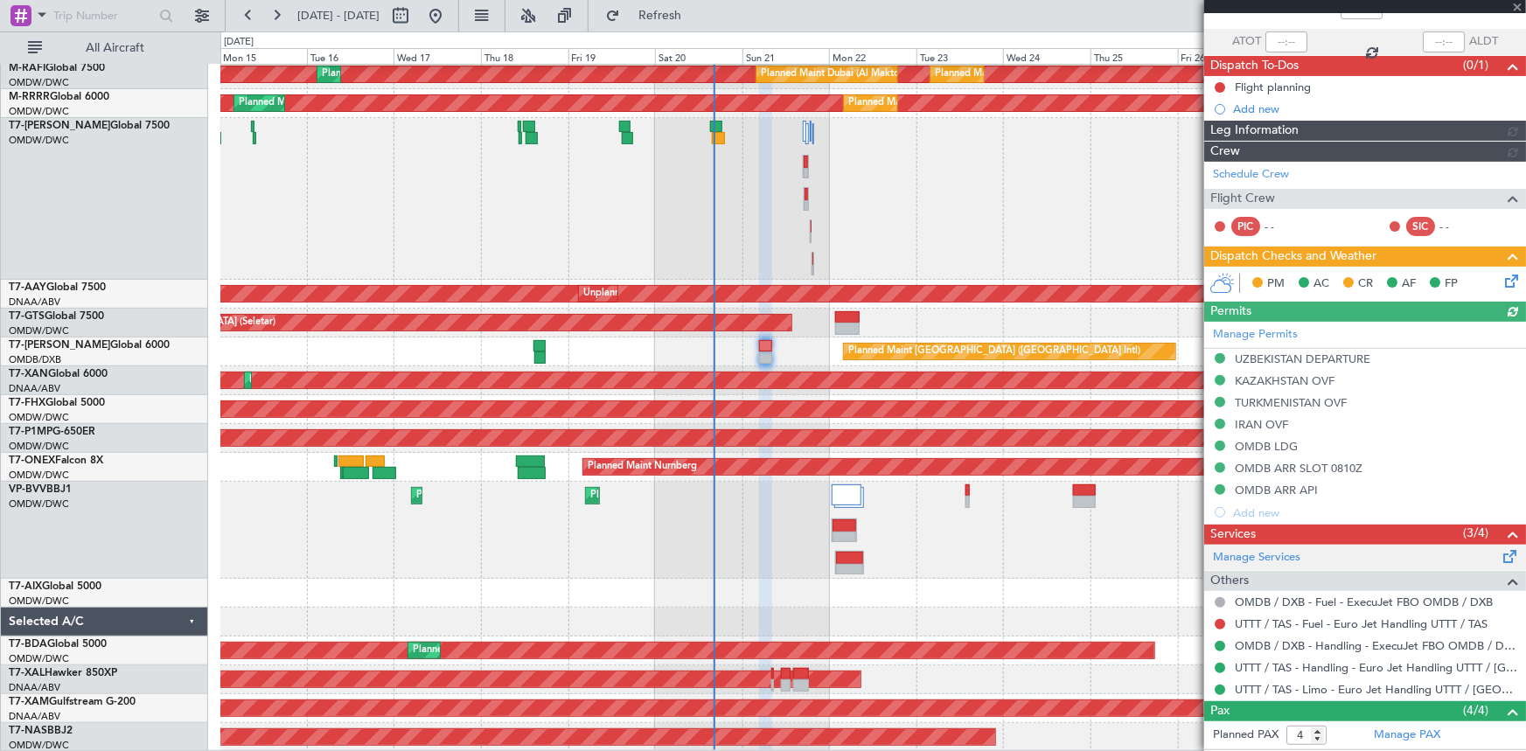
scroll to position [270, 0]
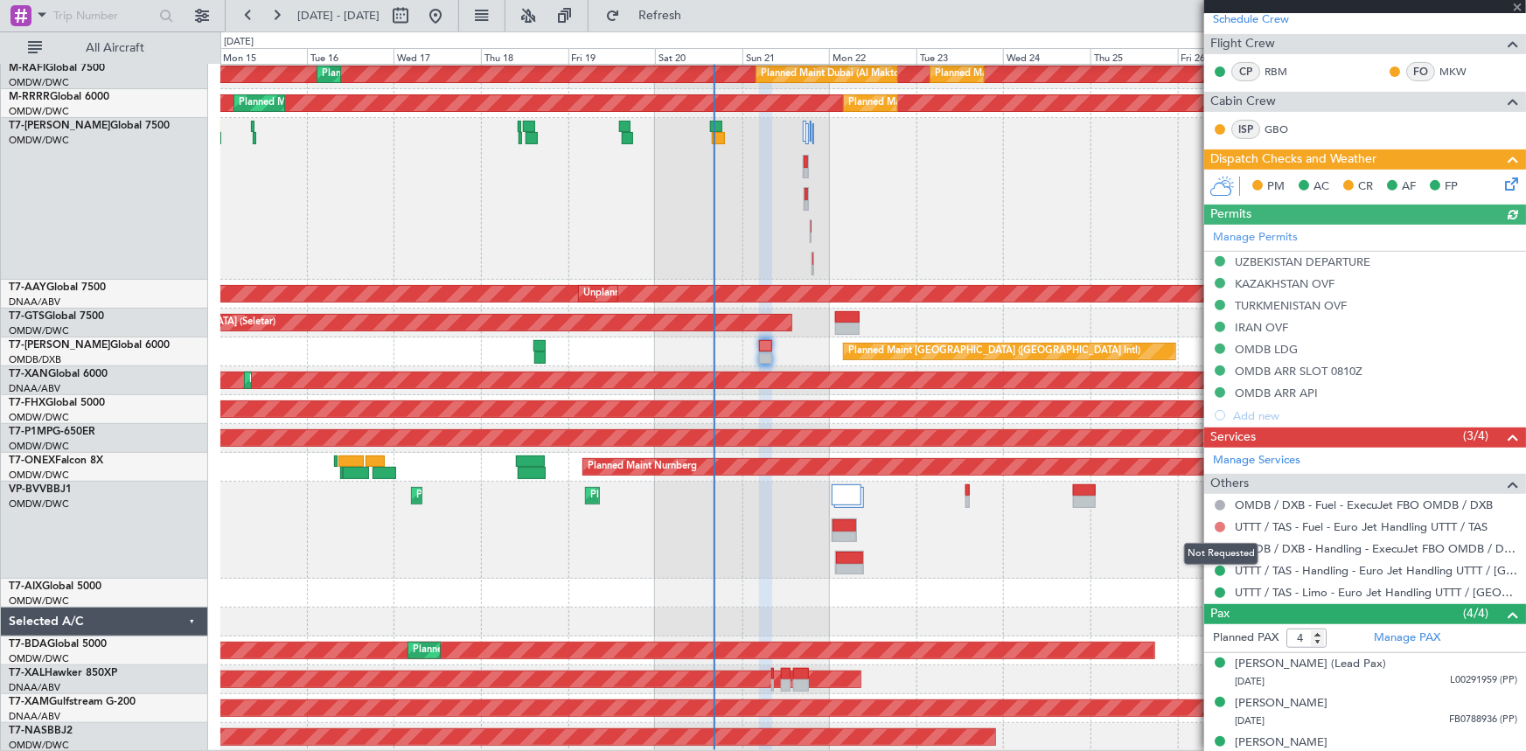
click at [1016, 464] on button at bounding box center [1220, 527] width 10 height 10
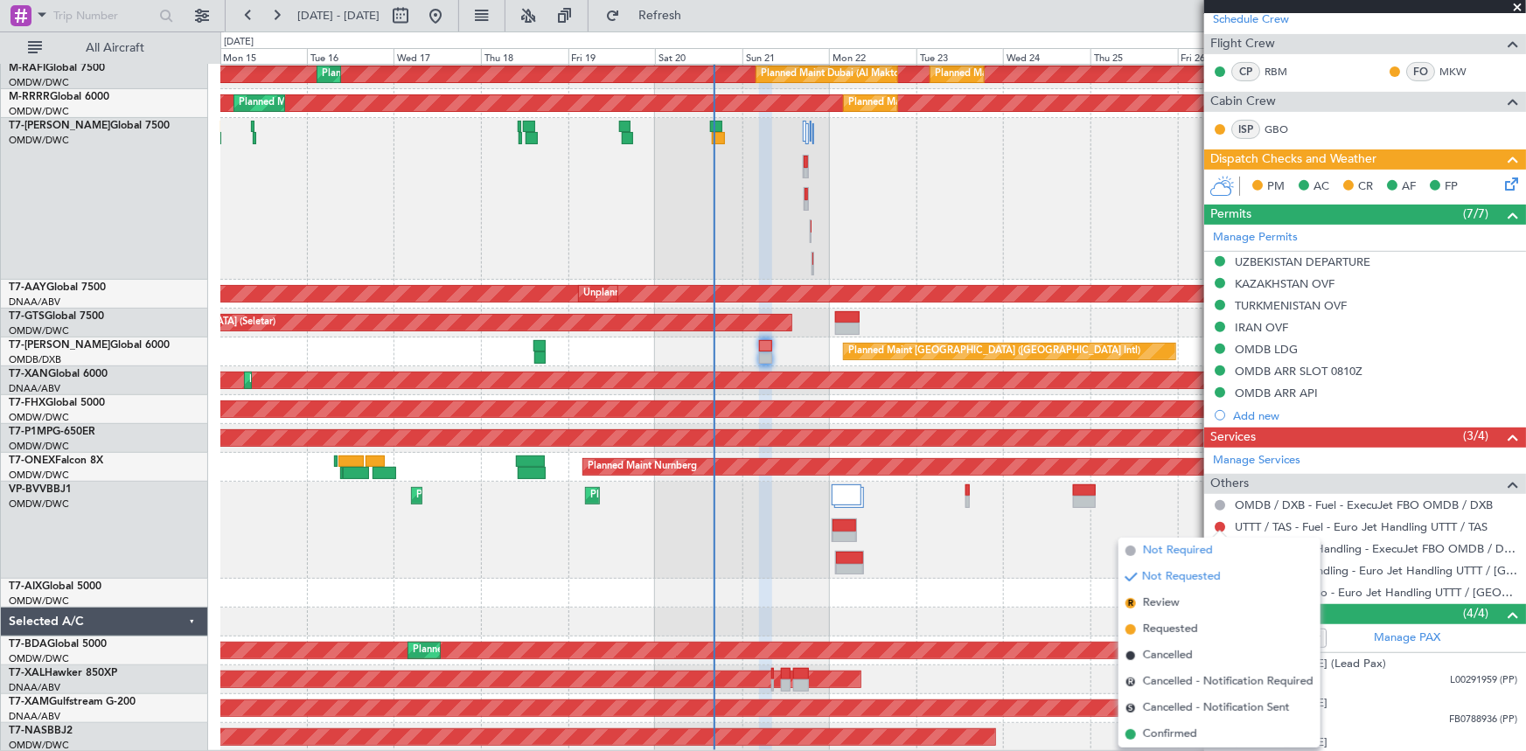
click at [1016, 464] on span "Not Required" at bounding box center [1178, 550] width 70 height 17
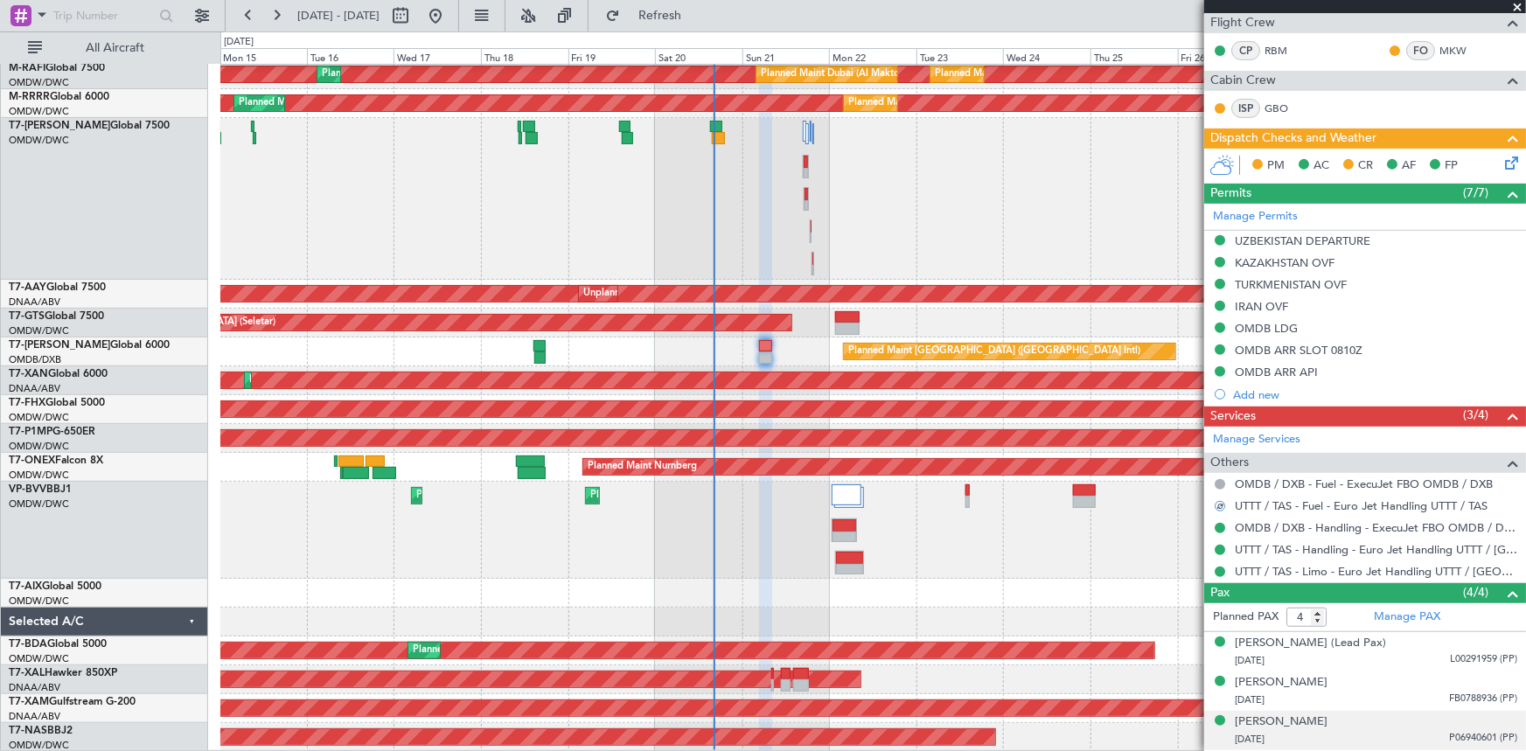
scroll to position [327, 0]
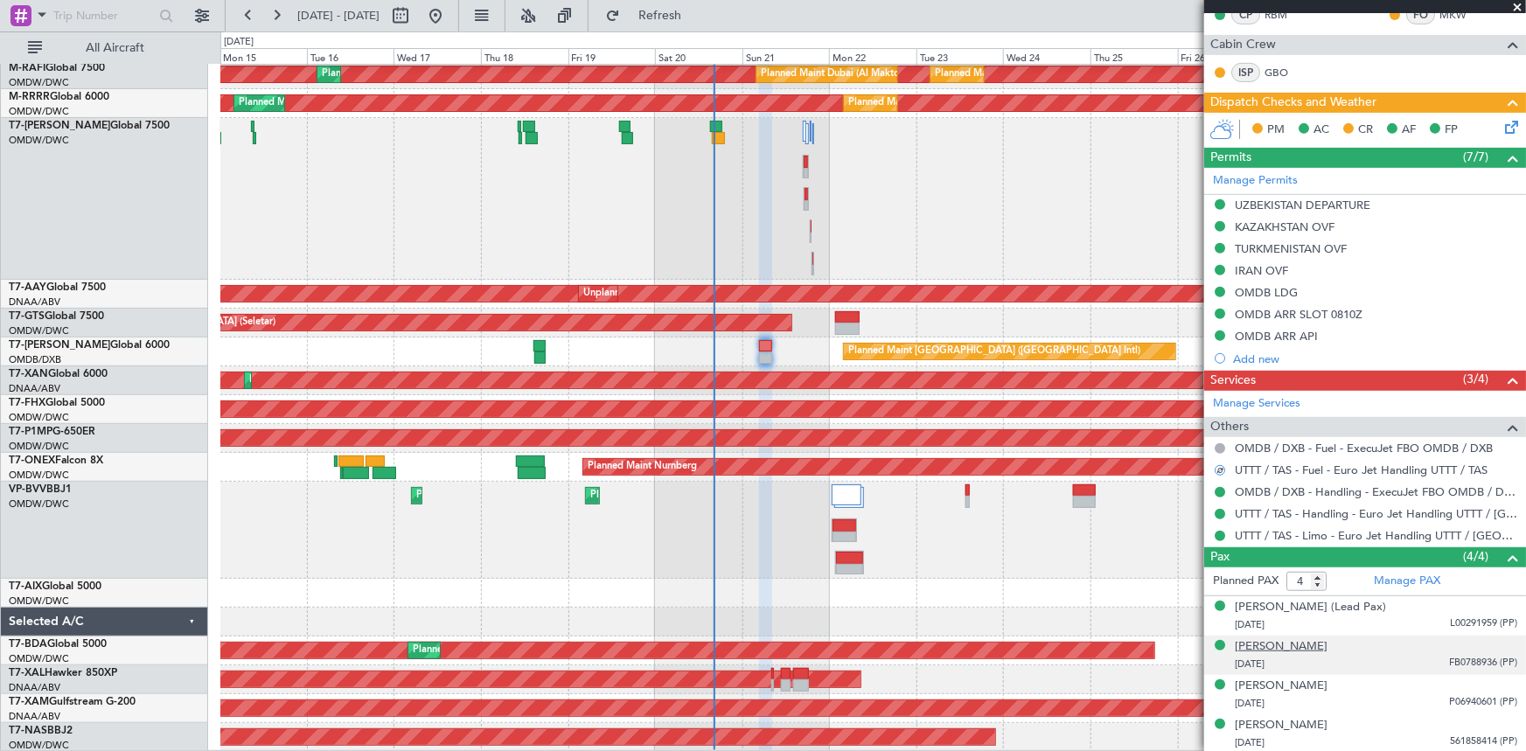
click at [1016, 464] on div "[PERSON_NAME]" at bounding box center [1281, 646] width 93 height 17
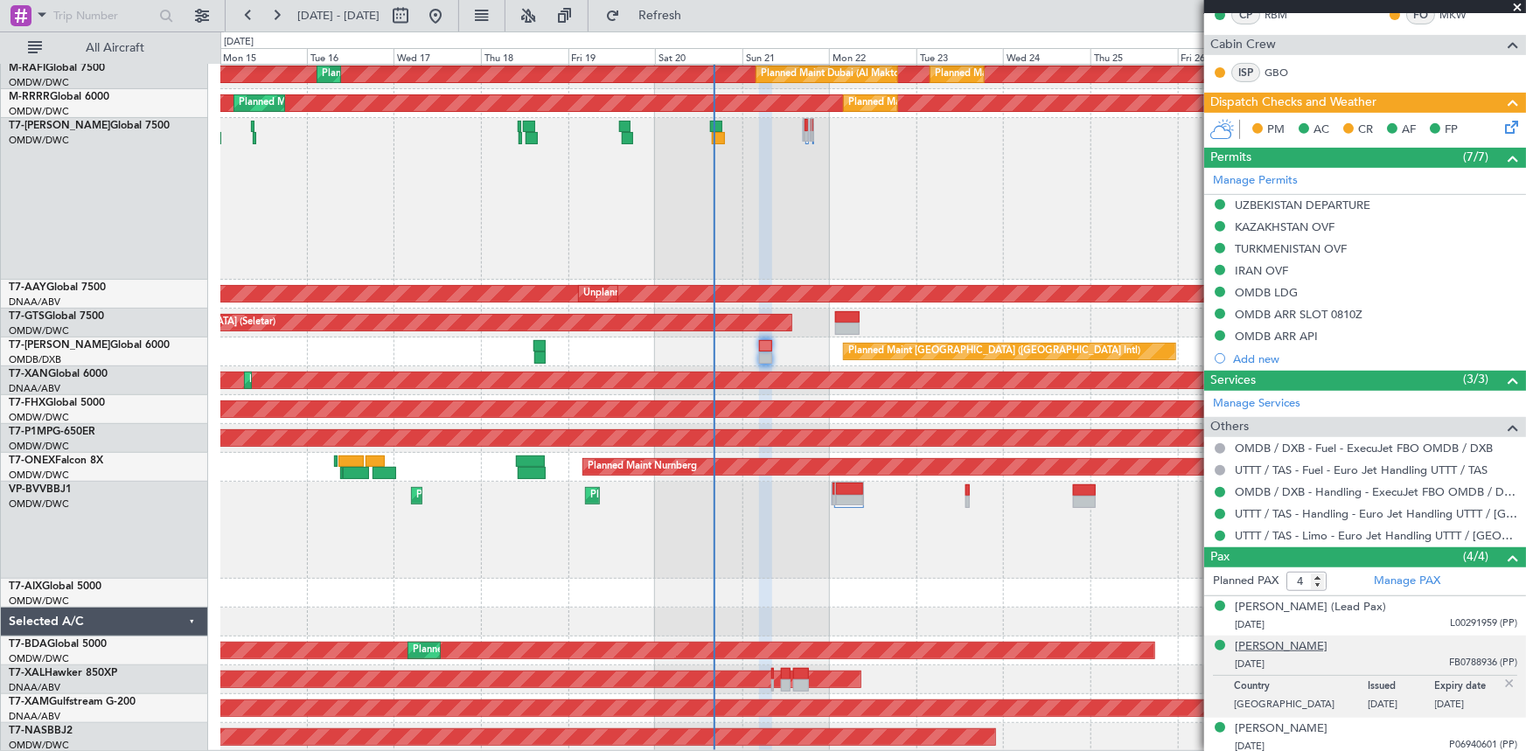
type input "Dherander Fithani (DHF)"
type input "7333"
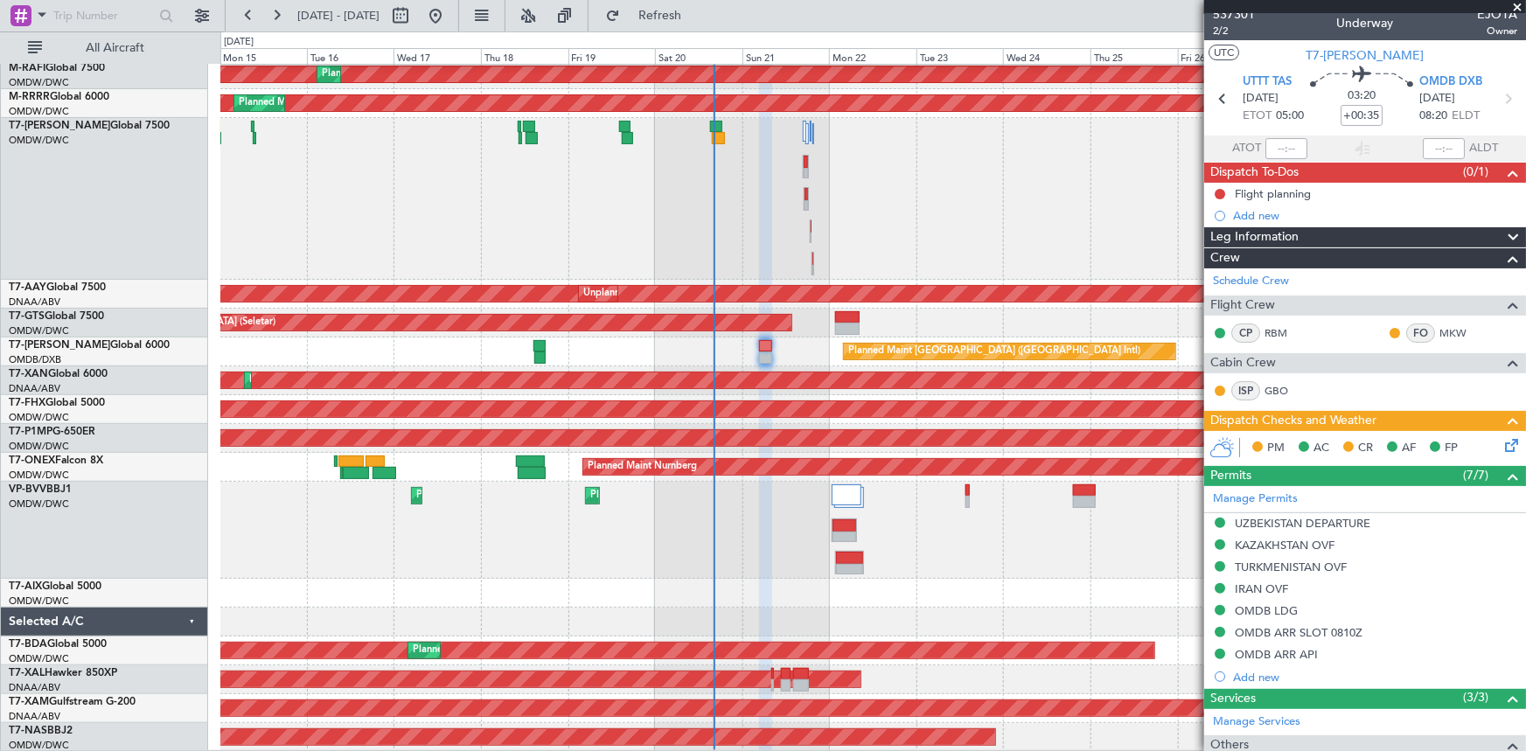
scroll to position [0, 0]
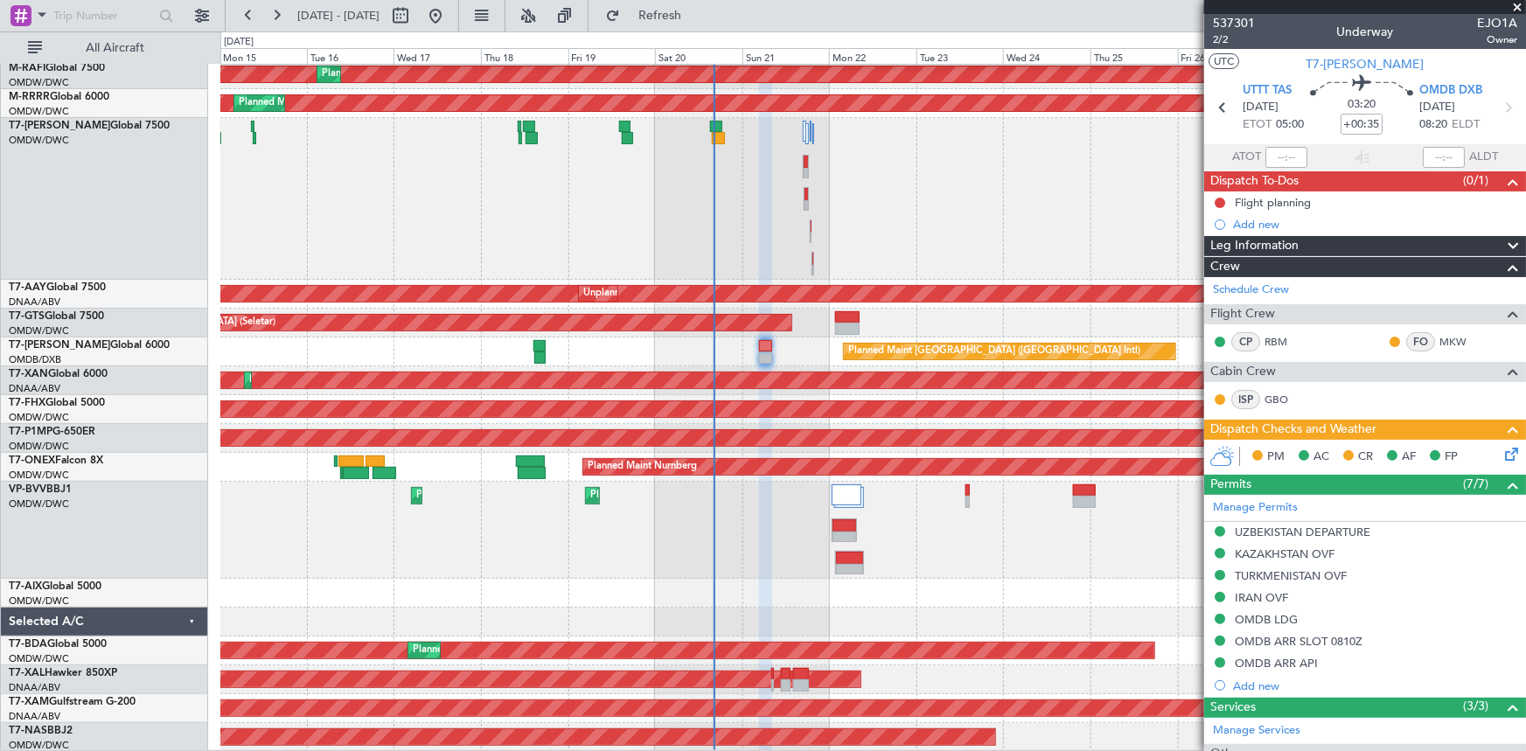
click at [1016, 455] on icon at bounding box center [1508, 451] width 14 height 14
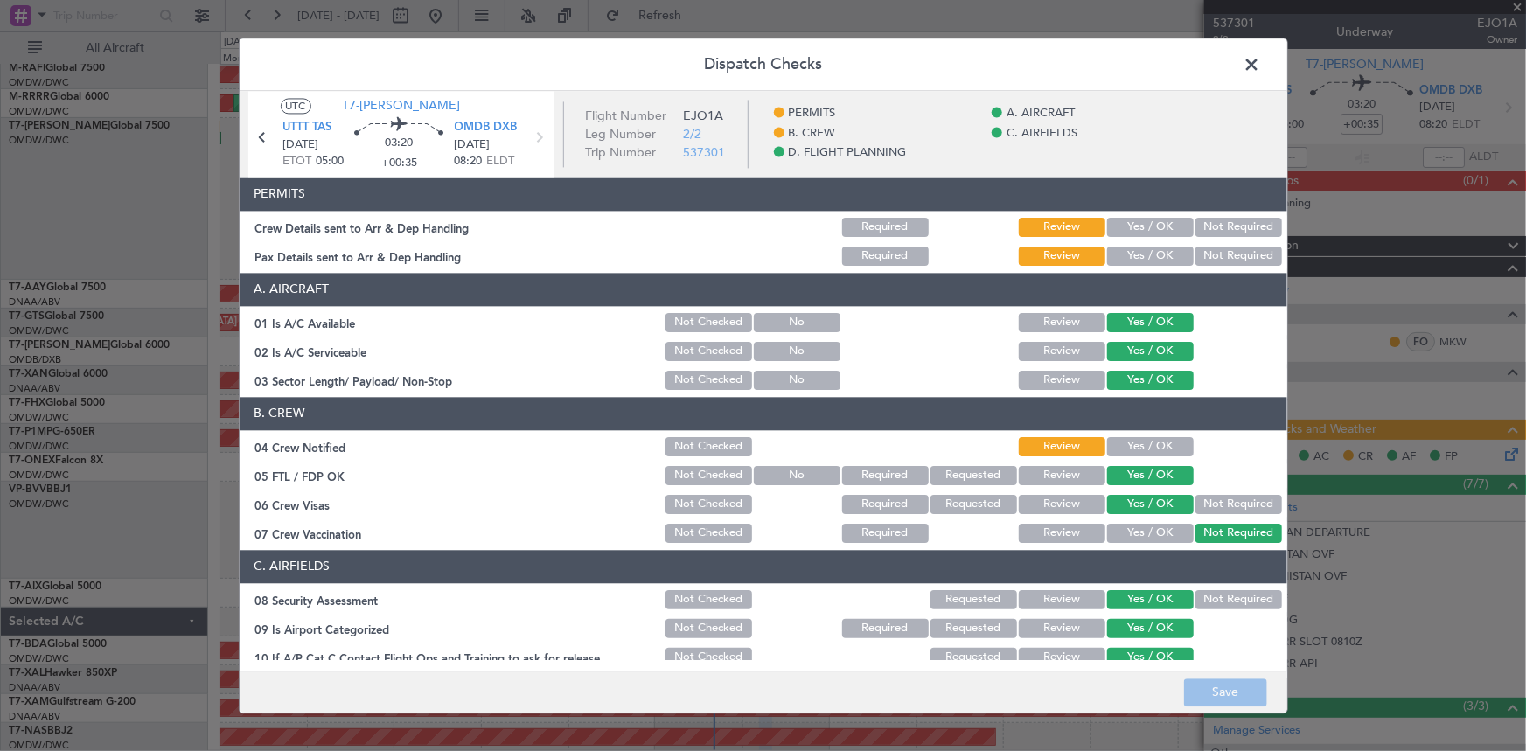
click at [1016, 61] on span at bounding box center [1261, 69] width 0 height 35
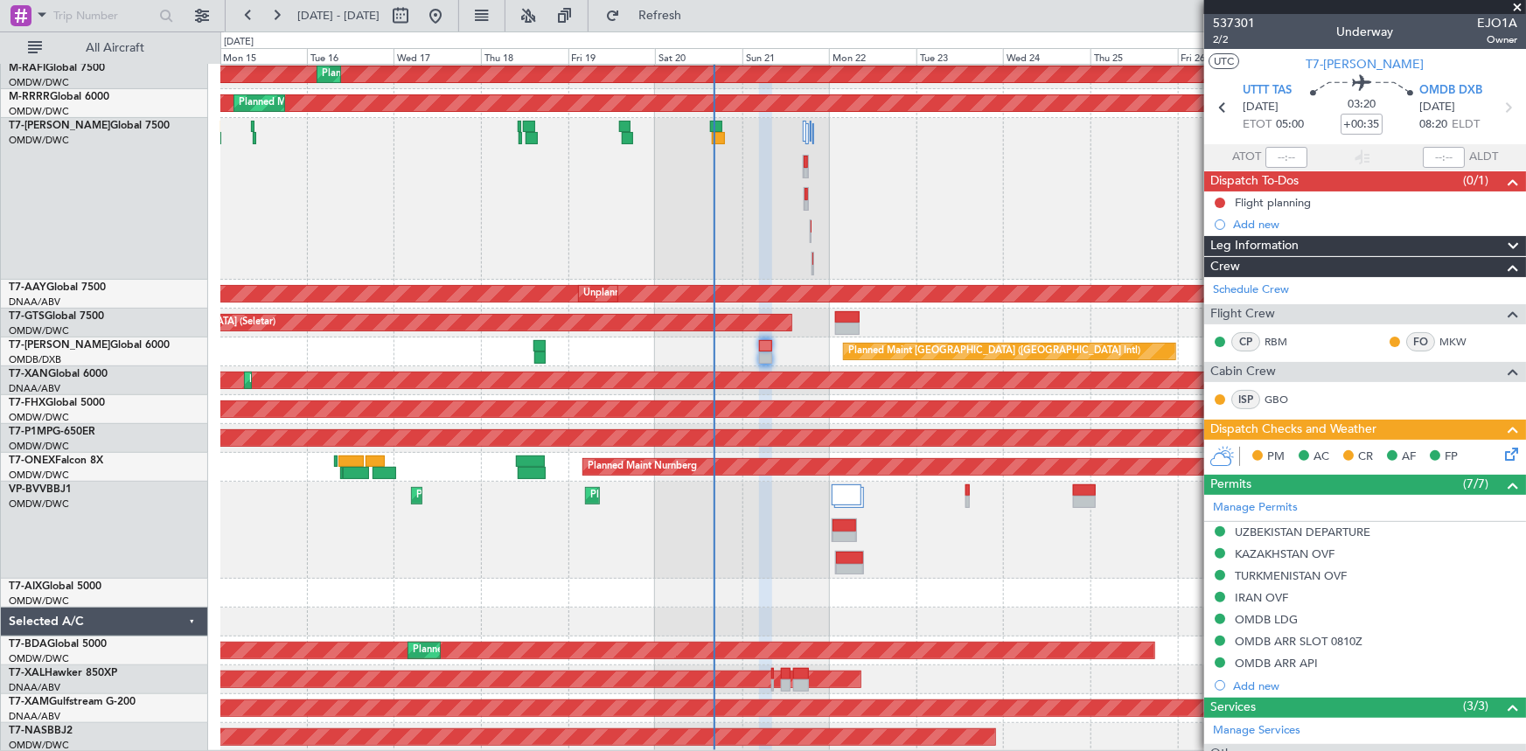
click at [1016, 449] on icon at bounding box center [1508, 451] width 14 height 14
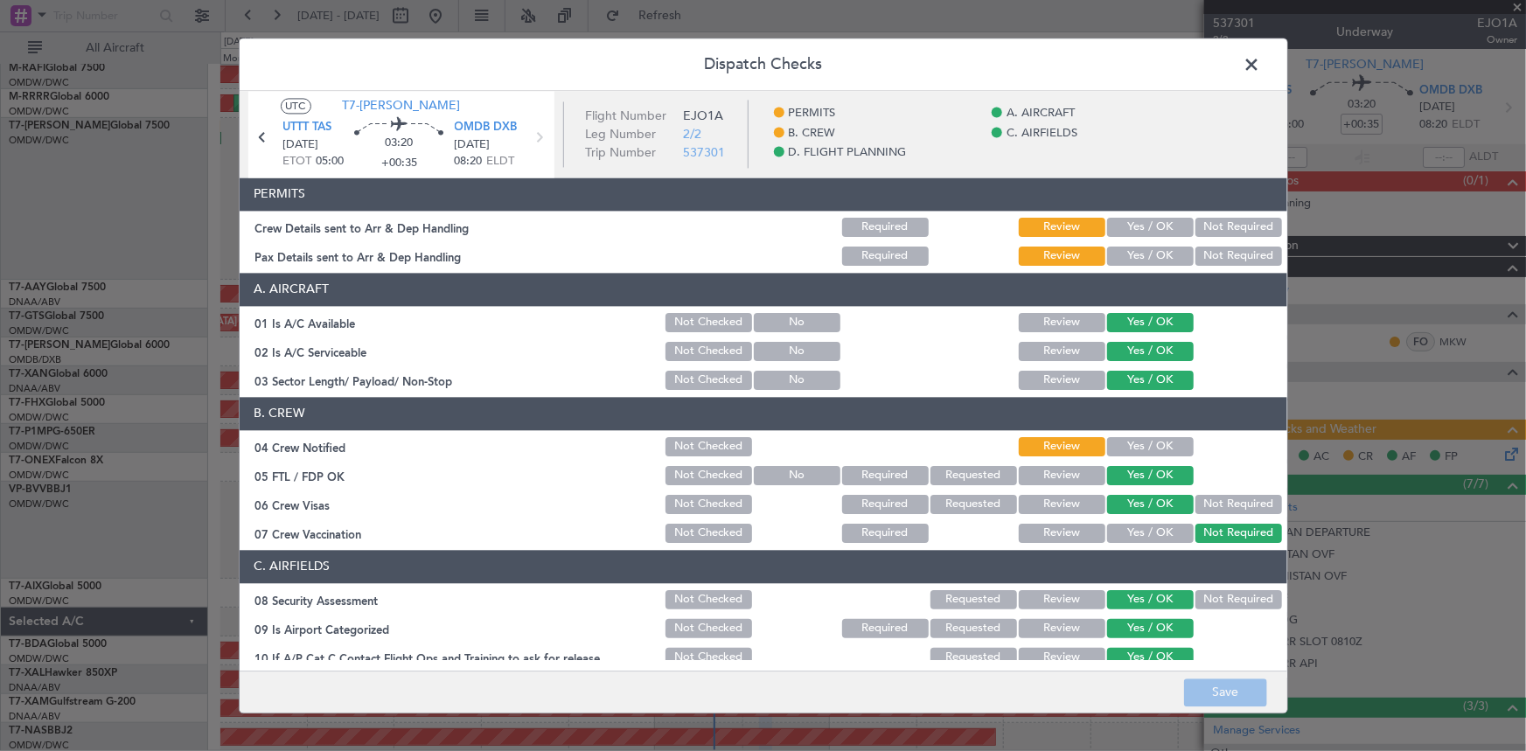
click at [1016, 230] on button "Yes / OK" at bounding box center [1150, 227] width 87 height 19
click at [1016, 260] on button "Yes / OK" at bounding box center [1150, 256] width 87 height 19
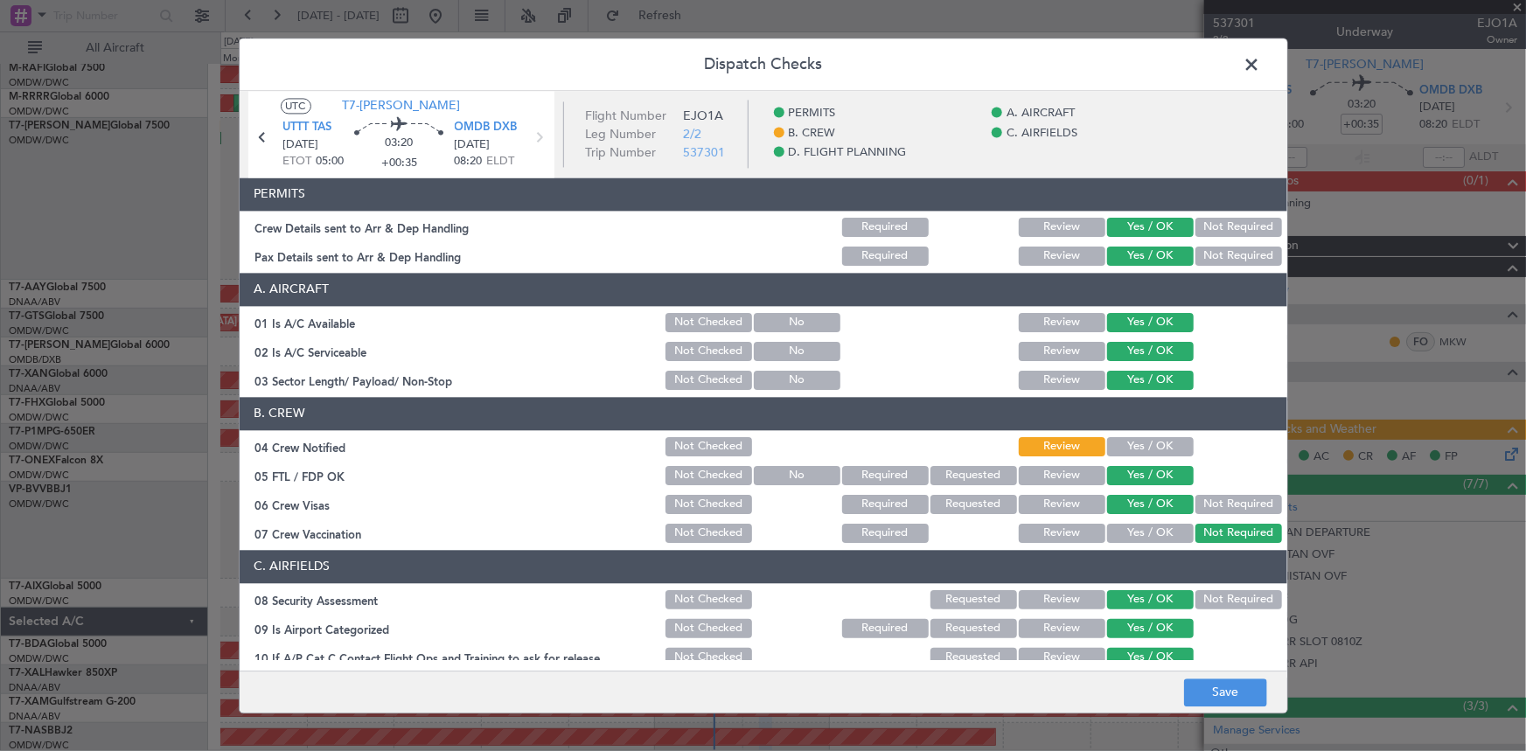
click at [1016, 447] on button "Yes / OK" at bounding box center [1150, 446] width 87 height 19
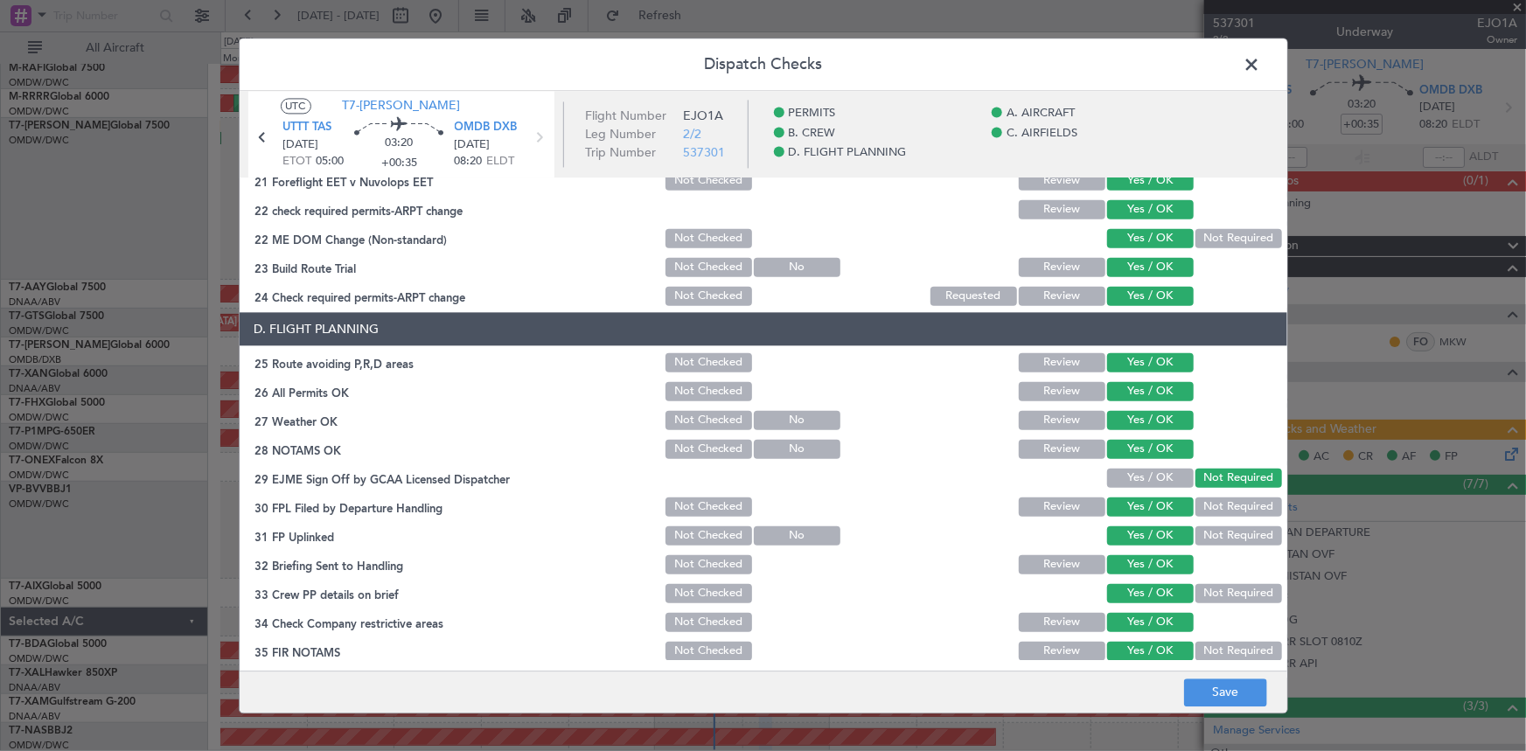
scroll to position [801, 0]
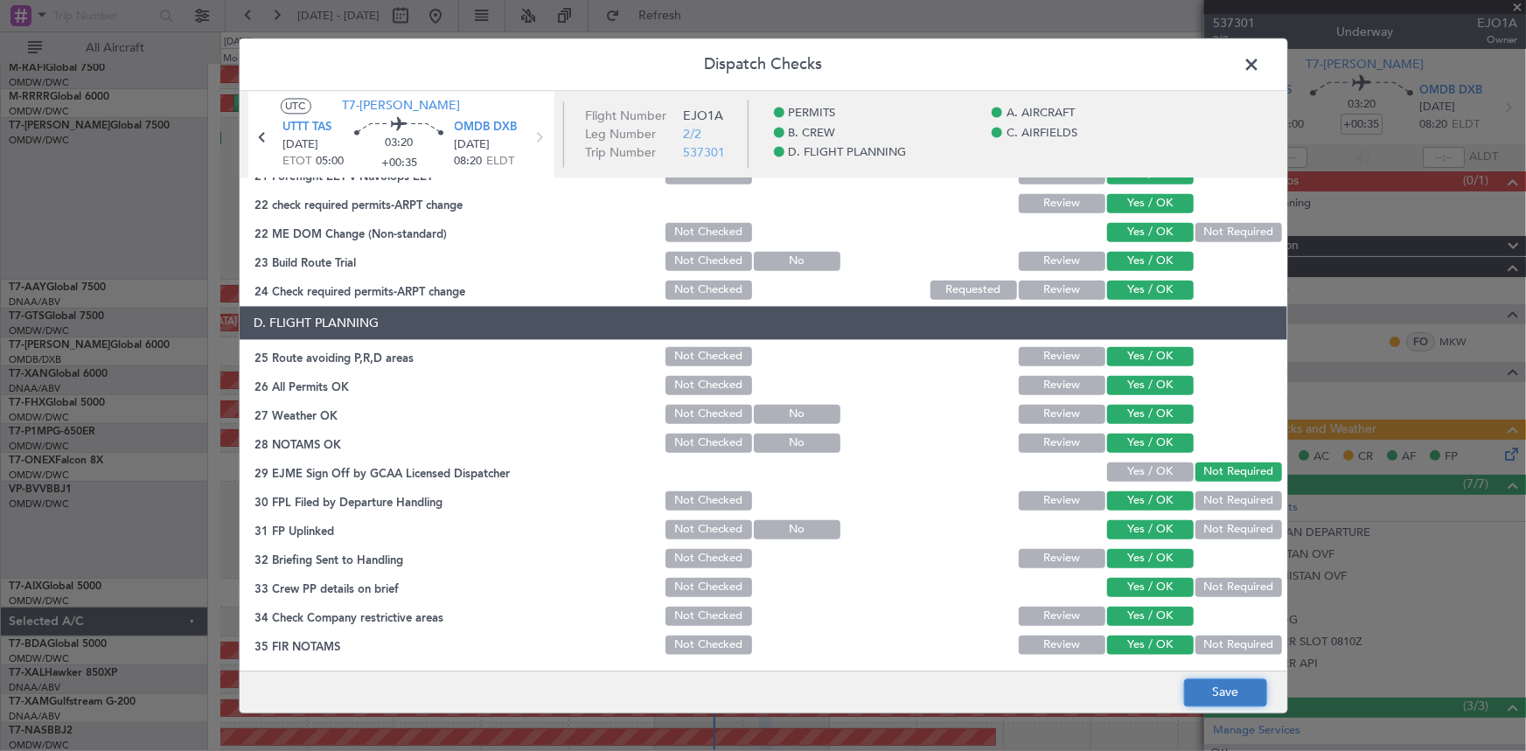
click at [1016, 464] on button "Save" at bounding box center [1225, 693] width 83 height 28
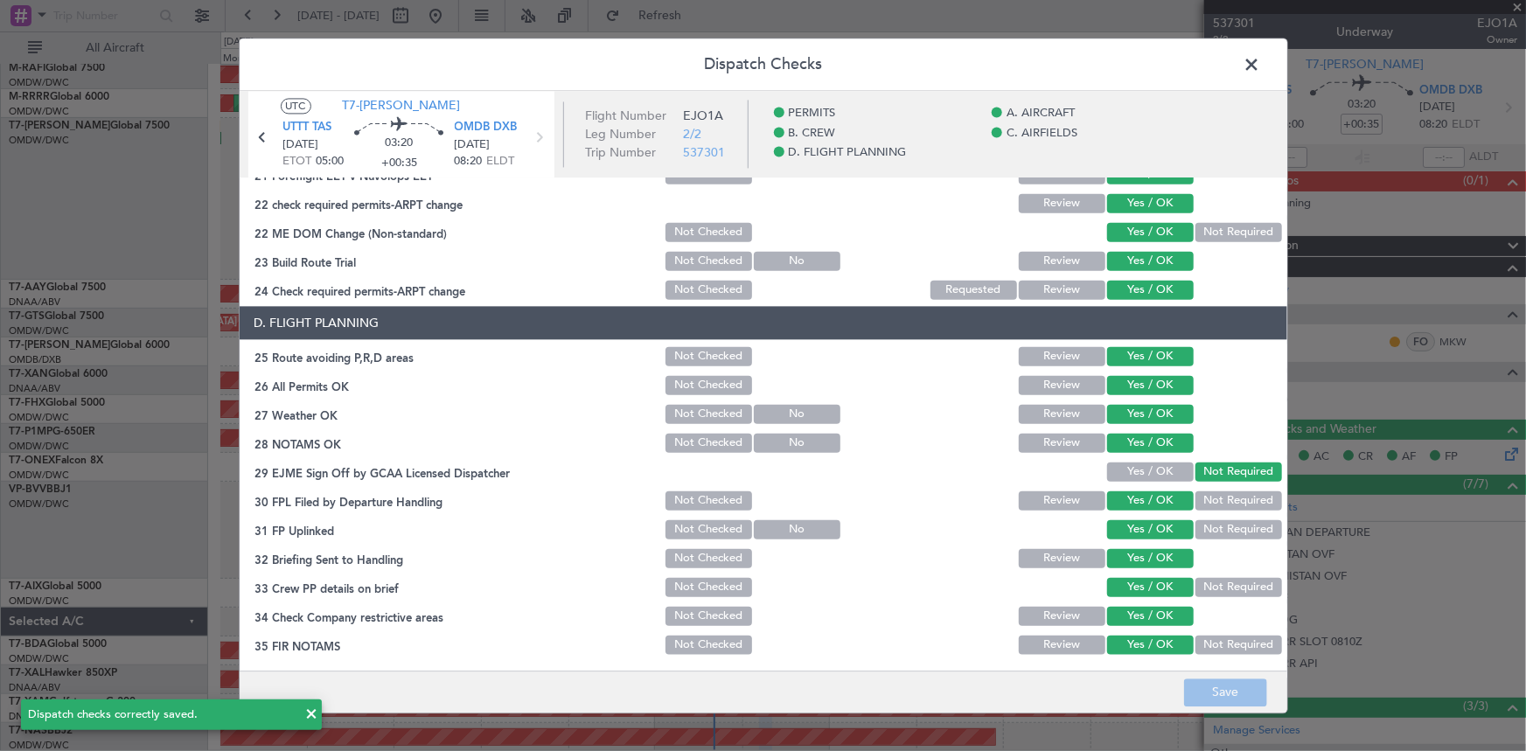
click at [1016, 67] on span at bounding box center [1261, 69] width 0 height 35
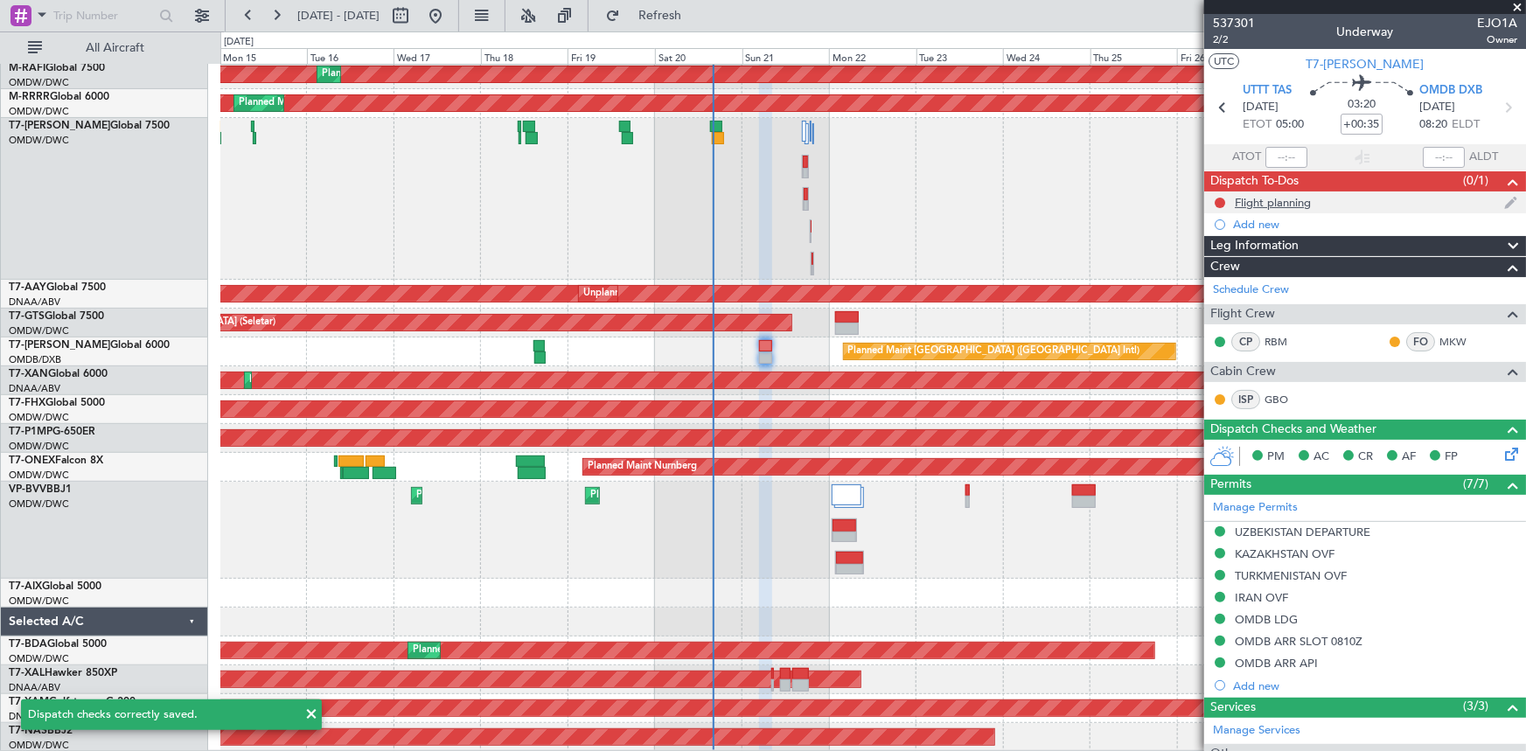
click at [1016, 200] on div at bounding box center [1220, 203] width 14 height 14
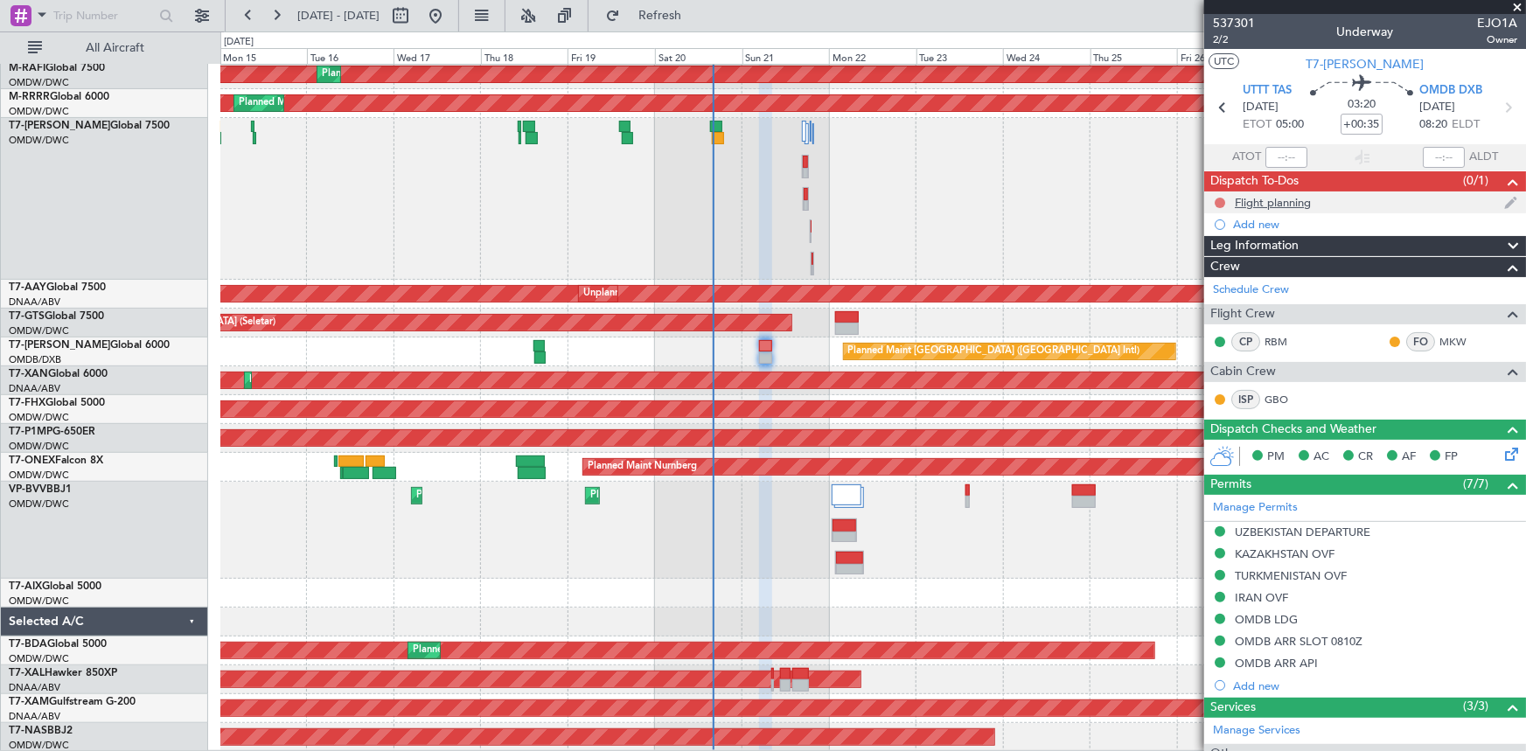
click at [1016, 202] on button at bounding box center [1220, 203] width 10 height 10
click at [1016, 283] on span "Completed" at bounding box center [1228, 279] width 58 height 17
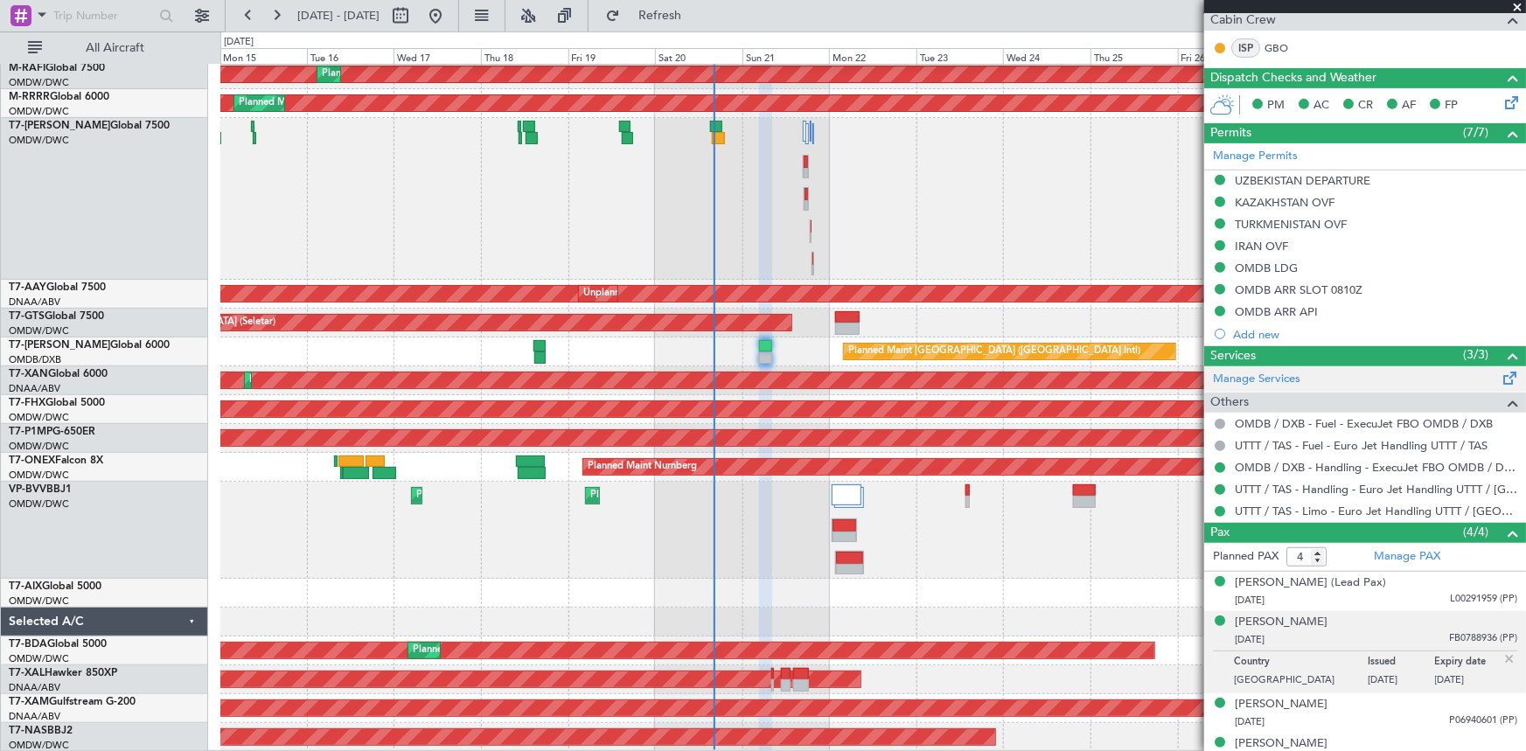
scroll to position [370, 0]
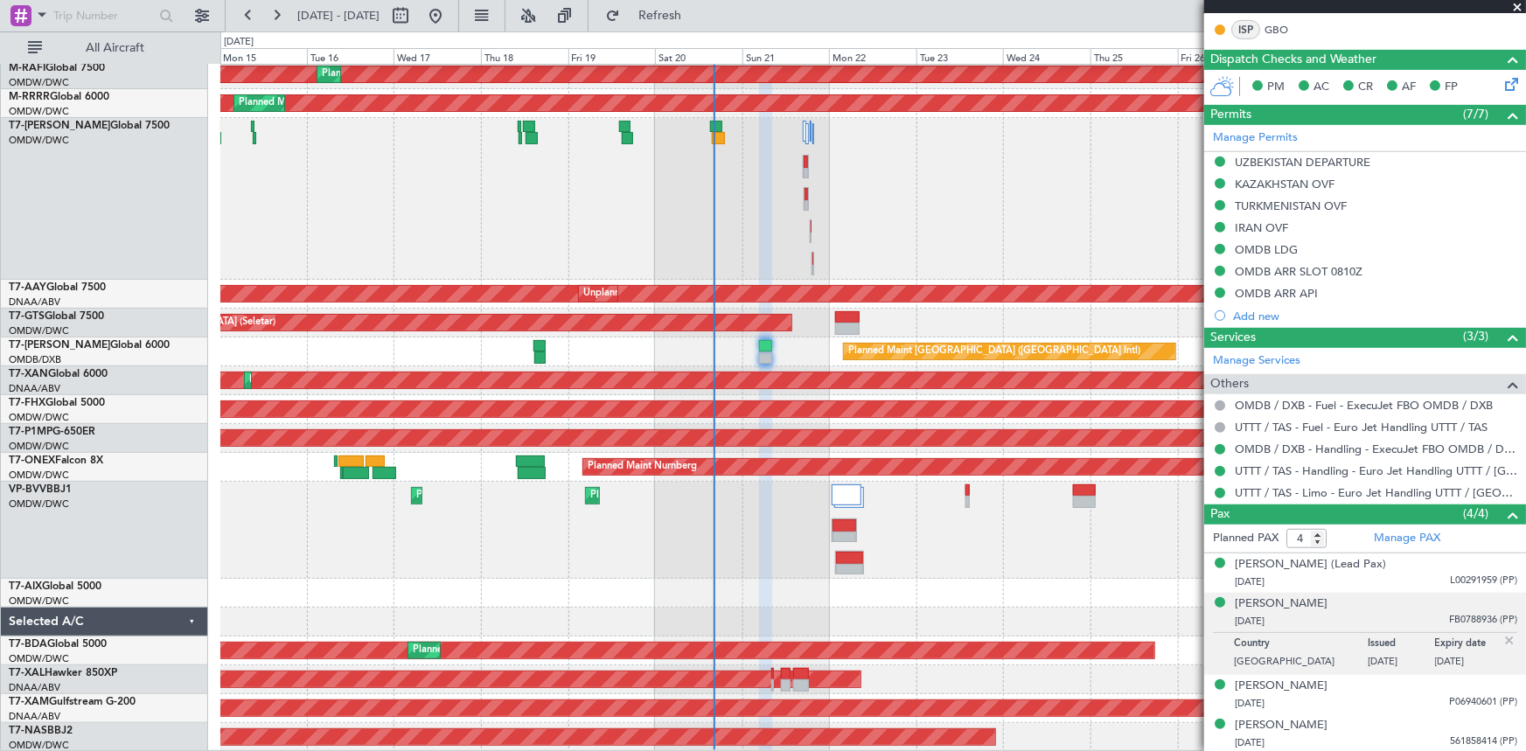
type input "Dherander Fithani (DHF)"
type input "7333"
type input "Dherander Fithani (DHF)"
type input "7333"
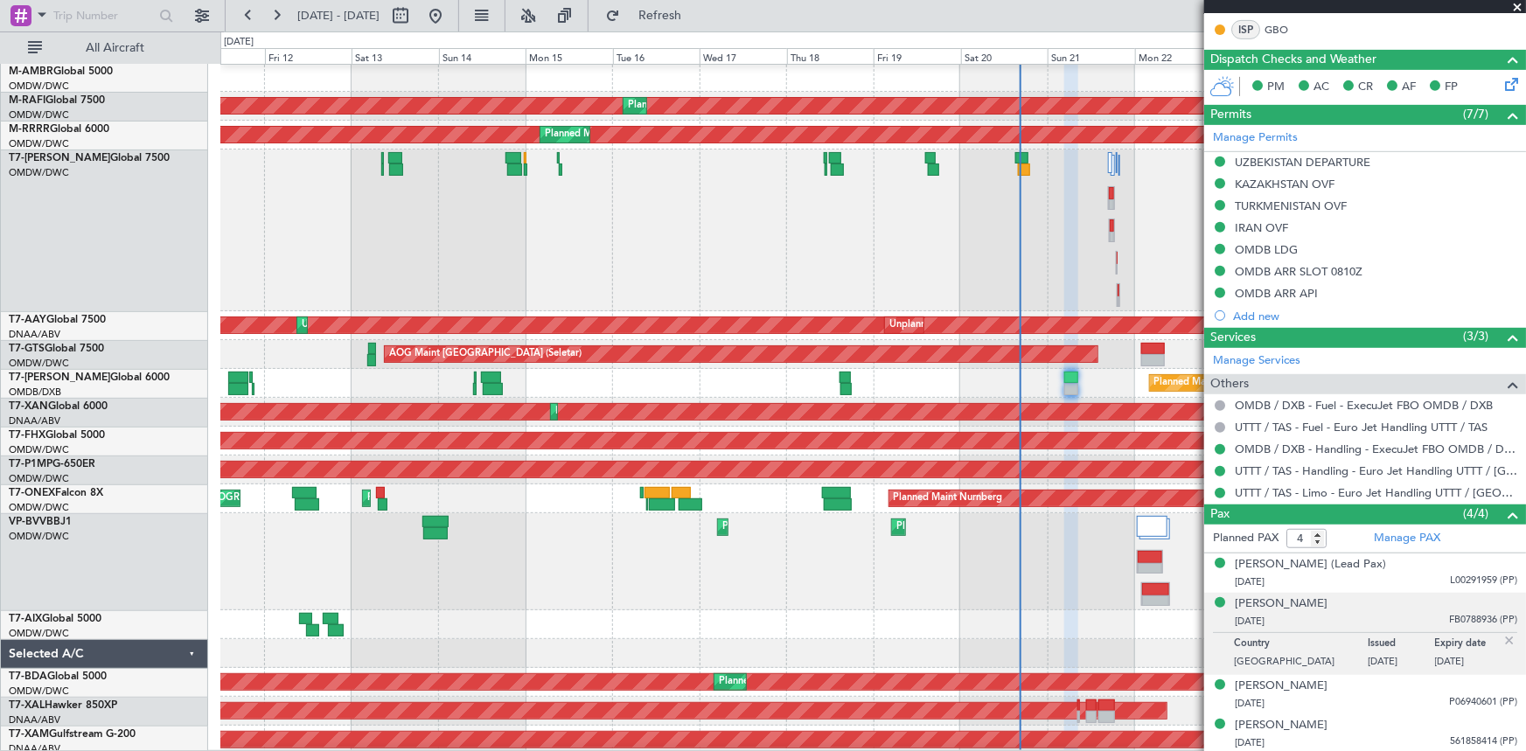
click at [936, 218] on div "Planned Maint Dubai (Al Maktoum Intl)" at bounding box center [872, 231] width 1305 height 162
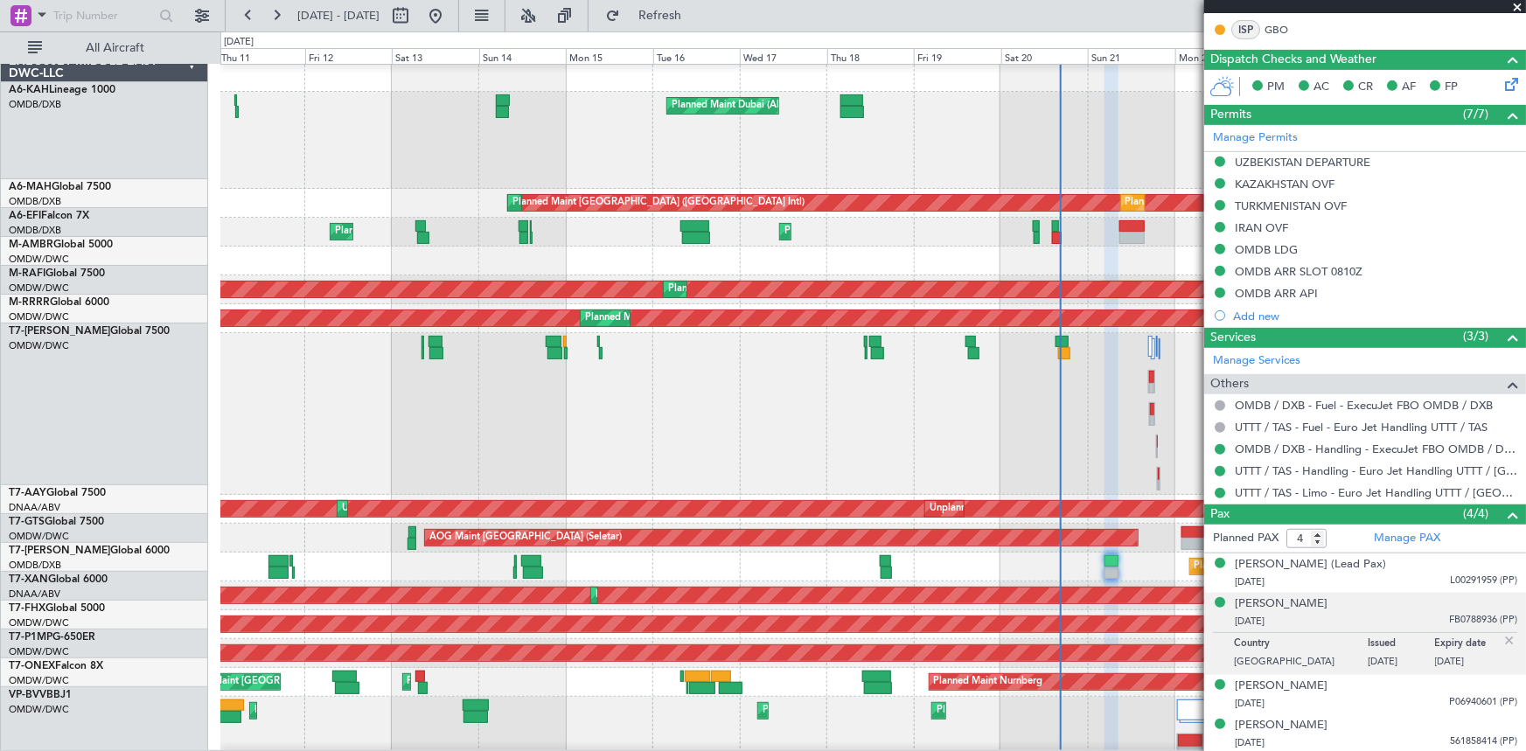
click at [708, 376] on div "Planned Maint Dubai (Al Maktoum Intl)" at bounding box center [872, 414] width 1305 height 162
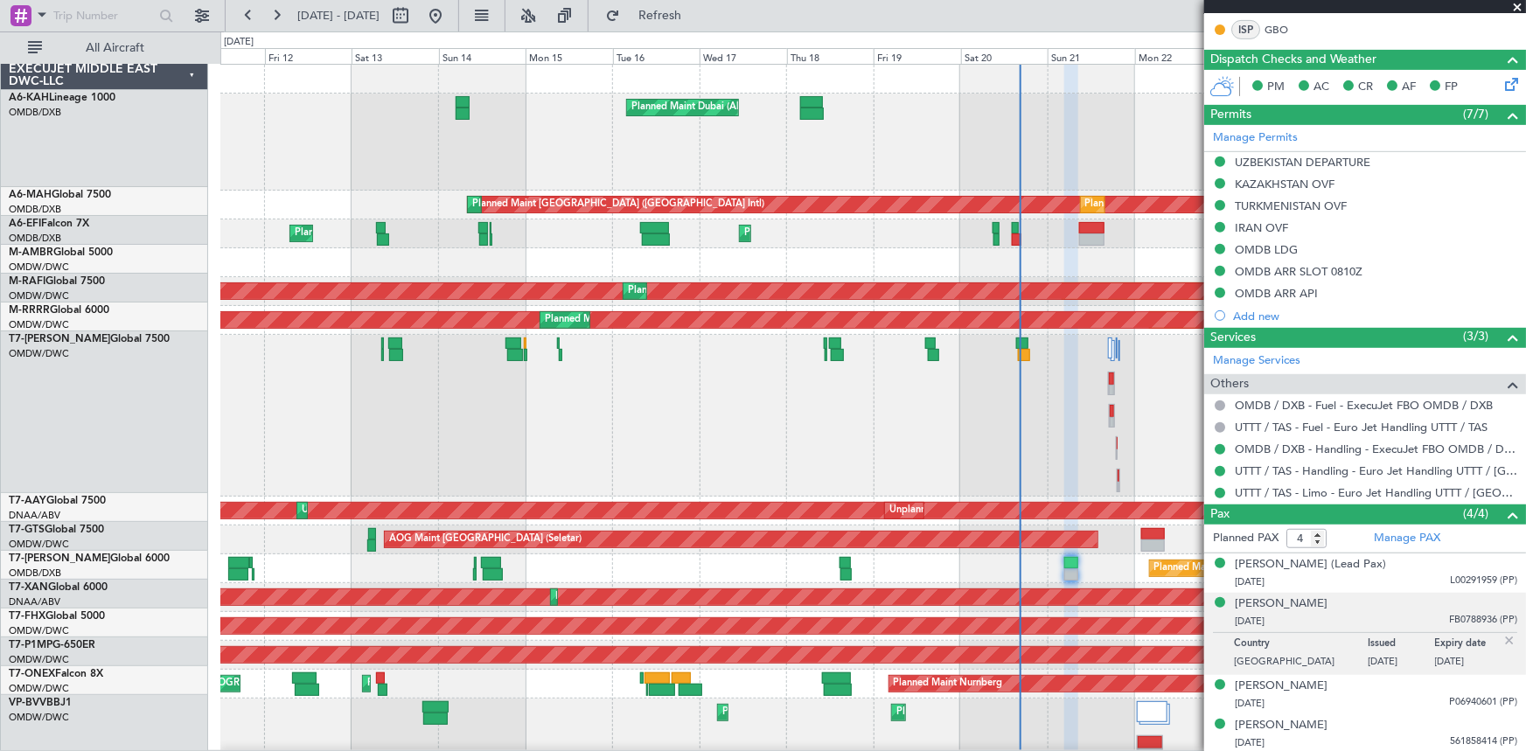
scroll to position [0, 0]
click at [856, 300] on div "Planned Maint Dubai (Al Maktoum Intl) Planned Maint Dubai (Dubai Intl) Planned …" at bounding box center [872, 517] width 1305 height 904
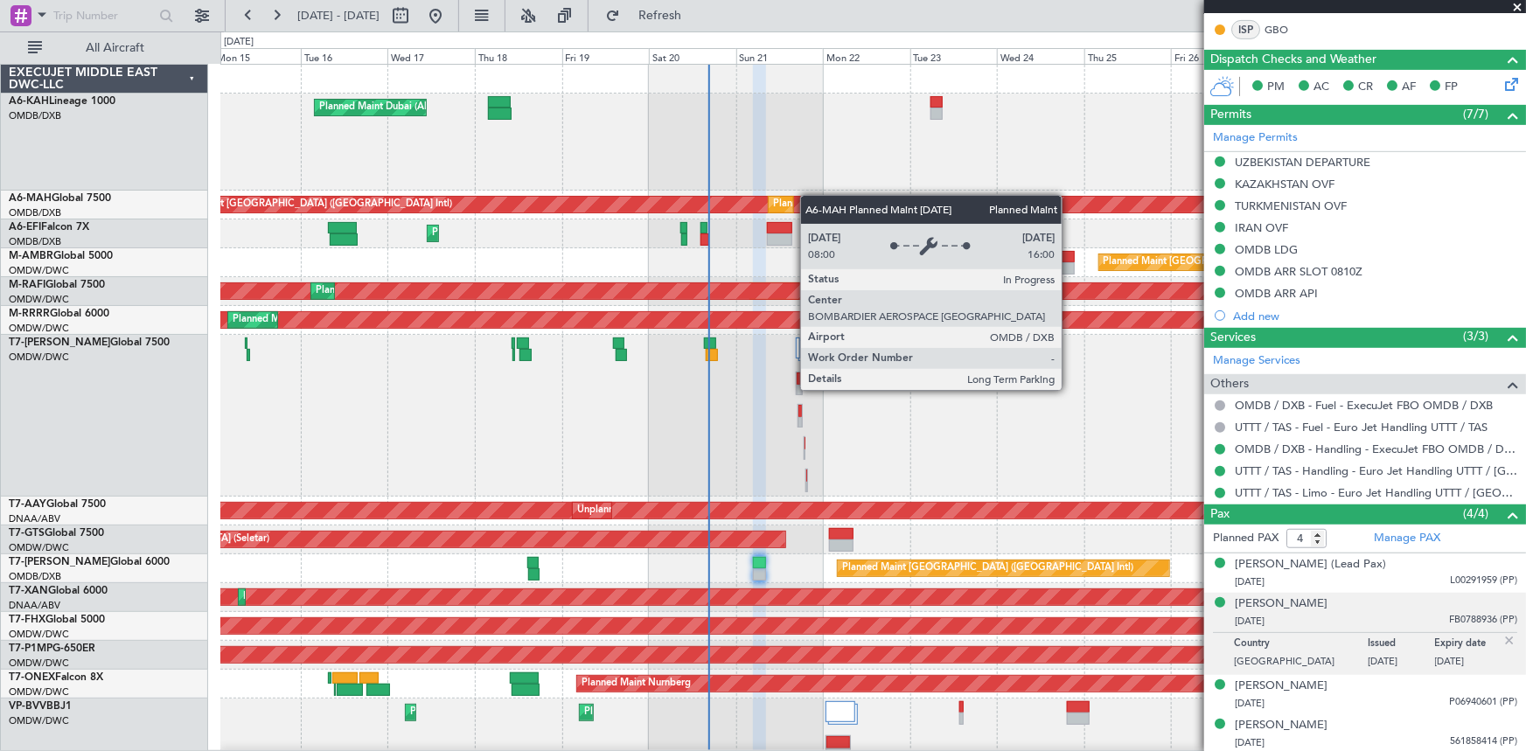
click at [670, 210] on div "Planned Maint Dubai (Al Maktoum Intl) Planned Maint Dubai (Dubai Intl) Planned …" at bounding box center [873, 517] width 1306 height 904
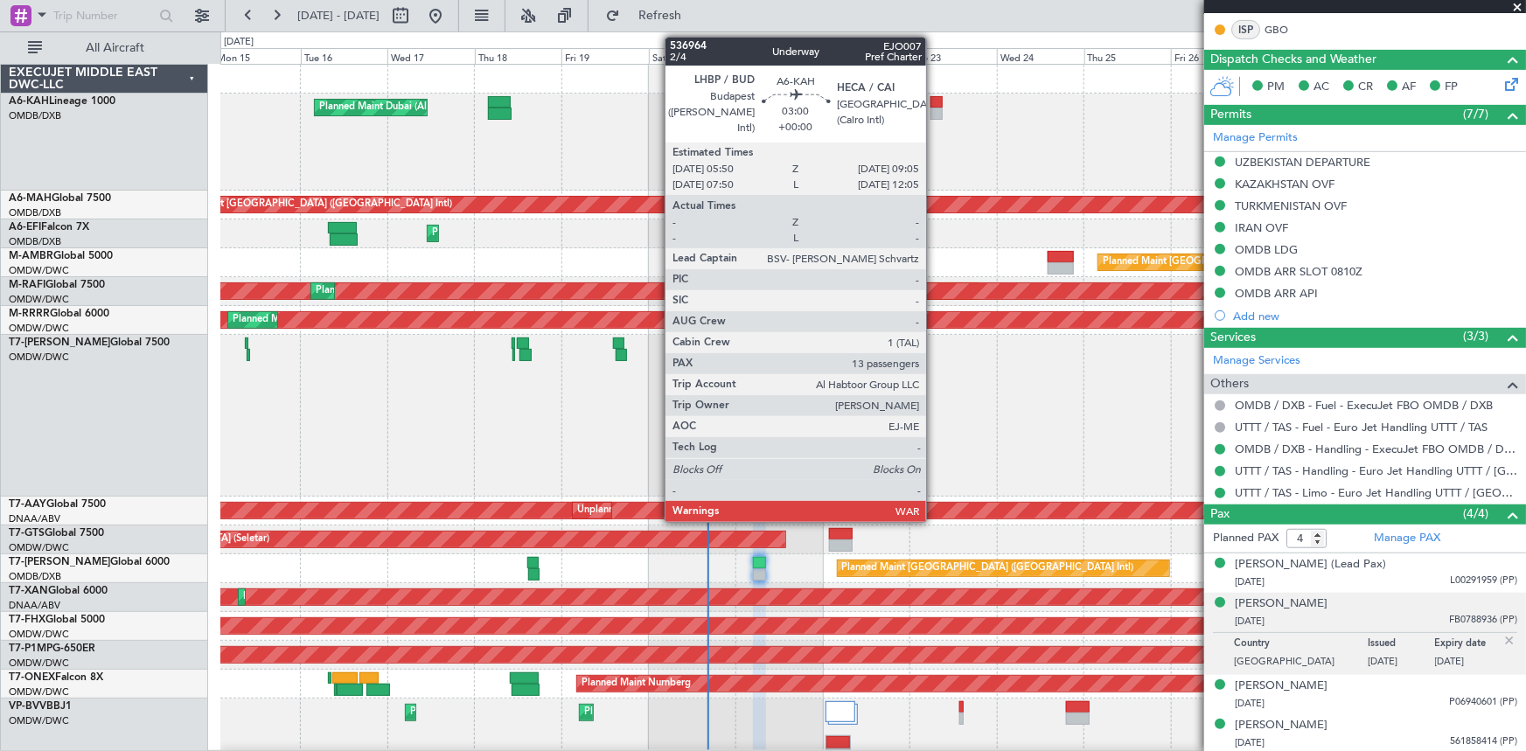
click at [934, 104] on div at bounding box center [936, 102] width 12 height 12
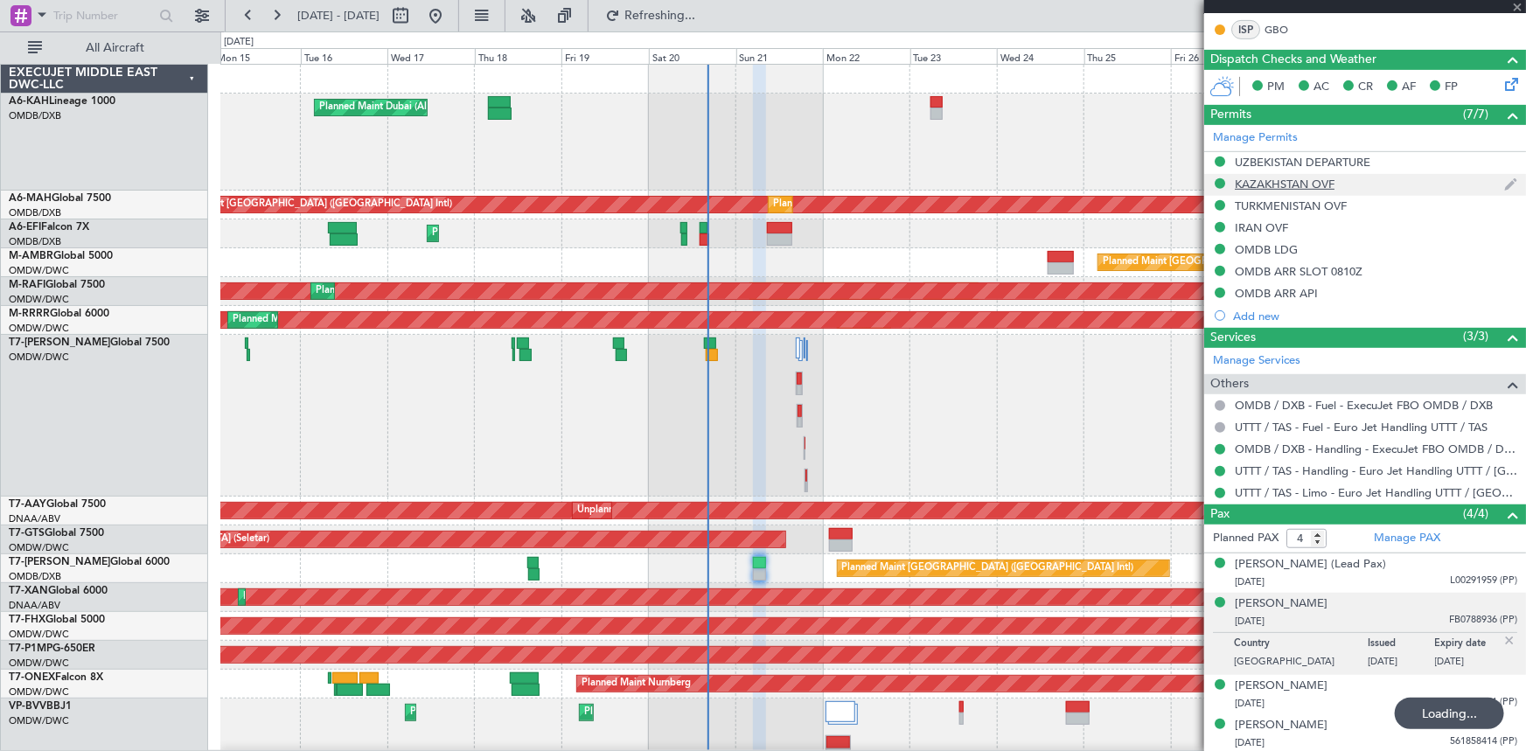
type input "13"
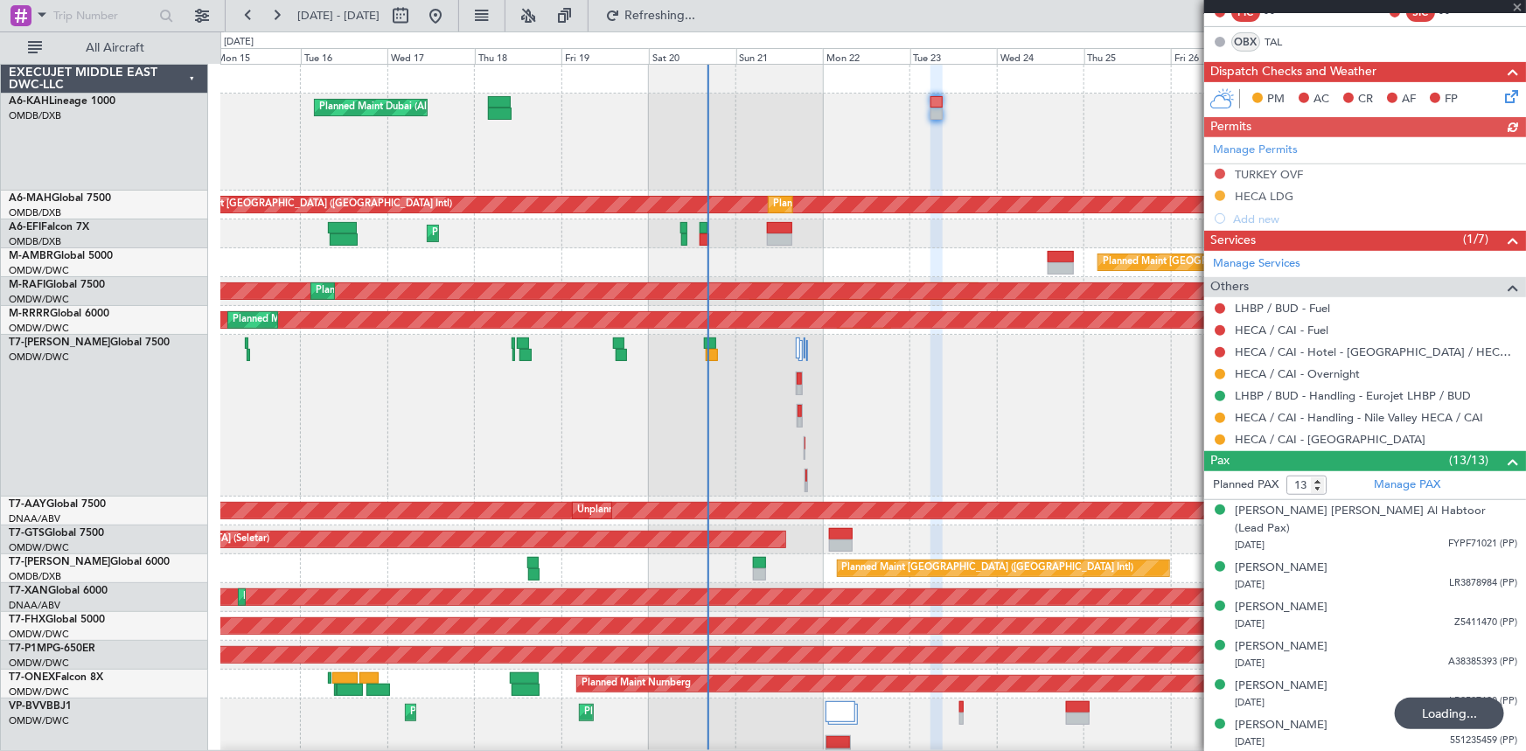
type input "+00:35"
type input "4"
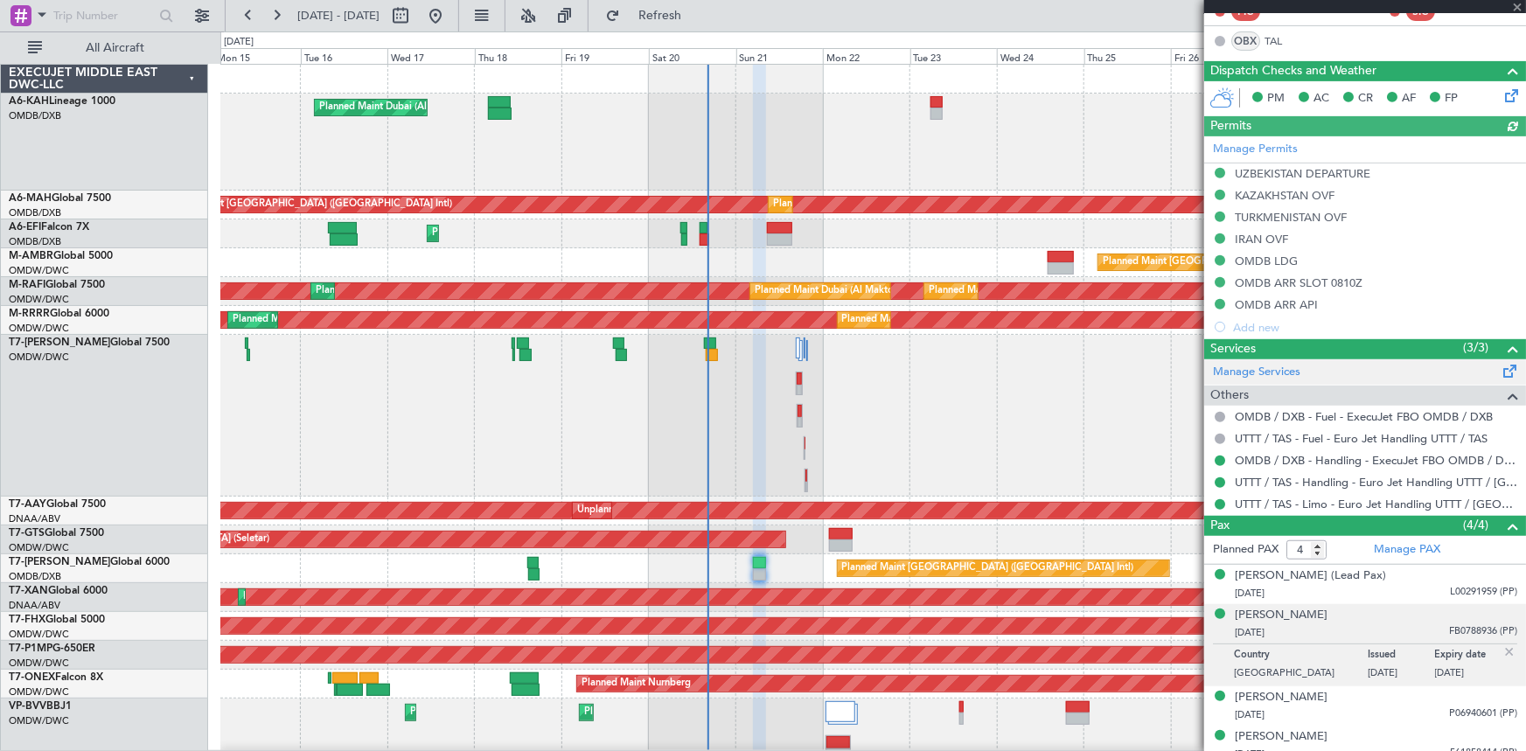
type input "Dherander Fithani (DHF)"
type input "7333"
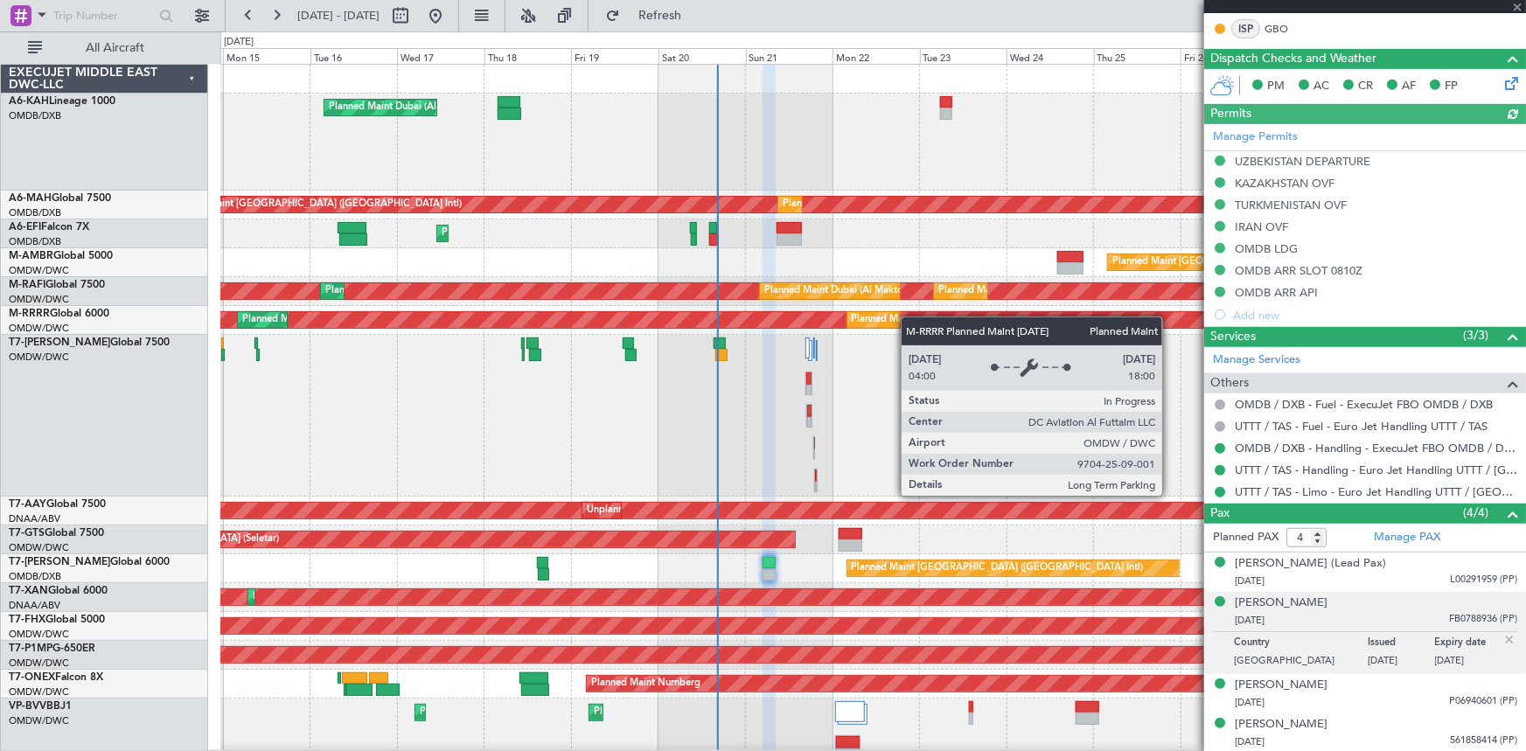
click at [908, 310] on div "Planned Maint Dubai (Al Maktoum Intl) Planned Maint Dubai (Dubai Intl) Planned …" at bounding box center [872, 517] width 1305 height 904
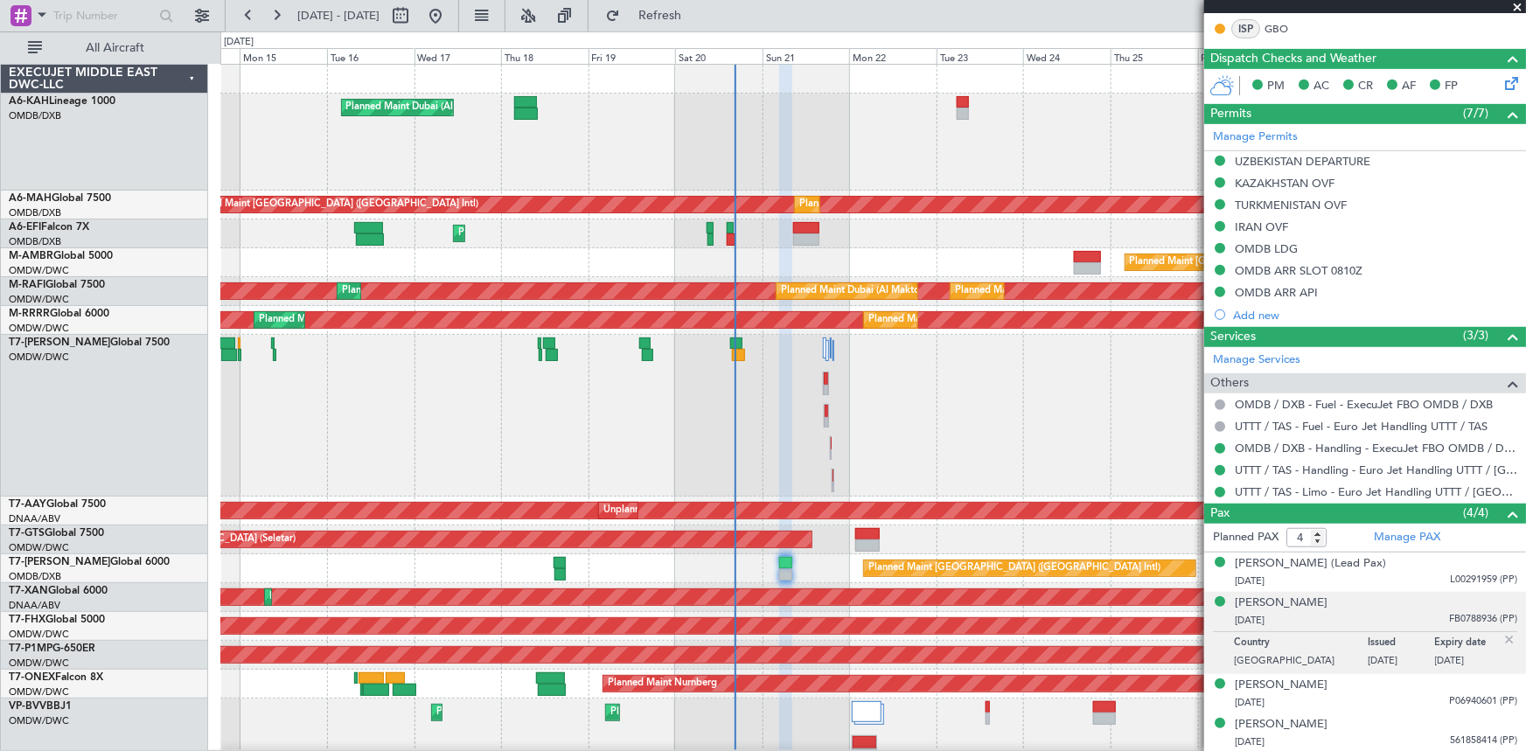
click at [795, 237] on div "Planned Maint Dubai (Al Maktoum Intl) Planned Maint Dubai (Dubai Intl) Planned …" at bounding box center [873, 517] width 1306 height 904
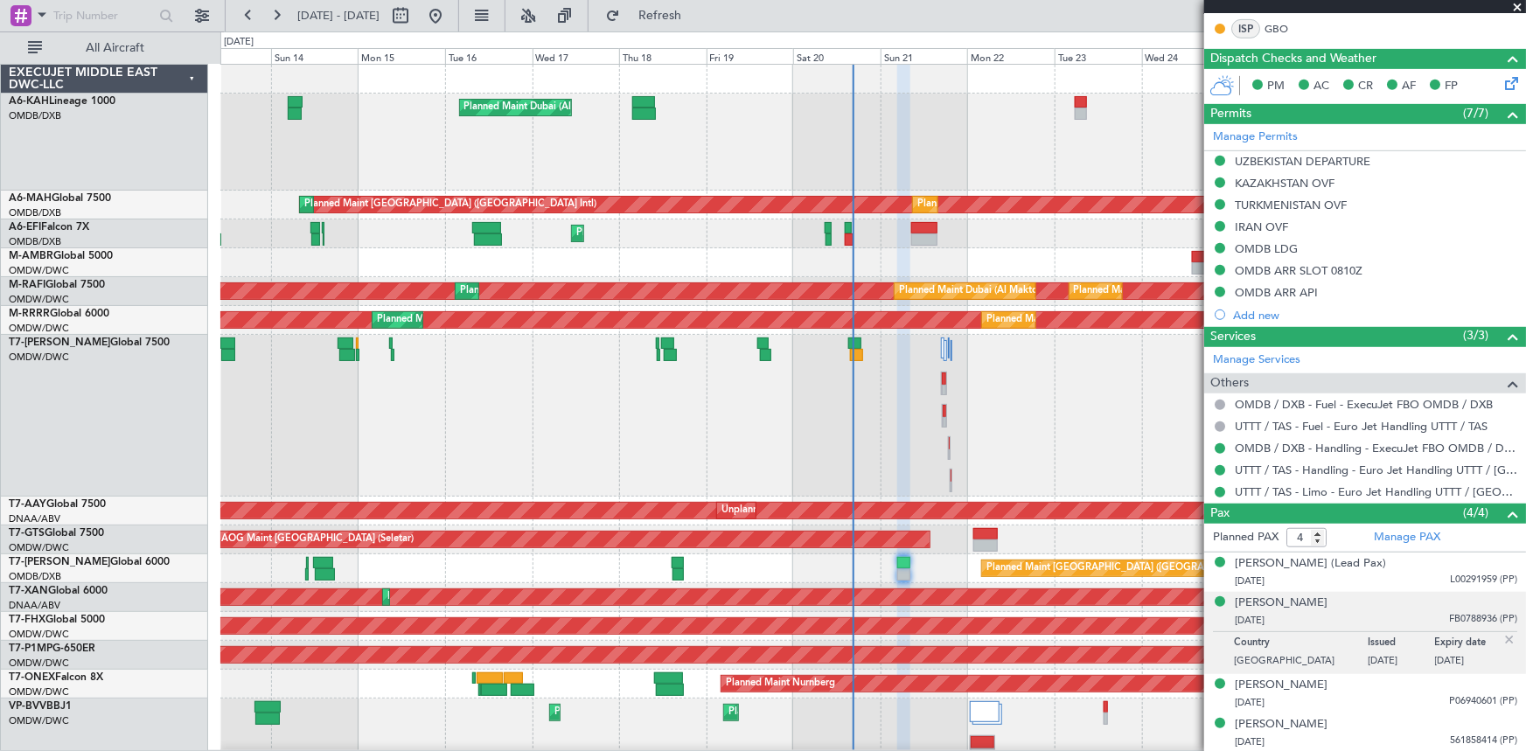
click at [673, 131] on div "Planned Maint Dubai (Al Maktoum Intl)" at bounding box center [873, 142] width 1306 height 97
click at [449, 23] on button at bounding box center [435, 16] width 28 height 28
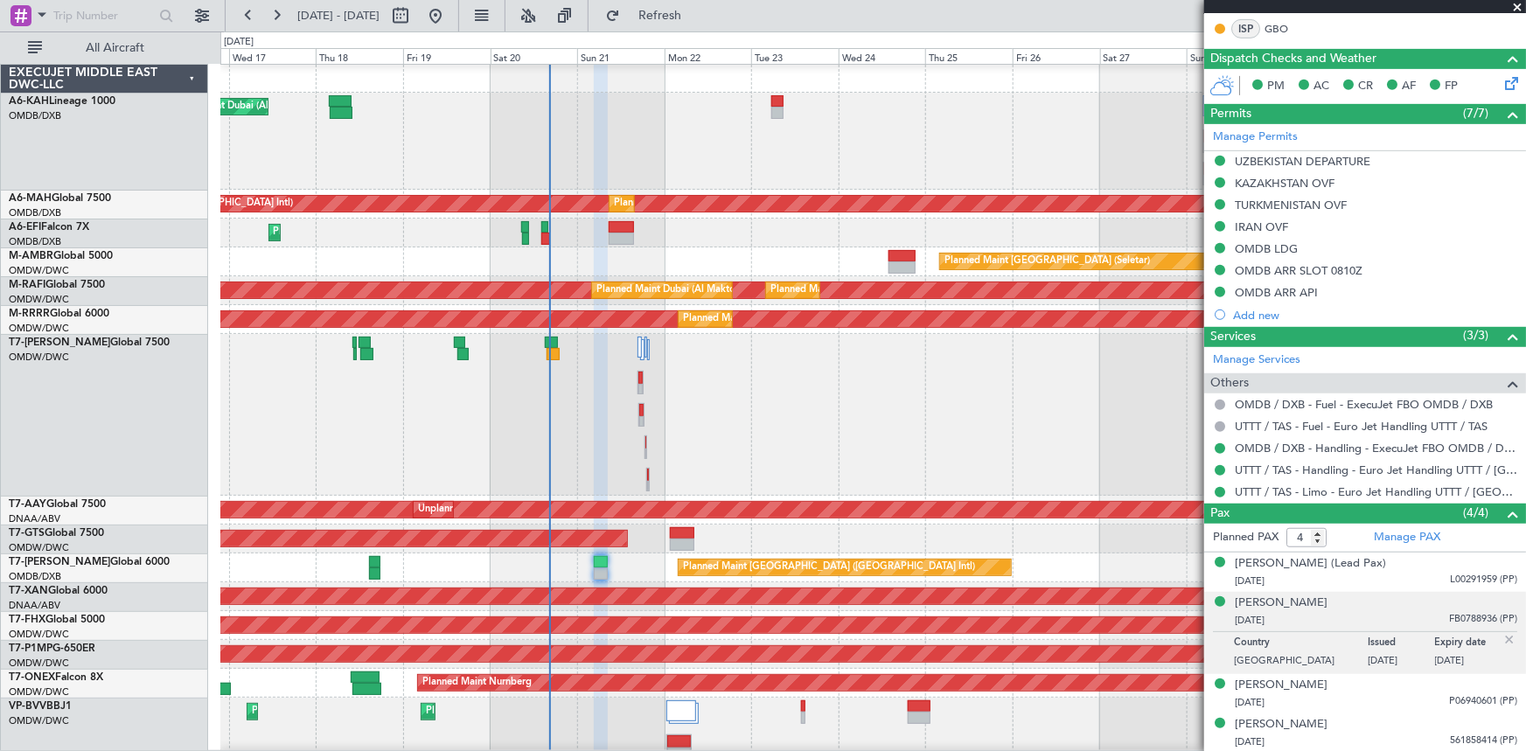
scroll to position [0, 0]
click at [654, 126] on div "Planned Maint Dubai (Al Maktoum Intl)" at bounding box center [873, 141] width 1306 height 97
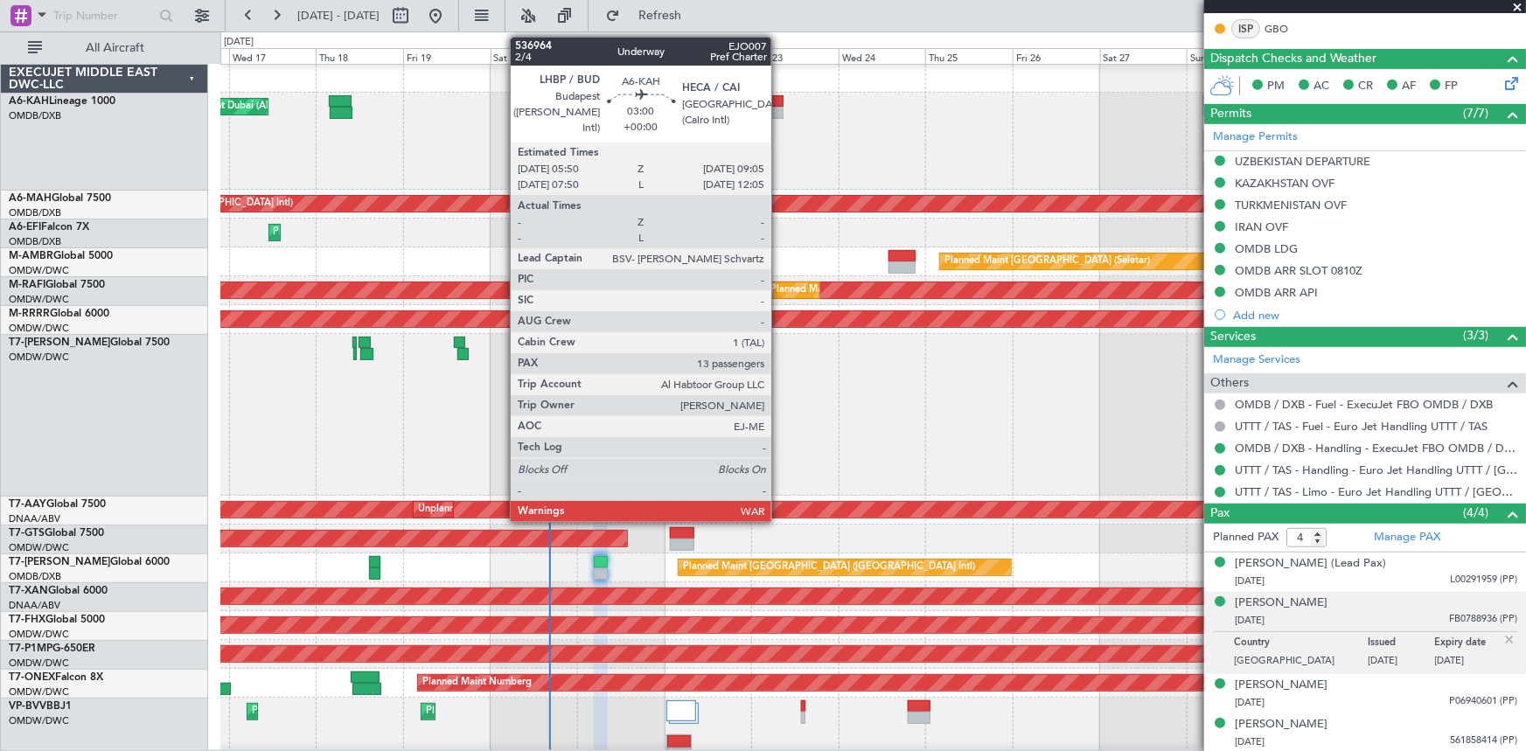
click at [779, 98] on div at bounding box center [777, 101] width 12 height 12
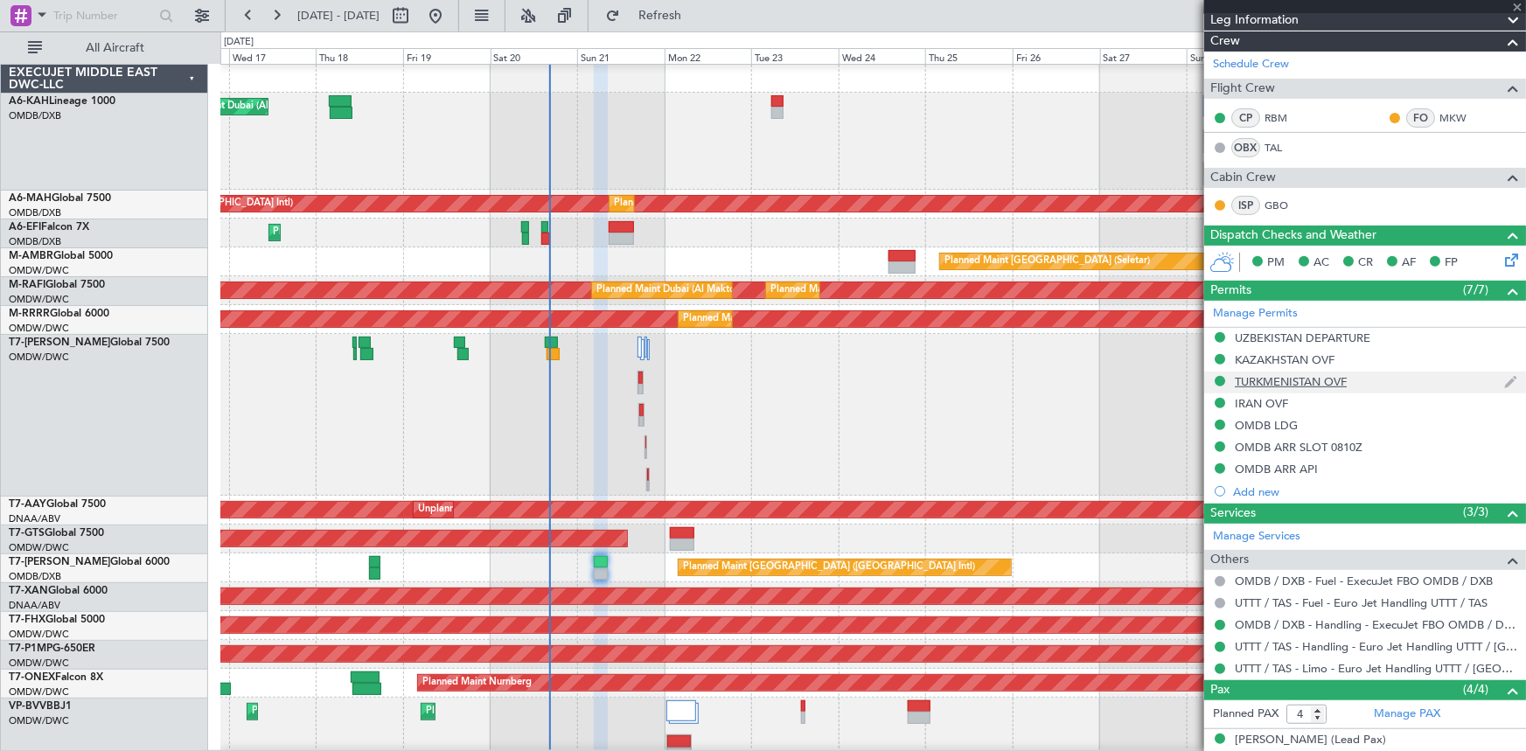
scroll to position [4, 0]
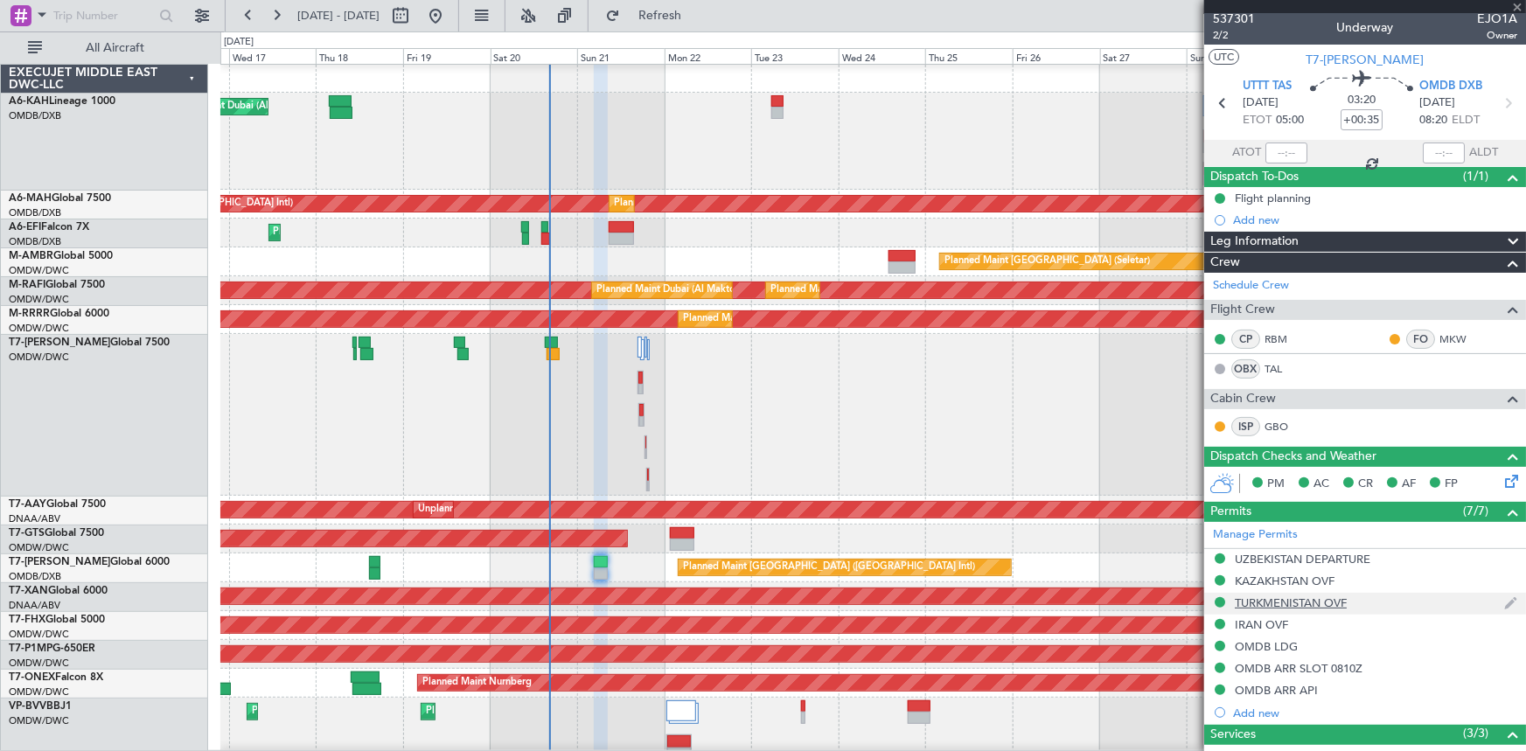
type input "13"
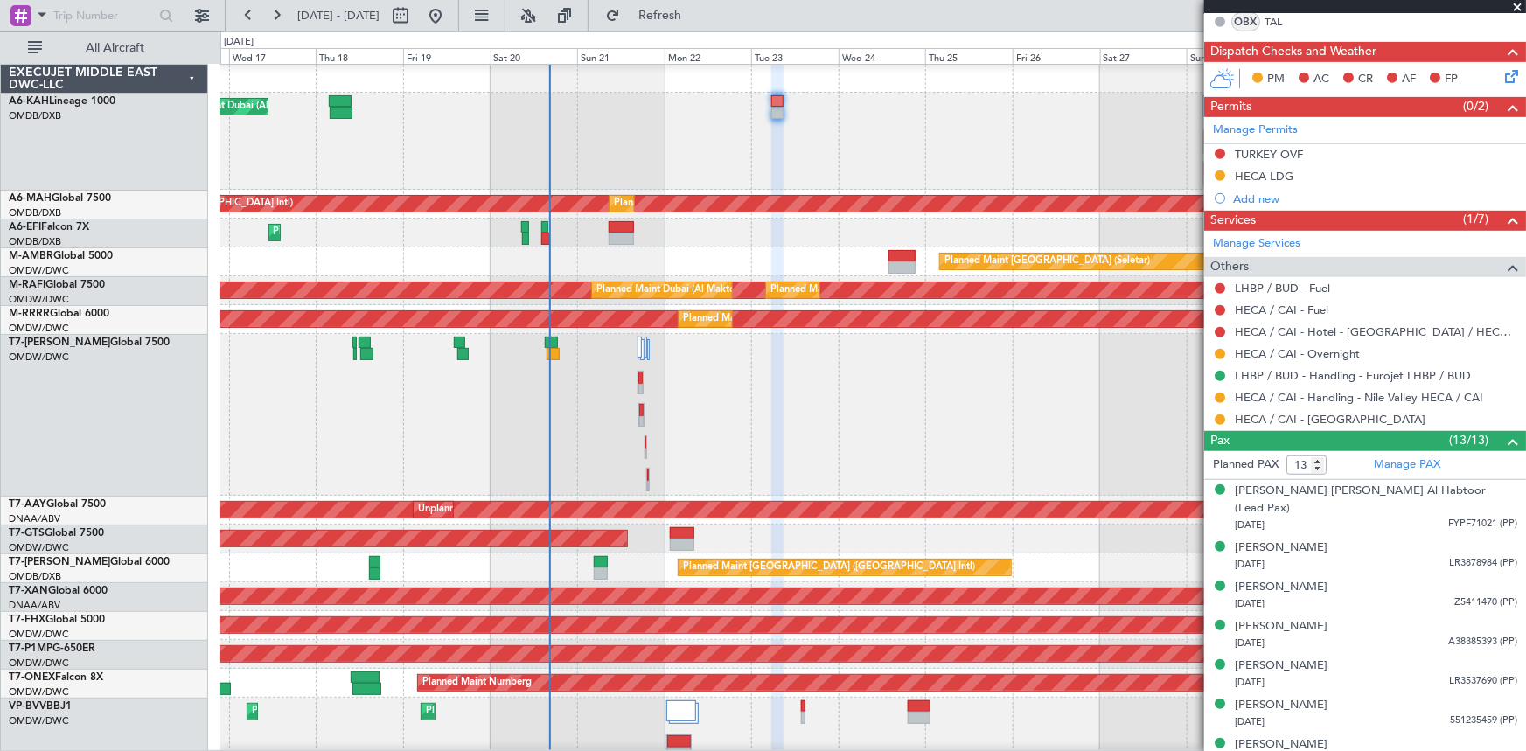
scroll to position [99, 0]
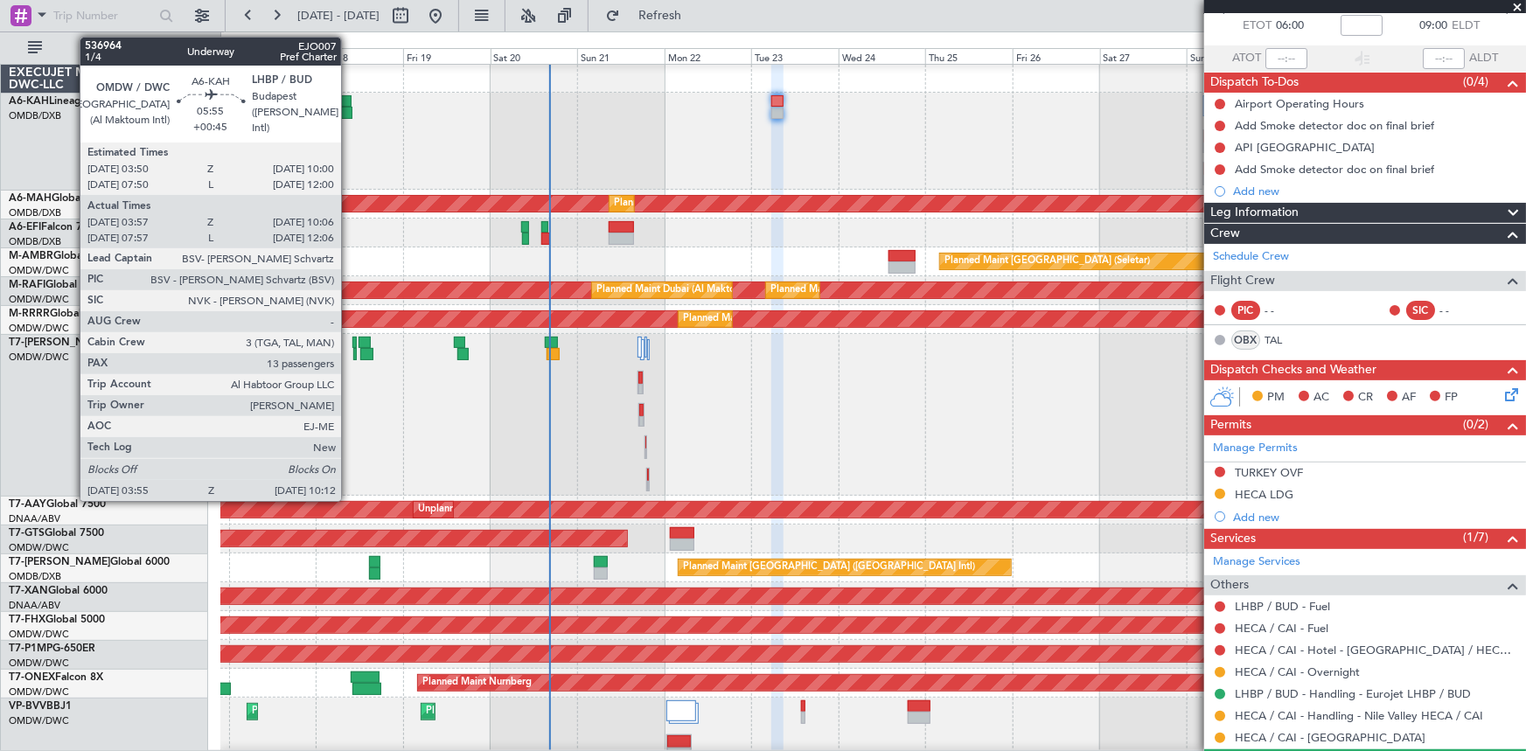
click at [349, 101] on div at bounding box center [340, 101] width 23 height 12
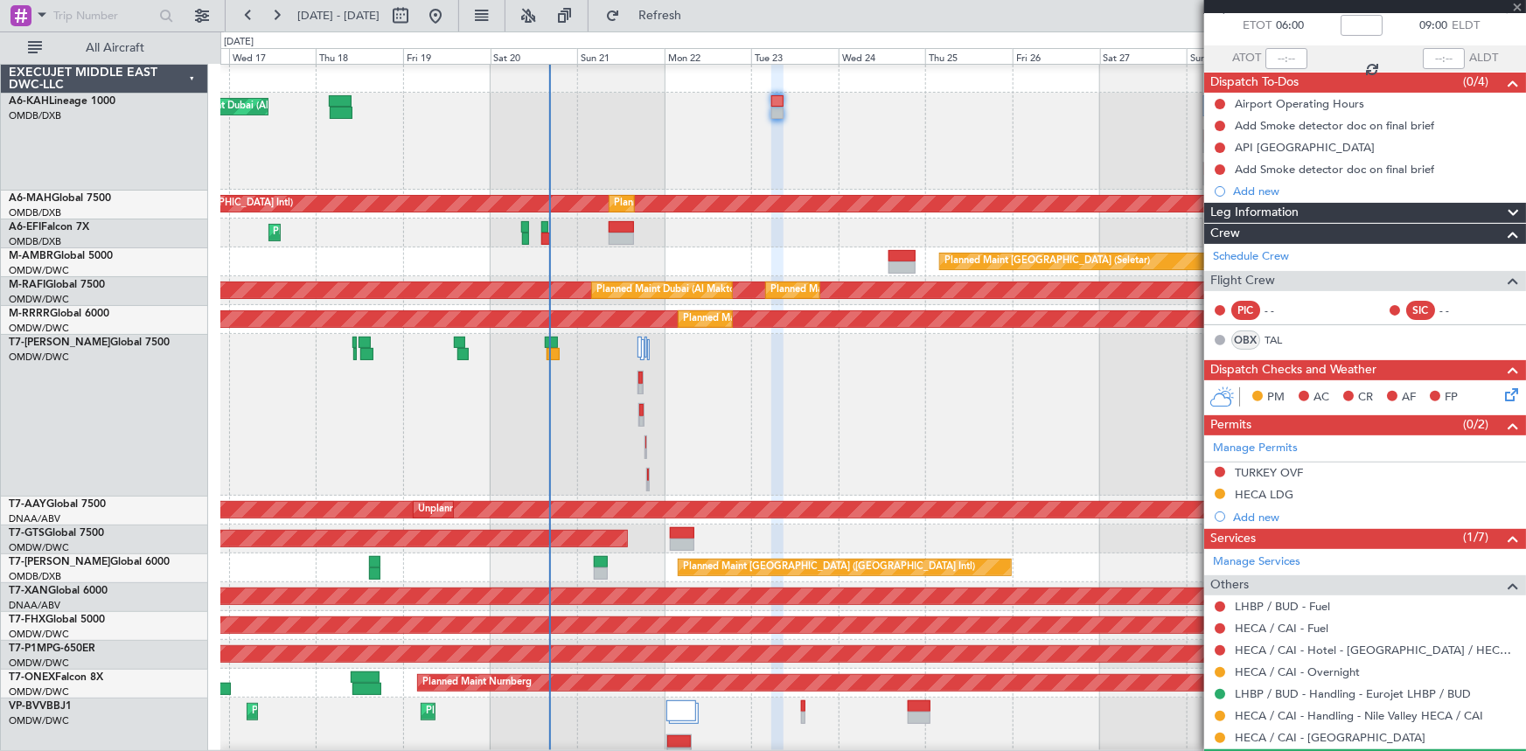
type input "+00:45"
type input "04:07"
type input "10:01"
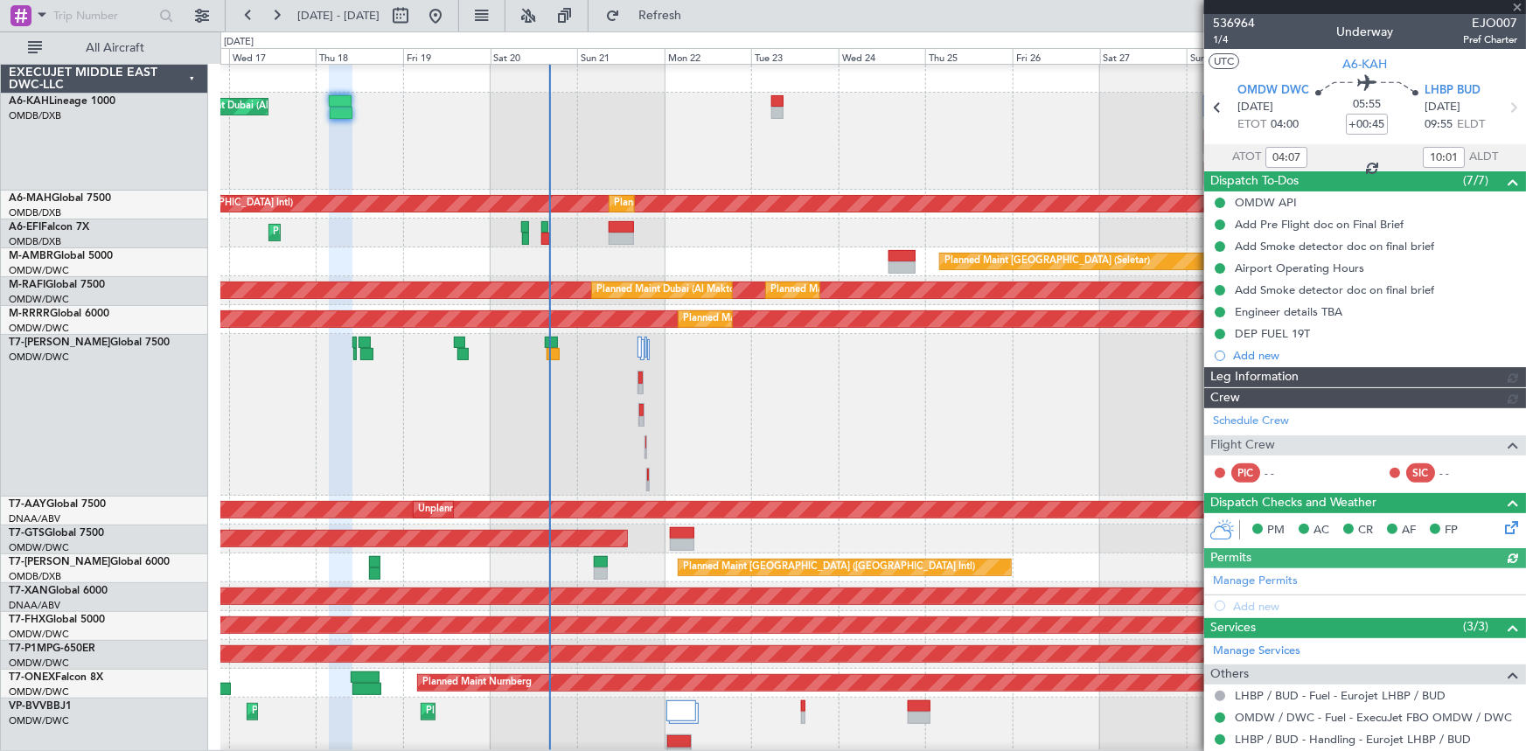
type input "Anita Mani (ANI)"
type input "7304"
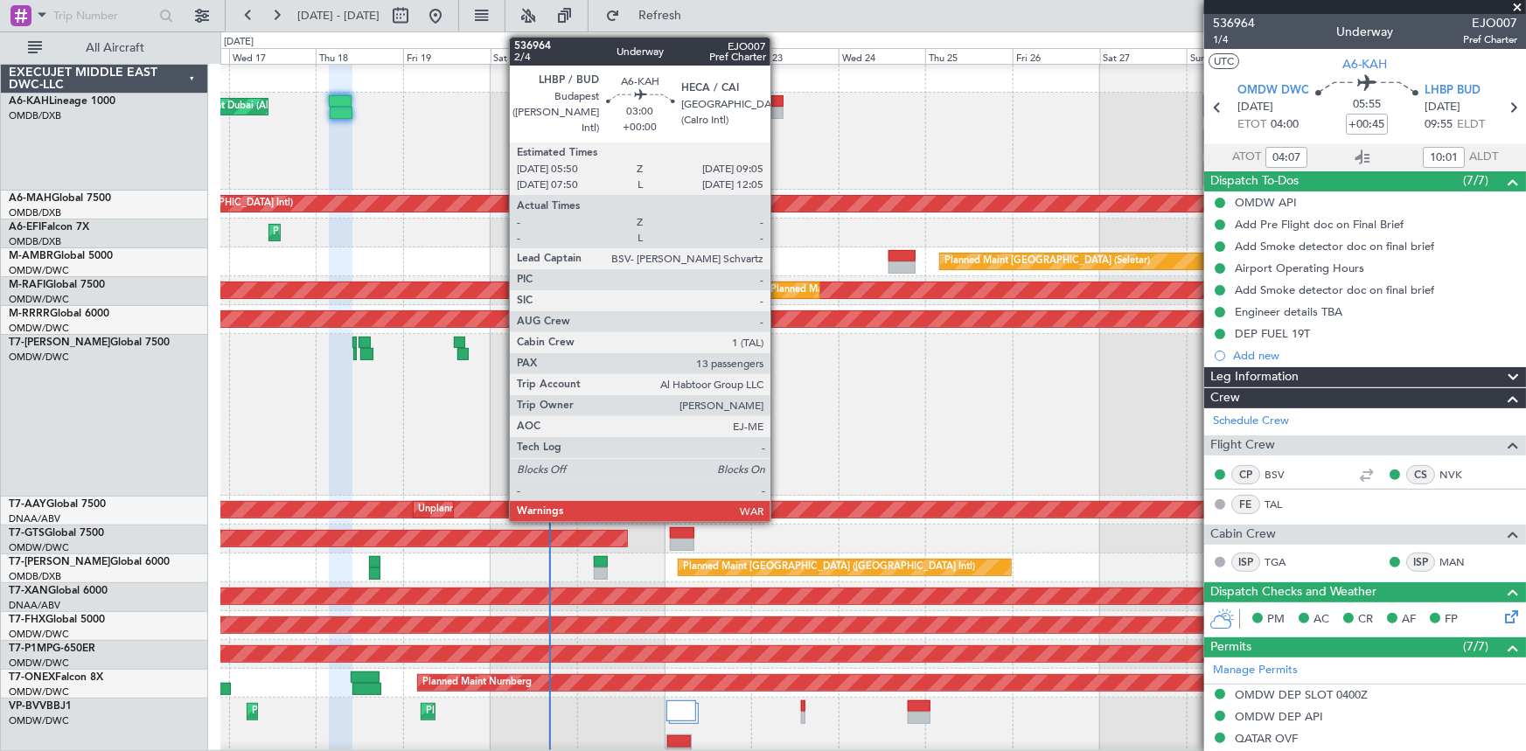
click at [778, 102] on div at bounding box center [777, 101] width 12 height 12
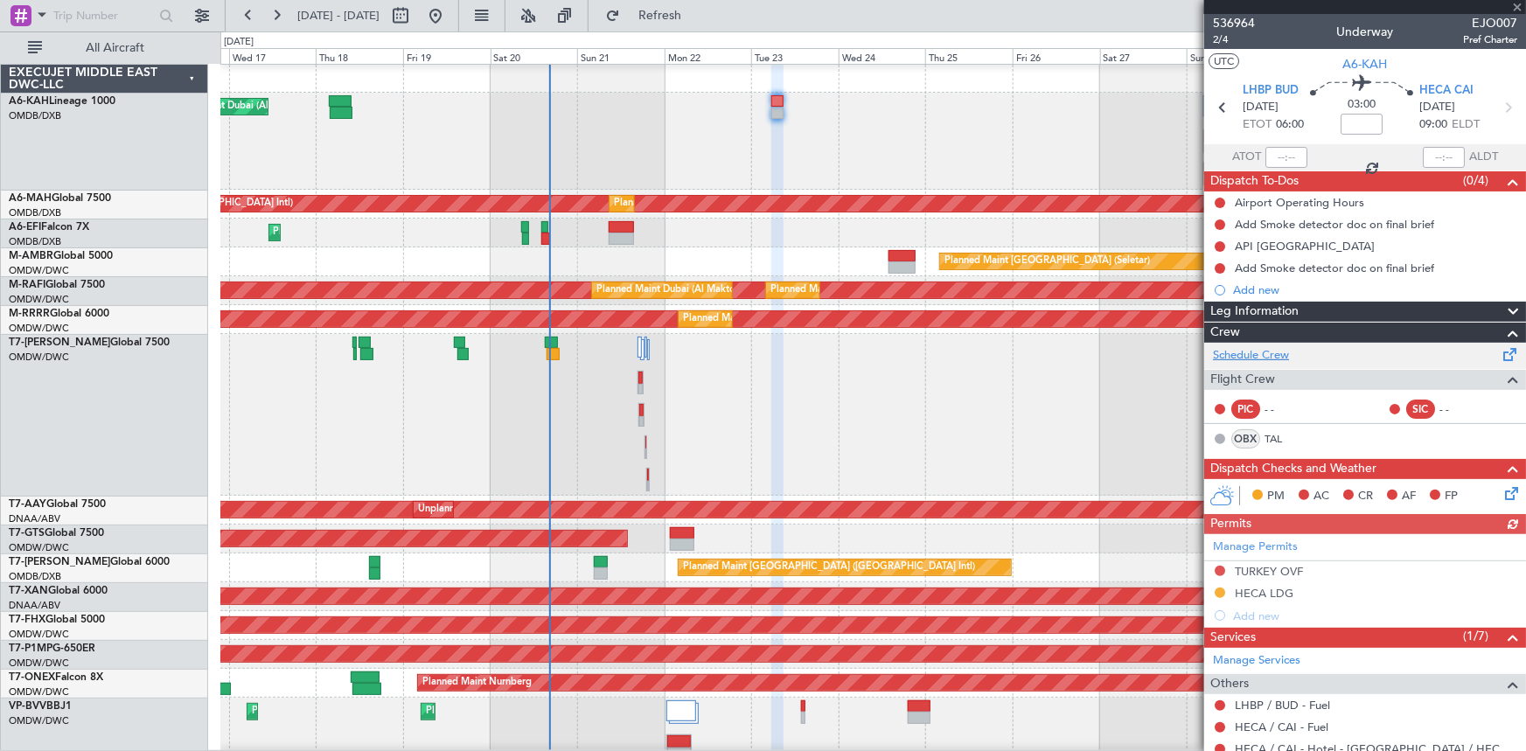
click at [1016, 349] on link "Schedule Crew" at bounding box center [1251, 355] width 76 height 17
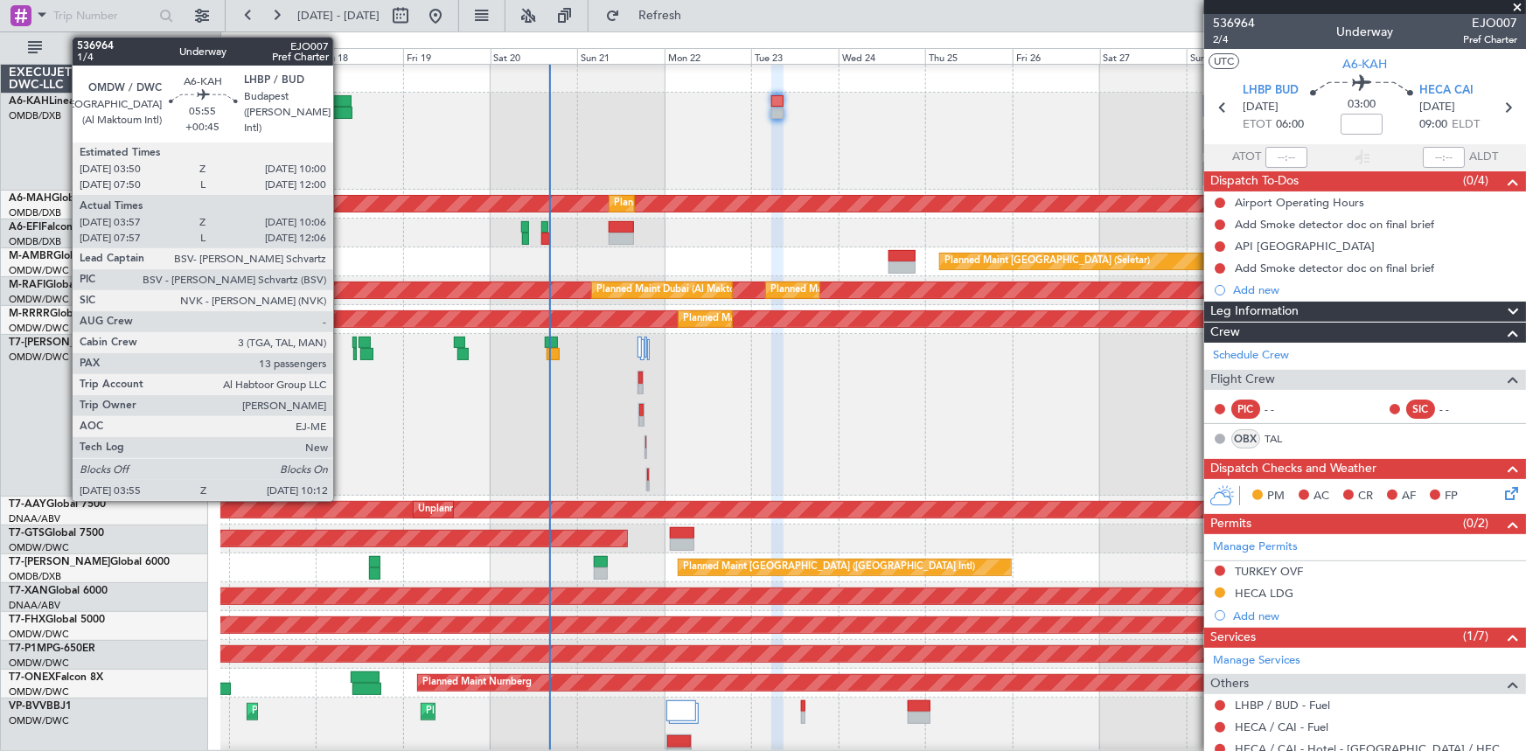
click at [341, 101] on div at bounding box center [340, 101] width 23 height 12
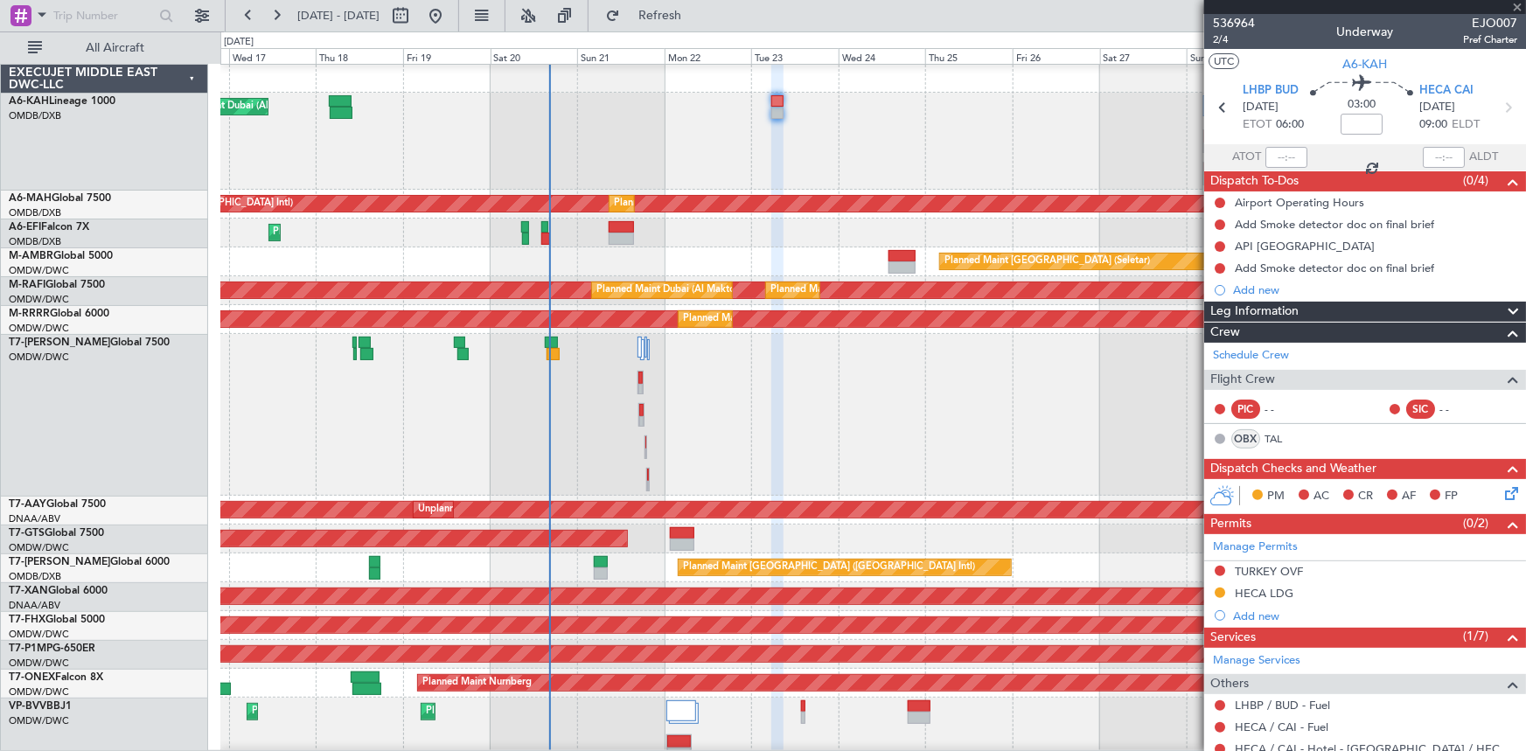
type input "+00:45"
type input "04:07"
type input "10:01"
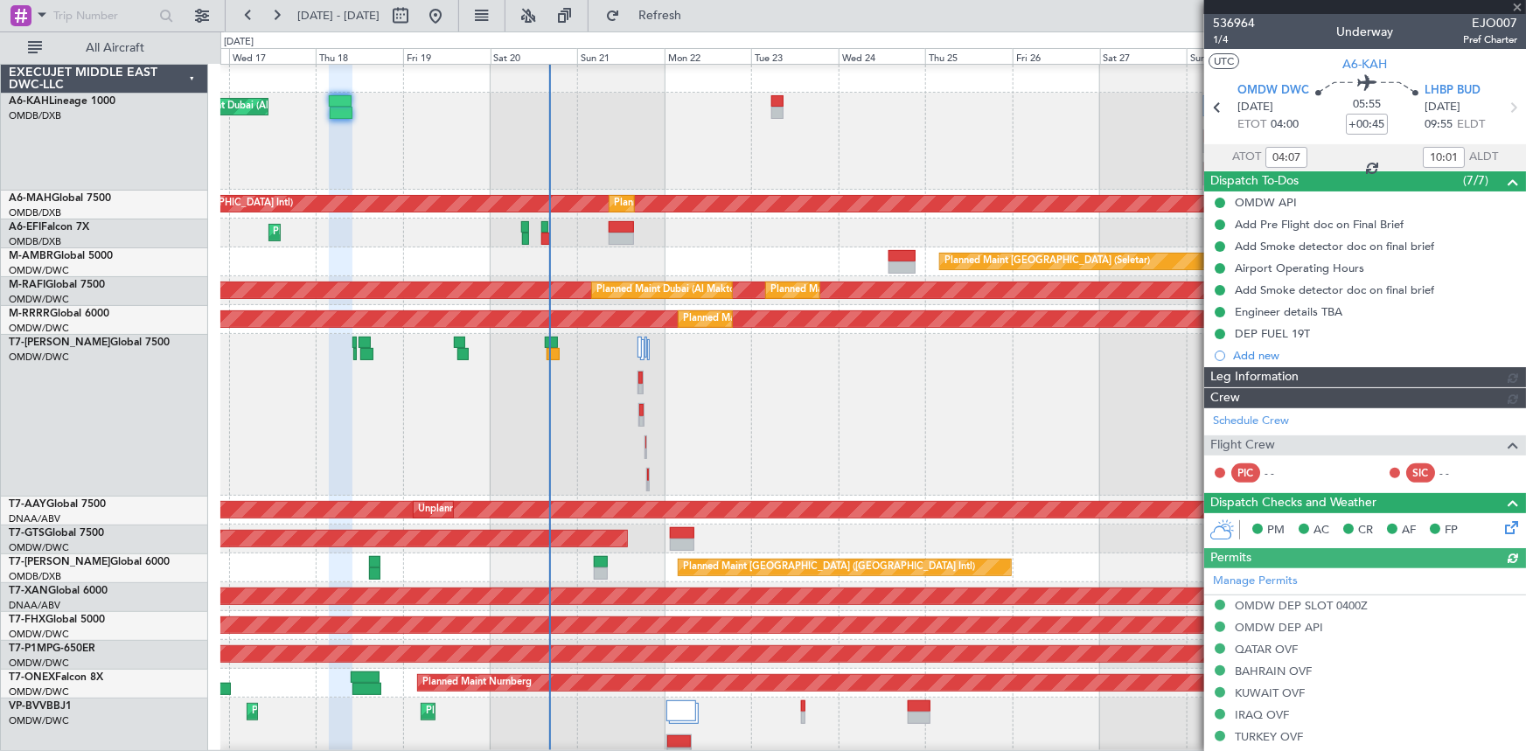
type input "Anita Mani (ANI)"
type input "7304"
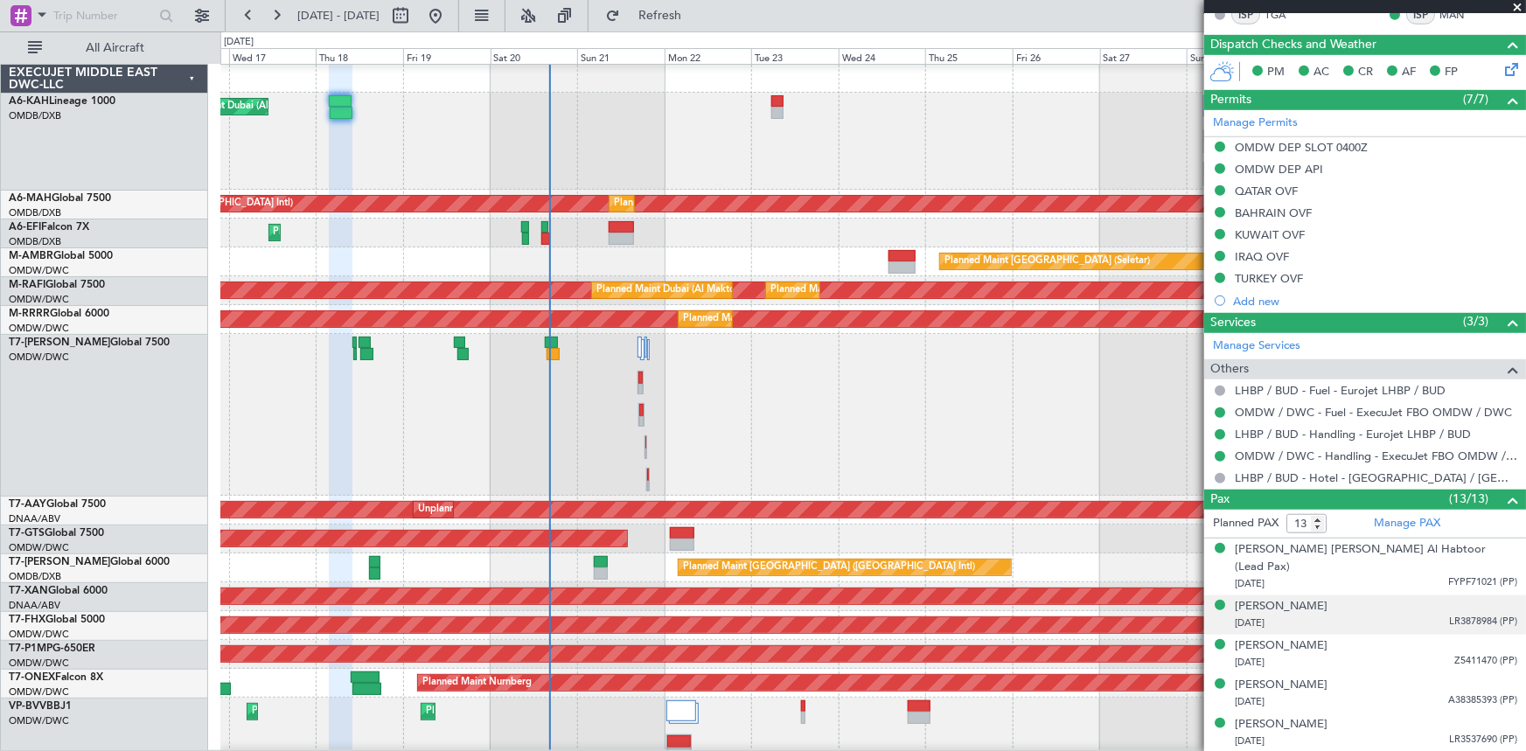
scroll to position [636, 0]
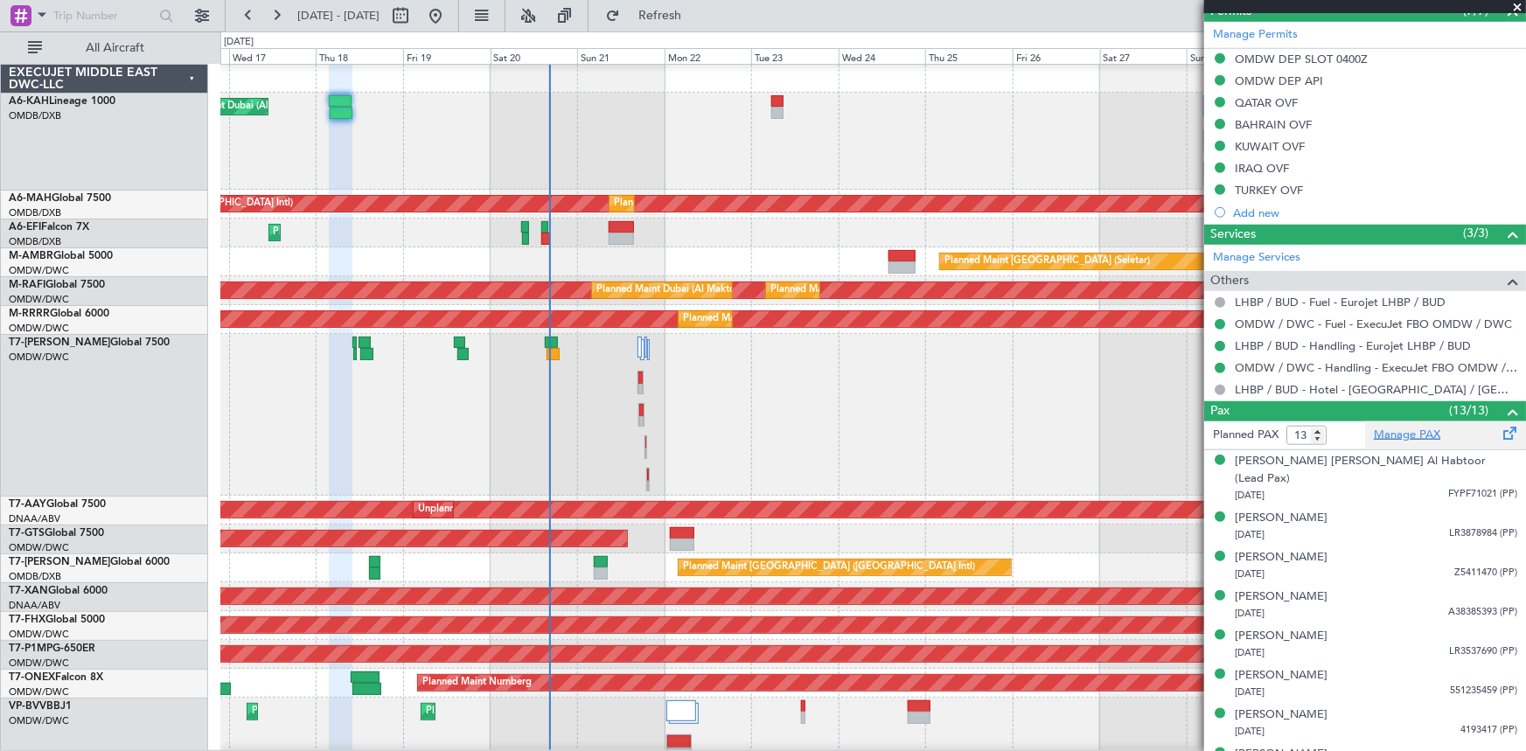
click at [1016, 430] on link "Manage PAX" at bounding box center [1407, 435] width 66 height 17
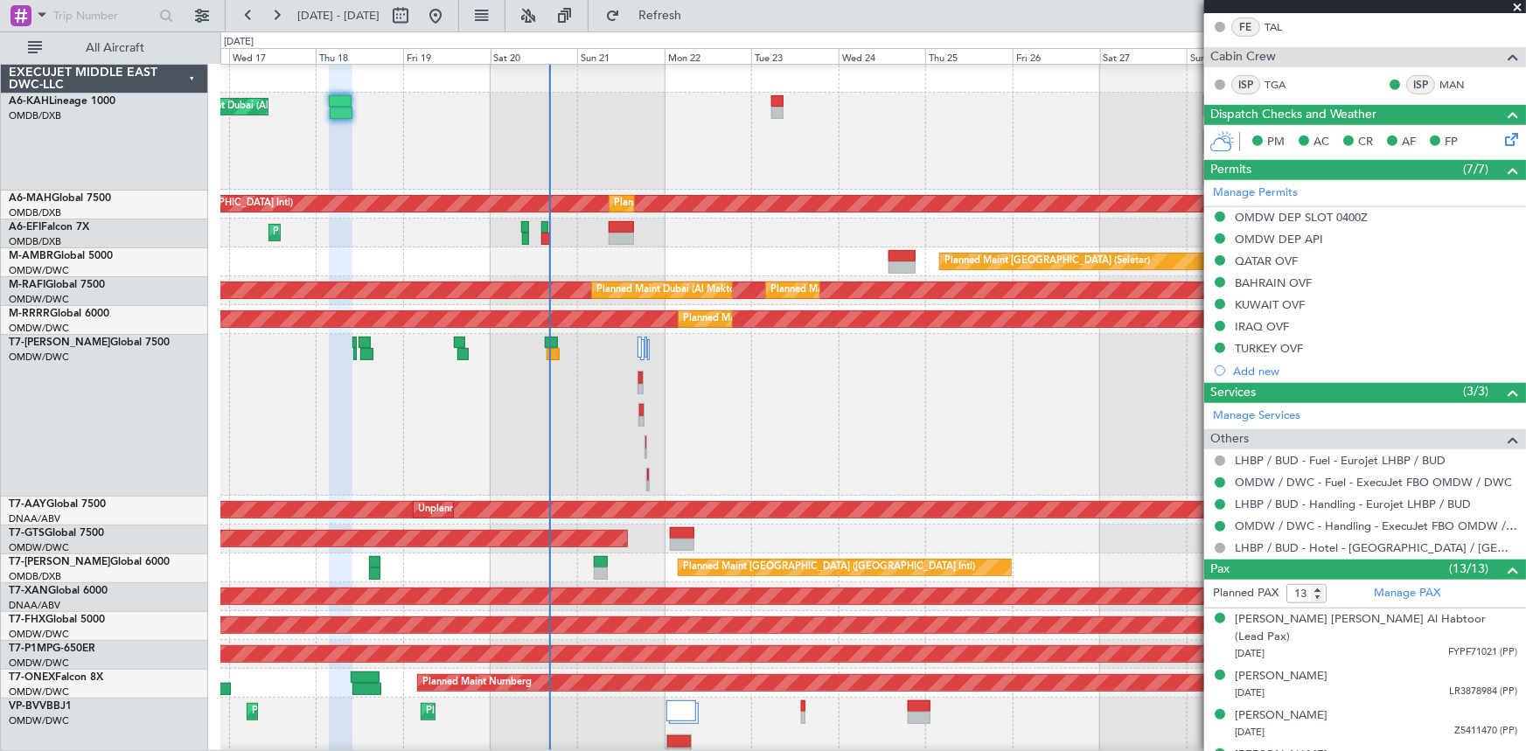
scroll to position [477, 0]
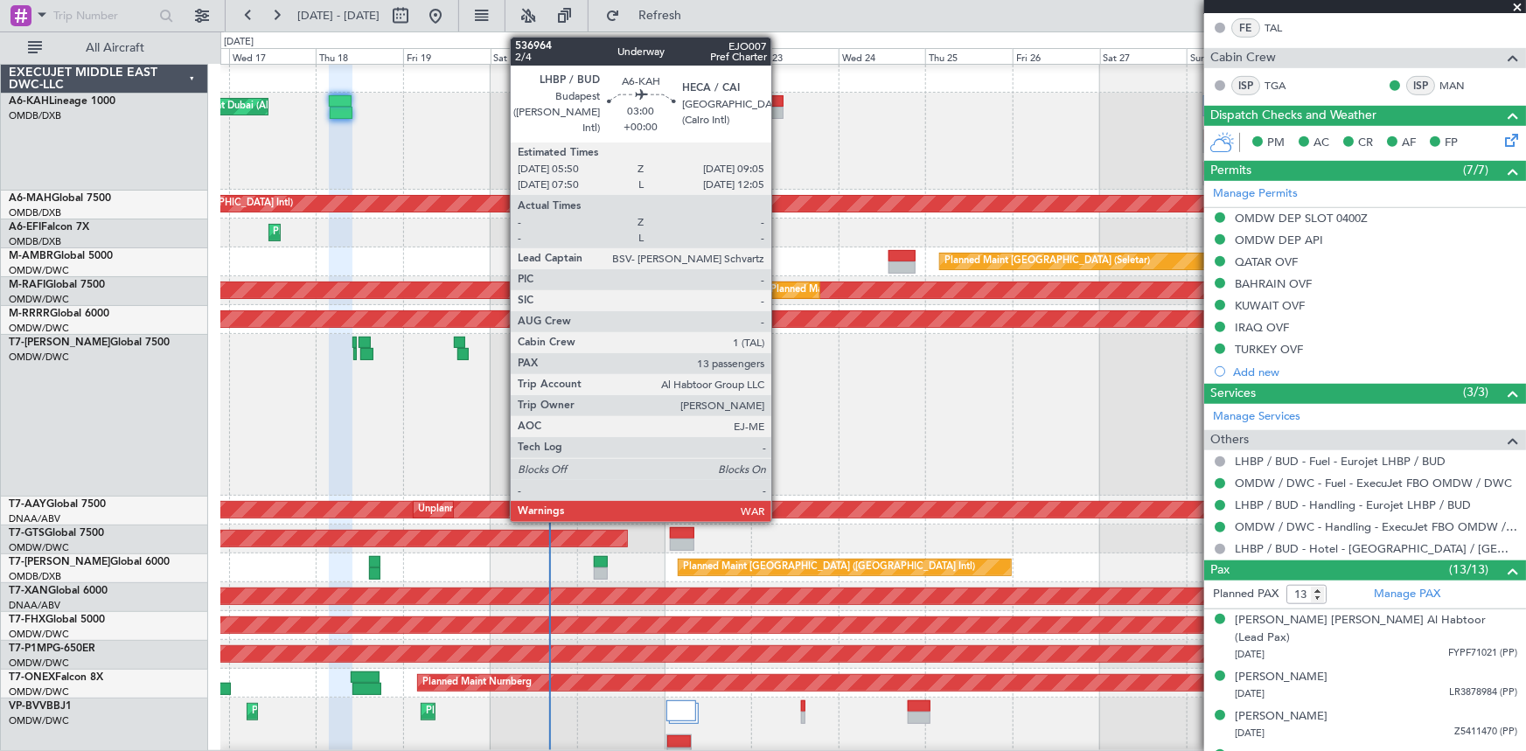
click at [779, 100] on div at bounding box center [777, 101] width 12 height 12
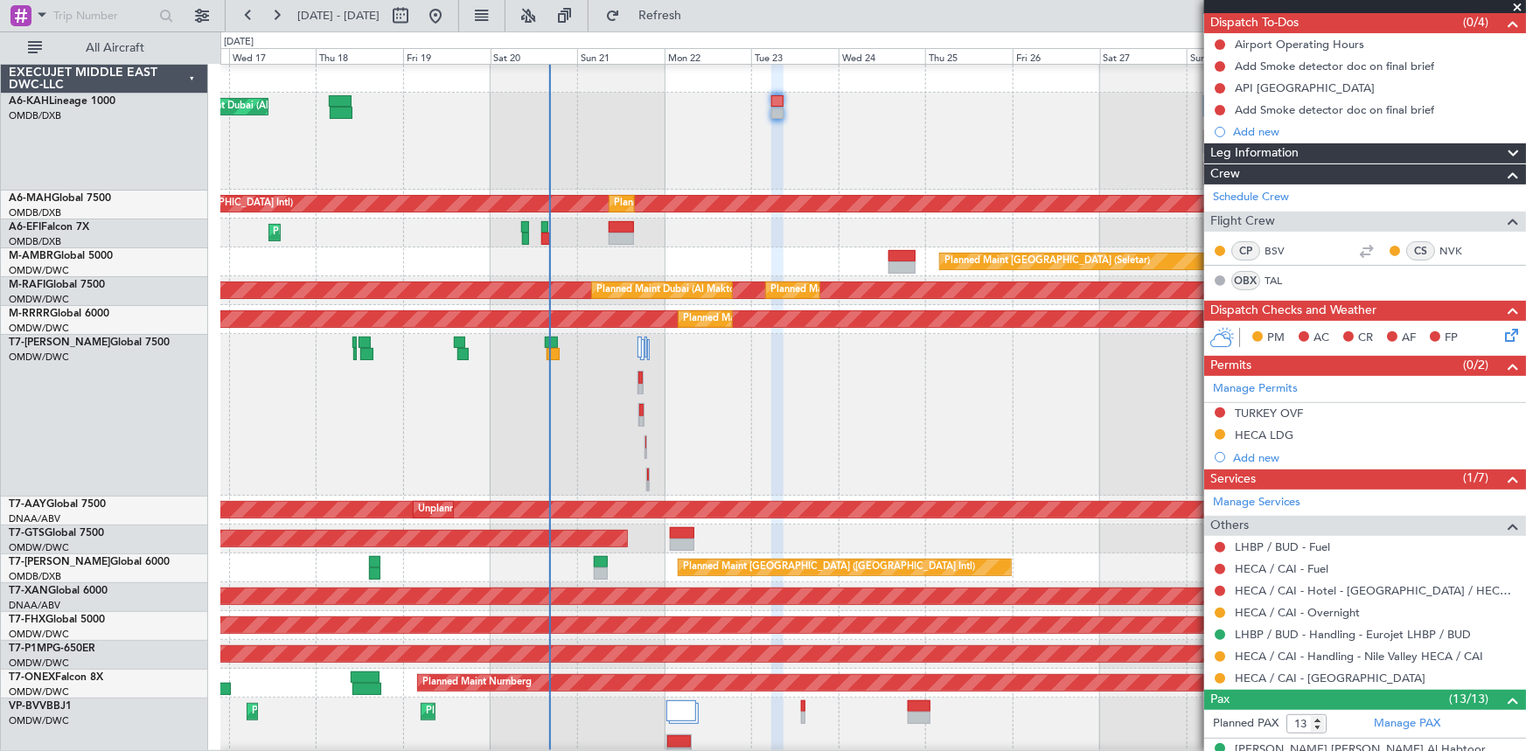
scroll to position [0, 0]
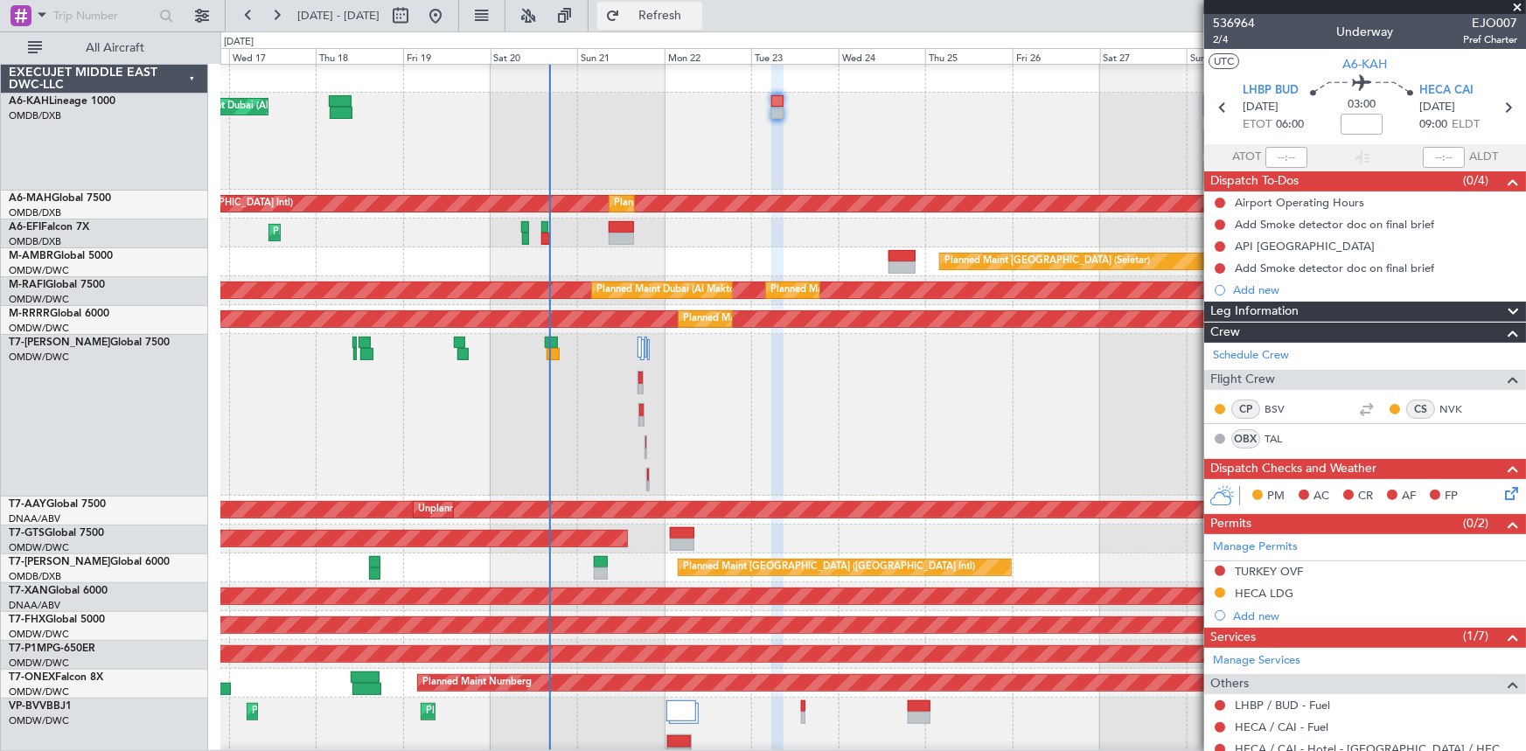
click at [697, 10] on span "Refresh" at bounding box center [659, 16] width 73 height 12
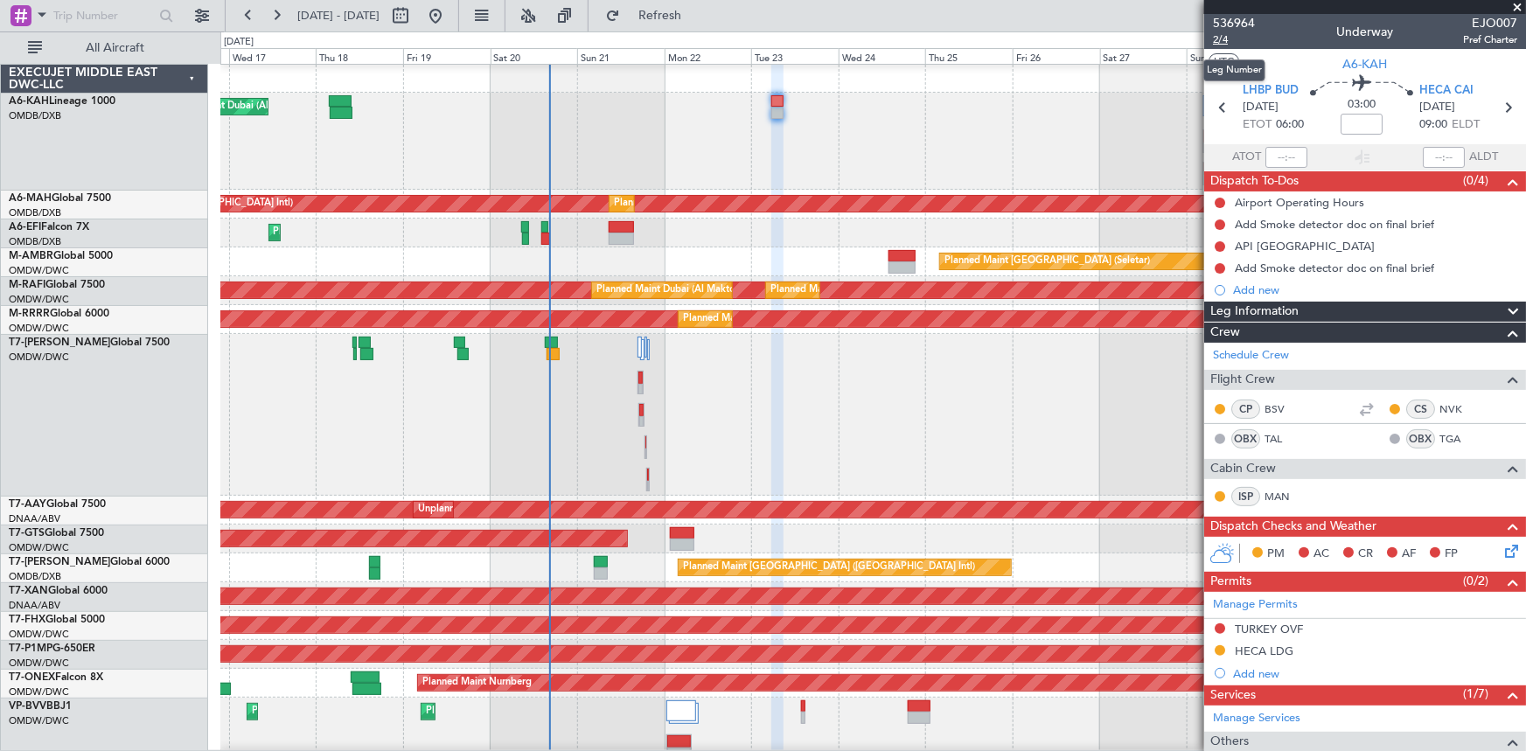
click at [1016, 38] on span "2/4" at bounding box center [1234, 39] width 42 height 15
click at [697, 15] on span "Refresh" at bounding box center [659, 16] width 73 height 12
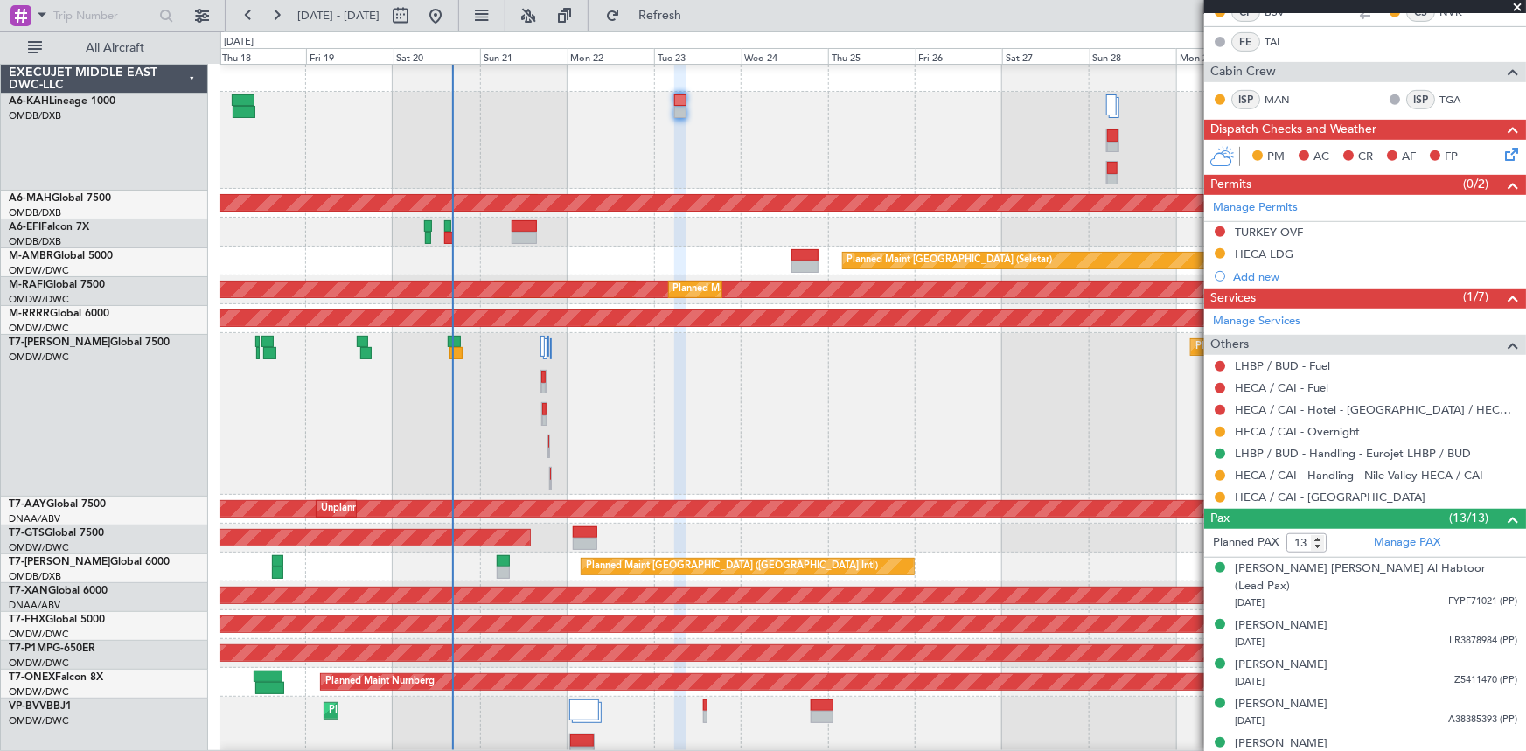
scroll to position [1, 0]
click at [584, 104] on div "Planned Maint Dubai (Al Maktoum Intl)" at bounding box center [872, 140] width 1305 height 97
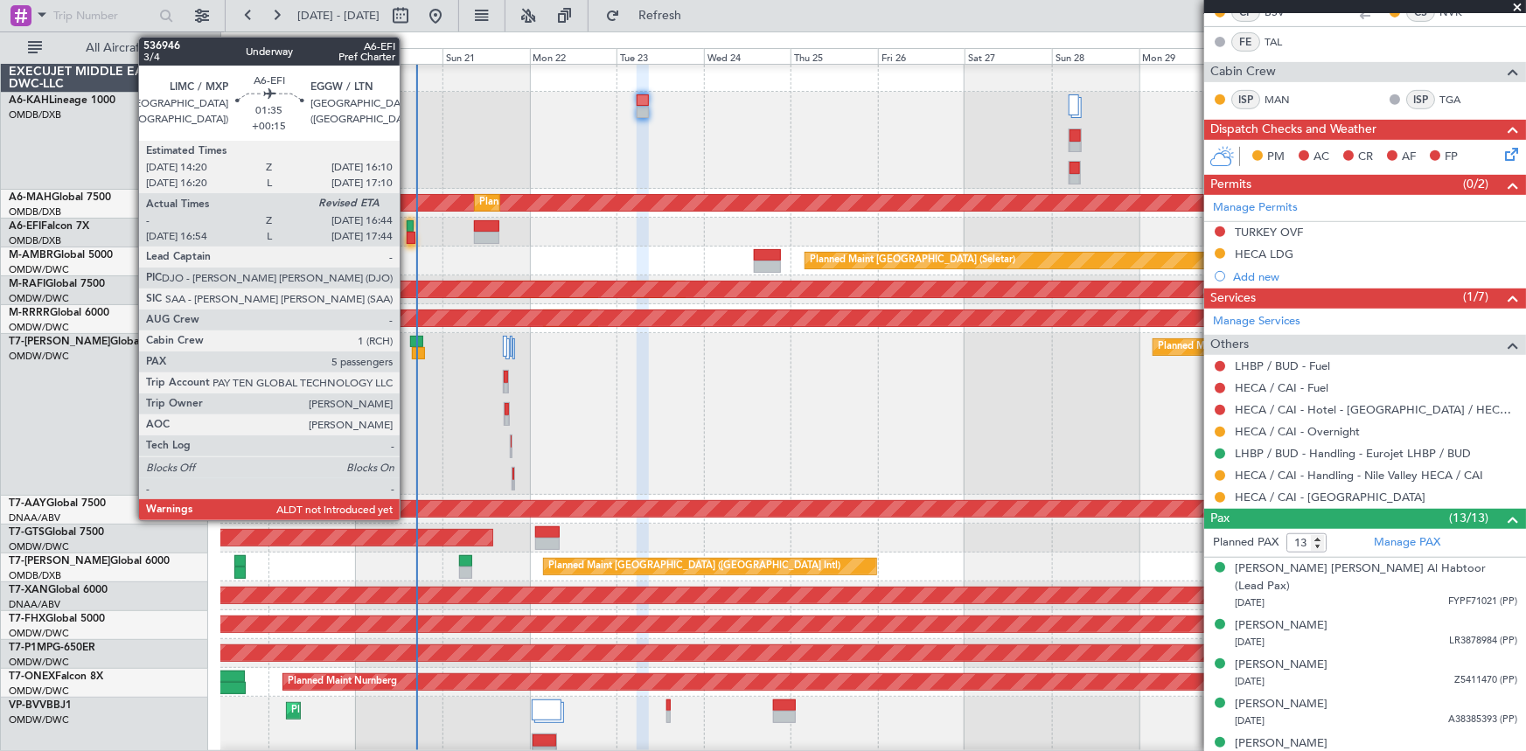
click at [407, 227] on div at bounding box center [410, 226] width 7 height 12
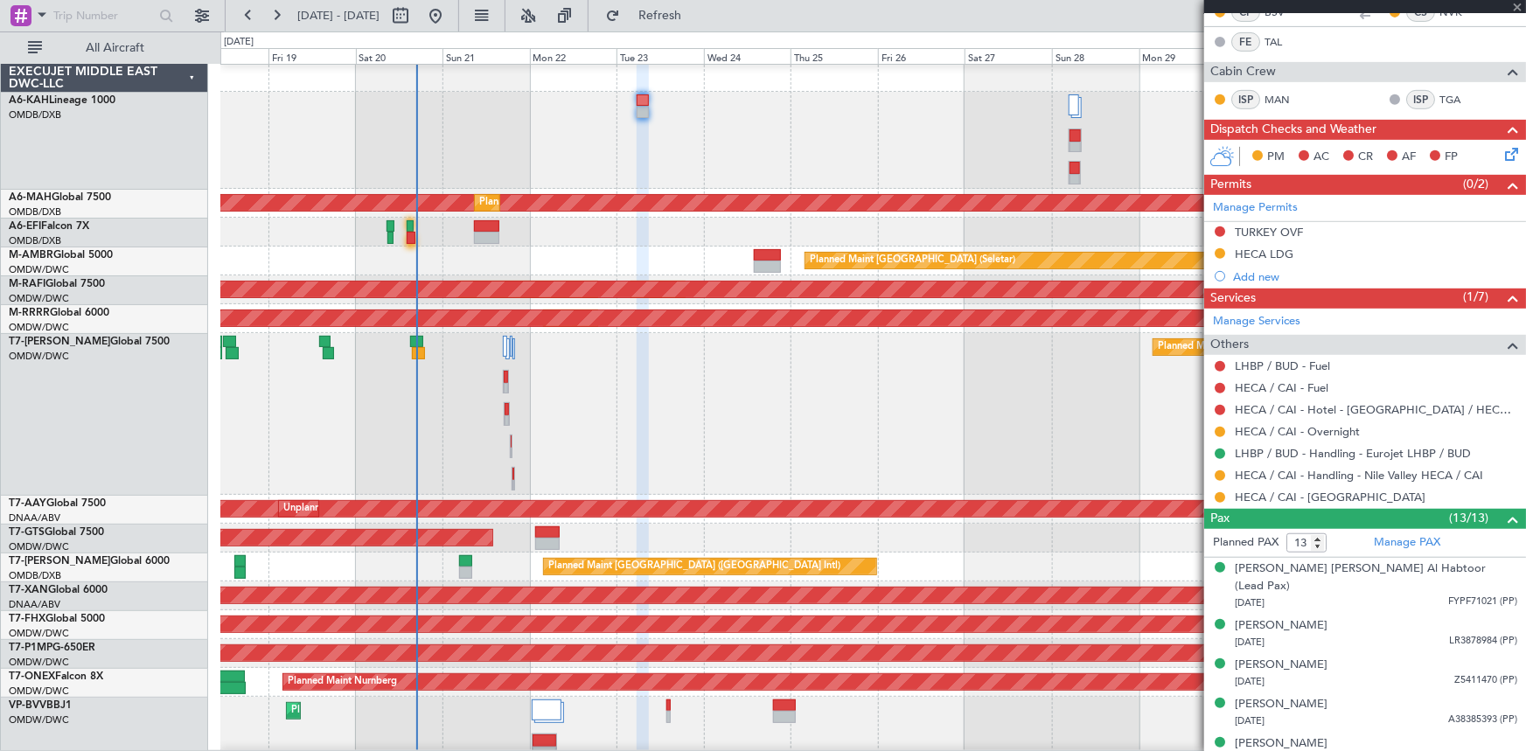
type input "+00:15"
type input "15:04"
type input "5"
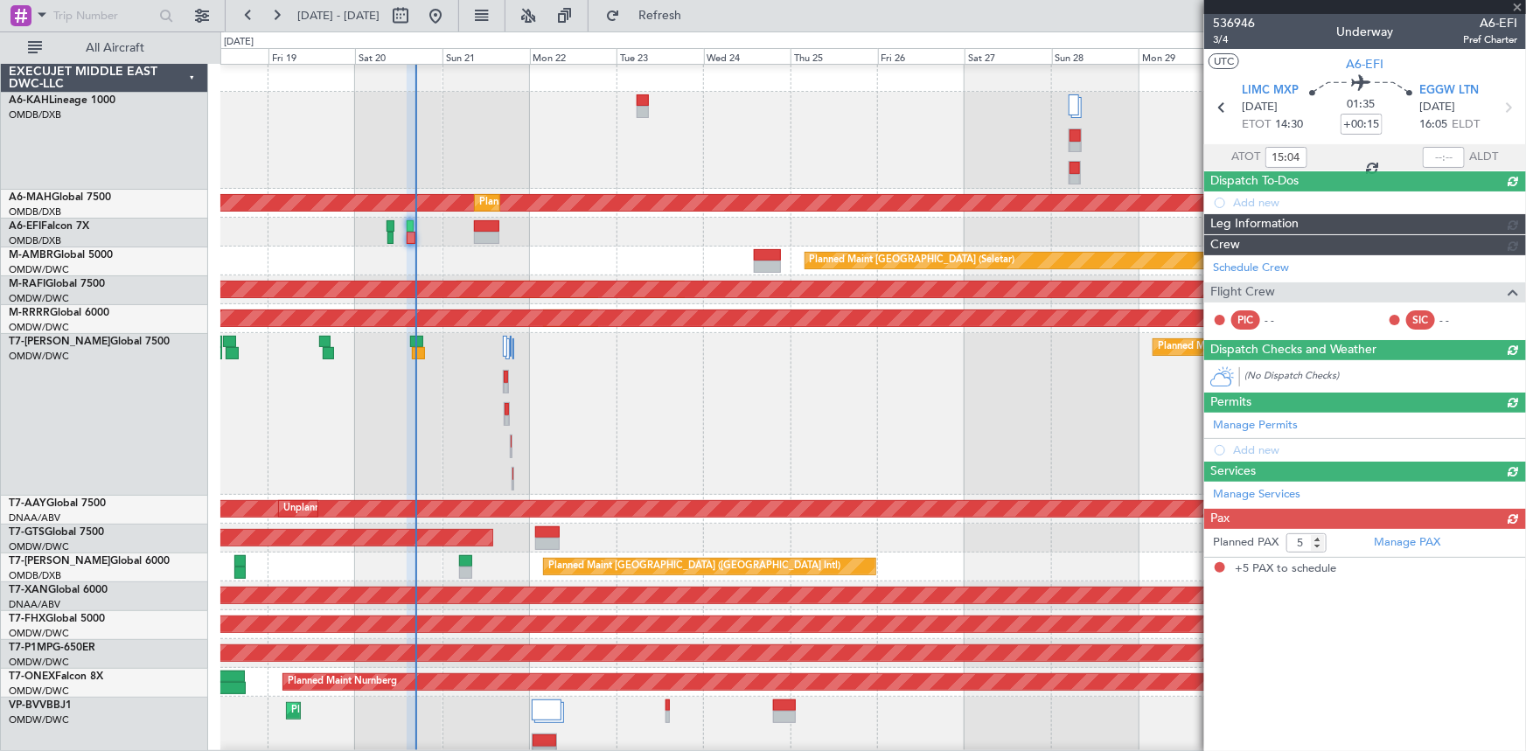
scroll to position [0, 0]
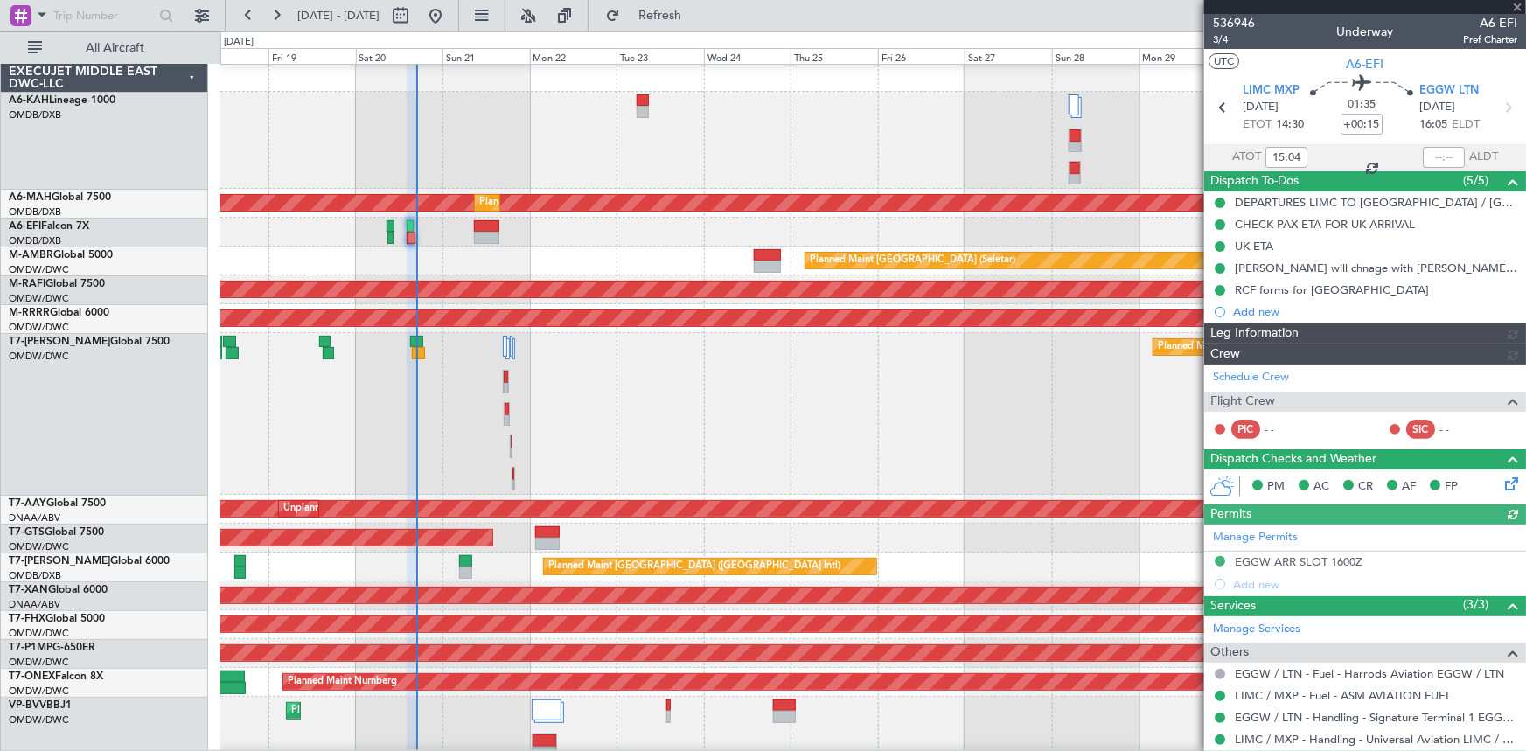
type input "[PERSON_NAME] ([PERSON_NAME])"
type input "7329"
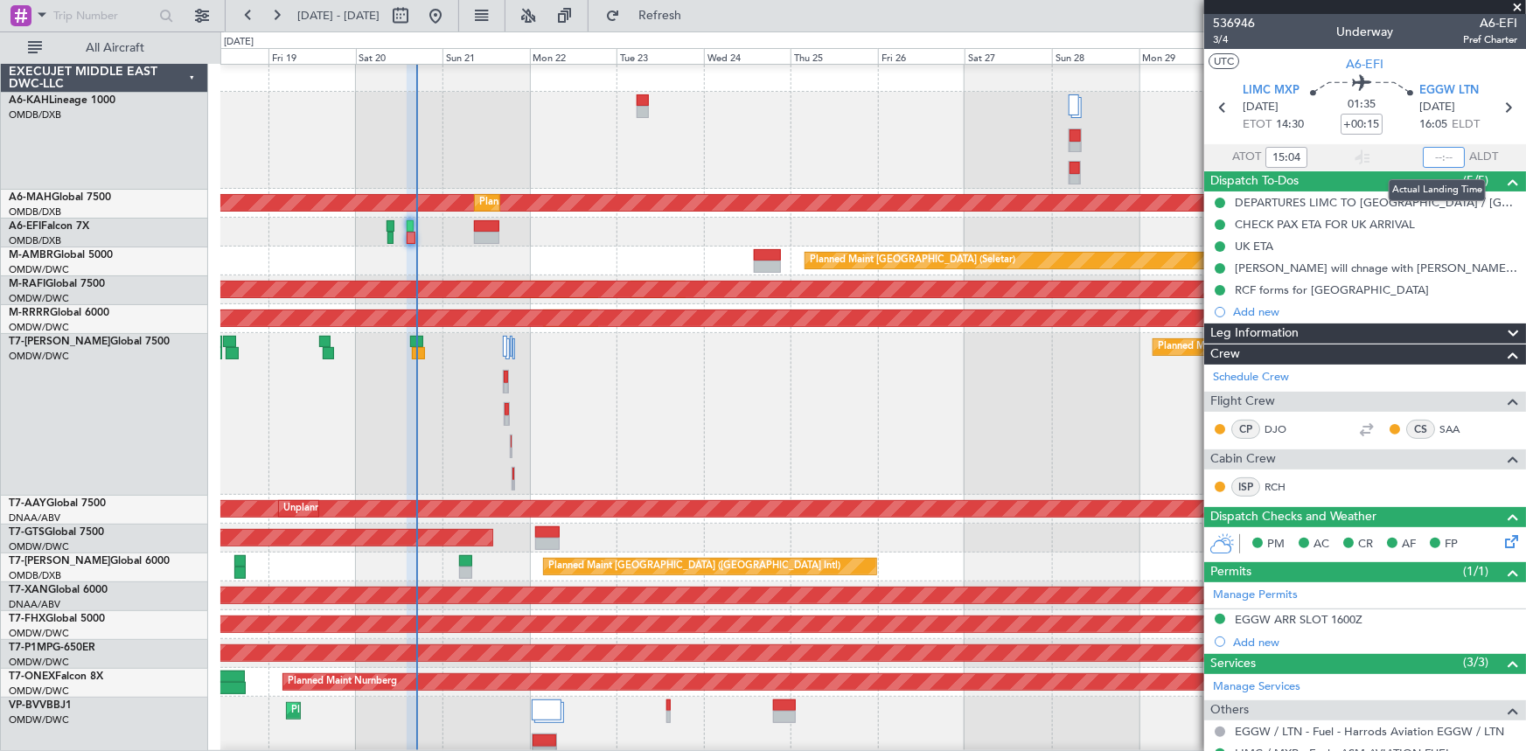
click at [1016, 157] on input "text" at bounding box center [1444, 157] width 42 height 21
click at [1016, 153] on section "ATOT 15:04 1640 ALDT" at bounding box center [1365, 157] width 322 height 26
type input "16:40"
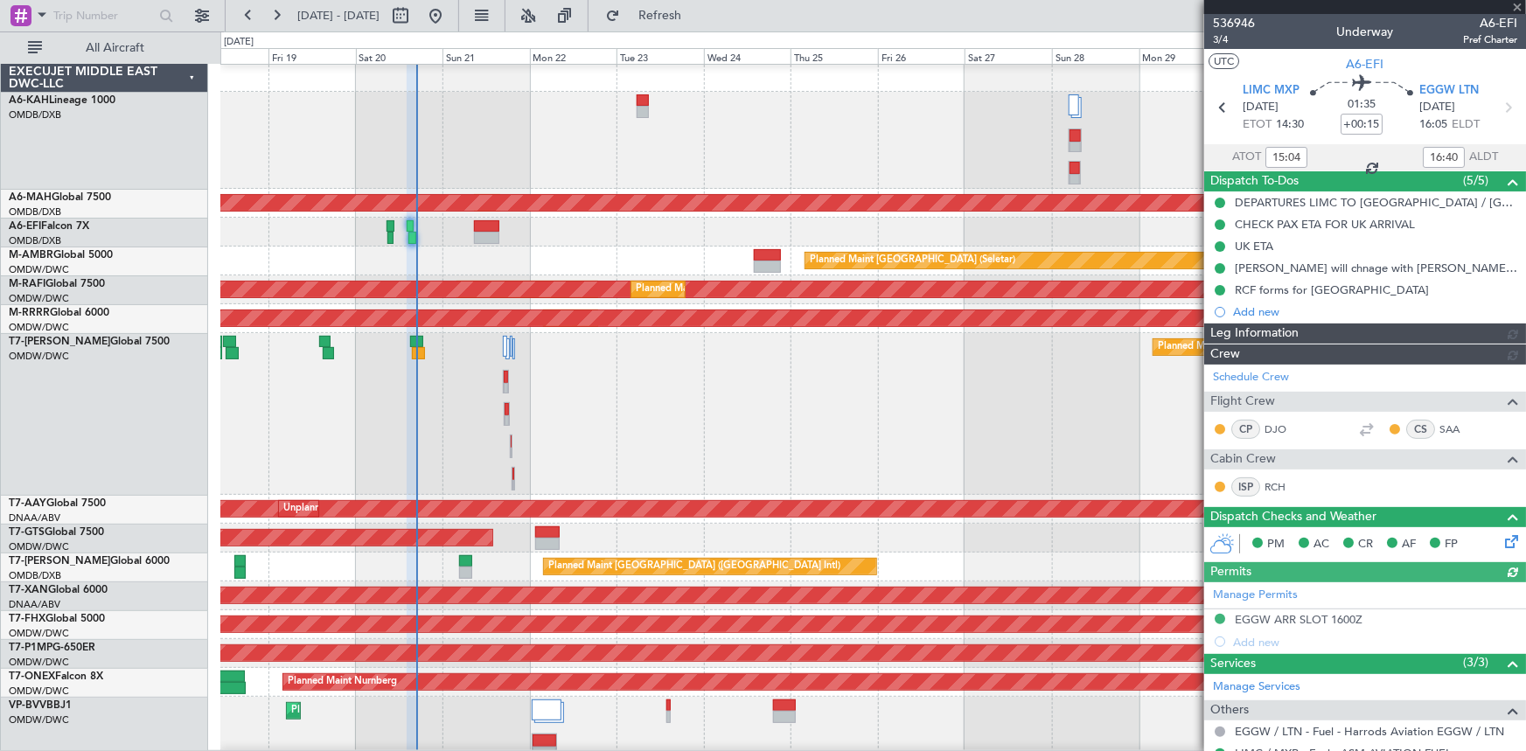
type input "[PERSON_NAME] ([PERSON_NAME])"
type input "7329"
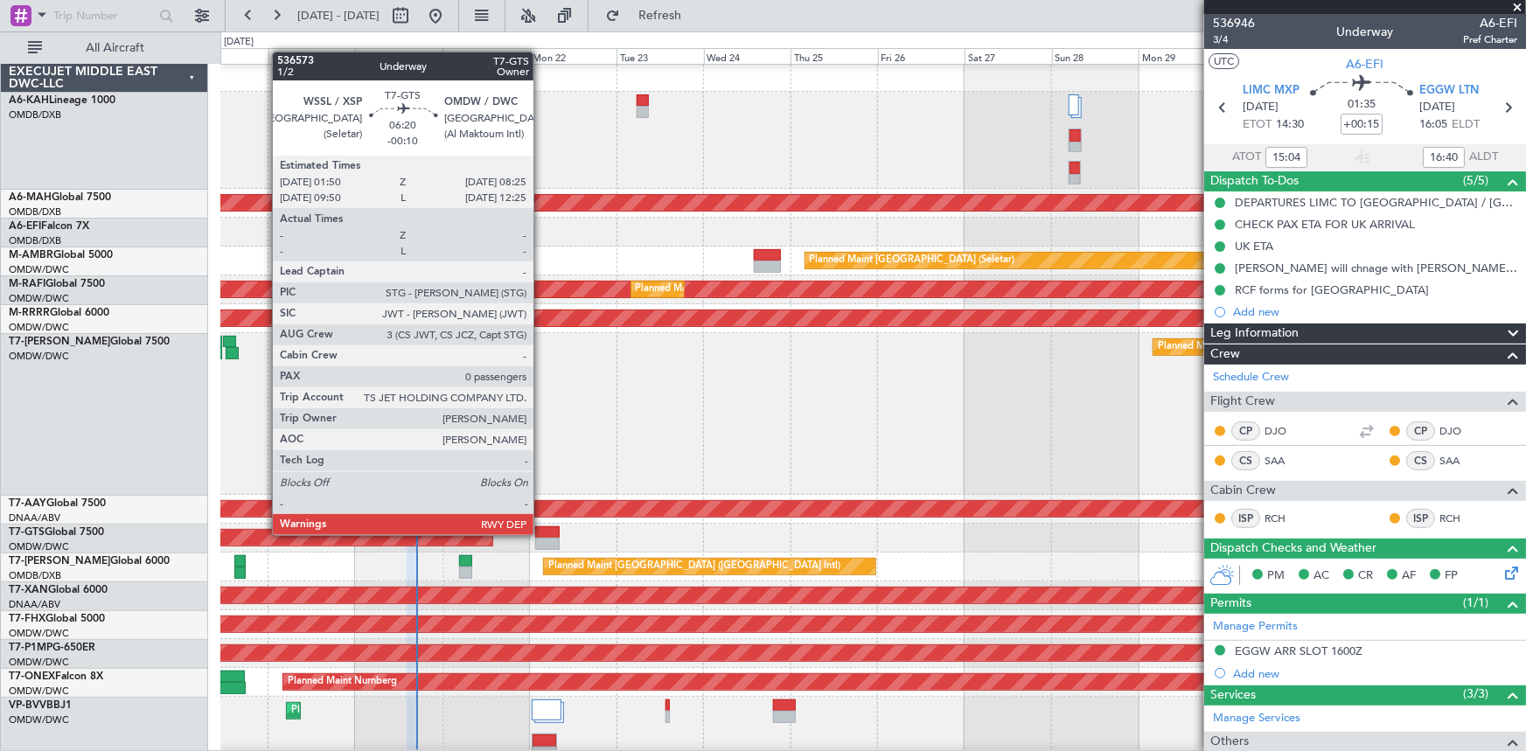
click at [541, 464] on div at bounding box center [547, 532] width 24 height 12
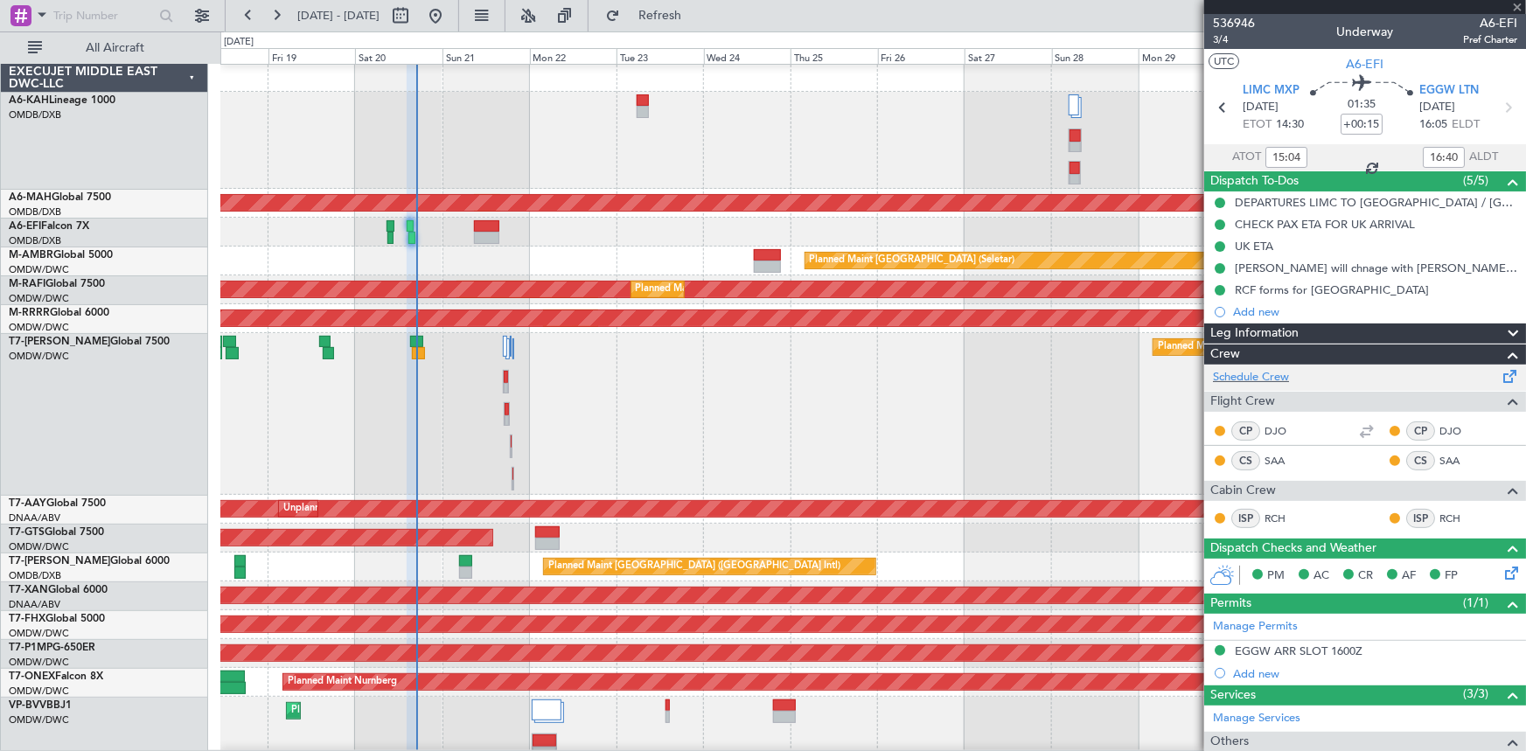
type input "-00:10"
type input "0"
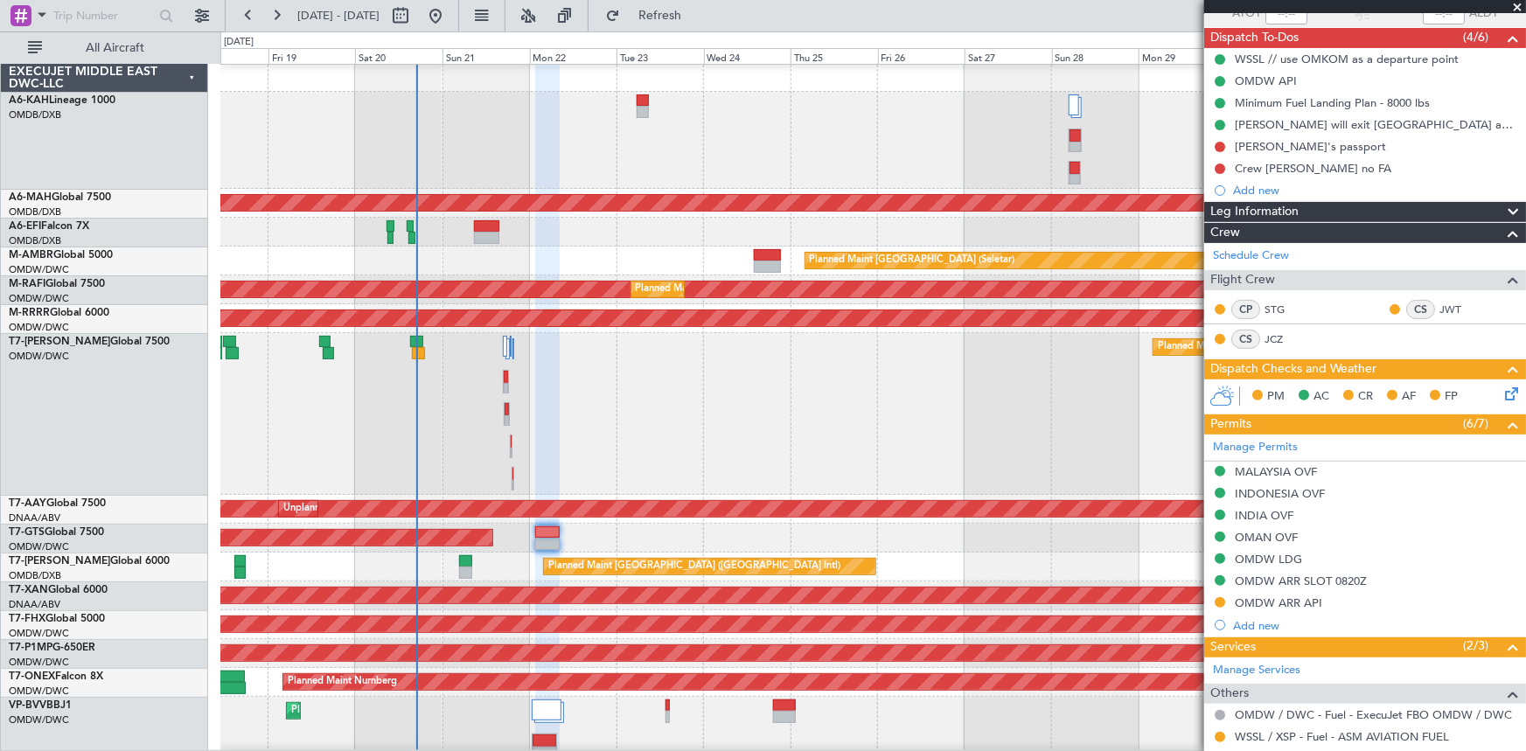
scroll to position [231, 0]
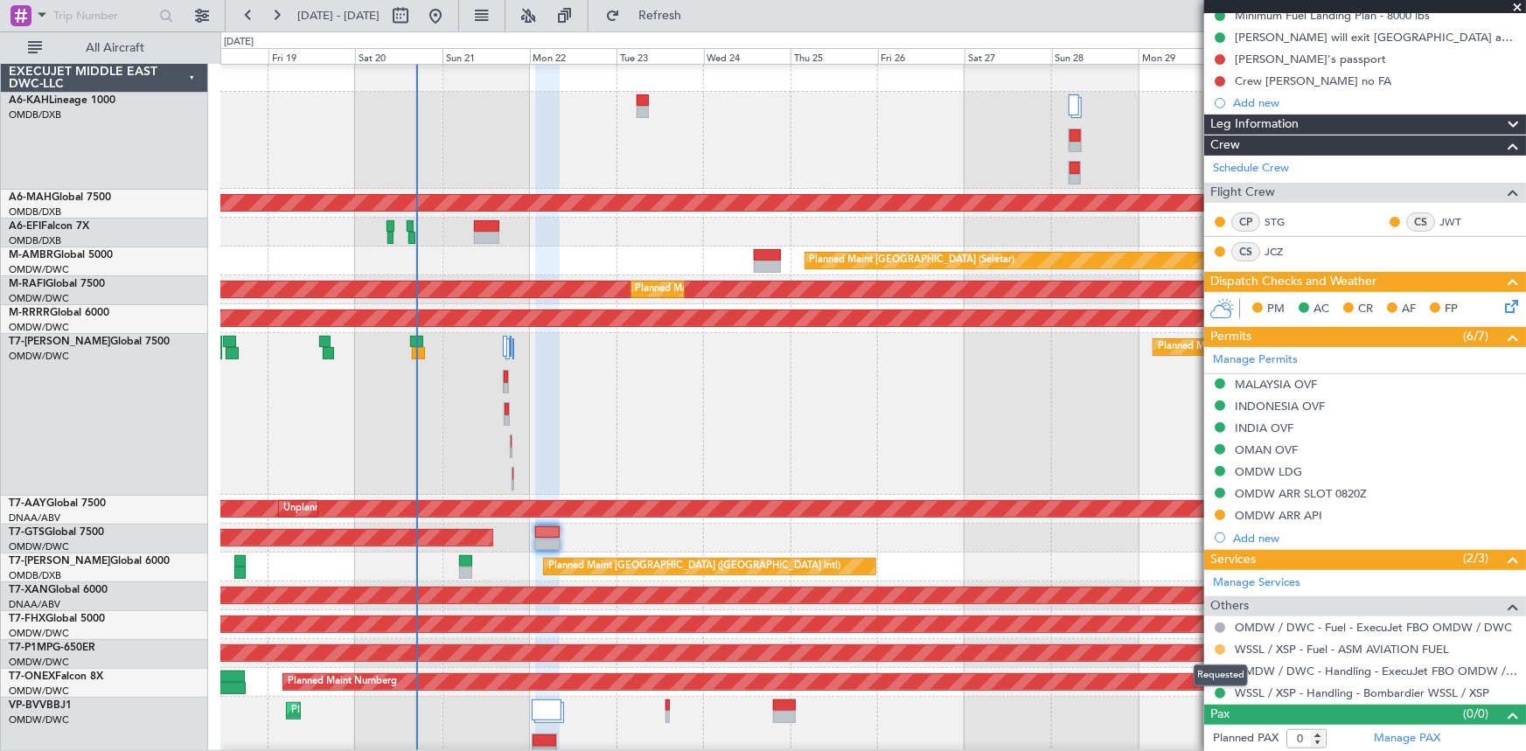
click at [1016, 464] on button at bounding box center [1220, 649] width 10 height 10
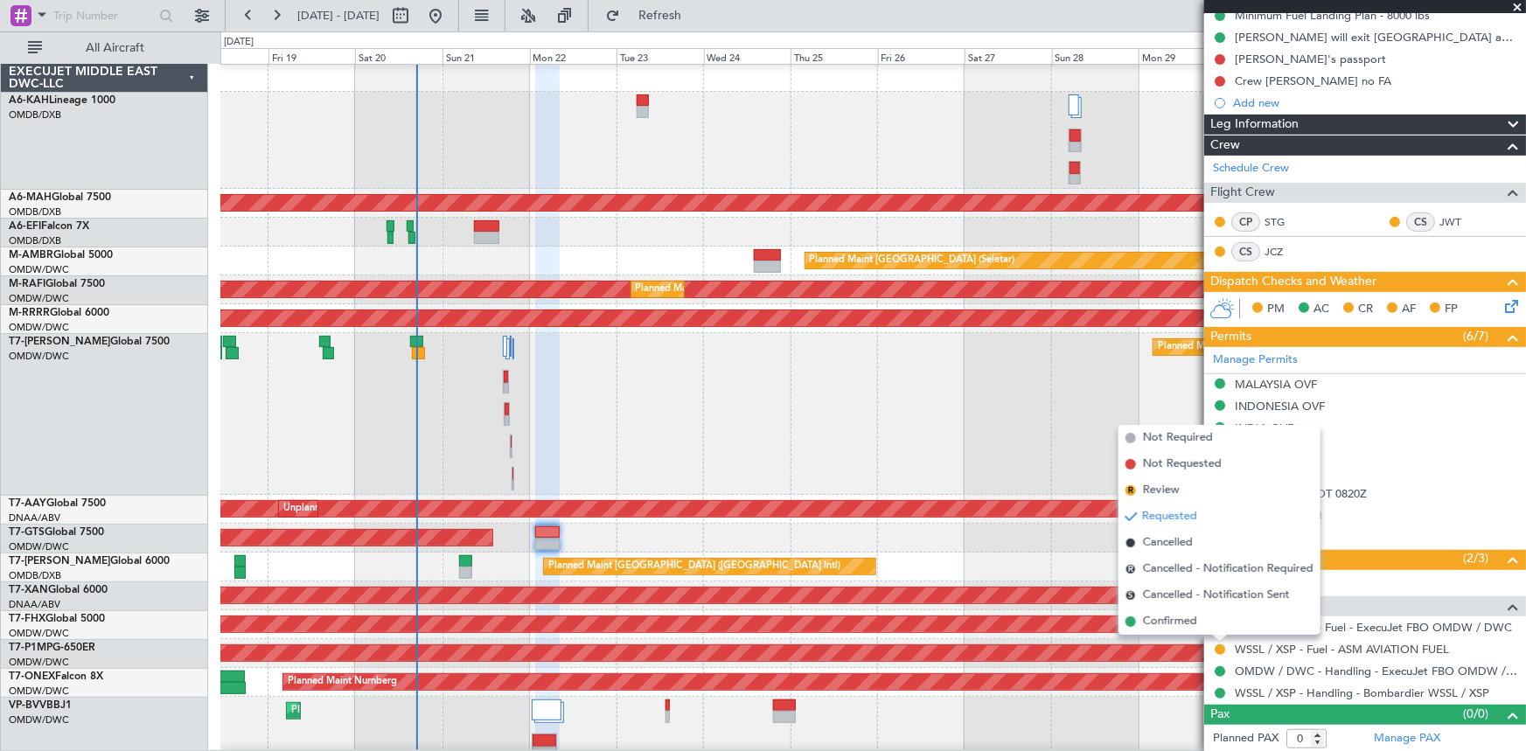
click at [1016, 464] on span "Confirmed" at bounding box center [1170, 621] width 54 height 17
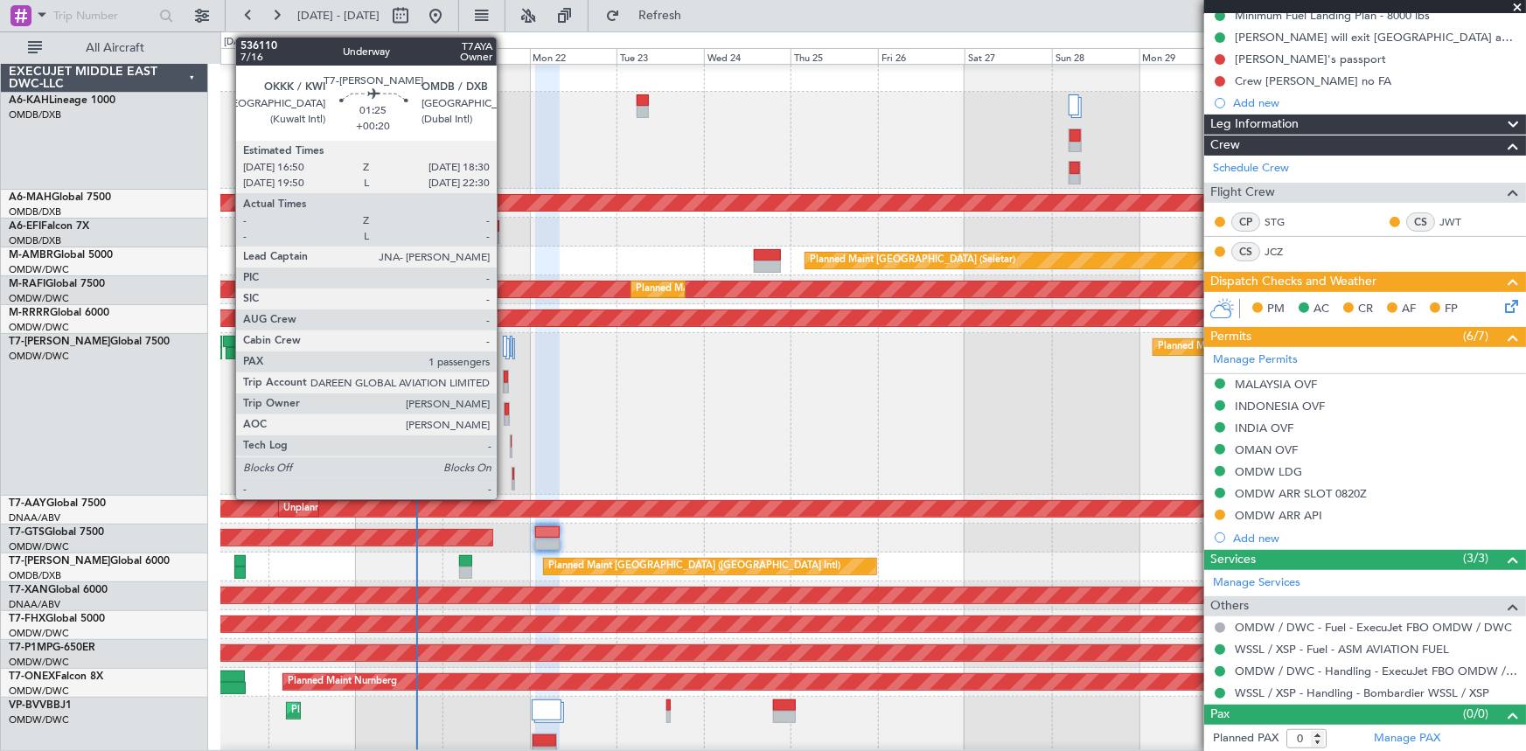
click at [505, 375] on div at bounding box center [506, 377] width 4 height 12
click at [505, 411] on div at bounding box center [507, 409] width 4 height 12
type input "+00:20"
type input "1"
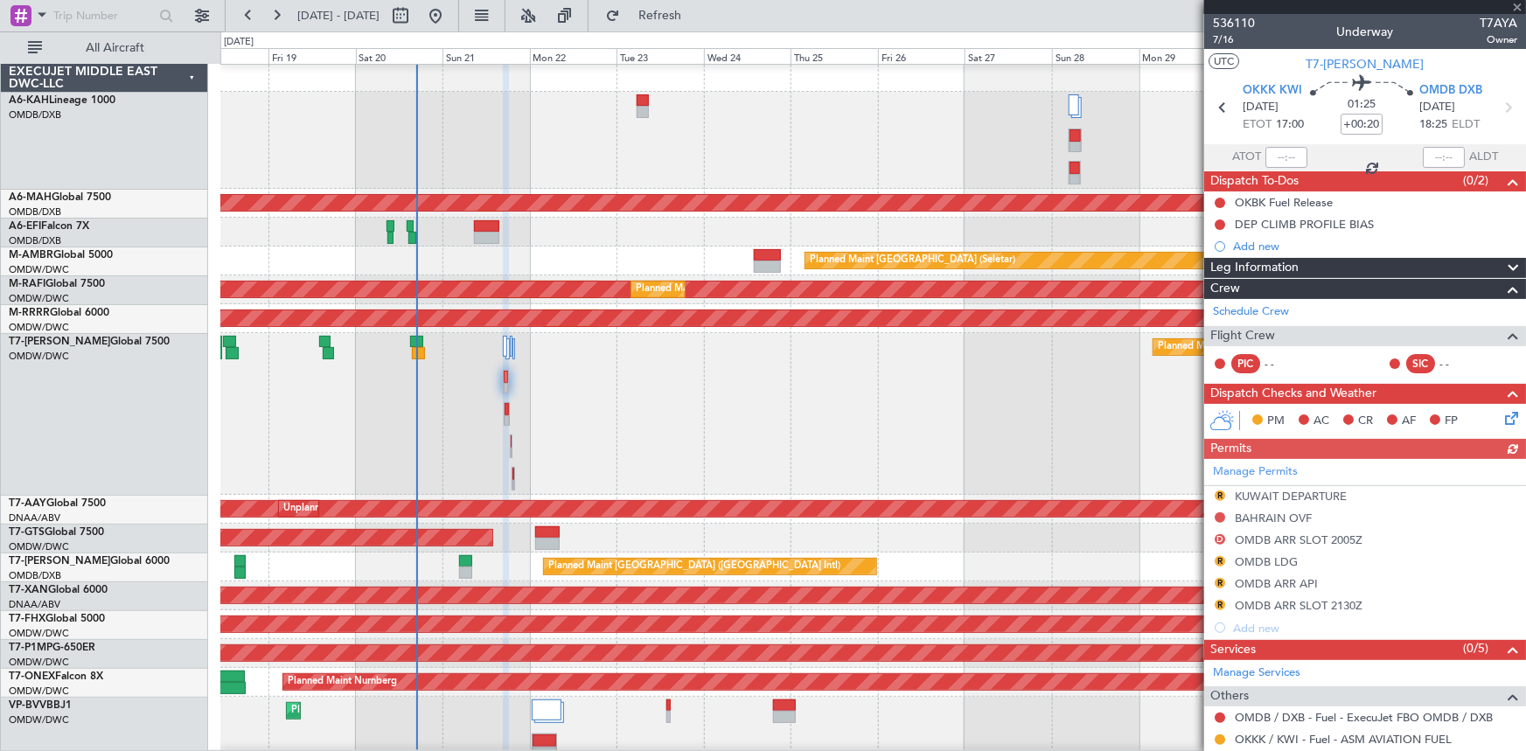
scroll to position [0, 0]
type input "+00:10"
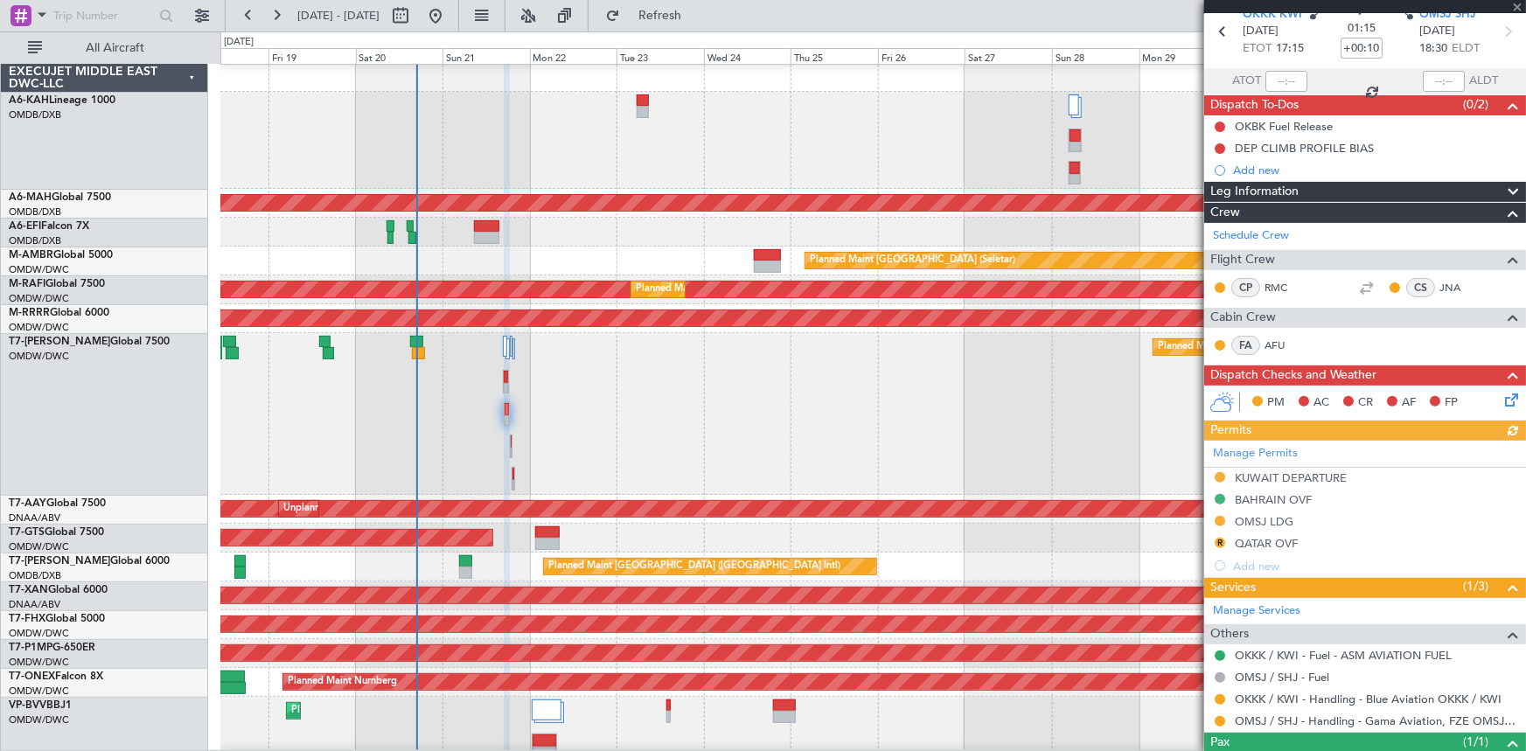
scroll to position [143, 0]
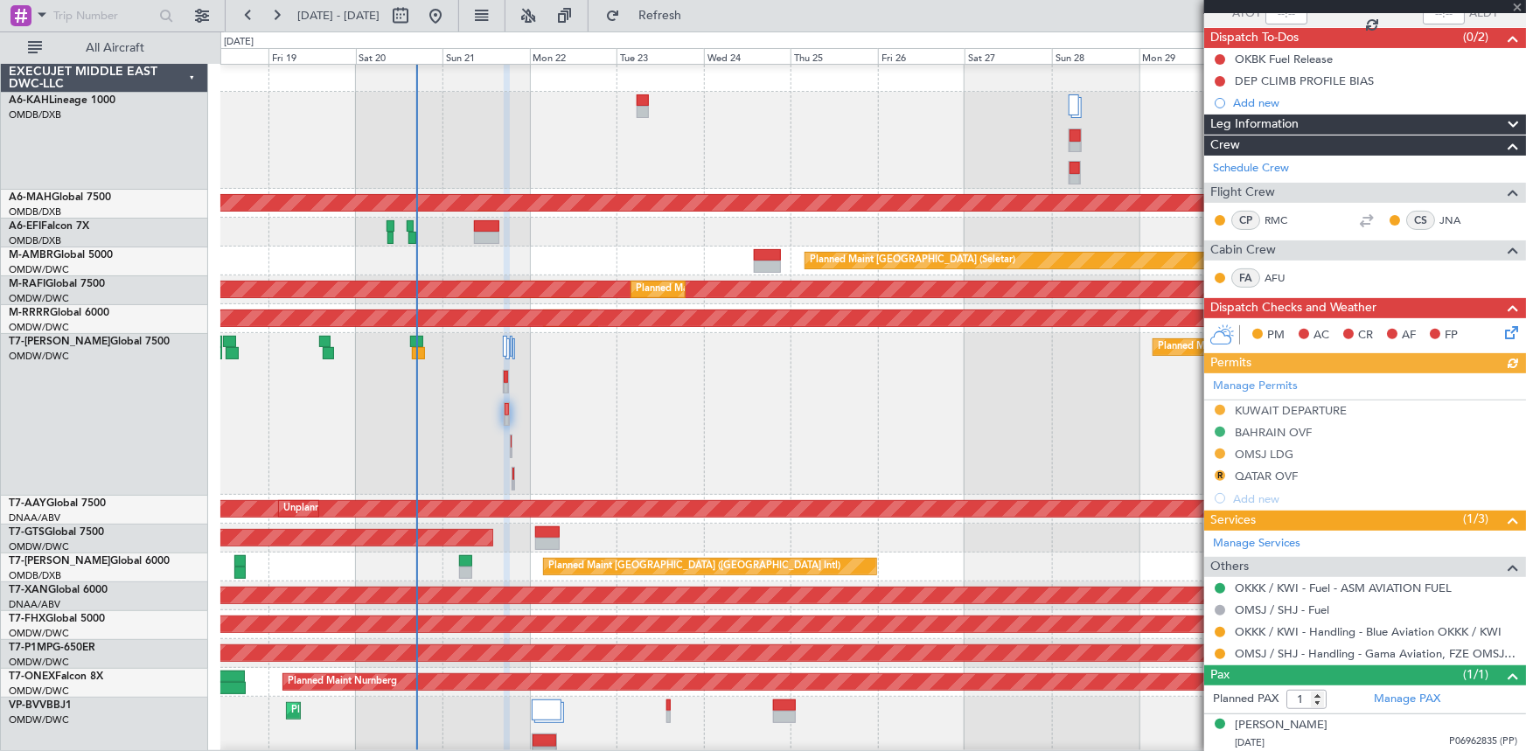
click at [1016, 409] on div "Manage Permits KUWAIT DEPARTURE BAHRAIN OVF OMSJ LDG R QATAR OVF Add new" at bounding box center [1365, 441] width 322 height 136
drag, startPoint x: 1268, startPoint y: 410, endPoint x: 1347, endPoint y: 449, distance: 88.0
click at [1016, 410] on div "KUWAIT DEPARTURE" at bounding box center [1291, 410] width 112 height 15
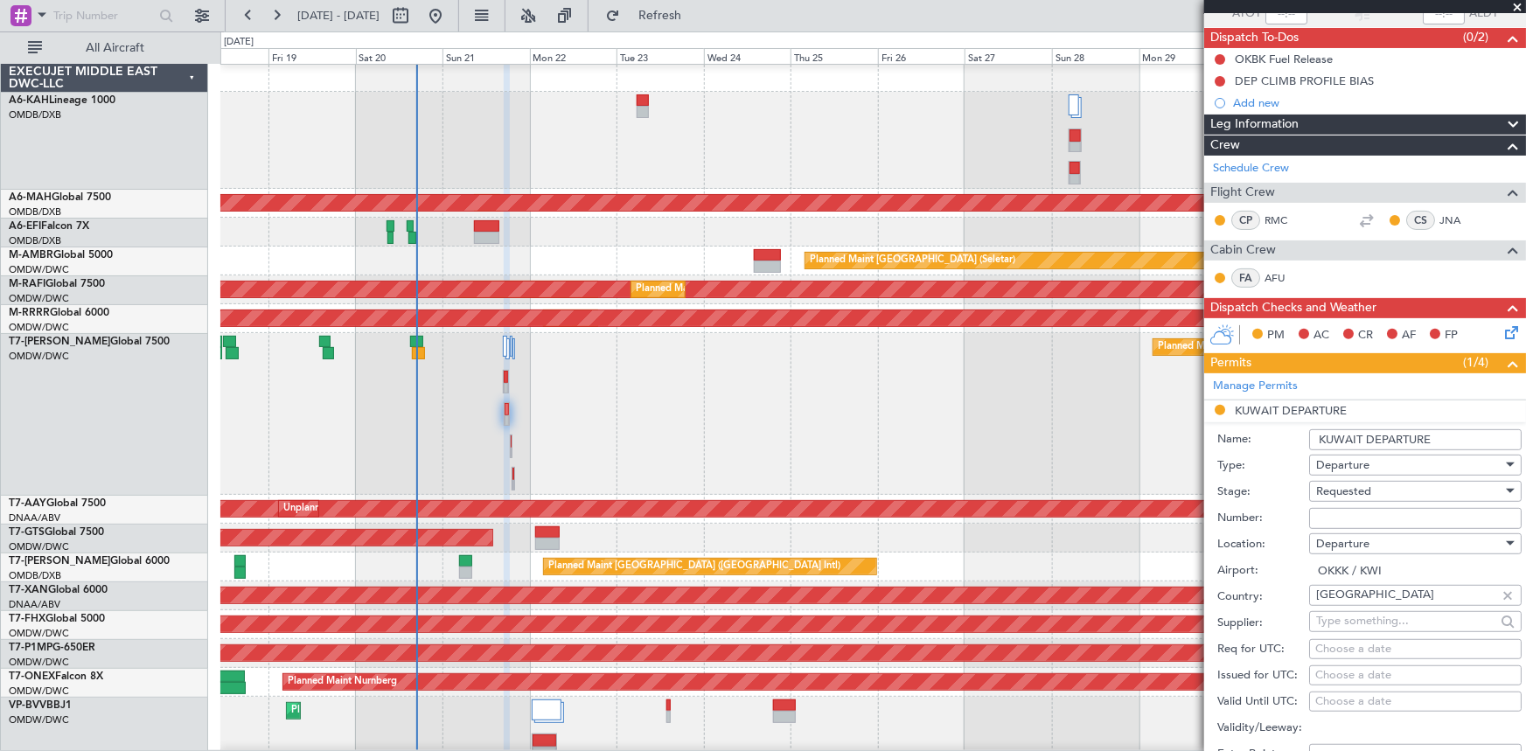
click at [1016, 464] on span "Requested" at bounding box center [1343, 492] width 55 height 16
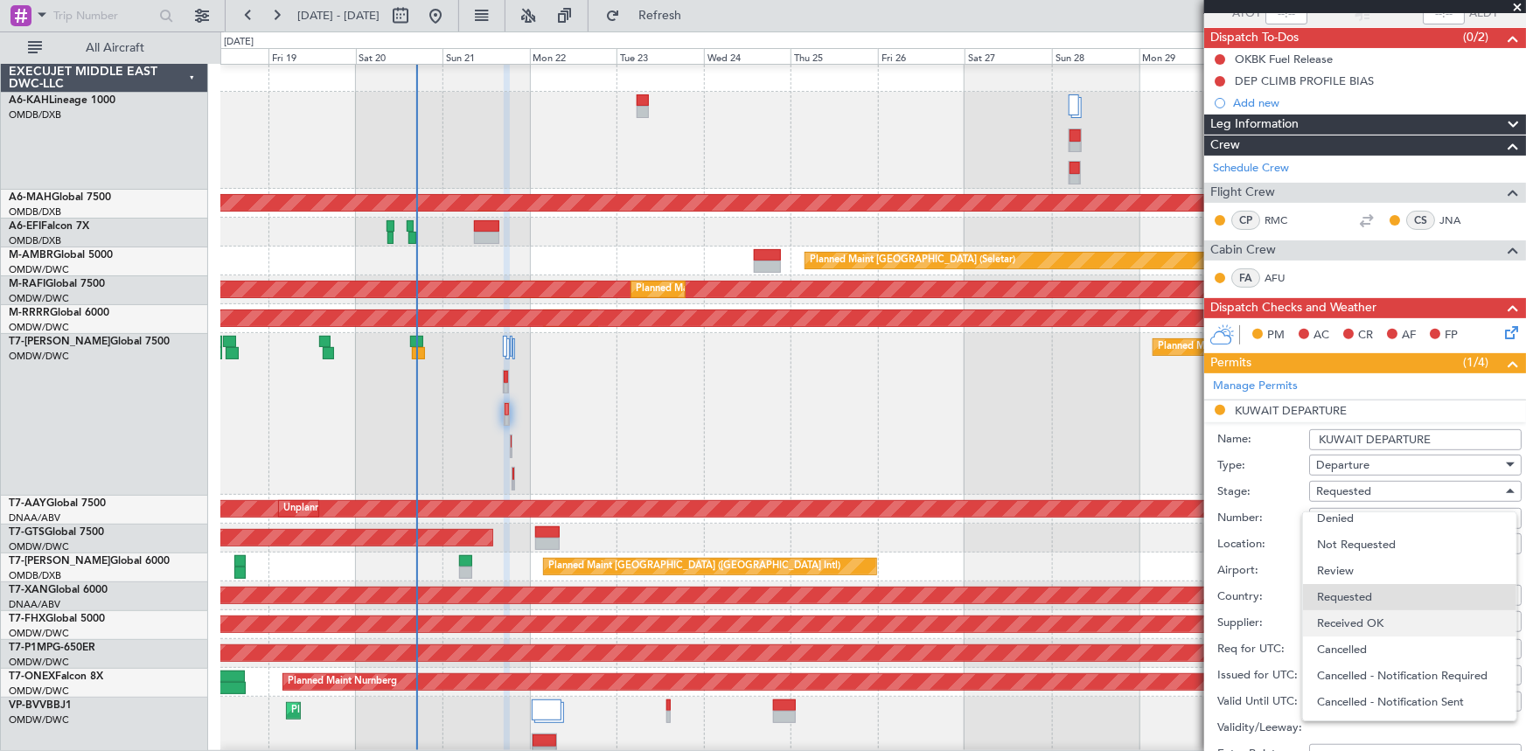
click at [1016, 464] on span "Received OK" at bounding box center [1409, 623] width 185 height 26
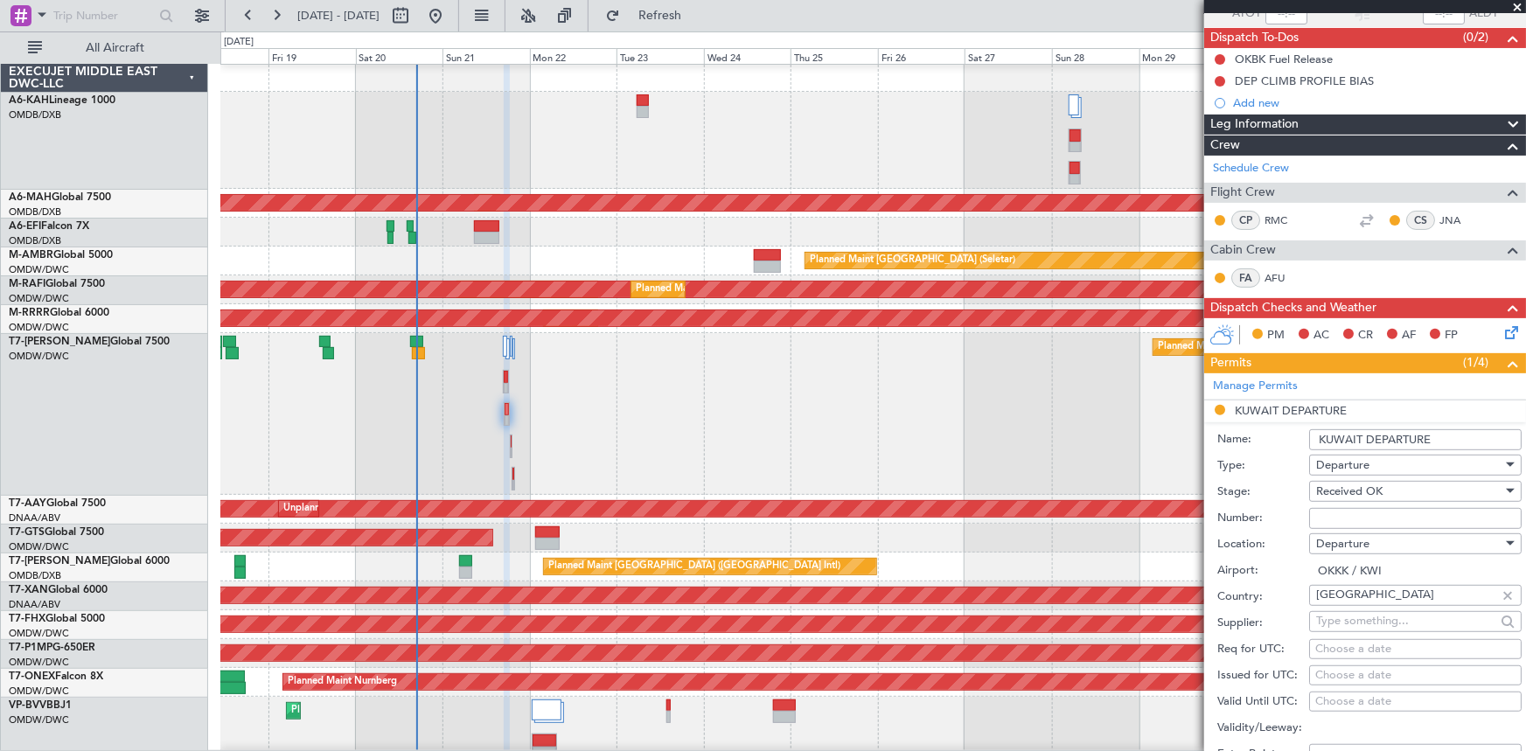
click at [1016, 464] on input "Number:" at bounding box center [1415, 518] width 212 height 21
paste input "1325-AP/25"
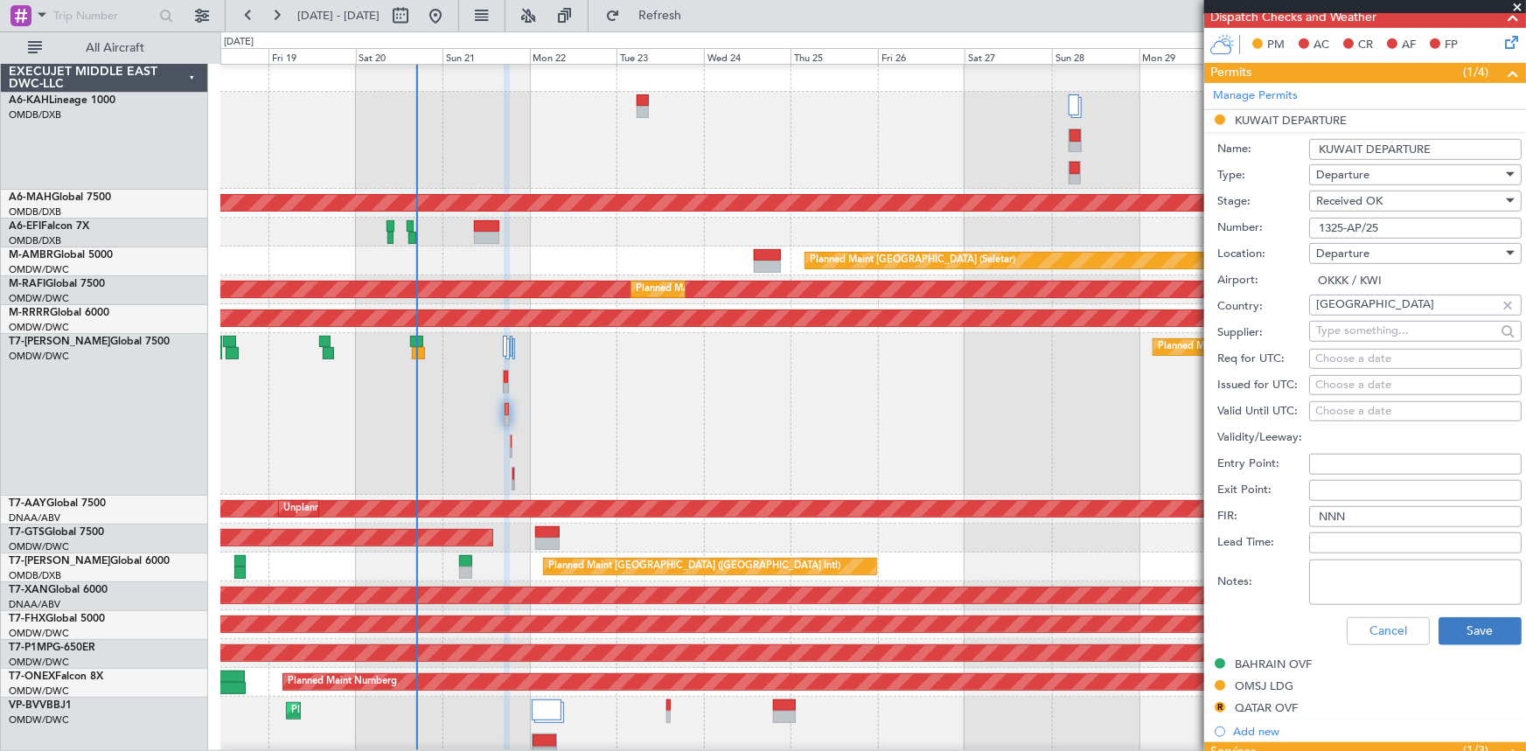
scroll to position [462, 0]
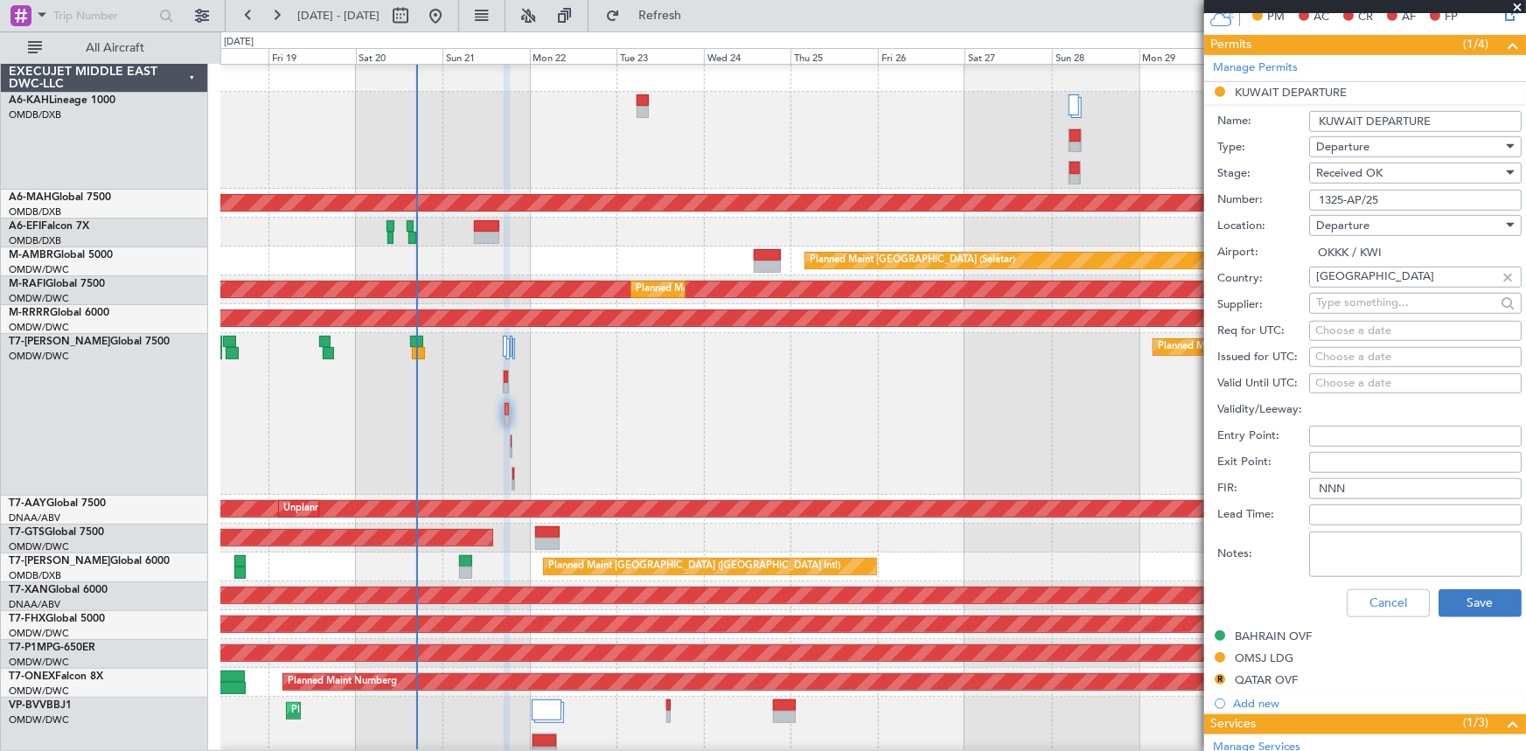
type input "1325-AP/25"
click at [1016, 464] on button "Save" at bounding box center [1479, 603] width 83 height 28
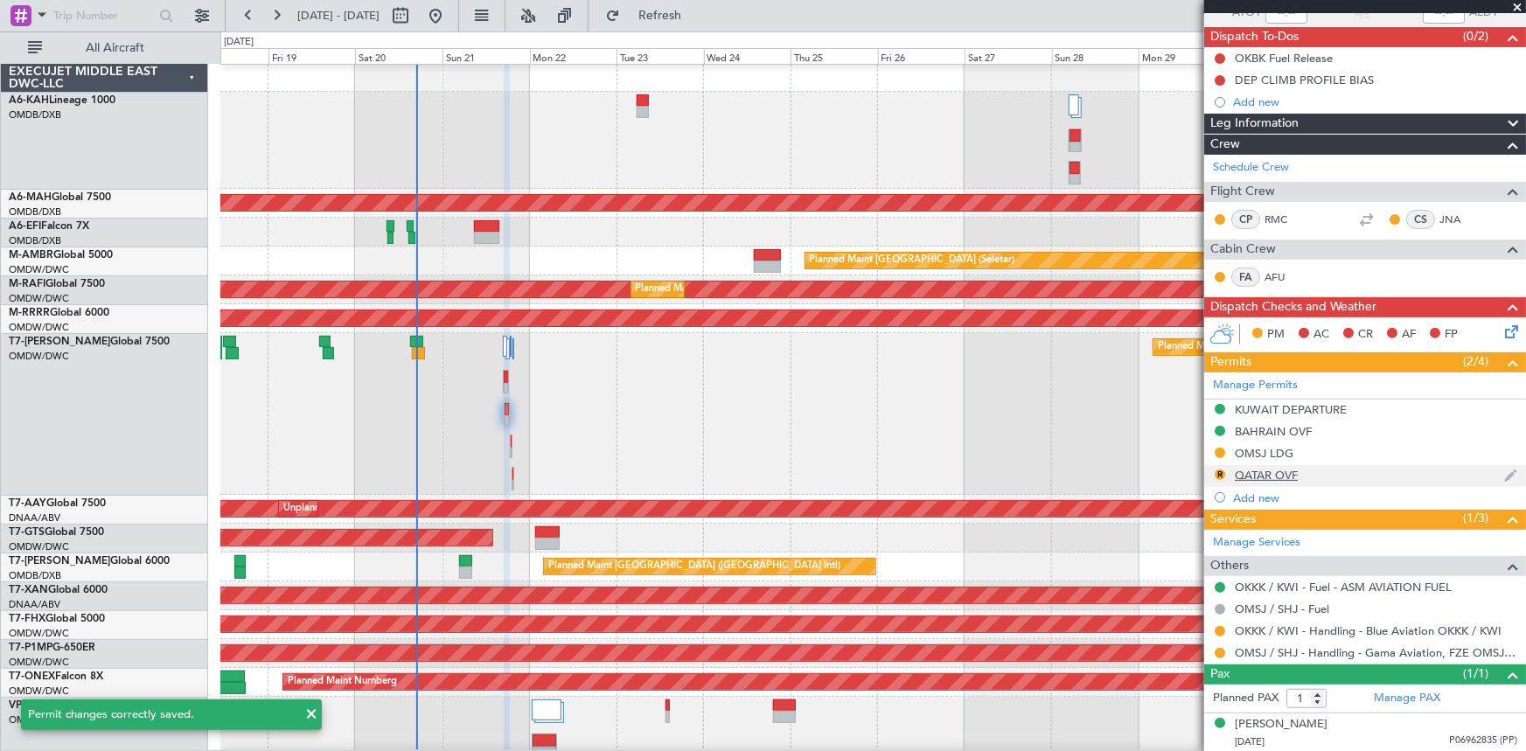
scroll to position [143, 0]
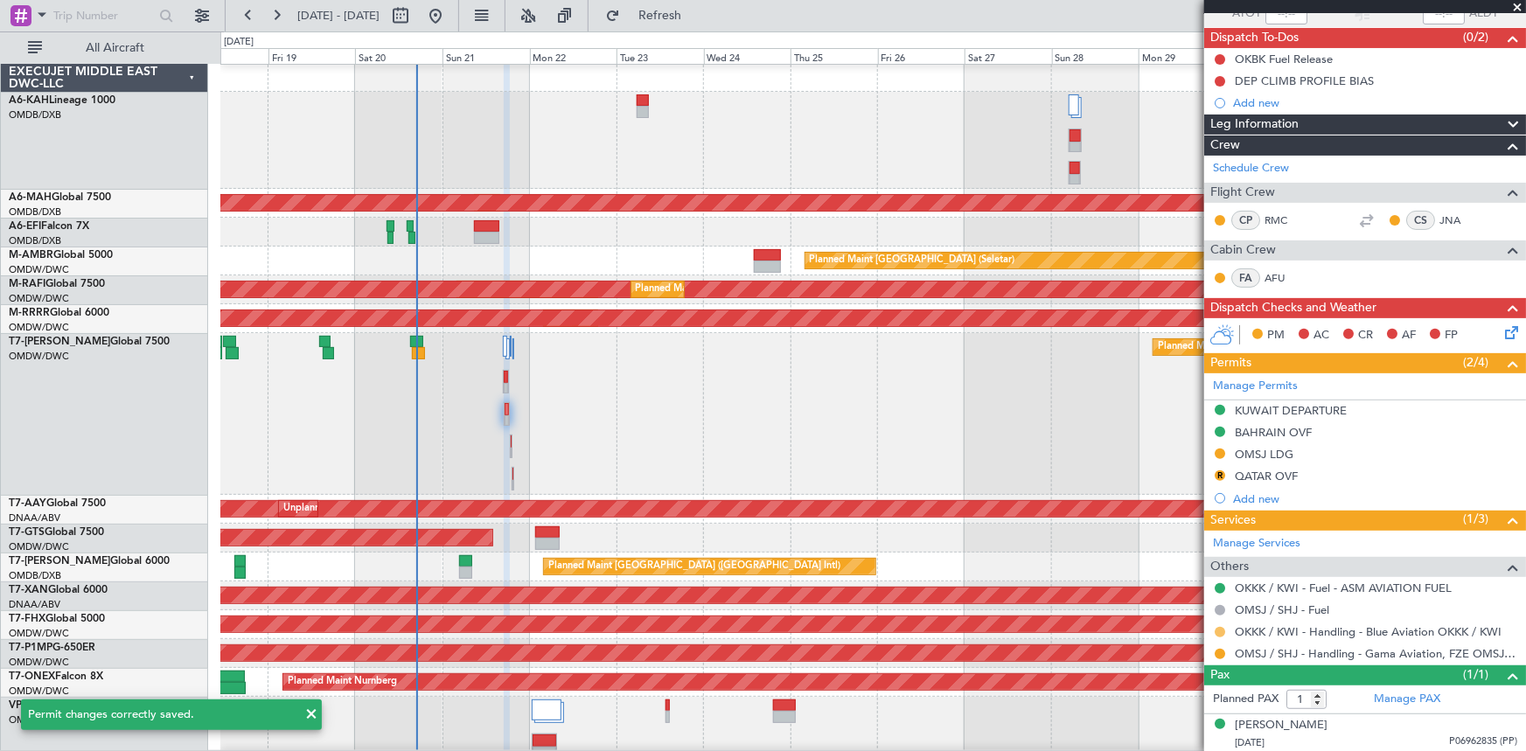
click at [1016, 464] on button at bounding box center [1220, 632] width 10 height 10
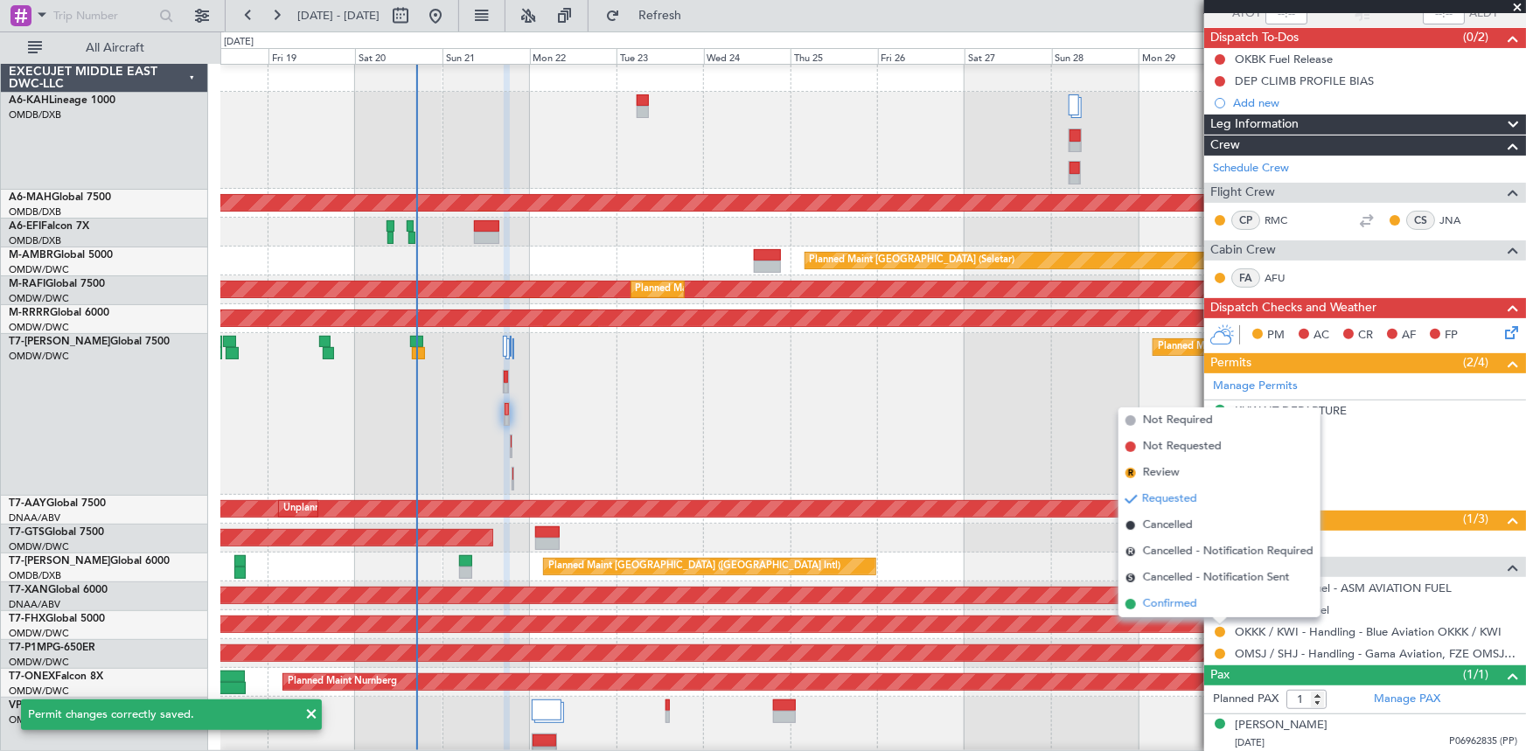
click at [1016, 464] on span "Confirmed" at bounding box center [1170, 603] width 54 height 17
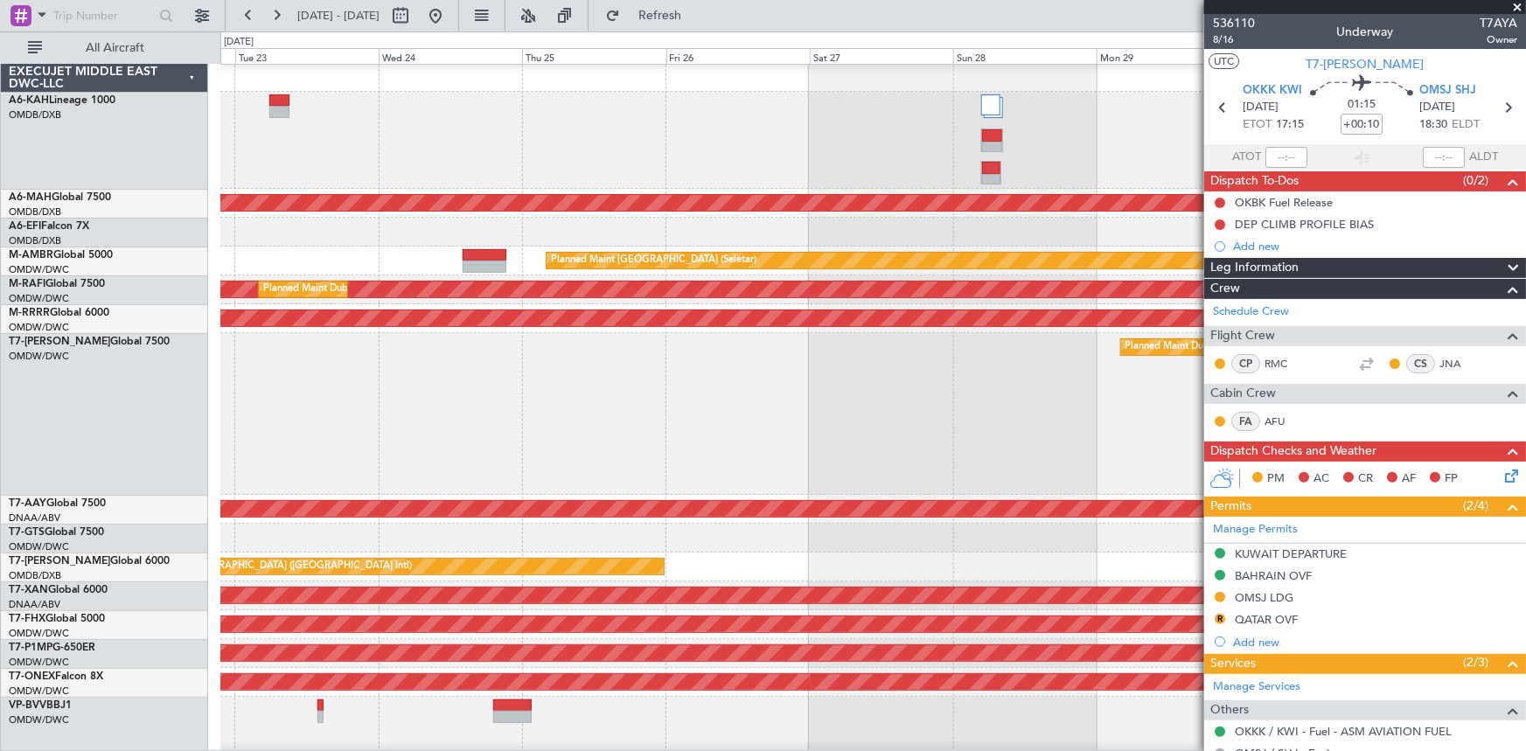
scroll to position [0, 0]
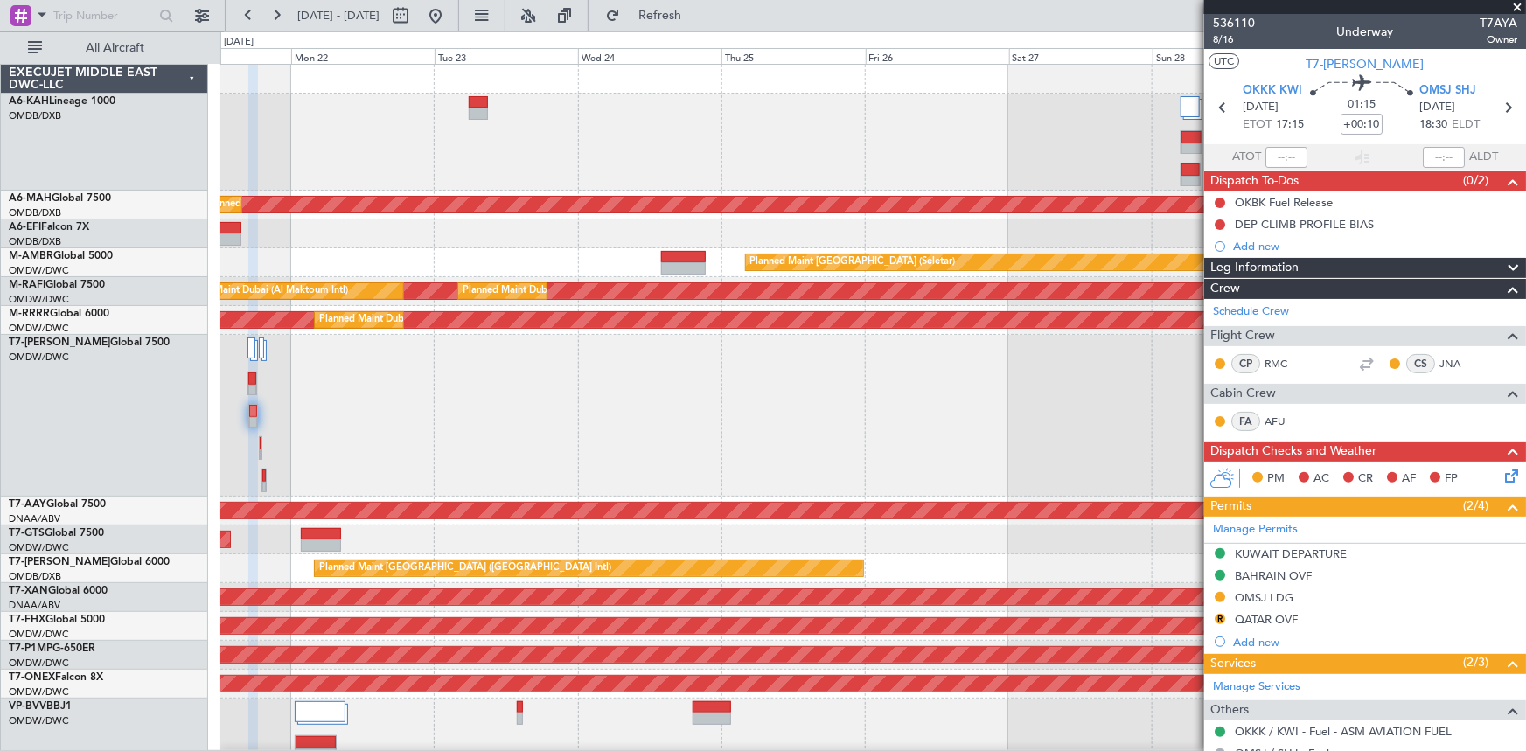
click at [592, 418] on div "Planned Maint Dubai (Al Maktoum Intl)" at bounding box center [872, 416] width 1305 height 162
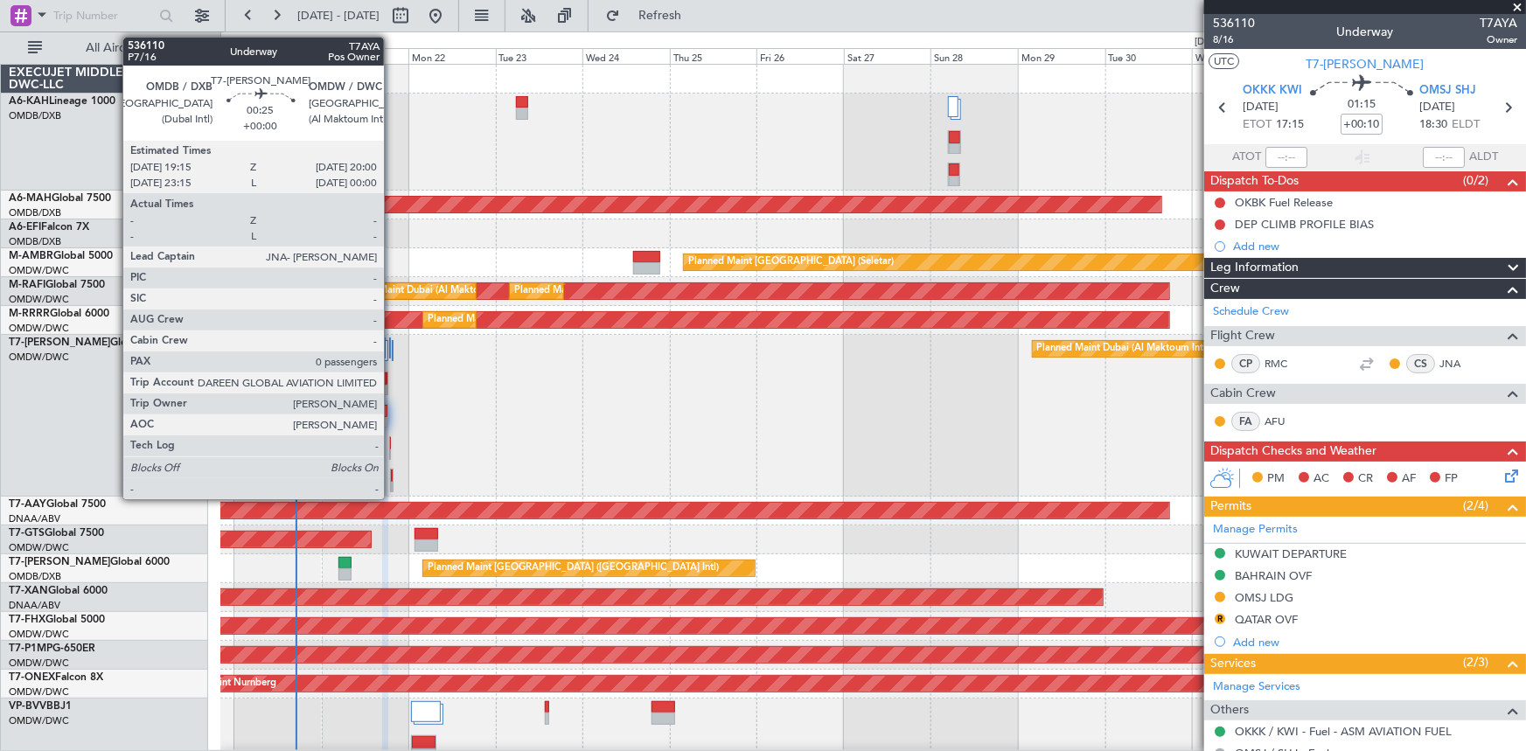
click at [392, 464] on div at bounding box center [392, 476] width 2 height 12
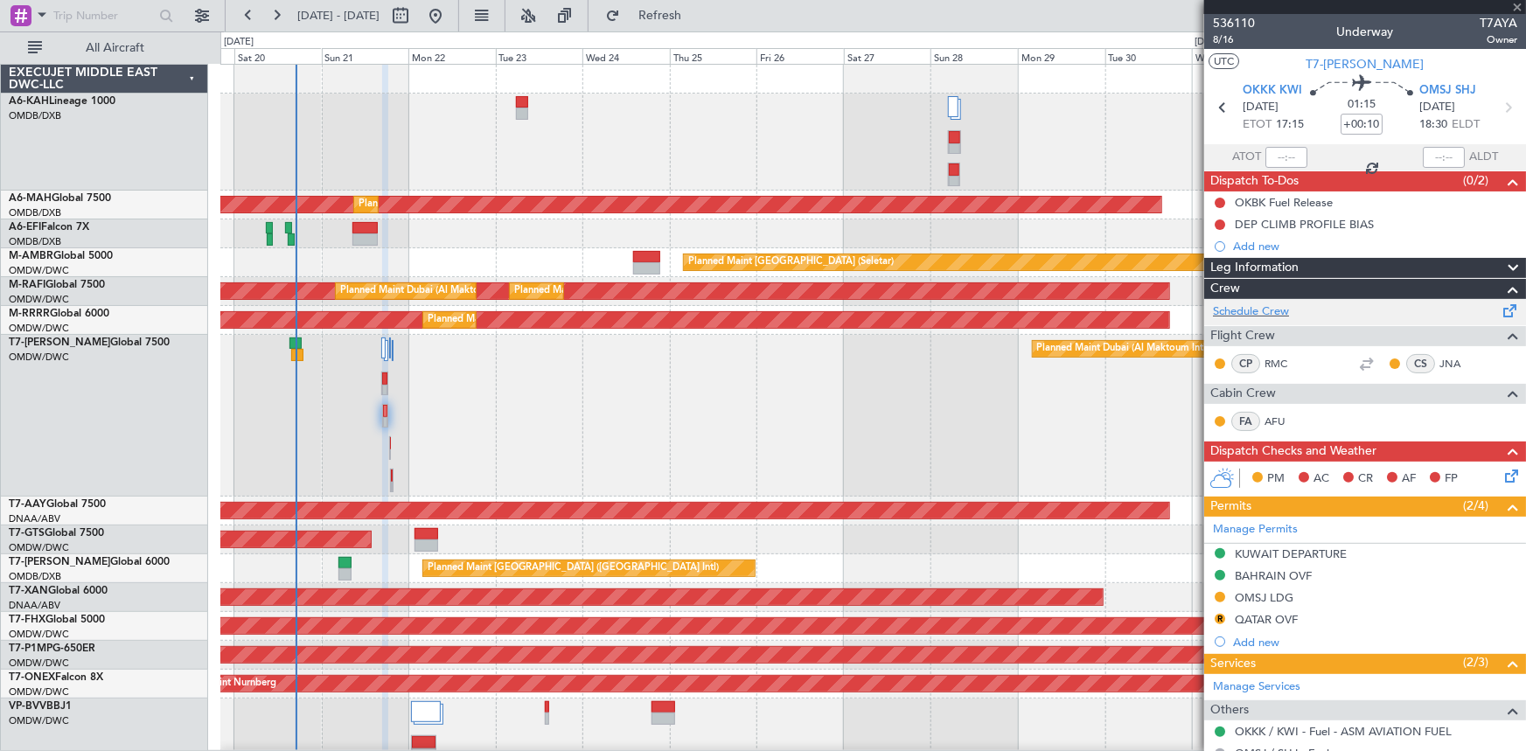
type input "0"
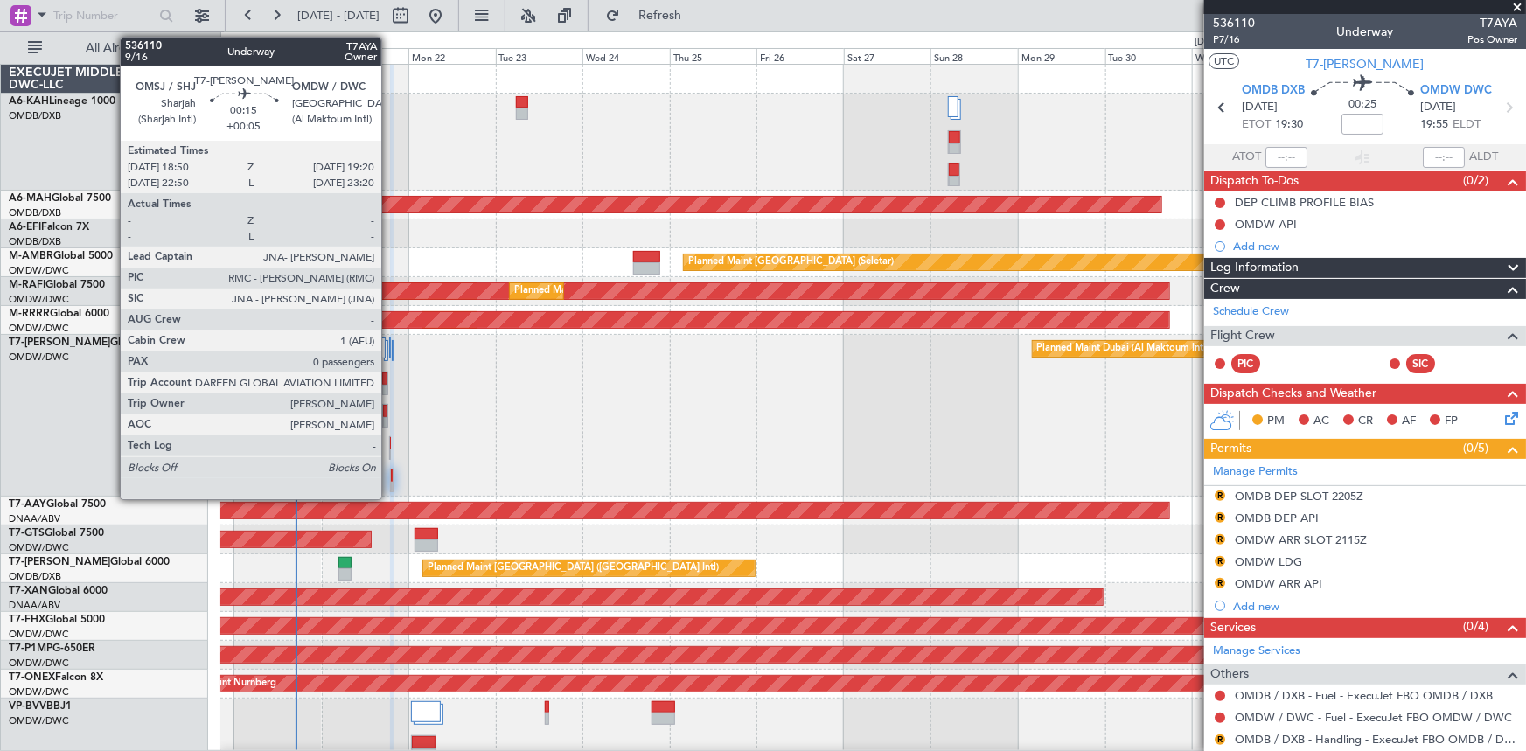
click at [390, 440] on div at bounding box center [391, 443] width 2 height 12
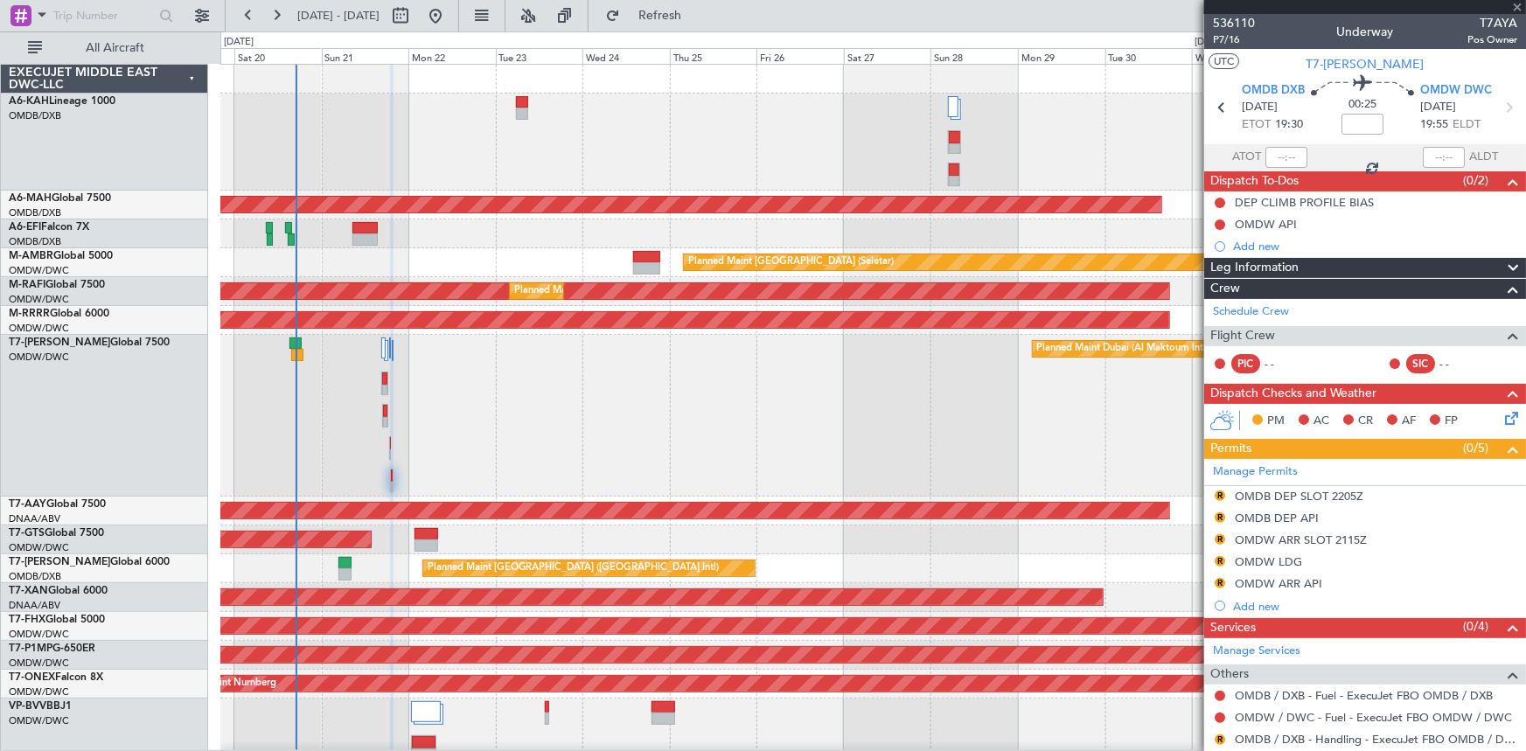
type input "+00:05"
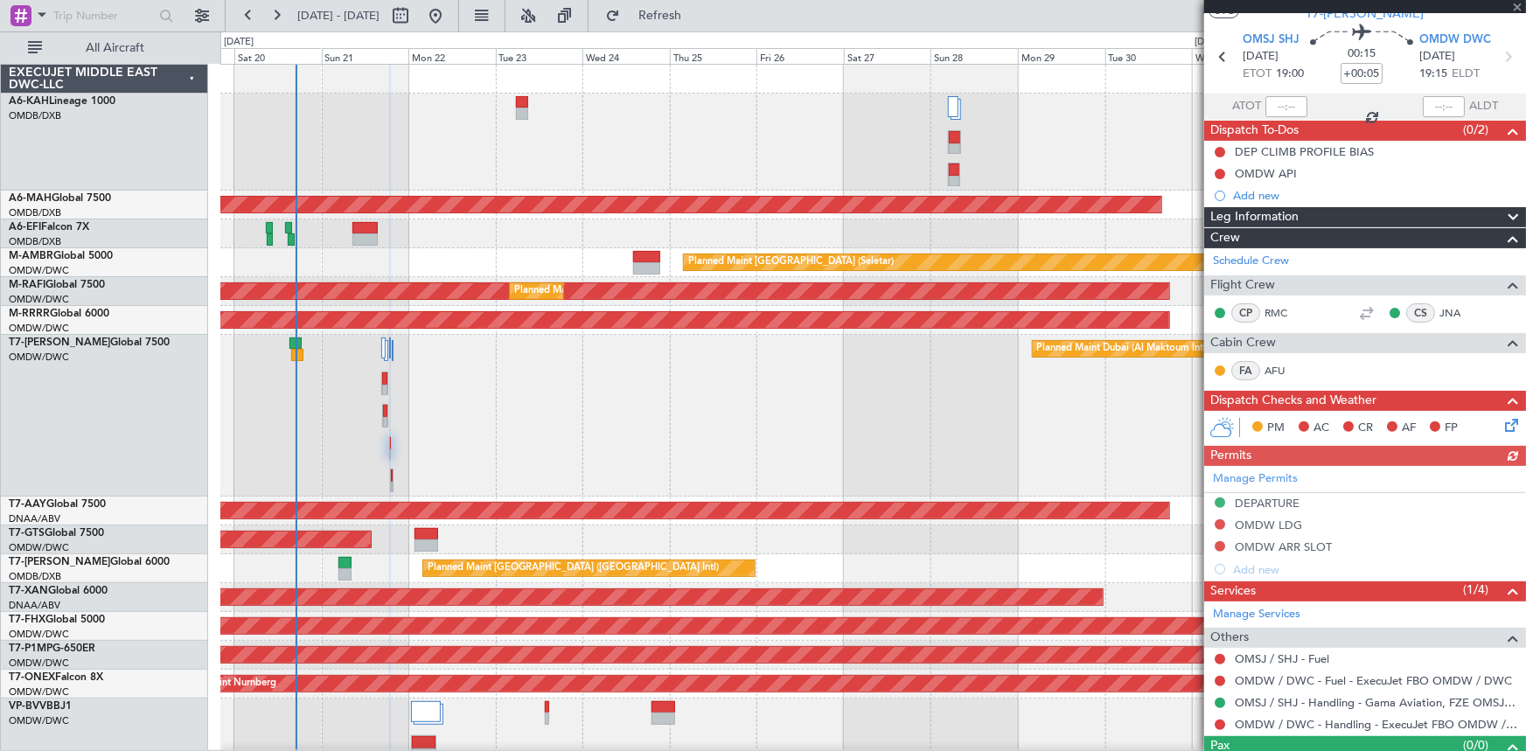
scroll to position [82, 0]
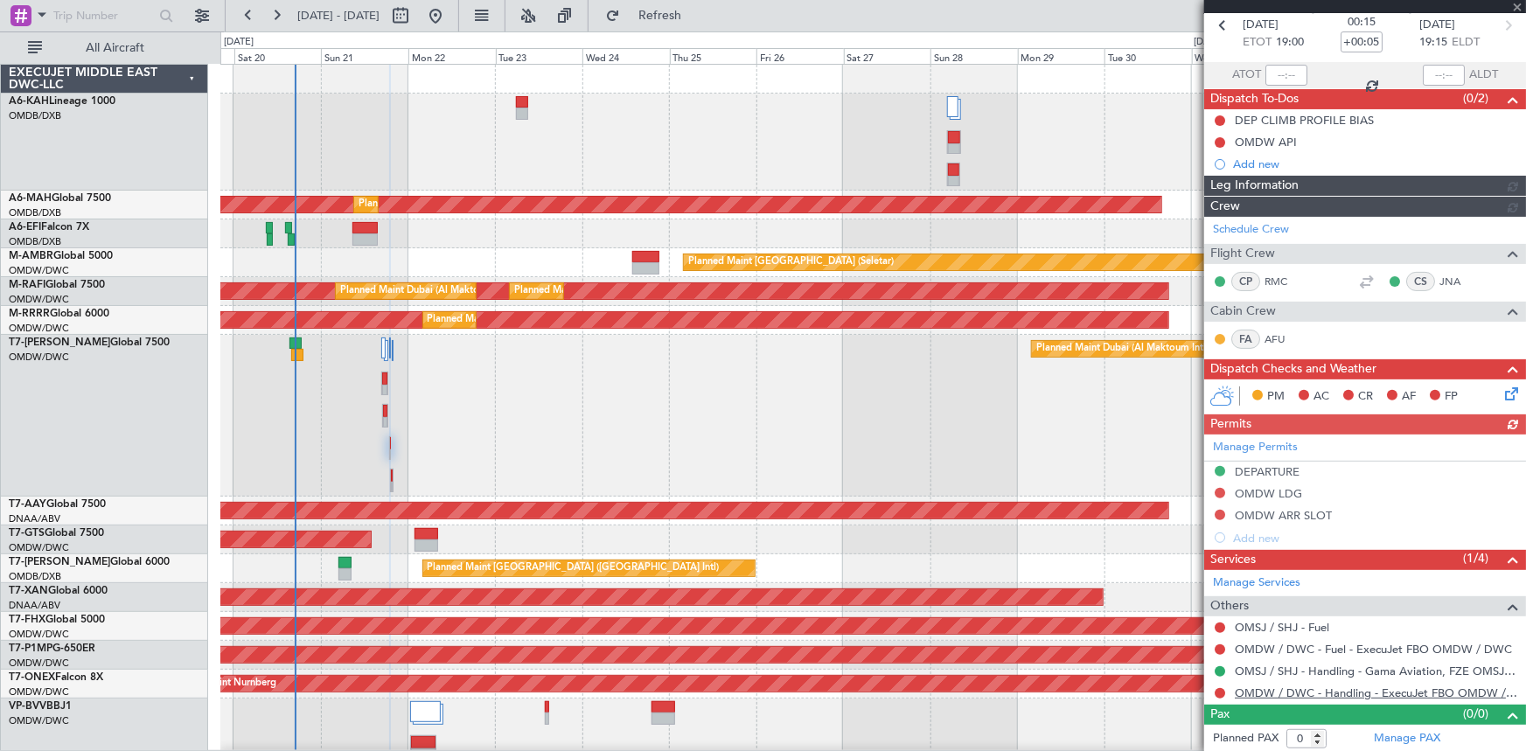
click at [1016, 464] on link "OMDW / DWC - Handling - ExecuJet FBO OMDW / DWC" at bounding box center [1376, 693] width 282 height 15
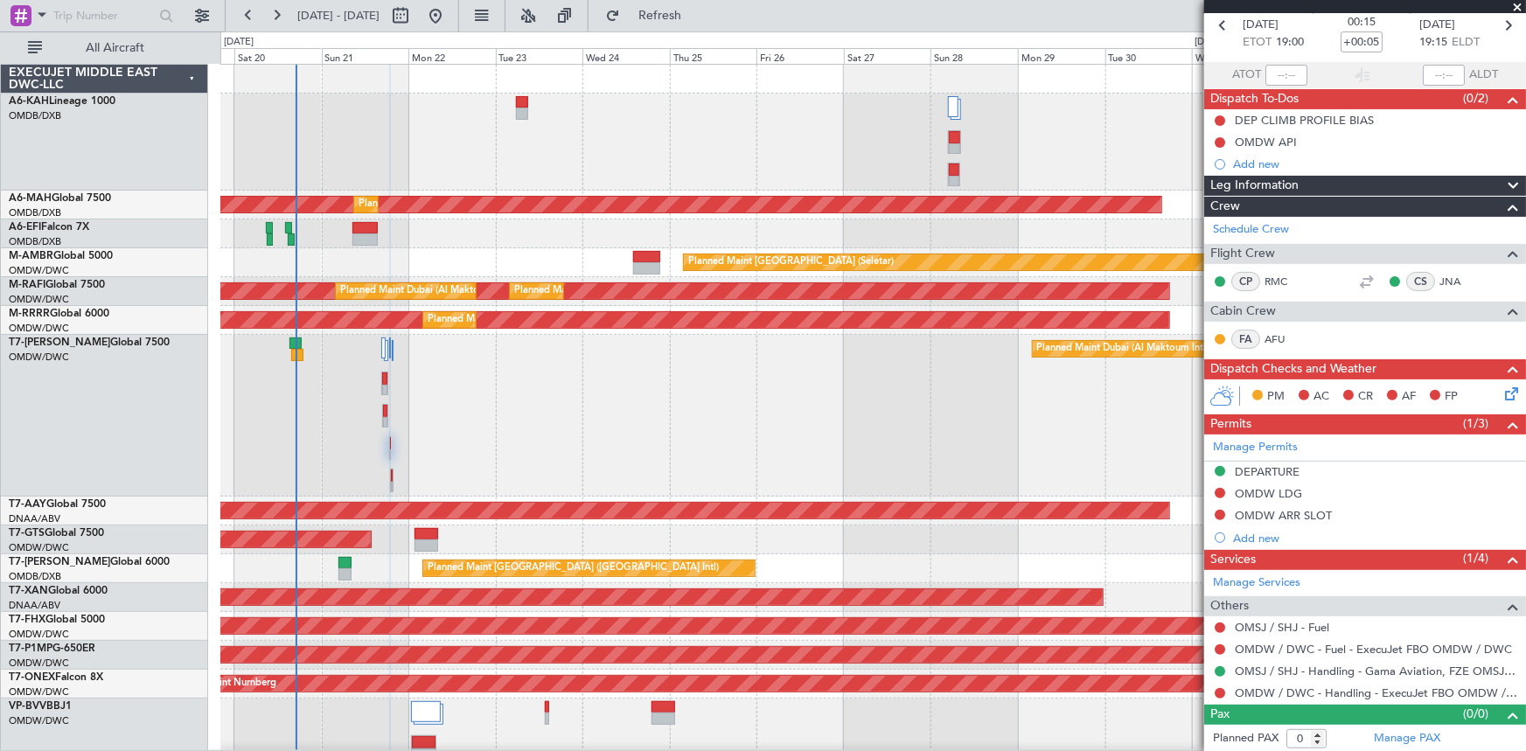
scroll to position [0, 0]
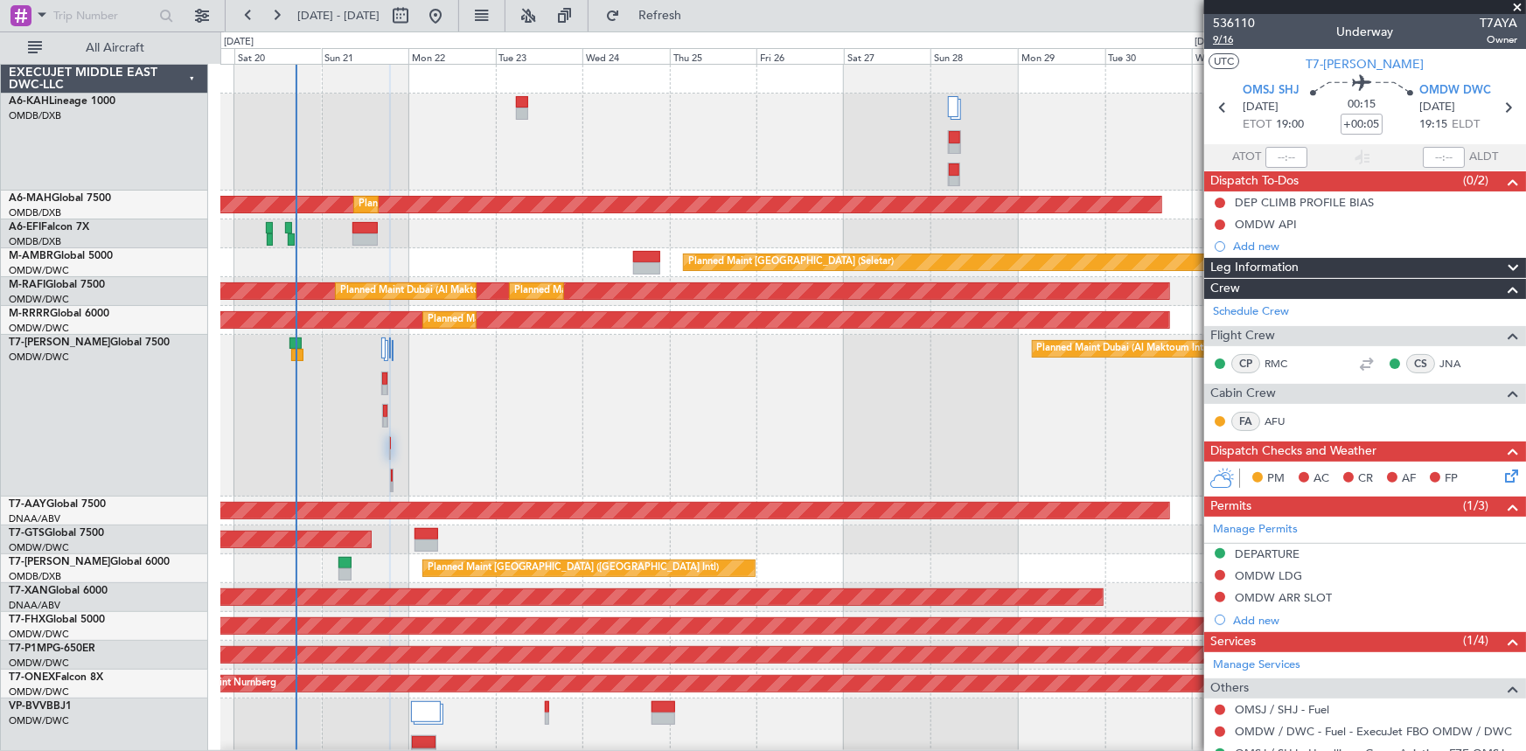
click at [1016, 38] on span "9/16" at bounding box center [1234, 39] width 42 height 15
click at [1016, 39] on span "9/16" at bounding box center [1234, 39] width 42 height 15
click at [1016, 244] on div "Add new" at bounding box center [1367, 246] width 268 height 15
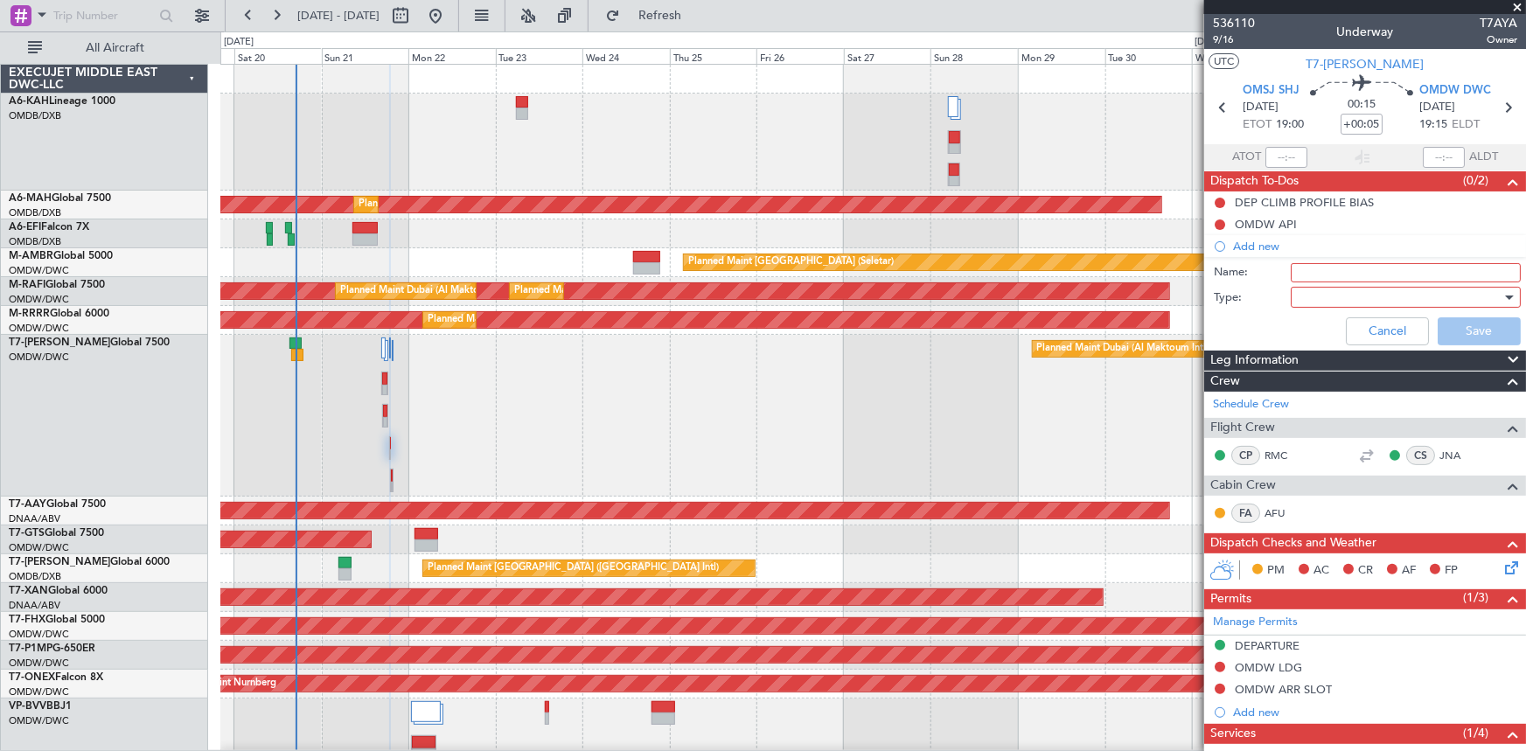
click at [1016, 279] on input "Name:" at bounding box center [1406, 272] width 230 height 19
type input "j"
type input "[PERSON_NAME]'s Passport"
click at [1016, 292] on div at bounding box center [1400, 297] width 204 height 26
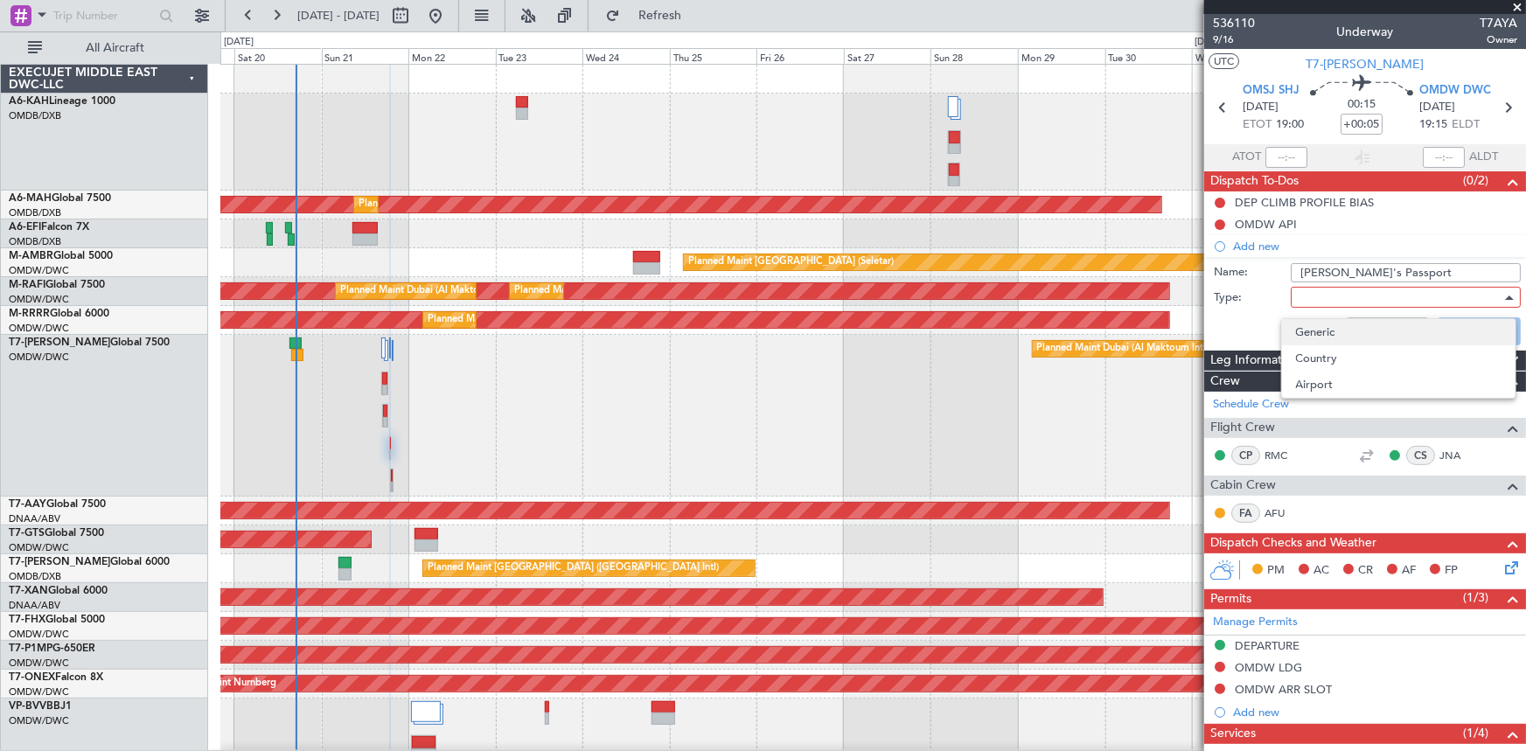
click at [1016, 332] on span "Generic" at bounding box center [1398, 332] width 205 height 26
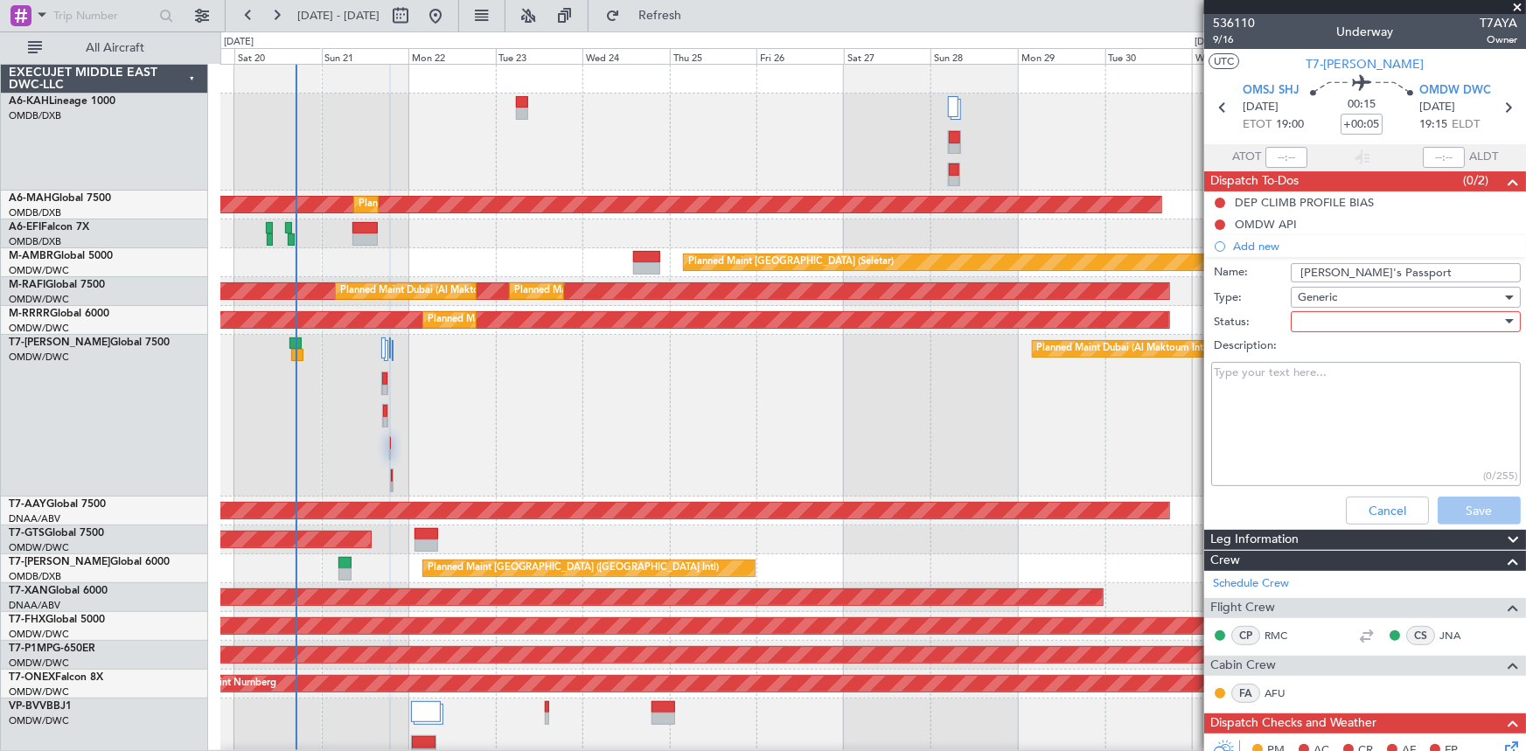
click at [1016, 324] on div at bounding box center [1400, 322] width 204 height 26
click at [1016, 354] on span "Not Started" at bounding box center [1398, 357] width 205 height 26
click at [1016, 393] on textarea "Description:" at bounding box center [1366, 424] width 310 height 125
paste textarea "Please use my passport ending in 907 when arriving to the UAE"
type textarea "Please use my passport ending in 907 when arriving to the UAE"
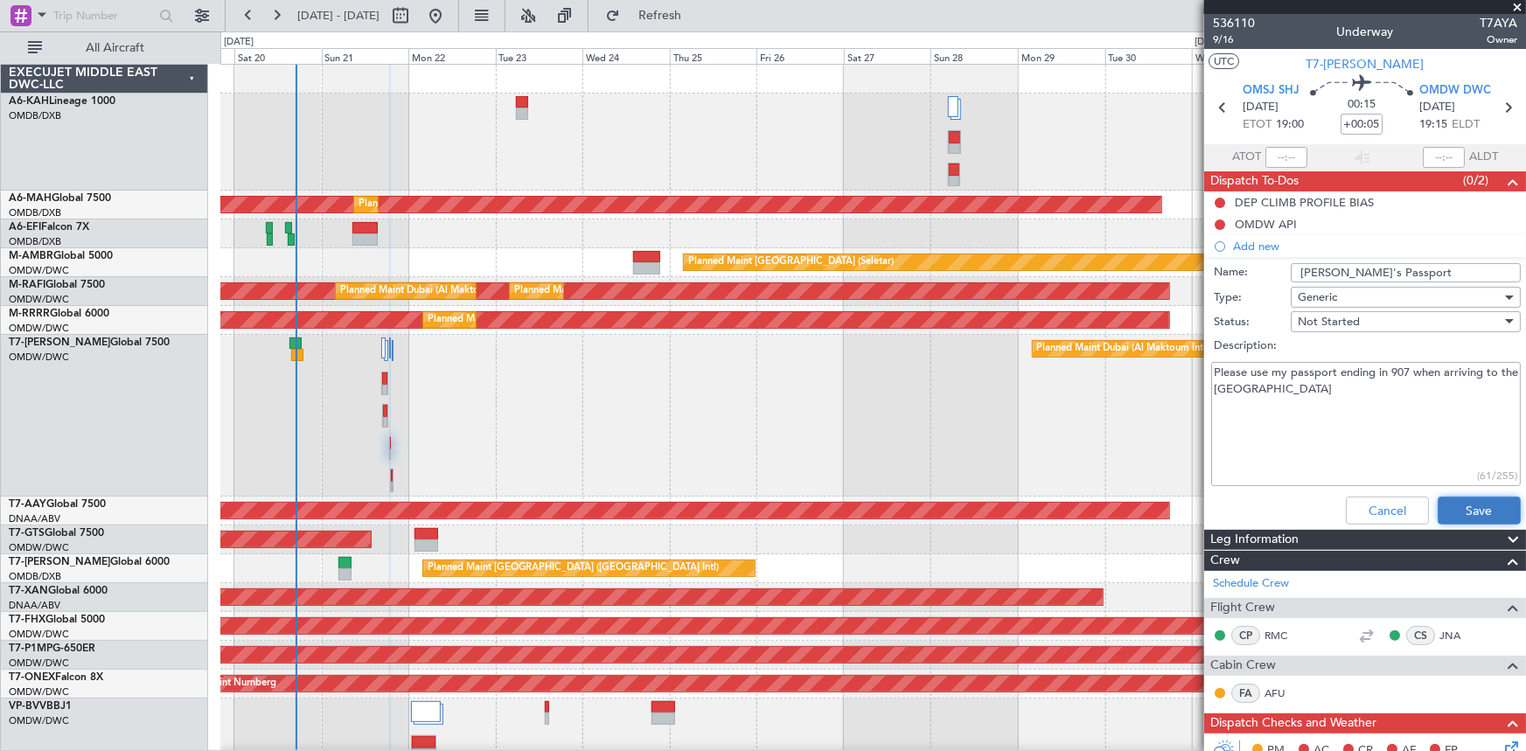
click at [1016, 464] on button "Save" at bounding box center [1479, 511] width 83 height 28
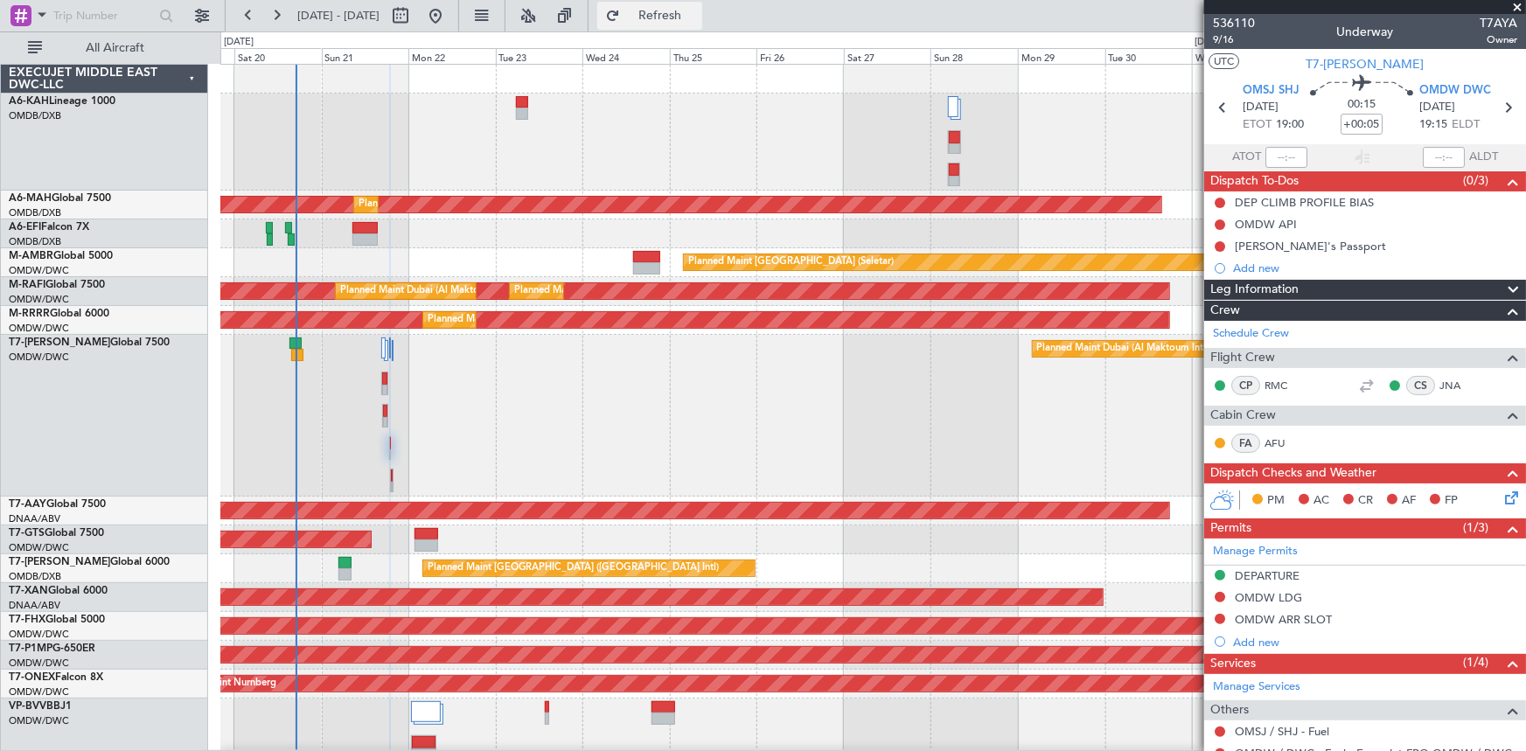
click at [696, 14] on span "Refresh" at bounding box center [659, 16] width 73 height 12
click at [1223, 36] on span "9/16" at bounding box center [1234, 39] width 42 height 15
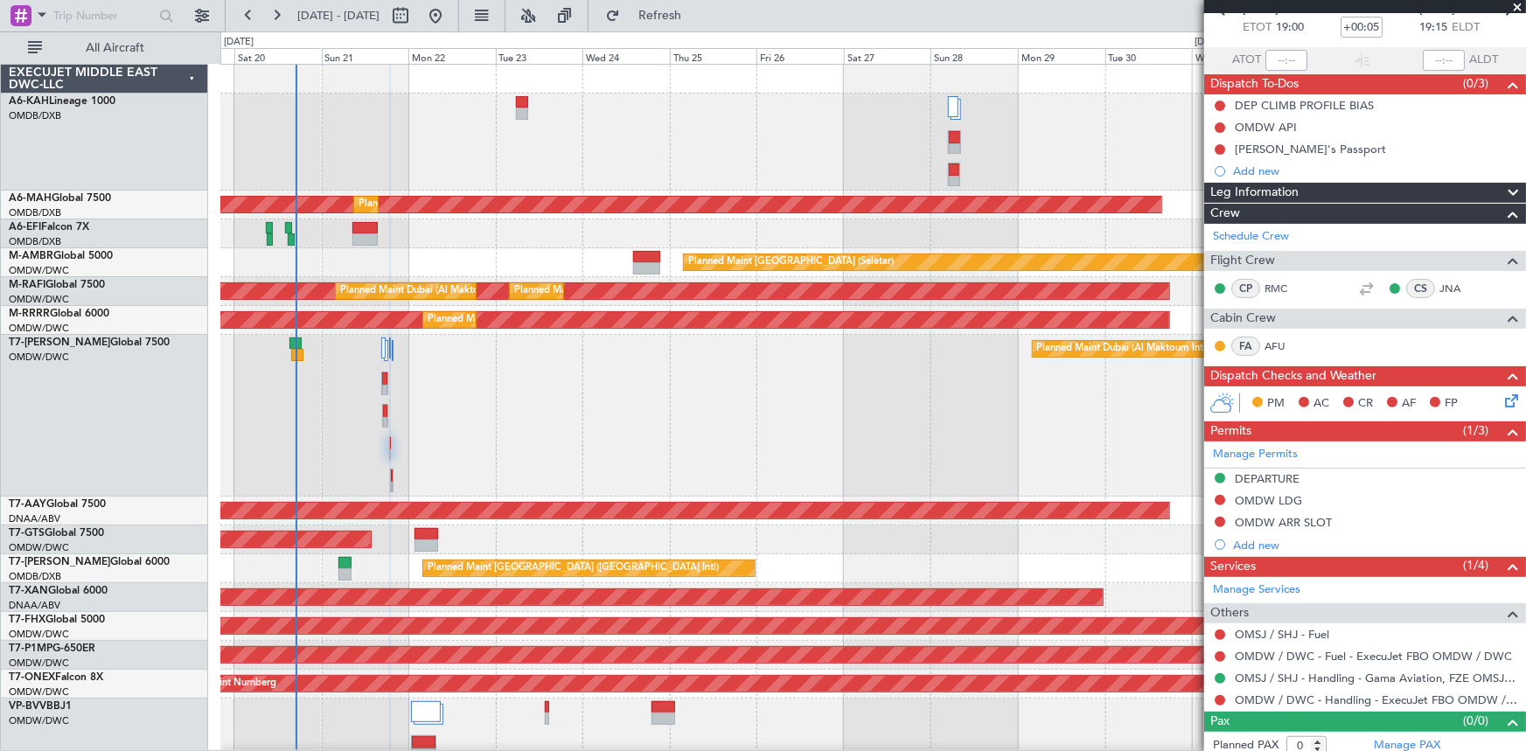
scroll to position [105, 0]
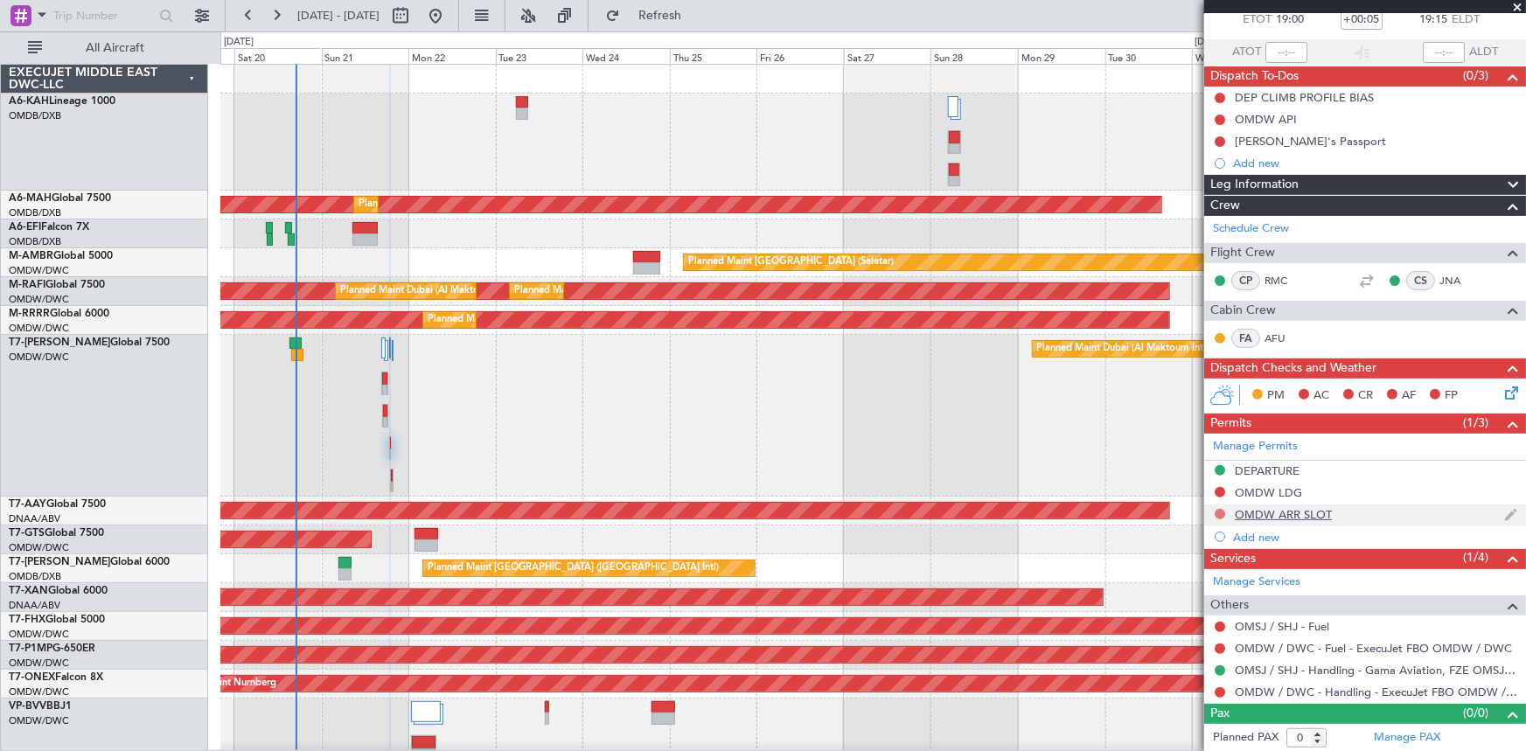
click at [1222, 509] on button at bounding box center [1220, 514] width 10 height 10
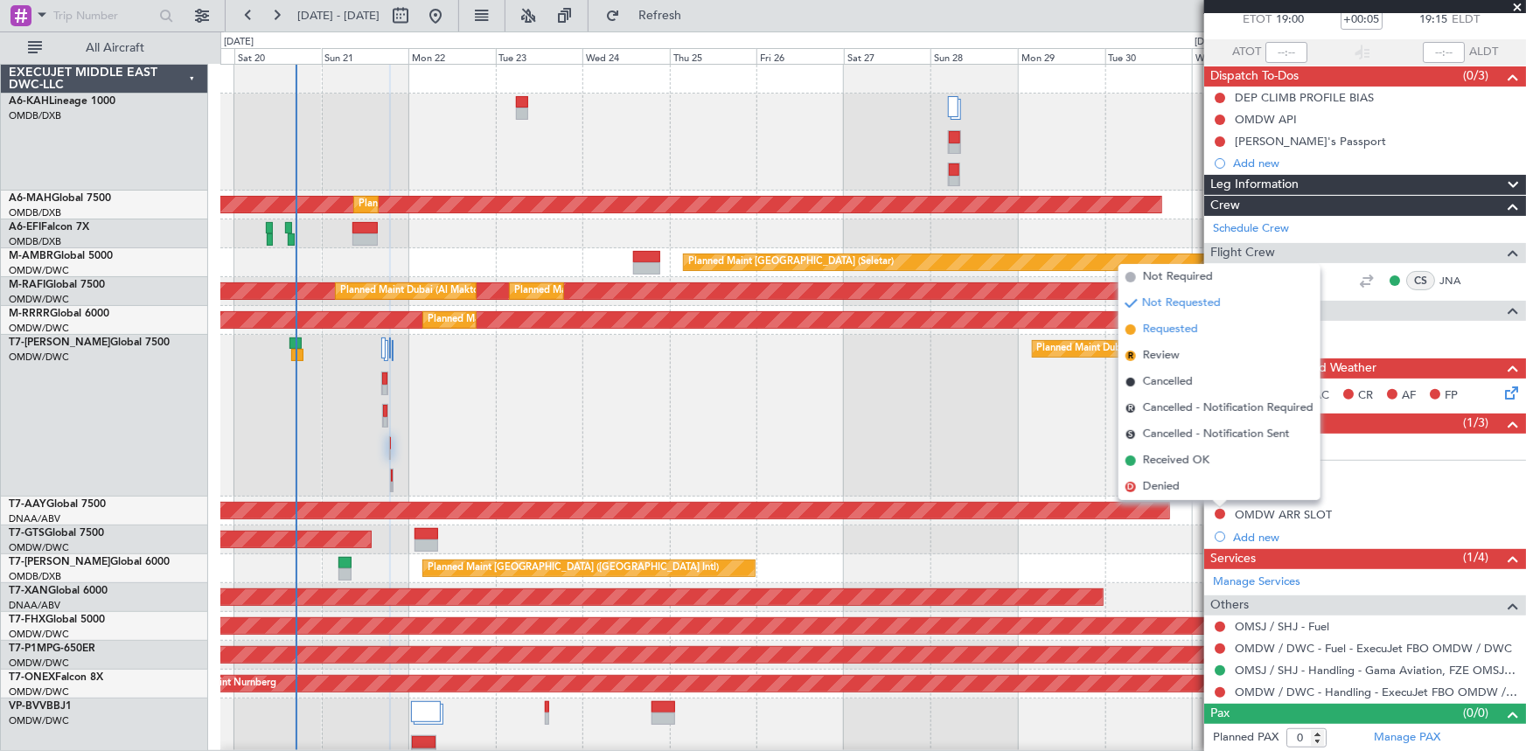
click at [1161, 333] on span "Requested" at bounding box center [1170, 329] width 55 height 17
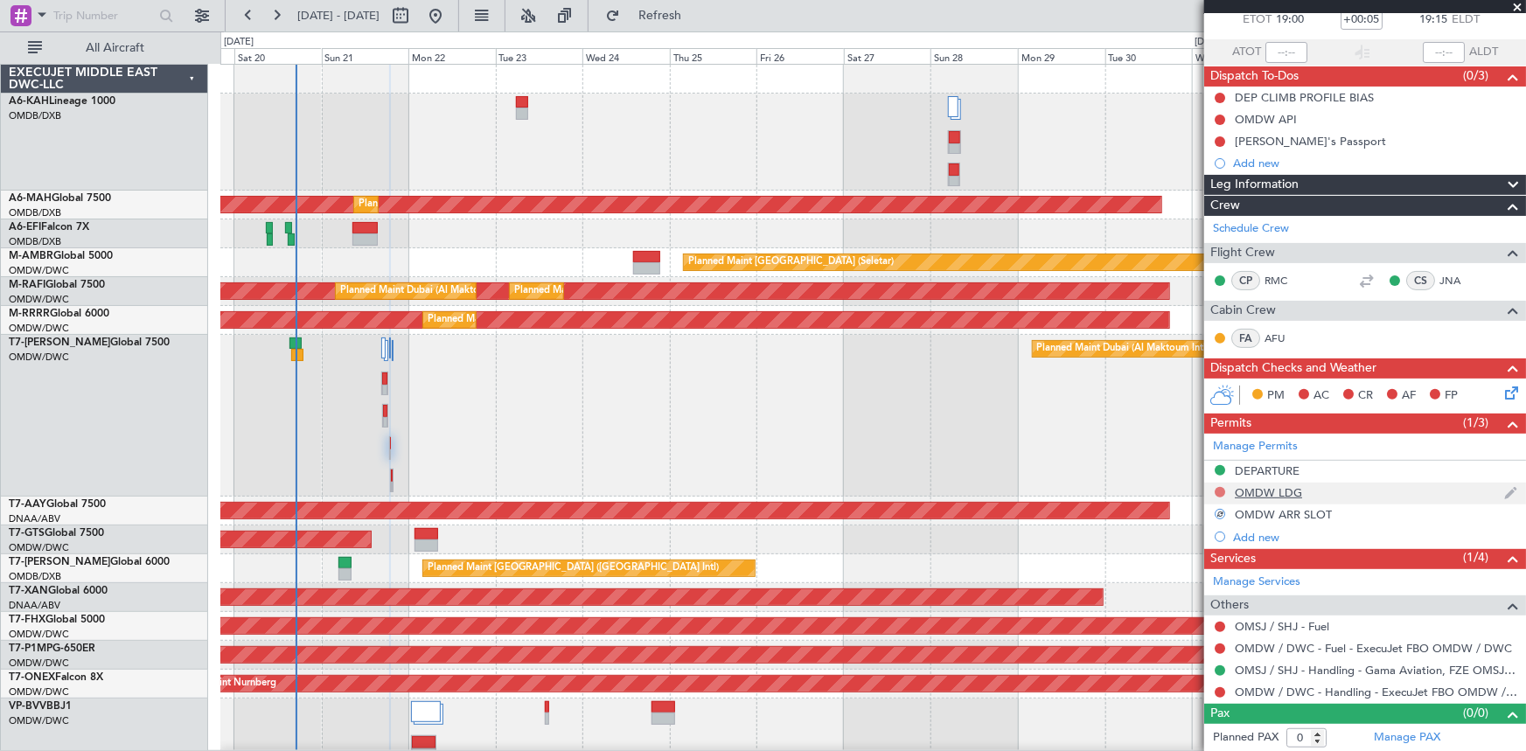
click at [1220, 490] on button at bounding box center [1220, 492] width 10 height 10
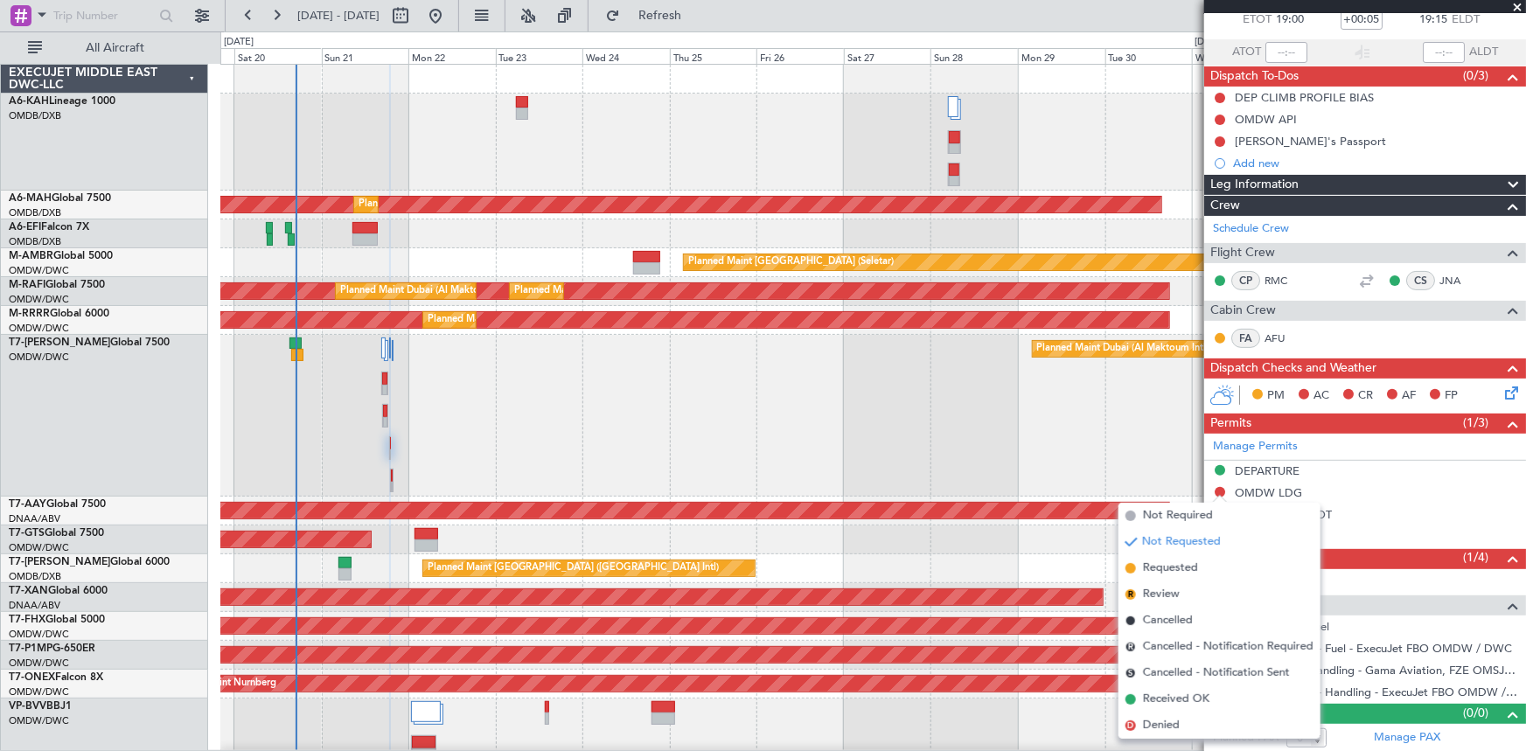
drag, startPoint x: 1161, startPoint y: 569, endPoint x: 1333, endPoint y: 551, distance: 173.2
click at [1162, 569] on span "Requested" at bounding box center [1170, 568] width 55 height 17
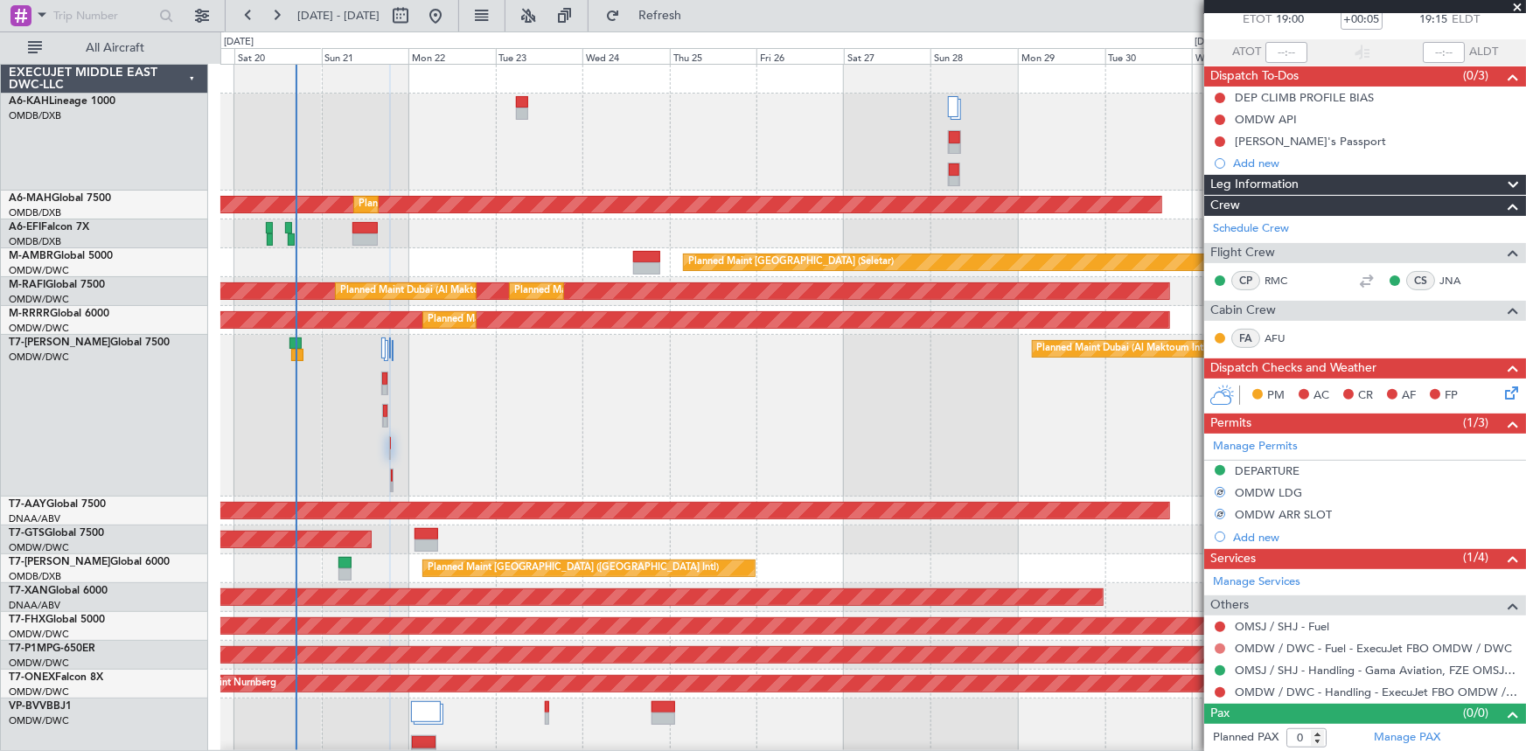
click at [1218, 645] on button at bounding box center [1220, 649] width 10 height 10
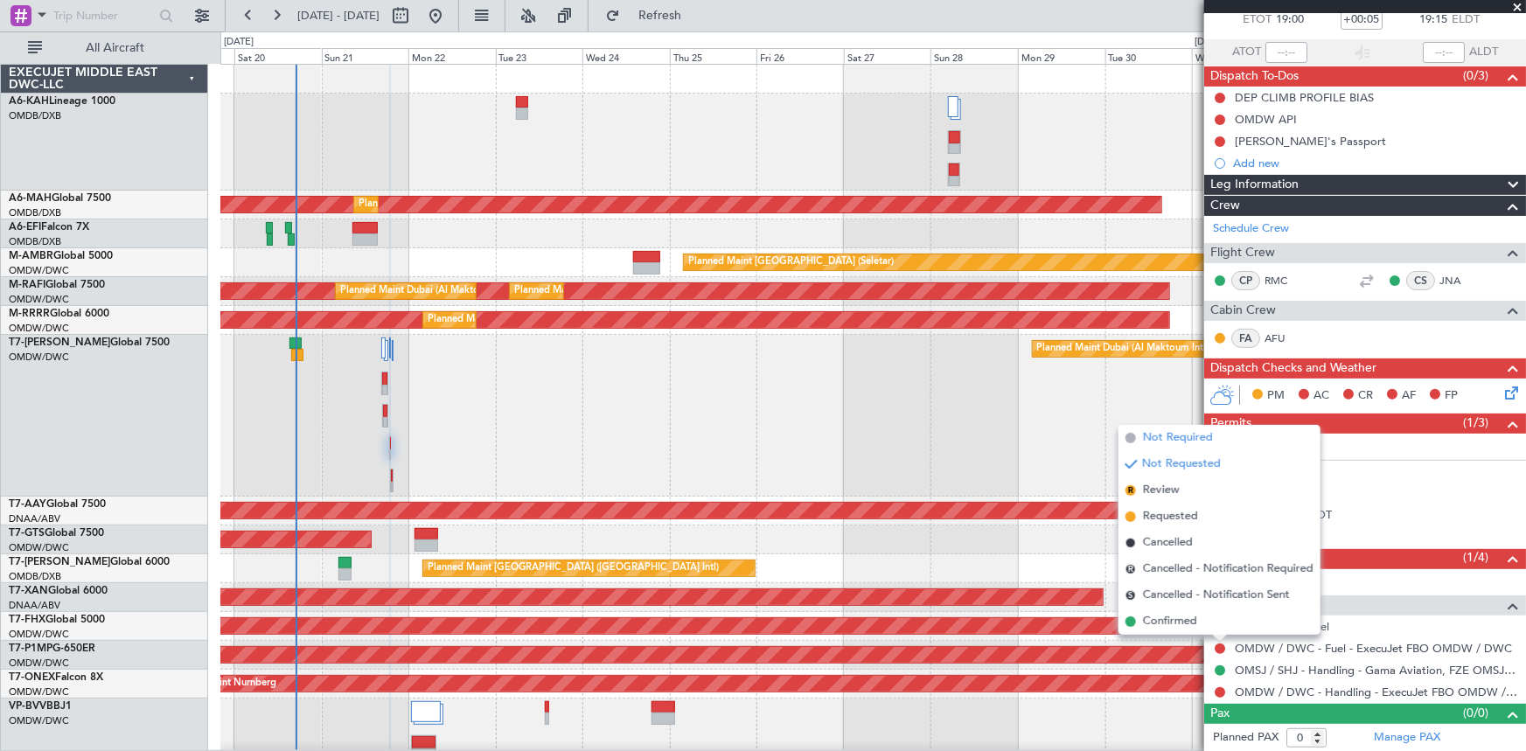
click at [1179, 434] on span "Not Required" at bounding box center [1178, 437] width 70 height 17
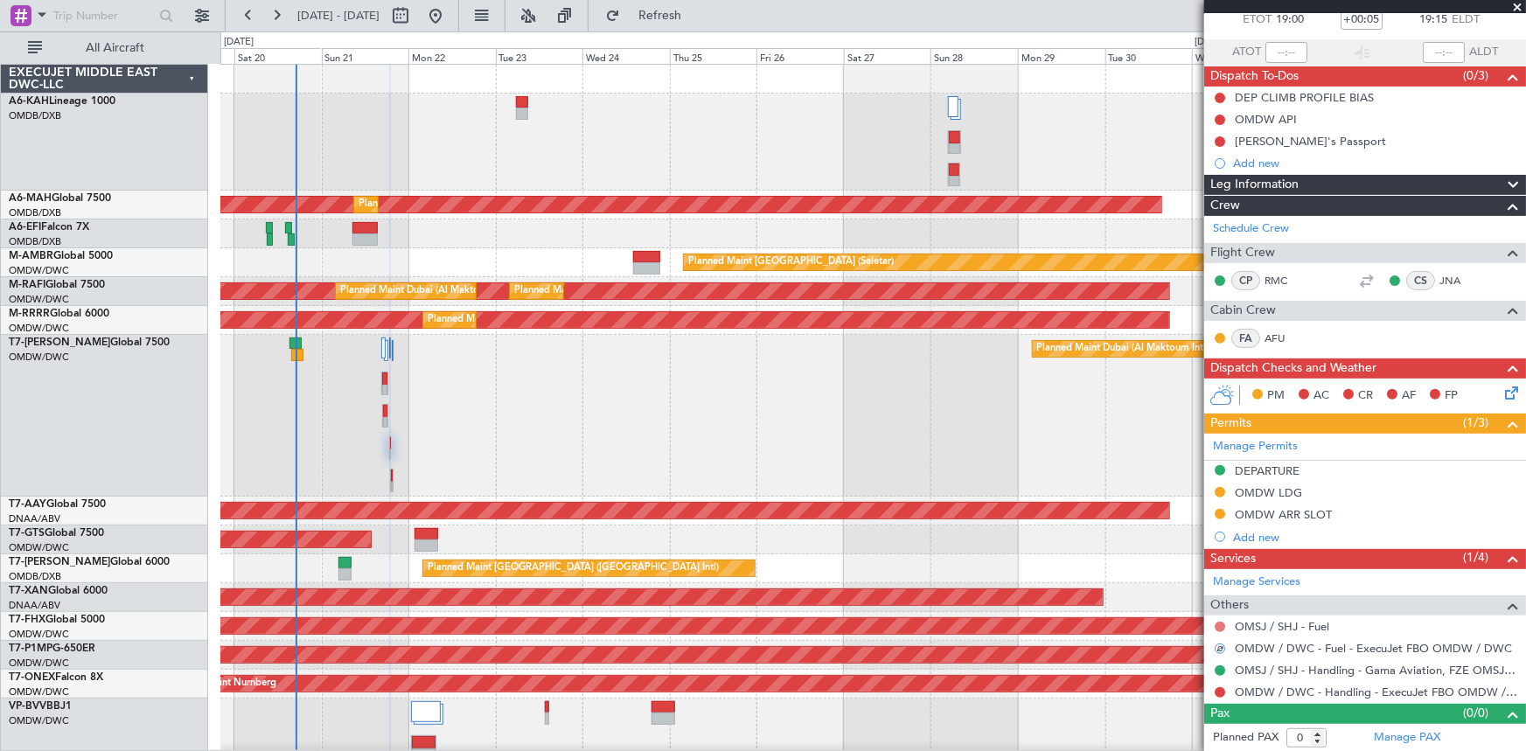
click at [1221, 627] on button at bounding box center [1220, 627] width 10 height 10
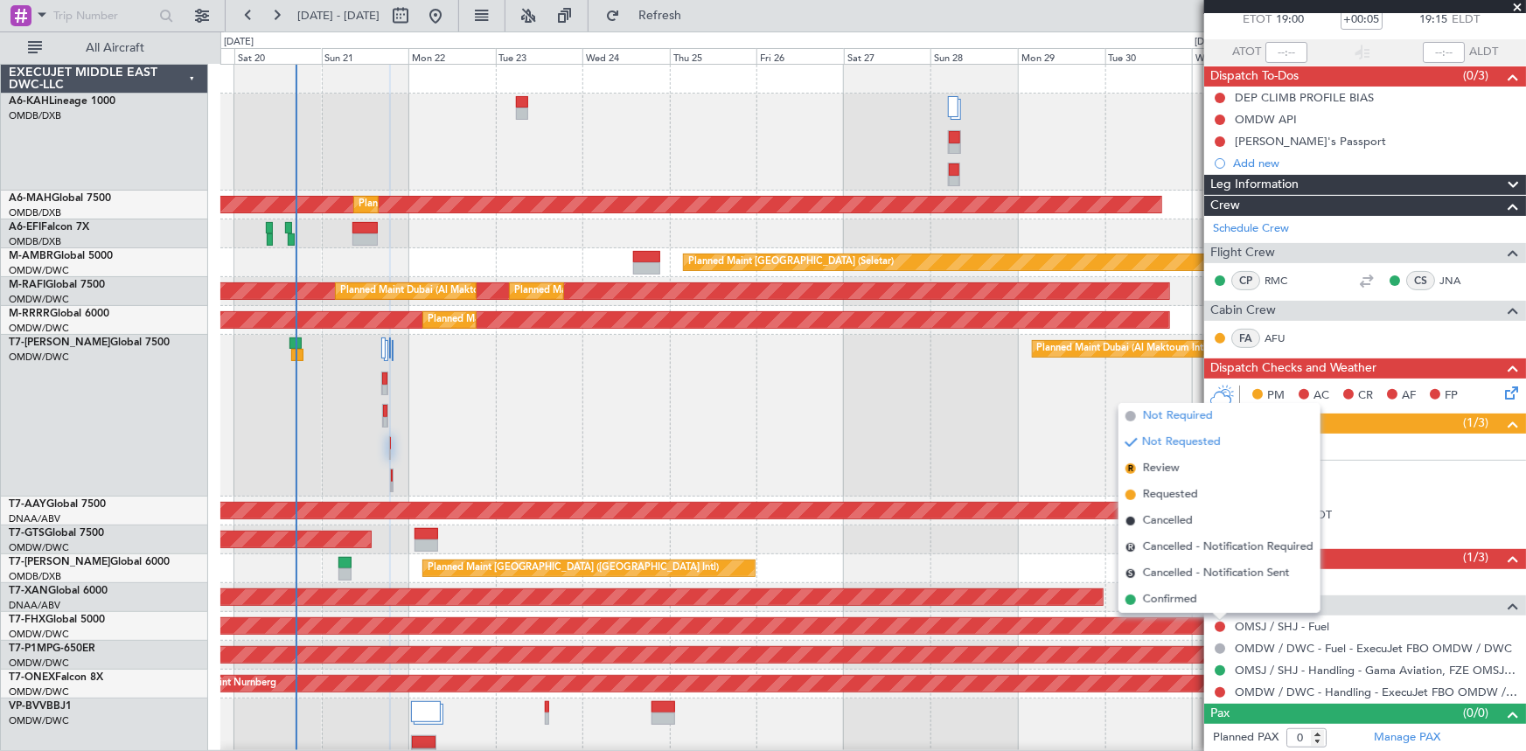
click at [1194, 421] on span "Not Required" at bounding box center [1178, 415] width 70 height 17
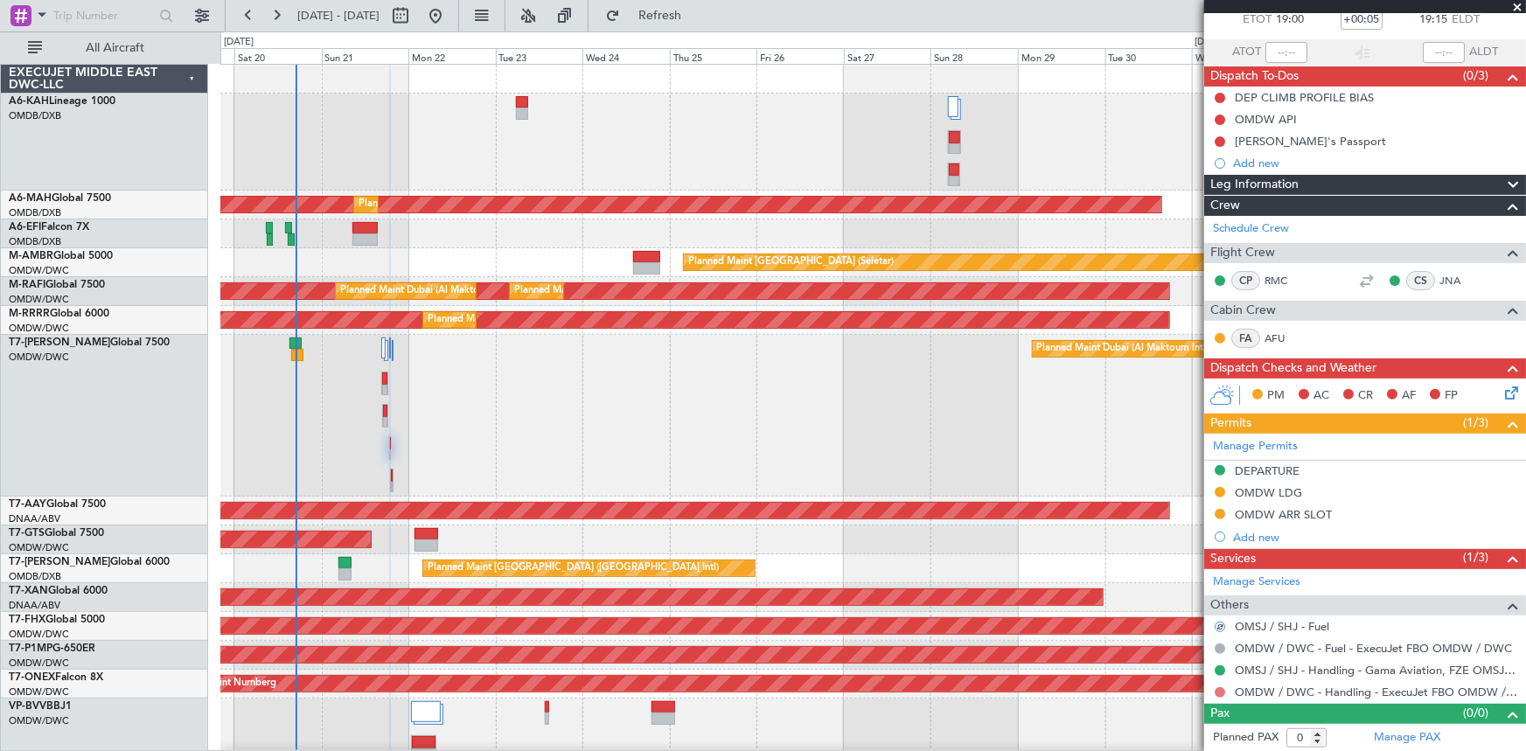
click at [1222, 688] on button at bounding box center [1220, 692] width 10 height 10
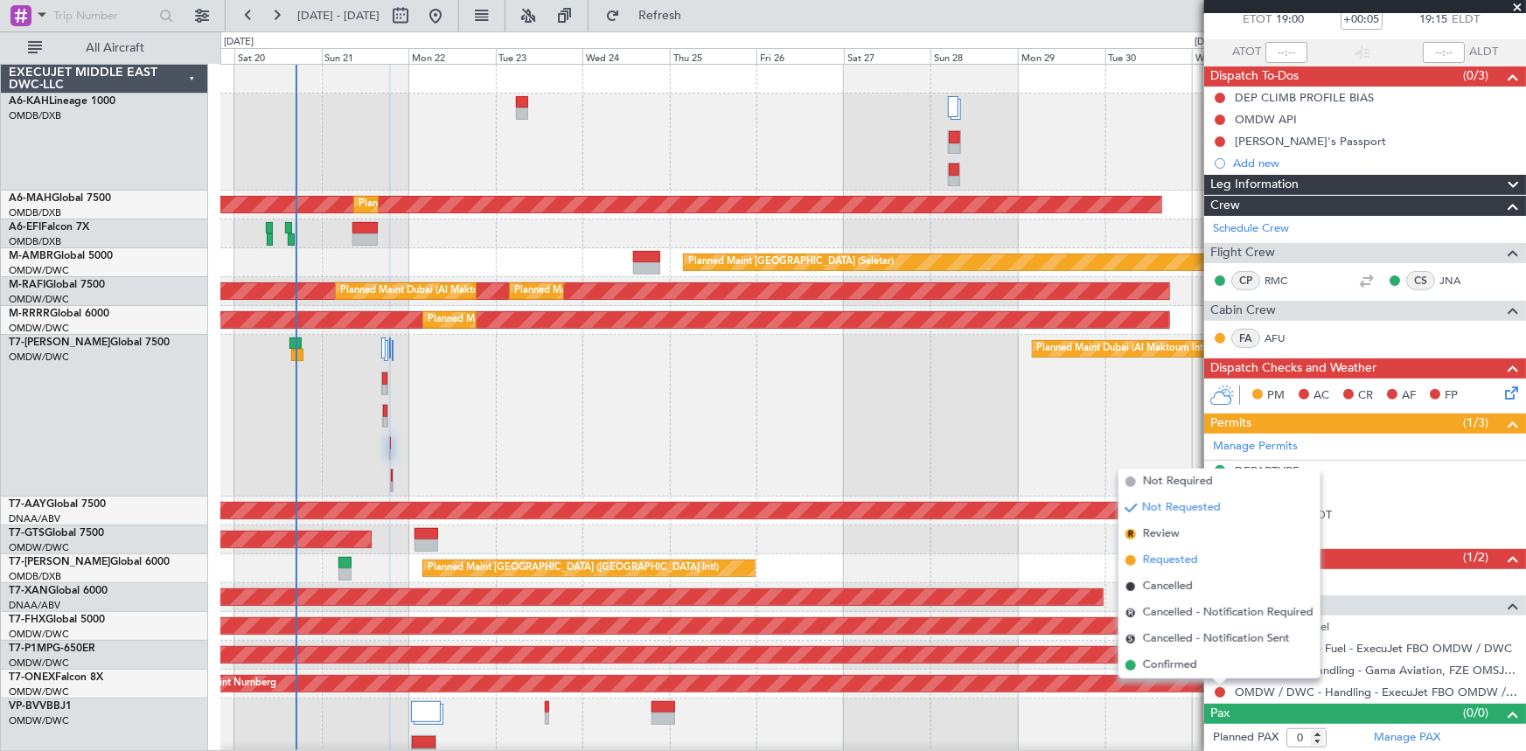
click at [1172, 558] on span "Requested" at bounding box center [1170, 560] width 55 height 17
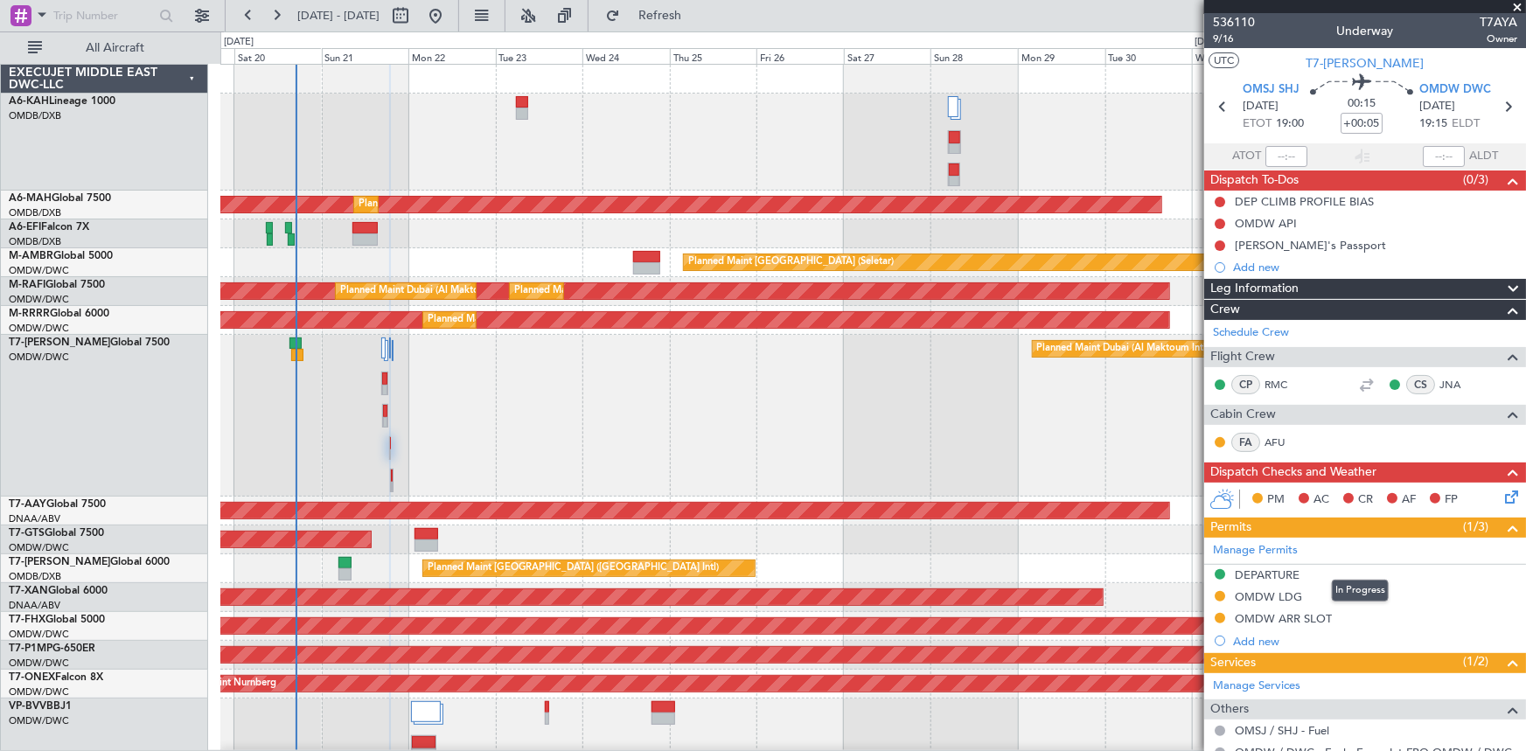
scroll to position [0, 0]
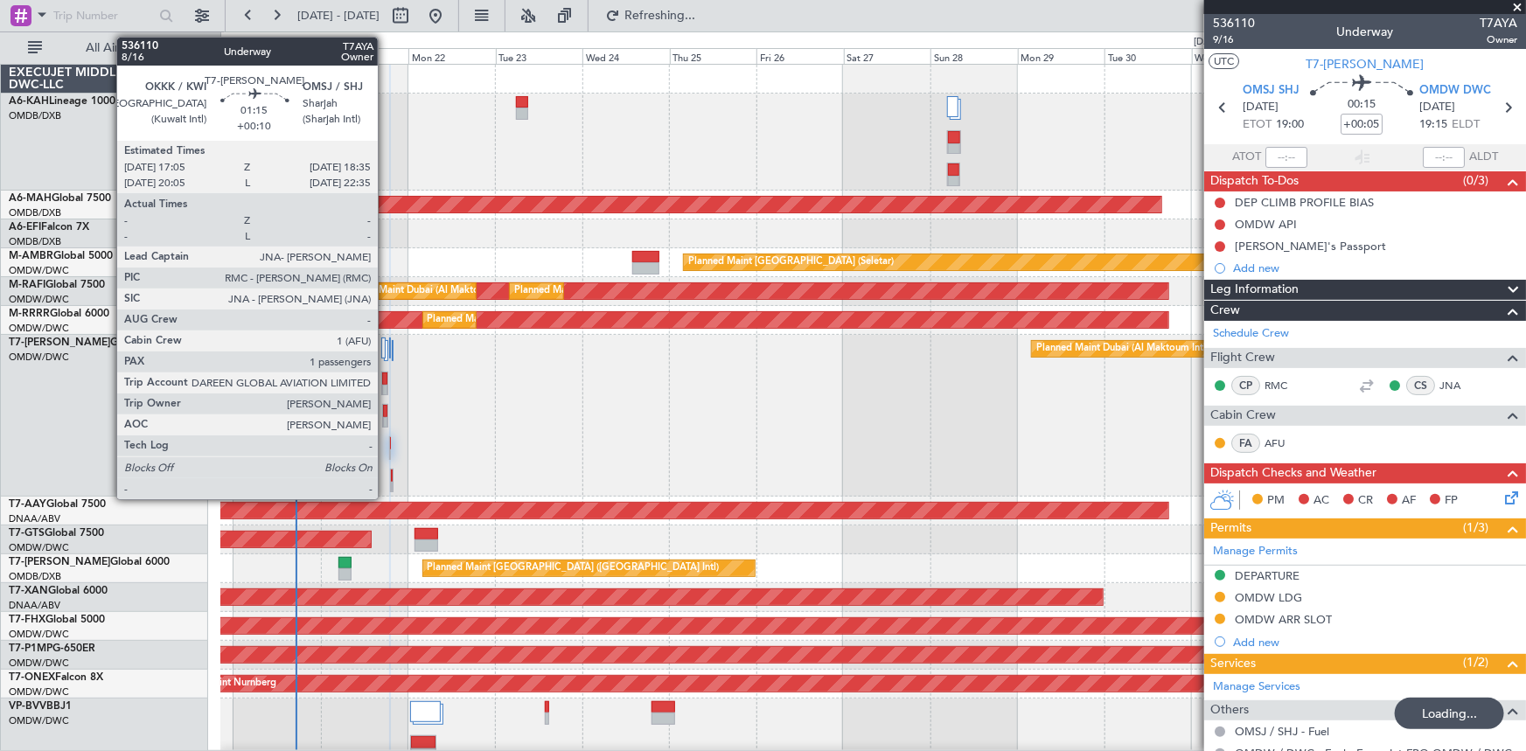
click at [386, 419] on div at bounding box center [385, 423] width 4 height 12
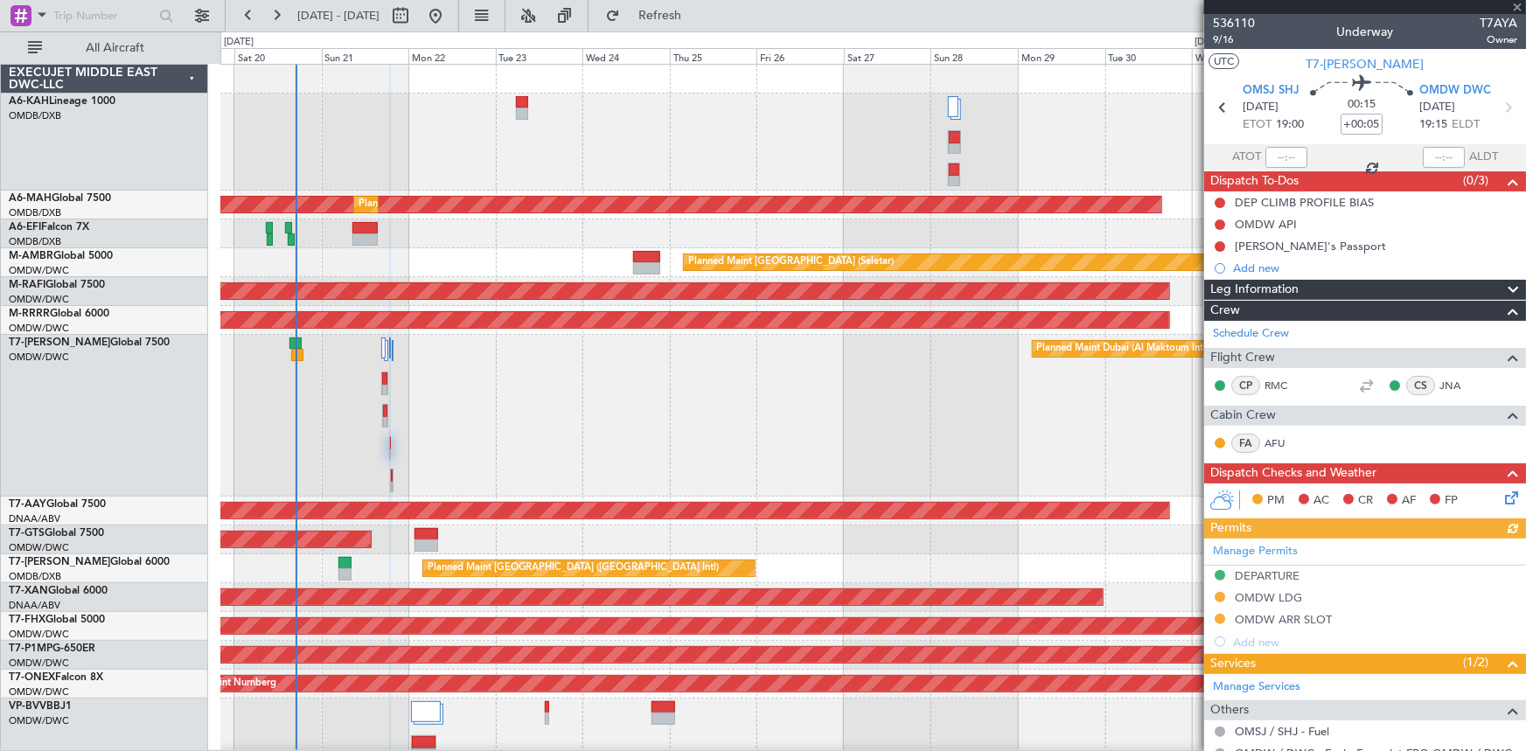
type input "+00:10"
type input "1"
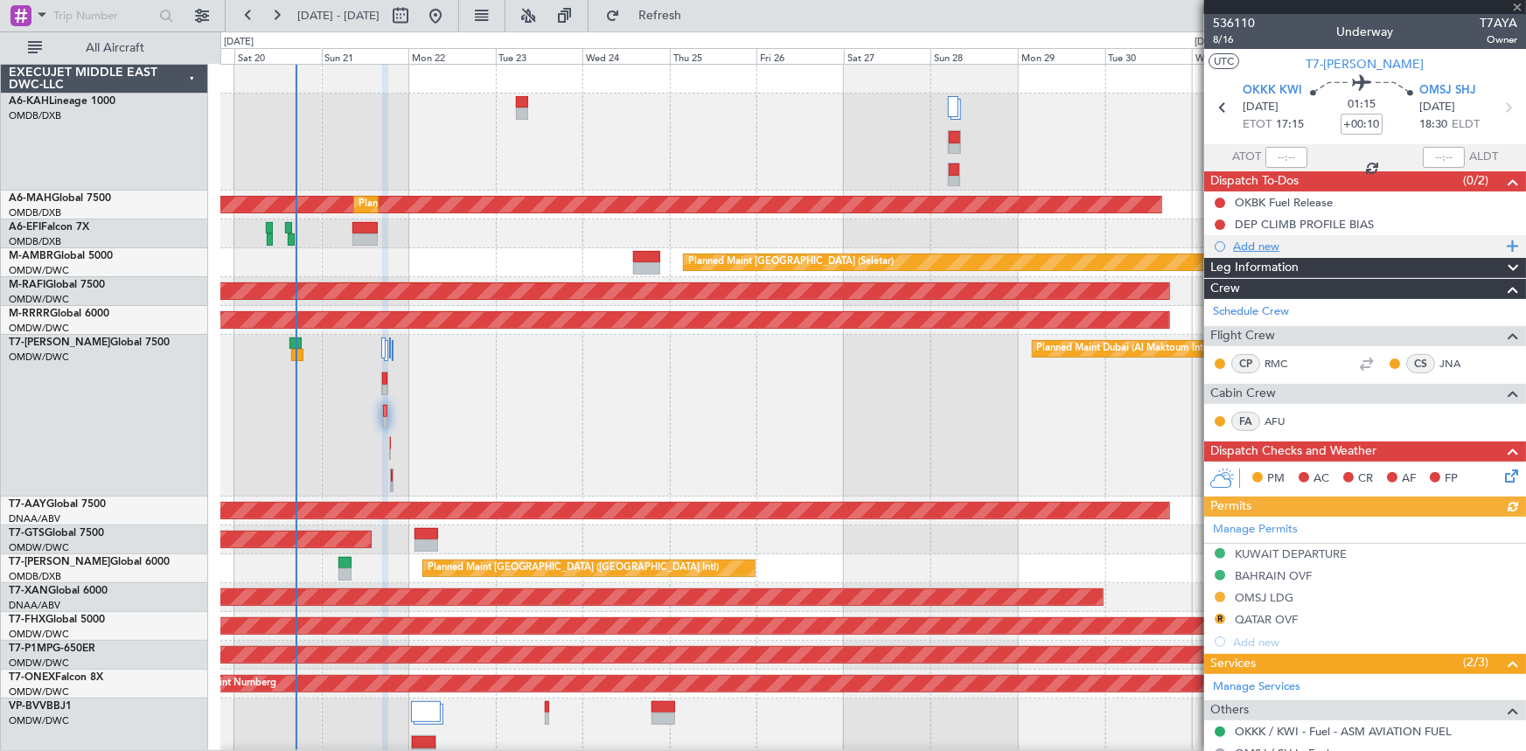
click at [1266, 245] on div "Add new" at bounding box center [1367, 246] width 268 height 15
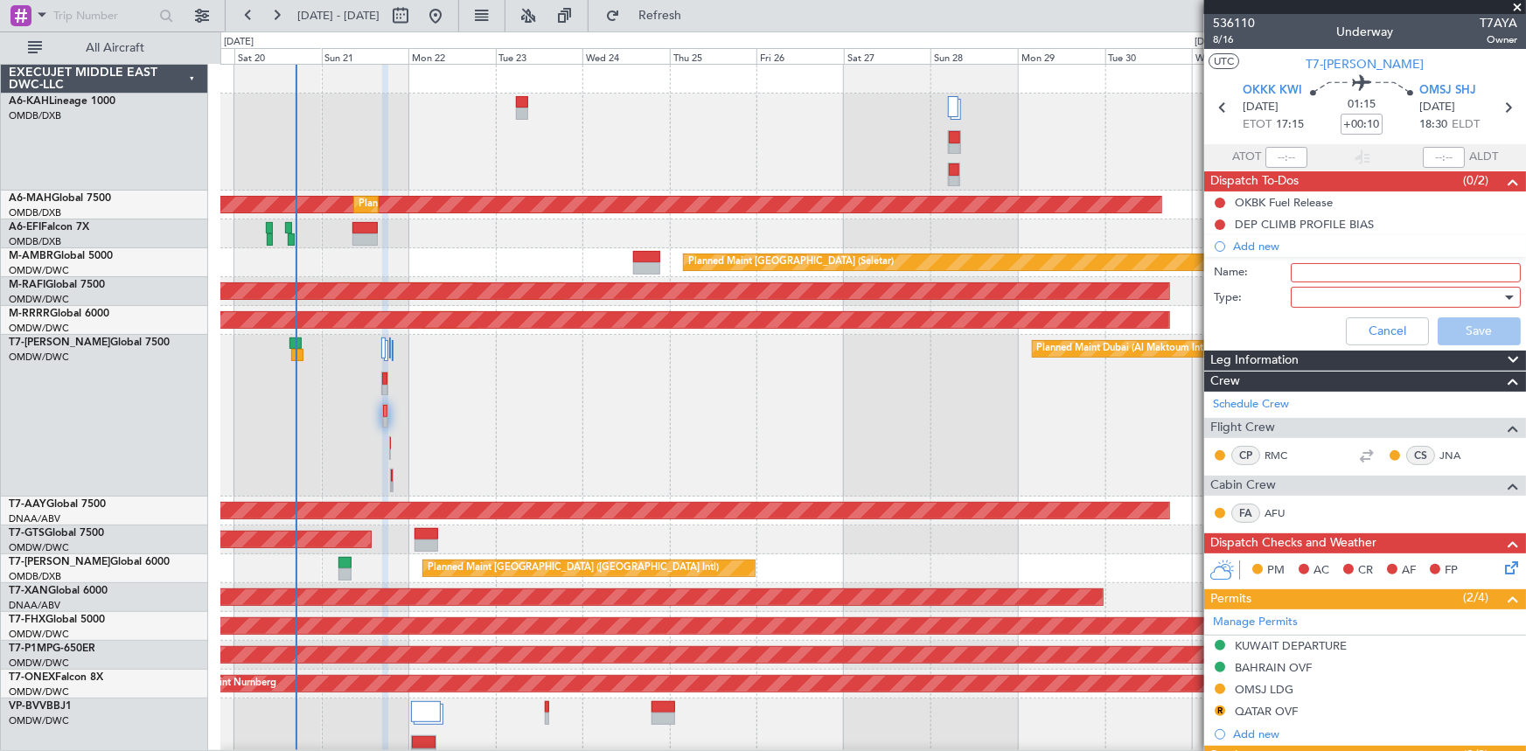
click at [1320, 277] on input "Name:" at bounding box center [1406, 272] width 230 height 19
type input "Dep fuel 14000 lbs"
click at [1324, 287] on div at bounding box center [1400, 297] width 204 height 26
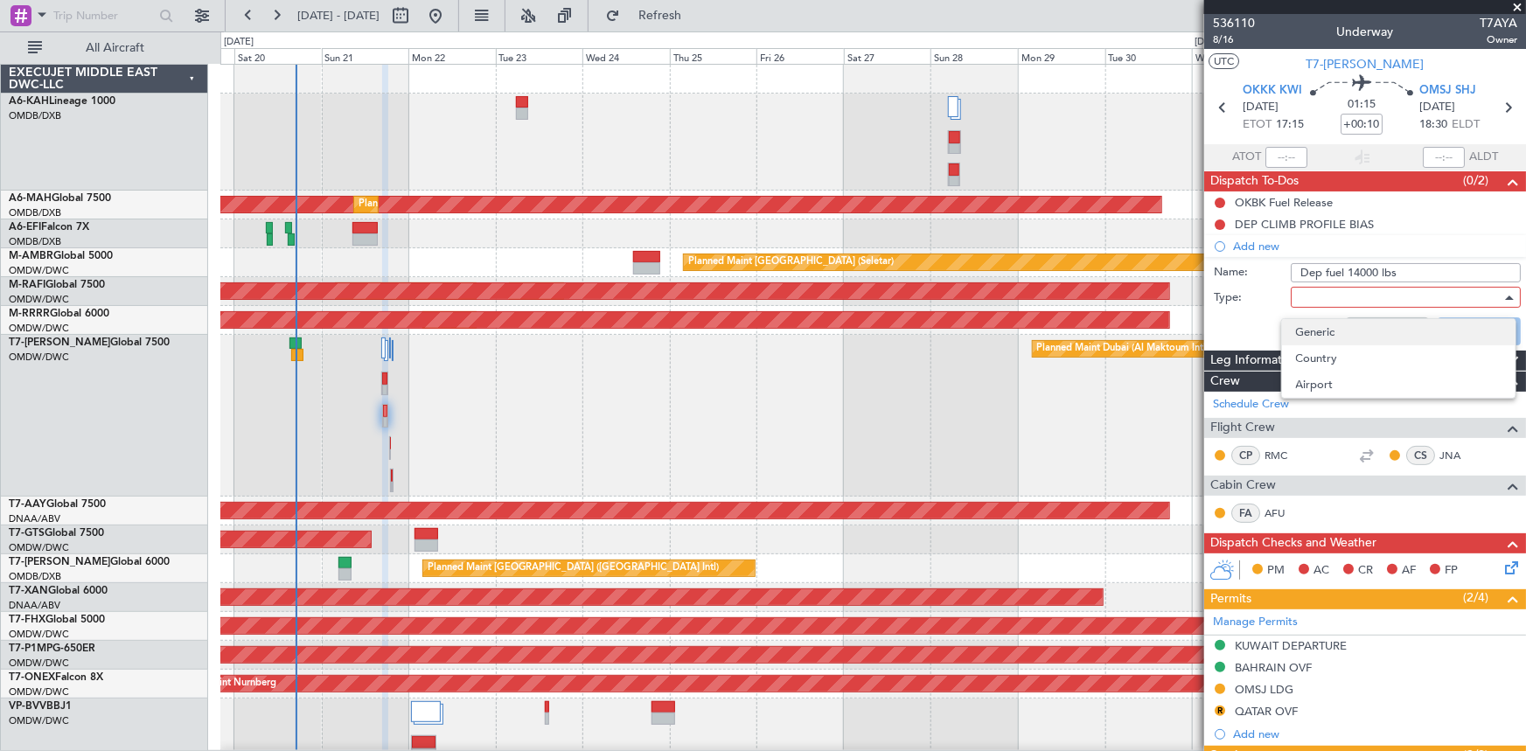
click at [1325, 330] on span "Generic" at bounding box center [1398, 332] width 205 height 26
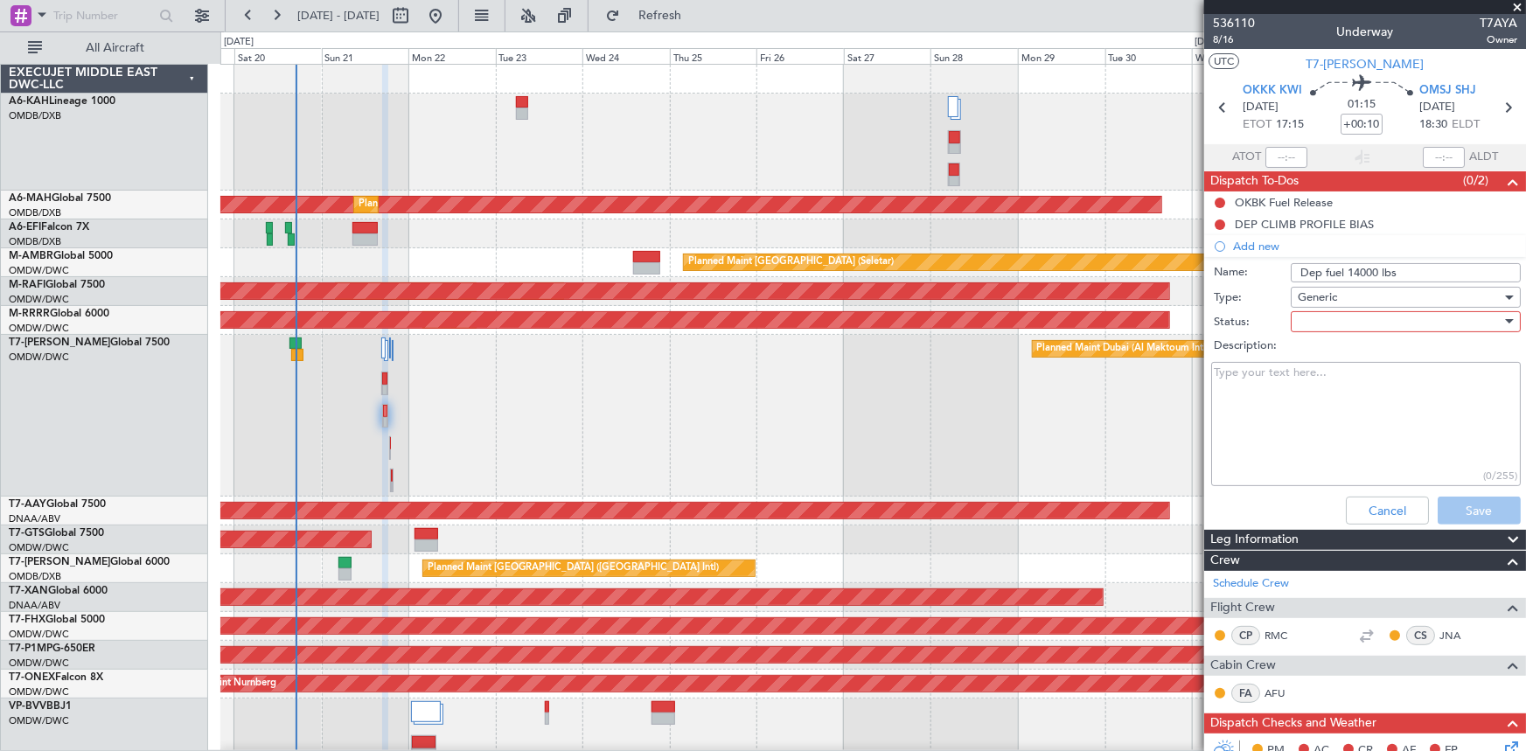
click at [1365, 317] on div at bounding box center [1400, 322] width 204 height 26
click at [1356, 351] on span "Not Started" at bounding box center [1398, 357] width 205 height 26
click at [1469, 505] on button "Save" at bounding box center [1479, 511] width 83 height 28
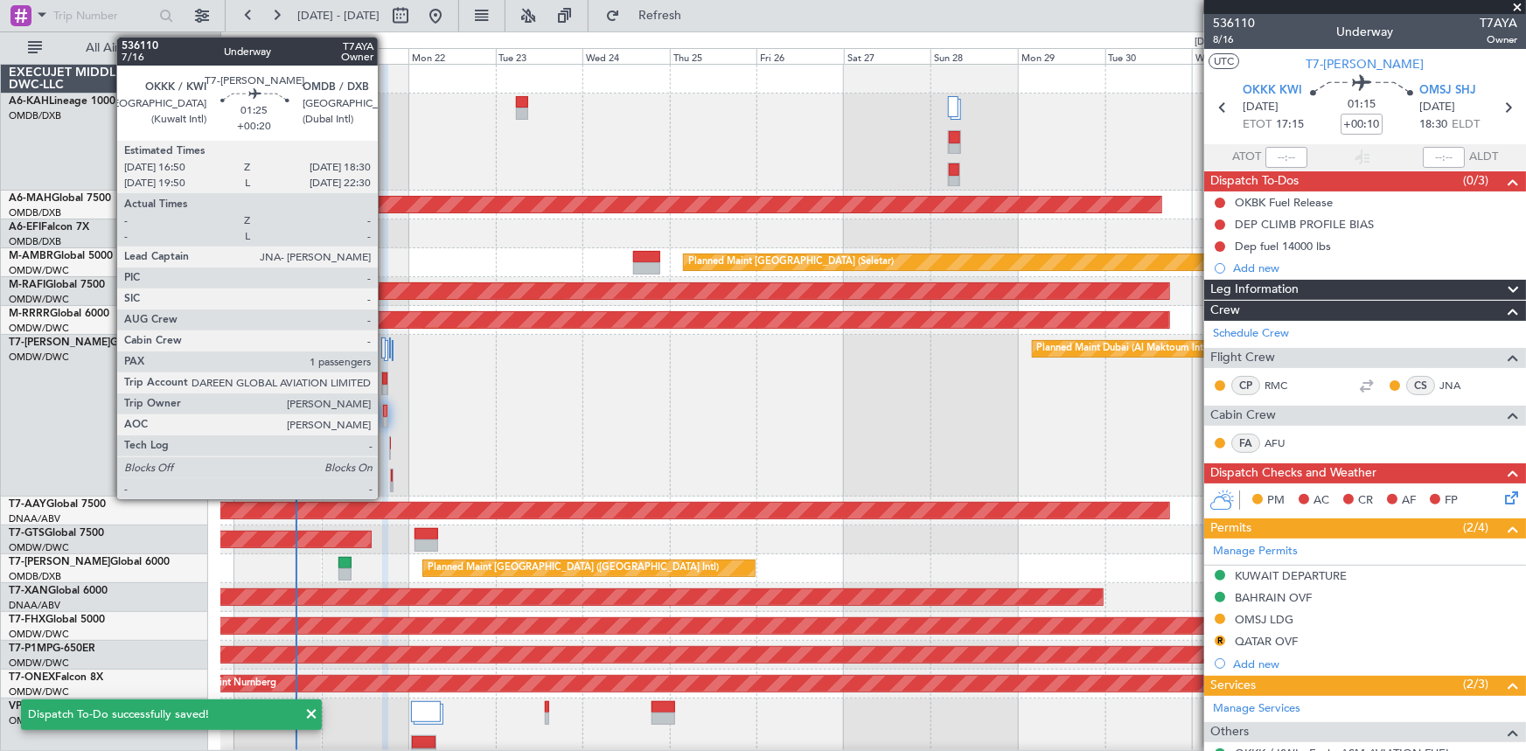
click at [386, 383] on div at bounding box center [384, 379] width 4 height 12
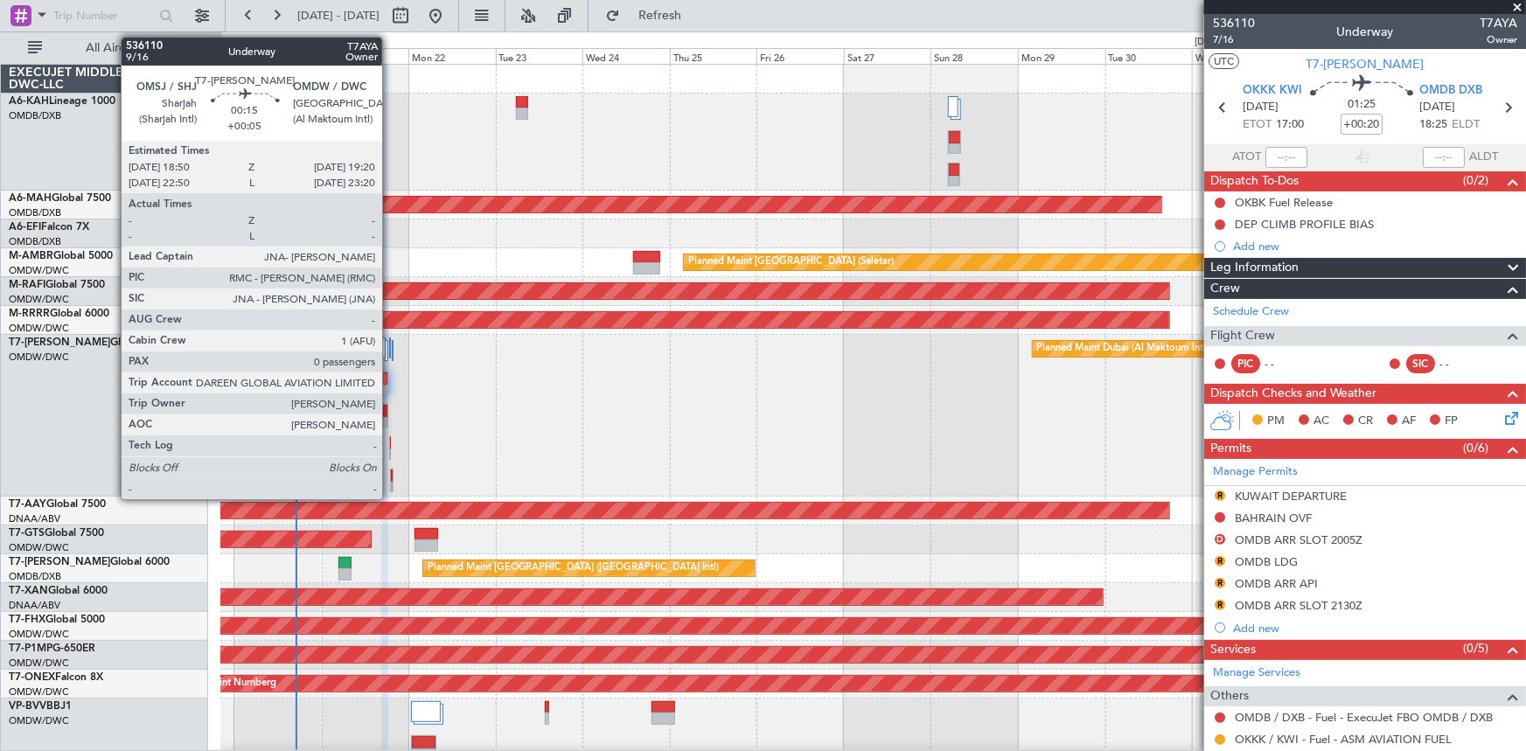
click at [390, 448] on div at bounding box center [390, 448] width 3 height 24
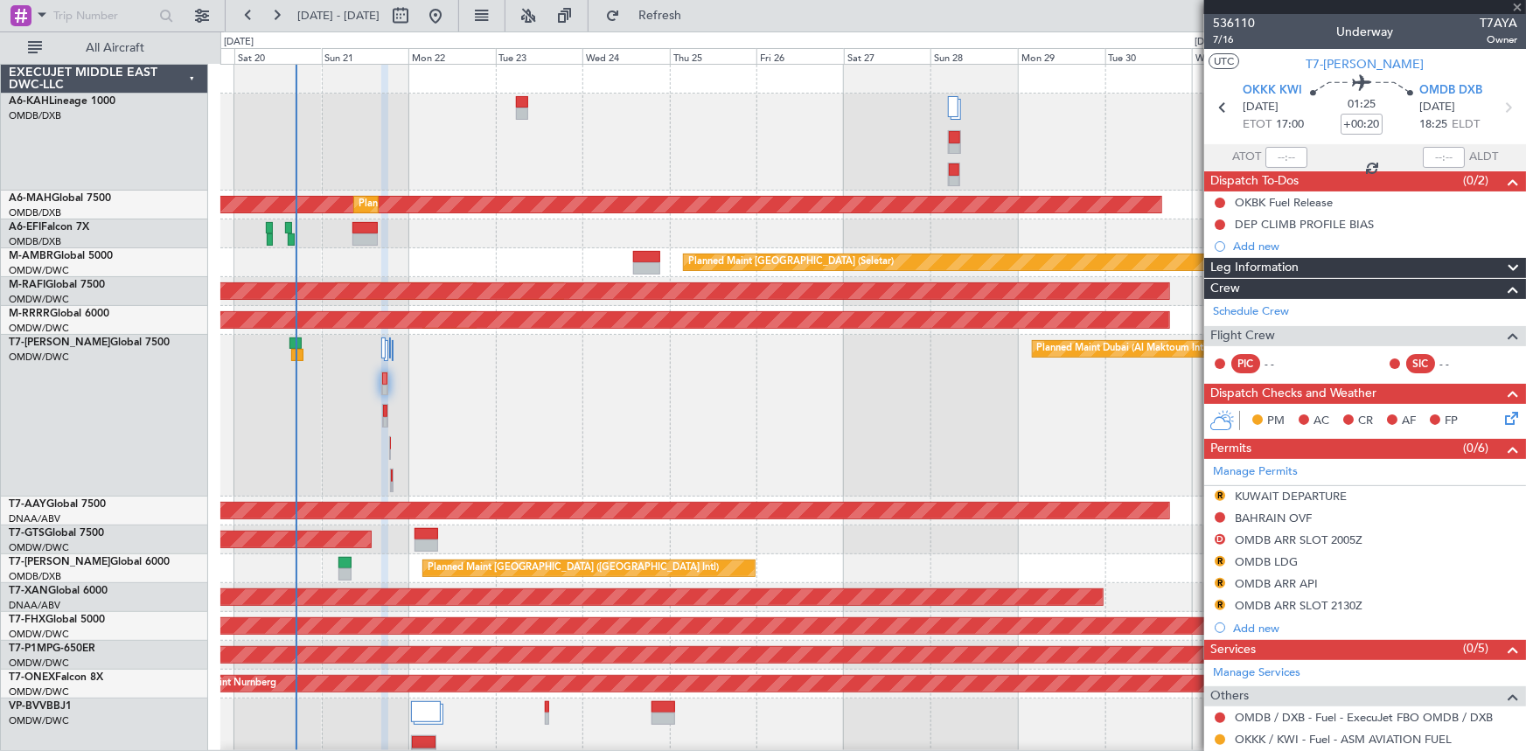
type input "+00:05"
type input "0"
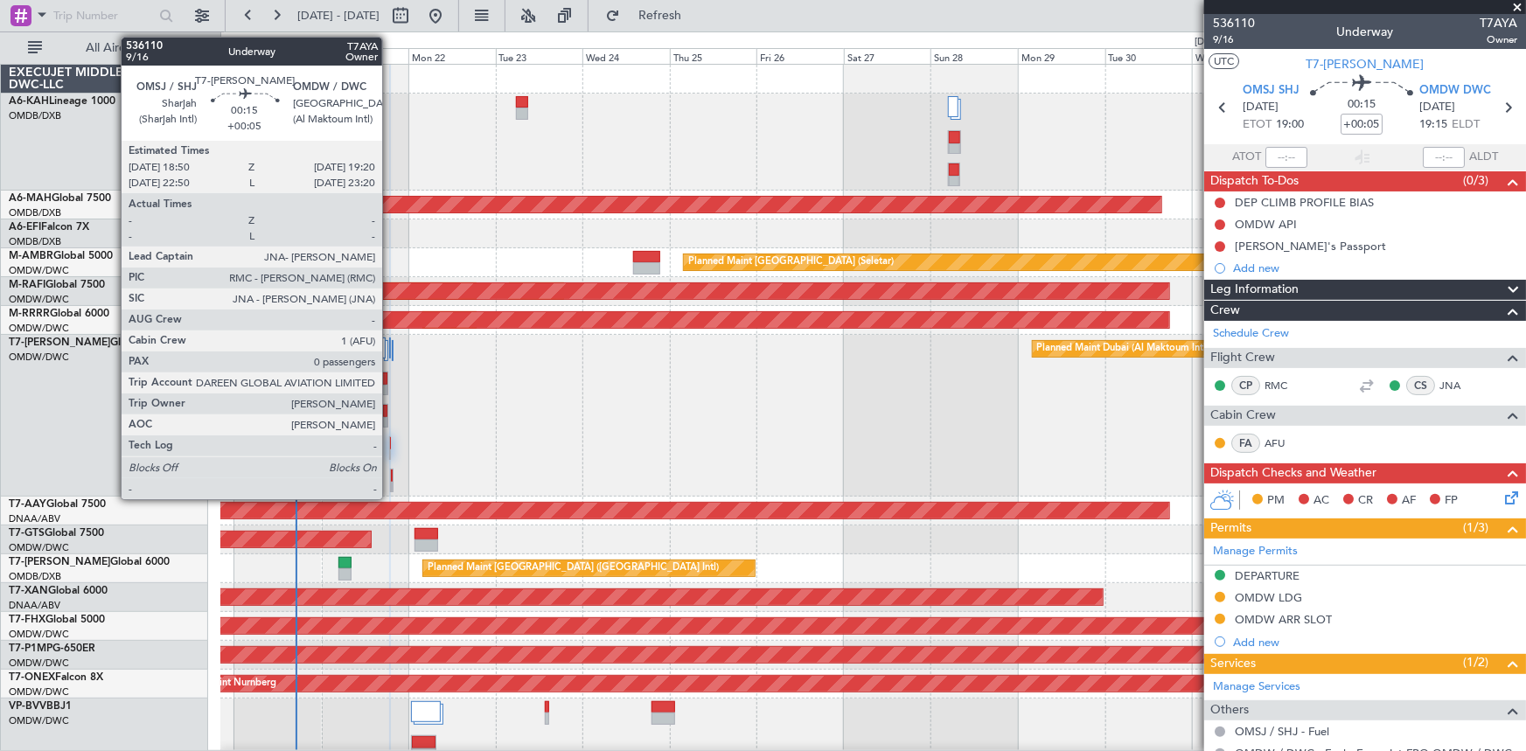
click at [390, 442] on div at bounding box center [390, 448] width 3 height 24
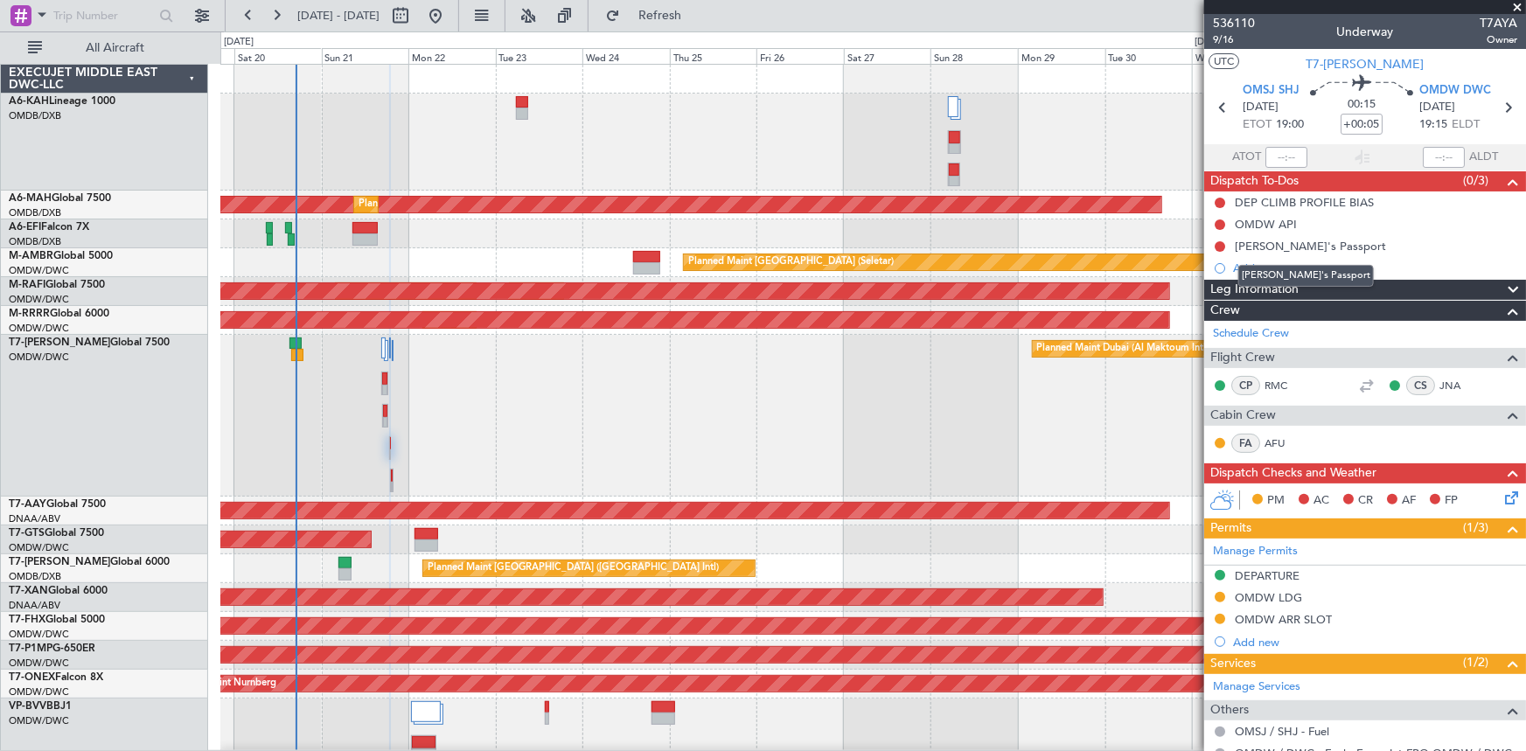
click at [1244, 263] on mat-tooltip-component "Justin's Passport" at bounding box center [1306, 276] width 160 height 46
click at [1245, 263] on div "Add new" at bounding box center [1367, 268] width 268 height 15
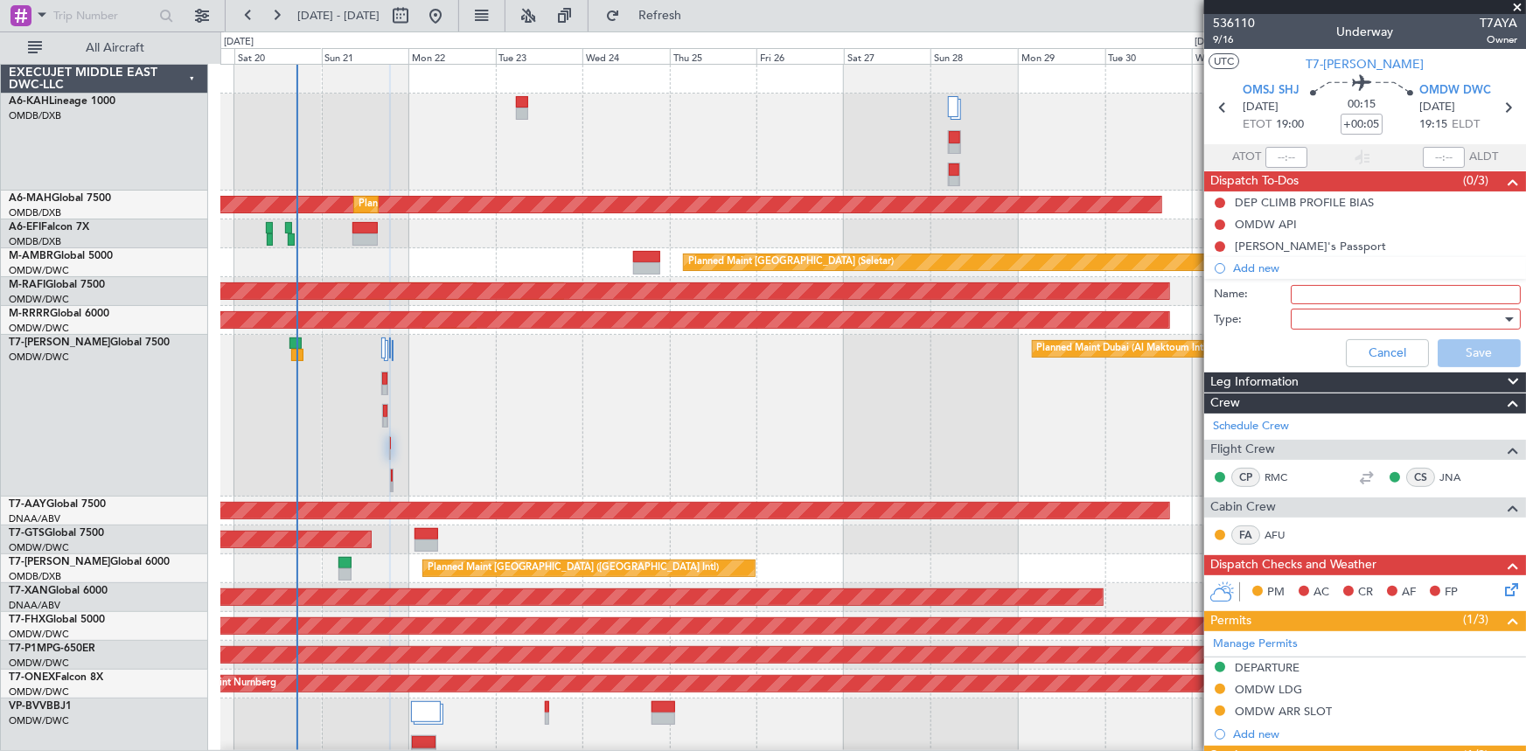
click at [1320, 296] on input "Name:" at bounding box center [1406, 294] width 230 height 19
type input "Raymond's Passport"
click at [1338, 322] on div at bounding box center [1400, 319] width 204 height 26
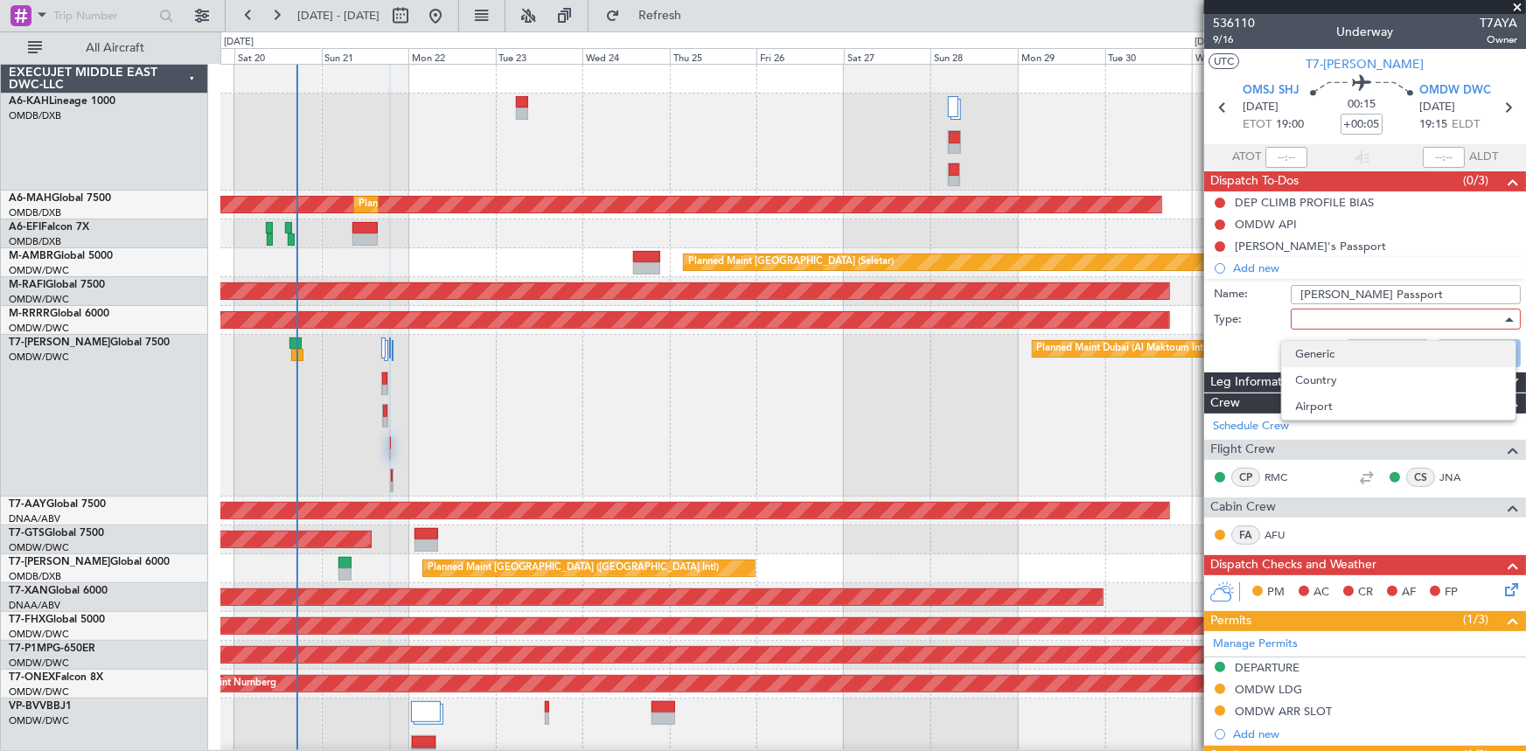
click at [1321, 354] on span "Generic" at bounding box center [1398, 354] width 205 height 26
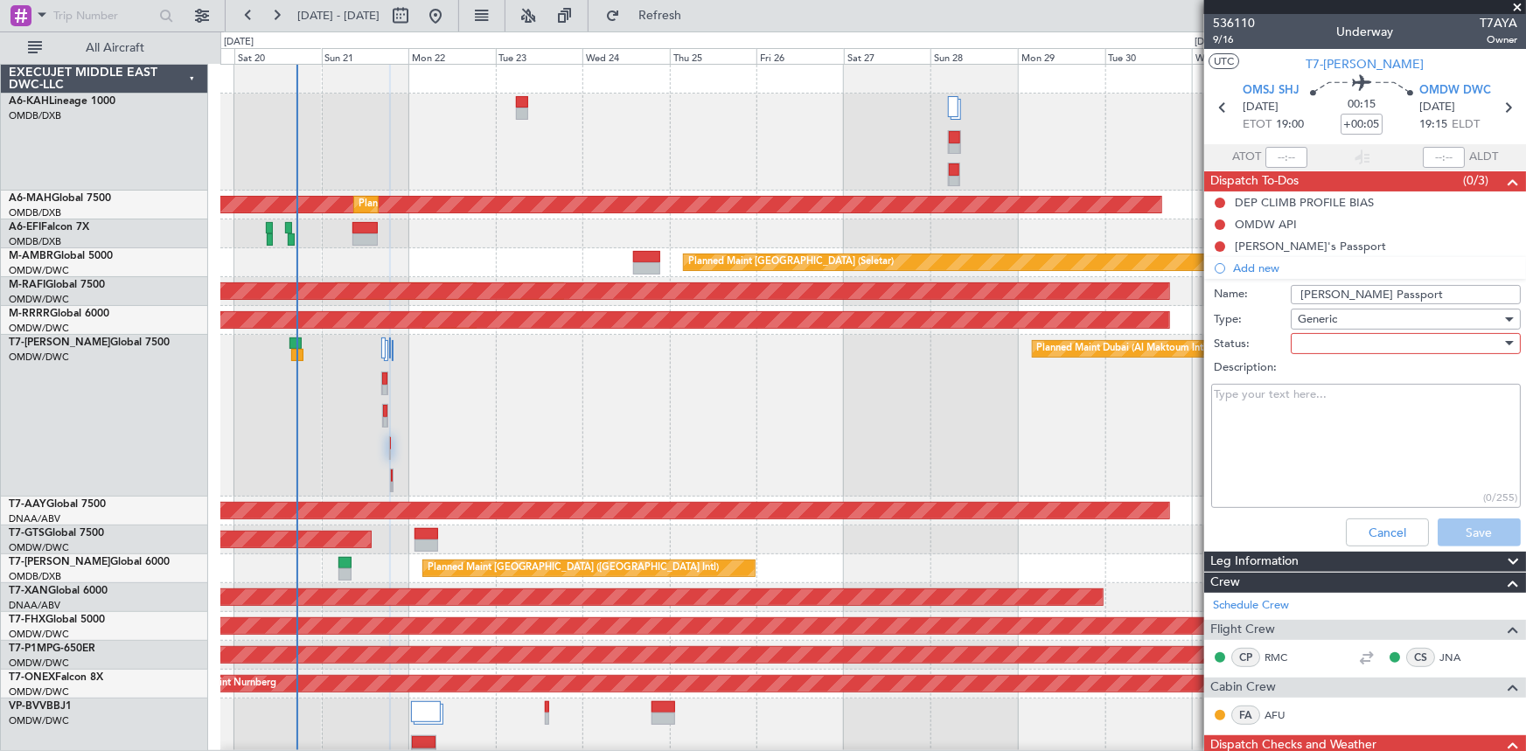
click at [1316, 348] on div at bounding box center [1400, 344] width 204 height 26
click at [1337, 375] on span "Not Started" at bounding box center [1398, 379] width 205 height 26
click at [1301, 393] on textarea "Description:" at bounding box center [1366, 446] width 310 height 125
paste textarea "0479"
click at [1215, 397] on textarea "0479" at bounding box center [1366, 446] width 310 height 125
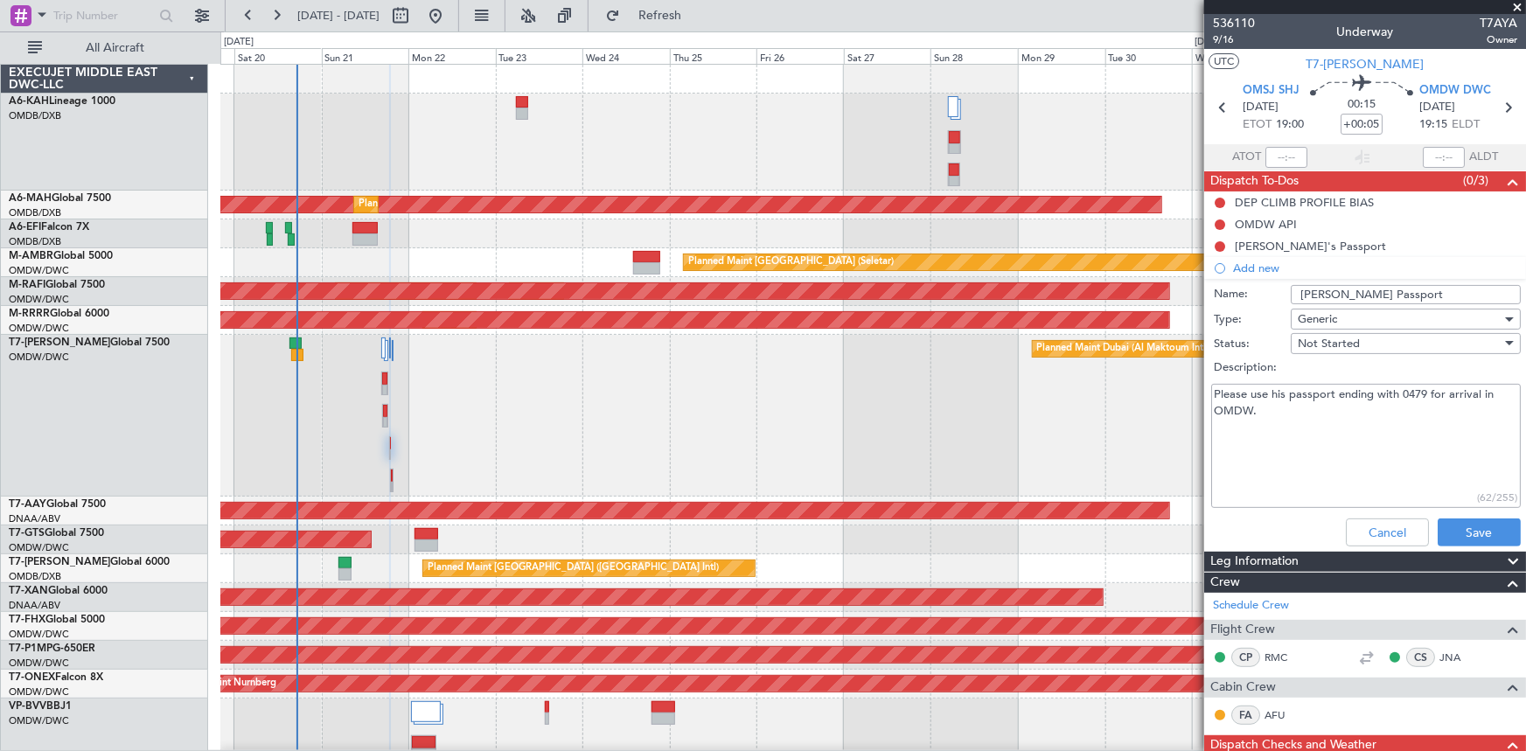
click at [1313, 419] on textarea "Please use his passport ending with 0479 for arrival in OMDW." at bounding box center [1366, 446] width 310 height 125
type textarea "Please use his passport ending with 0479 for arrival in Dubai."
click at [1479, 529] on button "Save" at bounding box center [1479, 533] width 83 height 28
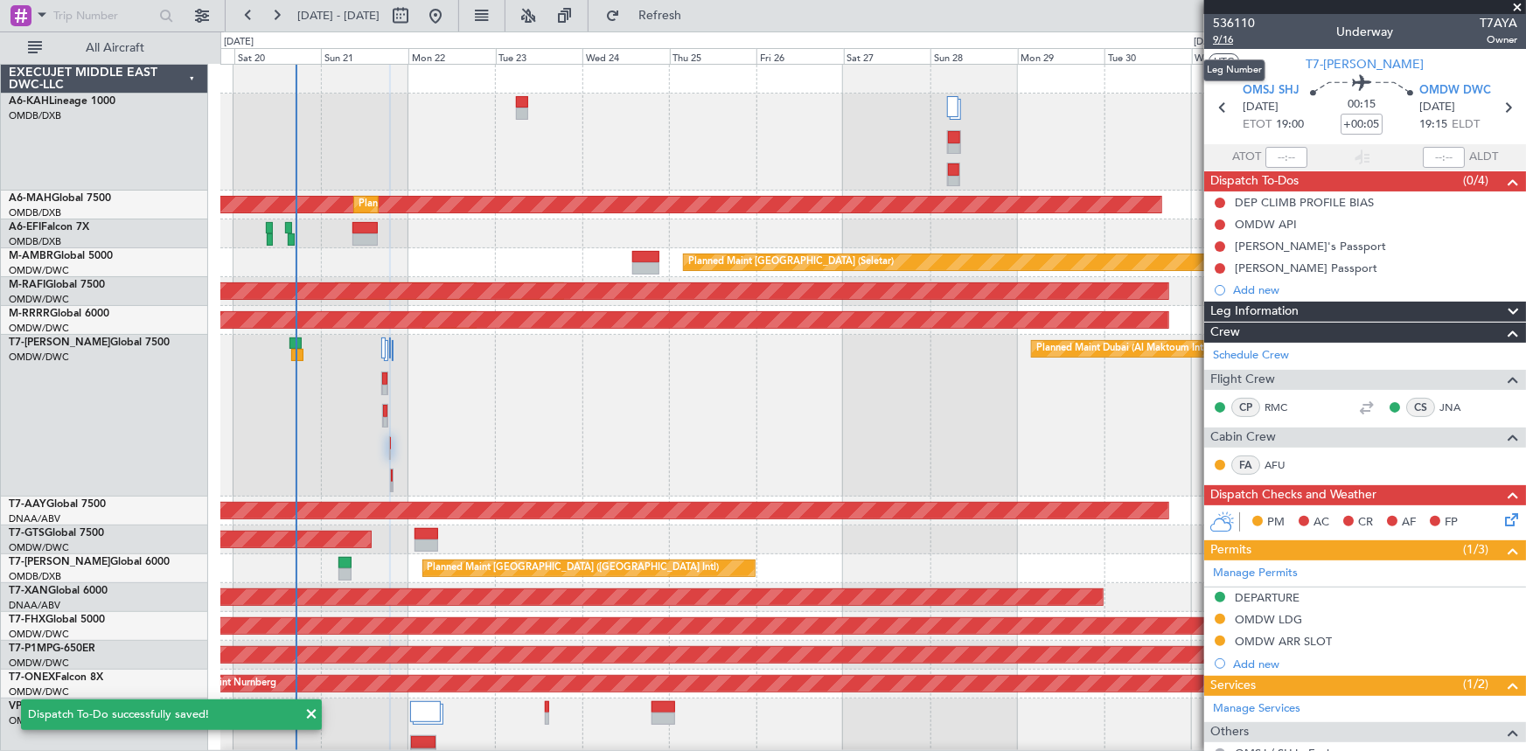
click at [1223, 38] on span "9/16" at bounding box center [1234, 39] width 42 height 15
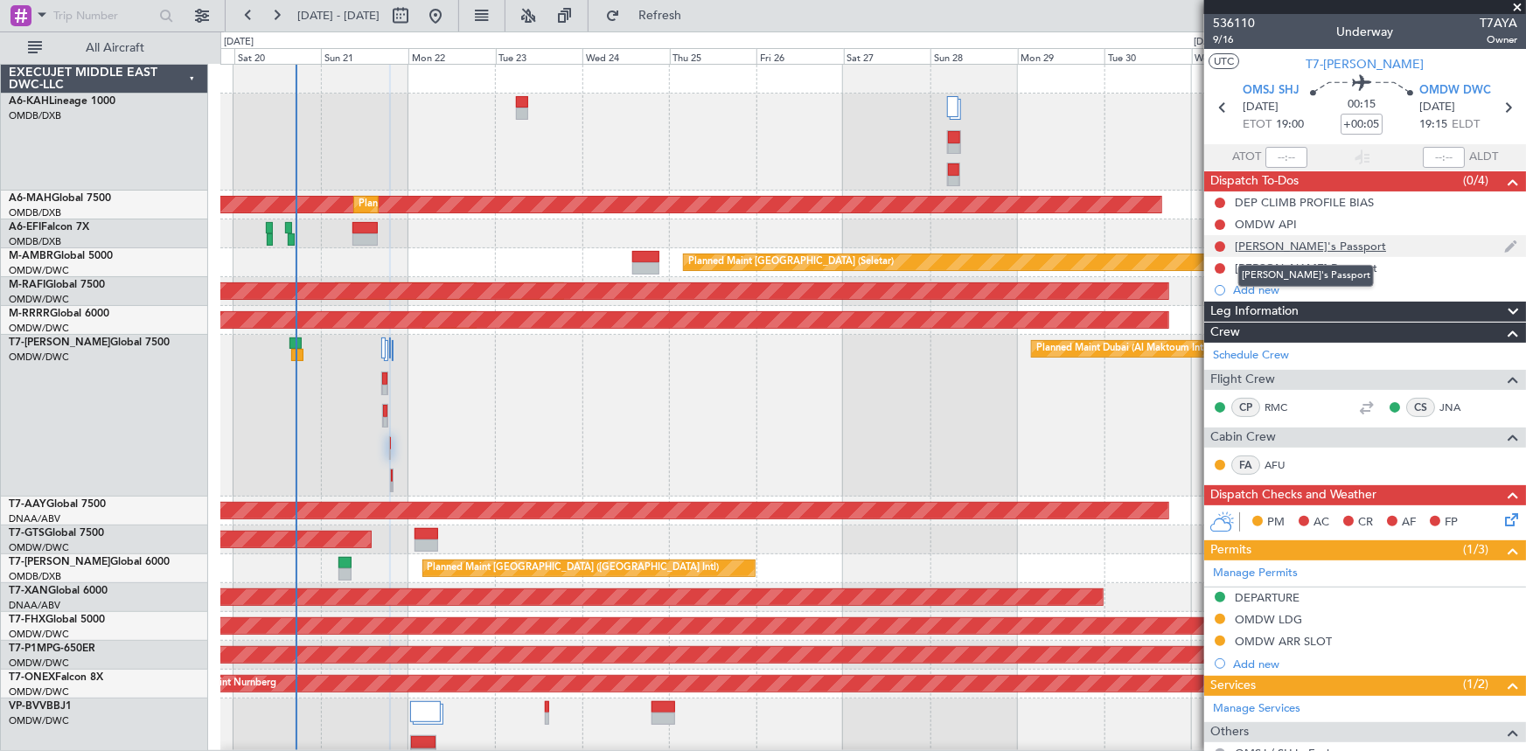
click at [1285, 249] on div "Justin's Passport" at bounding box center [1310, 246] width 151 height 15
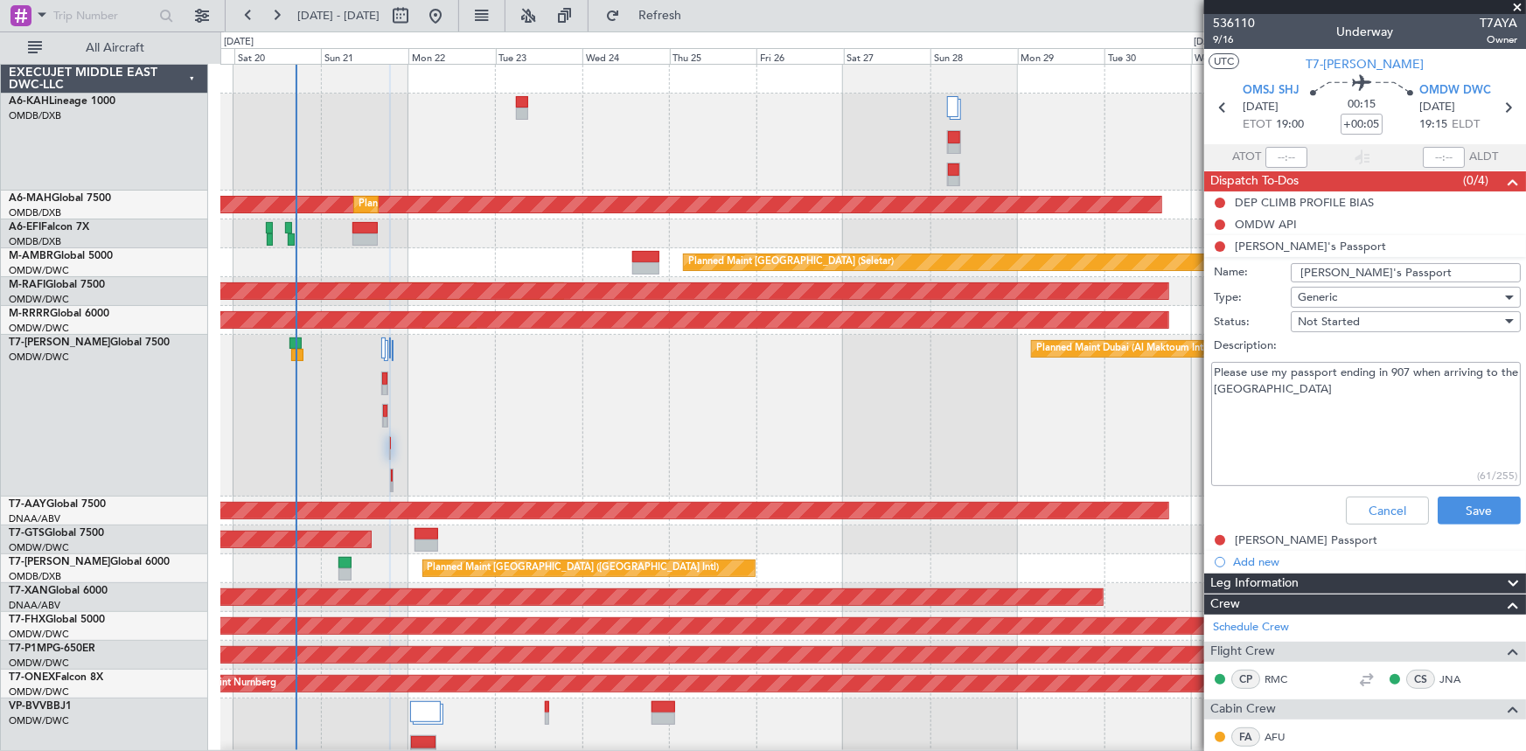
click at [1285, 394] on textarea "Please use my passport ending in 907 when arriving to the UAE" at bounding box center [1366, 424] width 310 height 125
paste textarea "565759907"
drag, startPoint x: 1214, startPoint y: 408, endPoint x: 1308, endPoint y: 407, distance: 94.5
click at [1308, 407] on textarea "Please use my passport ending in 907 when arriving to the UAE 565759907" at bounding box center [1366, 424] width 310 height 125
drag, startPoint x: 1390, startPoint y: 371, endPoint x: 1406, endPoint y: 373, distance: 16.0
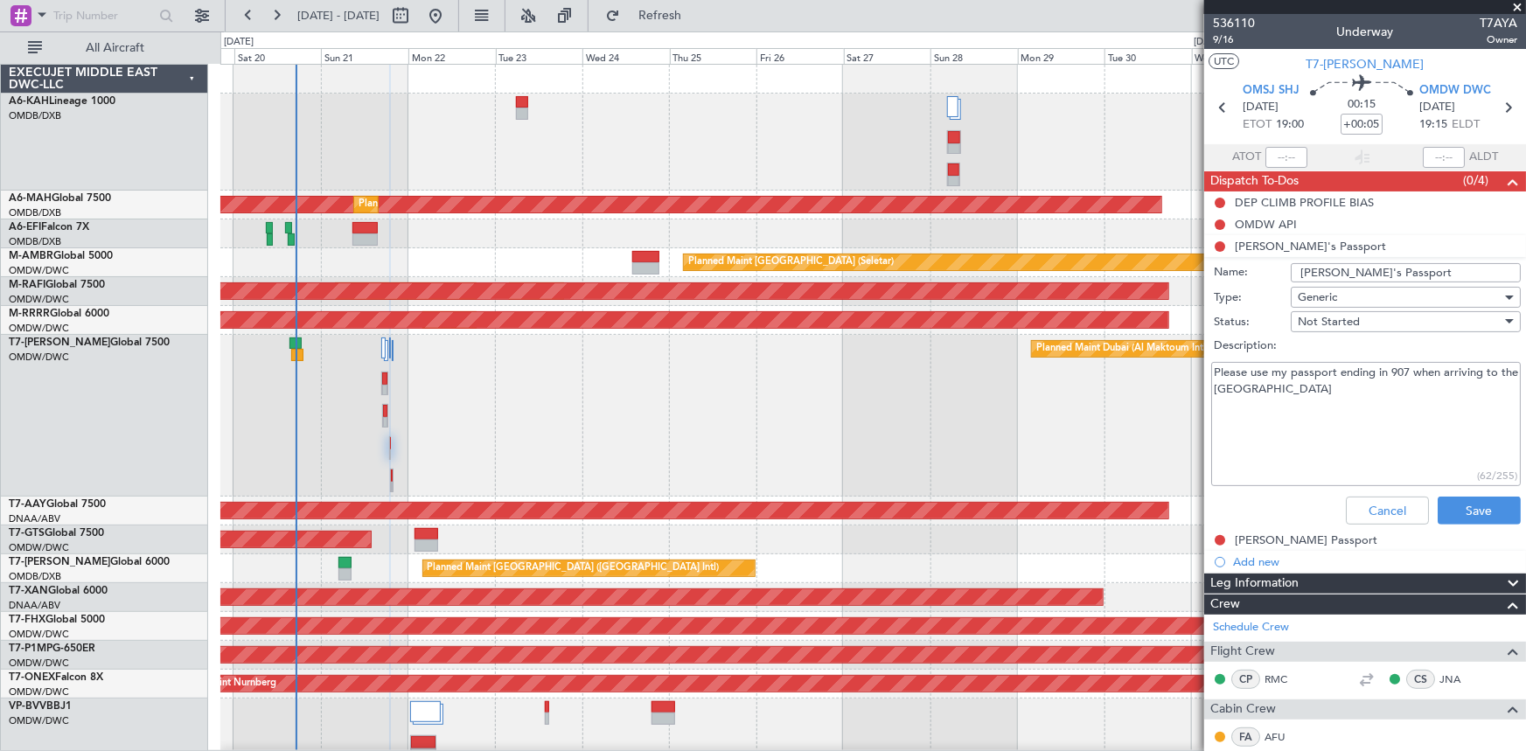
click at [1406, 373] on textarea "Please use my passport ending in 907 when arriving to the UAE" at bounding box center [1366, 424] width 310 height 125
paste textarea "565759907"
type textarea "Please use my passport ending in 565759907 when arriving to the UAE"
click at [1459, 513] on button "Save" at bounding box center [1479, 511] width 83 height 28
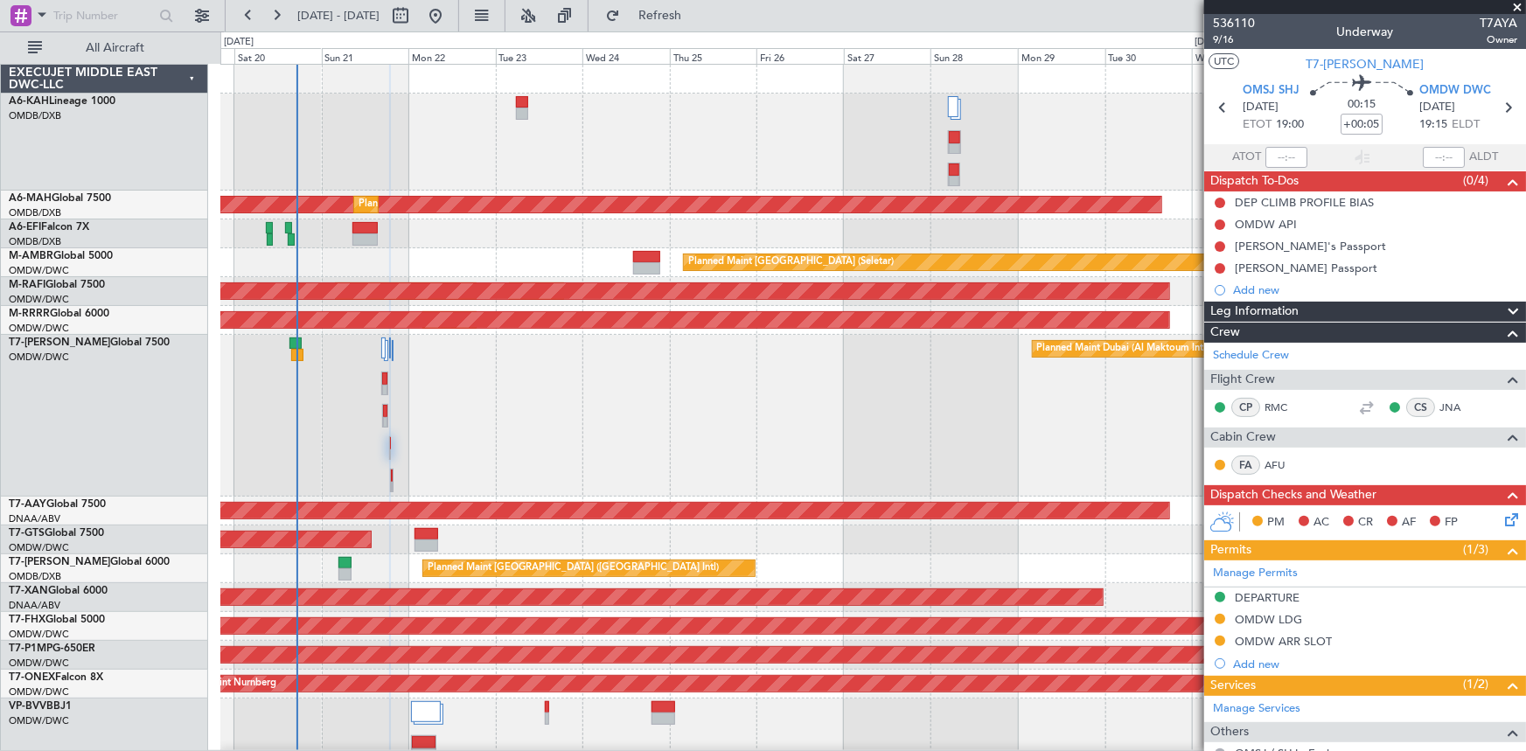
click at [1292, 264] on div "Raymond's Passport" at bounding box center [1306, 268] width 143 height 15
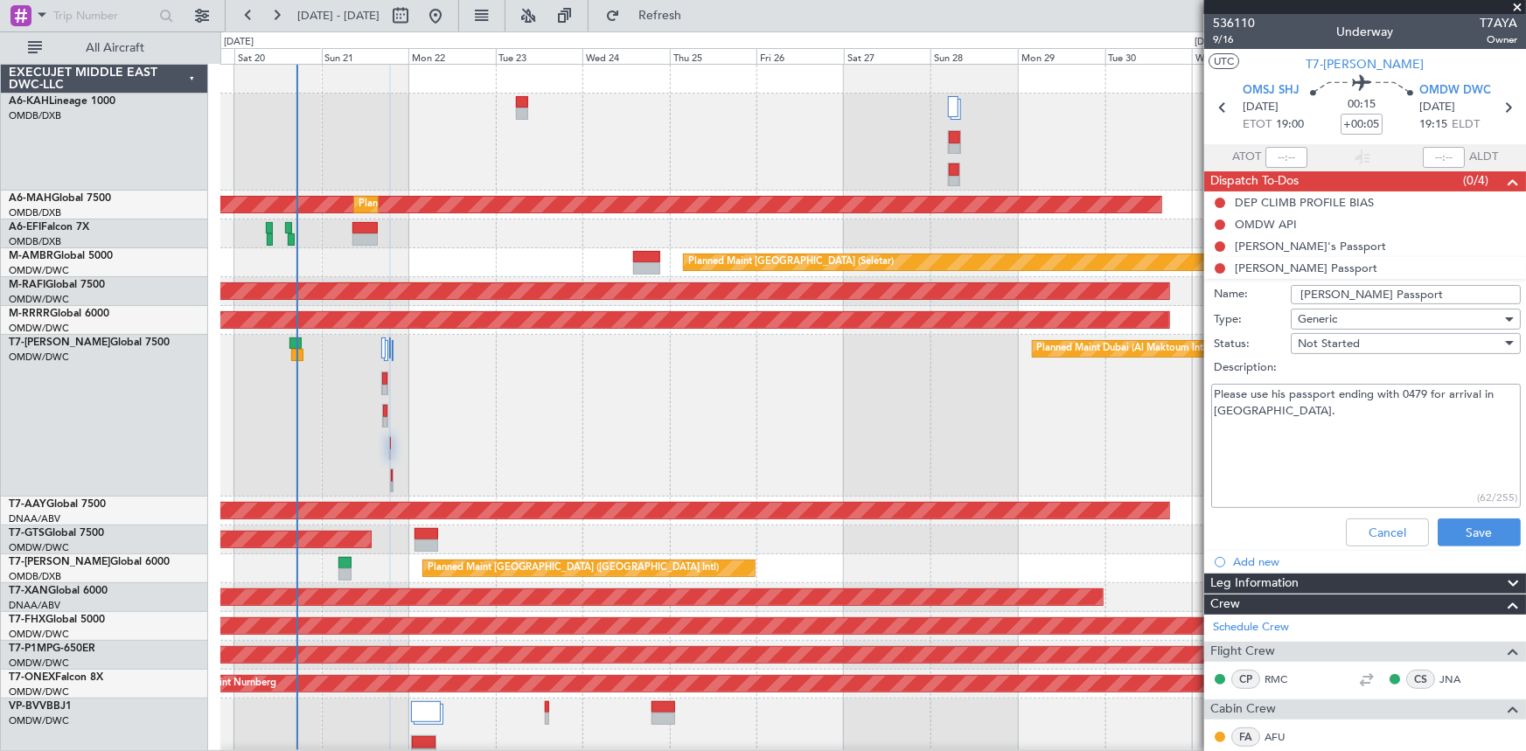
click at [1401, 395] on textarea "Please use his passport ending with 0479 for arrival in Dubai." at bounding box center [1366, 446] width 310 height 125
paste textarea "562000479"
type textarea "Please use his passport ending with 562000479 for arrival in Dubai."
click at [1467, 531] on button "Save" at bounding box center [1479, 533] width 83 height 28
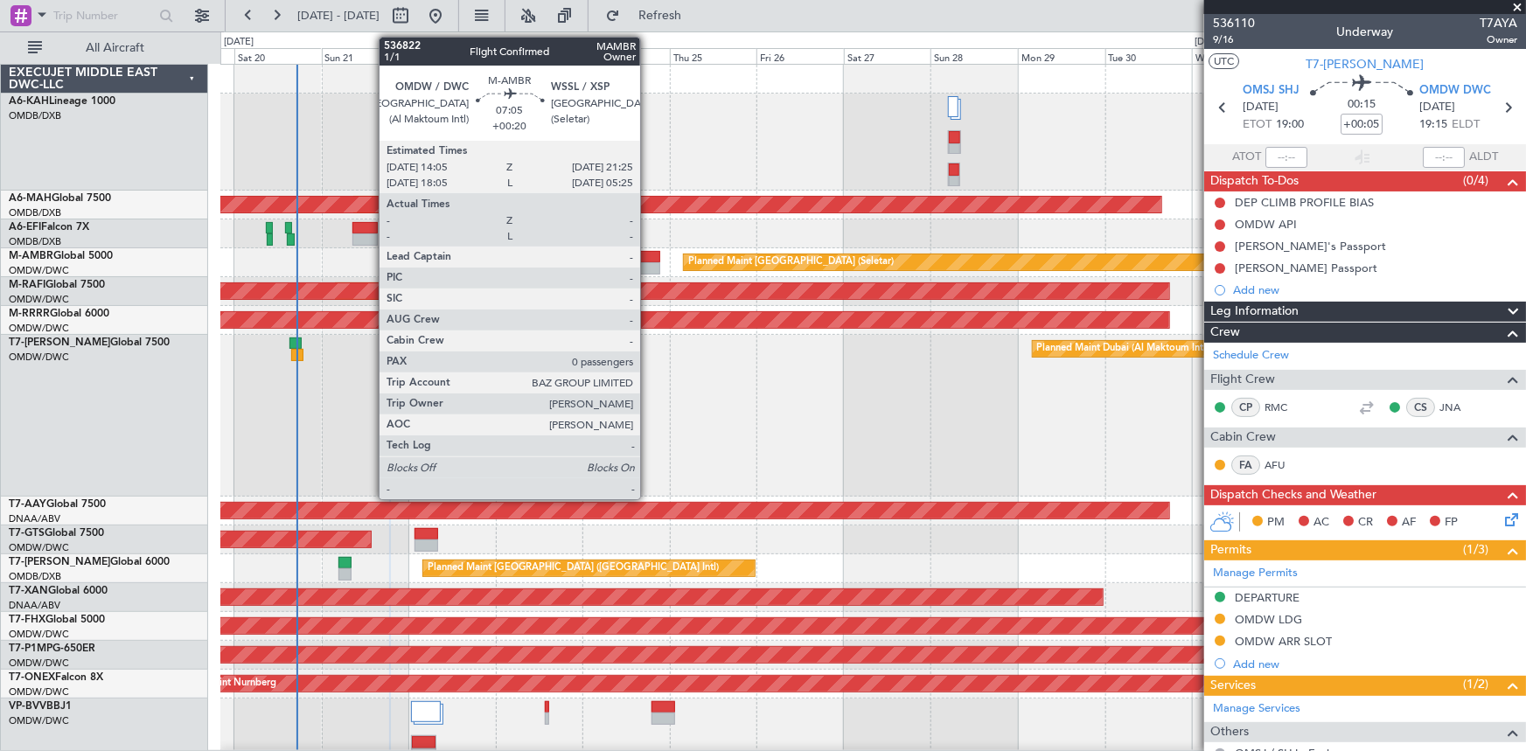
click at [648, 251] on div at bounding box center [646, 257] width 27 height 12
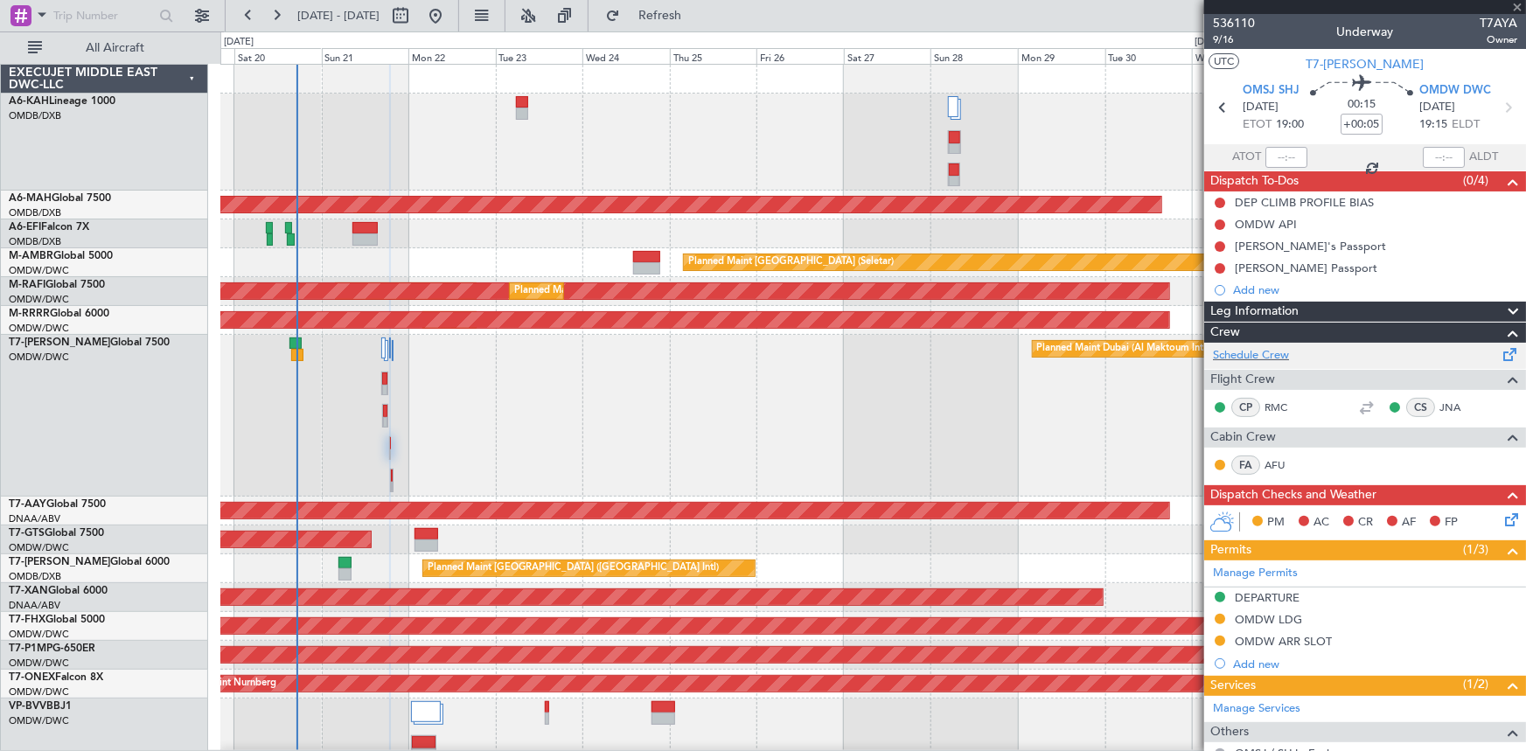
type input "+00:20"
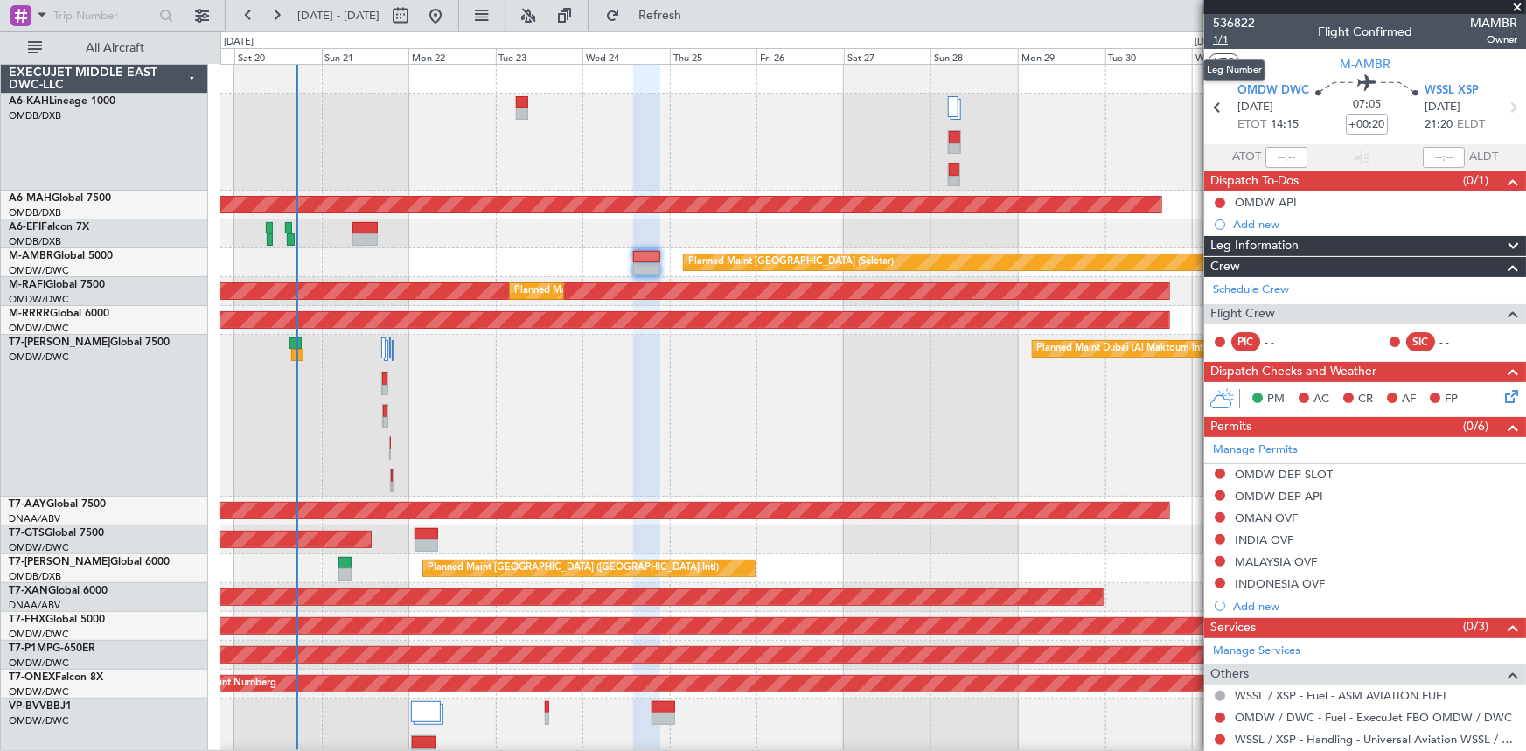
click at [1228, 41] on span "1/1" at bounding box center [1234, 39] width 42 height 15
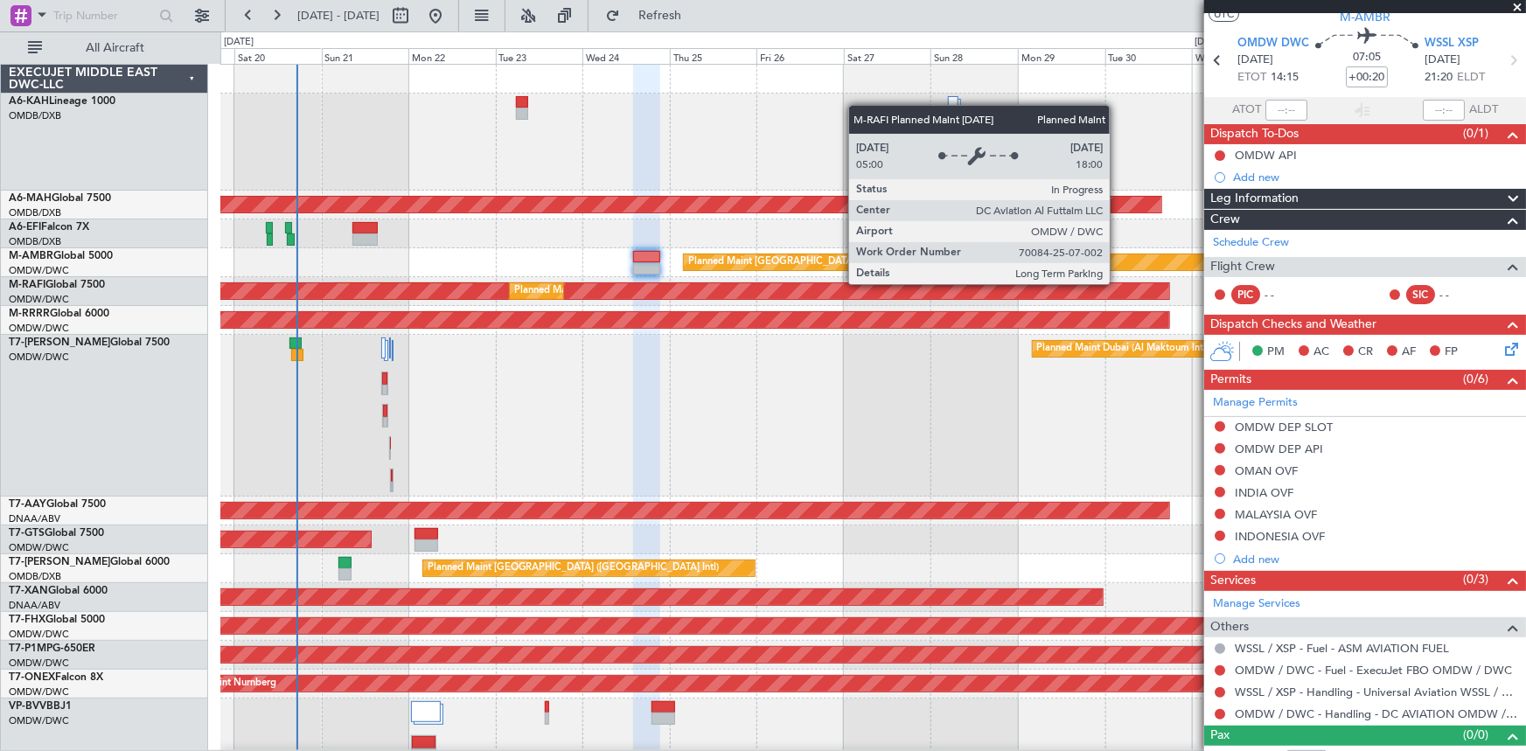
scroll to position [69, 0]
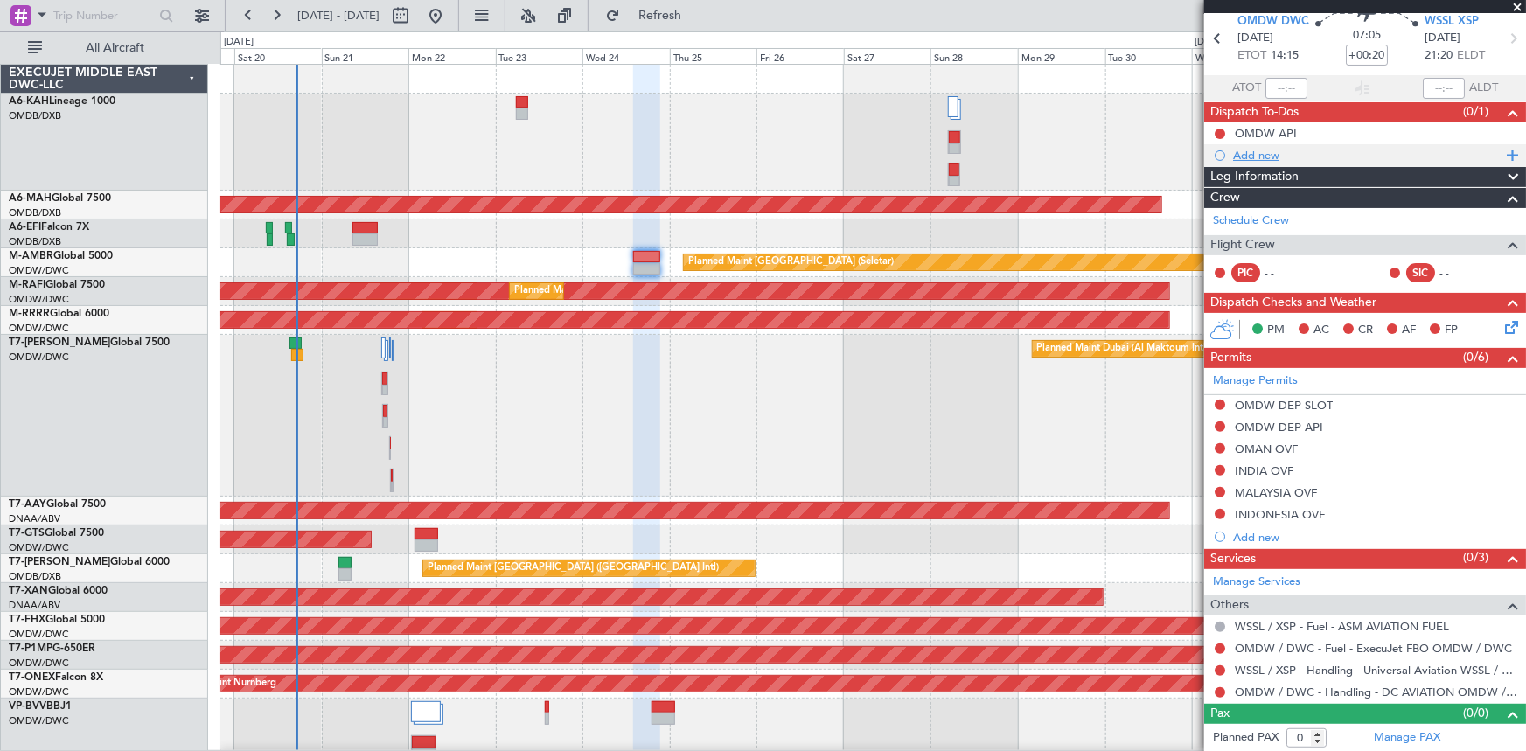
drag, startPoint x: 731, startPoint y: 8, endPoint x: 1415, endPoint y: 157, distance: 700.0
click at [697, 10] on span "Refresh" at bounding box center [659, 16] width 73 height 12
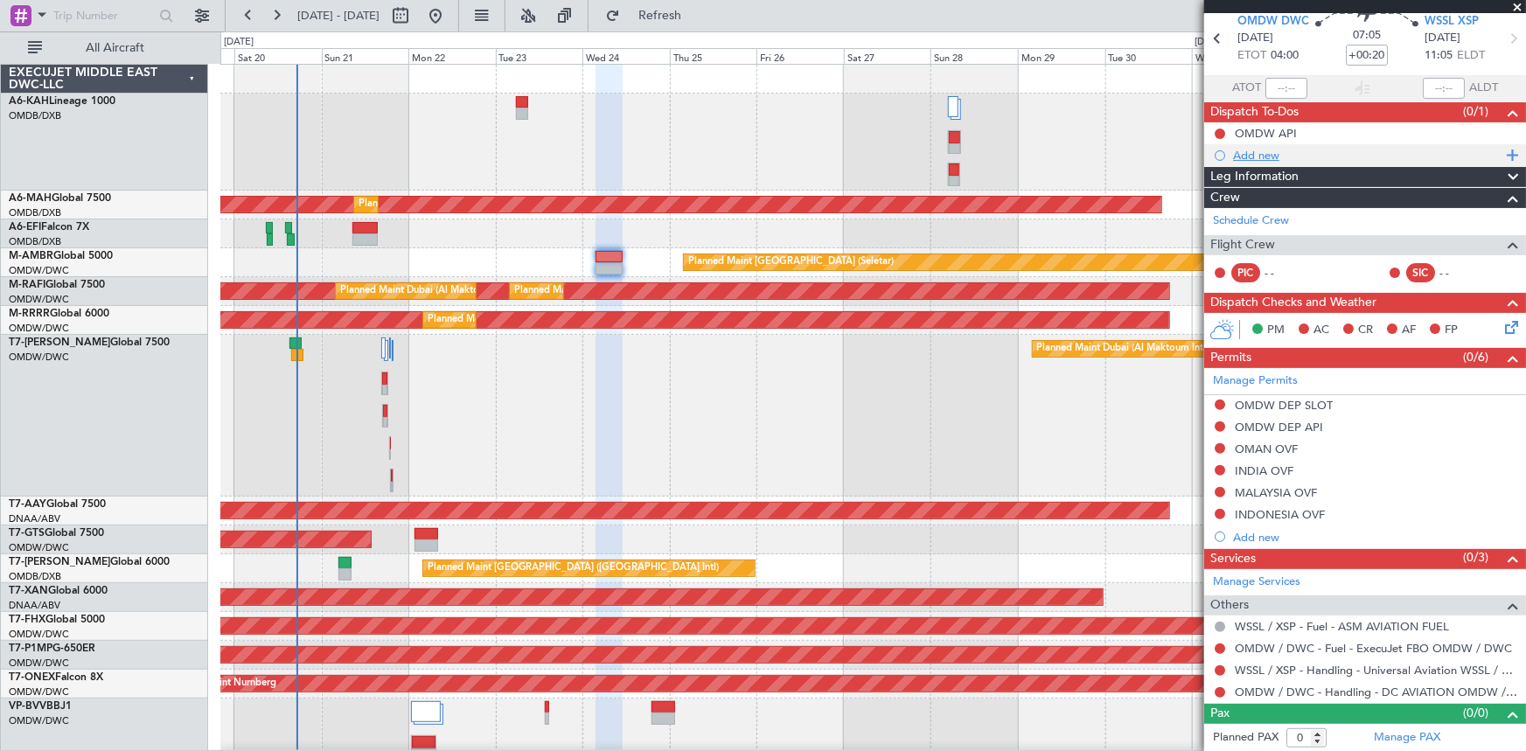
scroll to position [0, 0]
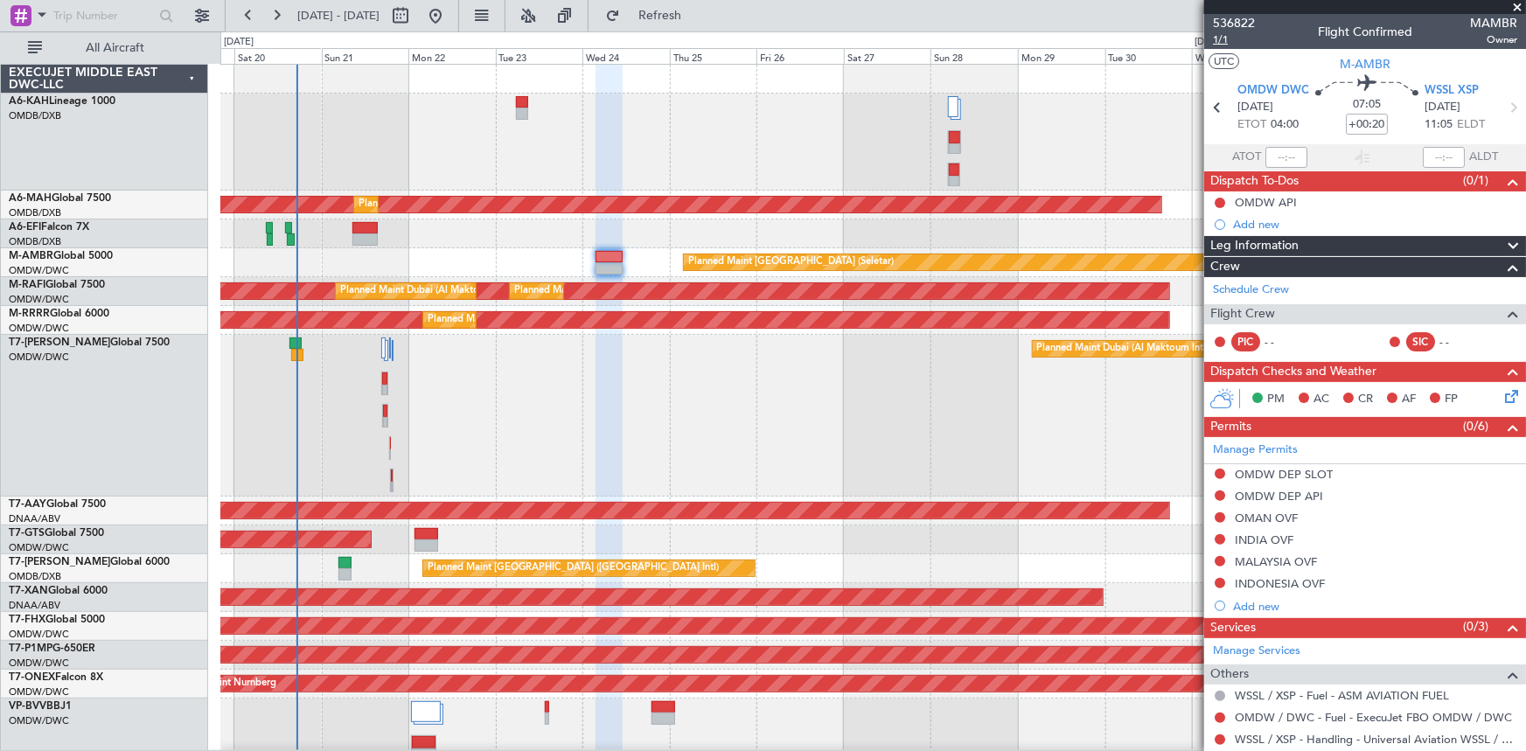
click at [1220, 35] on span "1/1" at bounding box center [1234, 39] width 42 height 15
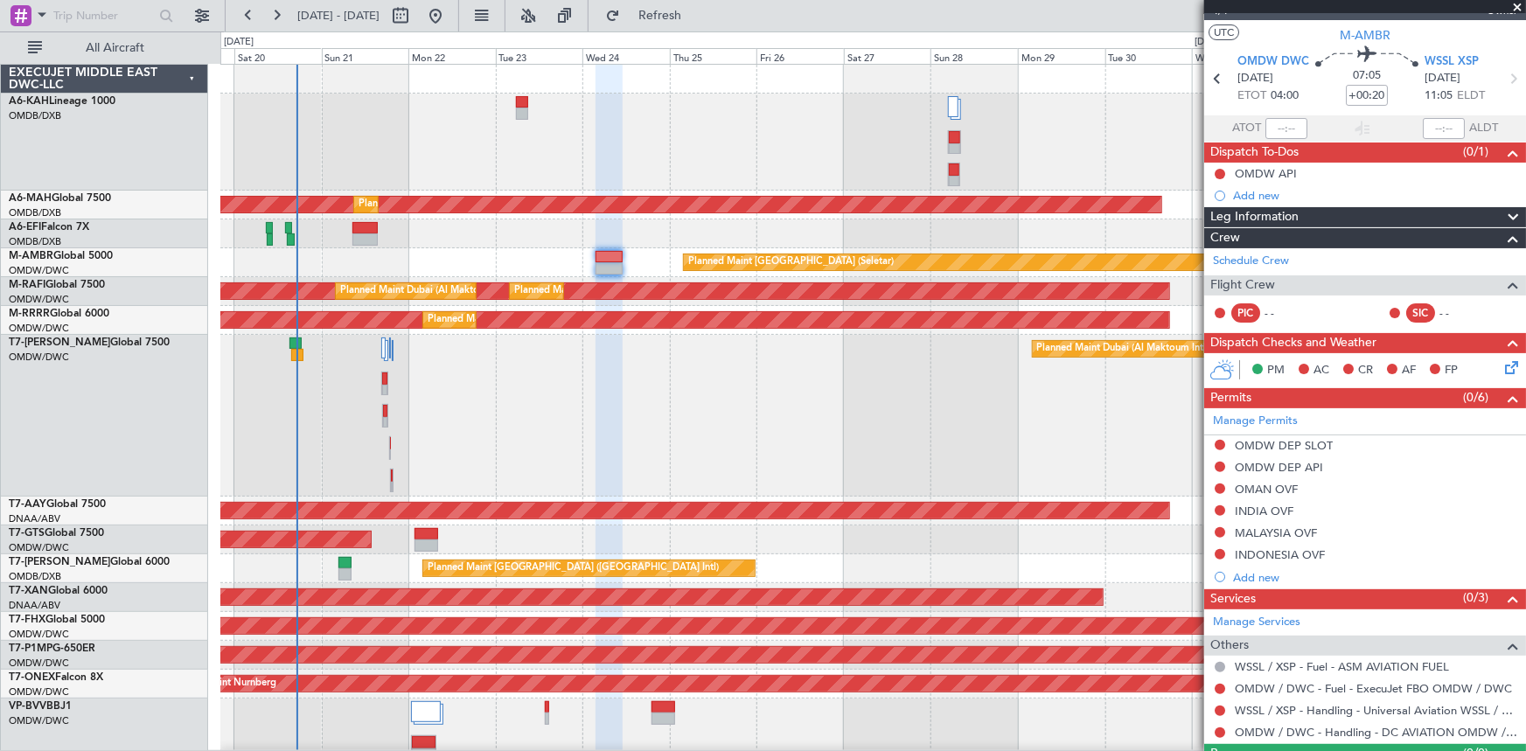
scroll to position [69, 0]
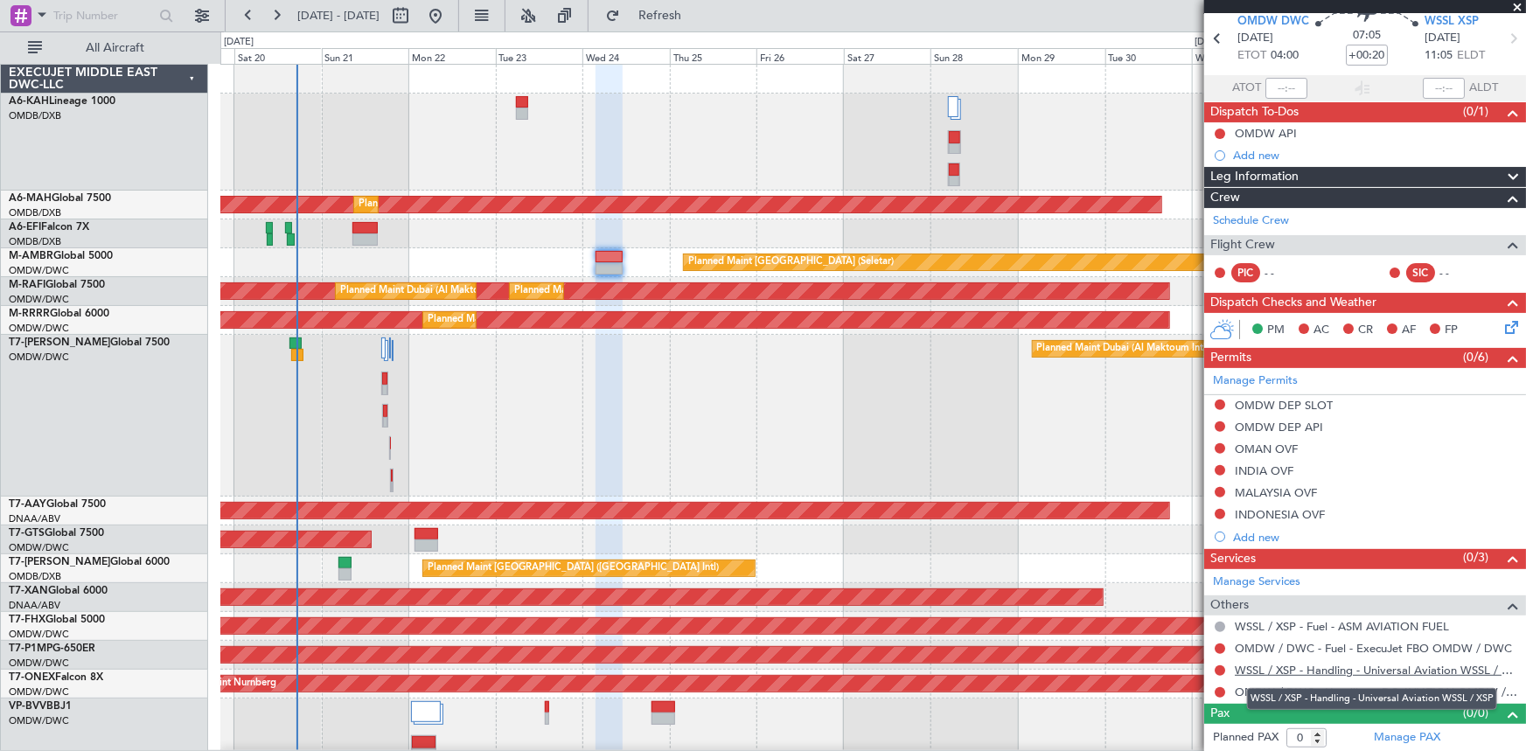
click at [1266, 664] on link "WSSL / XSP - Handling - Universal Aviation WSSL / XSP" at bounding box center [1376, 670] width 282 height 15
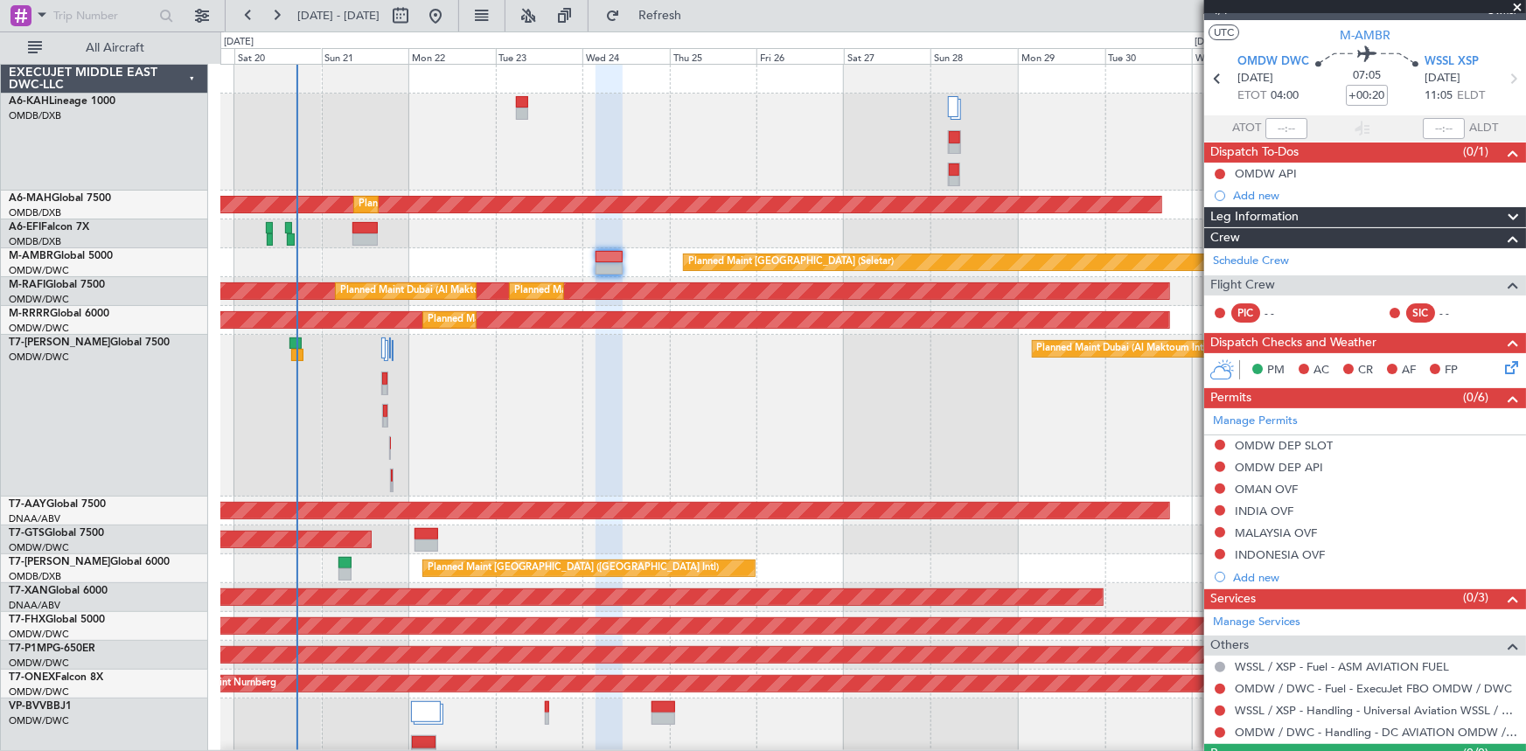
scroll to position [0, 0]
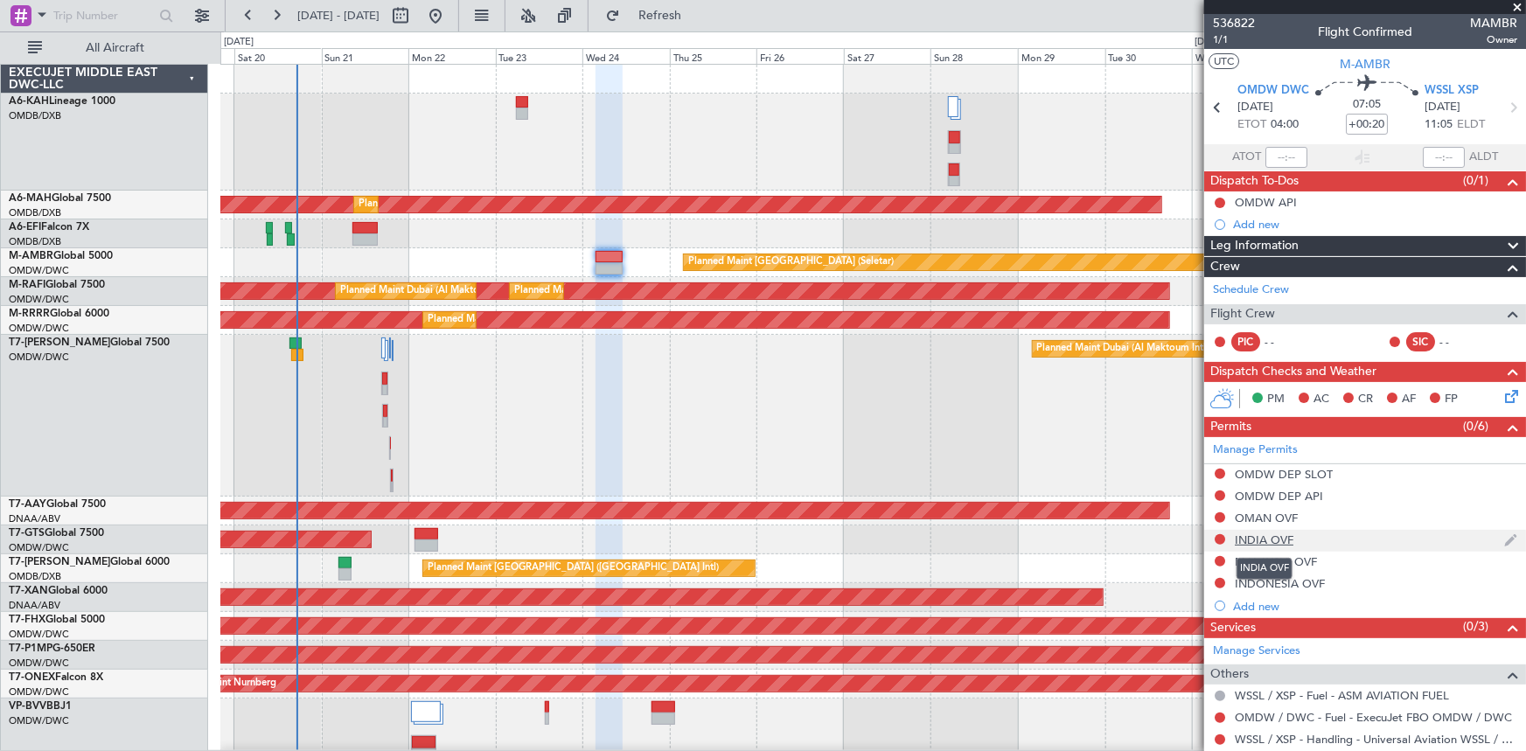
click at [1267, 539] on div "INDIA OVF" at bounding box center [1264, 540] width 59 height 15
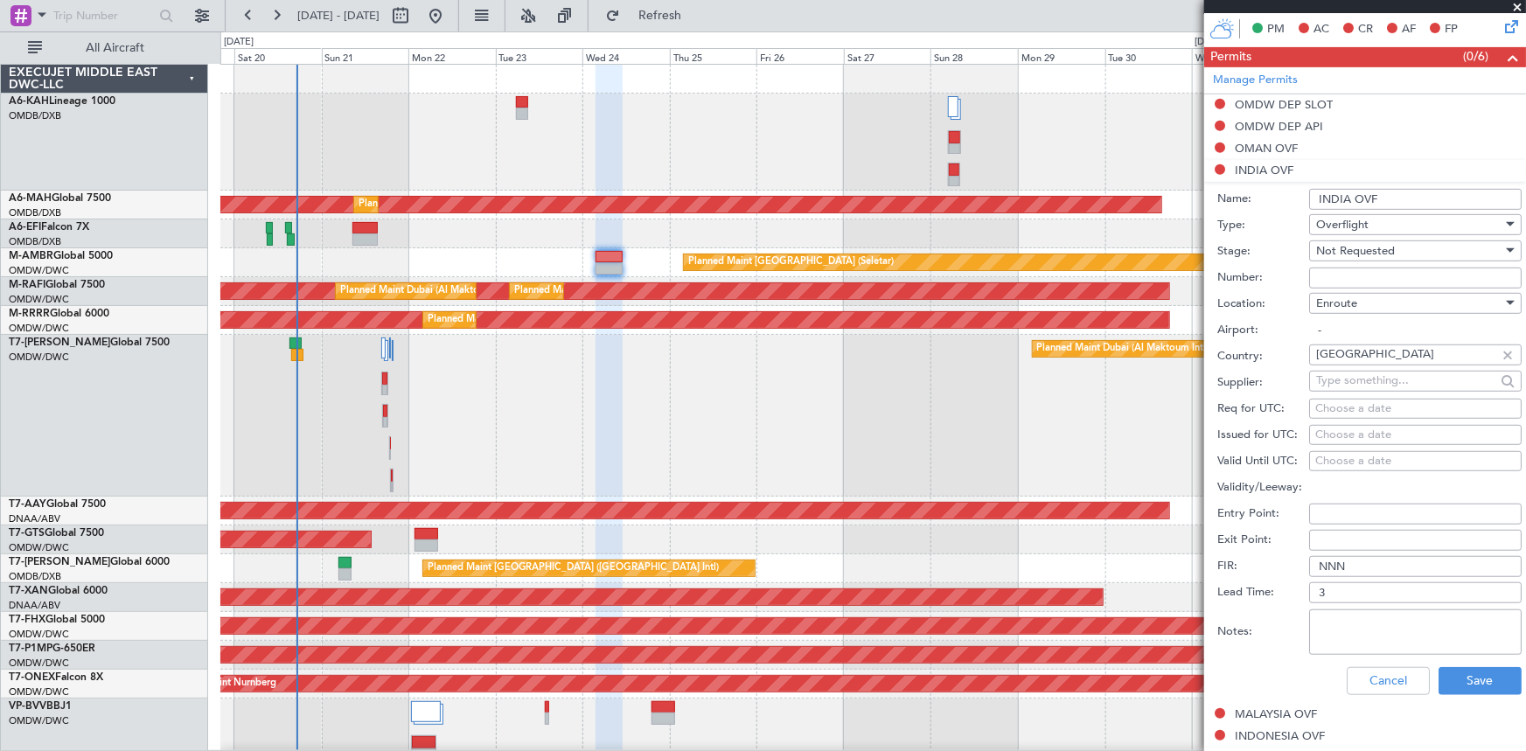
scroll to position [397, 0]
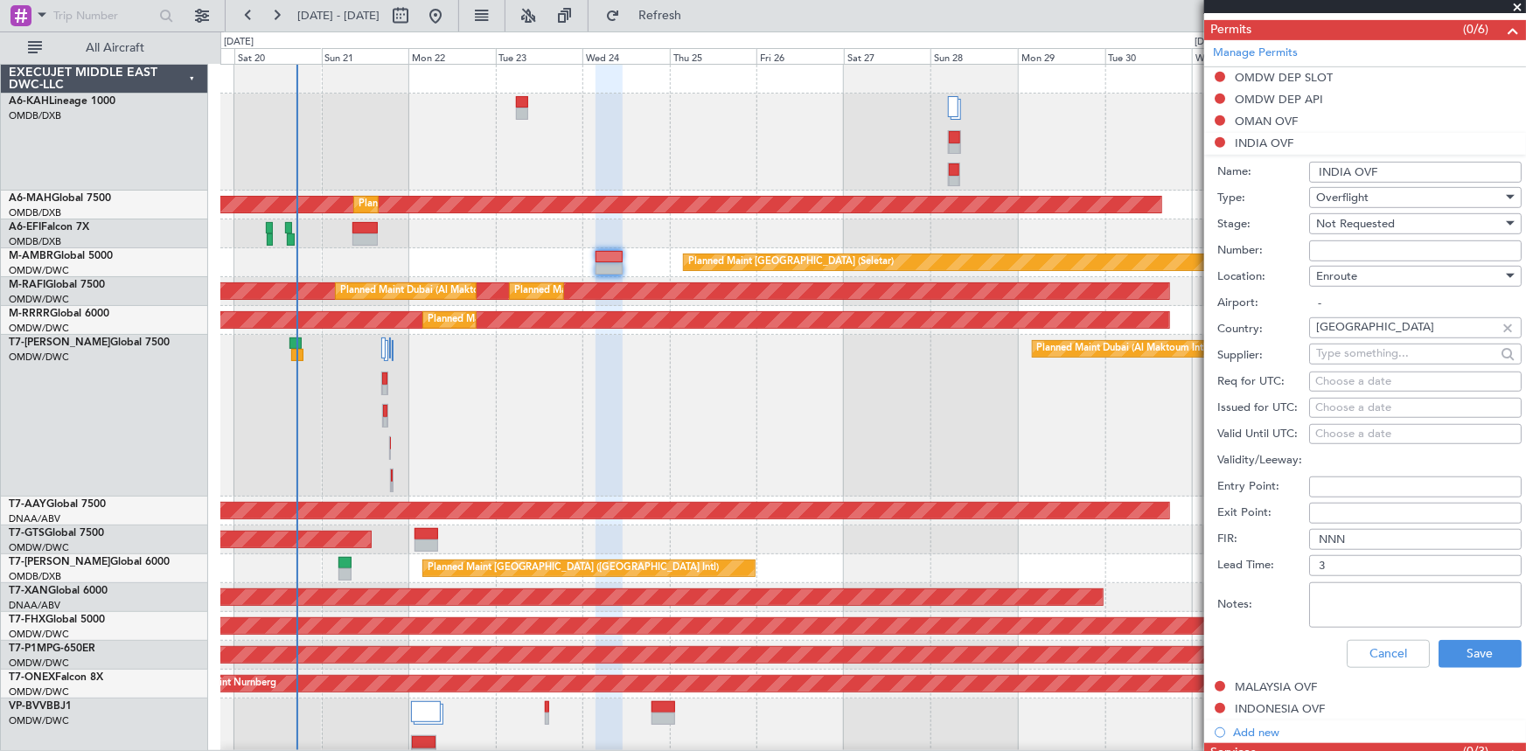
drag, startPoint x: 1352, startPoint y: 601, endPoint x: 1354, endPoint y: 585, distance: 15.8
click at [1352, 595] on textarea "Notes:" at bounding box center [1415, 604] width 212 height 45
type textarea "v"
drag, startPoint x: 1397, startPoint y: 593, endPoint x: 1180, endPoint y: 590, distance: 216.9
click at [1180, 590] on fb-app "19 Sep 2025 - 04 Oct 2025 Refresh Quick Links All Aircraft Planned Maint Dubai …" at bounding box center [763, 382] width 1526 height 738
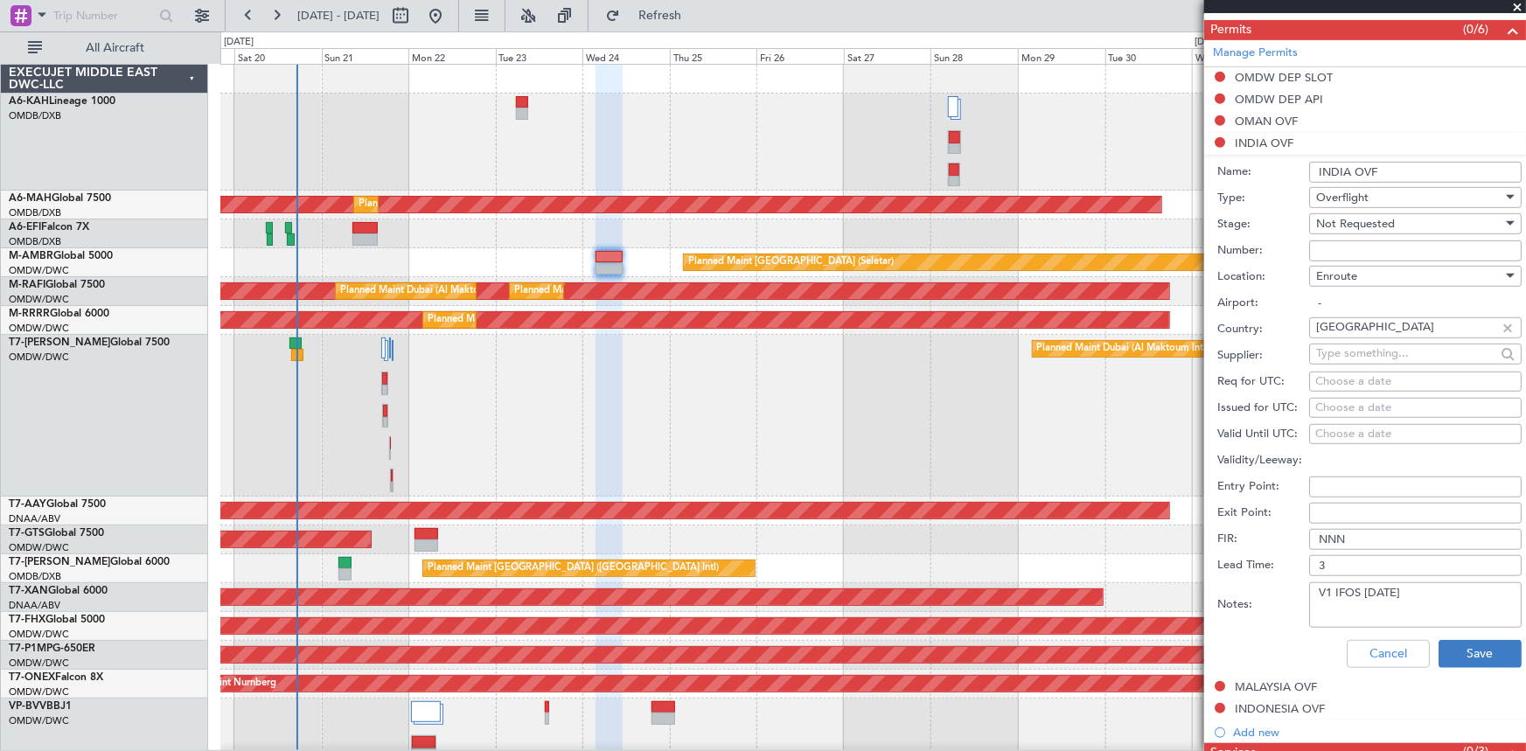
type textarea "V1 IFOS 24SEP"
click at [1477, 647] on button "Save" at bounding box center [1479, 654] width 83 height 28
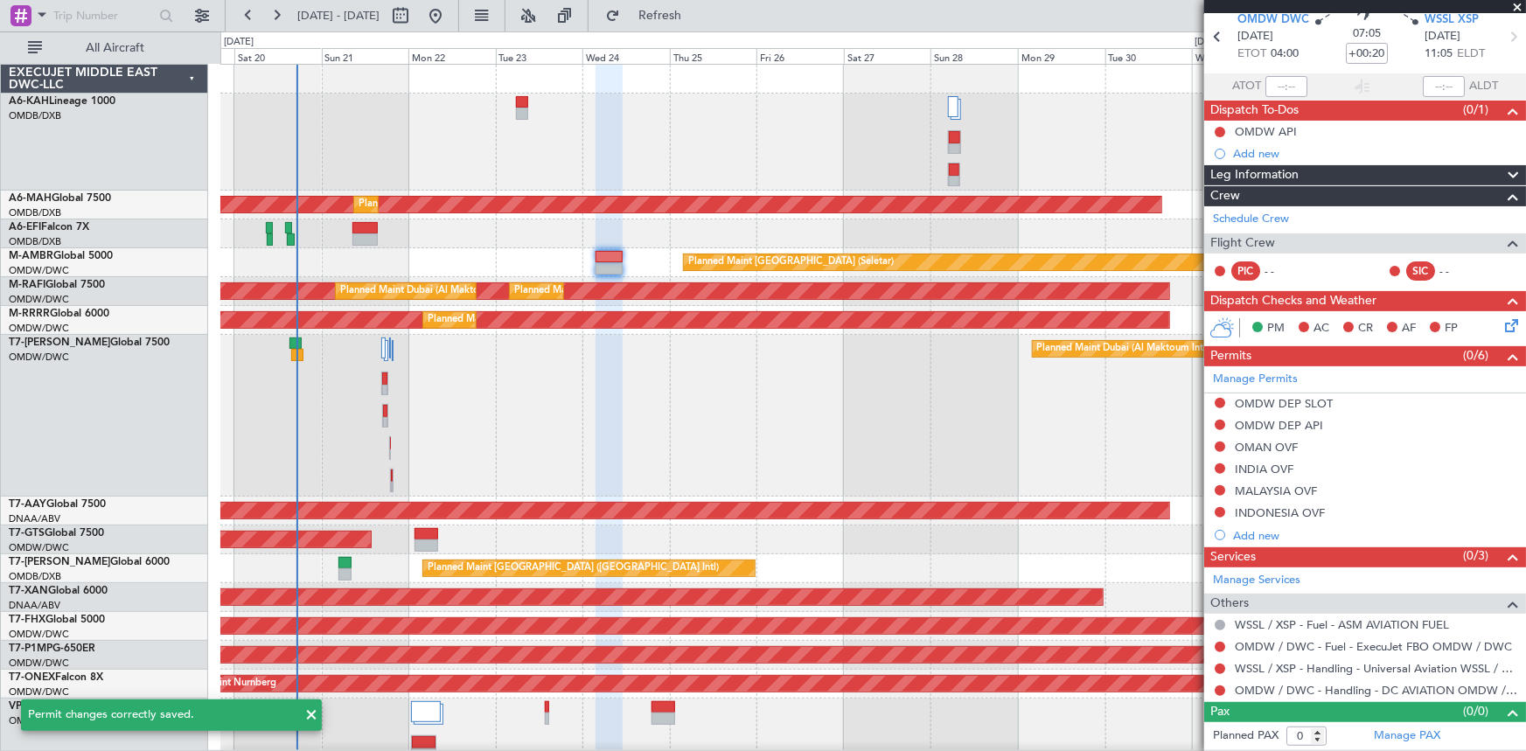
scroll to position [69, 0]
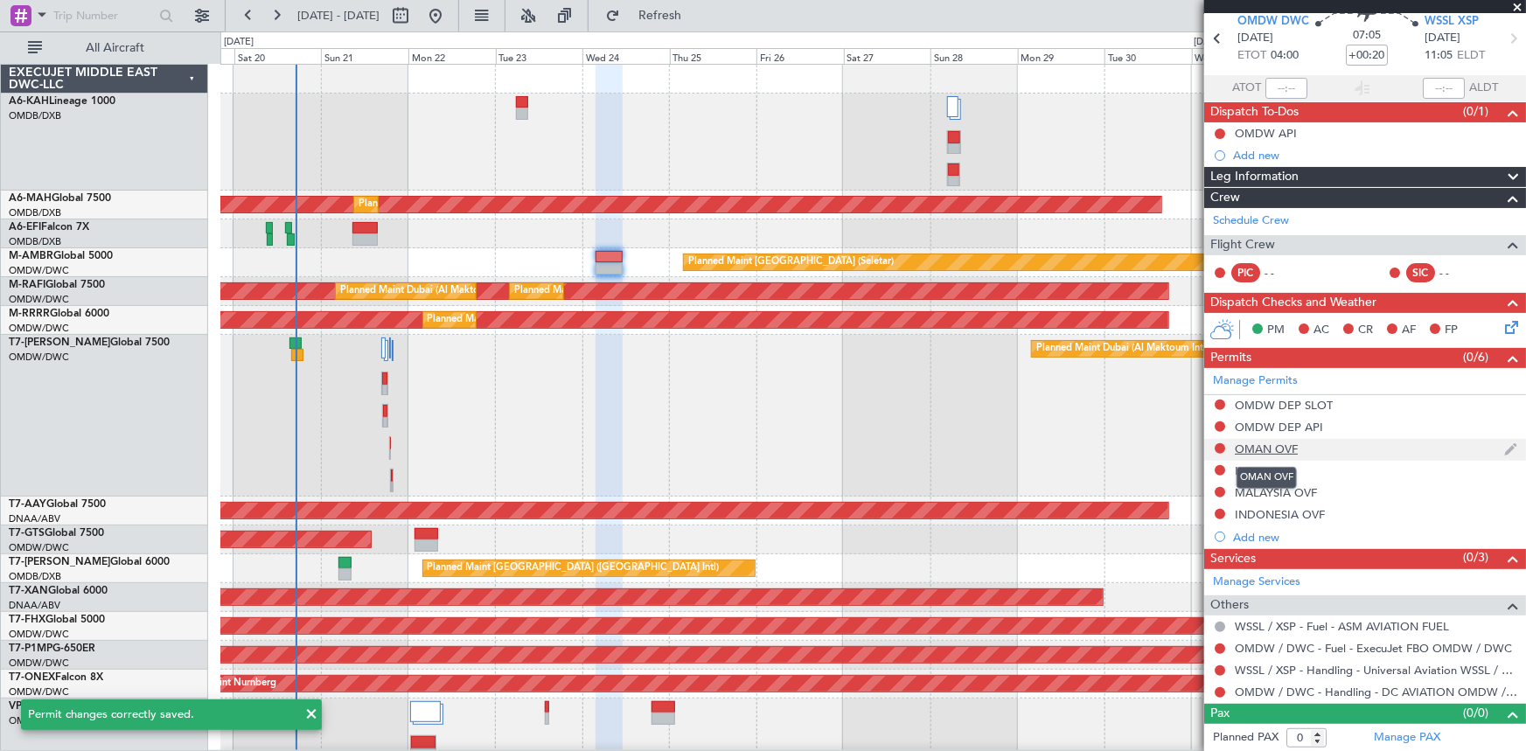
click at [1257, 452] on div "OMAN OVF" at bounding box center [1266, 449] width 63 height 15
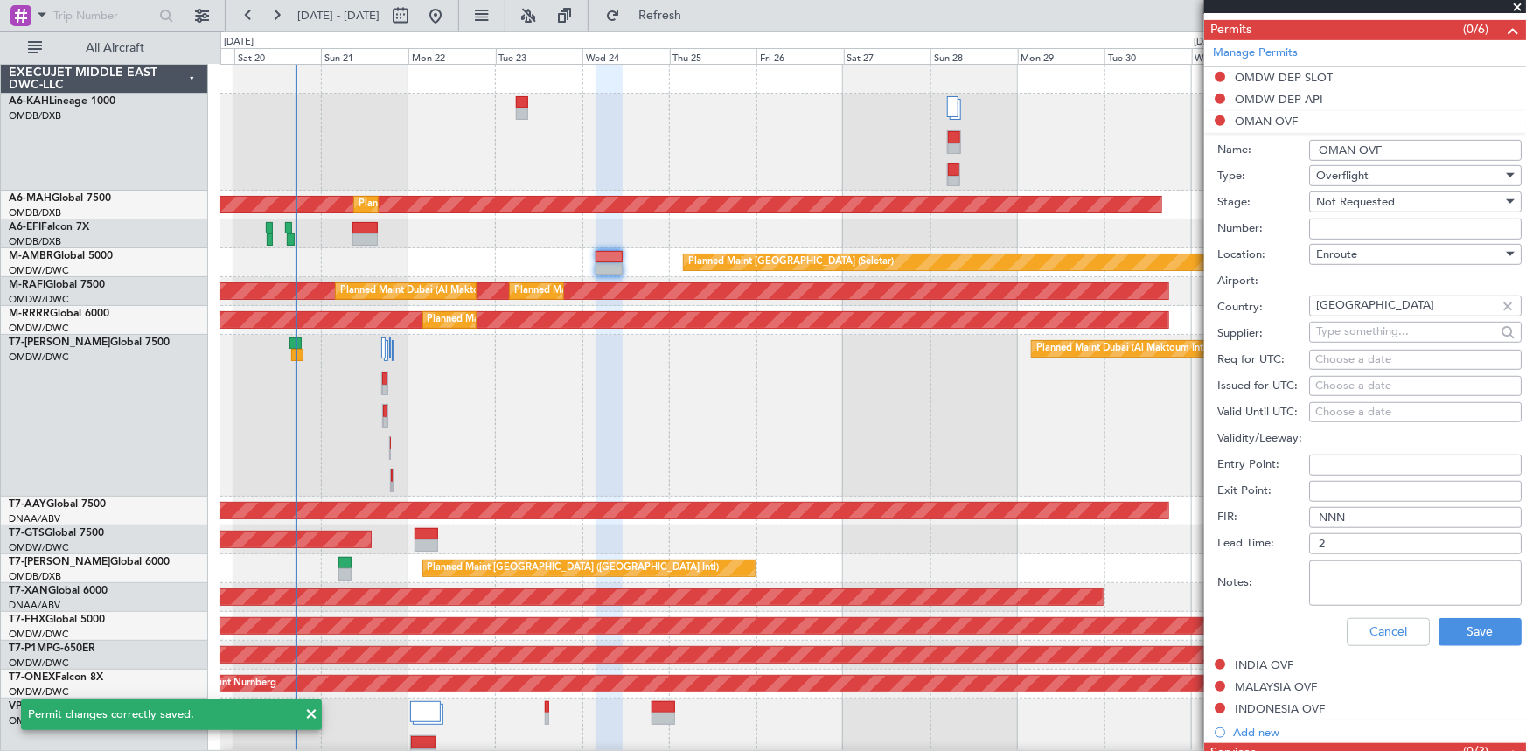
scroll to position [477, 0]
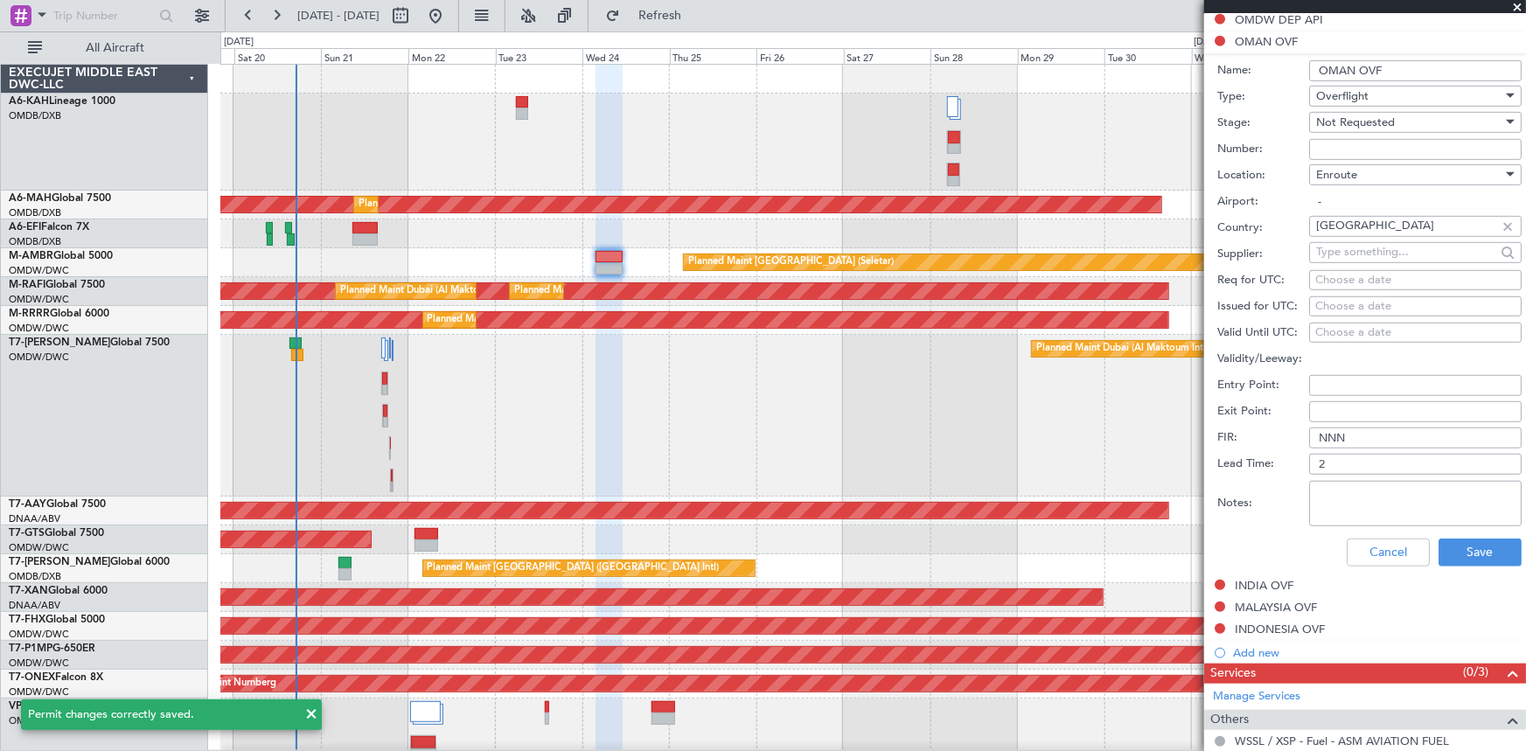
click at [1361, 487] on textarea "Notes:" at bounding box center [1415, 503] width 212 height 45
paste textarea "V1 IFOS 24SEP"
click at [1358, 486] on textarea "V1 IFOS 24SEP" at bounding box center [1415, 503] width 212 height 45
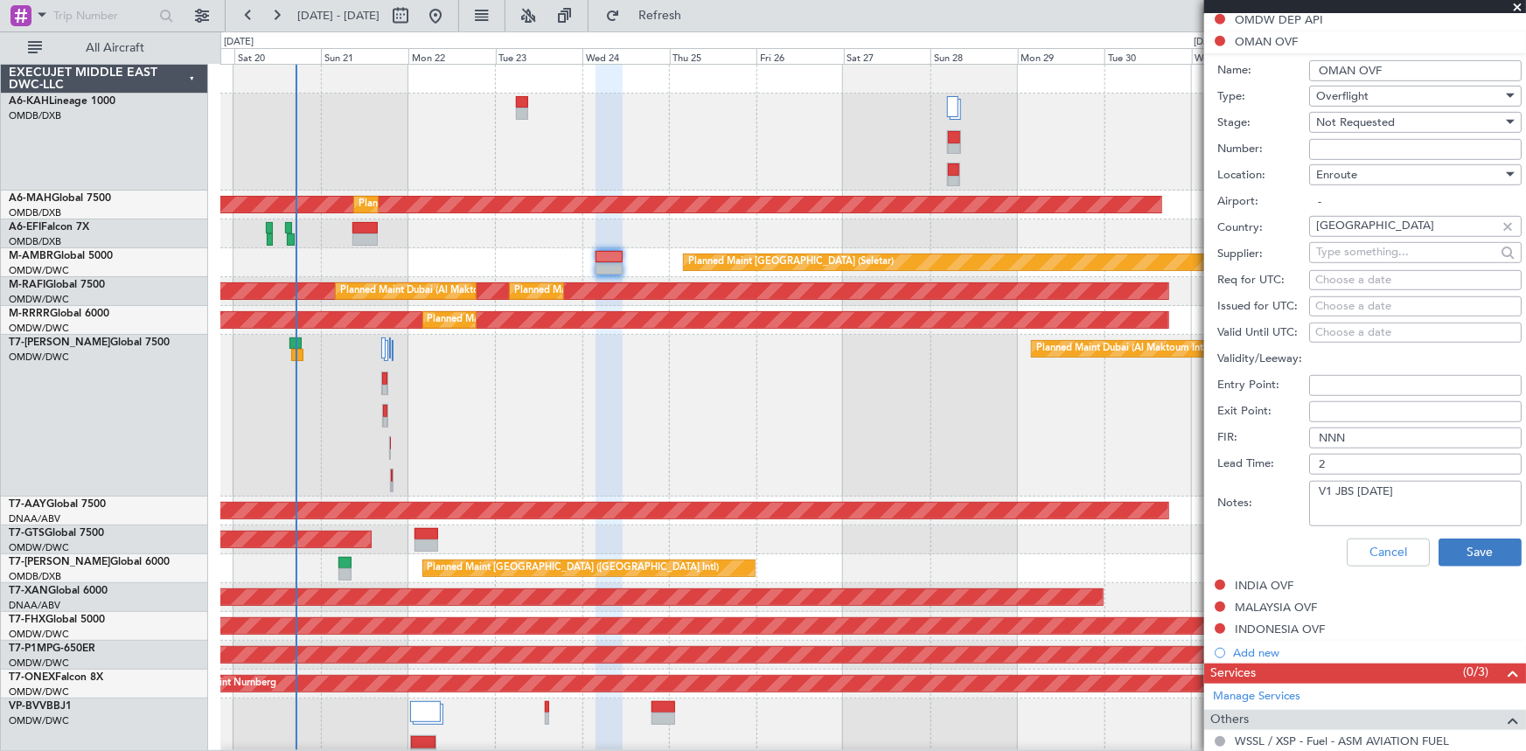
type textarea "V1 JBS 24SEP"
click at [1452, 544] on button "Save" at bounding box center [1479, 553] width 83 height 28
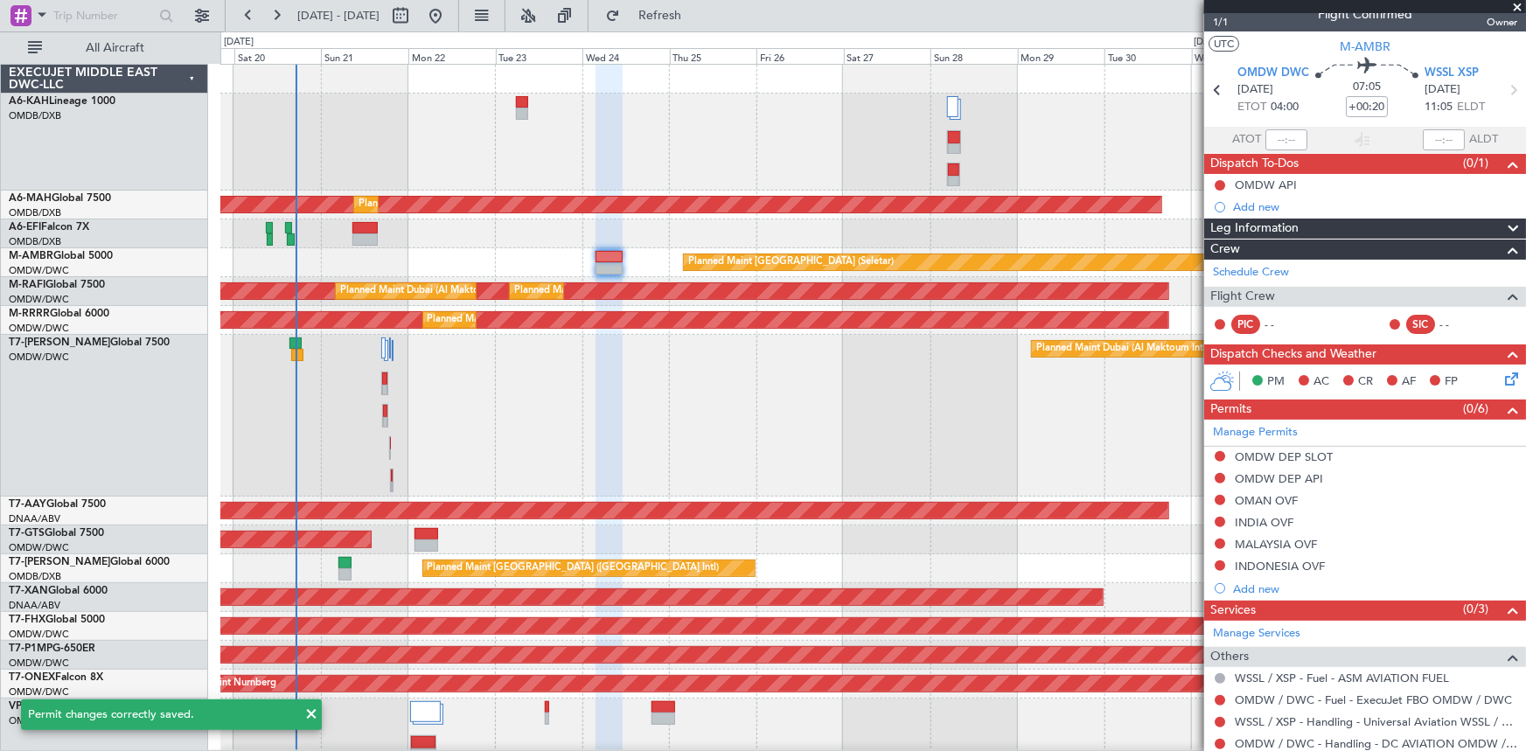
scroll to position [0, 0]
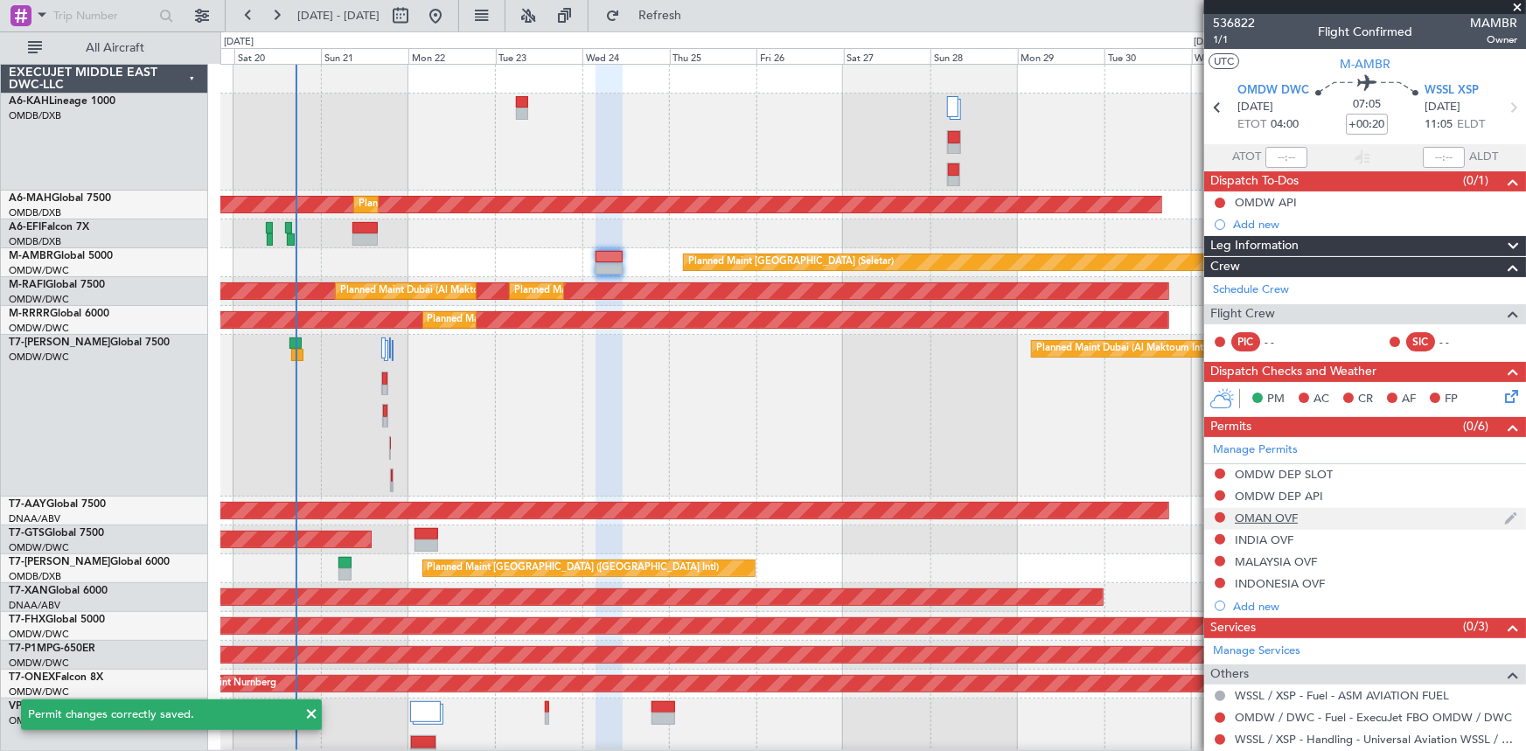
click at [1260, 516] on div "OMAN OVF" at bounding box center [1266, 518] width 63 height 15
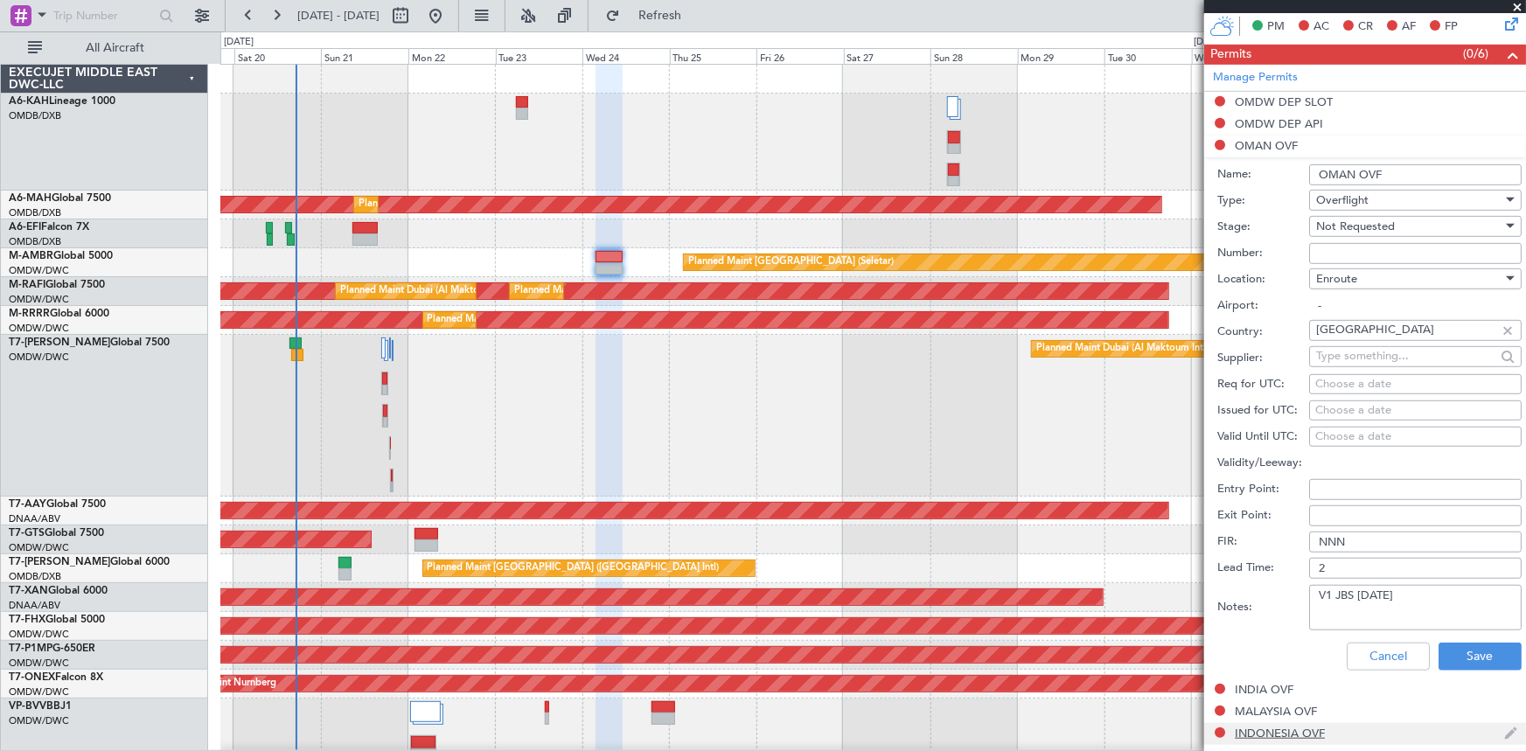
scroll to position [477, 0]
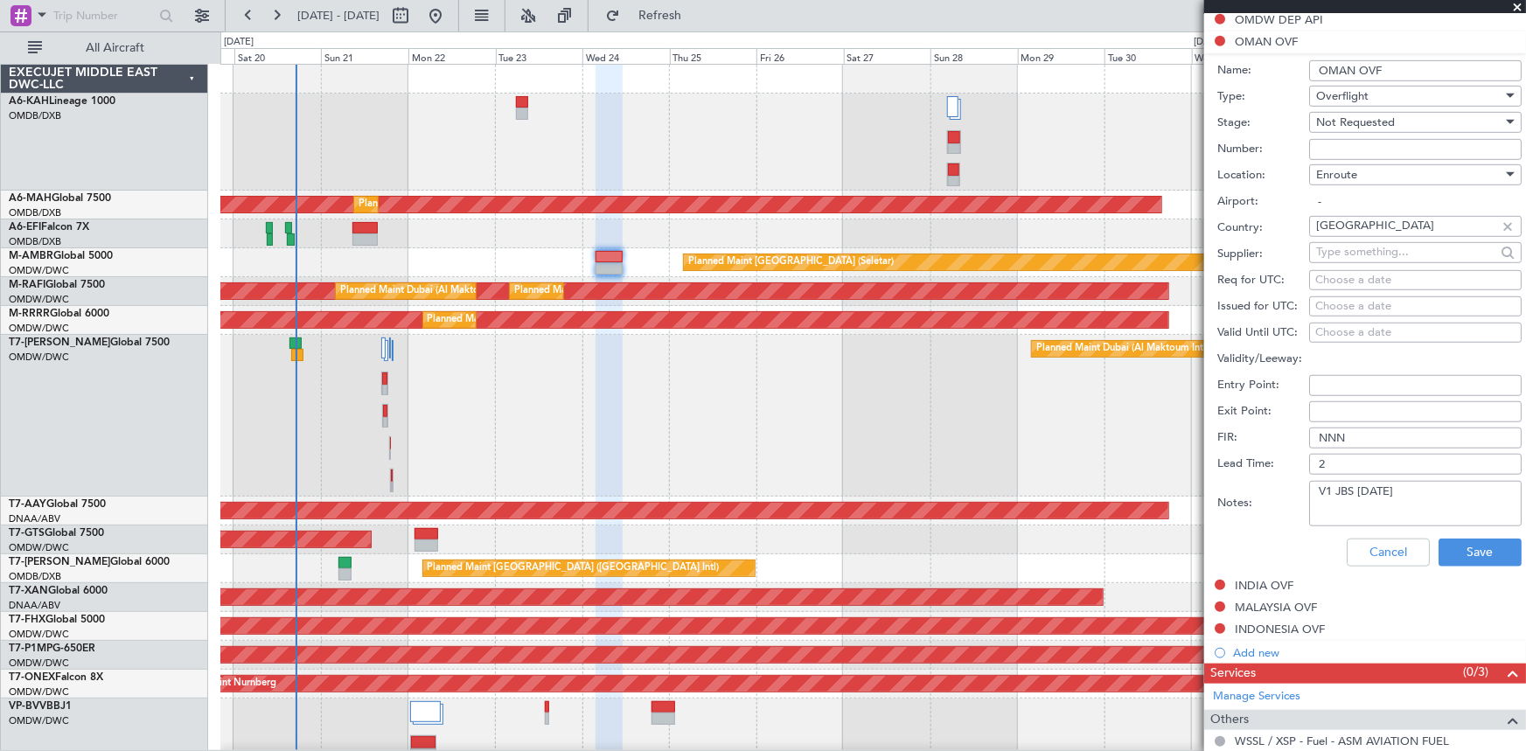
drag, startPoint x: 1408, startPoint y: 494, endPoint x: 1132, endPoint y: 462, distance: 277.3
click at [1132, 462] on fb-app "19 Sep 2025 - 04 Oct 2025 Refresh Quick Links All Aircraft Planned Maint Dubai …" at bounding box center [763, 382] width 1526 height 738
click at [1450, 552] on button "Save" at bounding box center [1479, 553] width 83 height 28
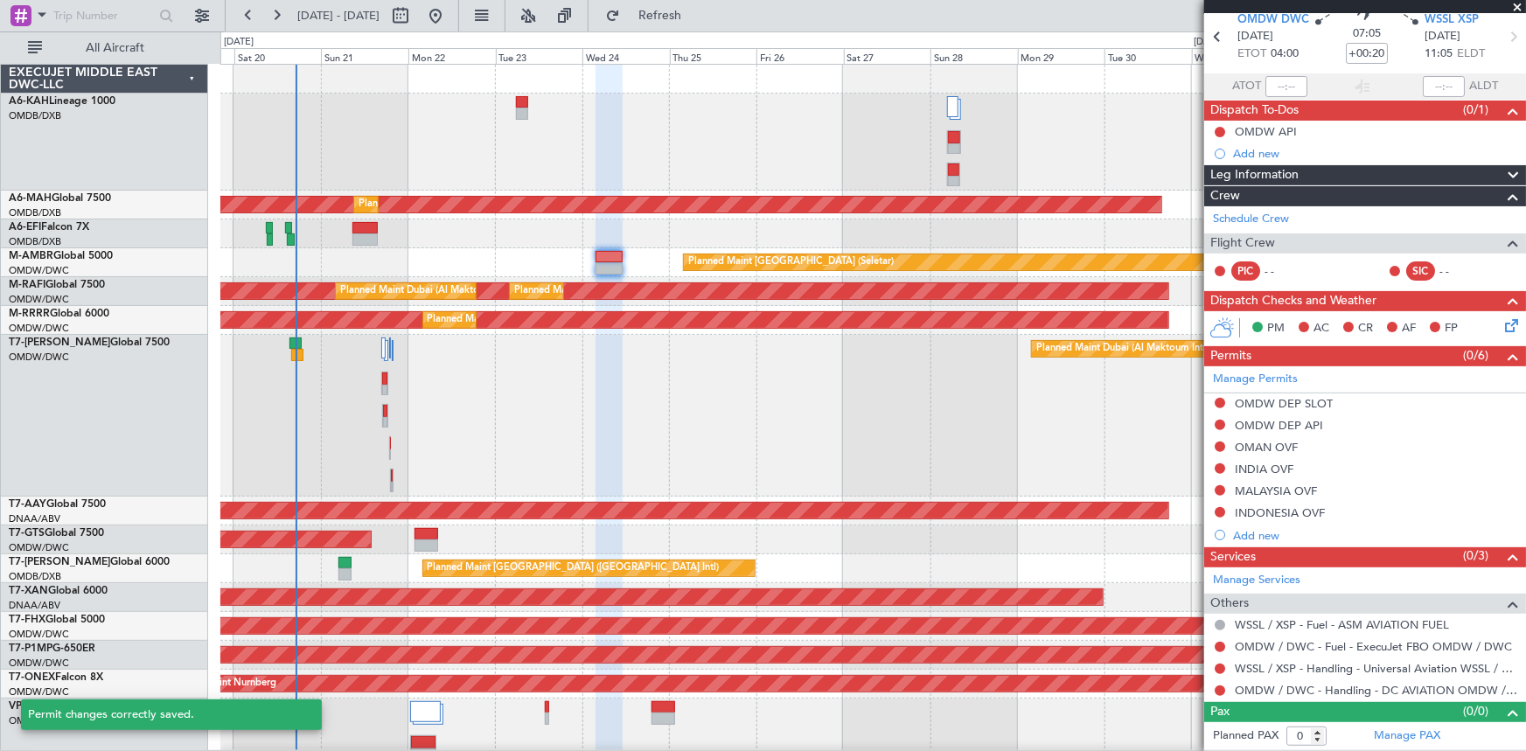
scroll to position [69, 0]
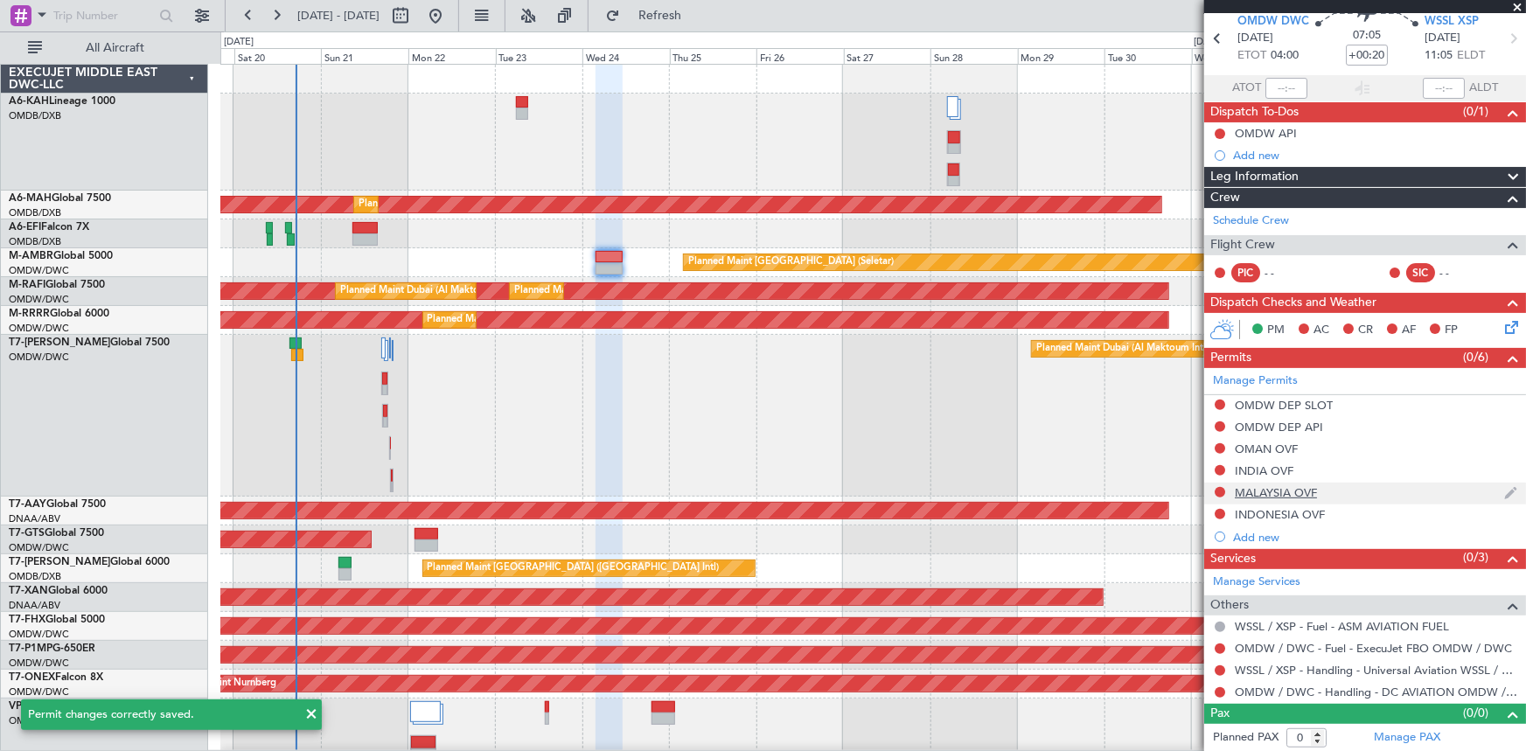
click at [1262, 490] on div "MALAYSIA OVF" at bounding box center [1276, 492] width 82 height 15
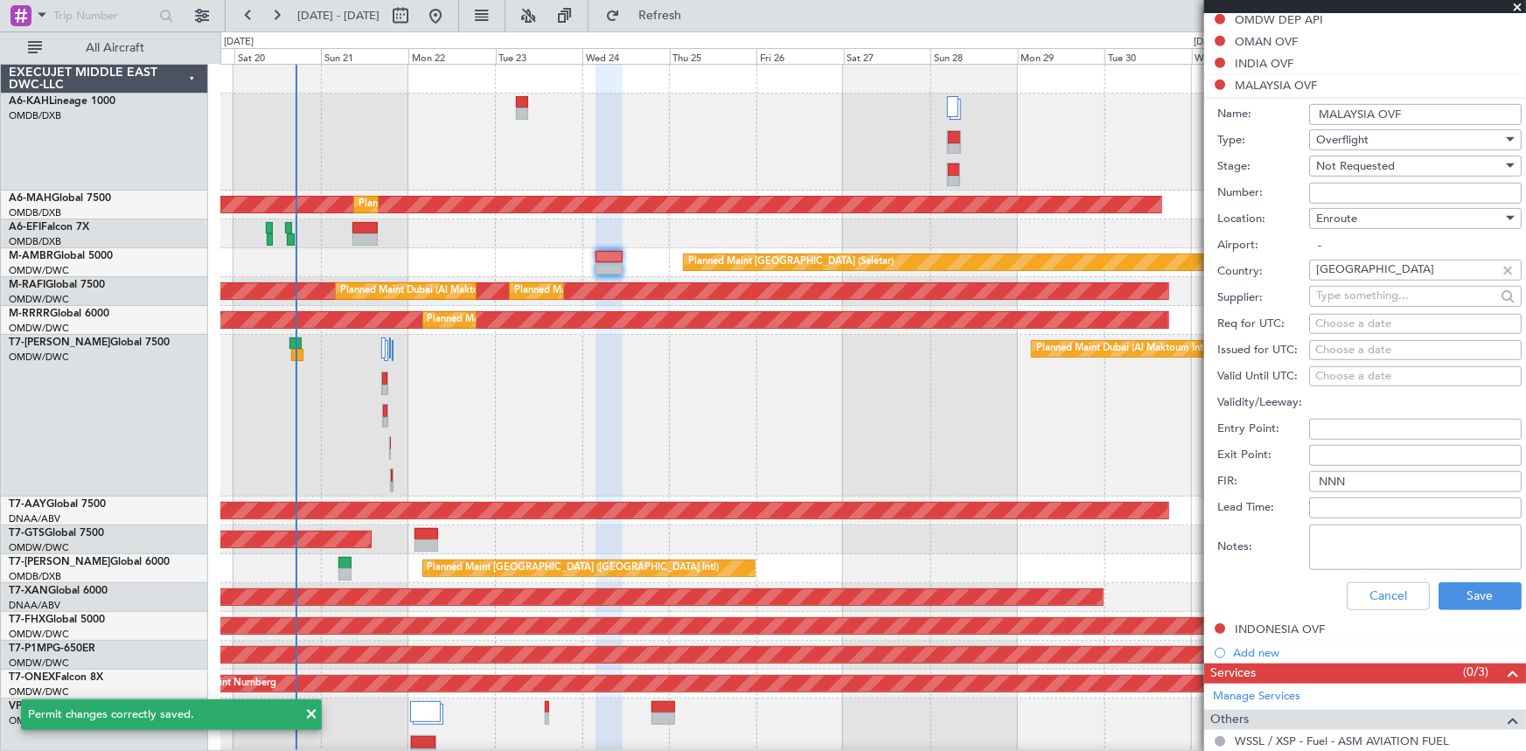
scroll to position [591, 0]
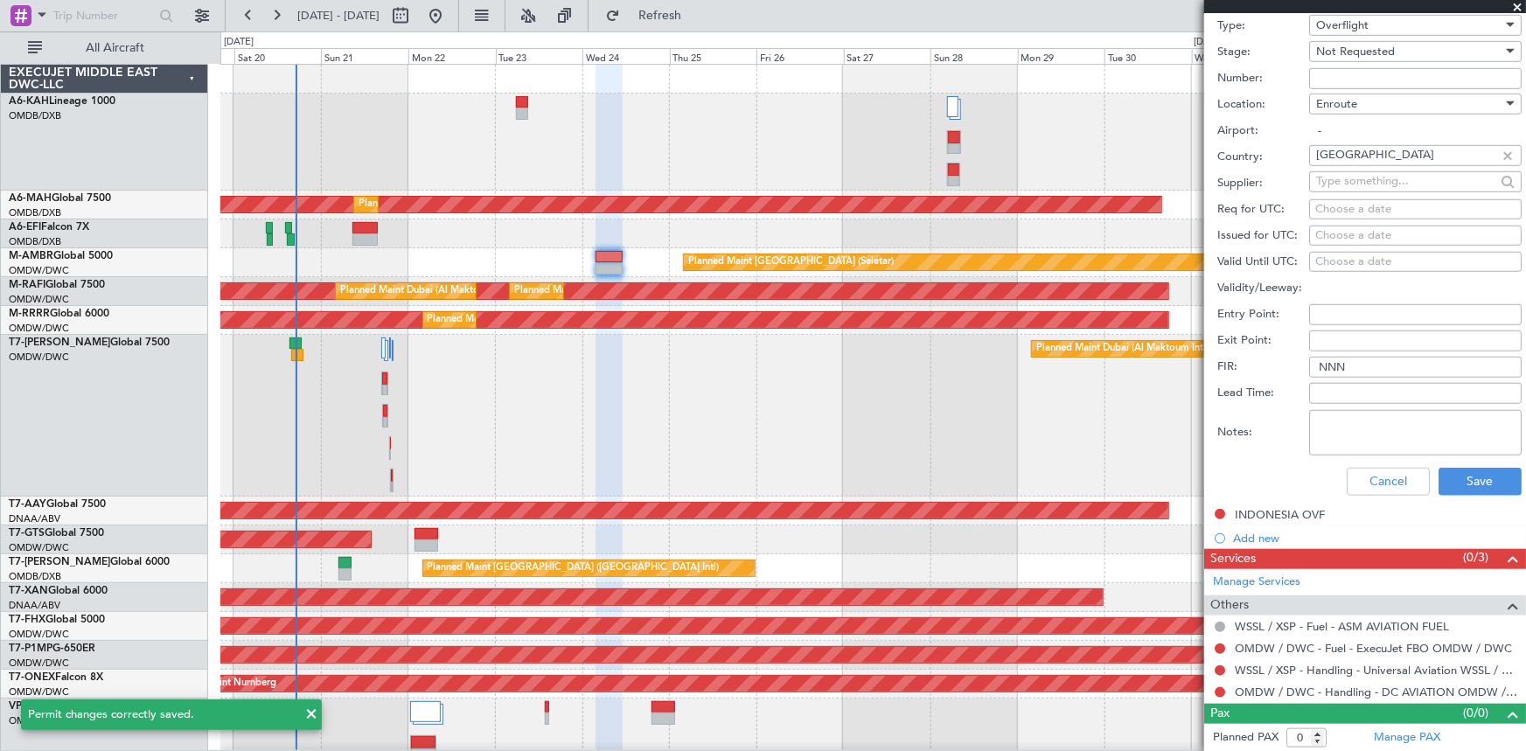
click at [1367, 419] on textarea "Notes:" at bounding box center [1415, 432] width 212 height 45
paste textarea "V1 JBS 24SEP"
type textarea "V1 JBS 24SEP"
click at [1463, 479] on button "Save" at bounding box center [1479, 482] width 83 height 28
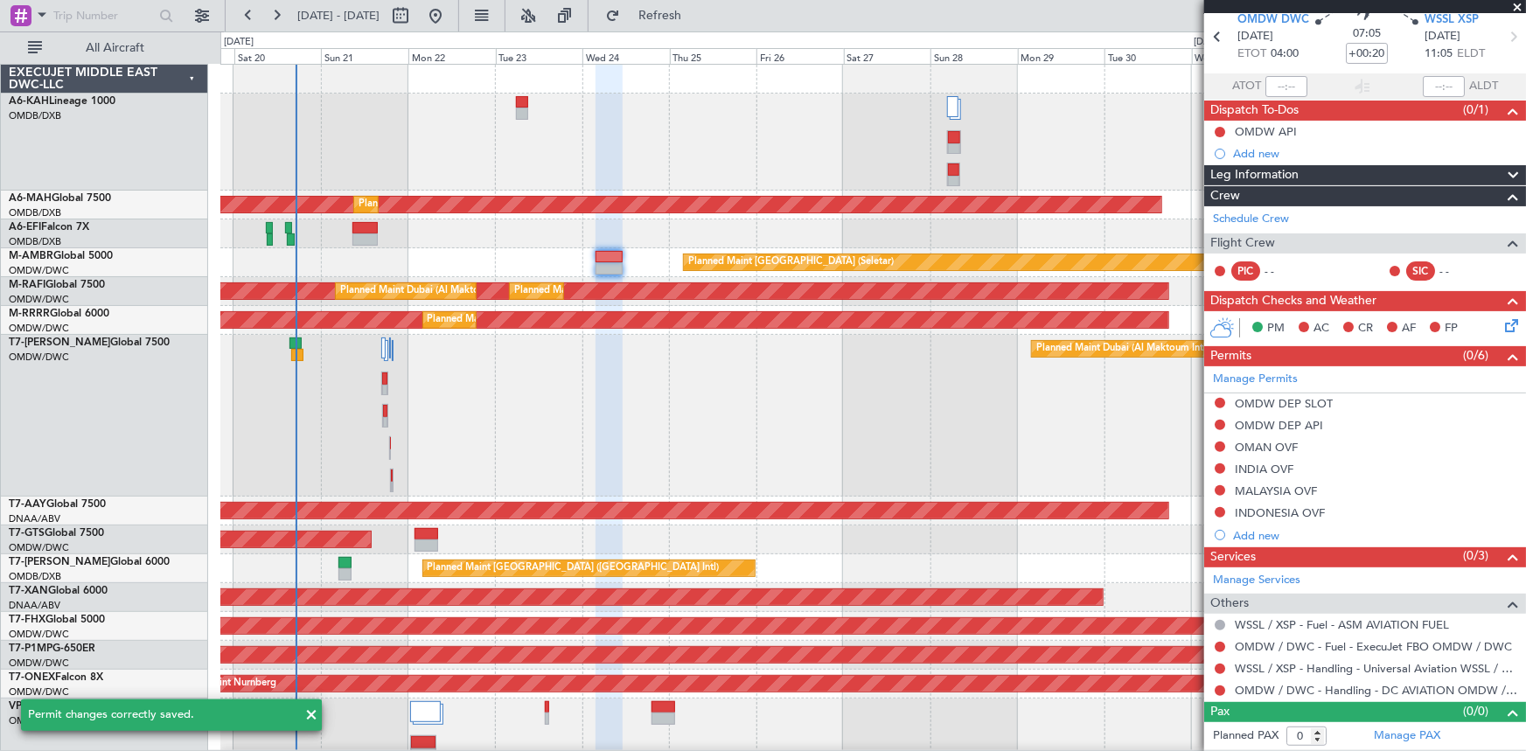
scroll to position [69, 0]
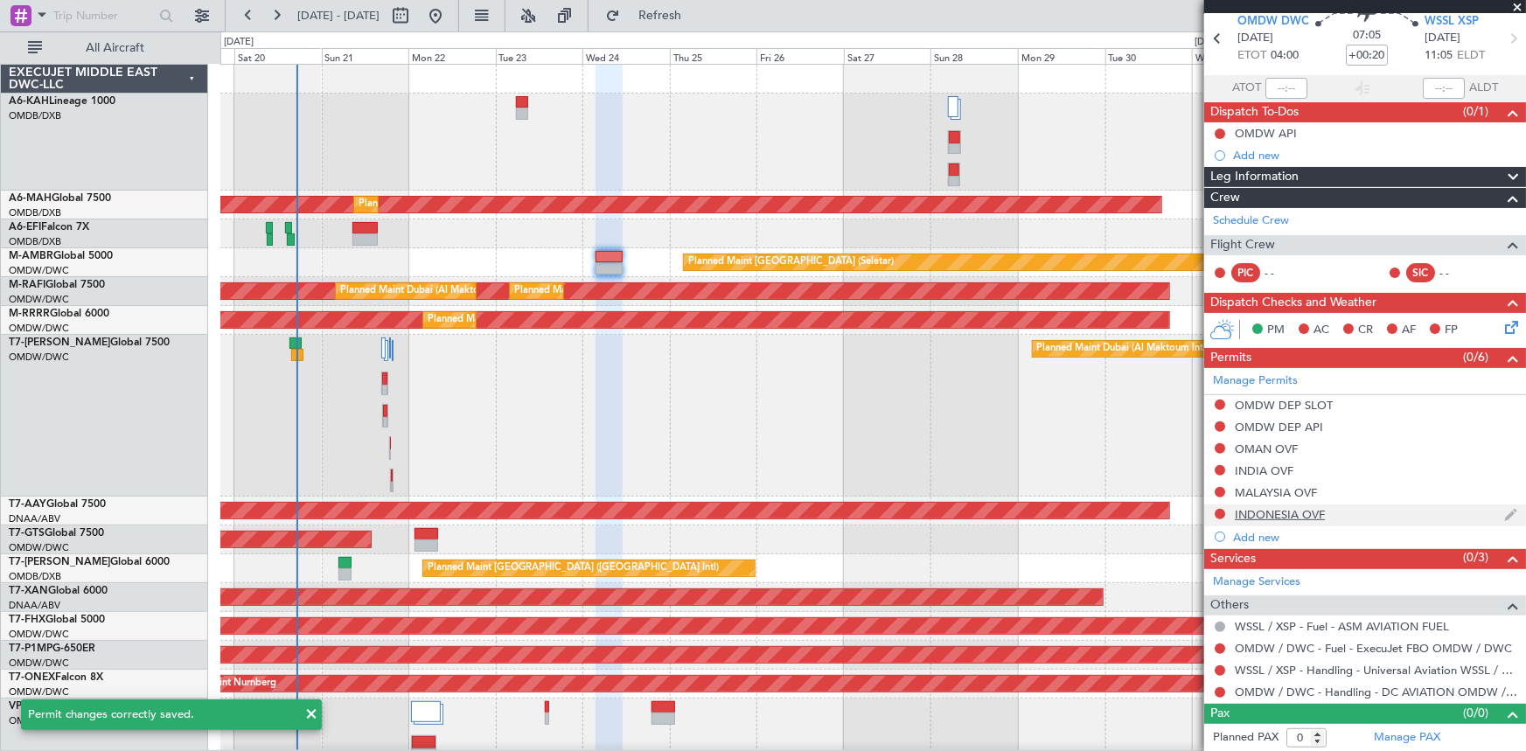
click at [1271, 513] on div "INDONESIA OVF" at bounding box center [1280, 514] width 90 height 15
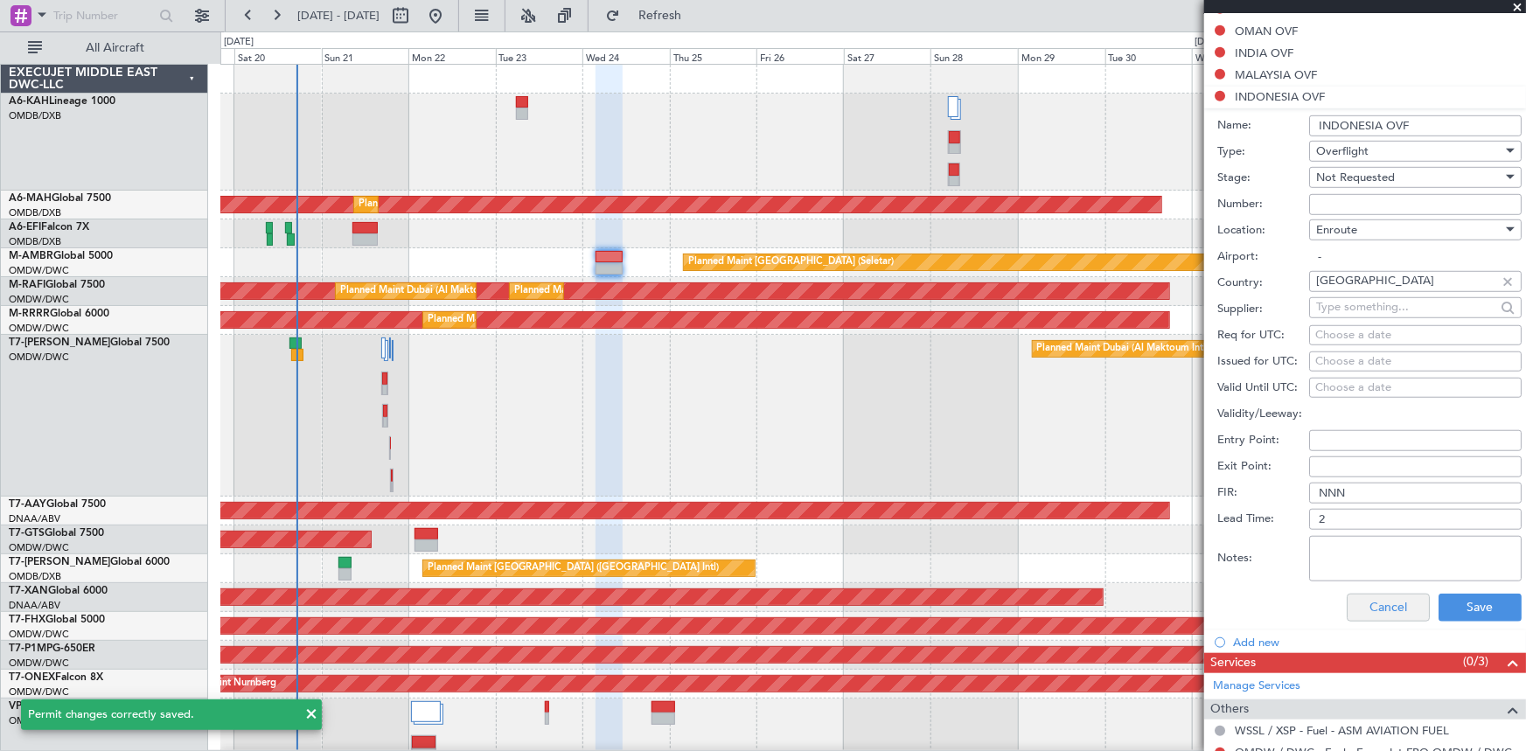
scroll to position [591, 0]
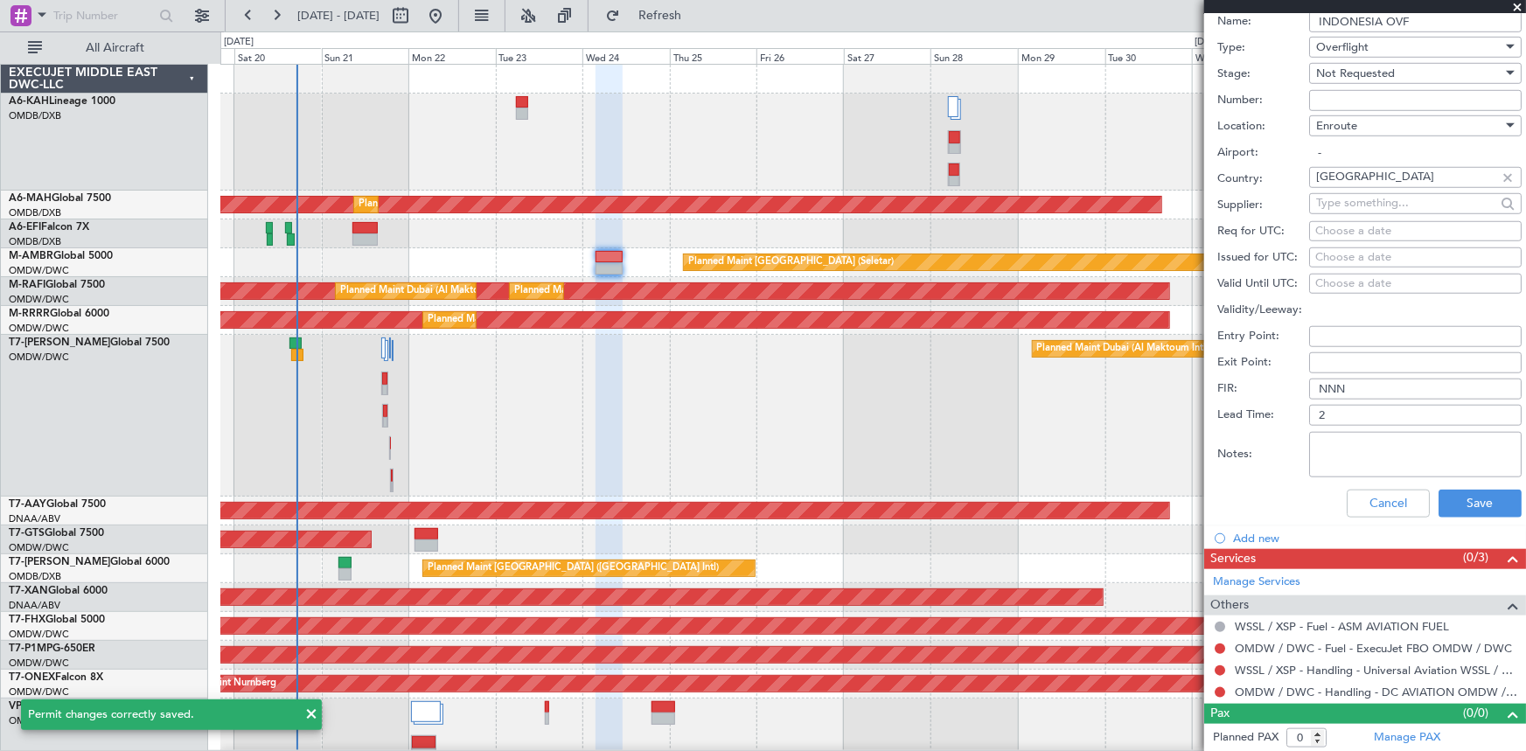
click at [1355, 435] on textarea "Notes:" at bounding box center [1415, 454] width 212 height 45
paste textarea "V1 JBS 24SEP"
type textarea "V1 JBS 24SEP"
click at [1469, 503] on button "Save" at bounding box center [1479, 504] width 83 height 28
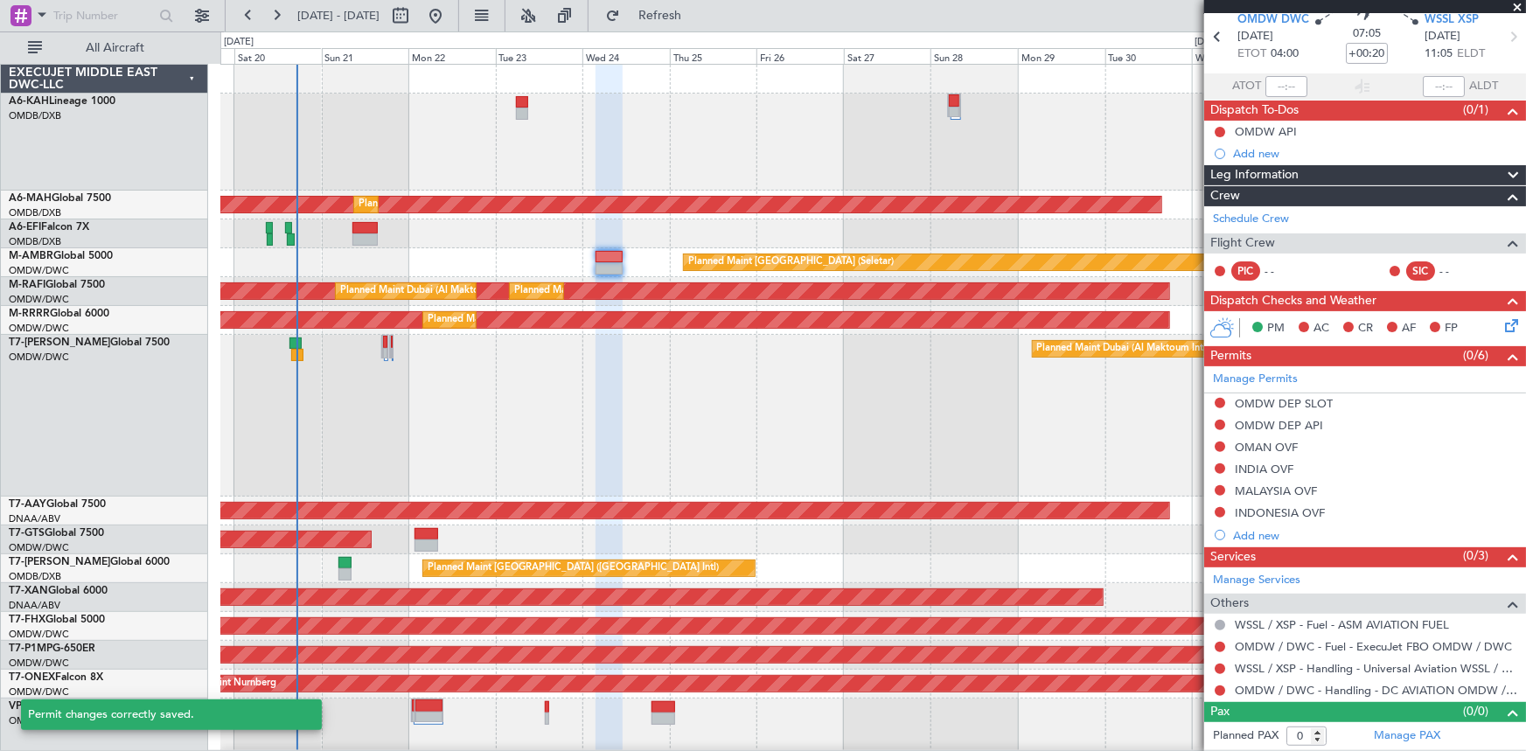
scroll to position [69, 0]
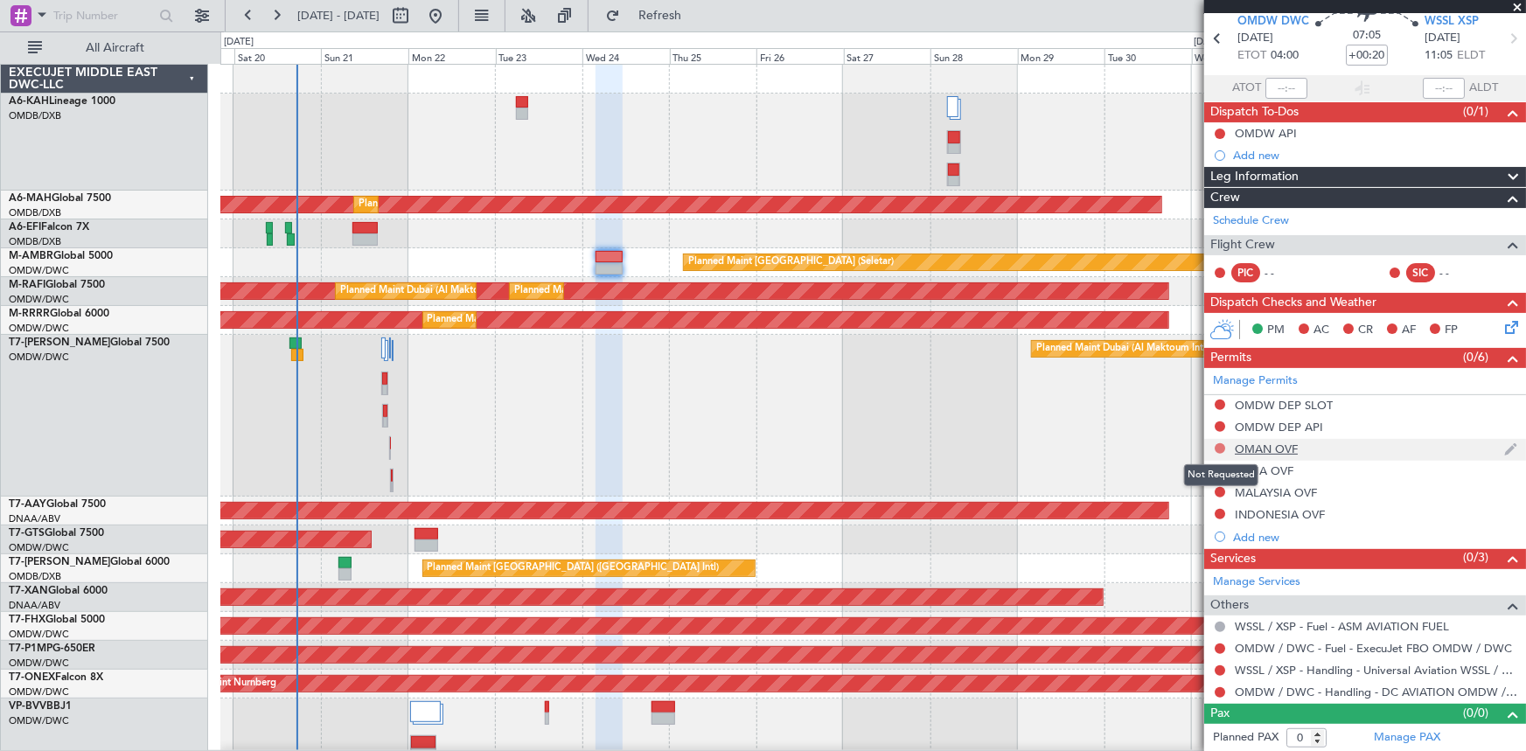
click at [1220, 446] on button at bounding box center [1220, 448] width 10 height 10
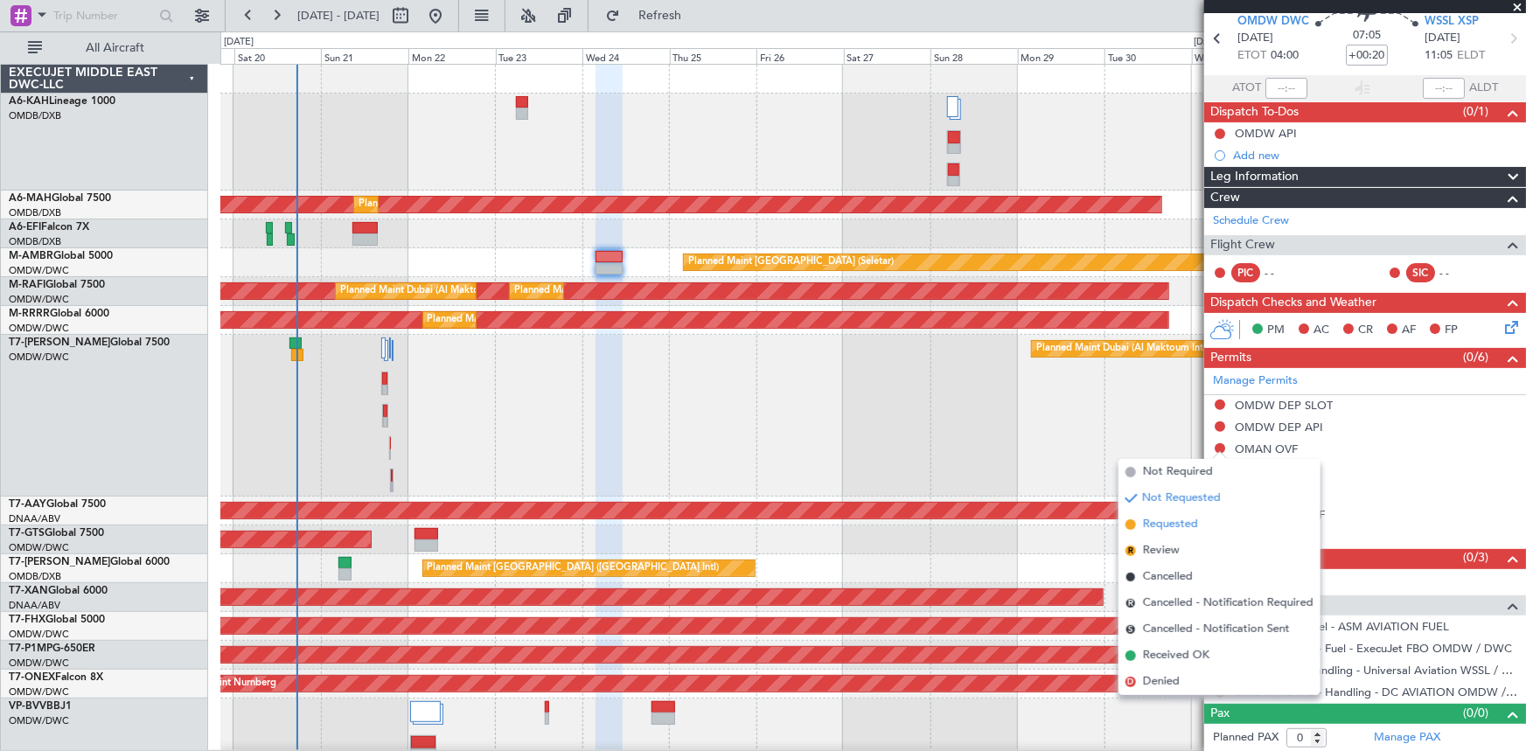
click at [1154, 523] on span "Requested" at bounding box center [1170, 524] width 55 height 17
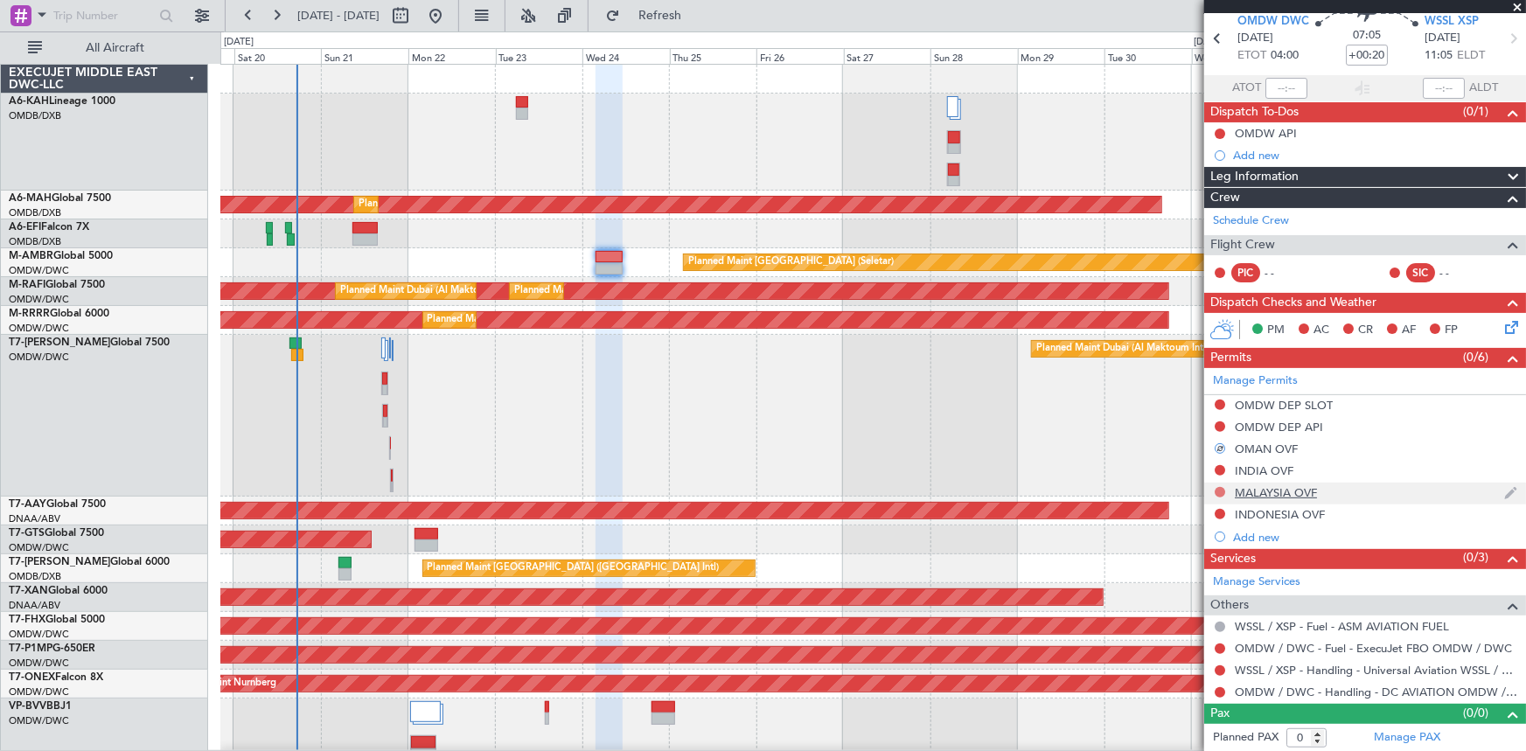
click at [1222, 491] on button at bounding box center [1220, 492] width 10 height 10
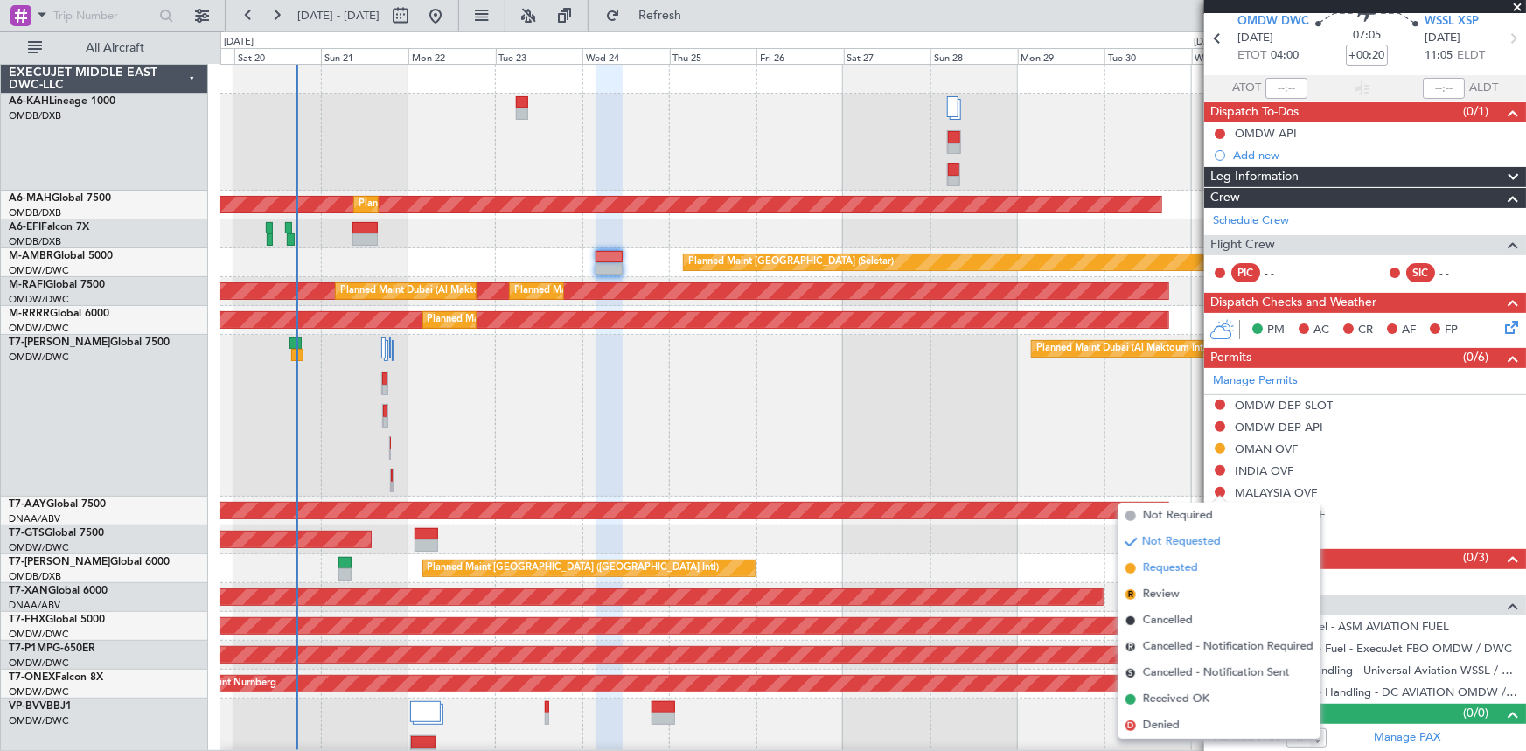
click at [1170, 569] on span "Requested" at bounding box center [1170, 568] width 55 height 17
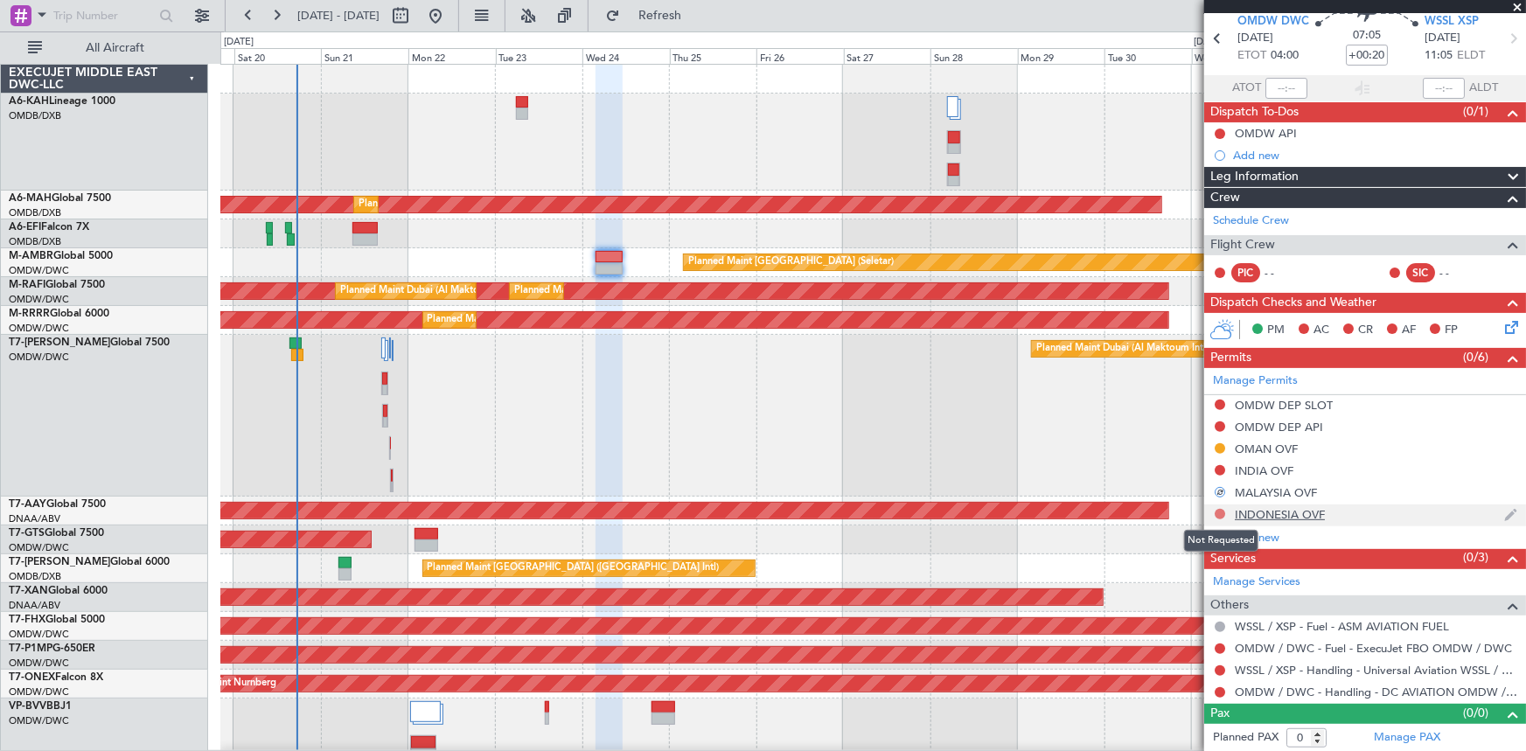
click at [1222, 511] on button at bounding box center [1220, 514] width 10 height 10
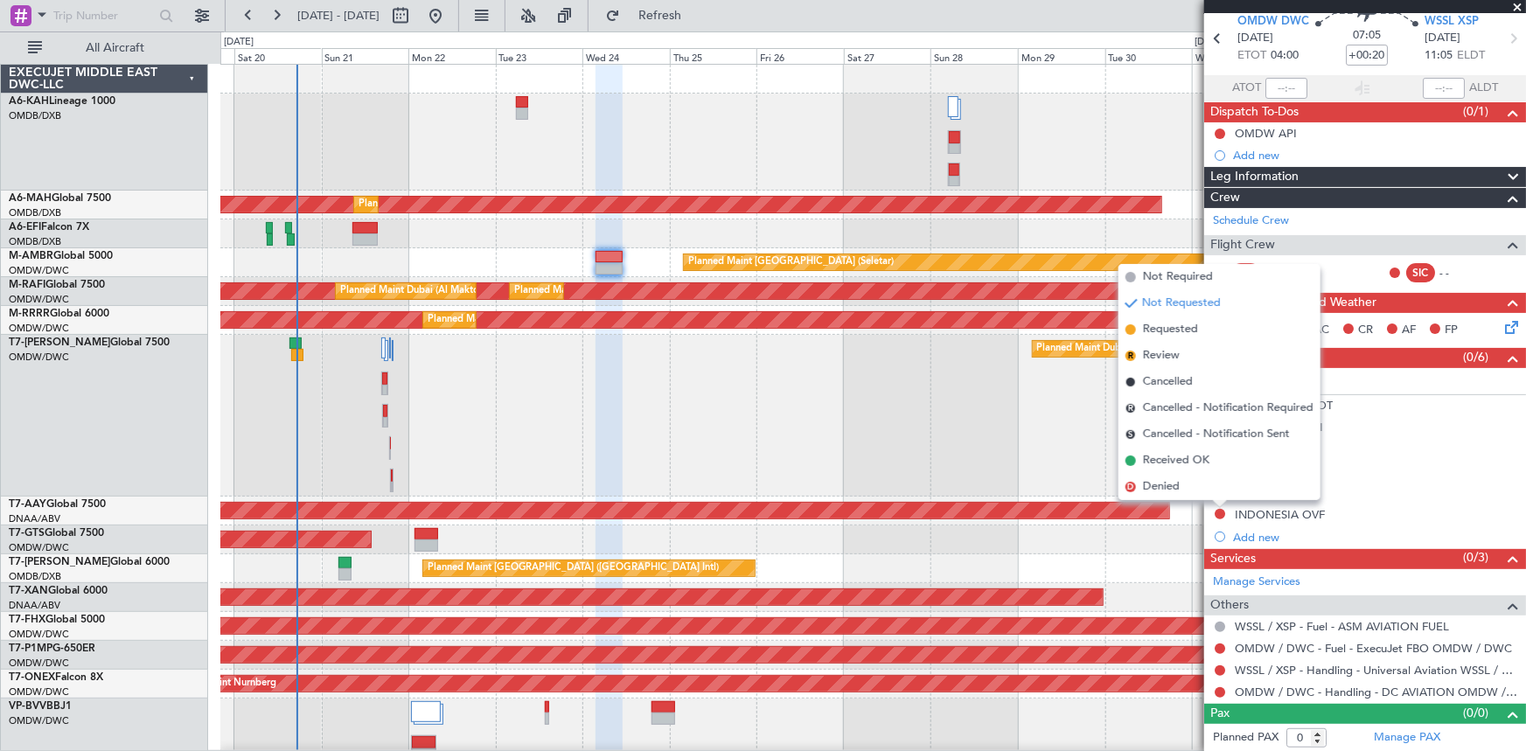
click at [1165, 331] on span "Requested" at bounding box center [1170, 329] width 55 height 17
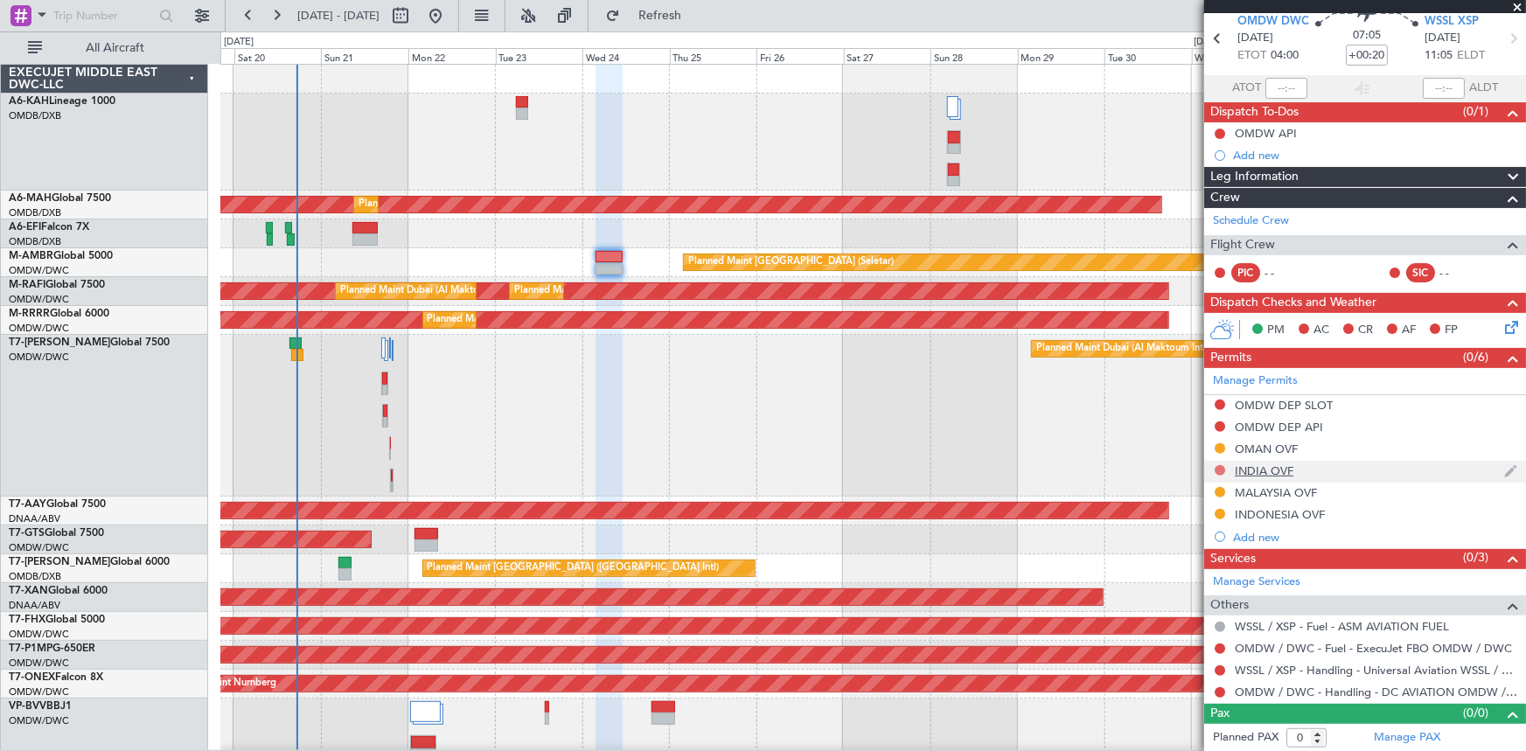
click at [1222, 467] on button at bounding box center [1220, 470] width 10 height 10
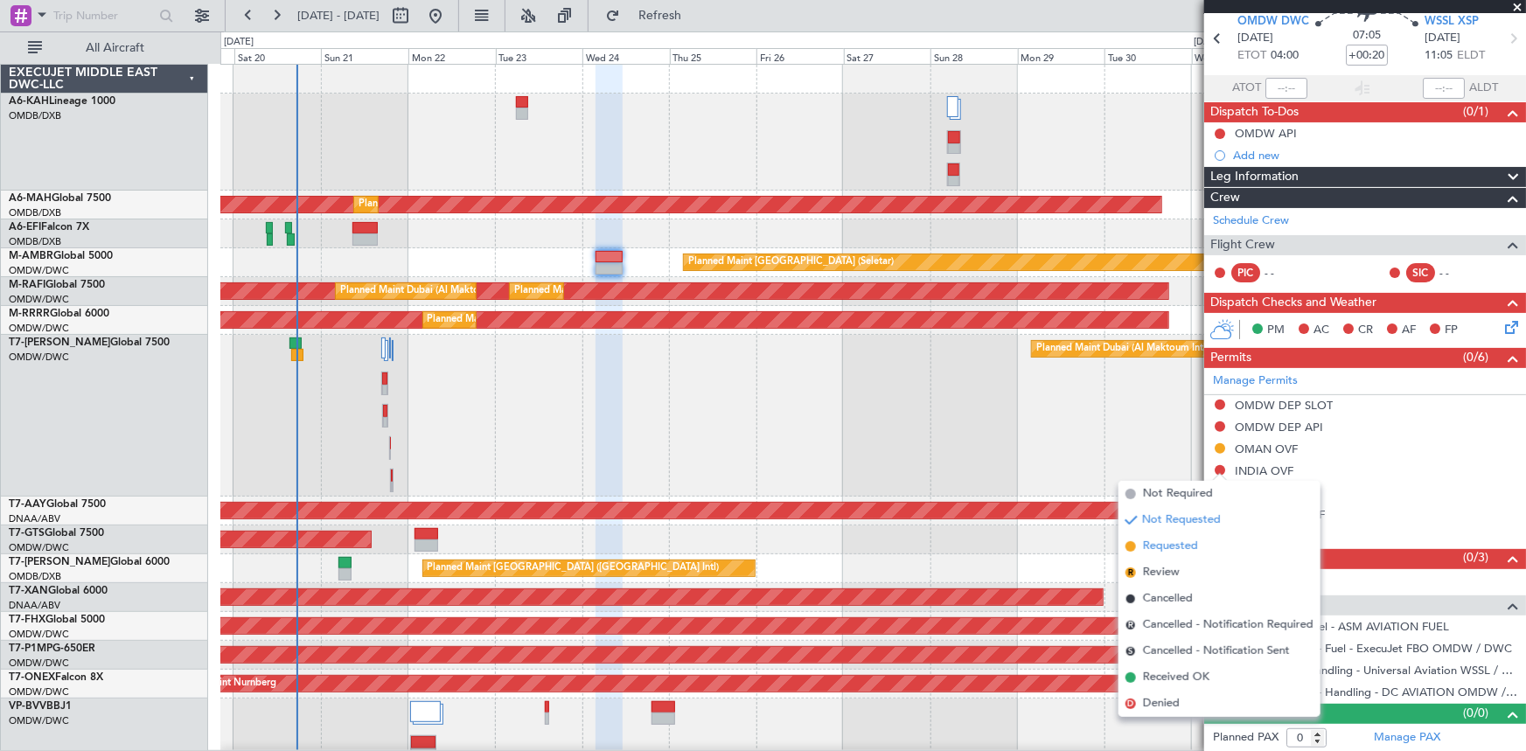
click at [1164, 543] on span "Requested" at bounding box center [1170, 546] width 55 height 17
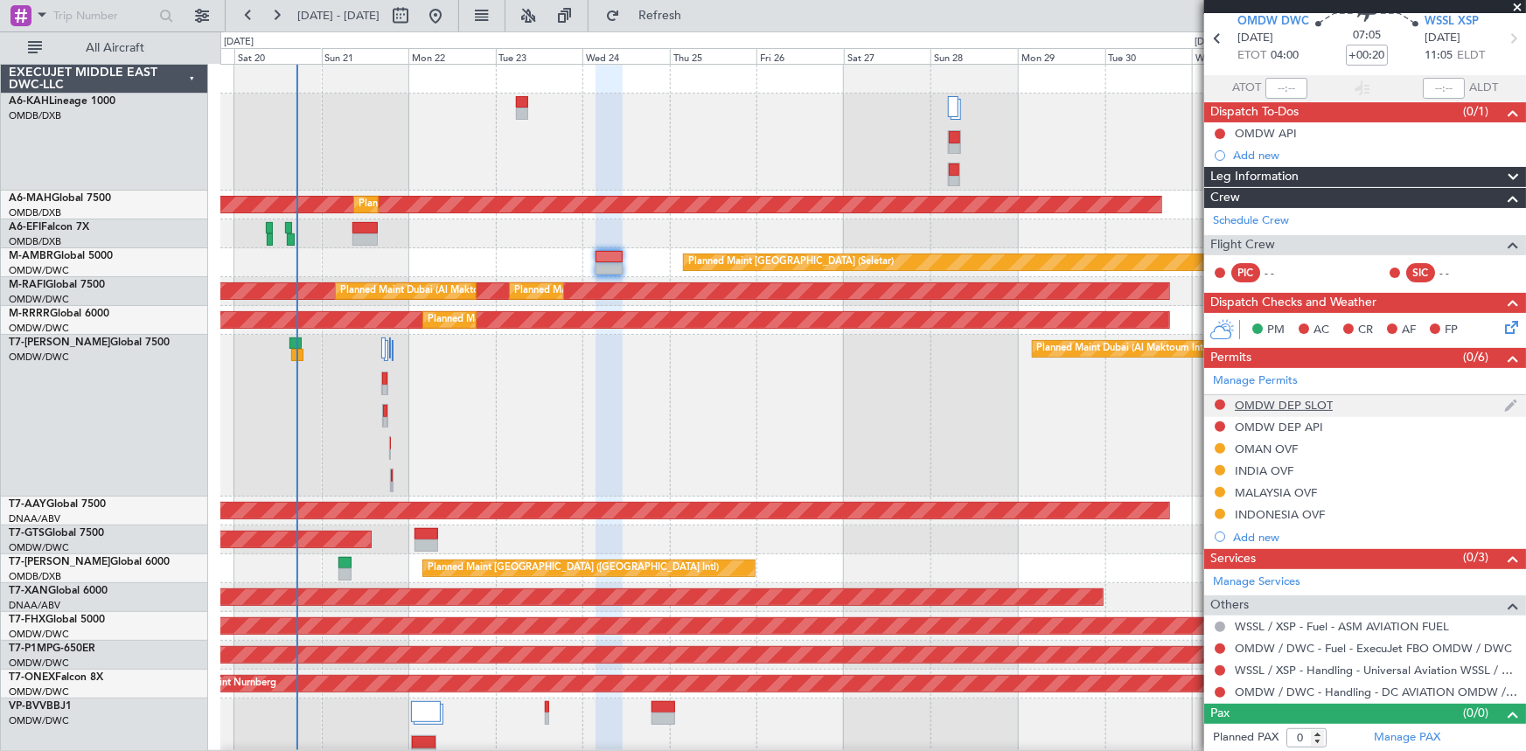
scroll to position [0, 0]
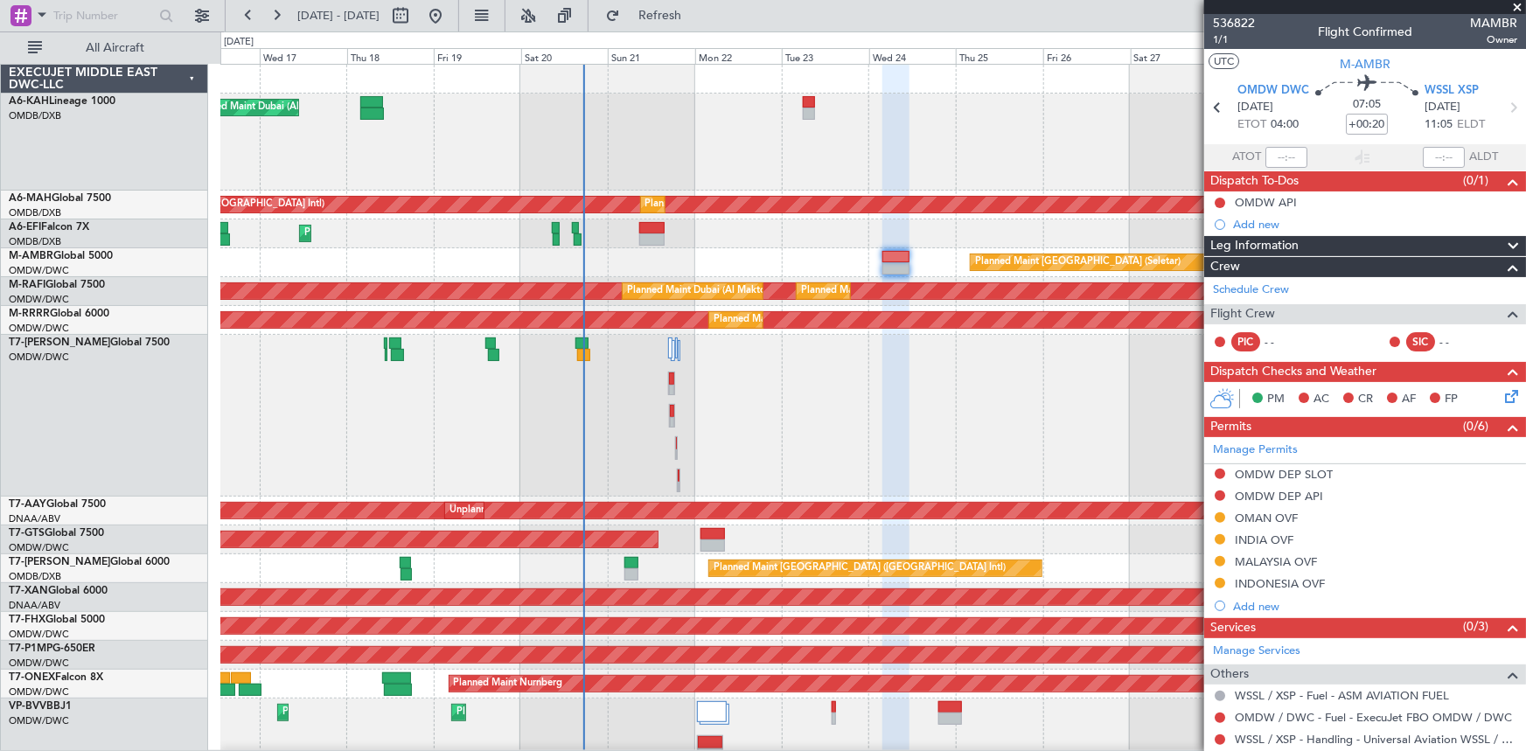
click at [808, 419] on div "Planned Maint Dubai (Al Maktoum Intl)" at bounding box center [872, 416] width 1305 height 162
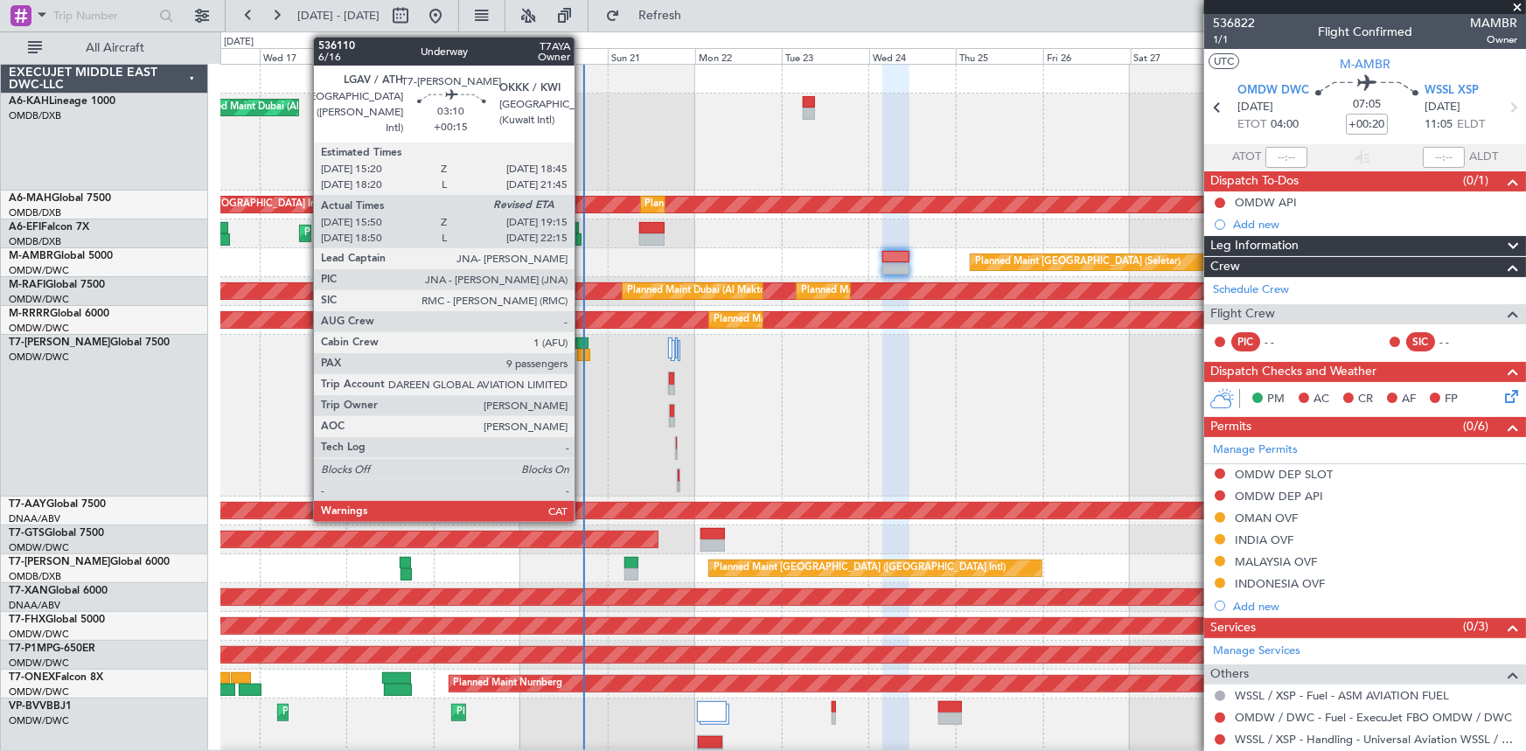
click at [582, 350] on div at bounding box center [583, 355] width 13 height 12
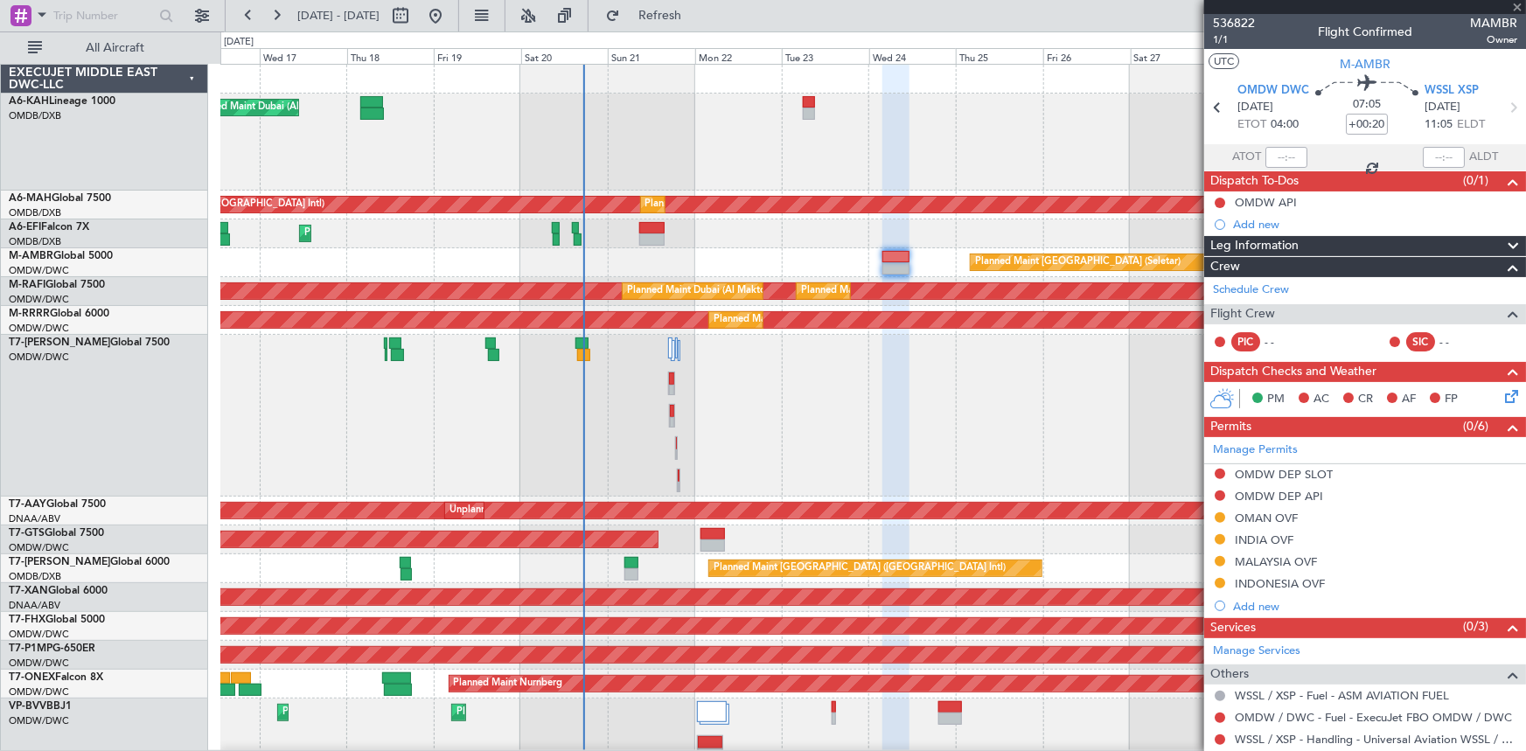
type input "+00:15"
type input "16:00"
type input "9"
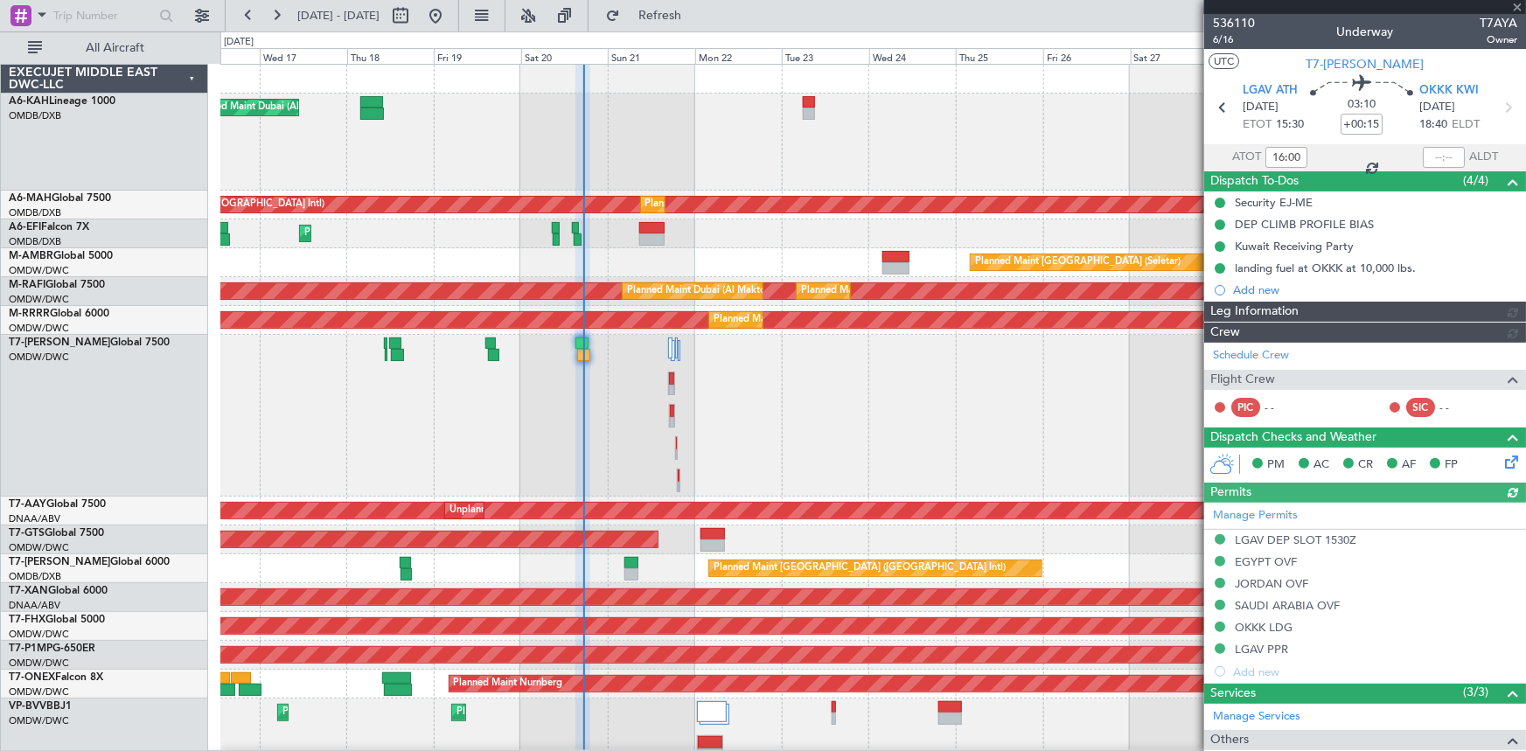
type input "[PERSON_NAME] ([PERSON_NAME])"
type input "7307"
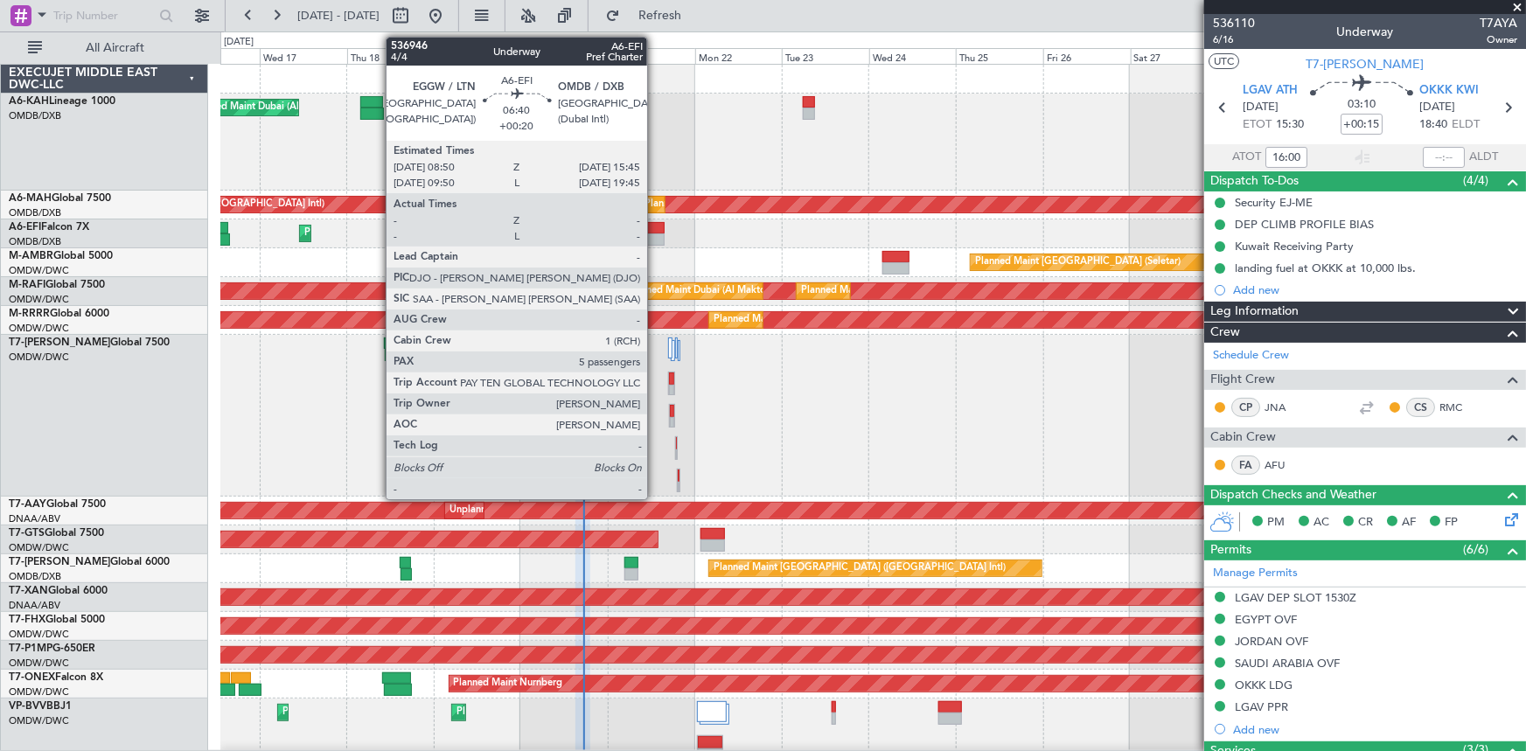
click at [655, 233] on div at bounding box center [651, 239] width 25 height 12
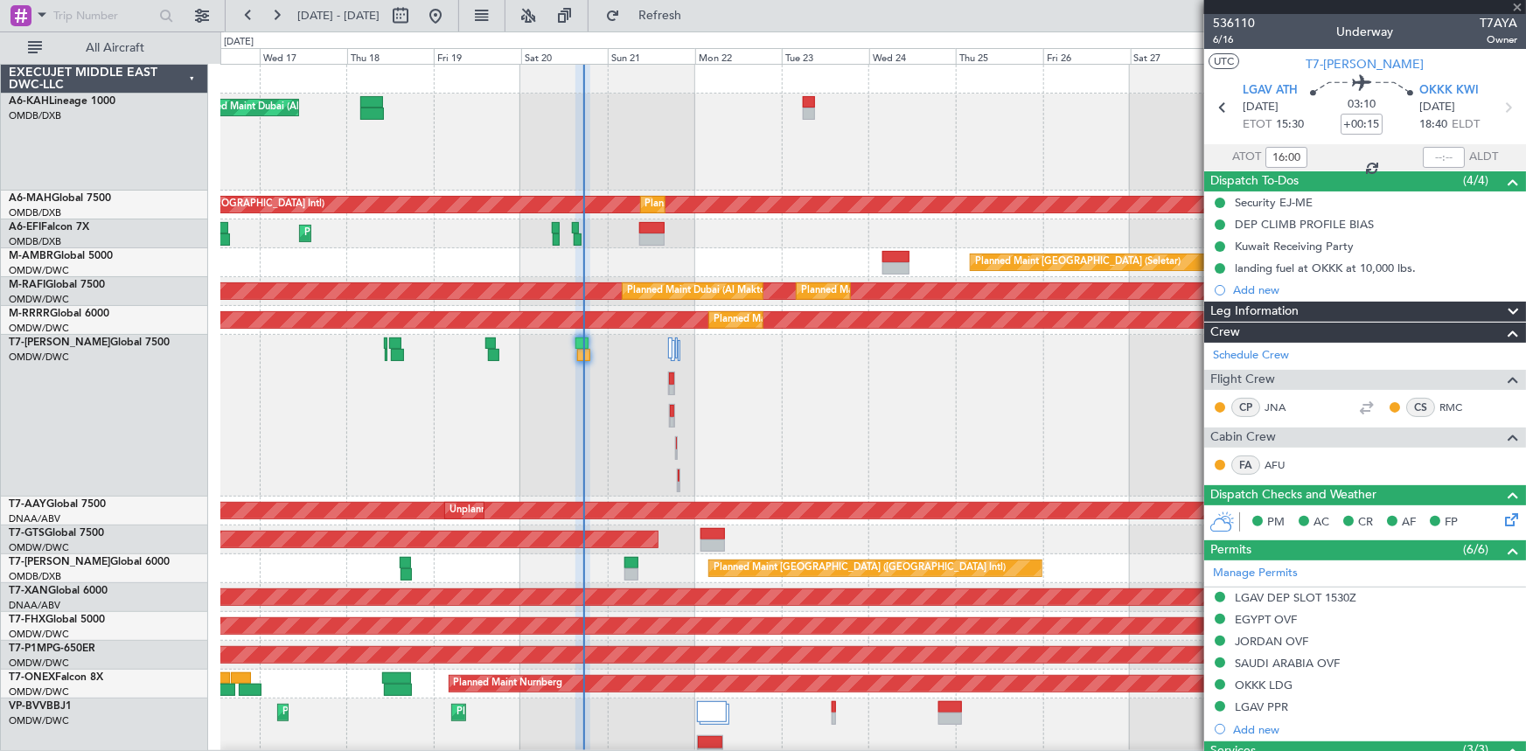
type input "+00:20"
type input "5"
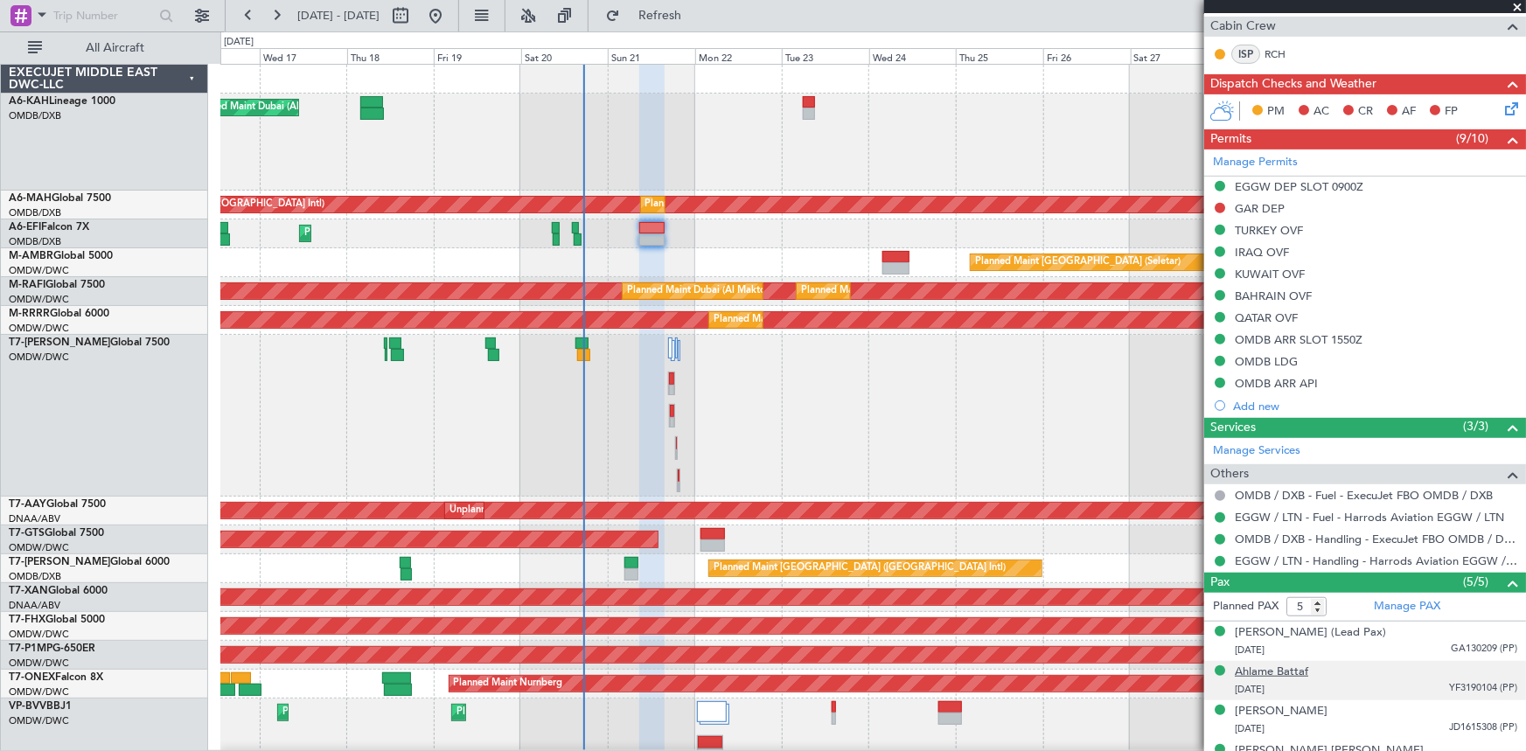
scroll to position [388, 0]
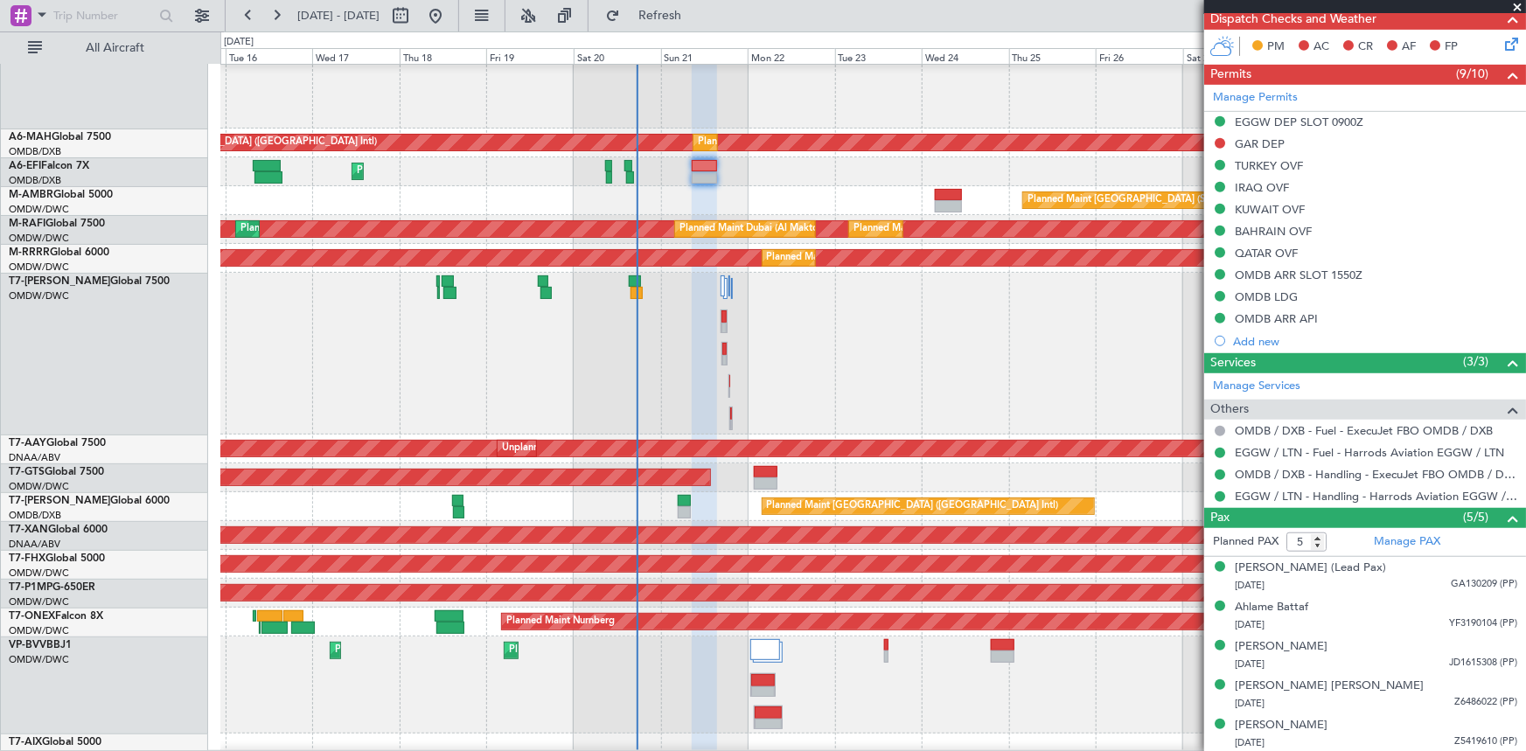
click at [1024, 485] on div "AOG Maint [GEOGRAPHIC_DATA] (Seletar)" at bounding box center [873, 477] width 1306 height 29
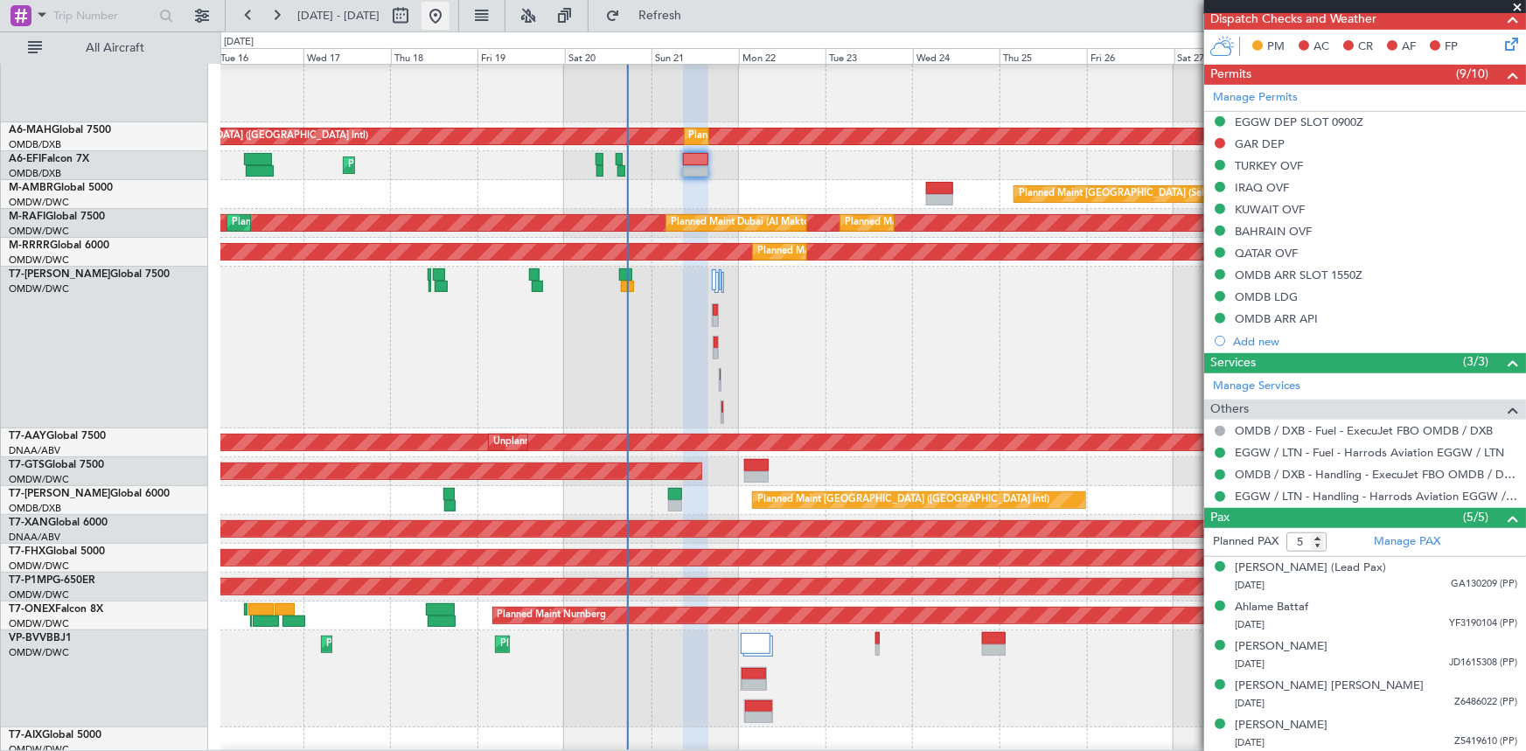
click at [449, 17] on button at bounding box center [435, 16] width 28 height 28
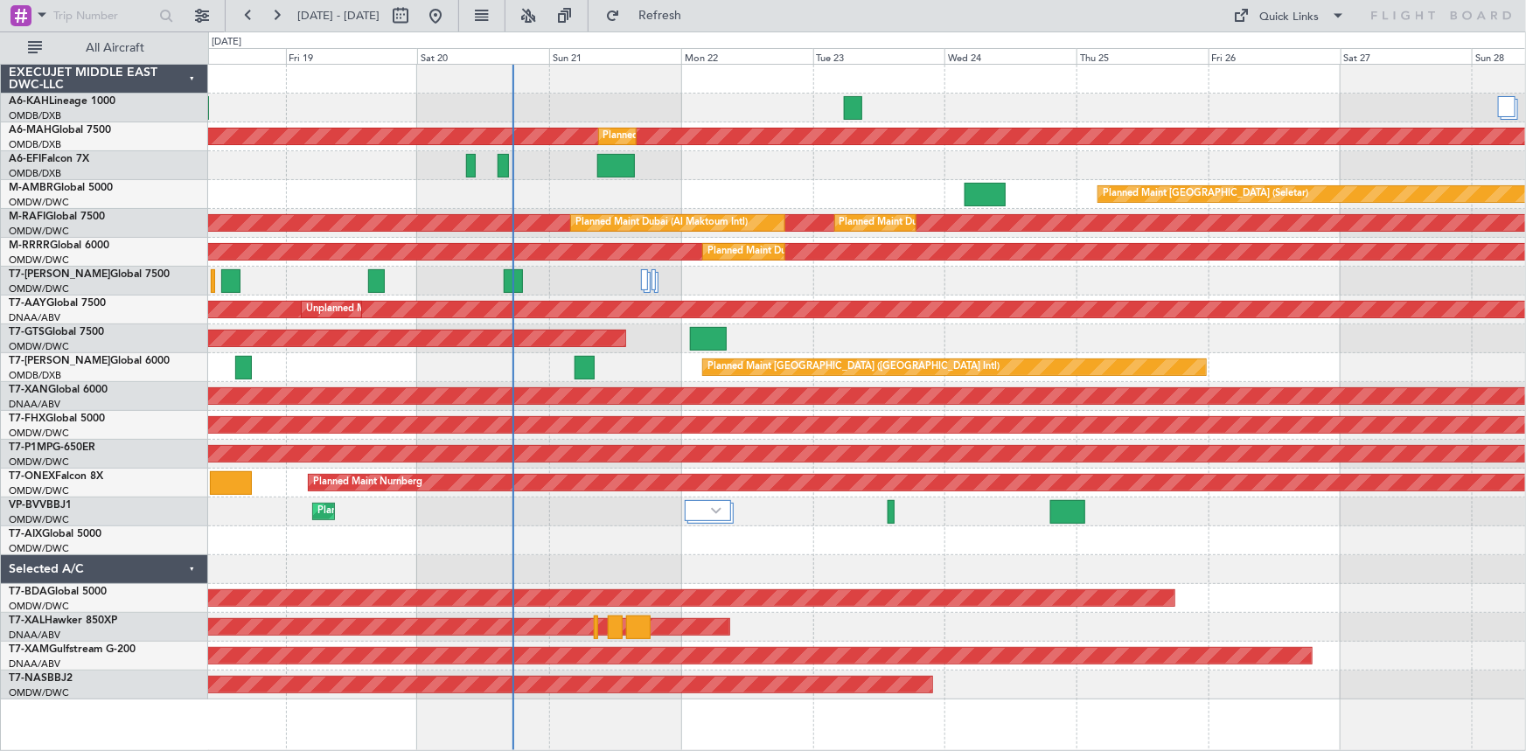
click at [626, 205] on div "Planned Maint [GEOGRAPHIC_DATA] (Seletar)" at bounding box center [867, 194] width 1318 height 29
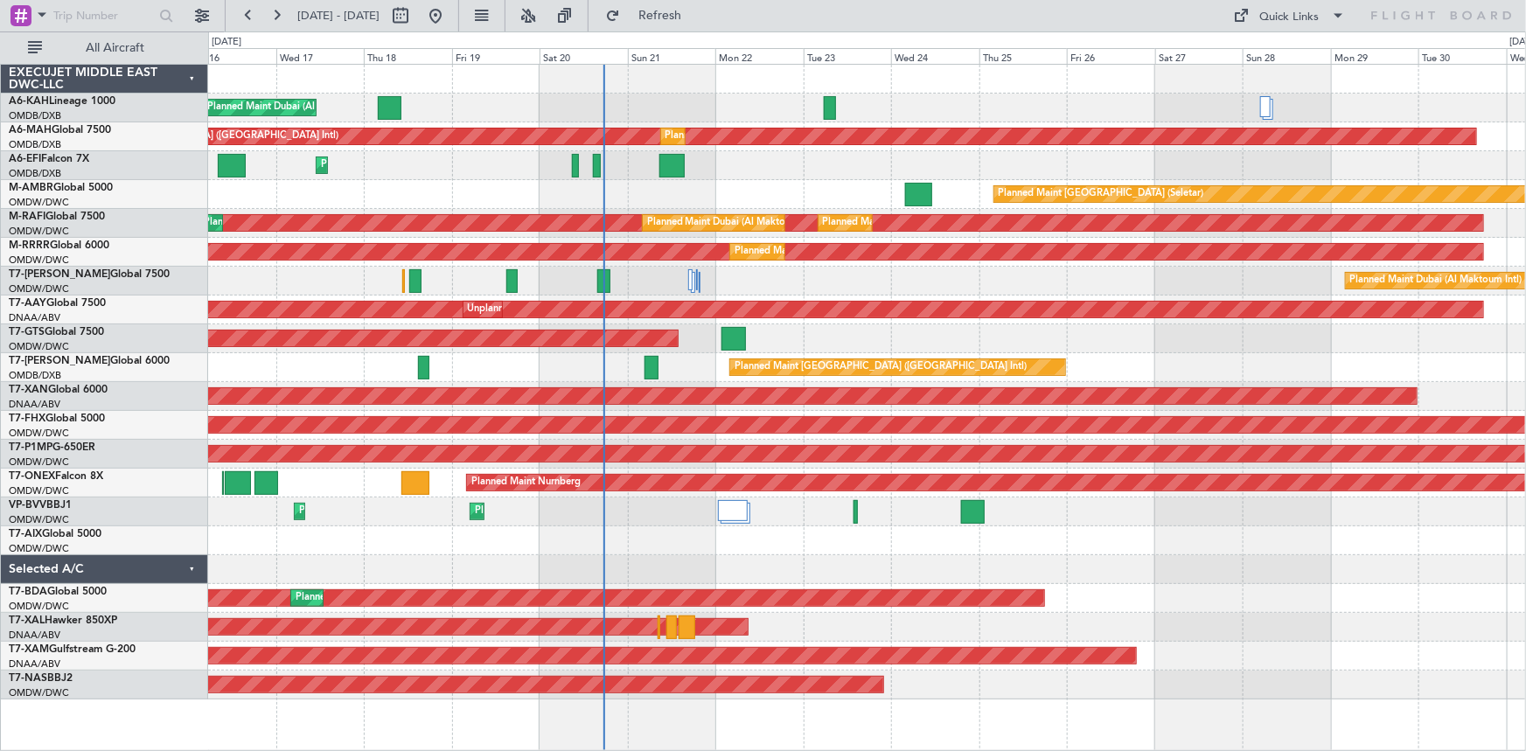
click at [772, 265] on div "Planned Maint Dubai (Al Maktoum Intl) Planned Maint [GEOGRAPHIC_DATA] ([GEOGRAP…" at bounding box center [867, 382] width 1318 height 635
click at [1332, 15] on span at bounding box center [1338, 15] width 21 height 21
click at [888, 15] on div at bounding box center [763, 375] width 1526 height 751
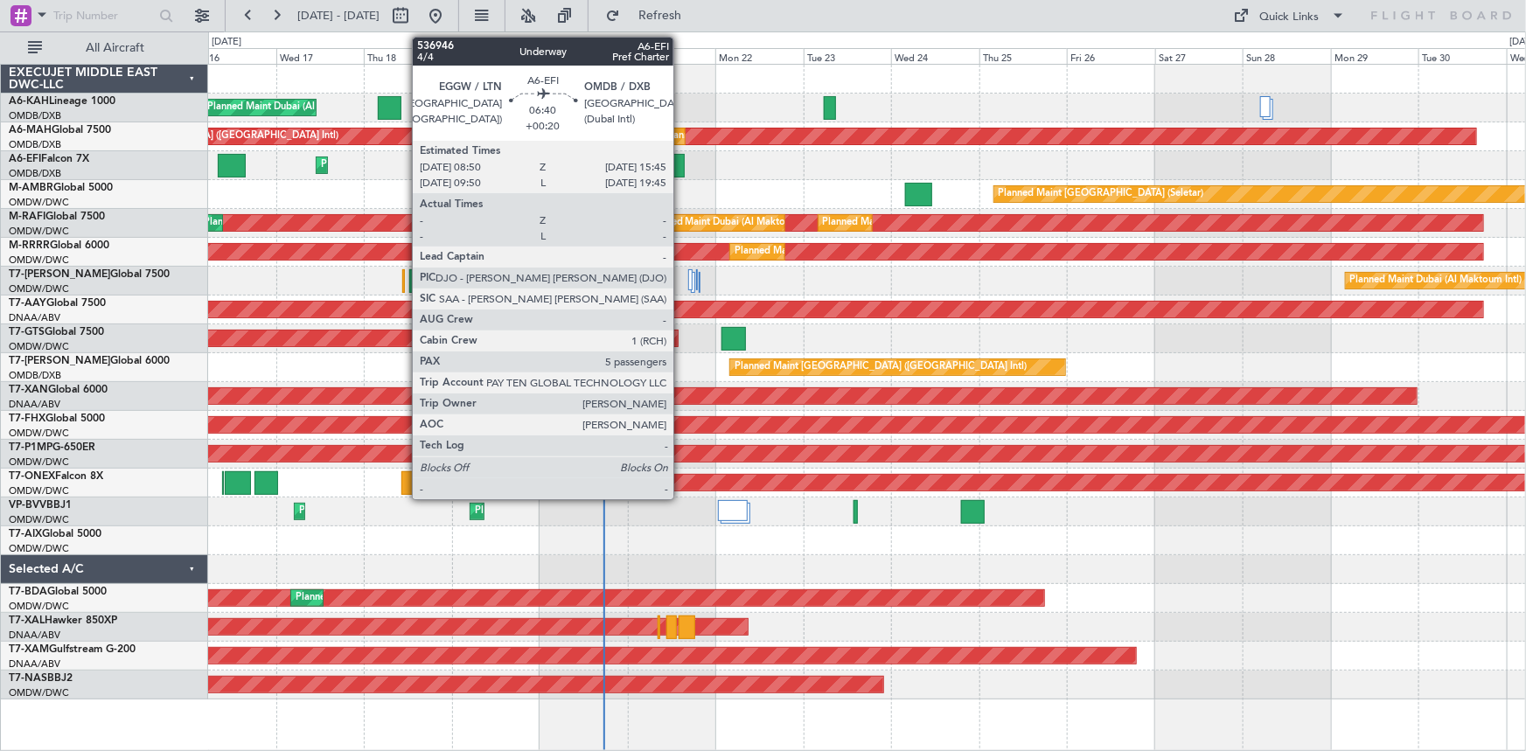
click at [681, 159] on div at bounding box center [671, 166] width 25 height 24
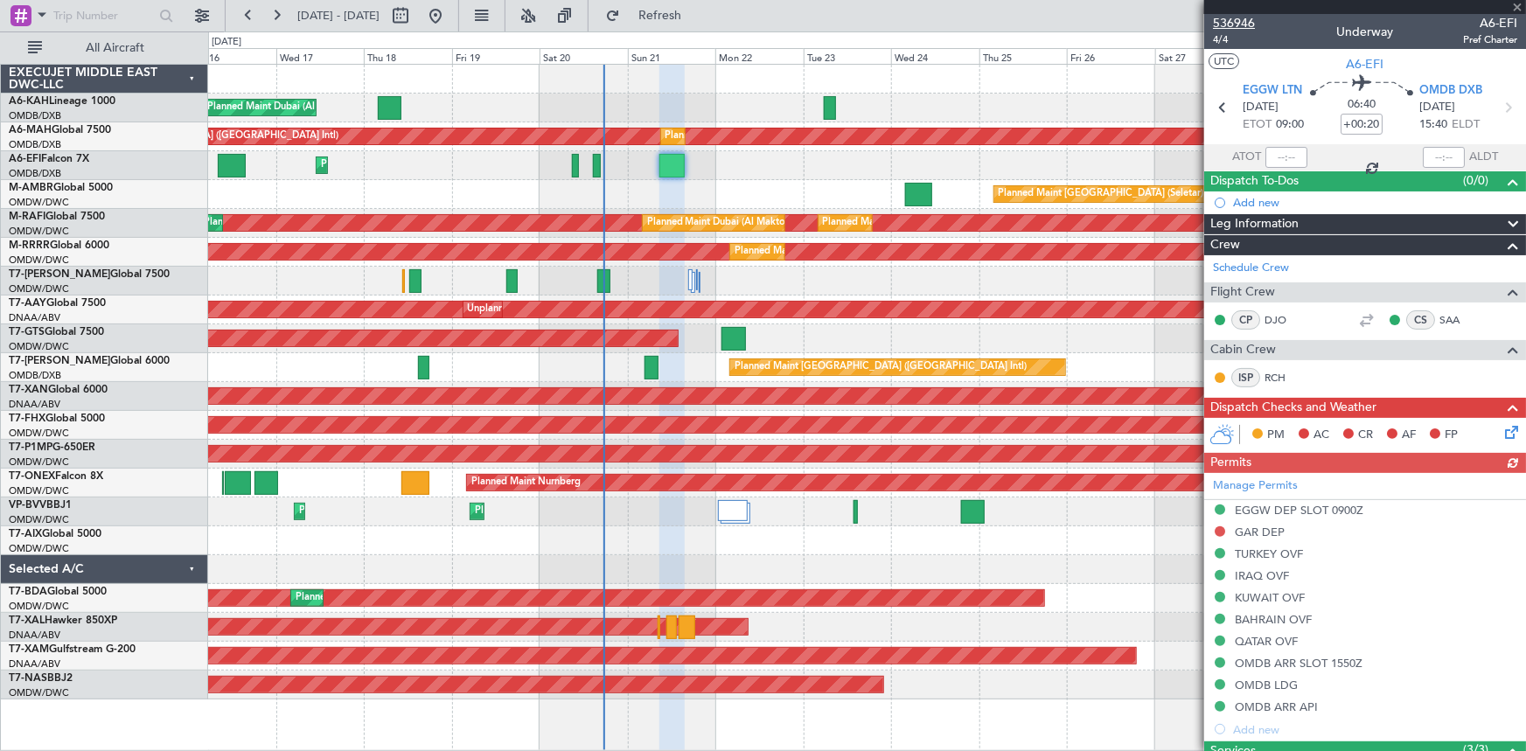
click at [1241, 15] on span "536946" at bounding box center [1234, 23] width 42 height 18
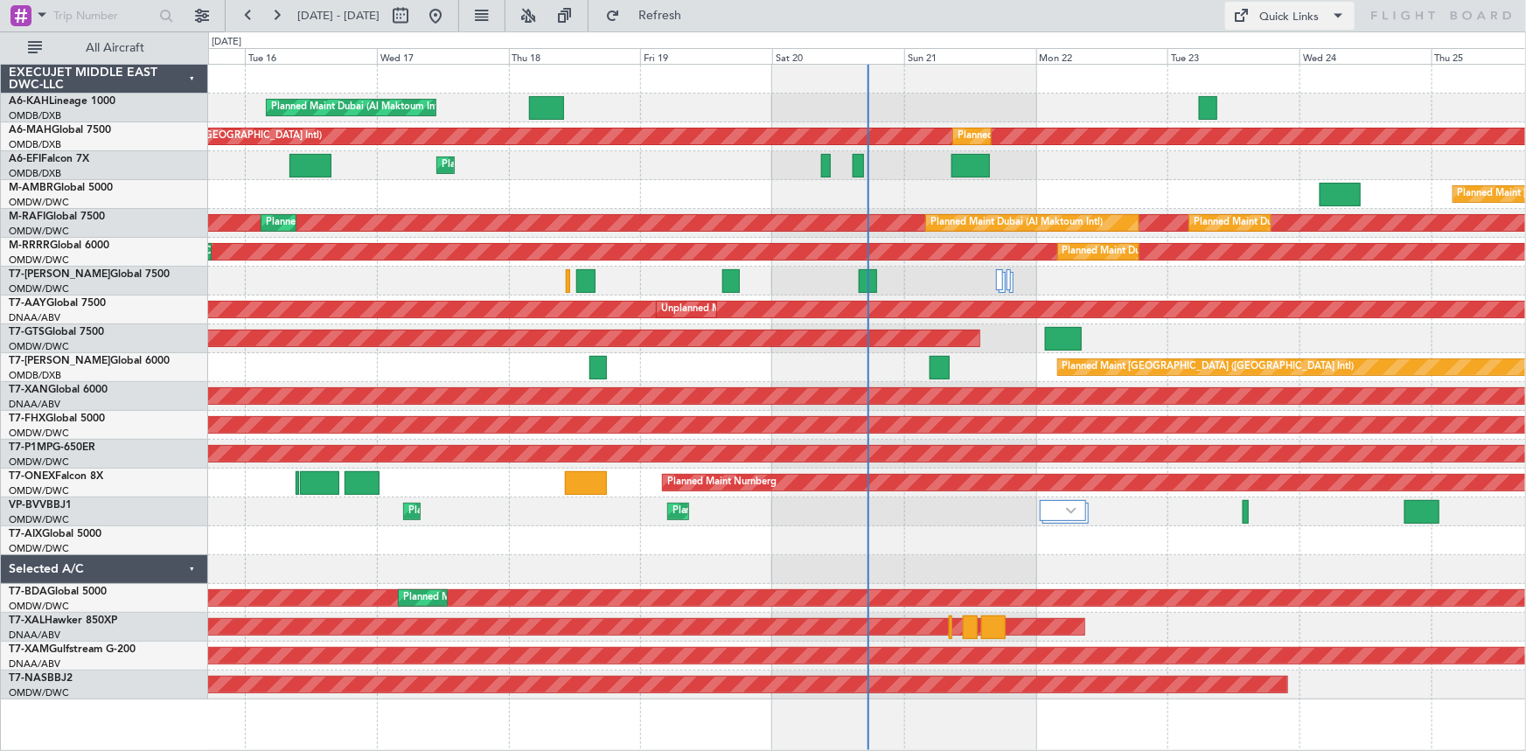
click at [1340, 13] on span at bounding box center [1338, 15] width 21 height 21
drag, startPoint x: 1013, startPoint y: 444, endPoint x: 580, endPoint y: 437, distance: 433.8
click at [580, 437] on div at bounding box center [763, 375] width 1526 height 751
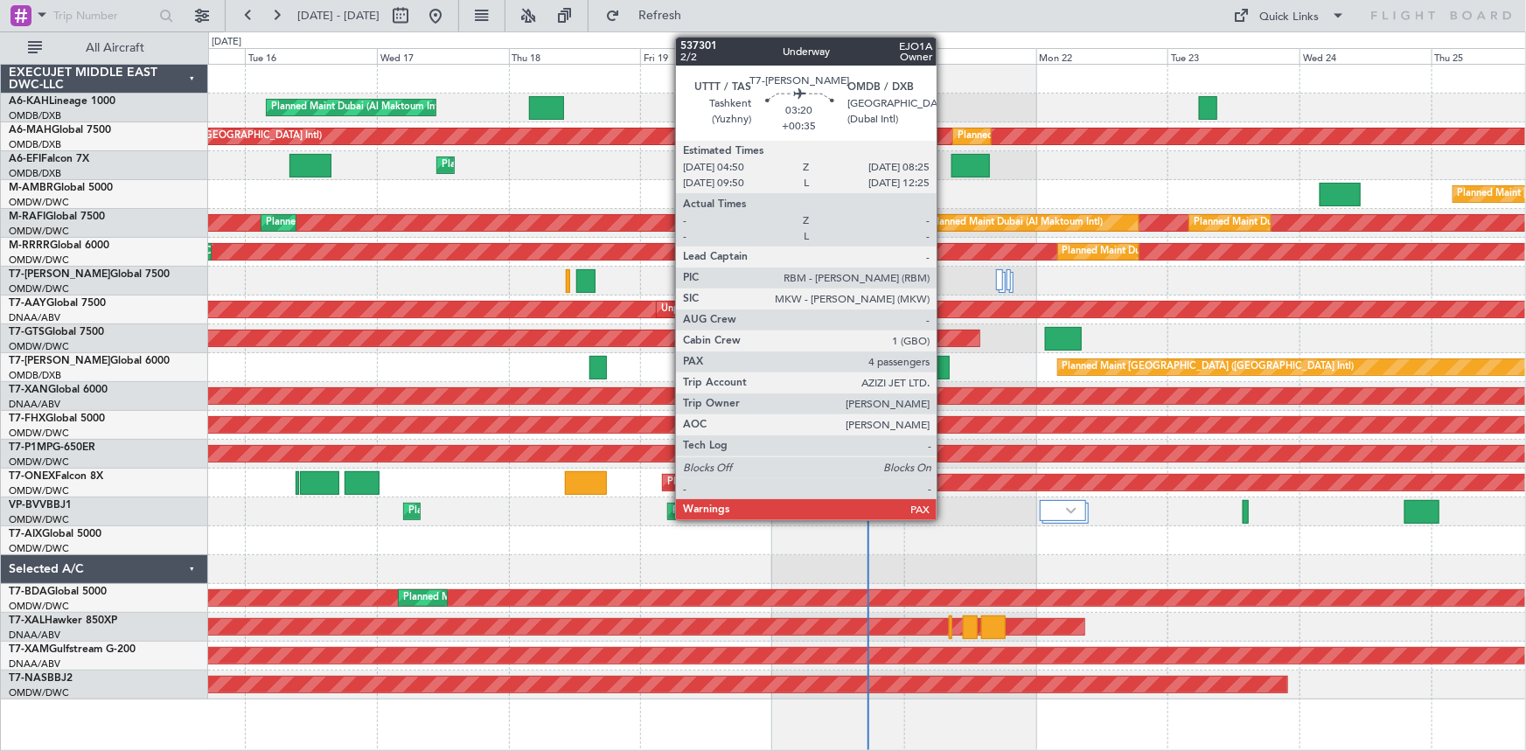
click at [944, 361] on div at bounding box center [940, 368] width 20 height 24
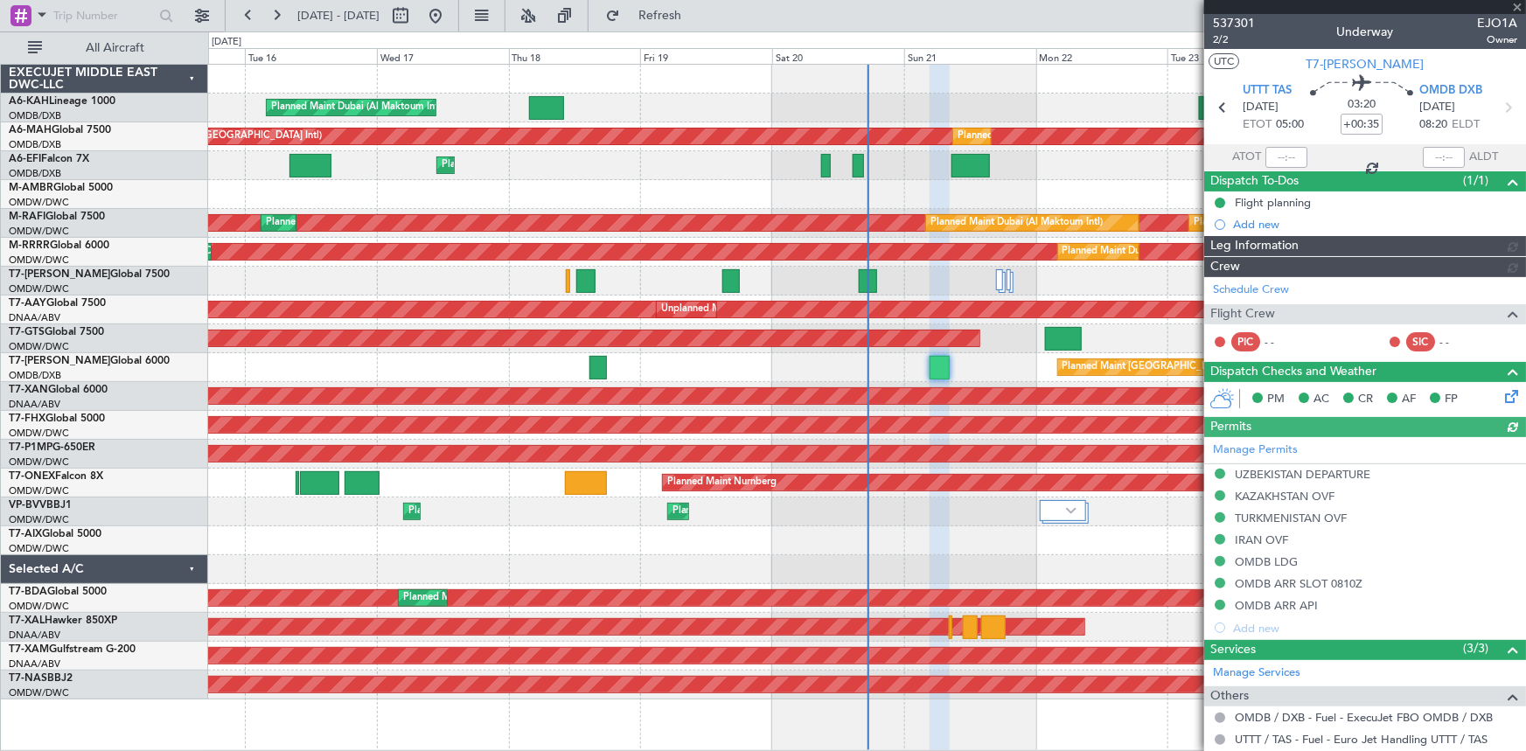
type input "Dherander Fithani (DHF)"
type input "7333"
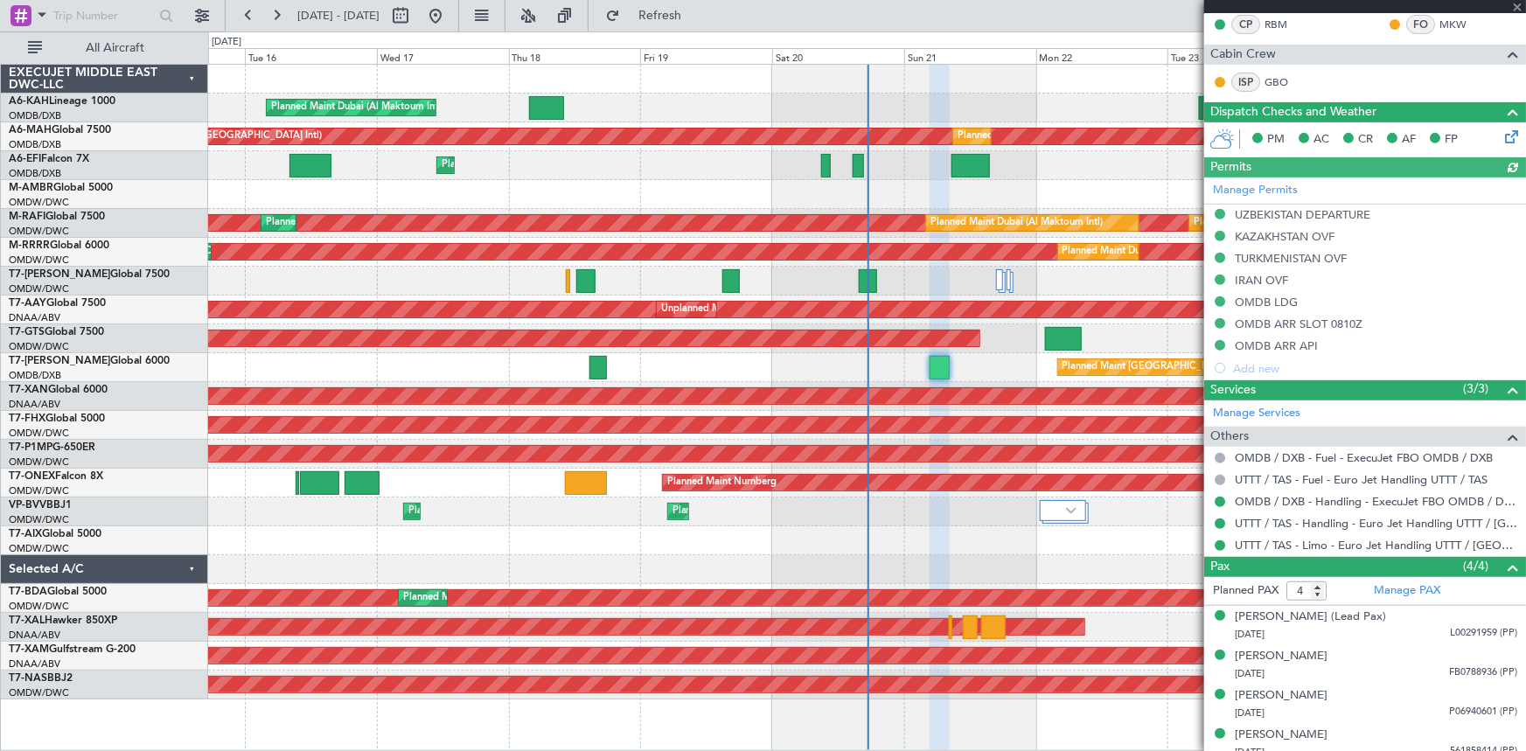
scroll to position [327, 0]
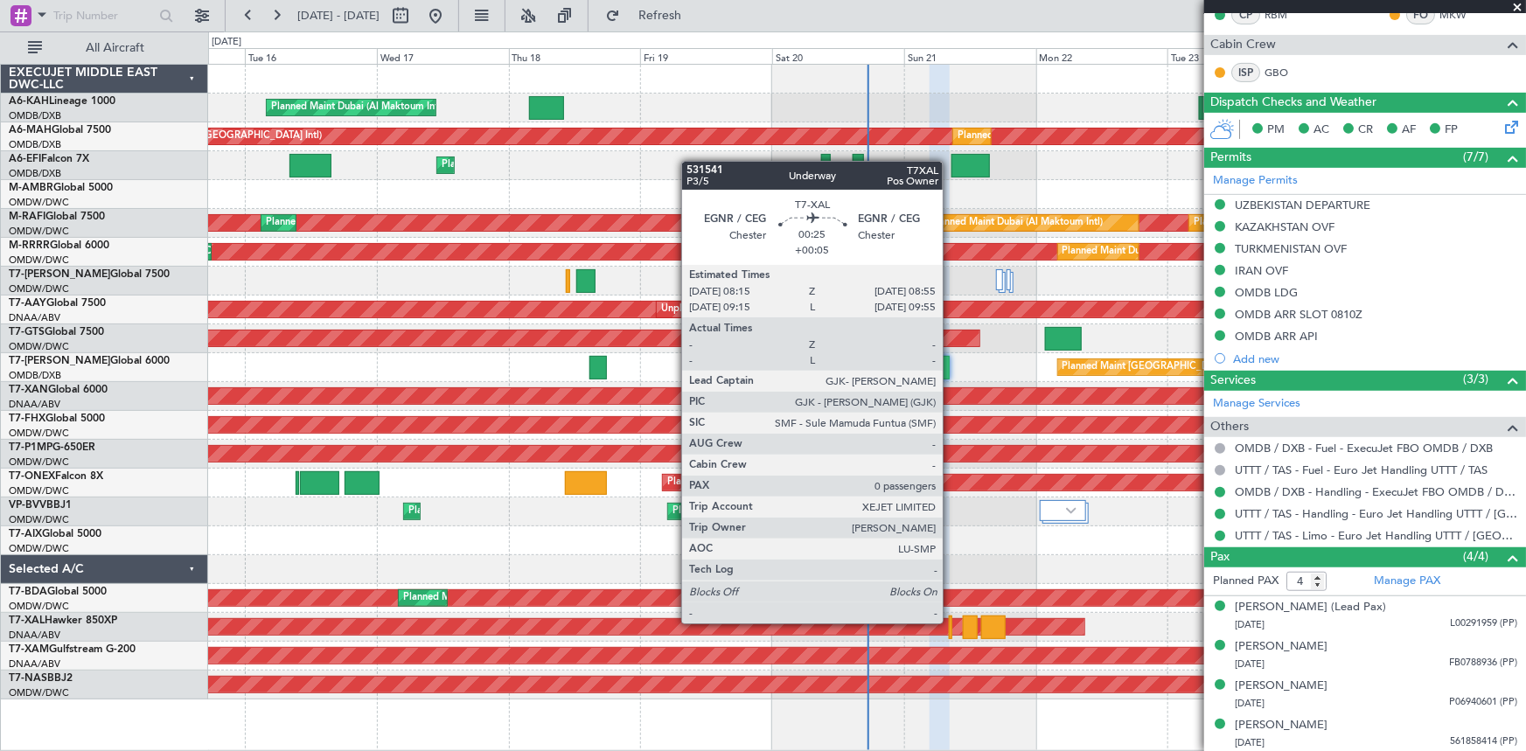
click at [951, 622] on div at bounding box center [951, 628] width 4 height 24
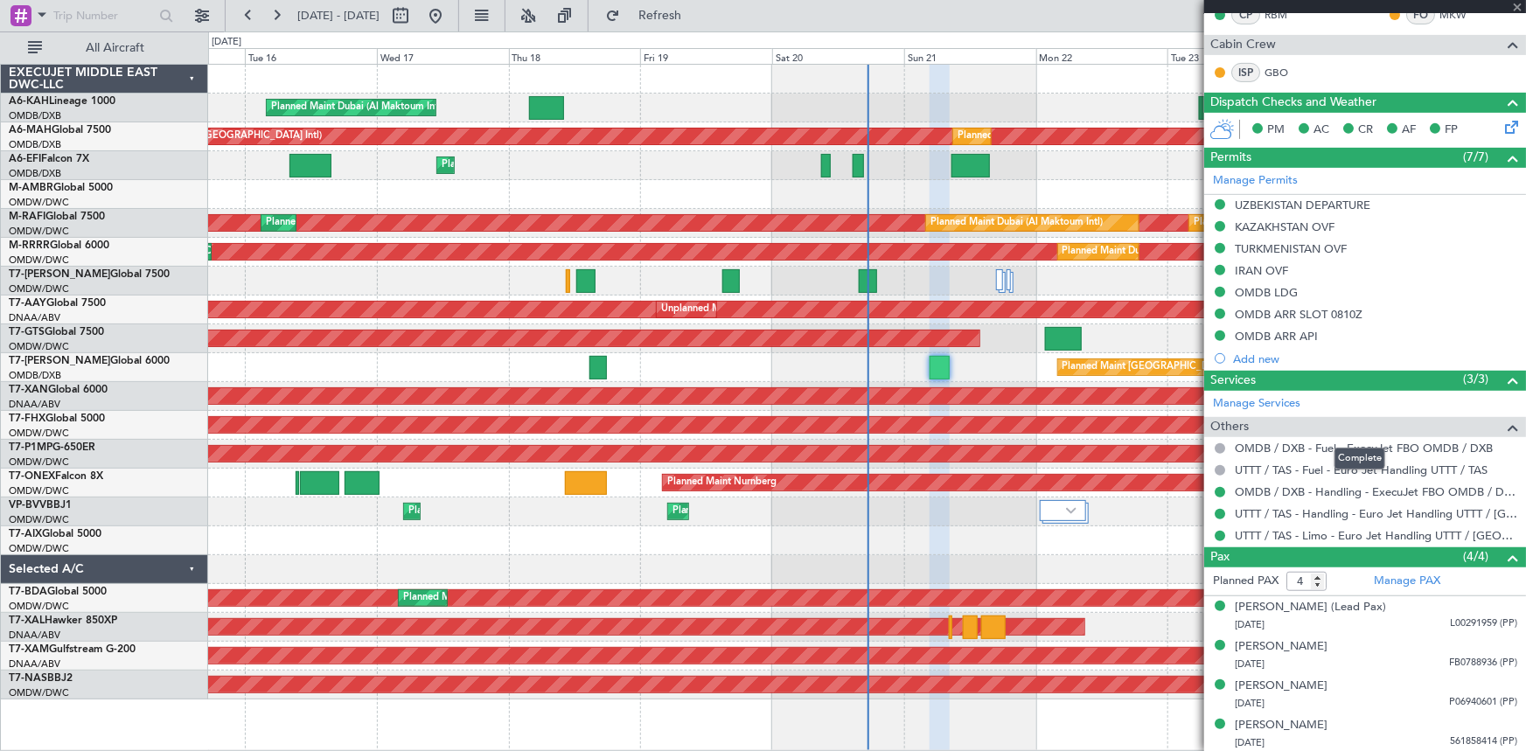
type input "+00:05"
type input "0"
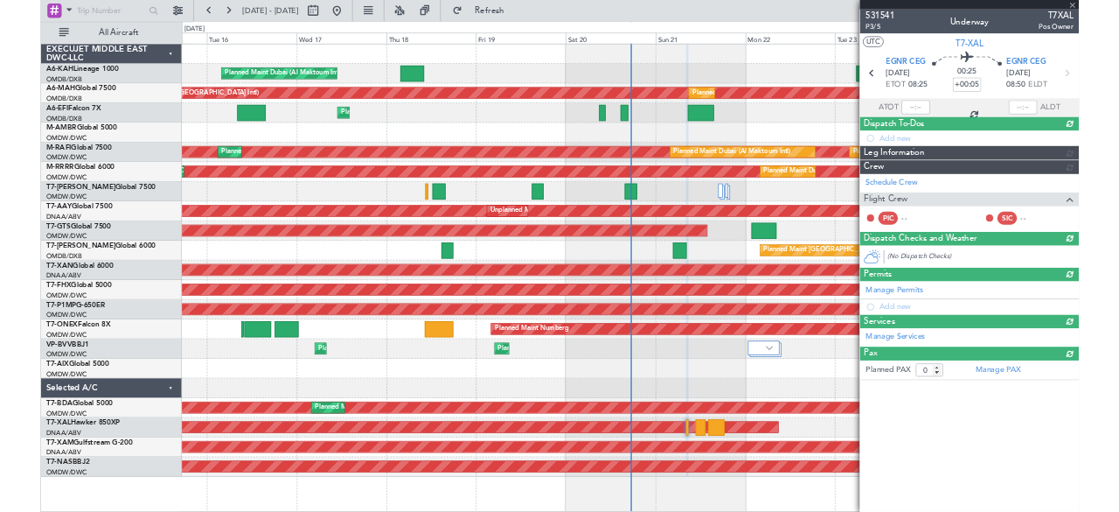
scroll to position [0, 0]
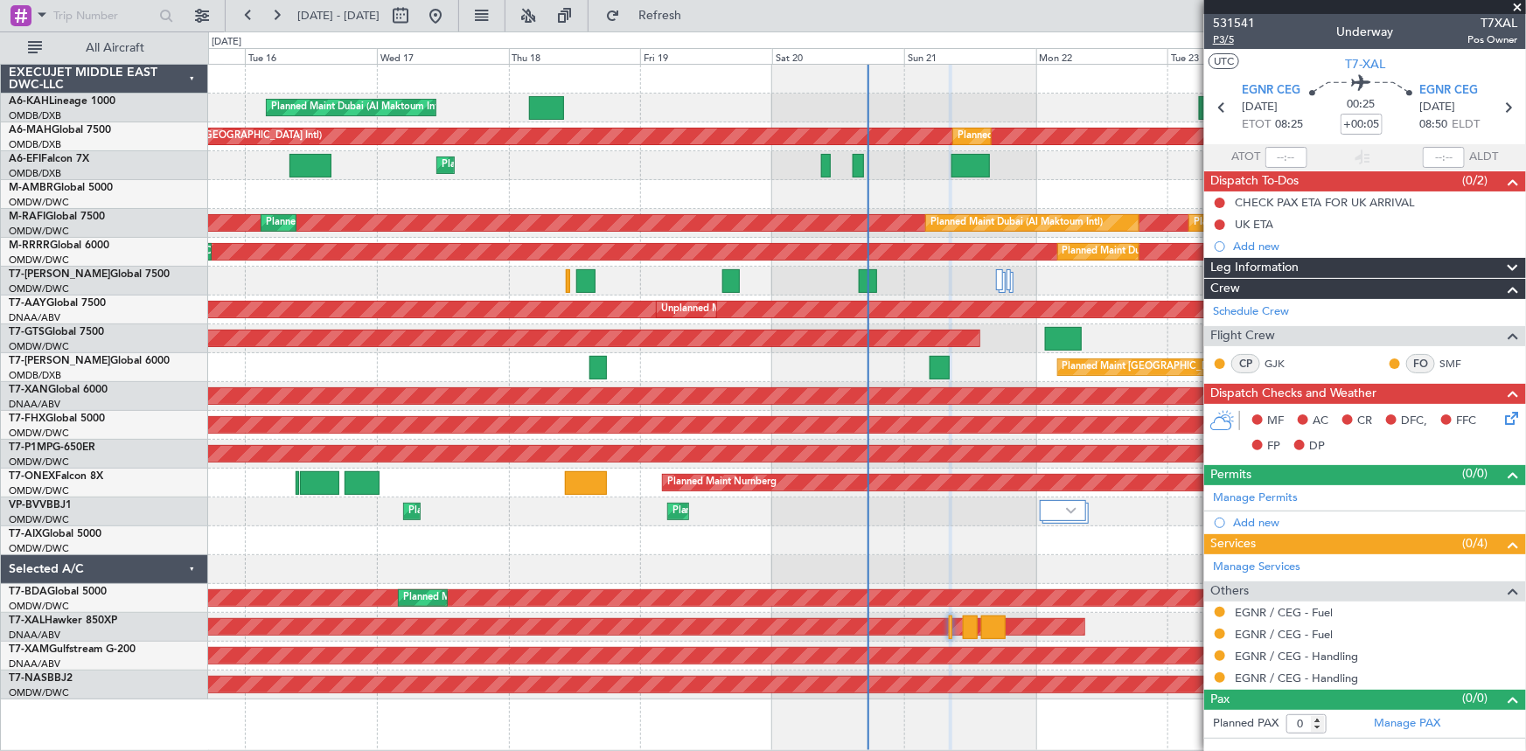
click at [1227, 40] on span "P3/5" at bounding box center [1234, 39] width 42 height 15
click at [696, 12] on span "Refresh" at bounding box center [659, 16] width 73 height 12
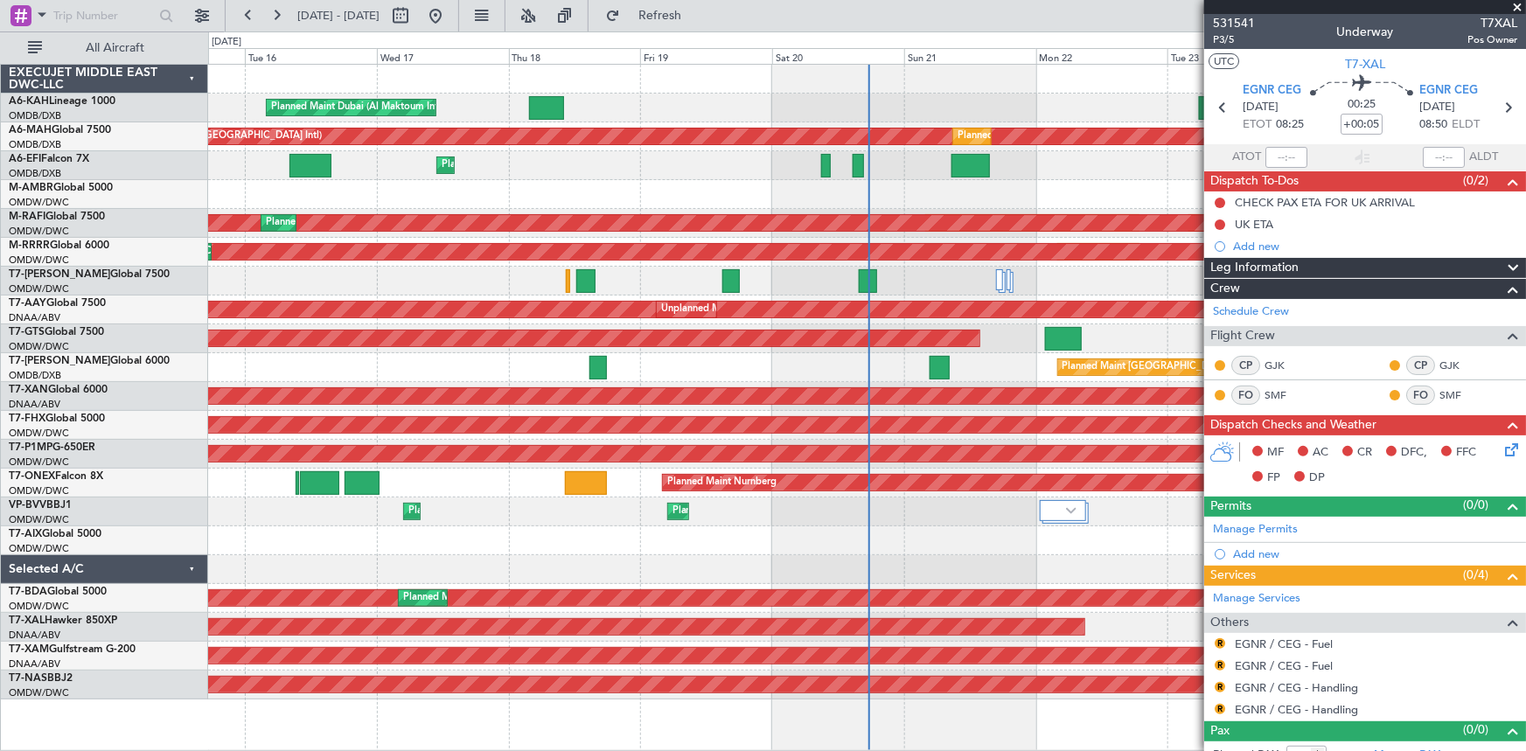
click at [1115, 14] on div "15 Sep 2025 - 25 Sep 2025 Refresh Quick Links All Aircraft" at bounding box center [763, 15] width 1526 height 31
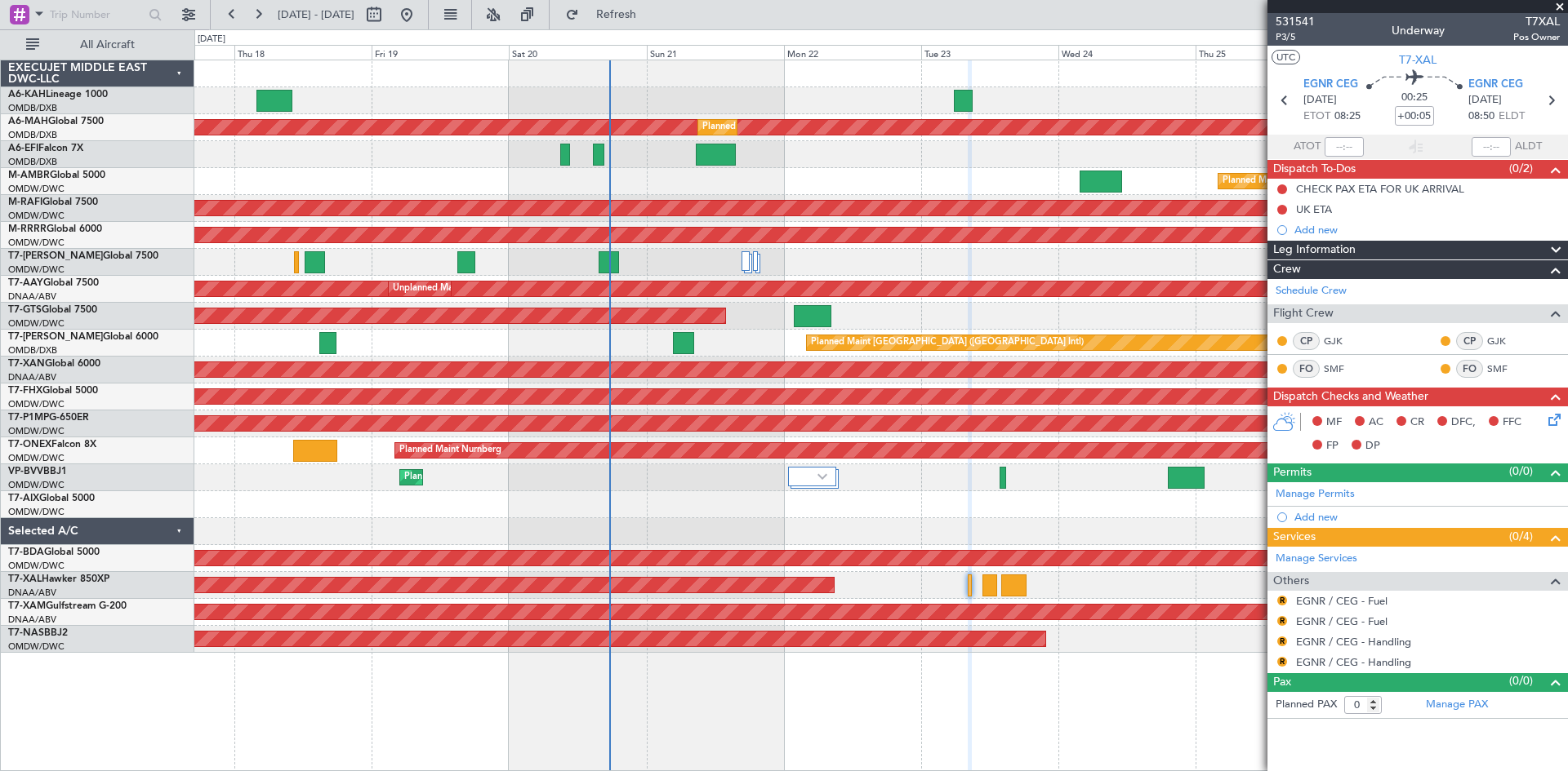
click at [657, 410] on div "Planned Maint Dubai (Al Maktoum Intl) Planned Maint Dubai (Dubai Intl) Planned …" at bounding box center [881, 357] width 1373 height 593
click at [1278, 600] on button "R" at bounding box center [1282, 600] width 9 height 9
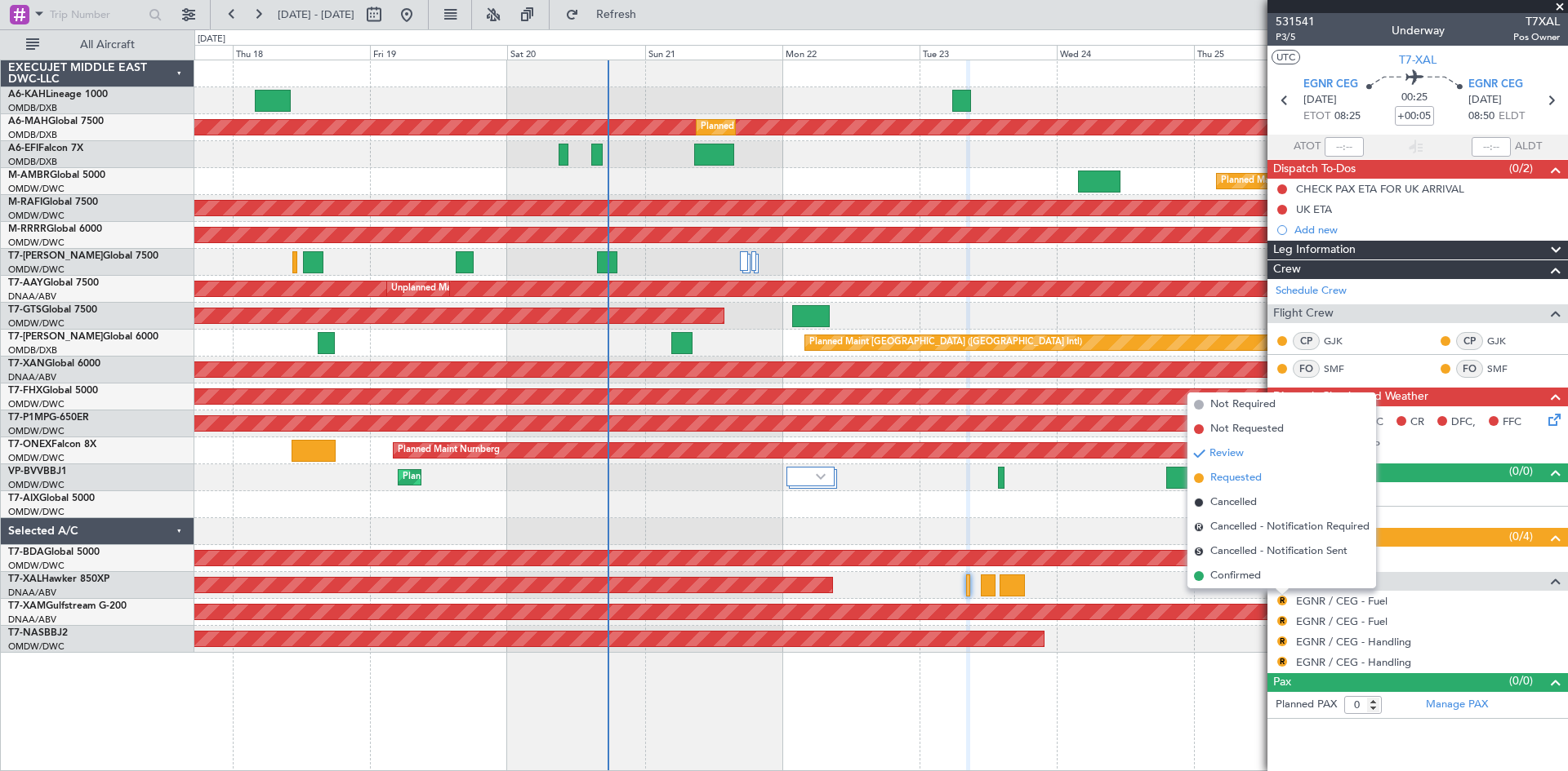
click at [1223, 478] on span "Requested" at bounding box center [1236, 478] width 51 height 16
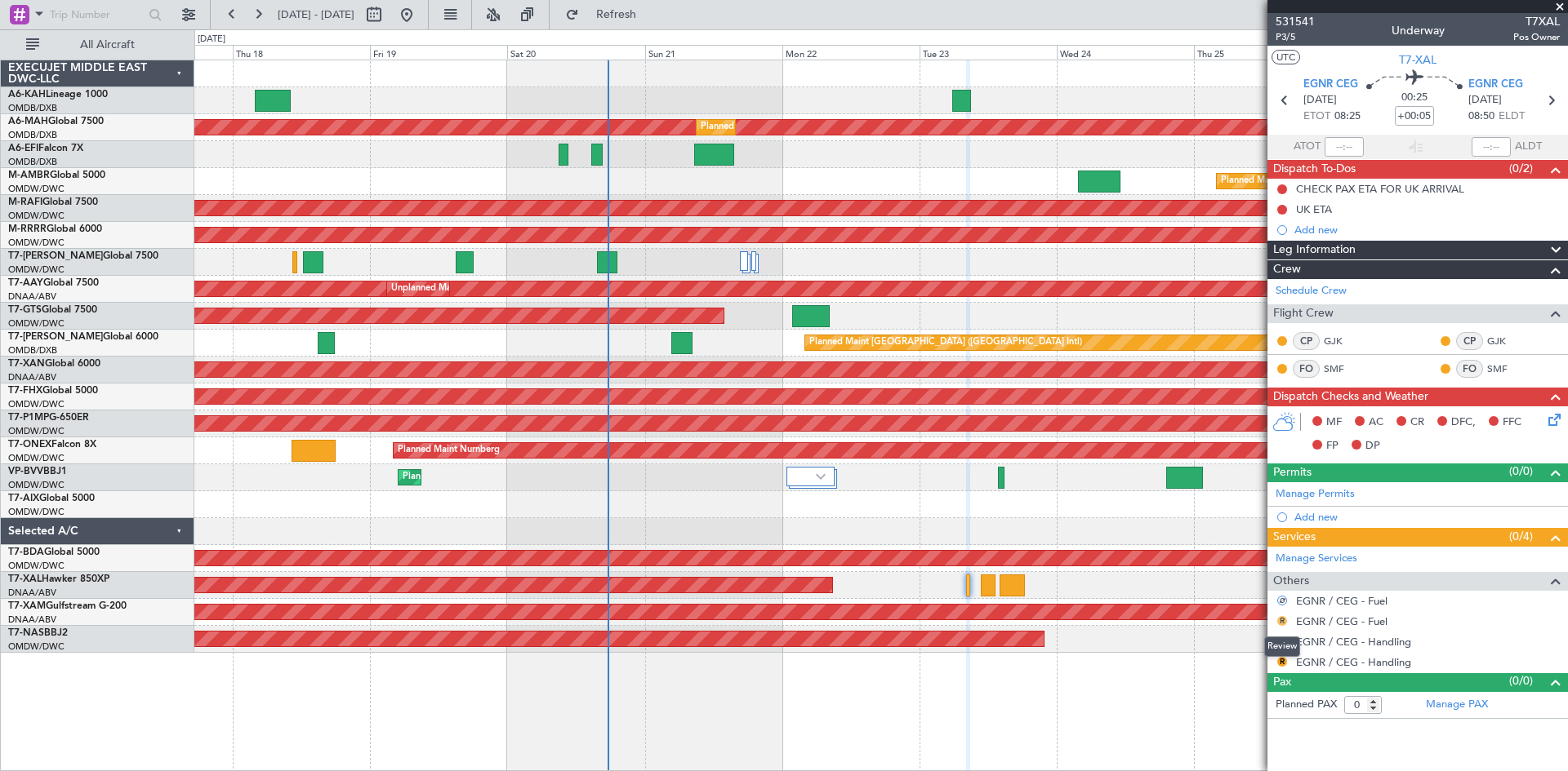
click at [1279, 622] on button "R" at bounding box center [1282, 621] width 9 height 9
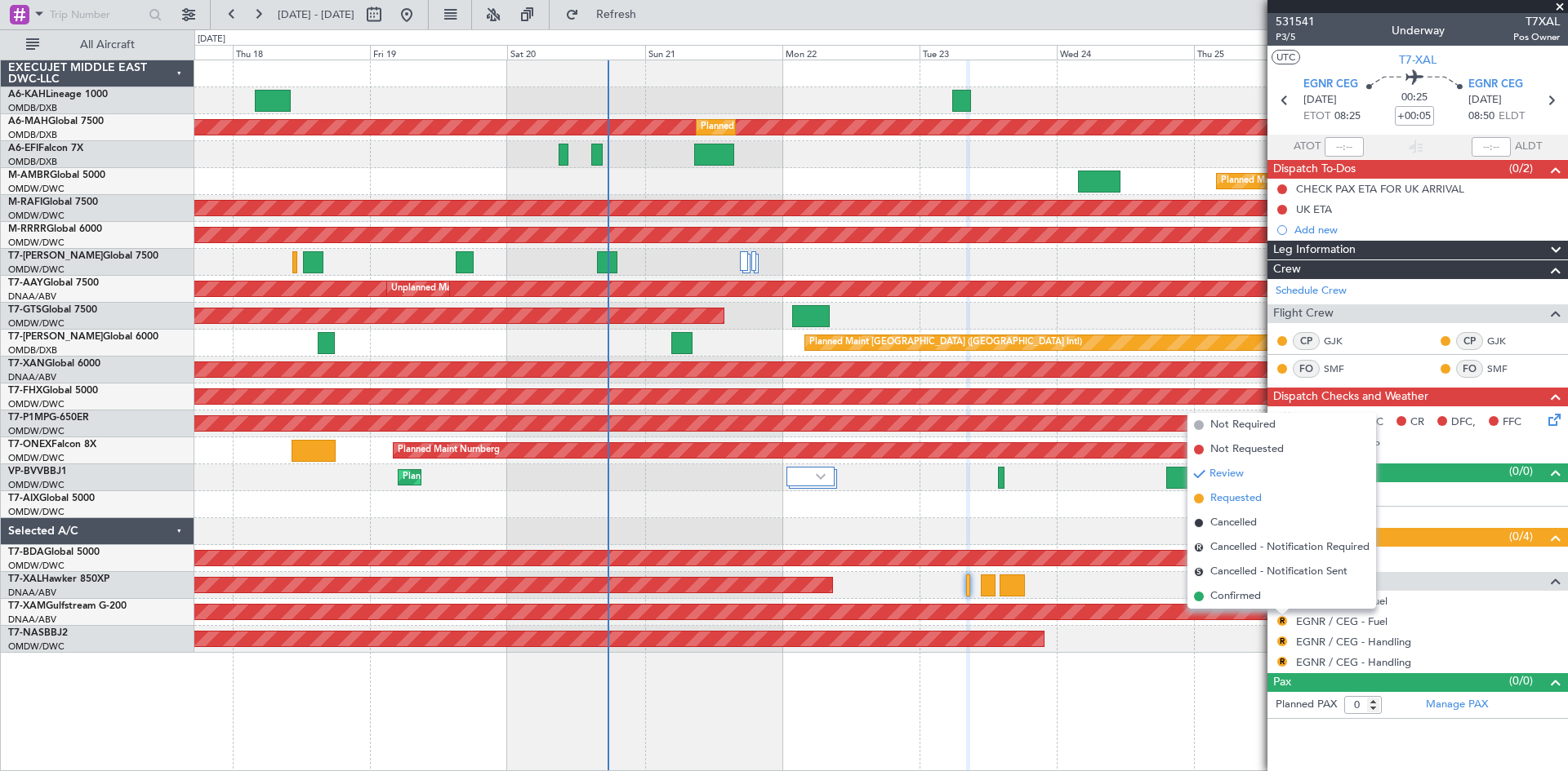
click at [1233, 494] on span "Requested" at bounding box center [1236, 498] width 51 height 16
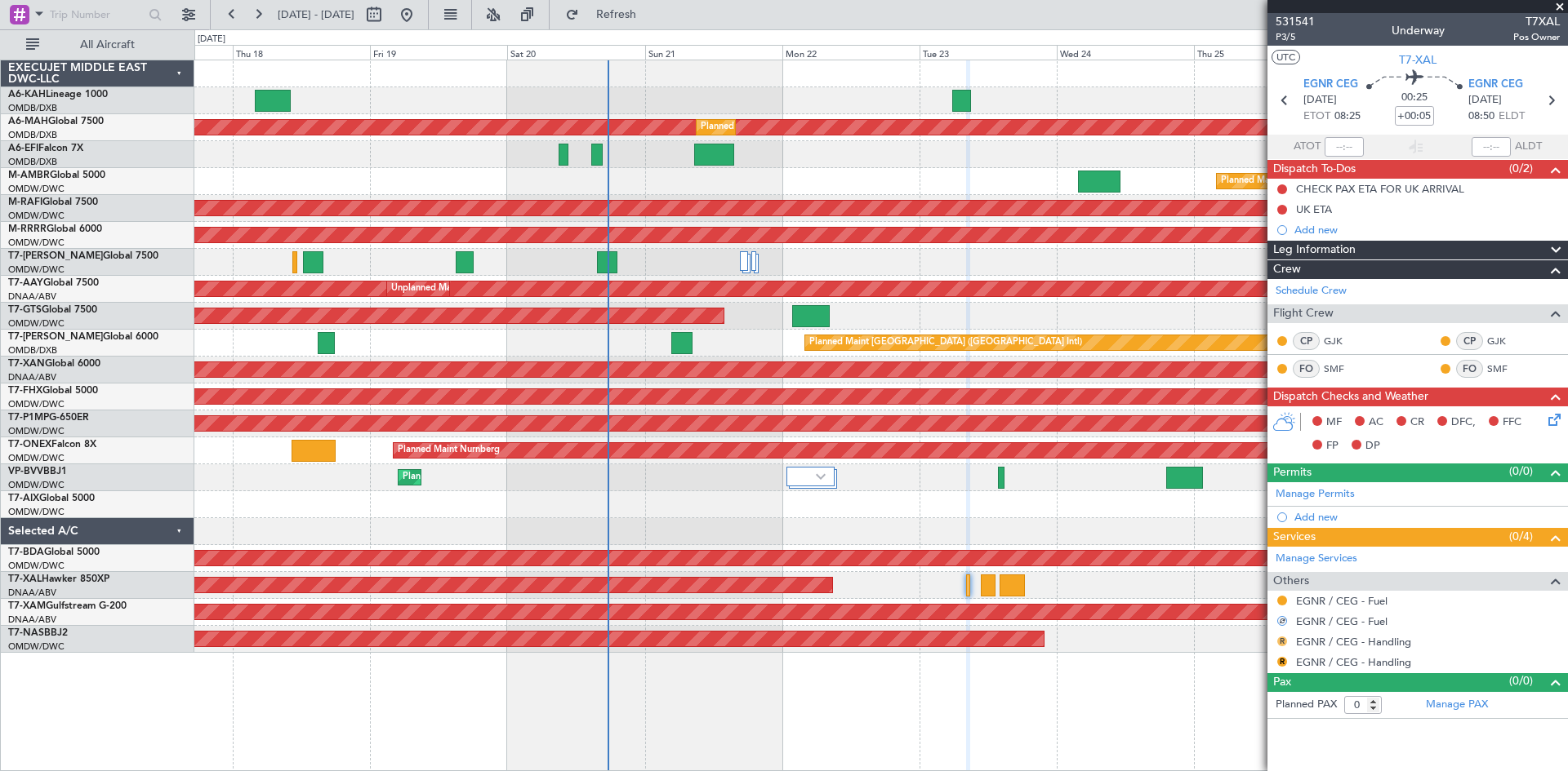
click at [1278, 640] on button "R" at bounding box center [1282, 641] width 9 height 9
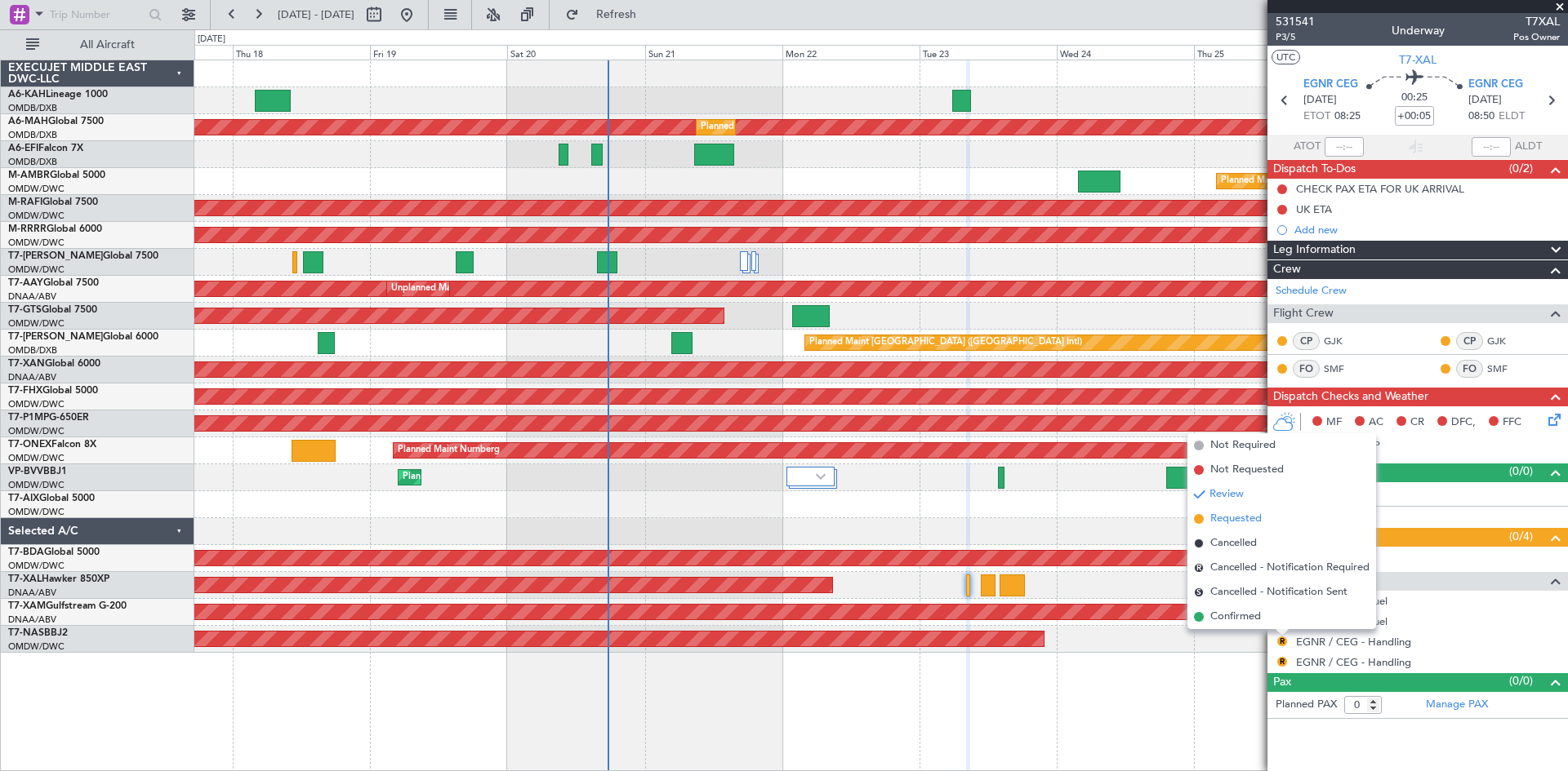
click at [1242, 519] on span "Requested" at bounding box center [1236, 518] width 51 height 16
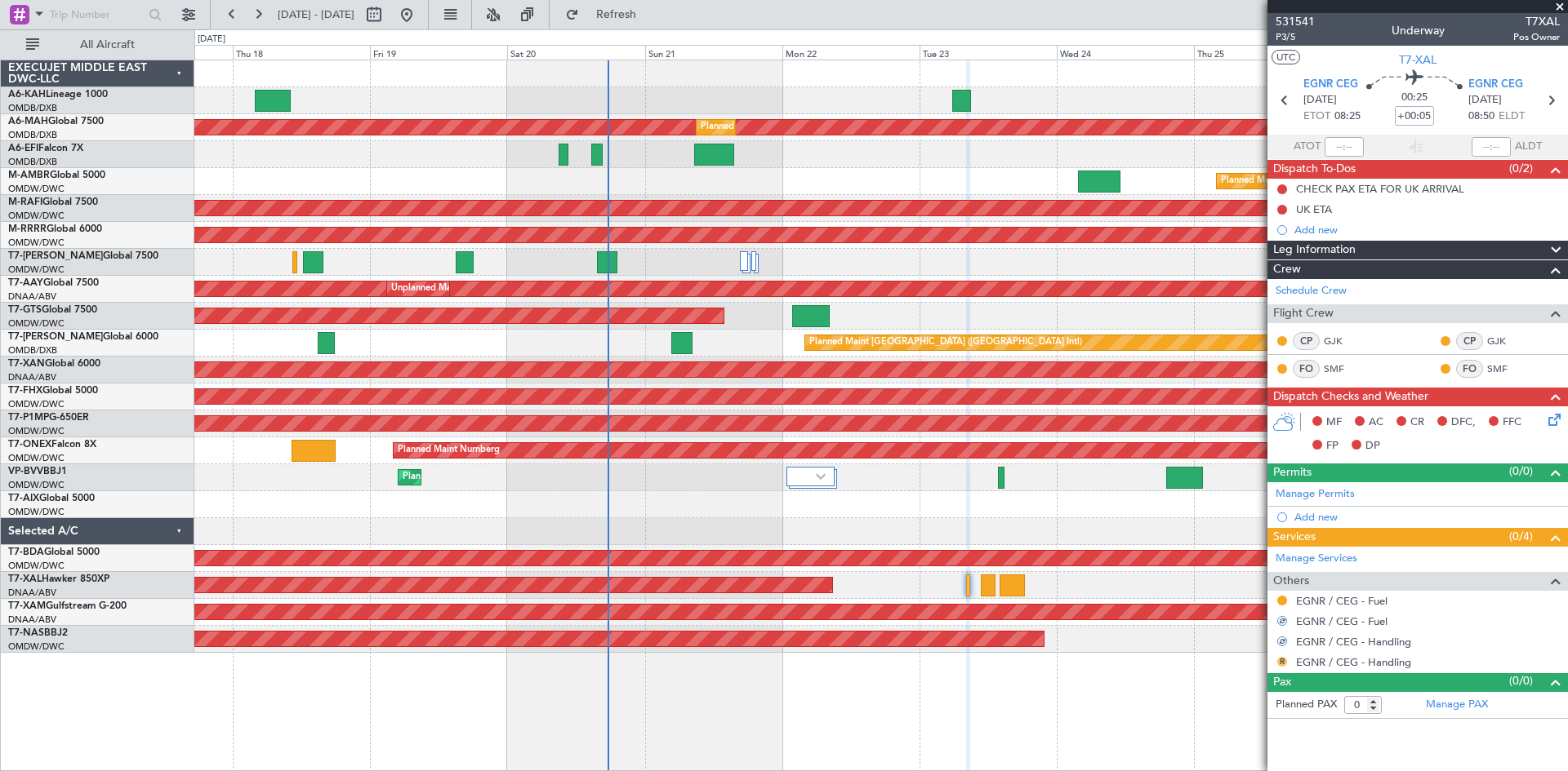
click at [1280, 657] on button "R" at bounding box center [1282, 662] width 9 height 9
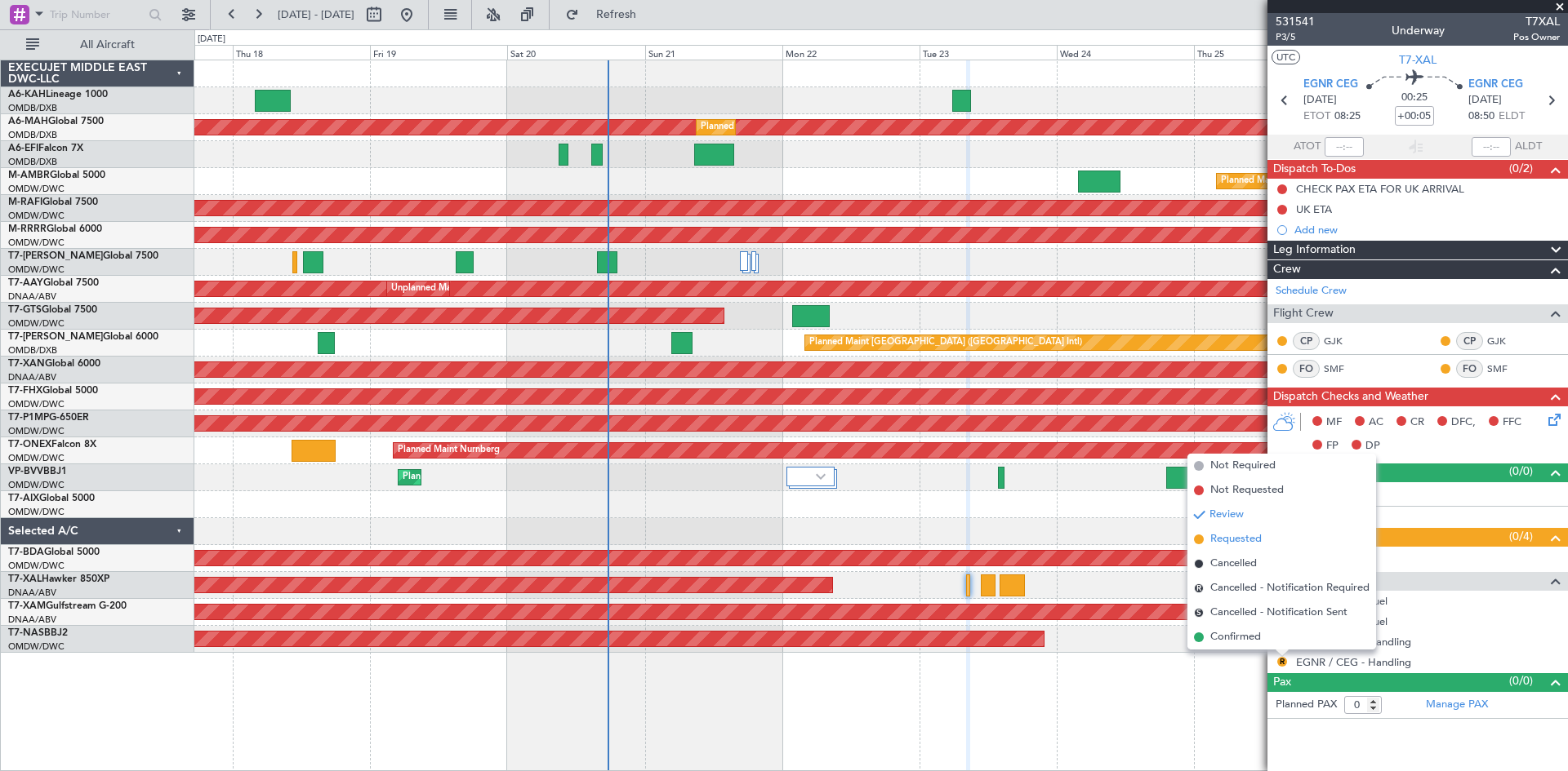
click at [1232, 544] on span "Requested" at bounding box center [1236, 539] width 51 height 16
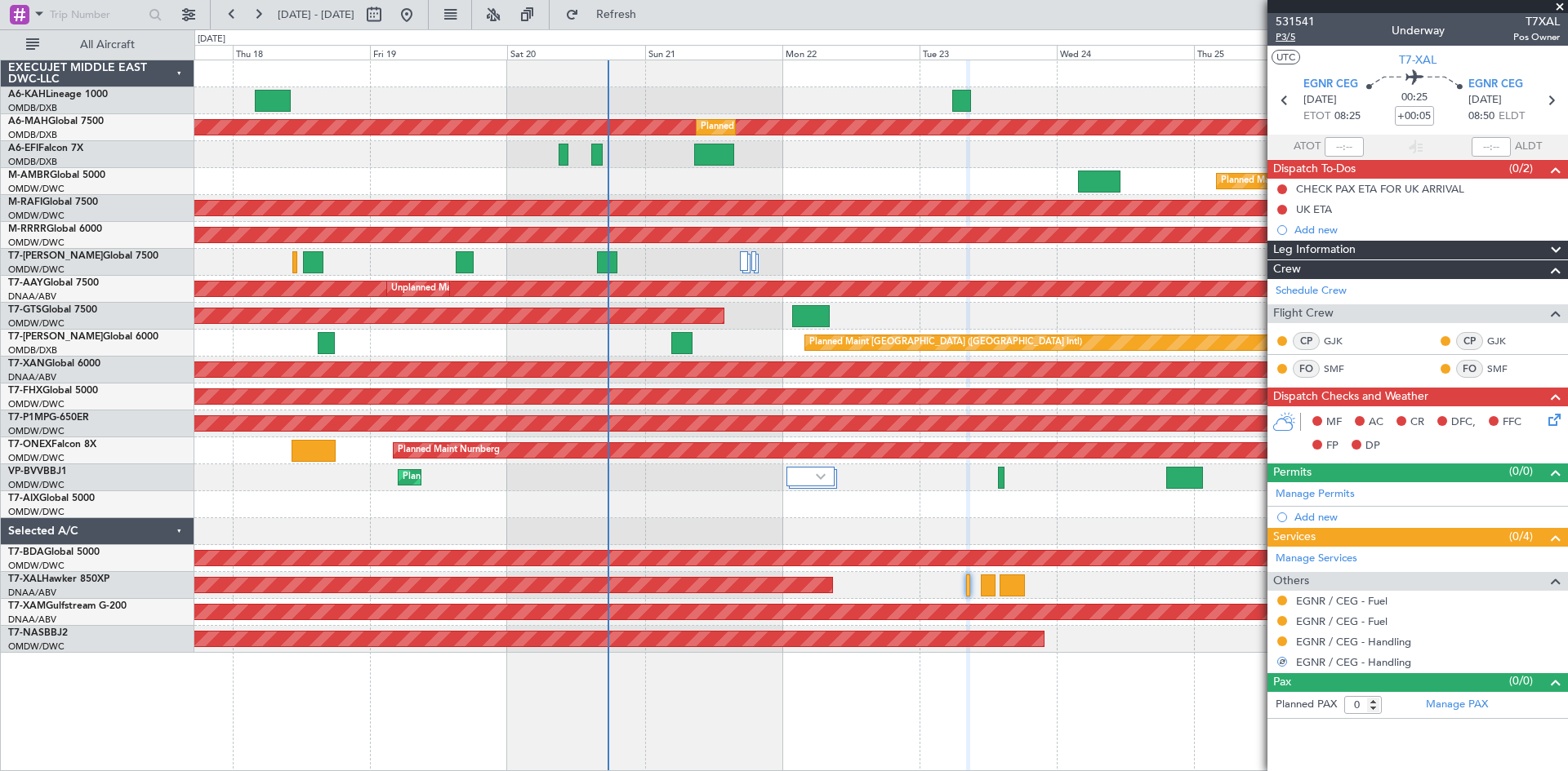
click at [1288, 35] on span "P3/5" at bounding box center [1295, 36] width 39 height 14
click at [1330, 660] on link "EGNR / CEG - Handling" at bounding box center [1353, 662] width 115 height 14
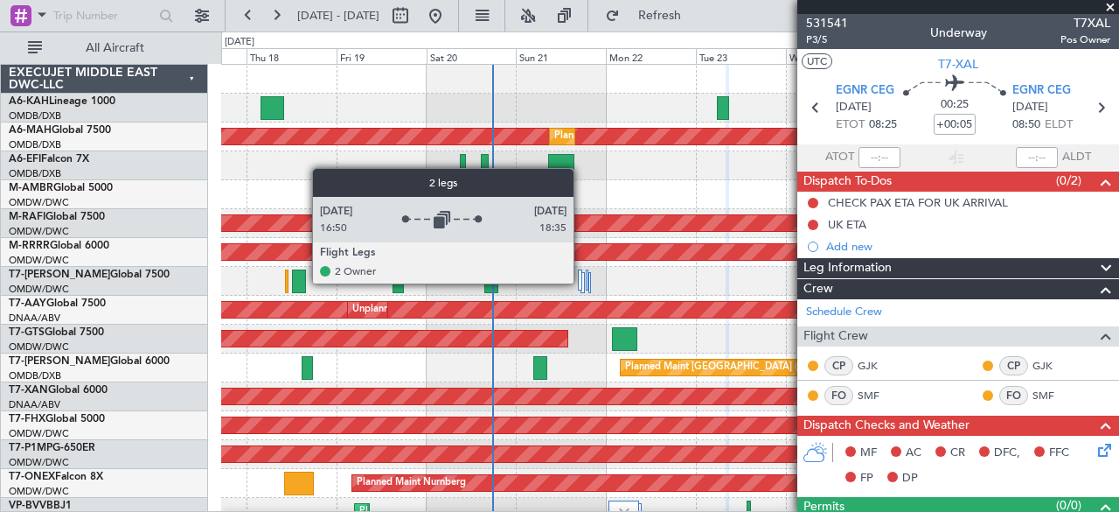
click at [582, 282] on div at bounding box center [580, 279] width 4 height 21
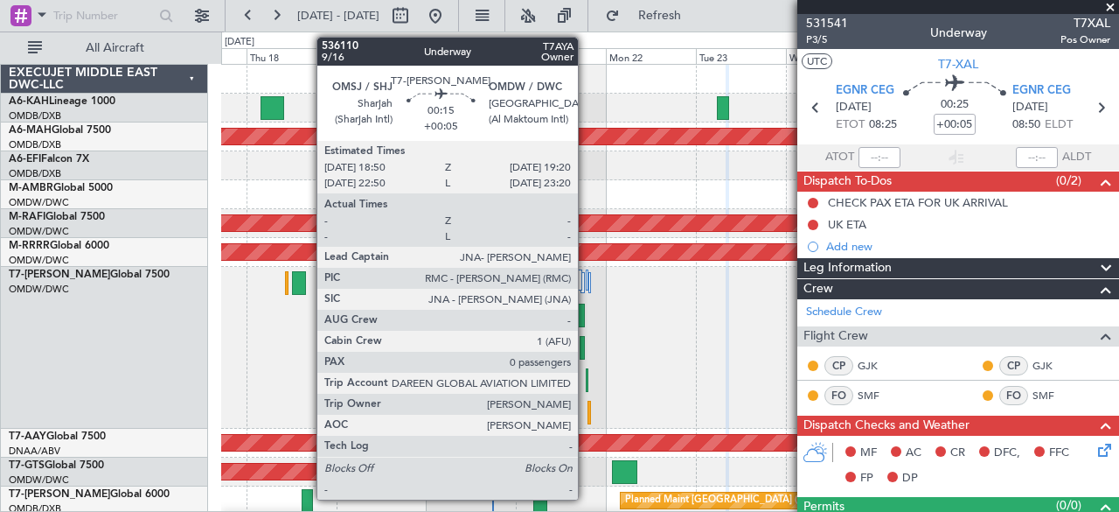
click at [587, 380] on div at bounding box center [587, 380] width 3 height 24
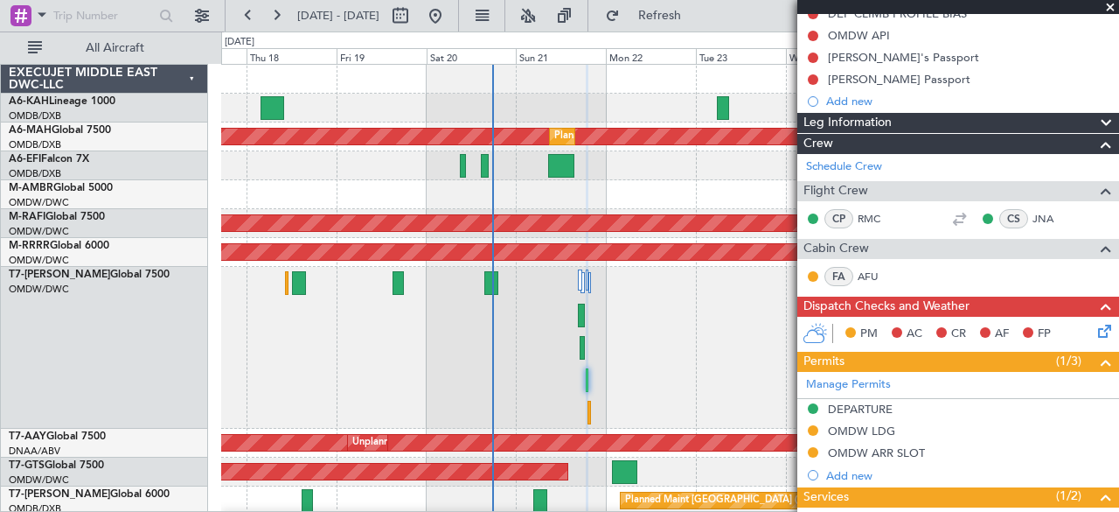
scroll to position [14, 0]
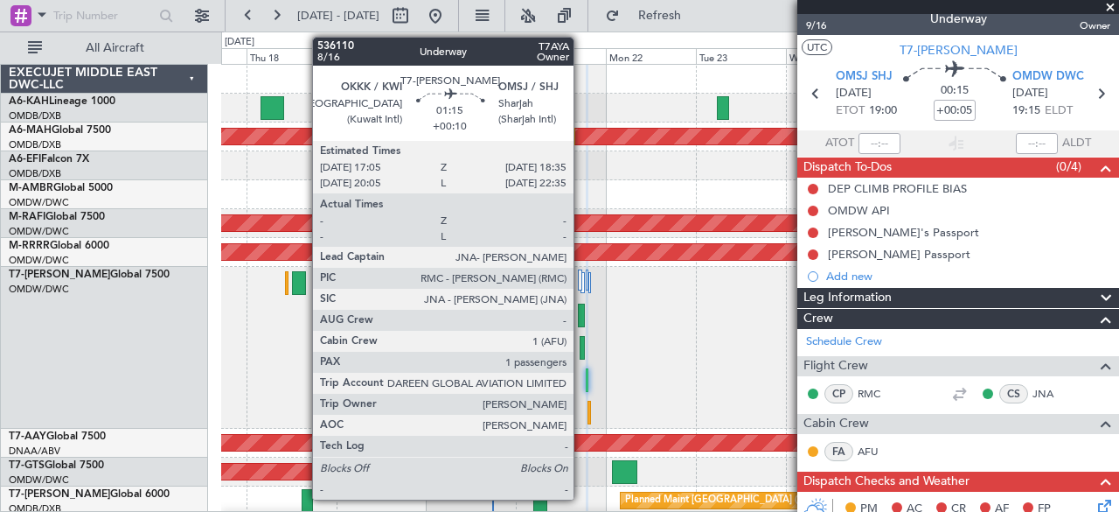
click at [582, 349] on div at bounding box center [583, 348] width 6 height 24
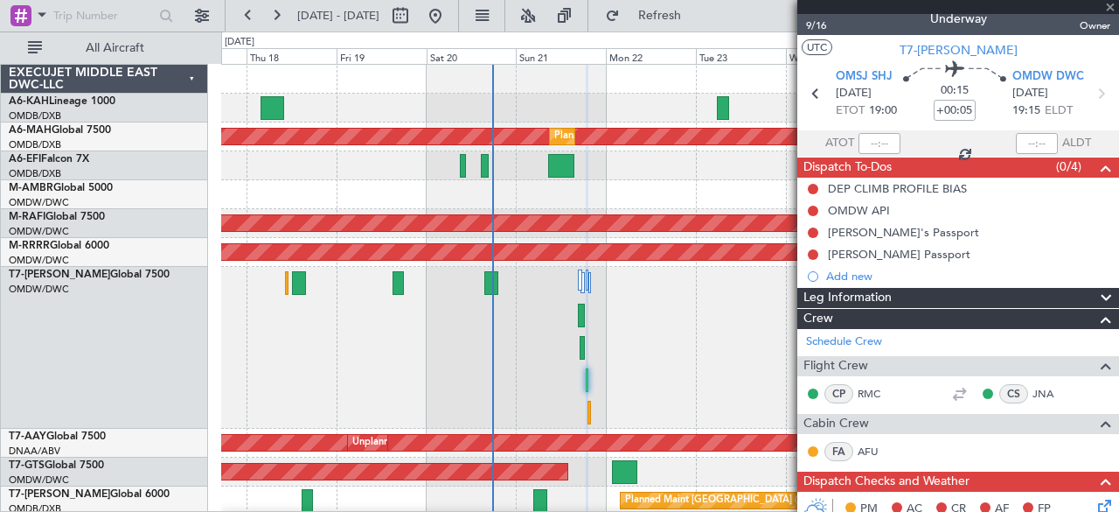
type input "+00:10"
type input "1"
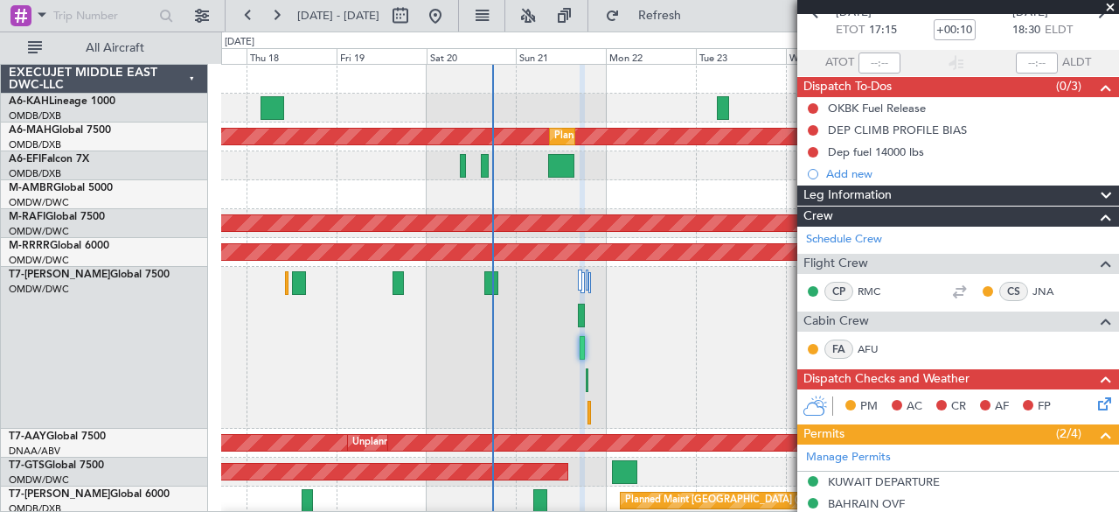
scroll to position [0, 0]
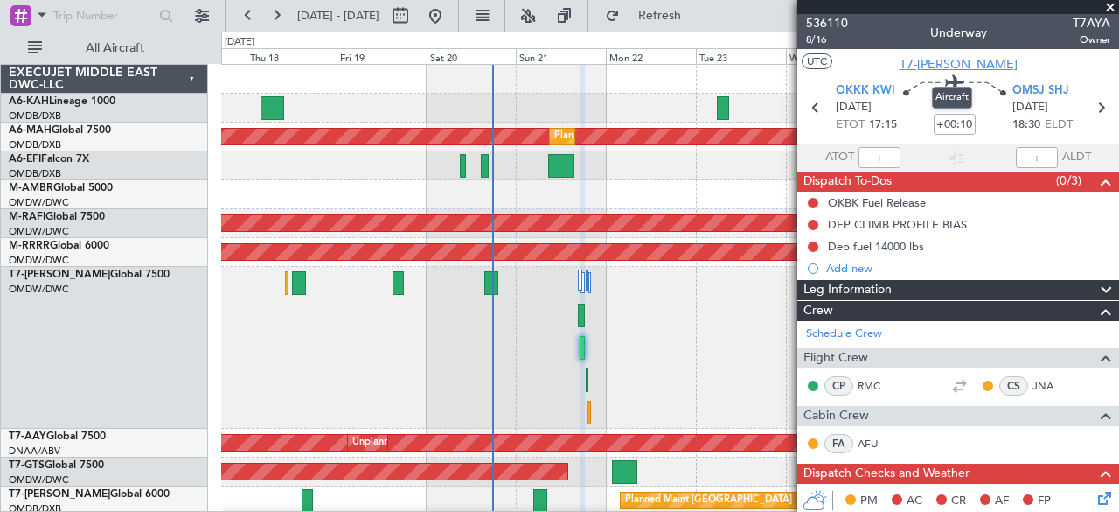
click at [951, 62] on span "T7-[PERSON_NAME]" at bounding box center [959, 64] width 118 height 18
click at [817, 37] on span "8/16" at bounding box center [827, 39] width 42 height 15
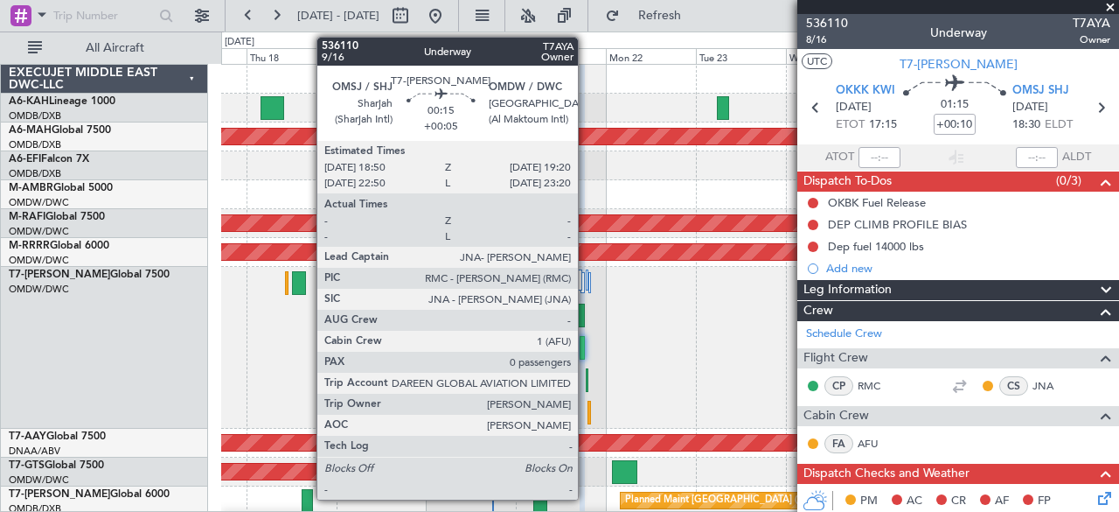
click at [587, 380] on div at bounding box center [587, 380] width 3 height 24
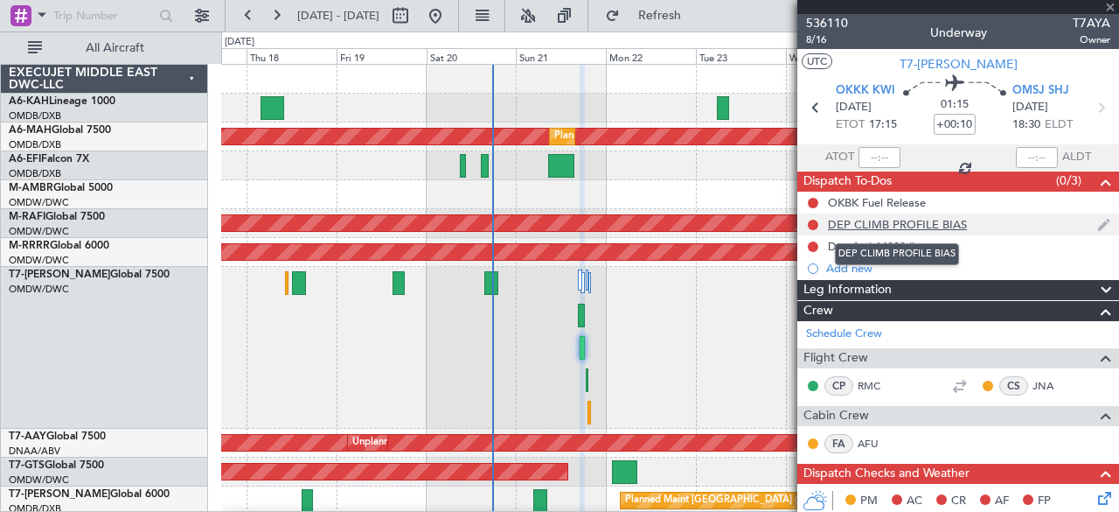
type input "+00:05"
type input "0"
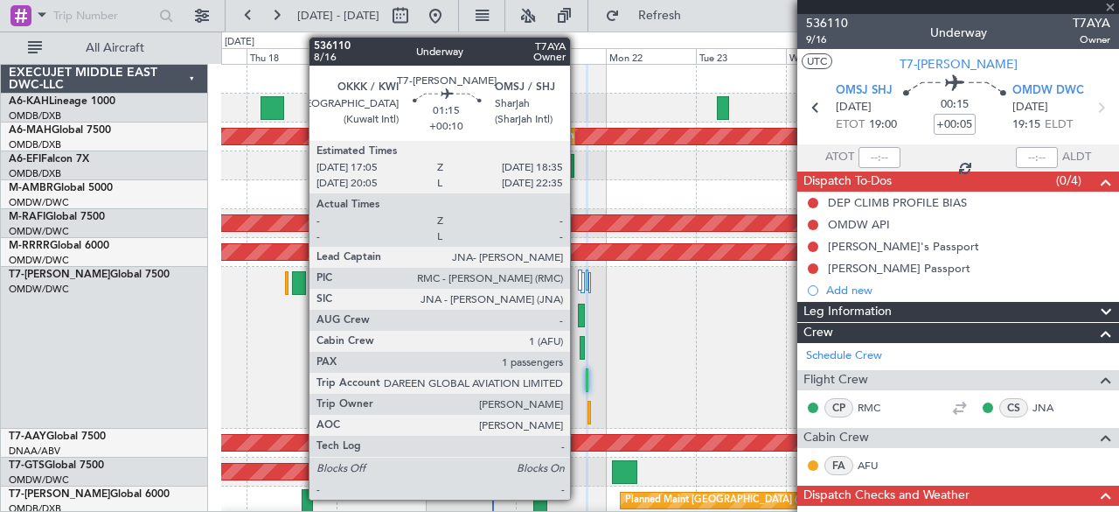
click at [580, 340] on div at bounding box center [583, 348] width 6 height 24
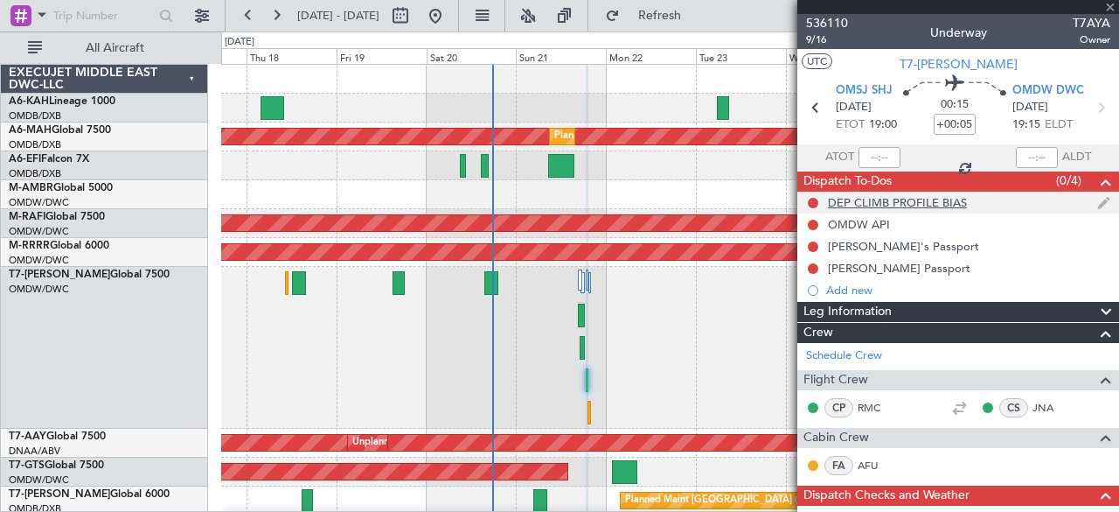
type input "+00:10"
type input "1"
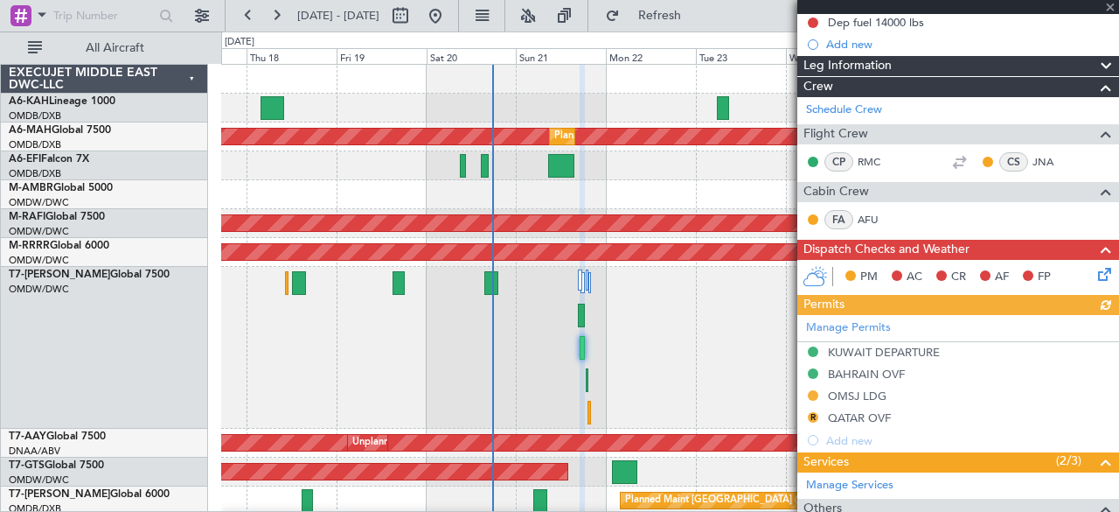
scroll to position [262, 0]
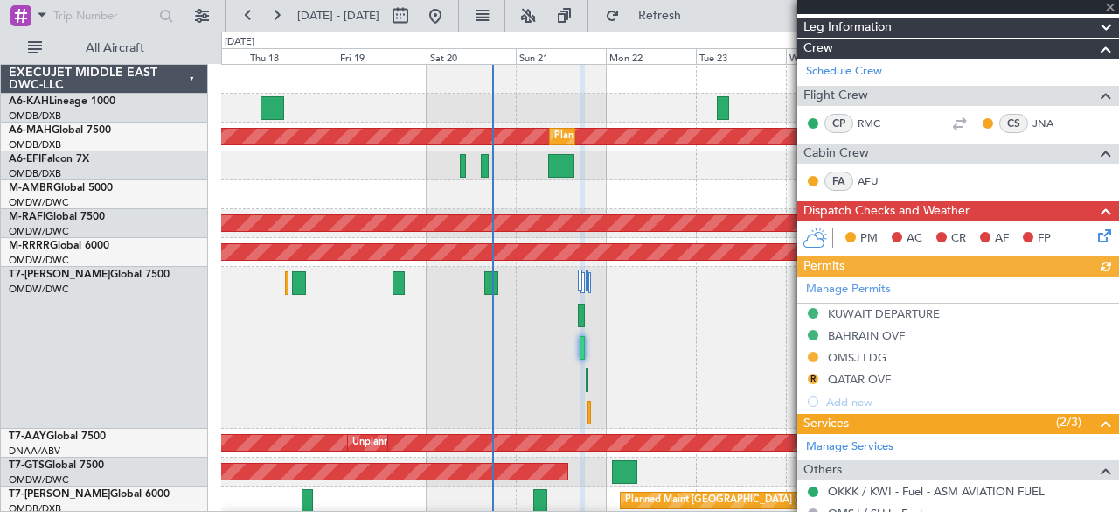
click at [811, 375] on div "Manage Permits KUWAIT DEPARTURE BAHRAIN OVF OMSJ LDG R QATAR OVF Add new" at bounding box center [958, 344] width 322 height 136
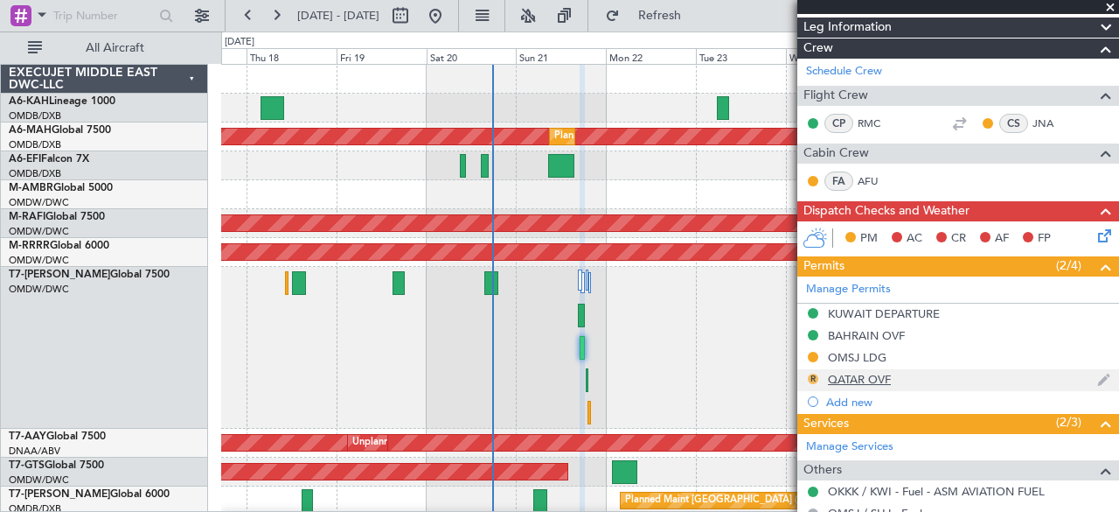
click at [810, 373] on button "R" at bounding box center [813, 378] width 10 height 10
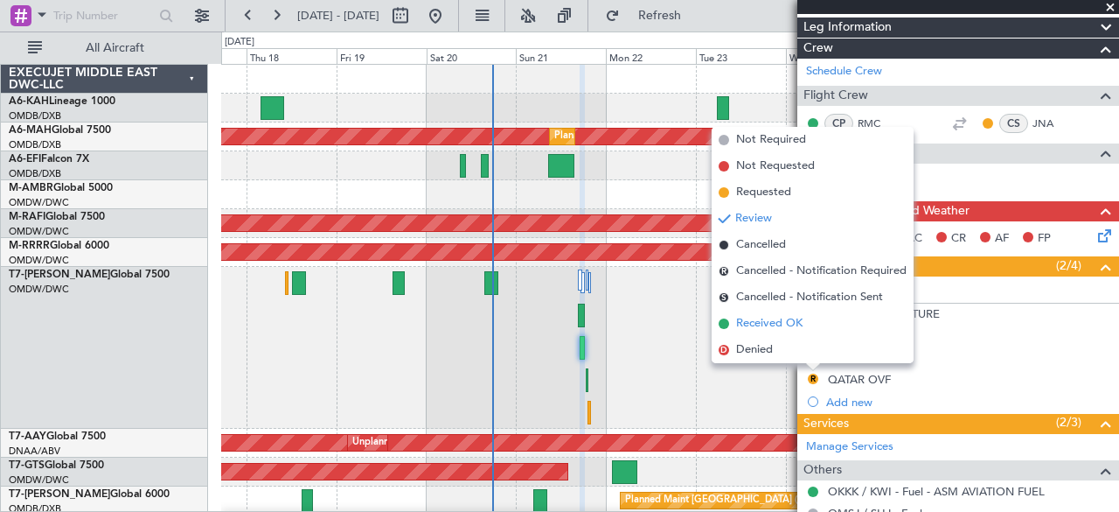
click at [776, 316] on span "Received OK" at bounding box center [769, 323] width 66 height 17
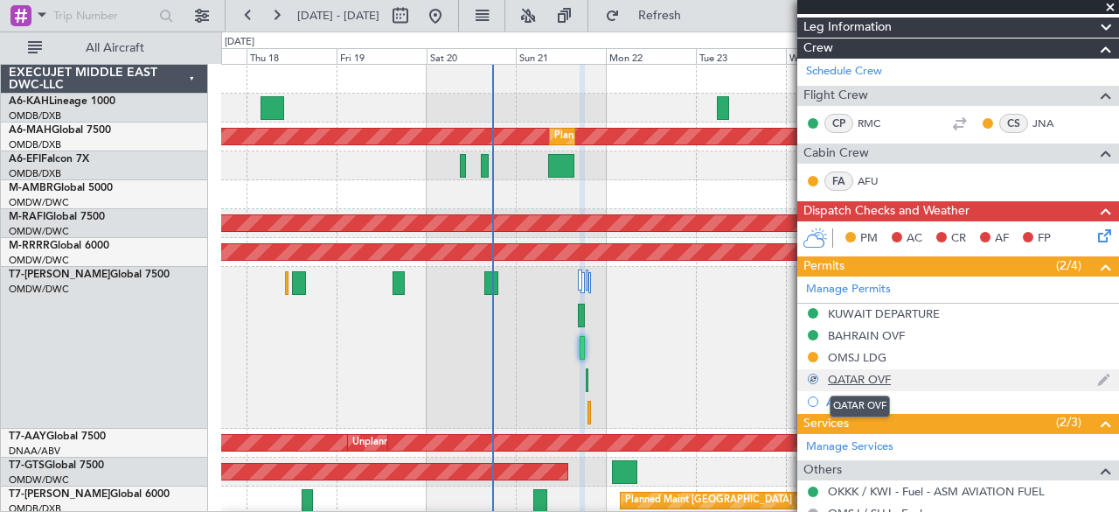
click at [860, 376] on div "QATAR OVF" at bounding box center [859, 379] width 63 height 15
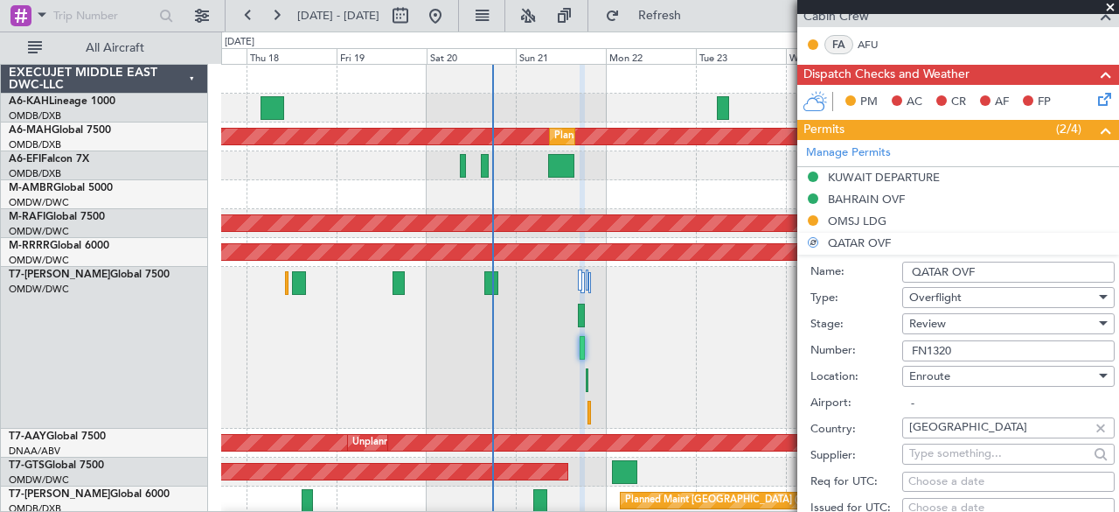
scroll to position [437, 0]
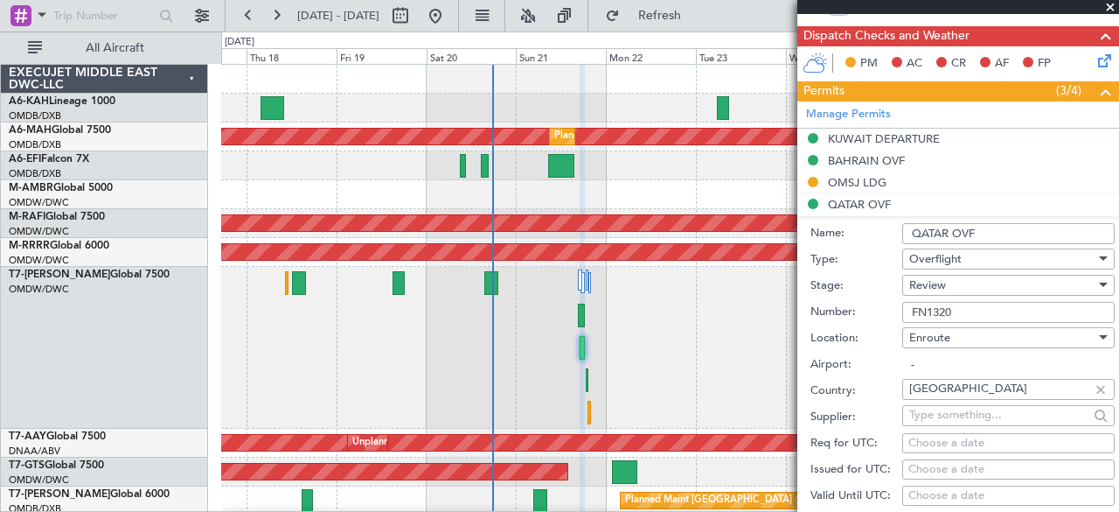
drag, startPoint x: 982, startPoint y: 307, endPoint x: 757, endPoint y: 292, distance: 225.2
click at [757, 292] on fb-app "17 Sep 2025 - 27 Sep 2025 Refresh Quick Links All Aircraft Planned Maint Dubai …" at bounding box center [559, 262] width 1119 height 498
type input "APPROVED"
click at [865, 268] on div "Type: Overflight" at bounding box center [963, 260] width 304 height 26
click at [971, 295] on div "Review" at bounding box center [1002, 285] width 186 height 26
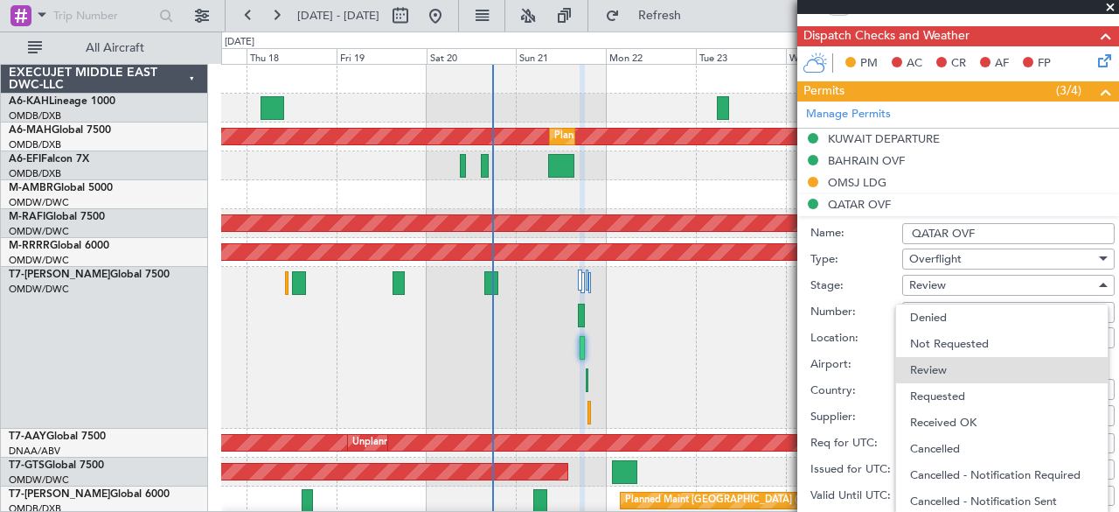
click at [988, 281] on div at bounding box center [559, 256] width 1119 height 512
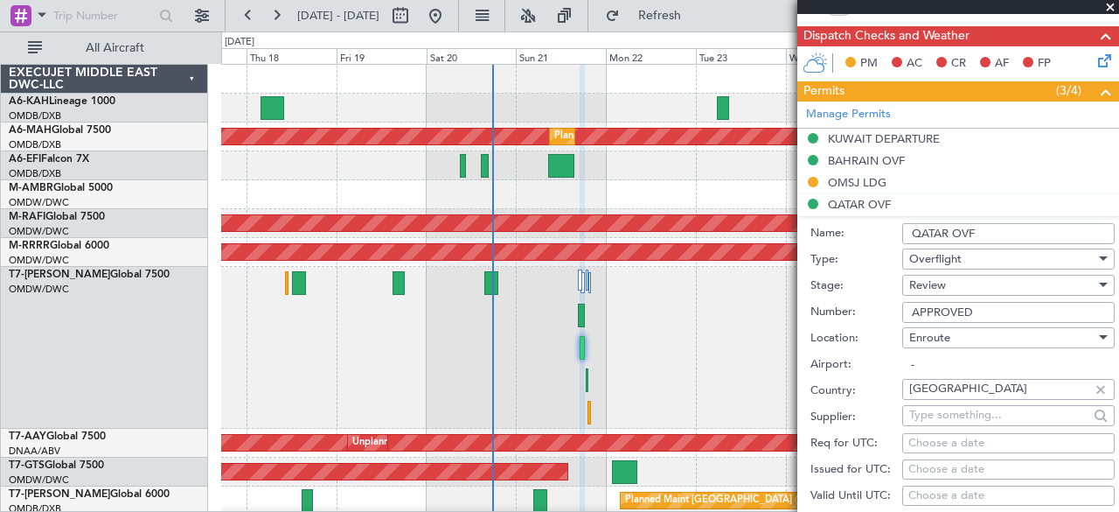
click at [996, 281] on div "Review" at bounding box center [1002, 285] width 186 height 26
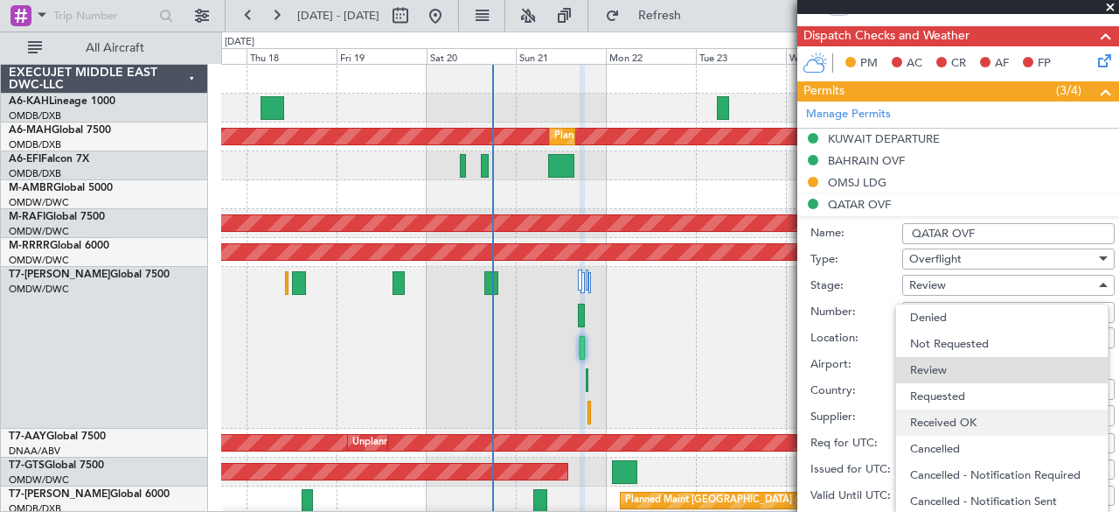
click at [962, 421] on span "Received OK" at bounding box center [1002, 422] width 184 height 26
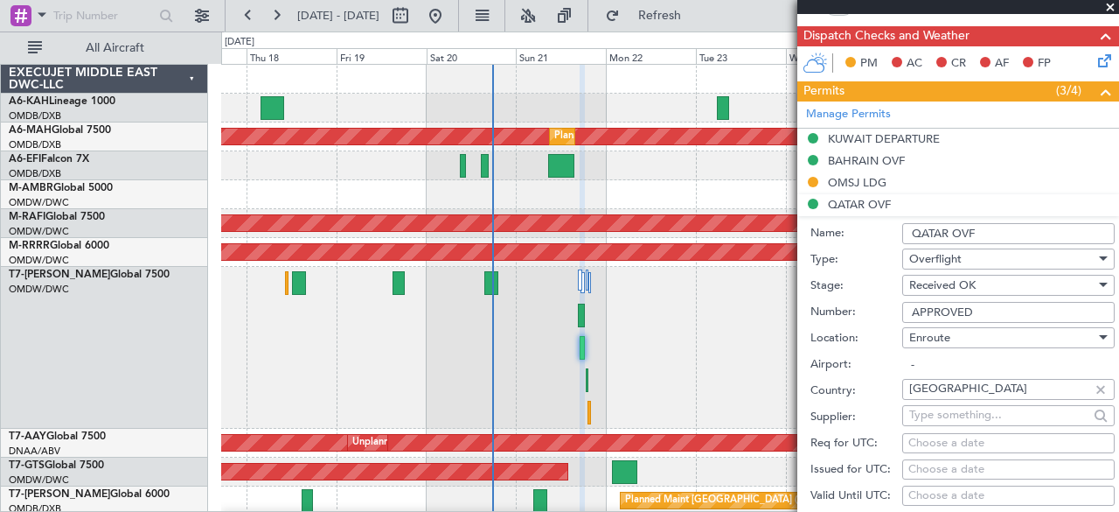
scroll to position [700, 0]
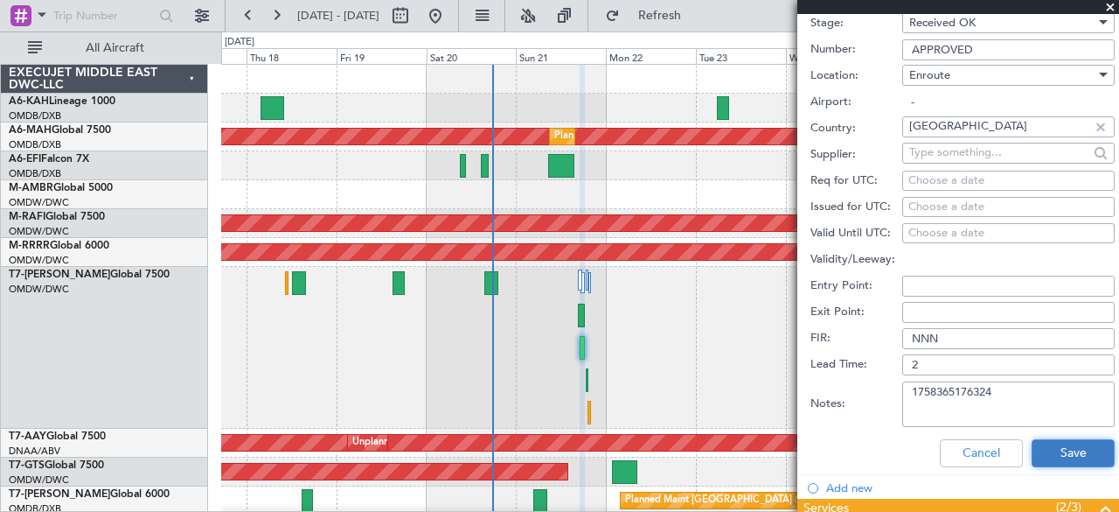
click at [1041, 450] on button "Save" at bounding box center [1073, 453] width 83 height 28
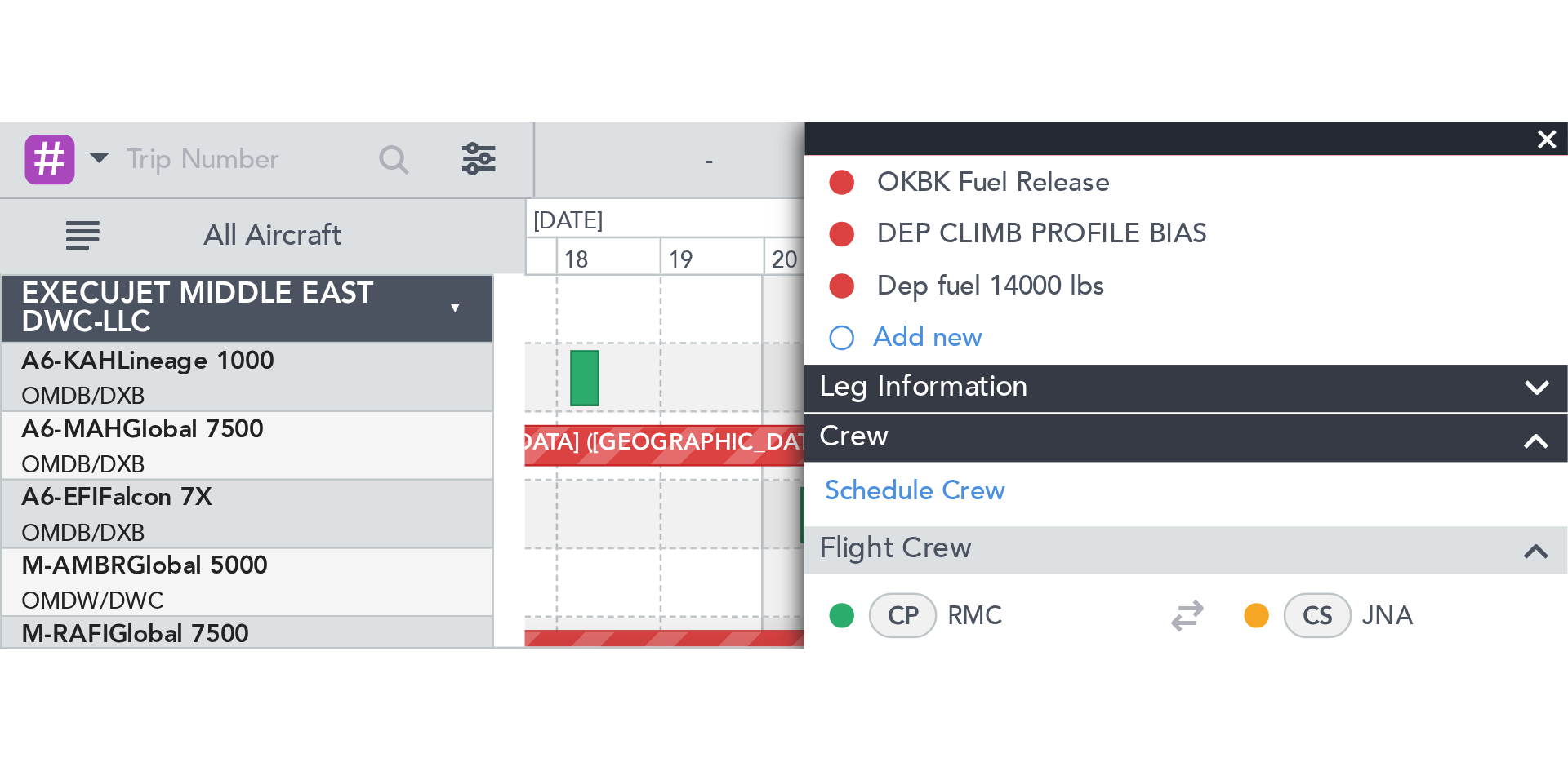
scroll to position [86, 0]
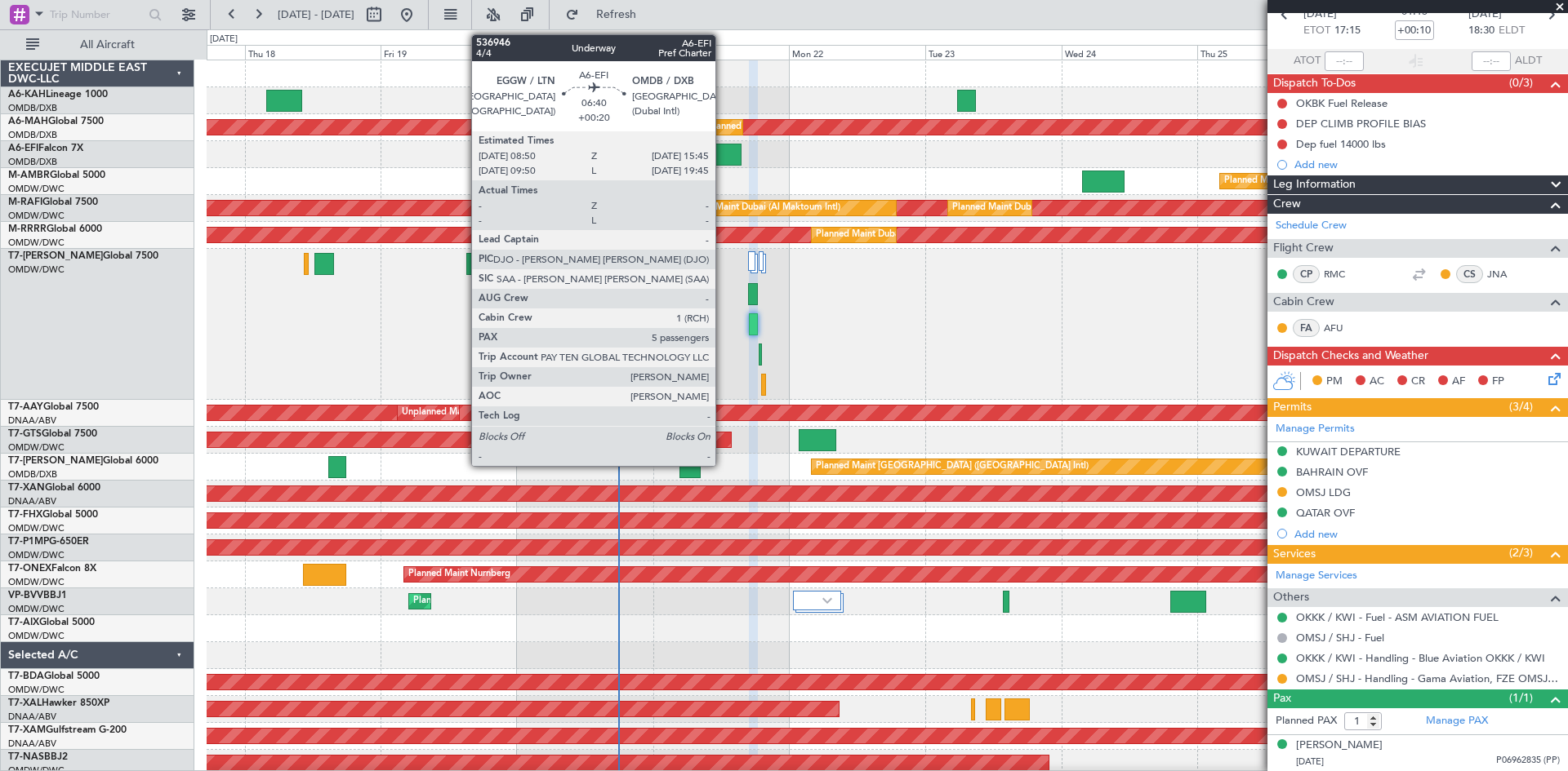
click at [723, 161] on div at bounding box center [722, 155] width 40 height 22
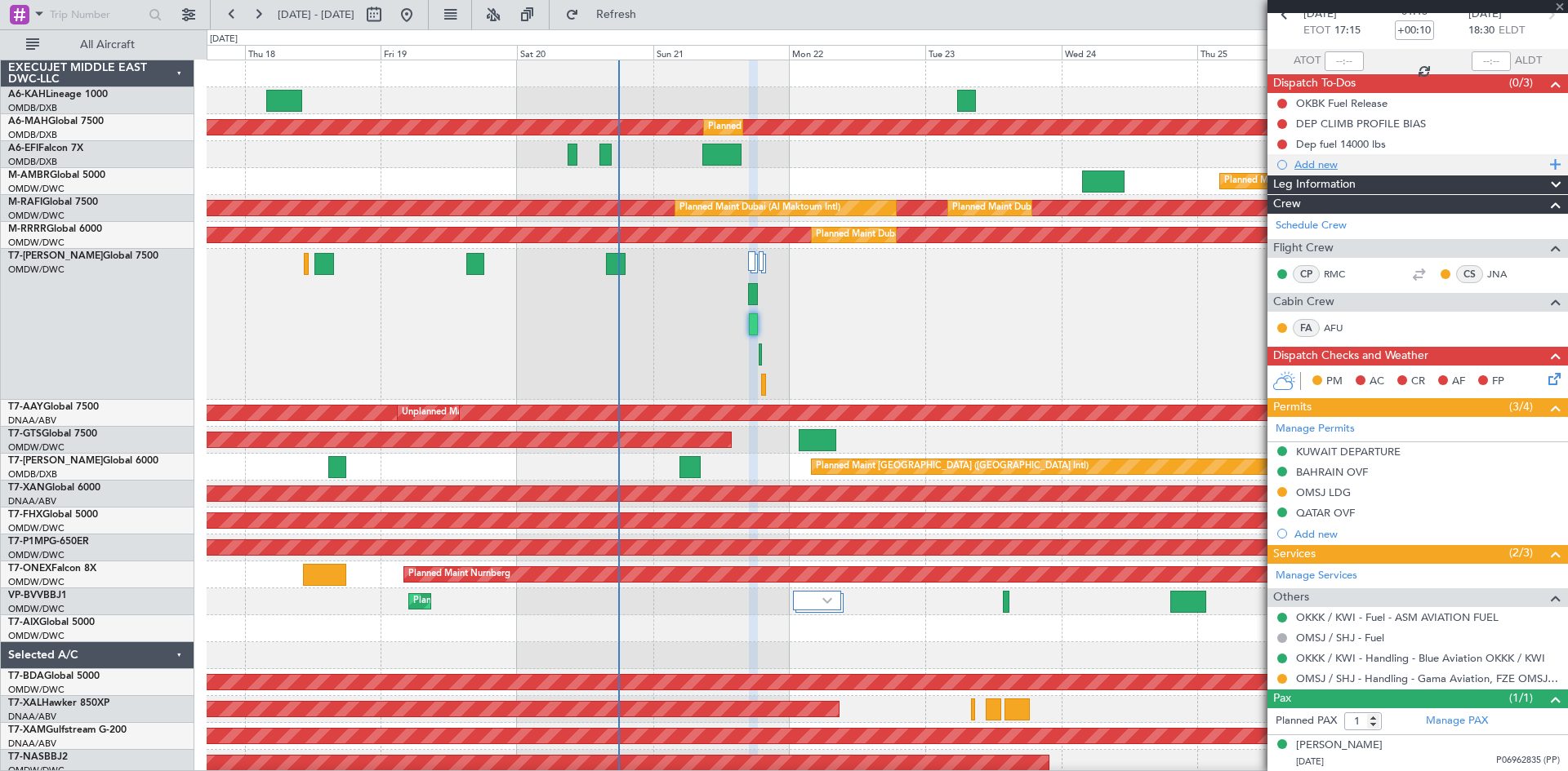
type input "+00:20"
type input "5"
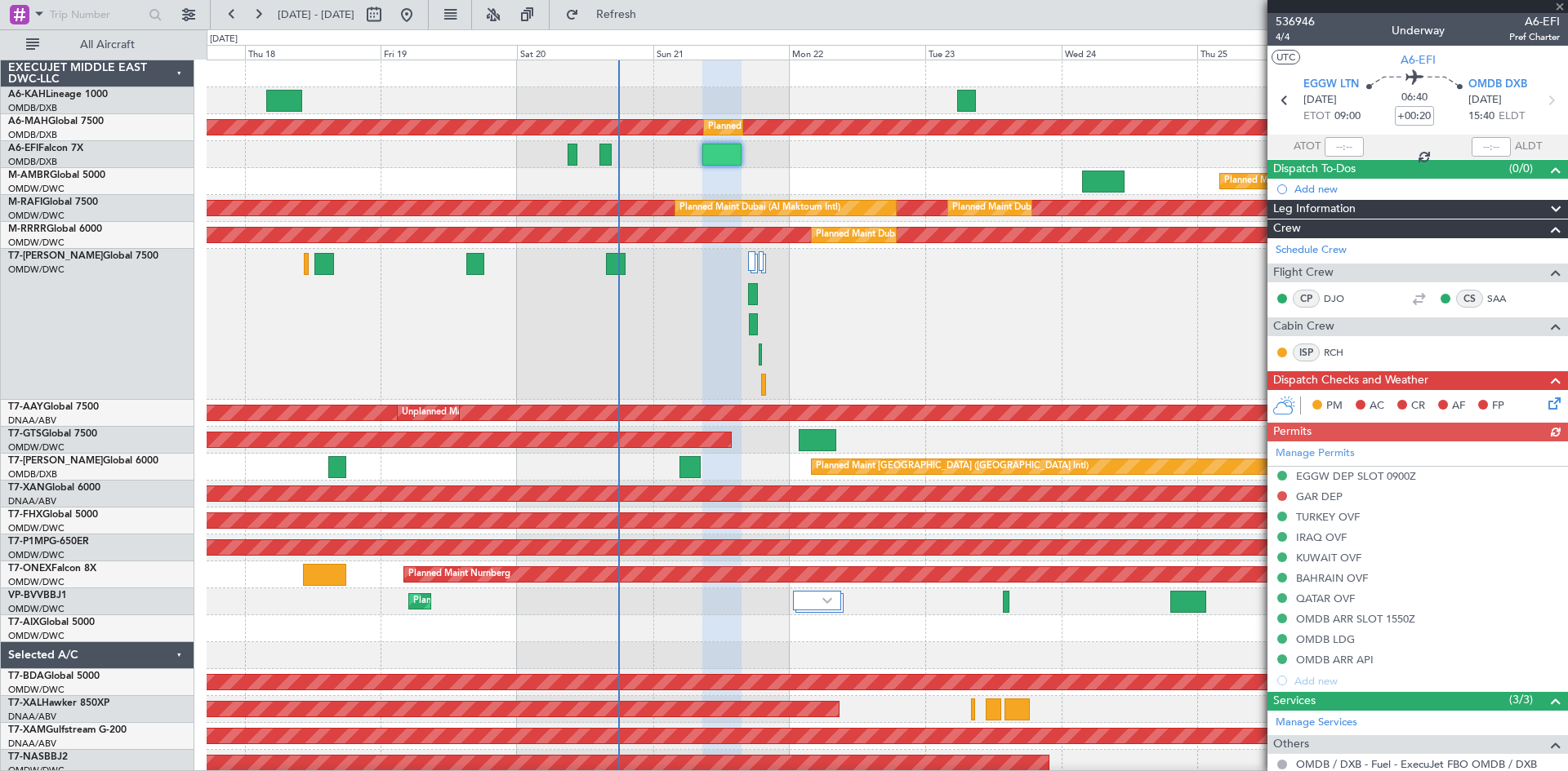
click at [1282, 498] on div "Manage Permits EGGW DEP SLOT 0900Z GAR DEP TURKEY OVF IRAQ OVF KUWAIT OVF BAHRA…" at bounding box center [1418, 567] width 301 height 250
click at [1278, 497] on button at bounding box center [1282, 496] width 9 height 9
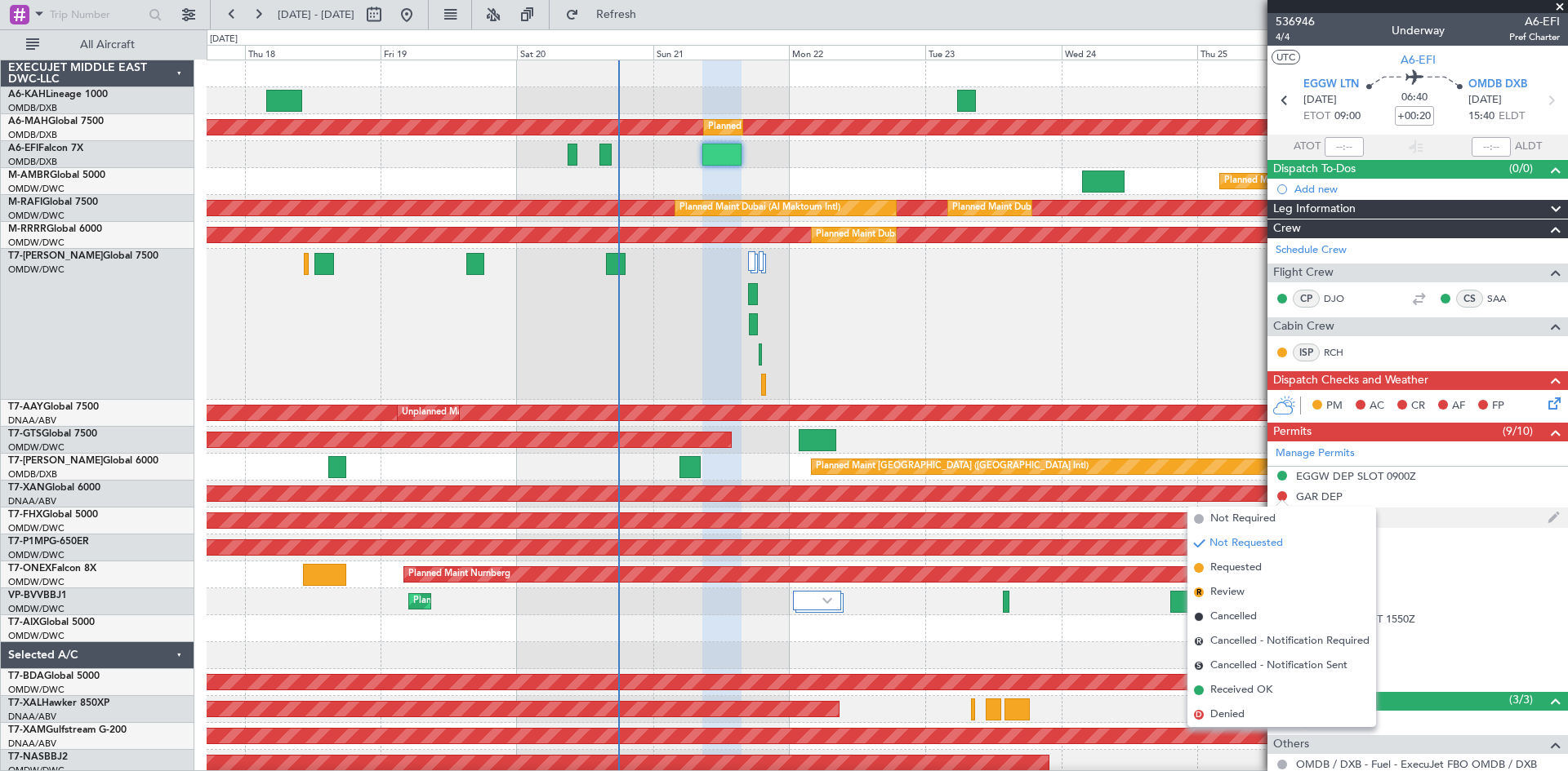
drag, startPoint x: 1233, startPoint y: 574, endPoint x: 1421, endPoint y: 510, distance: 198.6
click at [1235, 574] on span "Requested" at bounding box center [1236, 568] width 51 height 16
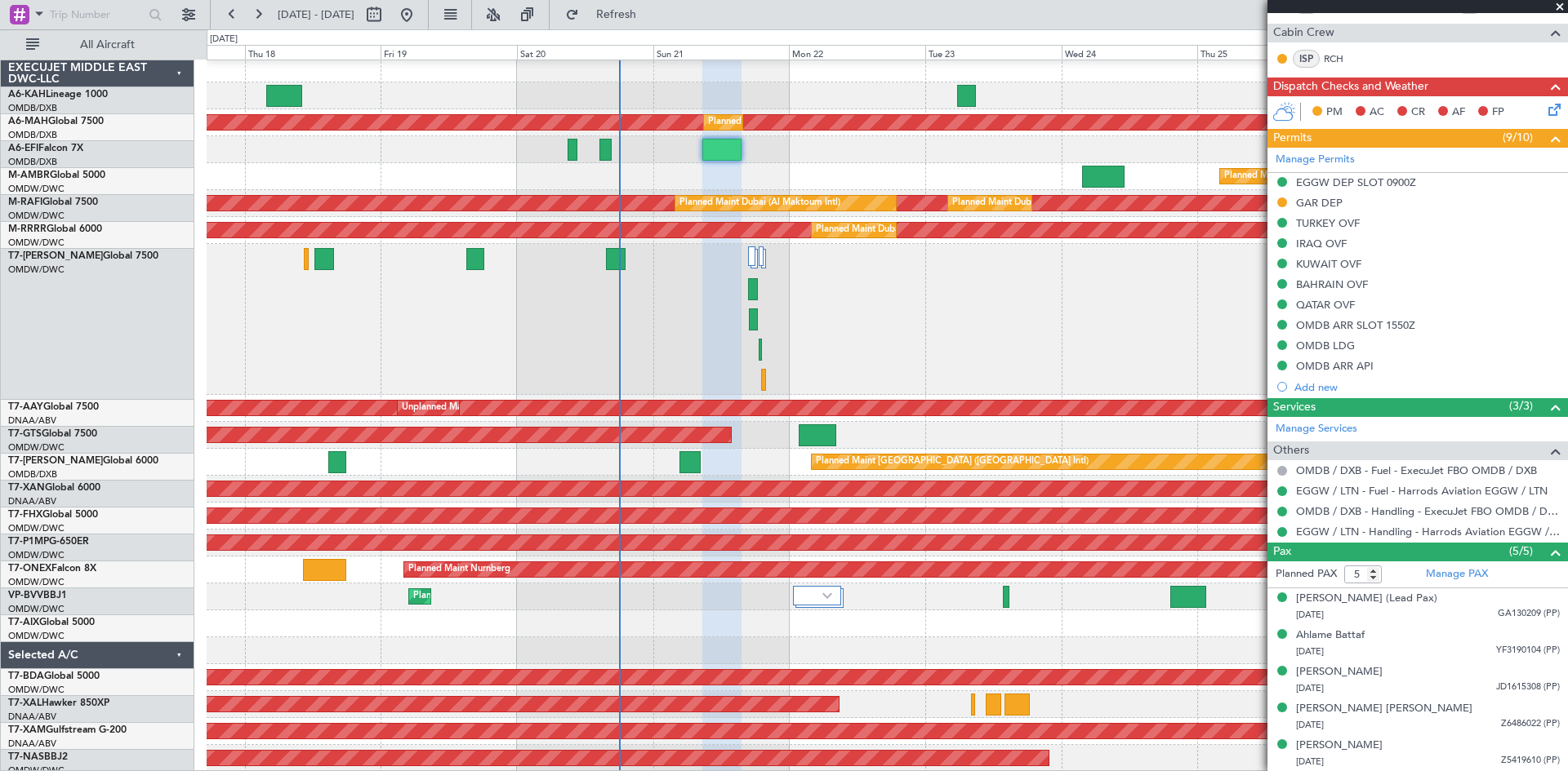
scroll to position [5, 0]
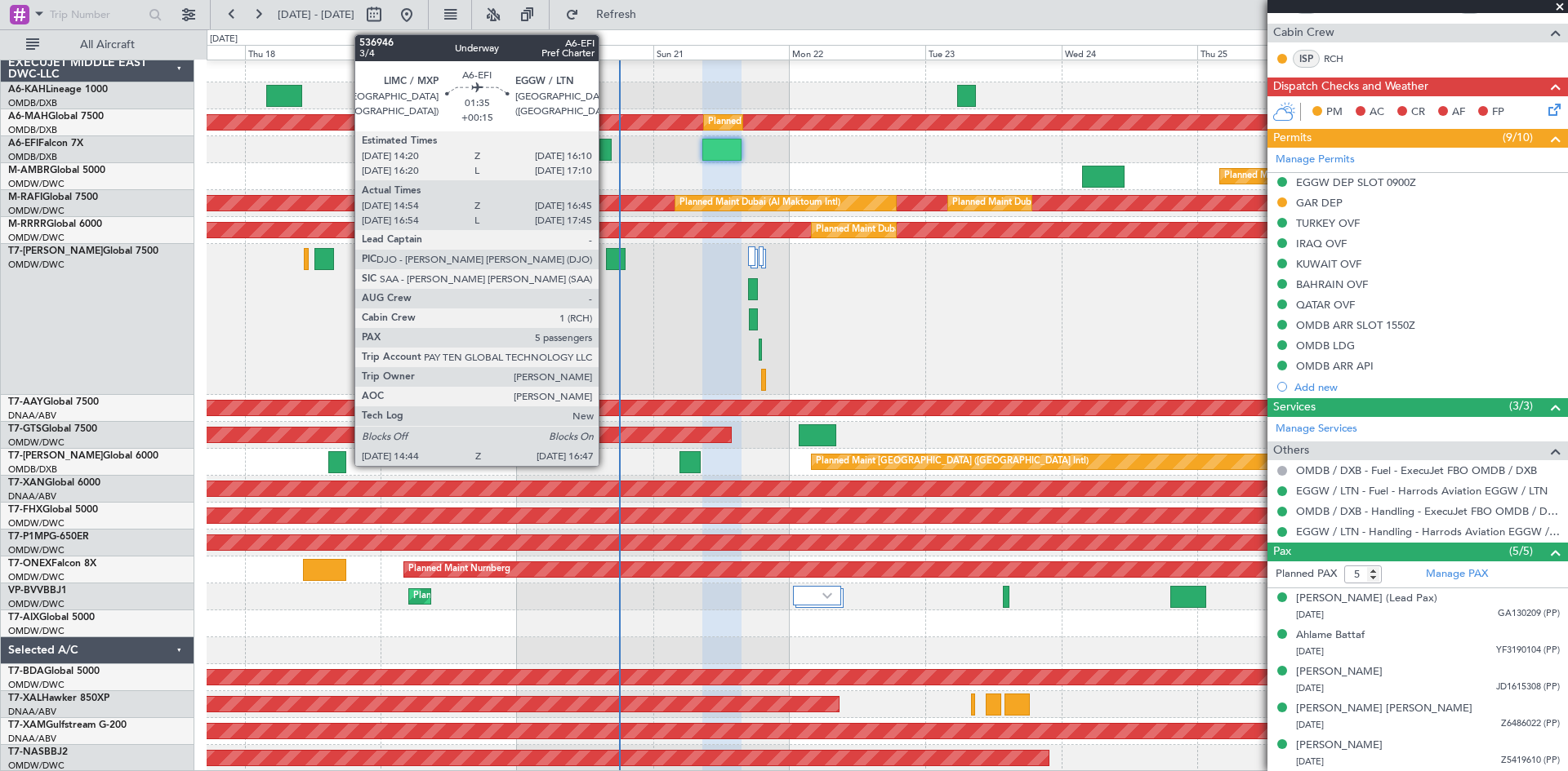
click at [606, 146] on div at bounding box center [605, 150] width 12 height 22
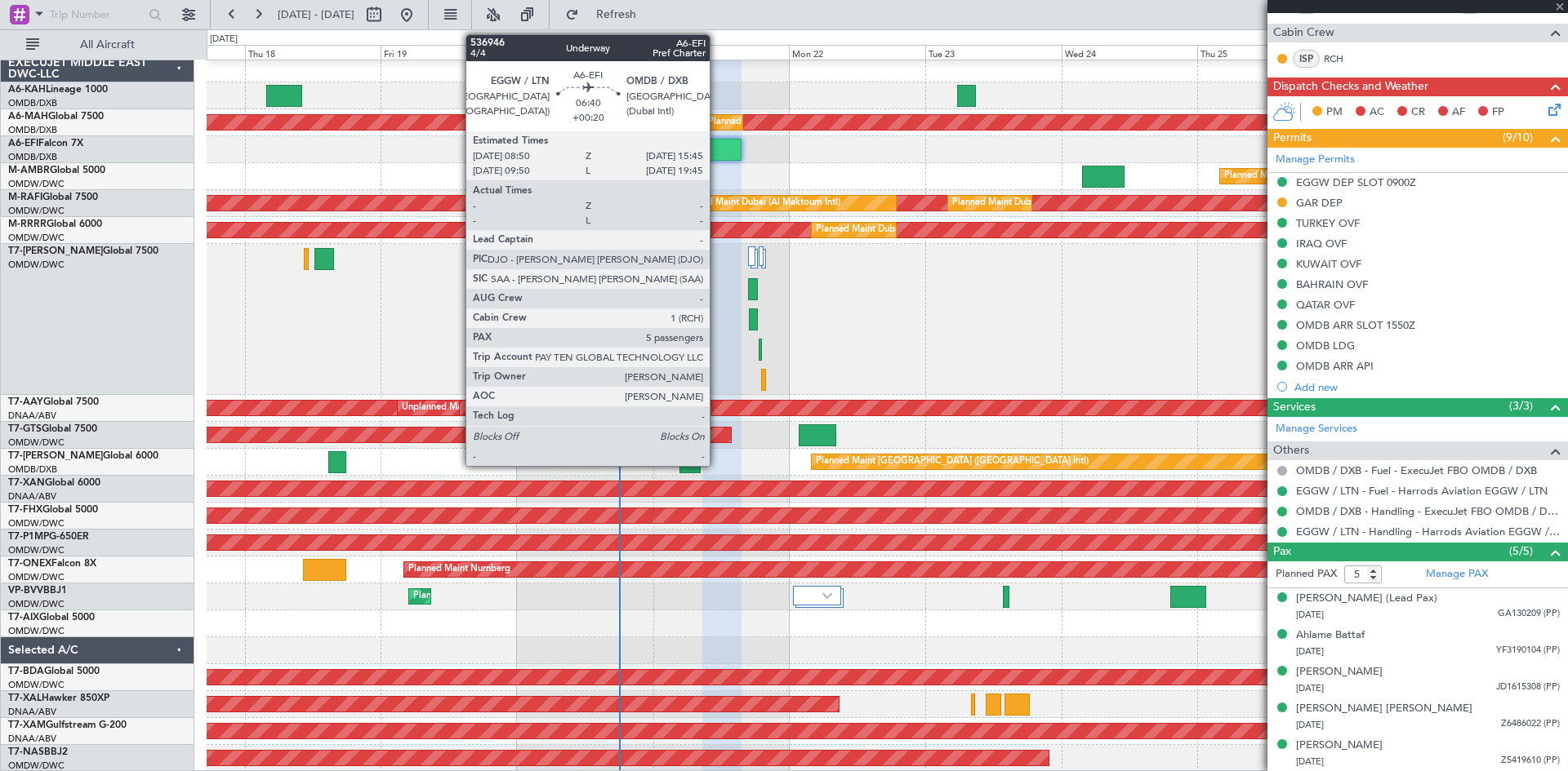
click at [717, 147] on div at bounding box center [722, 150] width 40 height 22
type input "+00:15"
type input "15:04"
type input "16:40"
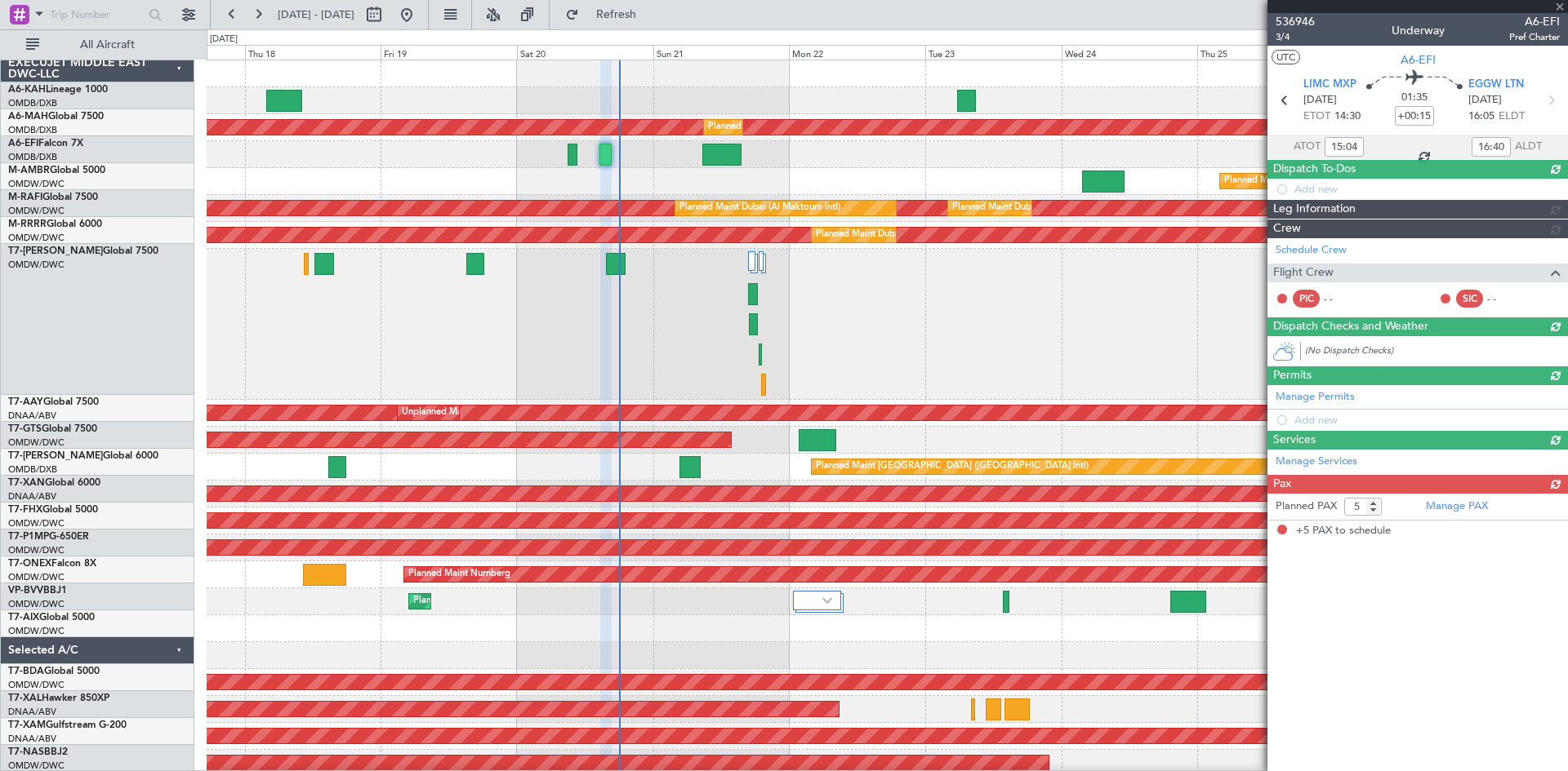
scroll to position [0, 0]
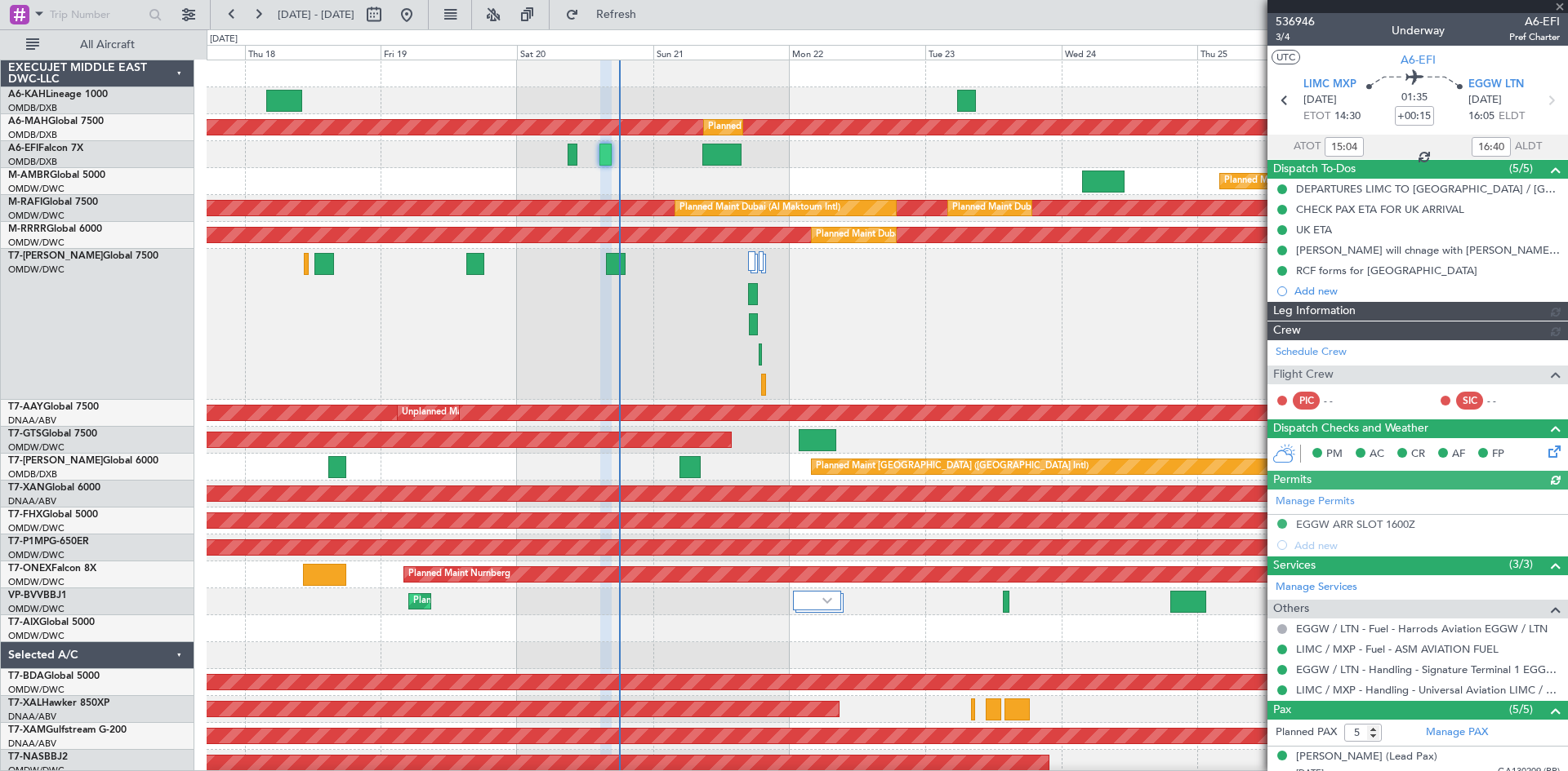
type input "[PERSON_NAME] ([PERSON_NAME])"
type input "7329"
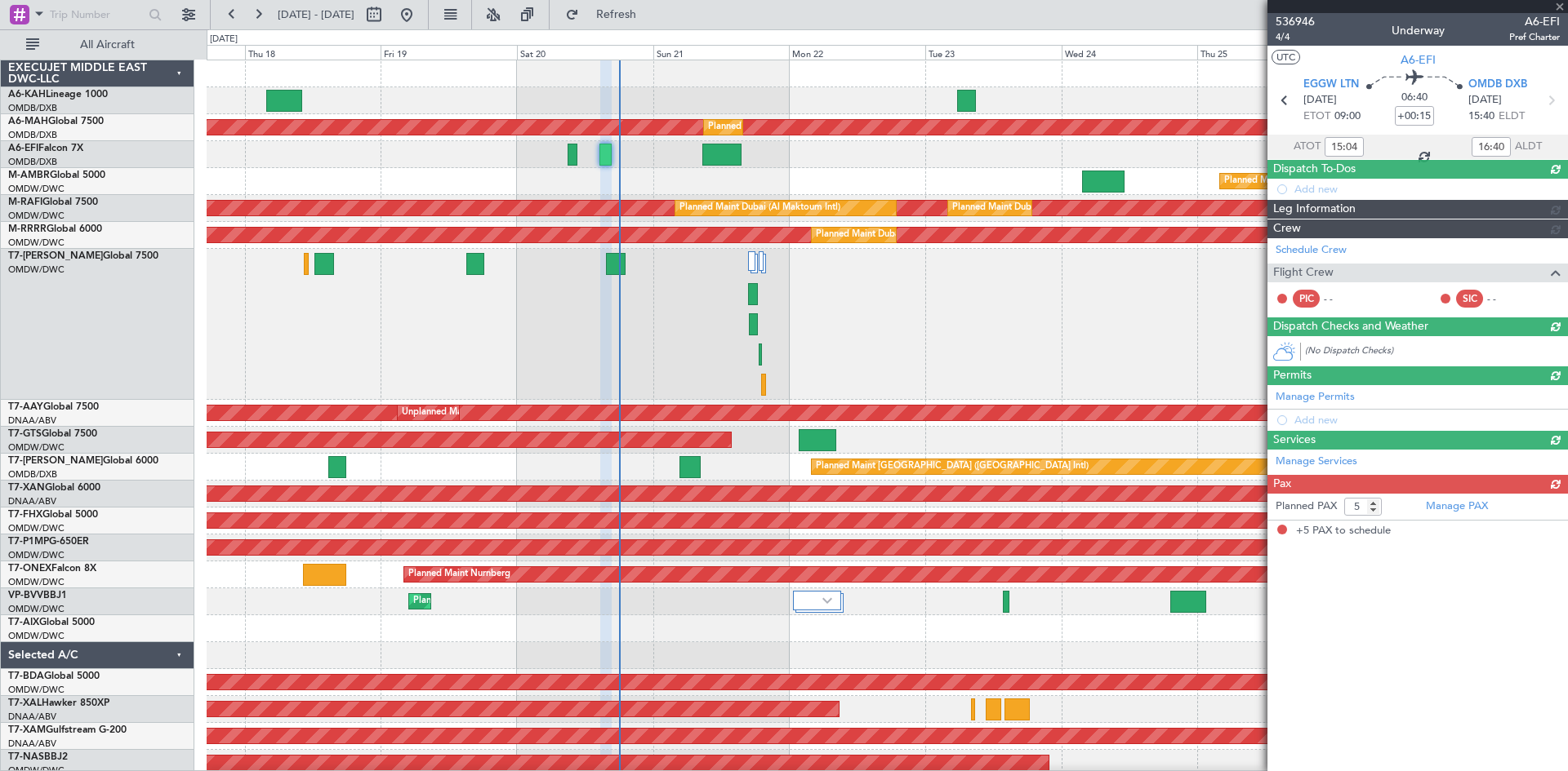
type input "+00:20"
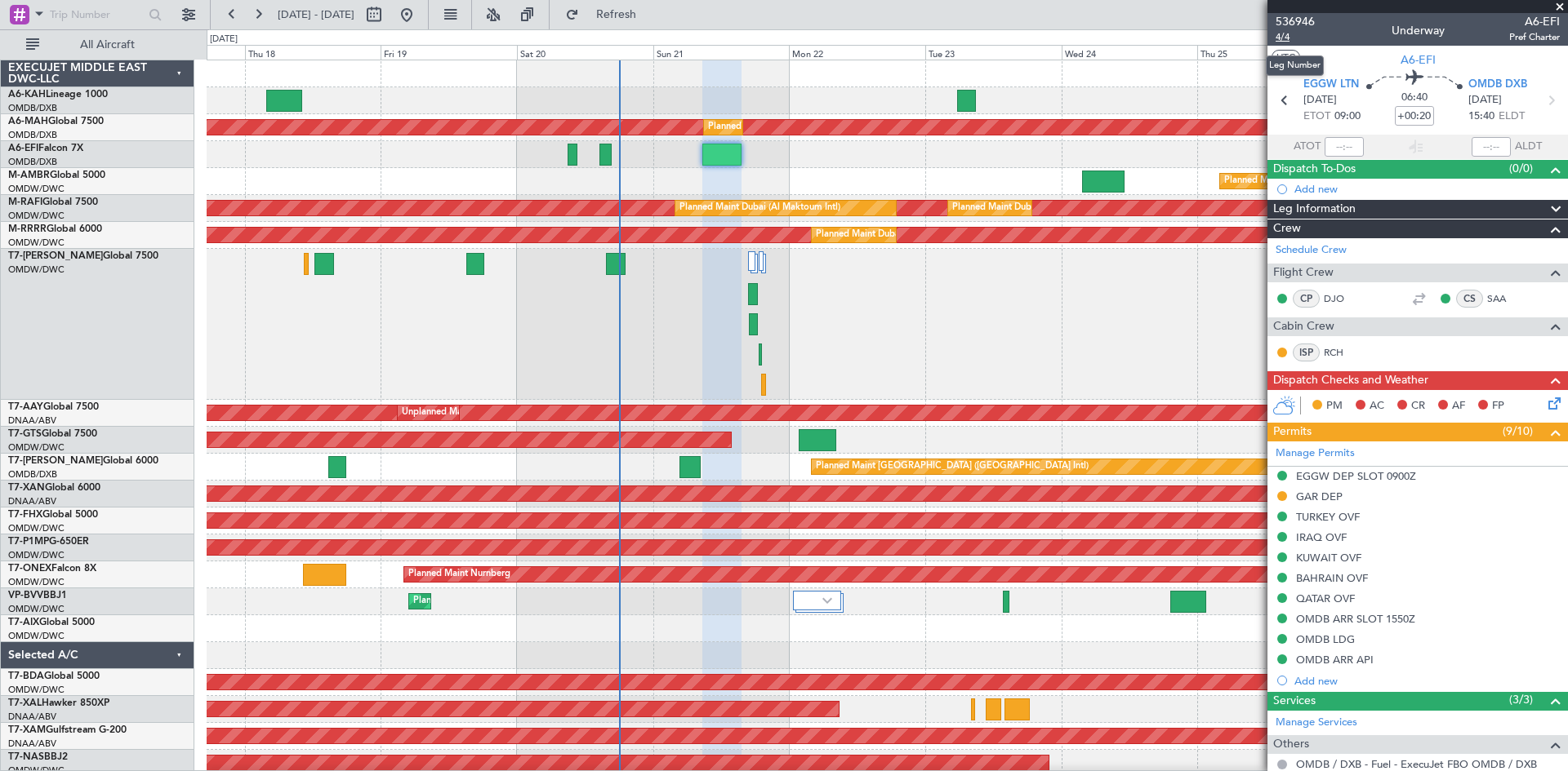
click at [1284, 35] on span "4/4" at bounding box center [1295, 36] width 39 height 14
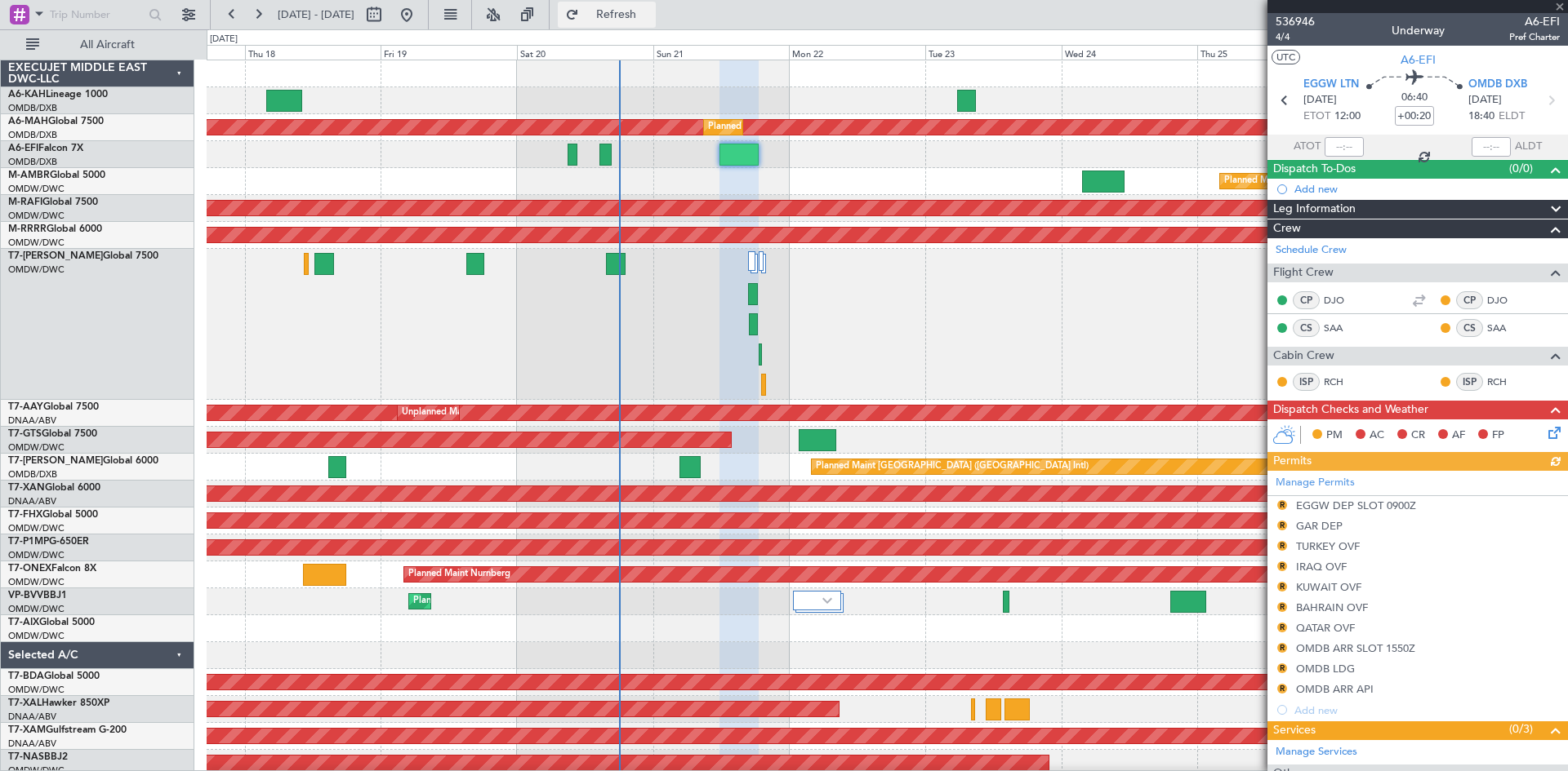
click at [651, 17] on span "Refresh" at bounding box center [615, 15] width 68 height 11
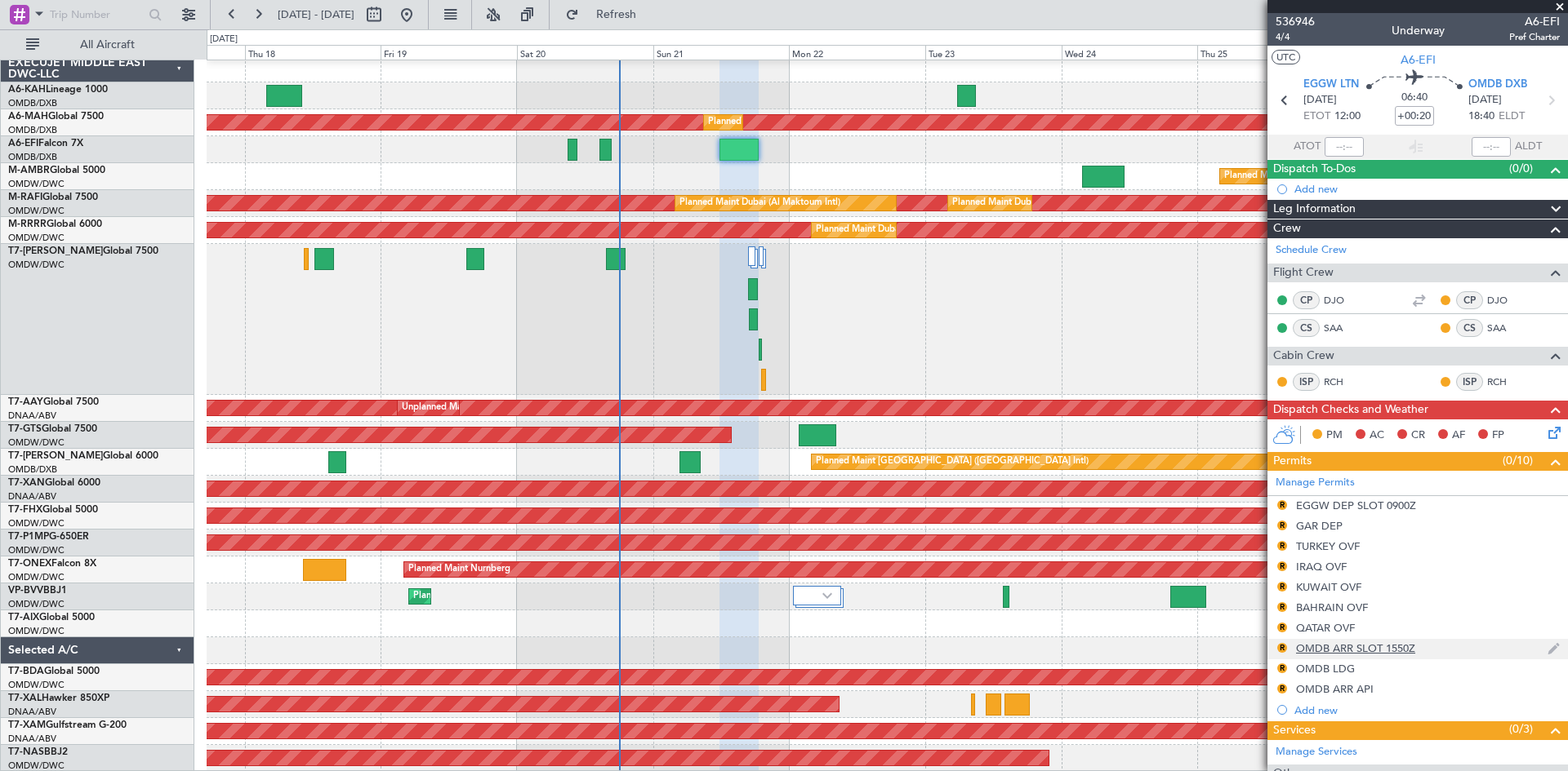
scroll to position [323, 0]
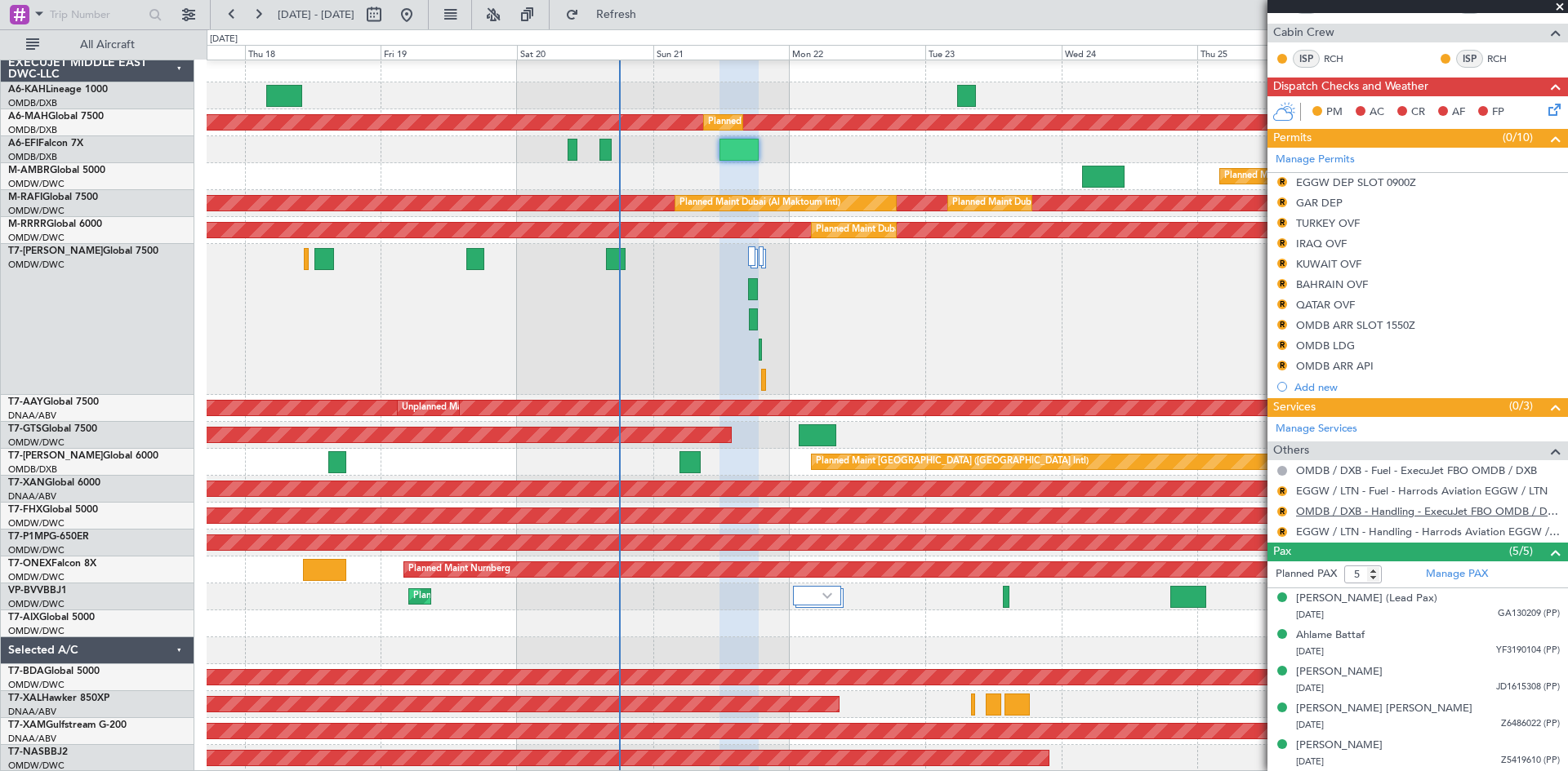
click at [1387, 509] on link "OMDB / DXB - Handling - ExecuJet FBO OMDB / DXB" at bounding box center [1428, 511] width 263 height 14
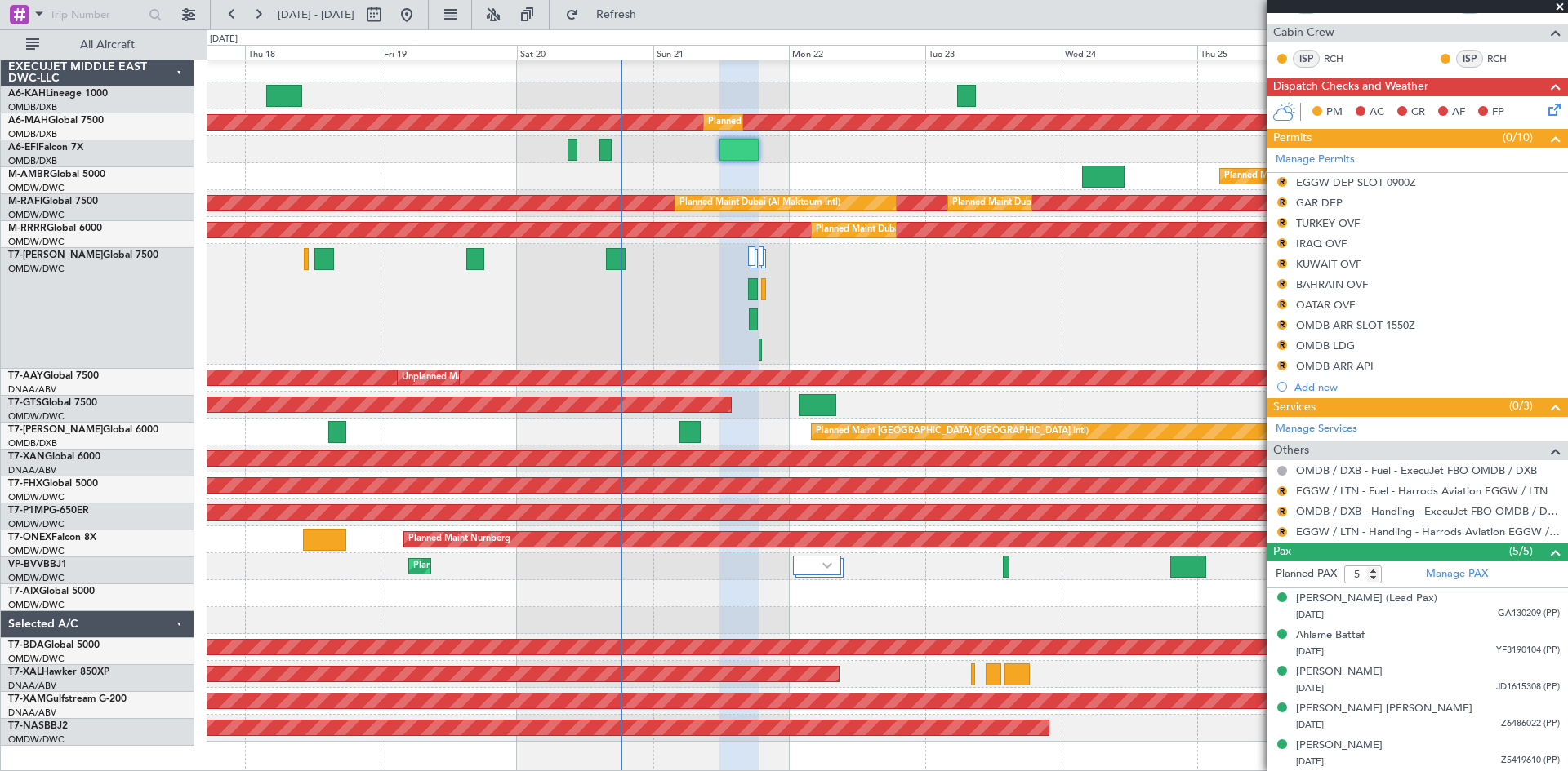
scroll to position [0, 0]
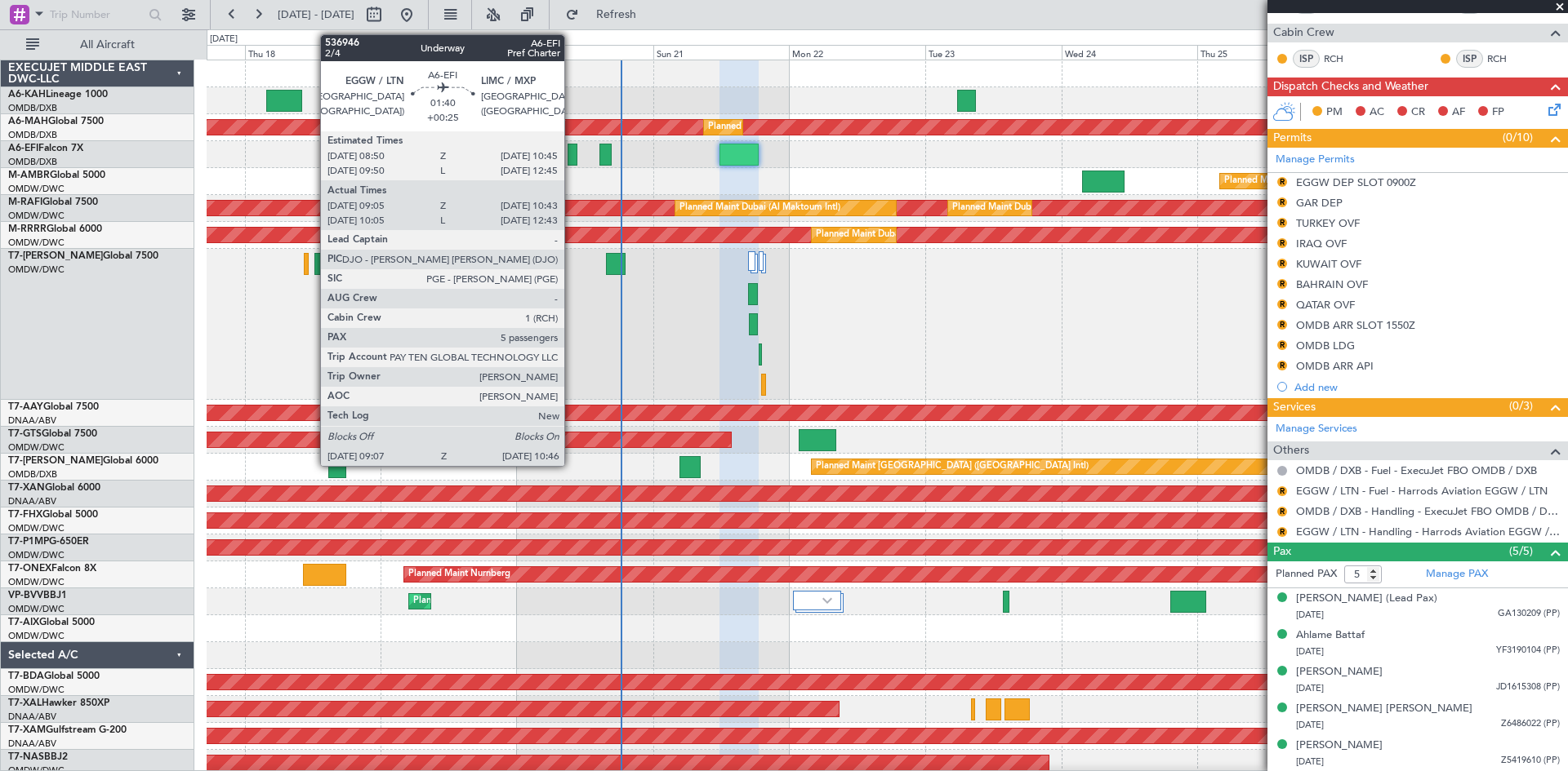
click at [572, 152] on div at bounding box center [572, 155] width 9 height 22
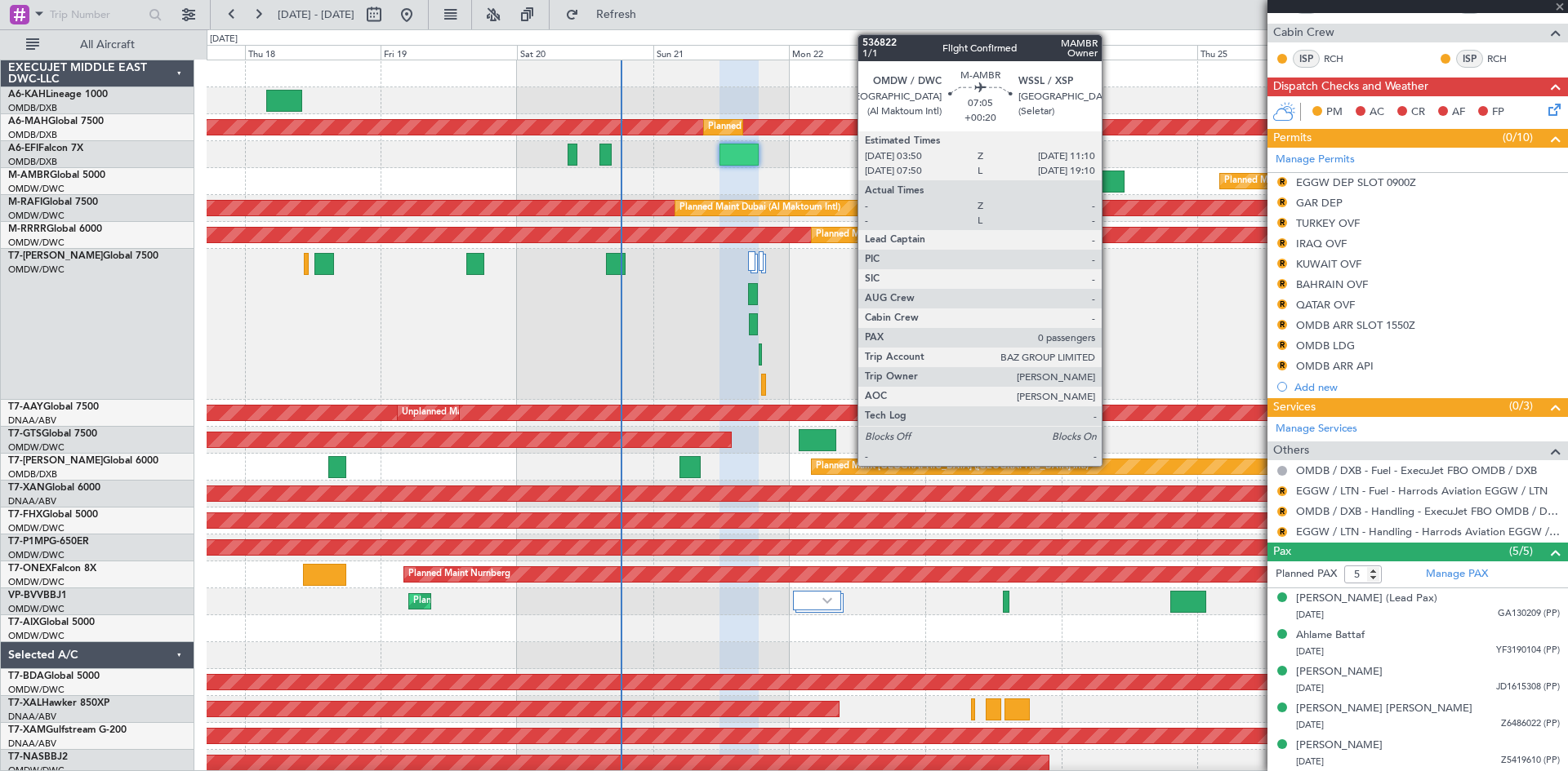
type input "+00:25"
type input "09:15"
type input "10:38"
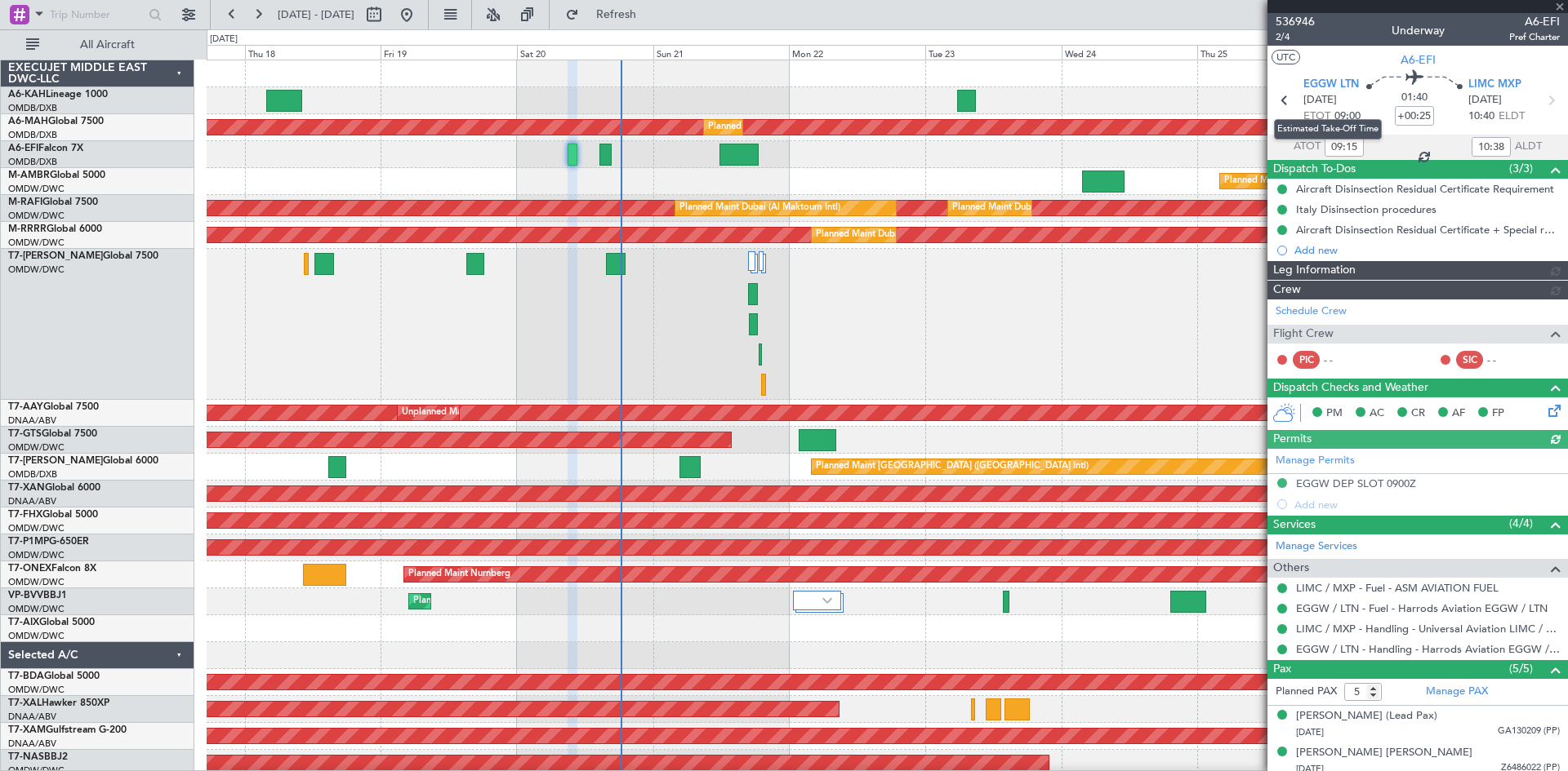
type input "[PERSON_NAME] ([PERSON_NAME])"
type input "7328"
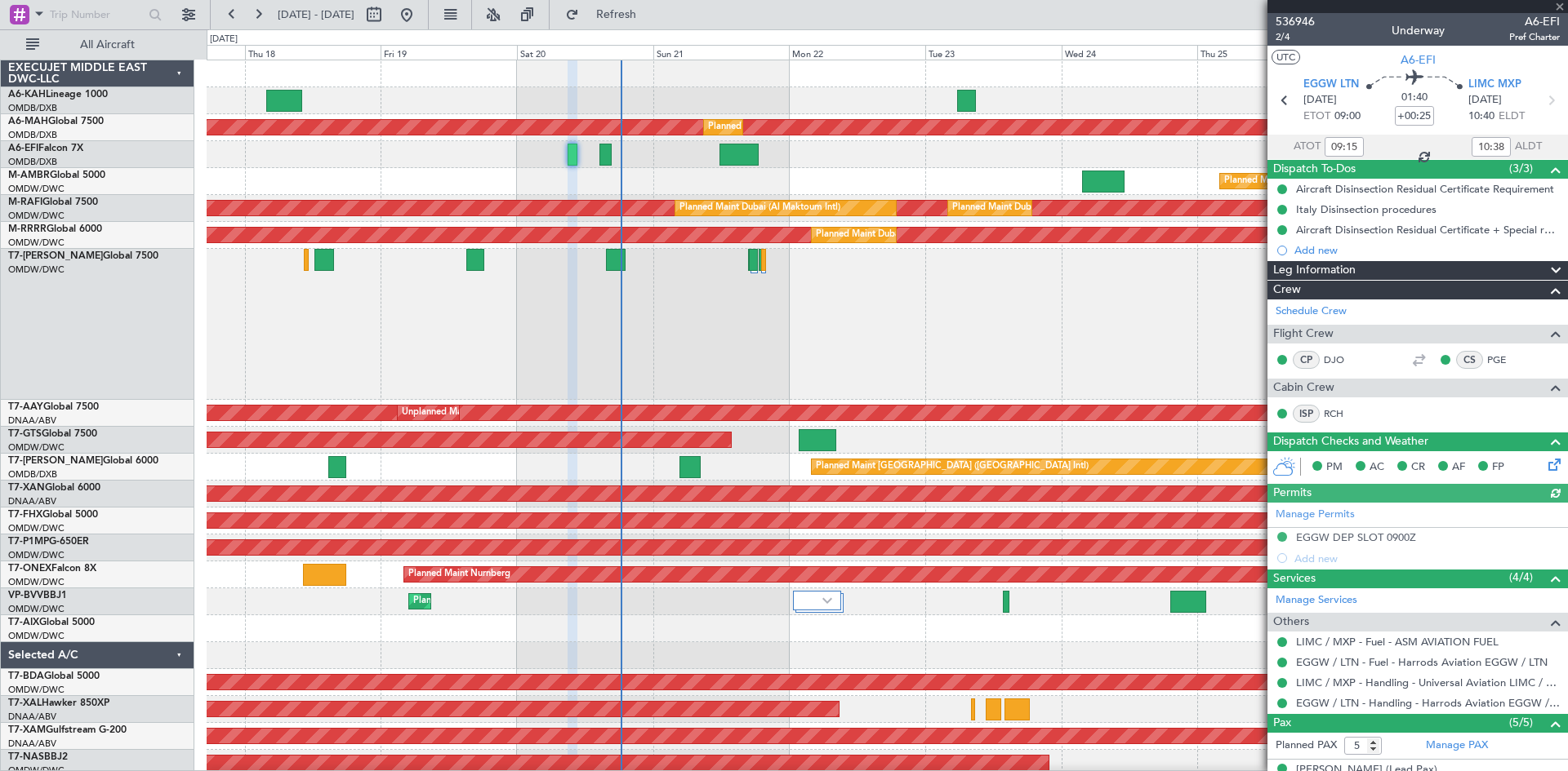
type input "[PERSON_NAME] ([PERSON_NAME])"
type input "7328"
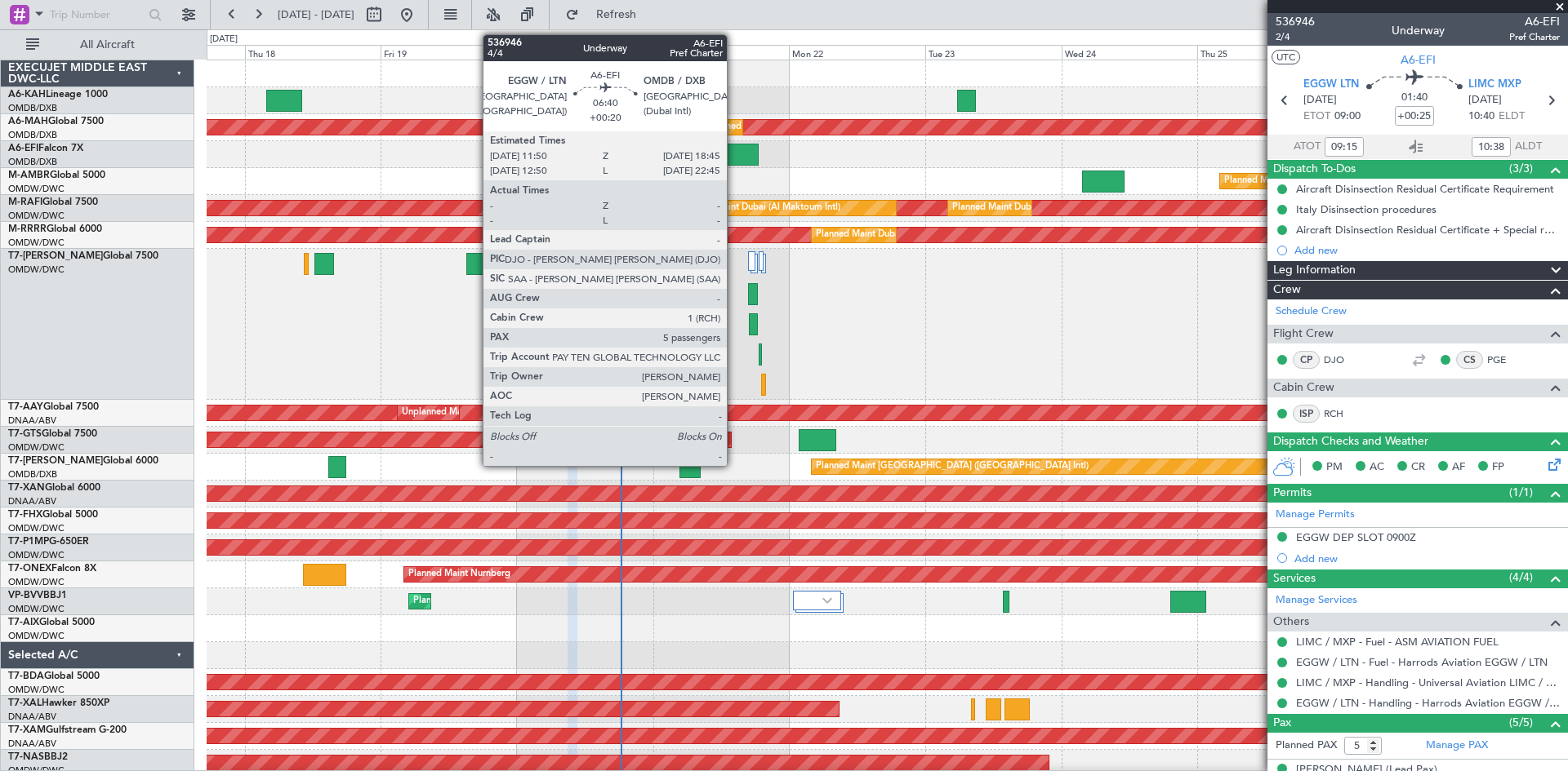
click at [735, 150] on div at bounding box center [739, 155] width 40 height 22
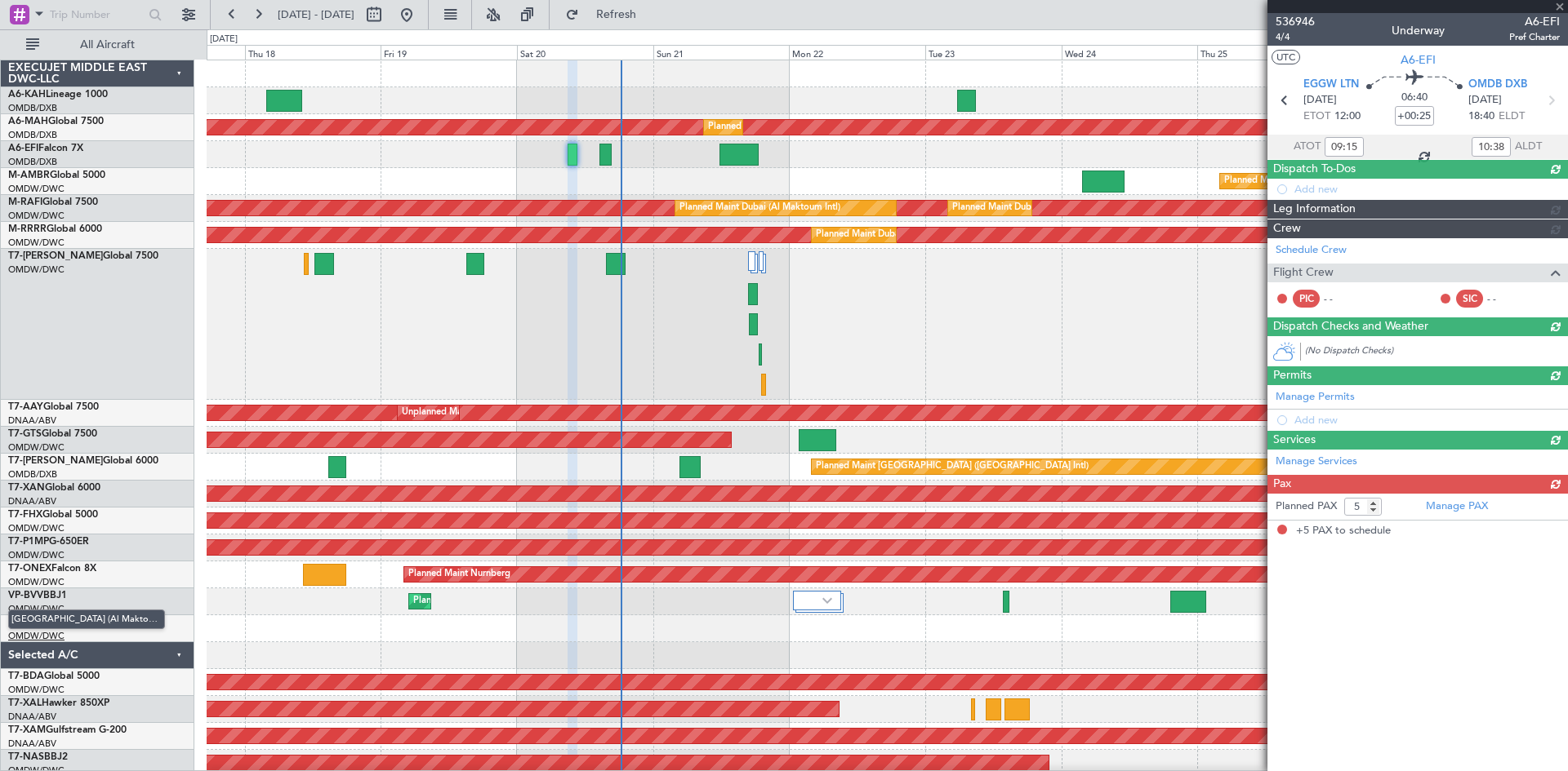
type input "+00:20"
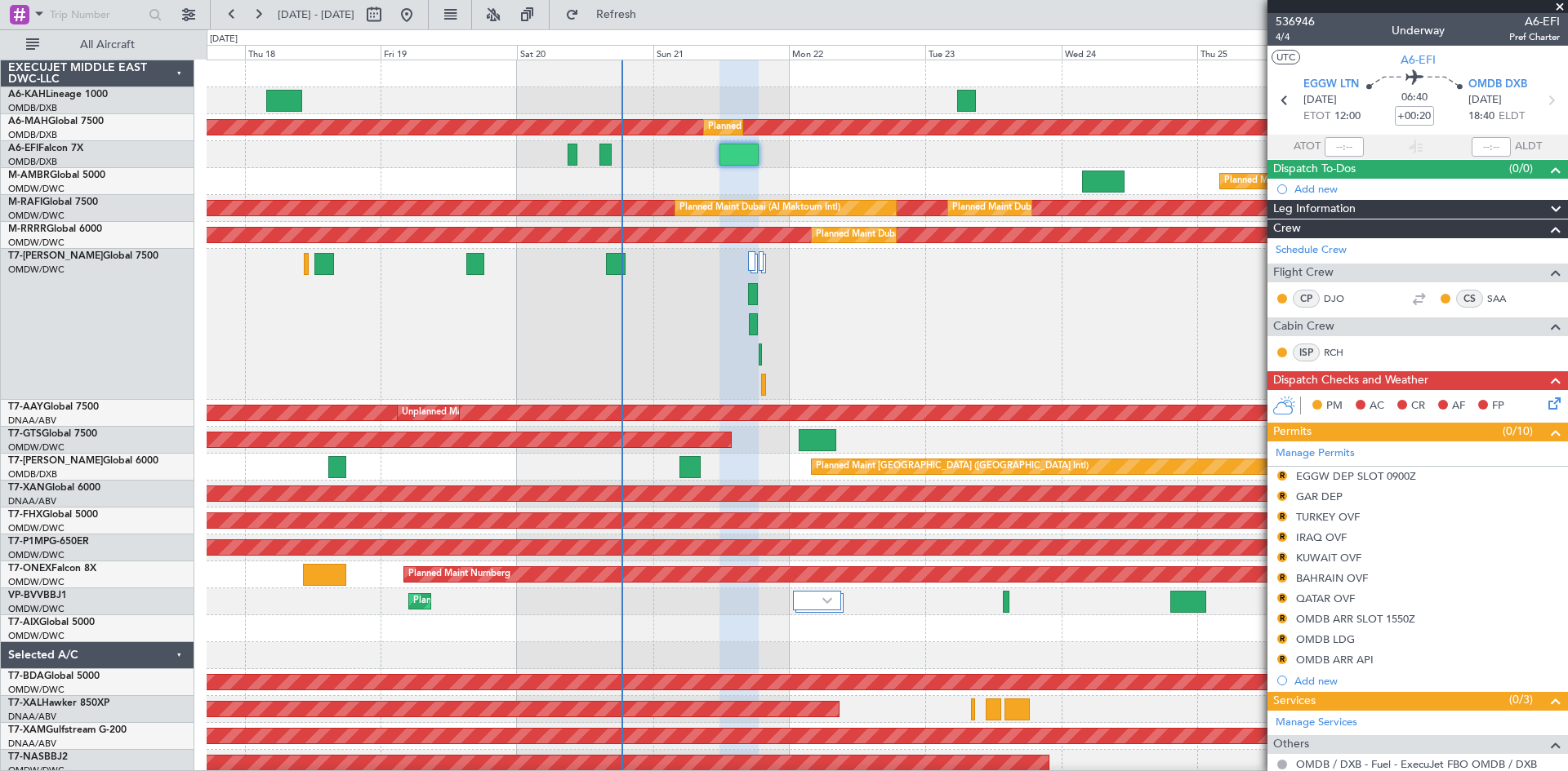
click at [1382, 140] on section "ATOT ALDT" at bounding box center [1418, 147] width 301 height 24
click at [1283, 39] on span "4/4" at bounding box center [1295, 36] width 39 height 14
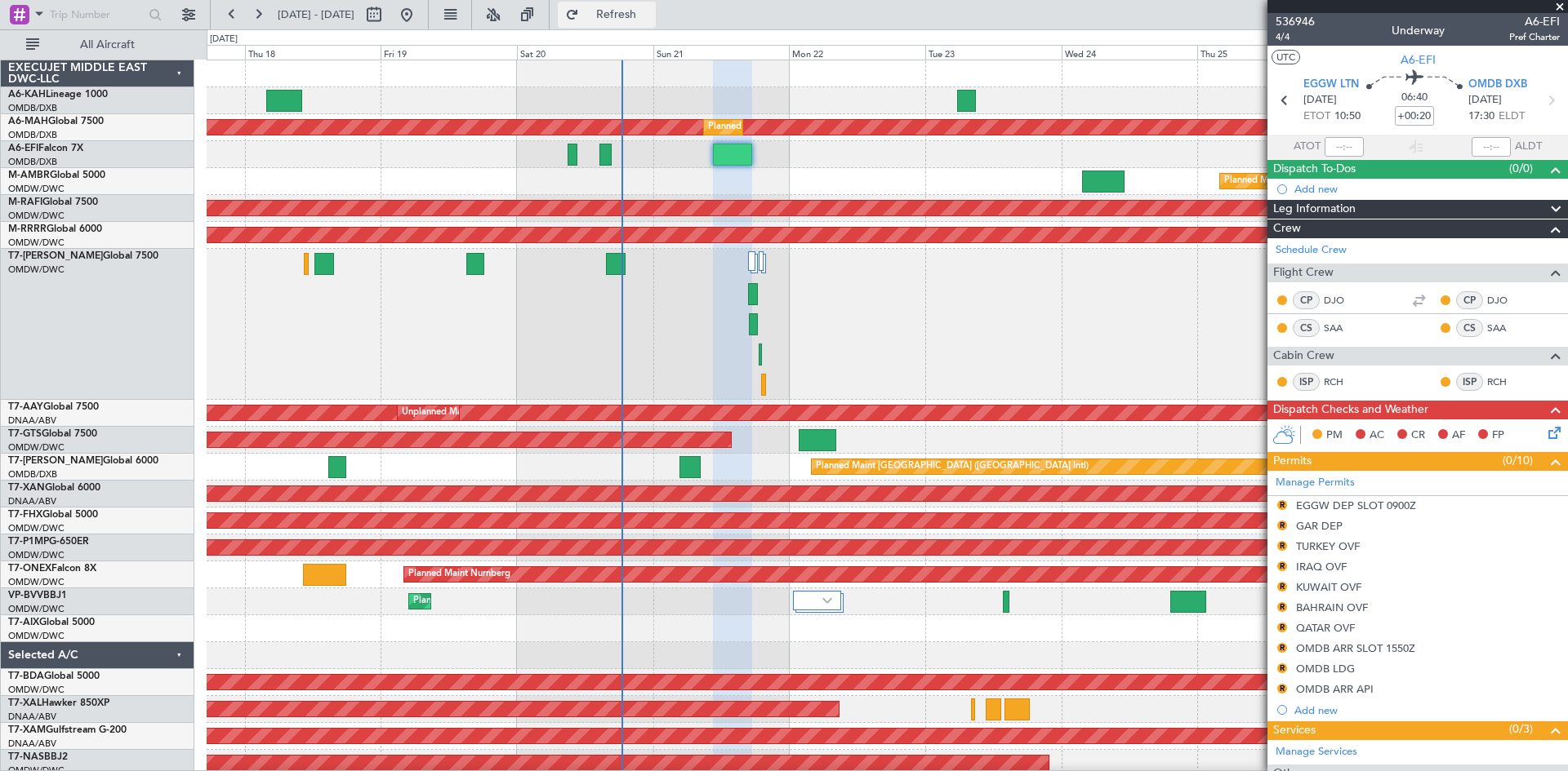
click at [645, 5] on button "Refresh" at bounding box center [606, 15] width 98 height 26
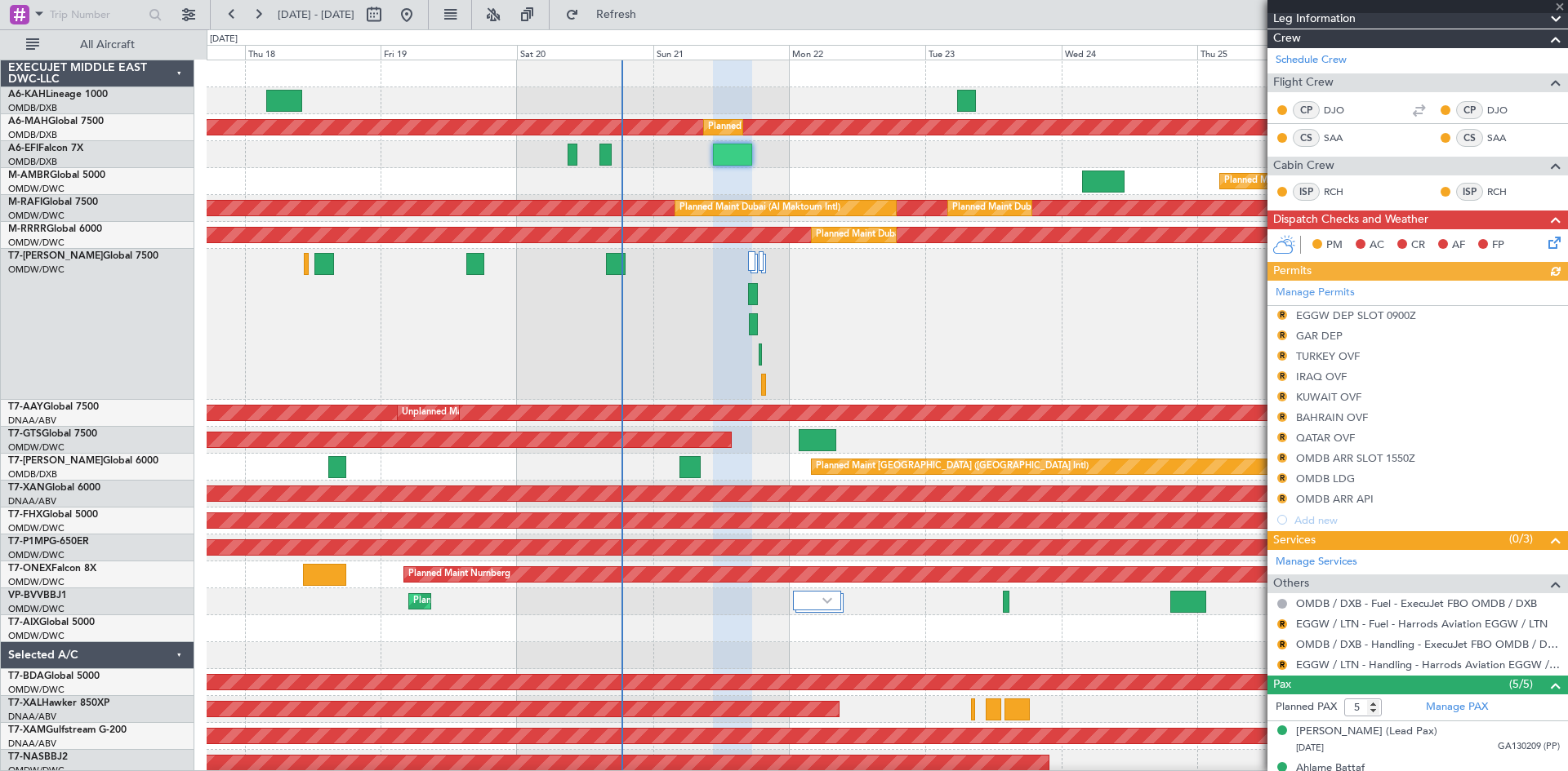
scroll to position [323, 0]
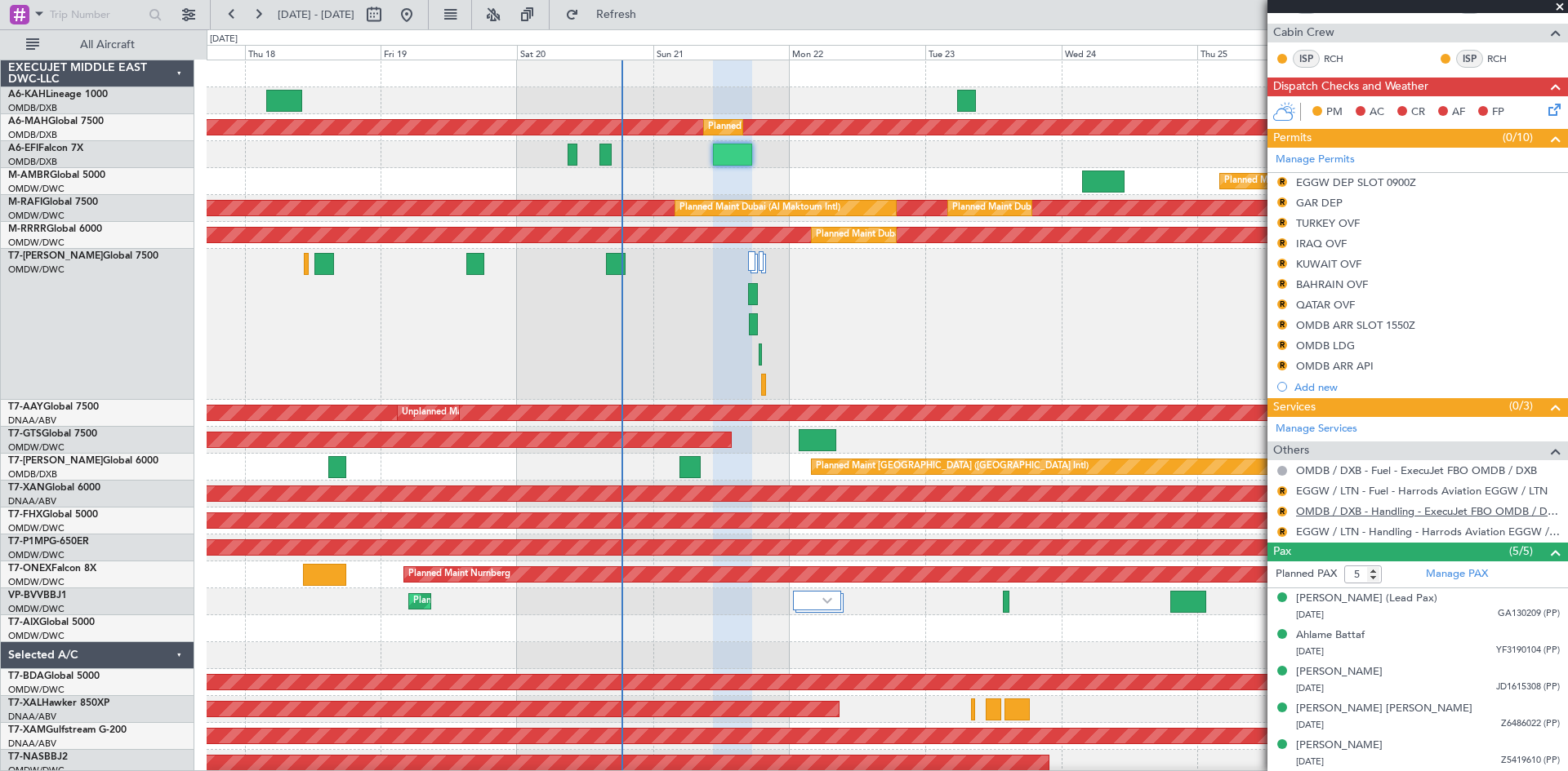
click at [1384, 508] on link "OMDB / DXB - Handling - ExecuJet FBO OMDB / DXB" at bounding box center [1428, 511] width 263 height 14
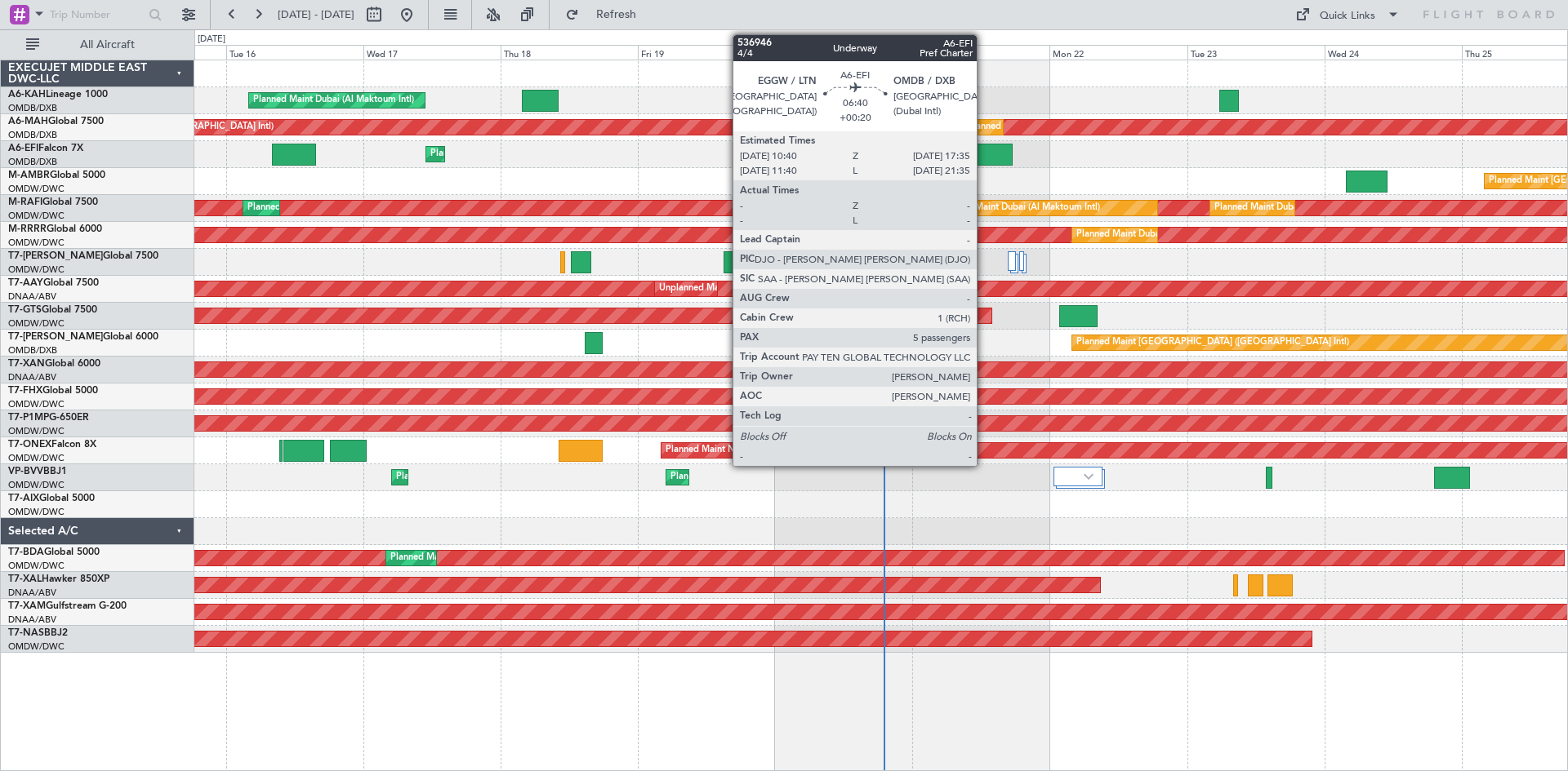
click at [990, 155] on div at bounding box center [992, 155] width 40 height 22
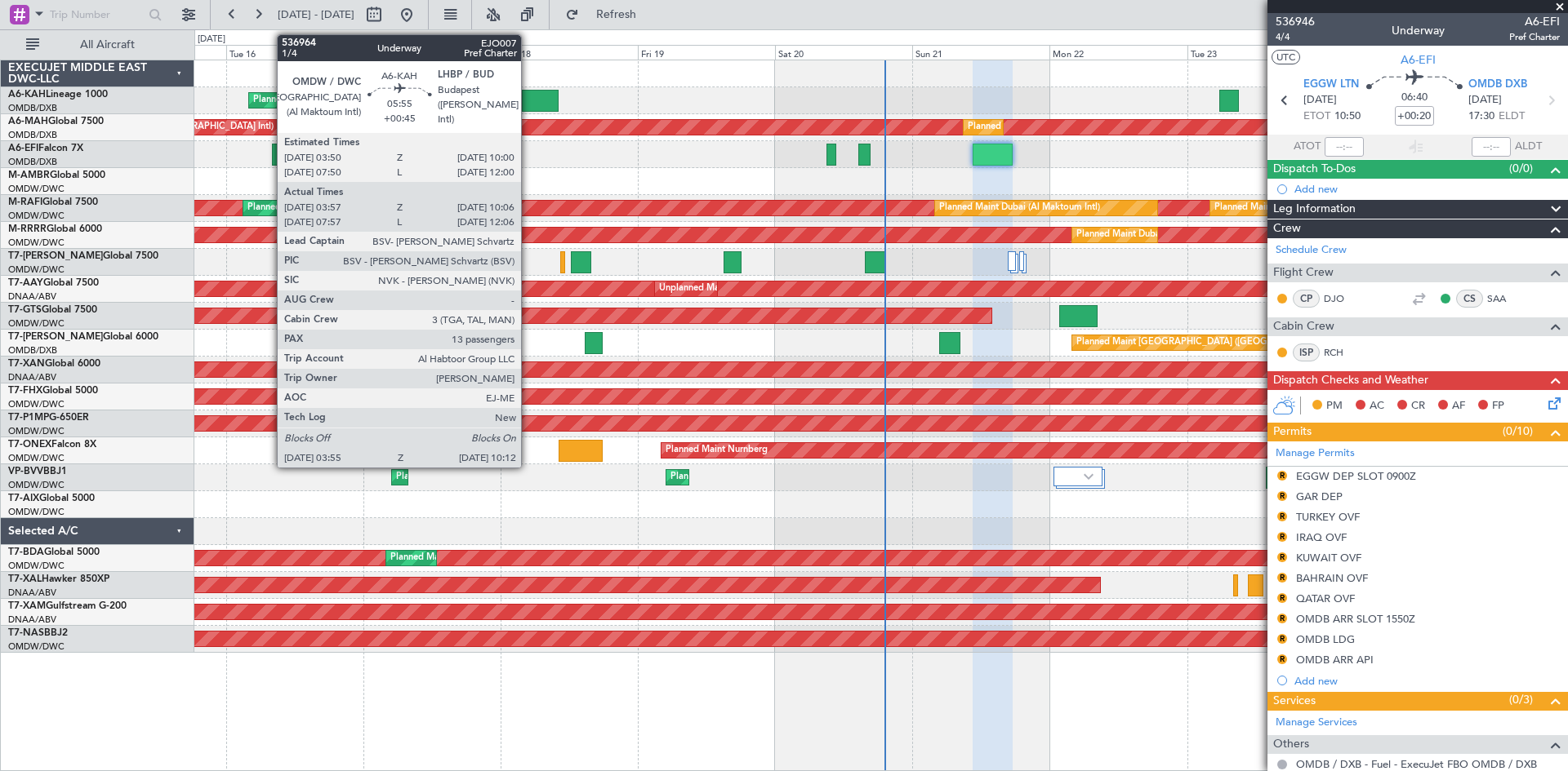
click at [529, 99] on div at bounding box center [540, 101] width 36 height 22
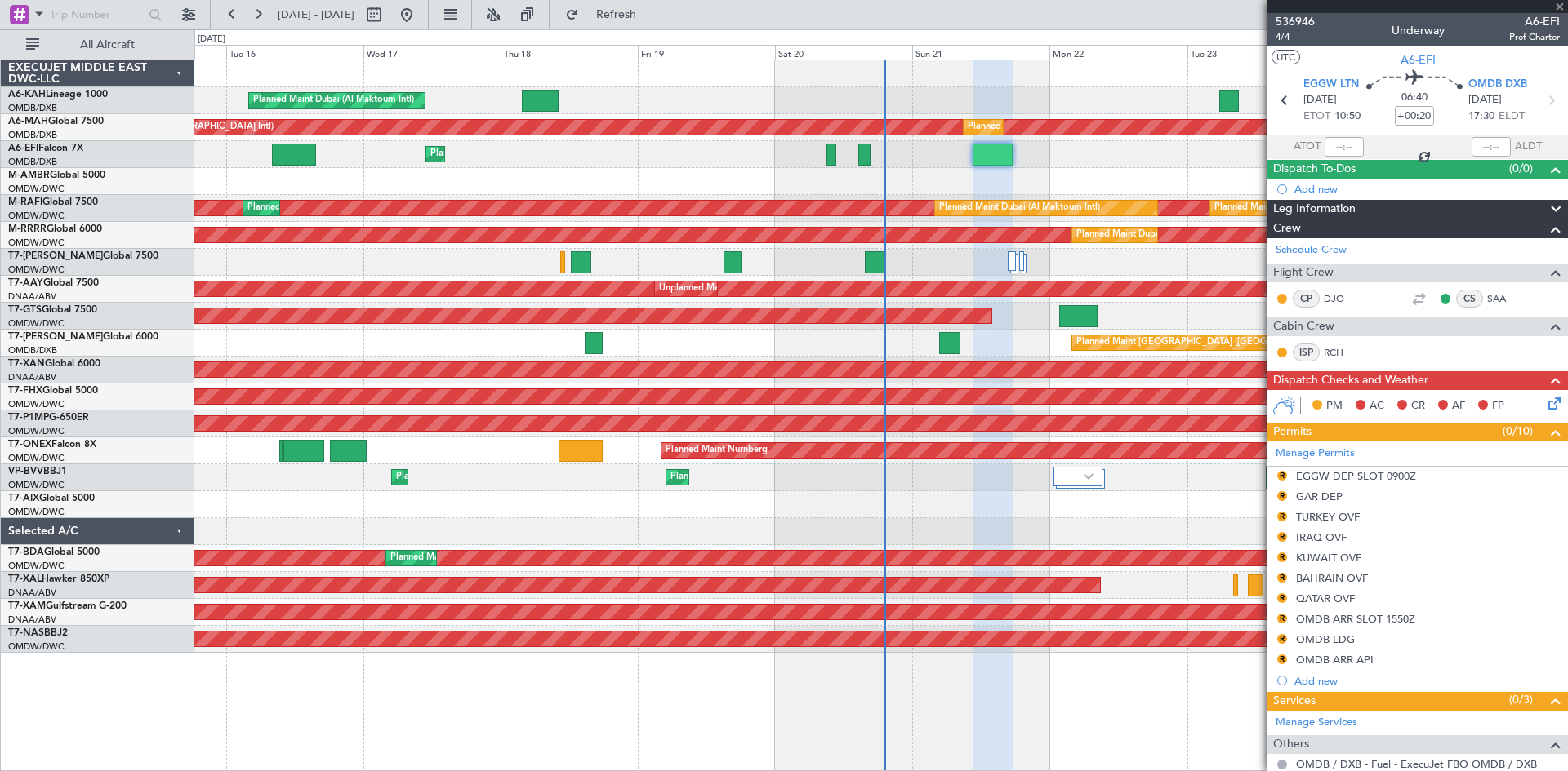
type input "+00:45"
type input "04:07"
type input "10:01"
type input "13"
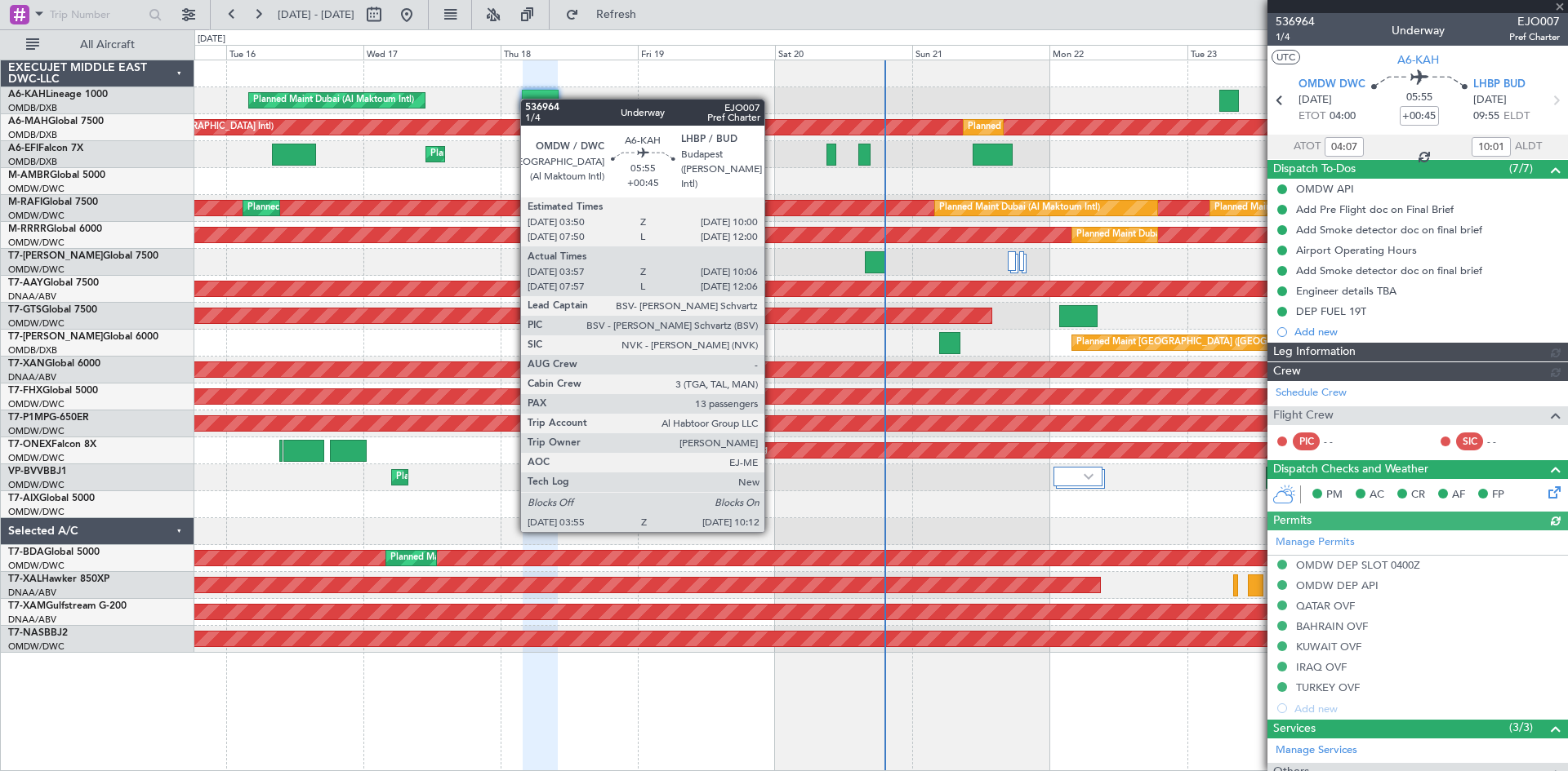
type input "[PERSON_NAME] (ANI)"
type input "7304"
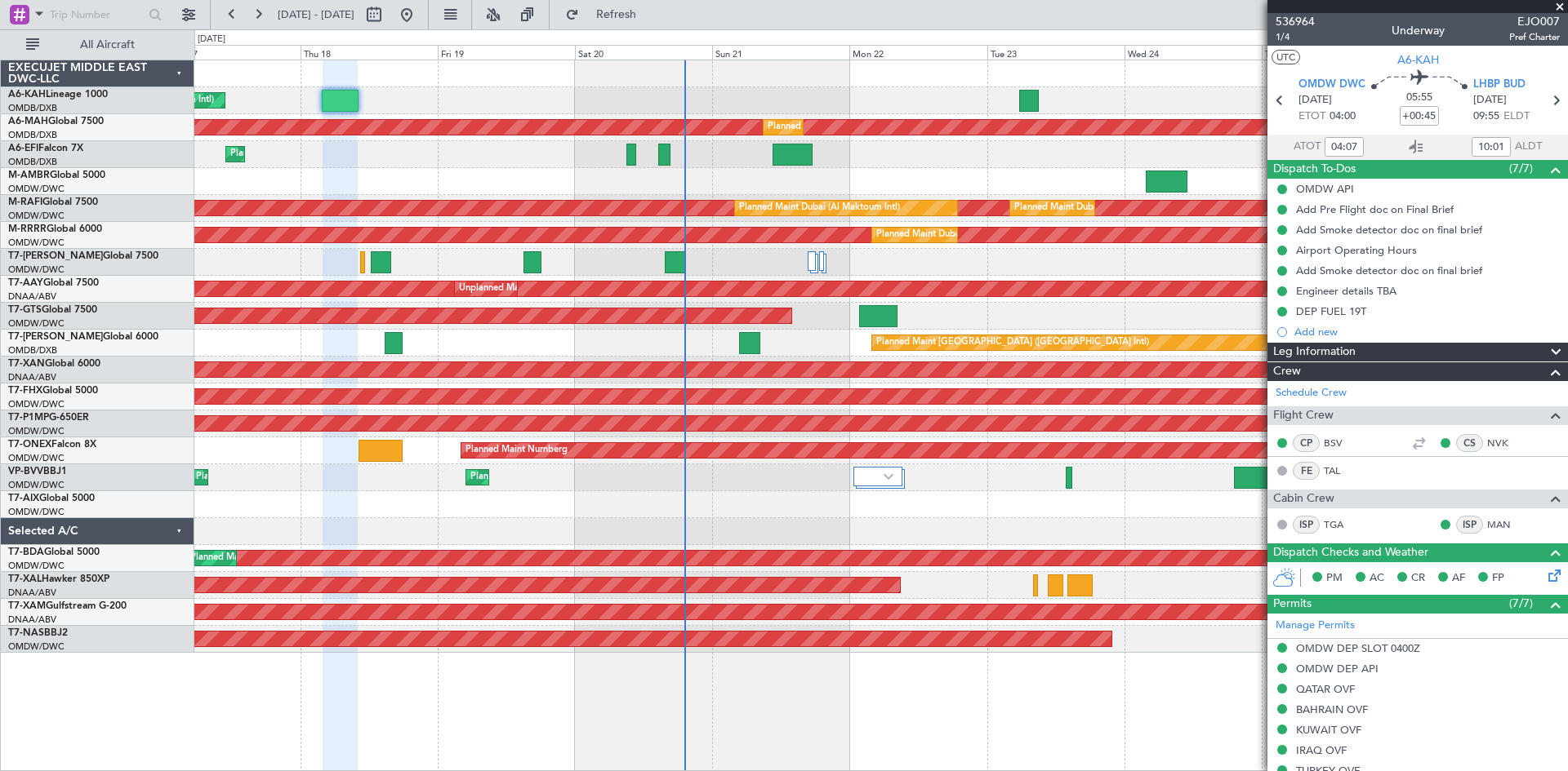
click at [868, 95] on div "Planned Maint Dubai (Al Maktoum Intl)" at bounding box center [881, 101] width 1373 height 27
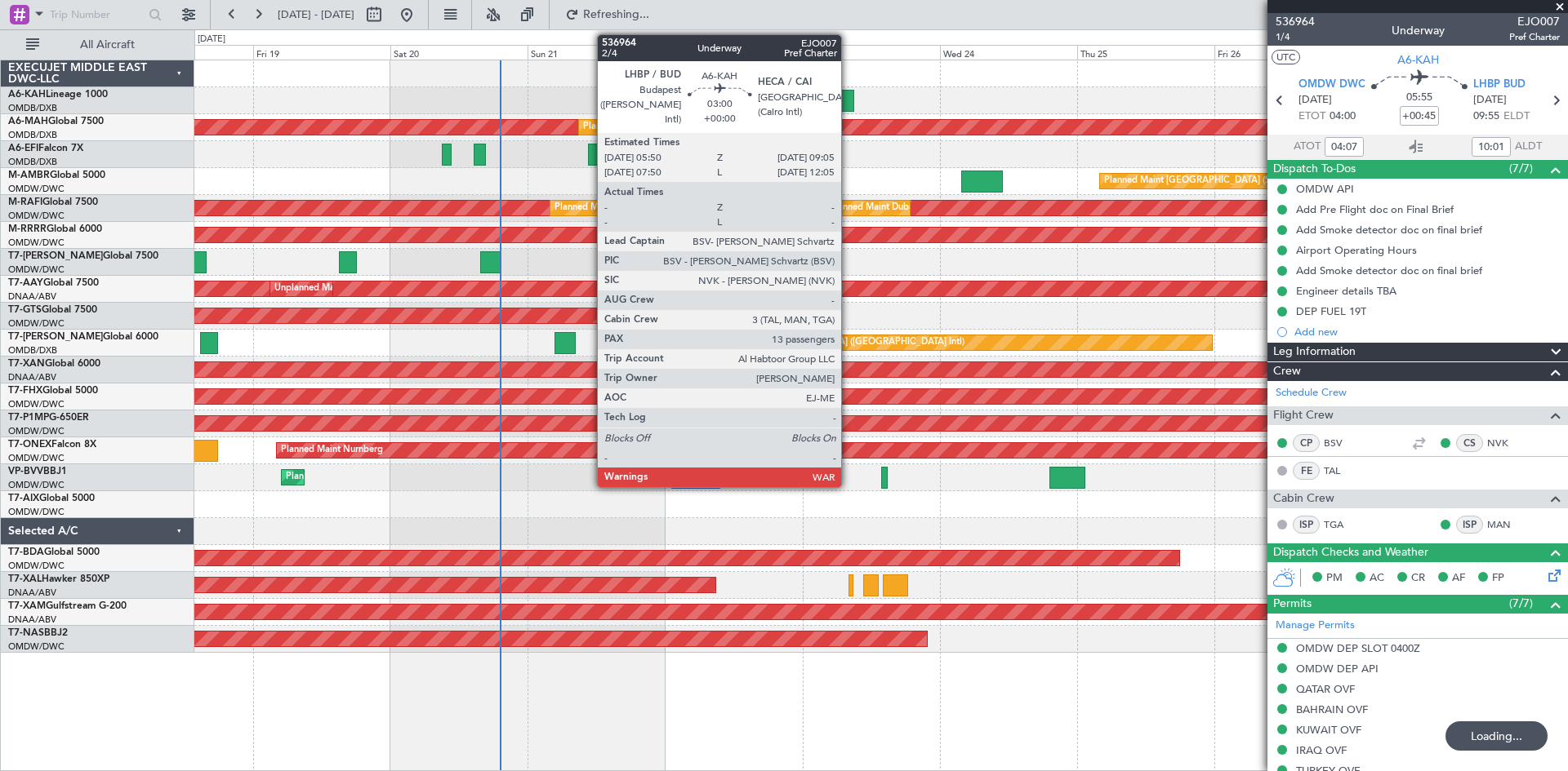
click at [849, 95] on div at bounding box center [844, 101] width 19 height 22
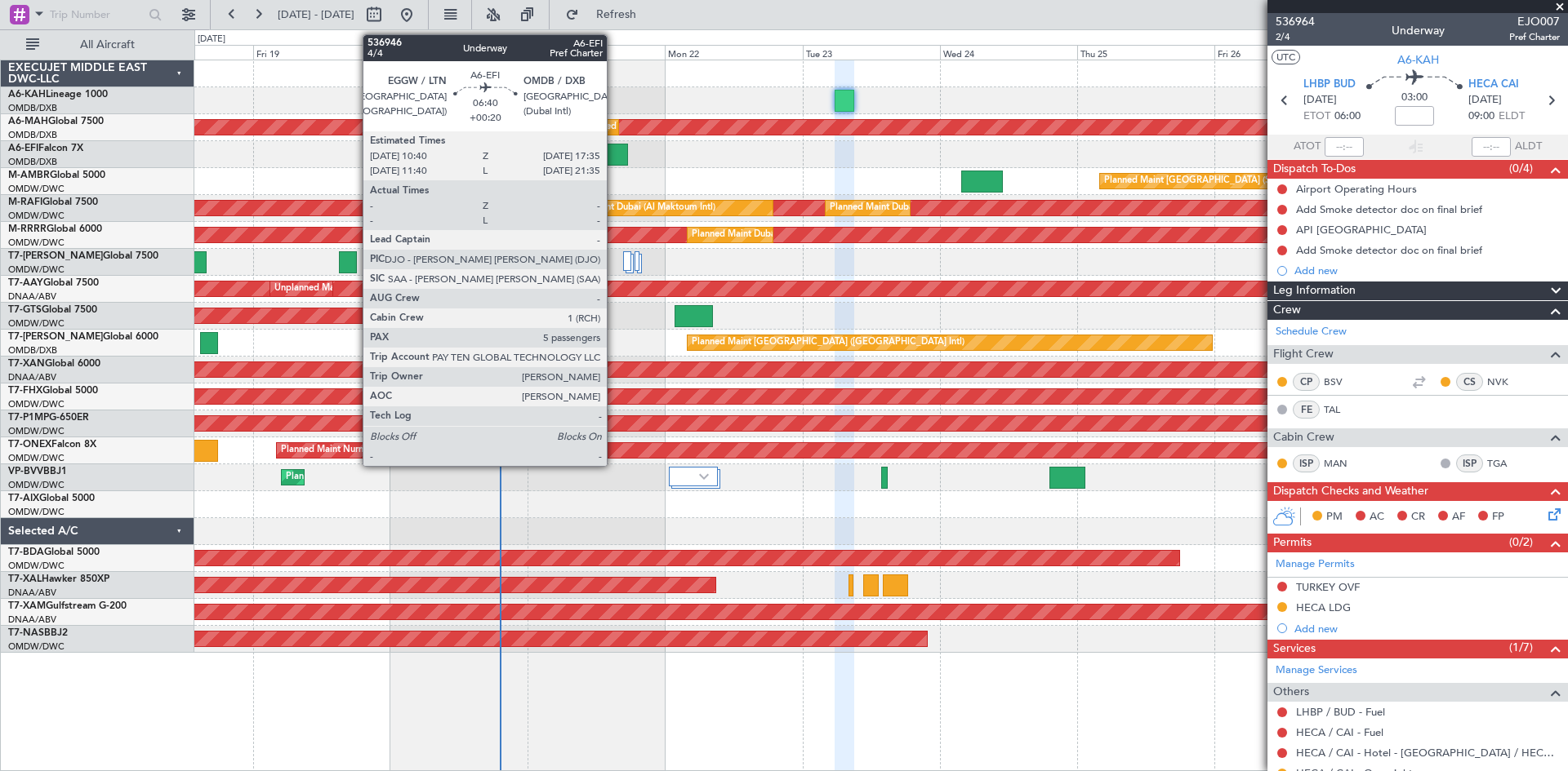
click at [614, 144] on div at bounding box center [608, 155] width 40 height 22
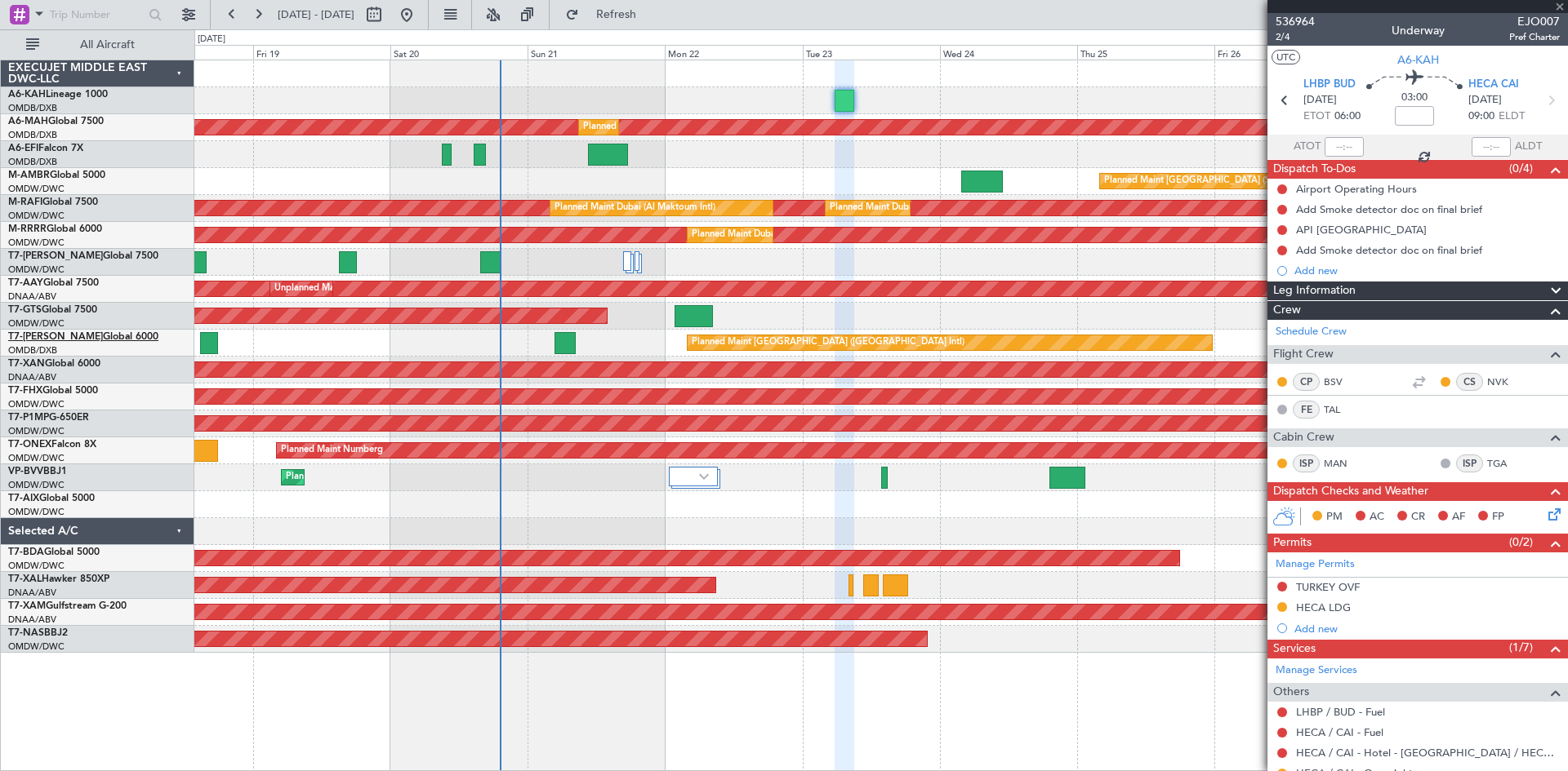
type input "+00:20"
type input "5"
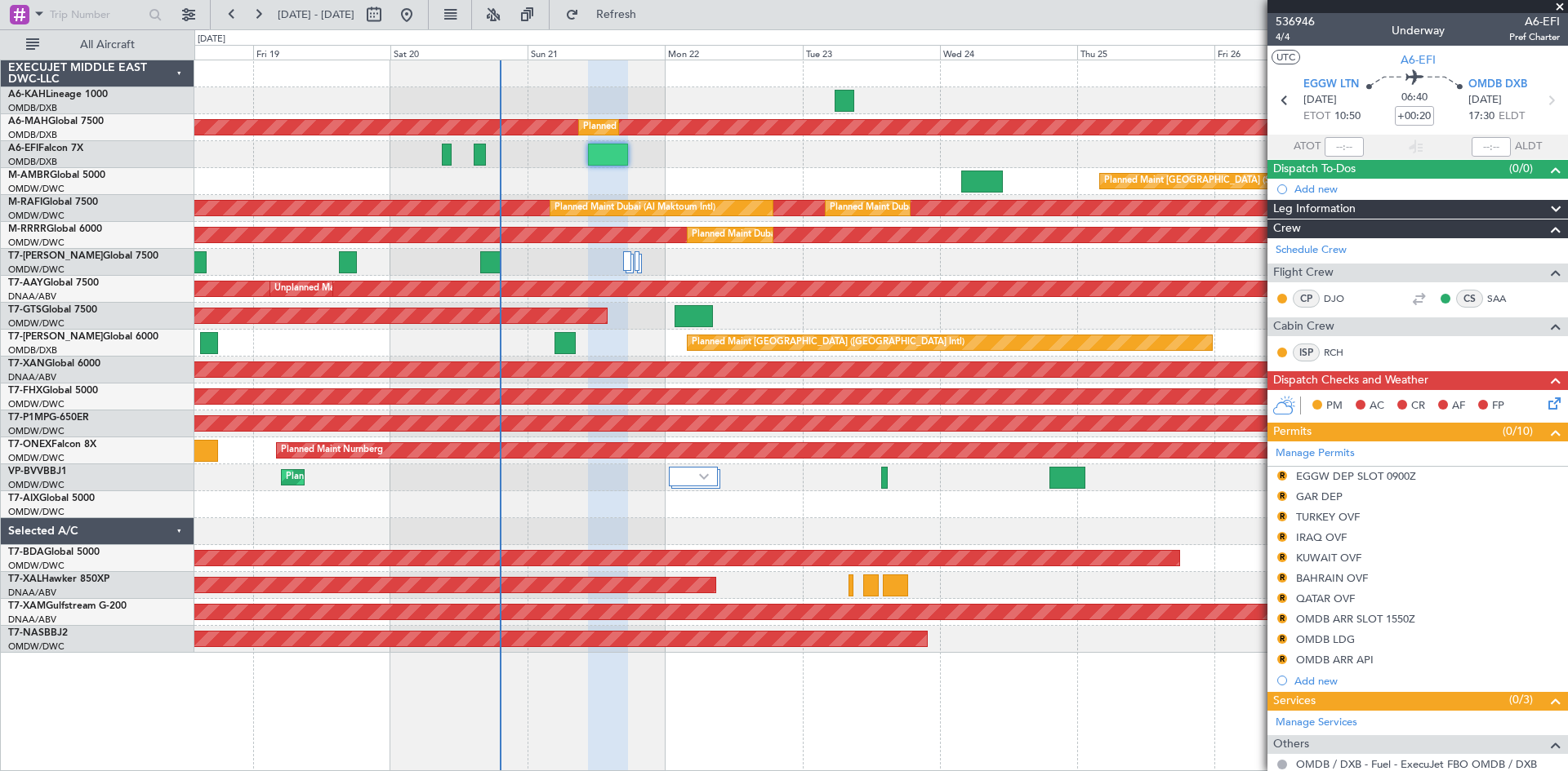
click at [583, 159] on div "Planned Maint [GEOGRAPHIC_DATA] ([GEOGRAPHIC_DATA])" at bounding box center [881, 154] width 1373 height 27
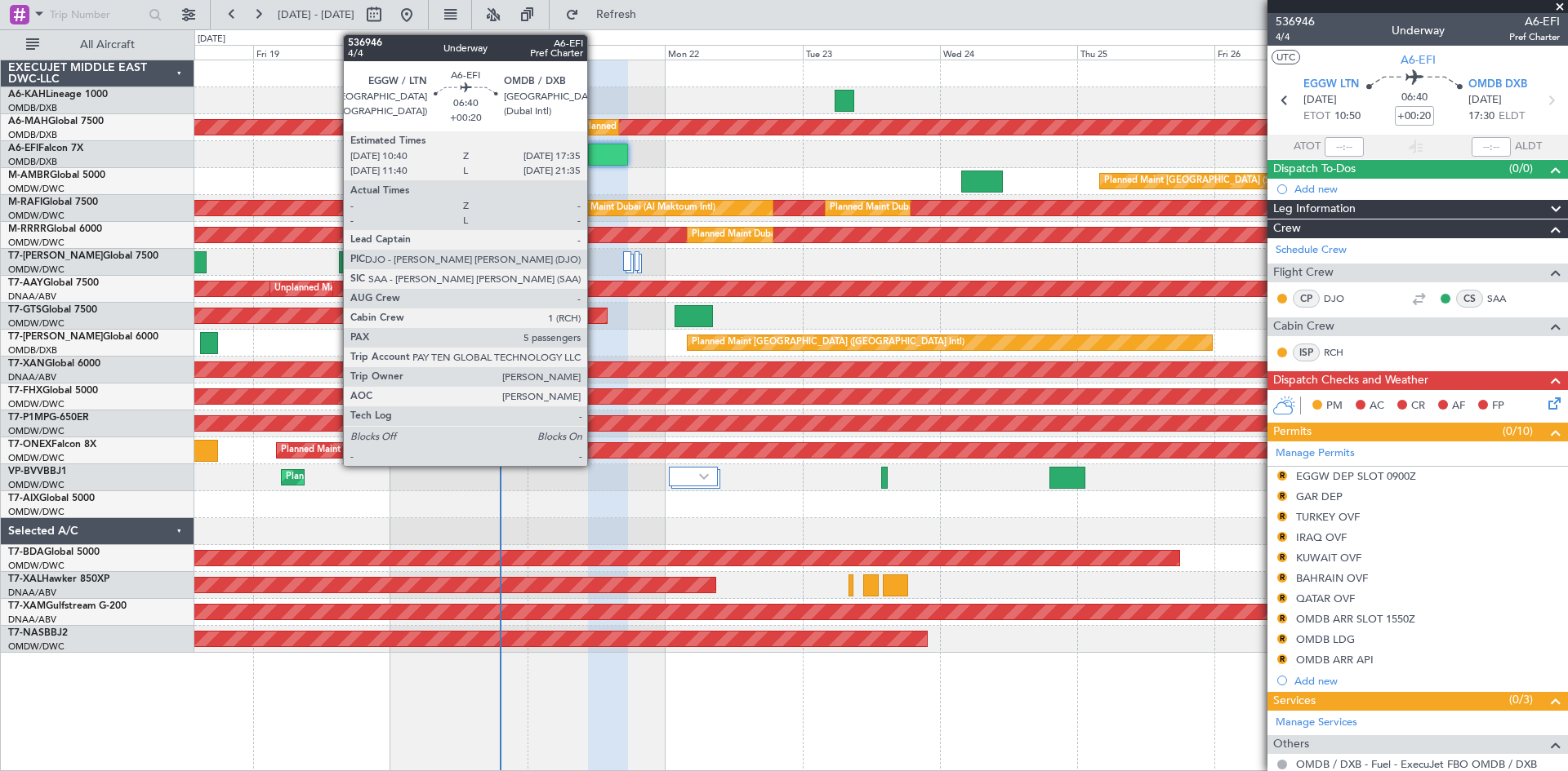
click at [595, 161] on div at bounding box center [608, 155] width 40 height 22
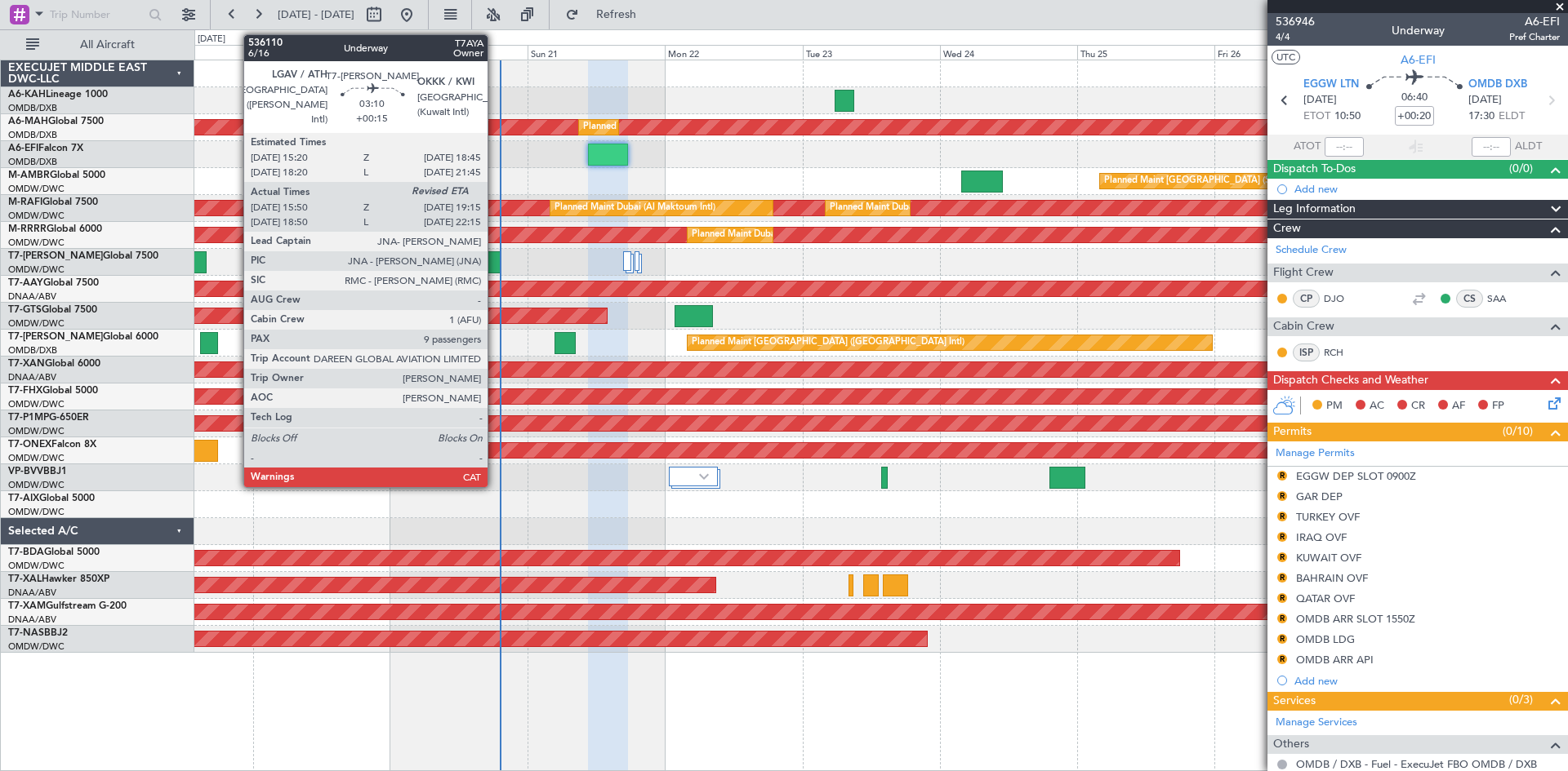
click at [495, 260] on div at bounding box center [489, 262] width 20 height 22
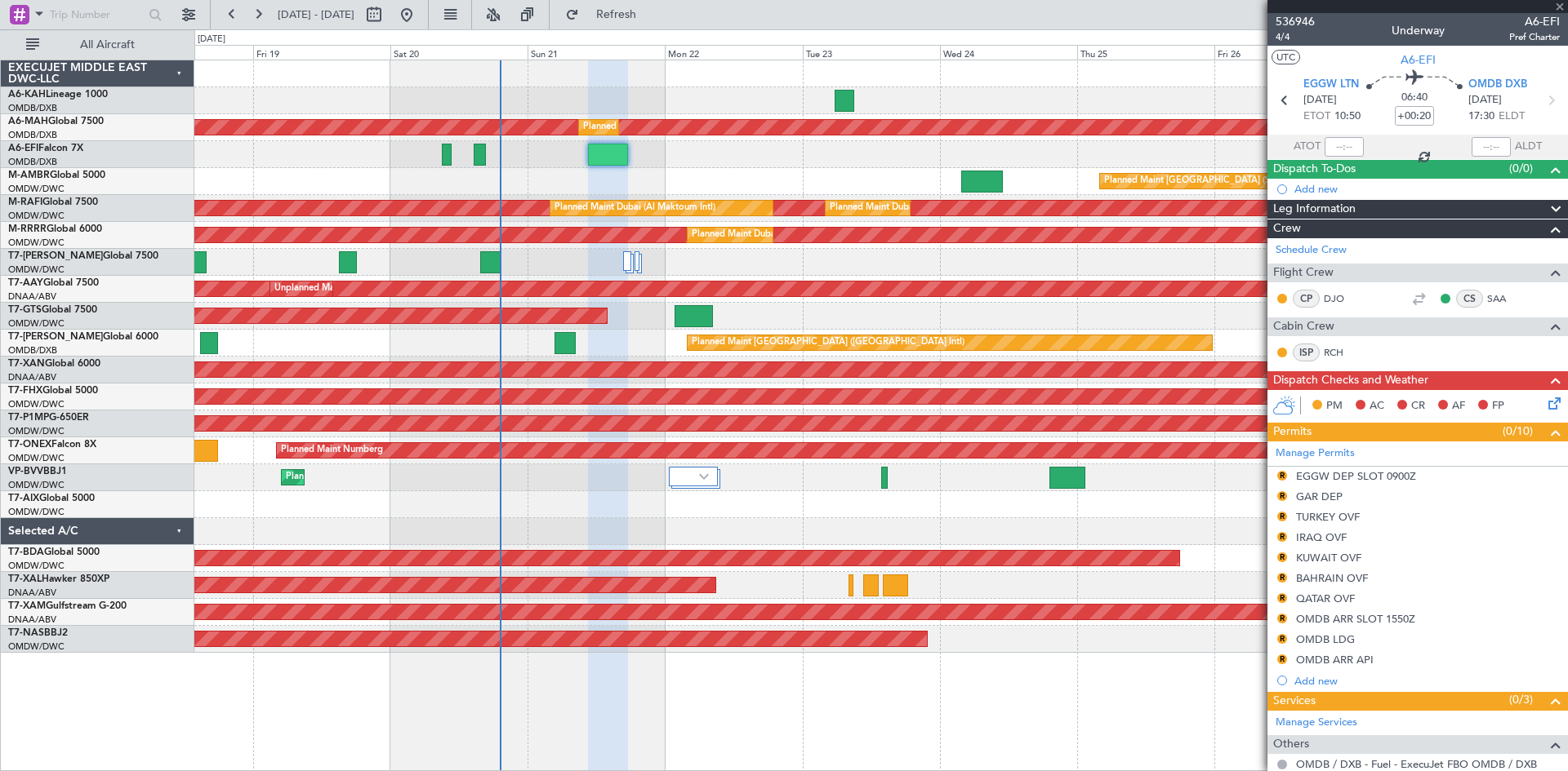
type input "+00:15"
type input "16:00"
type input "9"
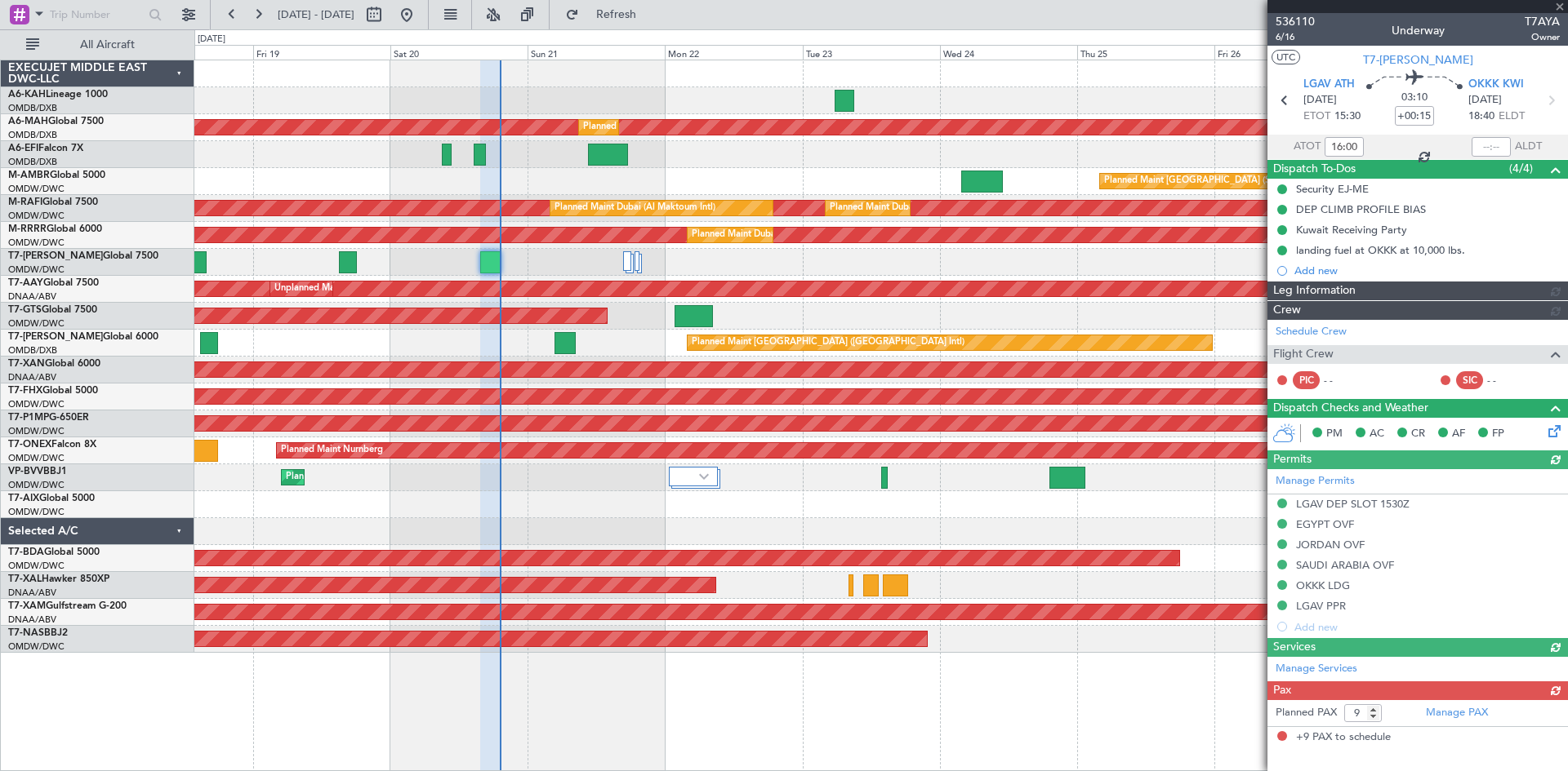
type input "[PERSON_NAME] ([PERSON_NAME])"
type input "7307"
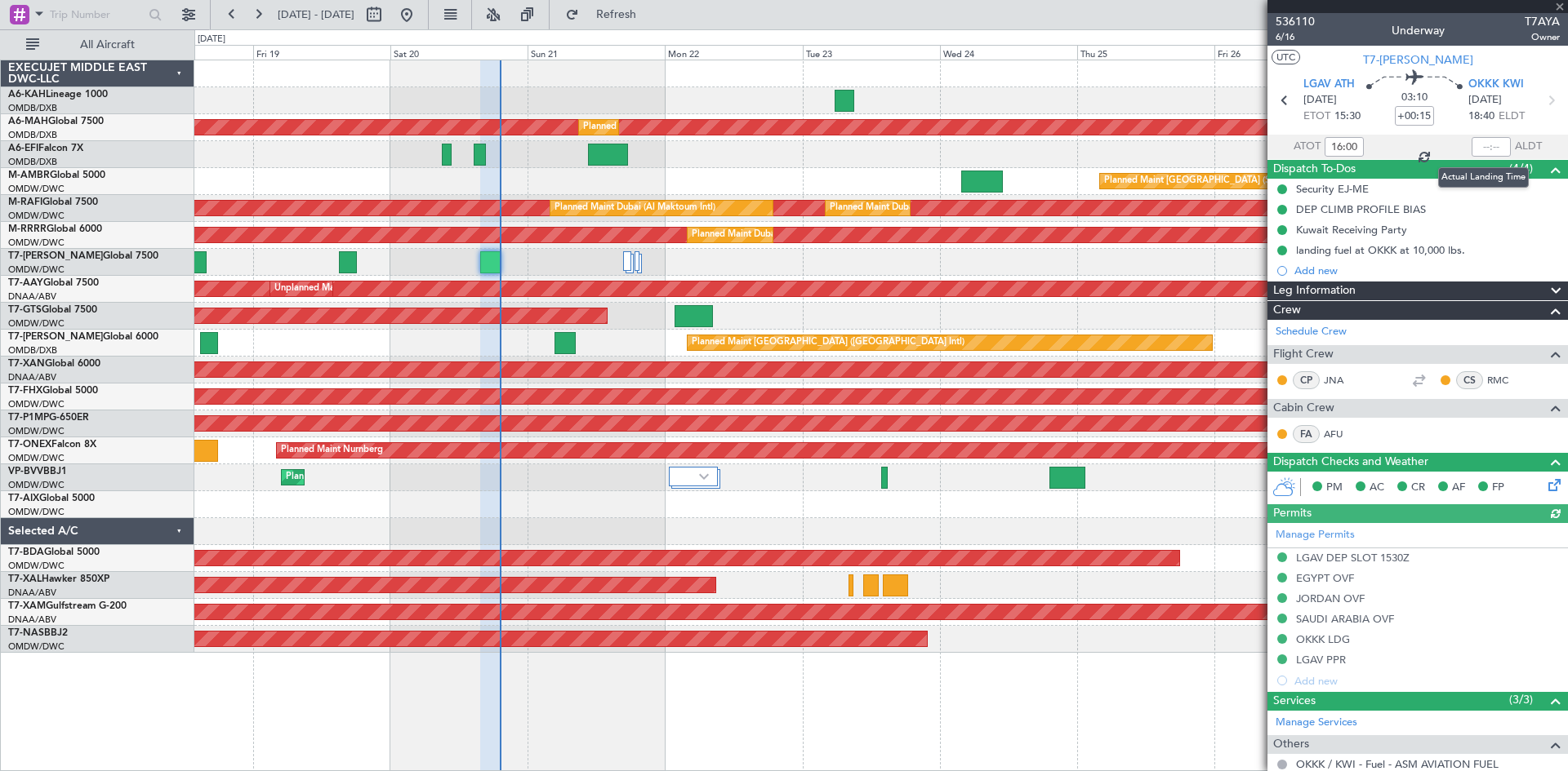
click at [1473, 146] on div at bounding box center [1491, 147] width 39 height 20
click at [1473, 143] on input "text" at bounding box center [1491, 147] width 39 height 20
click at [1379, 151] on section "ATOT 16:00 1910 ALDT" at bounding box center [1418, 147] width 301 height 24
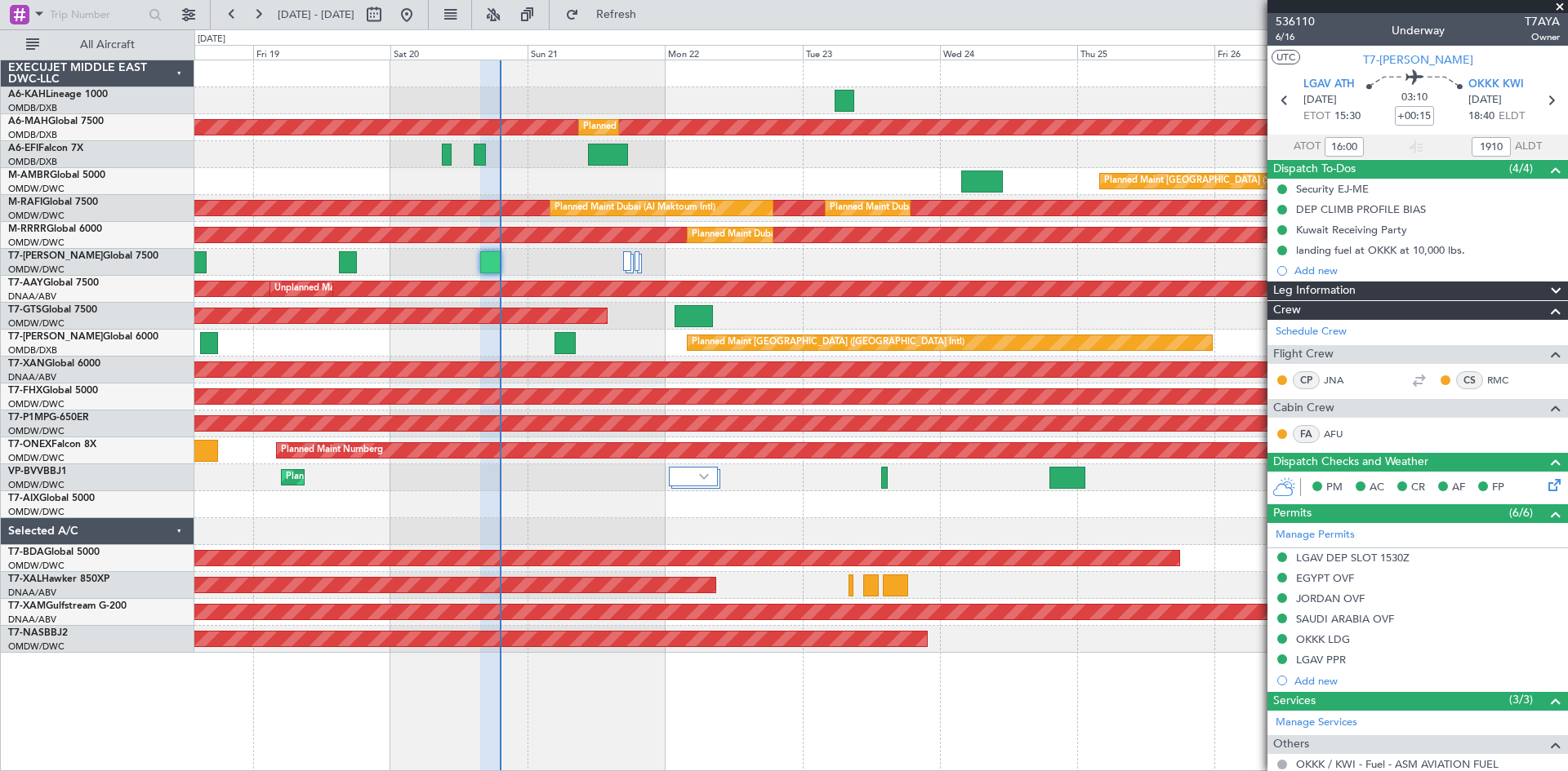
type input "19:10"
click at [569, 464] on div "Planned Maint Nurnberg" at bounding box center [881, 451] width 1373 height 27
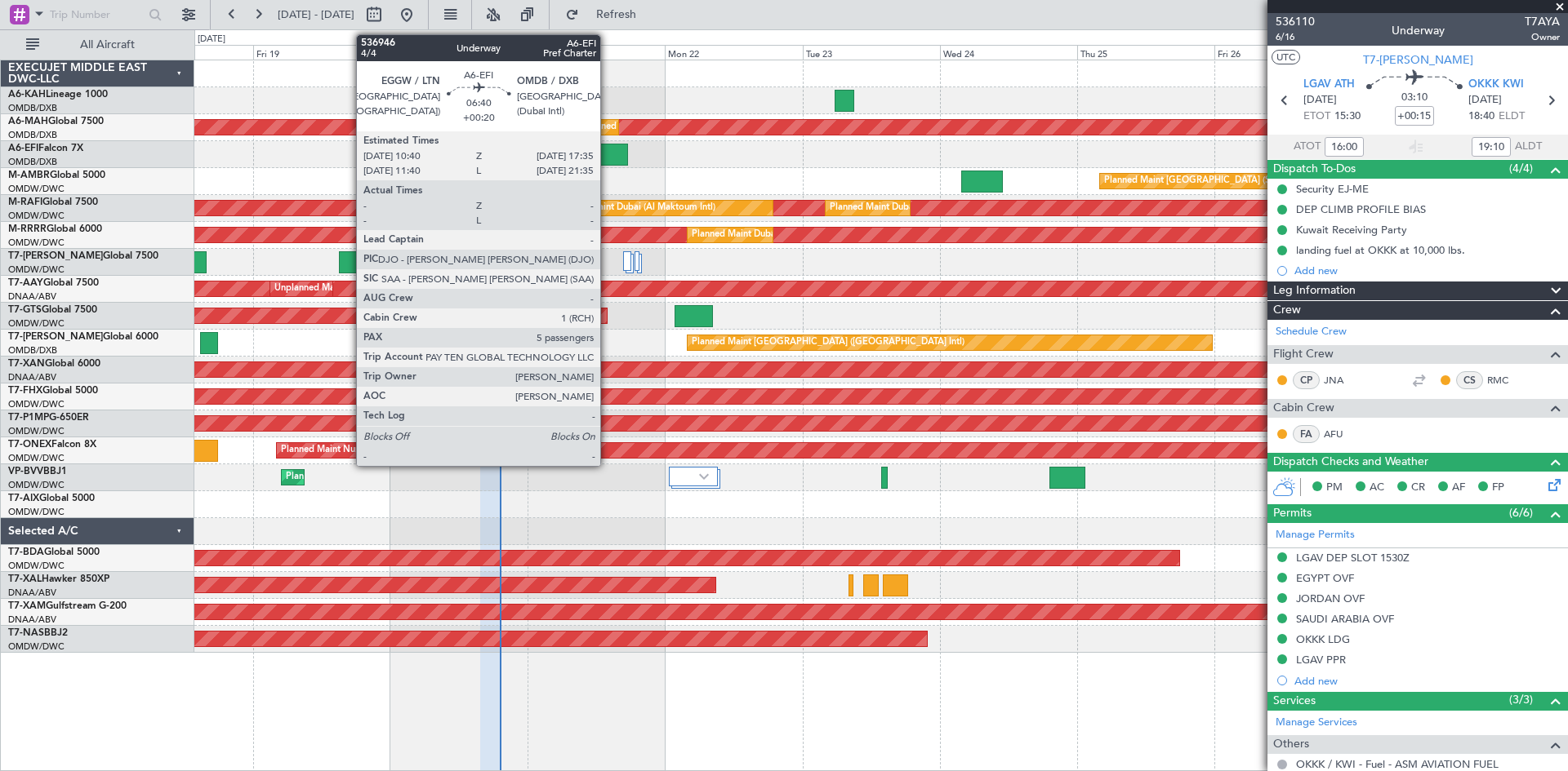
click at [608, 149] on div at bounding box center [608, 155] width 40 height 22
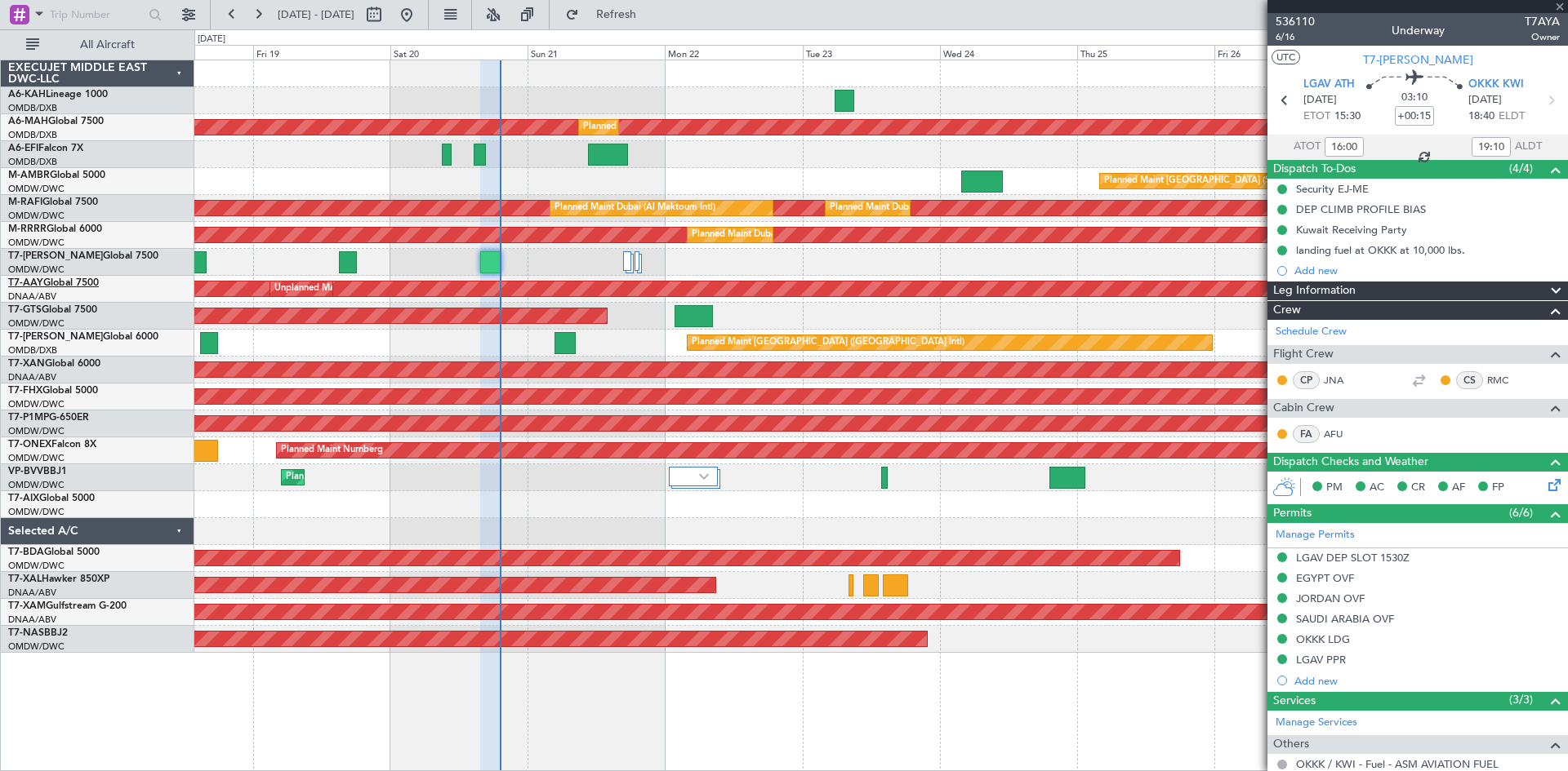
type input "+00:20"
type input "5"
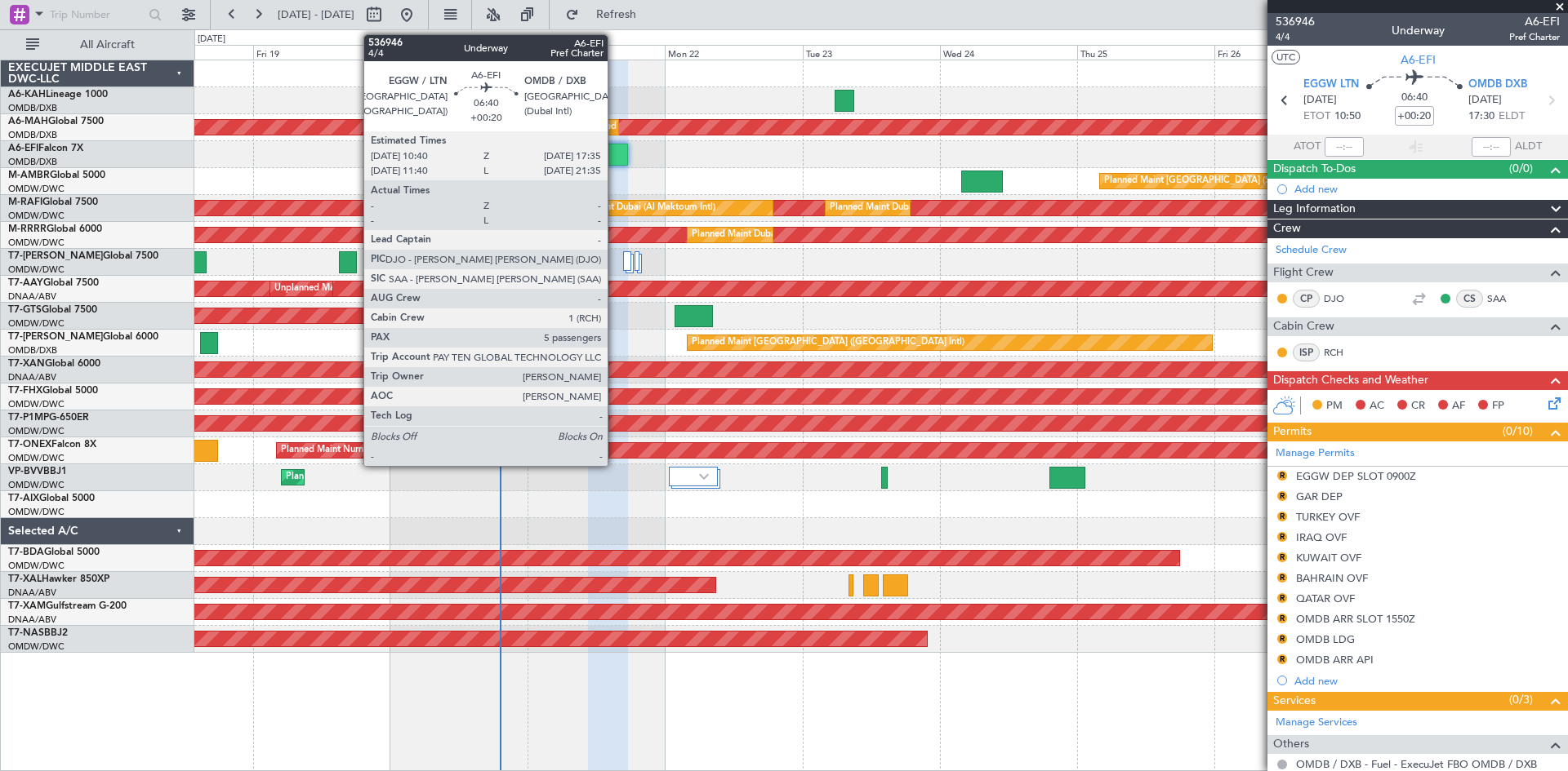
click at [614, 153] on div at bounding box center [608, 155] width 40 height 22
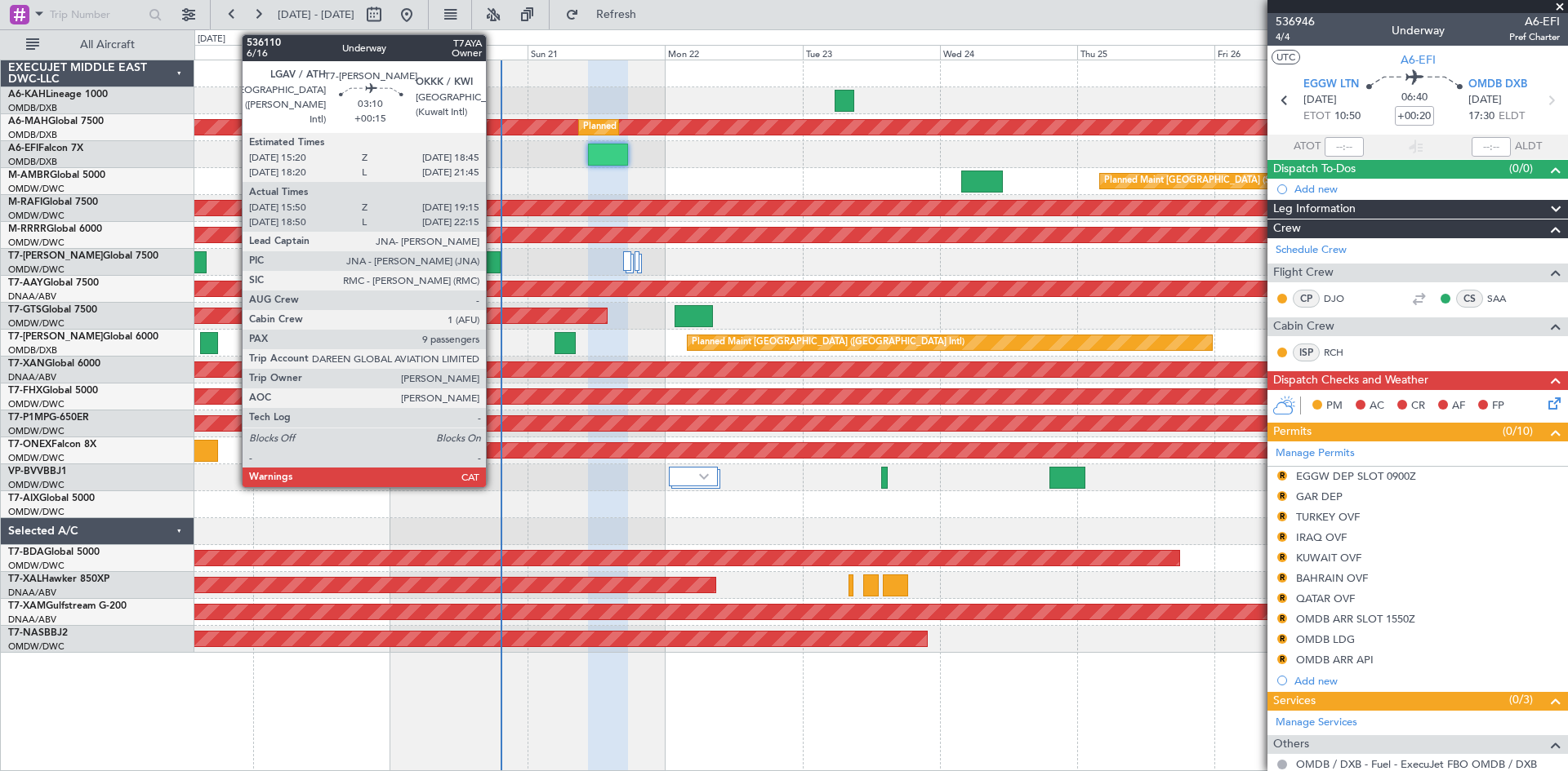
click at [493, 259] on div at bounding box center [489, 262] width 20 height 22
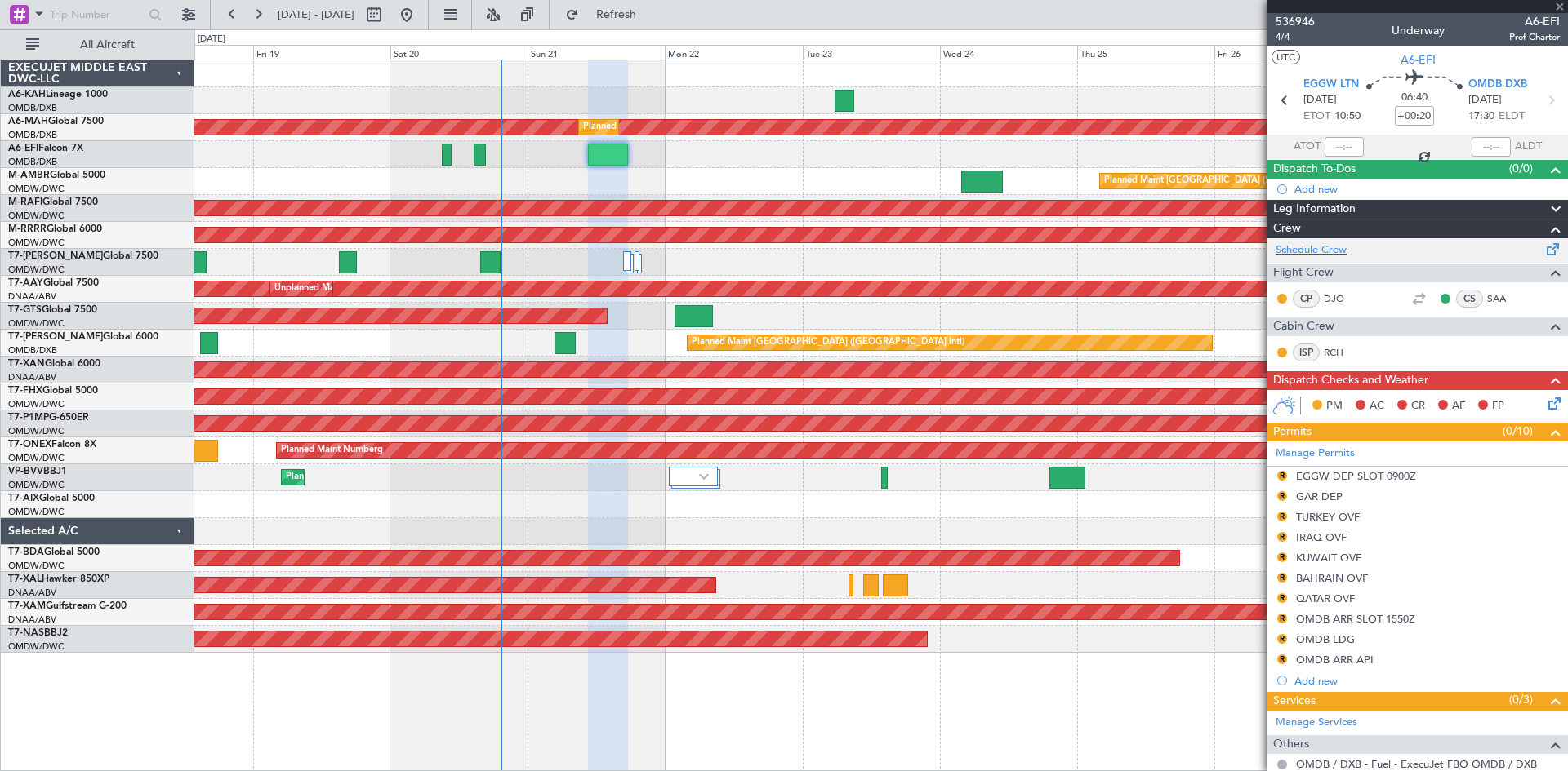
type input "+00:15"
type input "16:00"
type input "19:10"
type input "9"
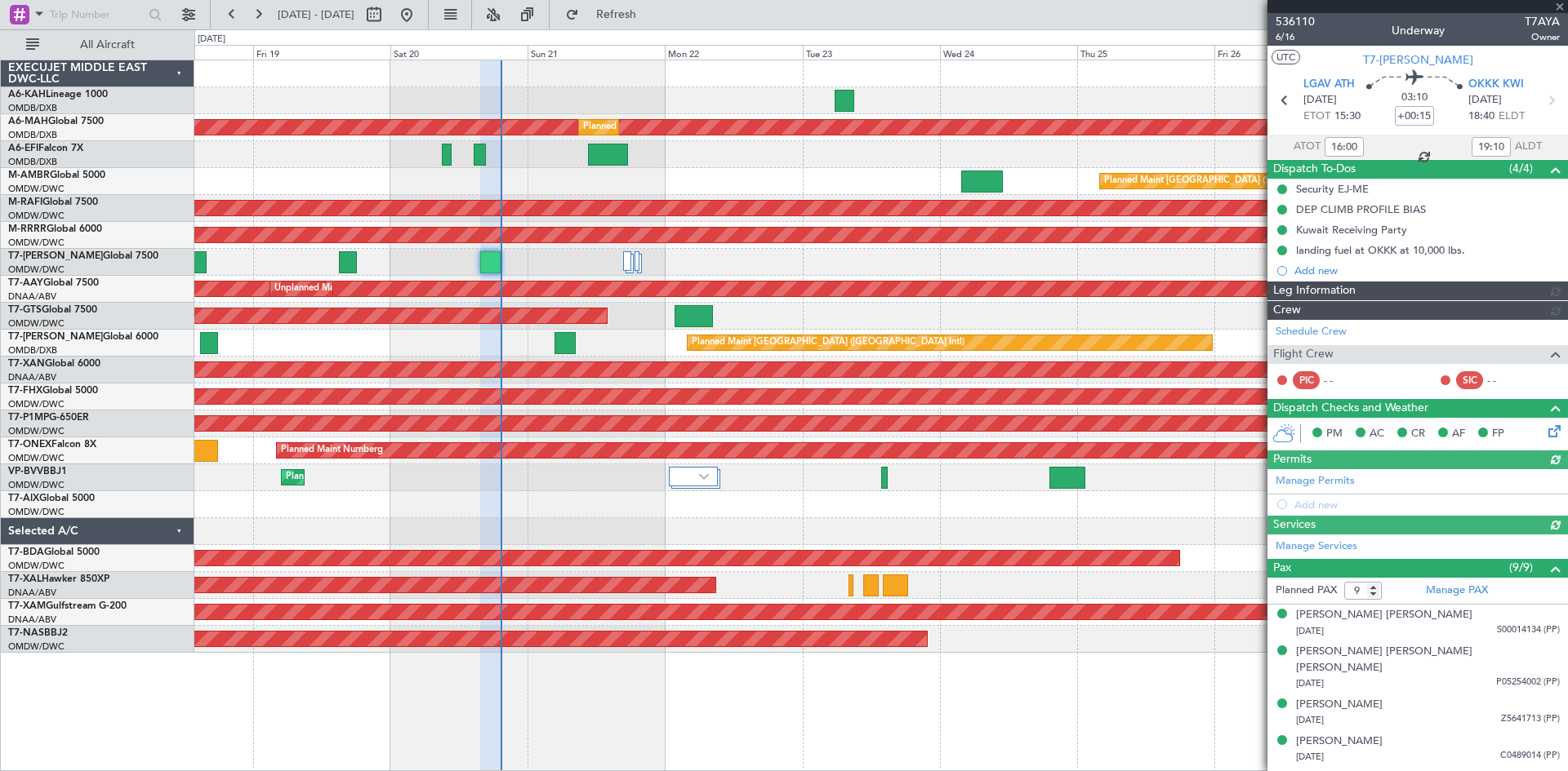
type input "[PERSON_NAME] ([PERSON_NAME])"
type input "7307"
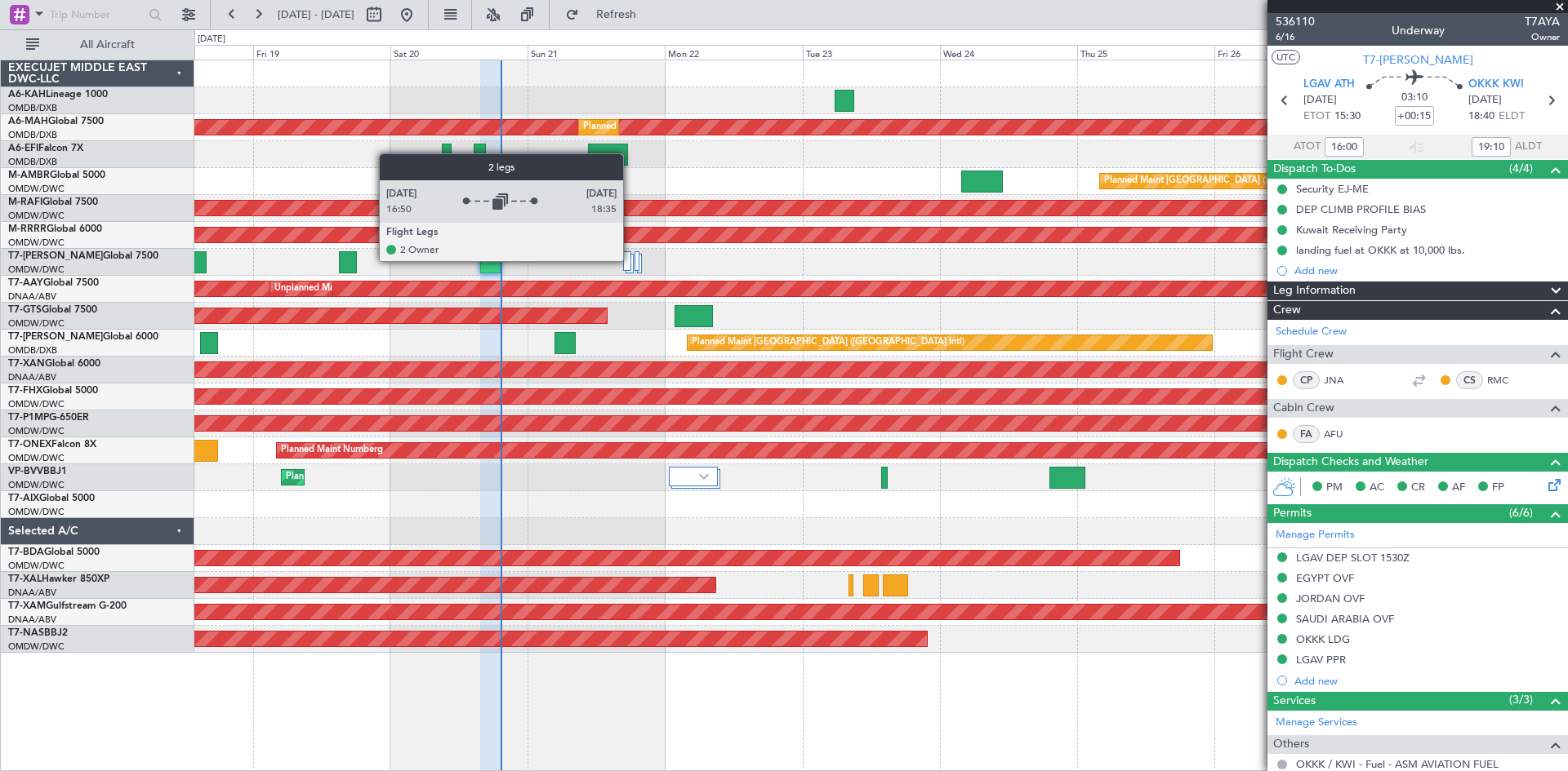
click at [630, 260] on div at bounding box center [627, 260] width 8 height 20
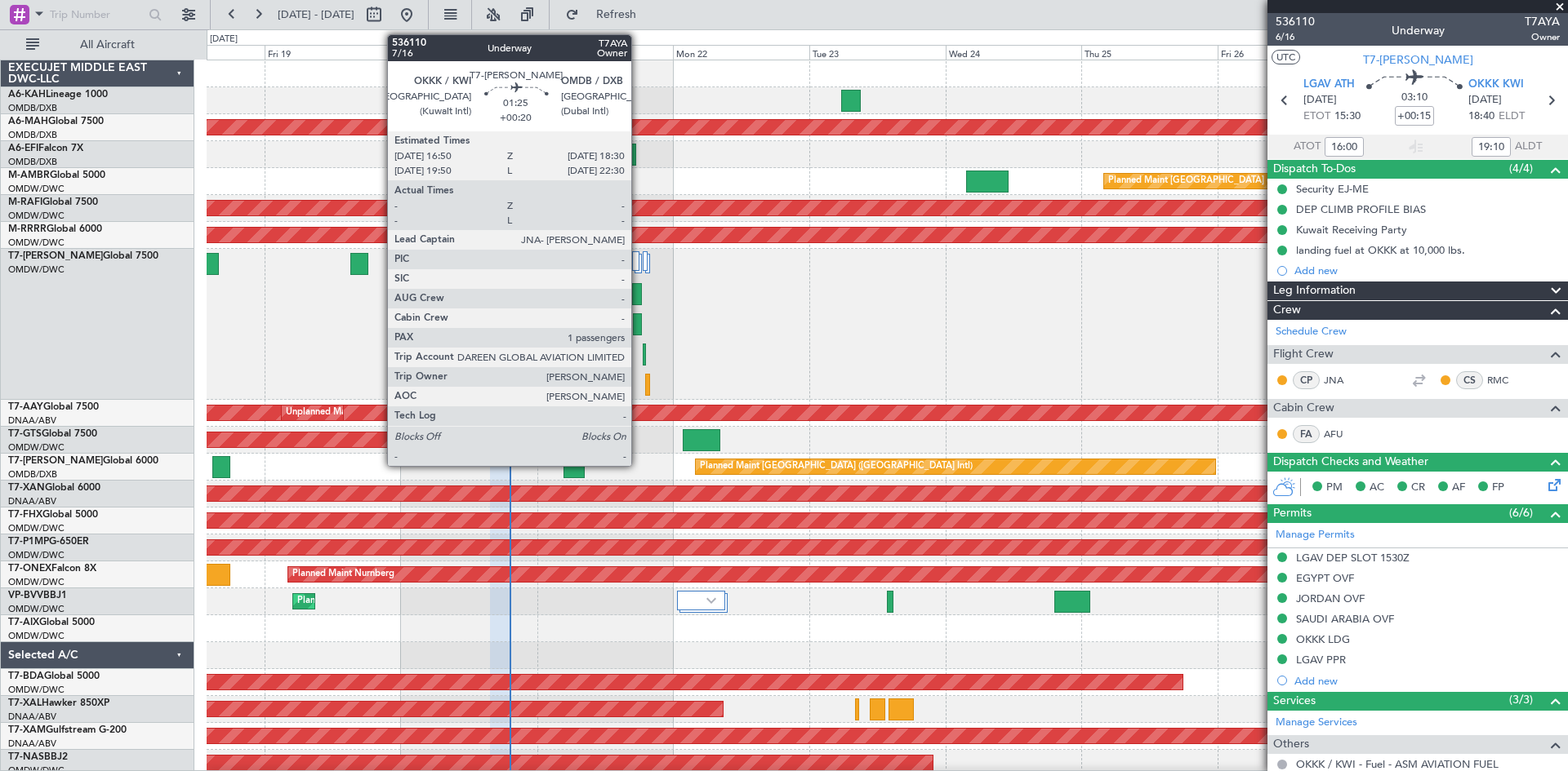
click at [639, 289] on div at bounding box center [637, 294] width 9 height 22
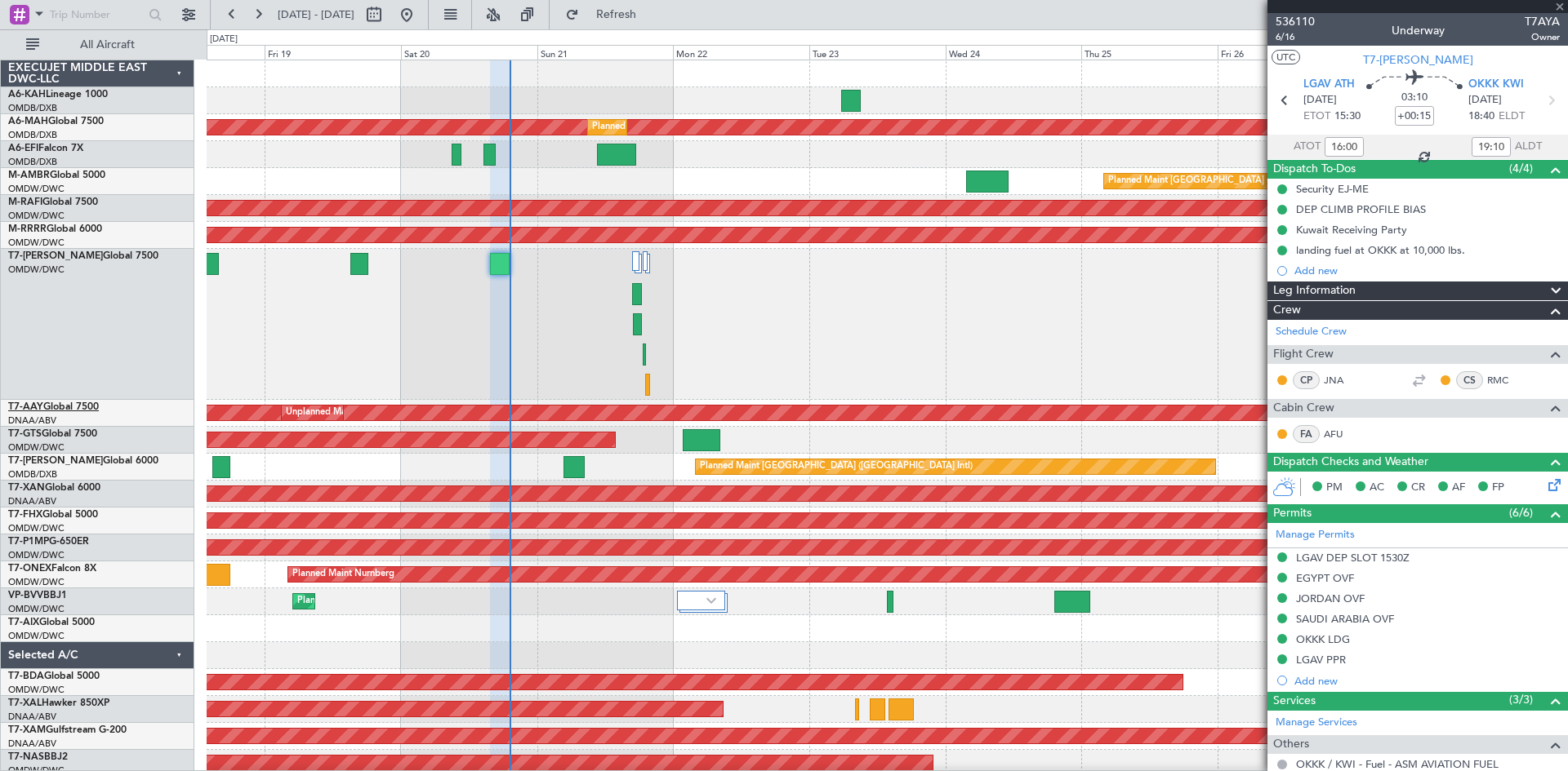
type input "+00:20"
type input "1"
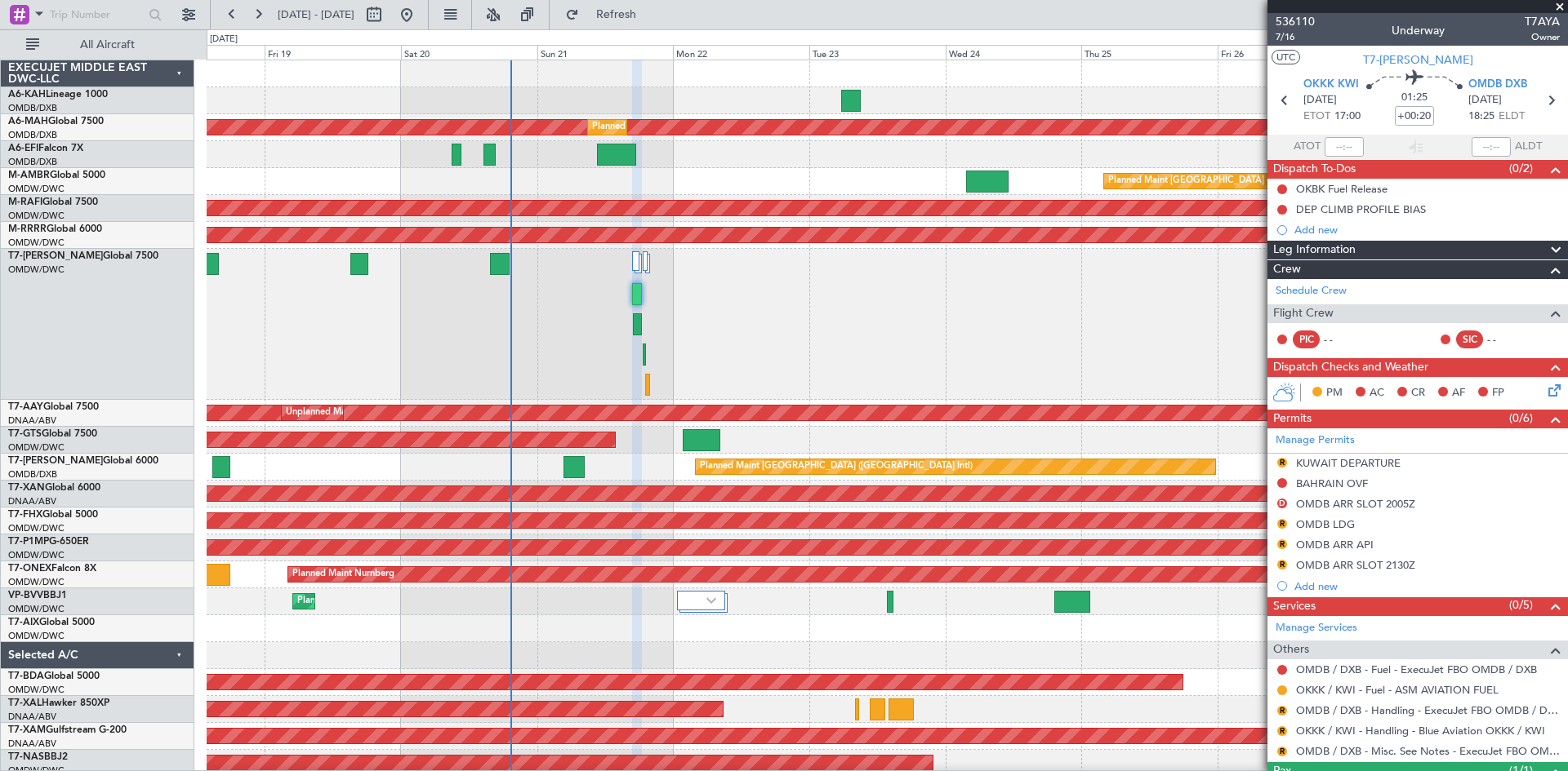
click at [864, 305] on div "Planned Maint Dubai (Al Maktoum Intl)" at bounding box center [886, 325] width 1361 height 151
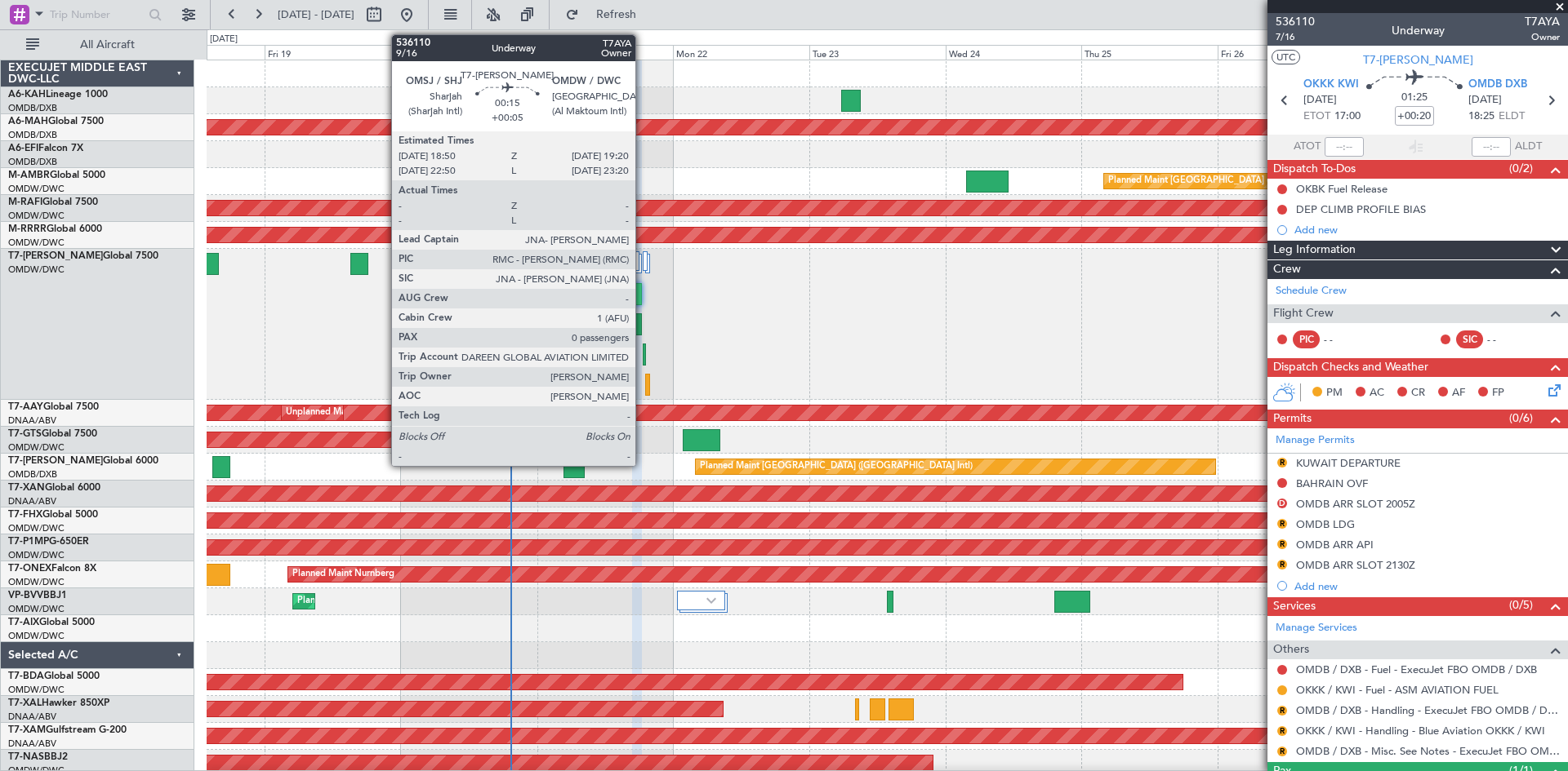
click at [643, 355] on div at bounding box center [643, 355] width 3 height 22
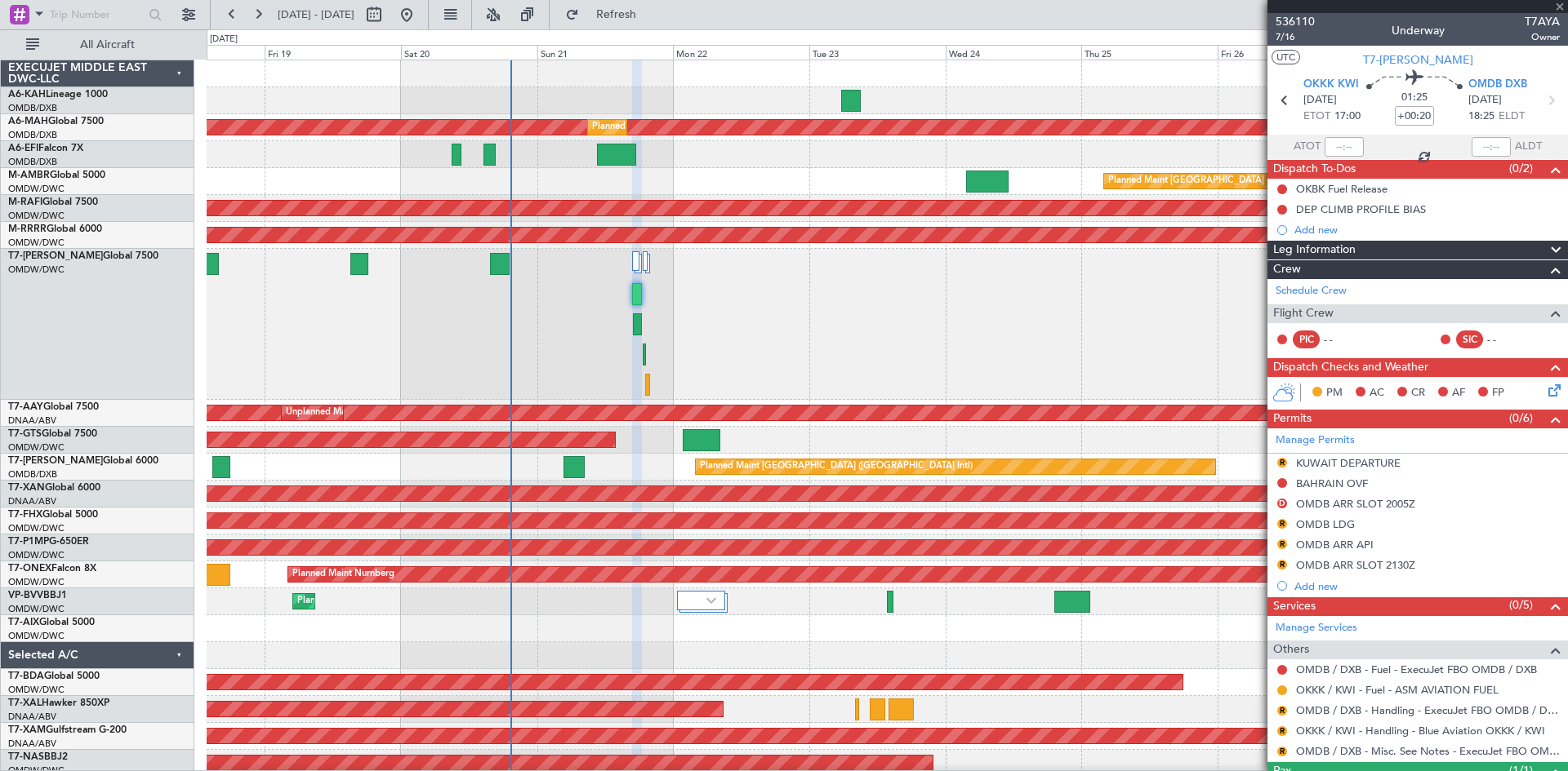
type input "+00:05"
type input "0"
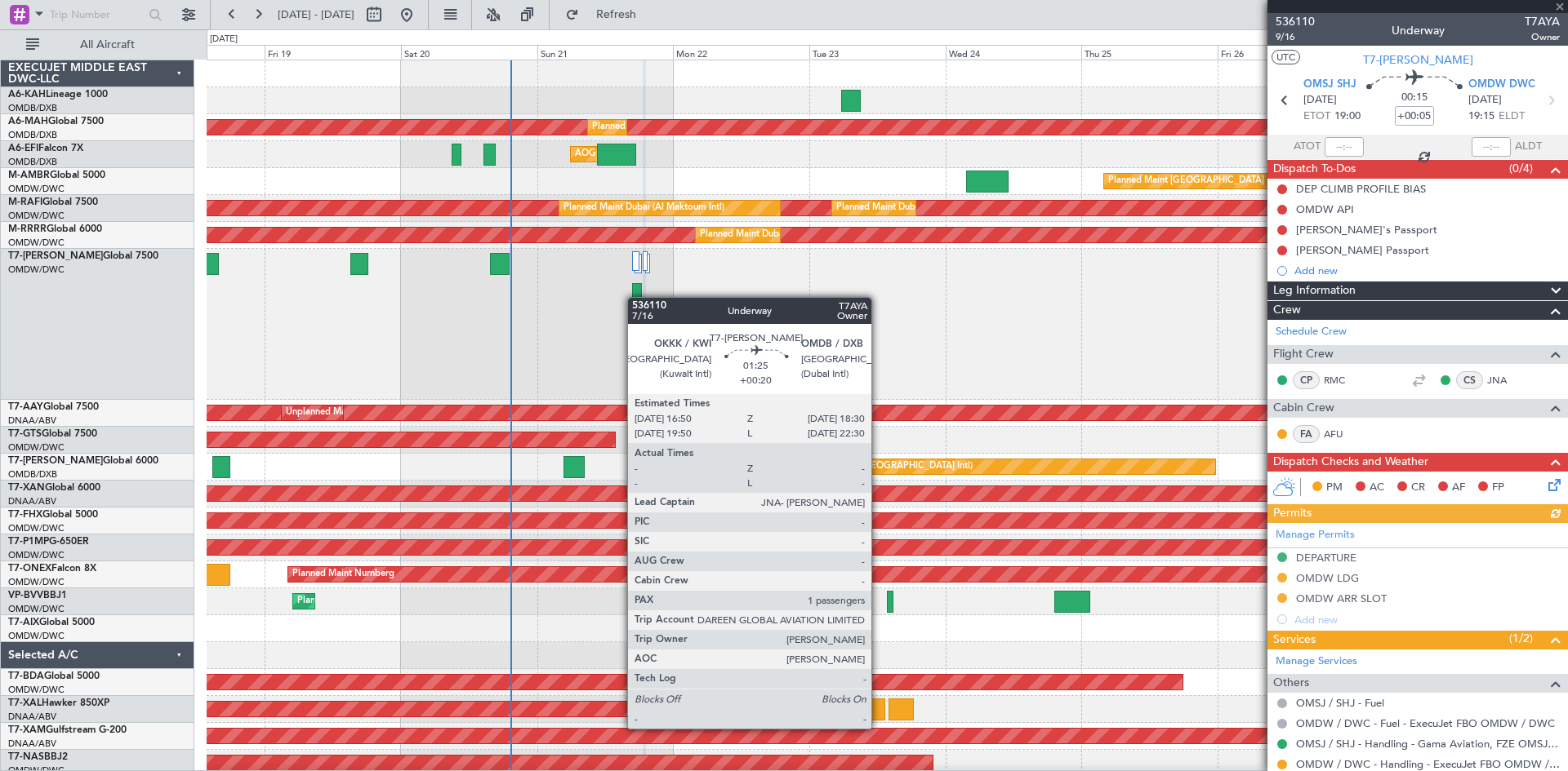
click at [635, 297] on div at bounding box center [637, 294] width 9 height 22
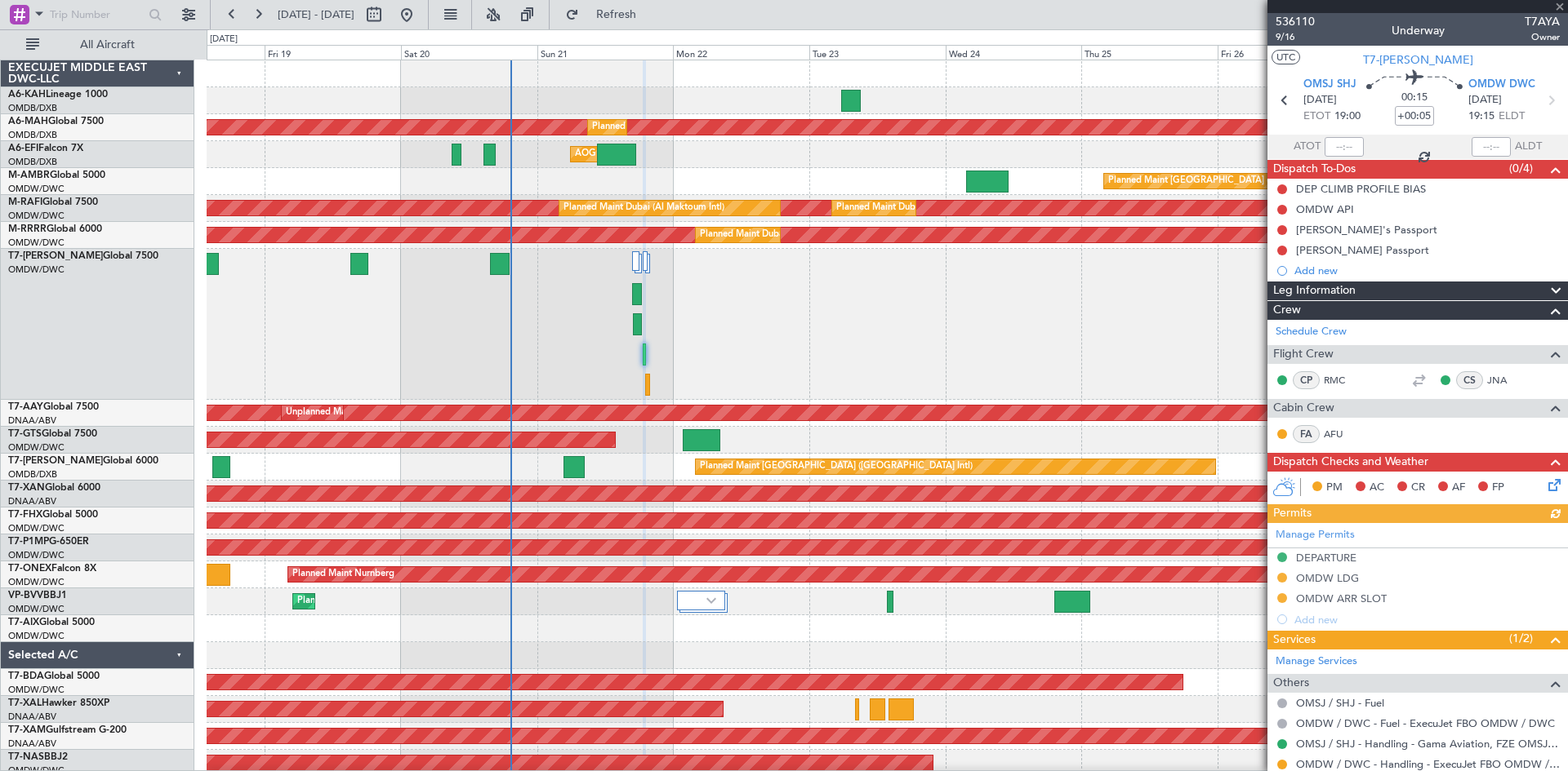
type input "+00:20"
type input "1"
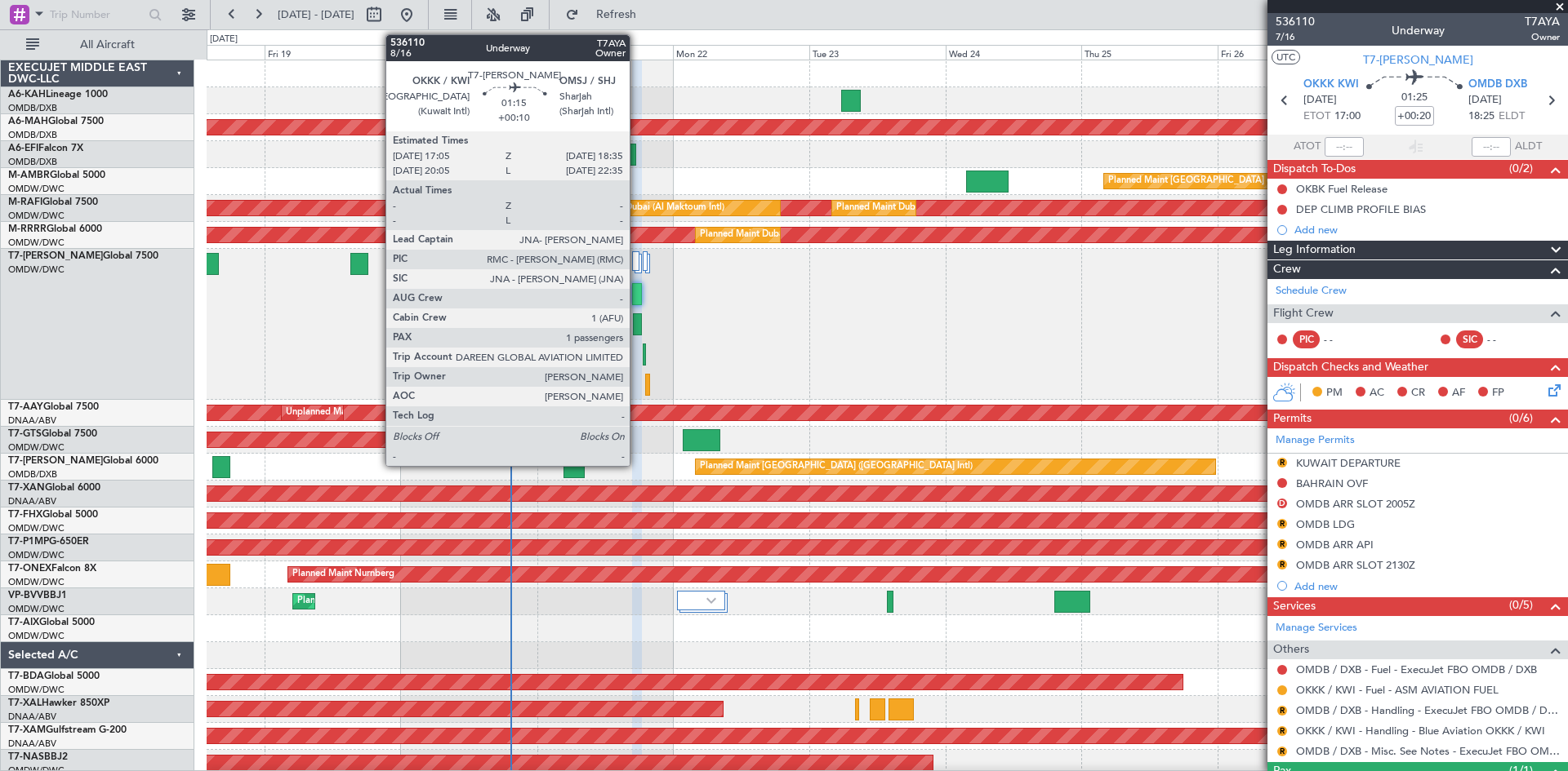
click at [637, 327] on div at bounding box center [638, 325] width 9 height 22
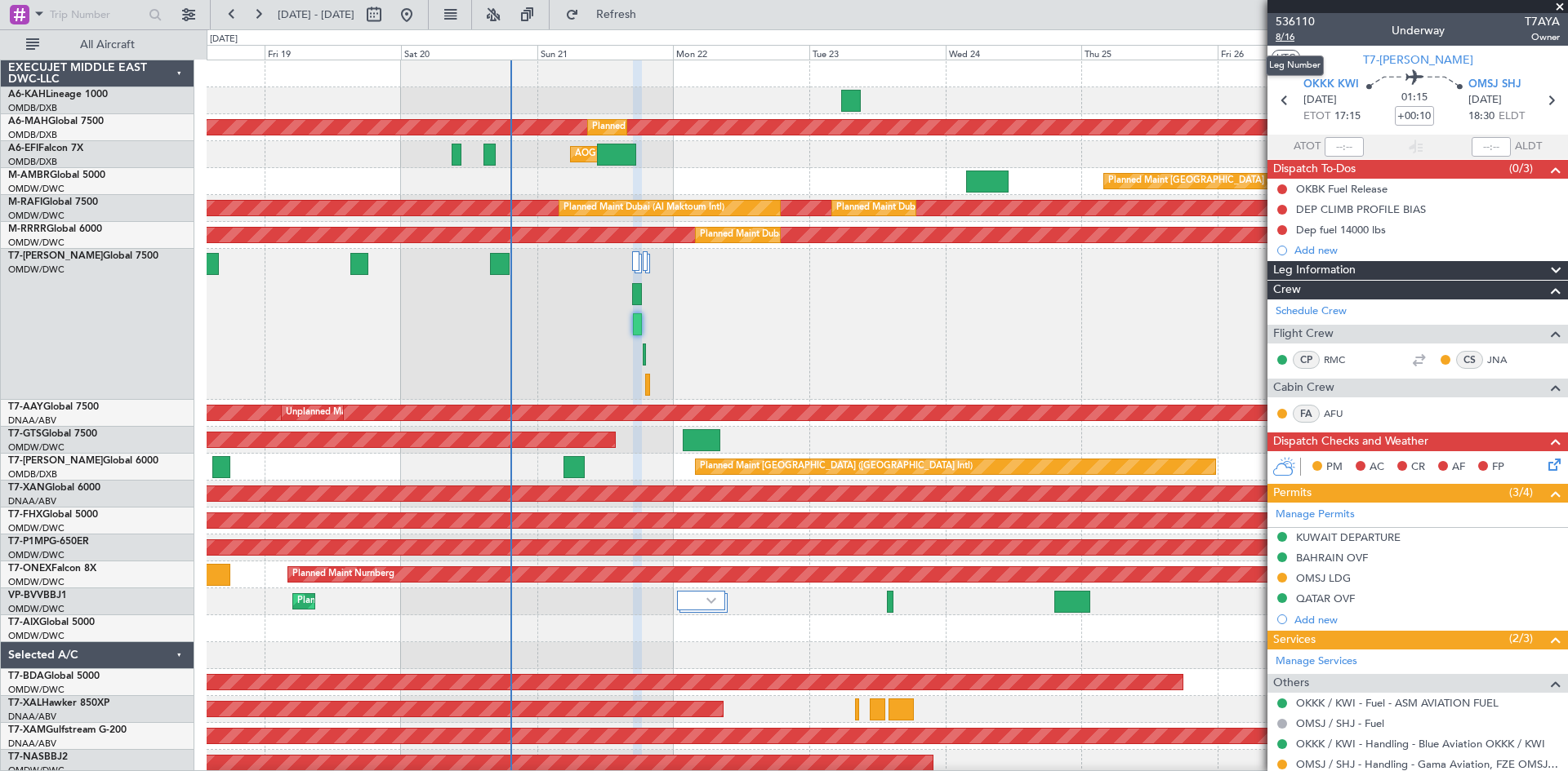
click at [1294, 34] on span "8/16" at bounding box center [1295, 36] width 39 height 14
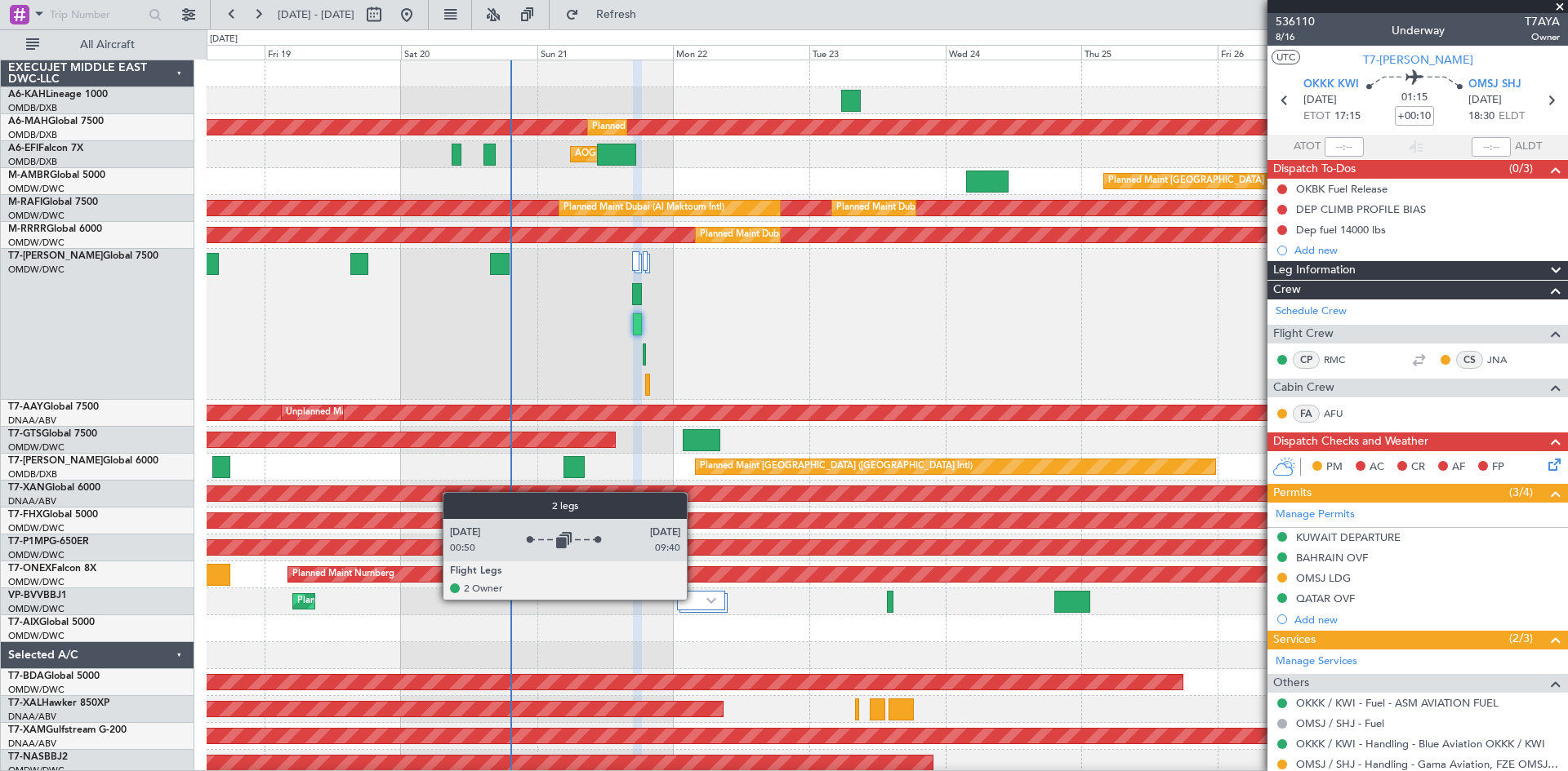
click at [699, 599] on div at bounding box center [701, 600] width 49 height 20
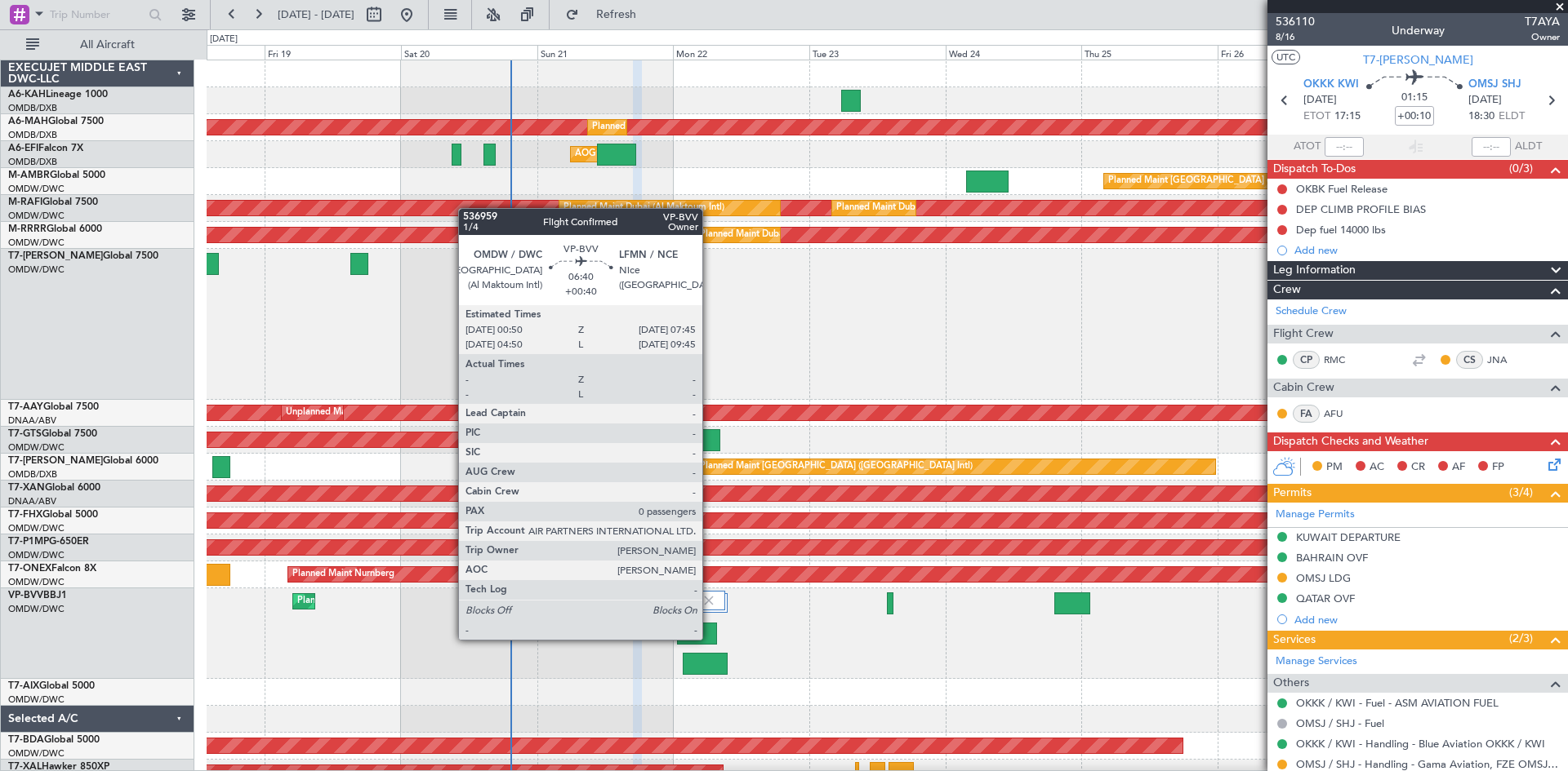
click at [710, 638] on div at bounding box center [697, 634] width 40 height 22
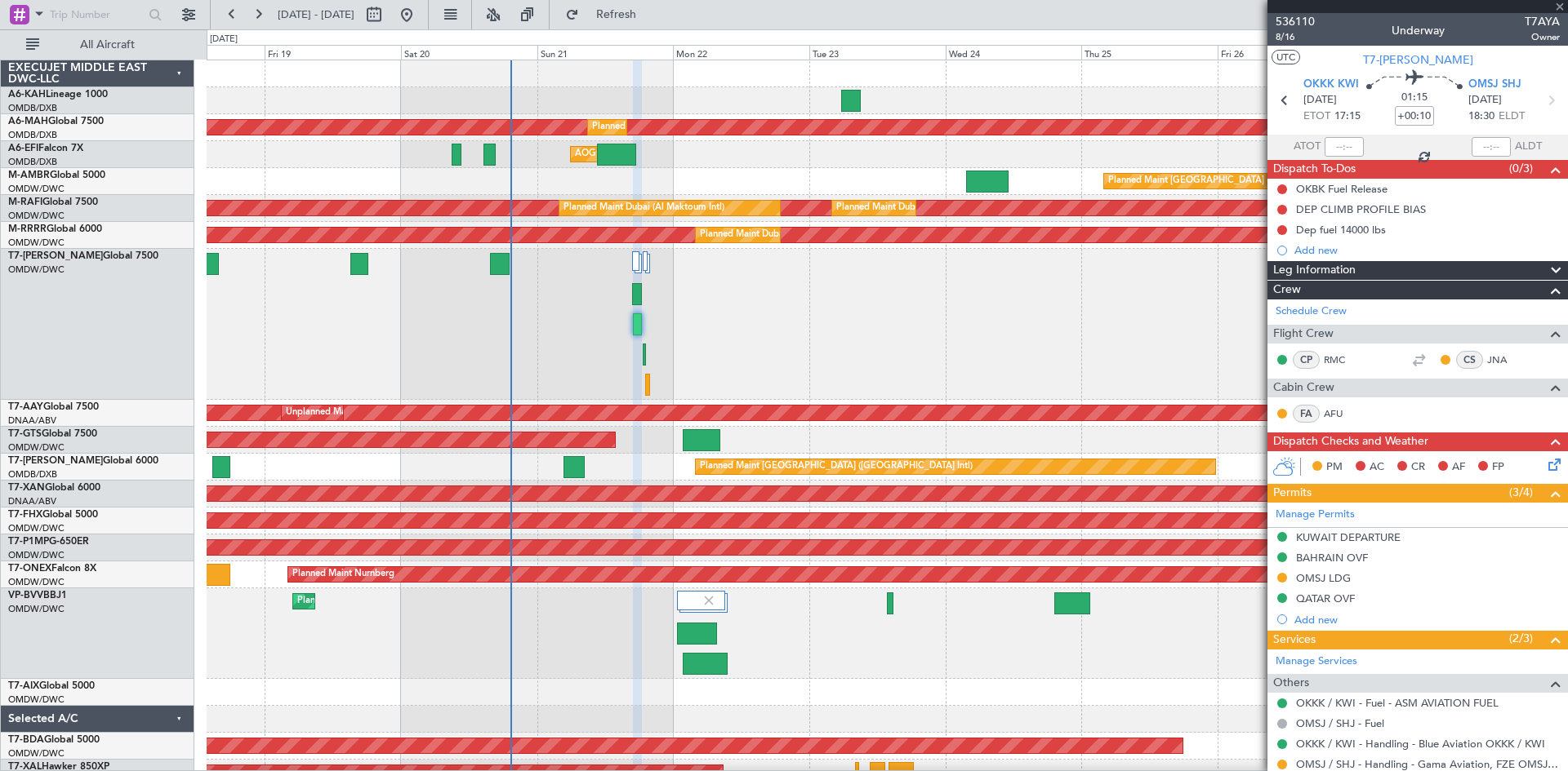
type input "+00:40"
type input "0"
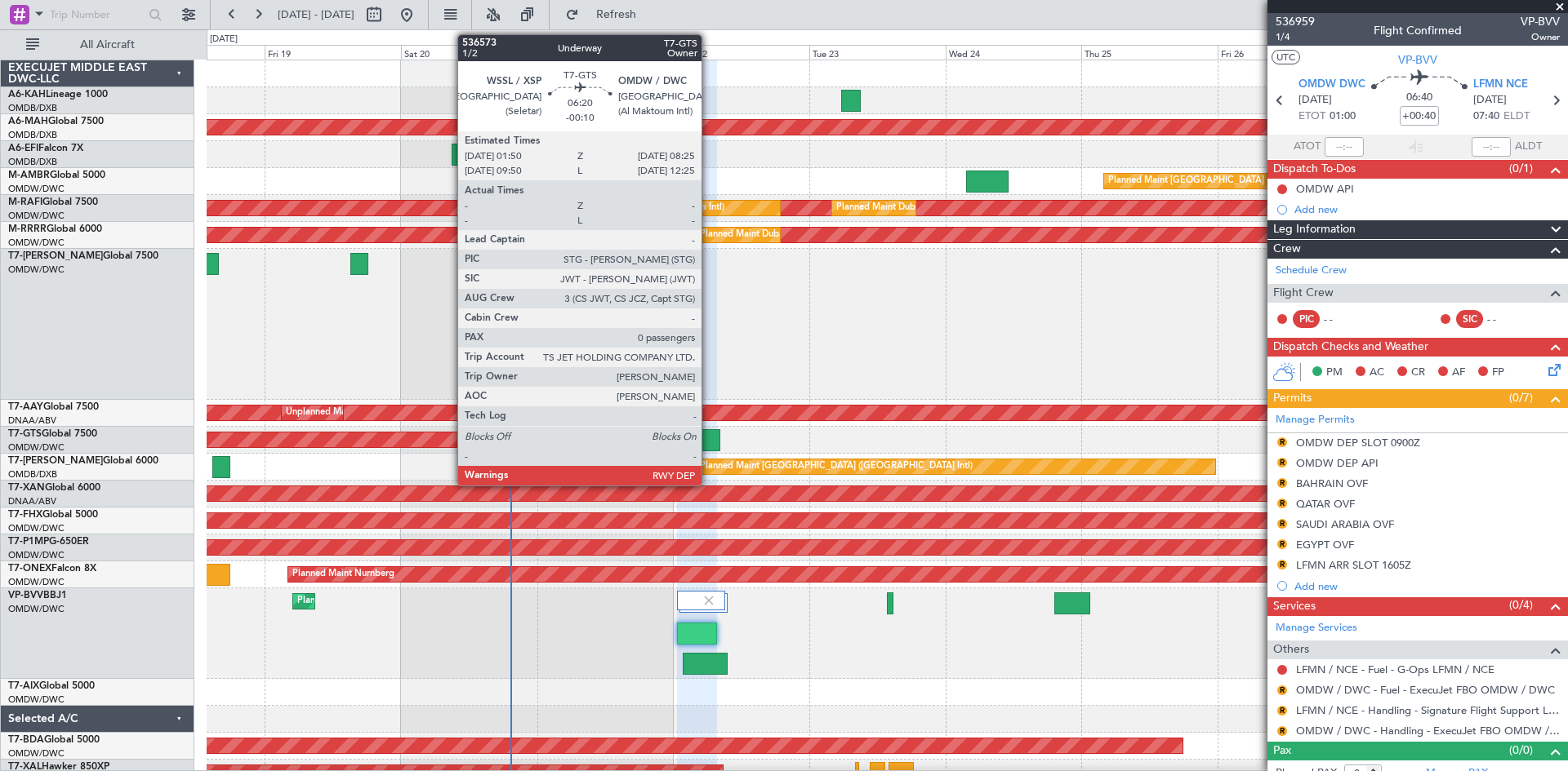
click at [709, 432] on div at bounding box center [701, 441] width 37 height 22
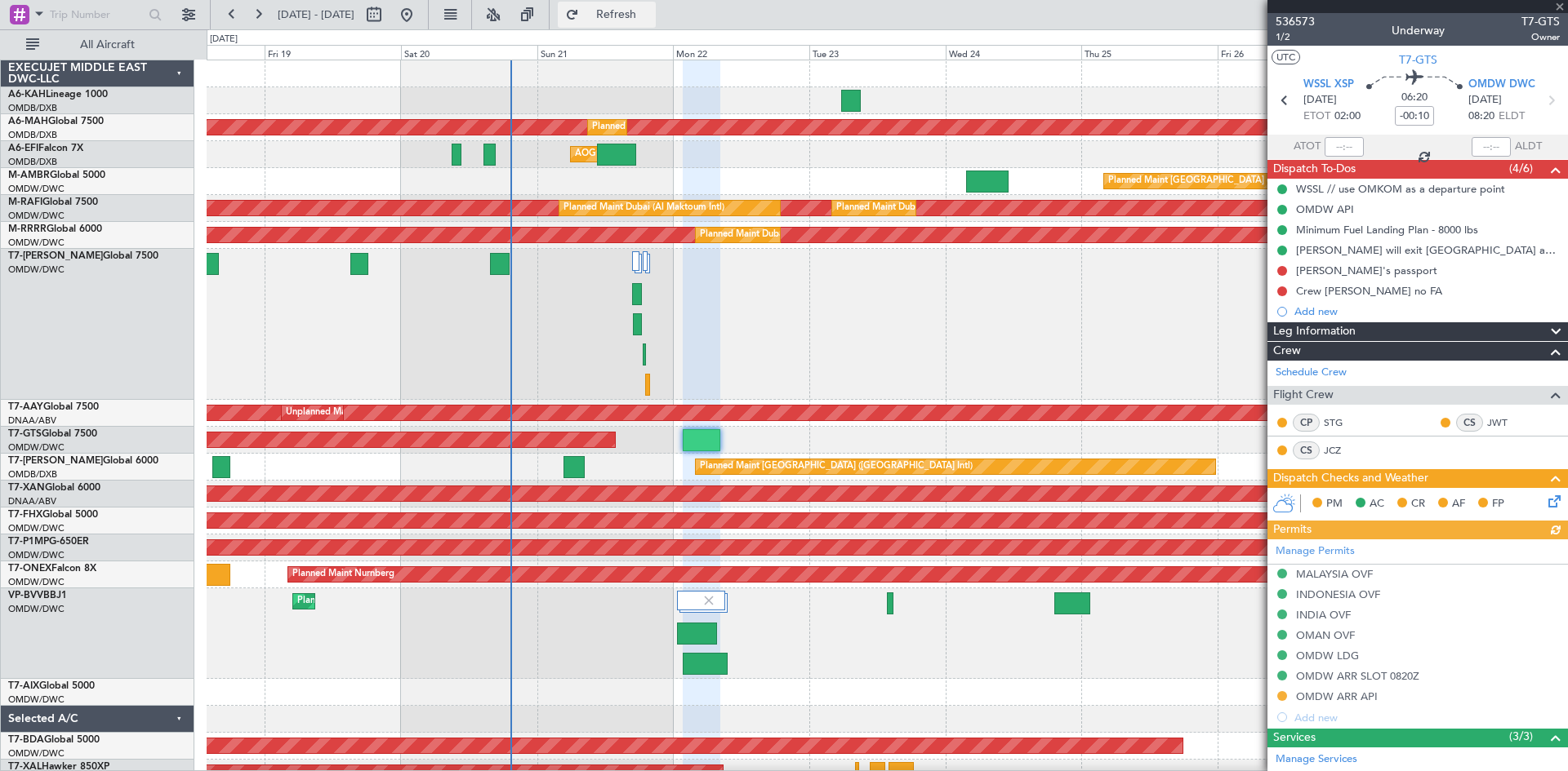
click at [651, 11] on span "Refresh" at bounding box center [615, 15] width 68 height 11
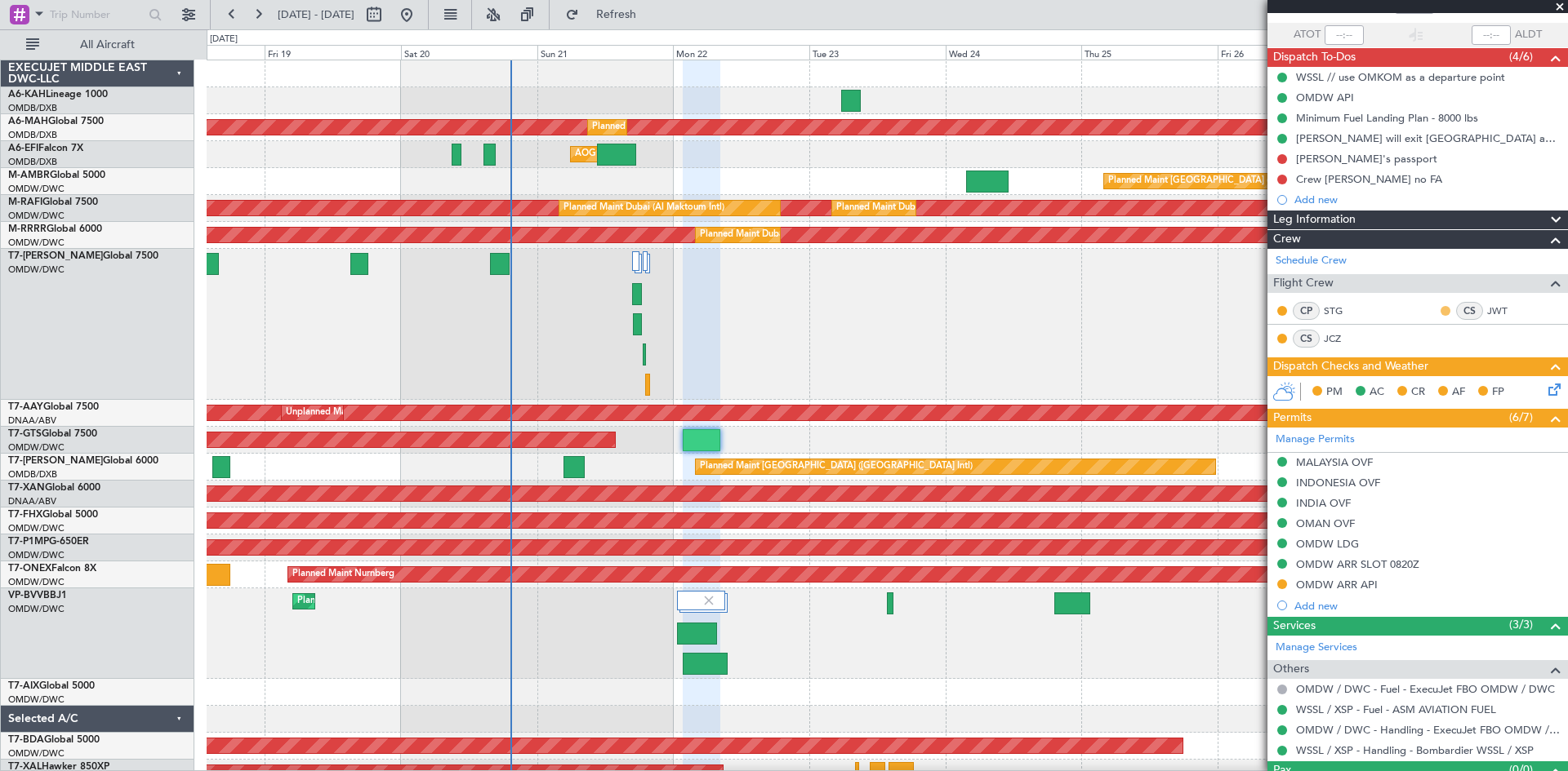
scroll to position [147, 0]
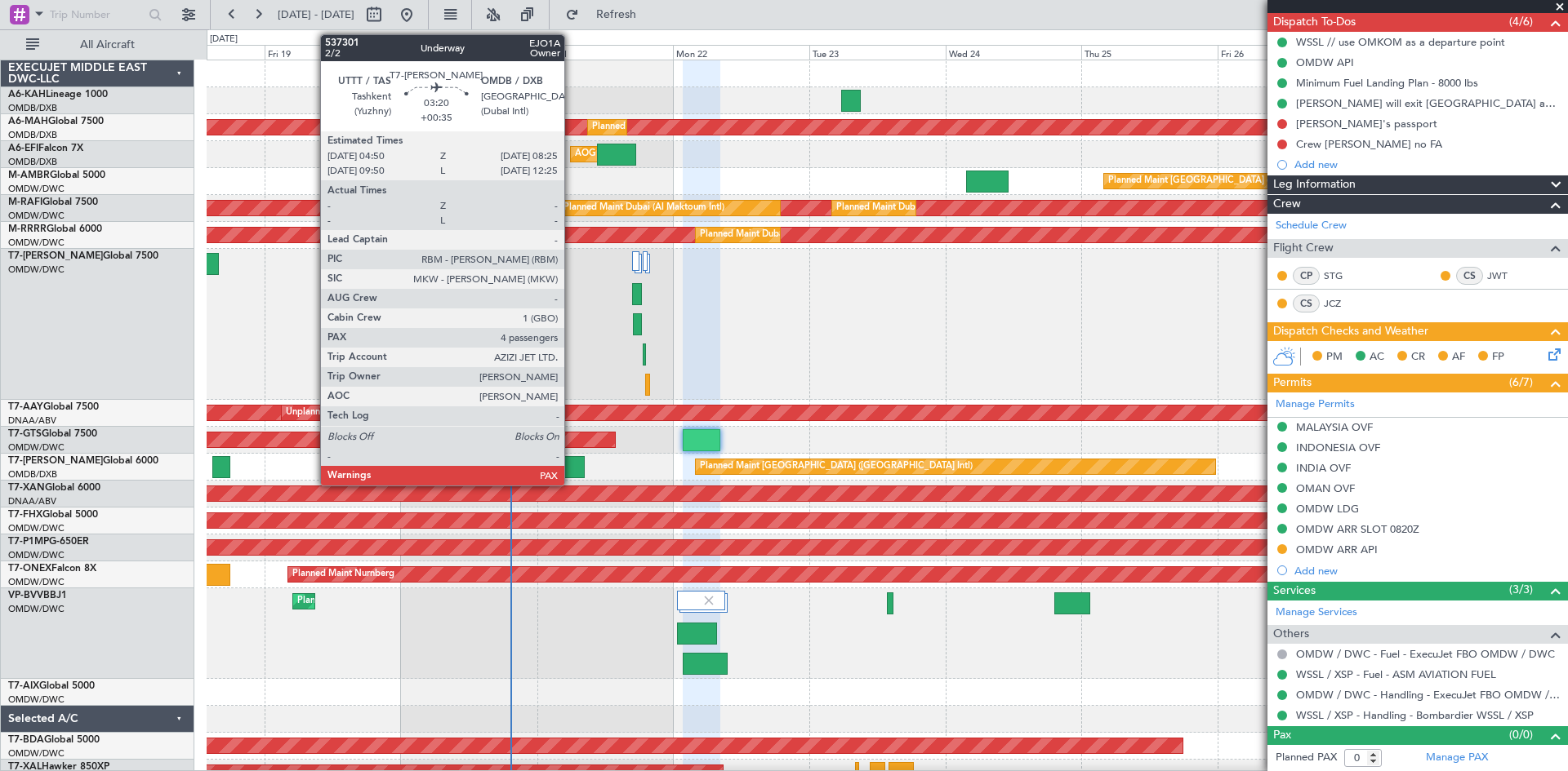
click at [572, 471] on div at bounding box center [573, 468] width 21 height 22
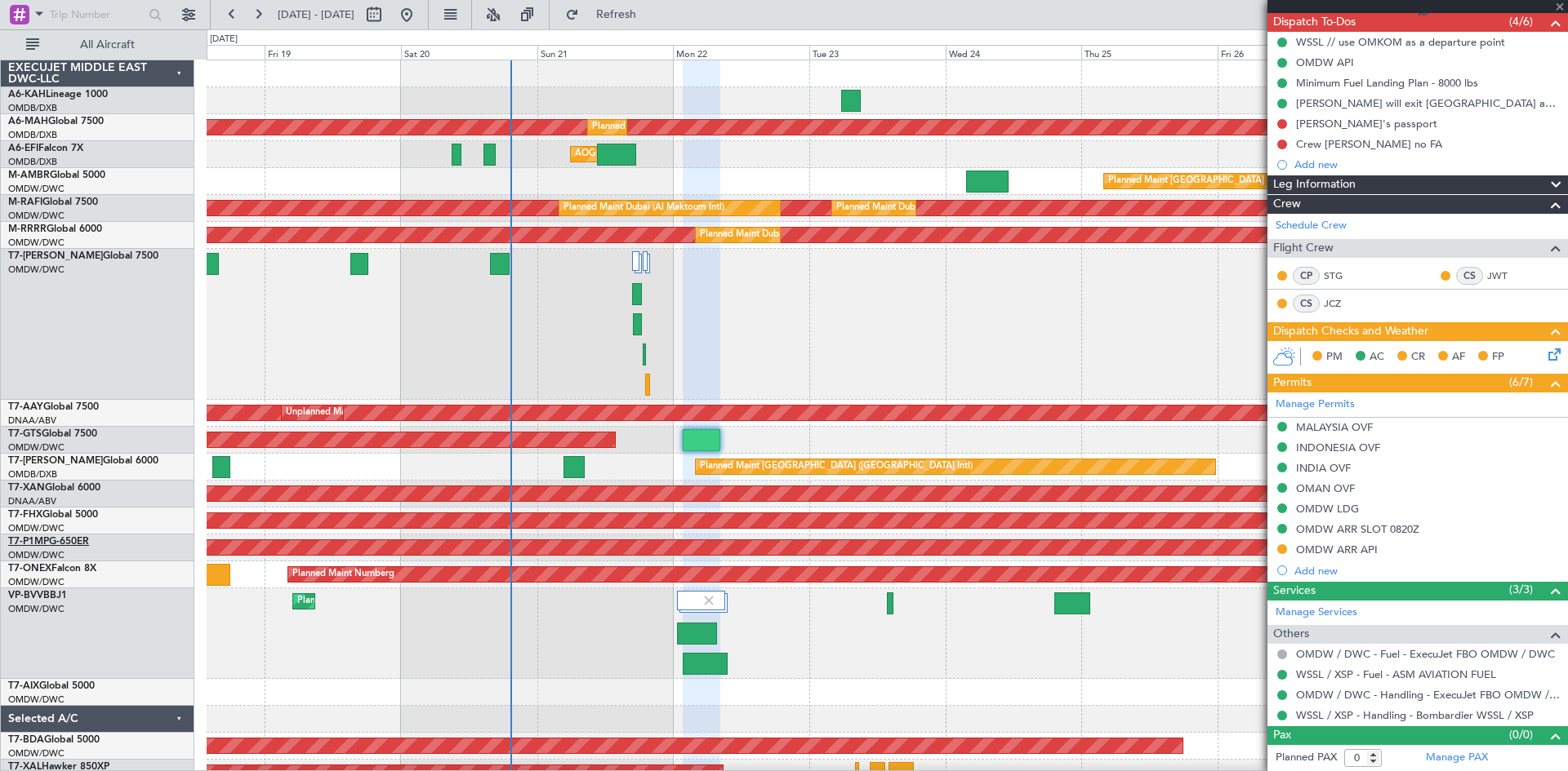
type input "+00:35"
type input "4"
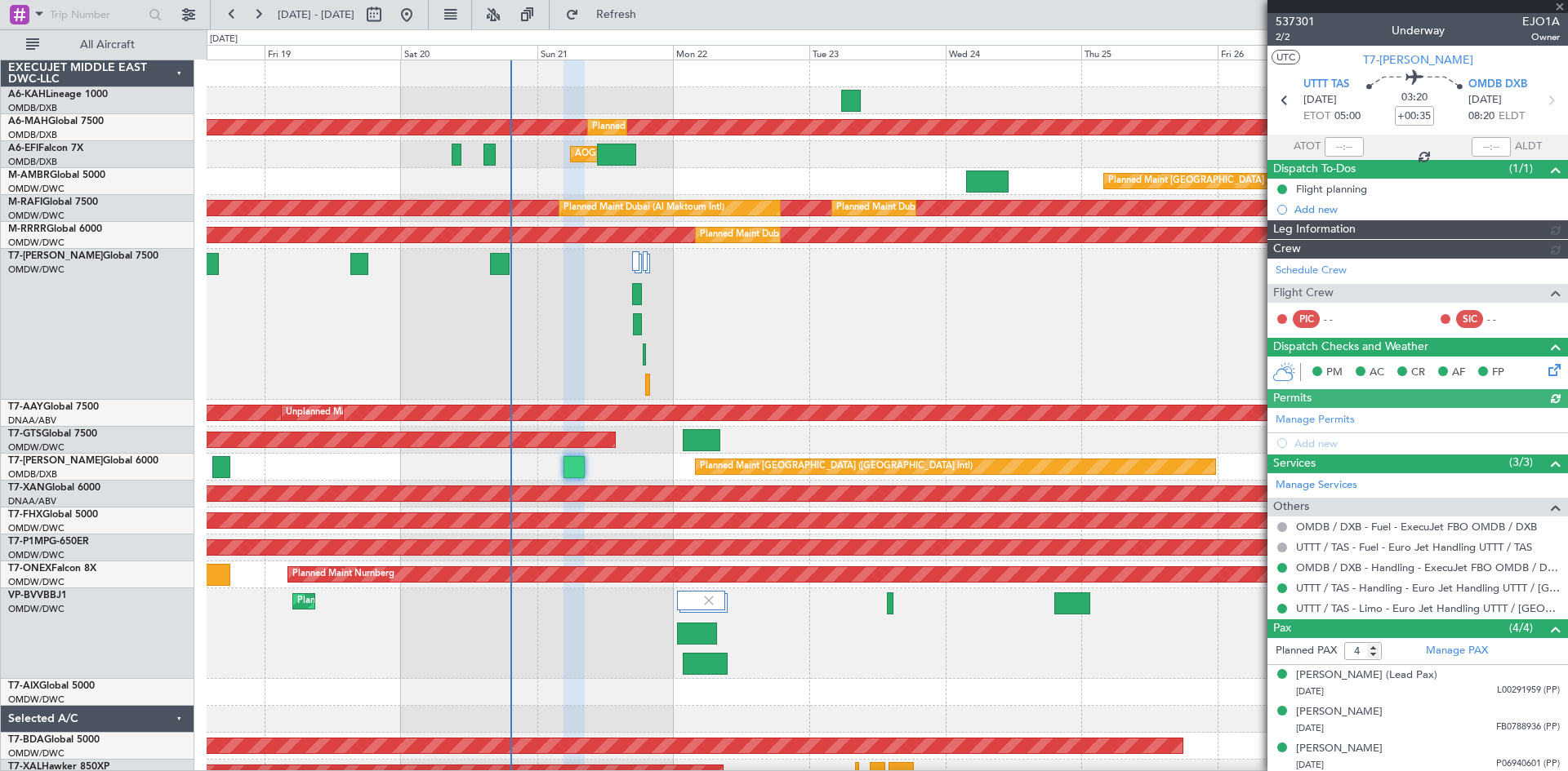
type input "Dherander Fithani (DHF)"
type input "7333"
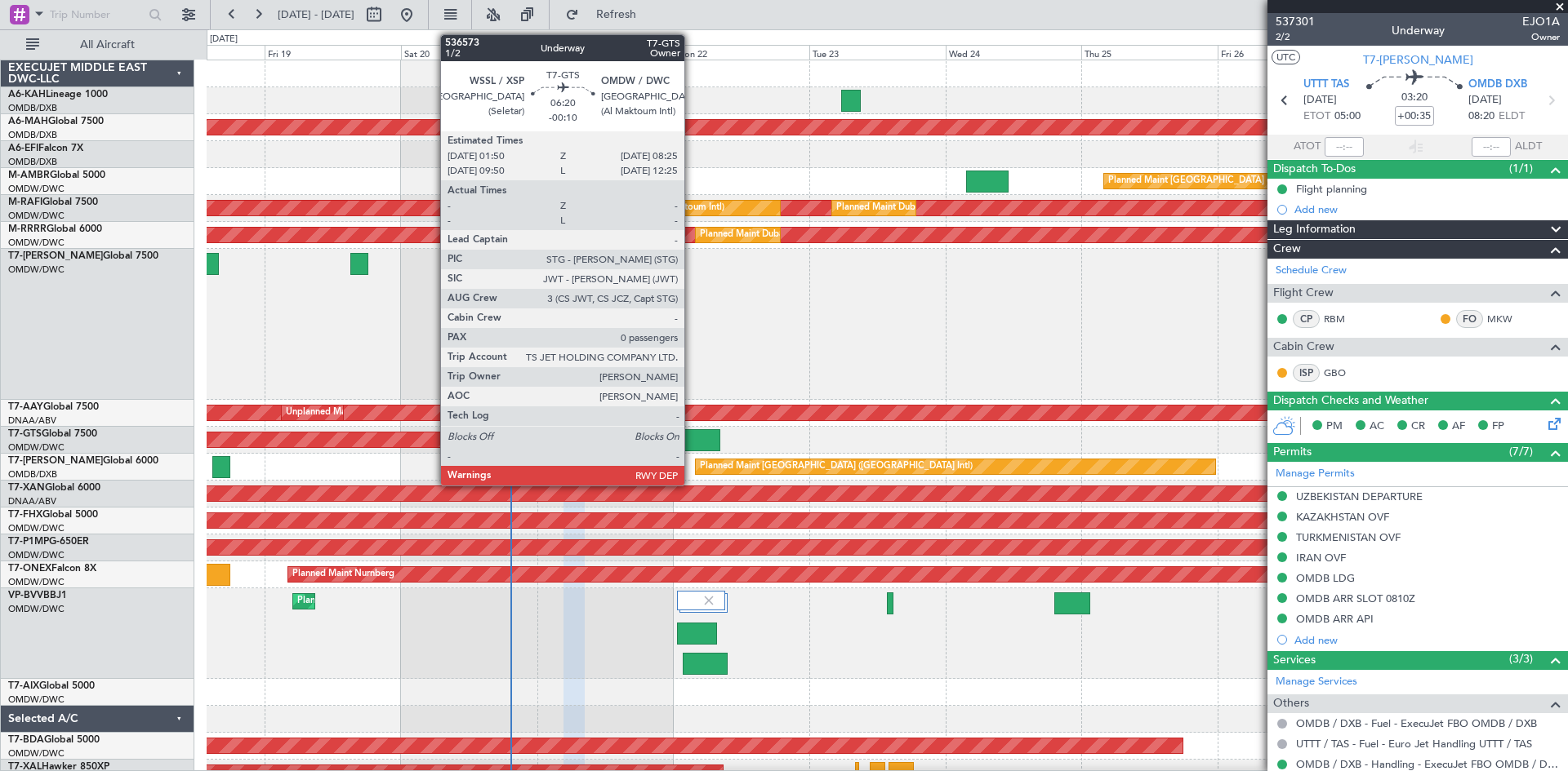
click at [692, 436] on div at bounding box center [701, 441] width 37 height 22
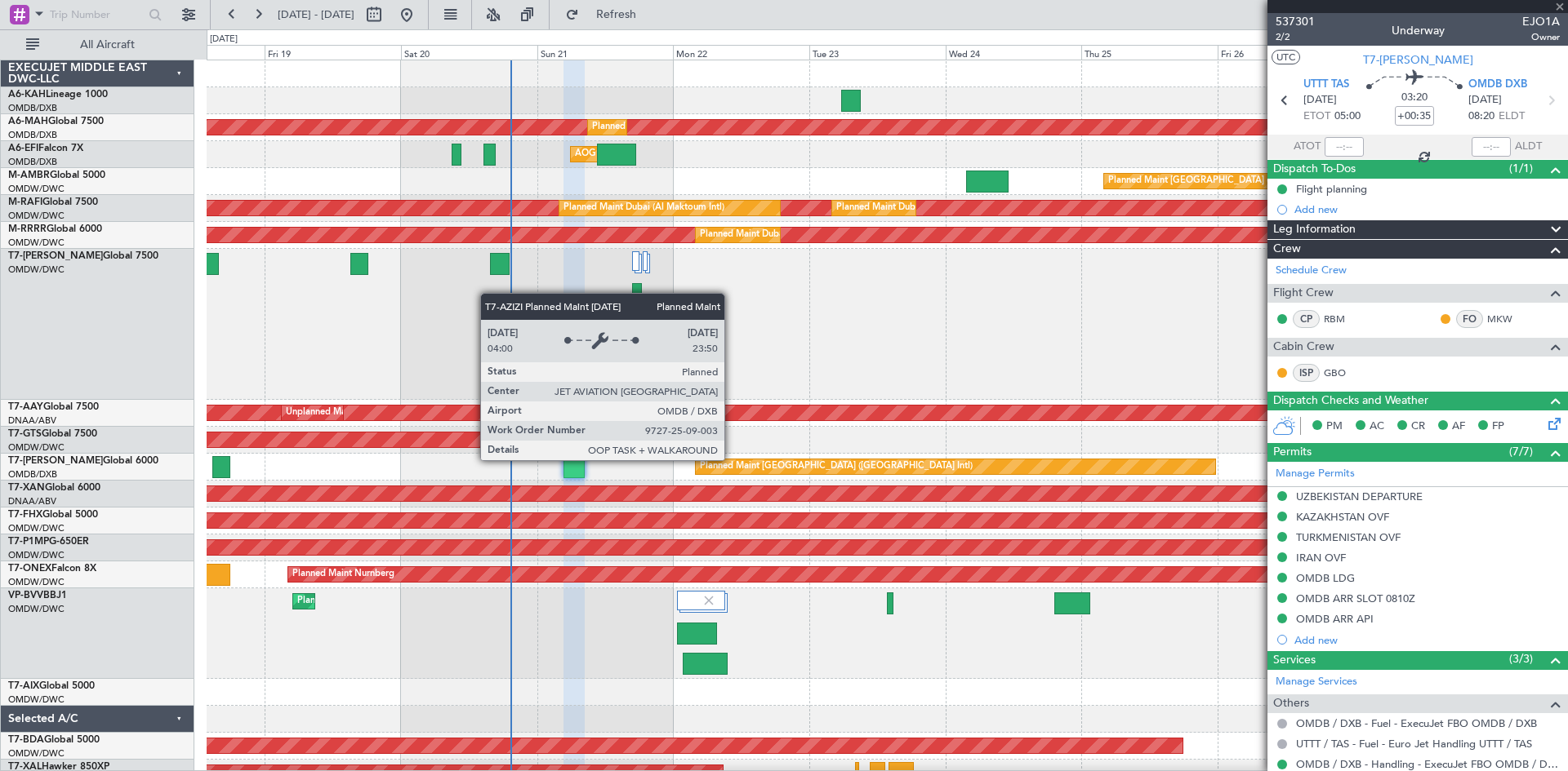
type input "-00:10"
type input "0"
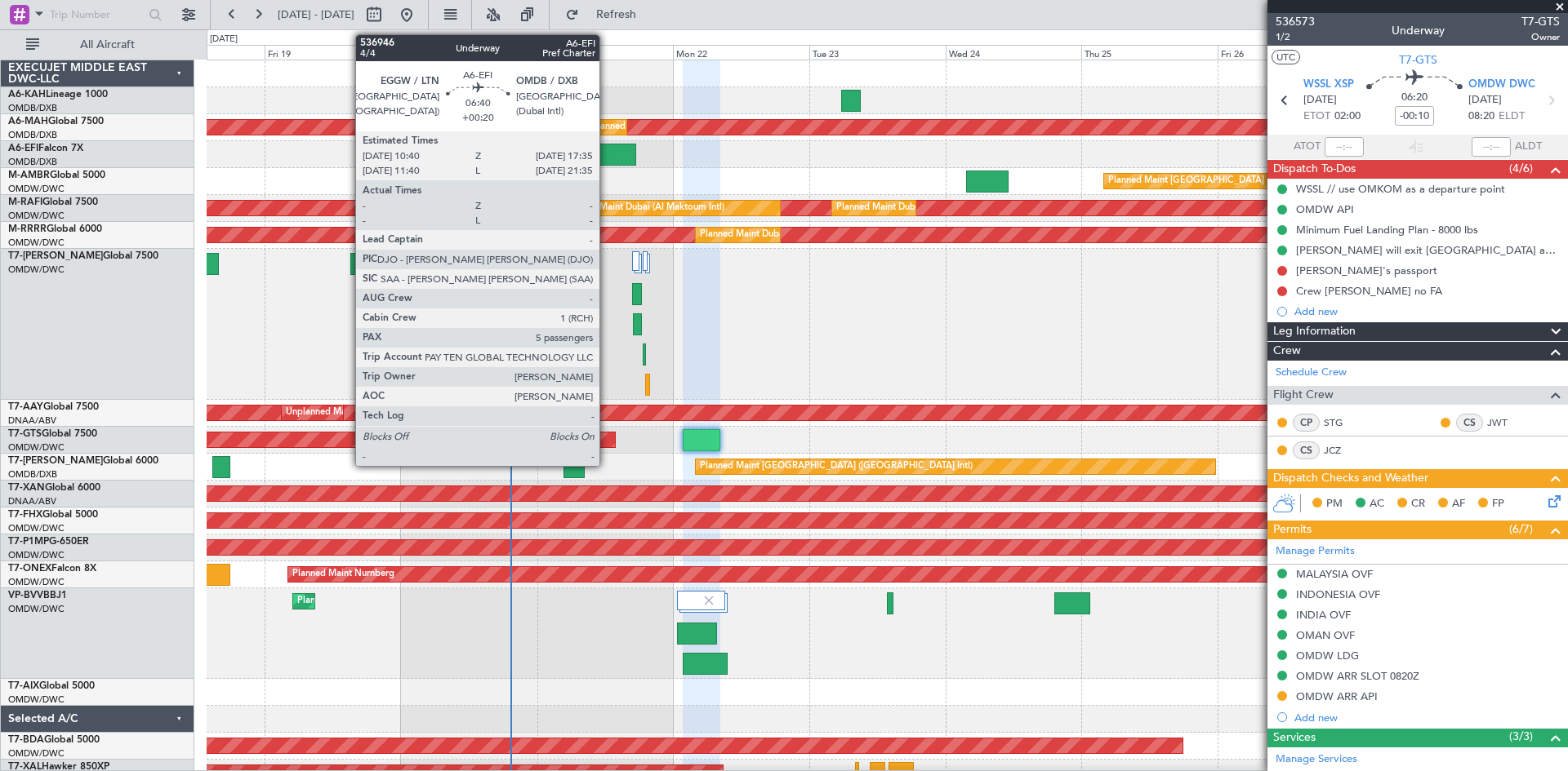
click at [607, 152] on div at bounding box center [616, 155] width 40 height 22
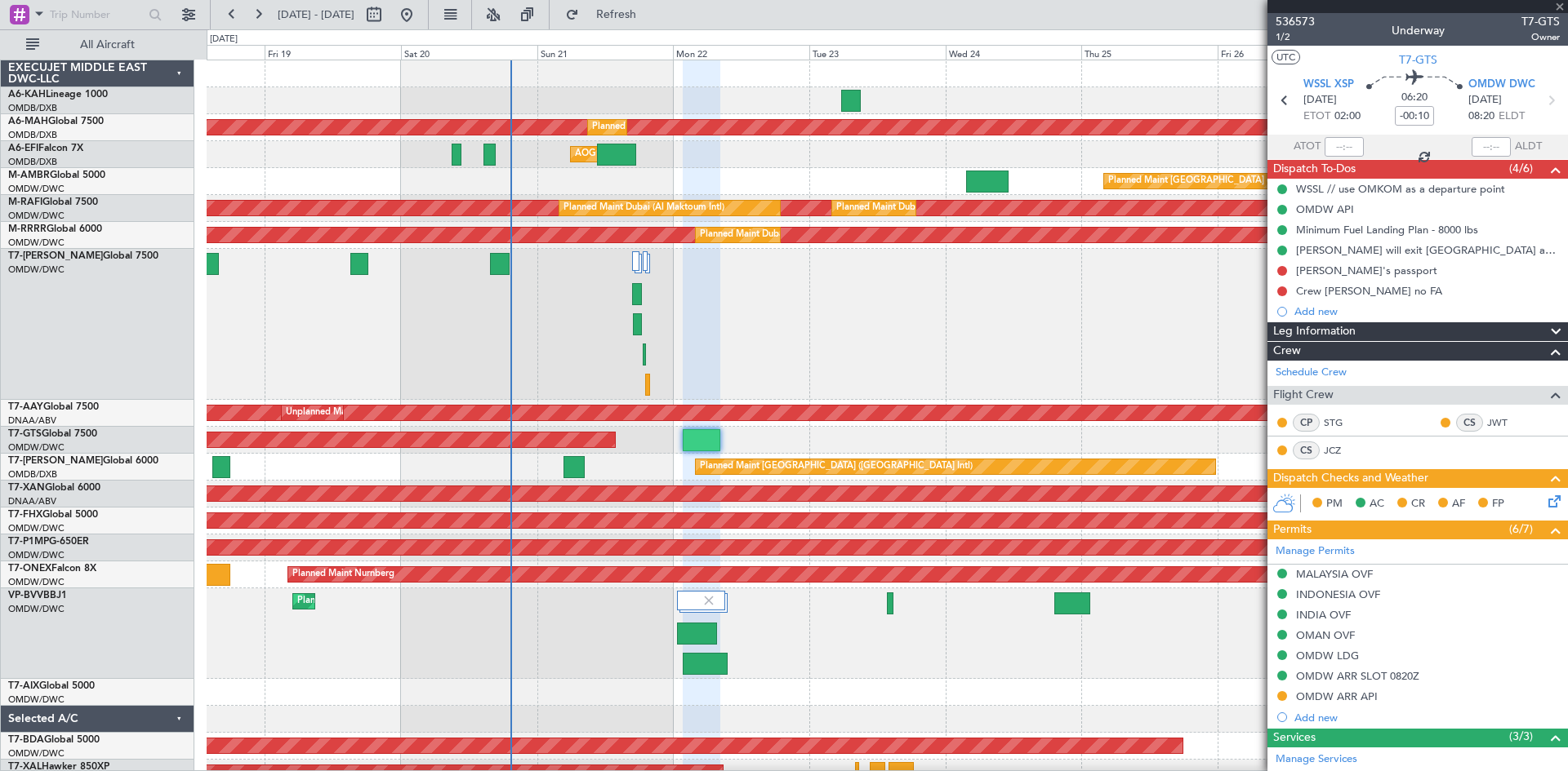
type input "+00:20"
type input "5"
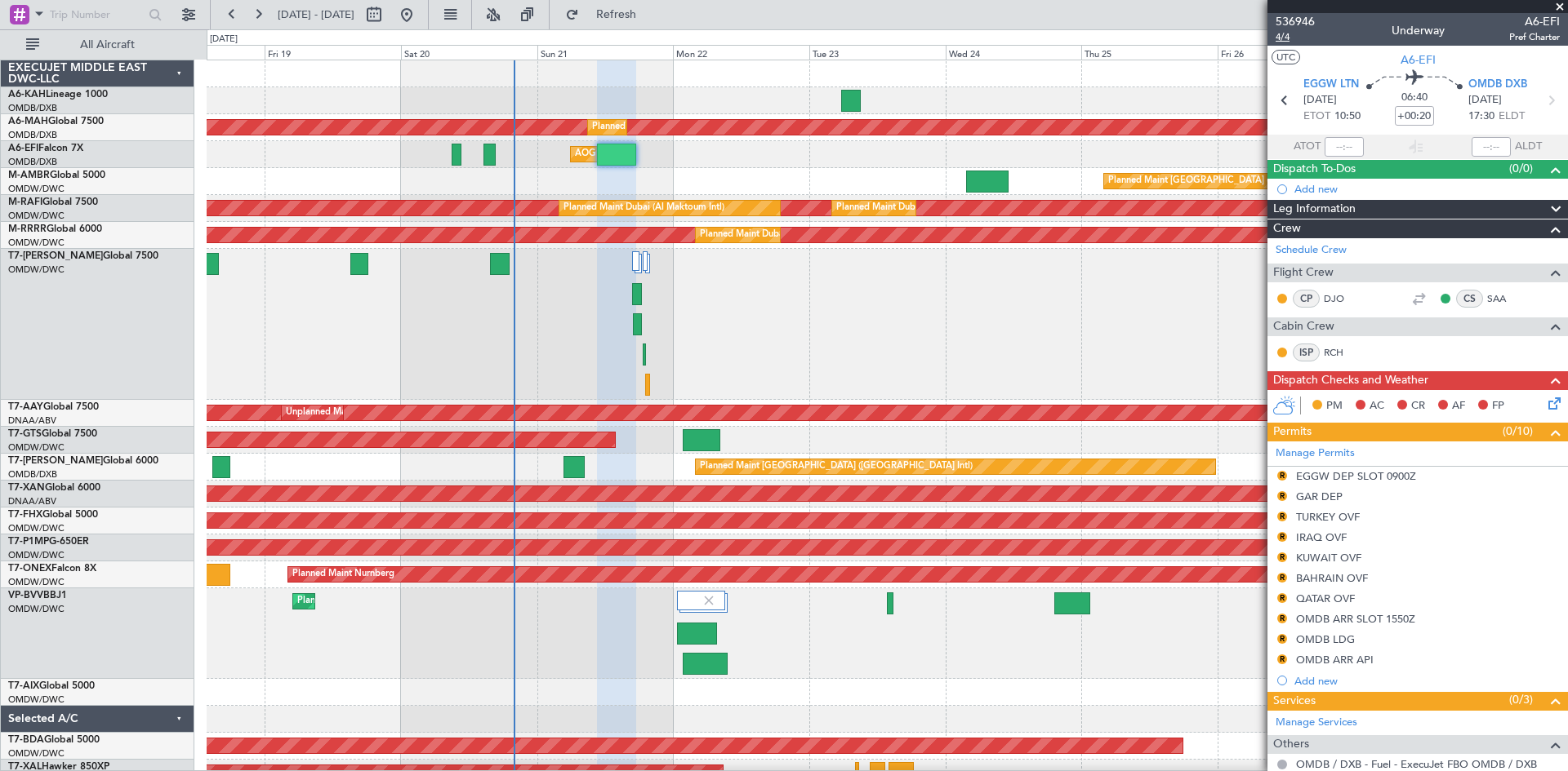
click at [1289, 31] on span "4/4" at bounding box center [1295, 36] width 39 height 14
click at [1290, 33] on span "4/4" at bounding box center [1295, 36] width 39 height 14
click at [644, 19] on span "Refresh" at bounding box center [615, 15] width 68 height 11
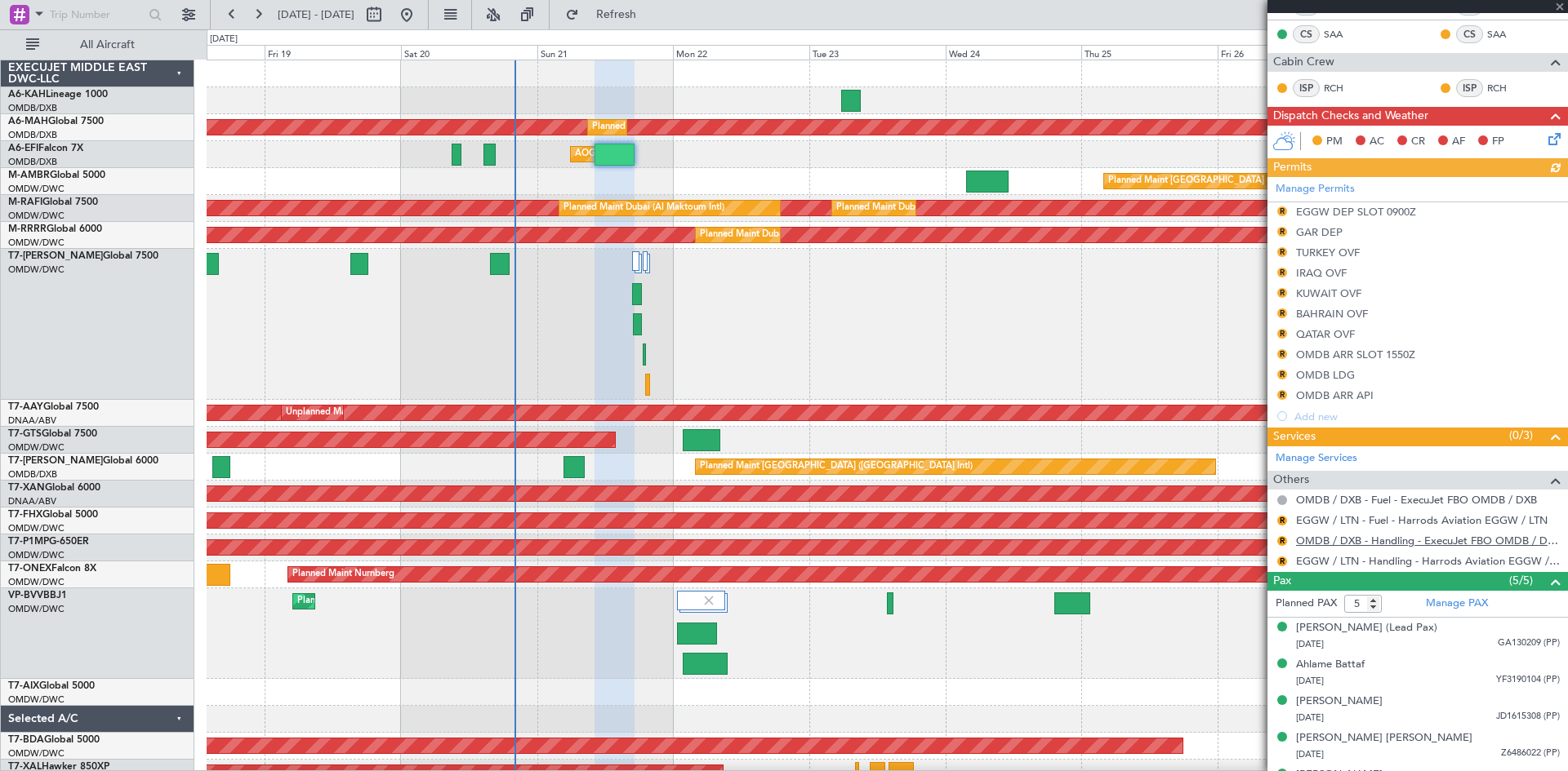
scroll to position [296, 0]
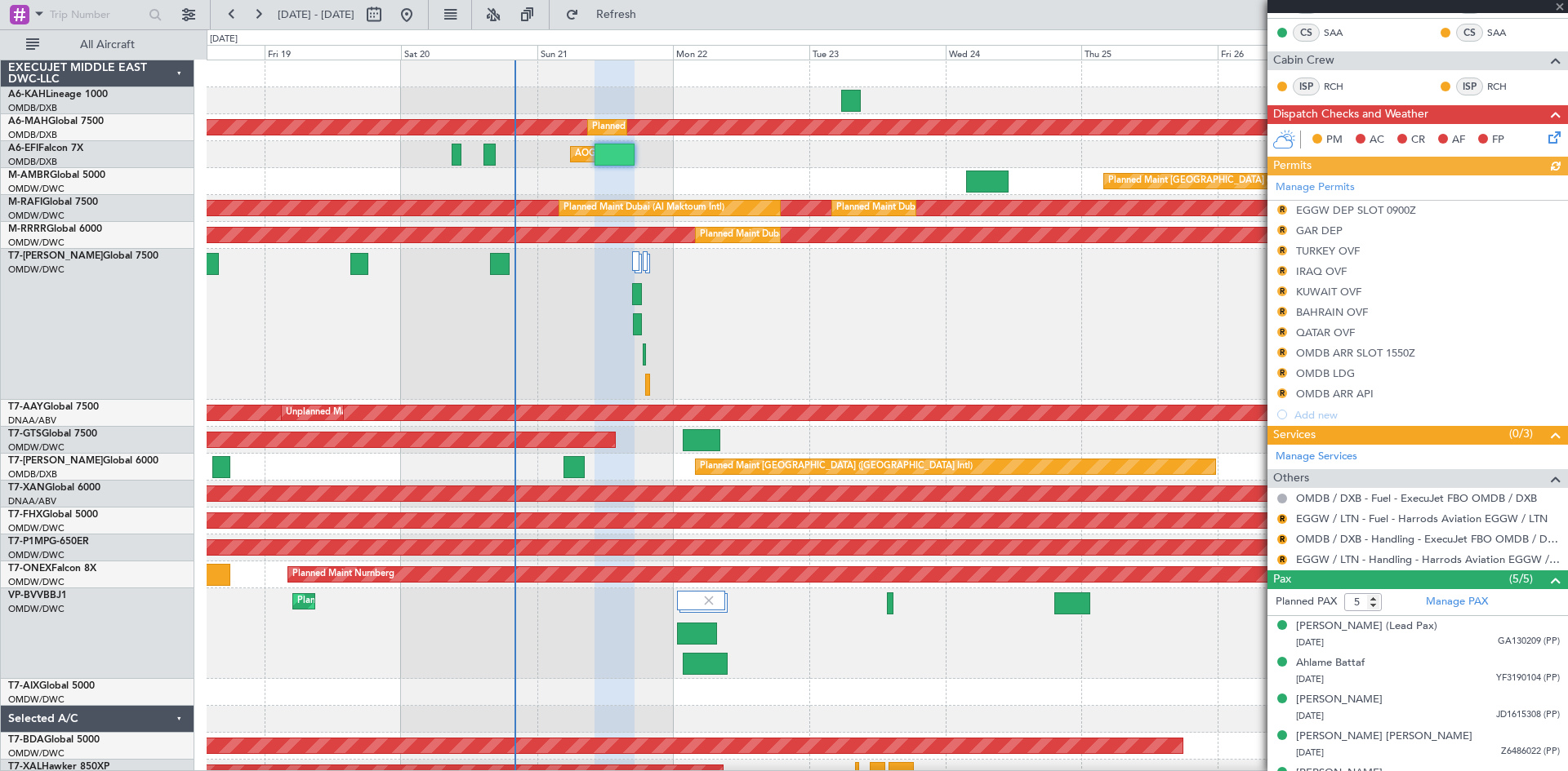
click at [1374, 511] on div "R EGGW / LTN - Fuel - Harrods Aviation EGGW / LTN" at bounding box center [1418, 519] width 301 height 21
click at [1377, 536] on link "OMDB / DXB - Handling - ExecuJet FBO OMDB / DXB" at bounding box center [1428, 539] width 263 height 14
click at [1281, 208] on button "R" at bounding box center [1282, 209] width 9 height 9
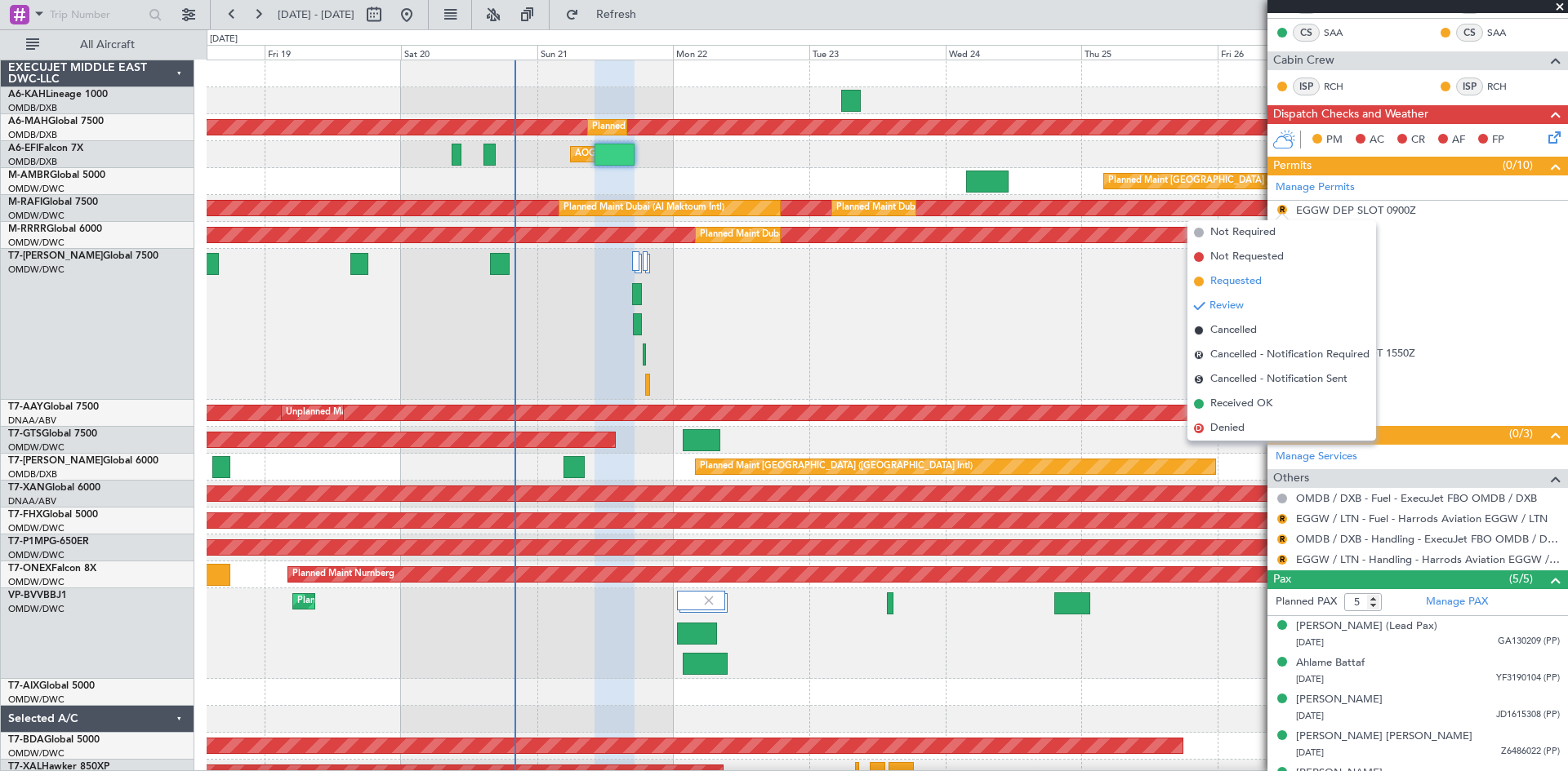
click at [1251, 280] on span "Requested" at bounding box center [1236, 281] width 51 height 16
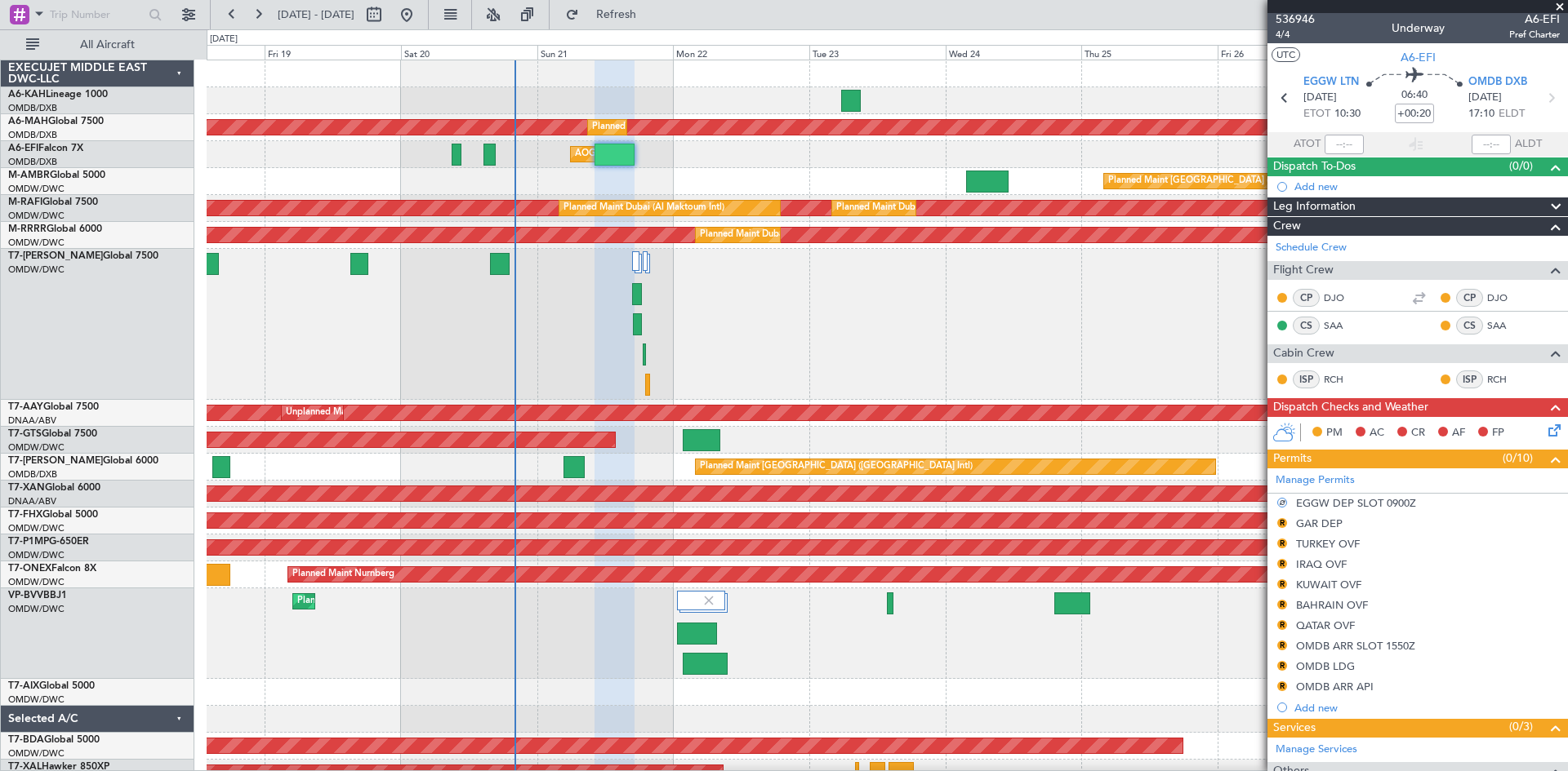
scroll to position [0, 0]
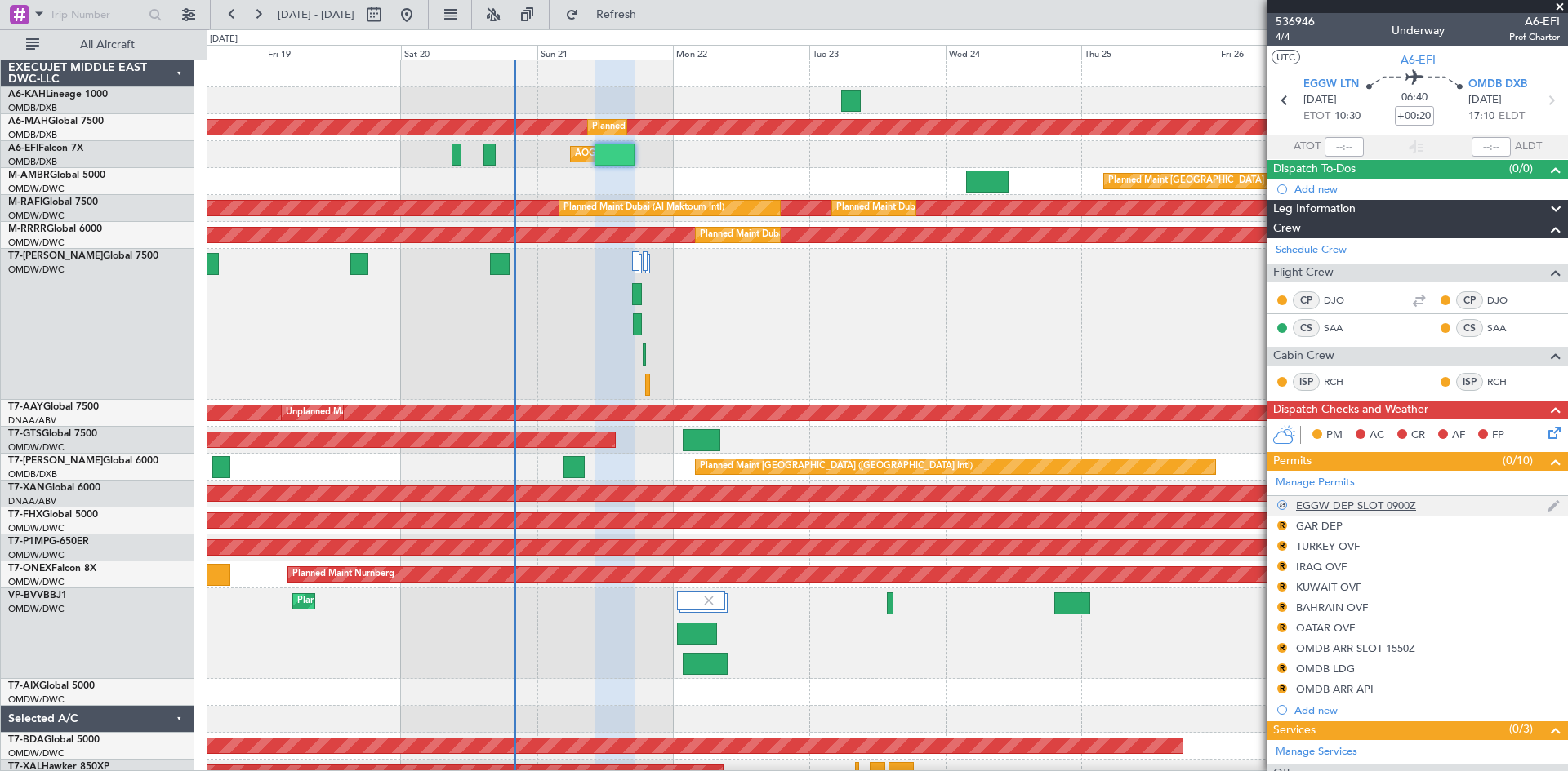
click at [1360, 499] on div "EGGW DEP SLOT 0900Z" at bounding box center [1356, 505] width 120 height 14
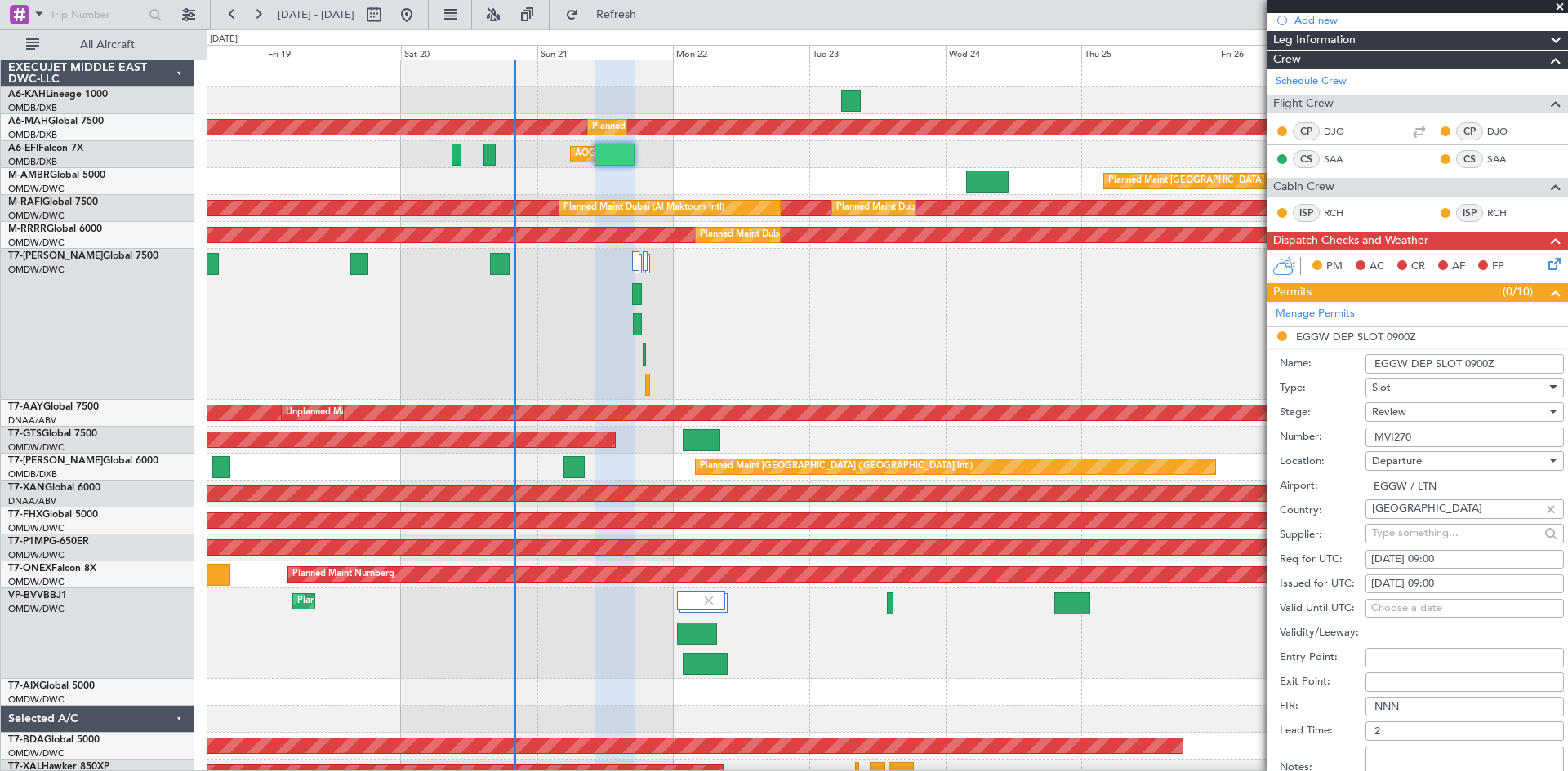
scroll to position [245, 0]
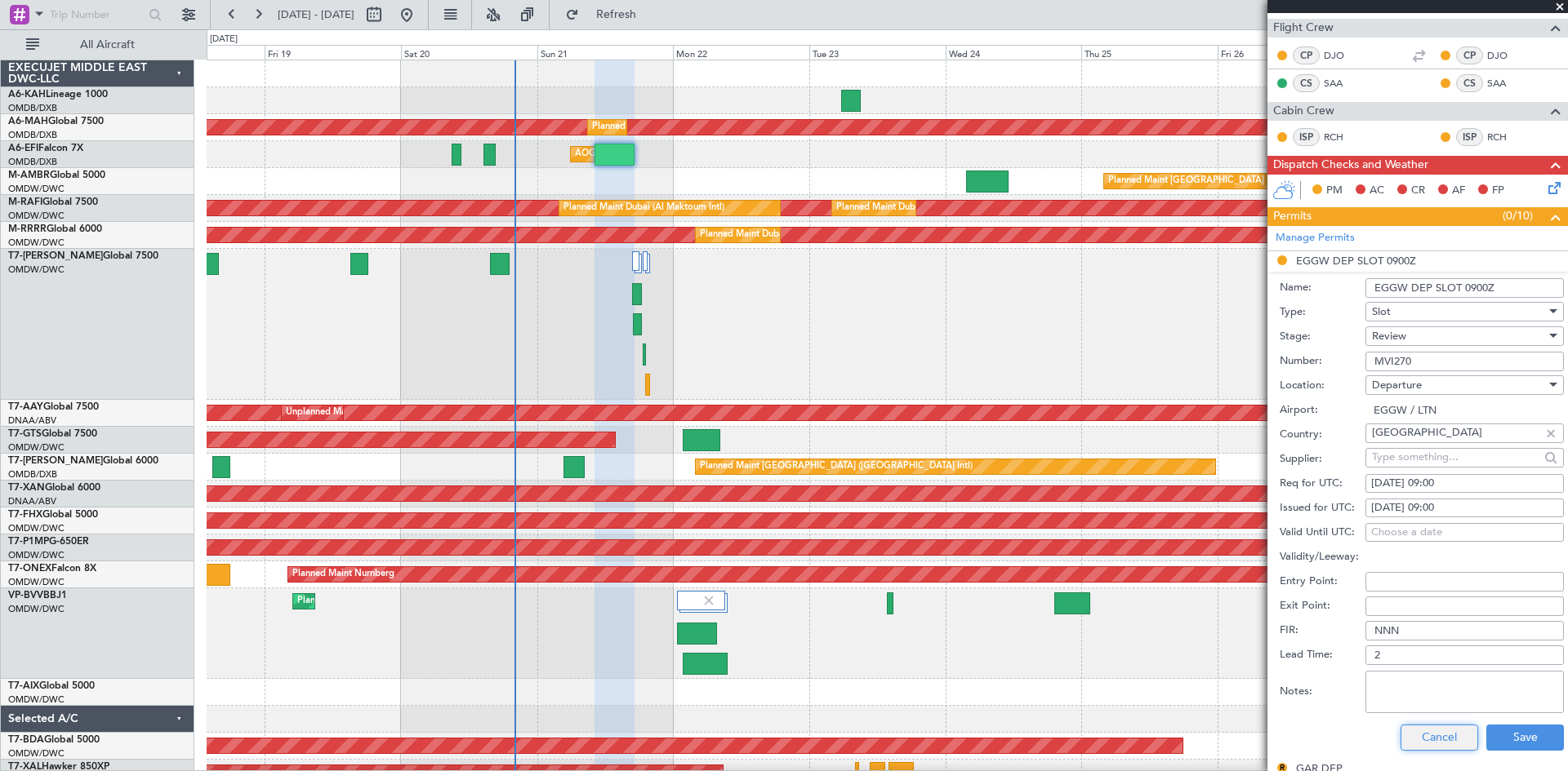
click at [1417, 737] on button "Cancel" at bounding box center [1439, 737] width 78 height 26
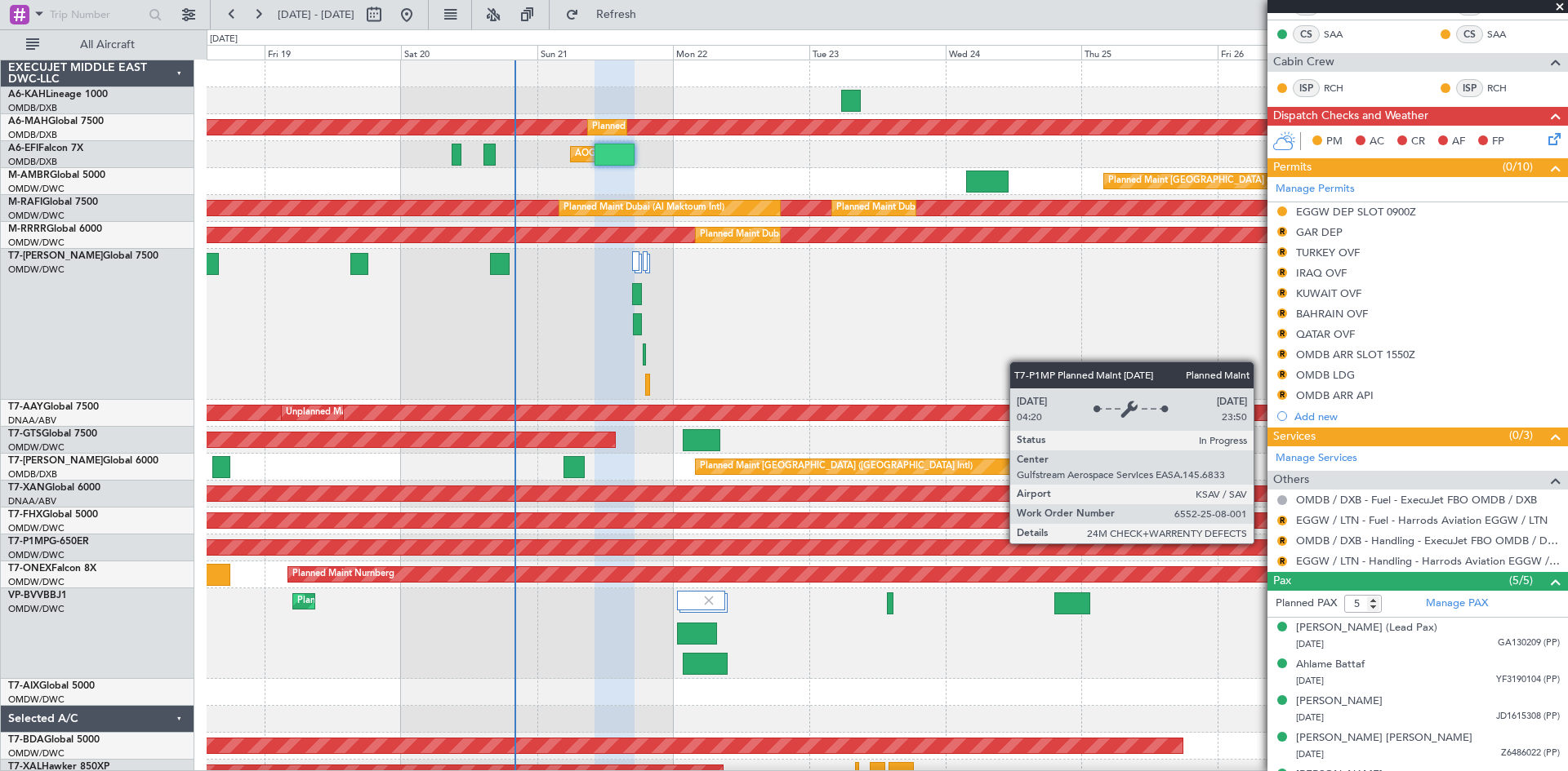
scroll to position [323, 0]
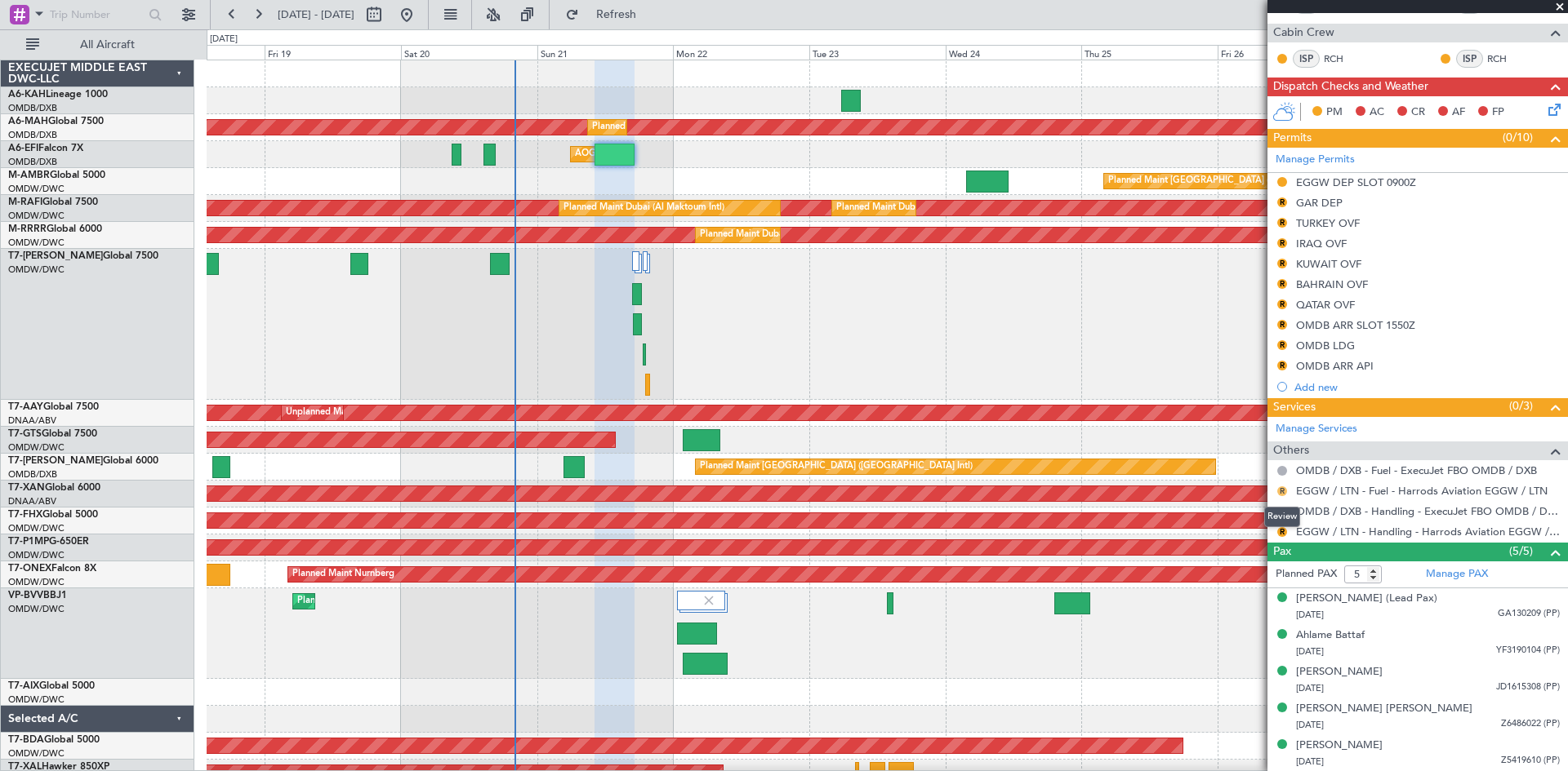
click at [1281, 491] on button "R" at bounding box center [1282, 491] width 9 height 9
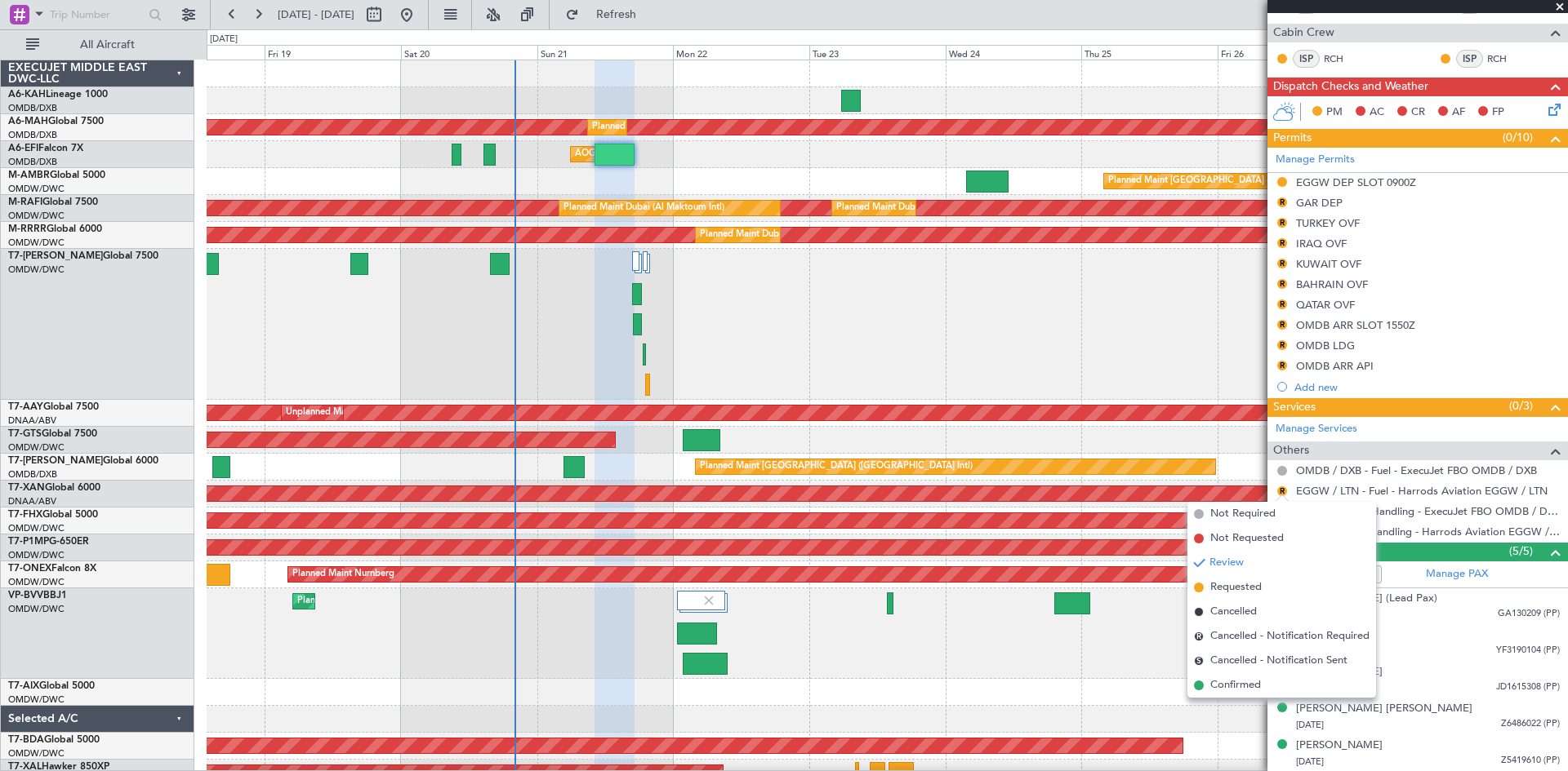
click at [1223, 589] on span "Requested" at bounding box center [1236, 587] width 51 height 16
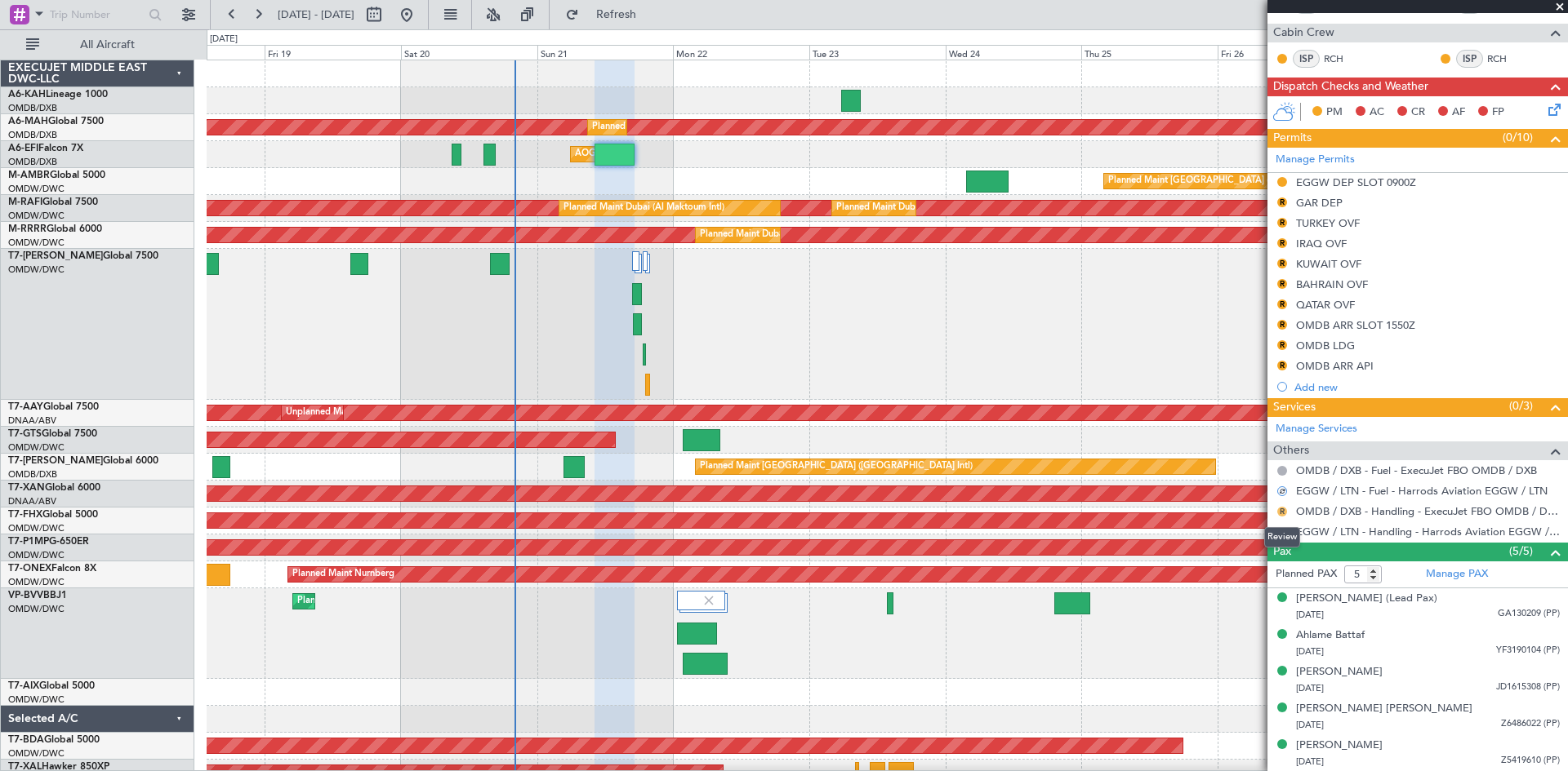
click at [1284, 513] on button "R" at bounding box center [1282, 512] width 9 height 9
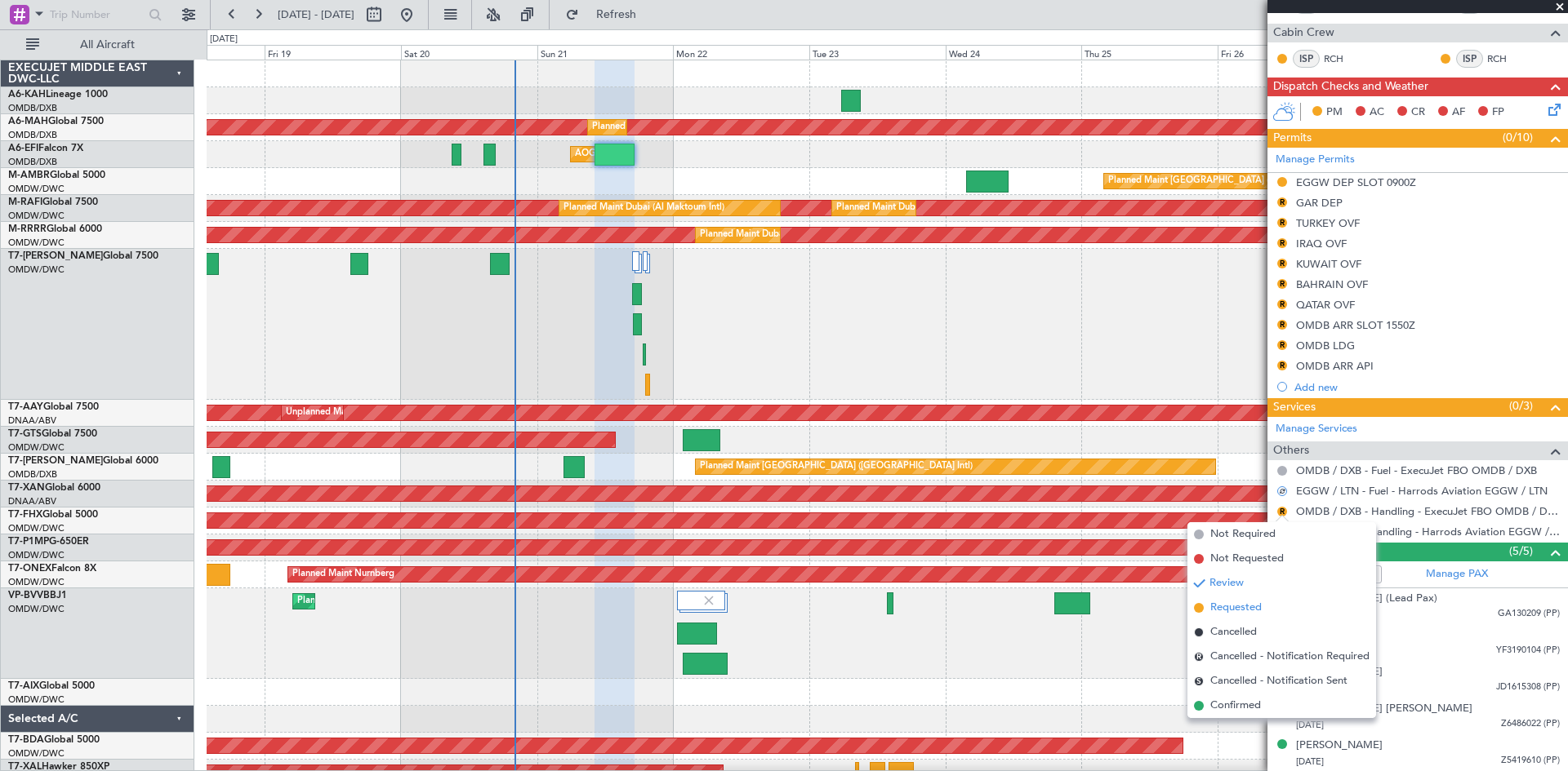
click at [1238, 611] on span "Requested" at bounding box center [1236, 608] width 51 height 16
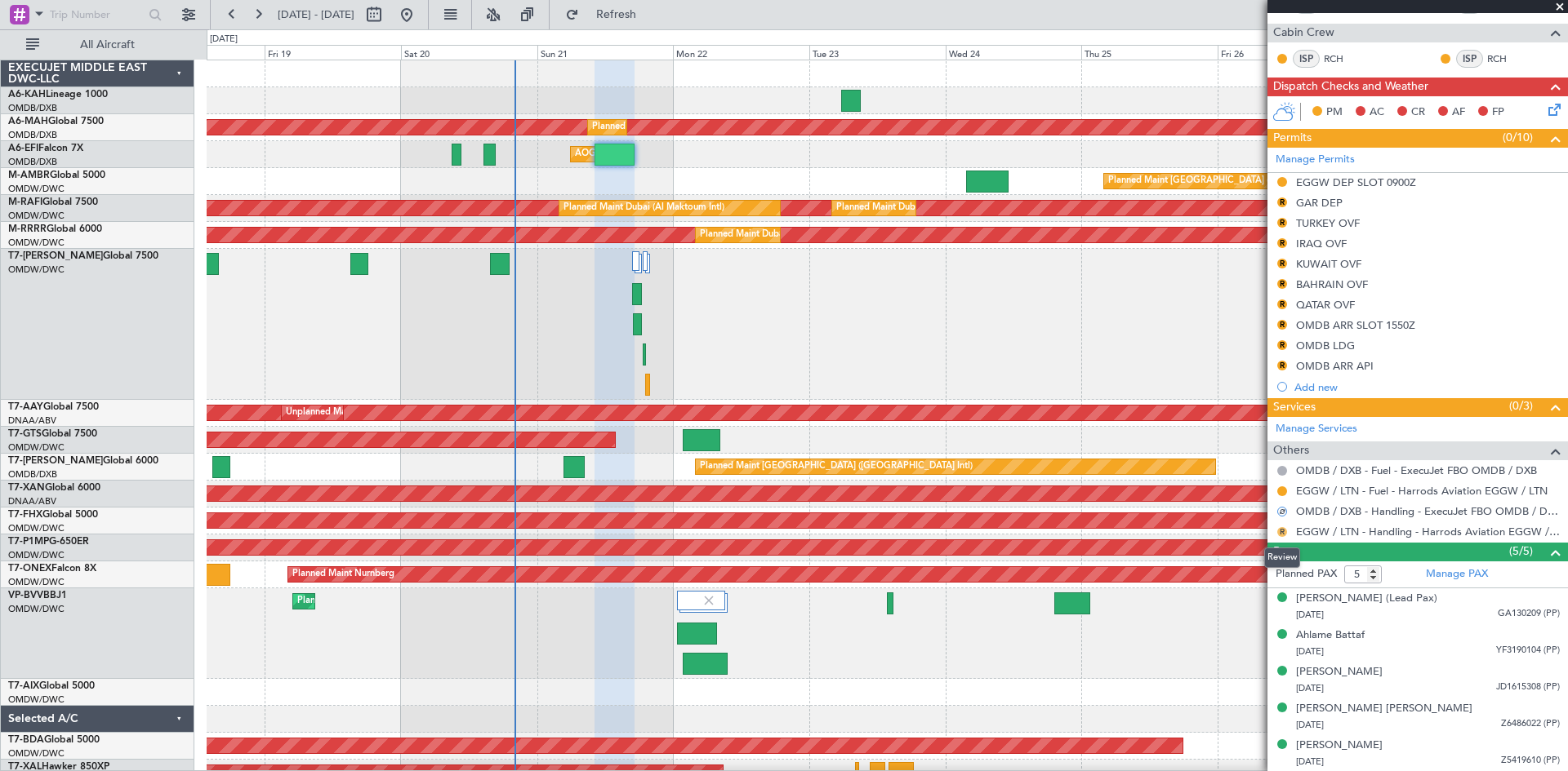
click at [1283, 528] on button "R" at bounding box center [1282, 532] width 9 height 9
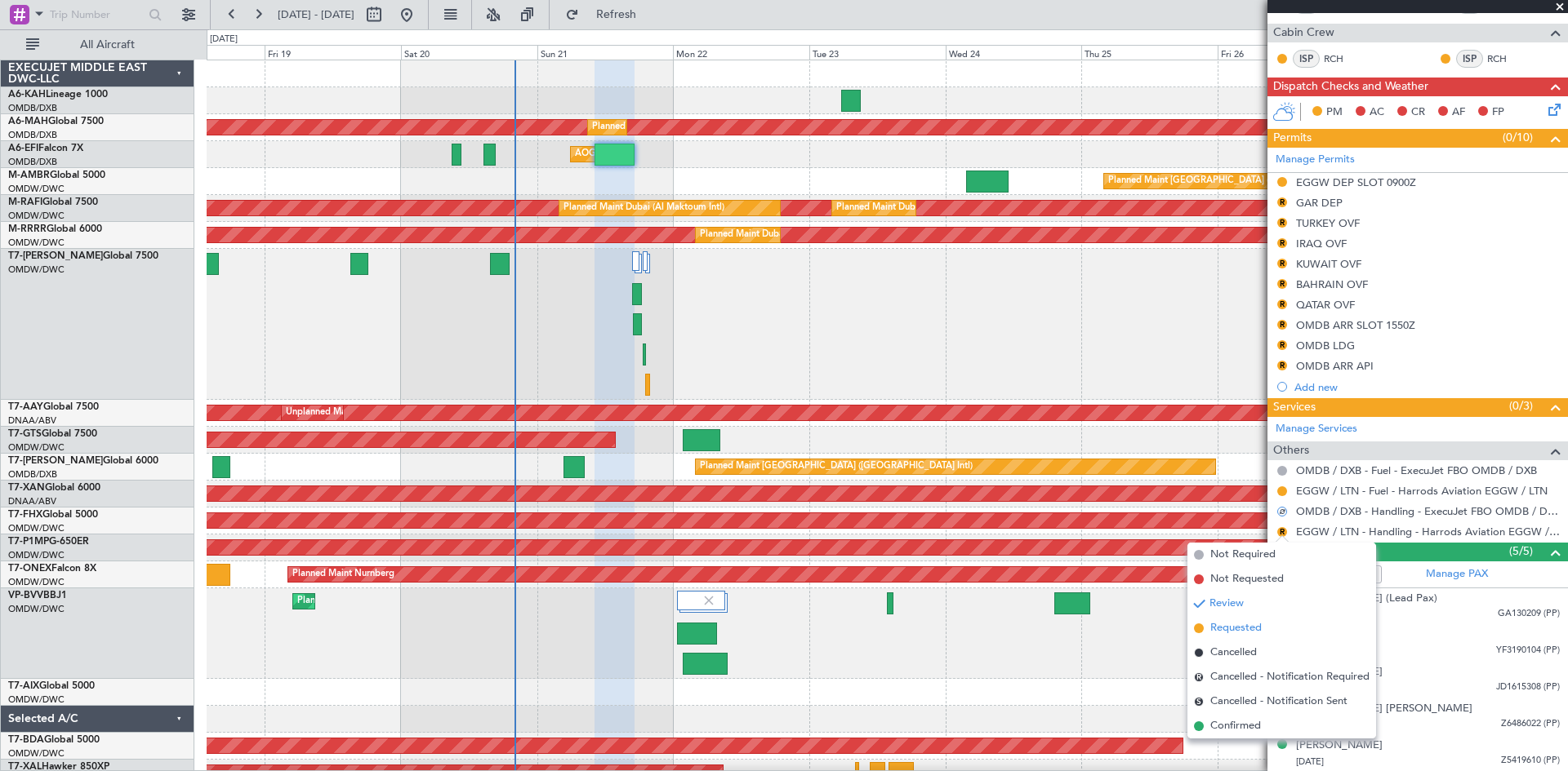
click at [1253, 629] on span "Requested" at bounding box center [1236, 628] width 51 height 16
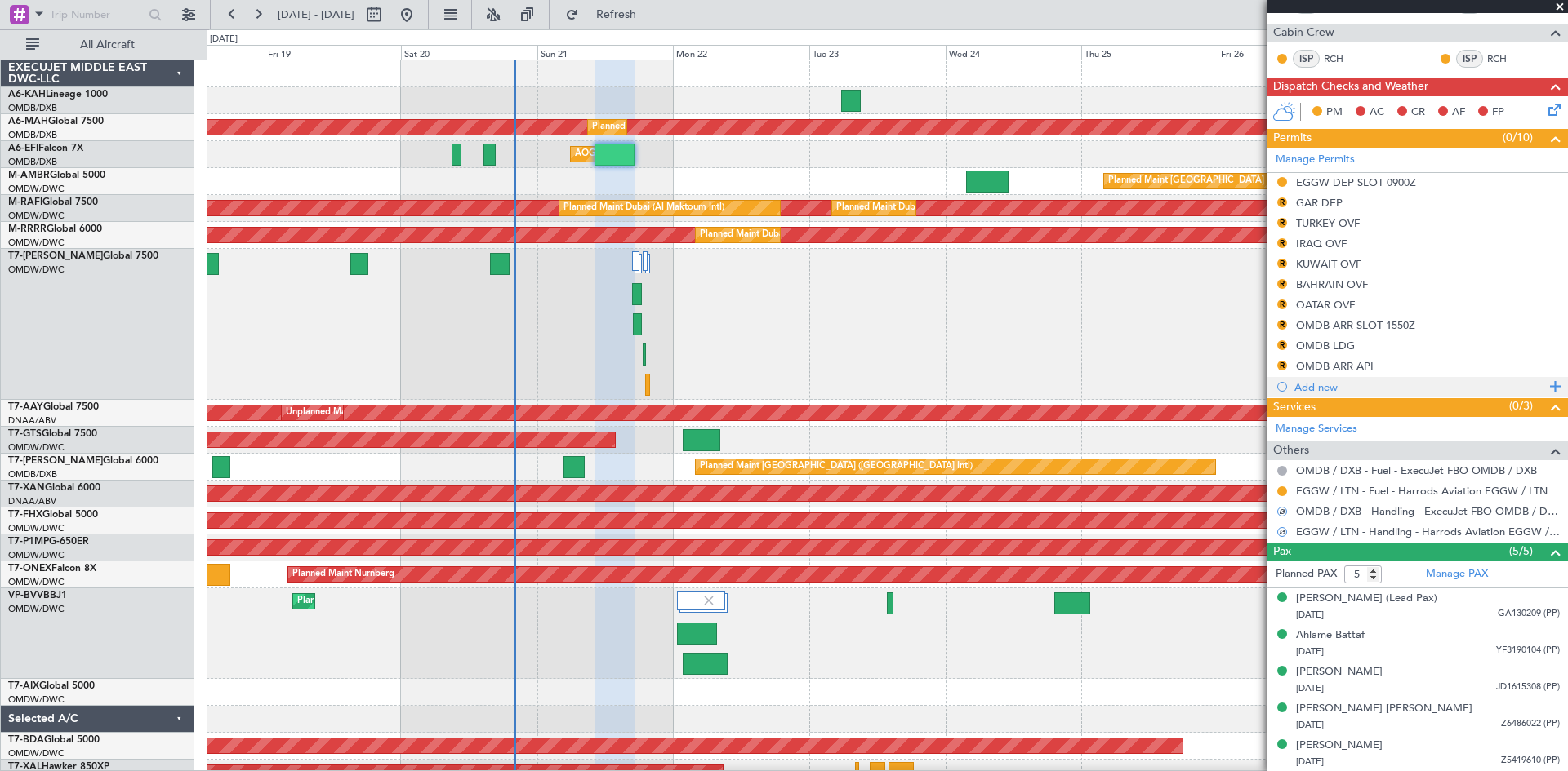
scroll to position [160, 0]
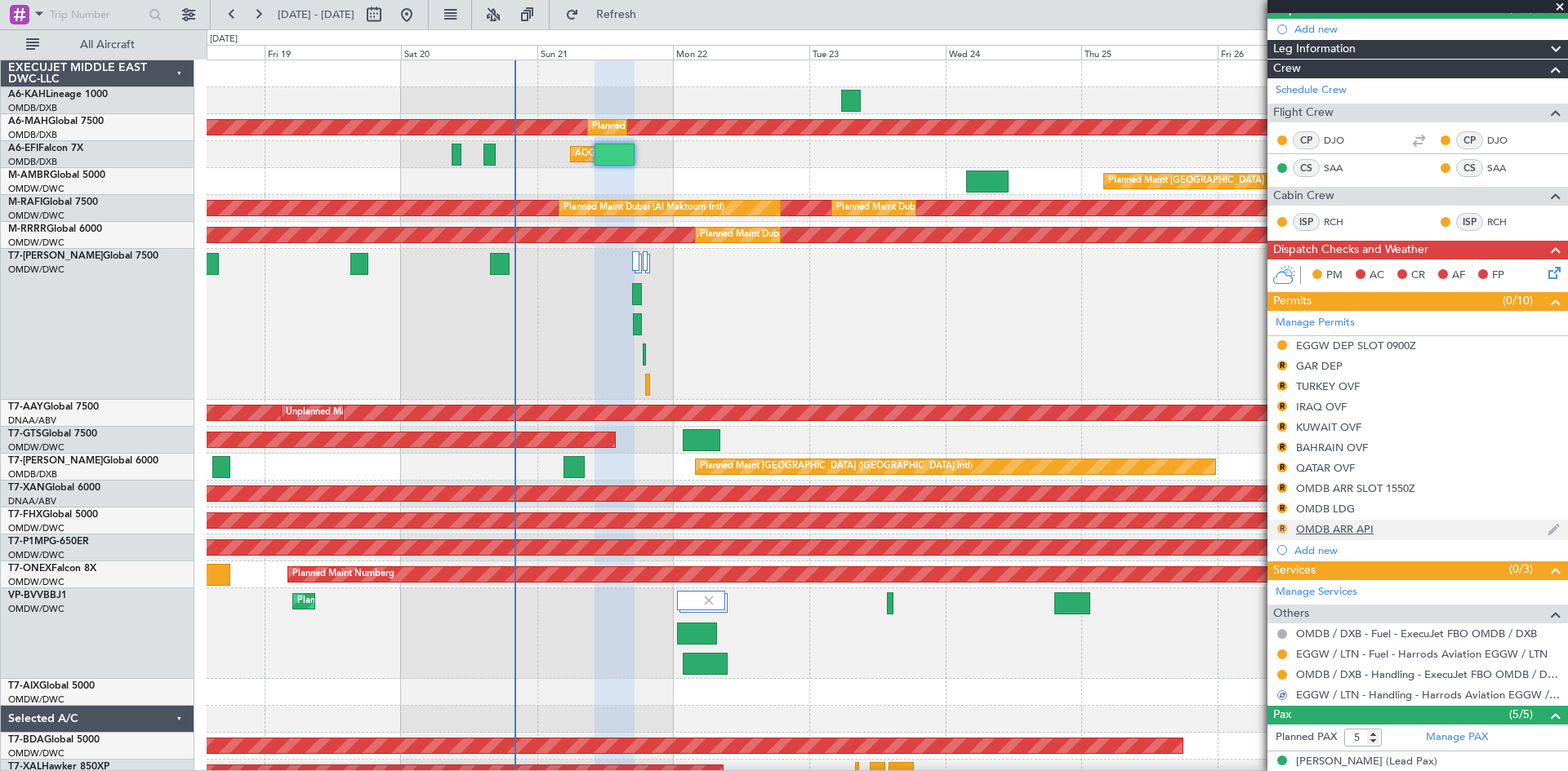
click at [1283, 526] on button "R" at bounding box center [1282, 528] width 9 height 9
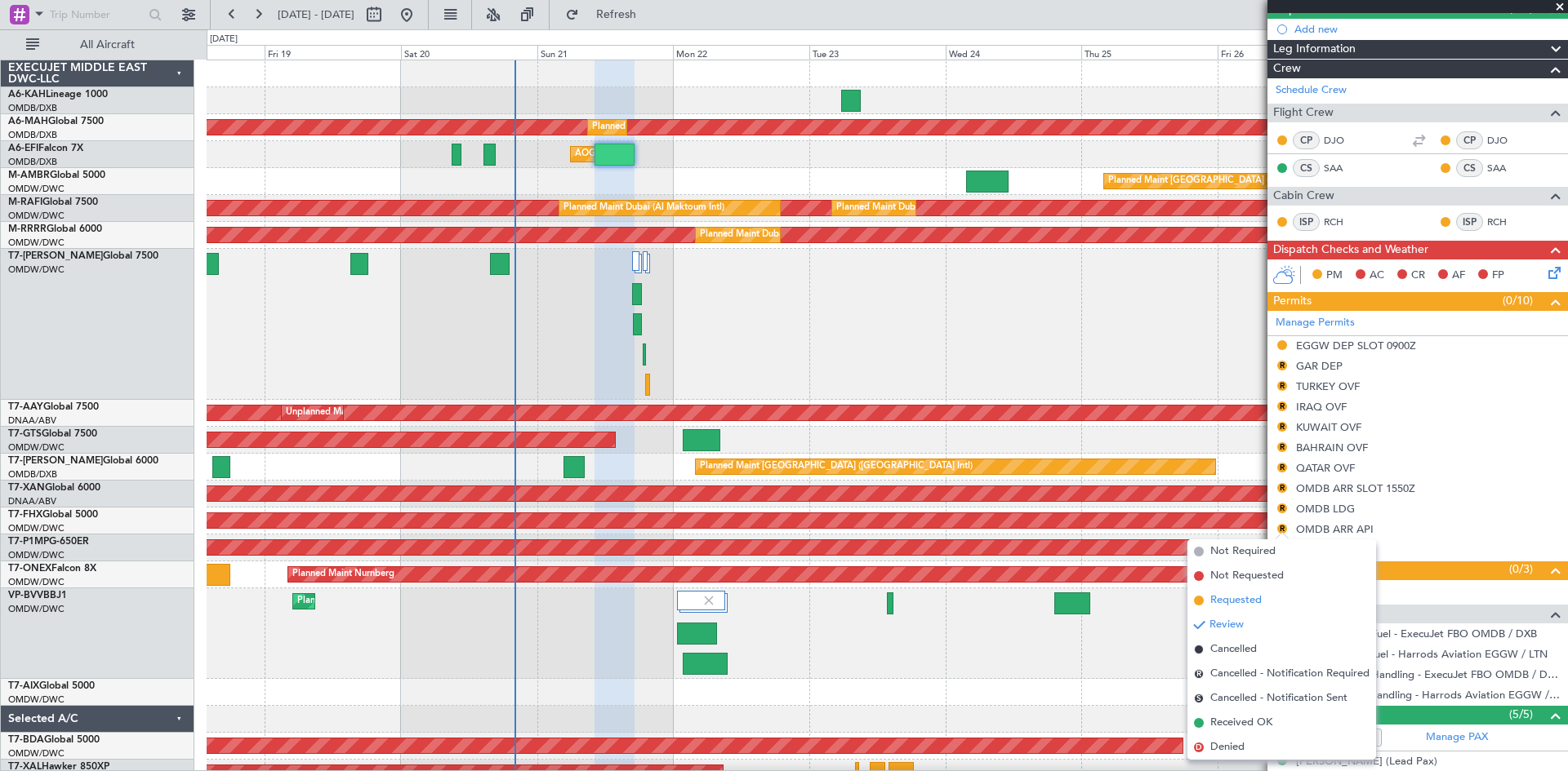
click at [1236, 598] on span "Requested" at bounding box center [1236, 600] width 51 height 16
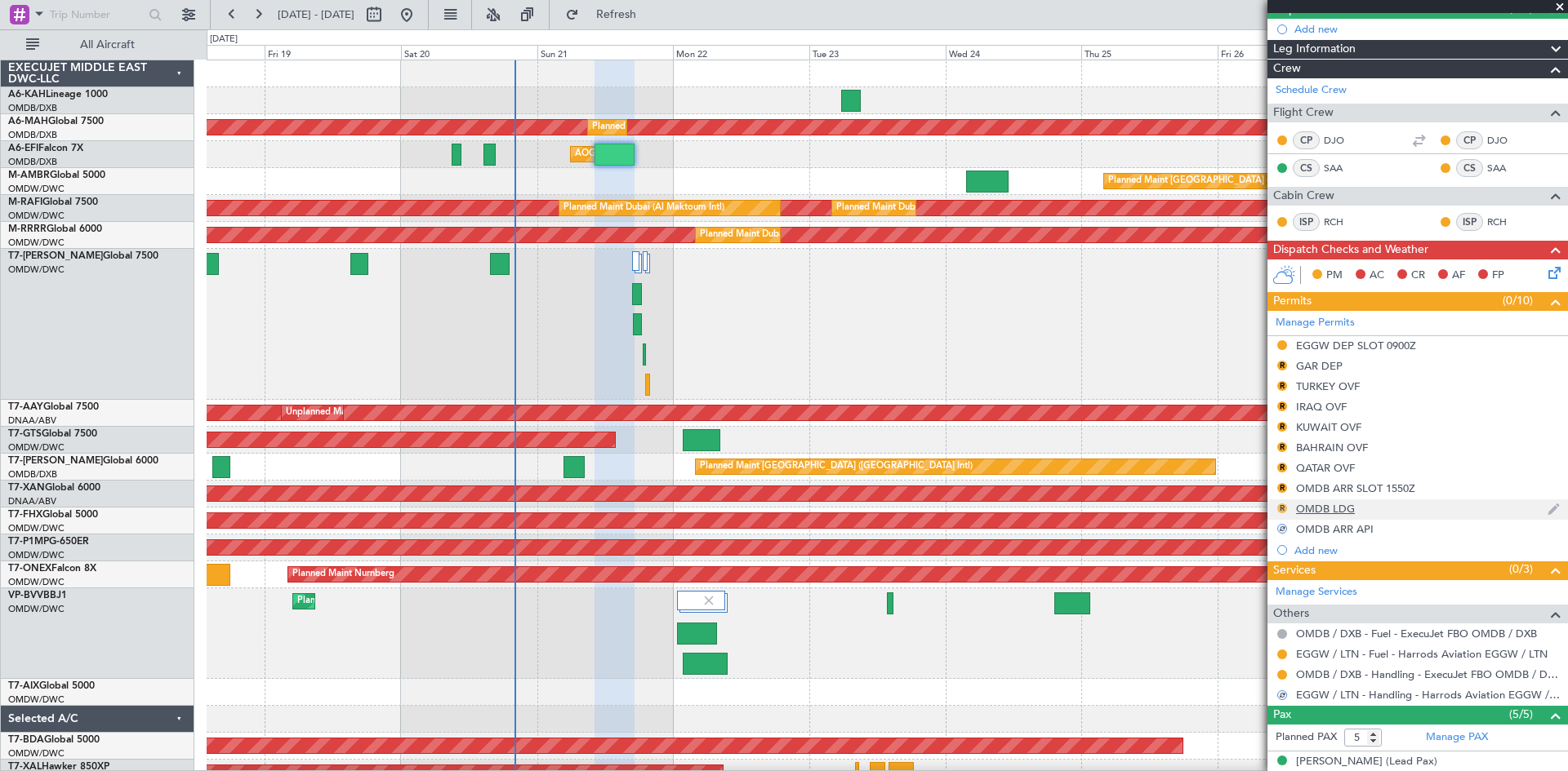
click at [1281, 508] on button "R" at bounding box center [1282, 509] width 9 height 9
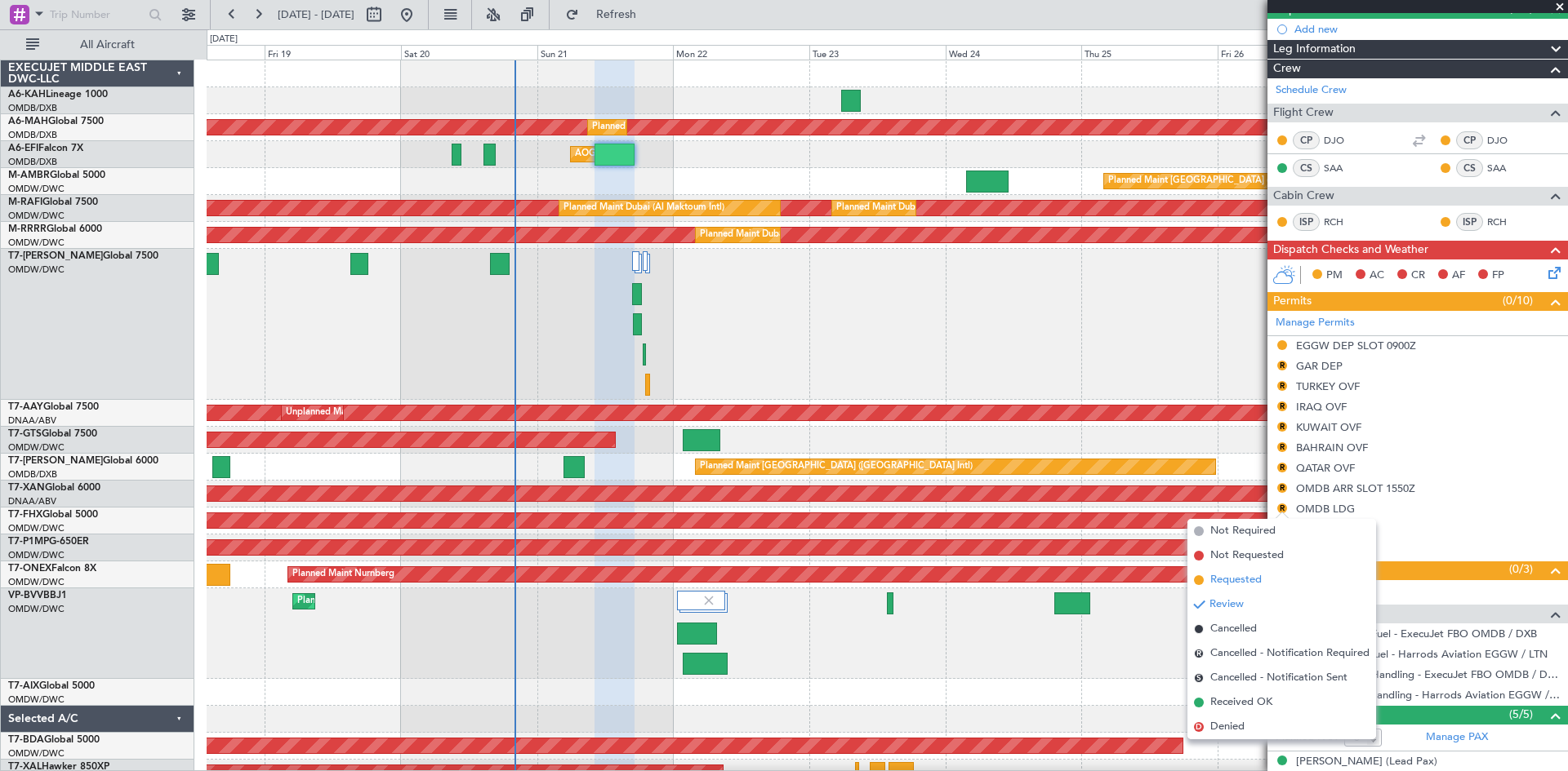
click at [1249, 583] on span "Requested" at bounding box center [1236, 580] width 51 height 16
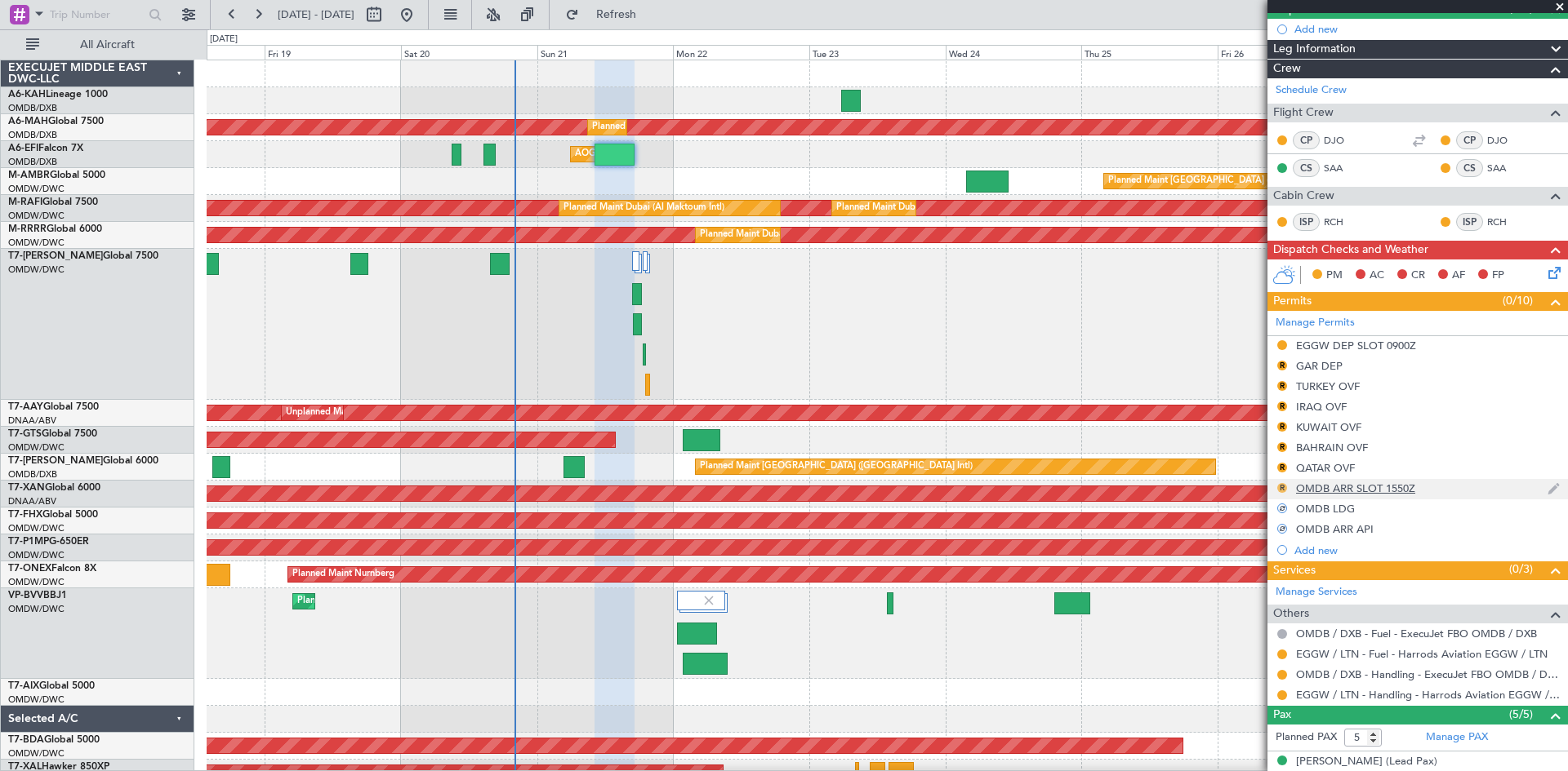
click at [1280, 488] on button "R" at bounding box center [1282, 488] width 9 height 9
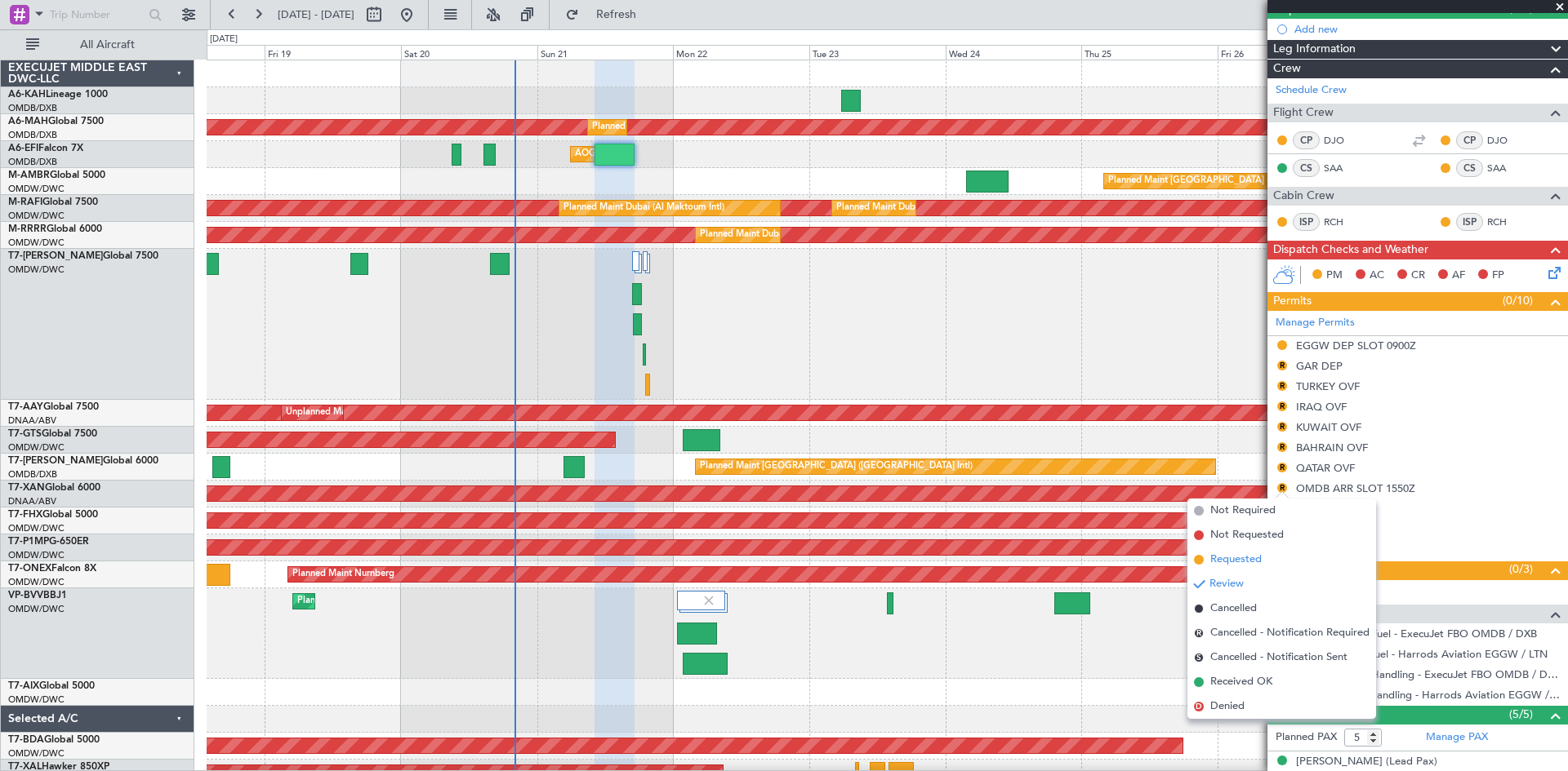
click at [1239, 557] on span "Requested" at bounding box center [1236, 559] width 51 height 16
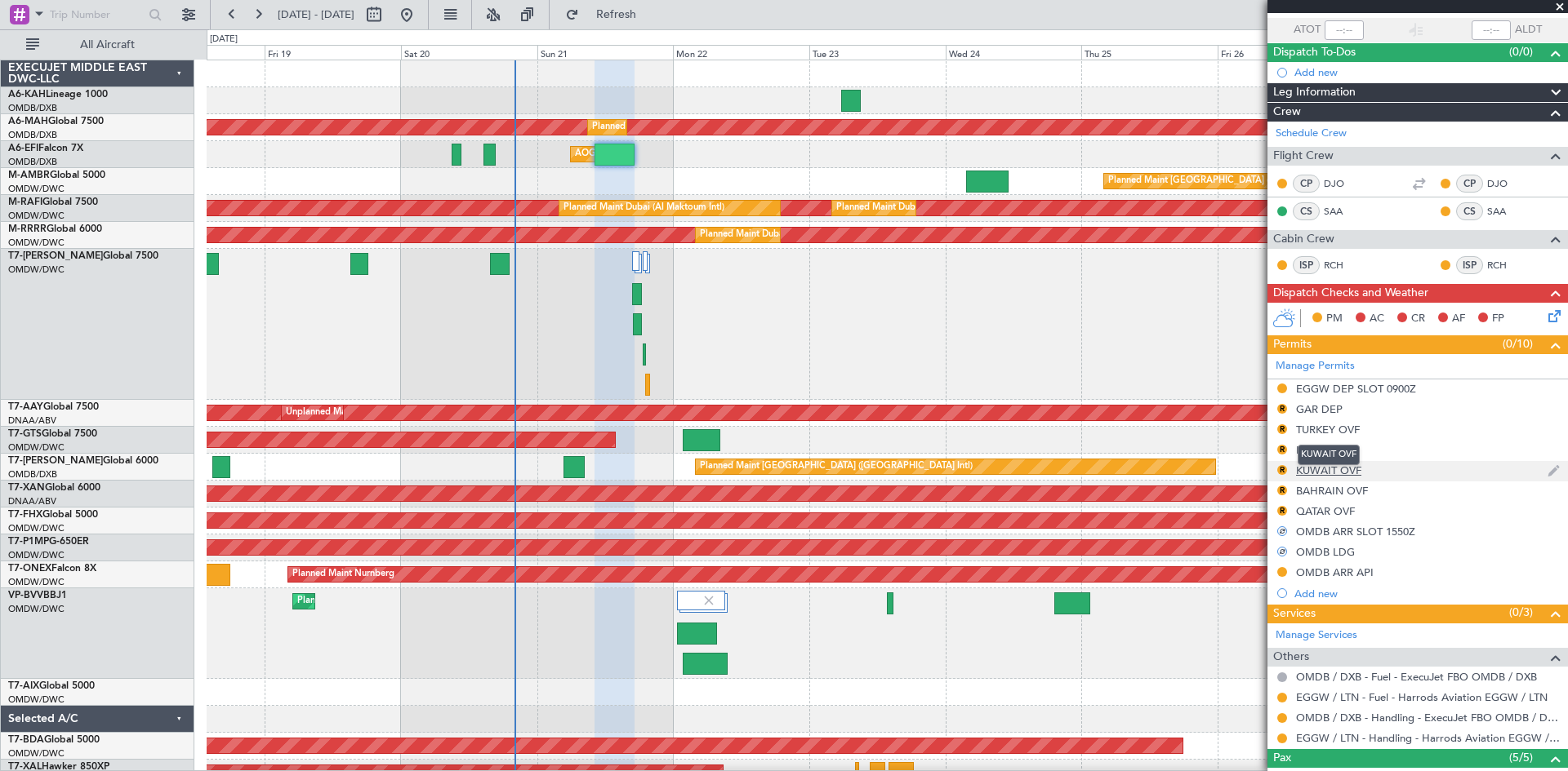
scroll to position [78, 0]
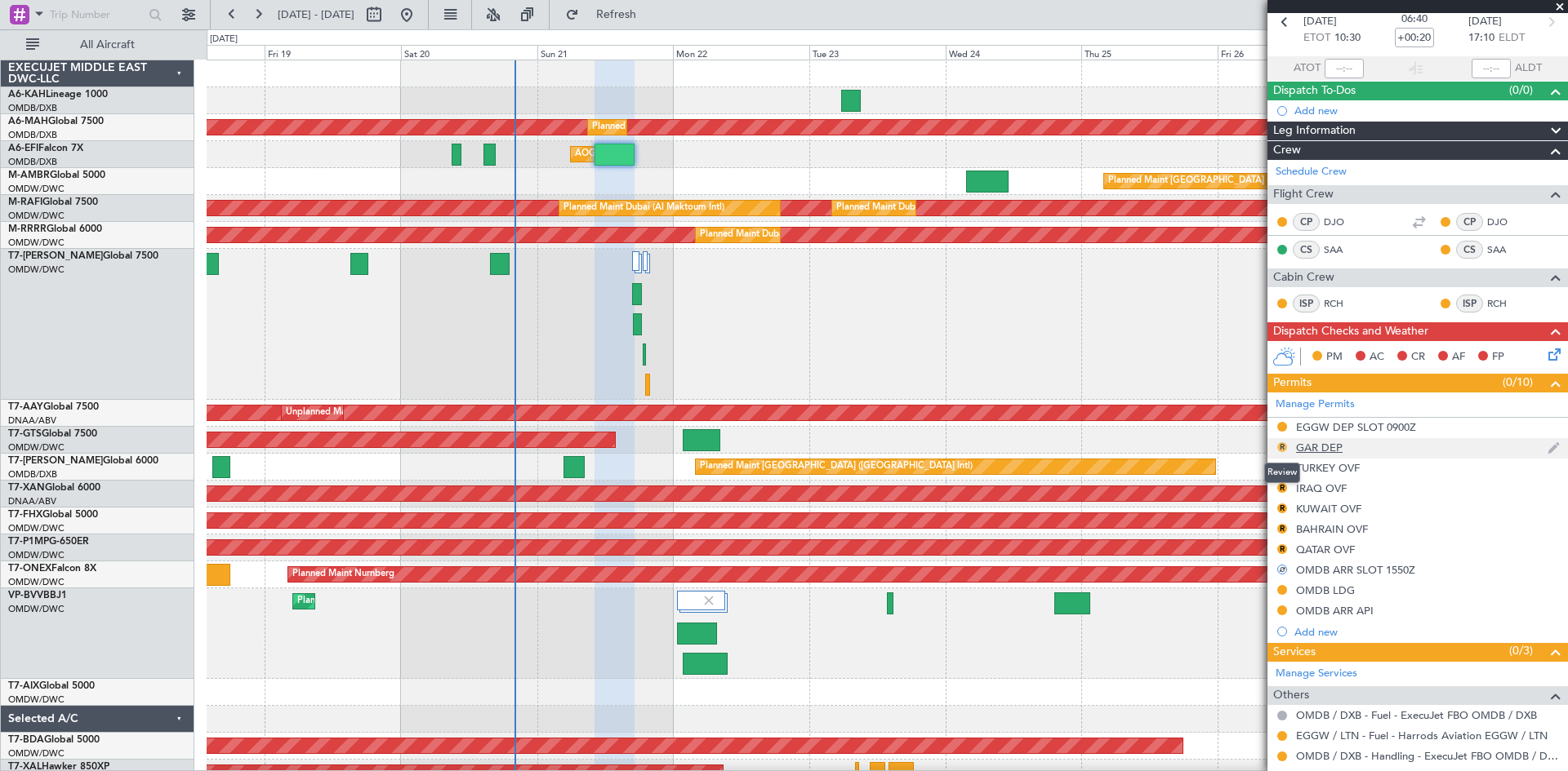
click at [1284, 445] on button "R" at bounding box center [1282, 447] width 9 height 9
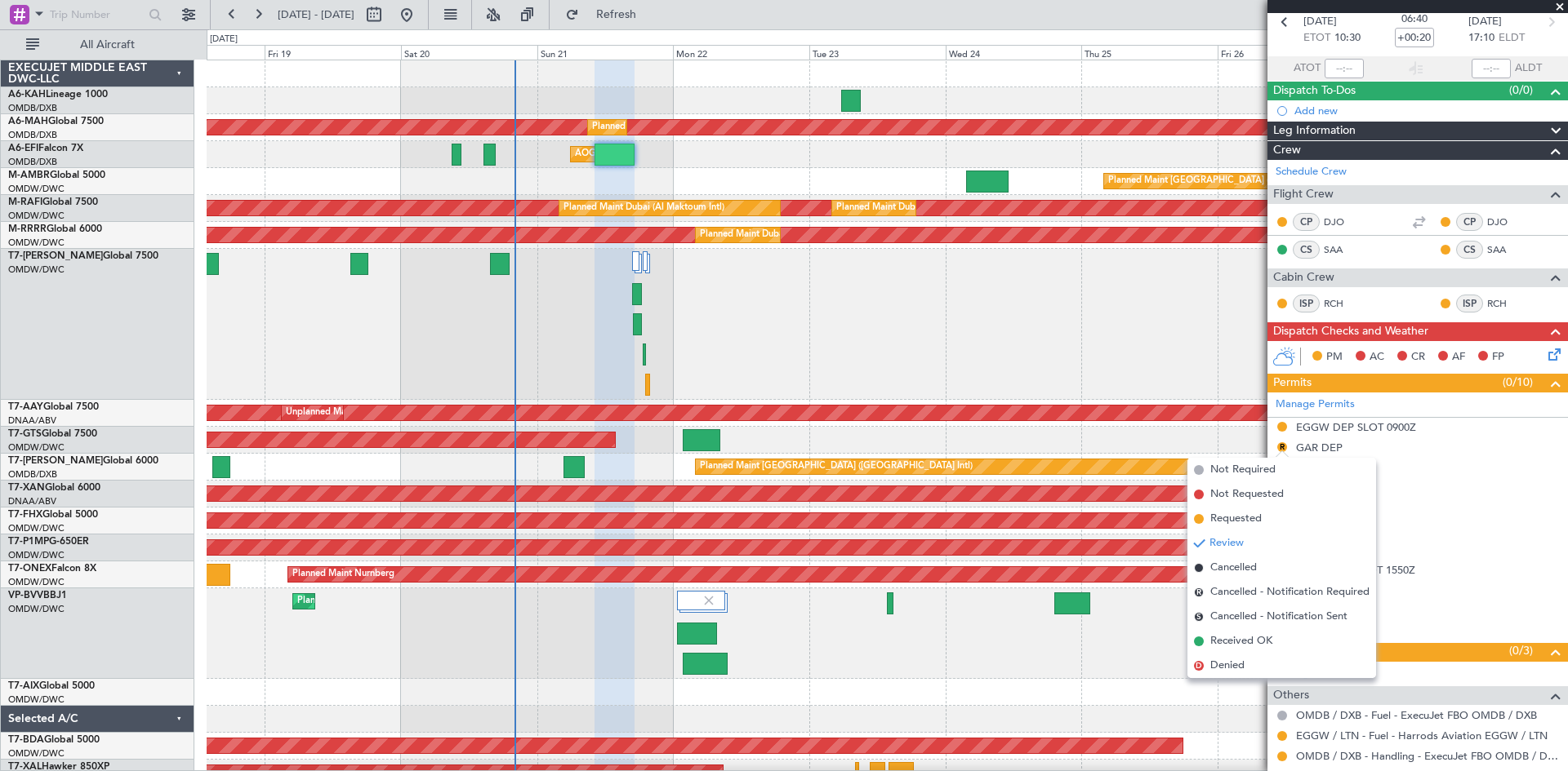
click at [1216, 521] on span "Requested" at bounding box center [1236, 518] width 51 height 16
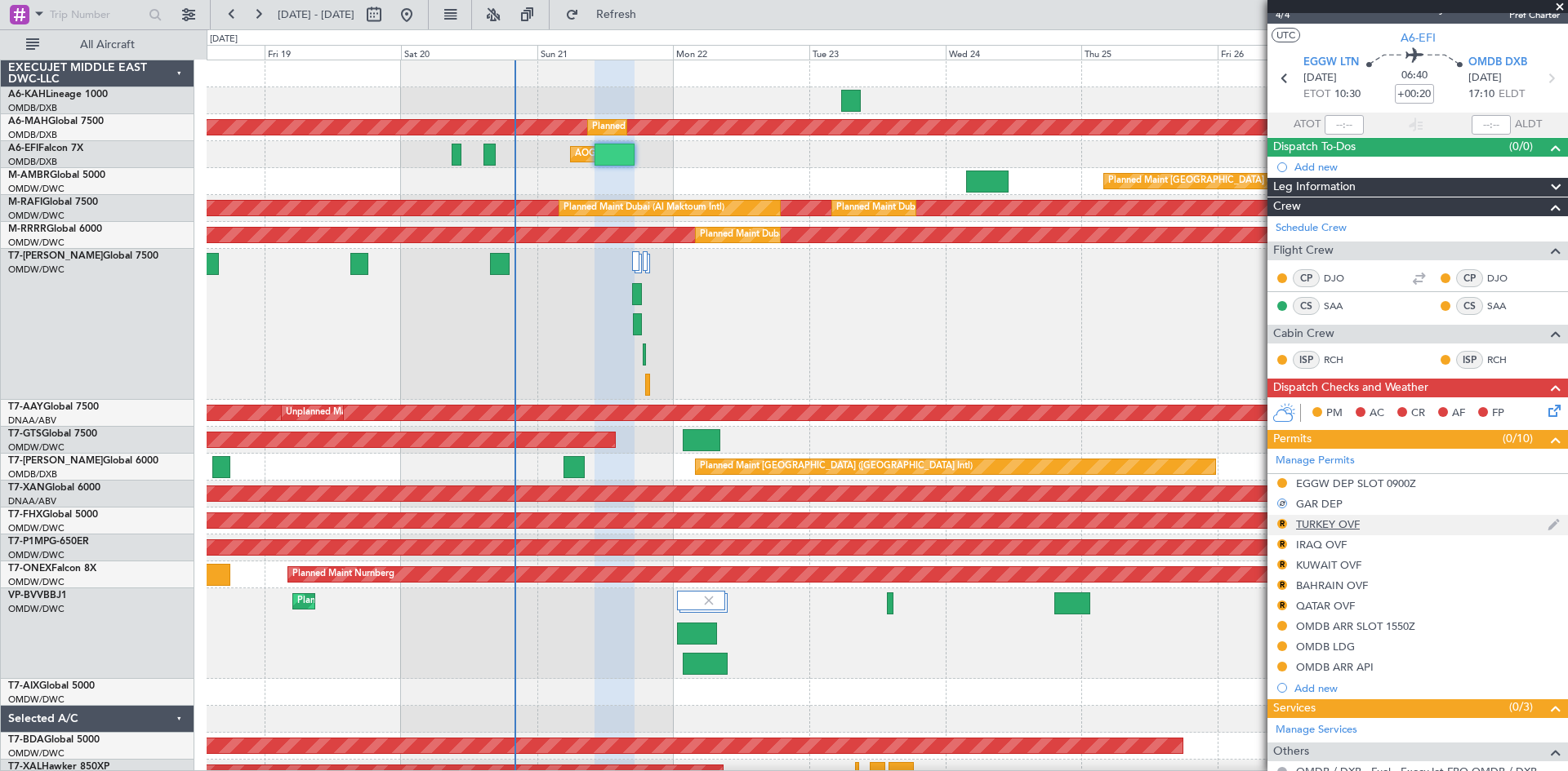
scroll to position [0, 0]
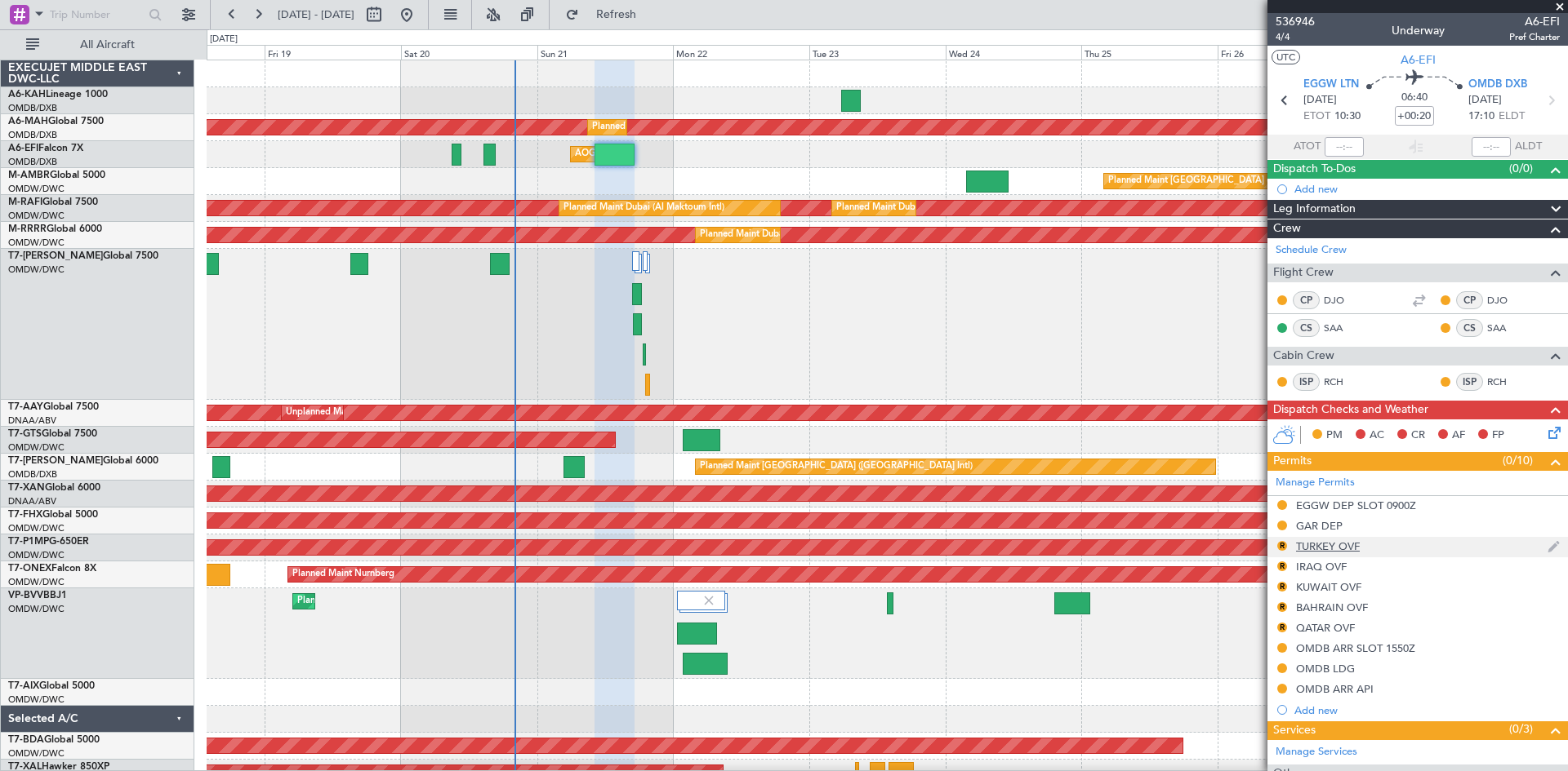
click at [1324, 542] on div "TURKEY OVF" at bounding box center [1328, 546] width 64 height 14
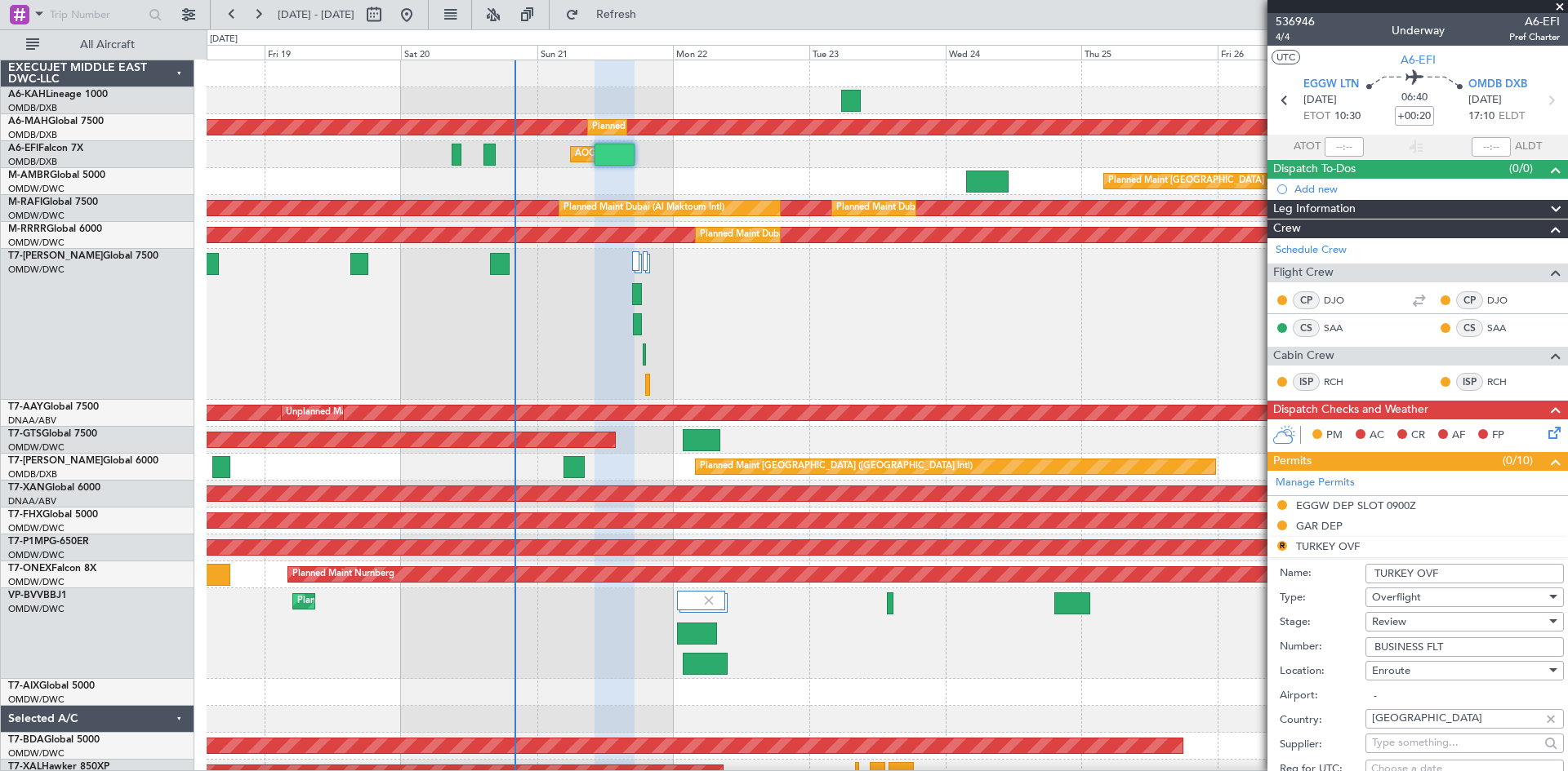
scroll to position [163, 0]
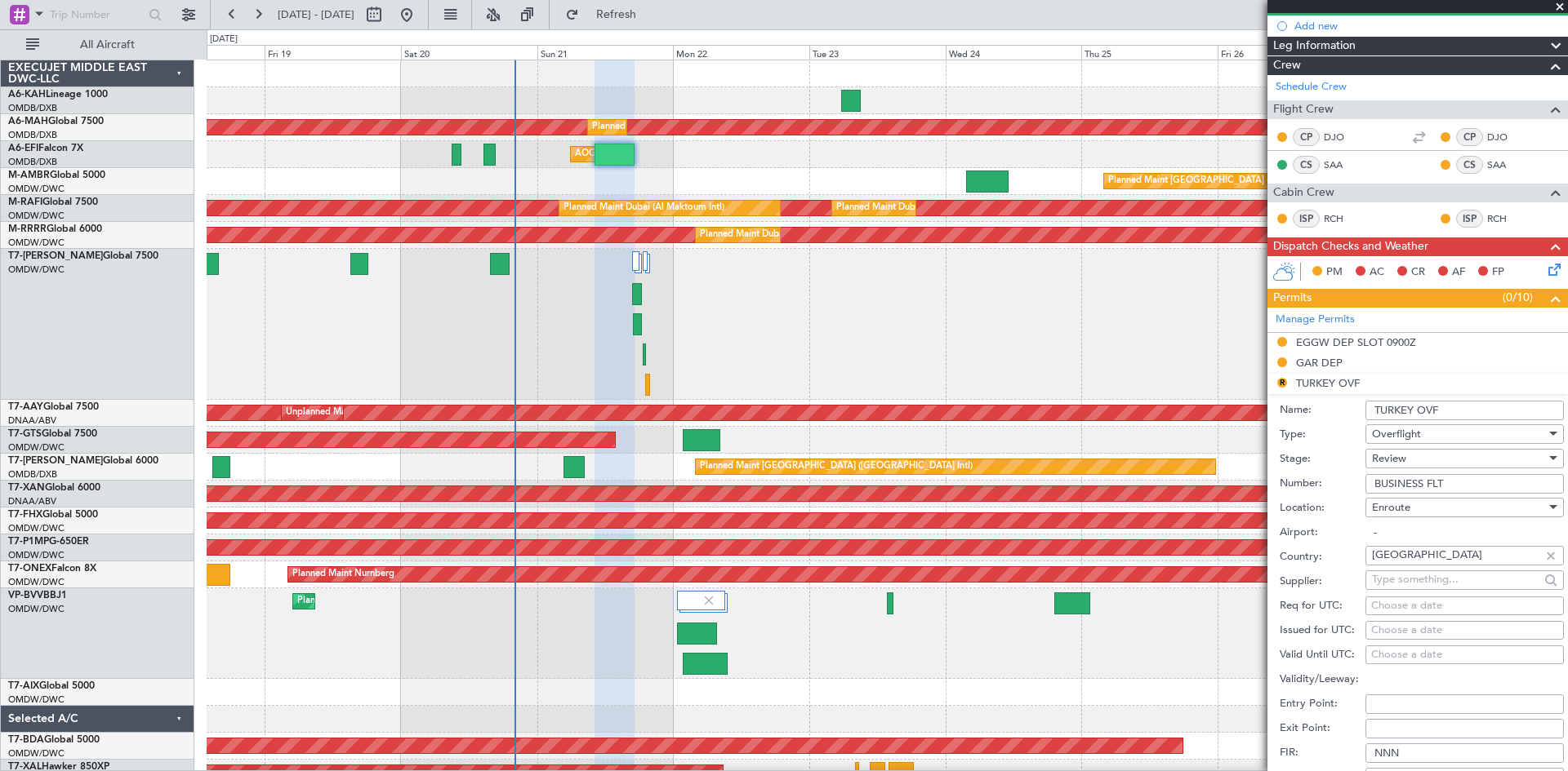
click at [1408, 456] on div "Review" at bounding box center [1459, 458] width 174 height 24
click at [1421, 583] on span "Received OK" at bounding box center [1459, 589] width 172 height 24
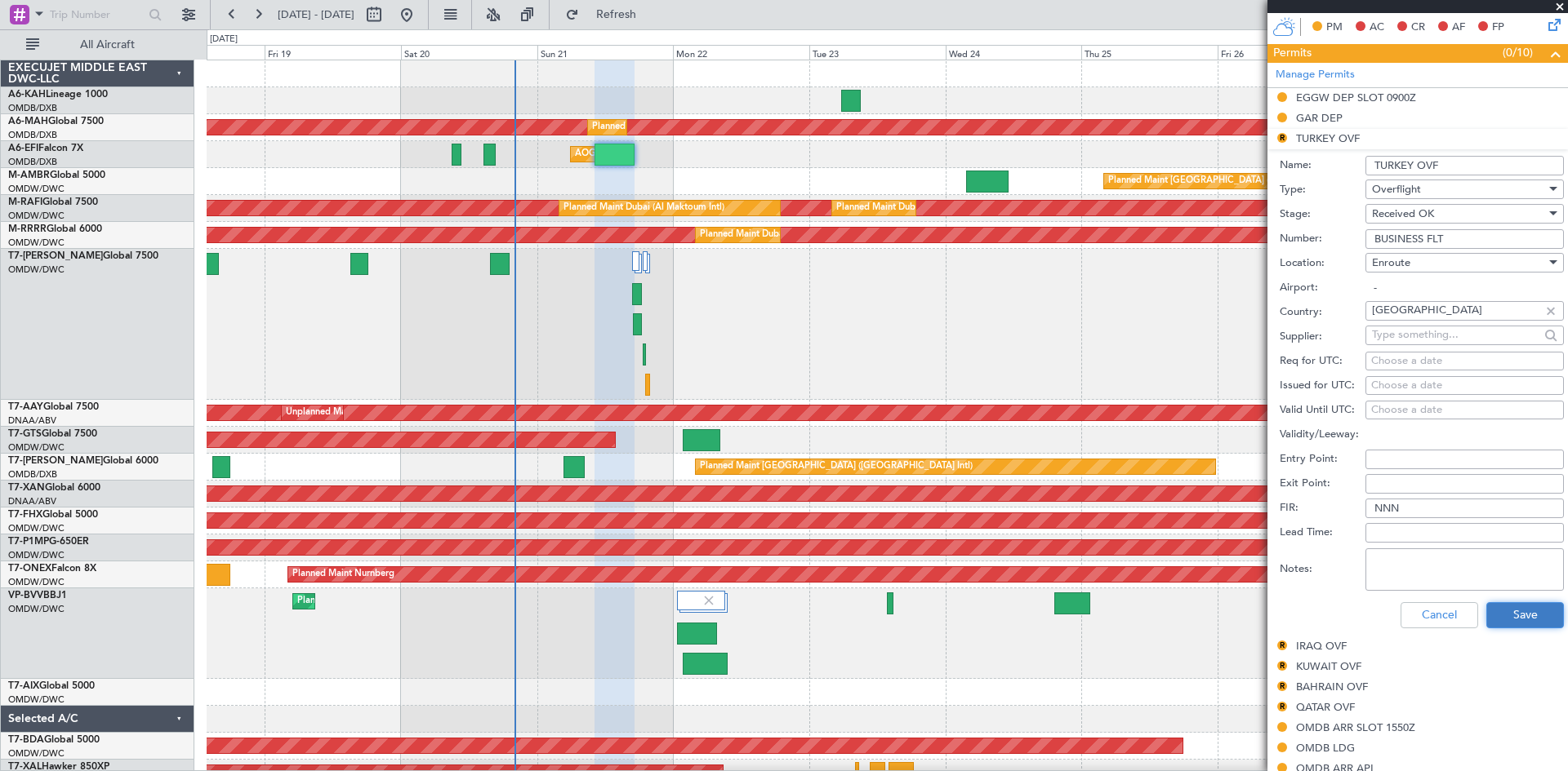
click at [1525, 616] on button "Save" at bounding box center [1524, 615] width 78 height 26
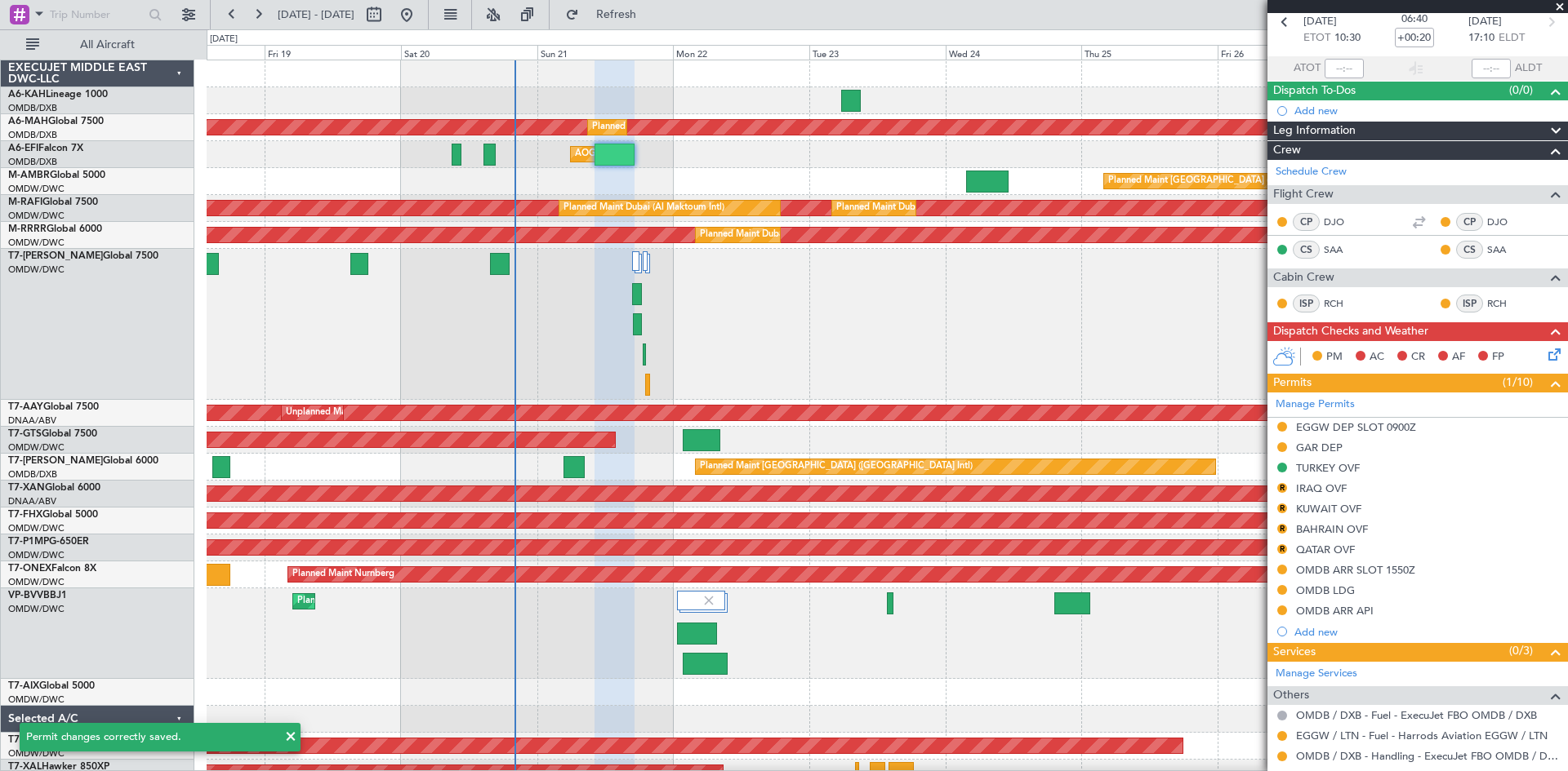
scroll to position [0, 0]
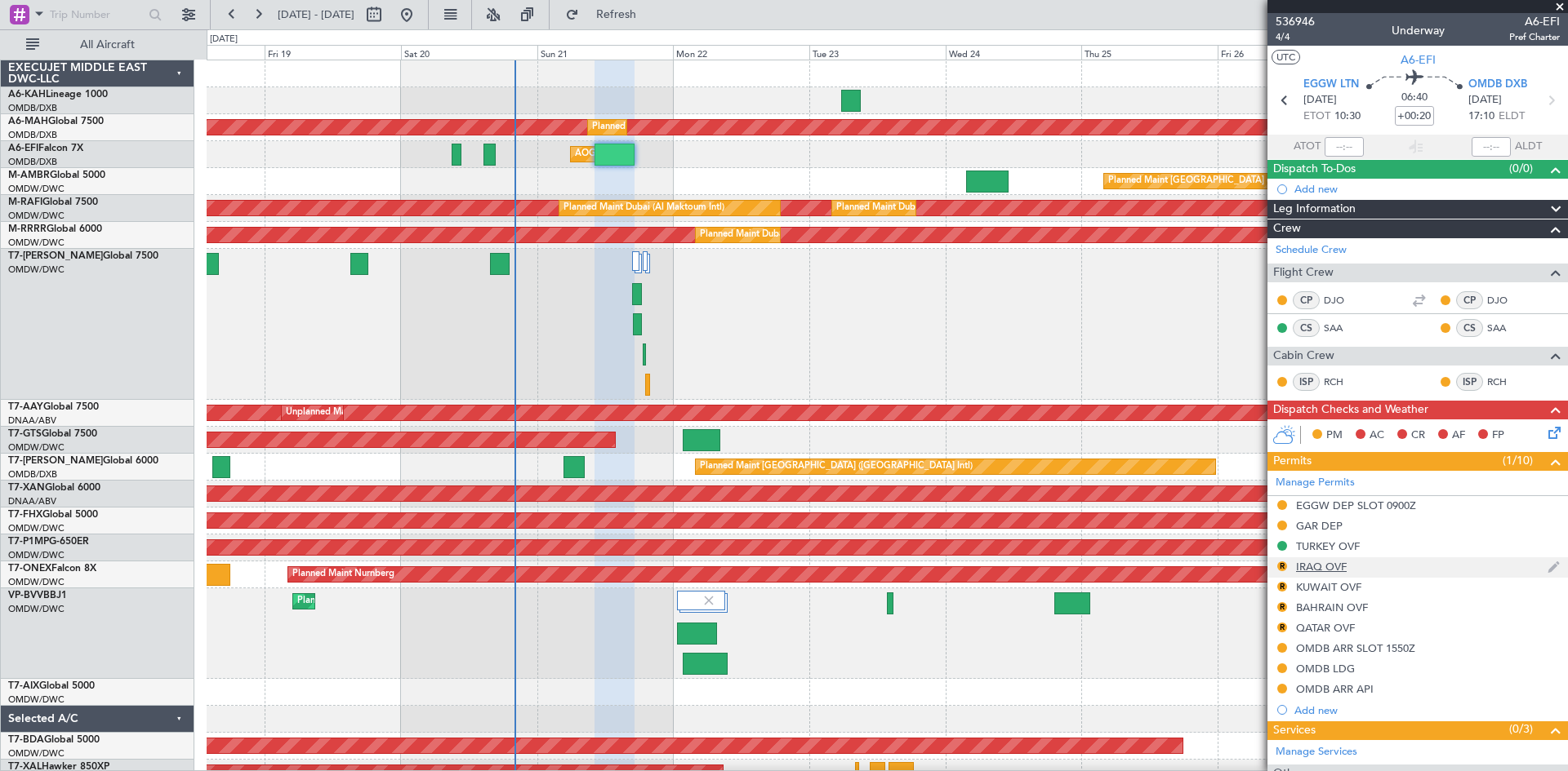
click at [1330, 566] on div "IRAQ OVF" at bounding box center [1321, 567] width 50 height 14
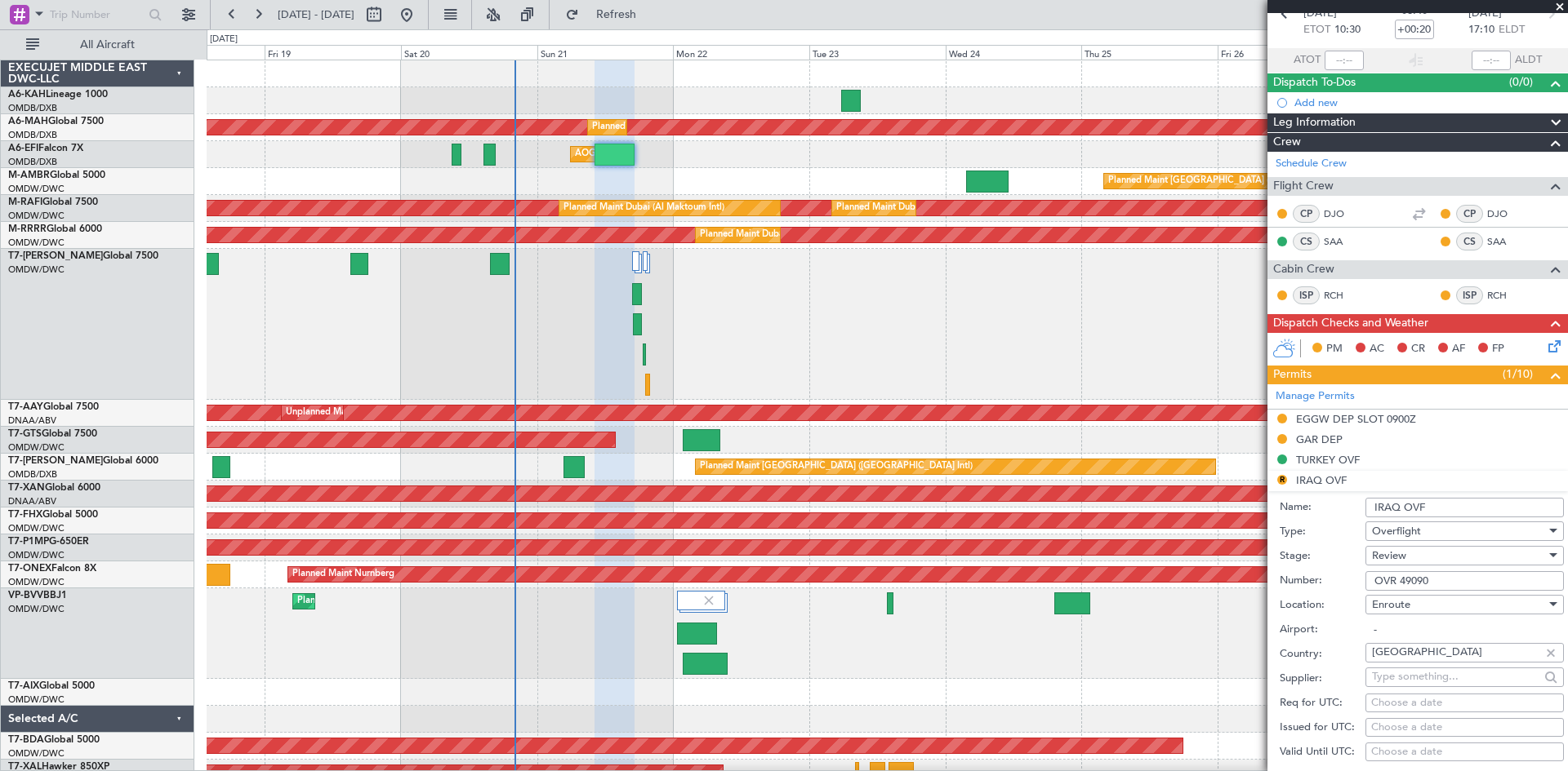
scroll to position [163, 0]
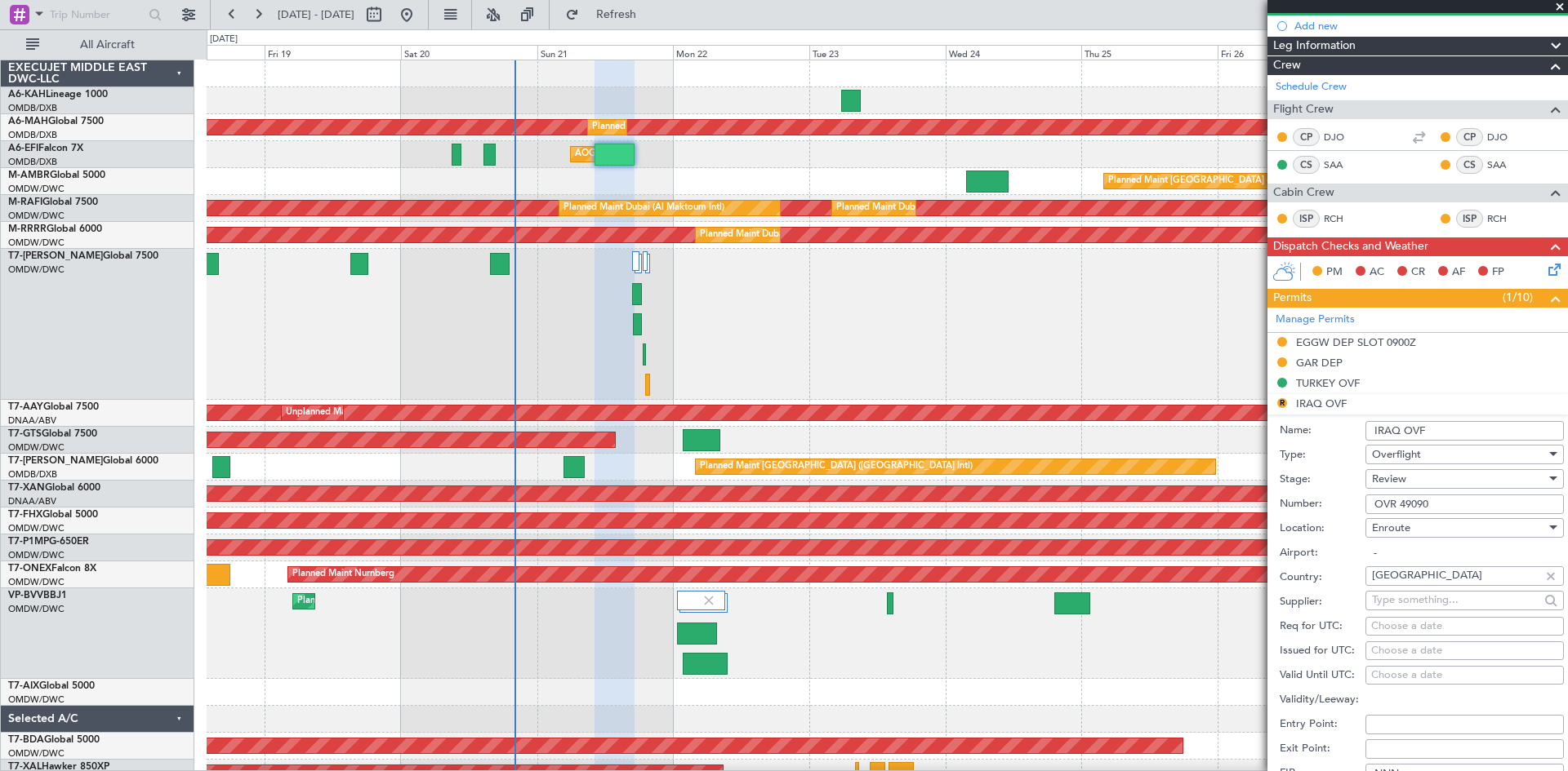
drag, startPoint x: 1447, startPoint y: 503, endPoint x: 1334, endPoint y: 496, distance: 113.2
click at [1334, 496] on div "Number: OVR 49090" at bounding box center [1421, 504] width 284 height 24
click at [1465, 476] on div "Review" at bounding box center [1459, 479] width 174 height 24
click at [1428, 607] on span "Received OK" at bounding box center [1459, 610] width 172 height 24
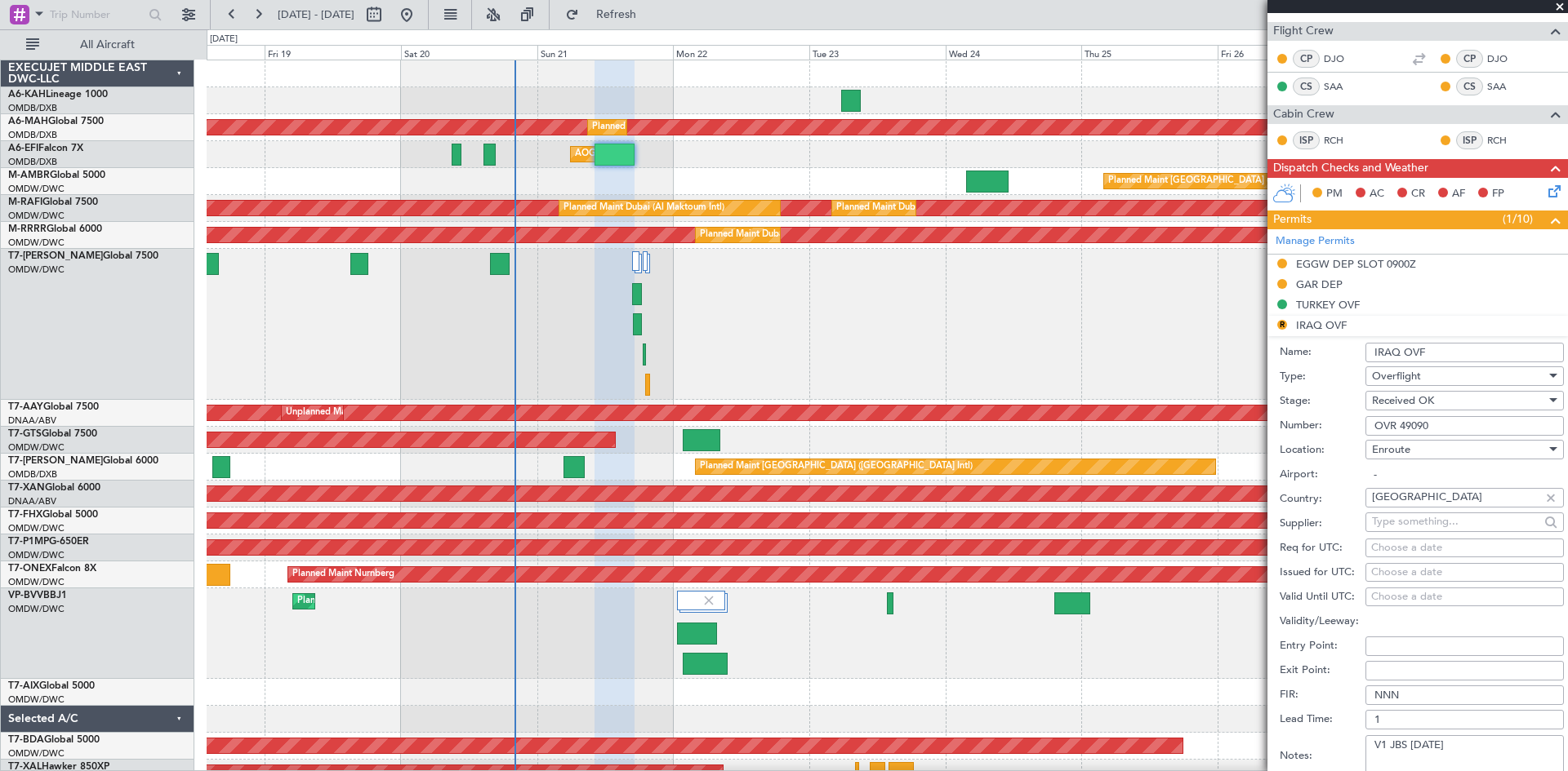
scroll to position [327, 0]
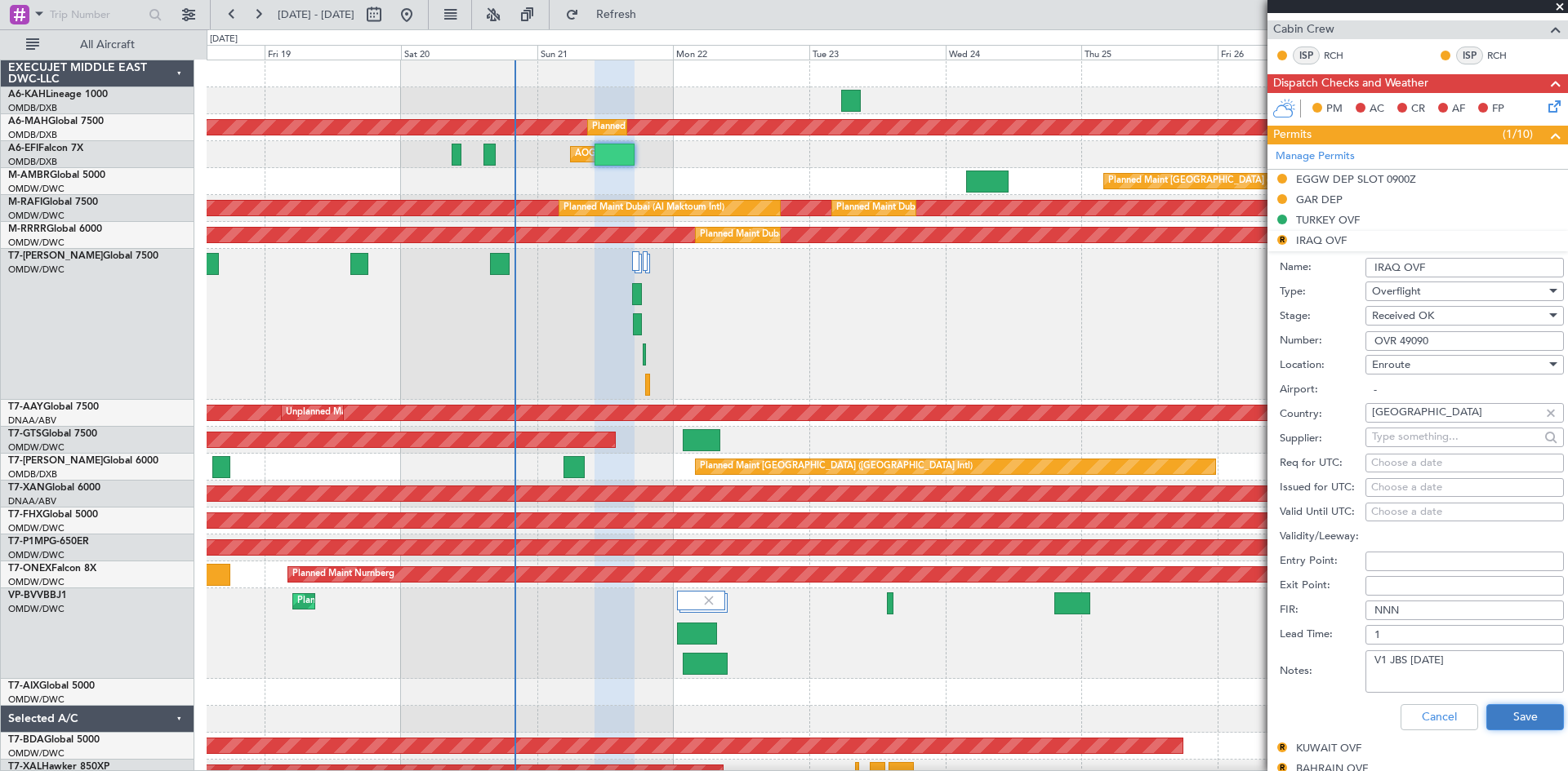
click at [1508, 709] on button "Save" at bounding box center [1524, 718] width 78 height 26
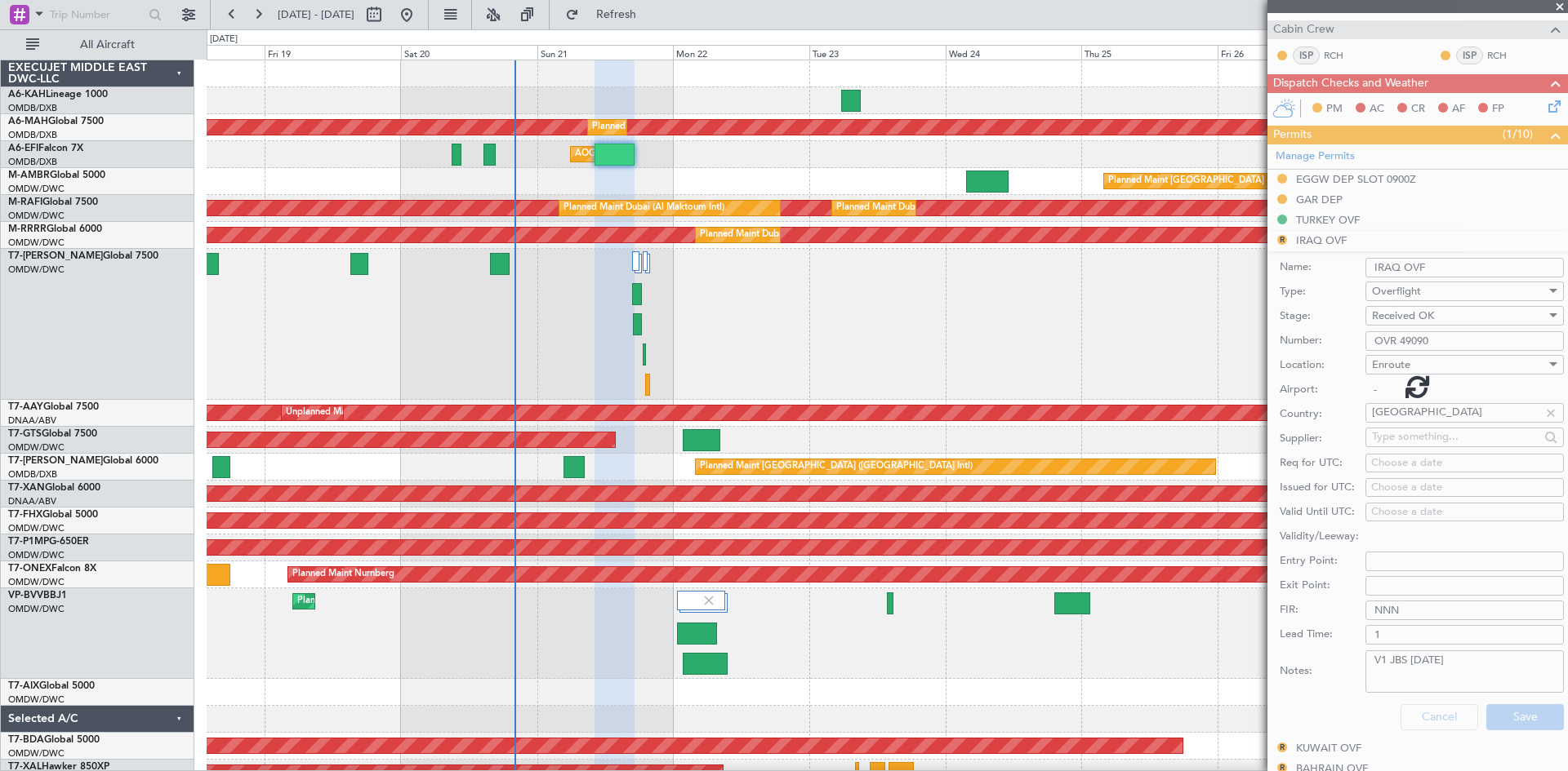
scroll to position [323, 0]
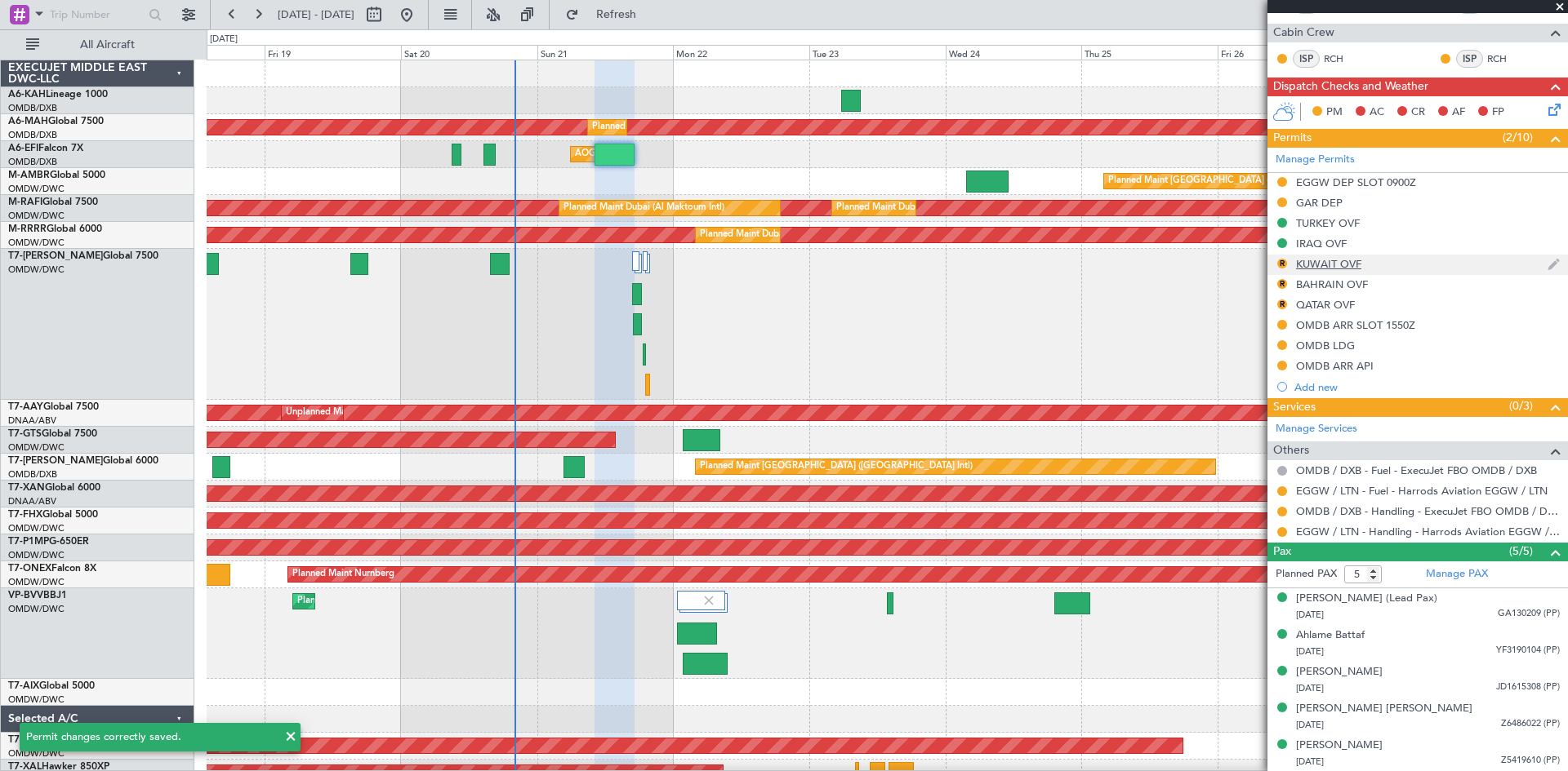
click at [1322, 261] on div "KUWAIT OVF" at bounding box center [1329, 263] width 65 height 14
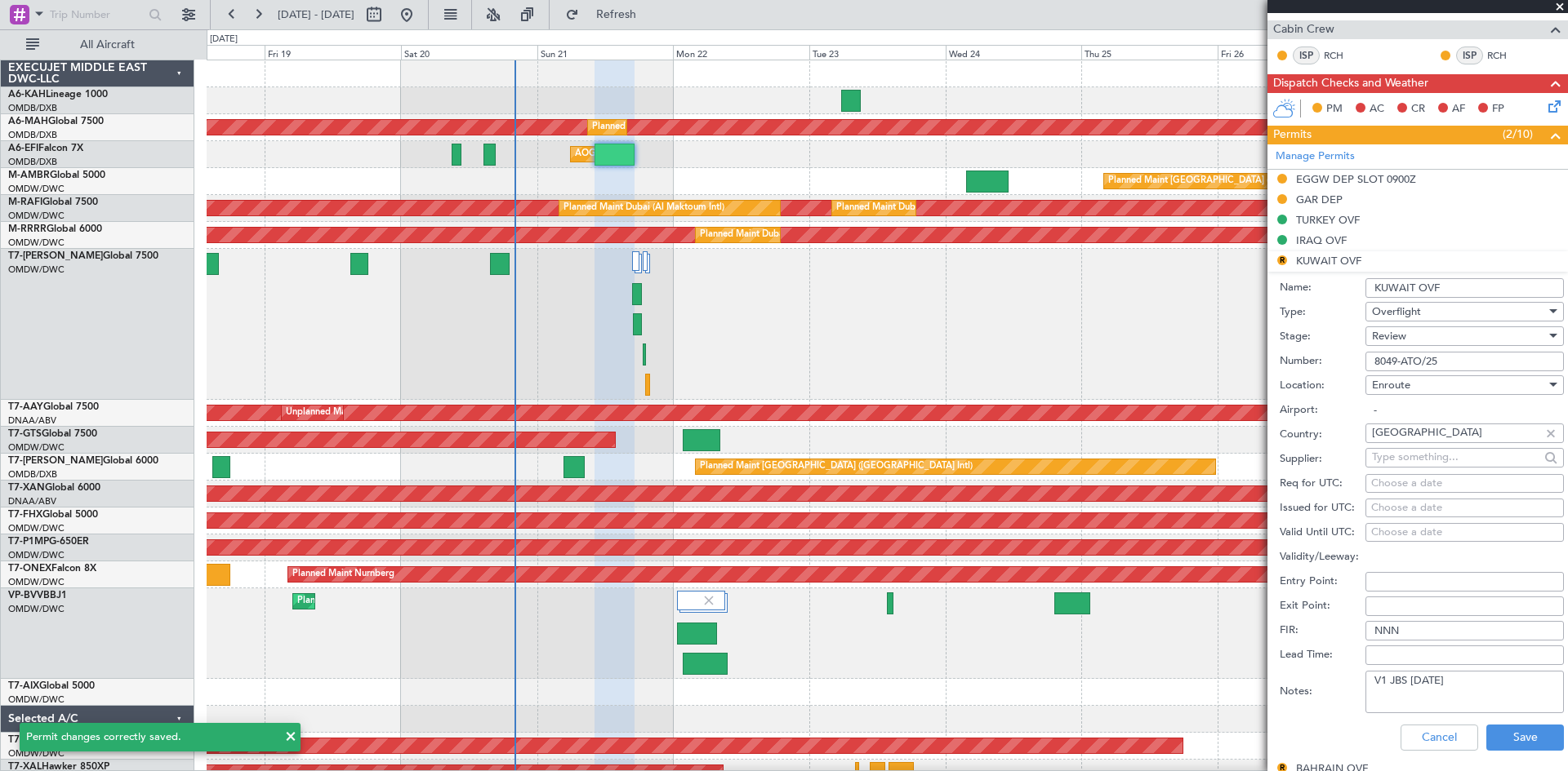
click at [1404, 335] on span "Review" at bounding box center [1389, 336] width 35 height 15
click at [1420, 465] on span "Received OK" at bounding box center [1459, 467] width 172 height 24
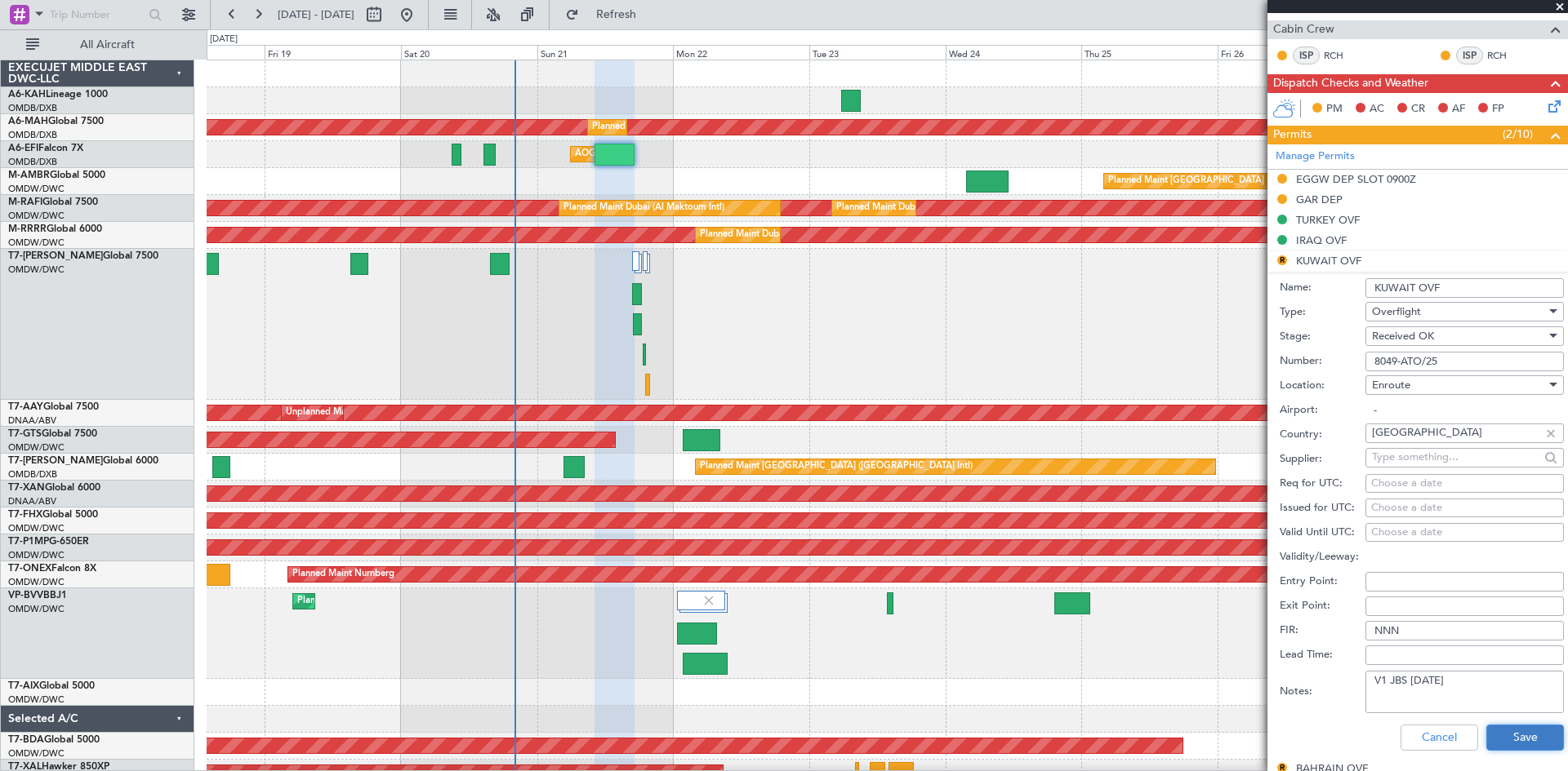
click at [1502, 739] on button "Save" at bounding box center [1524, 737] width 78 height 26
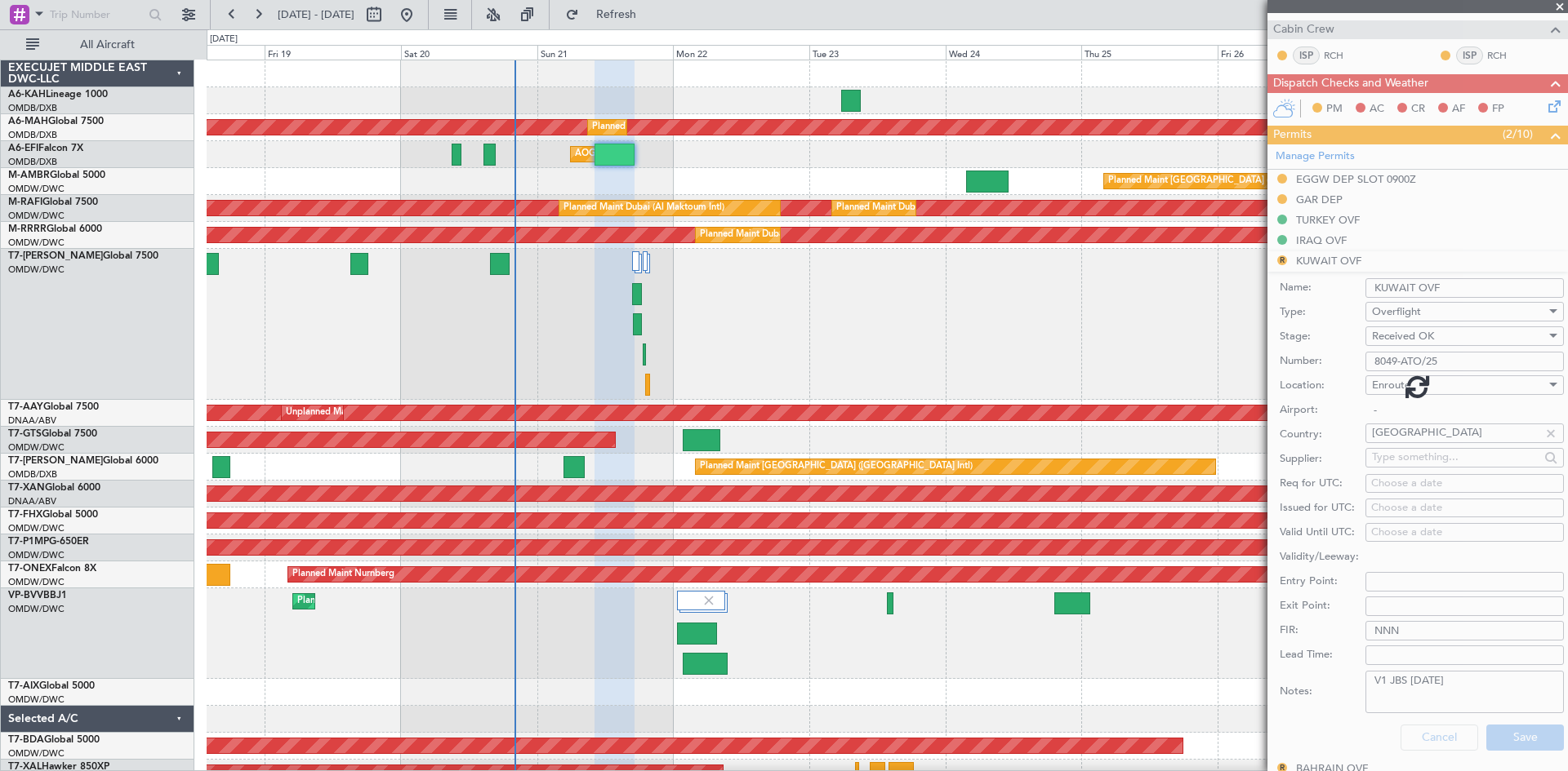
scroll to position [323, 0]
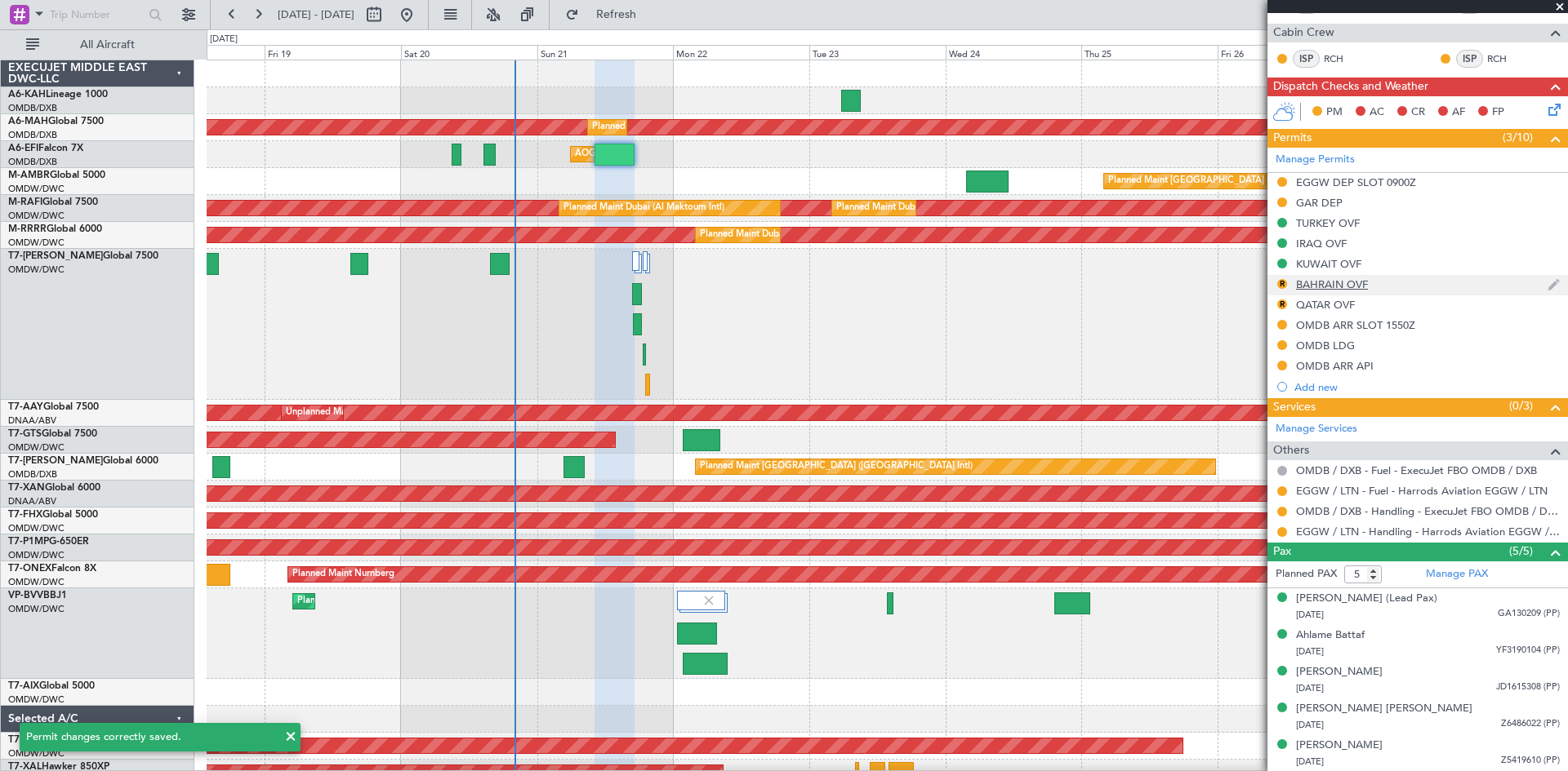
click at [1345, 287] on div "BAHRAIN OVF" at bounding box center [1332, 284] width 72 height 14
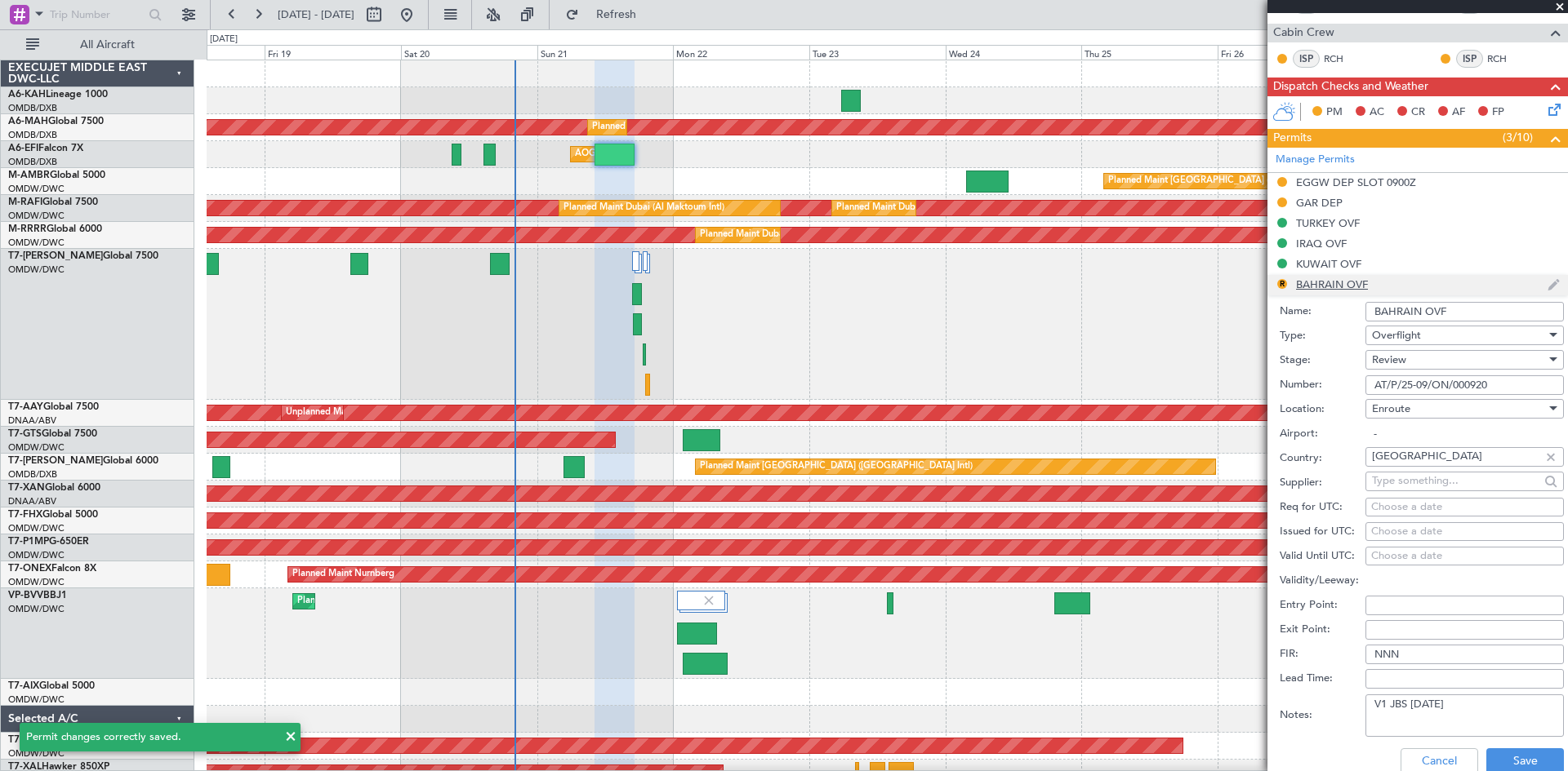
scroll to position [327, 0]
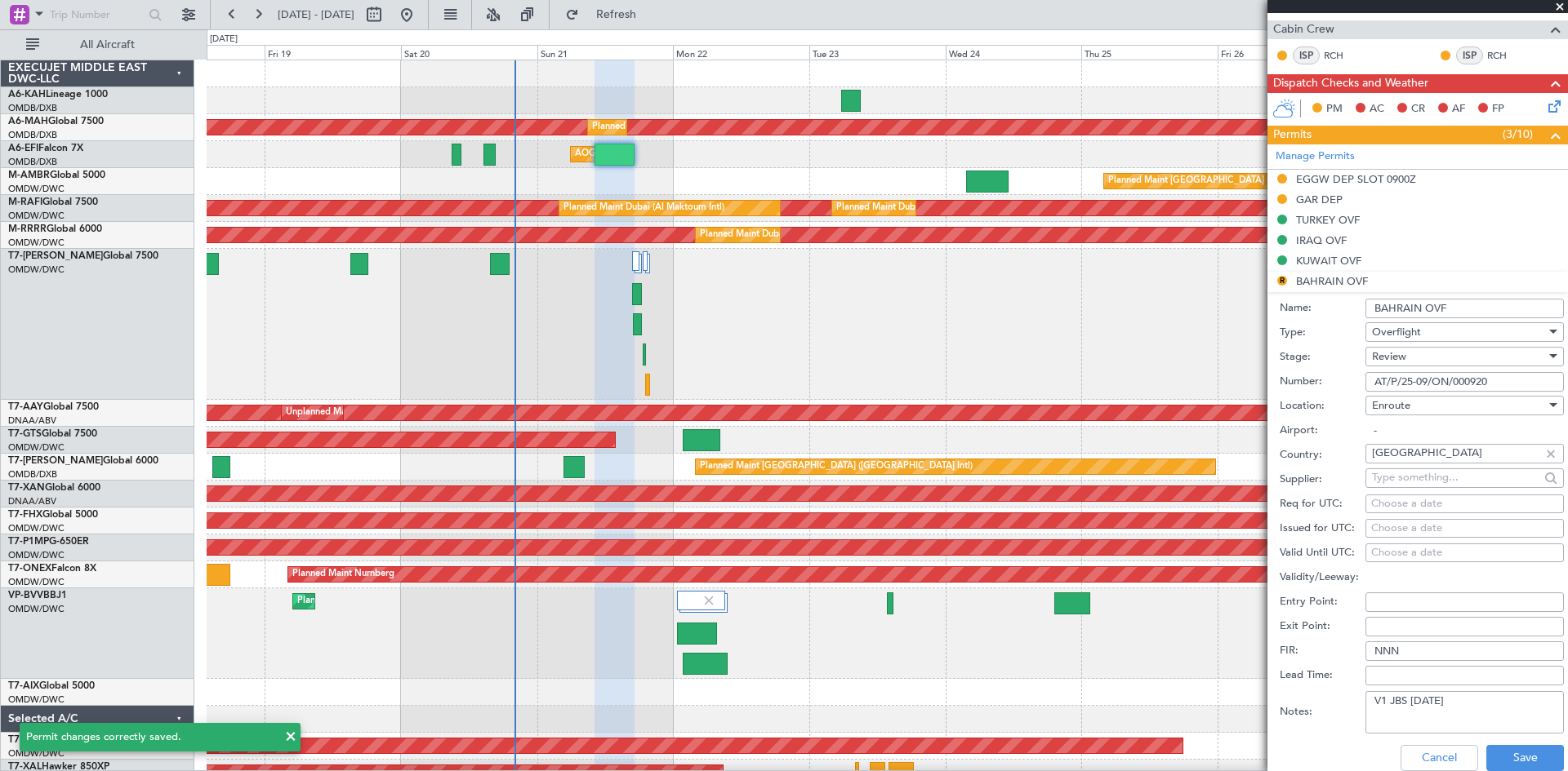
click at [1409, 357] on div "Review" at bounding box center [1459, 357] width 174 height 24
click at [1412, 484] on span "Received OK" at bounding box center [1459, 487] width 172 height 24
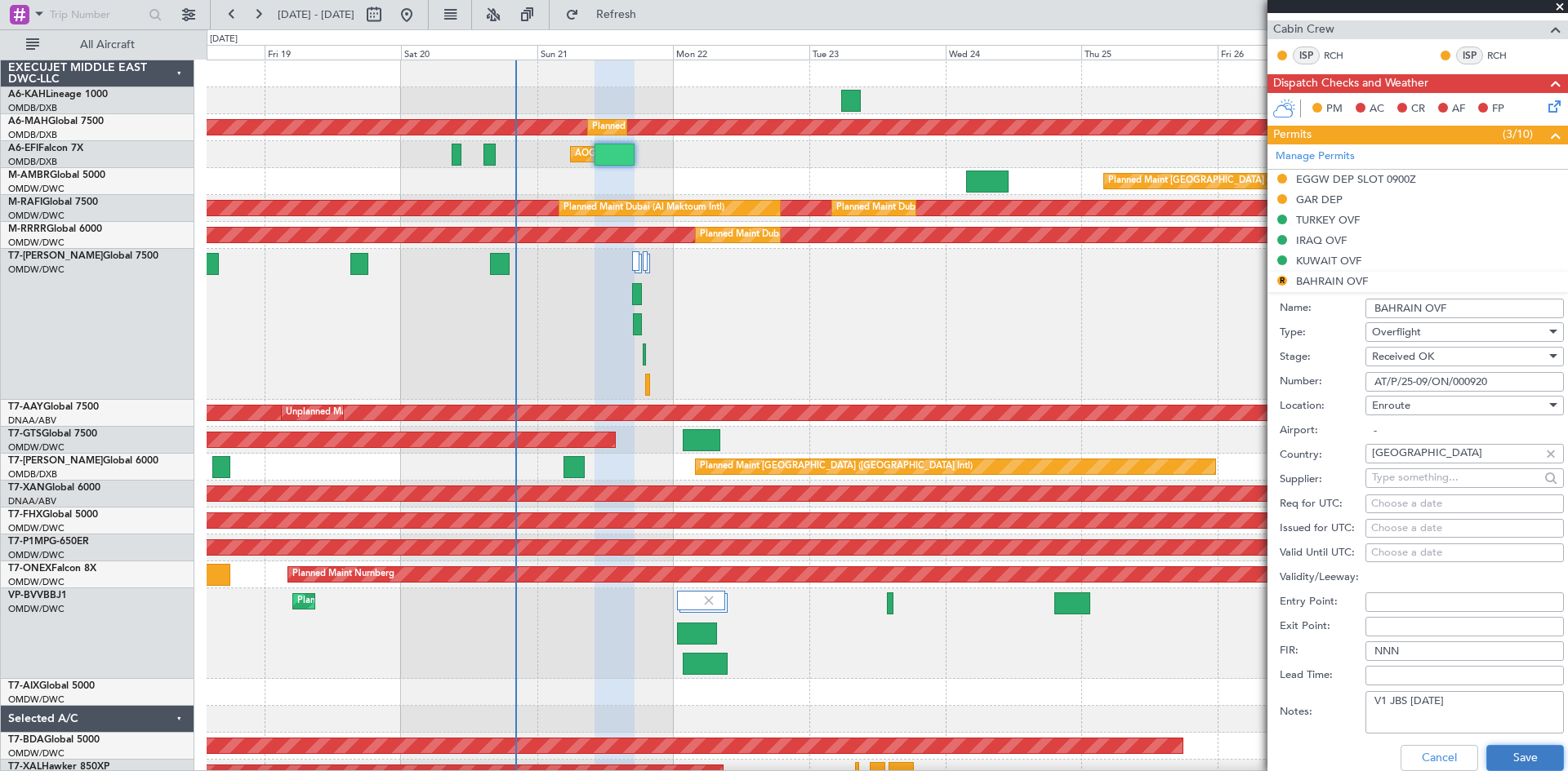
click at [1510, 751] on button "Save" at bounding box center [1524, 758] width 78 height 26
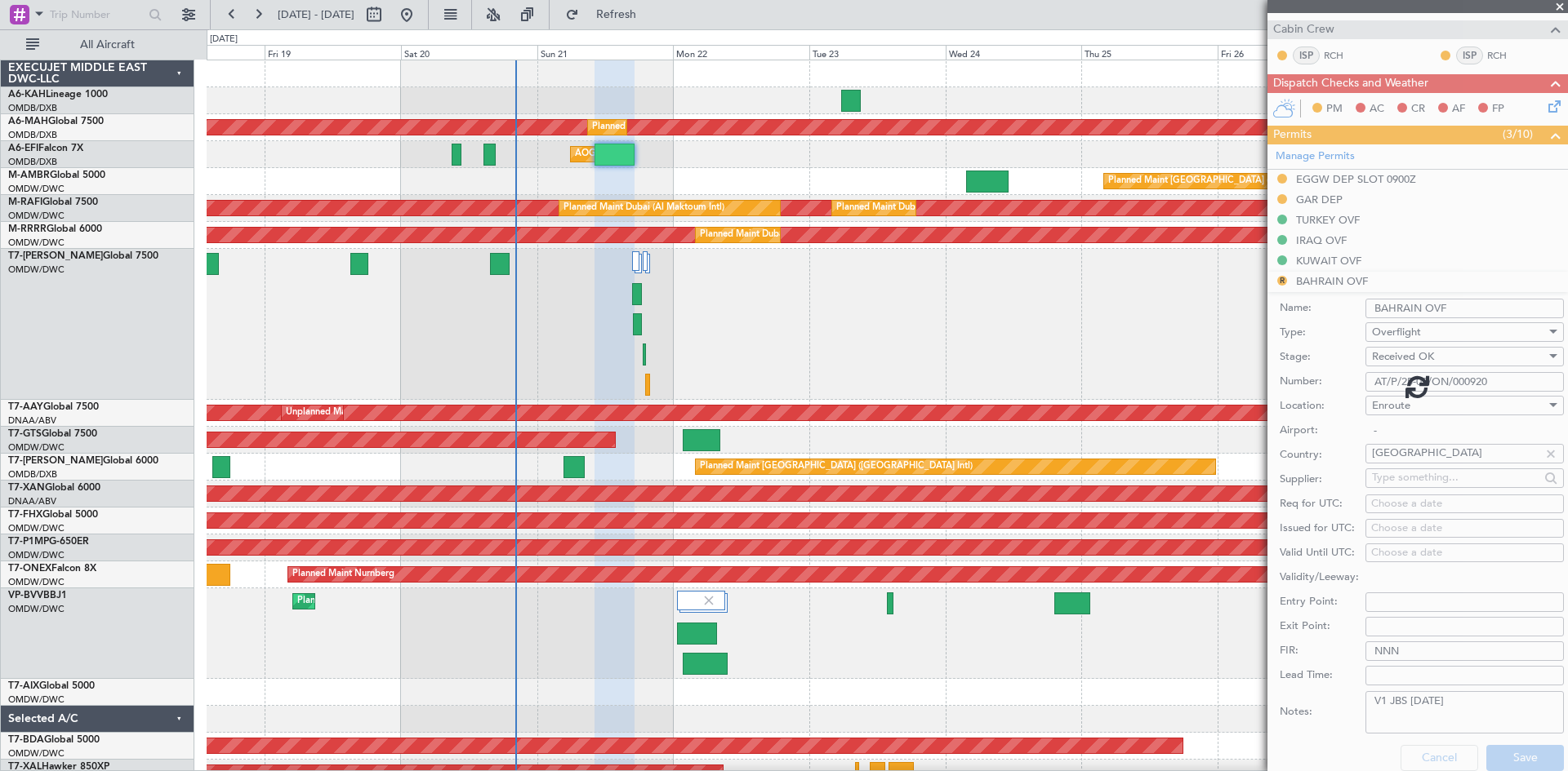
scroll to position [323, 0]
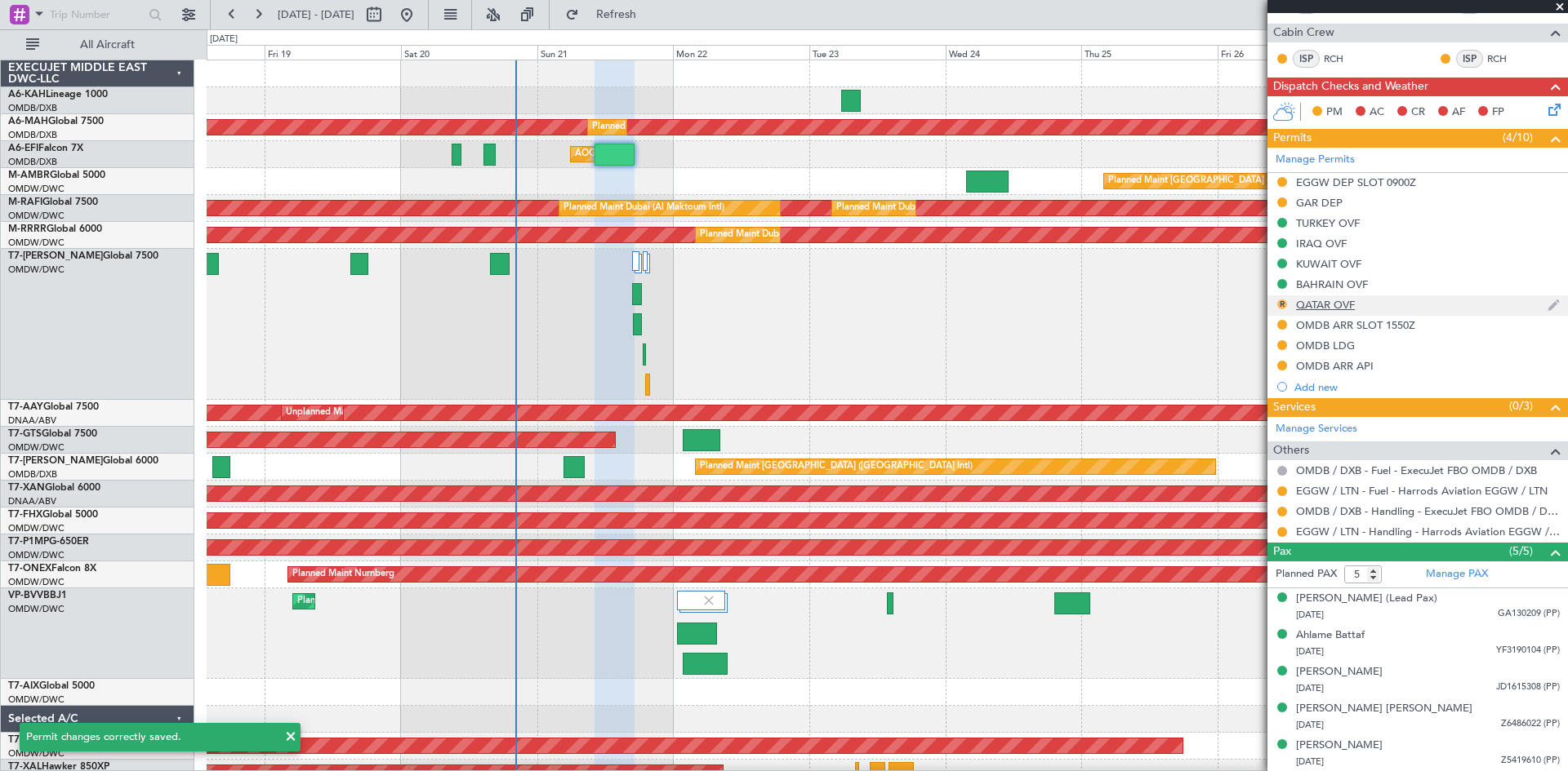
click at [1282, 302] on button "R" at bounding box center [1282, 304] width 9 height 9
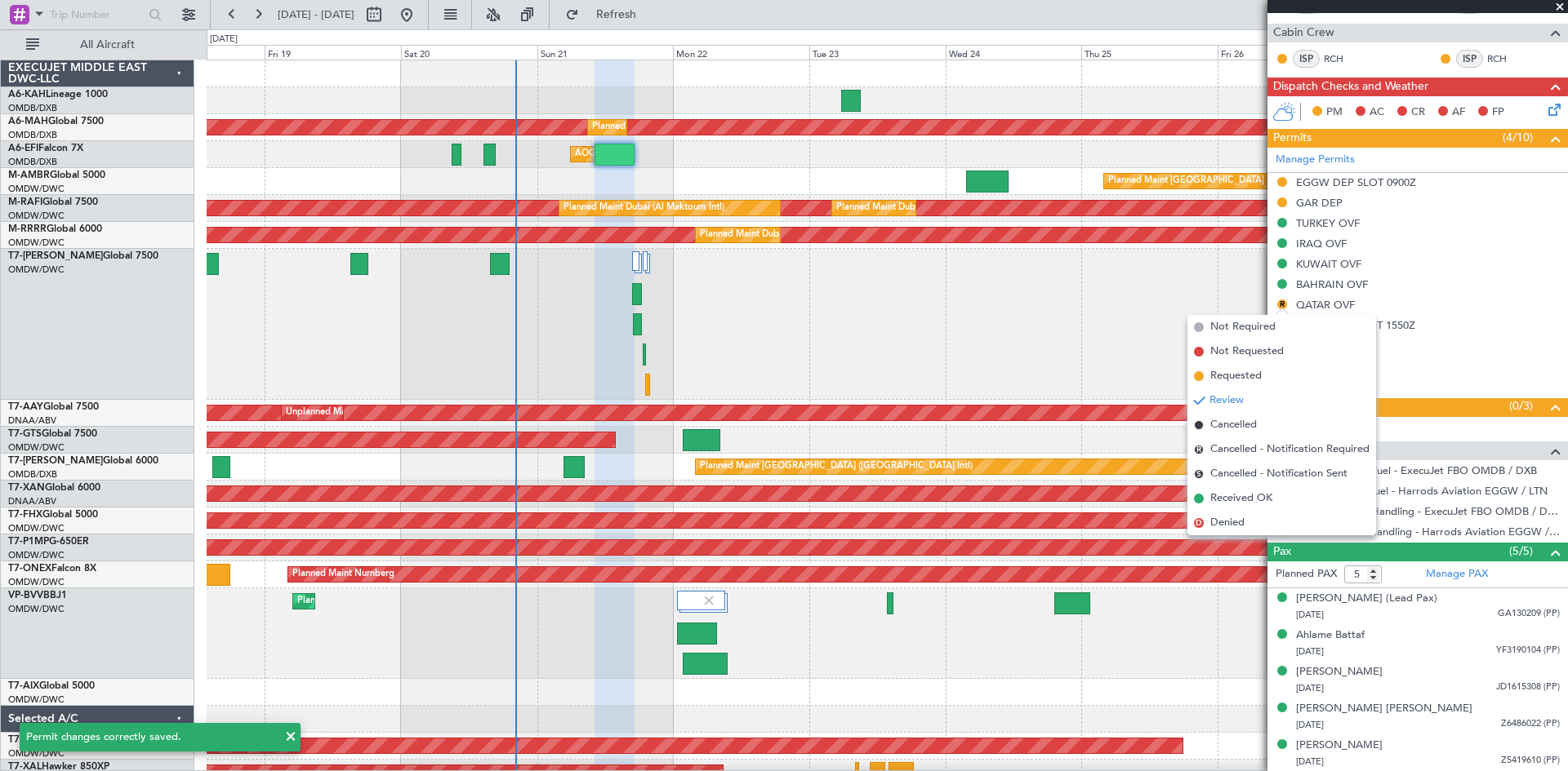
drag, startPoint x: 1244, startPoint y: 500, endPoint x: 1258, endPoint y: 496, distance: 14.6
click at [1246, 500] on span "Received OK" at bounding box center [1241, 498] width 62 height 16
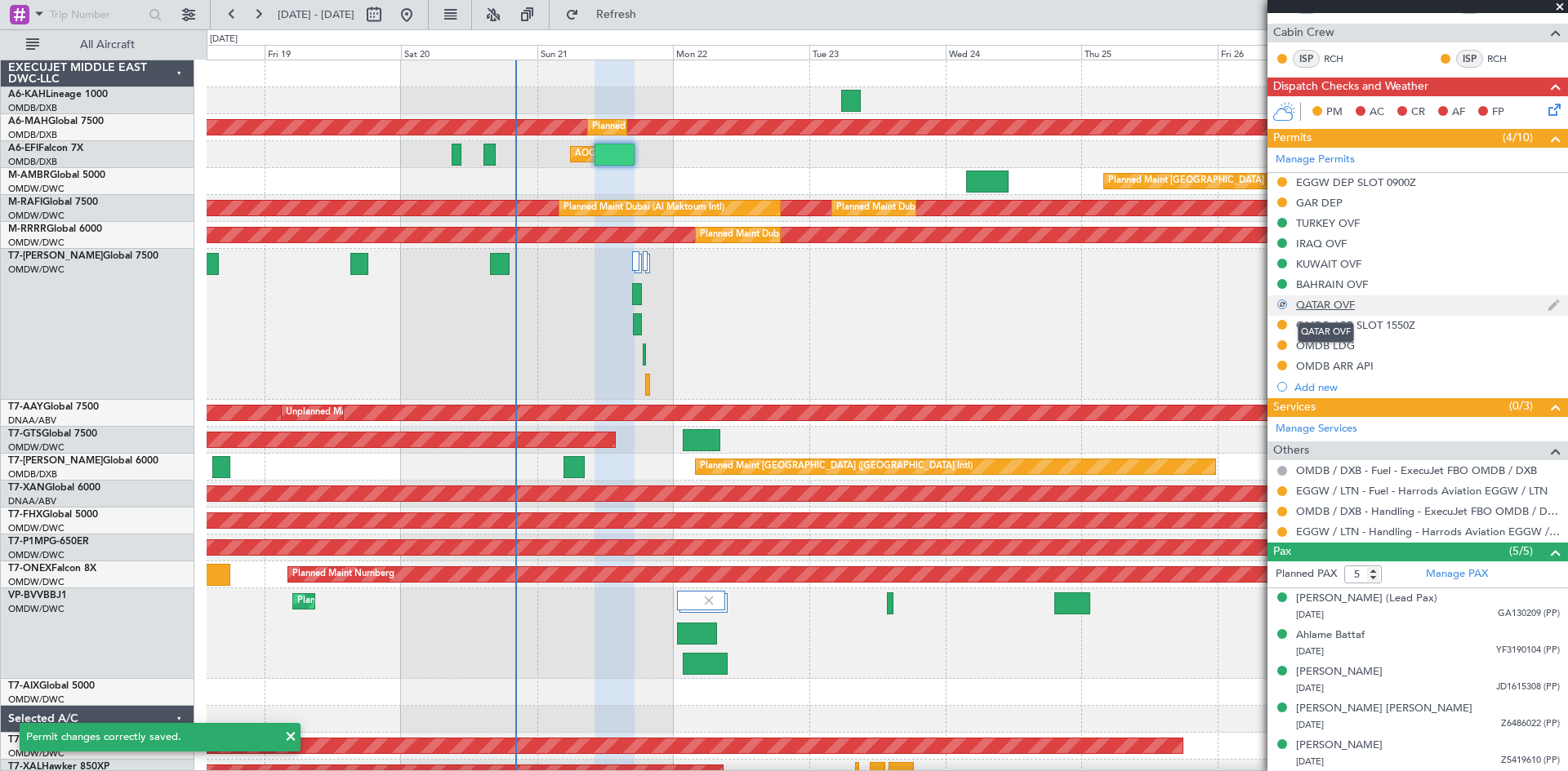
click at [1340, 304] on div "QATAR OVF" at bounding box center [1325, 304] width 59 height 14
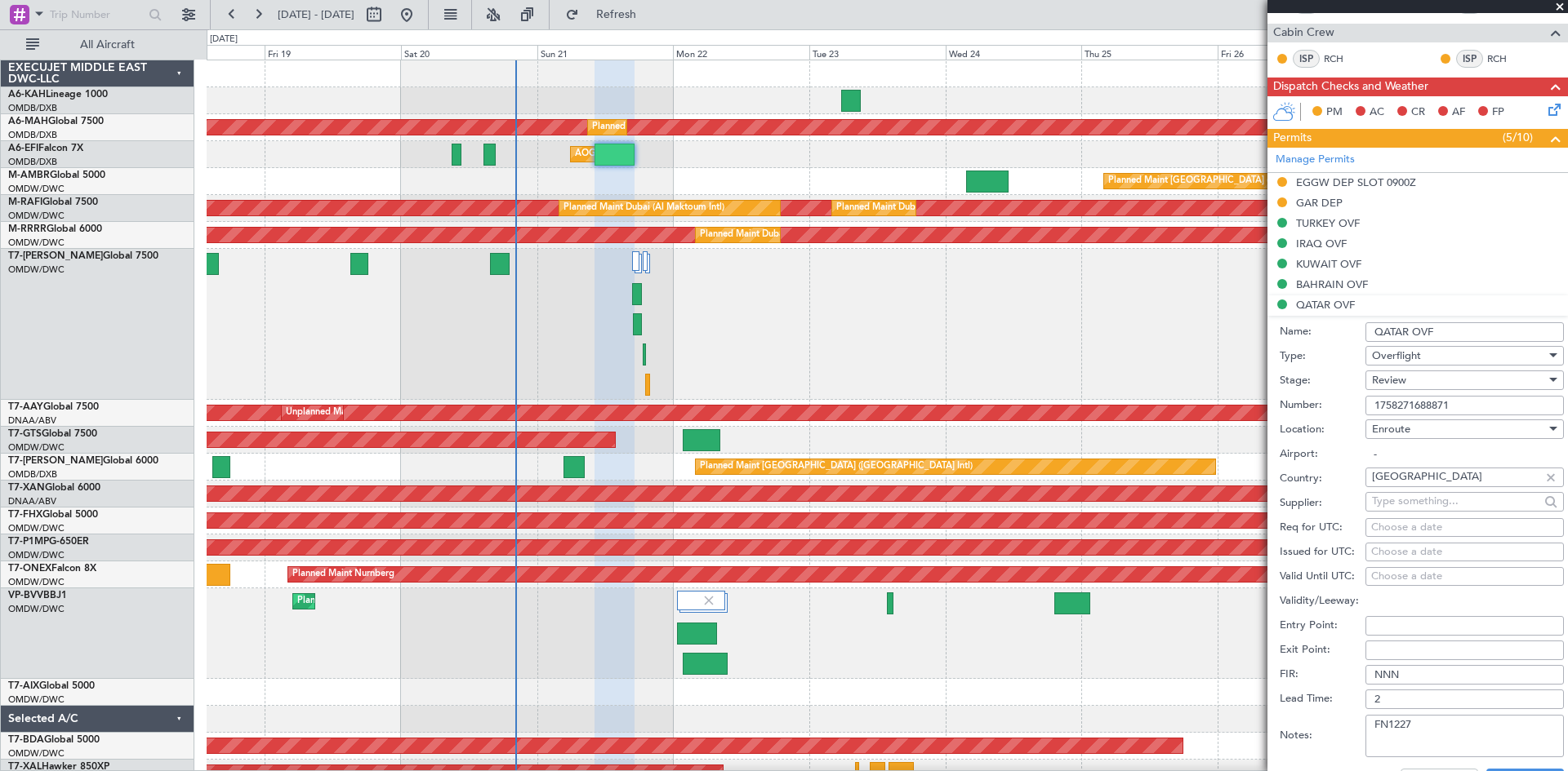
drag, startPoint x: 1460, startPoint y: 403, endPoint x: 1287, endPoint y: 404, distance: 173.0
click at [1287, 404] on div "Number: 1758271688871" at bounding box center [1421, 405] width 284 height 24
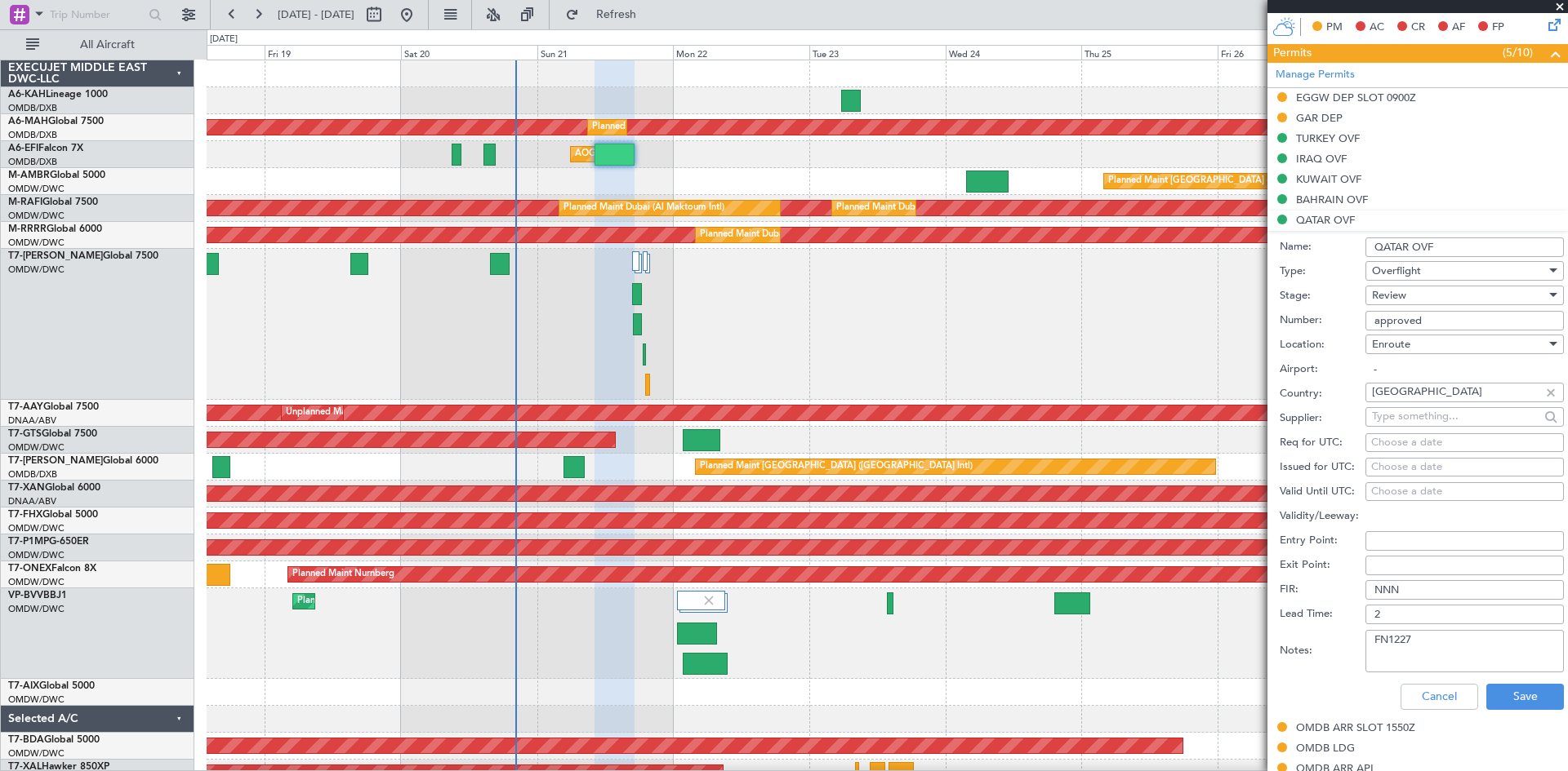
scroll to position [486, 0]
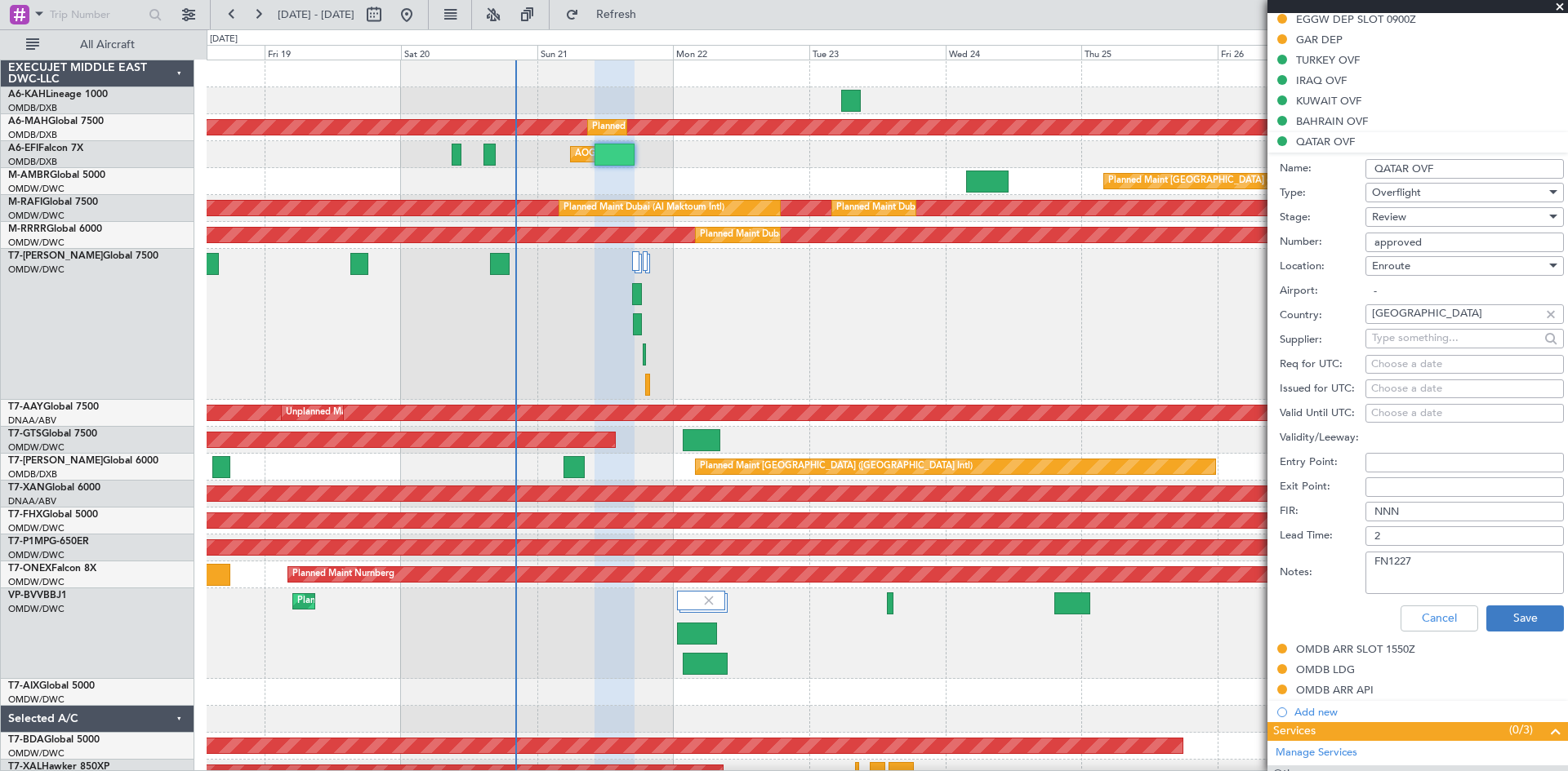
type input "approved"
click at [1516, 612] on button "Save" at bounding box center [1524, 619] width 78 height 26
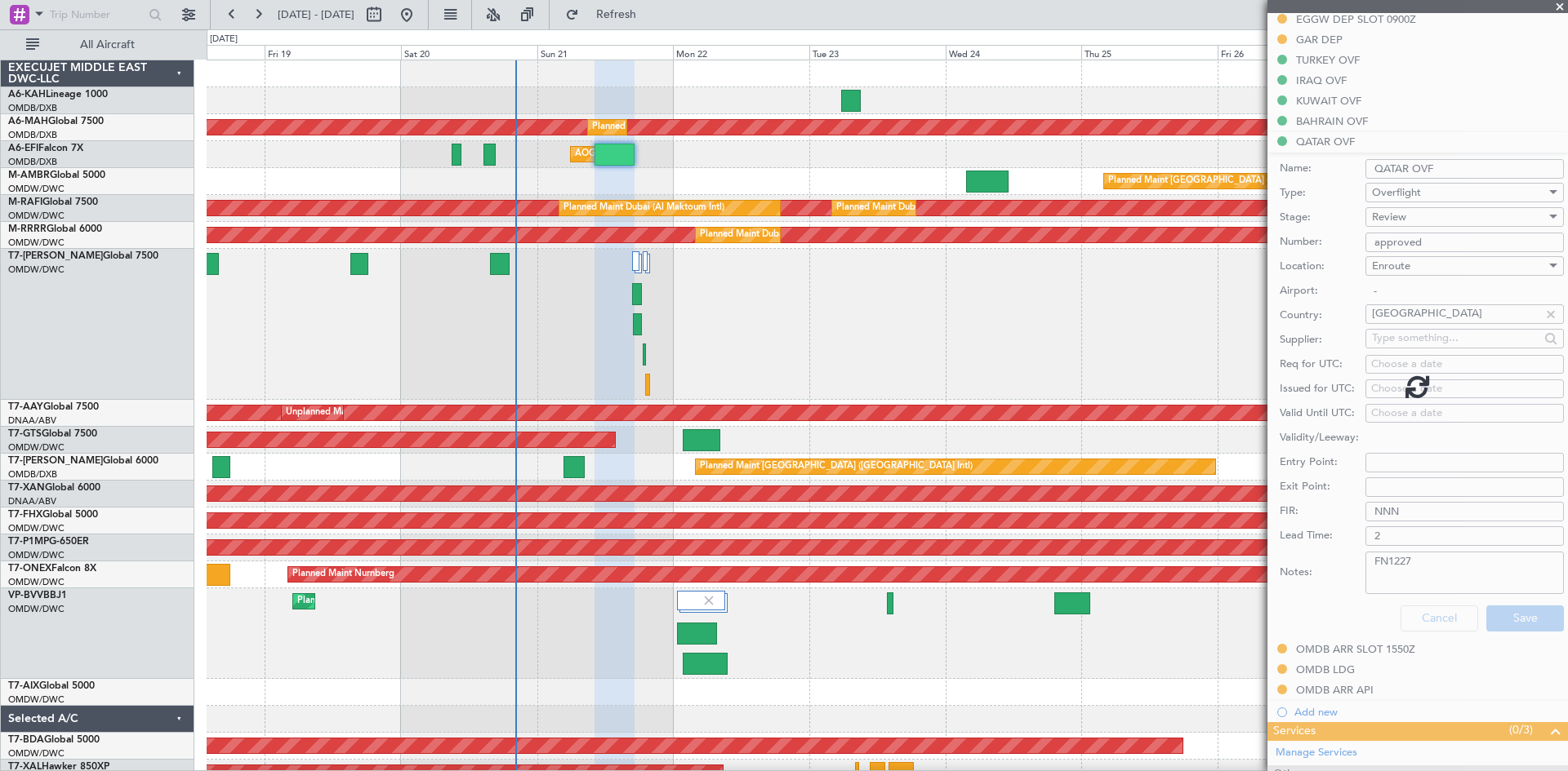
scroll to position [323, 0]
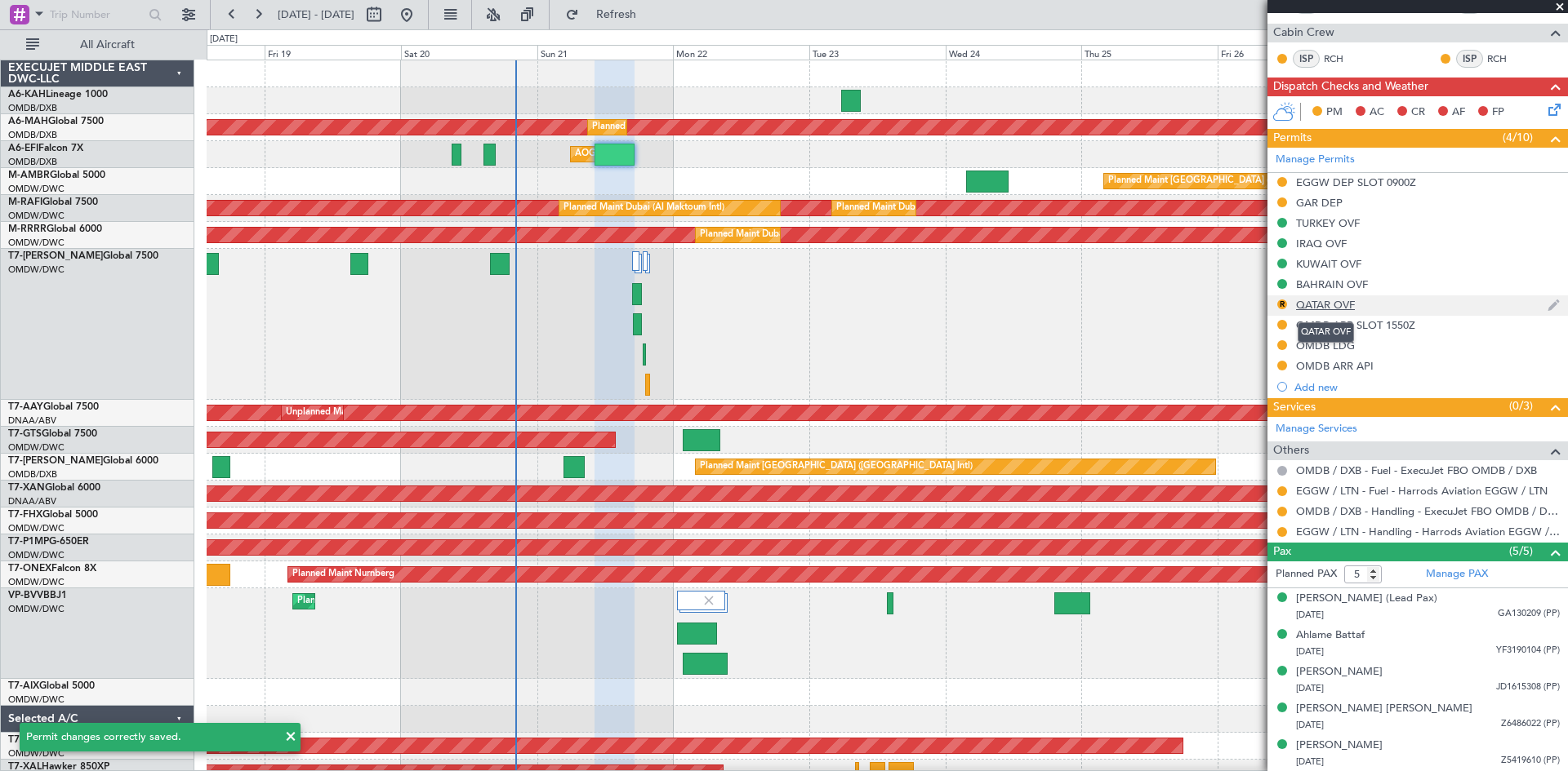
click at [1321, 302] on div "QATAR OVF" at bounding box center [1325, 304] width 59 height 14
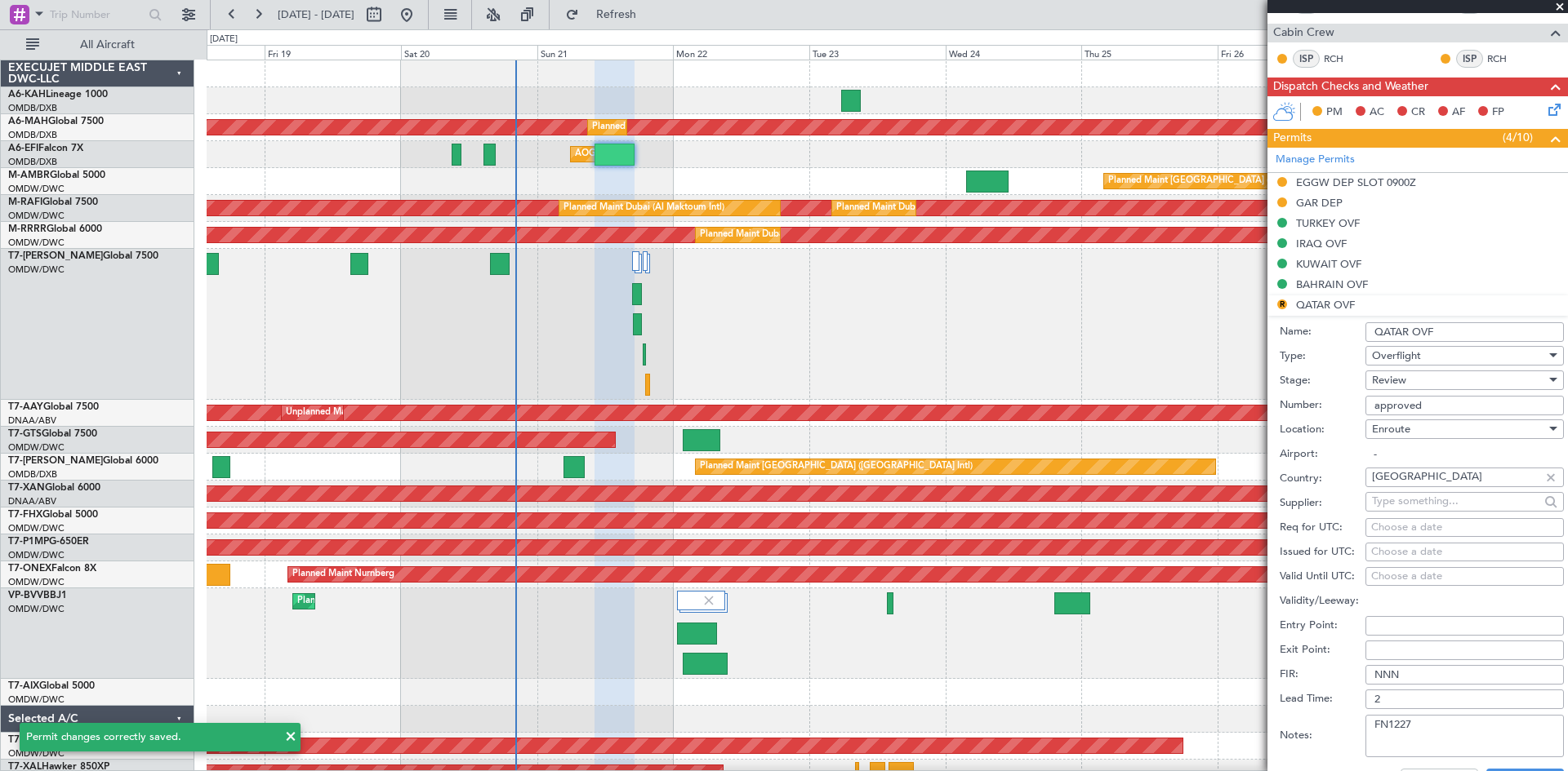
scroll to position [486, 0]
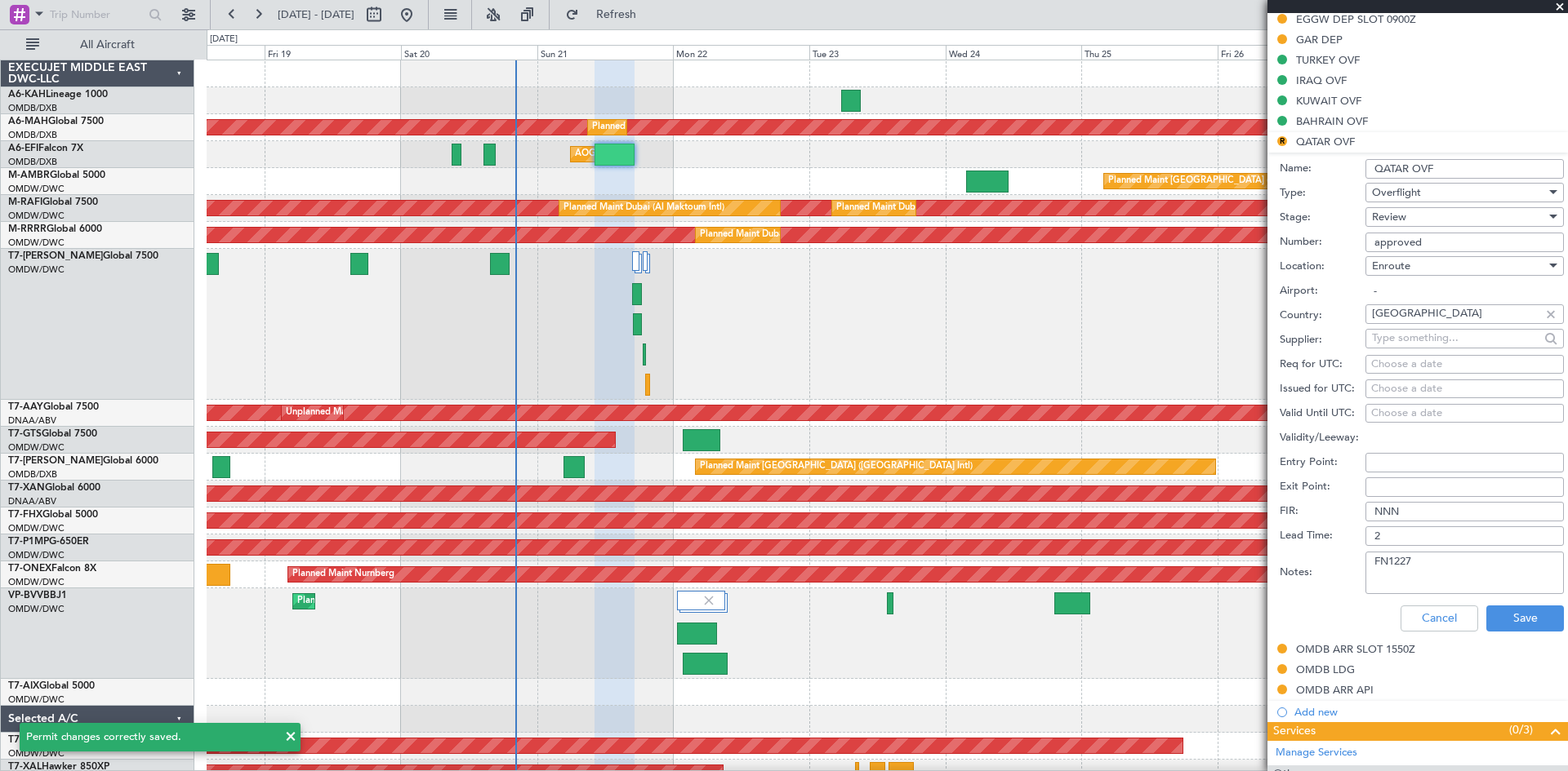
click at [1420, 215] on div "Review" at bounding box center [1459, 217] width 174 height 24
click at [1408, 325] on span "Requested" at bounding box center [1459, 323] width 172 height 24
click at [1418, 218] on span "Requested" at bounding box center [1397, 217] width 51 height 15
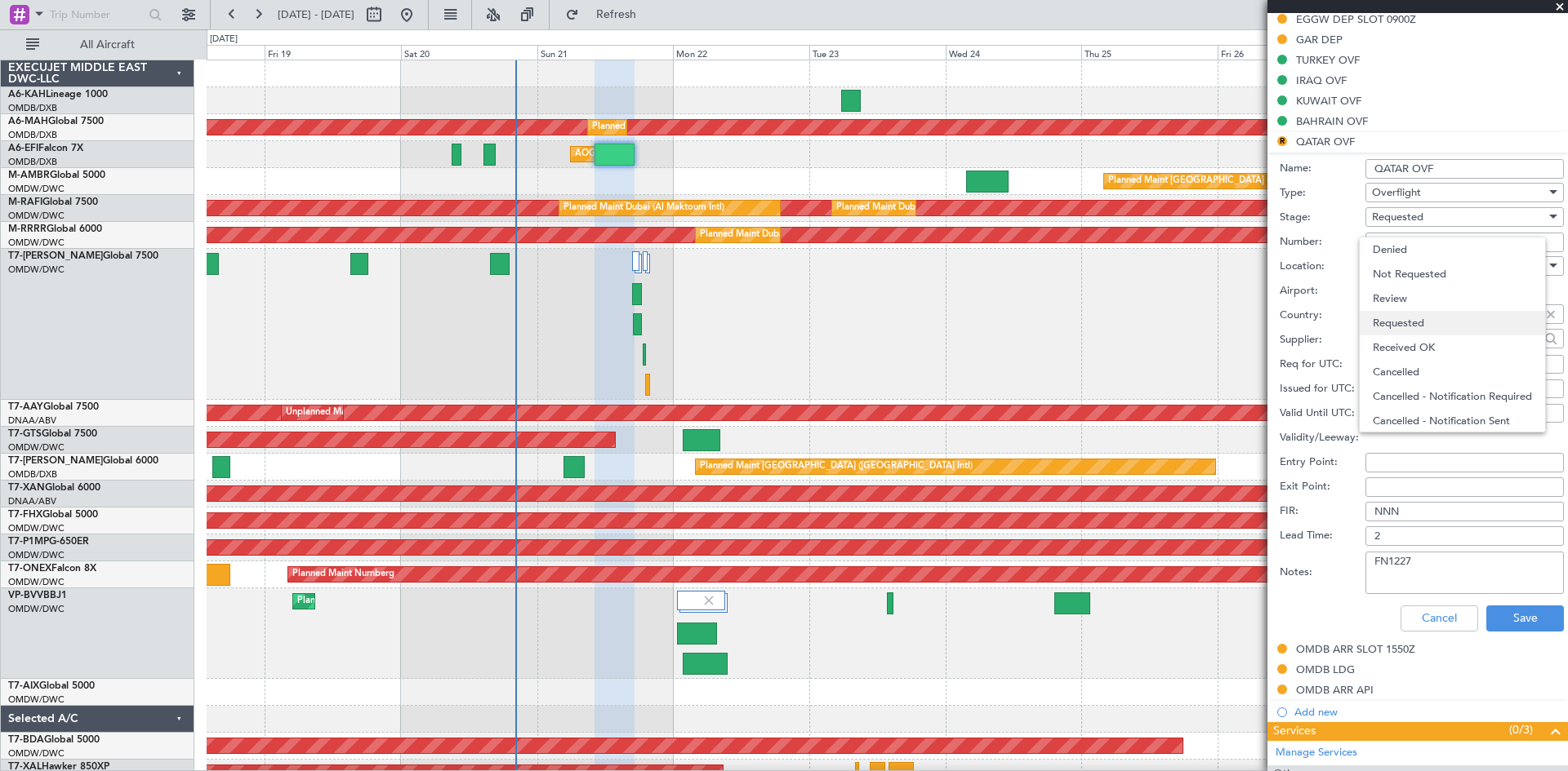
scroll to position [7, 0]
drag, startPoint x: 1413, startPoint y: 341, endPoint x: 1406, endPoint y: 330, distance: 13.0
click at [1411, 341] on span "Received OK" at bounding box center [1459, 341] width 172 height 24
click at [1378, 244] on input "approved" at bounding box center [1464, 242] width 198 height 20
type input "APPROVED"
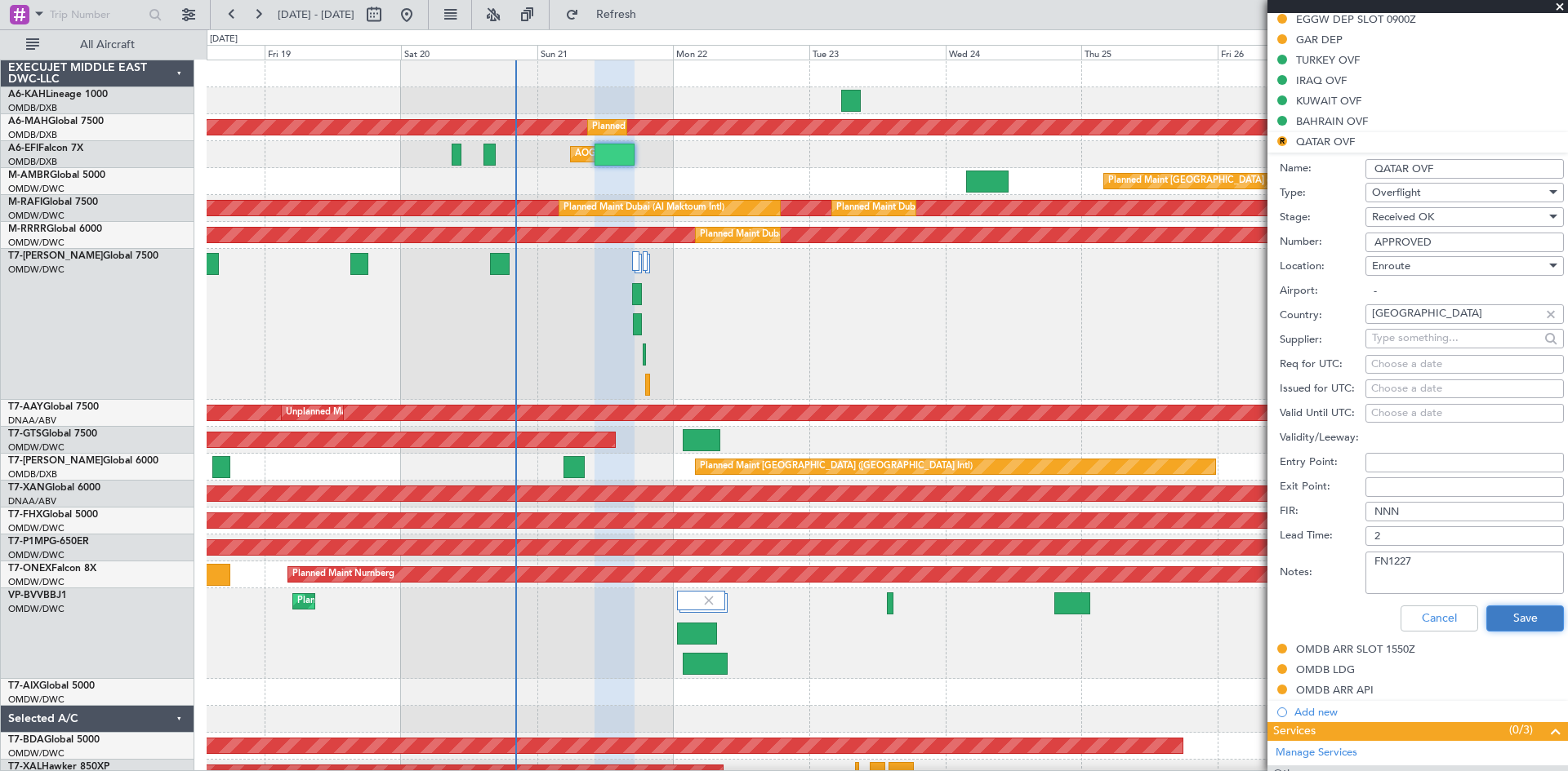
click at [1512, 620] on button "Save" at bounding box center [1524, 619] width 78 height 26
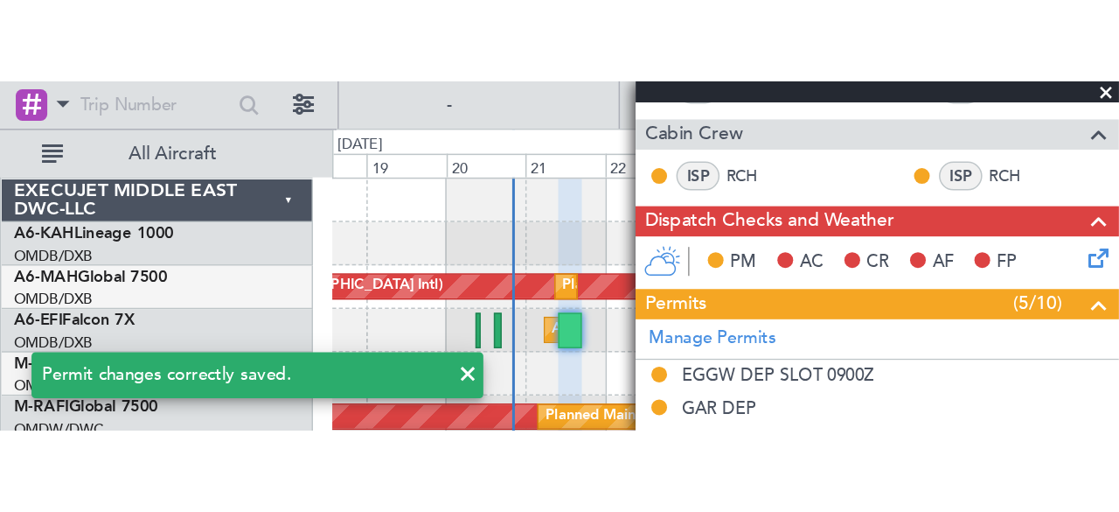
scroll to position [346, 0]
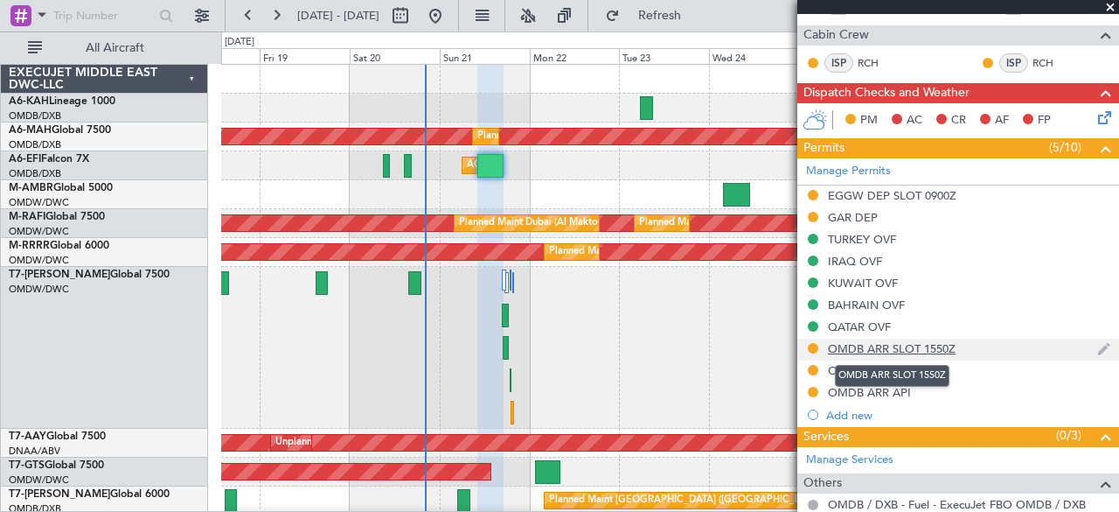
click at [888, 341] on div "OMDB ARR SLOT 1550Z" at bounding box center [892, 348] width 128 height 15
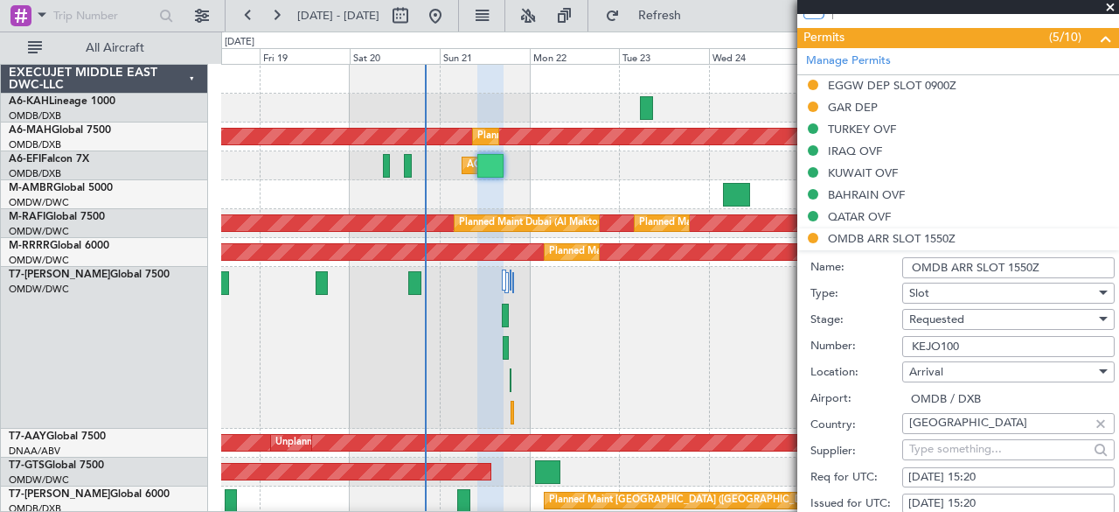
scroll to position [525, 0]
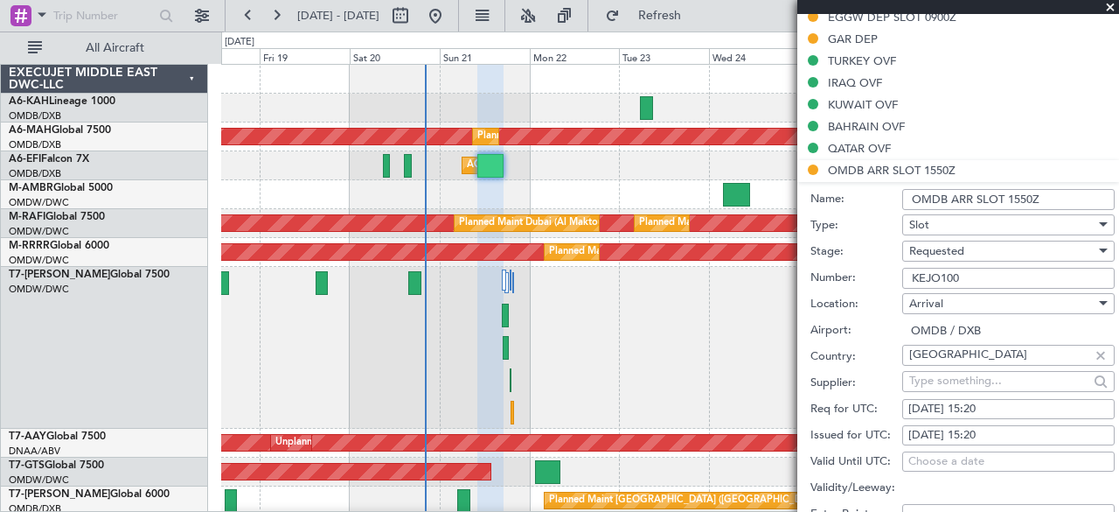
click at [972, 407] on div "21/09/2025 15:20" at bounding box center [1009, 408] width 200 height 17
select select "9"
select select "2025"
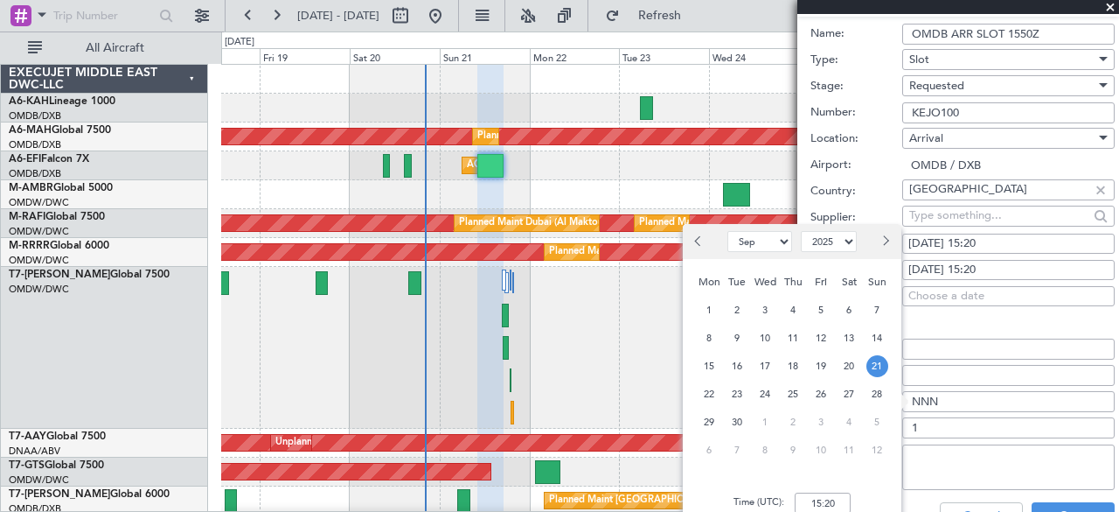
scroll to position [700, 0]
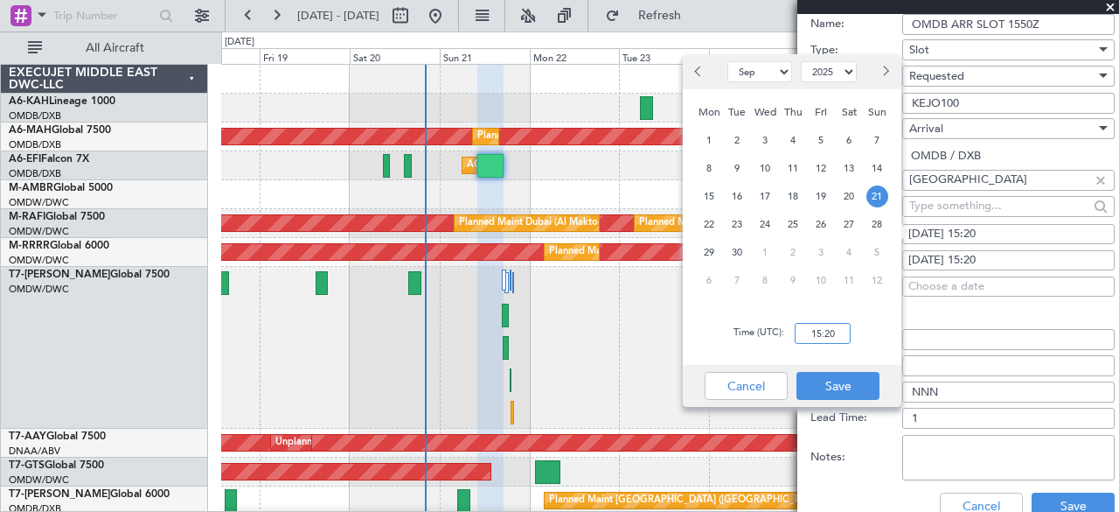
click at [808, 335] on input "15:20" at bounding box center [823, 333] width 56 height 21
type input "17:10"
click at [844, 387] on button "Save" at bounding box center [838, 386] width 83 height 28
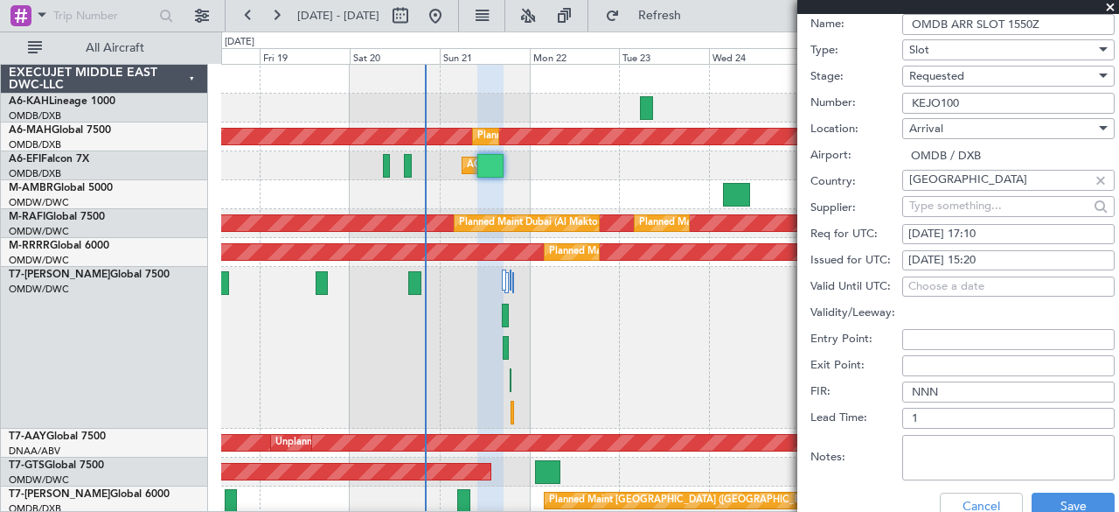
click at [1005, 252] on div "21/09/2025 15:20" at bounding box center [1009, 260] width 200 height 17
select select "9"
select select "2025"
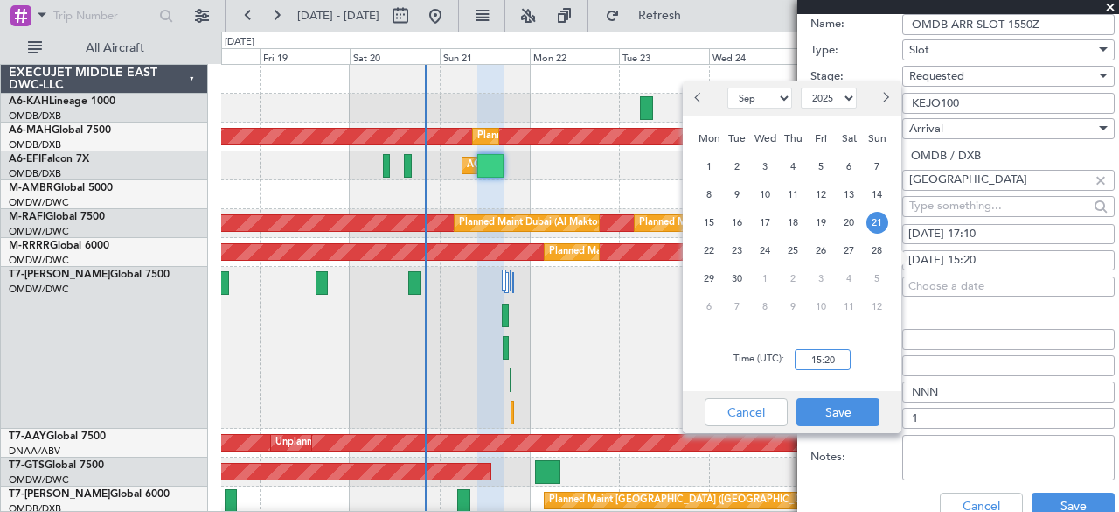
click at [811, 358] on input "15:20" at bounding box center [823, 359] width 56 height 21
type input "17:15"
click at [845, 417] on button "Save" at bounding box center [838, 412] width 83 height 28
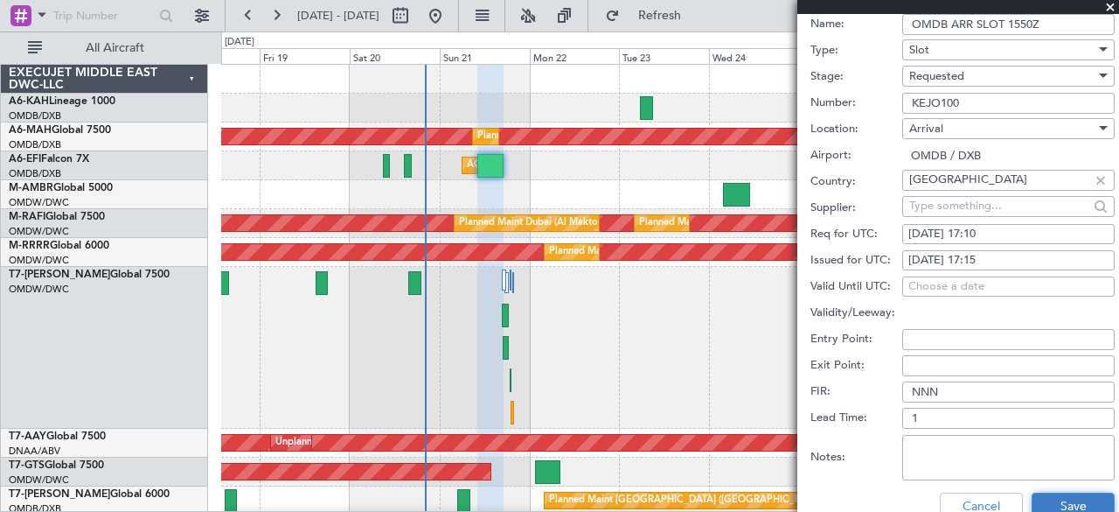
click at [1065, 498] on button "Save" at bounding box center [1073, 506] width 83 height 28
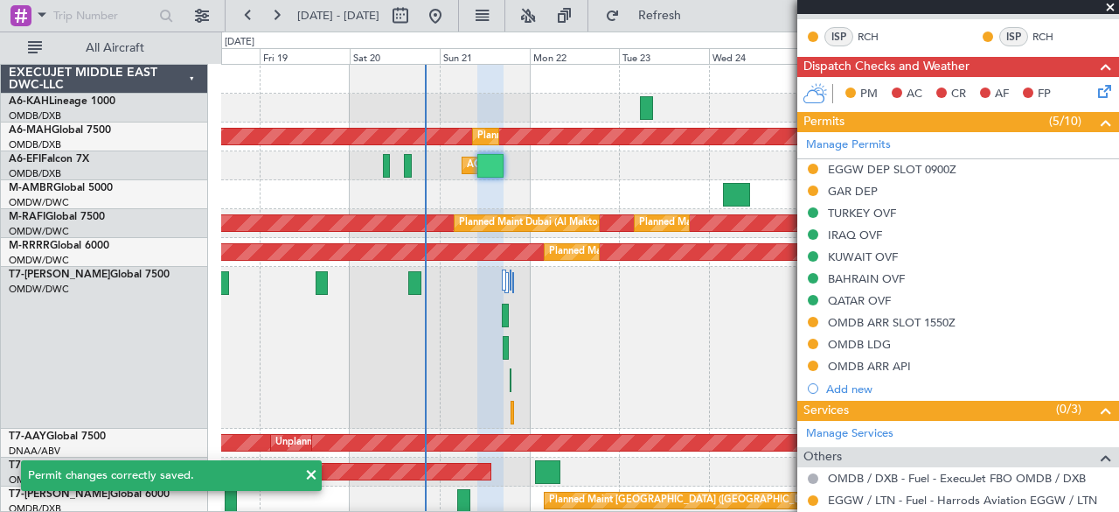
scroll to position [394, 0]
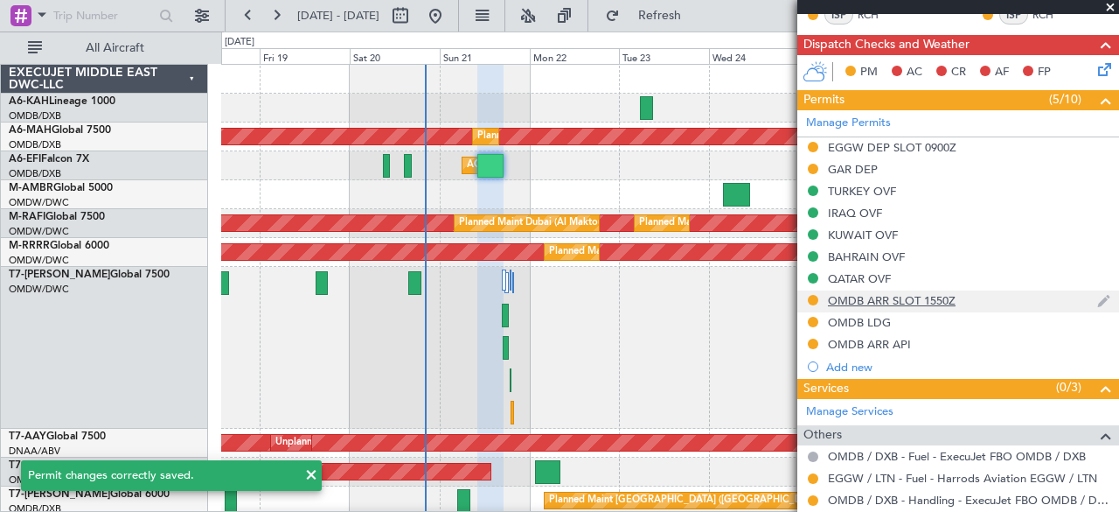
click at [935, 296] on div "OMDB ARR SLOT 1550Z" at bounding box center [892, 300] width 128 height 15
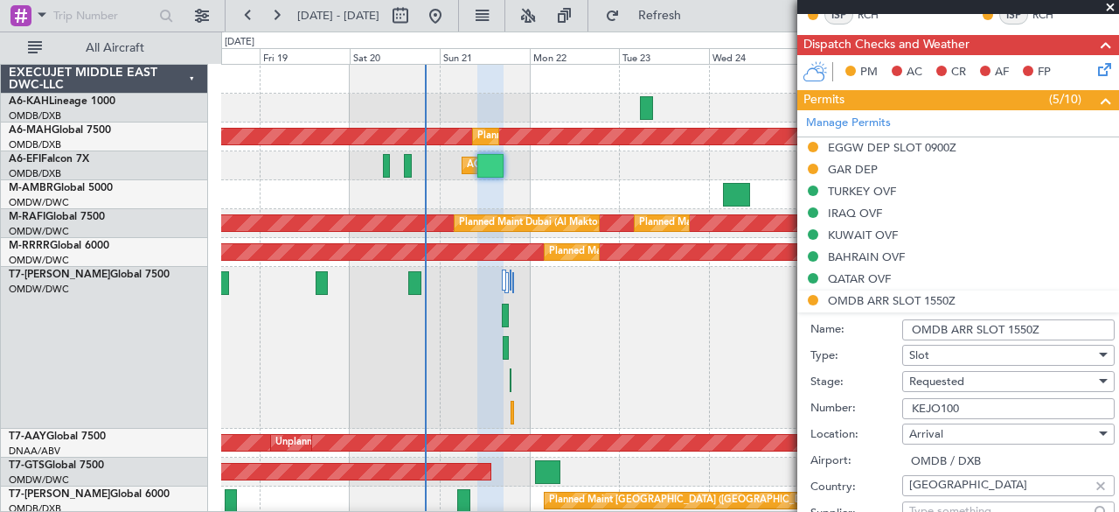
drag, startPoint x: 1004, startPoint y: 326, endPoint x: 1087, endPoint y: 306, distance: 85.5
click at [1097, 319] on input "OMDB ARR SLOT 1550Z" at bounding box center [1008, 329] width 212 height 21
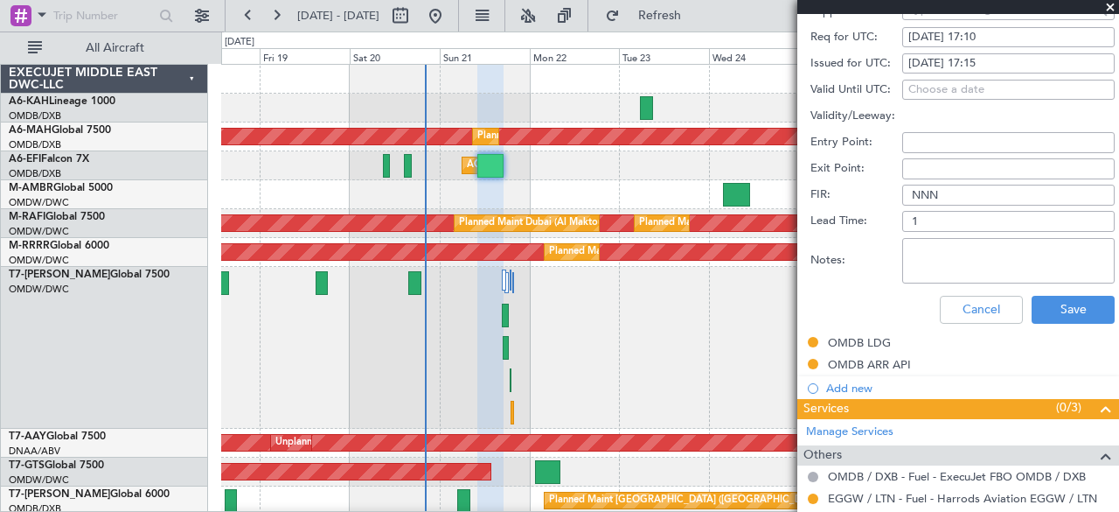
scroll to position [919, 0]
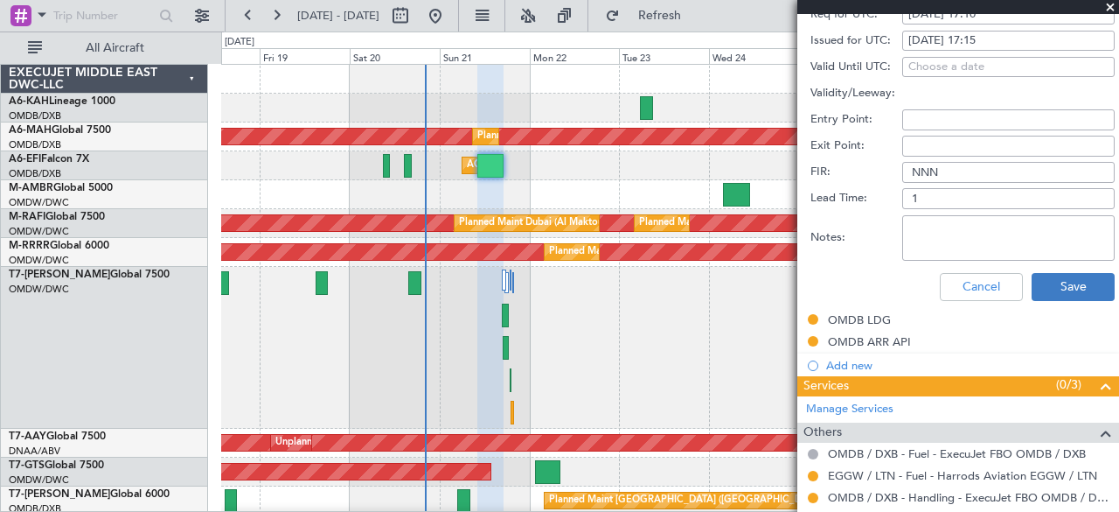
type input "OMDB ARR SLOT 1715Z"
click at [1060, 286] on button "Save" at bounding box center [1073, 287] width 83 height 28
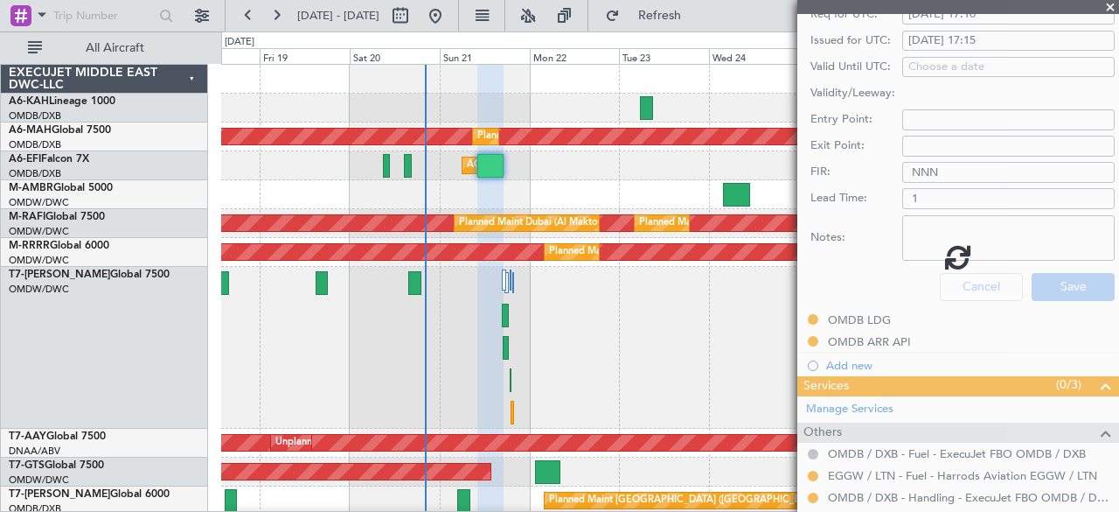
scroll to position [397, 0]
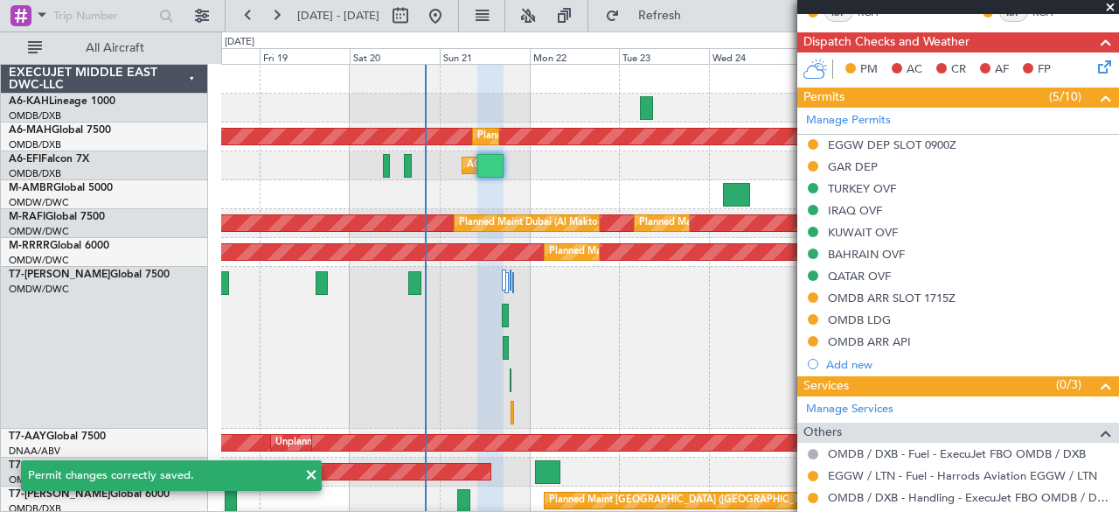
drag, startPoint x: 815, startPoint y: 333, endPoint x: 817, endPoint y: 348, distance: 15.0
click at [815, 336] on button at bounding box center [813, 341] width 10 height 10
click at [812, 335] on div "Manage Permits EGGW DEP SLOT 0900Z GAR DEP TURKEY OVF IRAQ OVF KUWAIT OVF BAHRA…" at bounding box center [958, 242] width 322 height 268
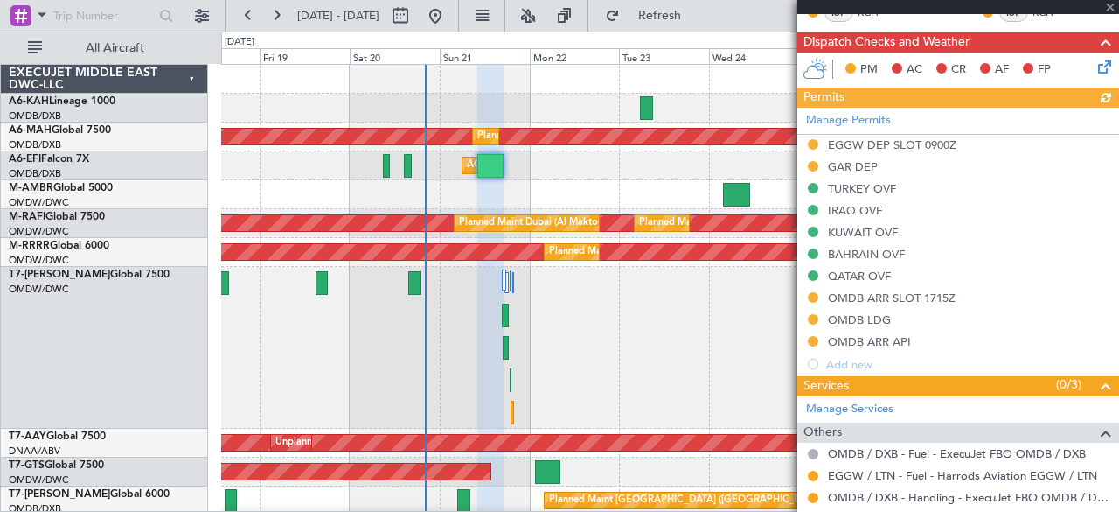
click at [813, 336] on div "Manage Permits EGGW DEP SLOT 0900Z GAR DEP TURKEY OVF IRAQ OVF KUWAIT OVF BAHRA…" at bounding box center [958, 242] width 322 height 268
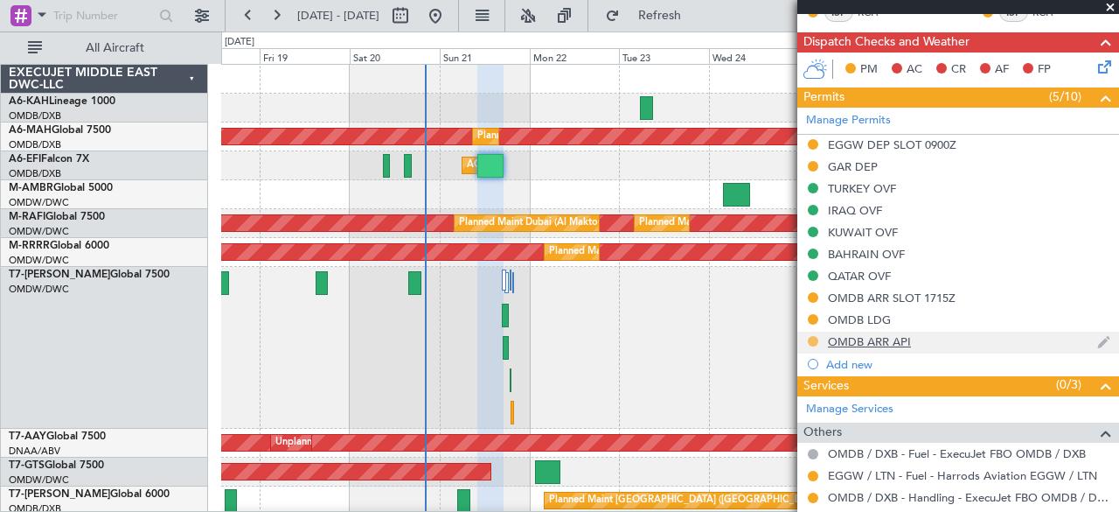
click at [817, 336] on button at bounding box center [813, 341] width 10 height 10
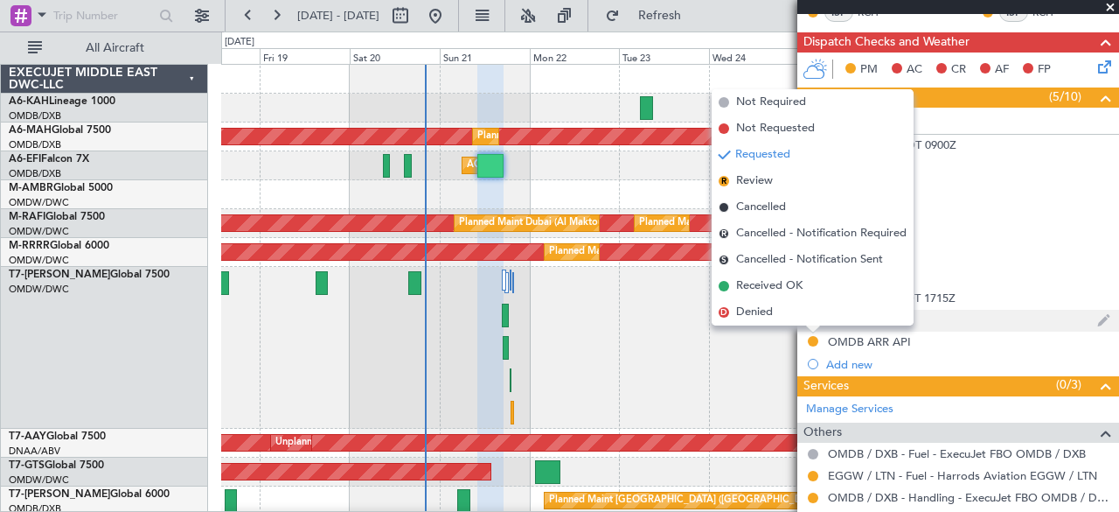
click at [768, 289] on span "Received OK" at bounding box center [769, 285] width 66 height 17
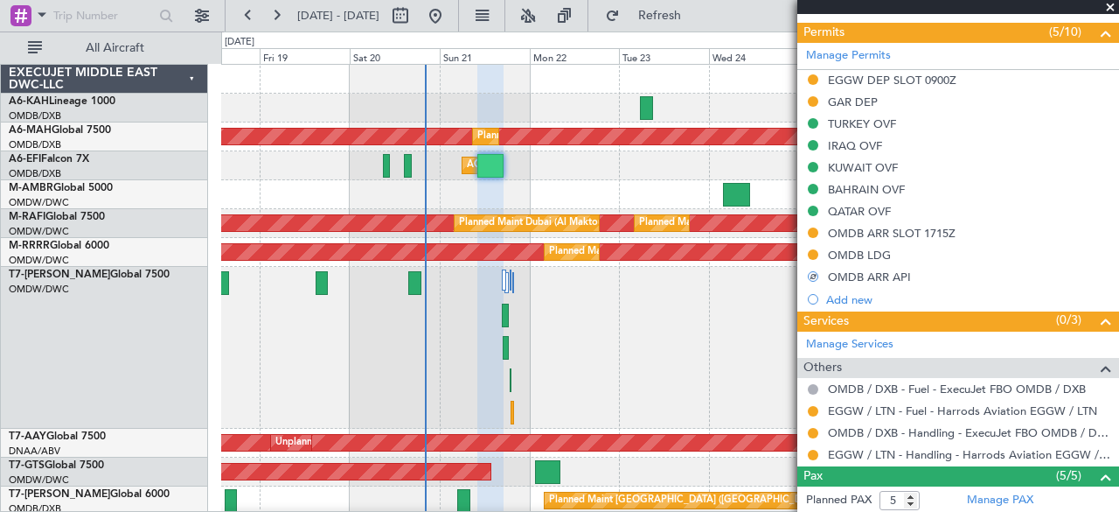
scroll to position [484, 0]
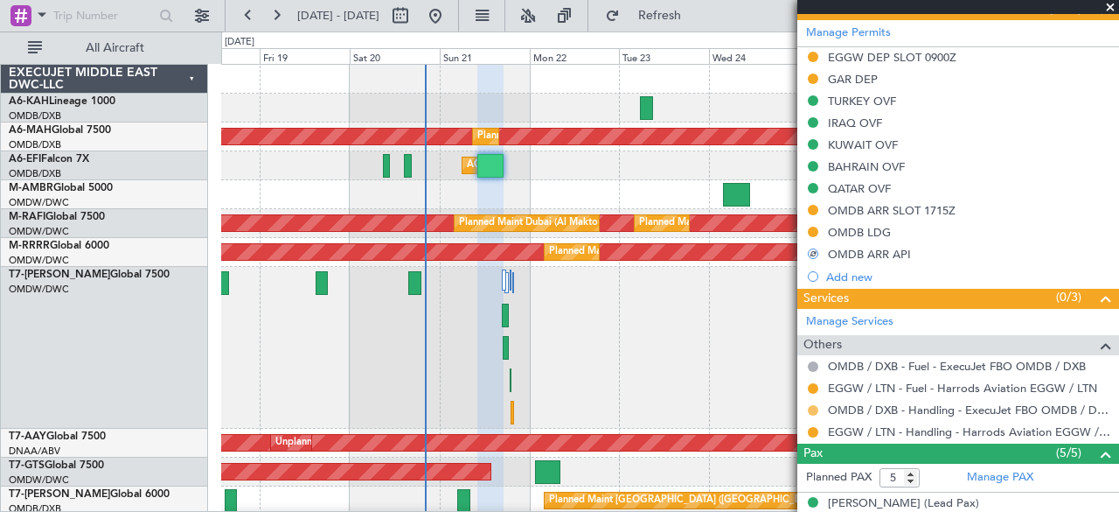
click at [814, 405] on button at bounding box center [813, 410] width 10 height 10
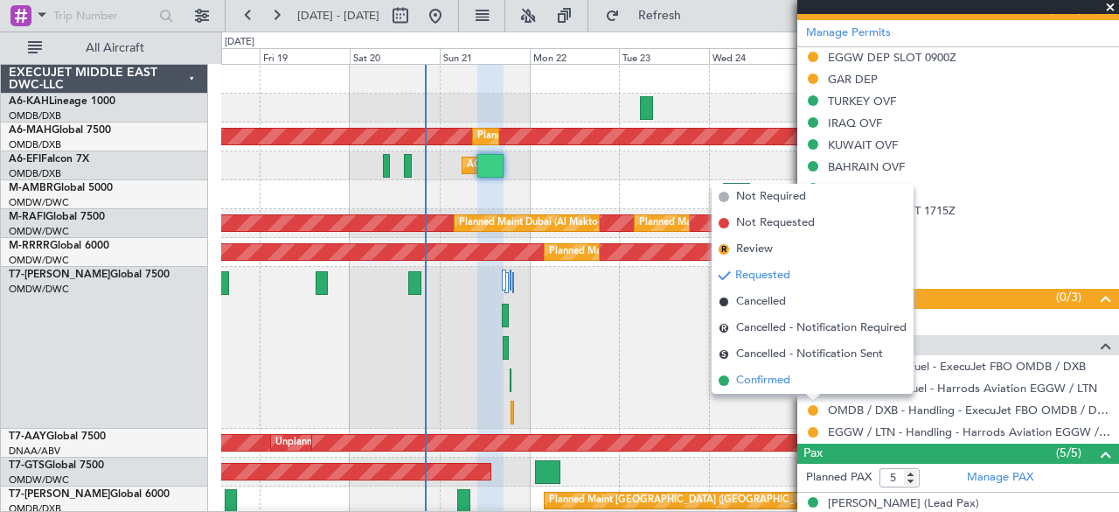
click at [766, 380] on span "Confirmed" at bounding box center [763, 380] width 54 height 17
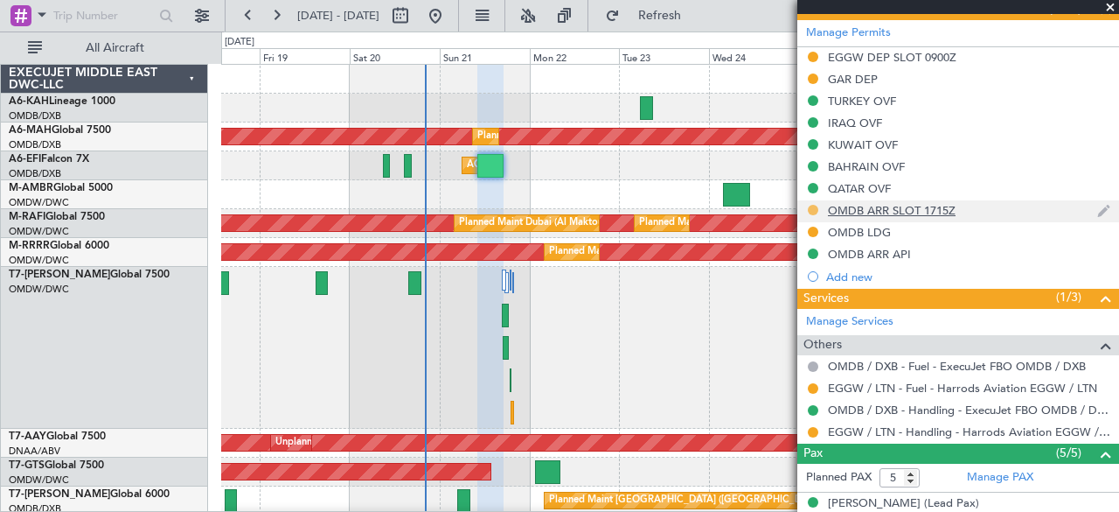
click at [812, 207] on button at bounding box center [813, 210] width 10 height 10
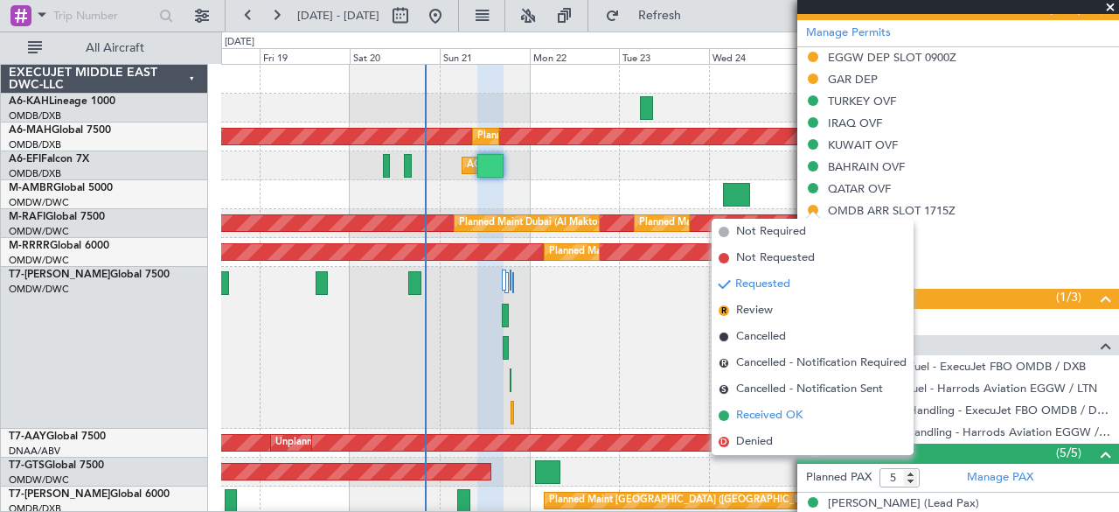
click at [757, 419] on span "Received OK" at bounding box center [769, 415] width 66 height 17
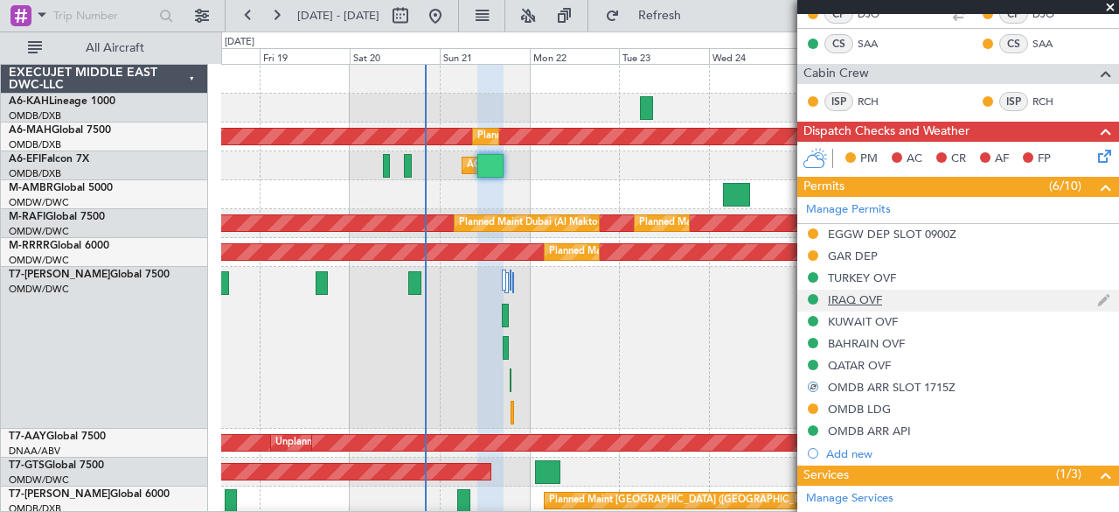
scroll to position [350, 0]
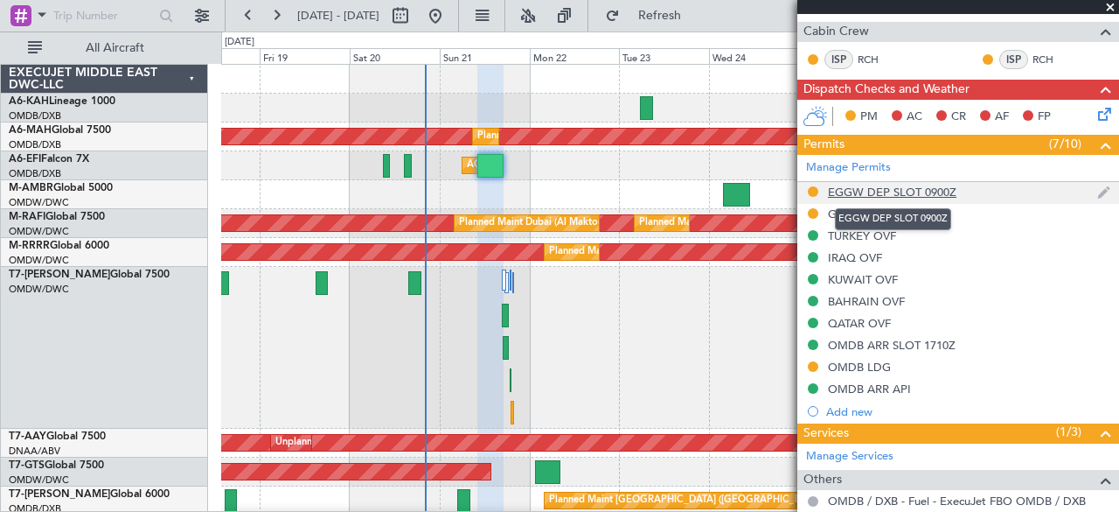
click at [911, 190] on div "EGGW DEP SLOT 0900Z" at bounding box center [892, 192] width 129 height 15
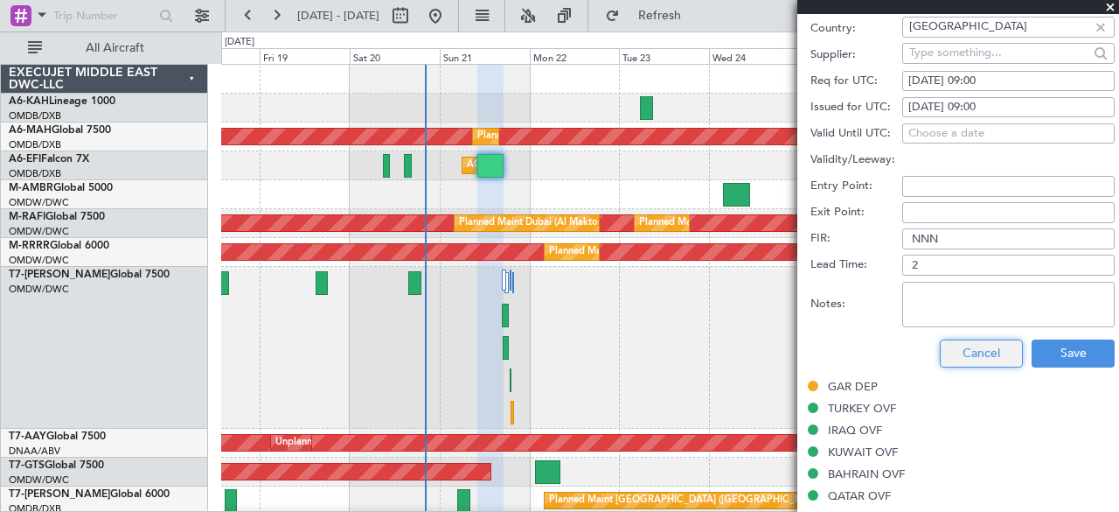
click at [972, 347] on button "Cancel" at bounding box center [981, 353] width 83 height 28
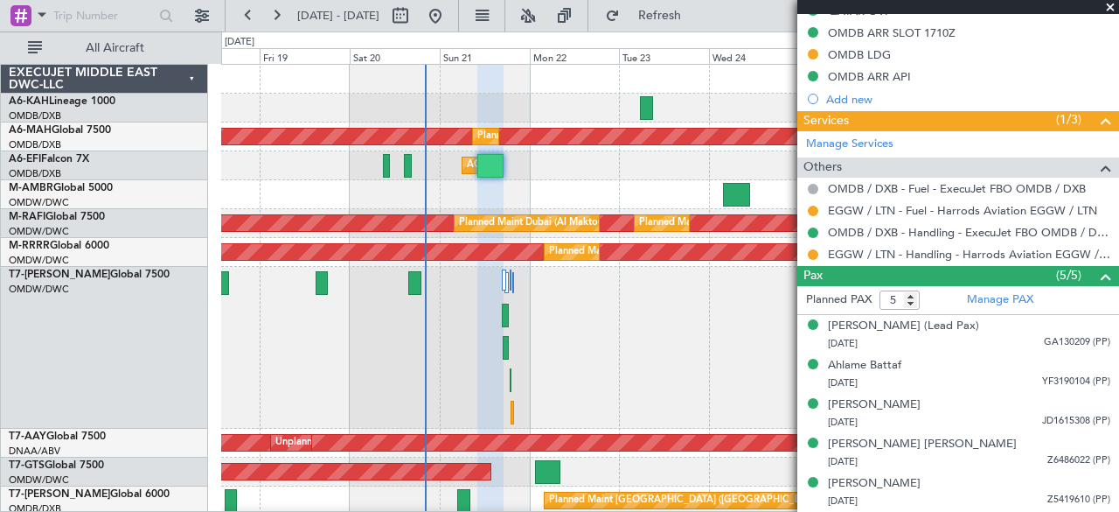
scroll to position [657, 0]
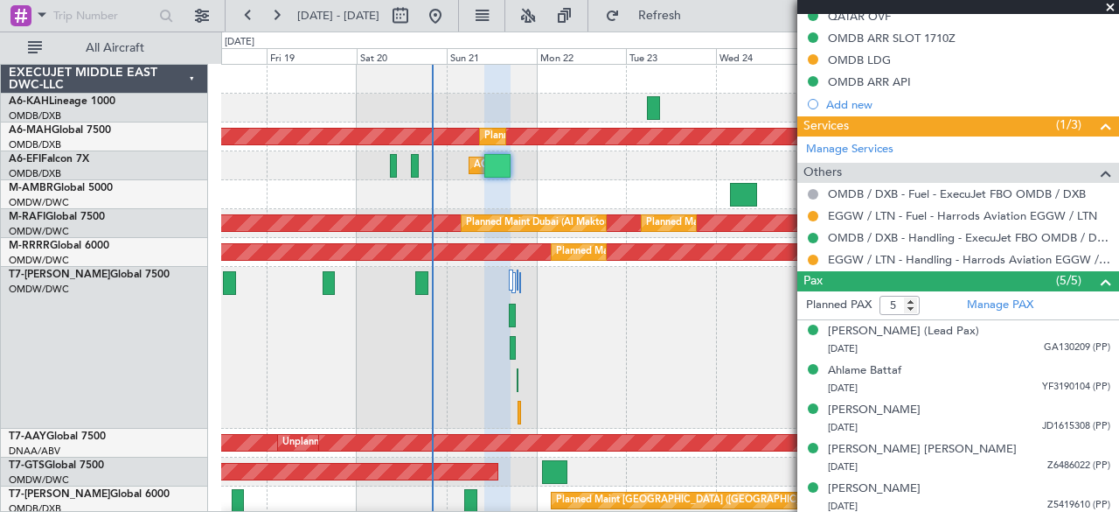
click at [611, 279] on div "Planned Maint Dubai (Al Maktoum Intl) Planned Maint [GEOGRAPHIC_DATA] ([GEOGRAP…" at bounding box center [670, 483] width 898 height 836
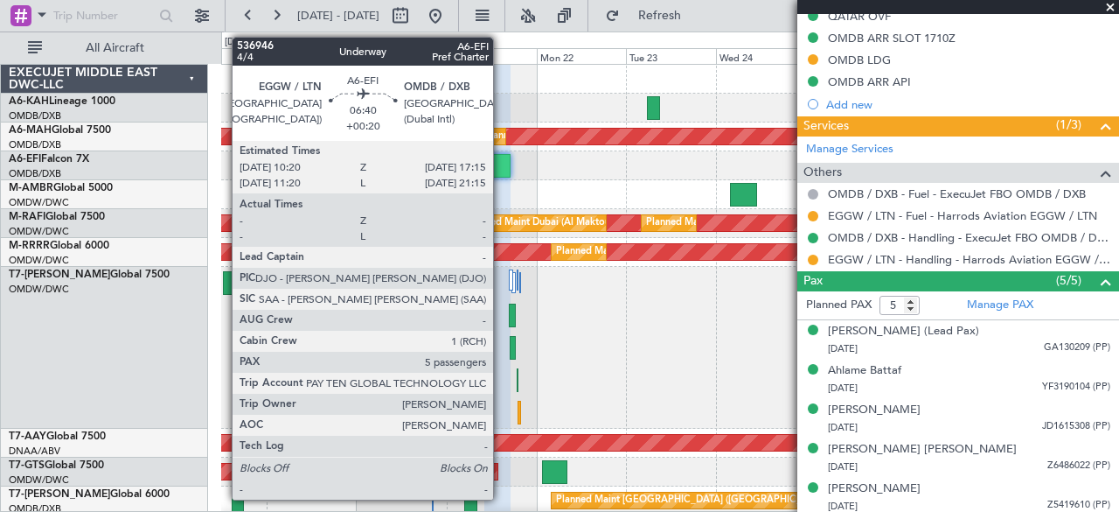
click at [502, 164] on div at bounding box center [497, 166] width 26 height 24
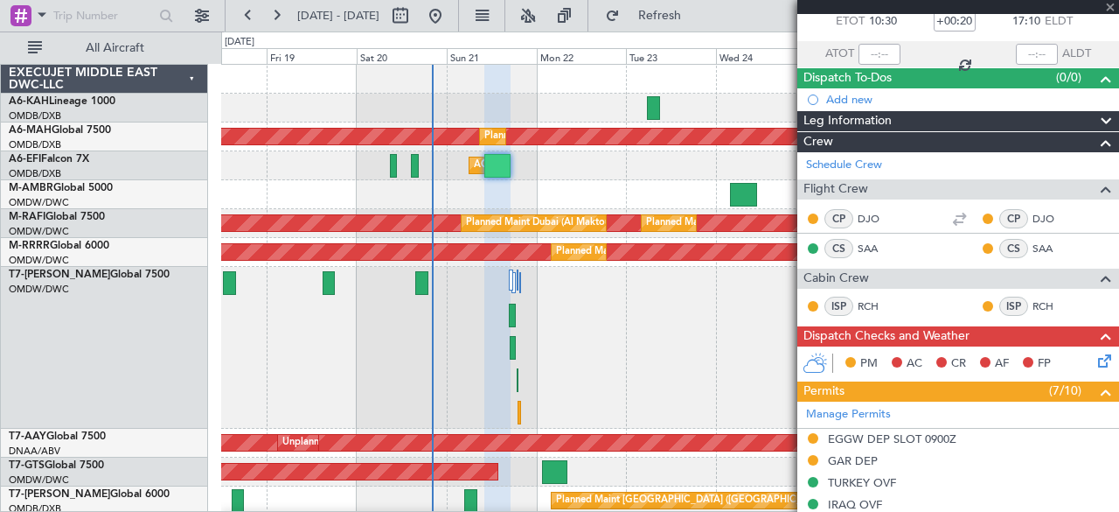
scroll to position [45, 0]
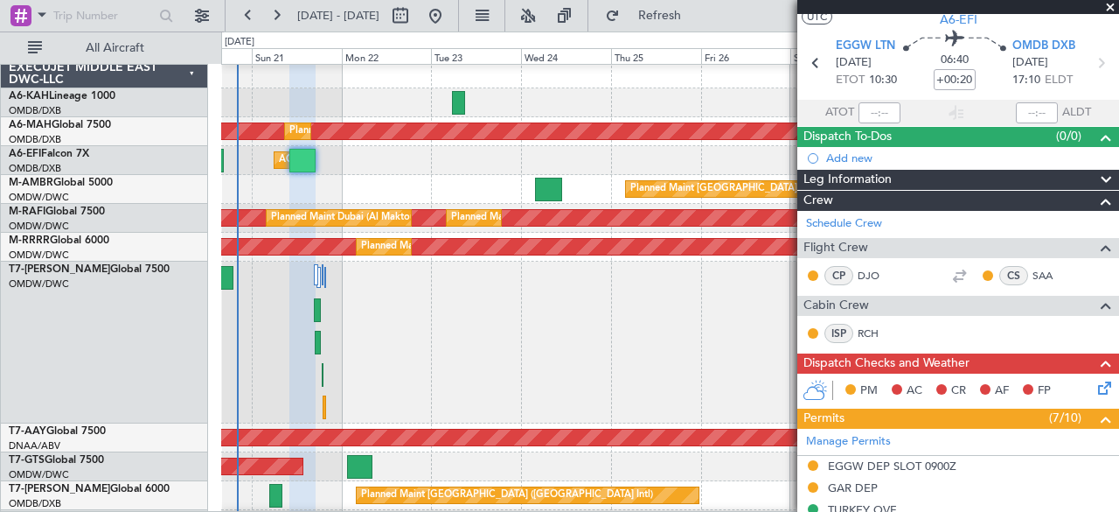
click at [413, 178] on div "Planned Maint [GEOGRAPHIC_DATA] (Seletar)" at bounding box center [670, 189] width 898 height 29
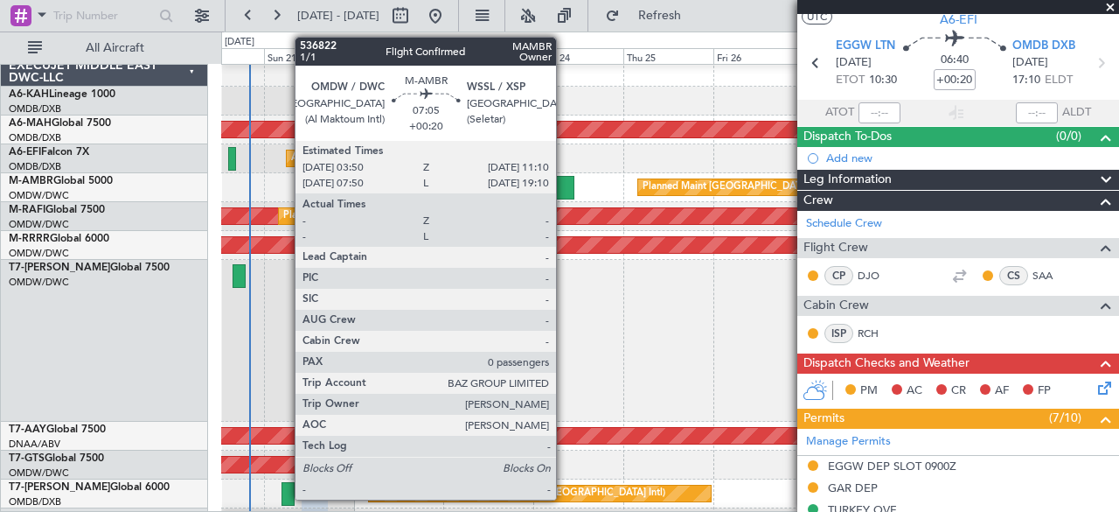
click at [565, 178] on div at bounding box center [561, 188] width 28 height 24
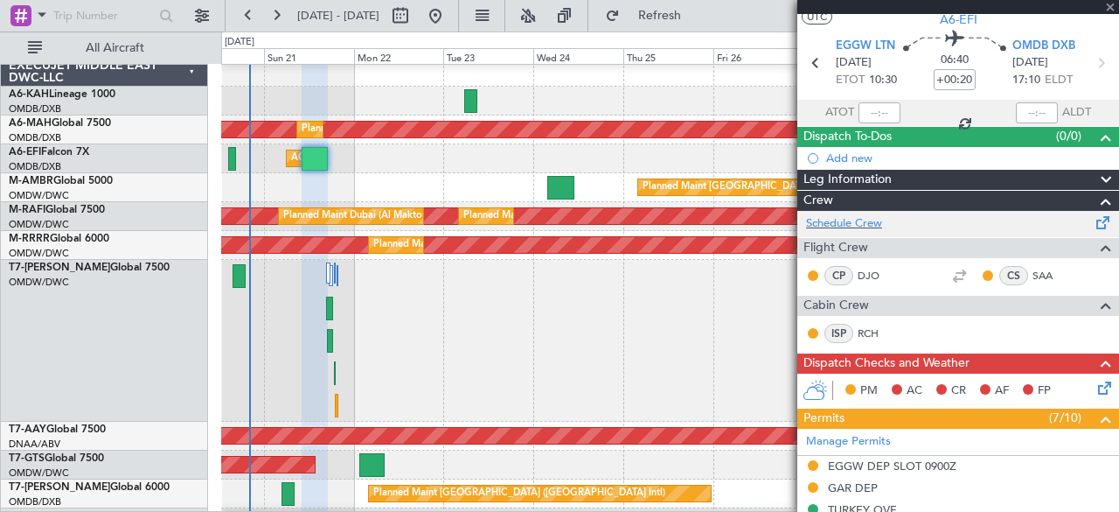
type input "0"
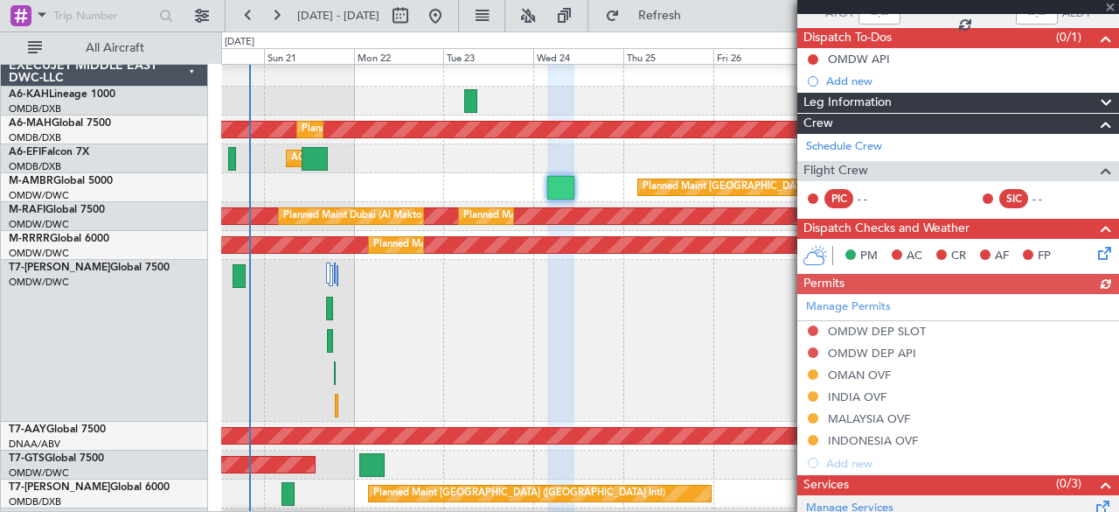
scroll to position [306, 0]
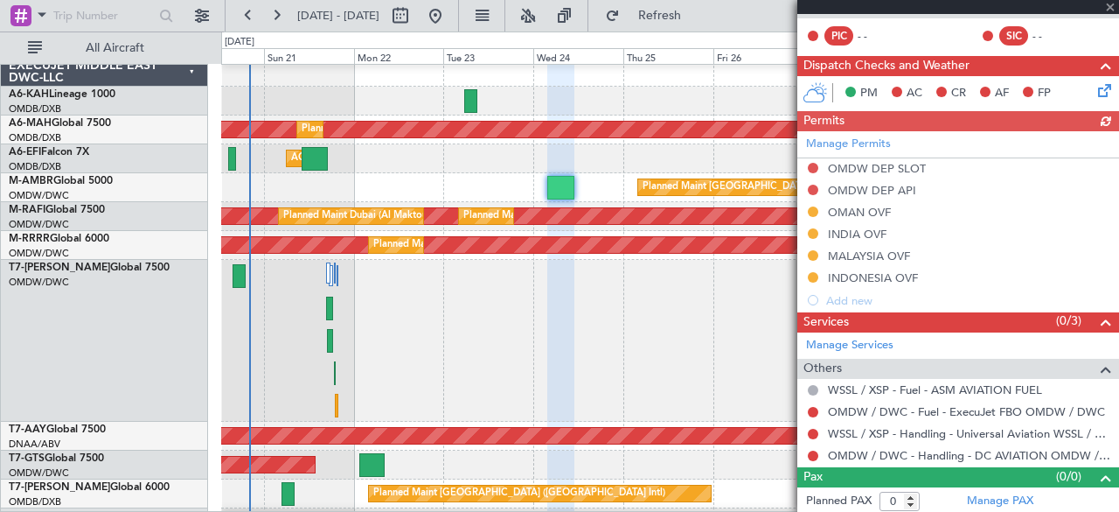
click at [862, 205] on div "Manage Permits OMDW DEP SLOT OMDW DEP API OMAN OVF INDIA OVF MALAYSIA OVF INDON…" at bounding box center [958, 221] width 322 height 180
click at [851, 212] on div "Manage Permits OMDW DEP SLOT OMDW DEP API OMAN OVF INDIA OVF MALAYSIA OVF INDON…" at bounding box center [958, 221] width 322 height 180
click at [855, 211] on div "OMAN OVF" at bounding box center [859, 212] width 63 height 15
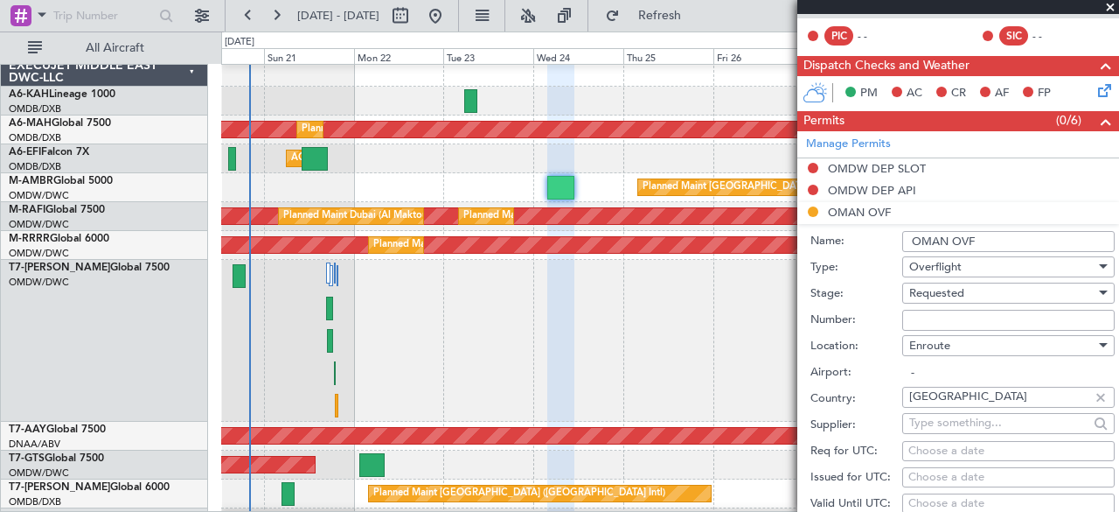
click at [967, 319] on input "Number:" at bounding box center [1008, 320] width 212 height 21
paste input "DAT/OF/EJO/0038/2025"
type input "DAT/OF/EJO/0038/2025"
click at [938, 291] on span "Requested" at bounding box center [936, 293] width 55 height 16
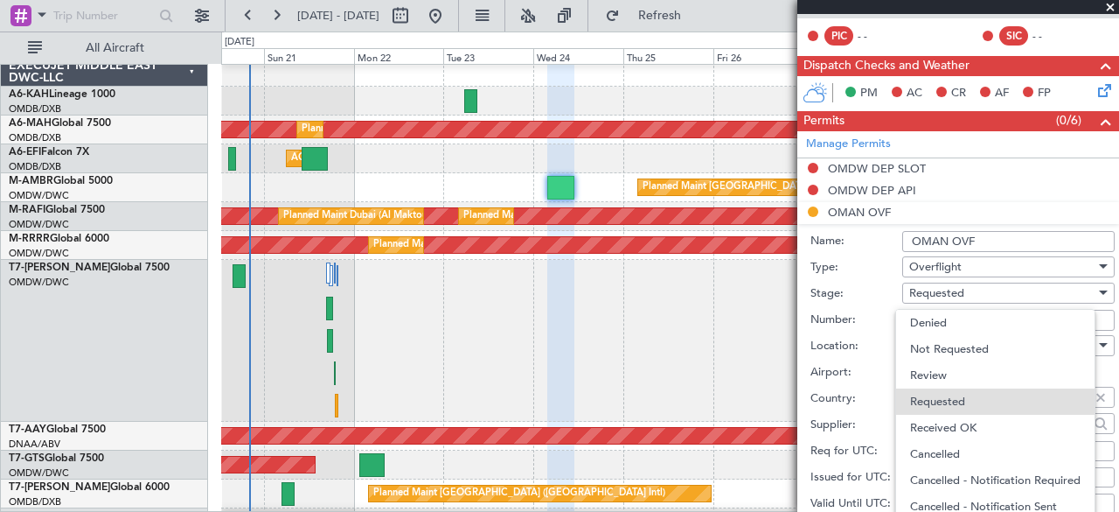
scroll to position [3, 0]
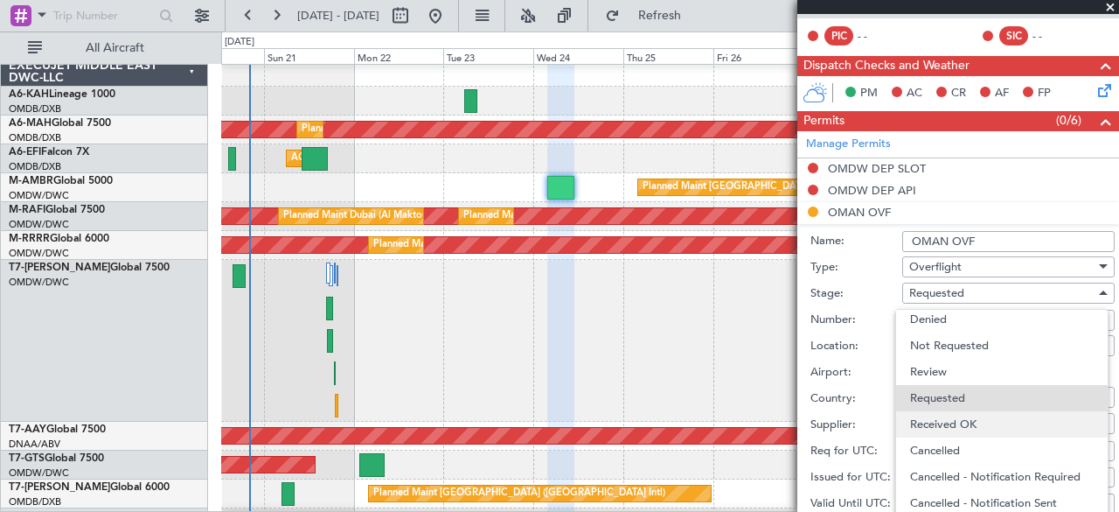
click at [944, 424] on span "Received OK" at bounding box center [1002, 424] width 184 height 26
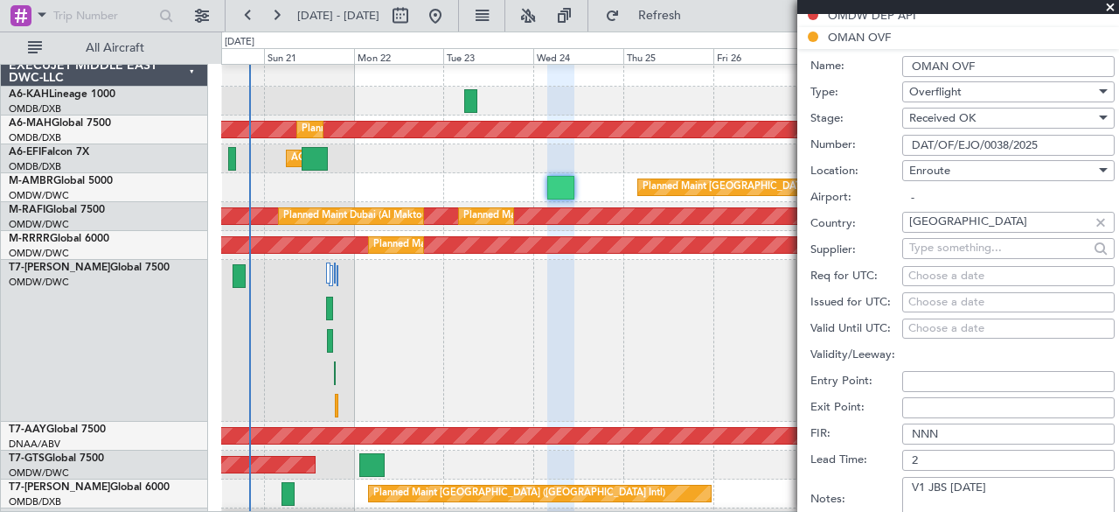
scroll to position [568, 0]
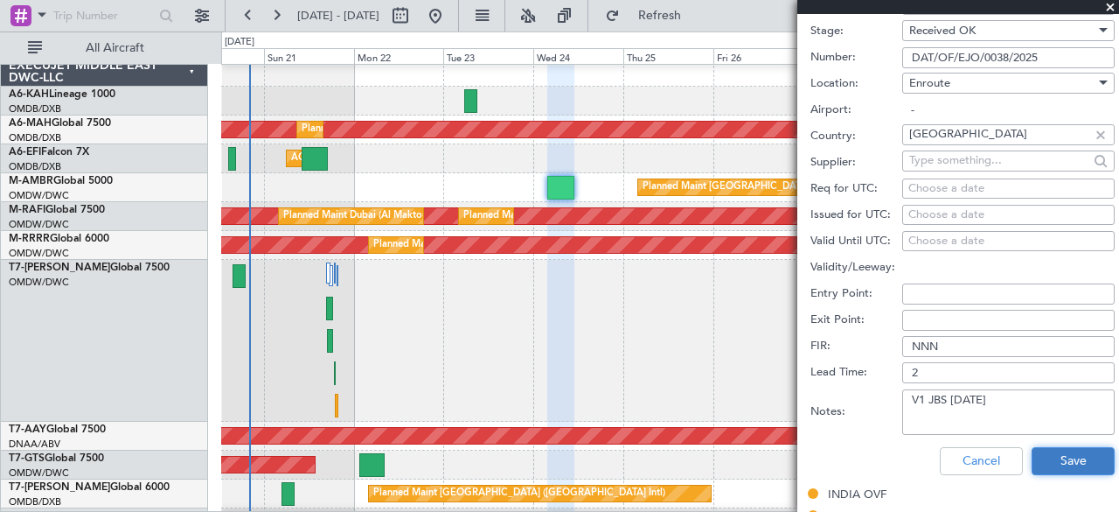
click at [1044, 456] on button "Save" at bounding box center [1073, 461] width 83 height 28
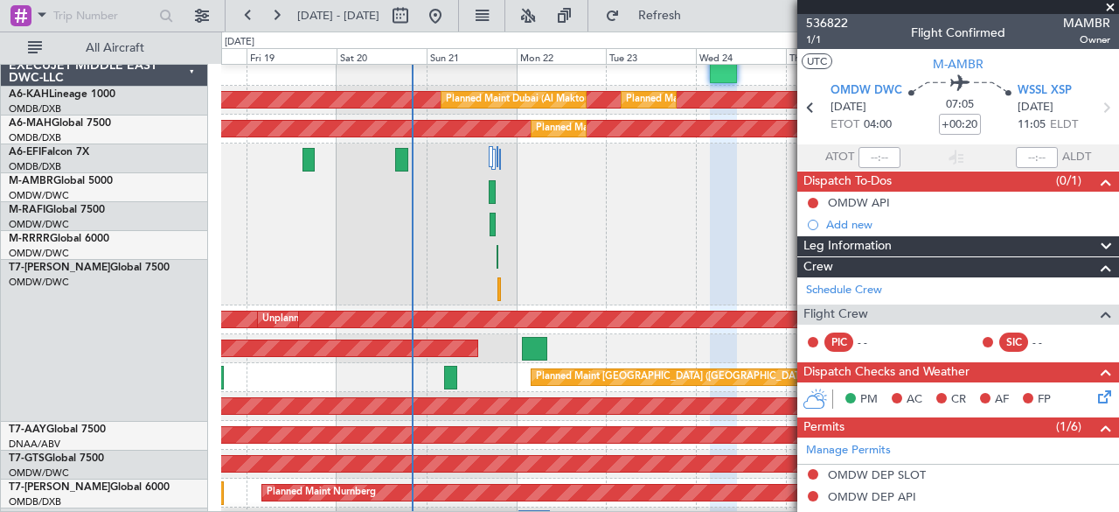
scroll to position [123, 0]
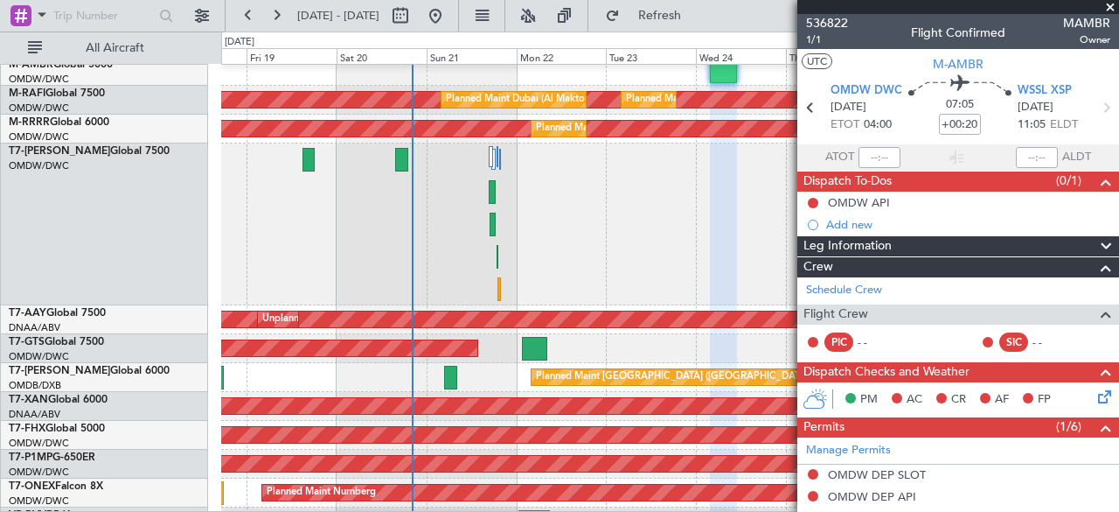
click at [718, 204] on div "Planned Maint Dubai (Al Maktoum Intl)" at bounding box center [670, 224] width 898 height 162
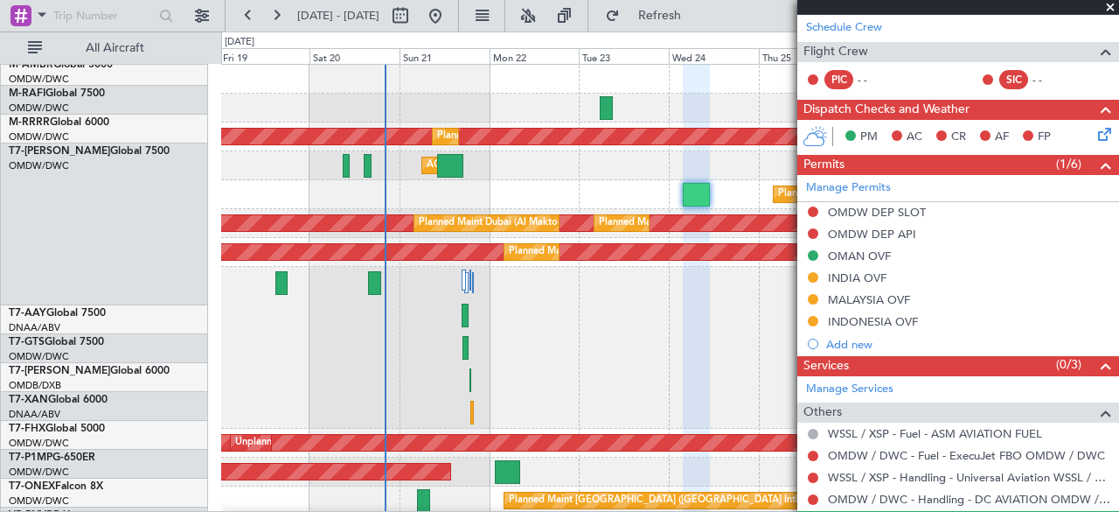
scroll to position [0, 0]
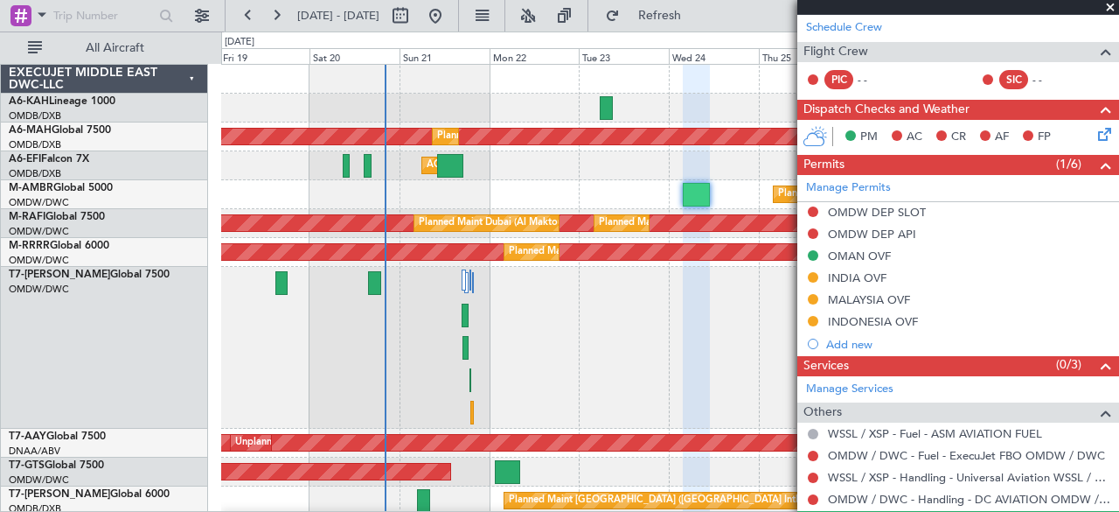
click at [581, 407] on div "Planned Maint Dubai (Al Maktoum Intl)" at bounding box center [670, 348] width 898 height 162
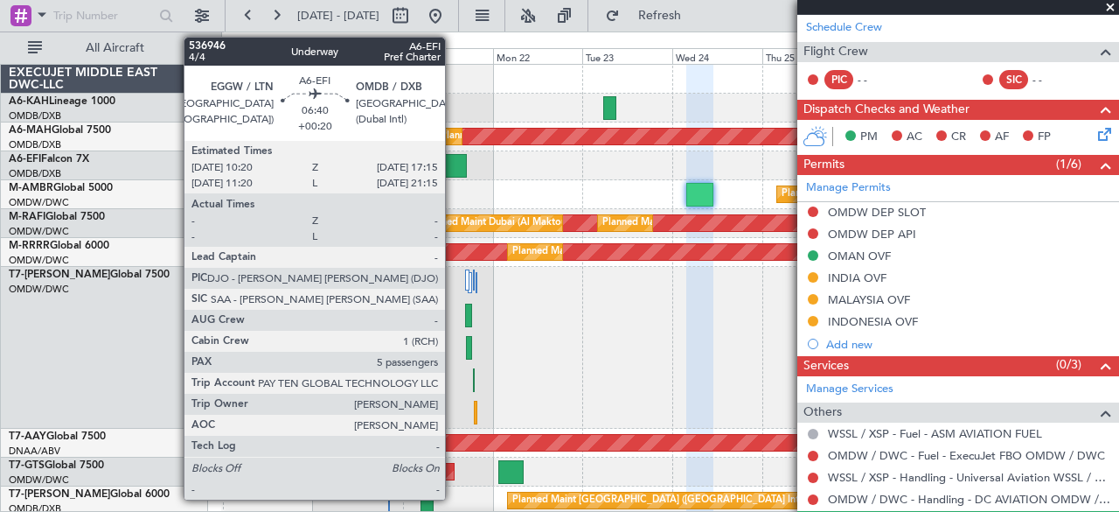
click at [454, 154] on div at bounding box center [454, 166] width 26 height 24
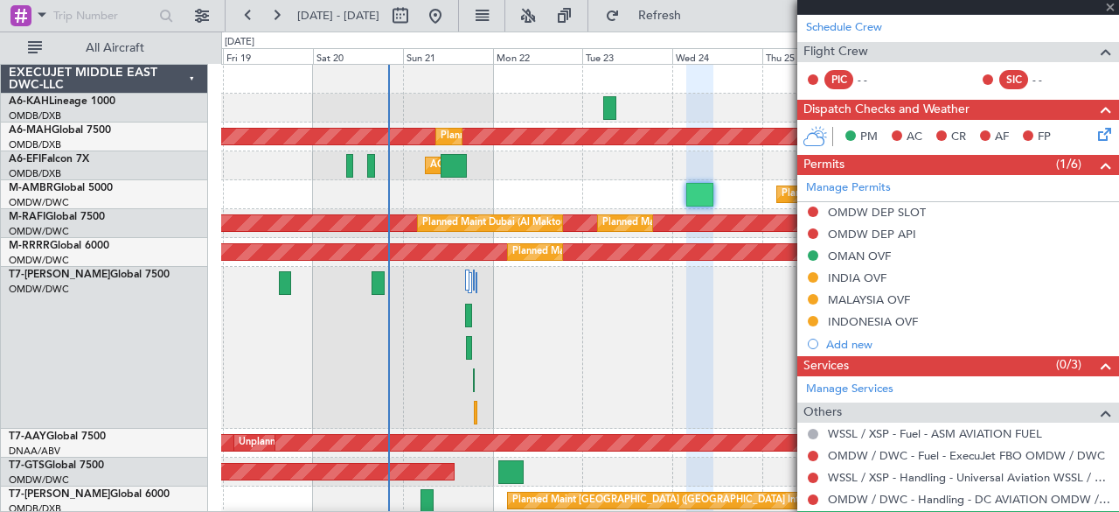
type input "5"
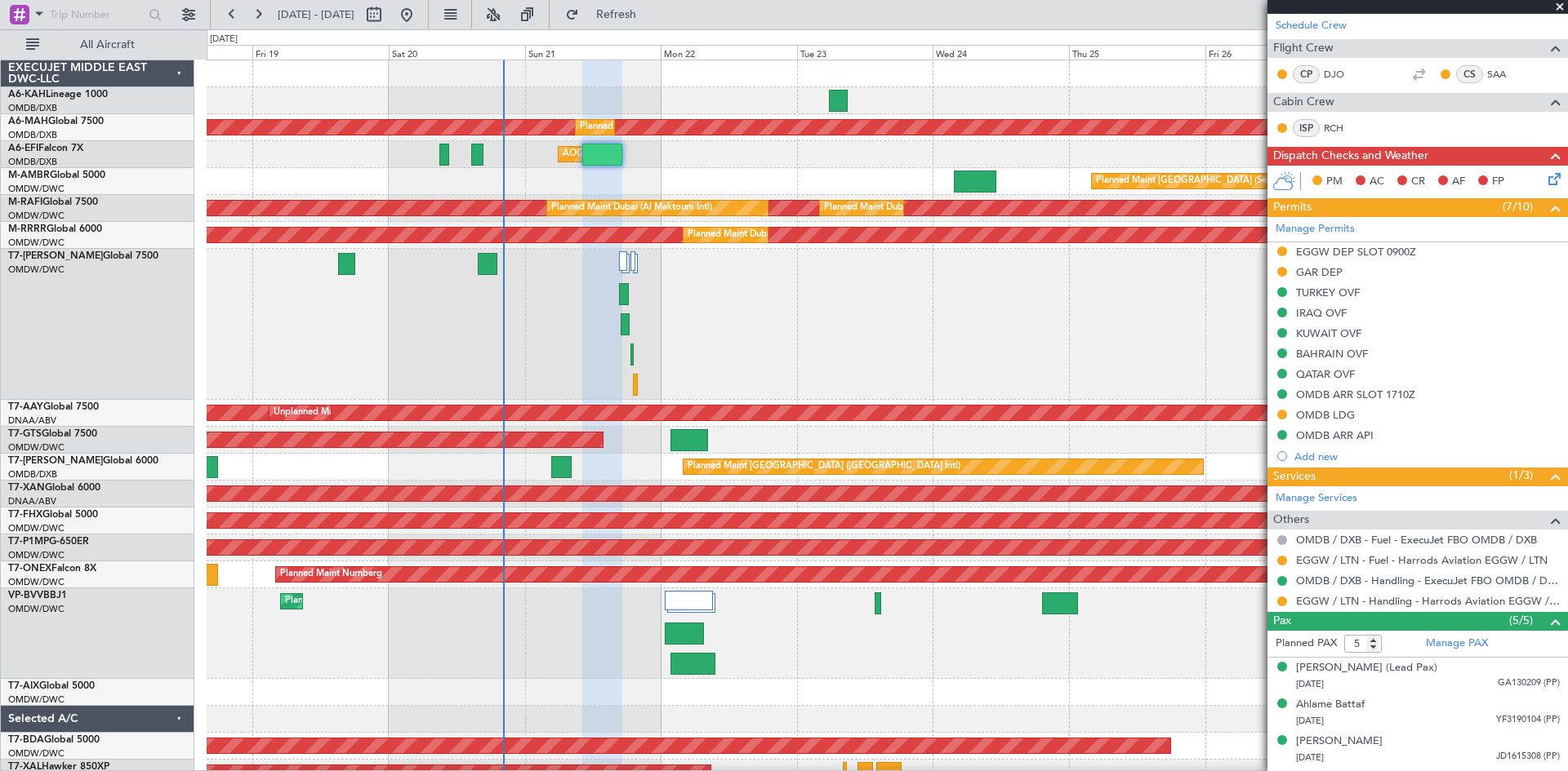
click at [725, 297] on div "Planned Maint Dubai (Al Maktoum Intl) Planned Maint [GEOGRAPHIC_DATA] ([GEOGRAP…" at bounding box center [886, 451] width 1361 height 780
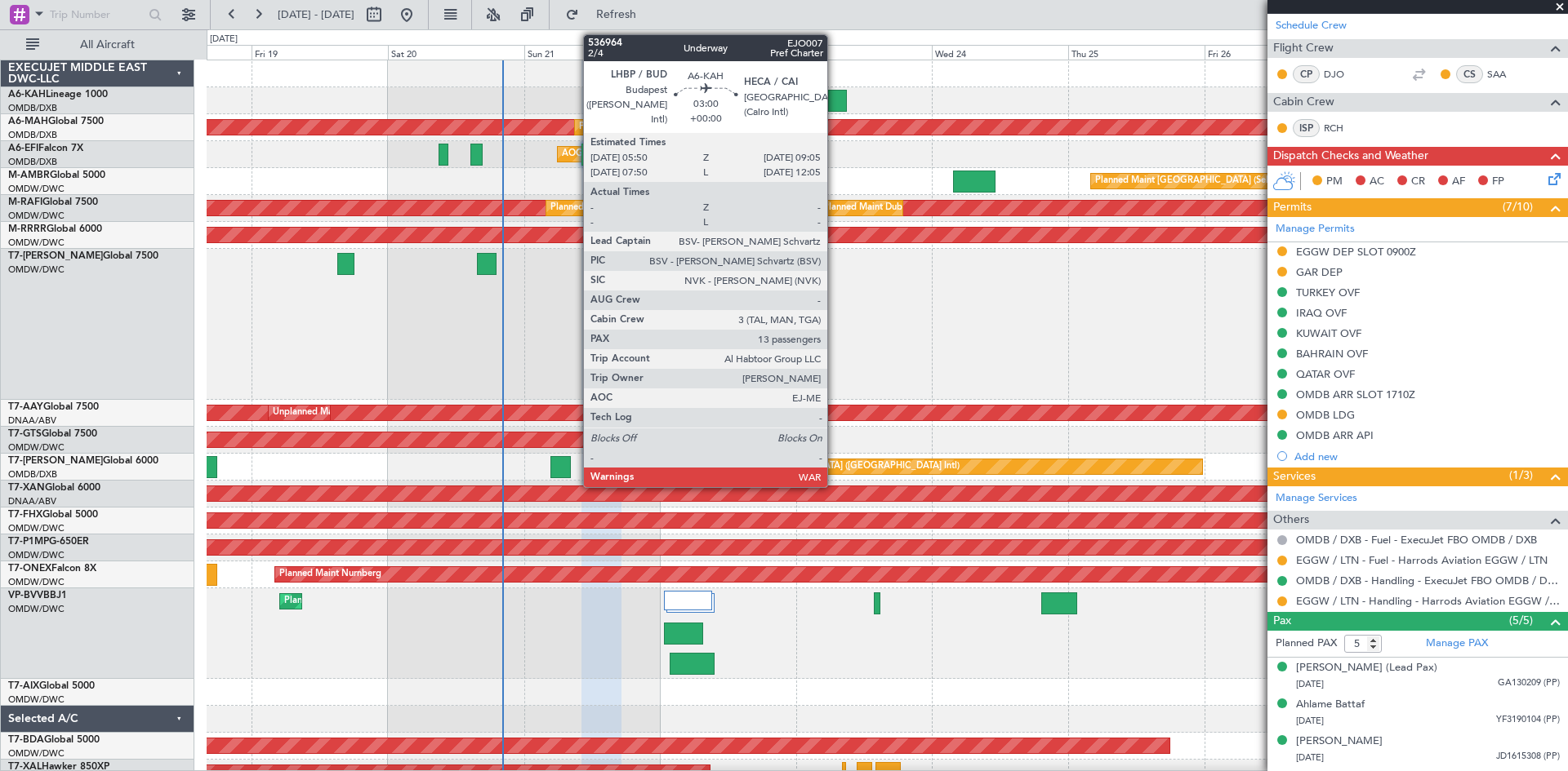
click at [836, 97] on div at bounding box center [838, 101] width 19 height 22
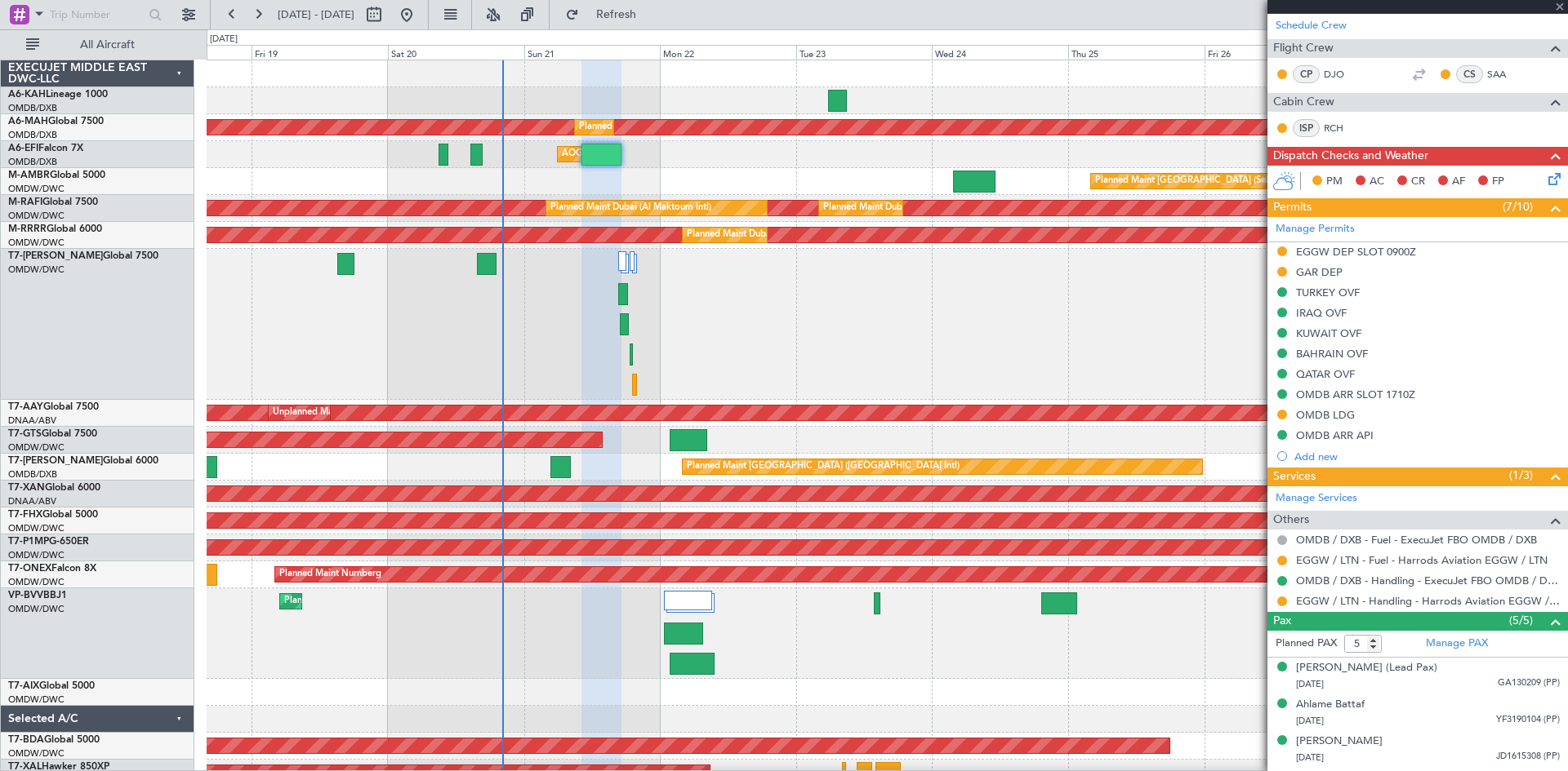
type input "13"
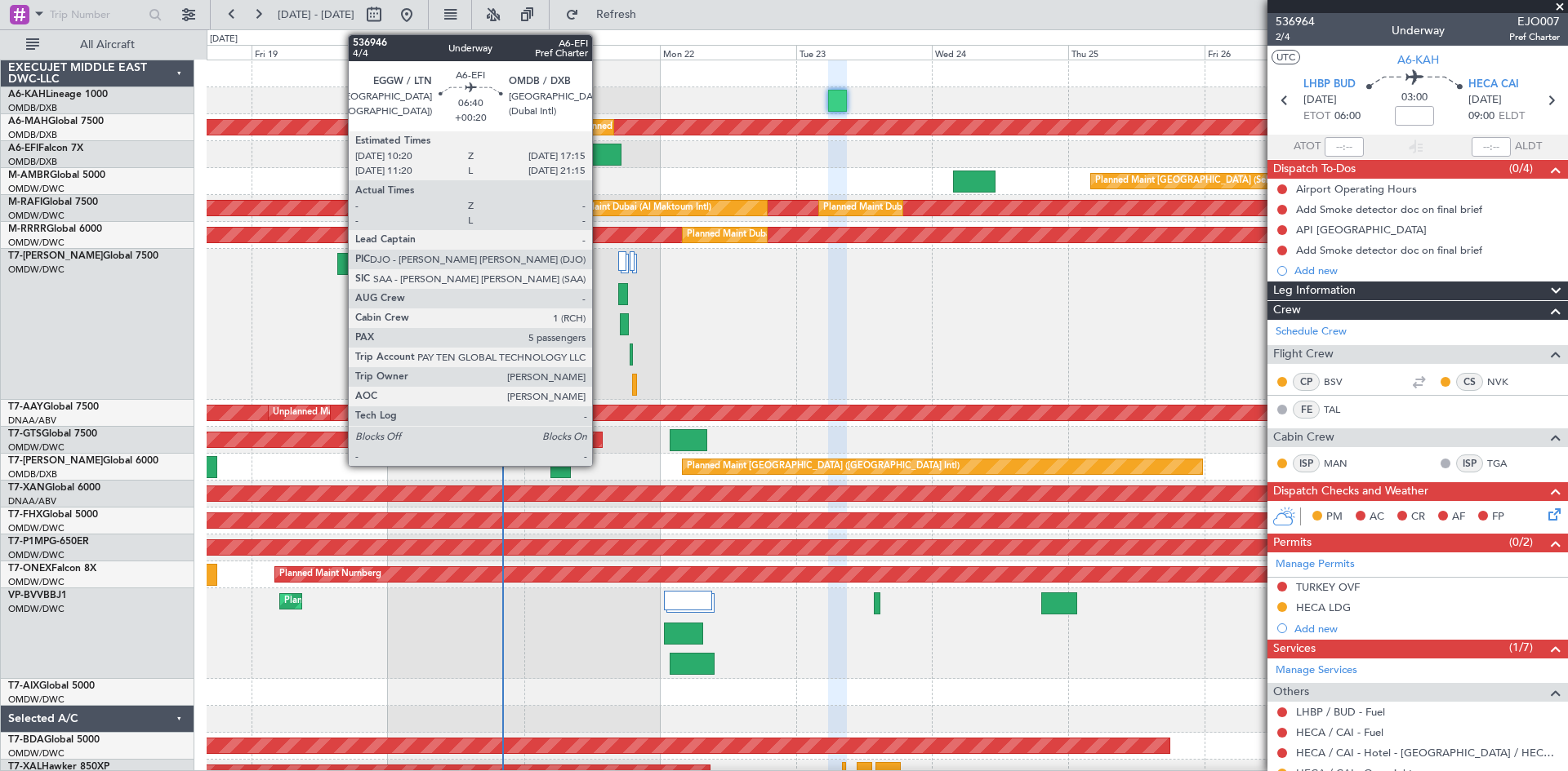
click at [600, 152] on div at bounding box center [601, 155] width 40 height 22
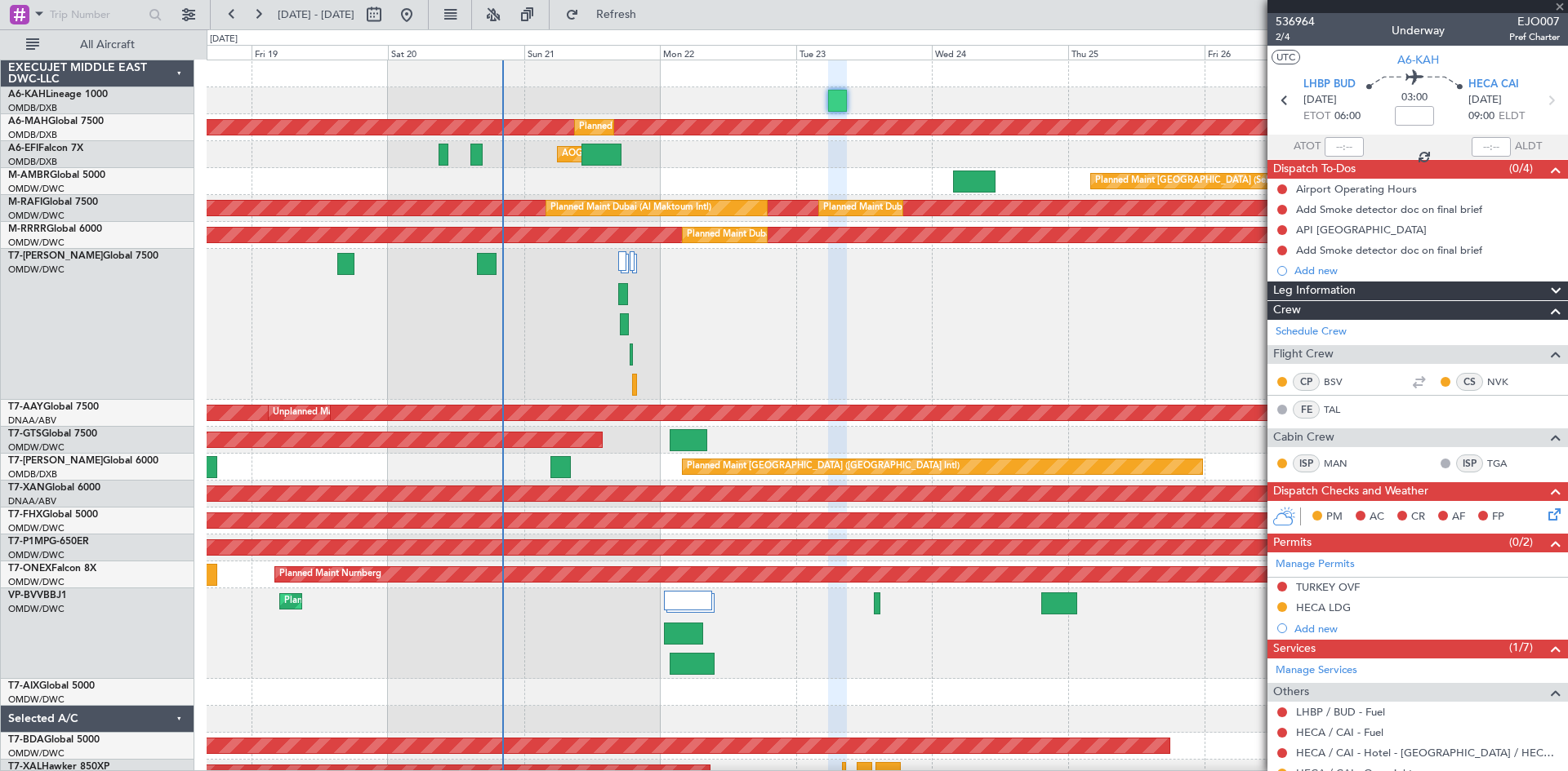
type input "+00:20"
type input "5"
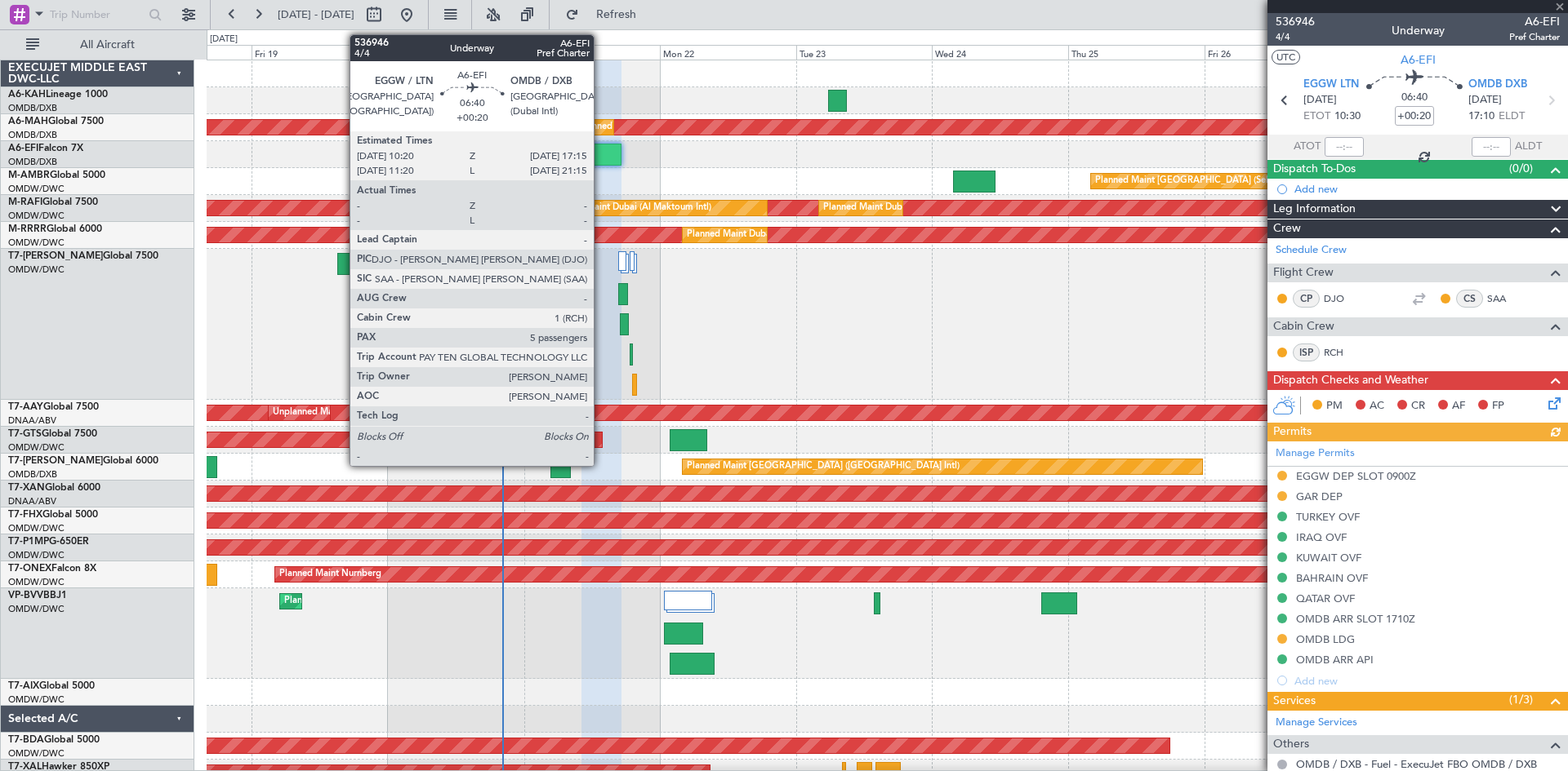
click at [601, 152] on div at bounding box center [601, 155] width 40 height 22
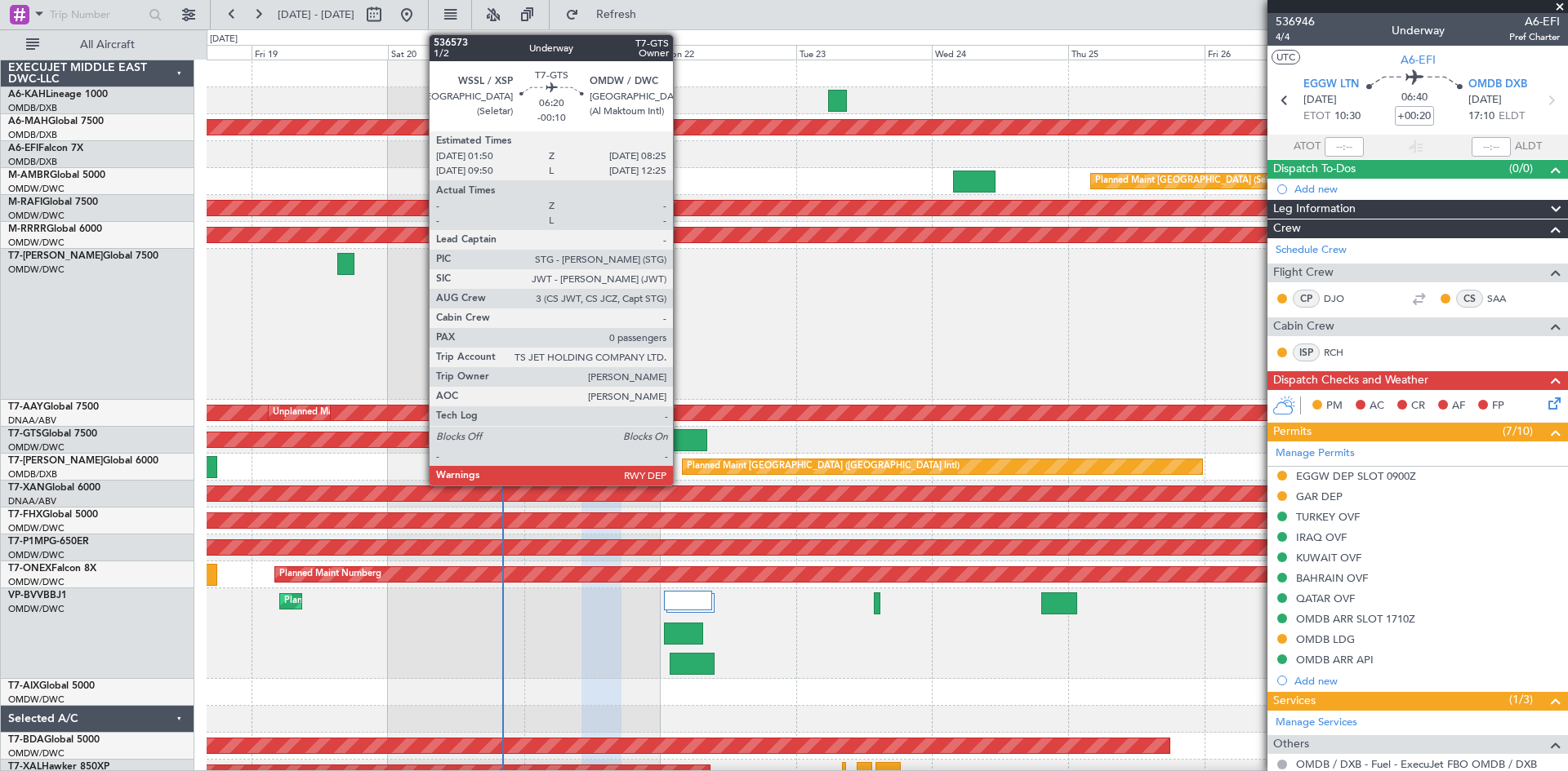
click at [680, 429] on div at bounding box center [688, 441] width 37 height 22
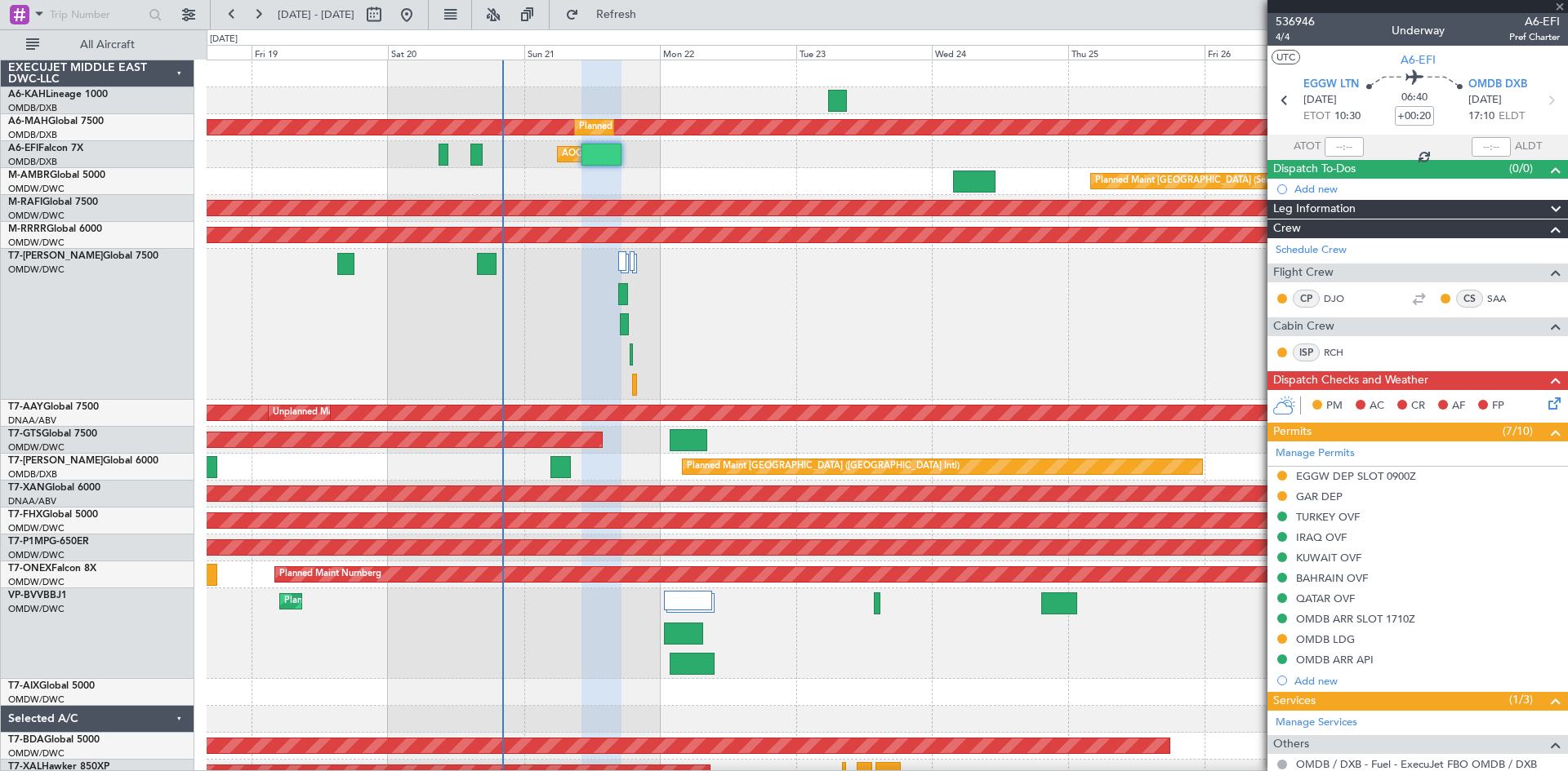
type input "-00:10"
type input "0"
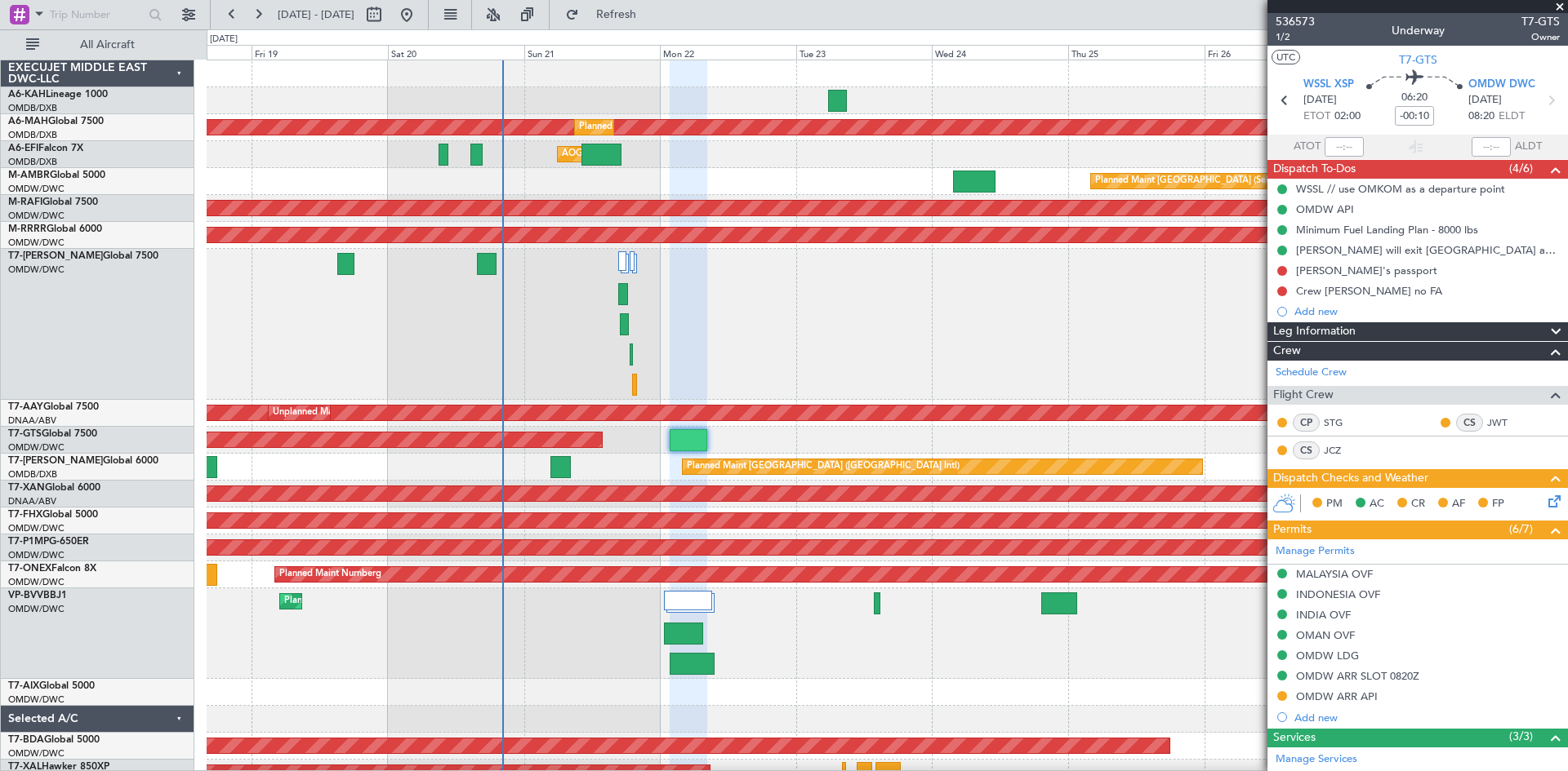
click at [572, 465] on div "Planned Maint [GEOGRAPHIC_DATA] ([GEOGRAPHIC_DATA] Intl)" at bounding box center [886, 467] width 1361 height 27
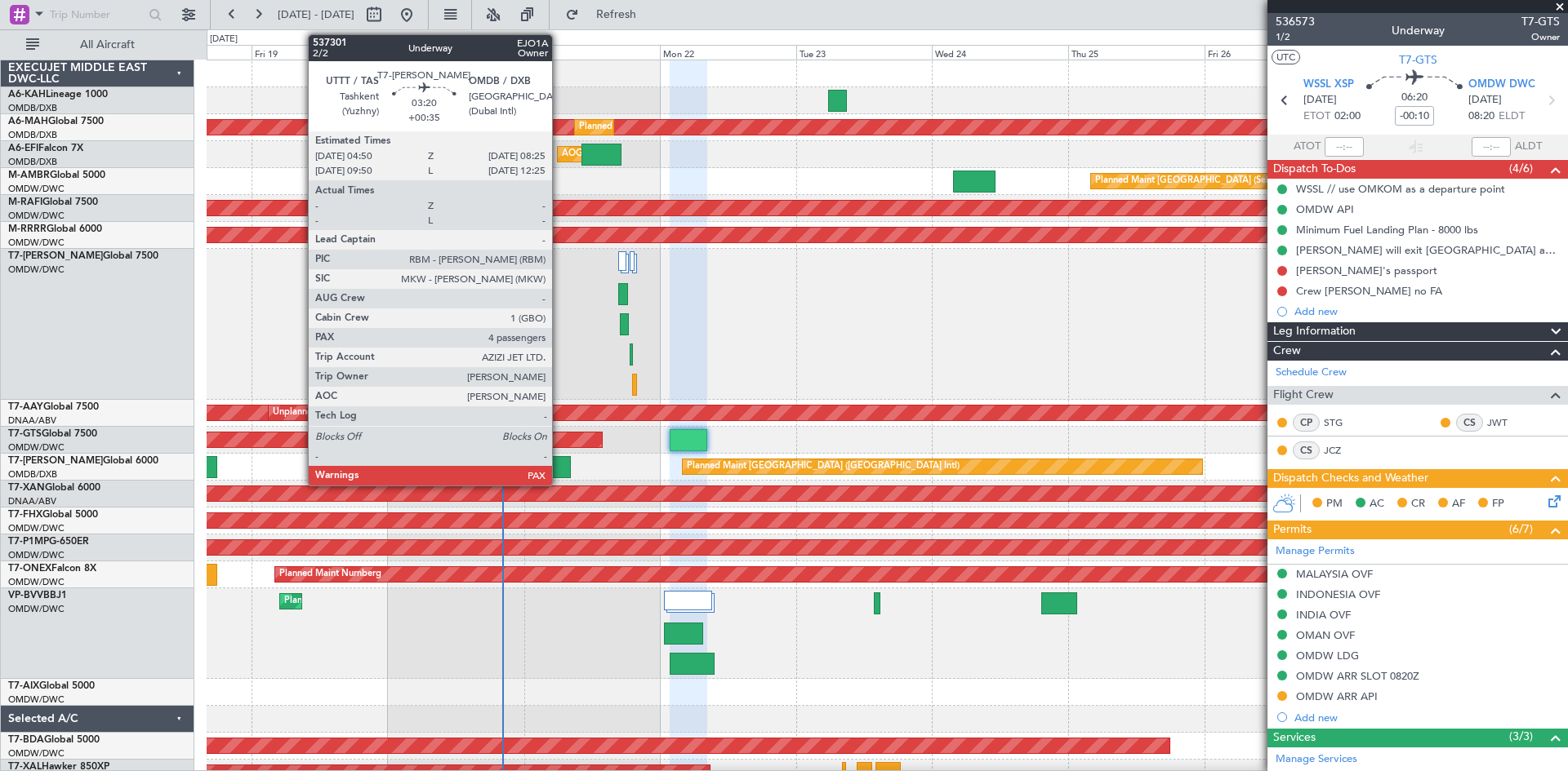
click at [559, 463] on div at bounding box center [560, 468] width 21 height 22
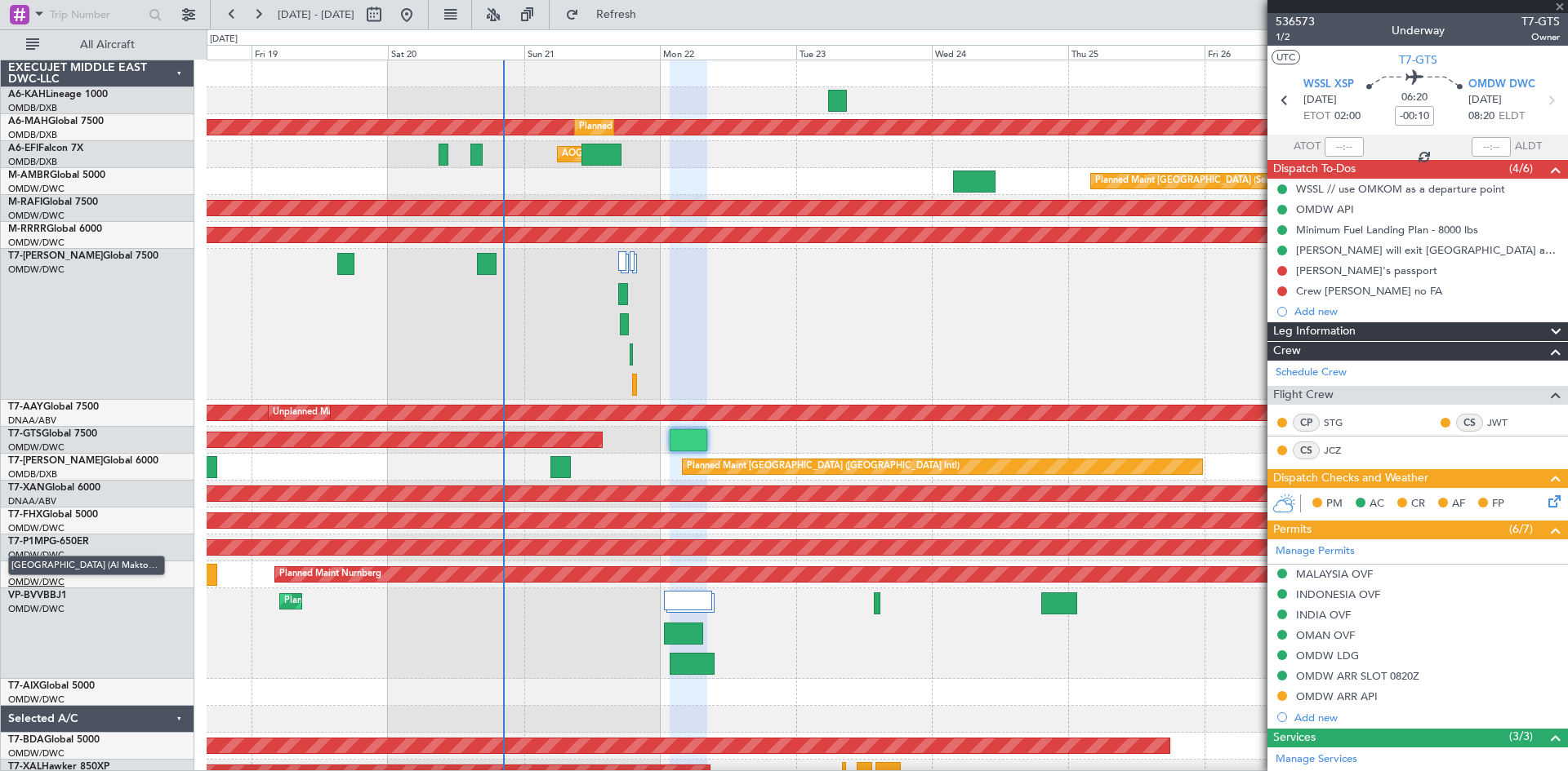
type input "+00:35"
type input "4"
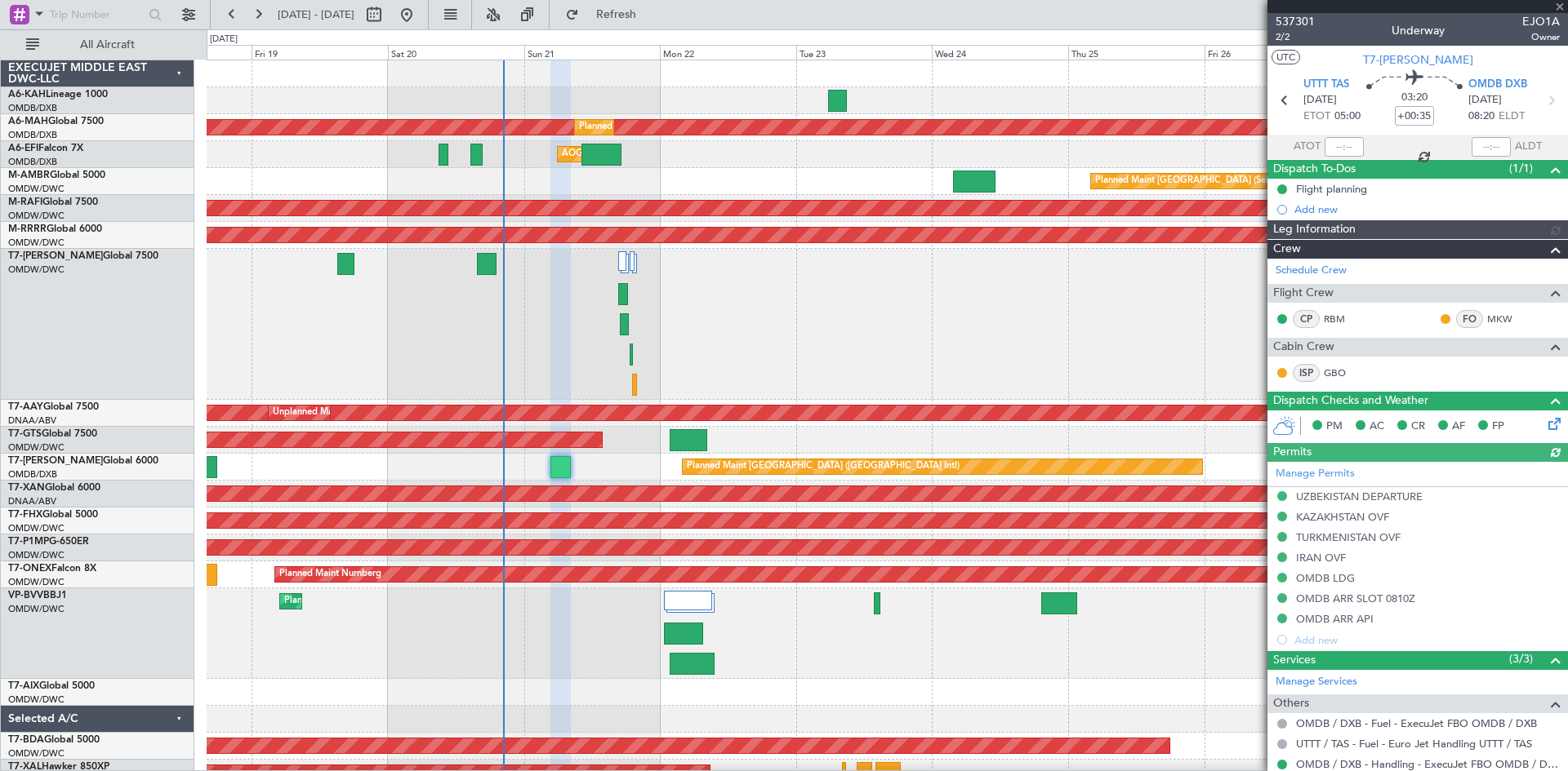
type input "Dherander Fithani (DHF)"
type input "7333"
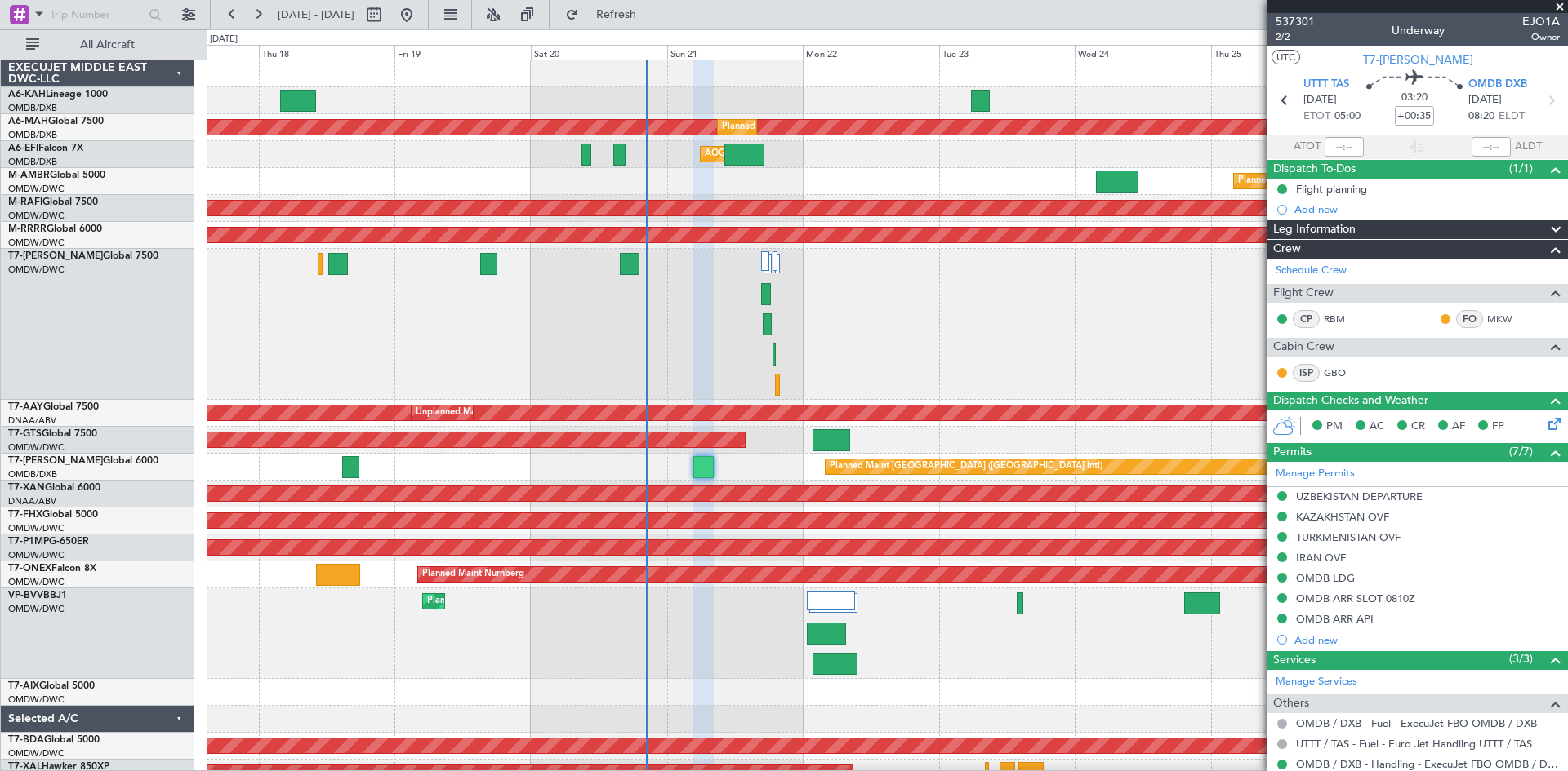
click at [625, 615] on div "Planned Maint Dubai (Al Maktoum Intl) Planned Maint Dubai (Al Maktoum Intl)" at bounding box center [886, 633] width 1361 height 91
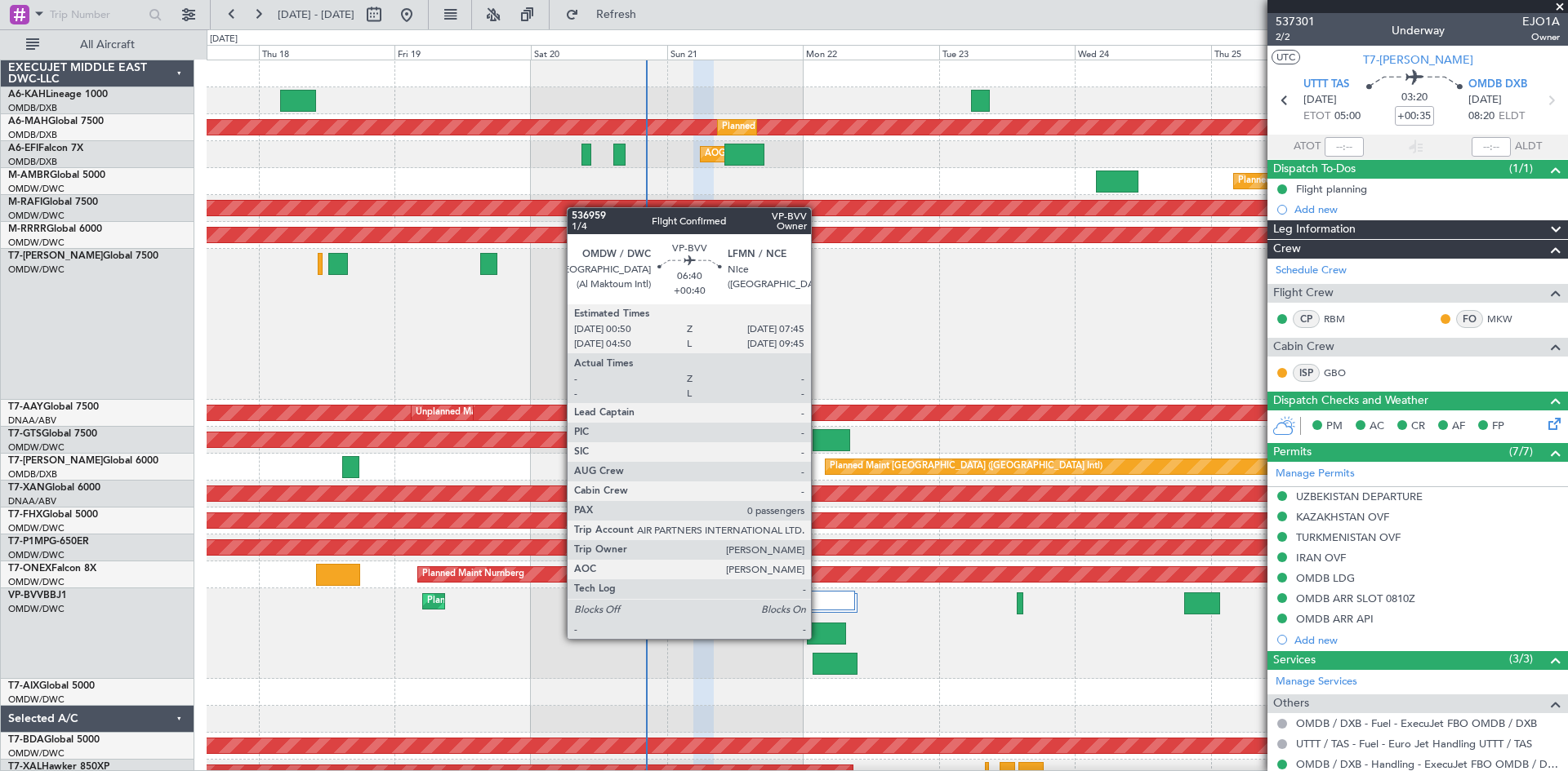
click at [818, 638] on div at bounding box center [826, 634] width 40 height 22
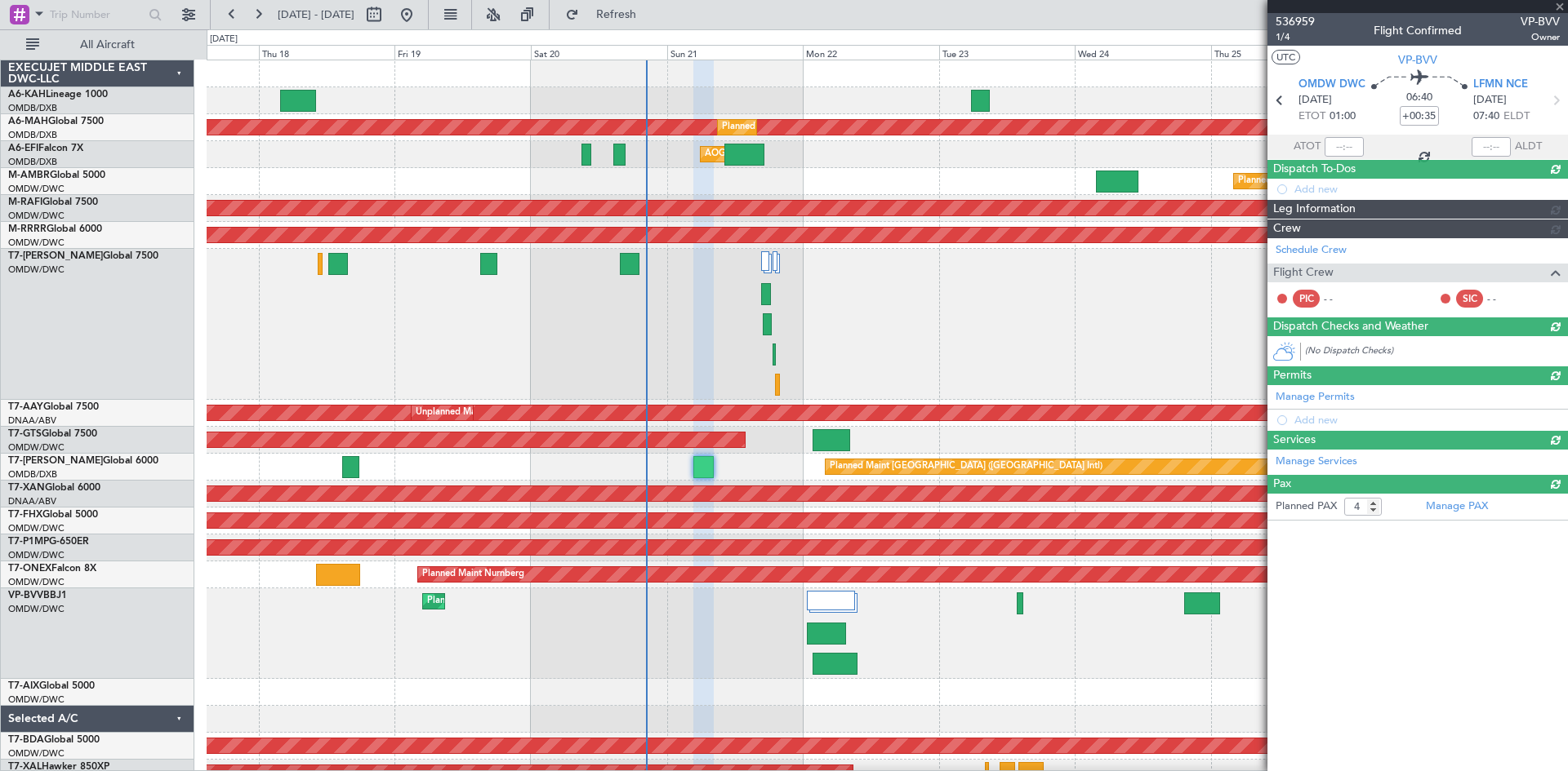
type input "+00:40"
type input "0"
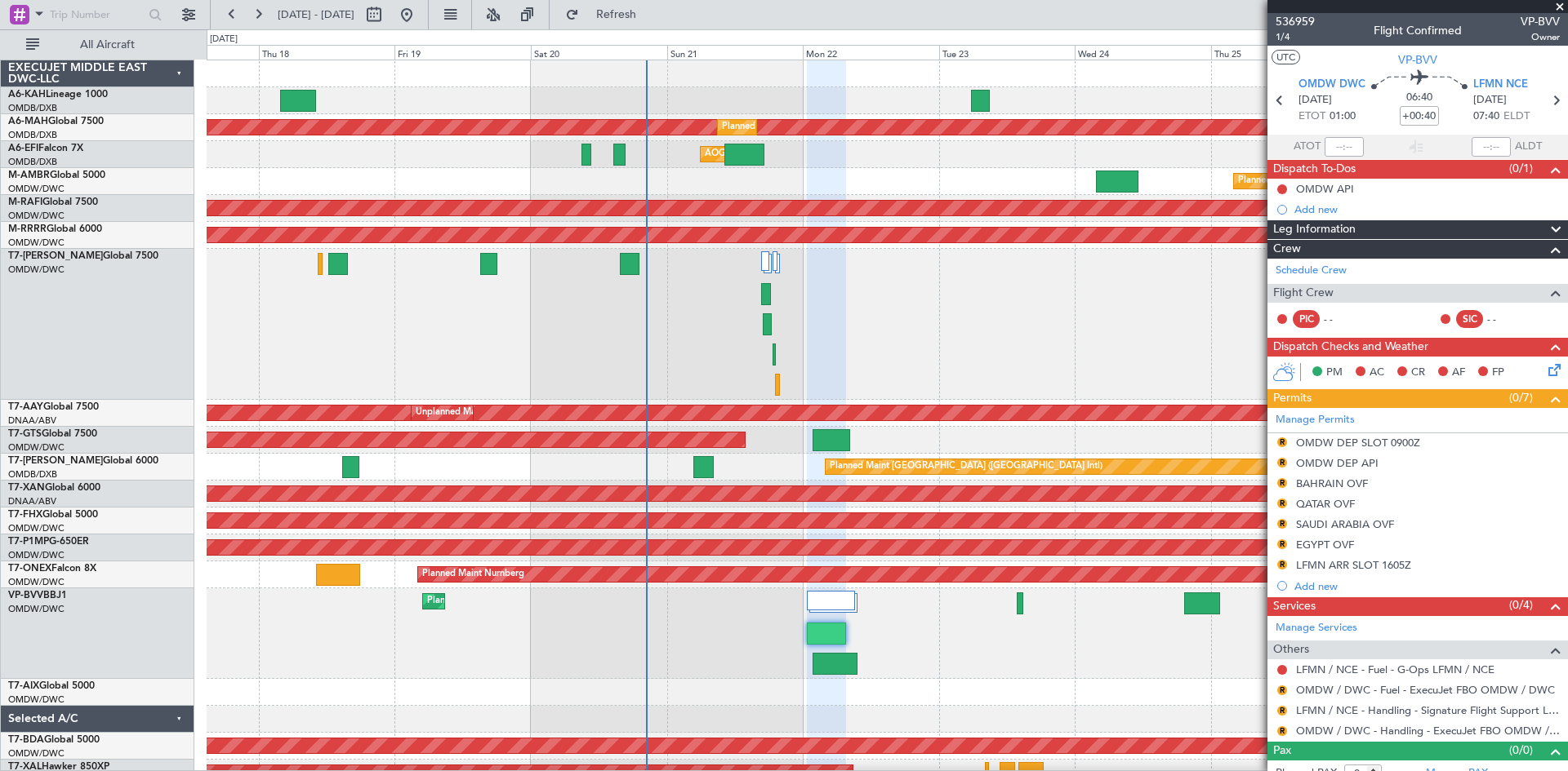
scroll to position [68, 0]
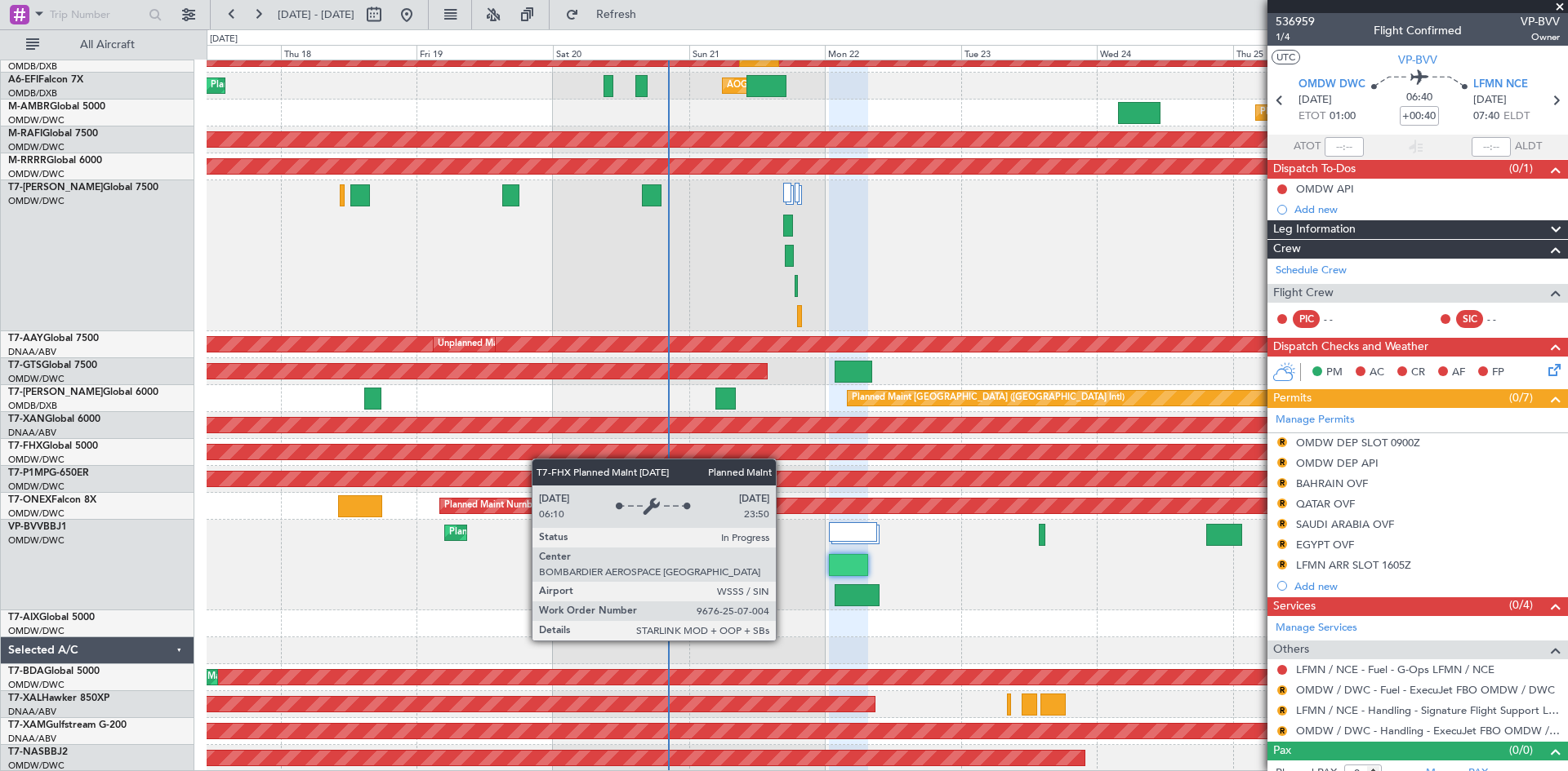
click at [540, 456] on div "Planned Maint Dubai (Al Maktoum Intl) Planned Maint Dubai (Dubai Intl) Planned …" at bounding box center [886, 382] width 1361 height 780
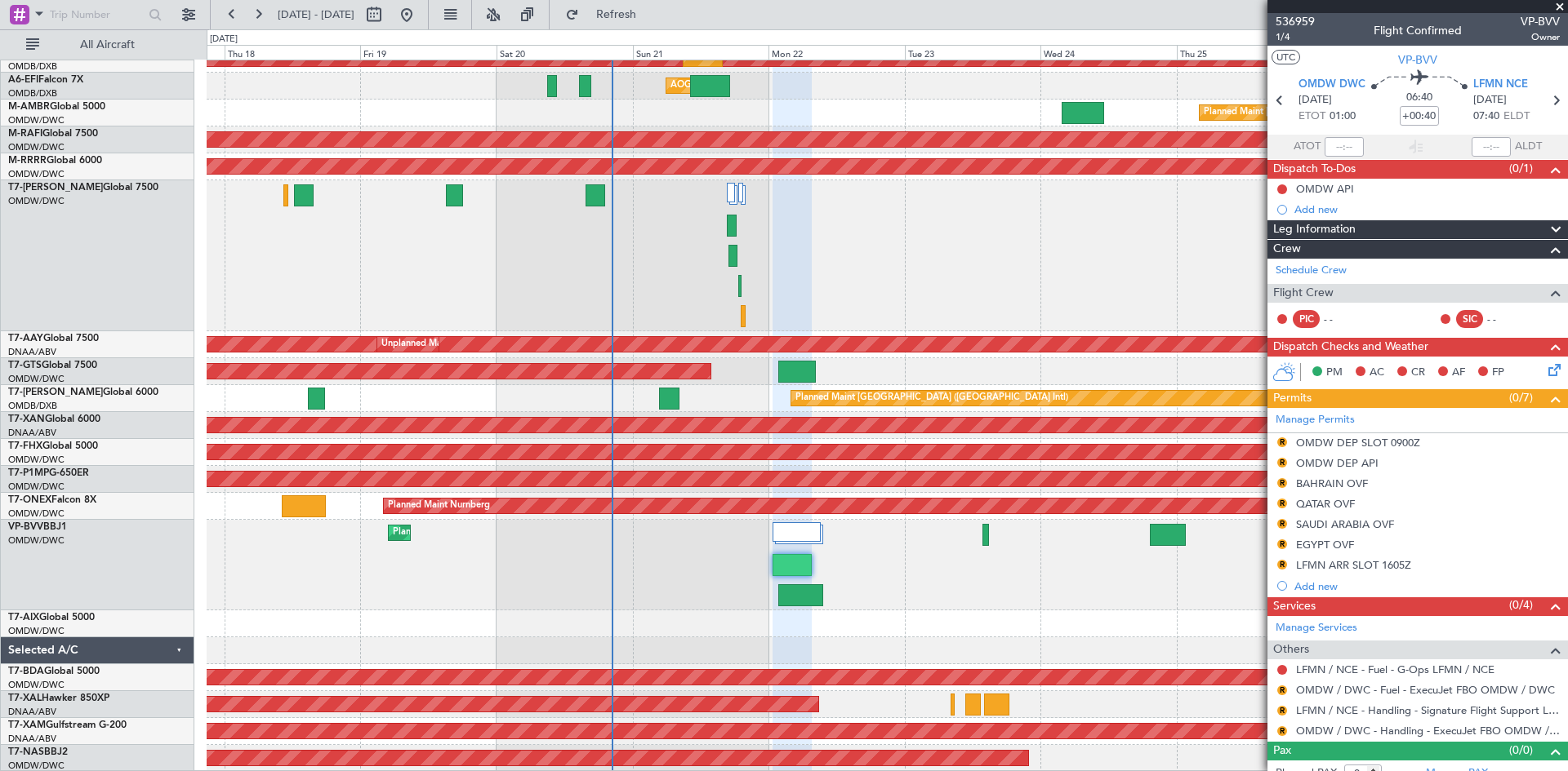
click at [440, 603] on div "Planned Maint Dubai (Al Maktoum Intl) Planned Maint Dubai (Dubai Intl) Planned …" at bounding box center [886, 382] width 1361 height 780
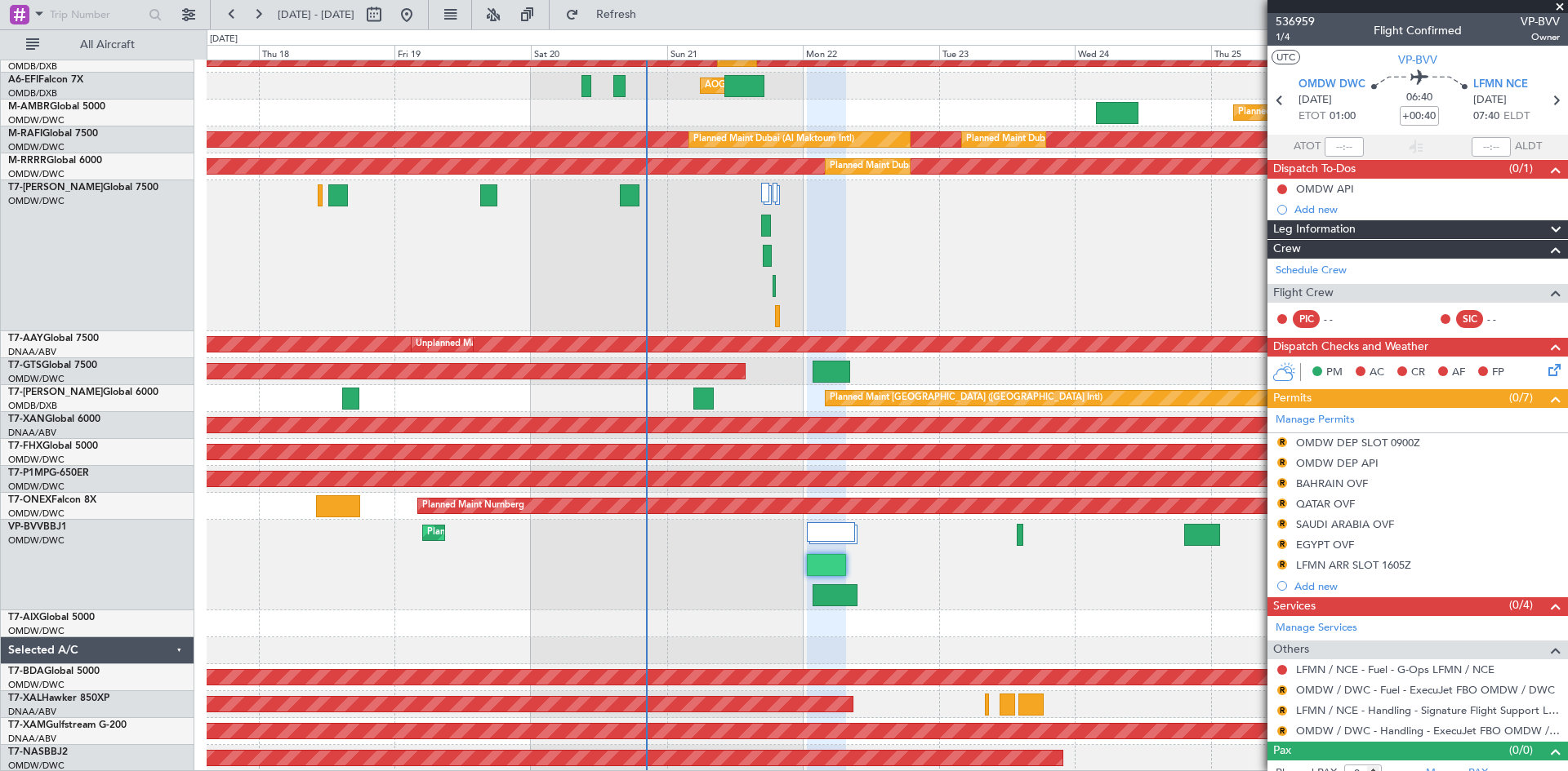
click at [576, 354] on div "Planned Maint Dubai (Al Maktoum Intl) Planned Maint Dubai (Dubai Intl) Planned …" at bounding box center [886, 382] width 1361 height 780
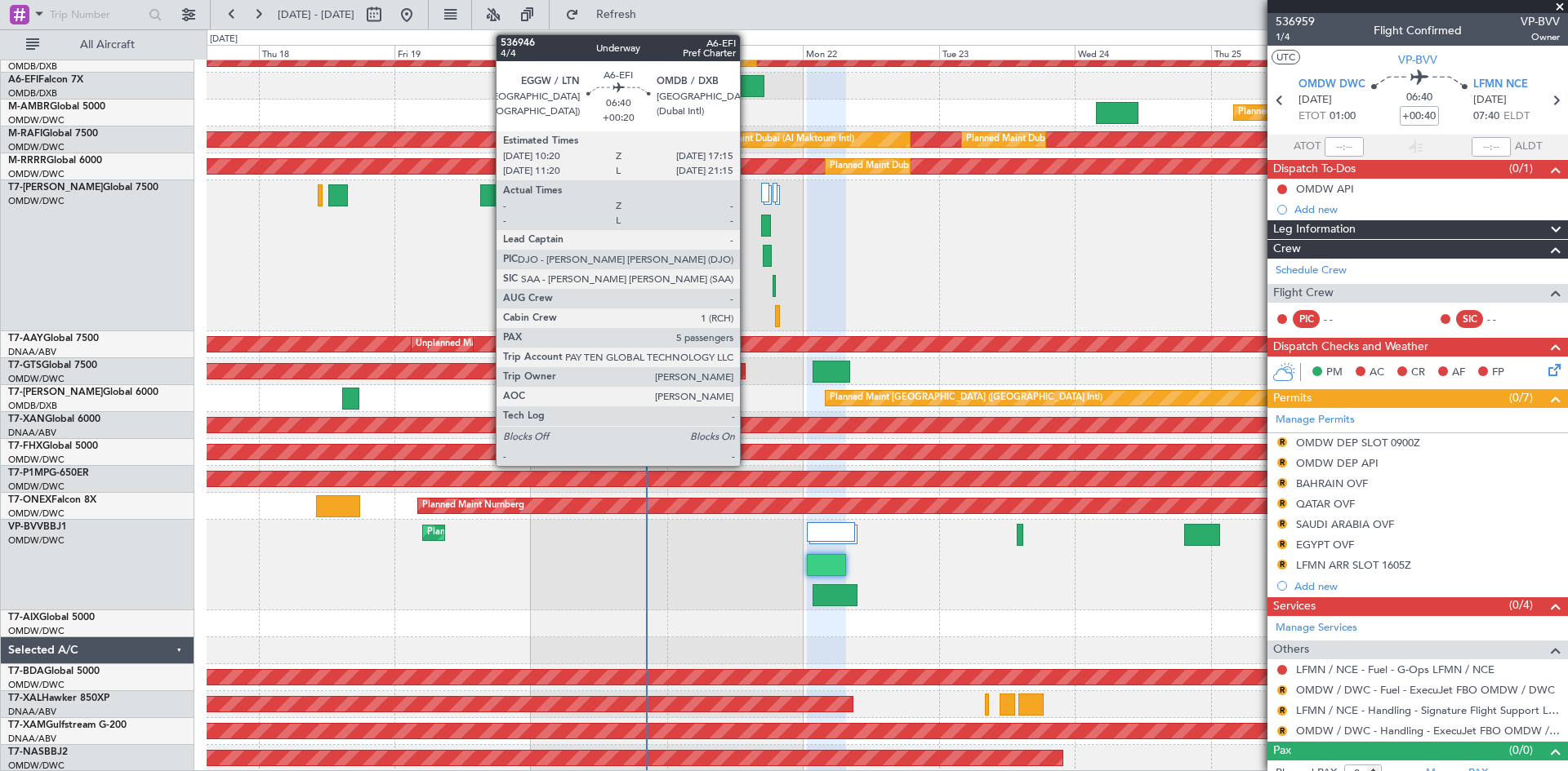
click at [747, 88] on div at bounding box center [744, 86] width 40 height 22
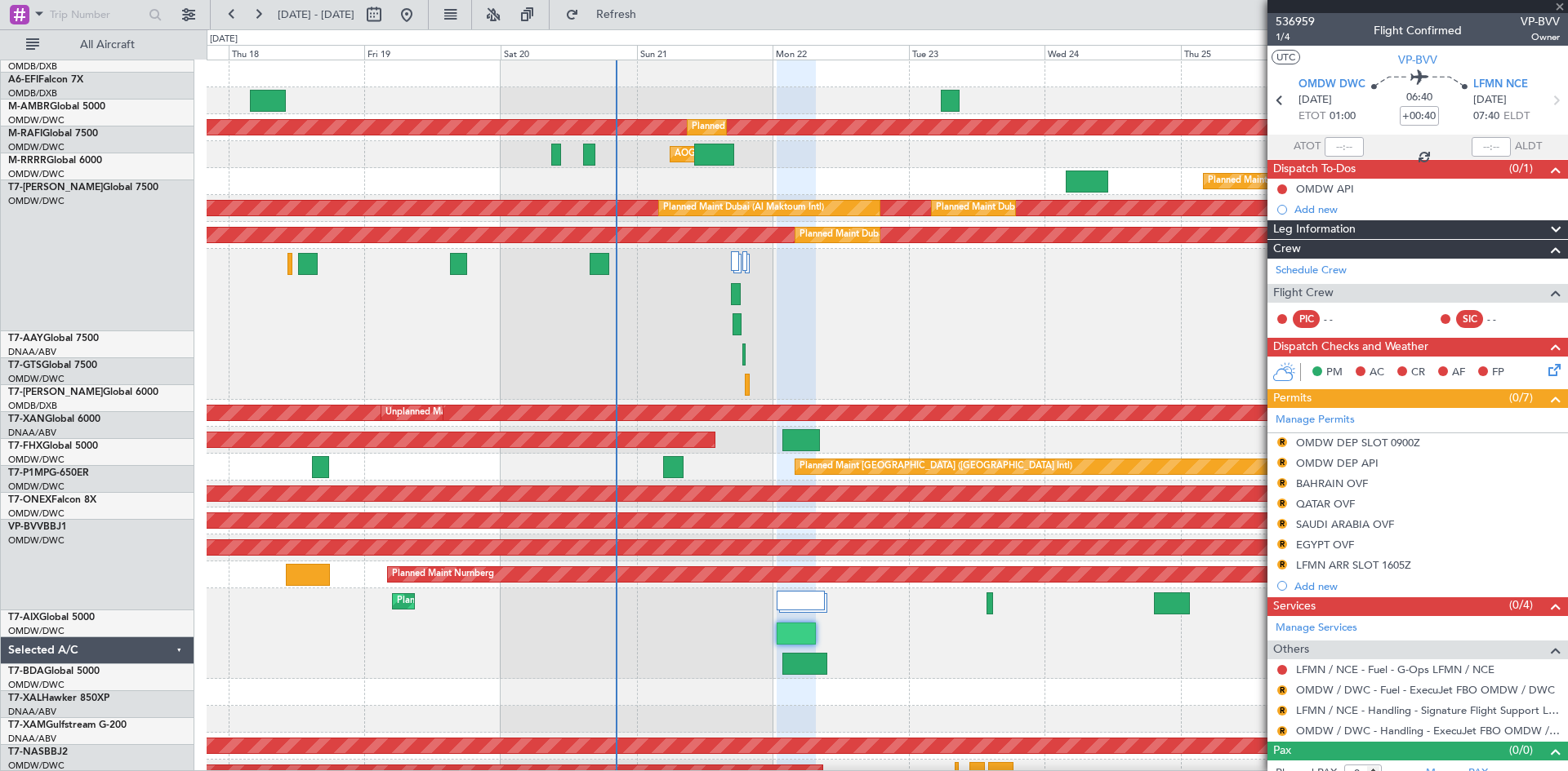
scroll to position [0, 0]
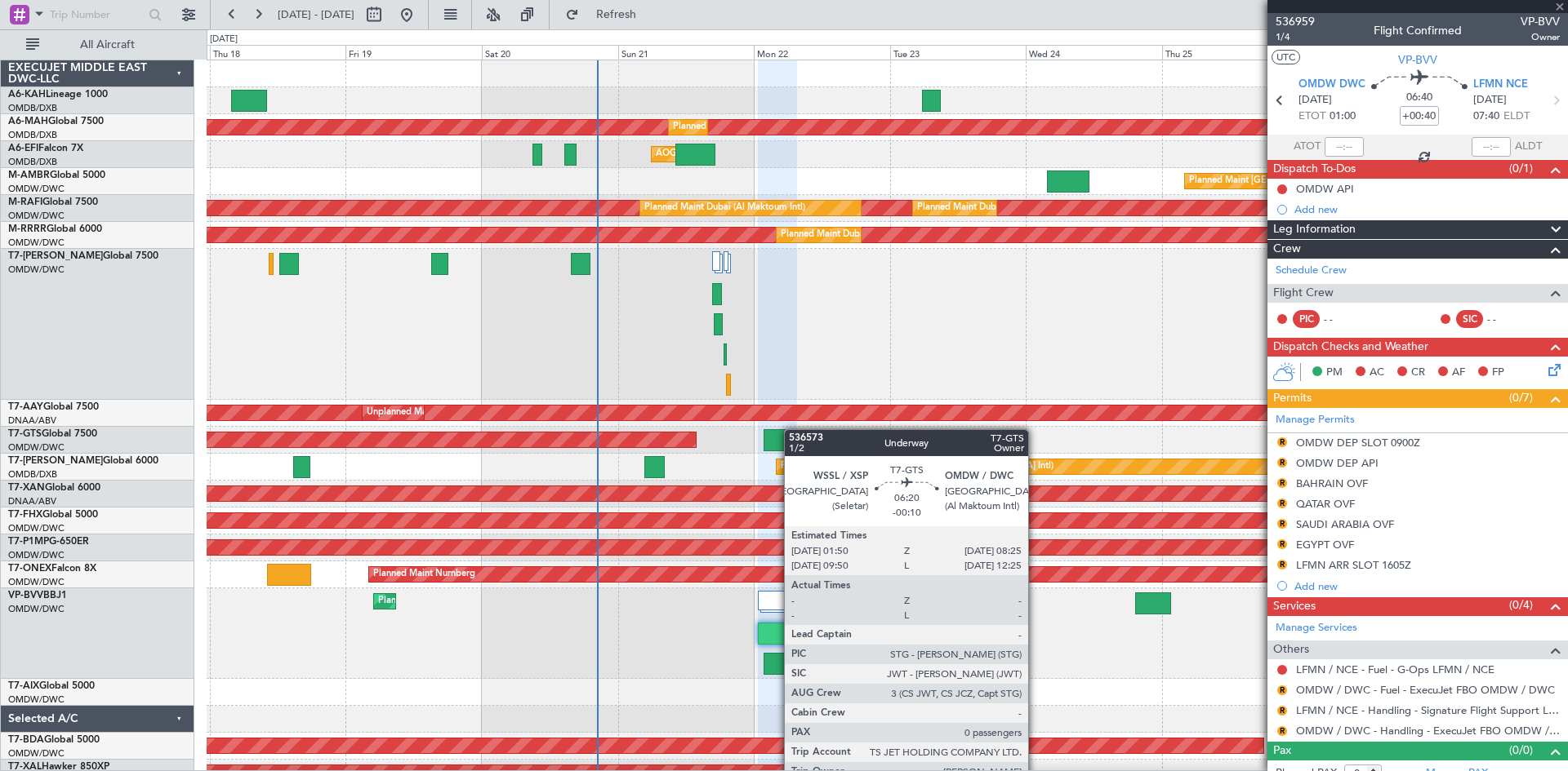
click at [791, 434] on div "Planned Maint Dubai (Al Maktoum Intl) Planned Maint Dubai (Dubai Intl) Planned …" at bounding box center [886, 451] width 1361 height 780
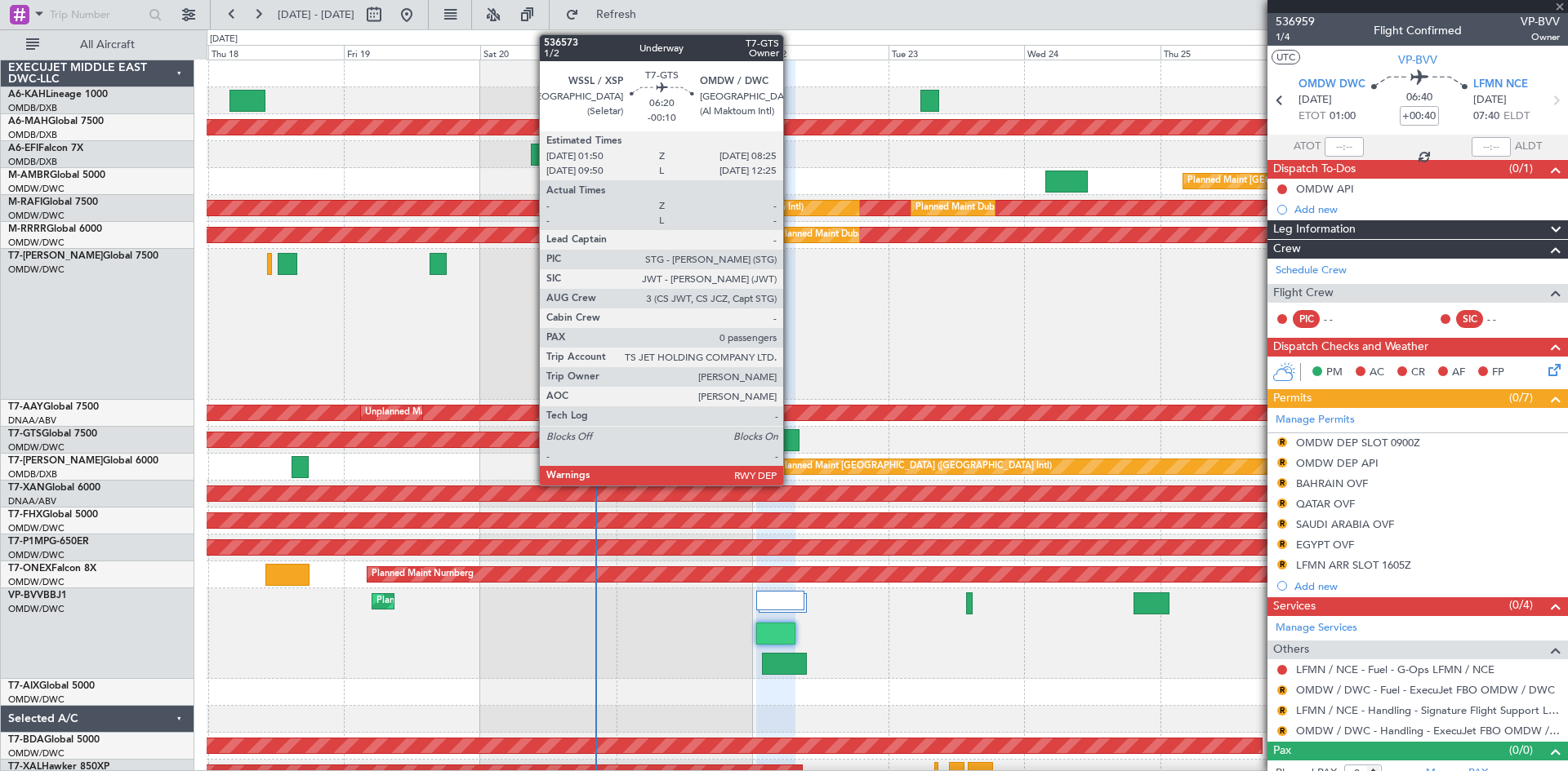
type input "+00:20"
type input "5"
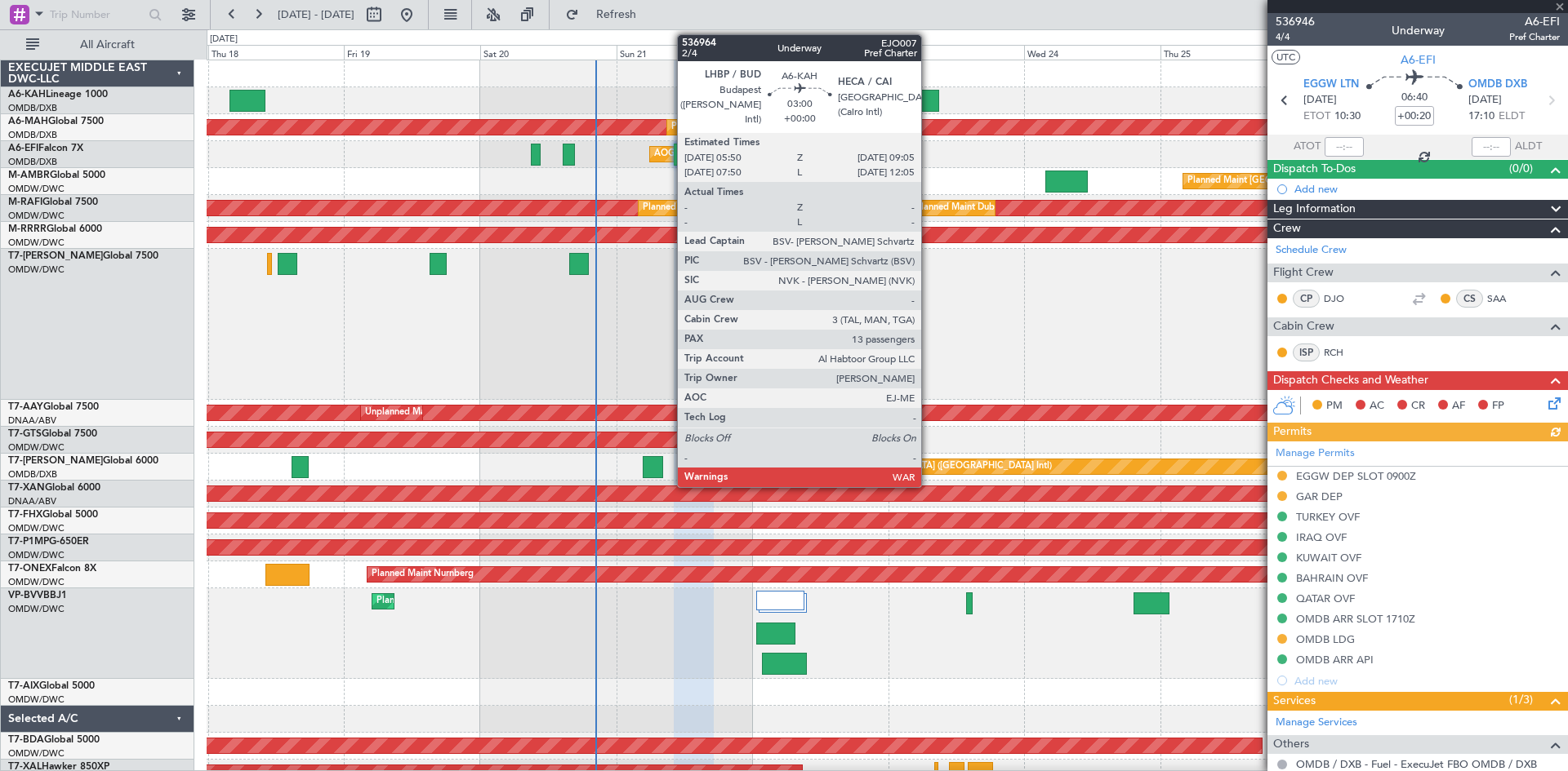
click at [928, 102] on div at bounding box center [929, 101] width 19 height 22
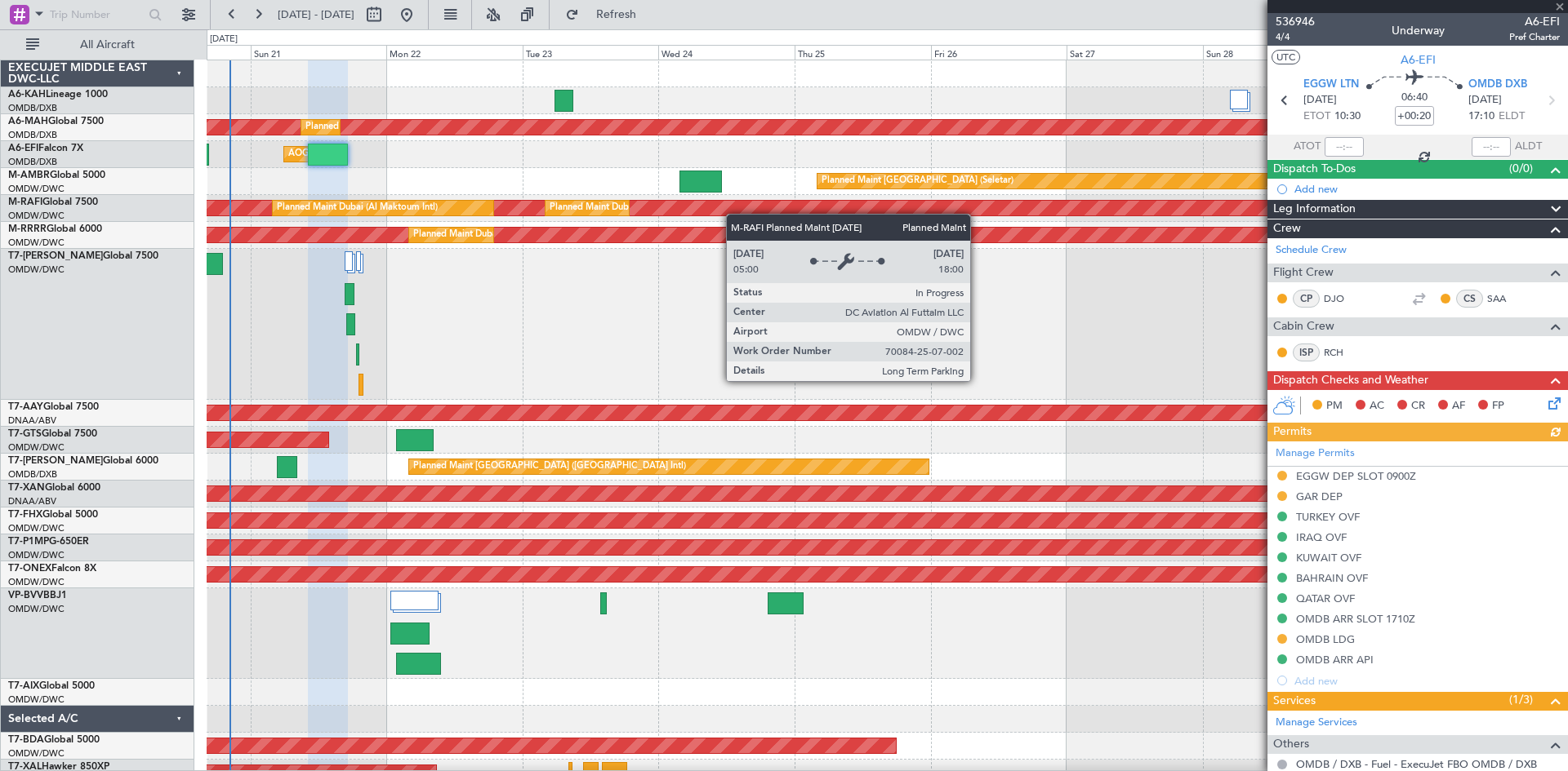
click at [640, 217] on div "Planned Maint Dubai (Al Maktoum Intl) Planned Maint Dubai (Al Maktoum Intl) Pla…" at bounding box center [886, 208] width 1361 height 27
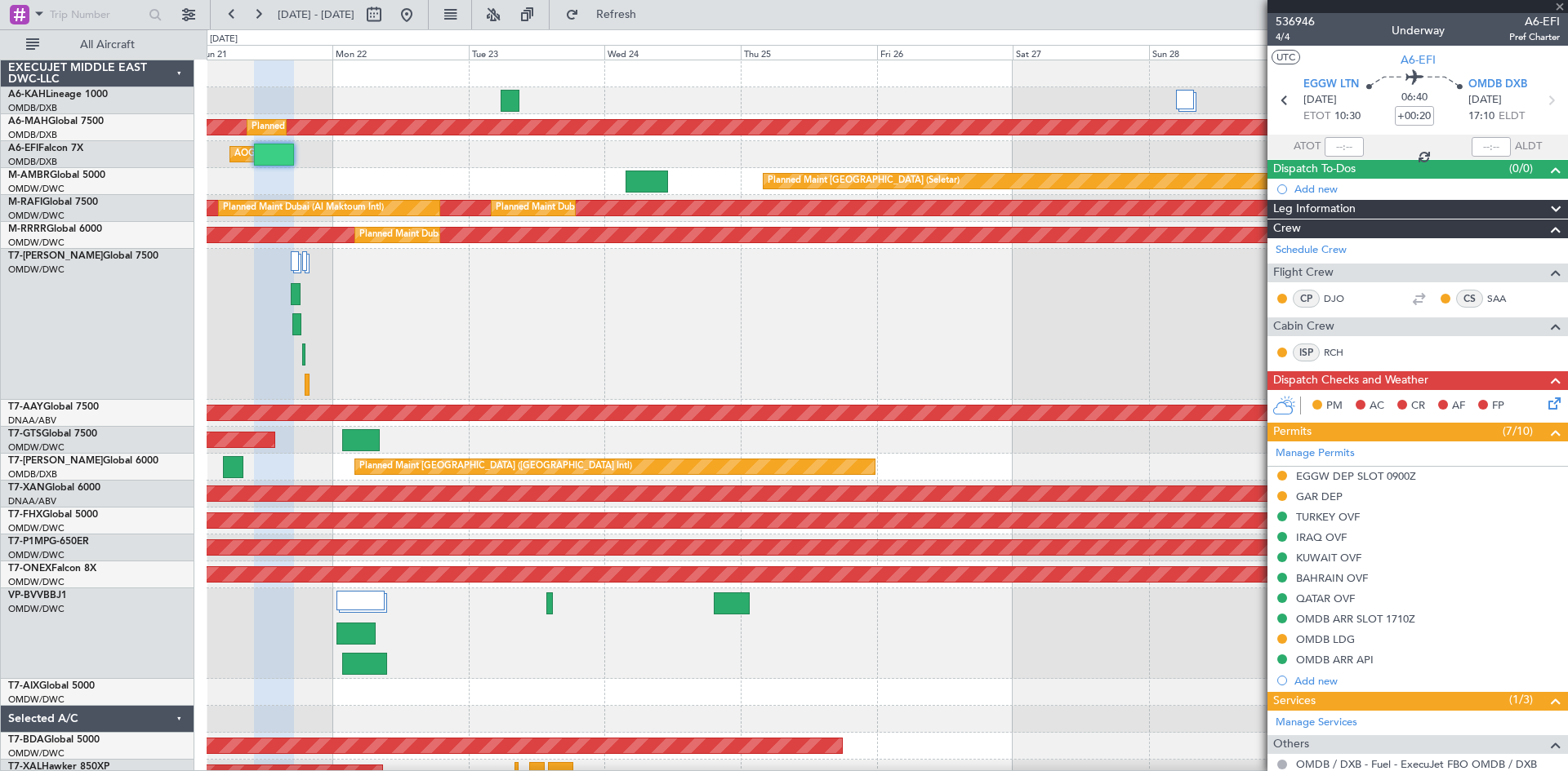
type input "13"
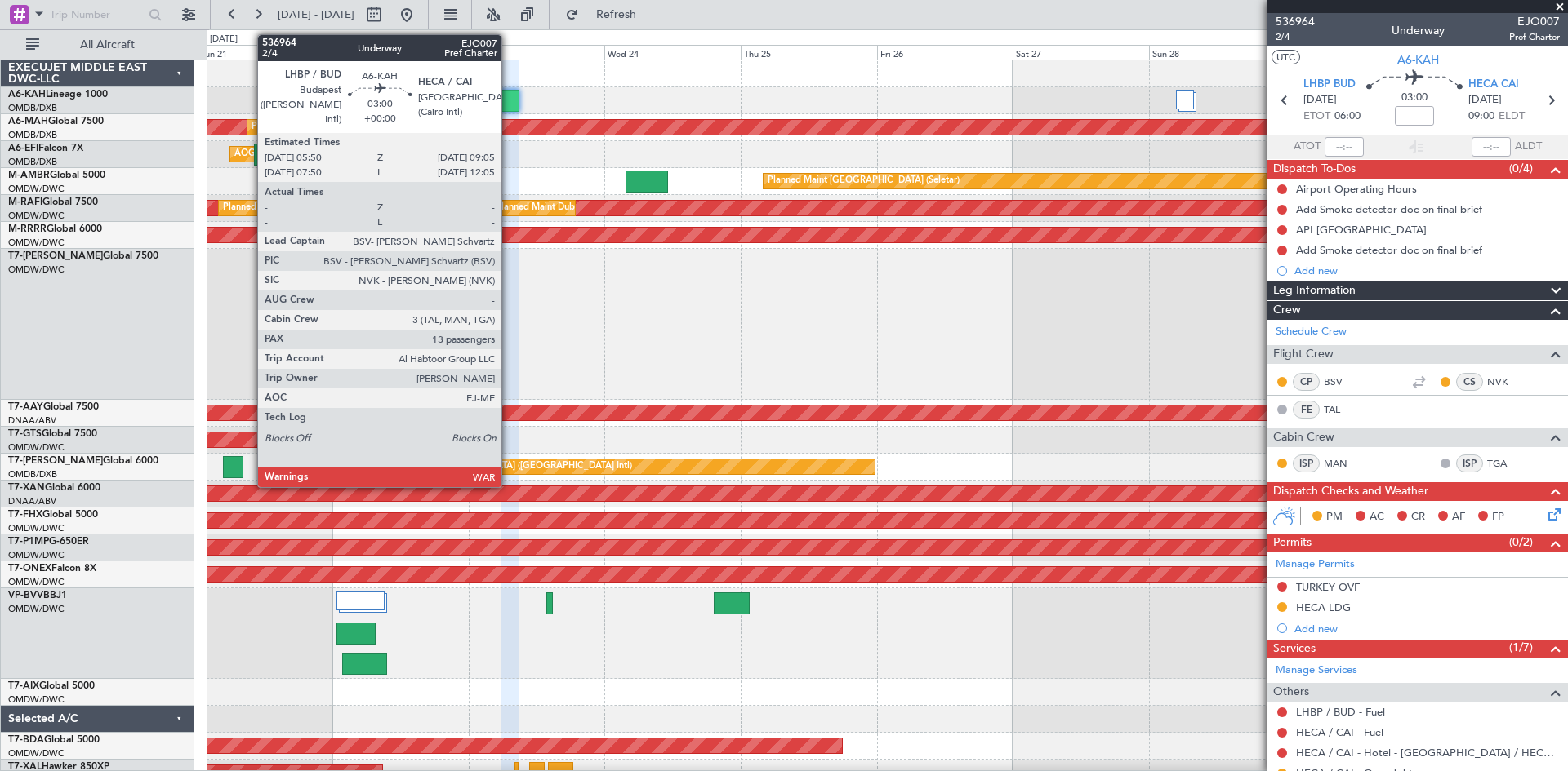
click at [509, 101] on div at bounding box center [510, 101] width 19 height 22
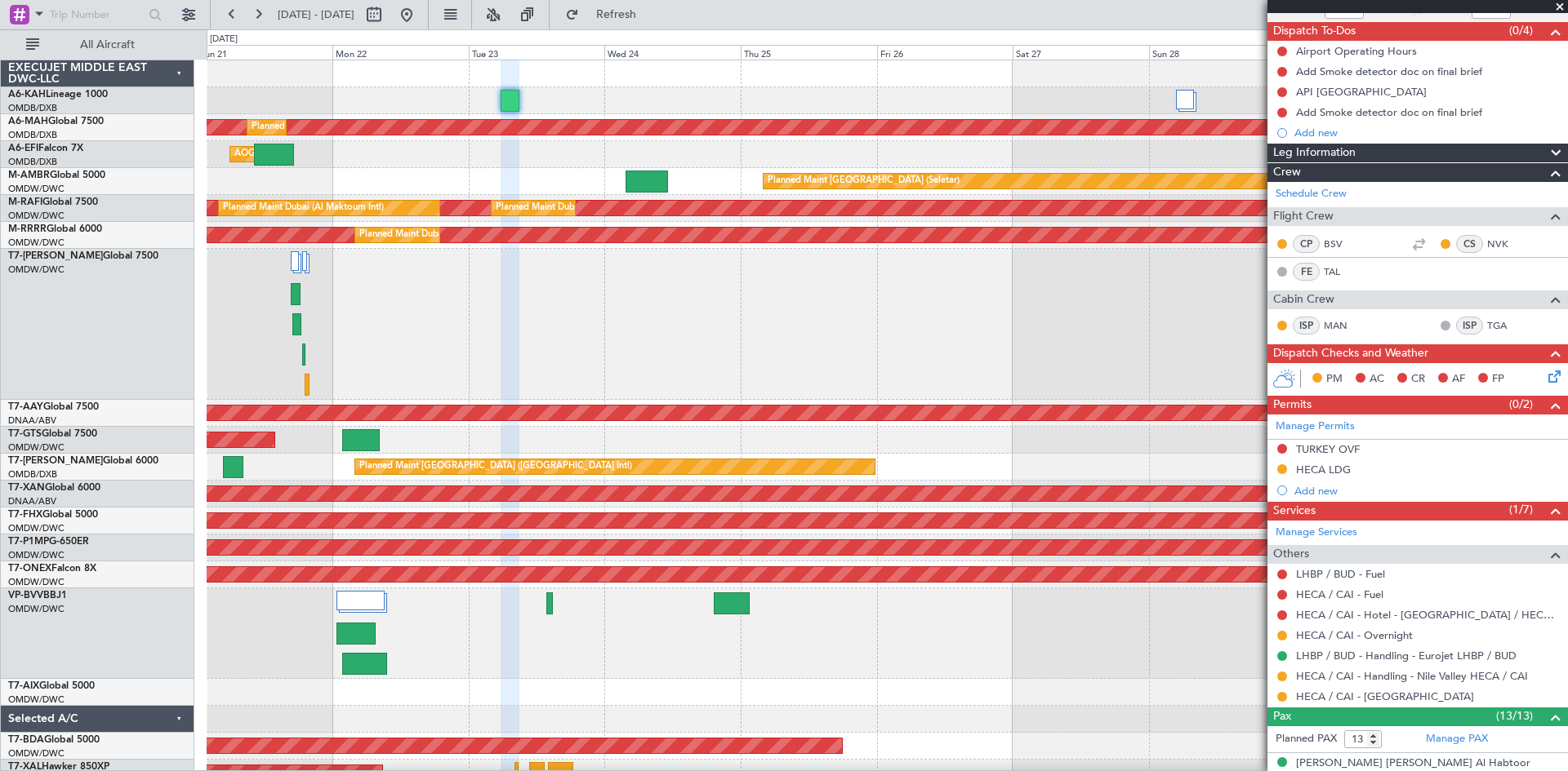
scroll to position [163, 0]
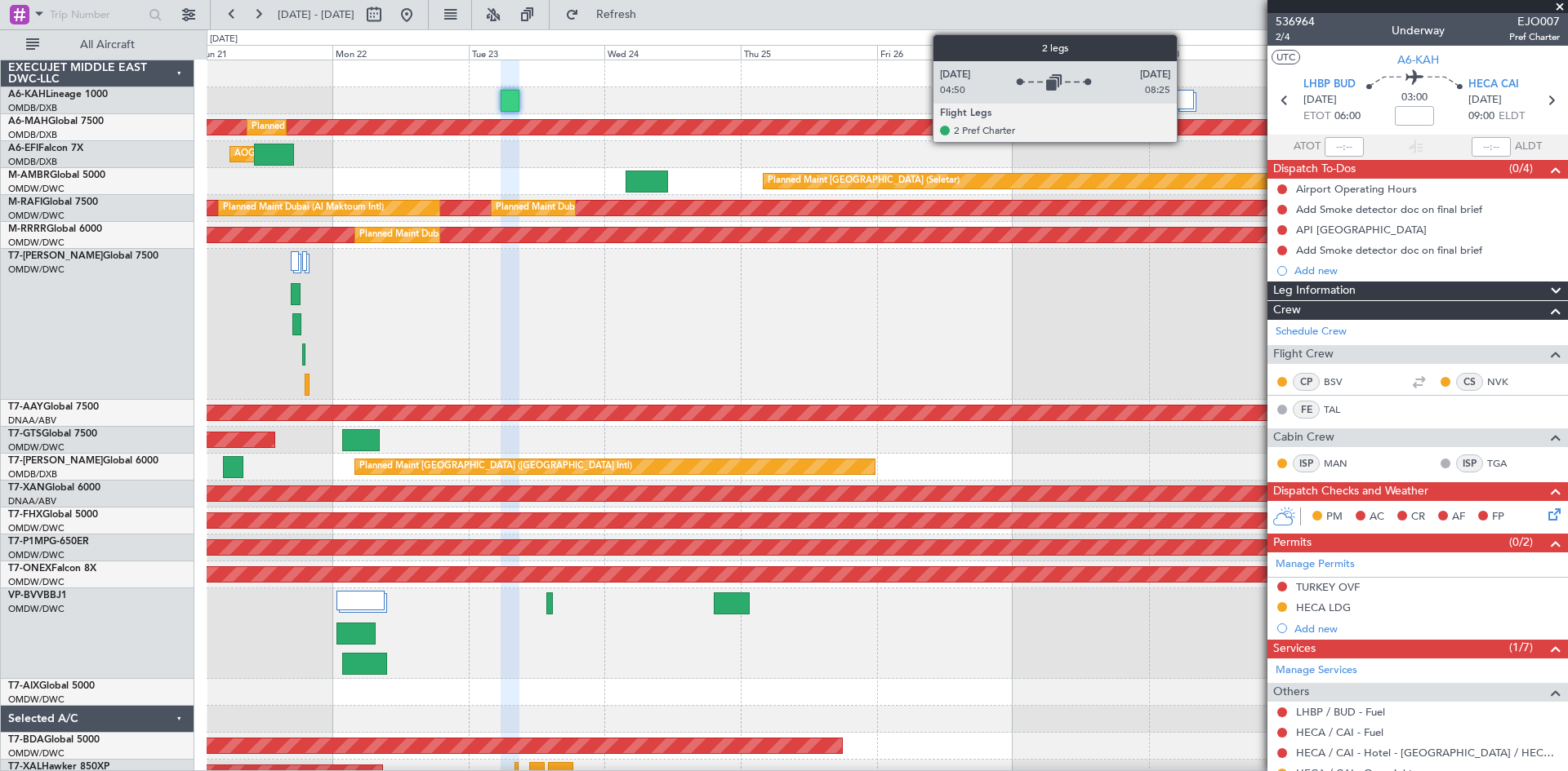
click at [1184, 101] on div at bounding box center [1184, 99] width 18 height 20
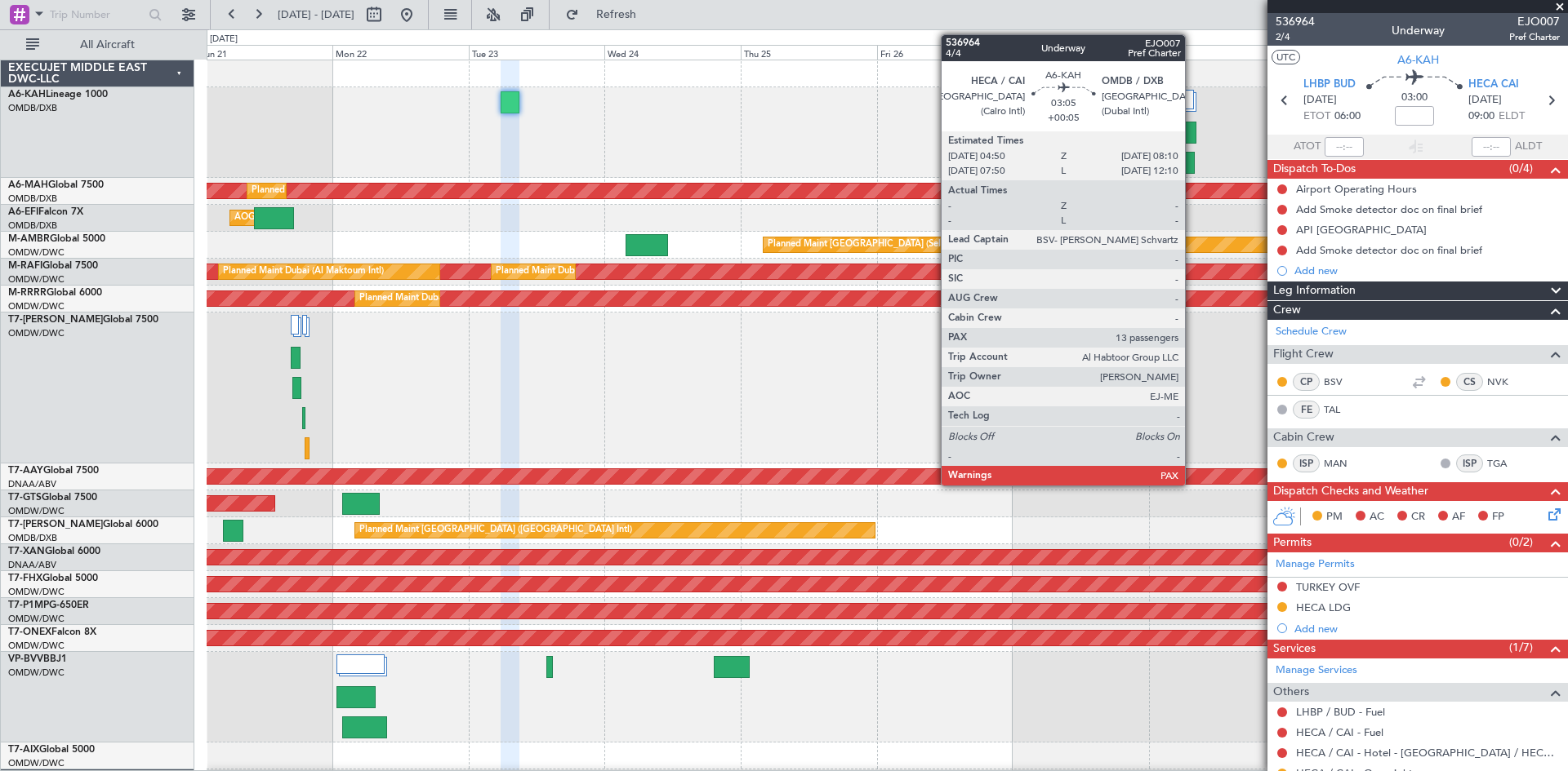
click at [1193, 163] on div at bounding box center [1185, 163] width 20 height 22
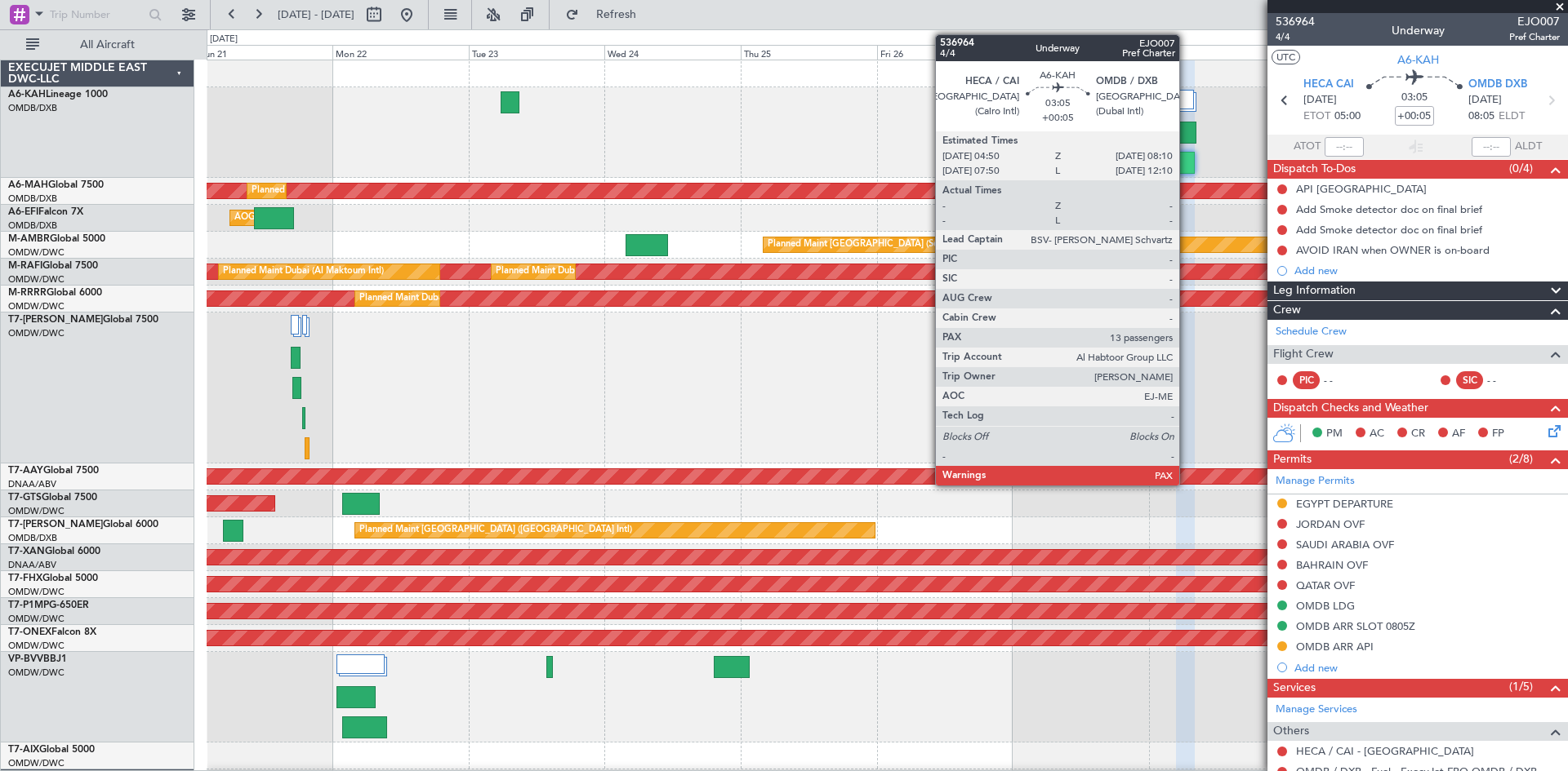
click at [1187, 154] on div at bounding box center [1185, 163] width 20 height 22
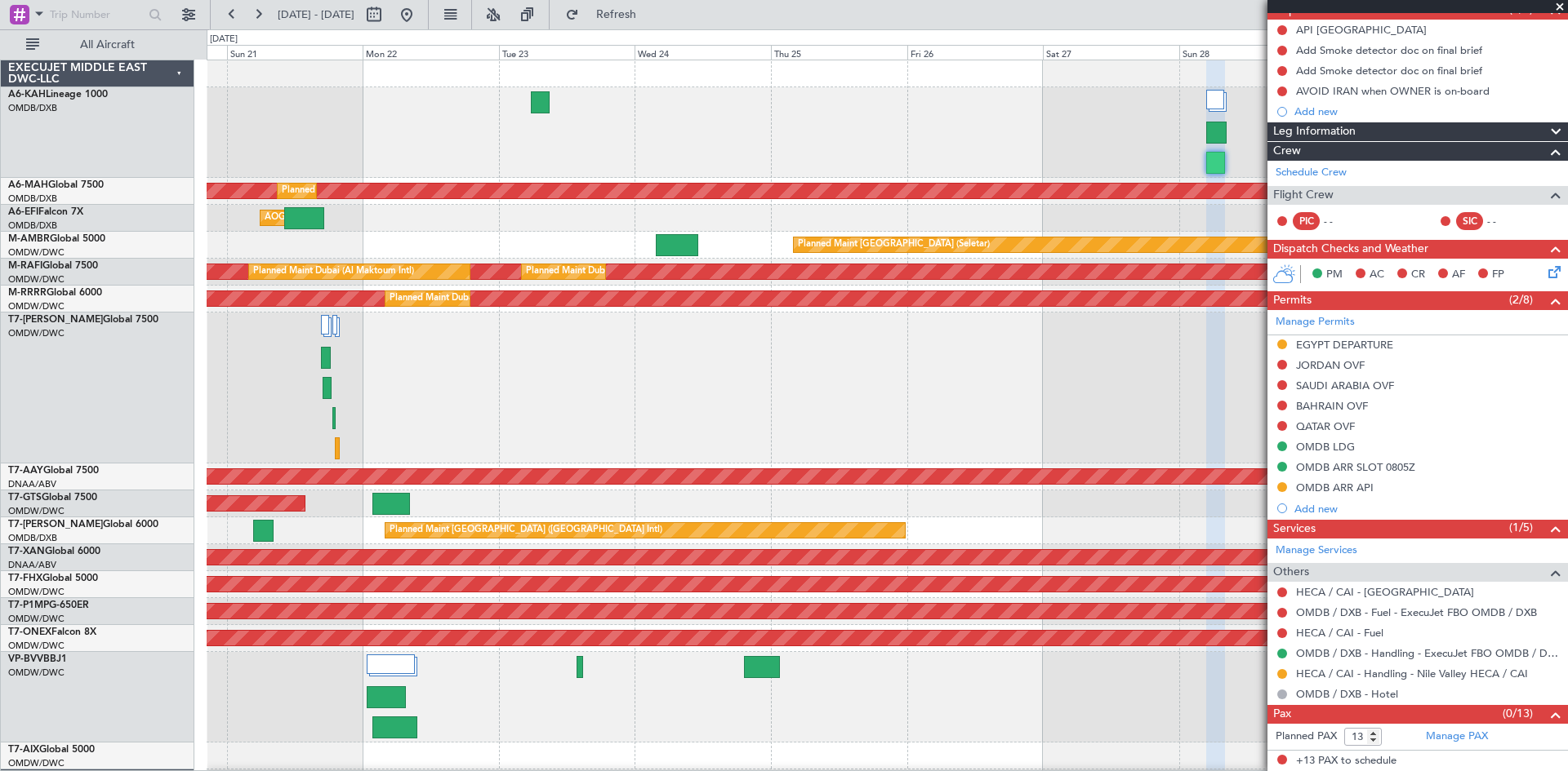
click at [599, 419] on div "Planned Maint Dubai (Al Maktoum Intl)" at bounding box center [886, 388] width 1361 height 151
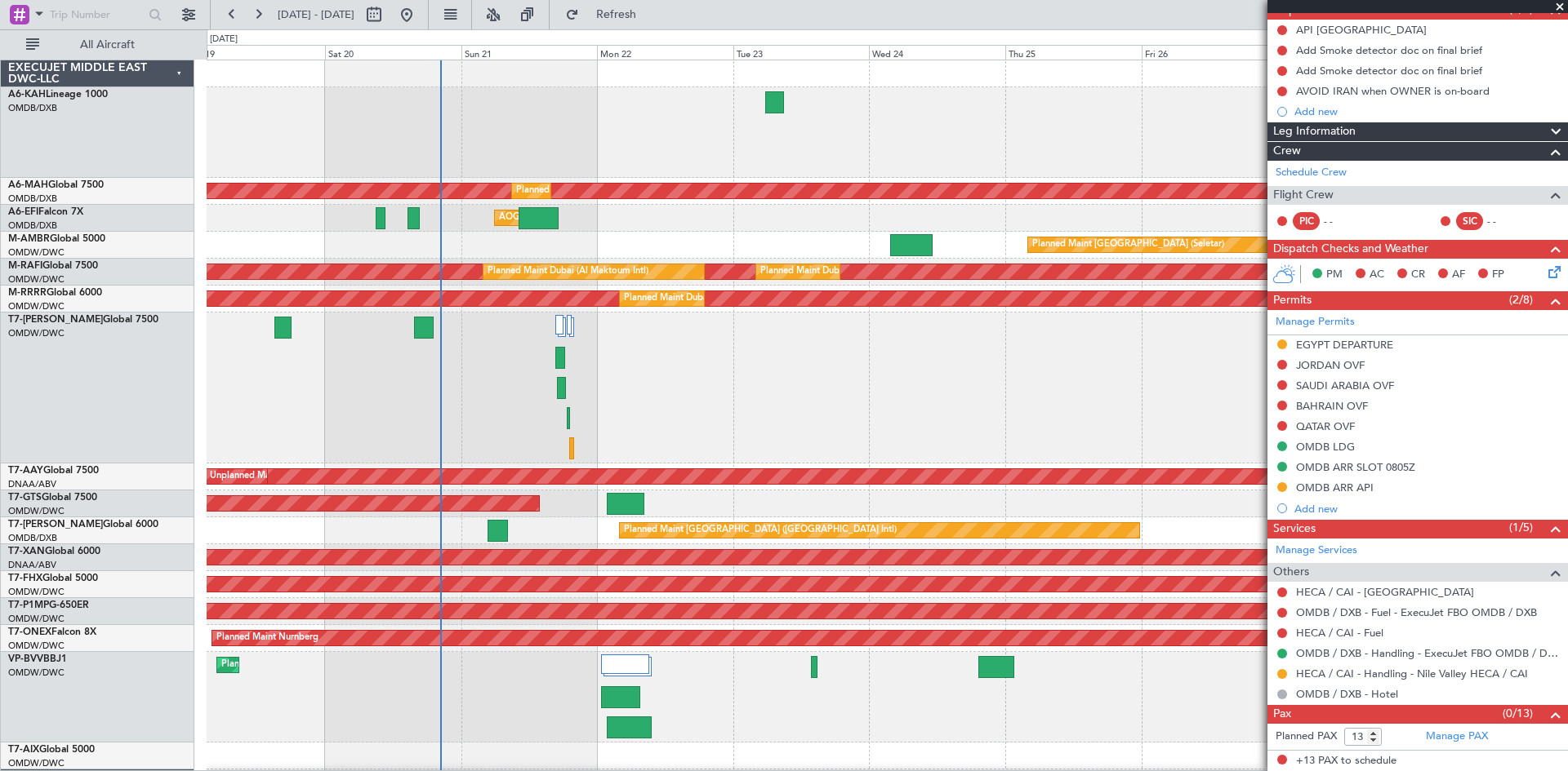
click at [674, 242] on div "Planned Maint Dubai (Al Maktoum Intl) Planned Maint [GEOGRAPHIC_DATA] ([GEOGRAP…" at bounding box center [886, 483] width 1361 height 844
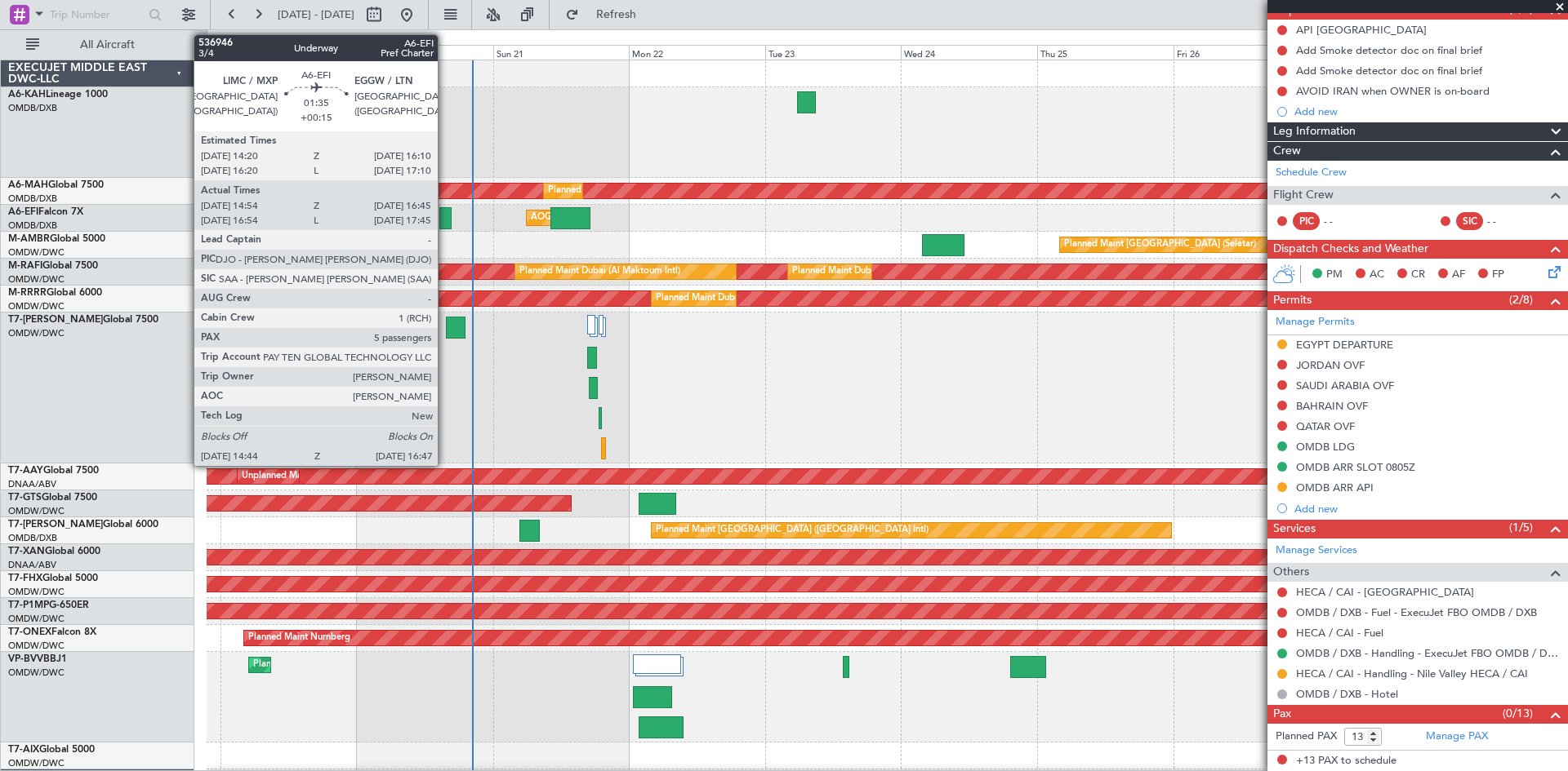
click at [445, 214] on div at bounding box center [445, 218] width 12 height 22
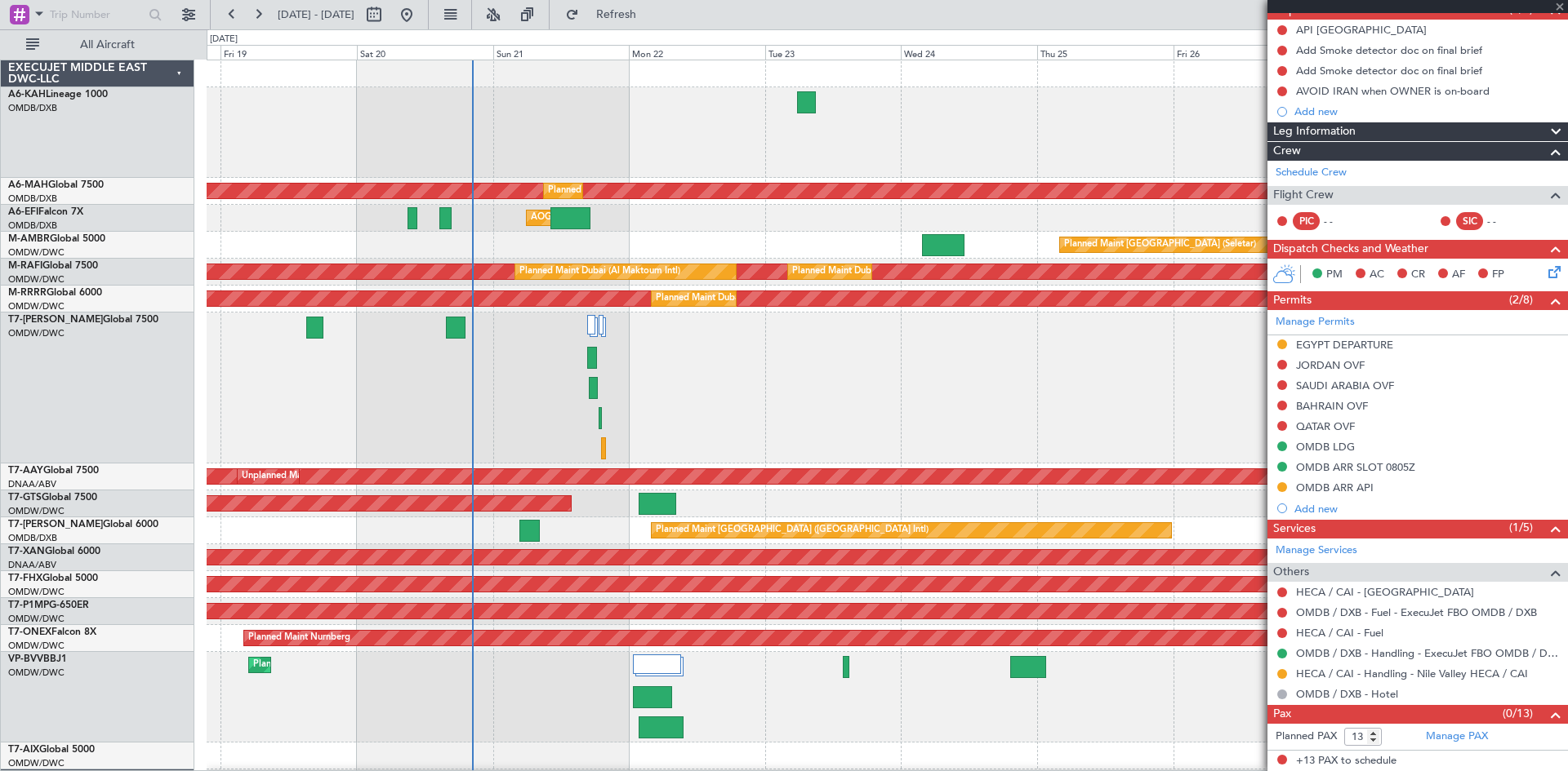
type input "+00:15"
type input "15:04"
type input "16:40"
type input "5"
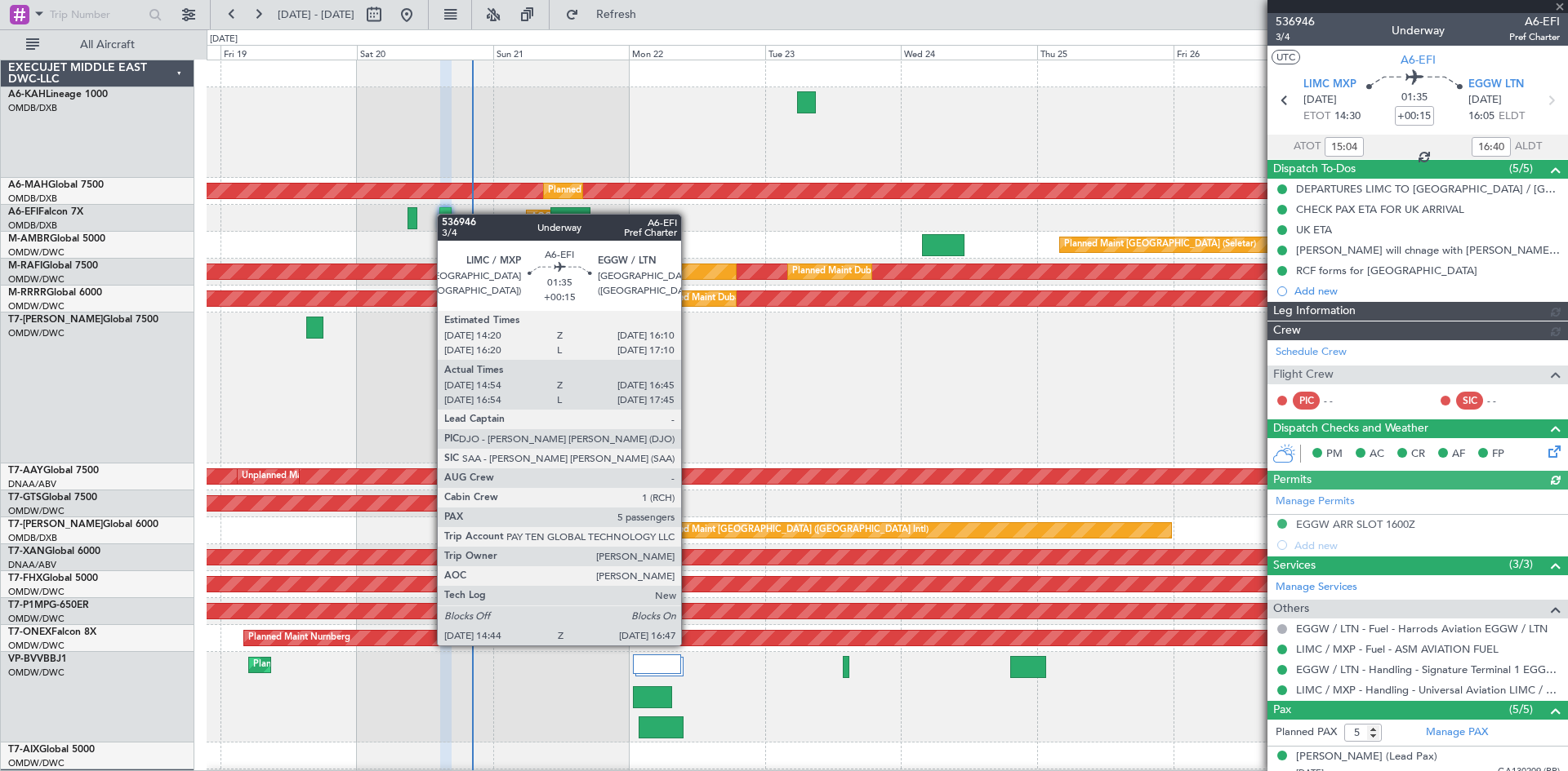
type input "[PERSON_NAME] ([PERSON_NAME])"
type input "7329"
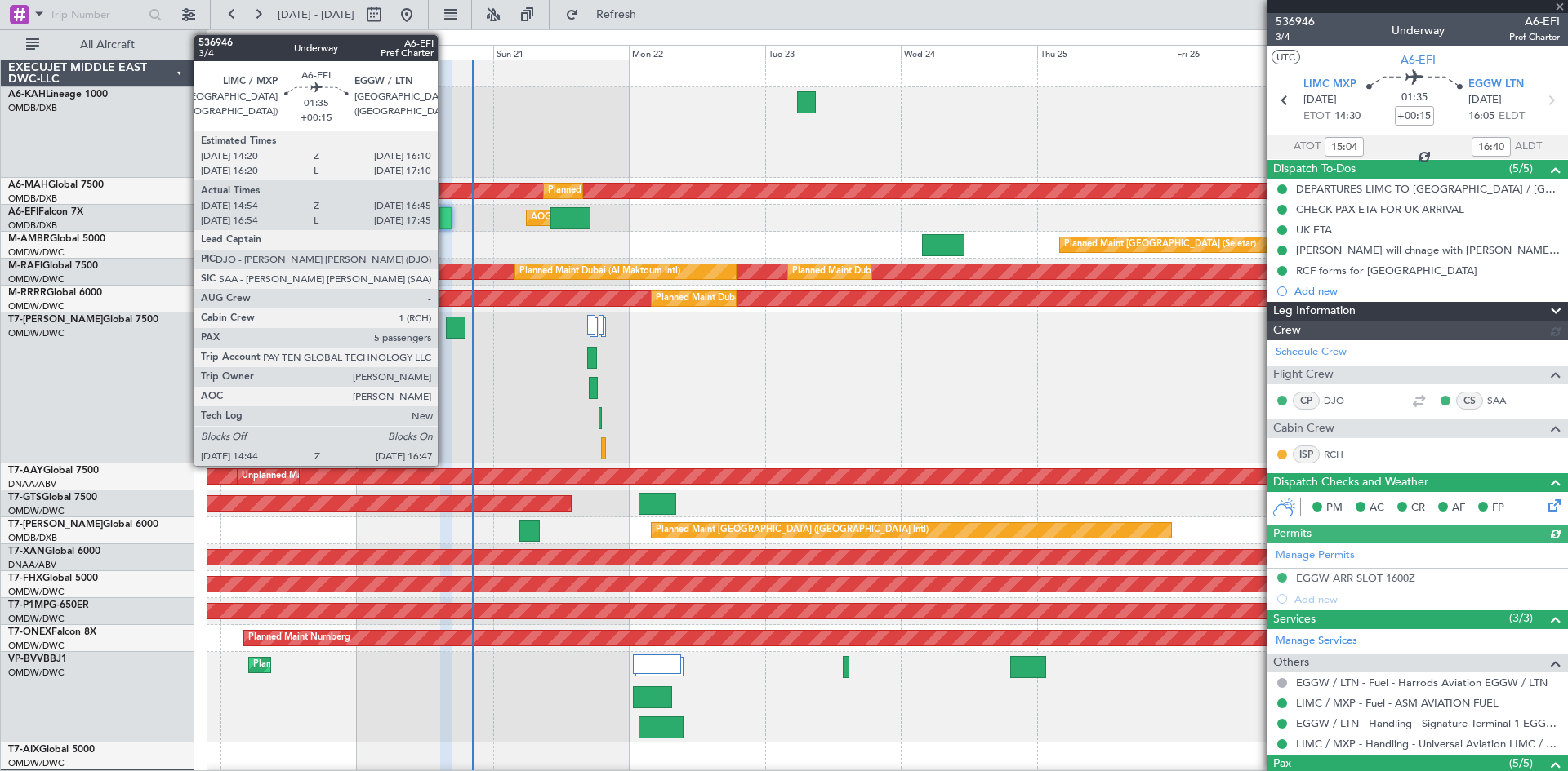
type input "[PERSON_NAME] ([PERSON_NAME])"
type input "7329"
click at [445, 214] on div at bounding box center [445, 218] width 12 height 22
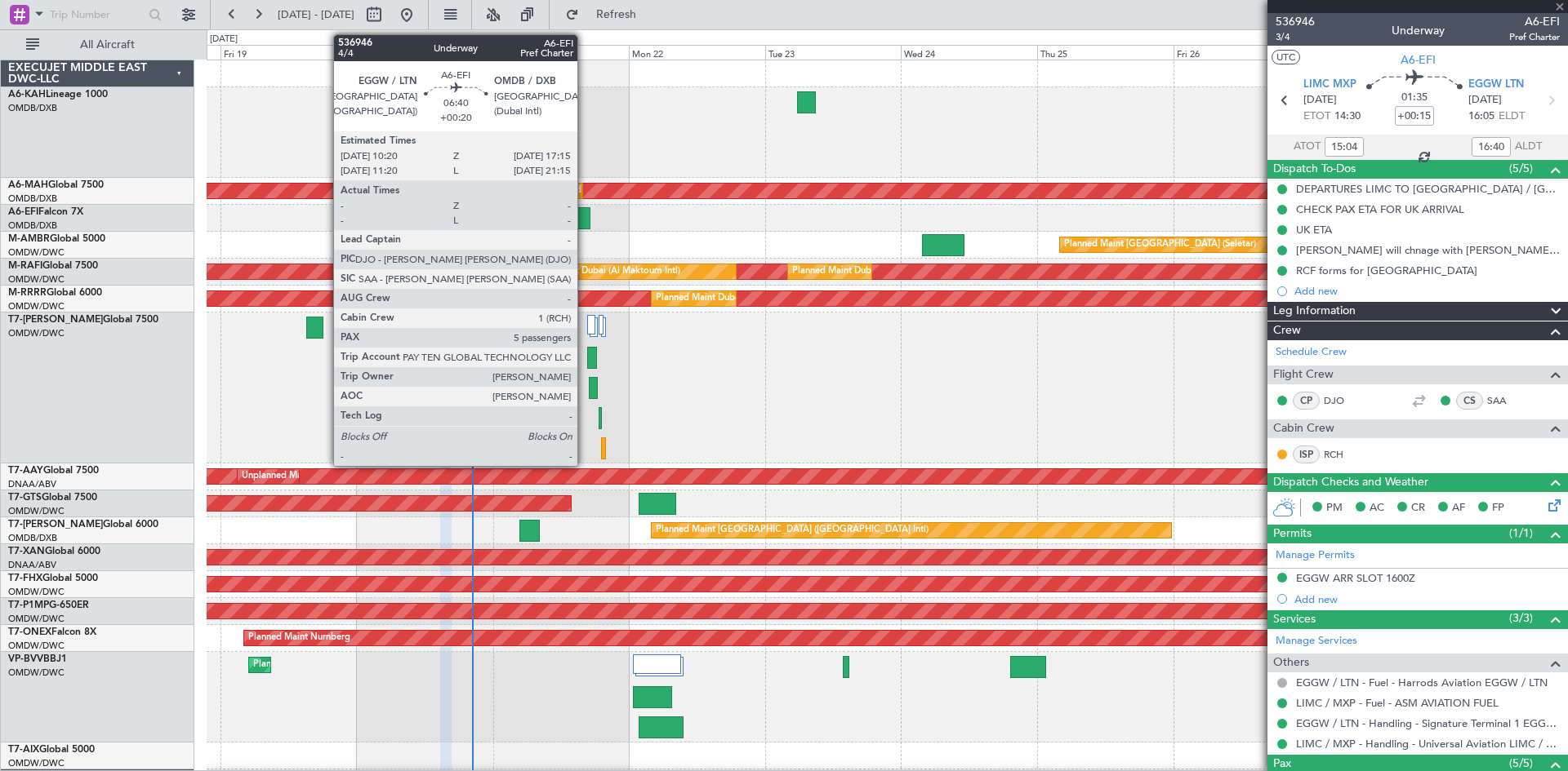
click at [585, 217] on div at bounding box center [570, 218] width 40 height 22
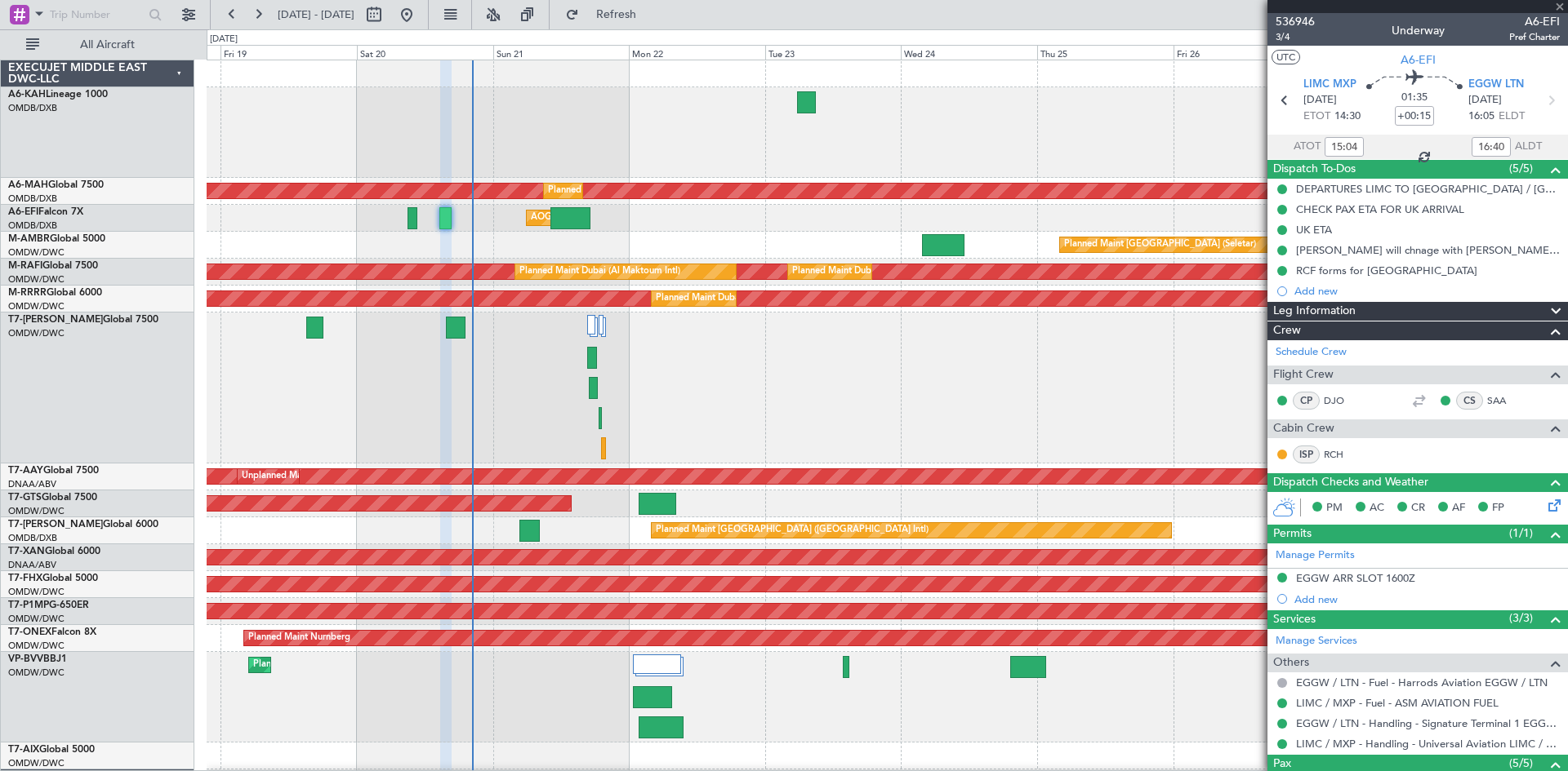
type input "+00:20"
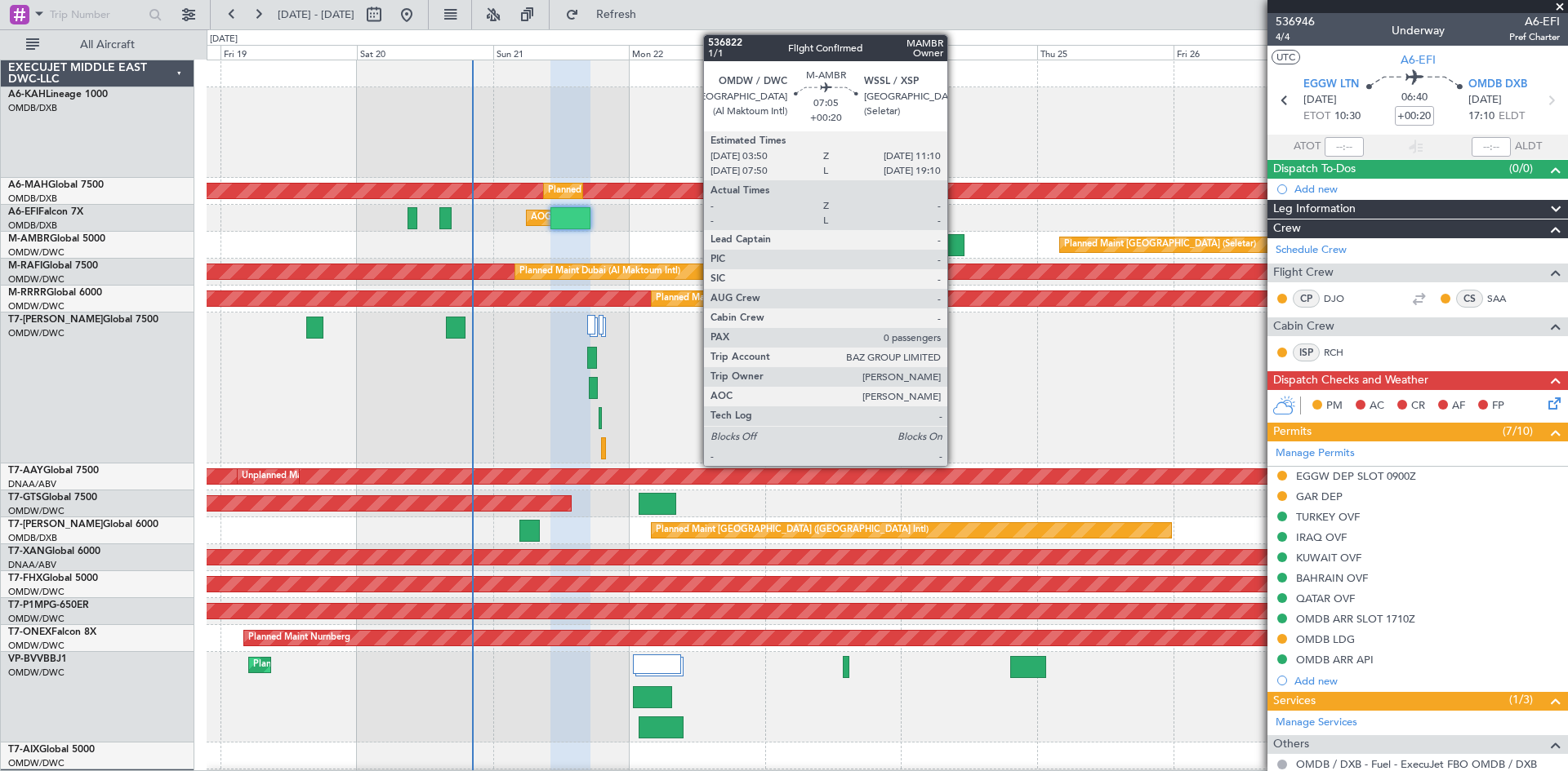
click at [954, 237] on div at bounding box center [942, 245] width 42 height 22
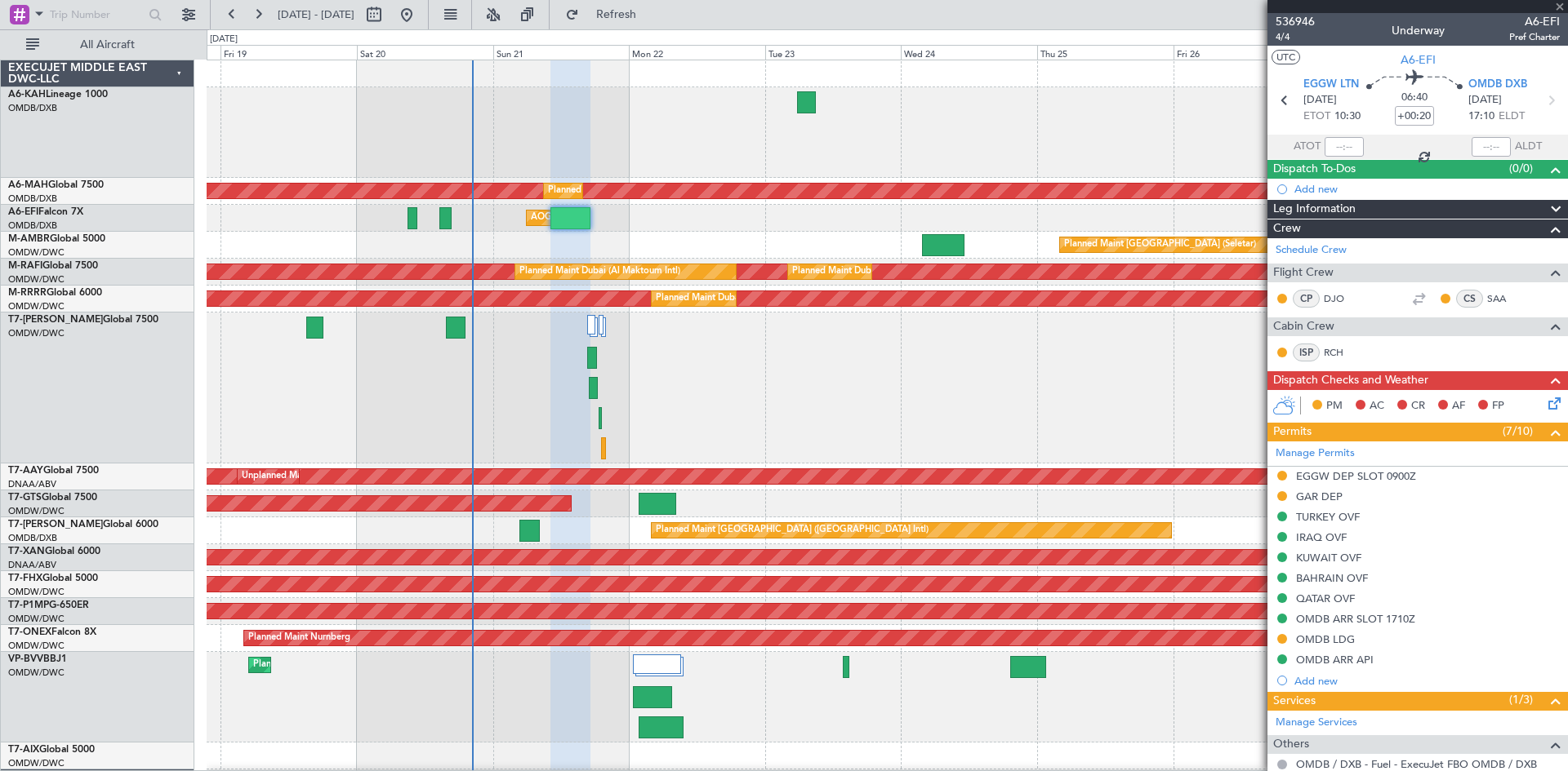
type input "0"
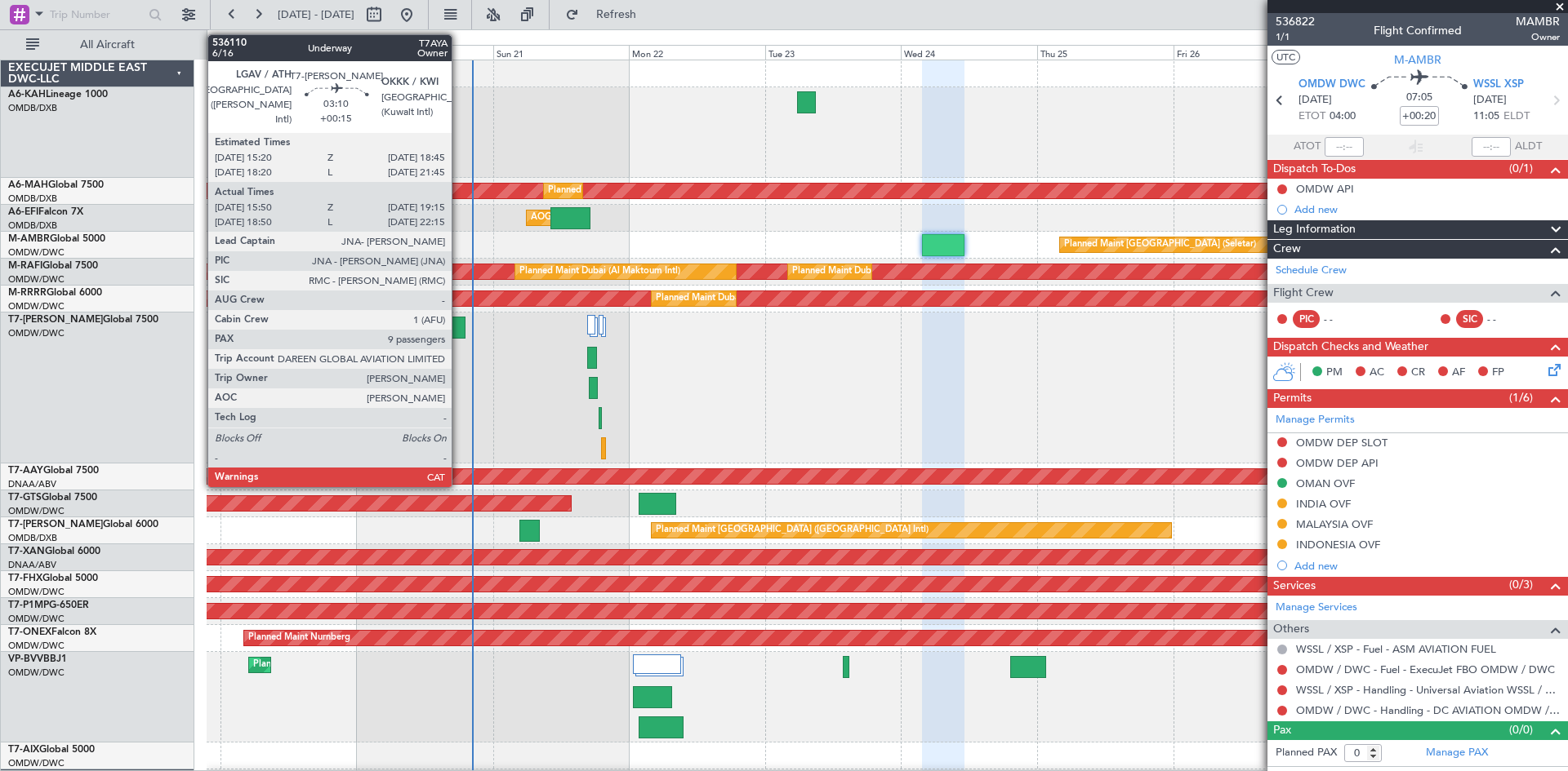
click at [459, 329] on div at bounding box center [455, 328] width 20 height 22
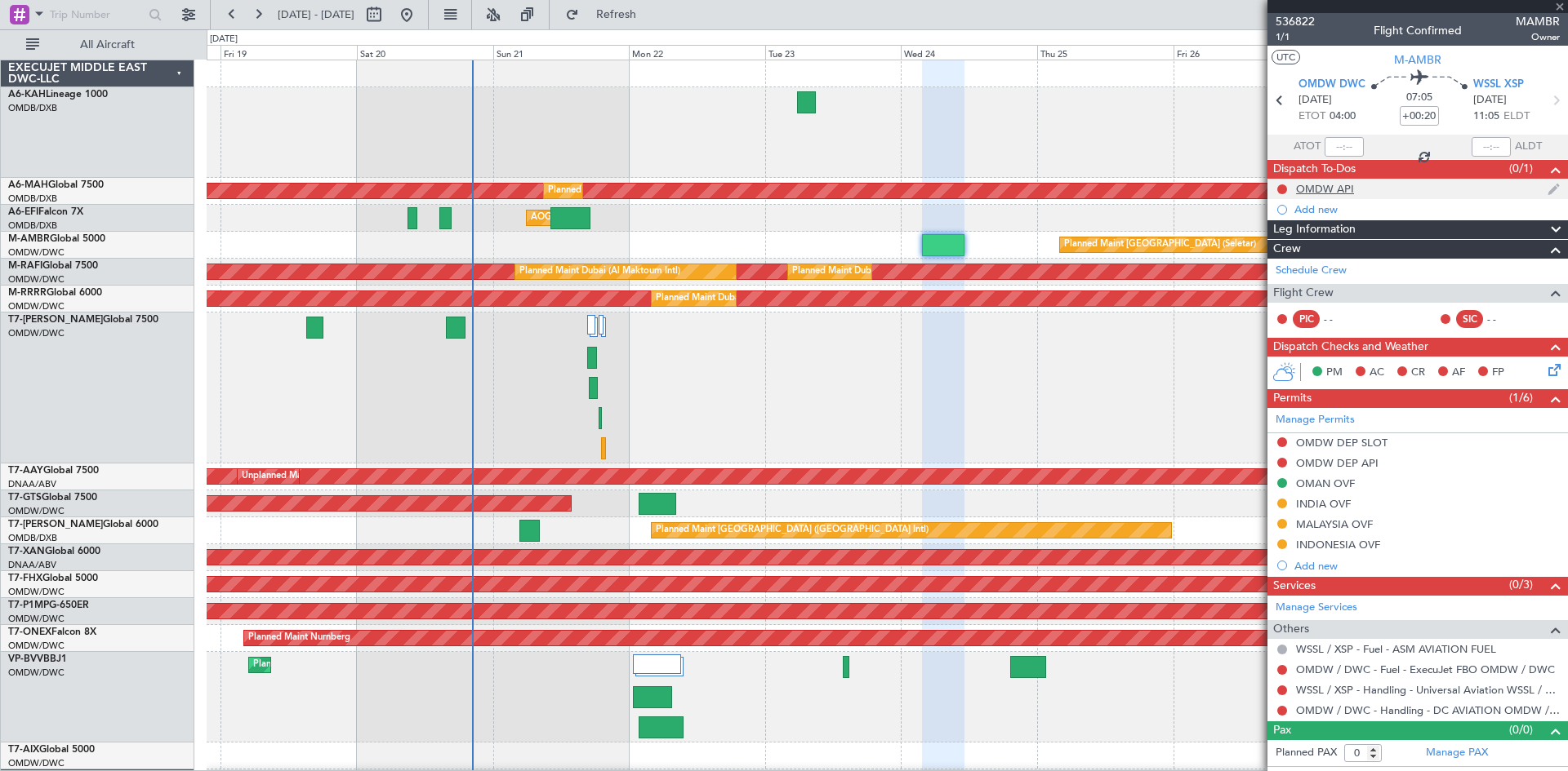
type input "+00:15"
type input "16:00"
type input "19:10"
type input "9"
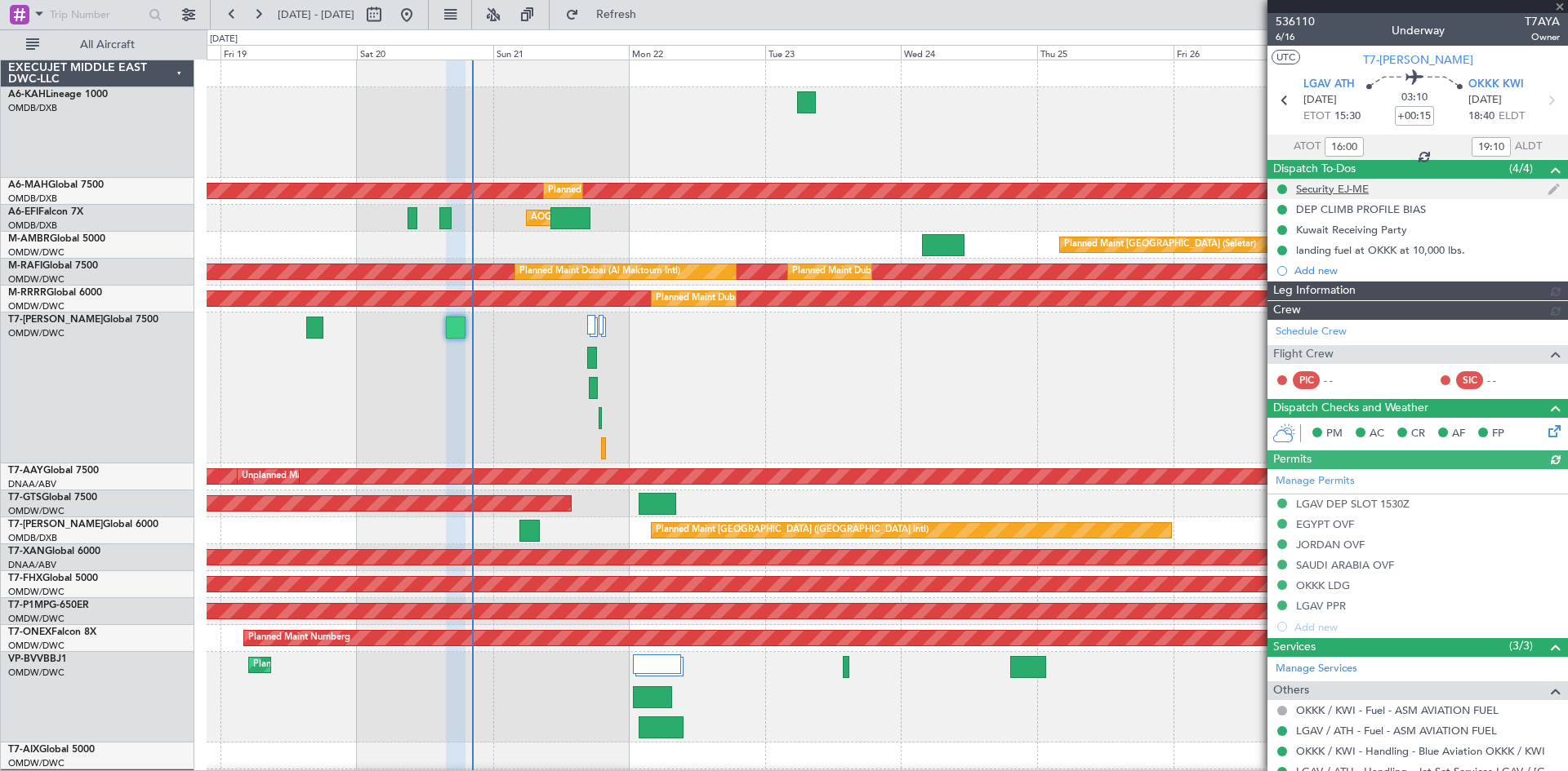
type input "[PERSON_NAME] ([PERSON_NAME])"
type input "7307"
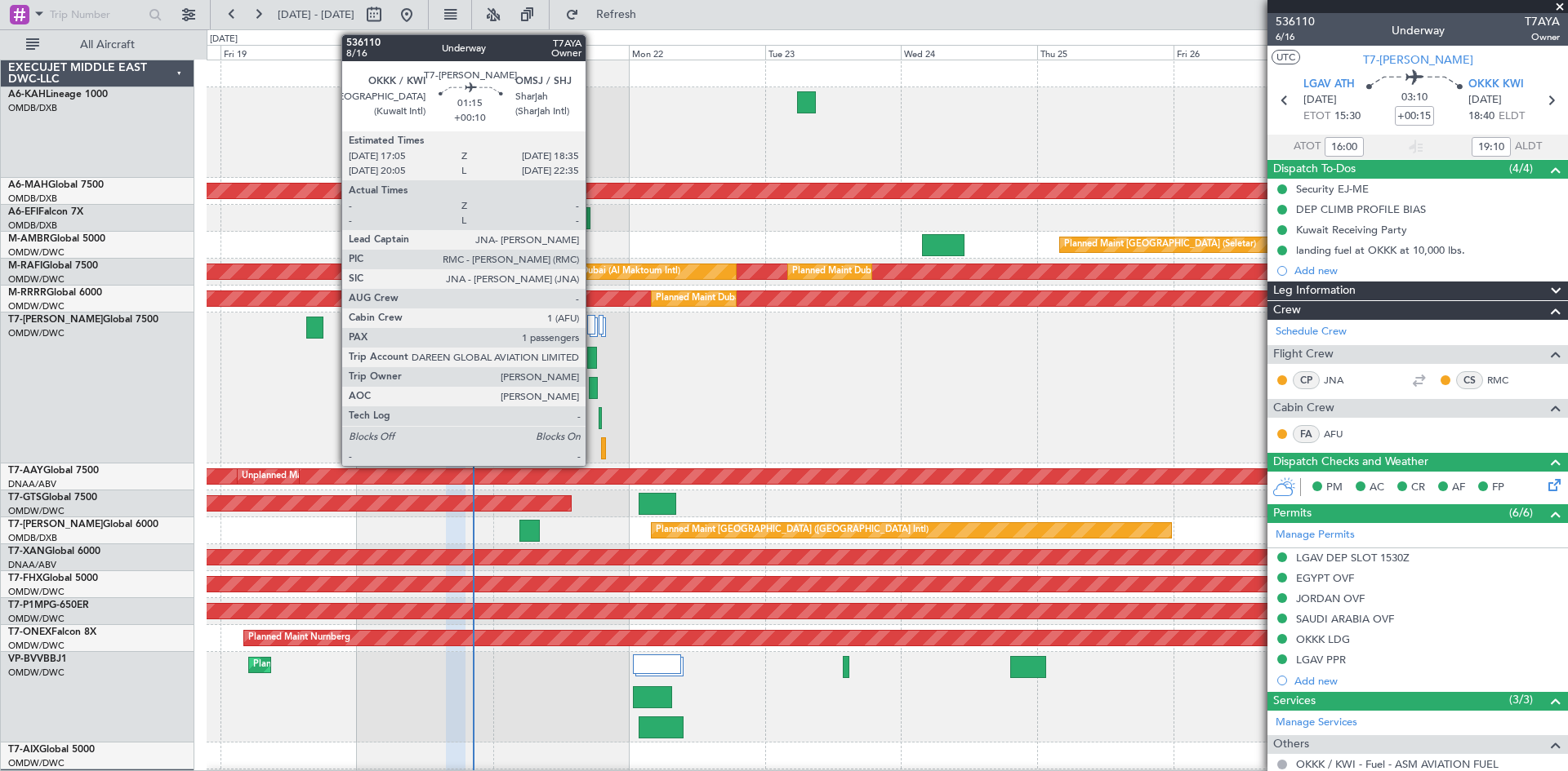
click at [595, 389] on div at bounding box center [593, 388] width 9 height 22
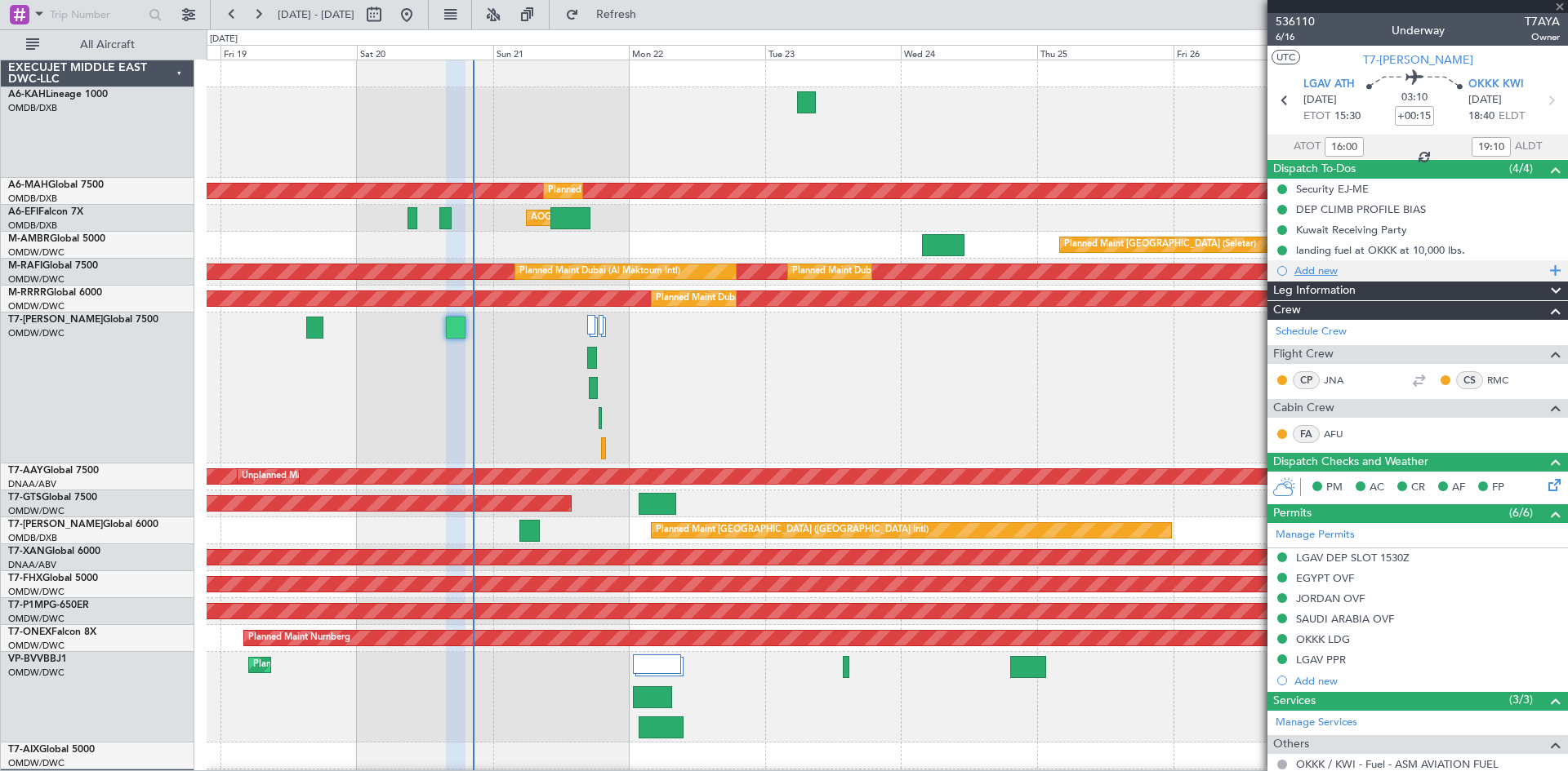
type input "+00:10"
type input "1"
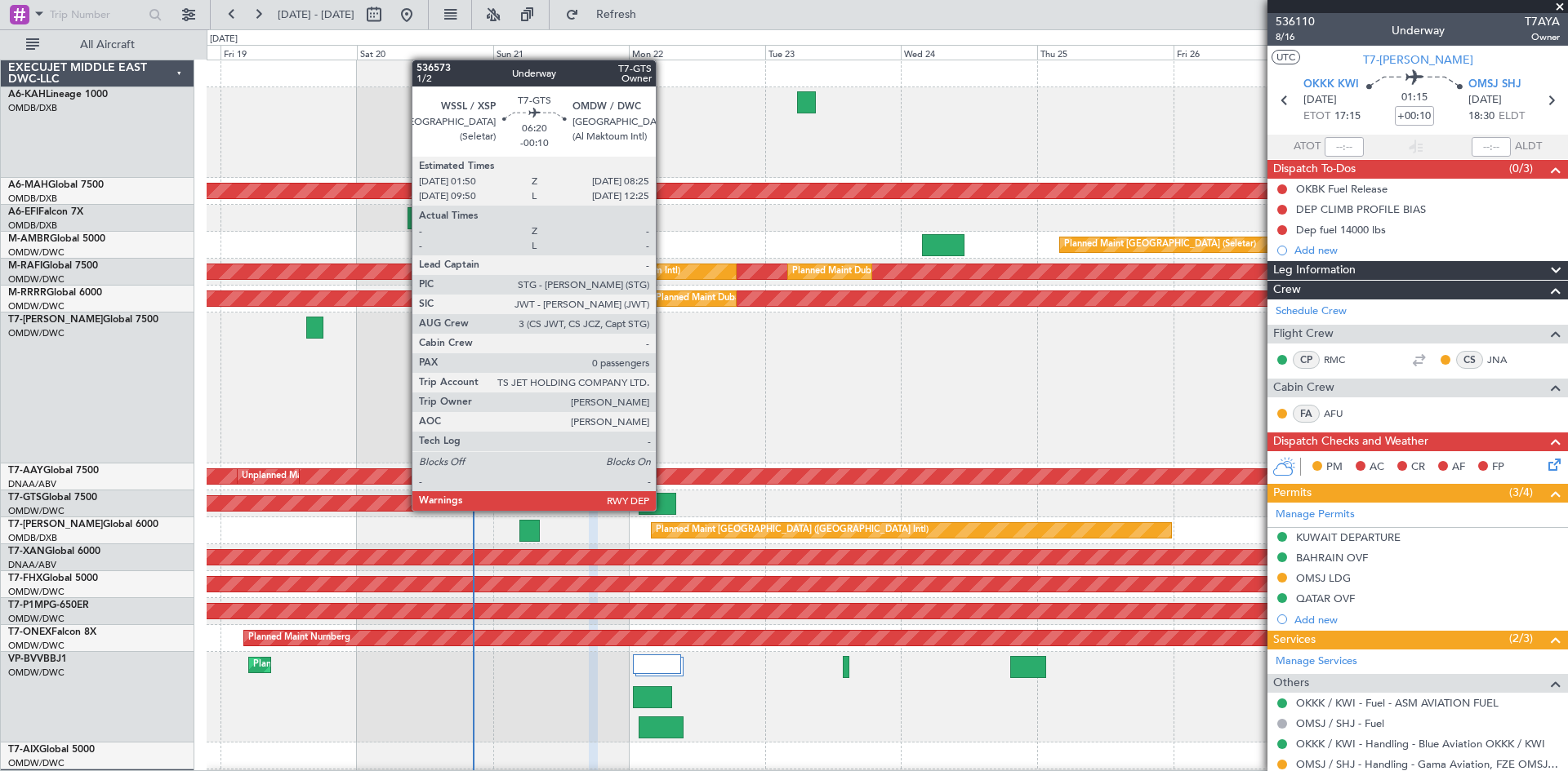
click at [663, 510] on div at bounding box center [657, 504] width 37 height 22
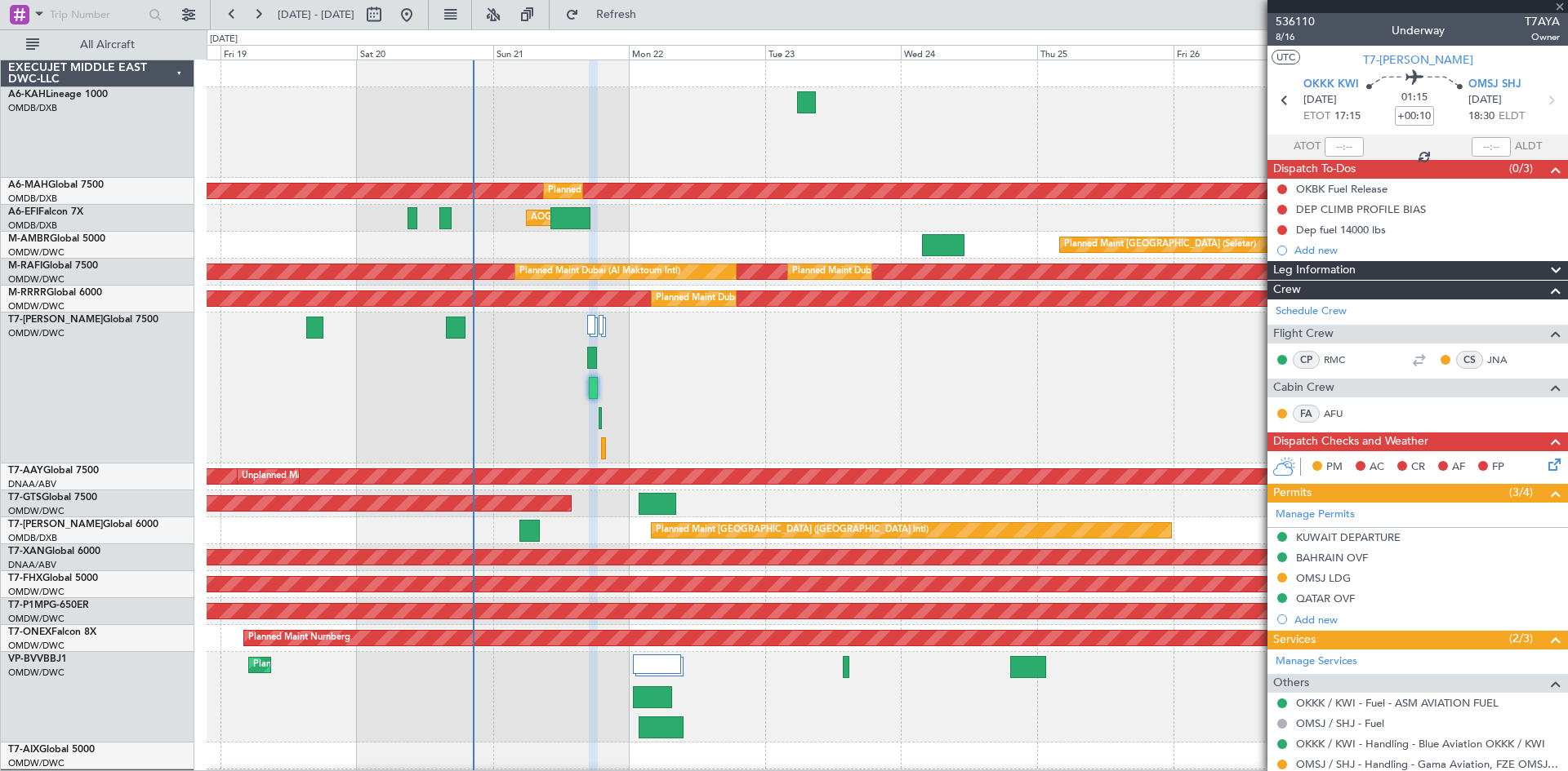
type input "-00:10"
type input "0"
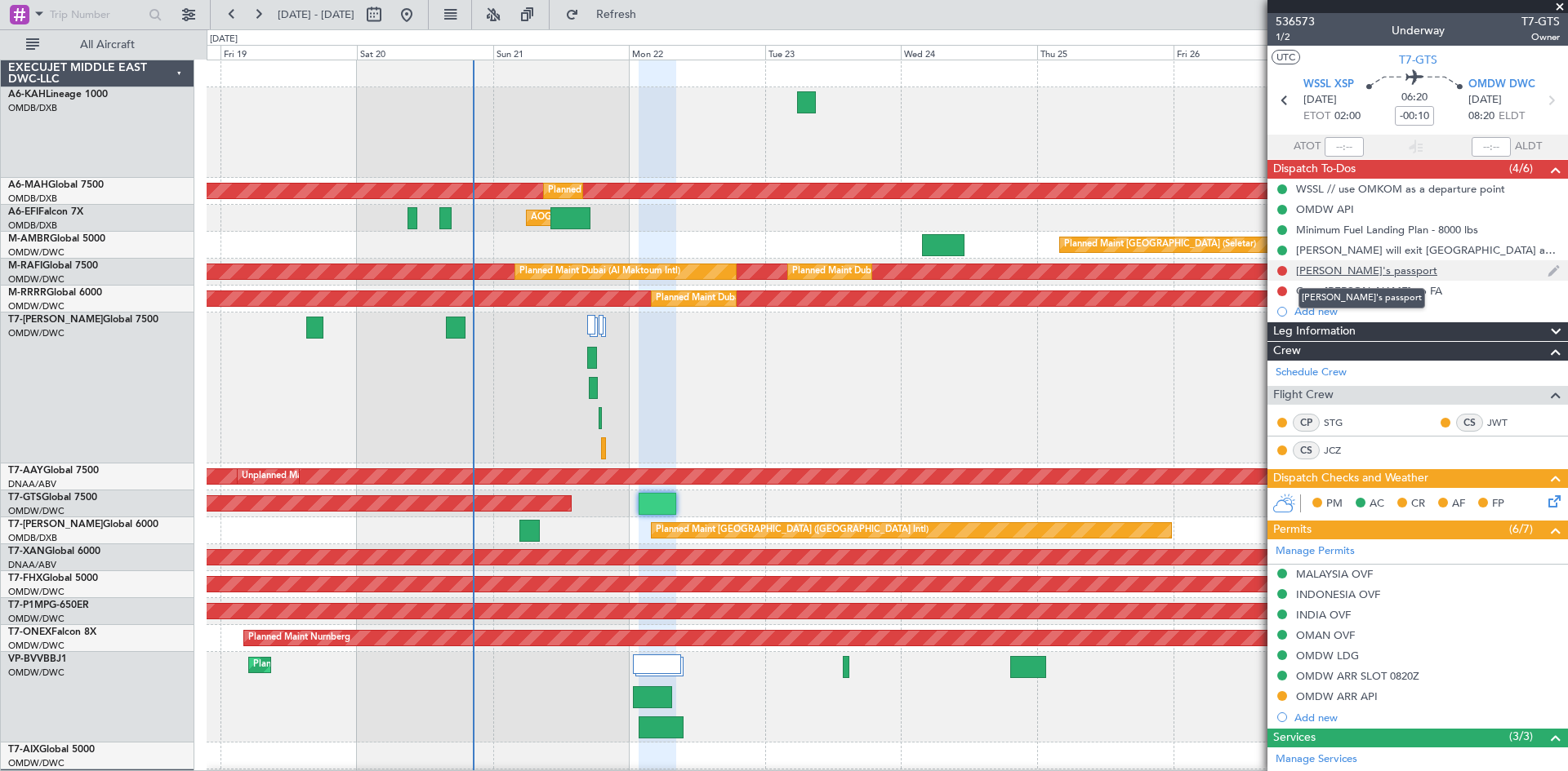
click at [1322, 270] on div "[PERSON_NAME]'s passport" at bounding box center [1366, 270] width 141 height 14
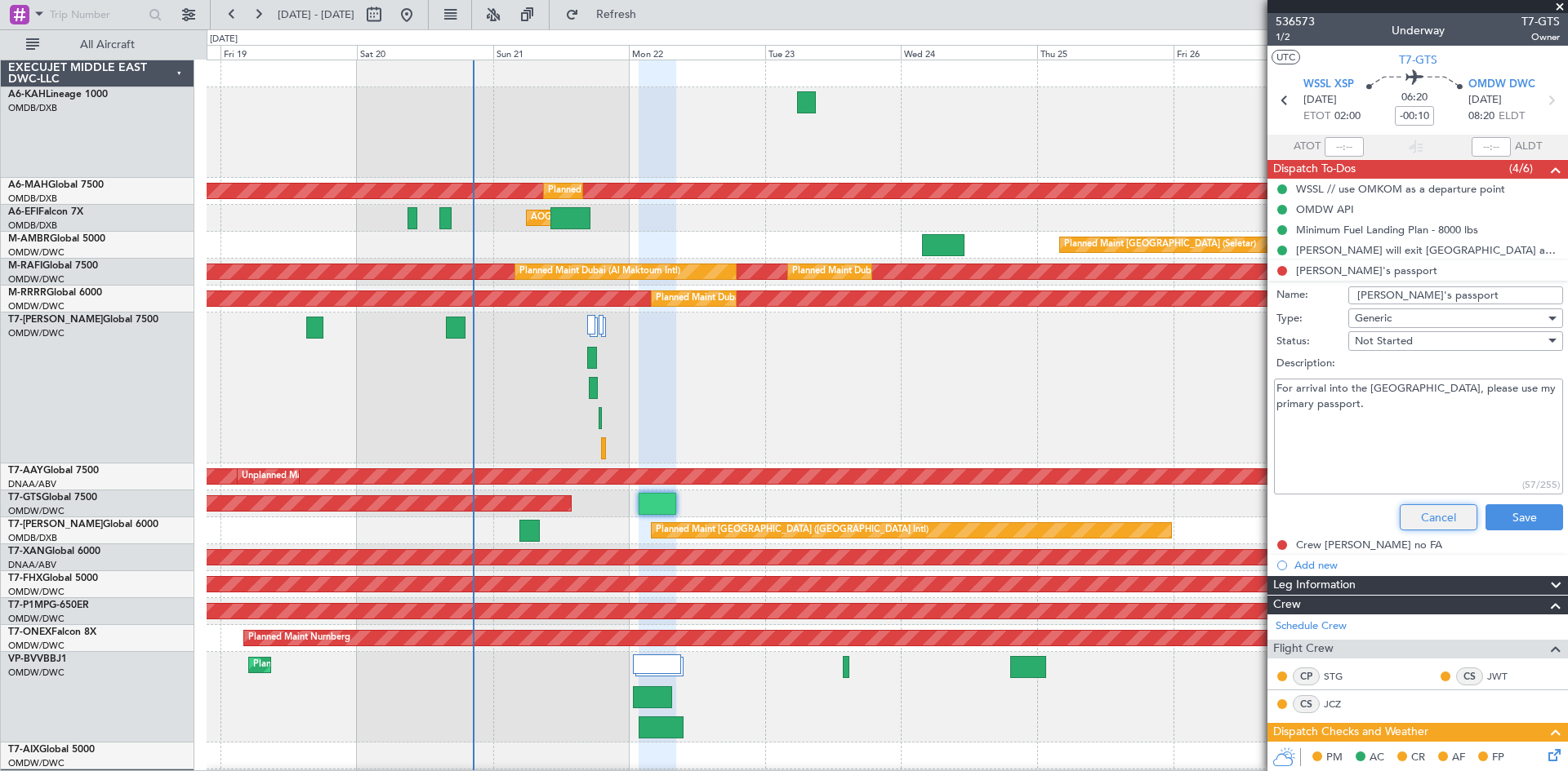
click at [1401, 517] on button "Cancel" at bounding box center [1438, 517] width 78 height 26
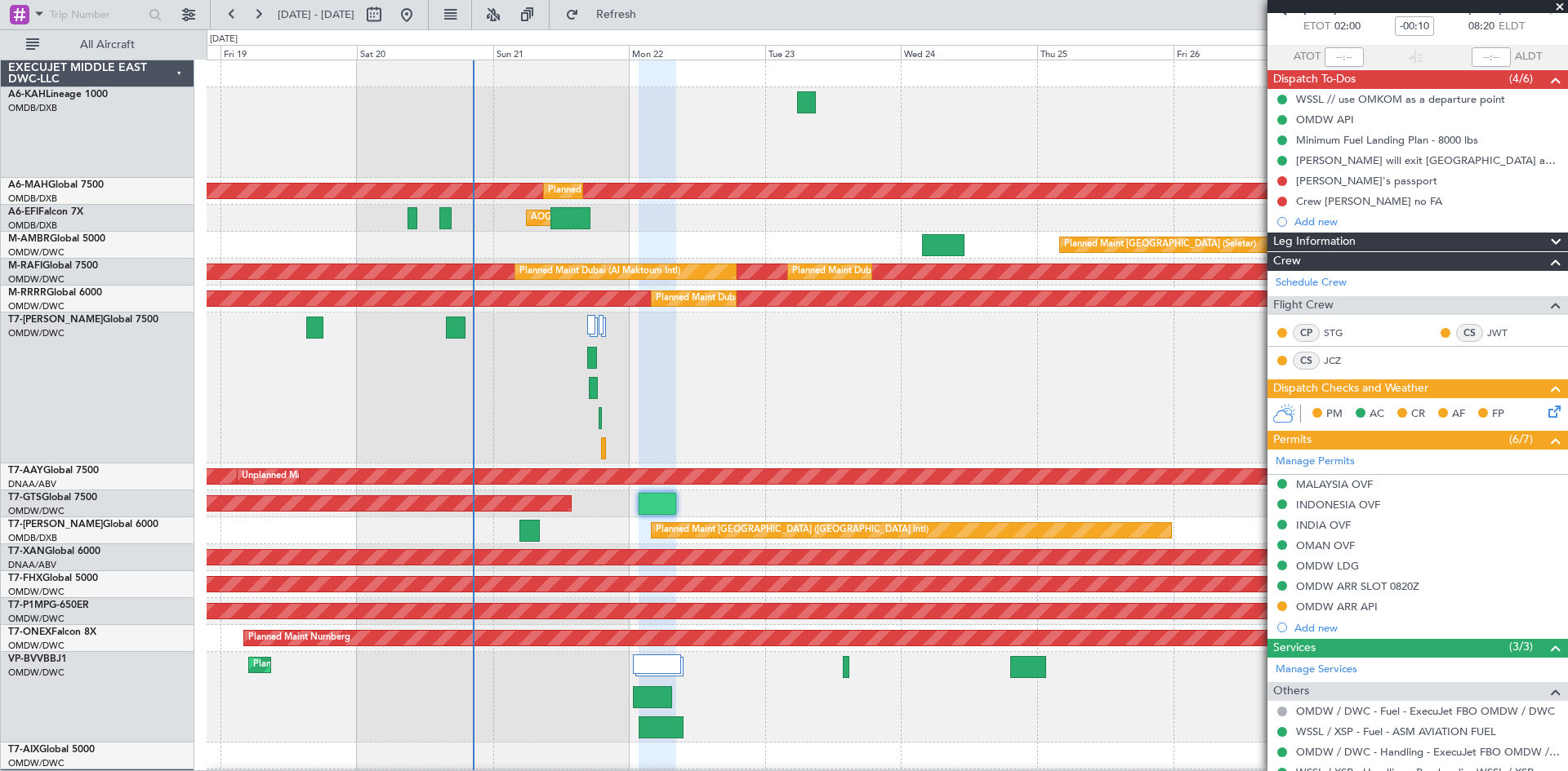
scroll to position [147, 0]
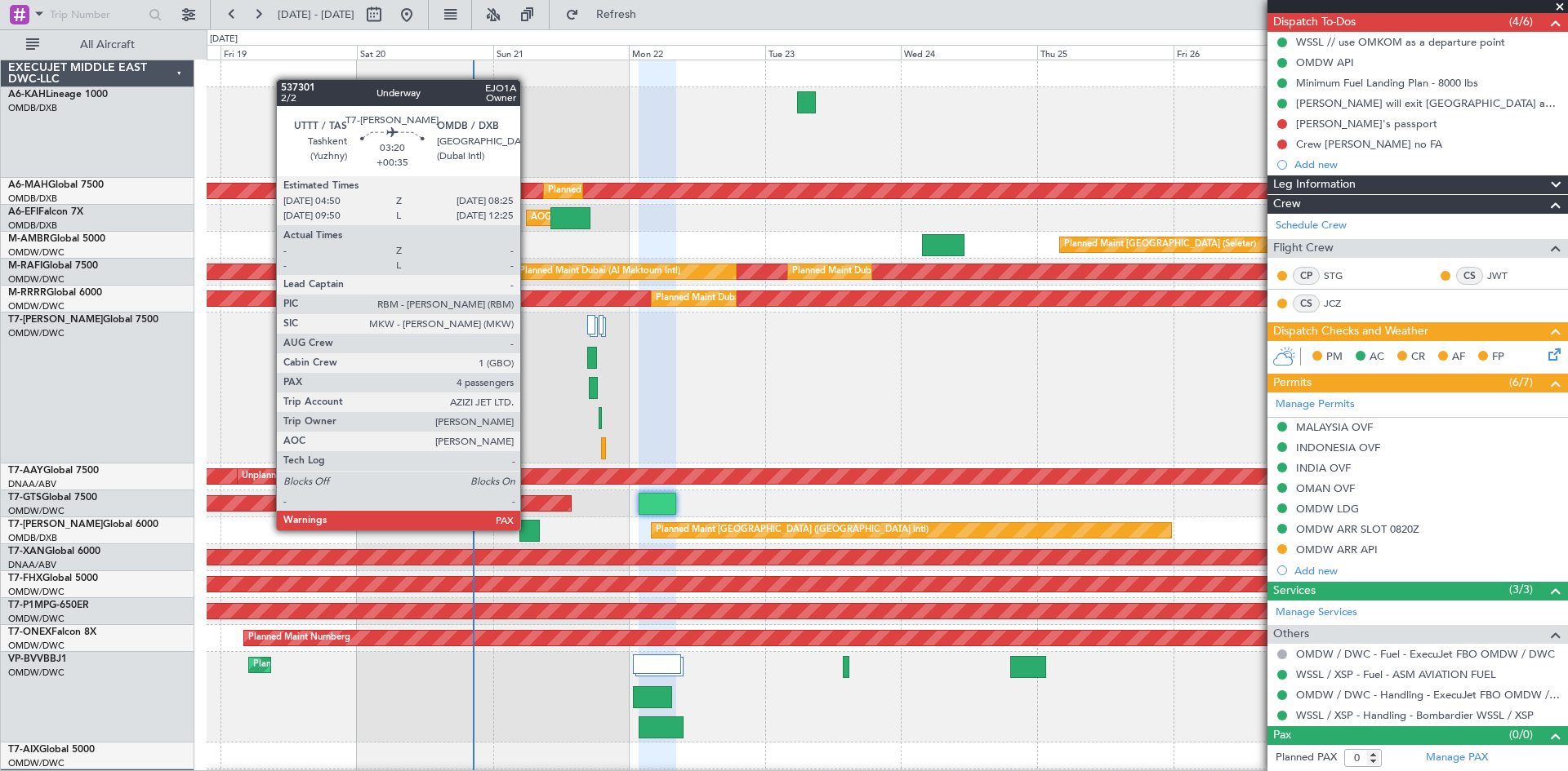
click at [528, 526] on div at bounding box center [530, 531] width 21 height 22
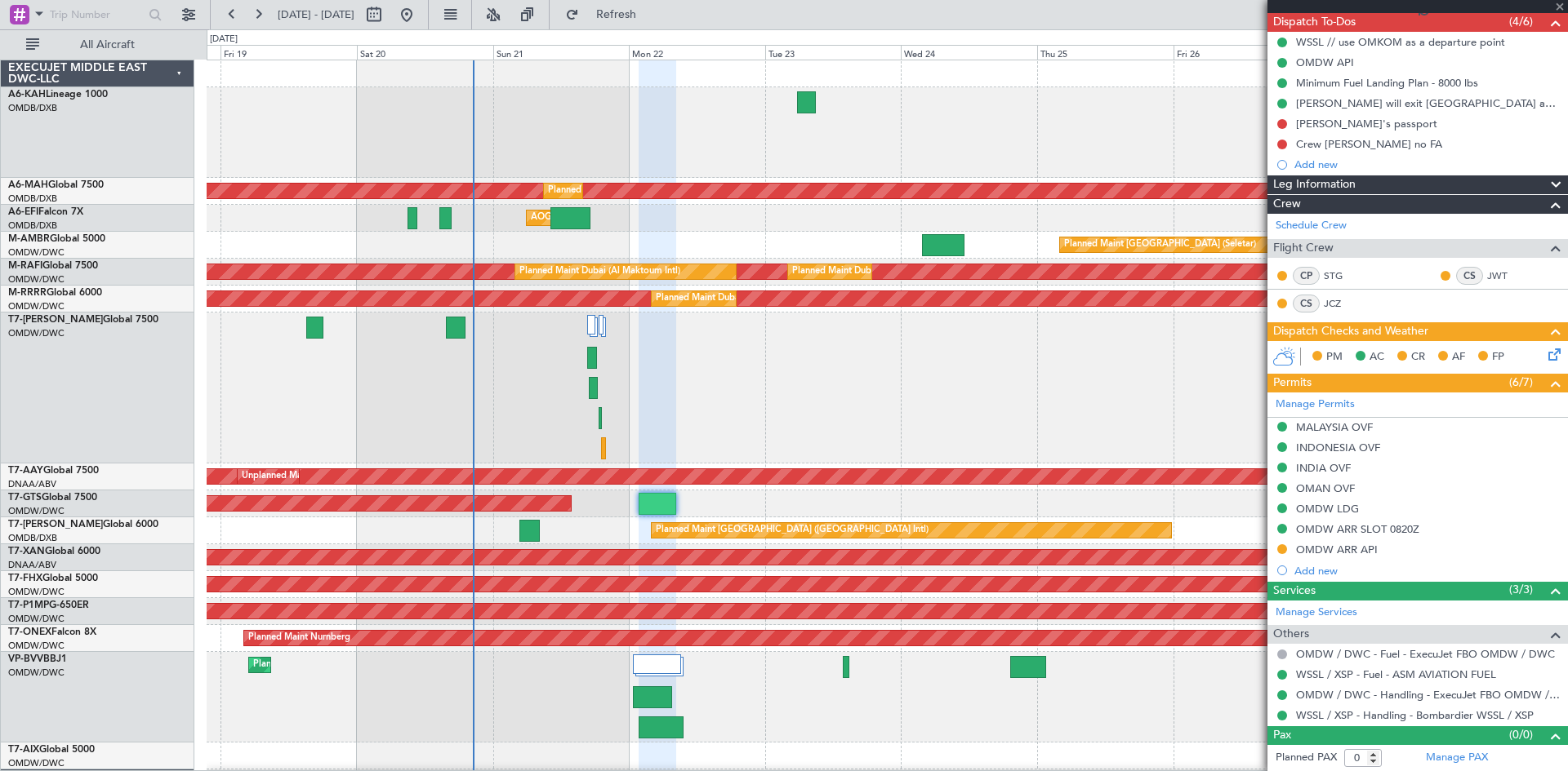
type input "+00:35"
type input "4"
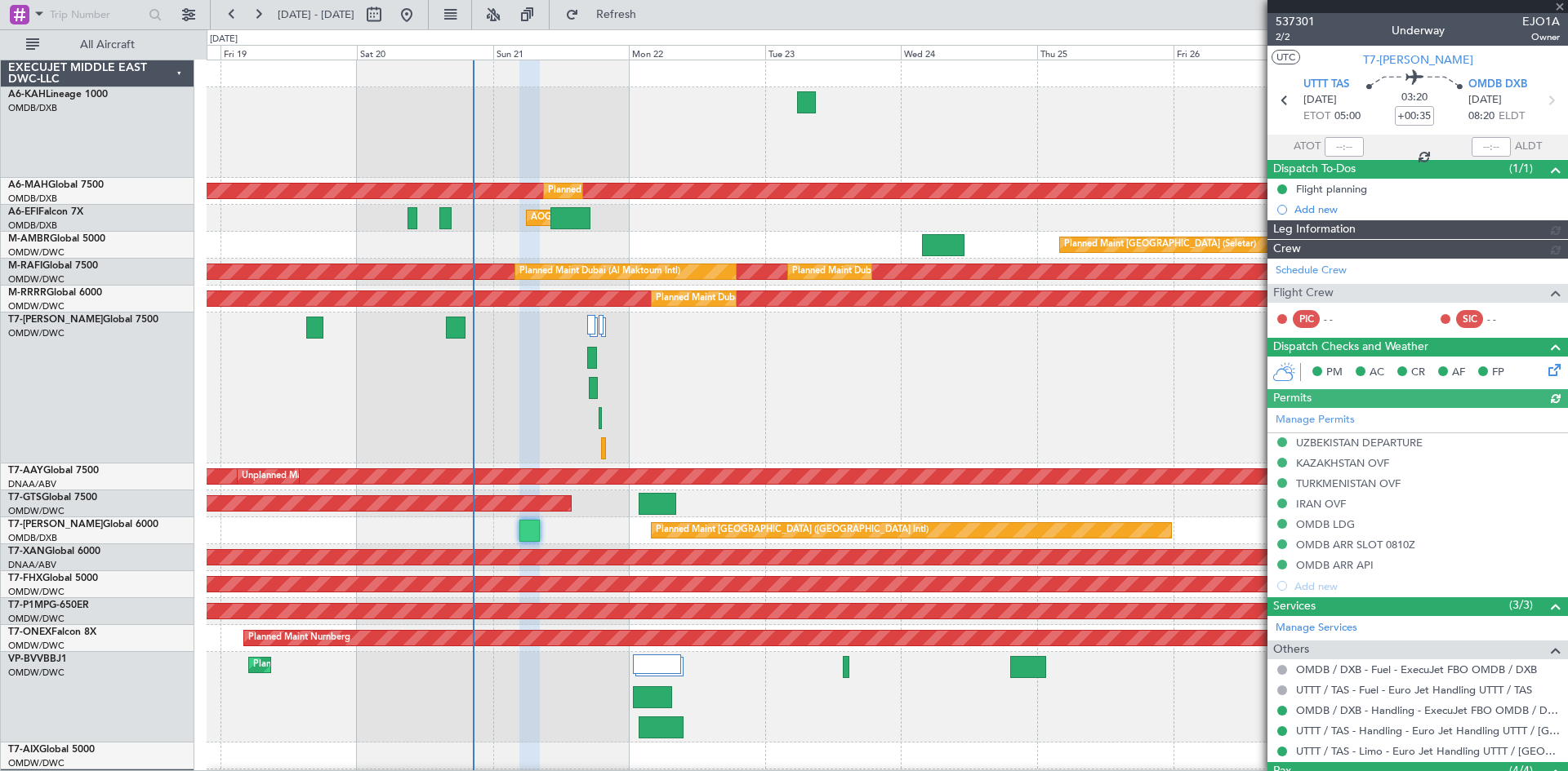
type input "Dherander Fithani (DHF)"
type input "7333"
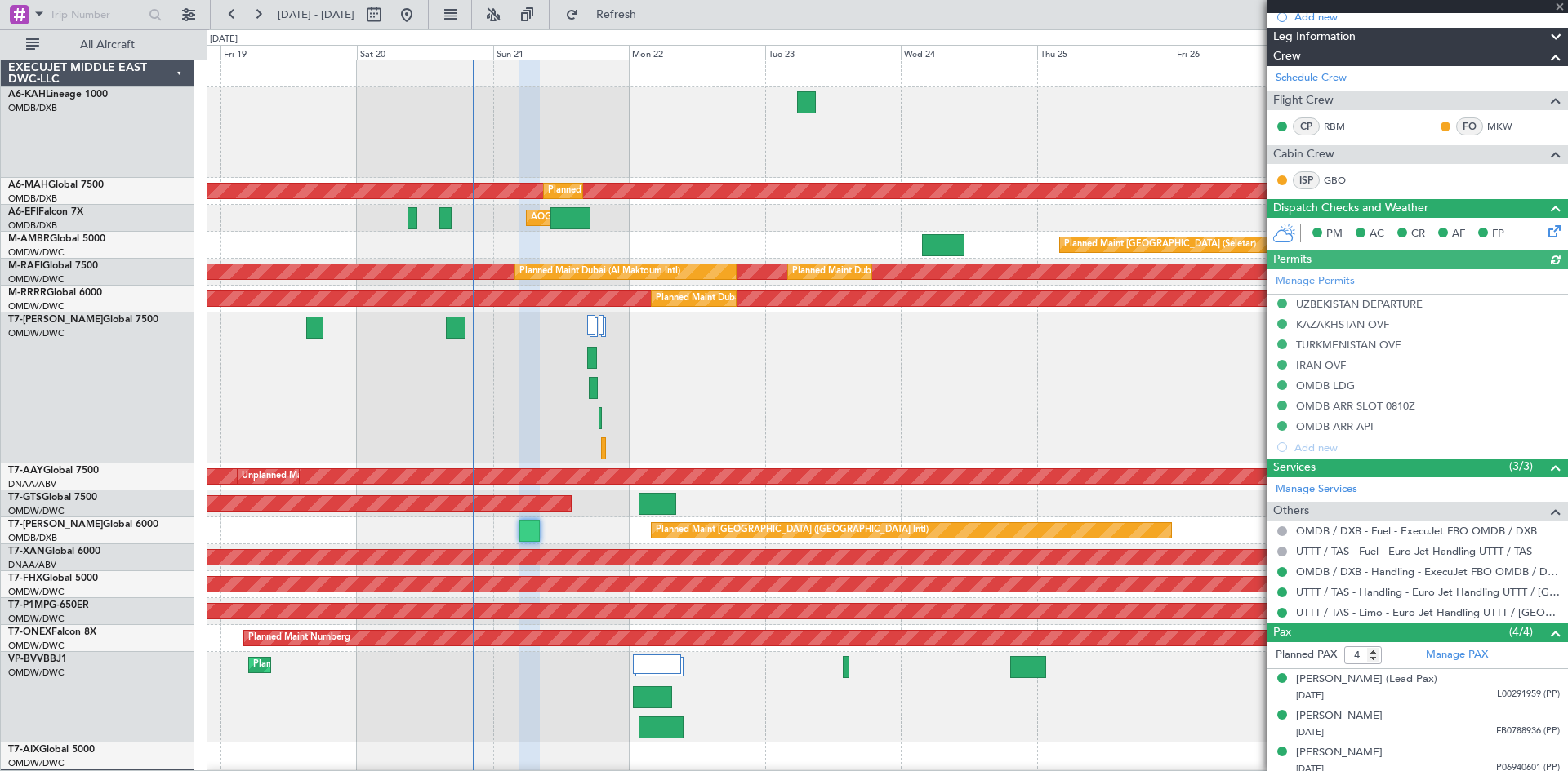
scroll to position [237, 0]
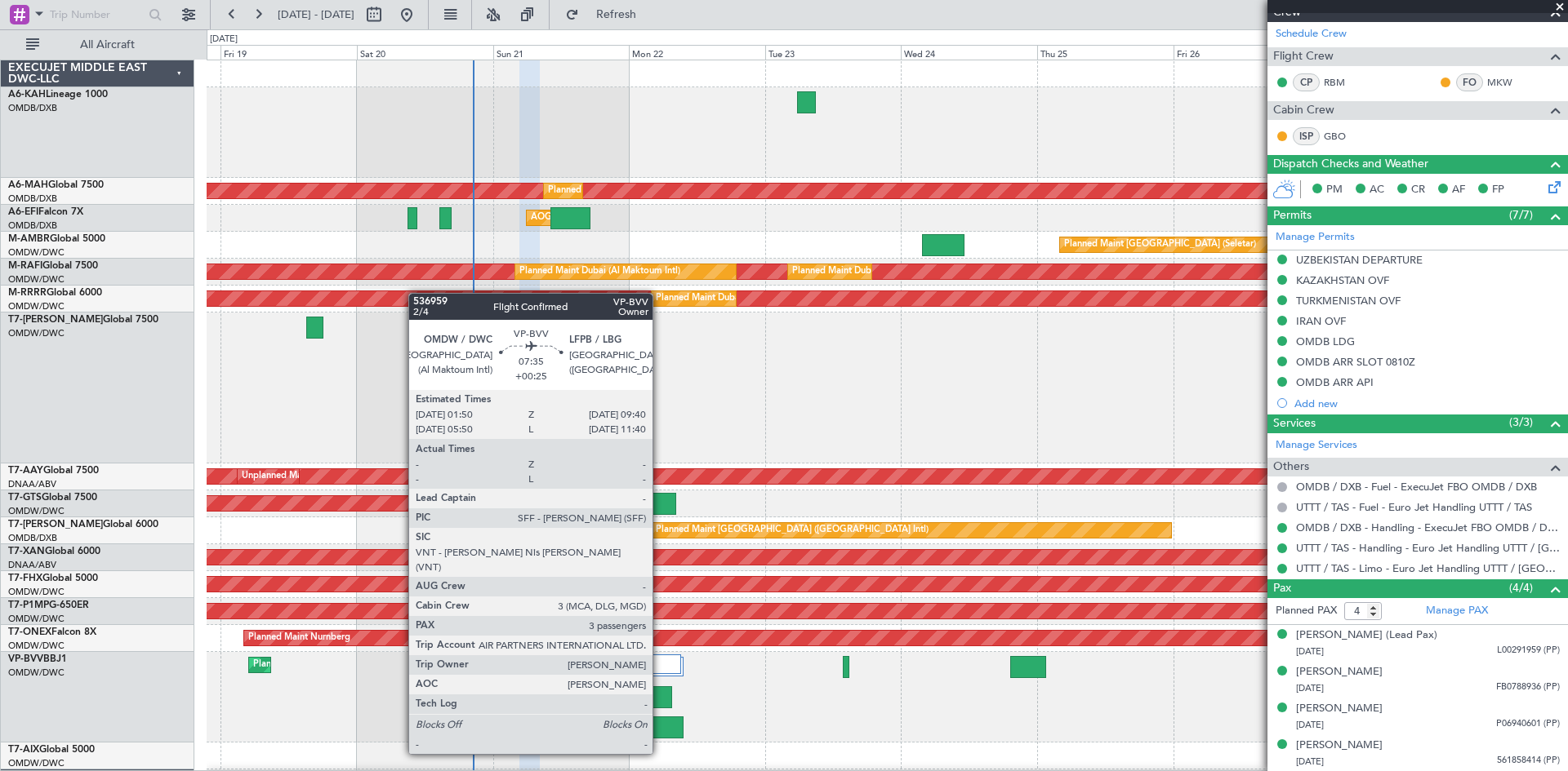
click at [660, 722] on div at bounding box center [661, 728] width 45 height 22
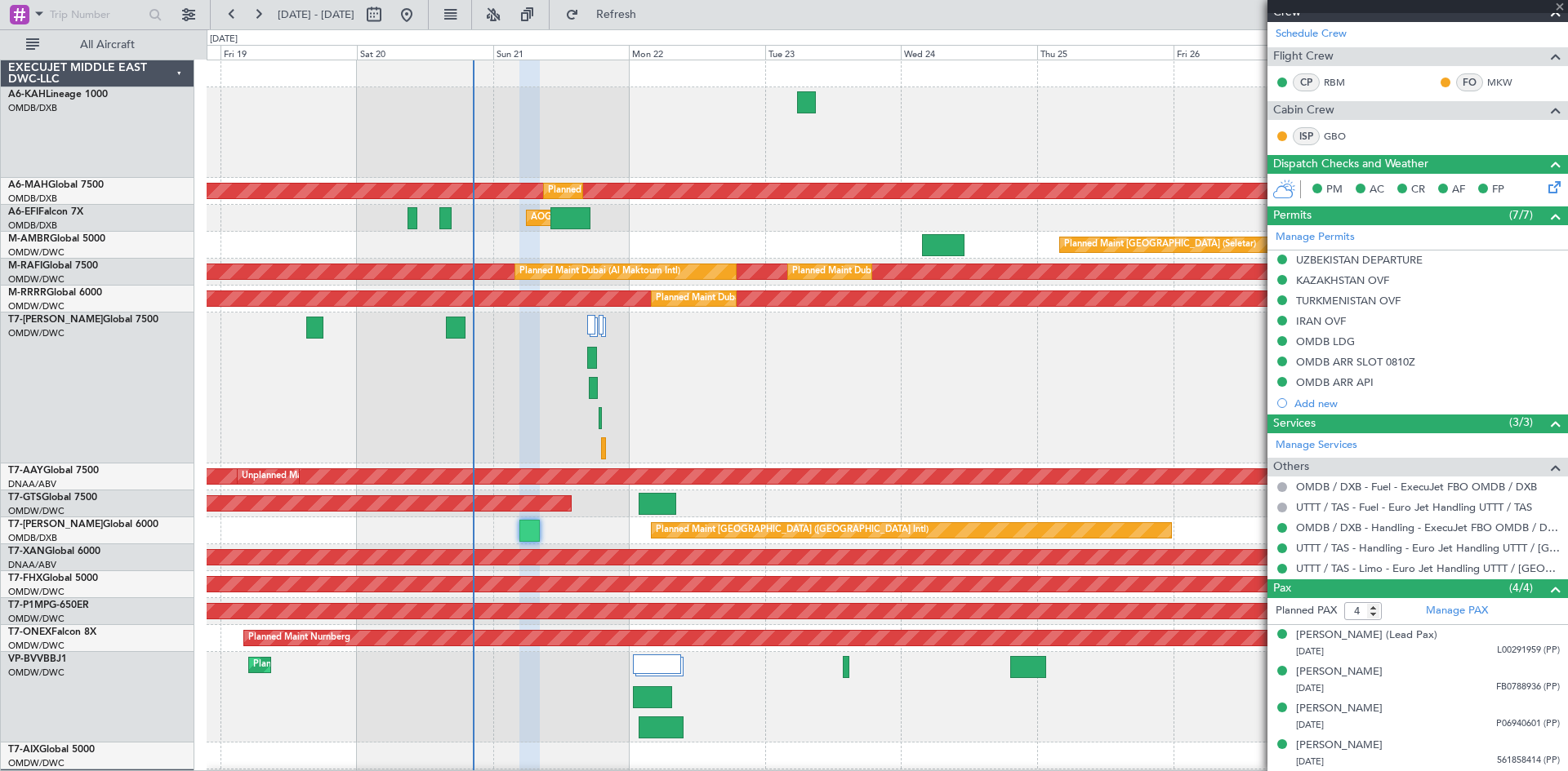
type input "+00:25"
type input "3"
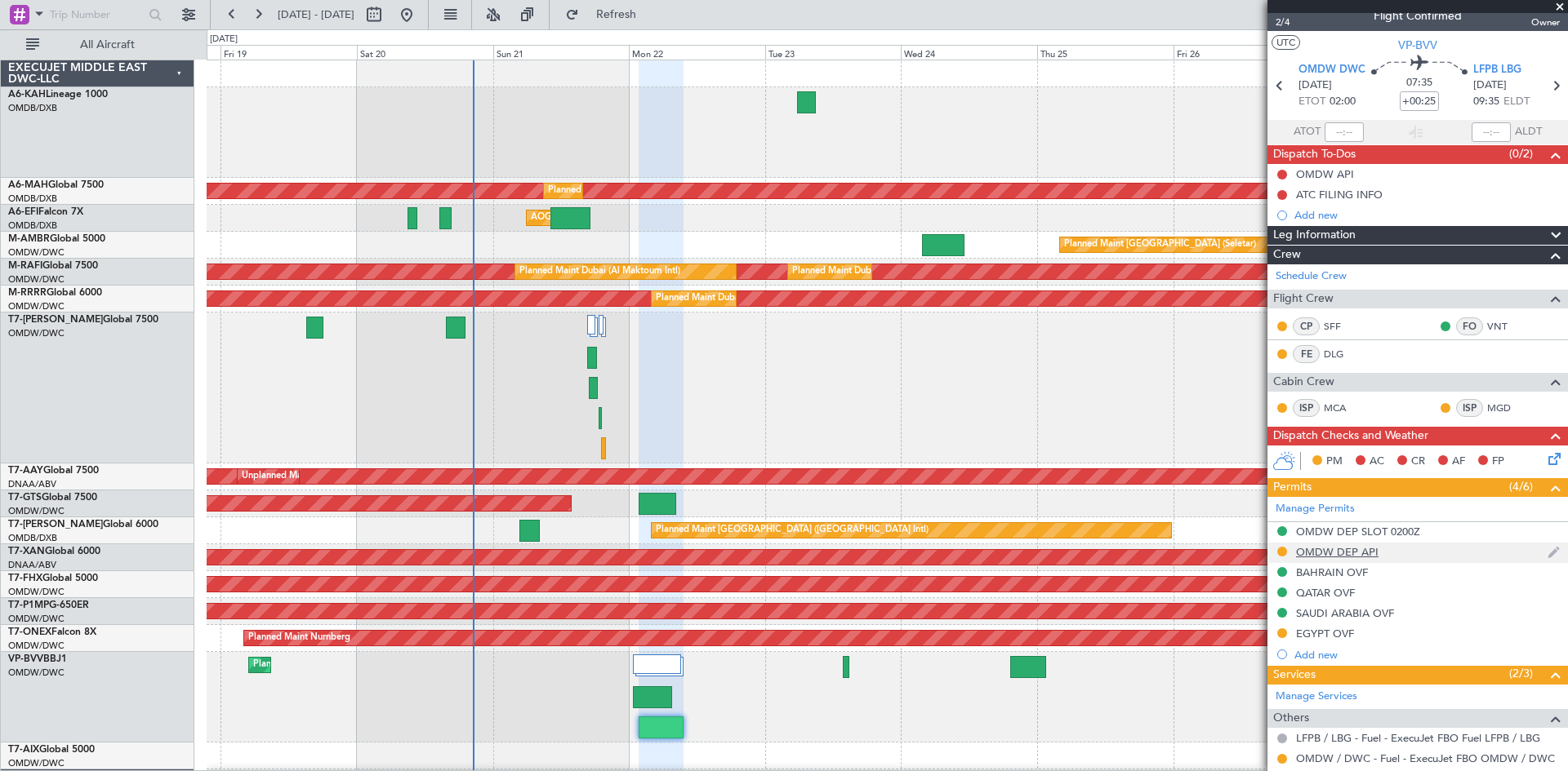
scroll to position [0, 0]
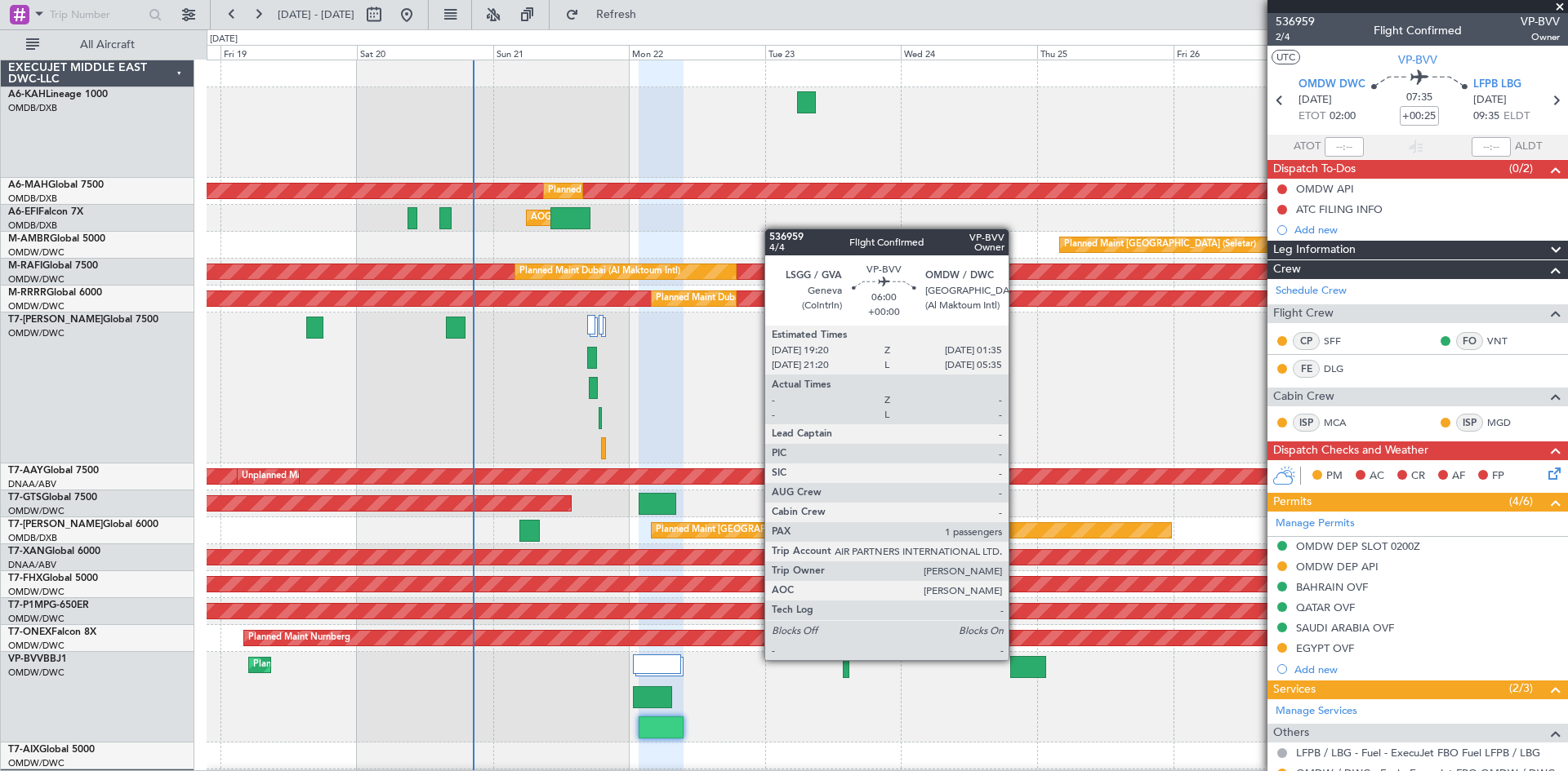
click at [1016, 659] on div at bounding box center [1028, 667] width 35 height 22
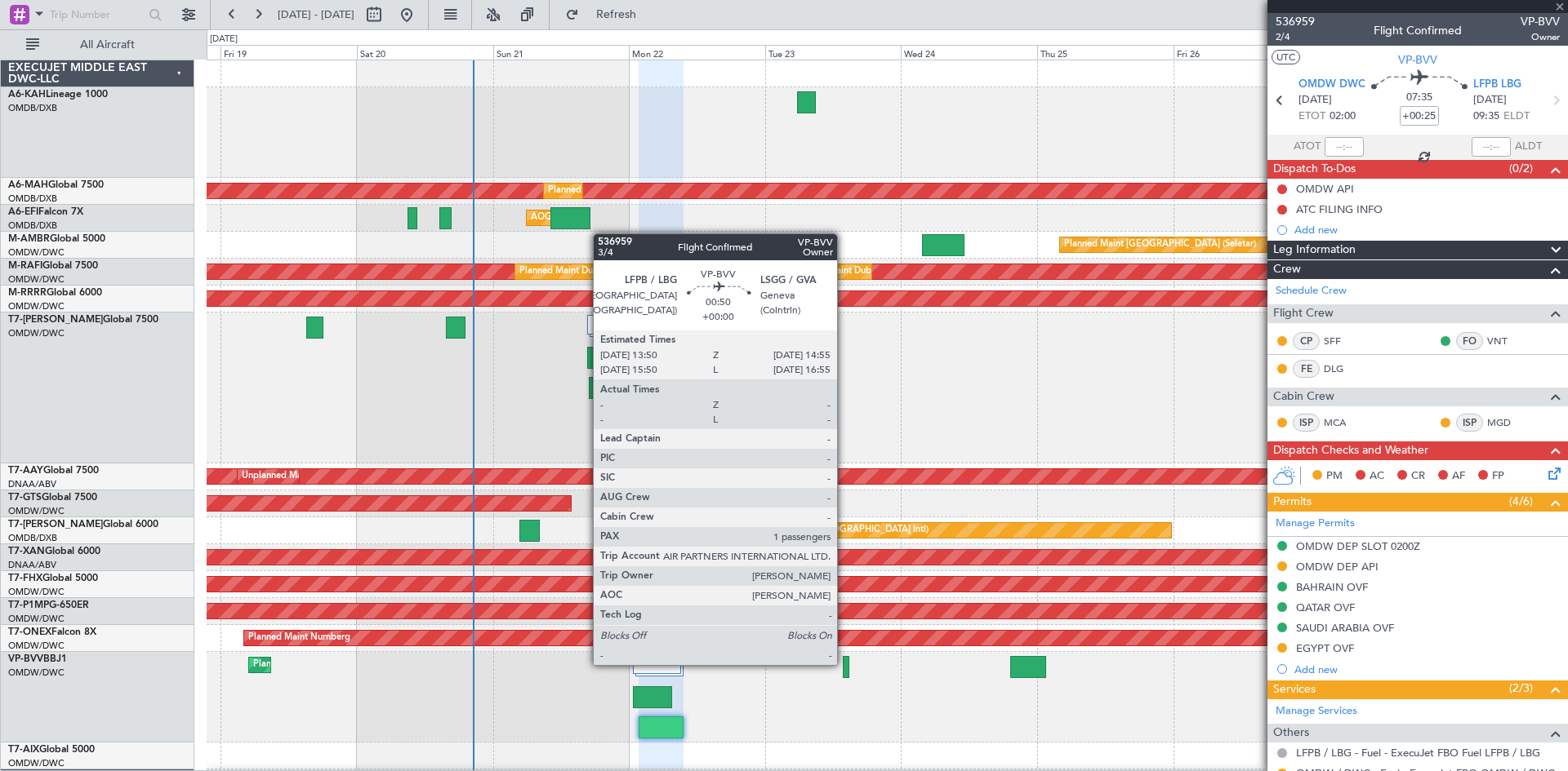
type input "1"
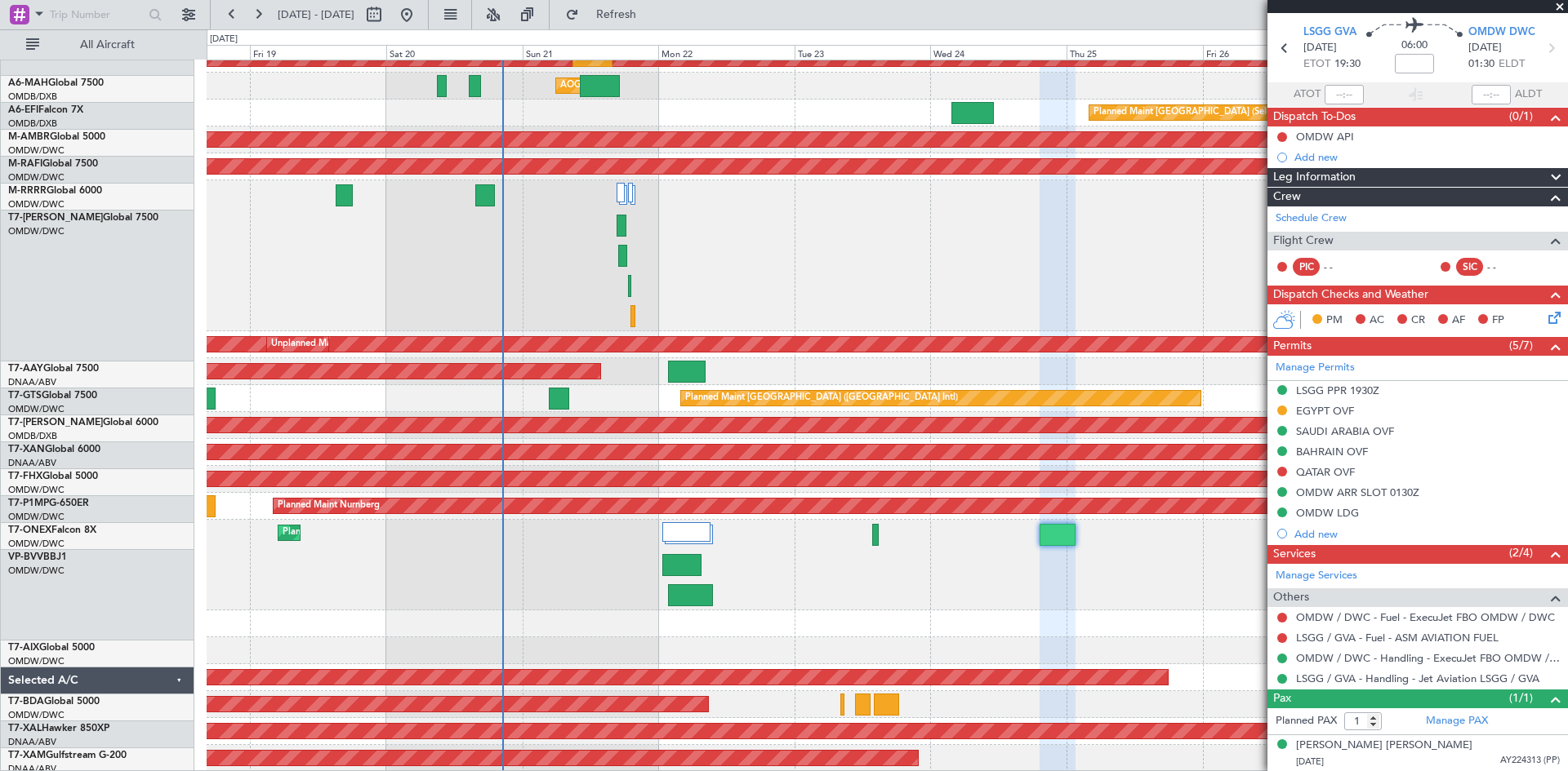
scroll to position [133, 0]
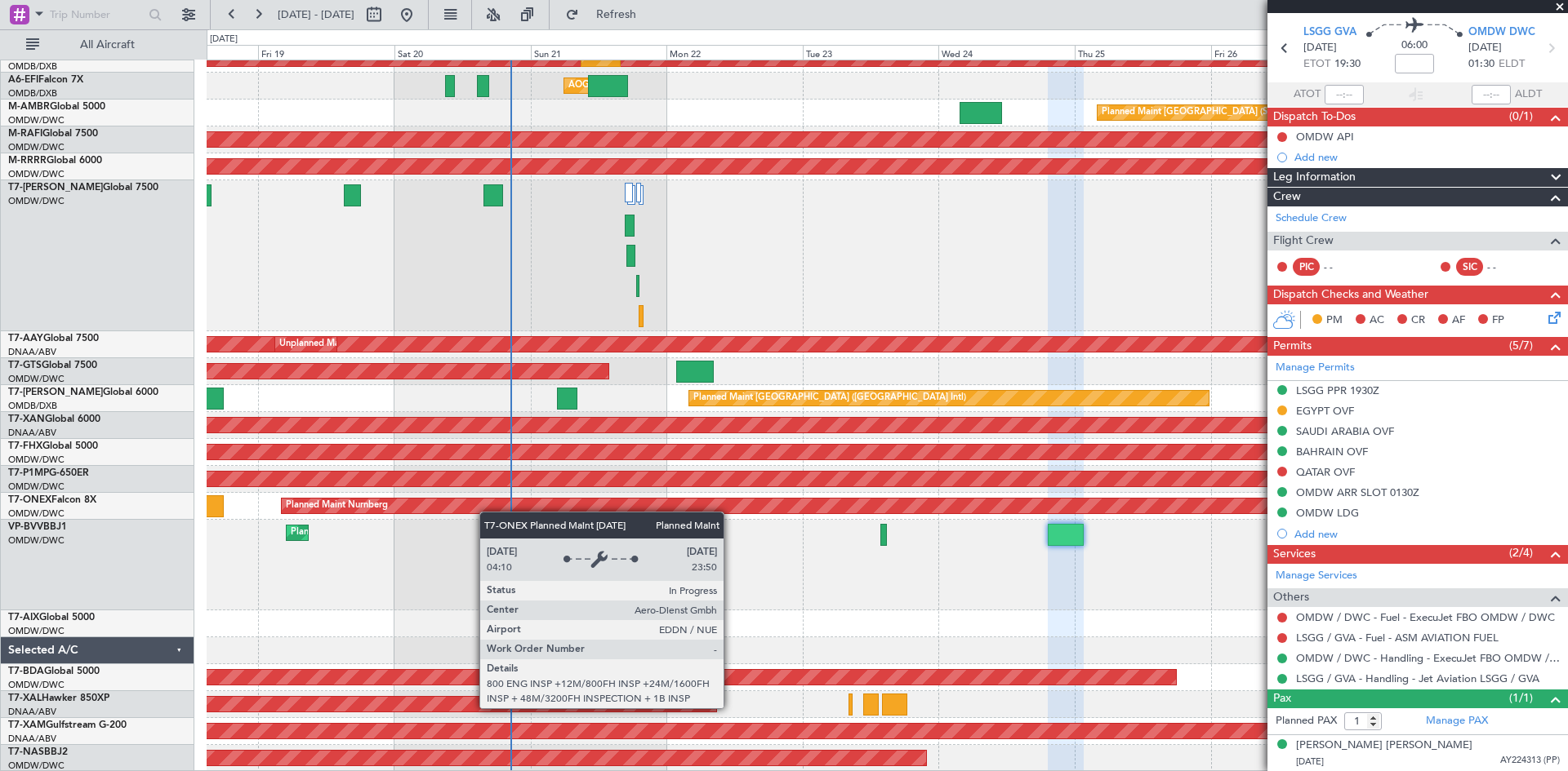
click at [489, 505] on div "Planned Maint [GEOGRAPHIC_DATA] ([GEOGRAPHIC_DATA] Intl) Planned Maint [GEOGRAP…" at bounding box center [886, 350] width 1361 height 844
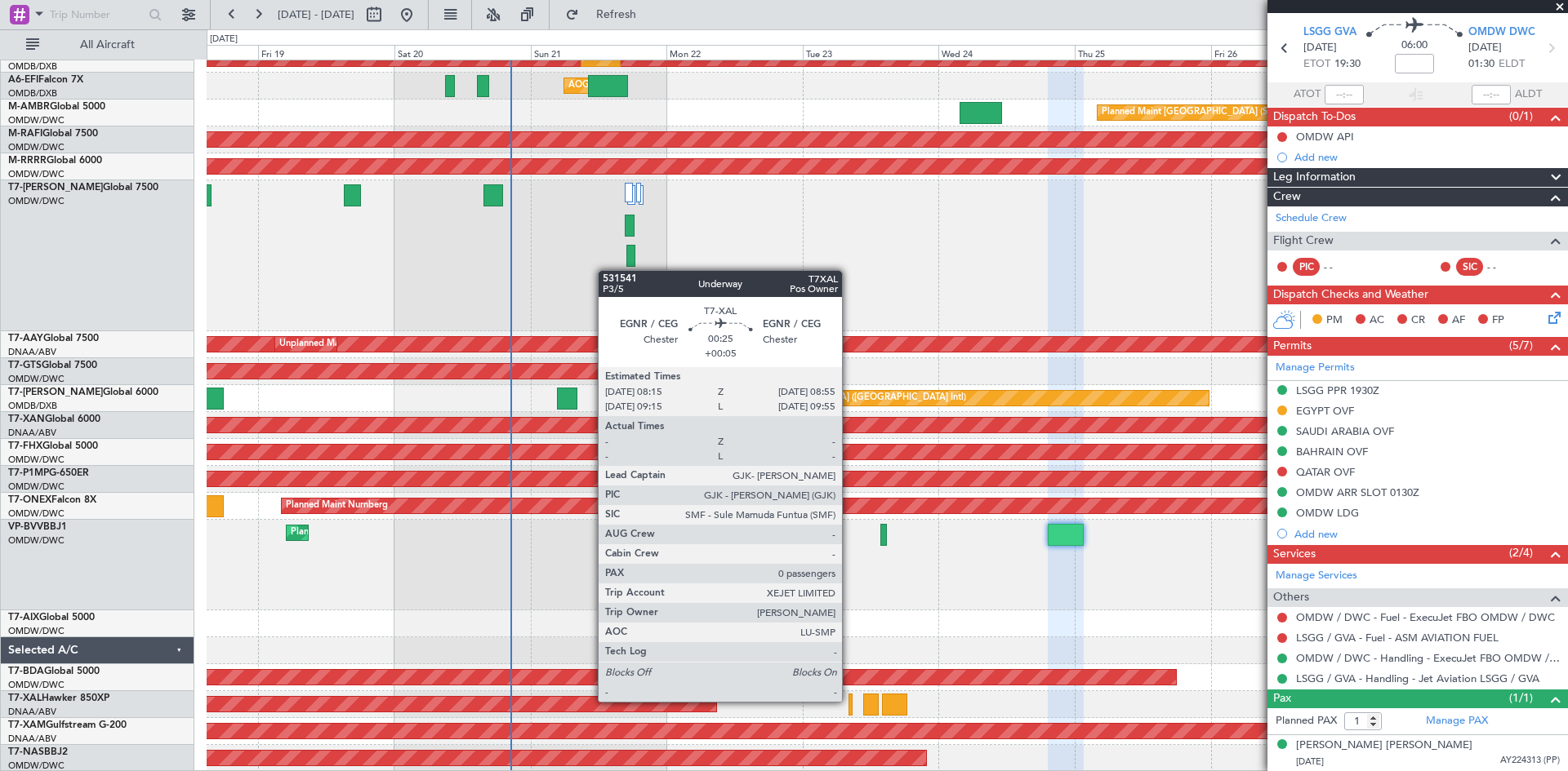
click at [849, 700] on div at bounding box center [851, 705] width 4 height 22
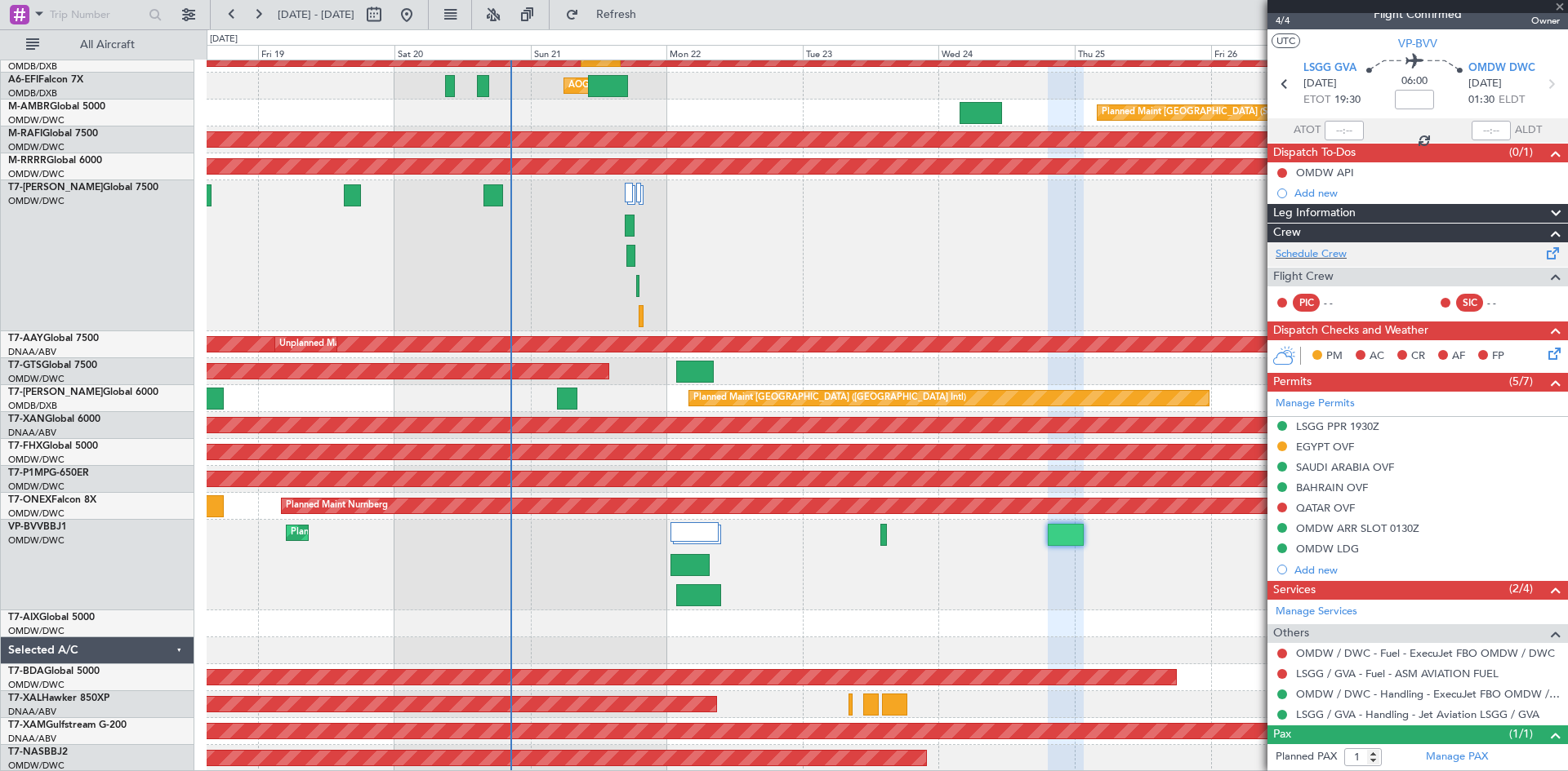
scroll to position [0, 0]
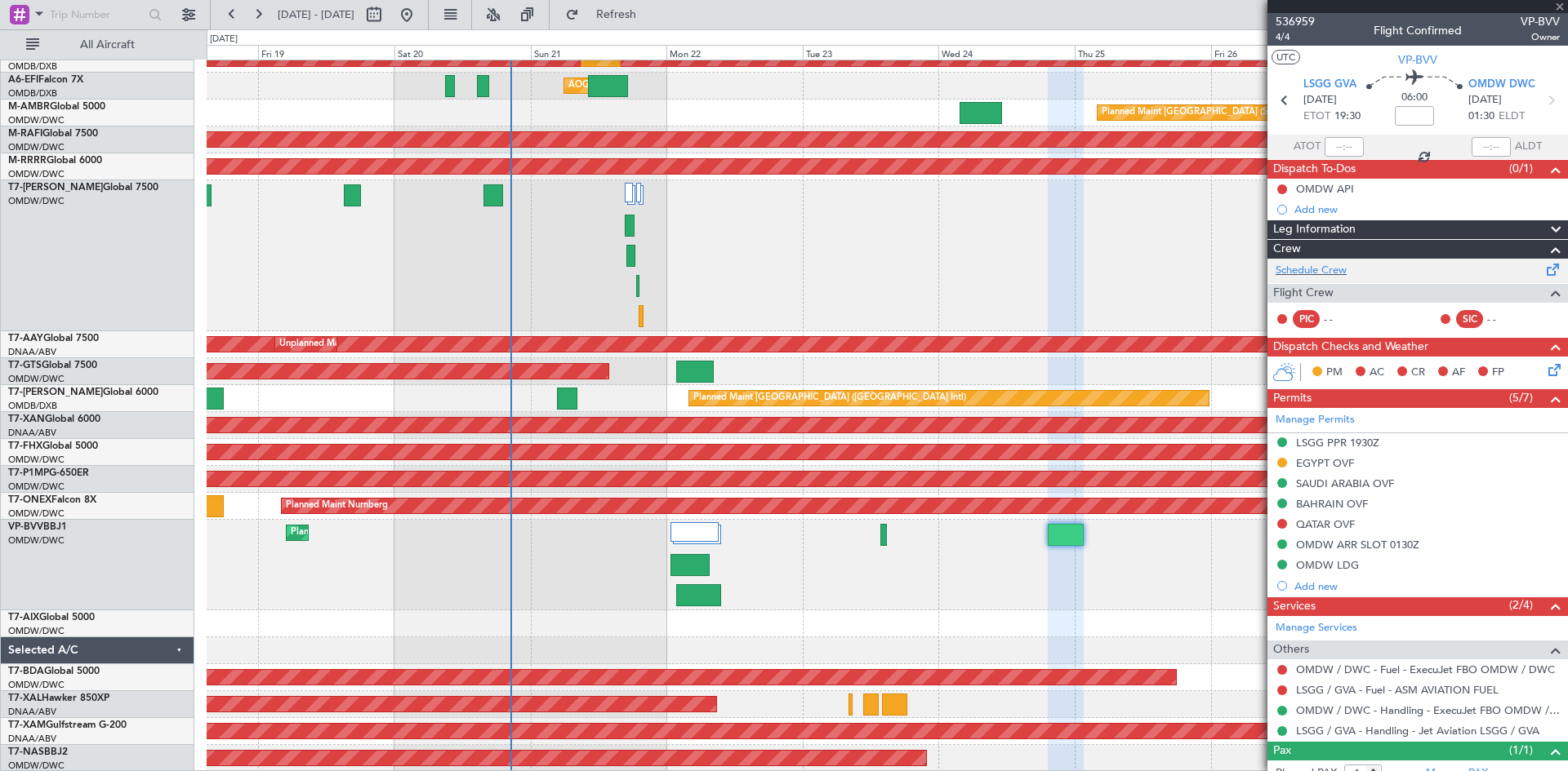
type input "+00:05"
type input "0"
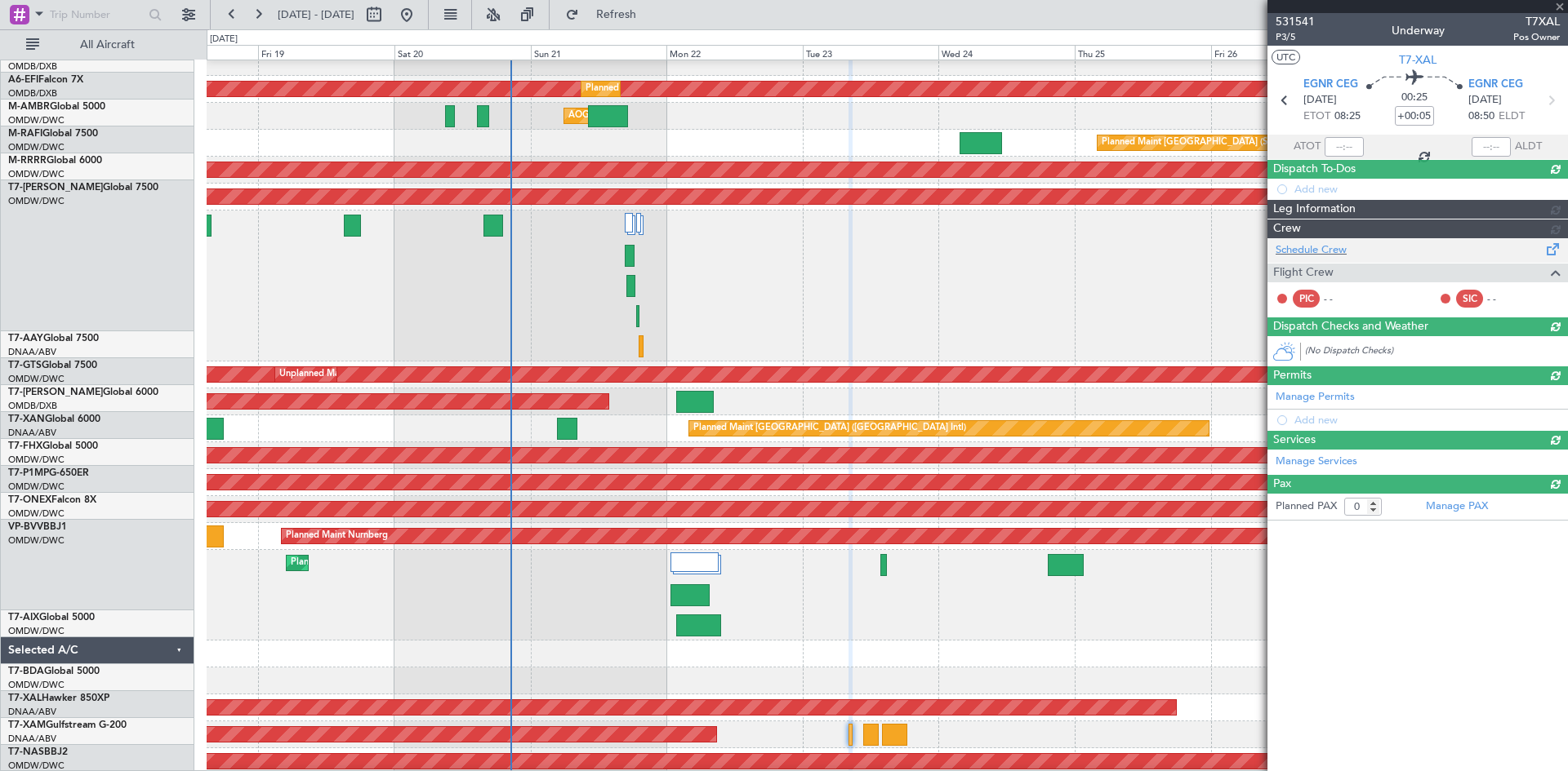
scroll to position [102, 0]
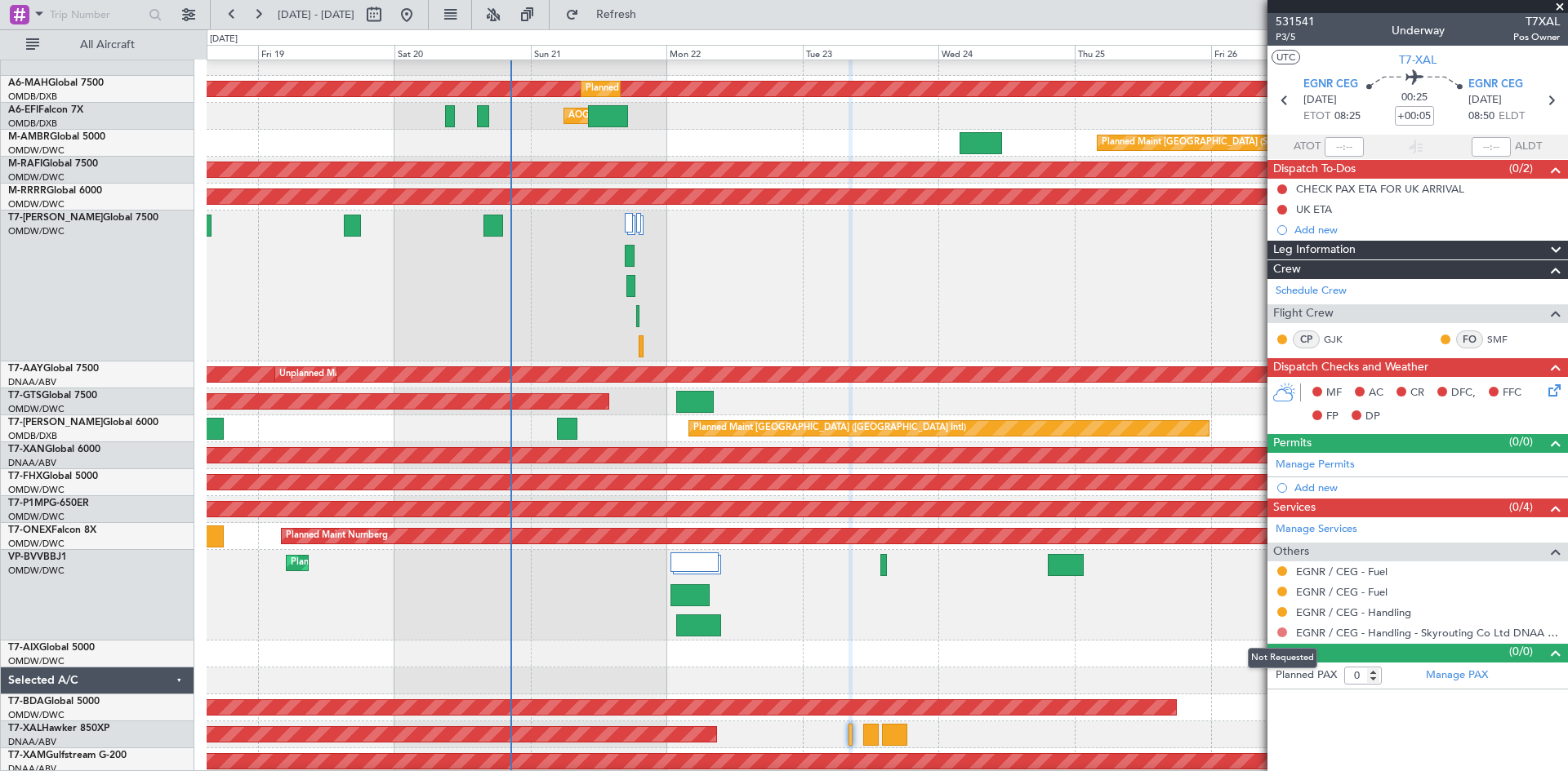
click at [1280, 630] on button at bounding box center [1282, 632] width 9 height 9
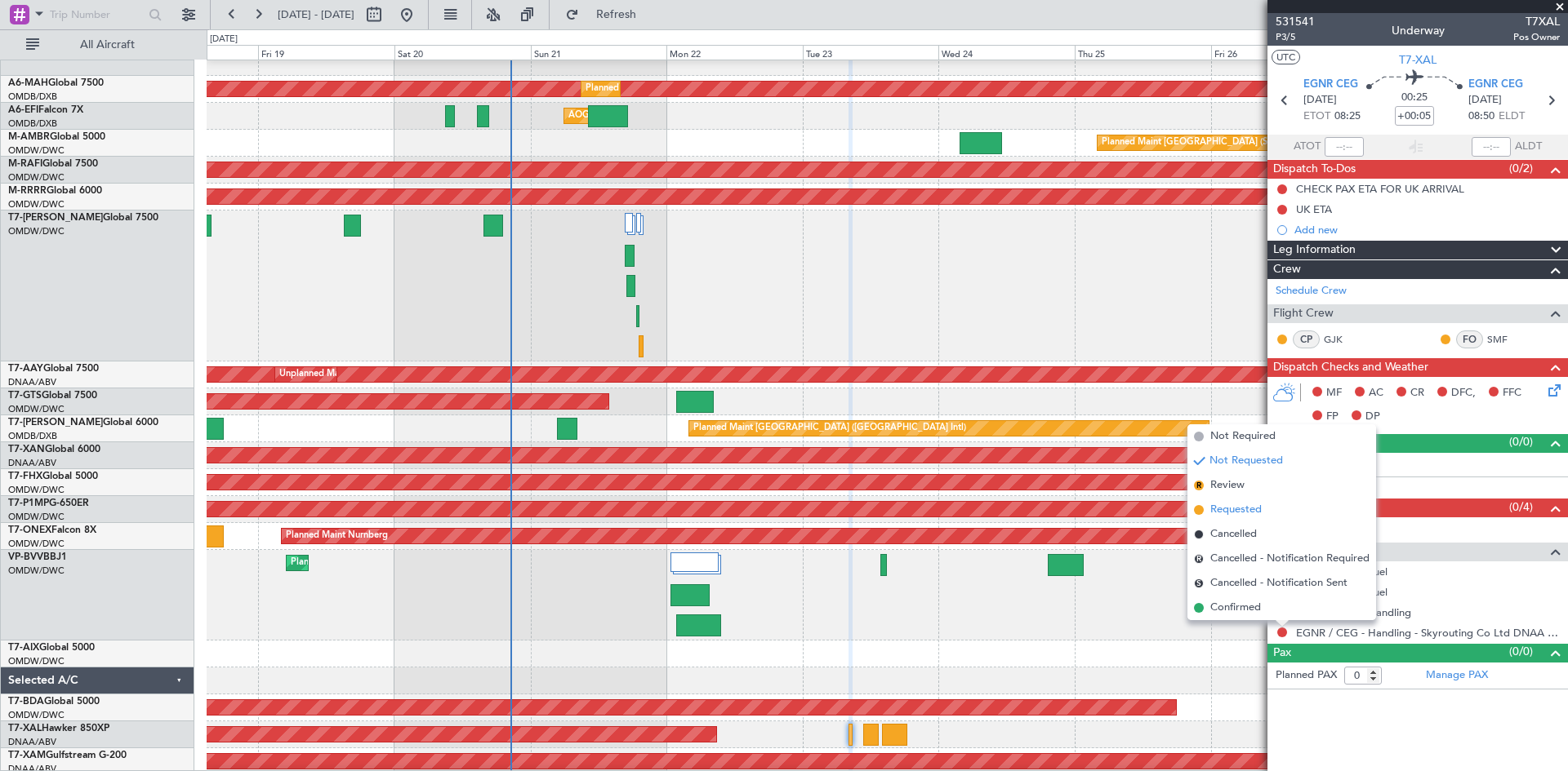
click at [1239, 506] on span "Requested" at bounding box center [1236, 510] width 51 height 16
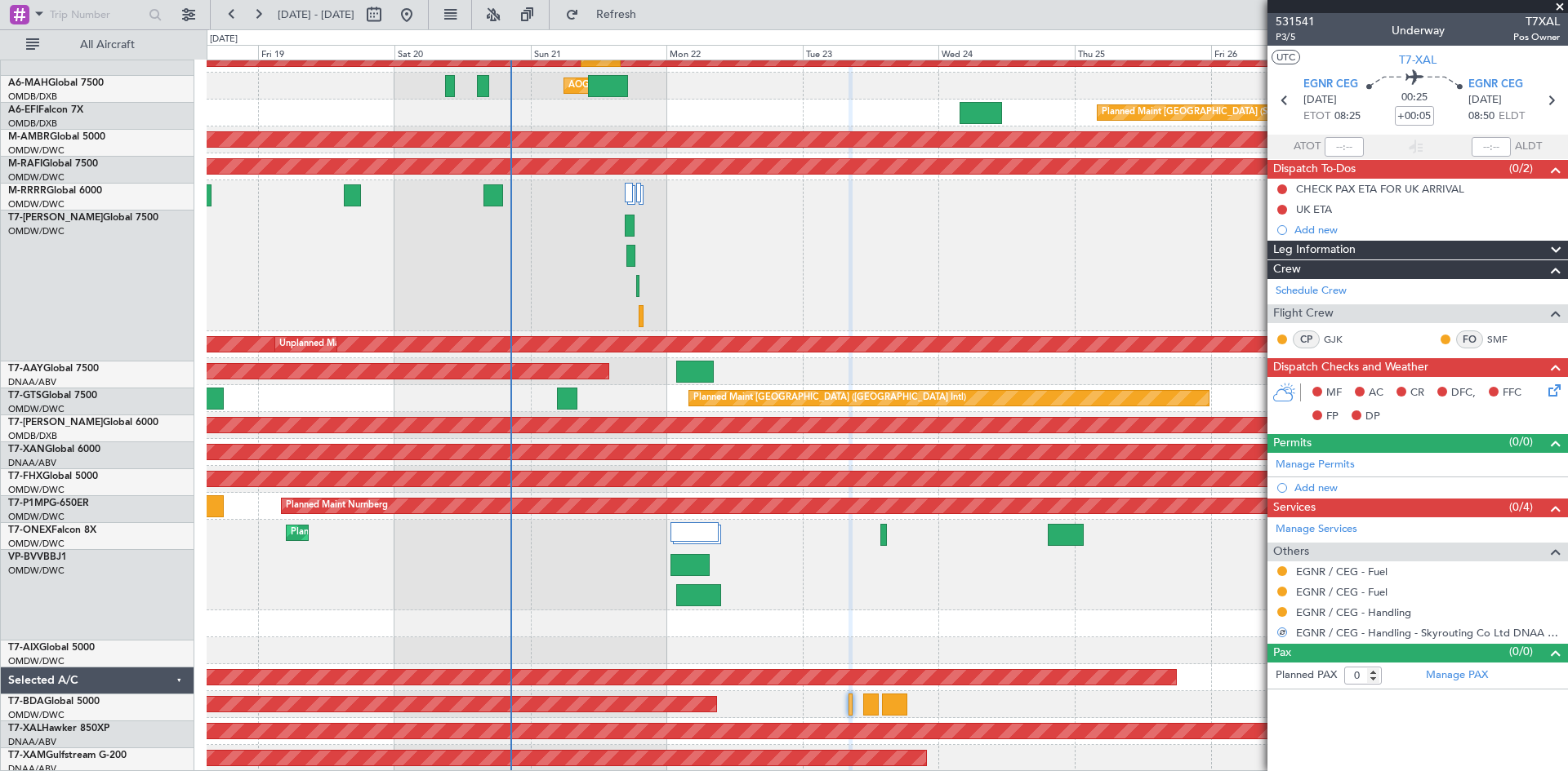
scroll to position [133, 0]
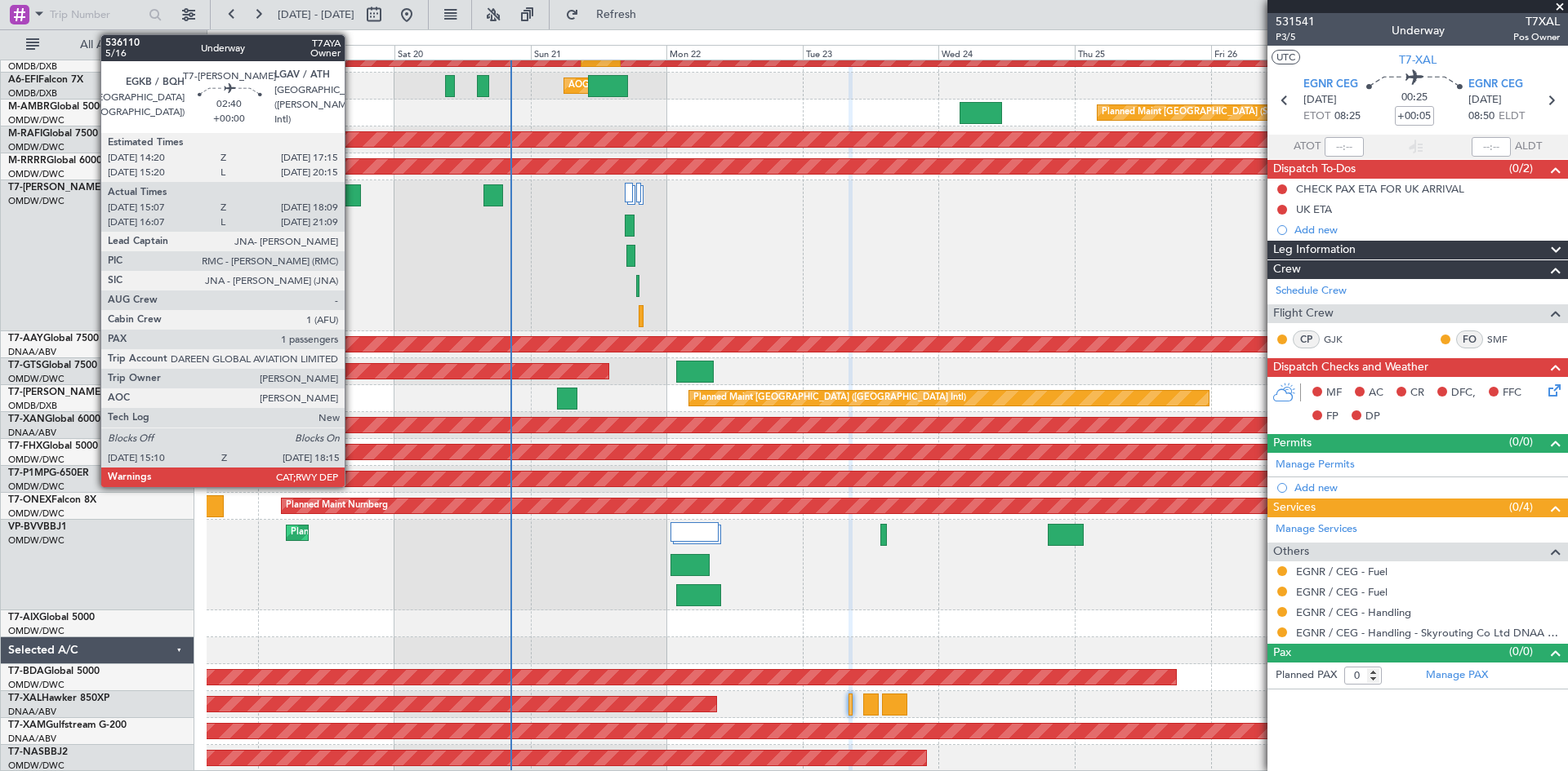
click at [352, 191] on div at bounding box center [352, 196] width 18 height 22
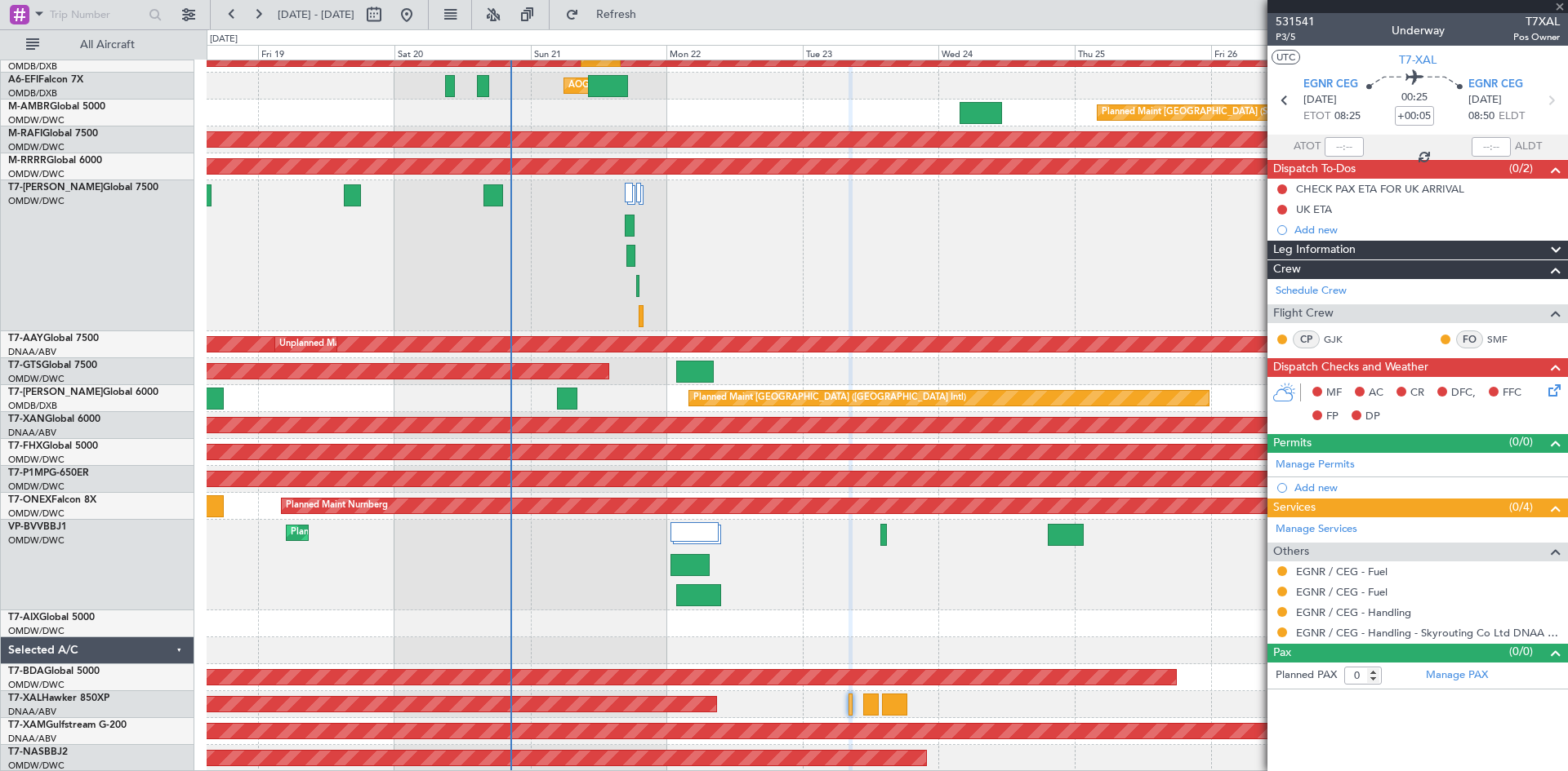
type input "15:17"
type input "18:04"
type input "1"
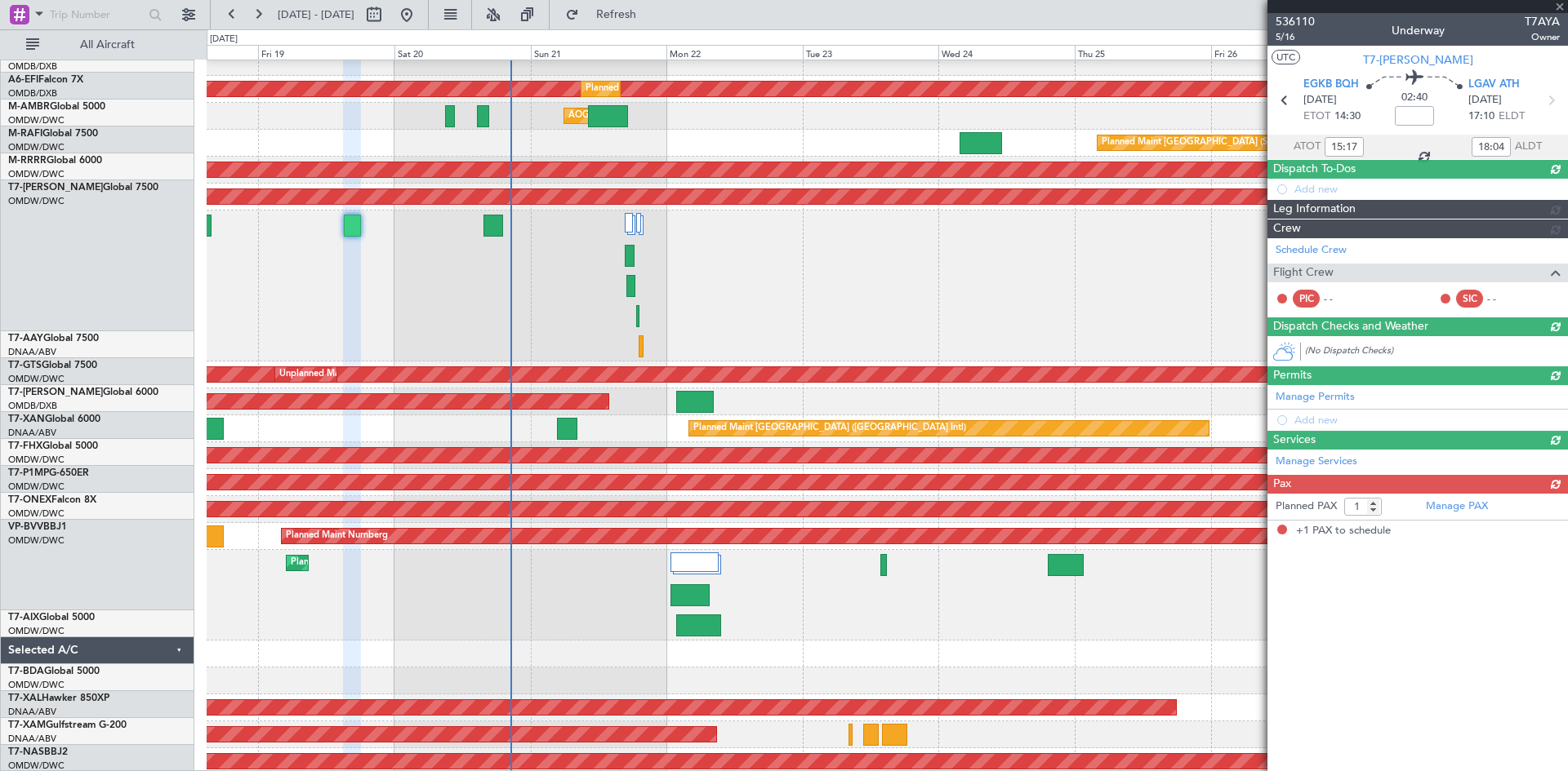
scroll to position [102, 0]
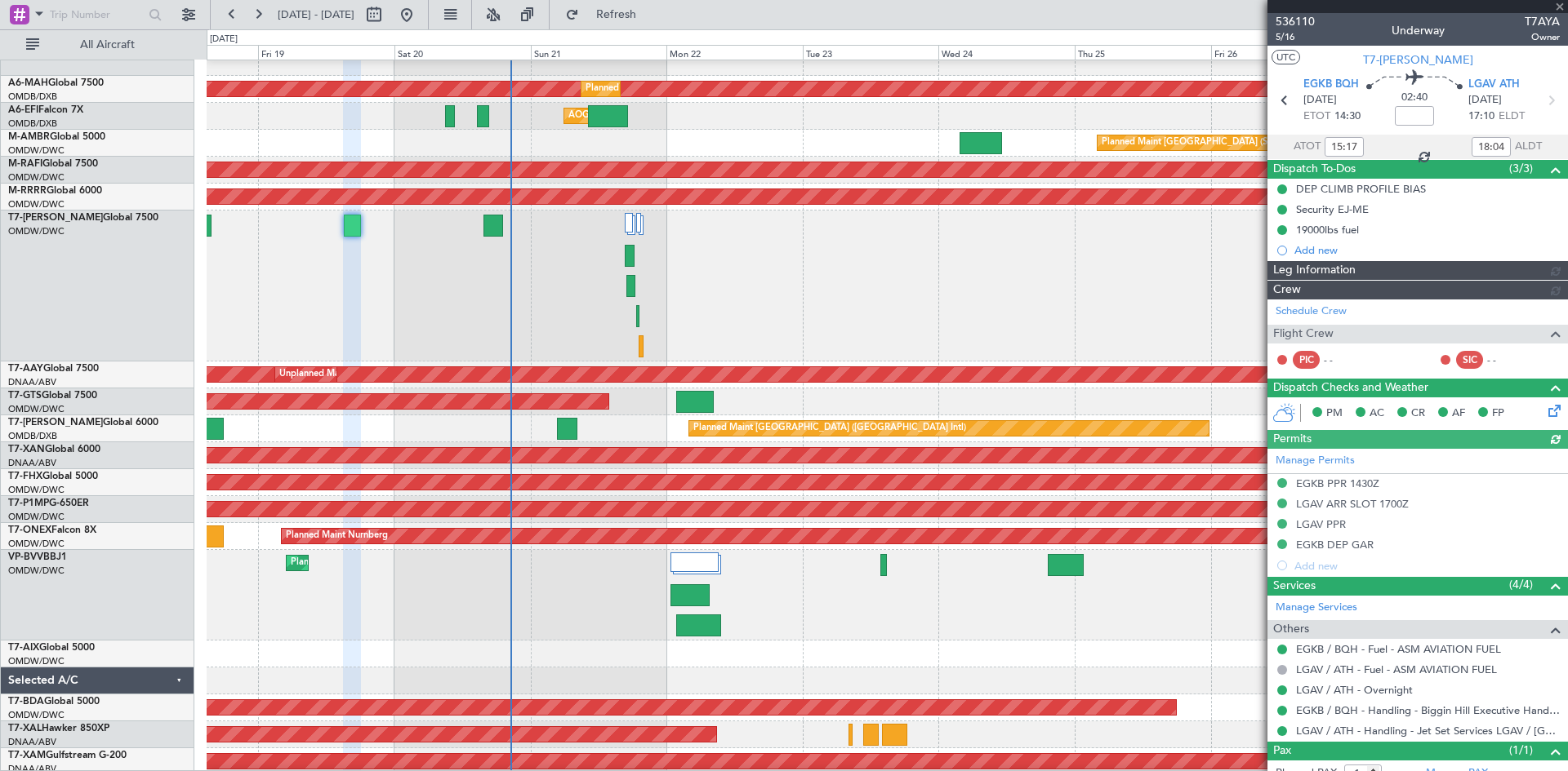
type input "[PERSON_NAME] ([PERSON_NAME])"
type input "7177"
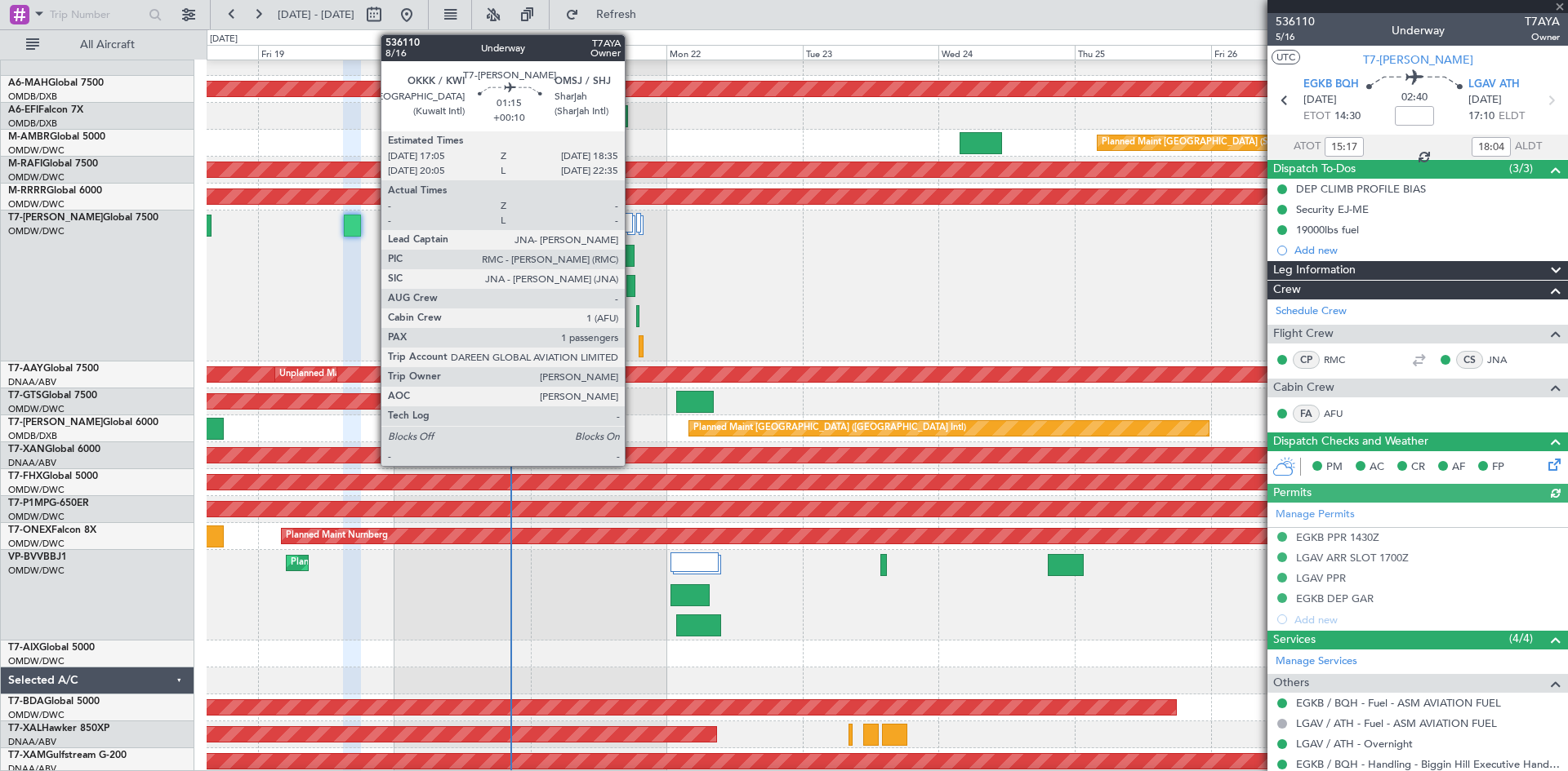
click at [632, 283] on div at bounding box center [631, 287] width 9 height 22
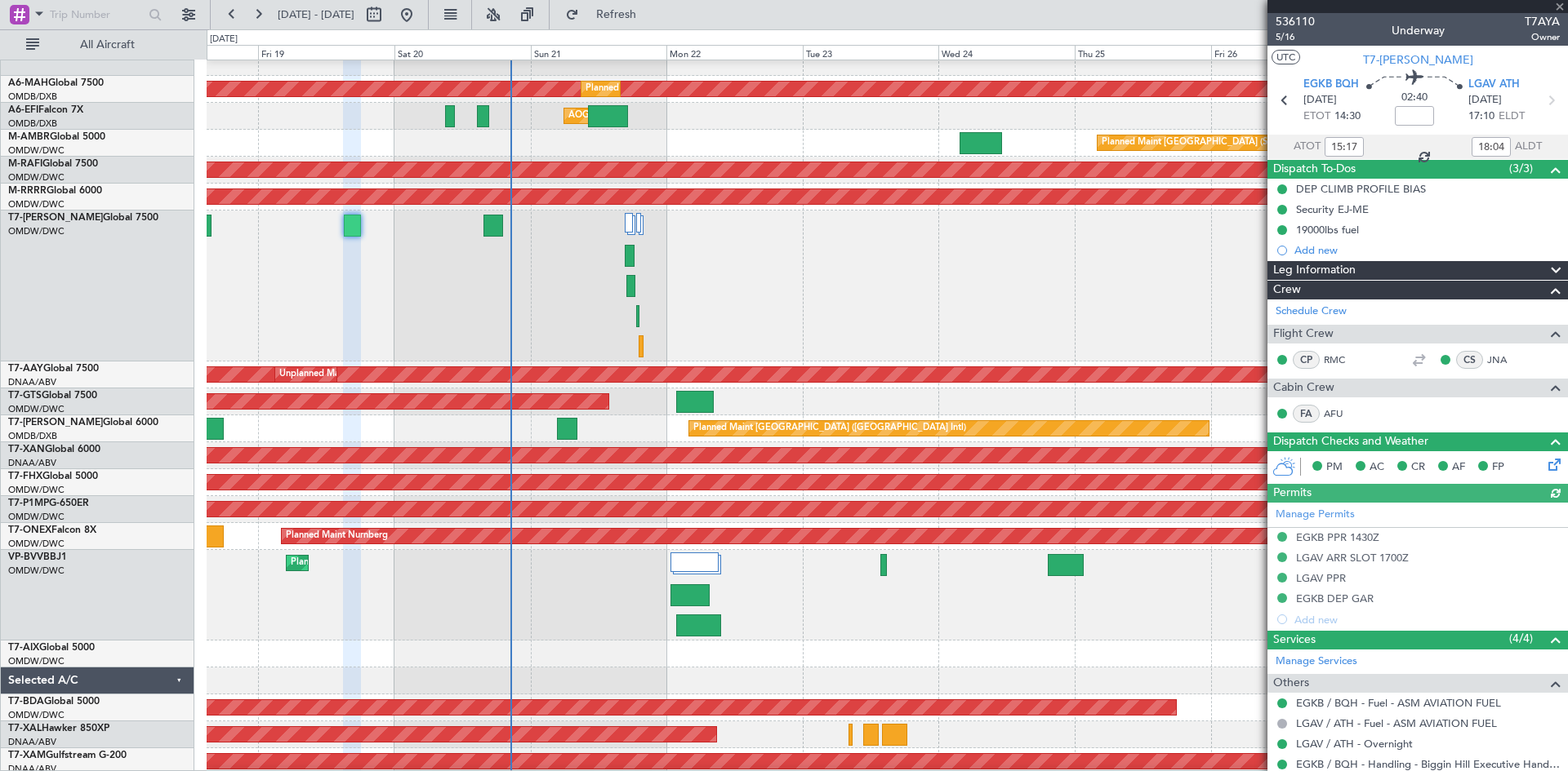
type input "16:17"
type input "21:04"
type input "15:17"
type input "18:04"
type input "+00:10"
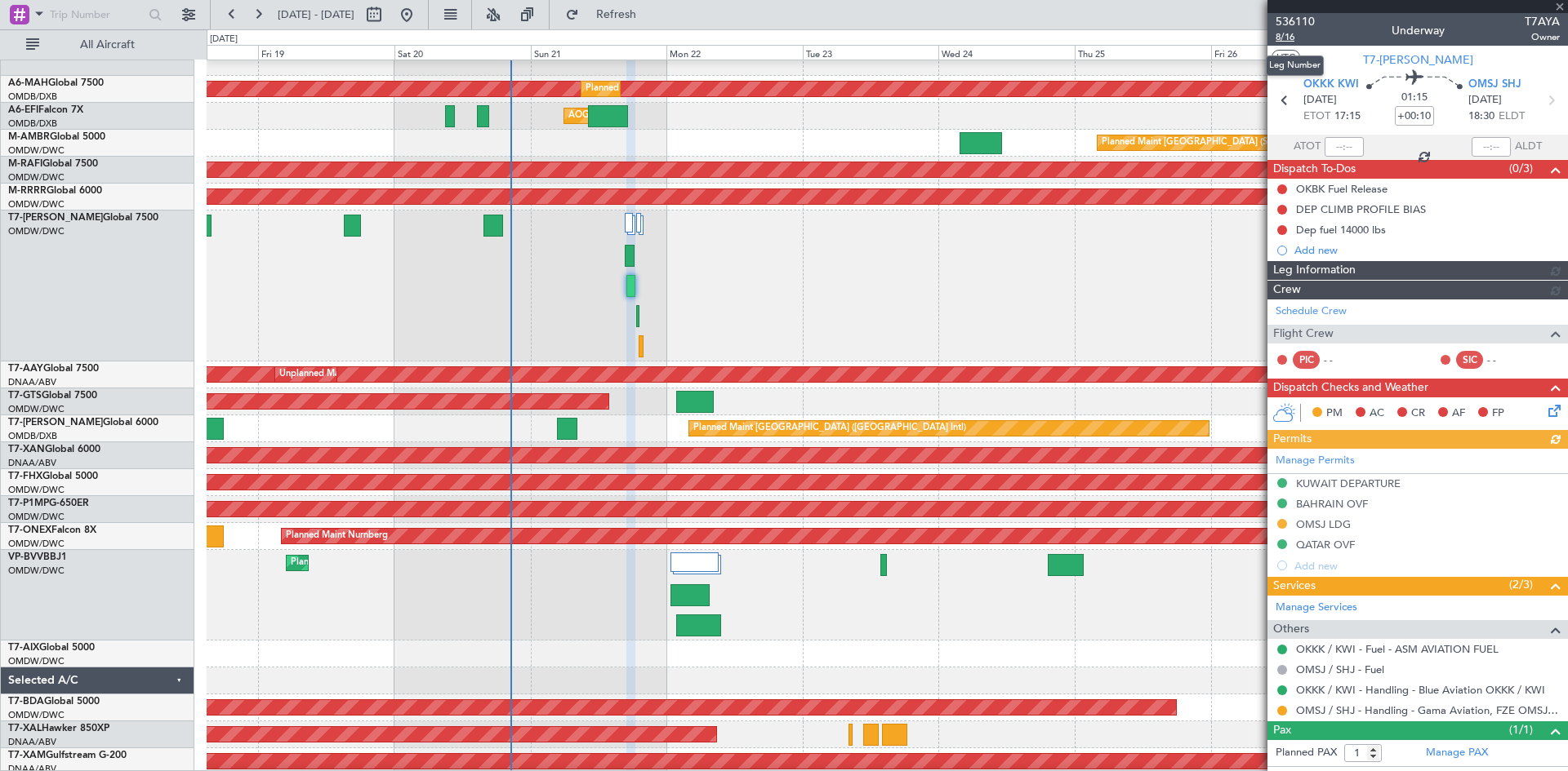
click at [1291, 35] on span "8/16" at bounding box center [1295, 36] width 39 height 14
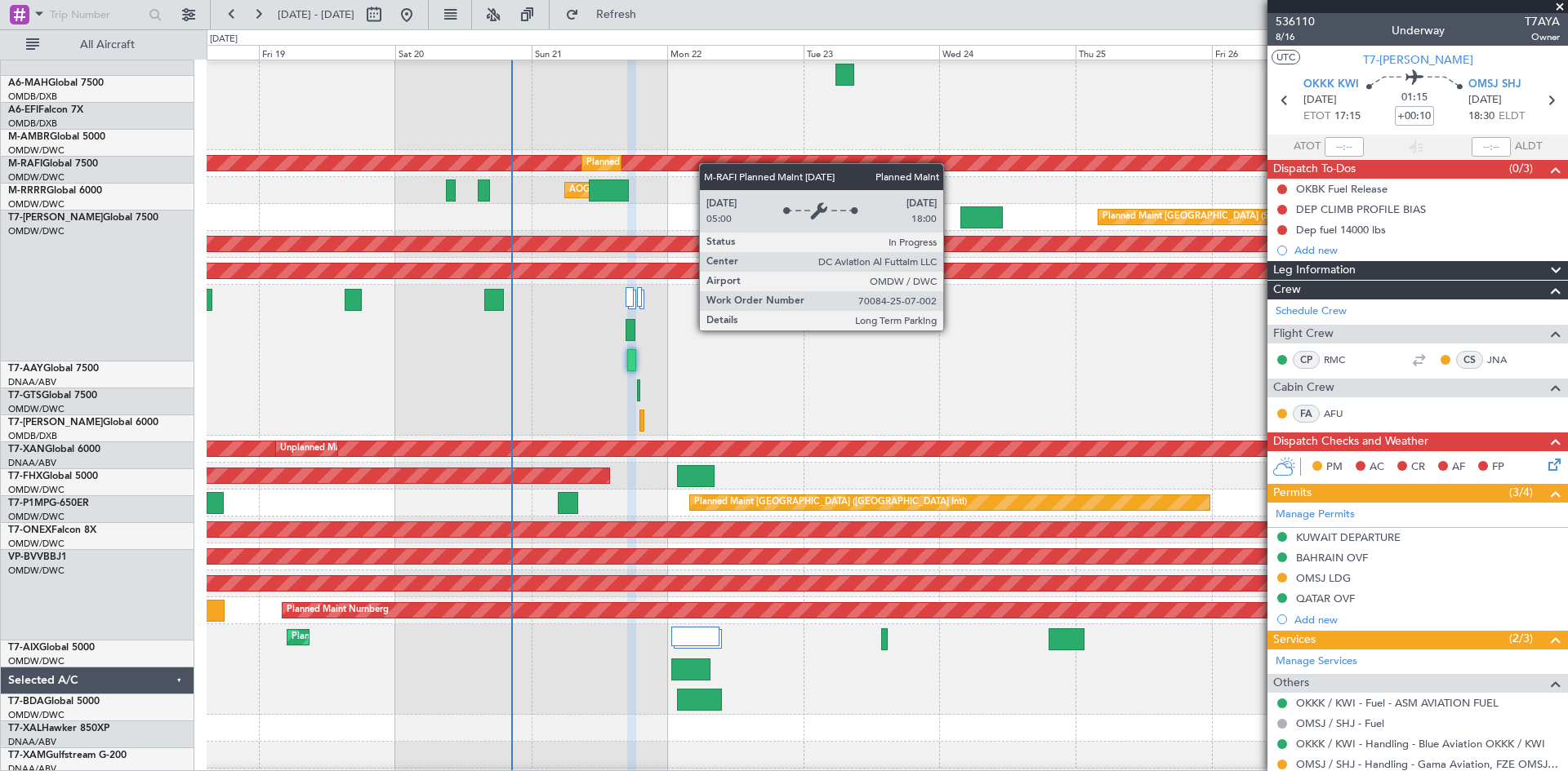
scroll to position [0, 0]
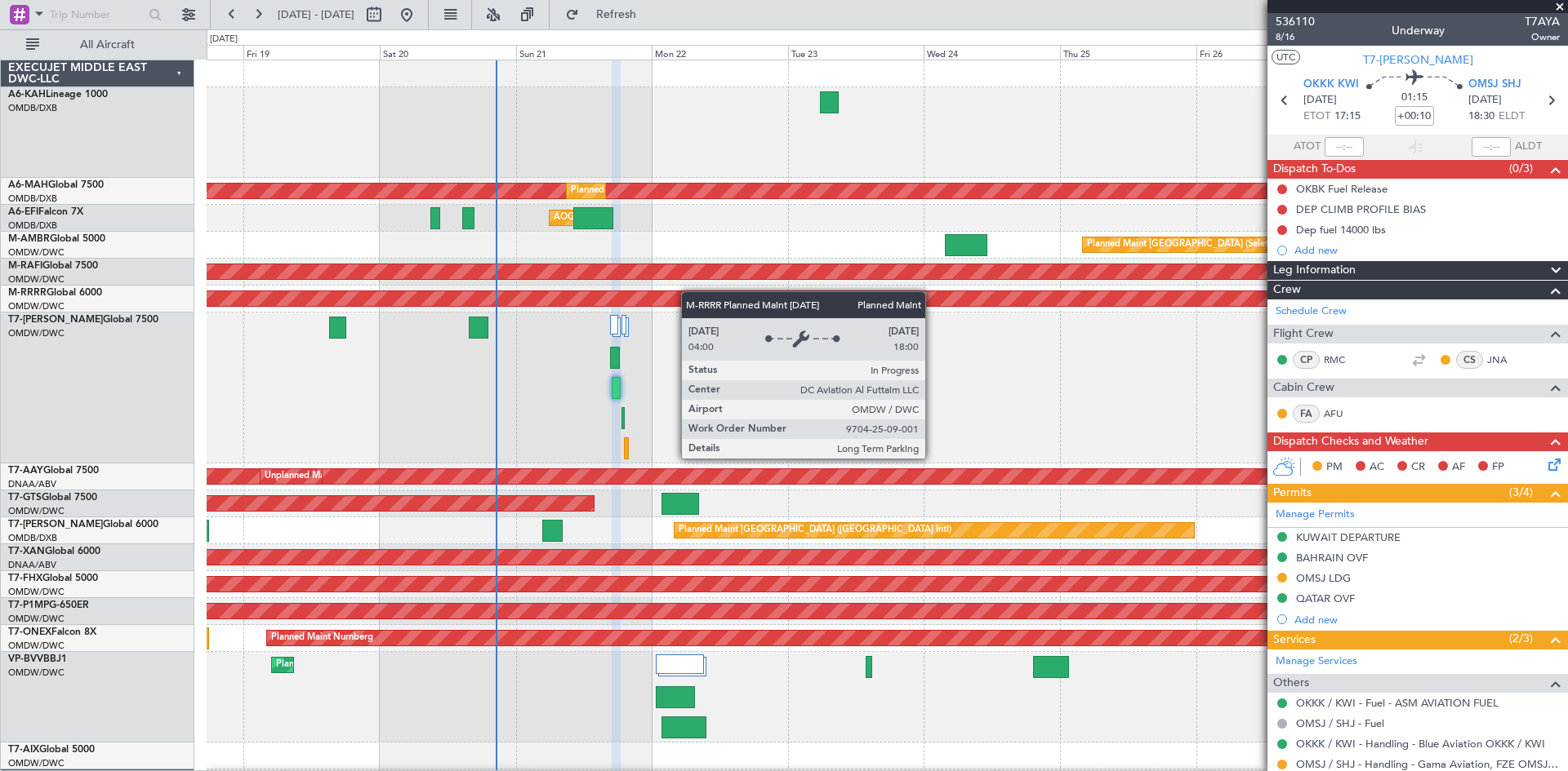
click at [688, 294] on div "Planned Maint Dubai (Al Maktoum Intl) Planned Maint [GEOGRAPHIC_DATA] ([GEOGRAP…" at bounding box center [886, 483] width 1361 height 844
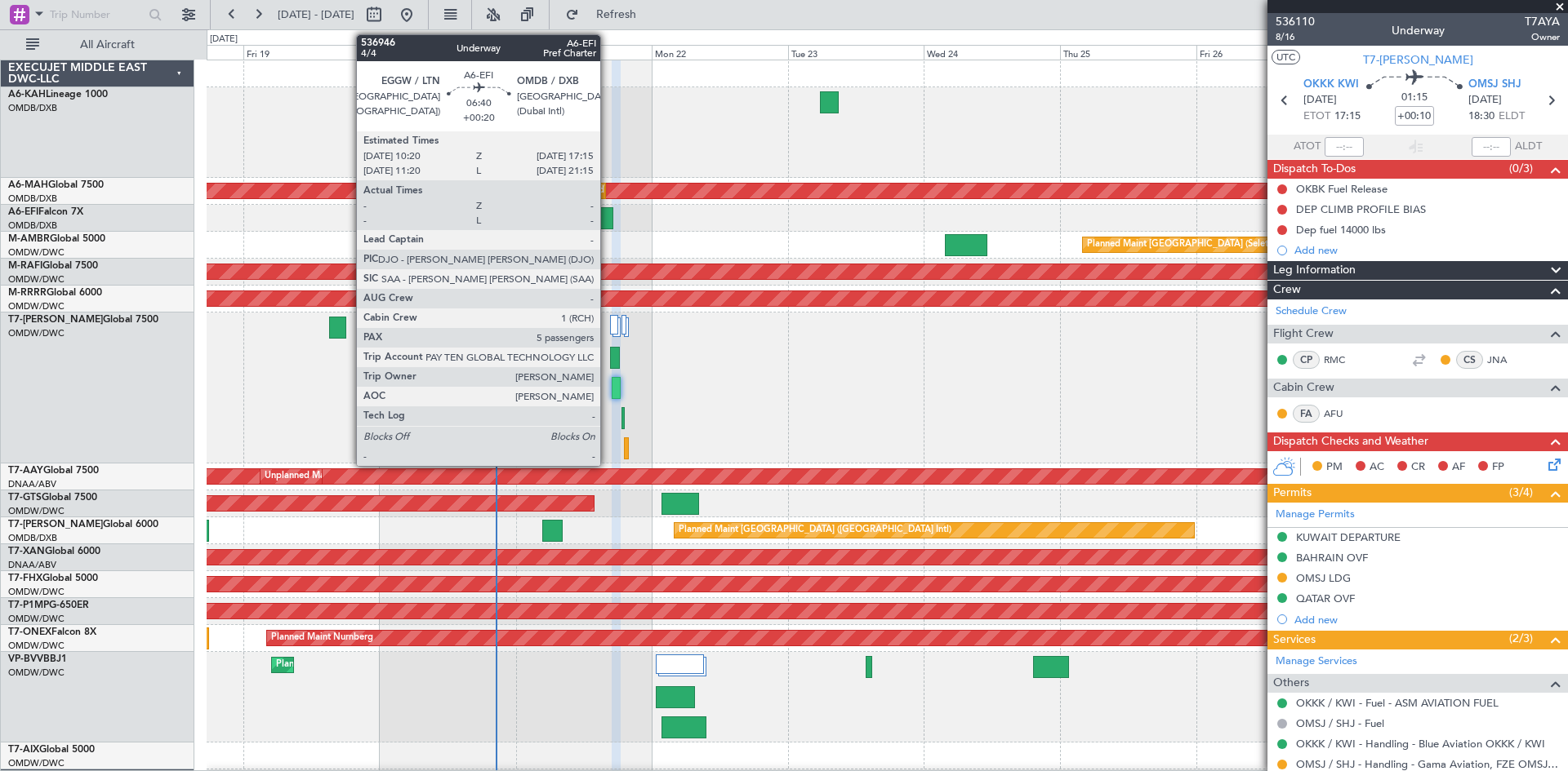
click at [607, 217] on div at bounding box center [593, 218] width 40 height 22
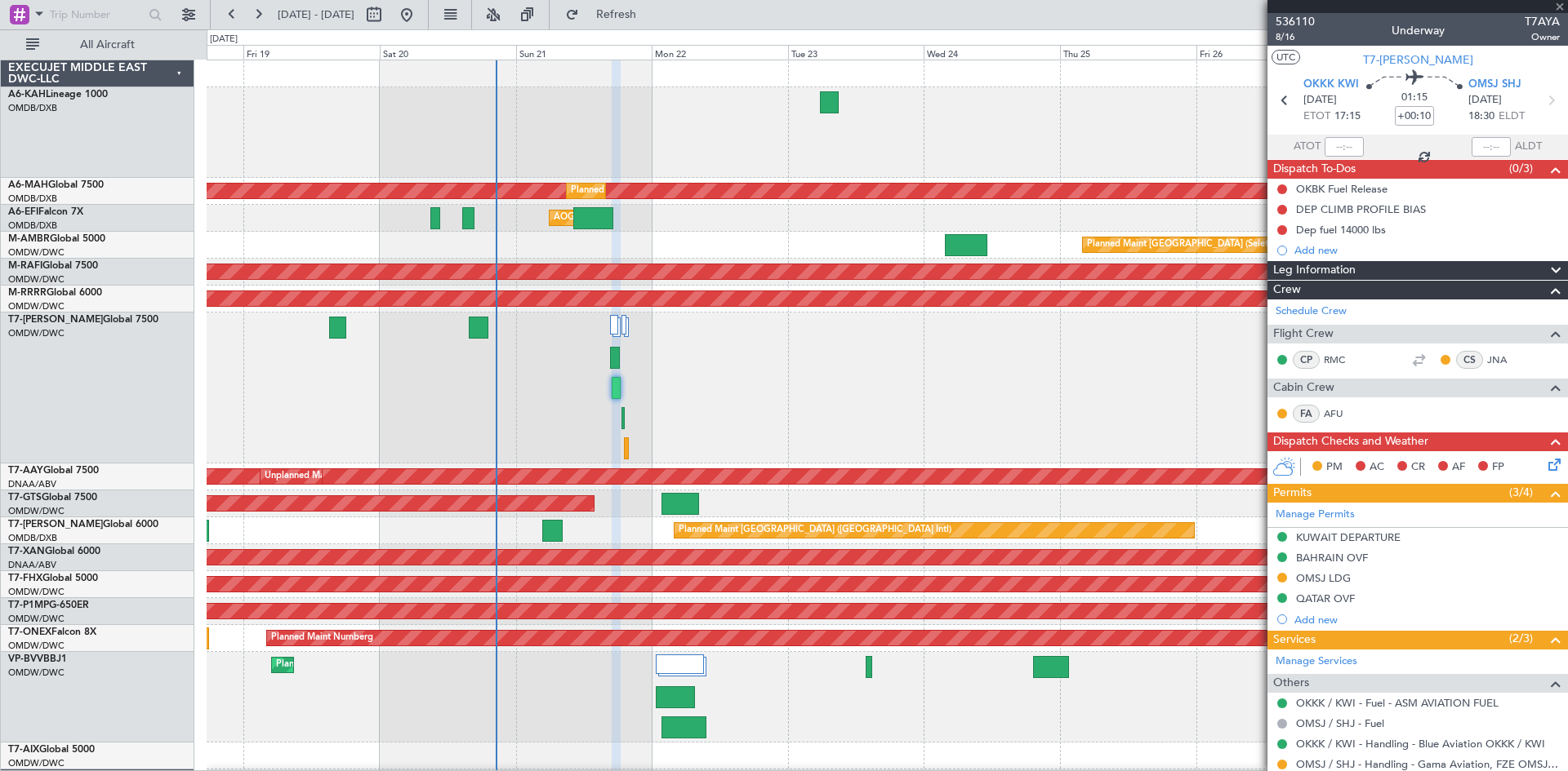
type input "+00:20"
type input "5"
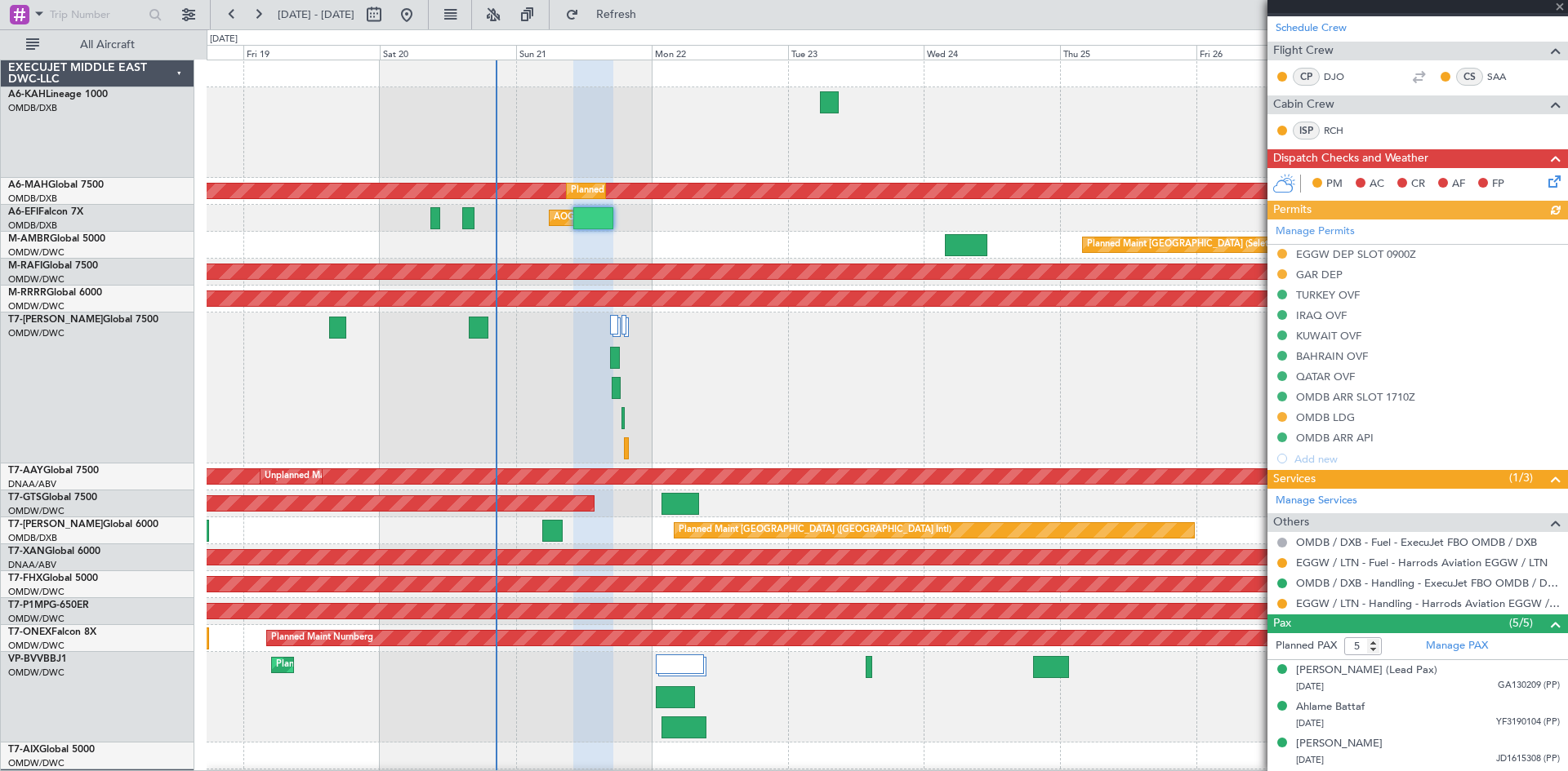
scroll to position [240, 0]
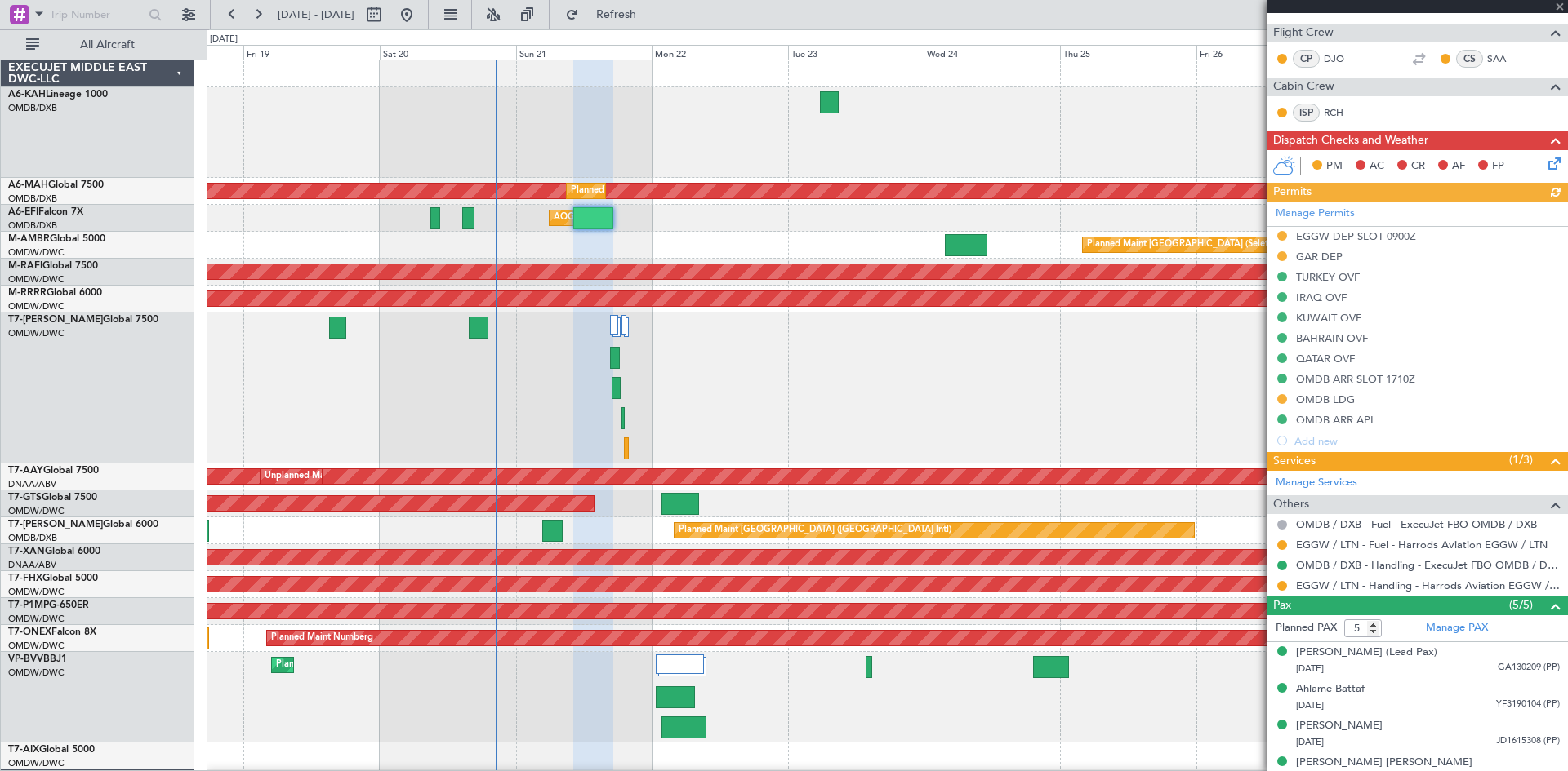
click at [1313, 399] on div "Manage Permits EGGW DEP SLOT 0900Z GAR DEP TURKEY OVF IRAQ OVF KUWAIT OVF BAHRA…" at bounding box center [1418, 327] width 301 height 250
click at [1323, 398] on div "OMDB LDG" at bounding box center [1325, 400] width 59 height 14
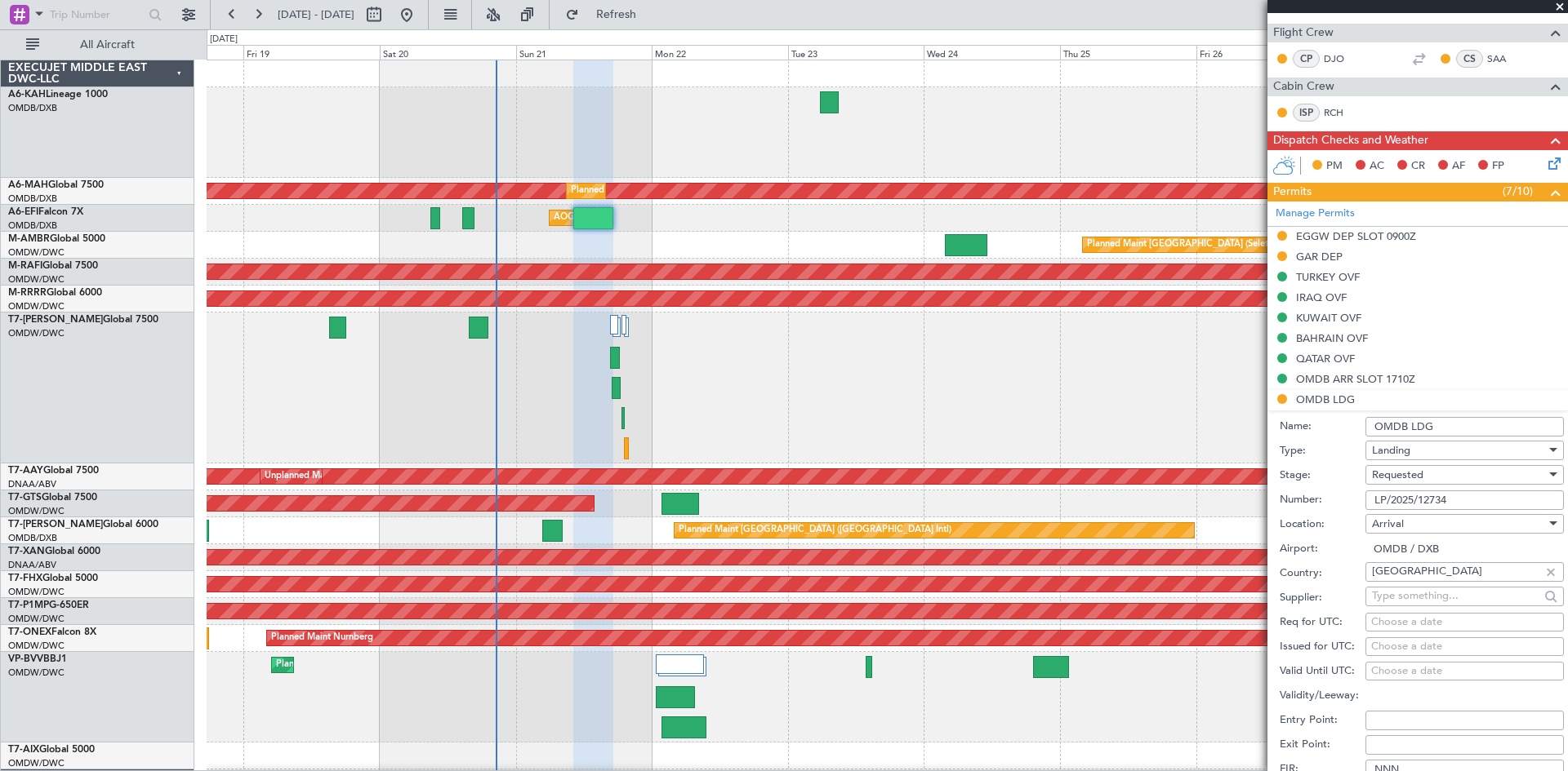
drag, startPoint x: 1460, startPoint y: 500, endPoint x: 1317, endPoint y: 499, distance: 143.0
click at [1317, 499] on div "Number: LP/2025/12734" at bounding box center [1421, 500] width 284 height 24
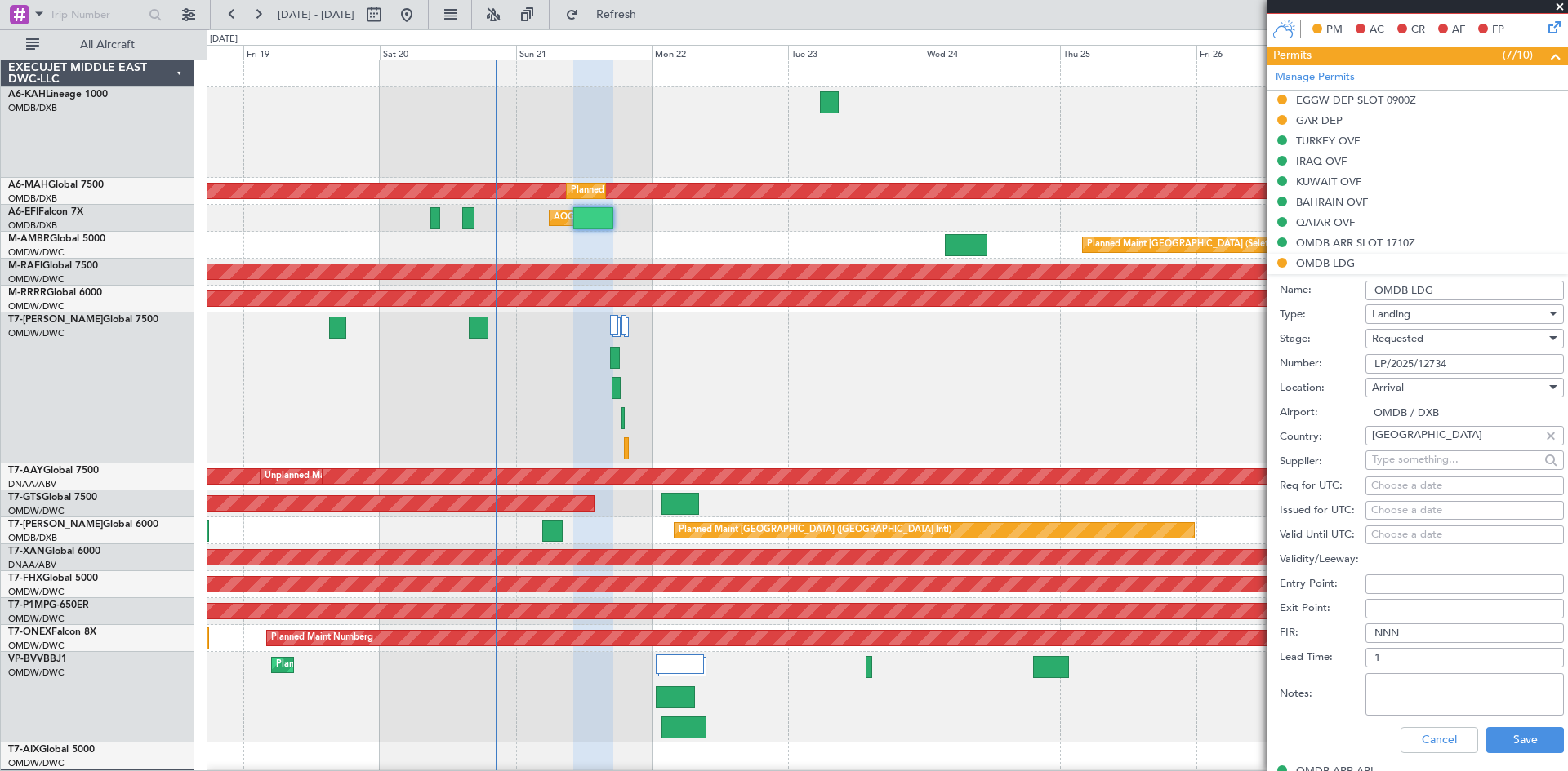
scroll to position [484, 0]
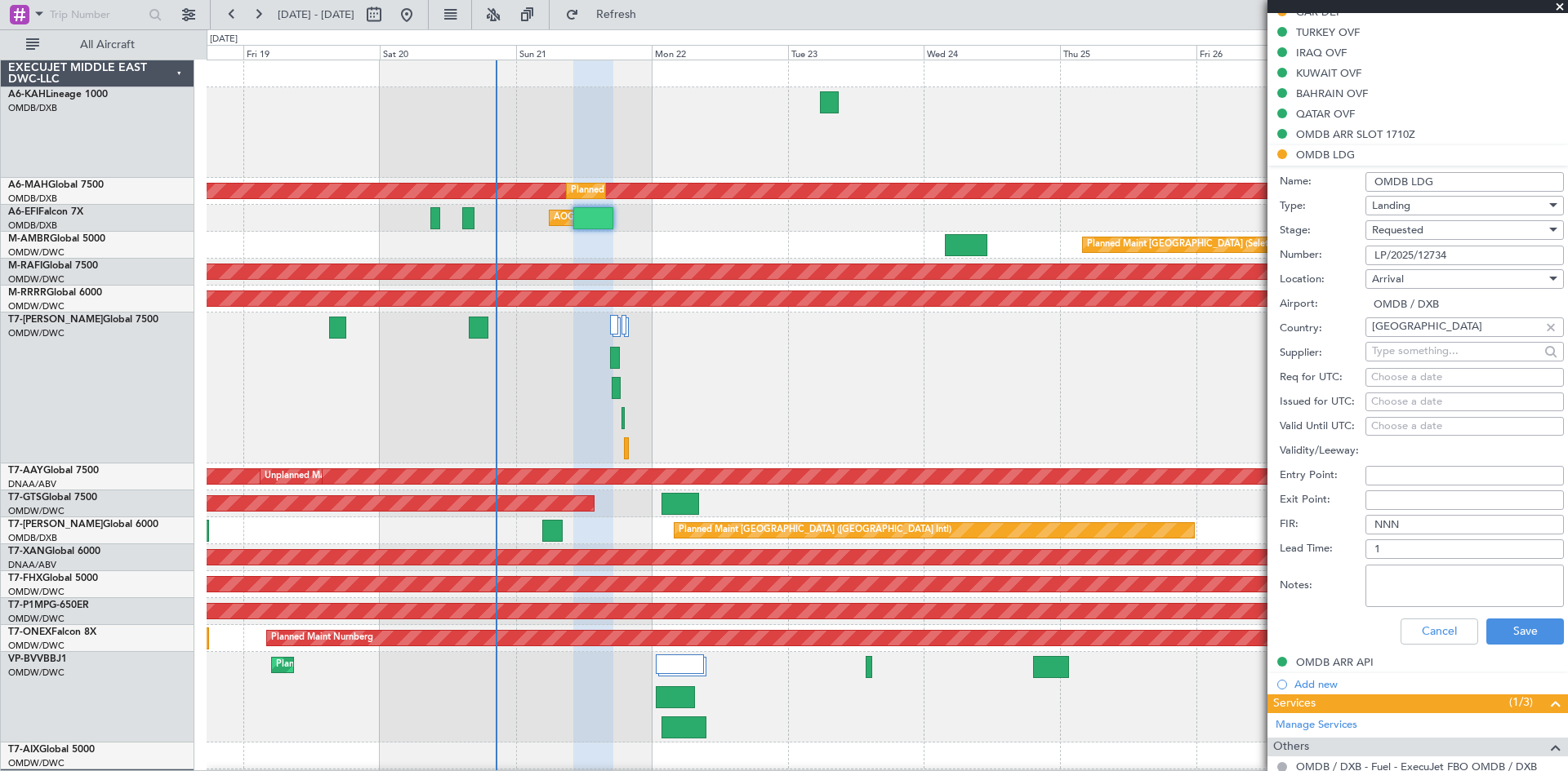
click at [1409, 237] on div "Requested" at bounding box center [1459, 230] width 174 height 24
click at [1423, 357] on span "Received OK" at bounding box center [1459, 354] width 172 height 24
click at [1519, 632] on button "Save" at bounding box center [1524, 632] width 78 height 26
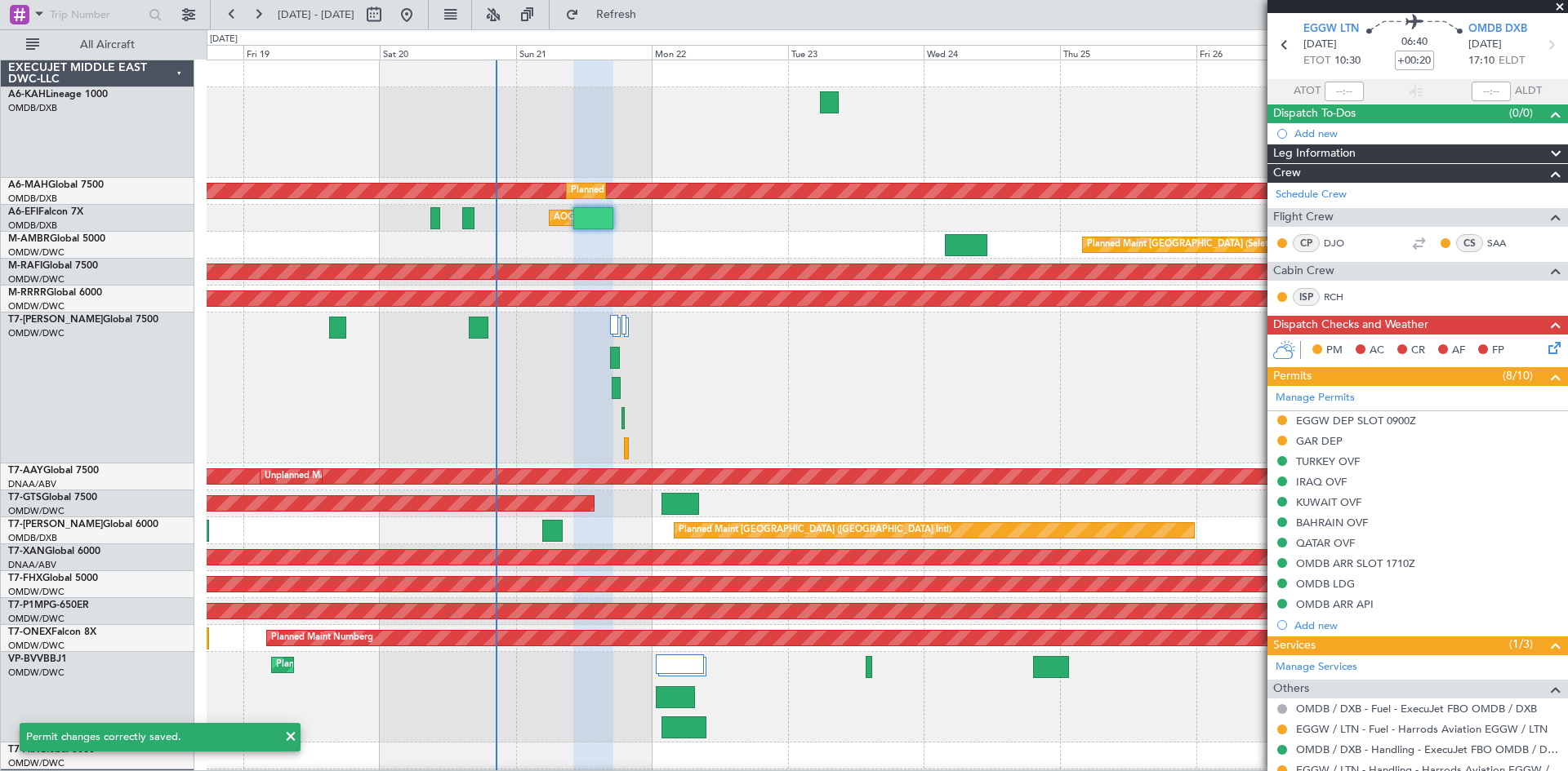
scroll to position [0, 0]
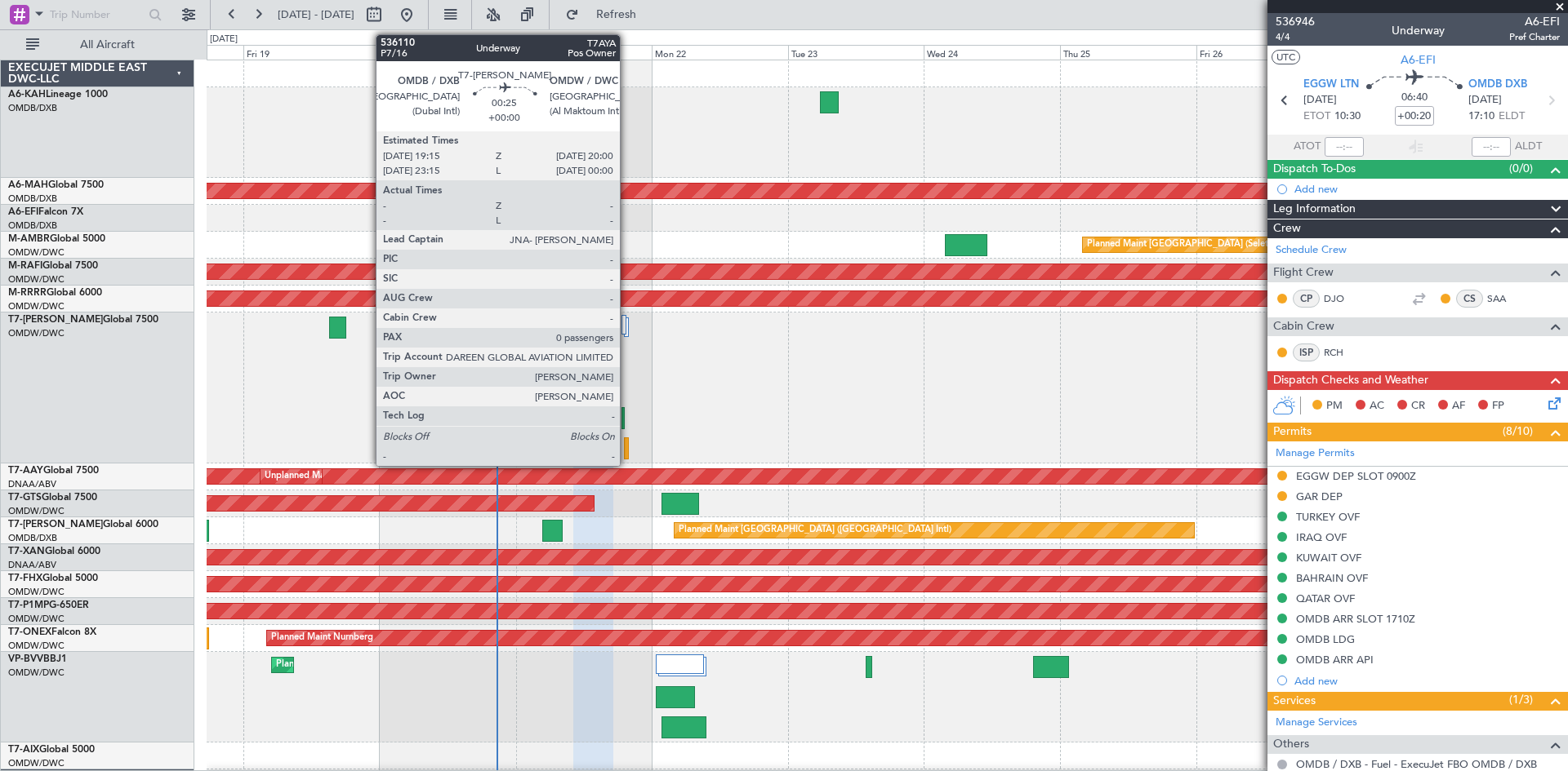
click at [628, 445] on div at bounding box center [626, 449] width 5 height 22
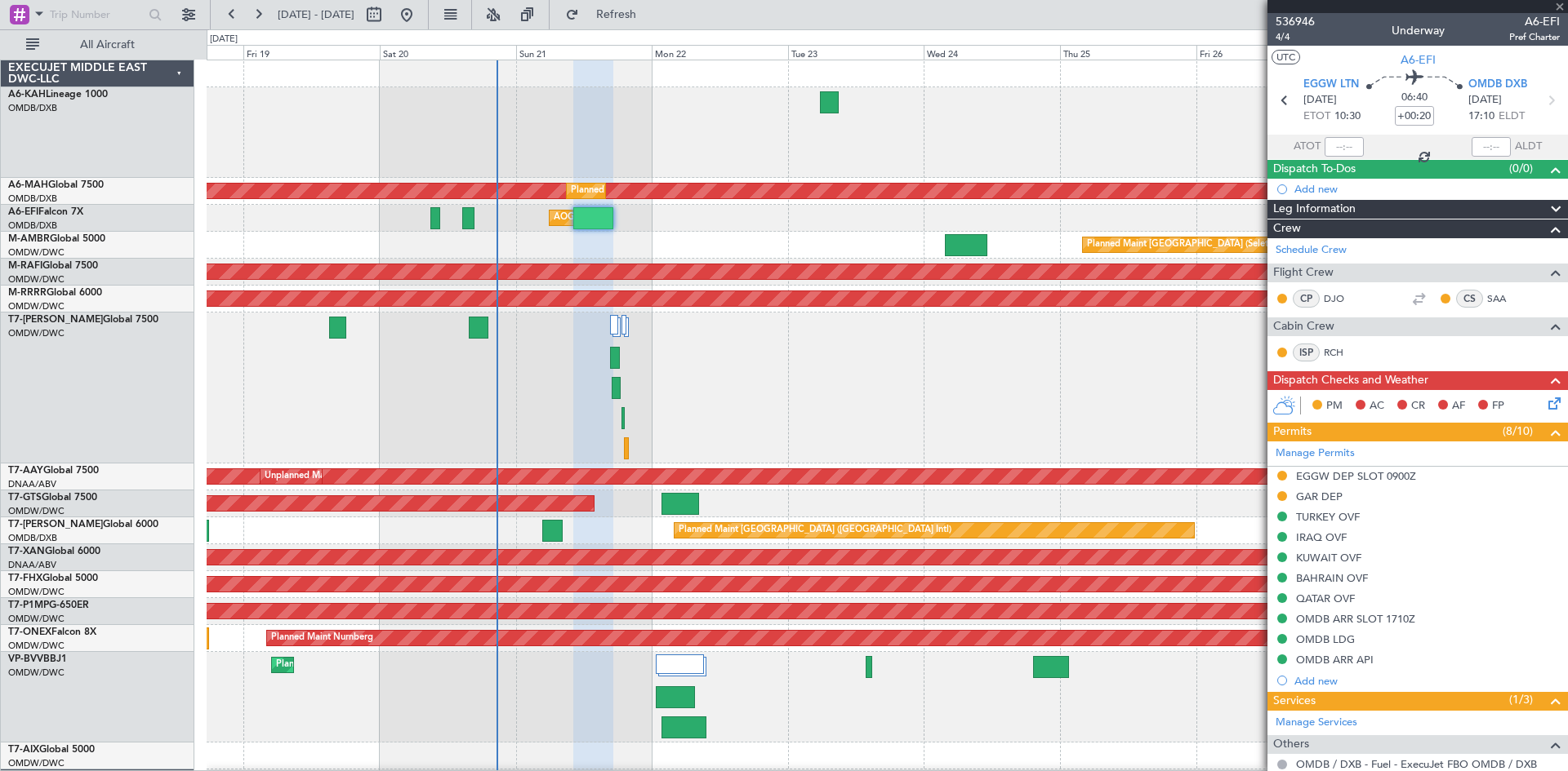
type input "0"
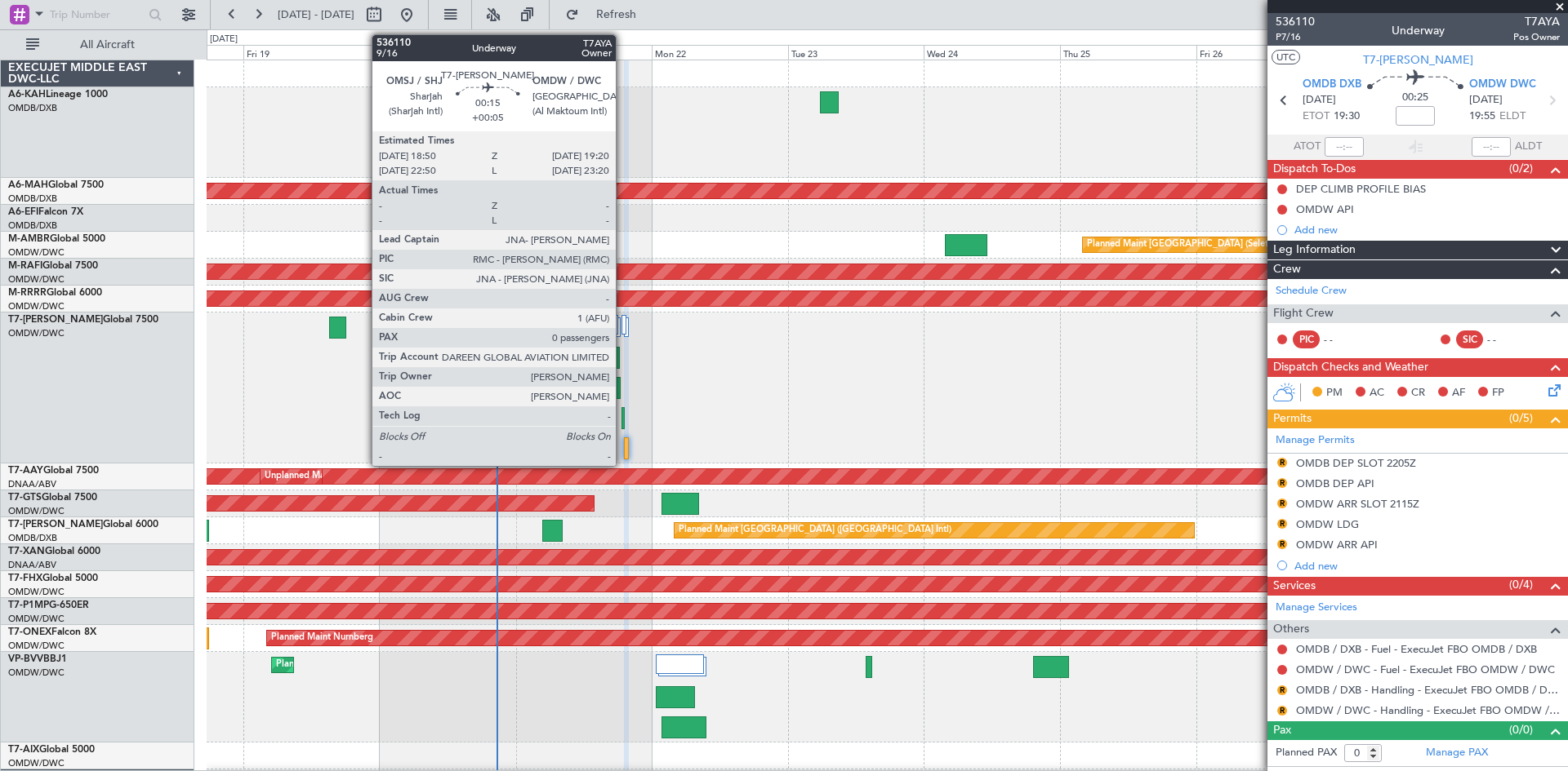
click at [623, 414] on div at bounding box center [622, 418] width 3 height 22
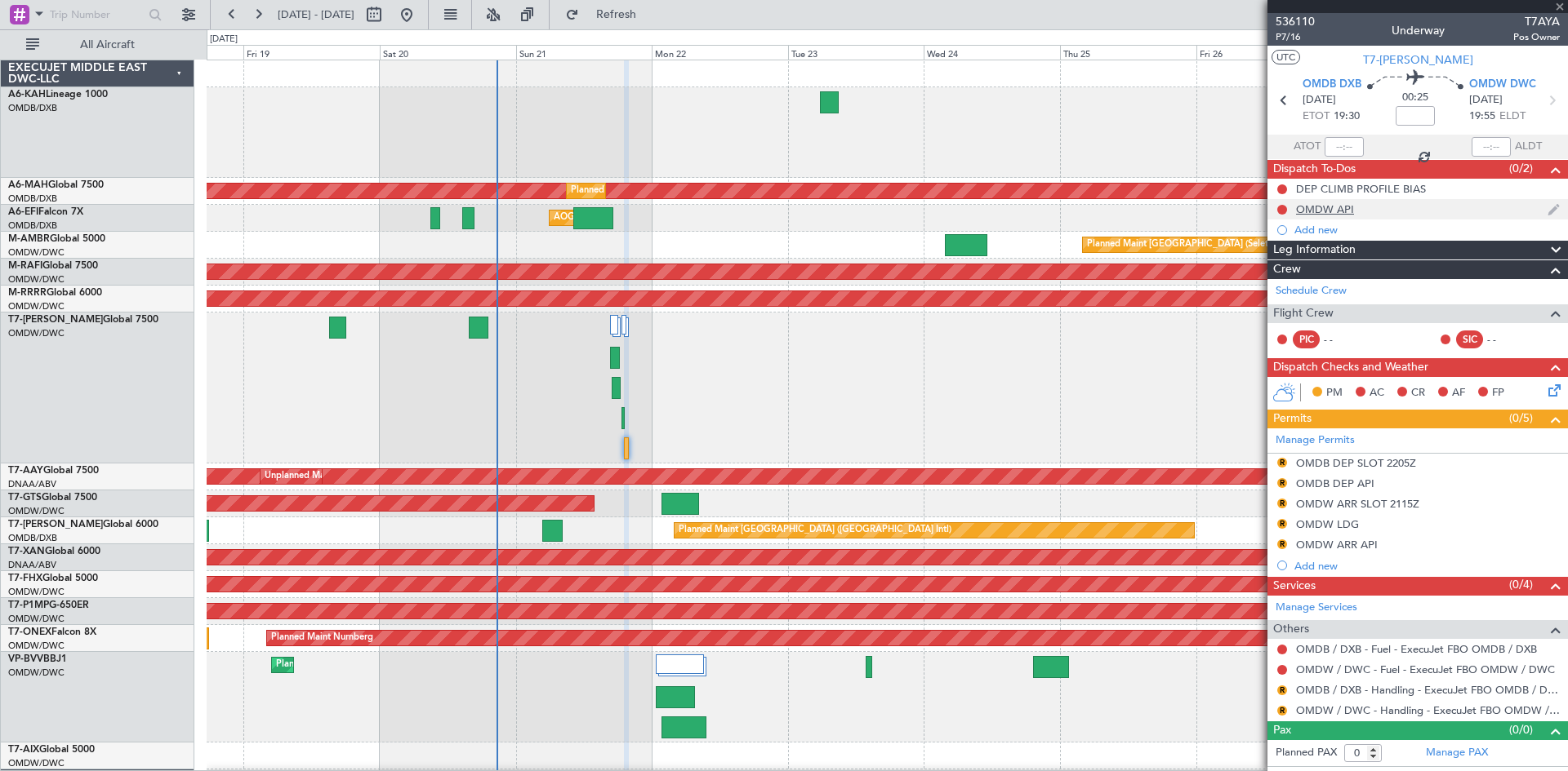
type input "+00:05"
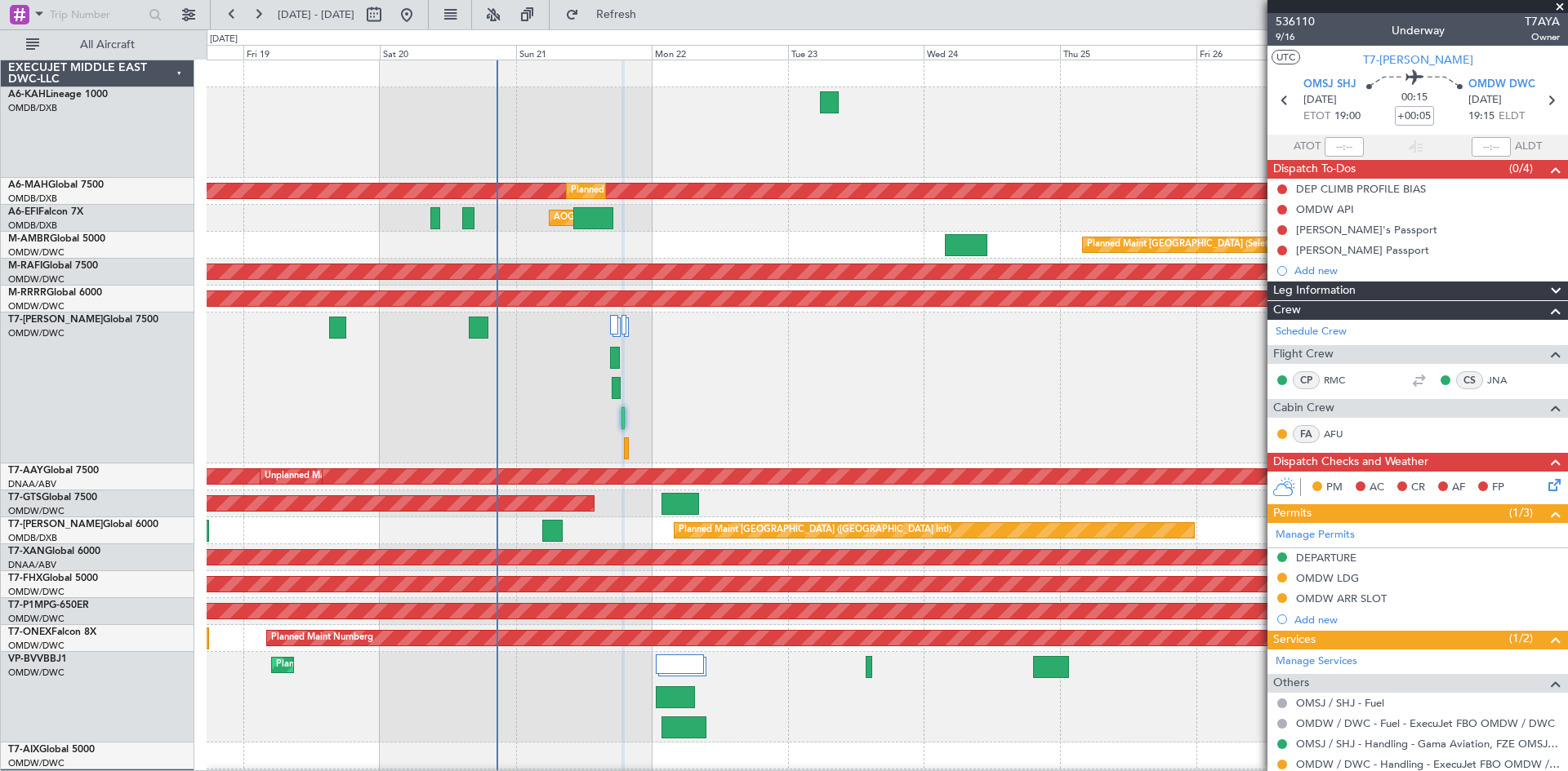
click at [1360, 601] on div "OMDW ARR SLOT" at bounding box center [1341, 598] width 91 height 14
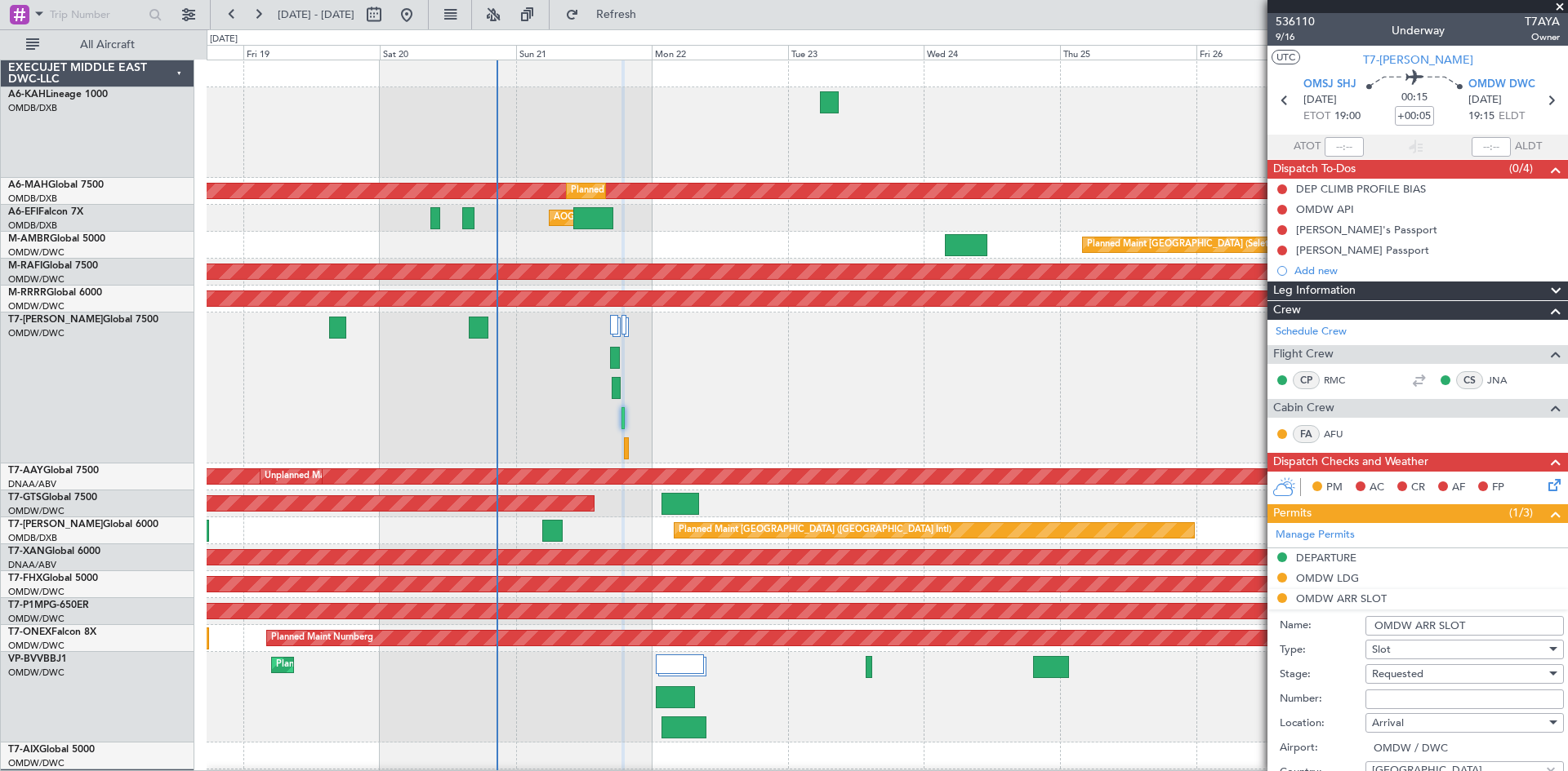
scroll to position [163, 0]
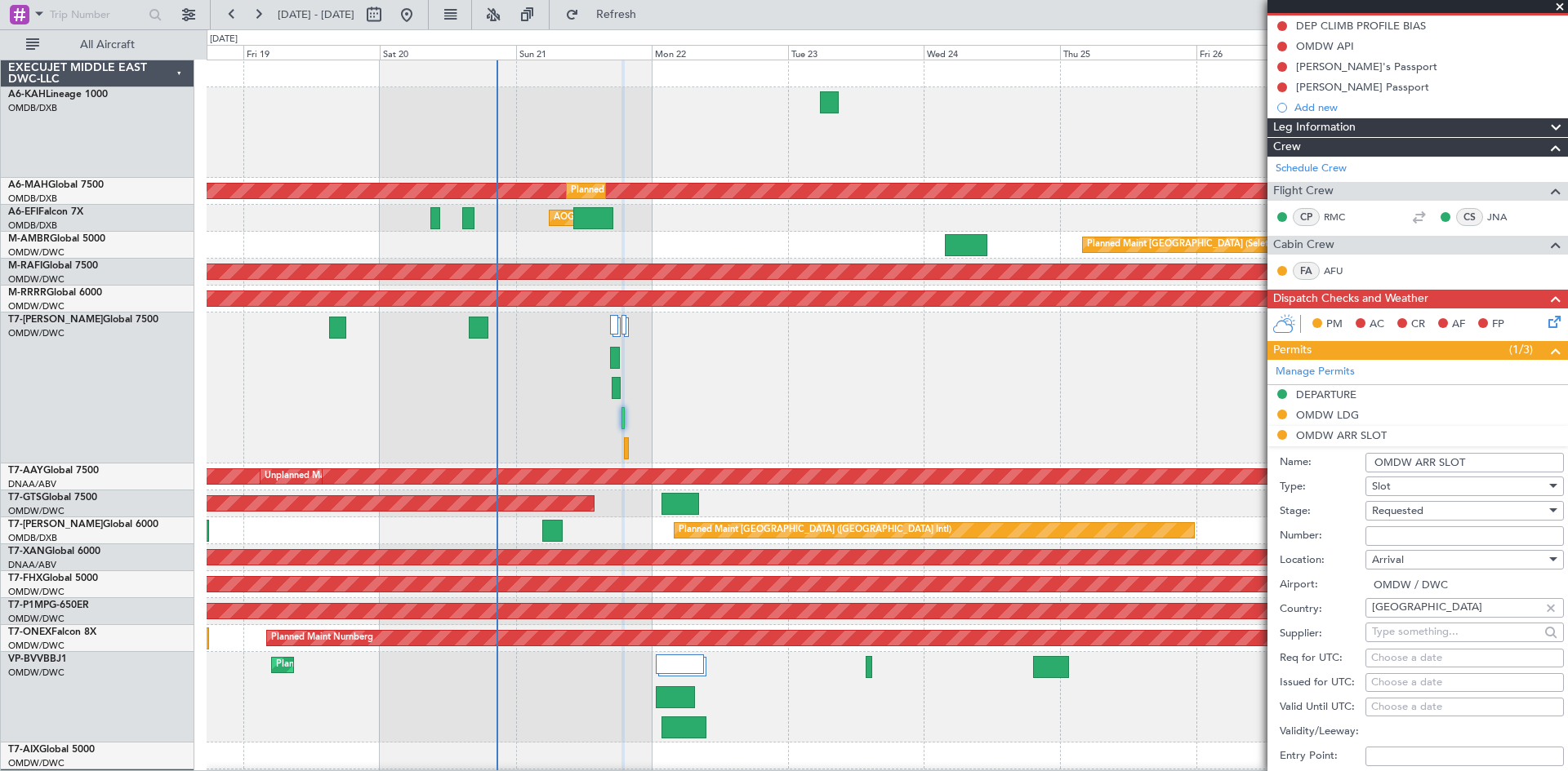
click at [1408, 524] on div "Number:" at bounding box center [1421, 536] width 284 height 24
click at [1402, 540] on input "Number:" at bounding box center [1464, 536] width 198 height 20
paste input "EJO188"
type input "EJO188"
click at [1410, 510] on span "Requested" at bounding box center [1397, 512] width 51 height 15
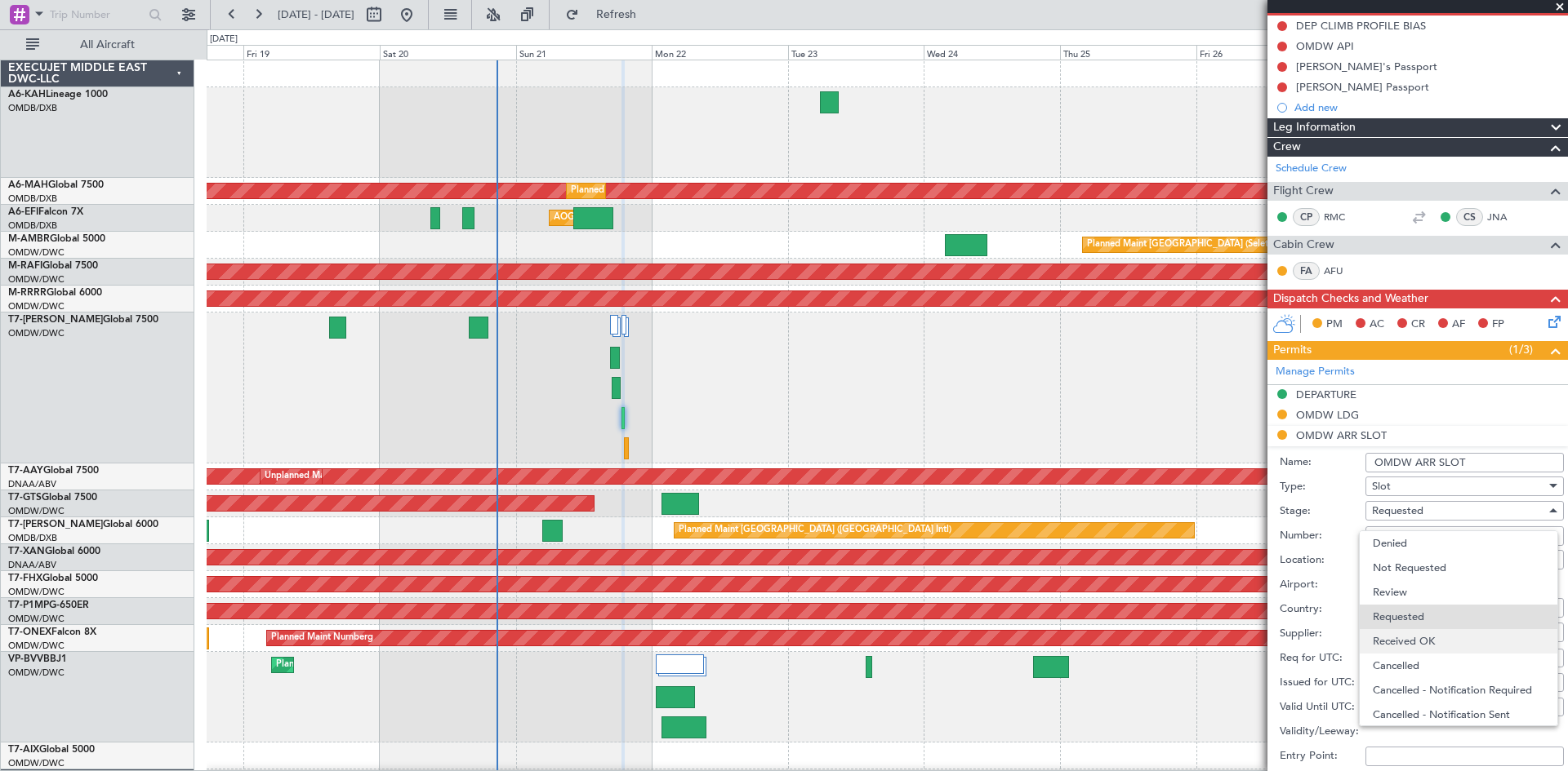
scroll to position [7, 0]
click at [1446, 629] on span "Received OK" at bounding box center [1459, 634] width 172 height 24
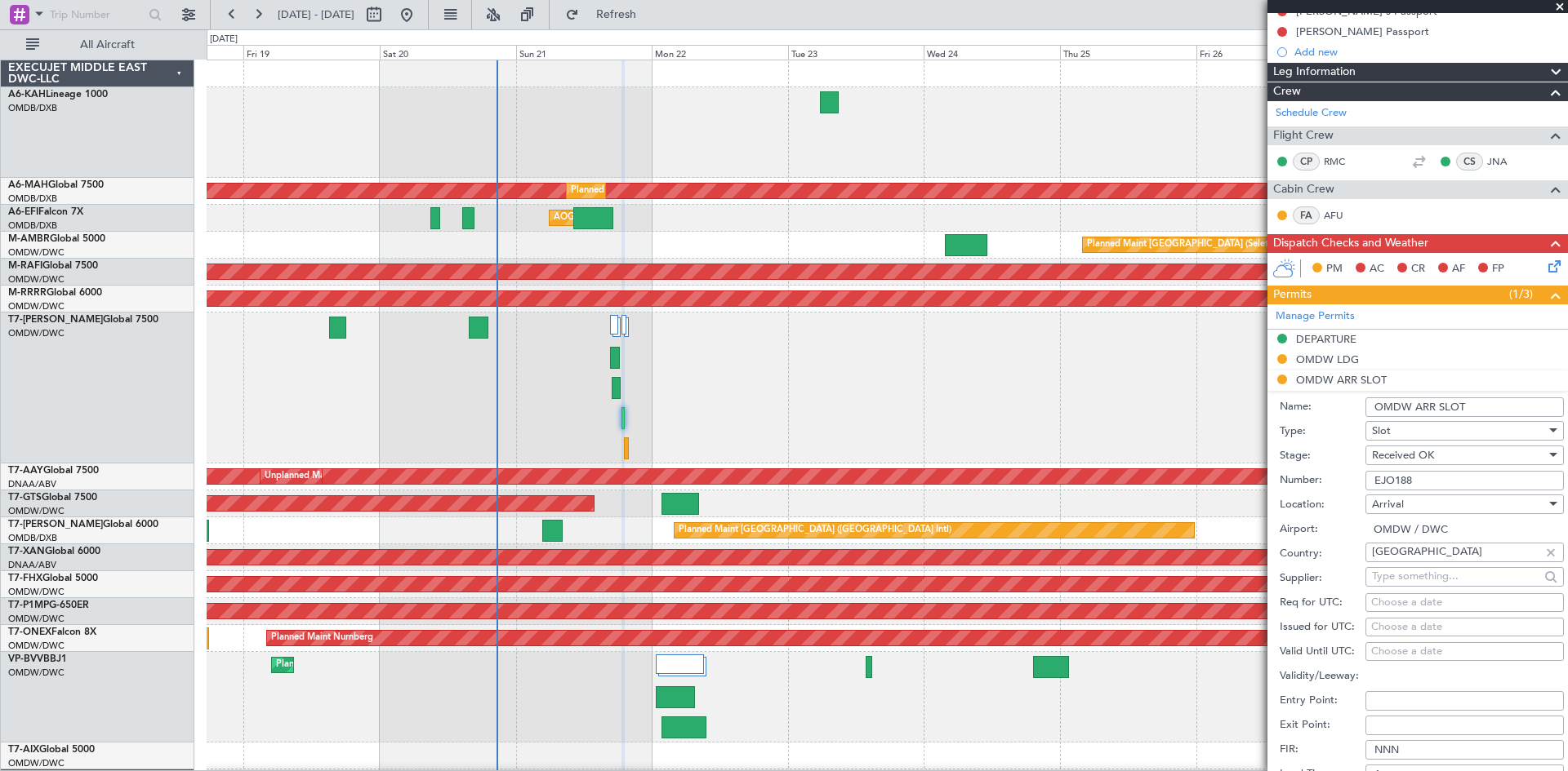
scroll to position [327, 0]
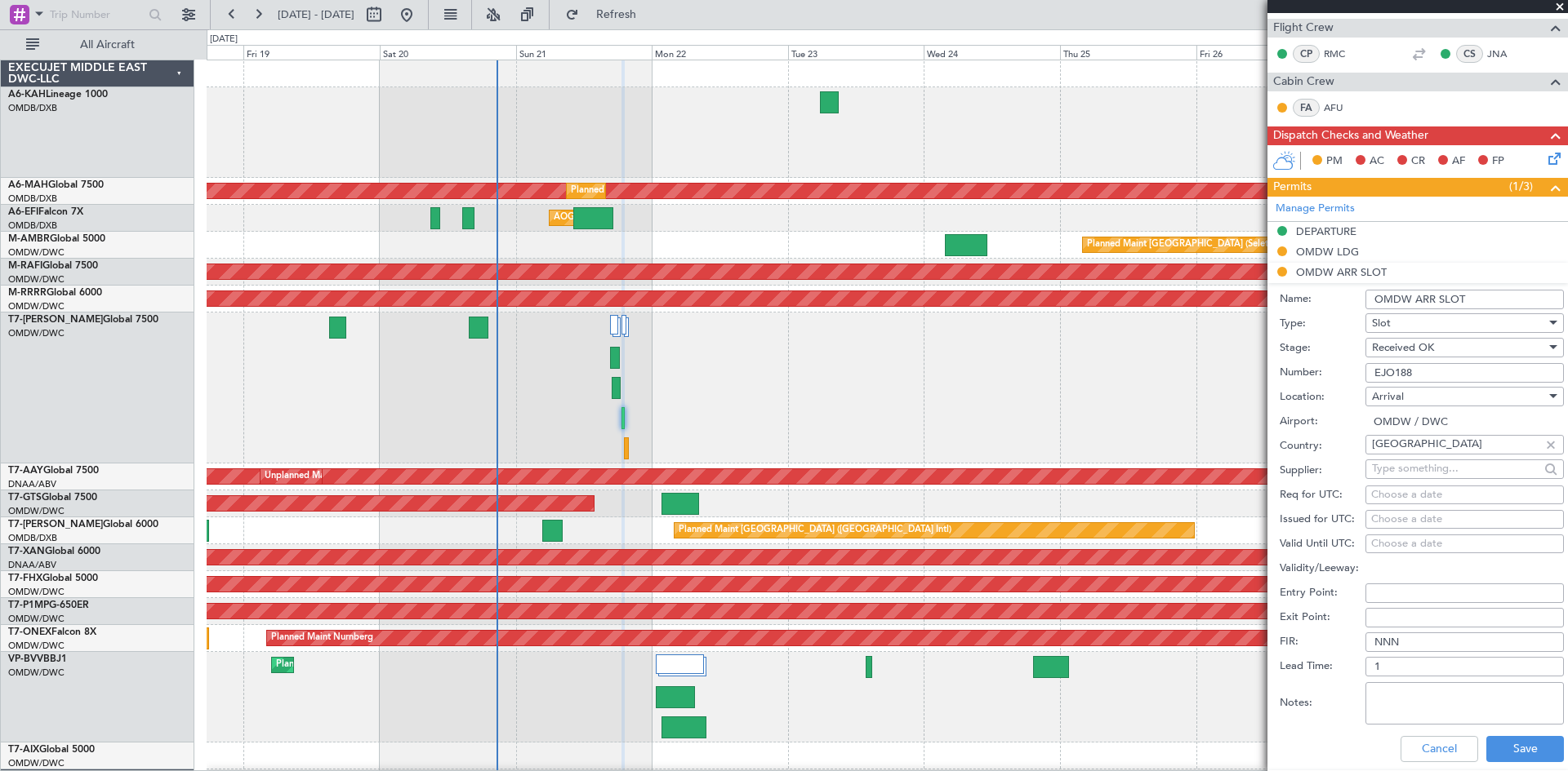
click at [1476, 294] on input "OMDW ARR SLOT" at bounding box center [1464, 299] width 198 height 20
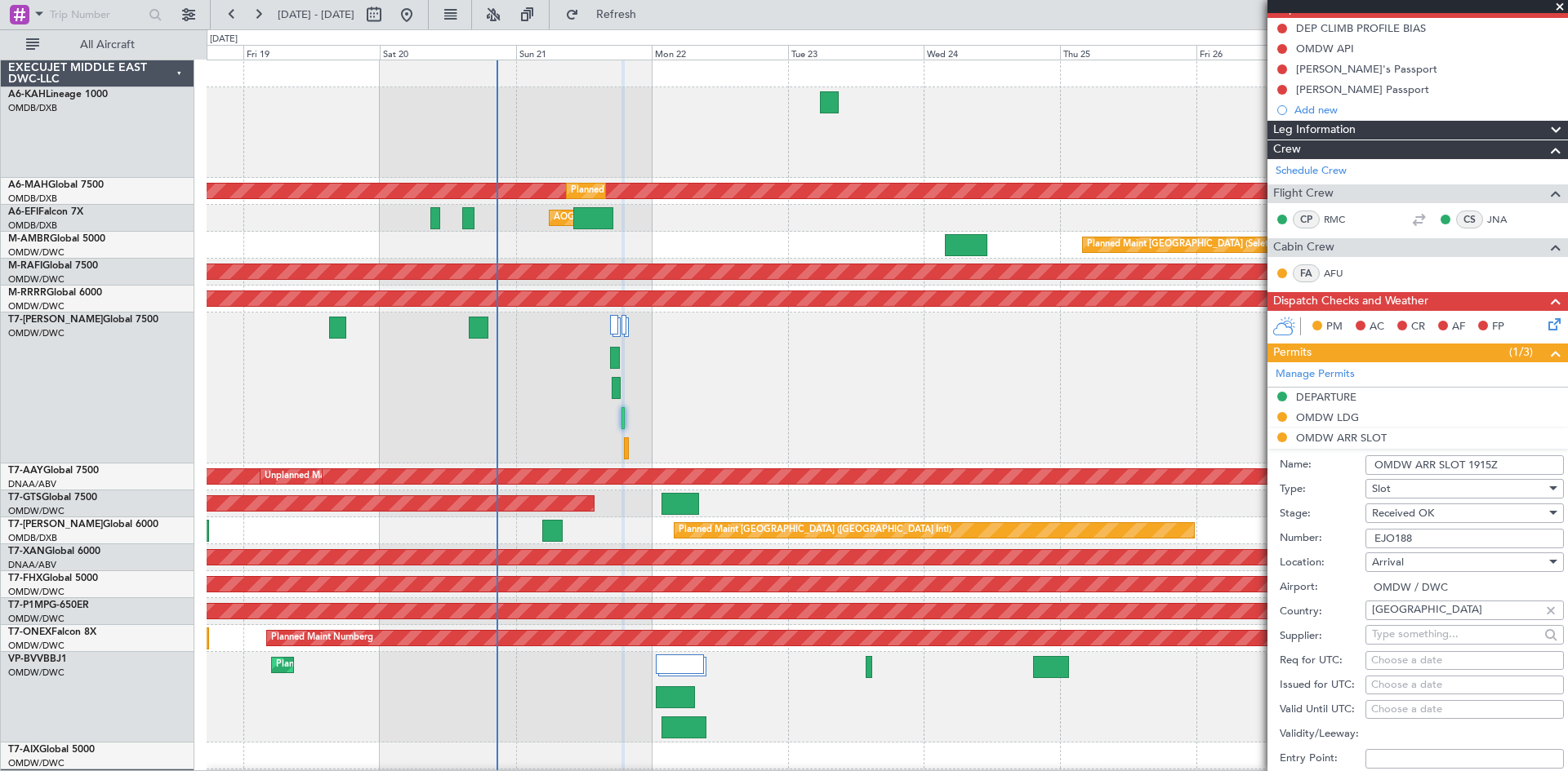
scroll to position [245, 0]
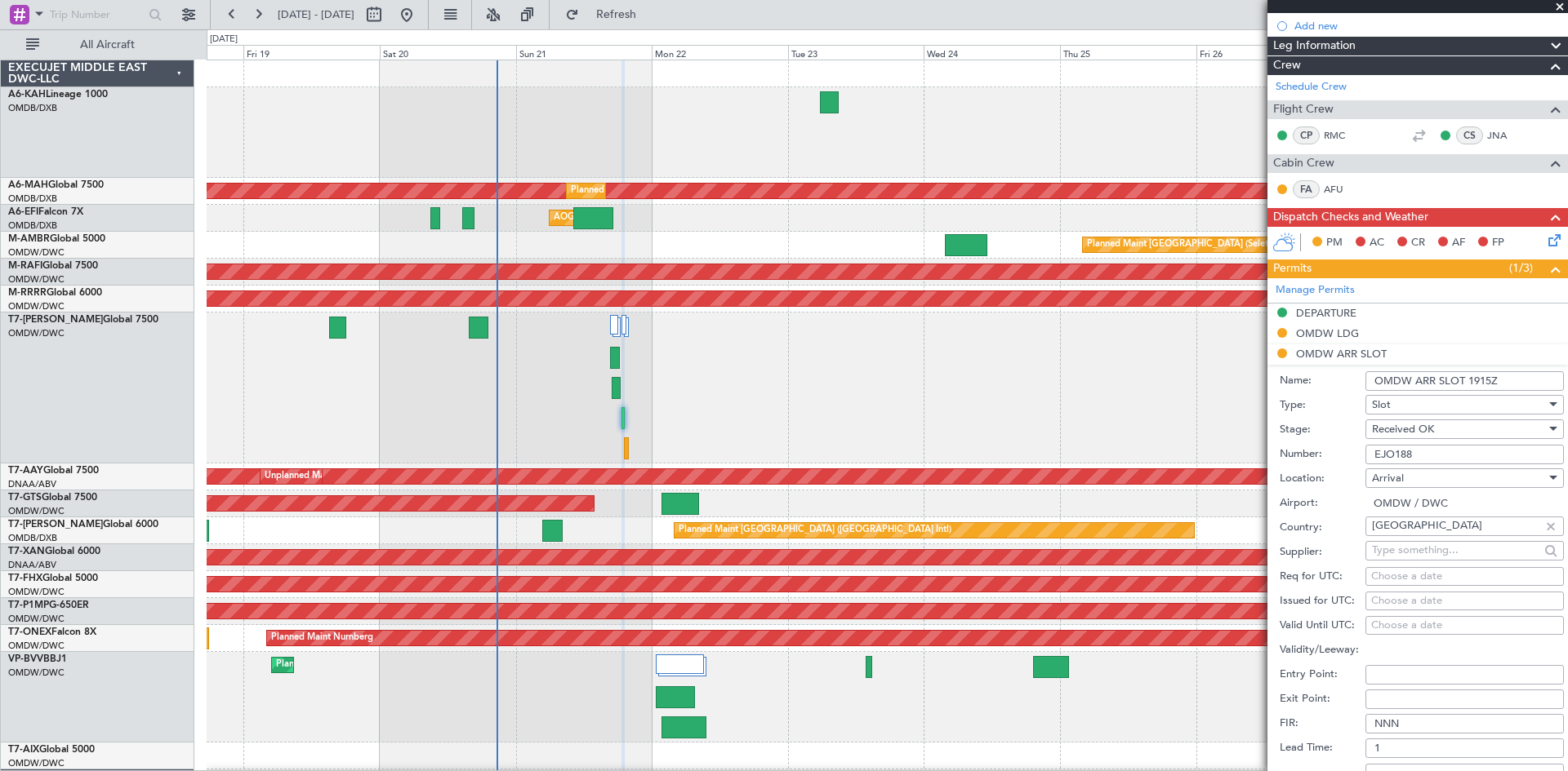
type input "OMDW ARR SLOT 1915Z"
click at [1414, 575] on div "Choose a date" at bounding box center [1464, 576] width 187 height 16
select select "9"
select select "2025"
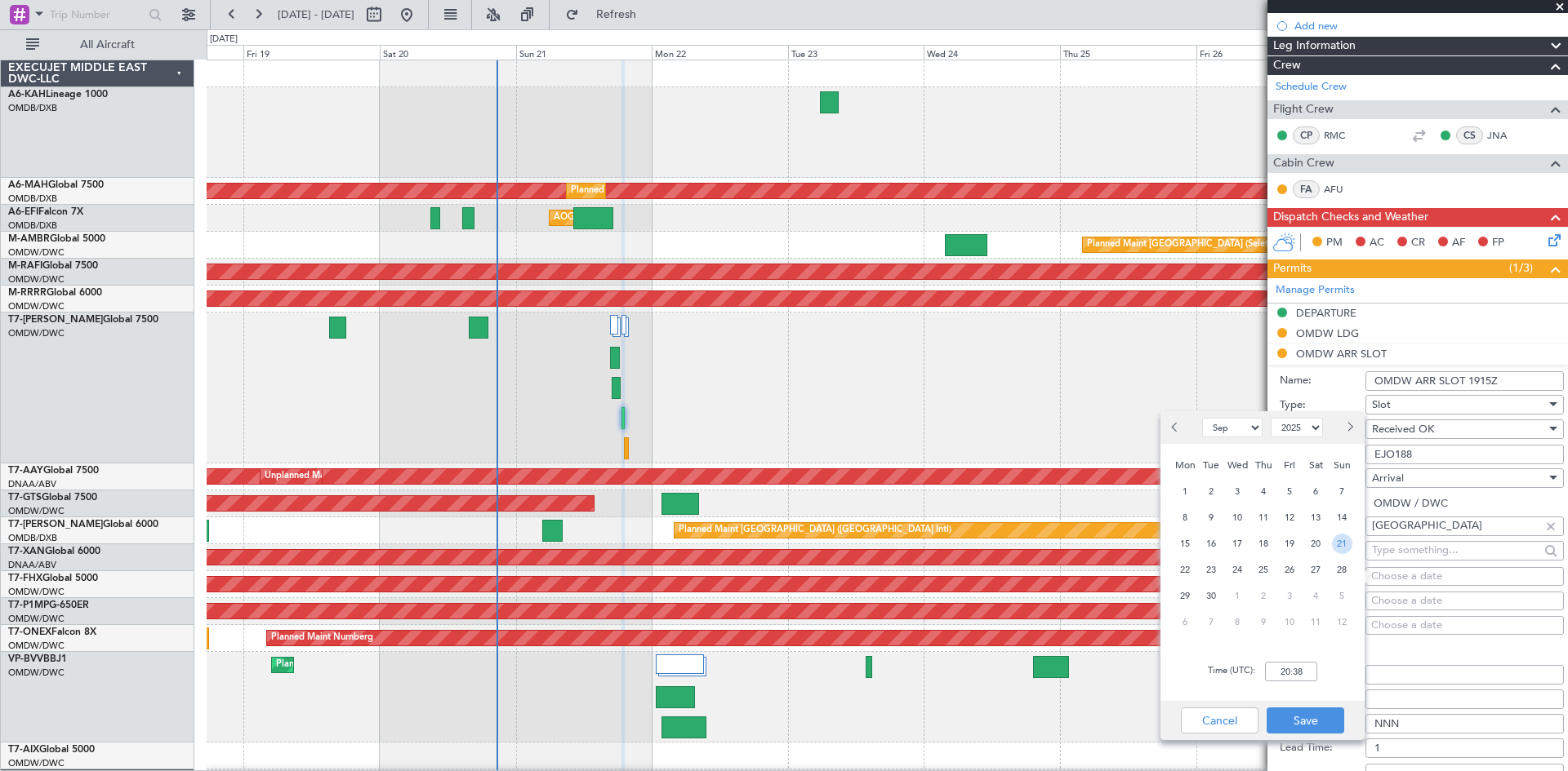
click at [1343, 538] on span "21" at bounding box center [1342, 544] width 21 height 21
click at [1272, 664] on input "00:00" at bounding box center [1291, 671] width 52 height 20
type input "19:15"
click at [1321, 722] on button "Save" at bounding box center [1305, 721] width 78 height 26
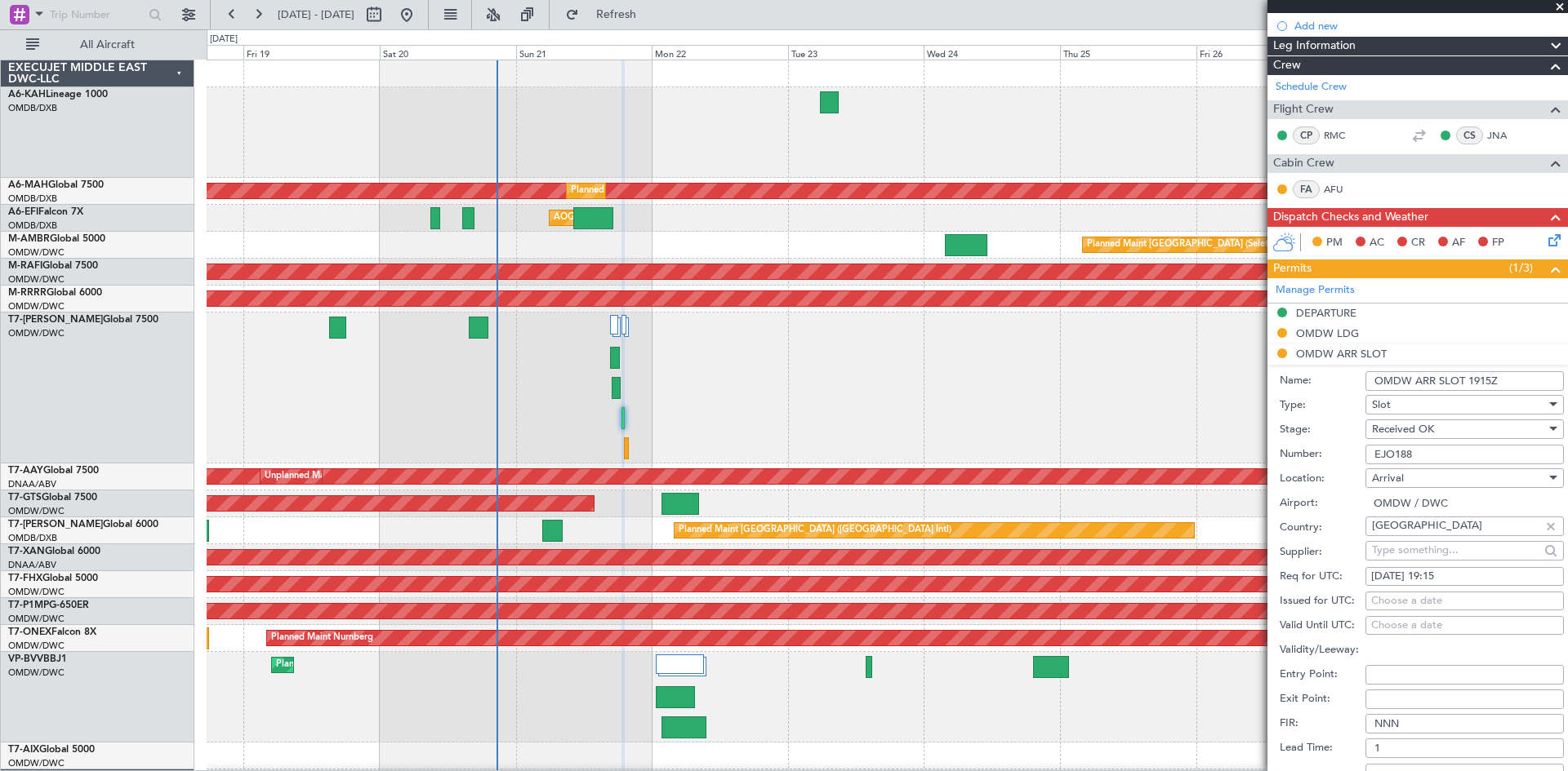
click at [1420, 596] on div "Choose a date" at bounding box center [1464, 601] width 187 height 16
select select "9"
select select "2025"
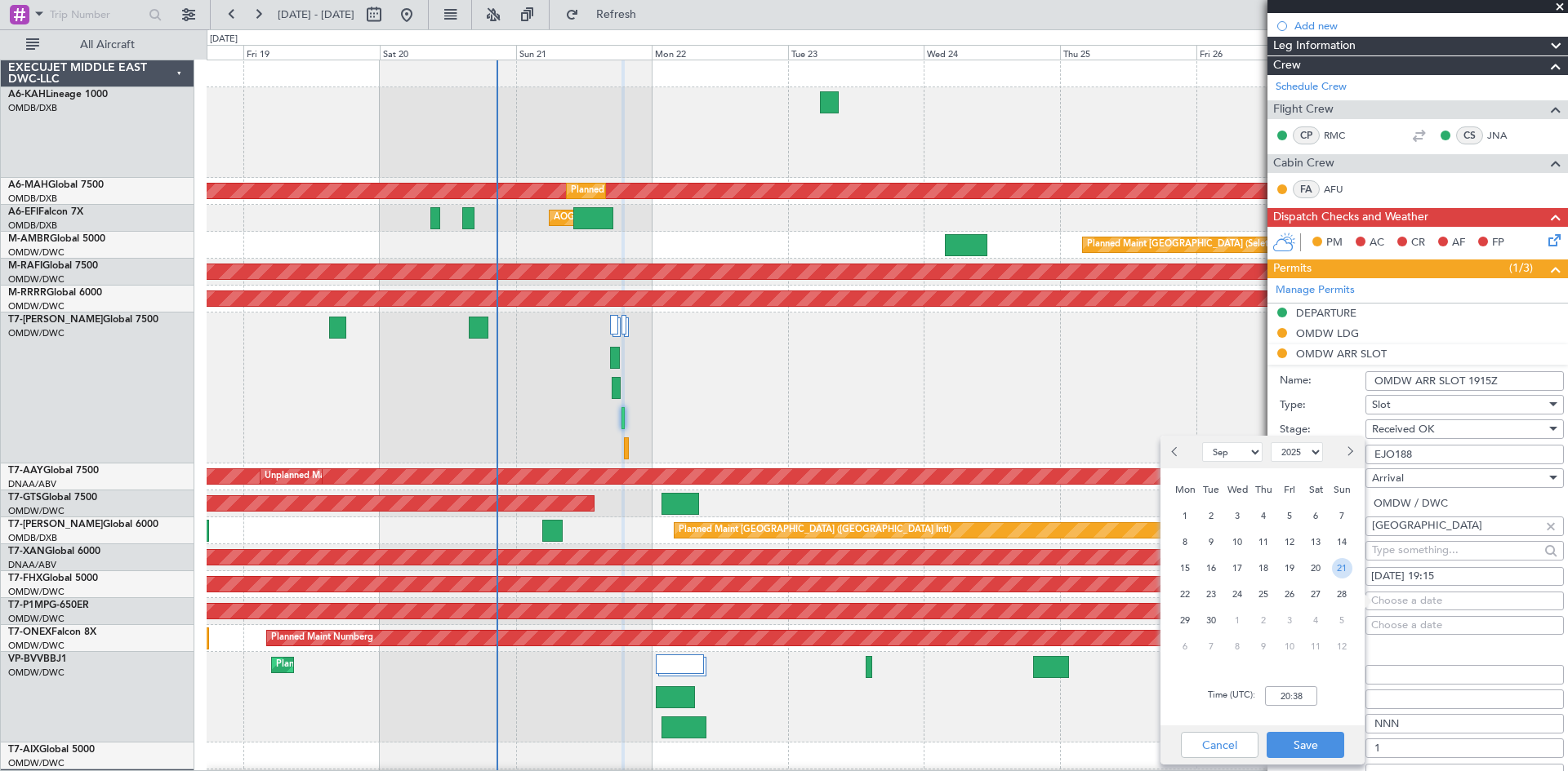
click at [1333, 563] on span "21" at bounding box center [1342, 568] width 21 height 21
click at [1275, 697] on input "00:00" at bounding box center [1291, 695] width 52 height 20
type input "19:15"
click at [1306, 739] on button "Save" at bounding box center [1305, 745] width 78 height 26
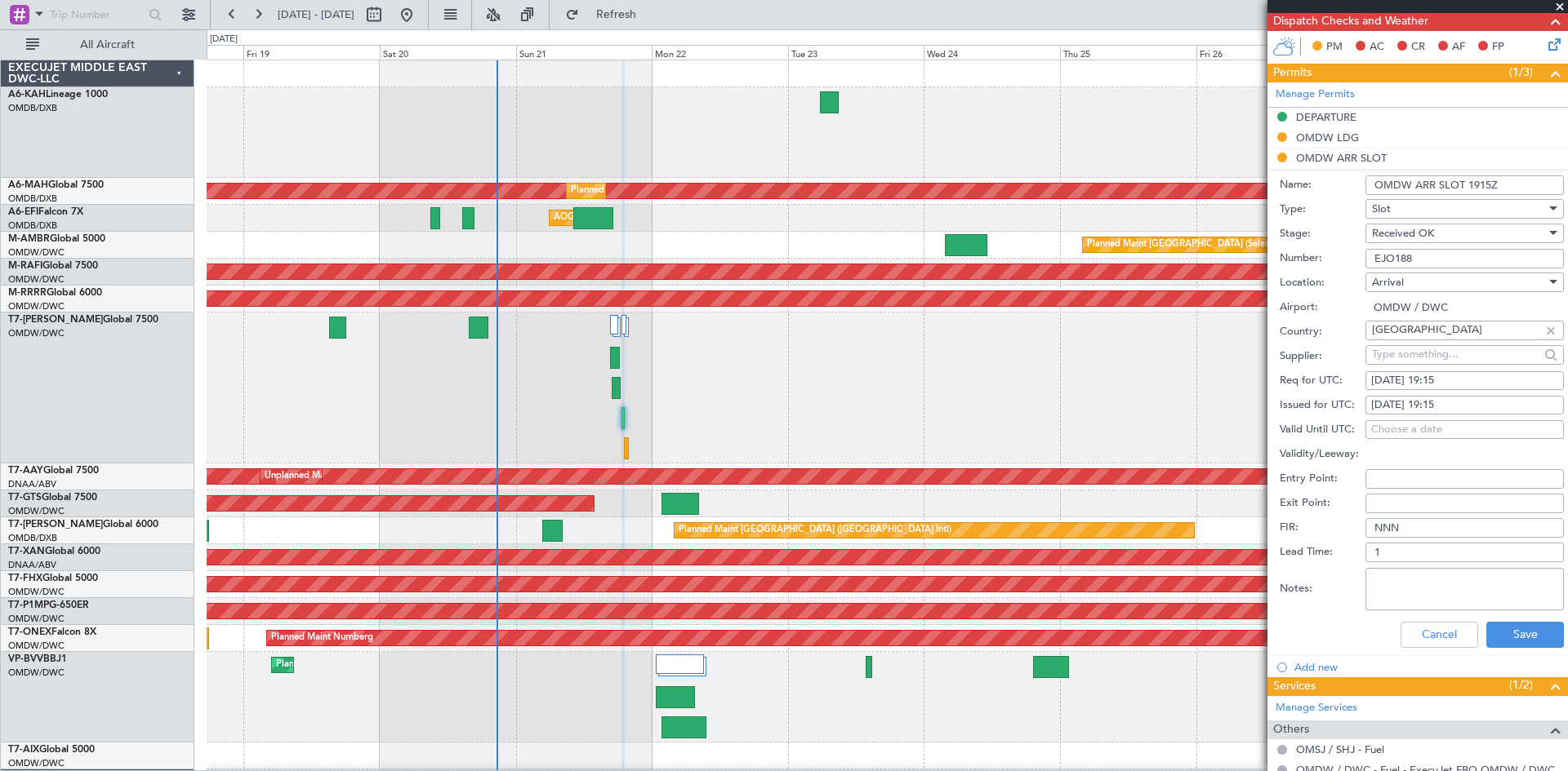
scroll to position [490, 0]
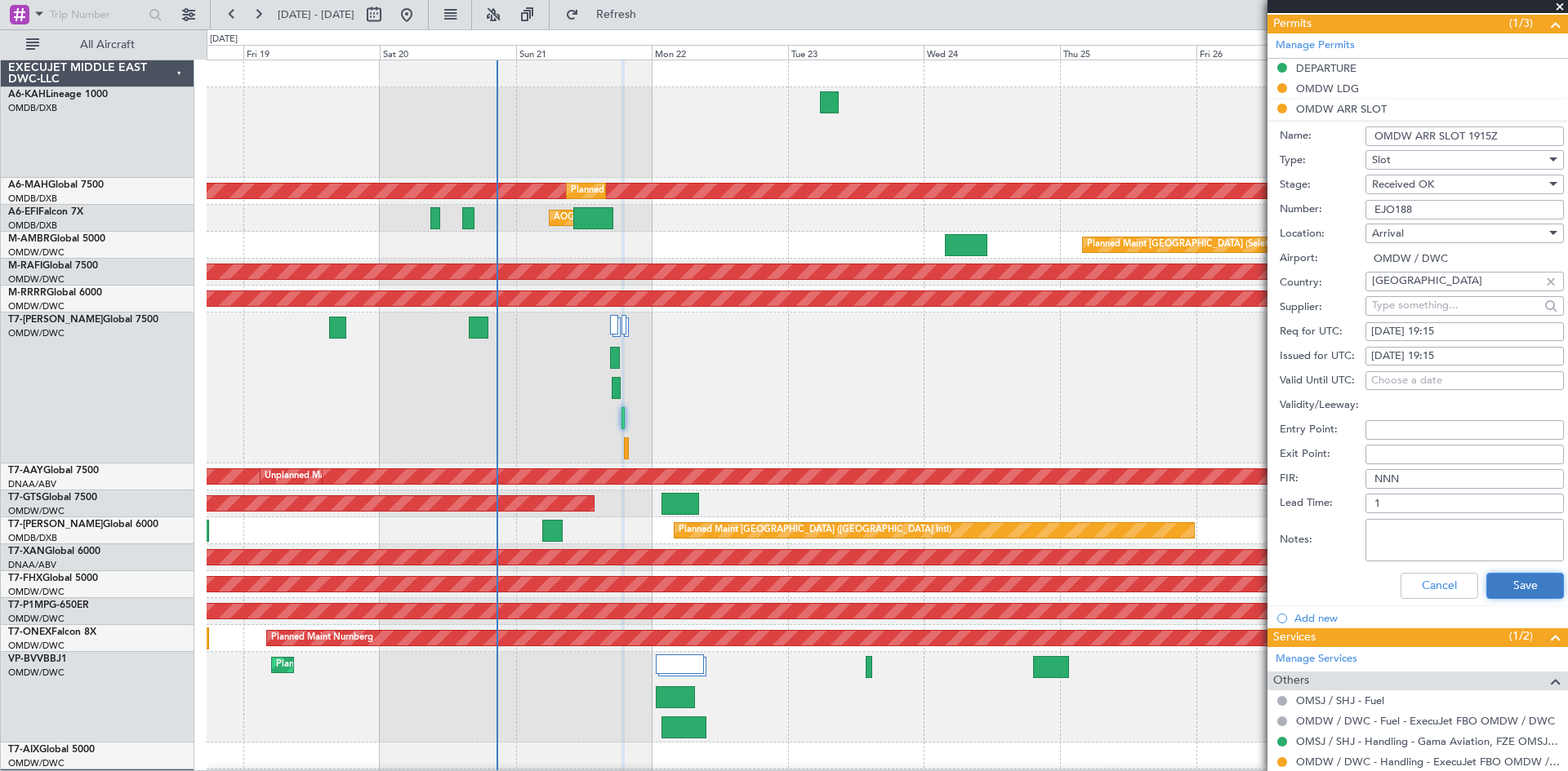
click at [1516, 581] on button "Save" at bounding box center [1524, 586] width 78 height 26
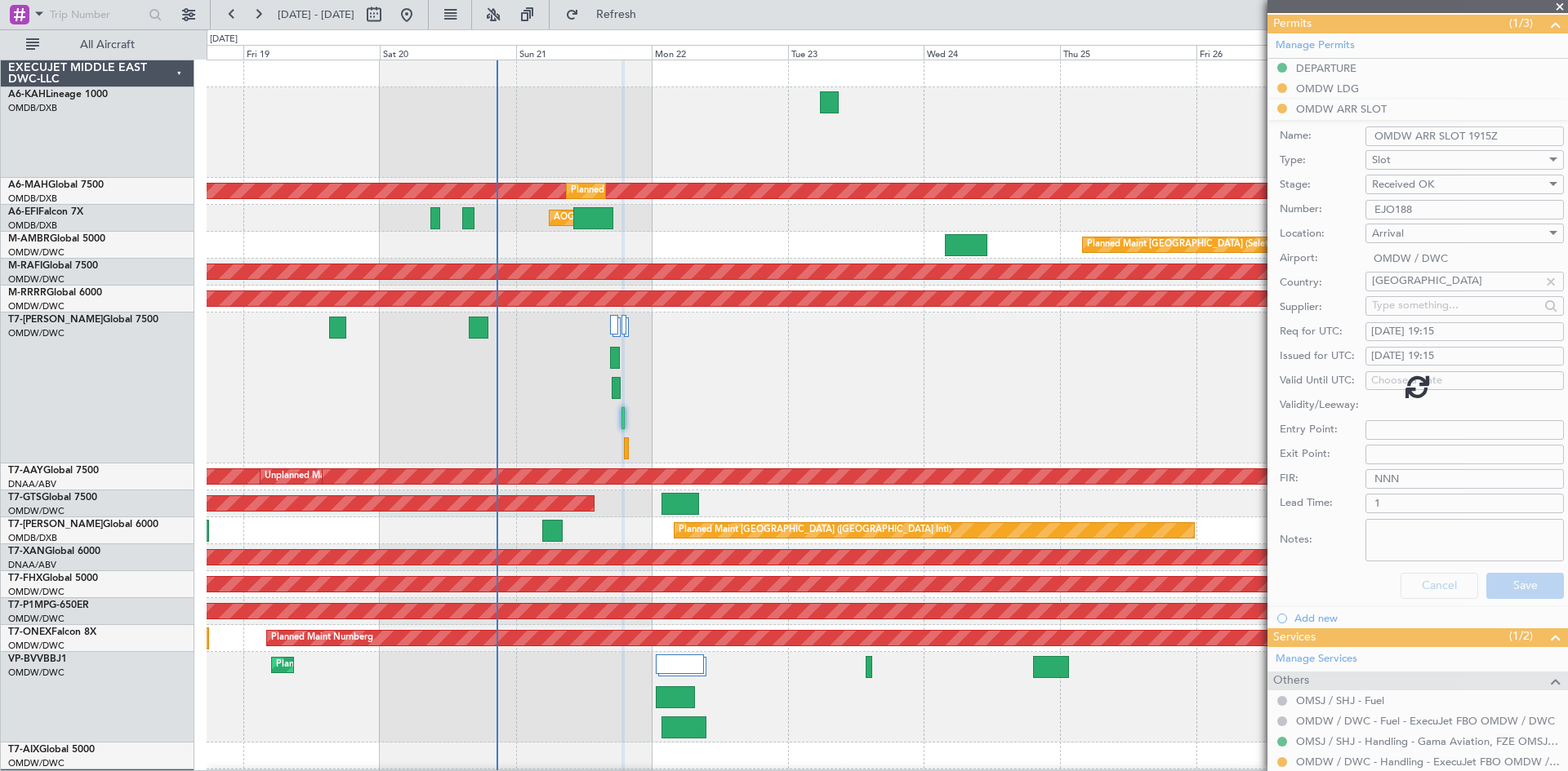
scroll to position [49, 0]
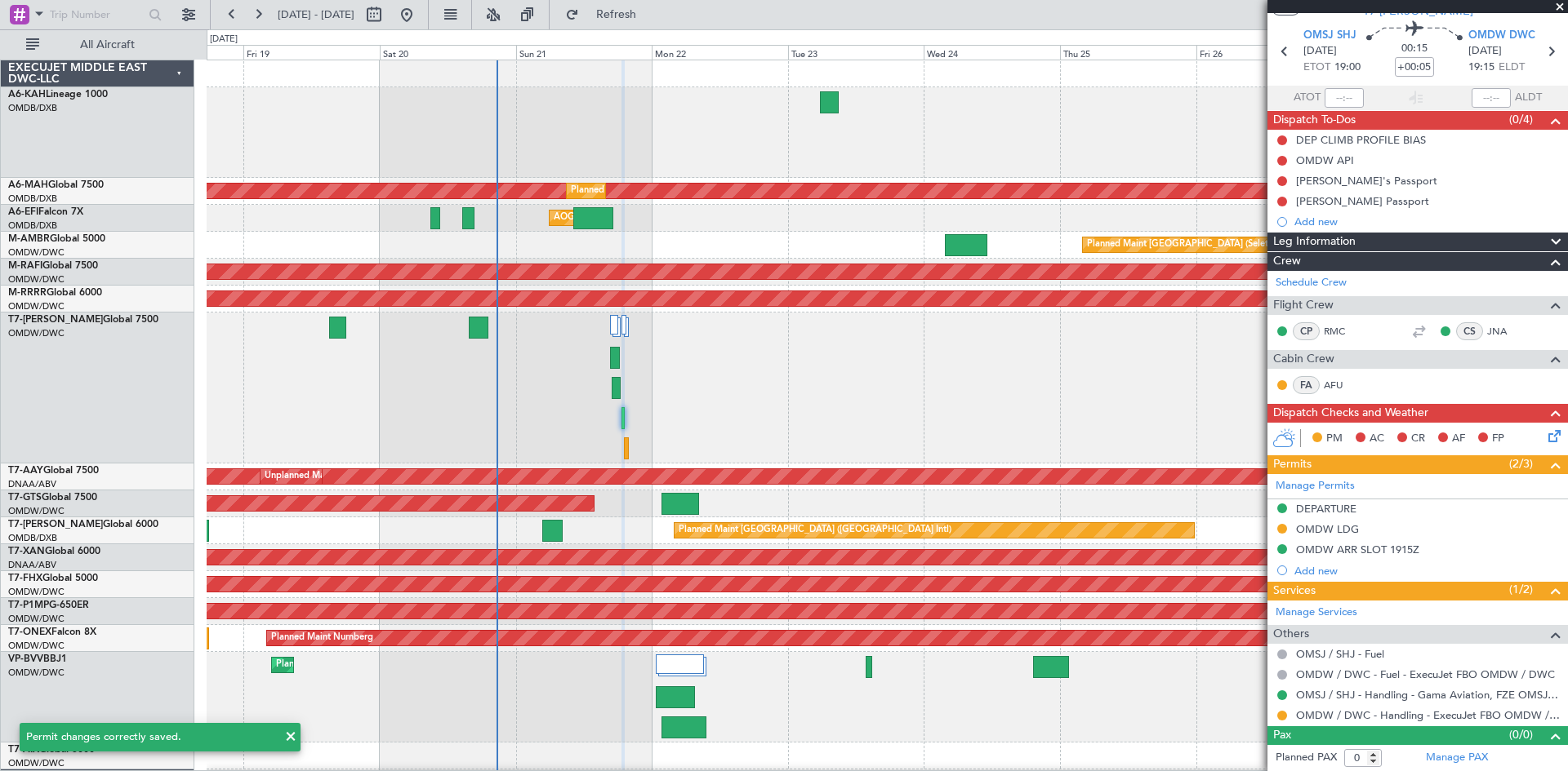
click at [1283, 716] on button at bounding box center [1282, 716] width 9 height 9
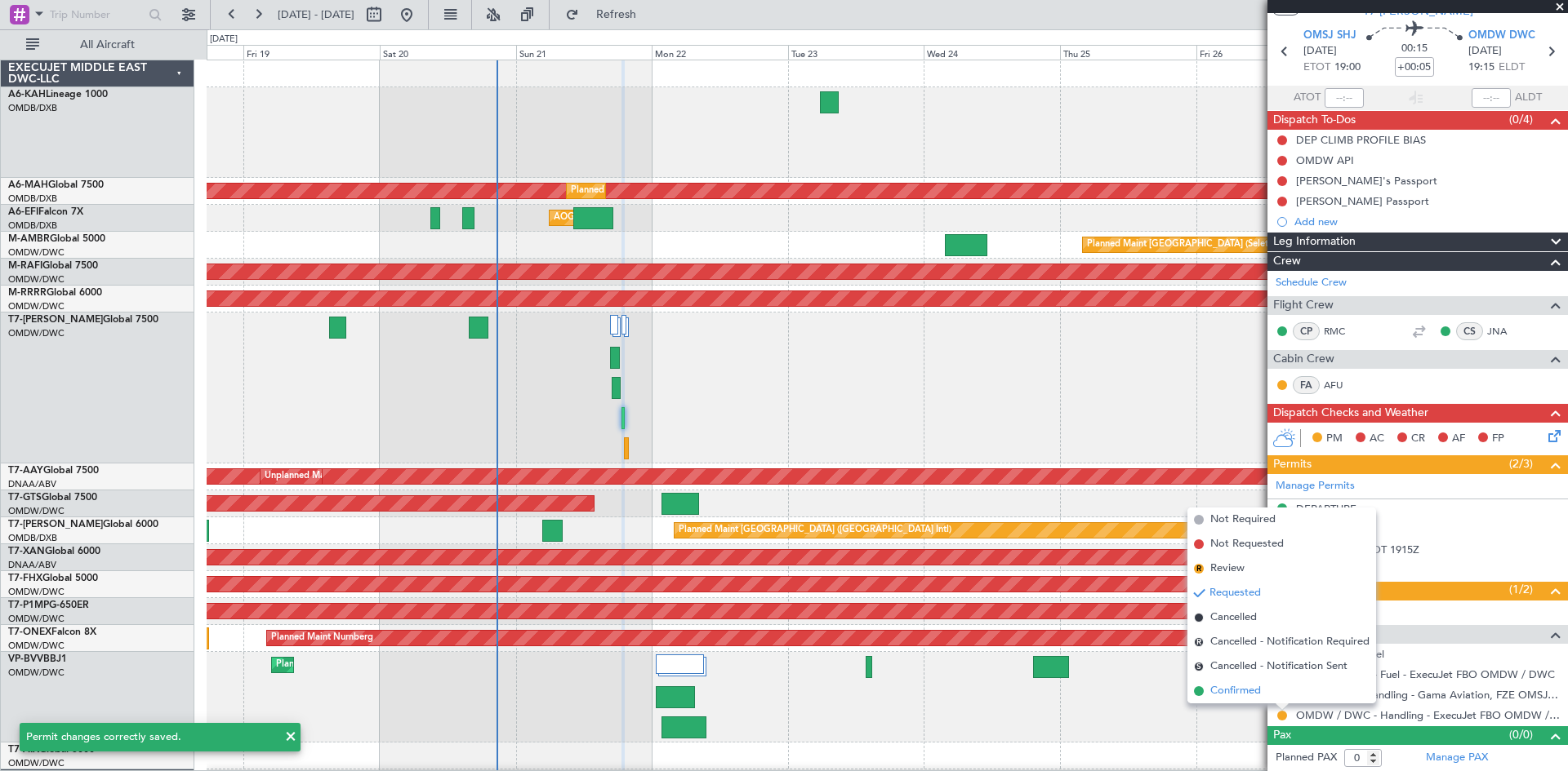
click at [1236, 691] on span "Confirmed" at bounding box center [1236, 691] width 50 height 16
